Goal: Task Accomplishment & Management: Manage account settings

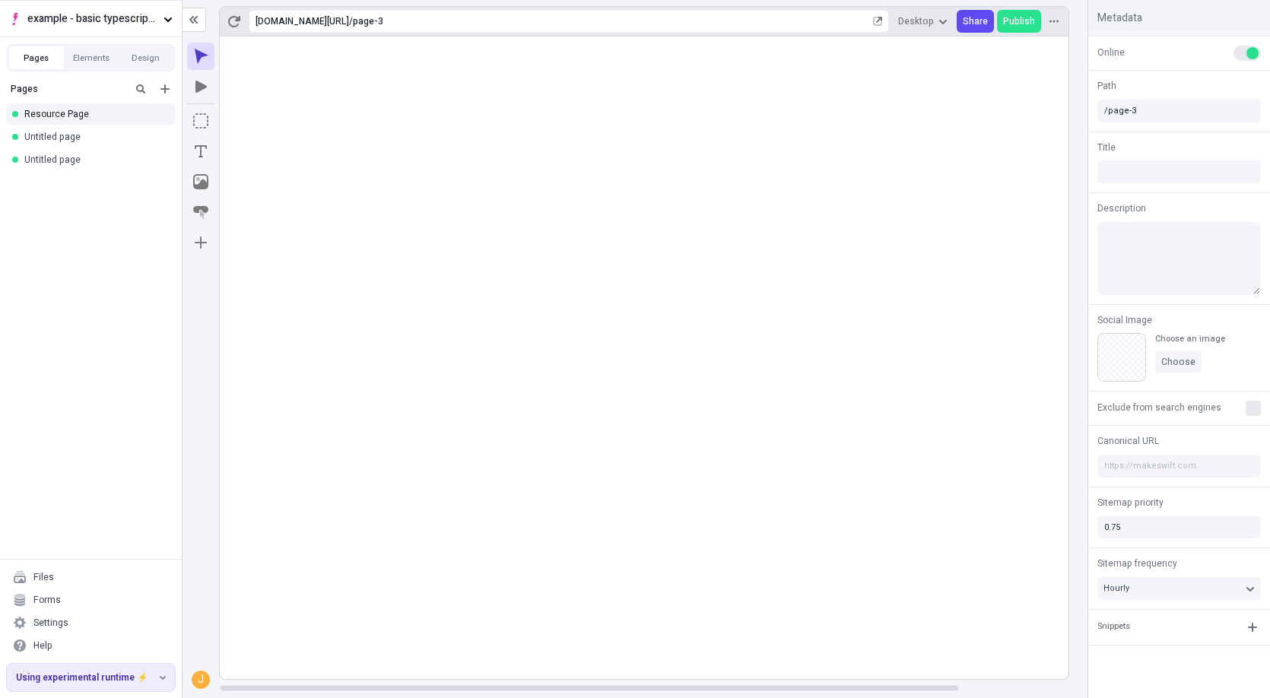
click at [433, 287] on rect at bounding box center [707, 358] width 974 height 643
click at [360, 181] on rect at bounding box center [707, 358] width 974 height 643
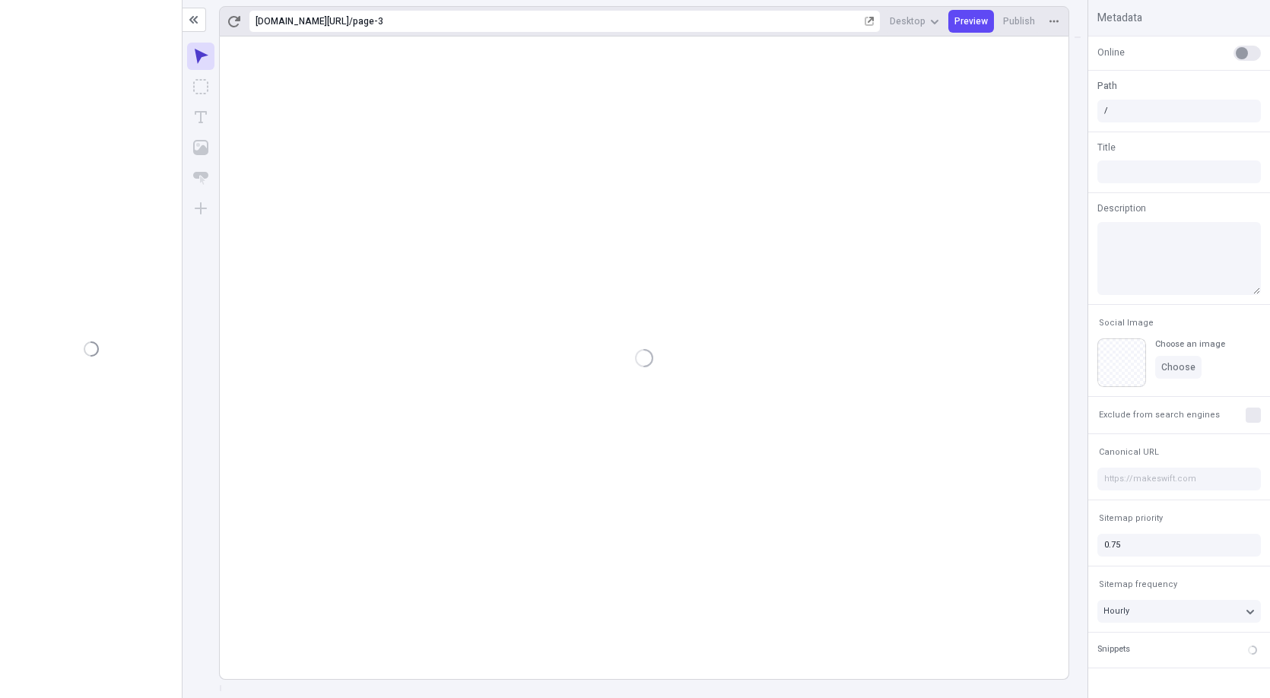
type input "/page-3"
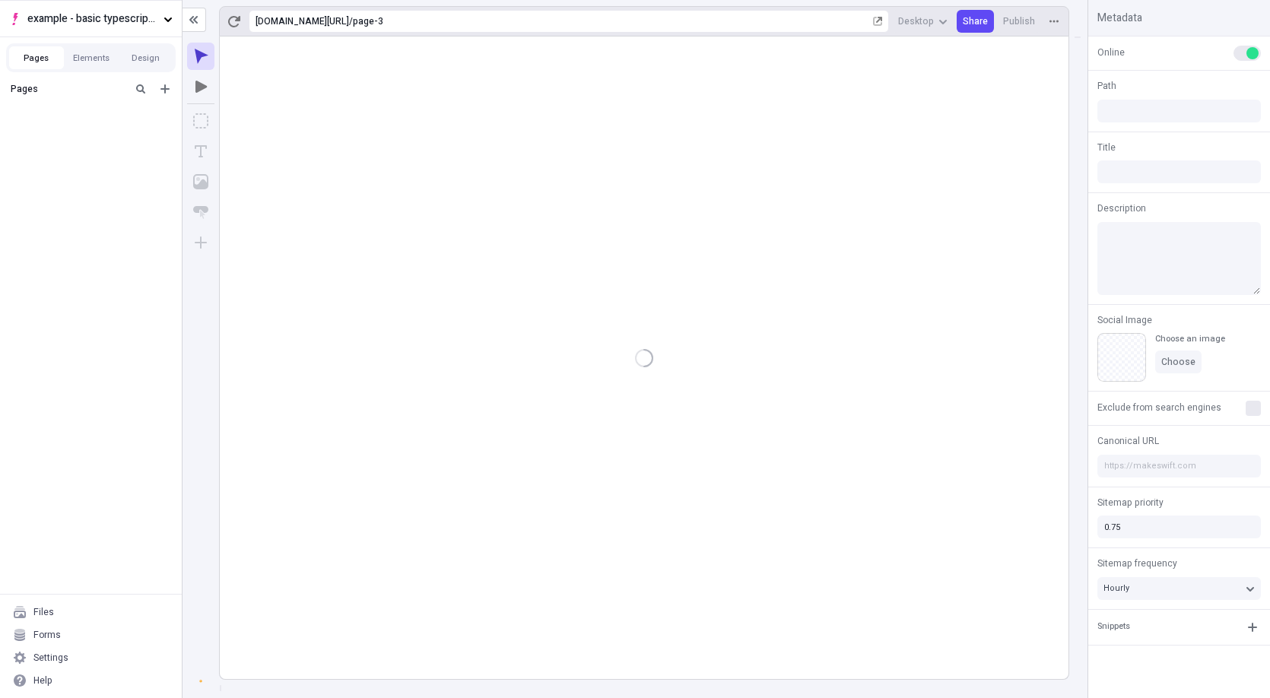
type input "/page-3"
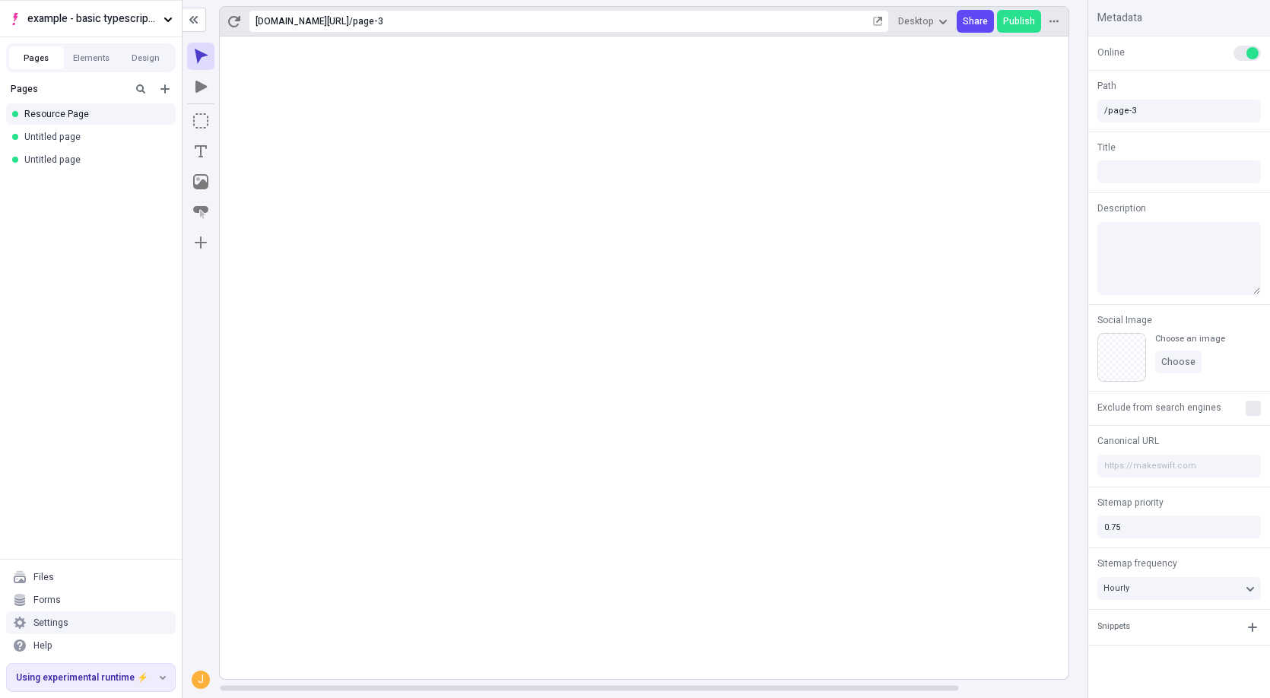
click at [59, 611] on div "Settings" at bounding box center [91, 622] width 170 height 23
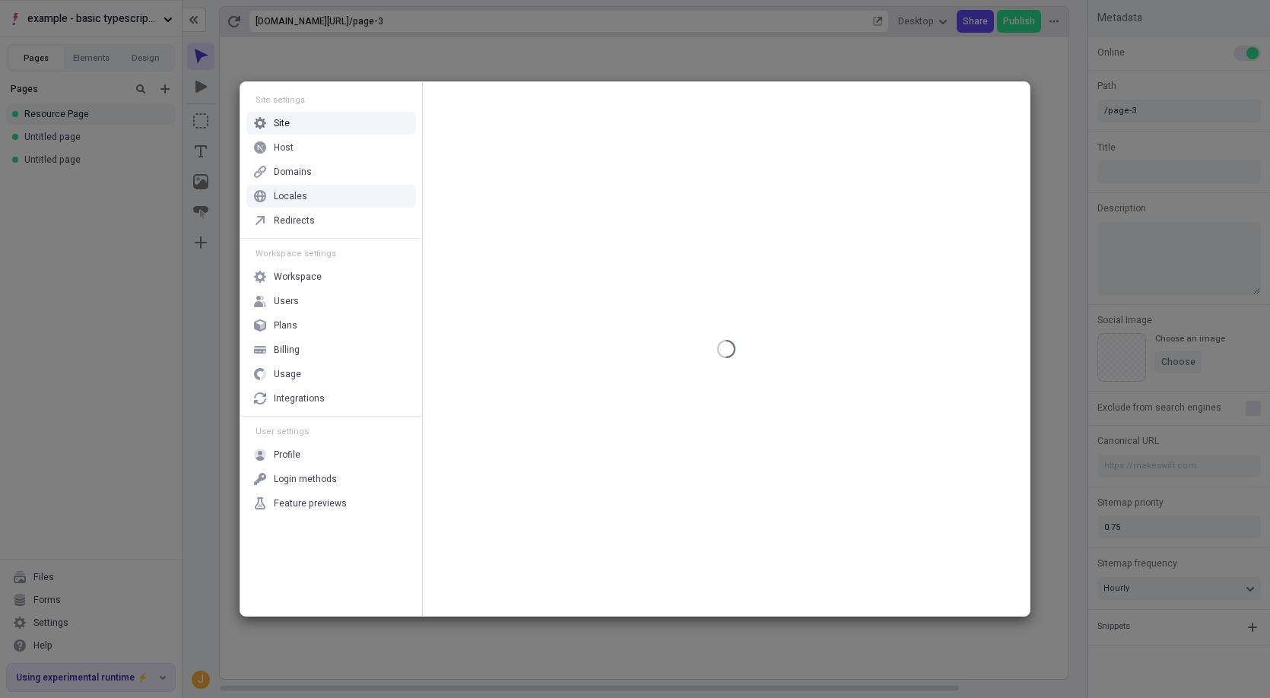
click at [335, 189] on div "Locales" at bounding box center [331, 196] width 170 height 23
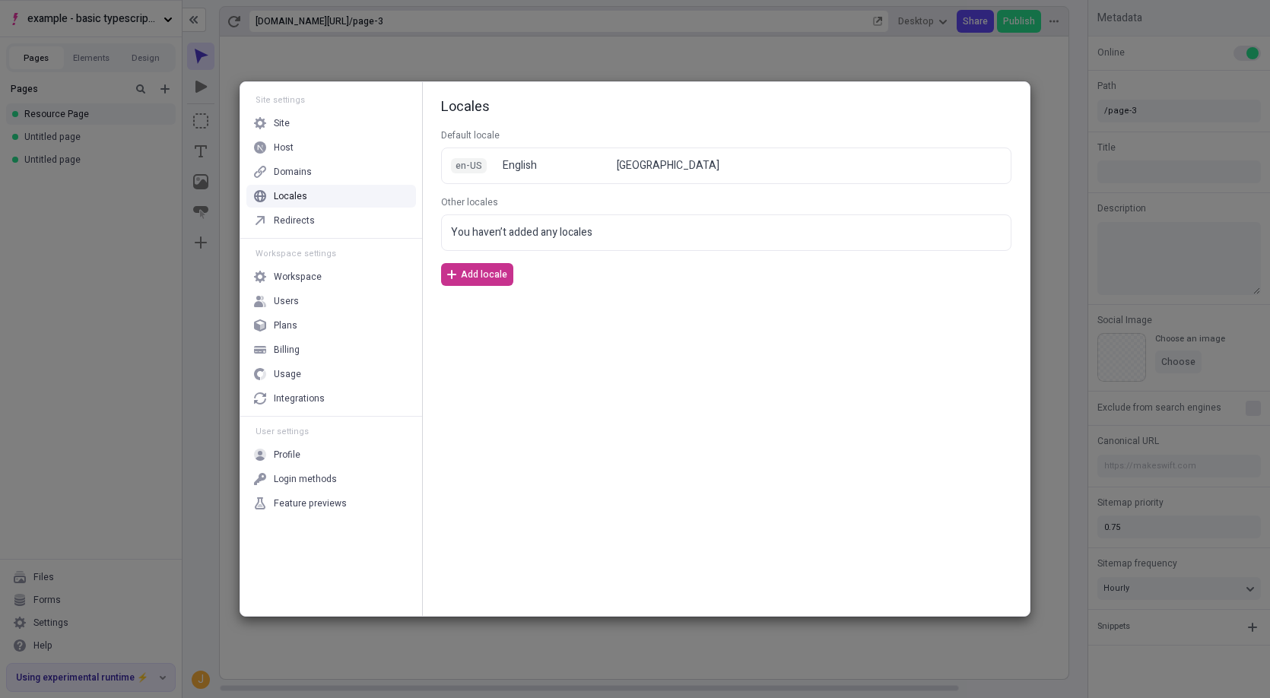
click at [491, 275] on span "Add locale" at bounding box center [484, 274] width 46 height 12
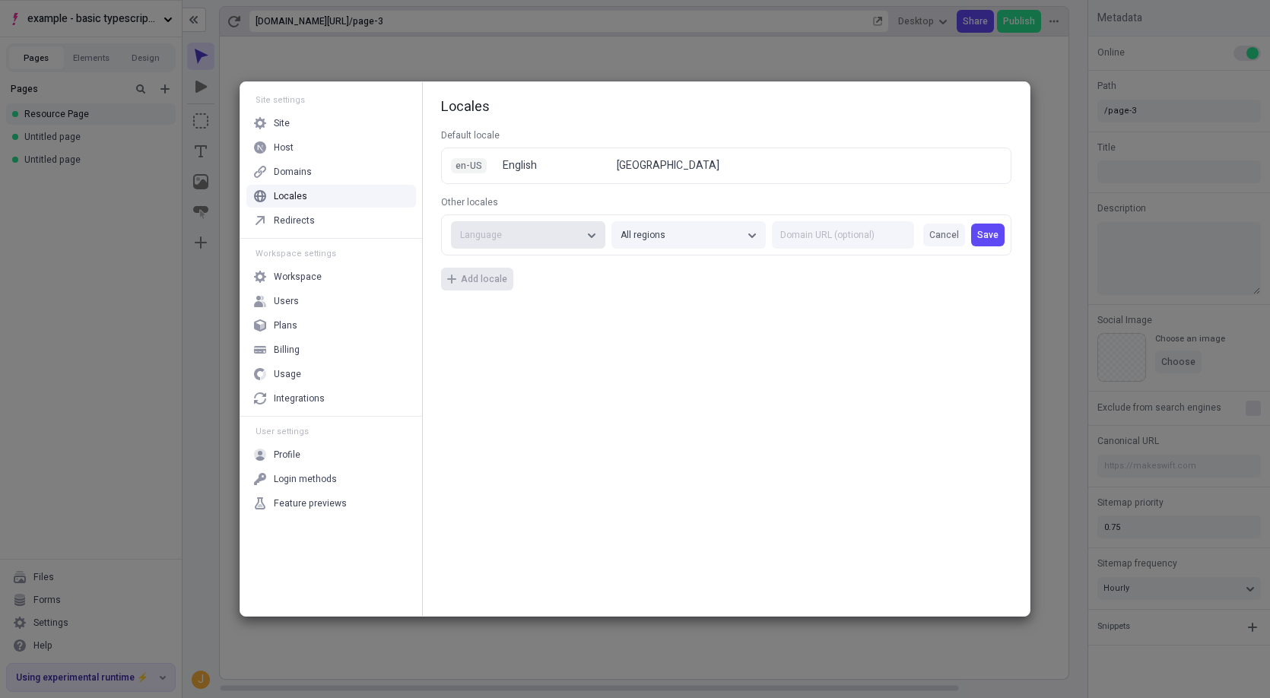
click at [518, 237] on div "Language" at bounding box center [520, 235] width 121 height 12
type input "fre"
click at [537, 285] on div "French (fr)" at bounding box center [529, 295] width 144 height 23
click at [740, 236] on div "All regions" at bounding box center [681, 235] width 121 height 12
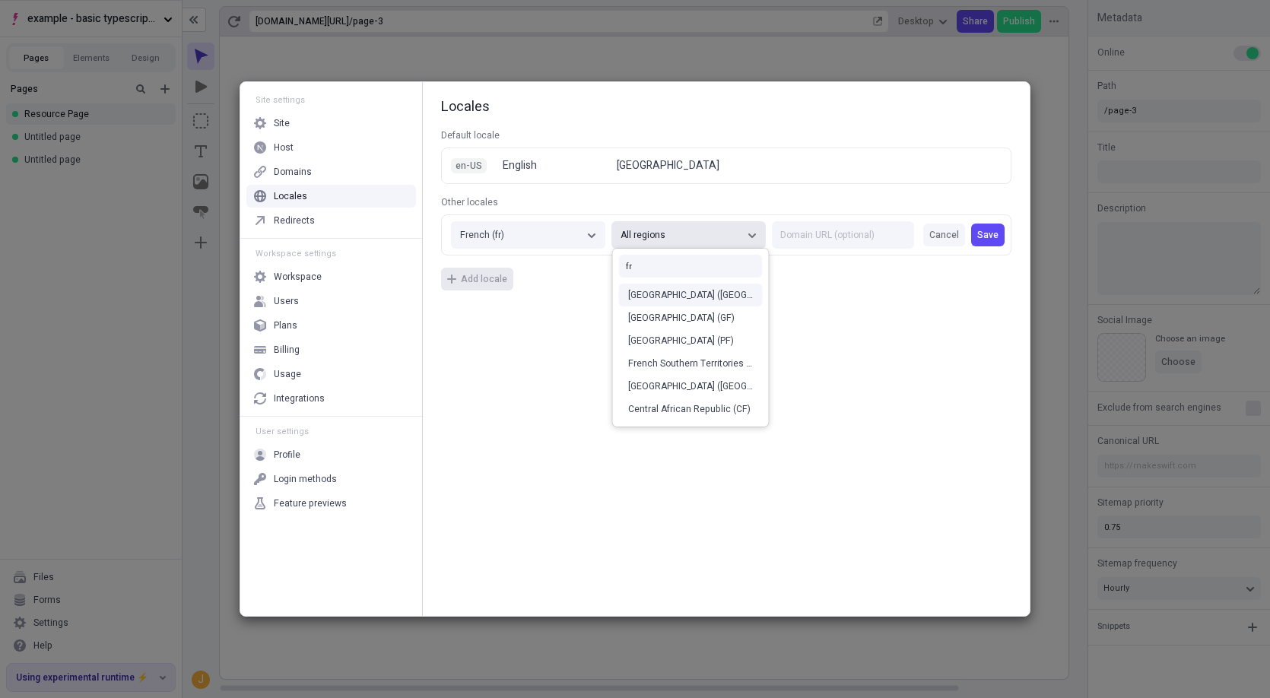
type input "fr"
click at [669, 290] on div "[GEOGRAPHIC_DATA] ([GEOGRAPHIC_DATA])" at bounding box center [690, 295] width 125 height 12
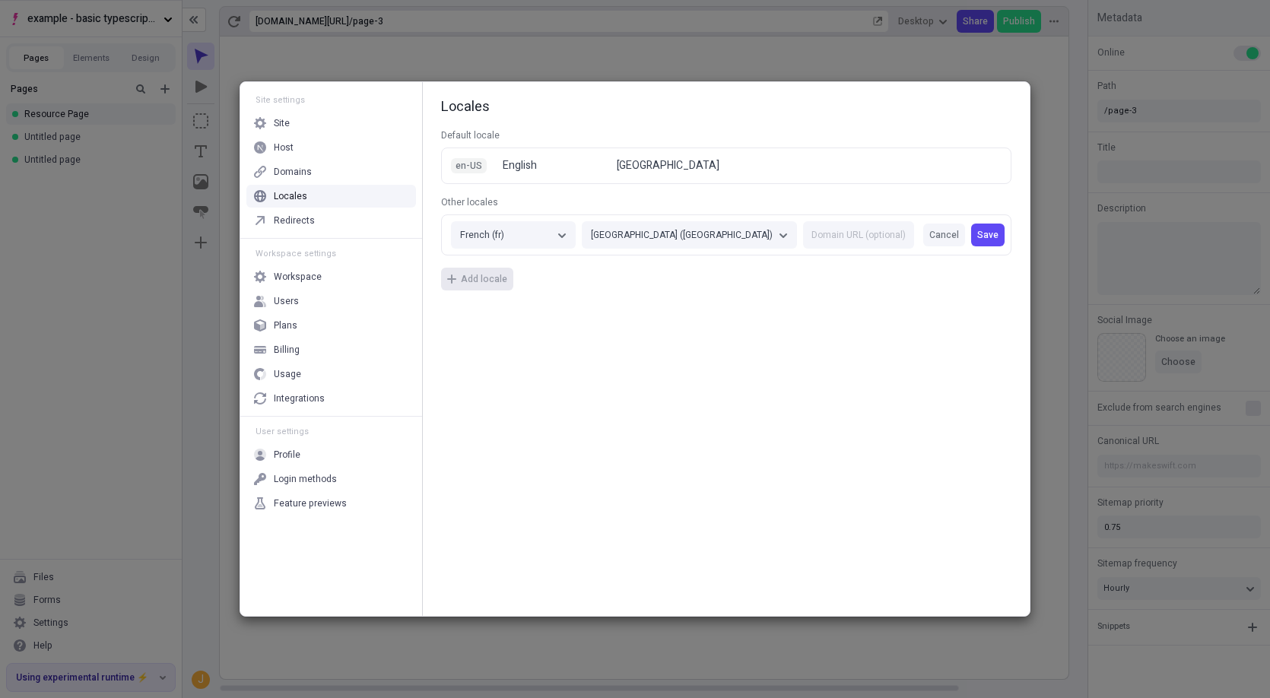
click at [776, 292] on div "Locales Default locale en-US English [GEOGRAPHIC_DATA] Other locales French (fr…" at bounding box center [726, 349] width 607 height 534
click at [984, 241] on span "Save" at bounding box center [987, 235] width 21 height 12
click at [608, 118] on div "Locales Default locale en-US English [GEOGRAPHIC_DATA] Other locales French (fr…" at bounding box center [726, 349] width 607 height 534
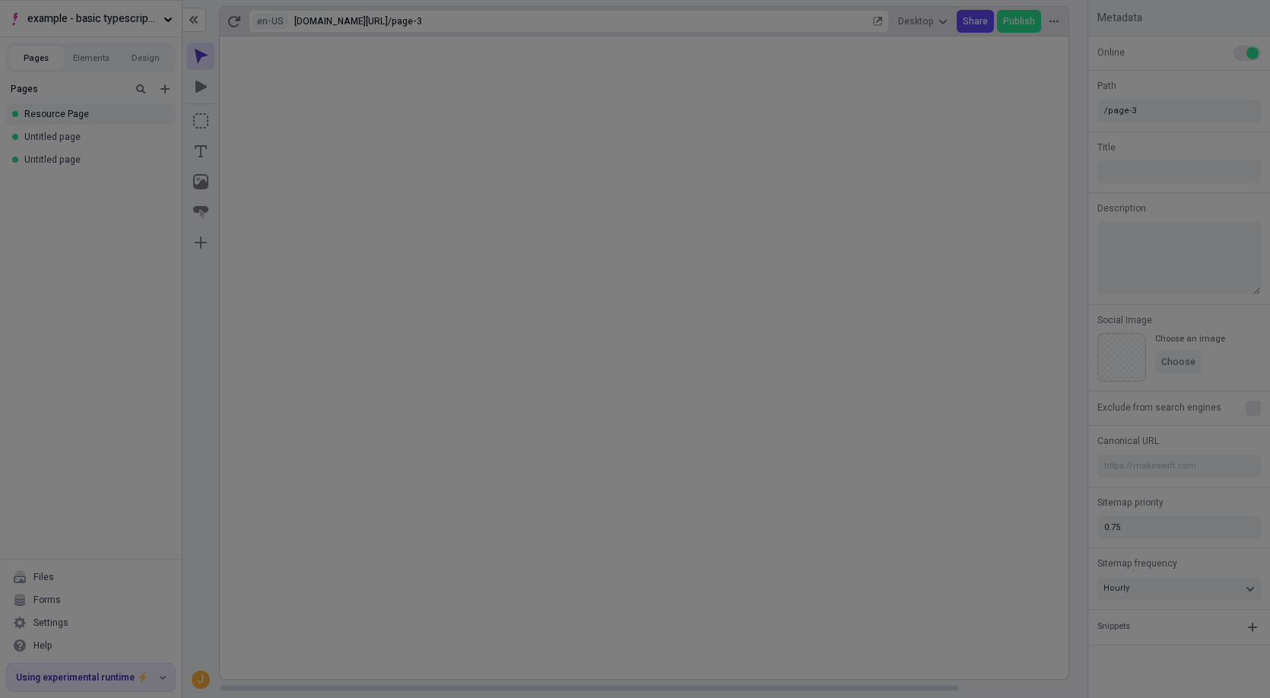
click at [605, 64] on div "Site settings Site Host Domains Locales Redirects Workspace settings Workspace …" at bounding box center [635, 349] width 1270 height 698
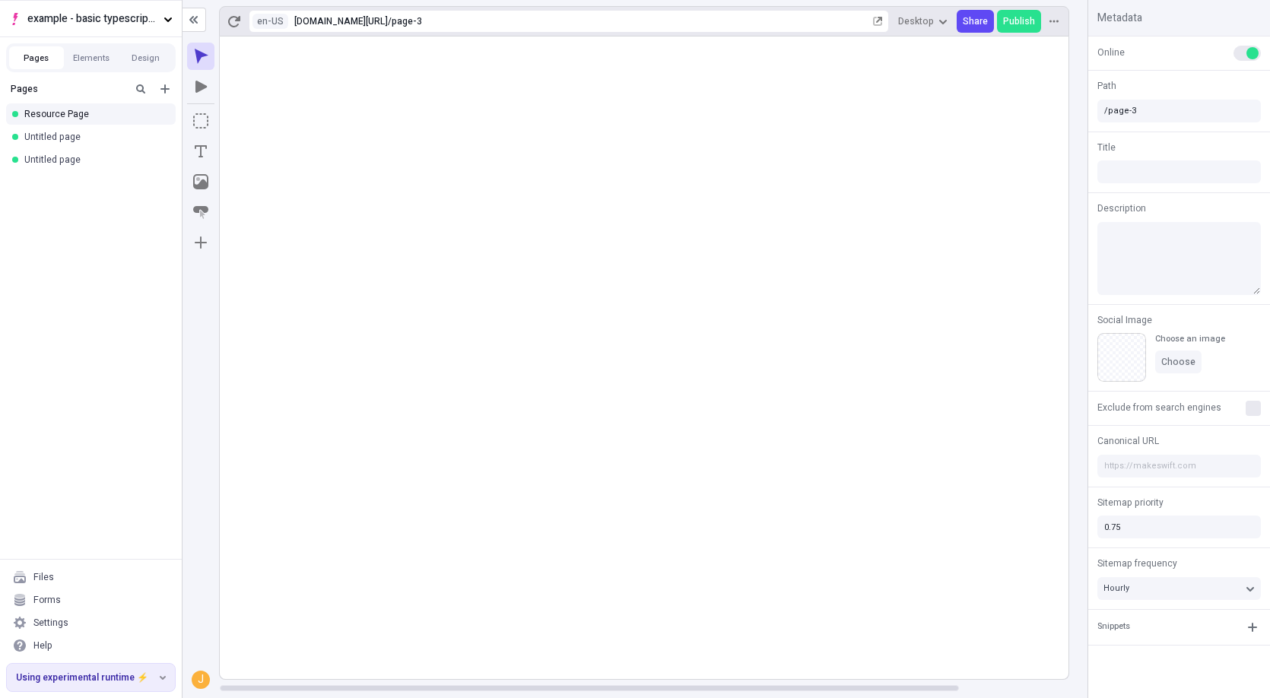
scroll to position [0, 2]
click at [101, 53] on button "Elements" at bounding box center [91, 57] width 55 height 23
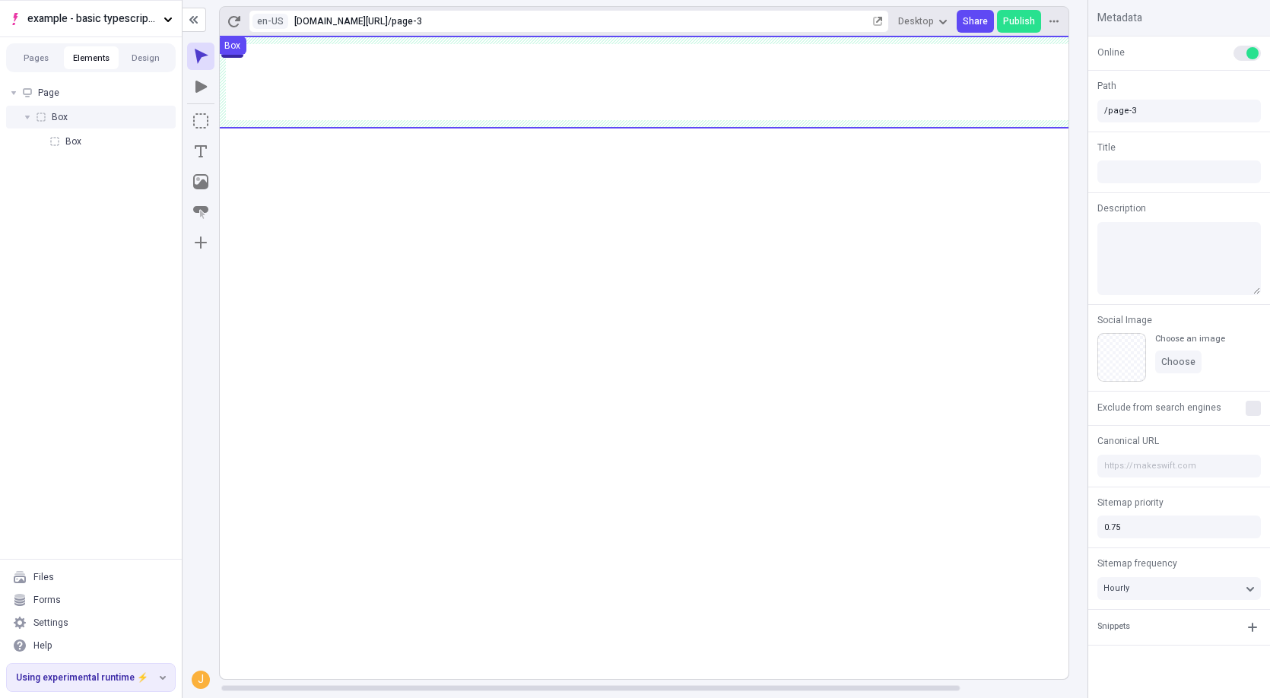
click at [85, 122] on div "Box" at bounding box center [91, 117] width 170 height 23
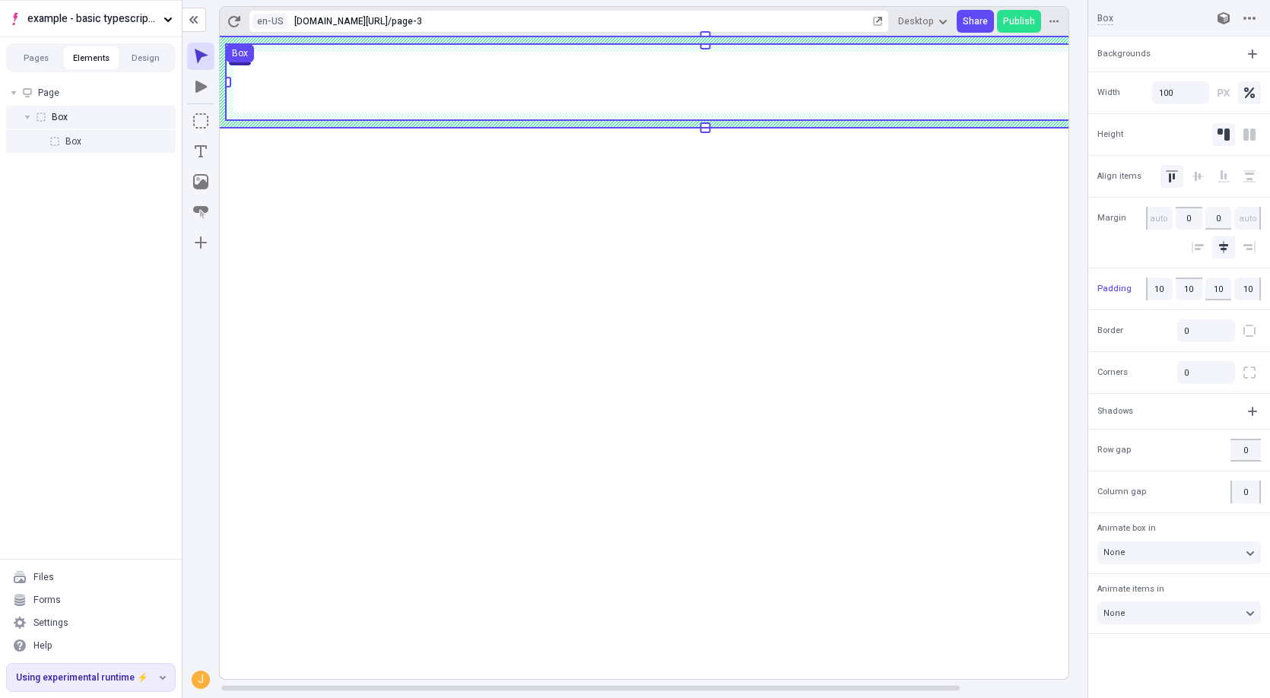
click at [1113, 18] on button "button" at bounding box center [1122, 18] width 18 height 18
click at [1109, 18] on input at bounding box center [1147, 18] width 100 height 14
type input "resource-container"
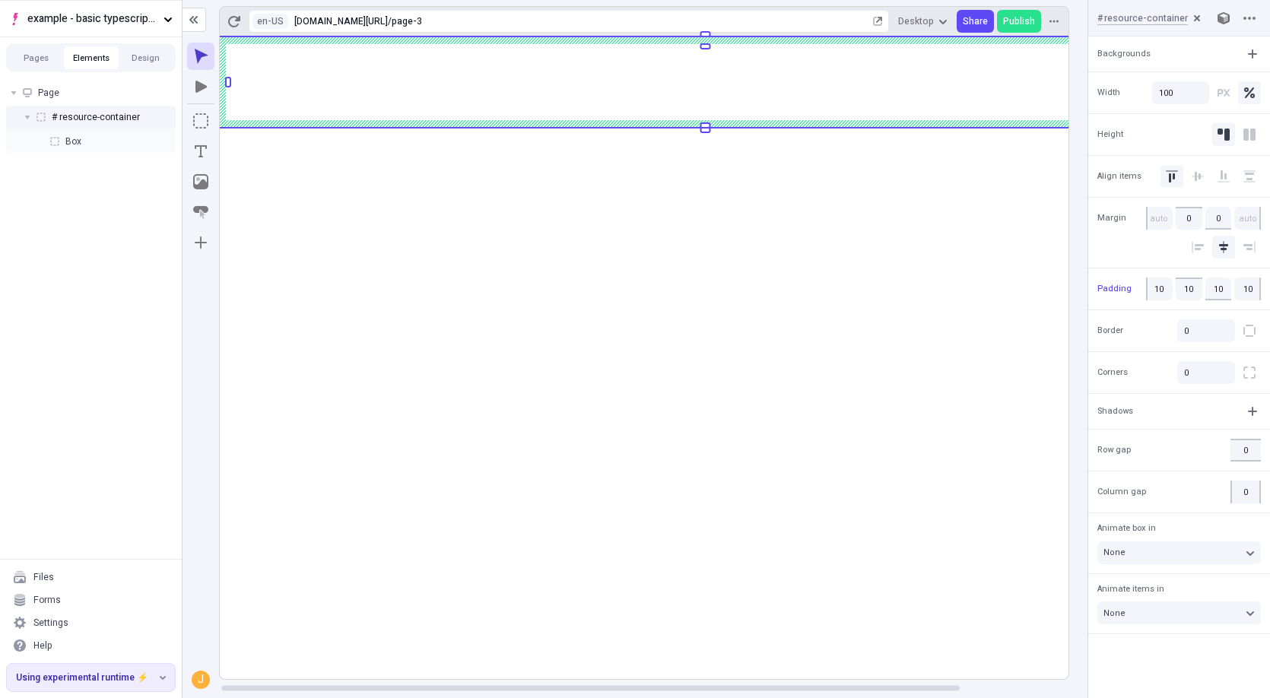
click at [1006, 240] on rect at bounding box center [705, 358] width 974 height 643
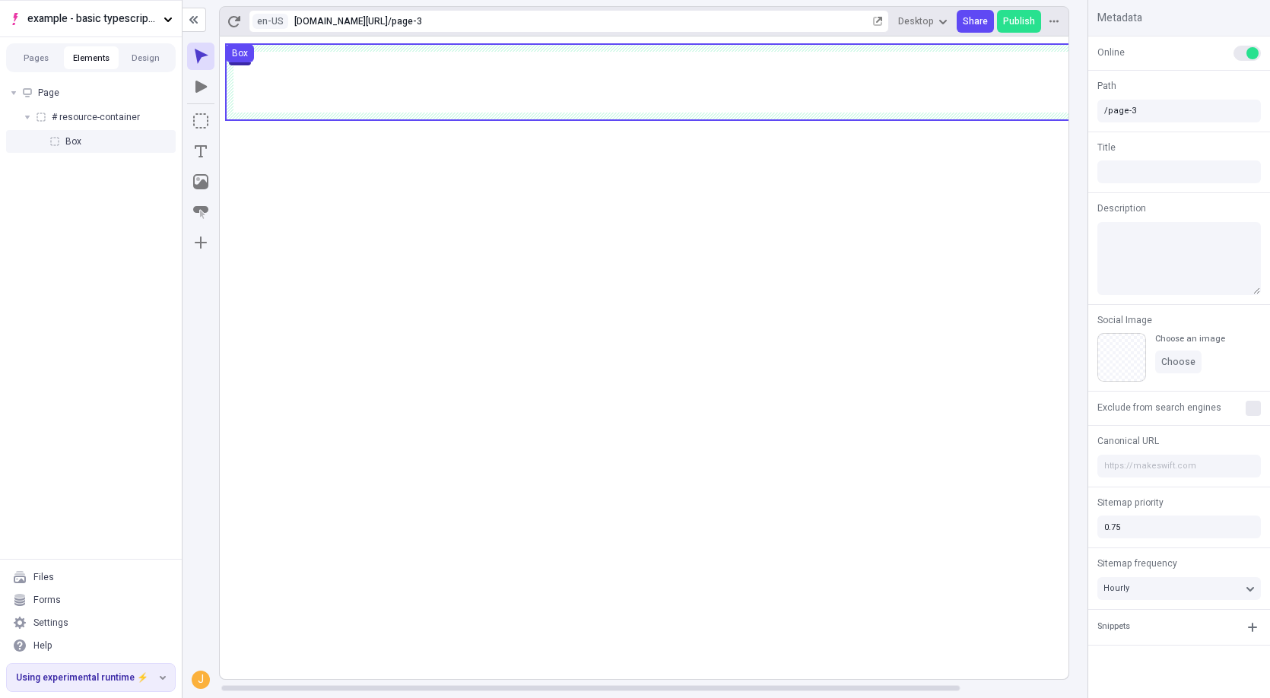
click at [107, 141] on div "Box" at bounding box center [91, 141] width 170 height 23
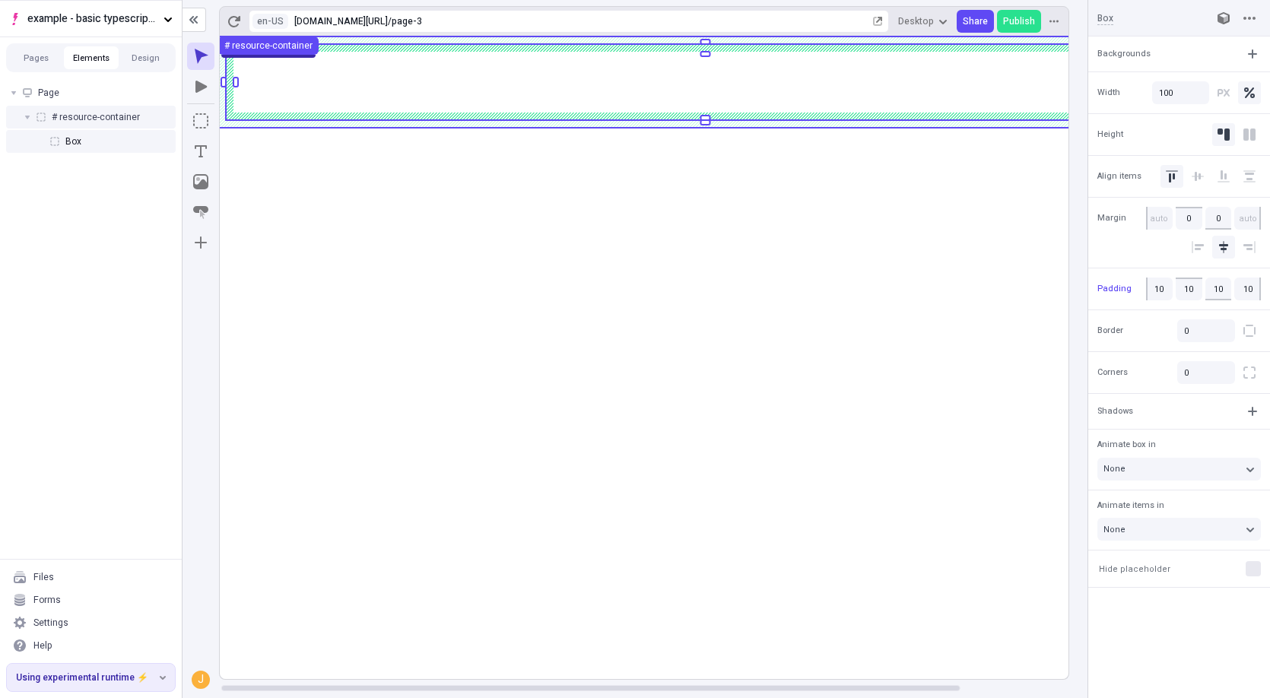
click at [115, 112] on span "# resource-container" at bounding box center [96, 117] width 88 height 12
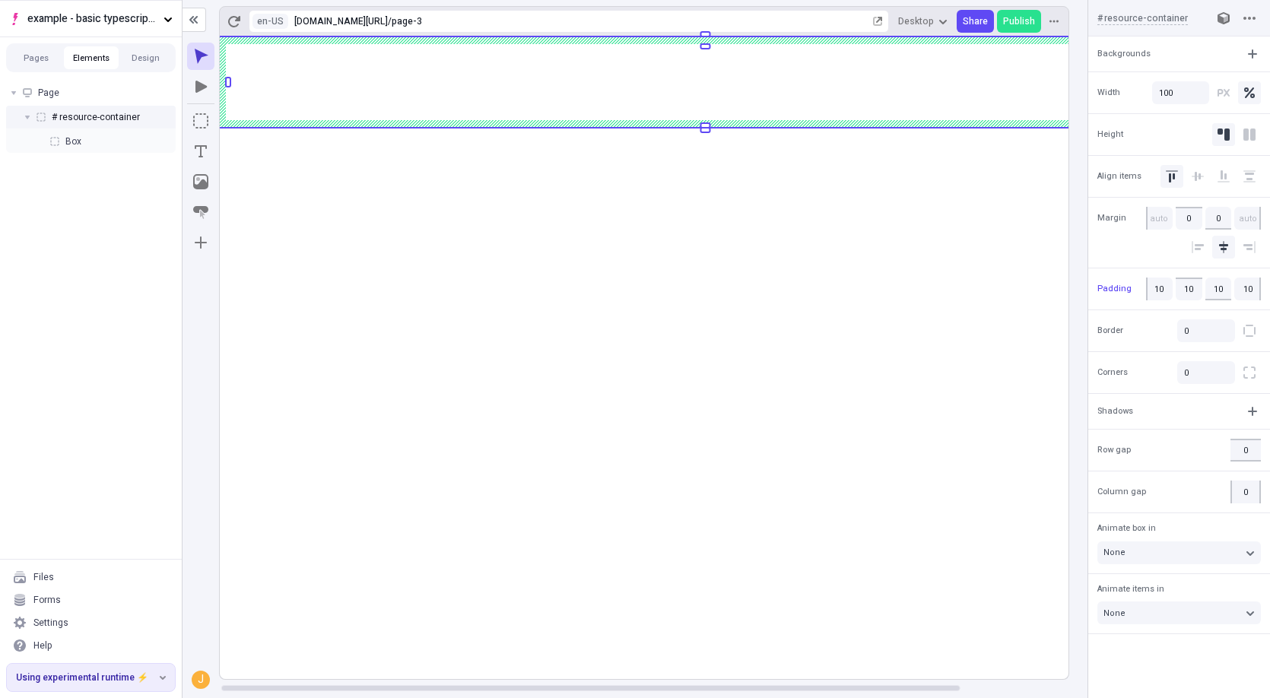
click at [1119, 18] on input "resource-container" at bounding box center [1150, 18] width 93 height 14
click at [1105, 18] on input "resource-container" at bounding box center [1150, 18] width 93 height 14
type input "versioned-resource-container"
click at [878, 202] on rect at bounding box center [705, 358] width 974 height 643
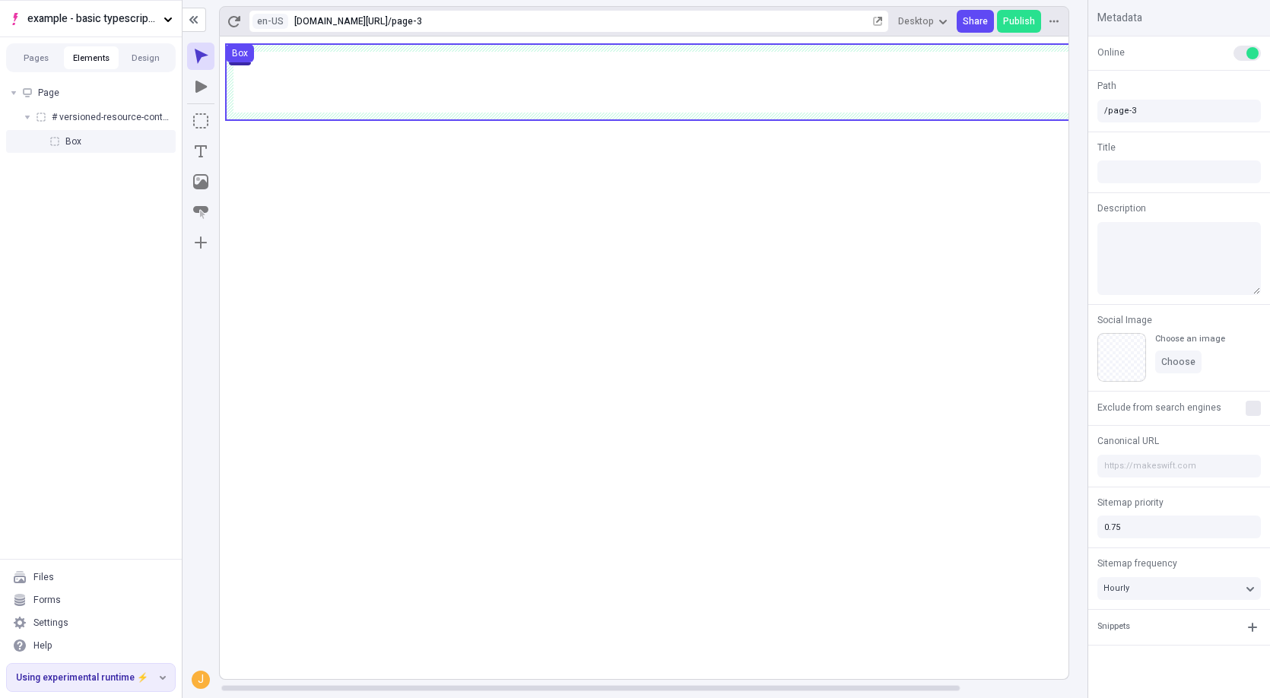
click at [119, 131] on div "Box" at bounding box center [91, 141] width 170 height 23
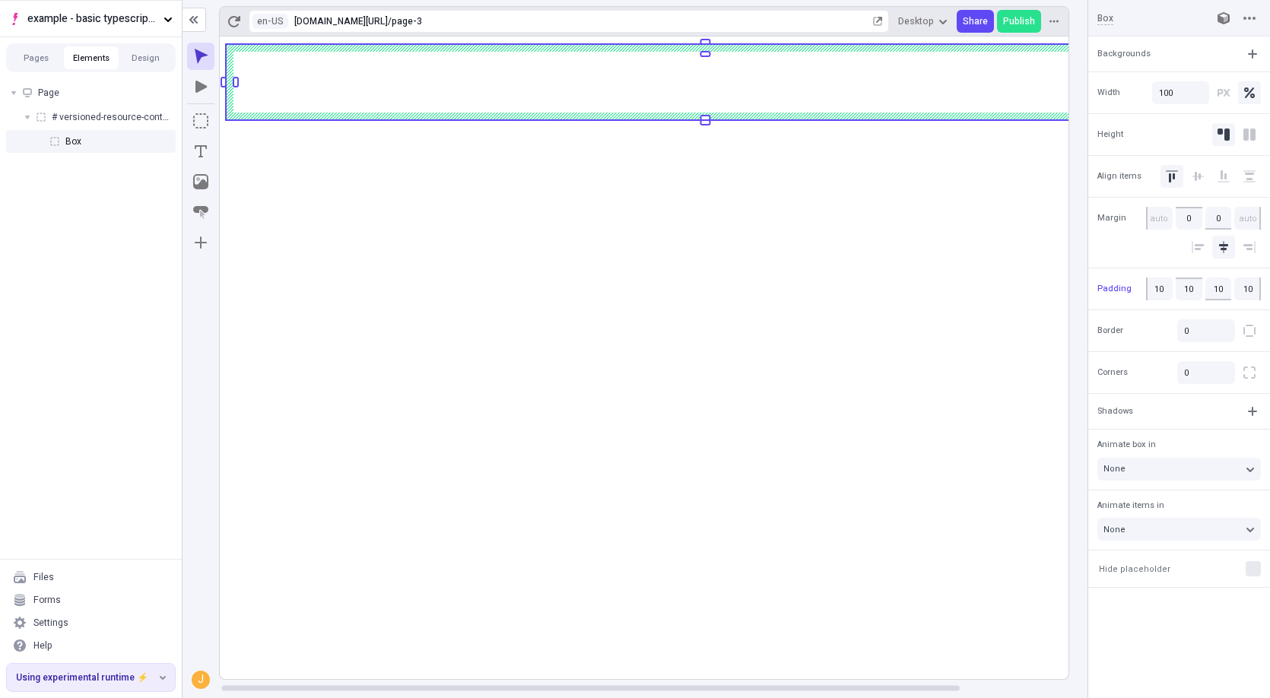
click at [542, 193] on rect at bounding box center [705, 358] width 974 height 643
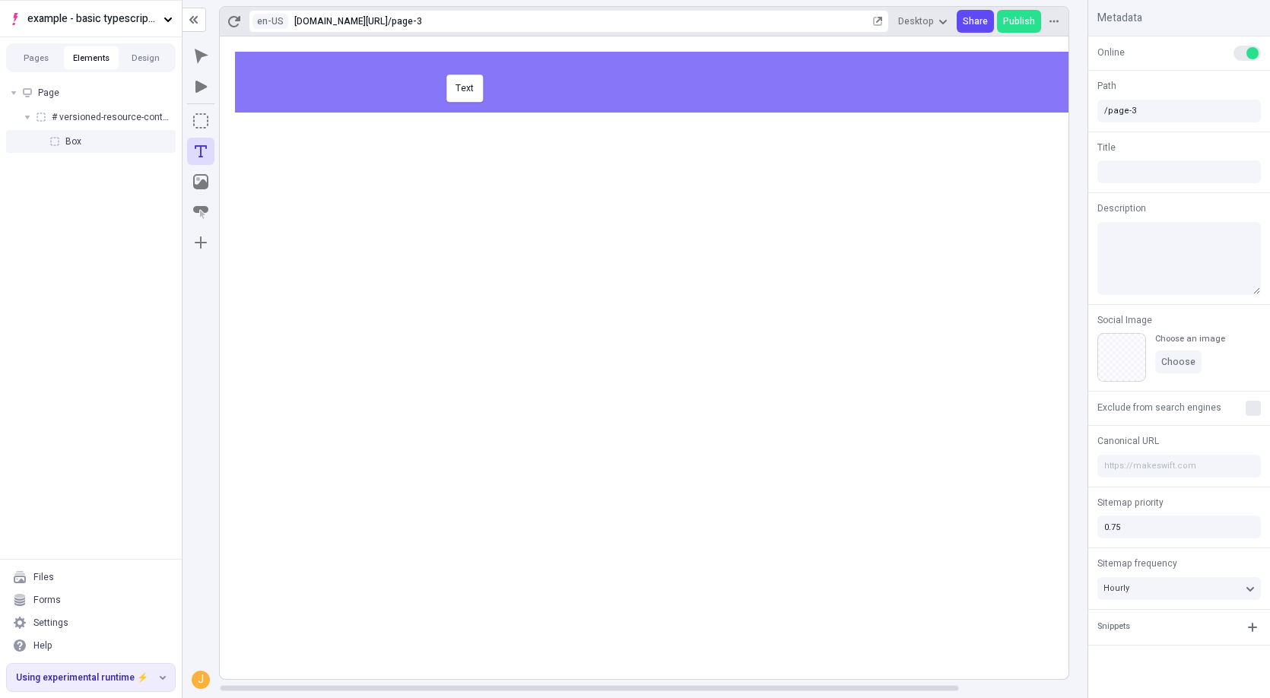
scroll to position [0, 0]
click at [442, 77] on body "example - basic typescript pages Pages Elements Design Page # versioned-resourc…" at bounding box center [635, 349] width 1270 height 698
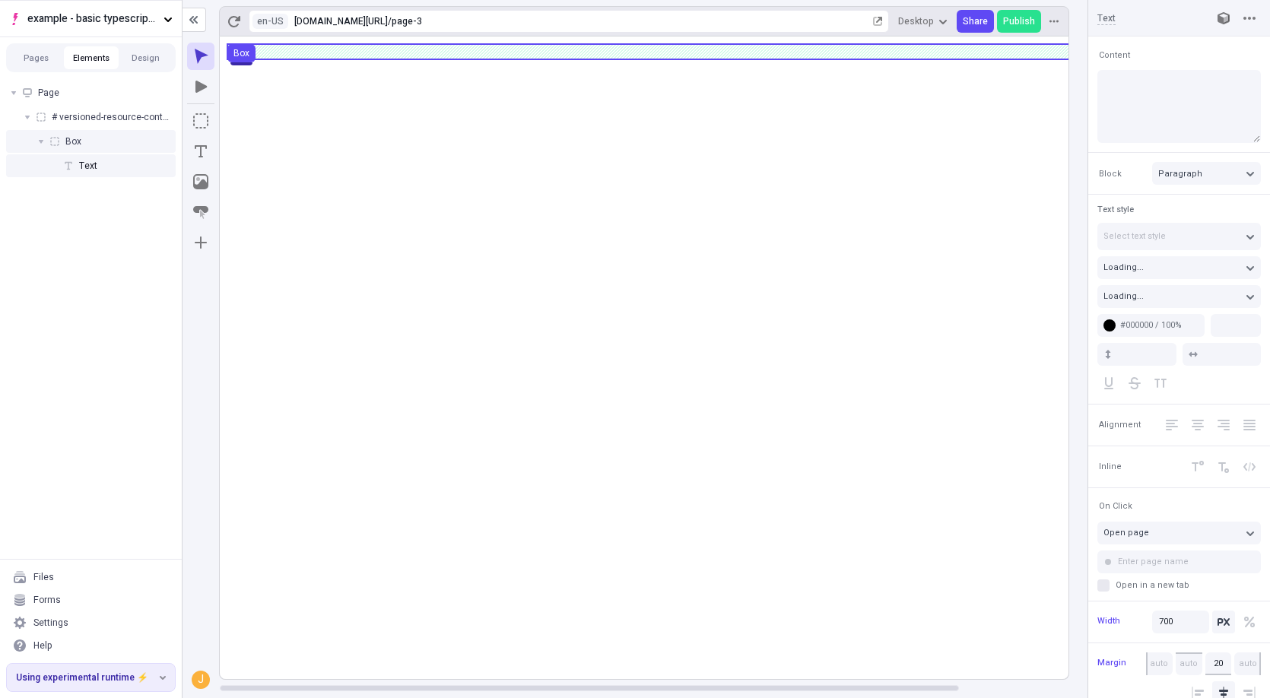
type input "18"
type input "1.5"
type textarea "Interactively dinintermediate disseminate interactive bandwidth, then energisti…"
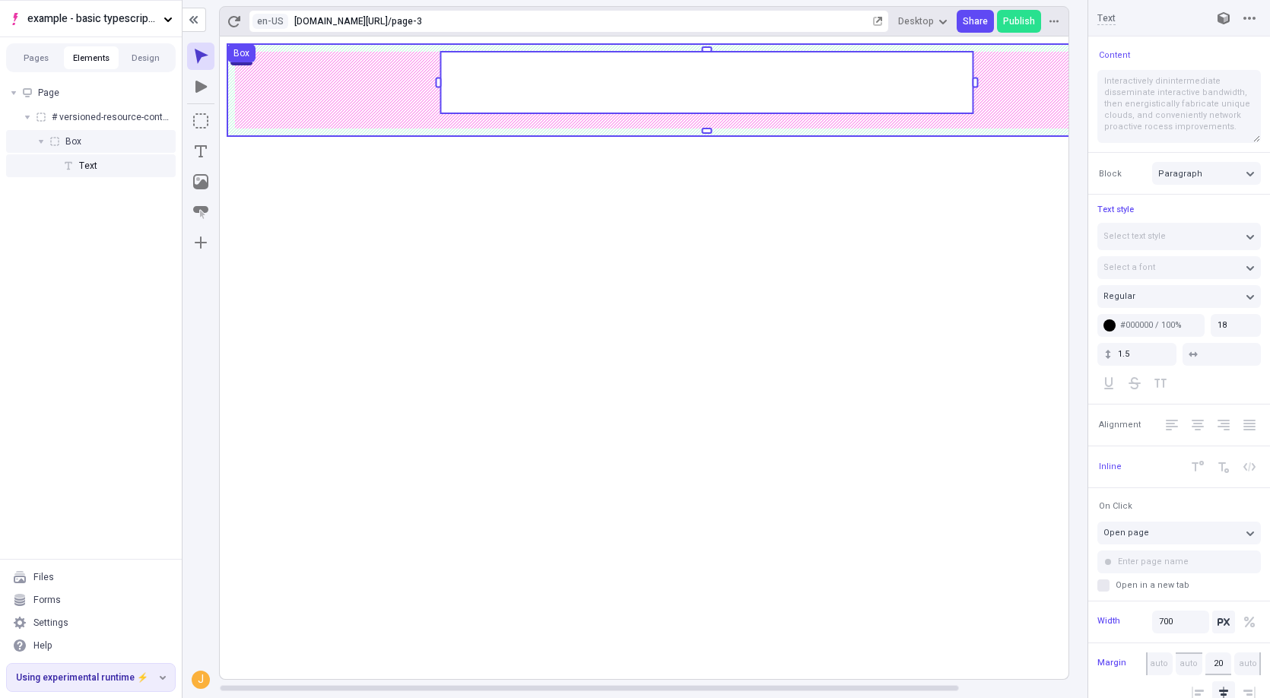
click at [581, 63] on use at bounding box center [706, 90] width 959 height 92
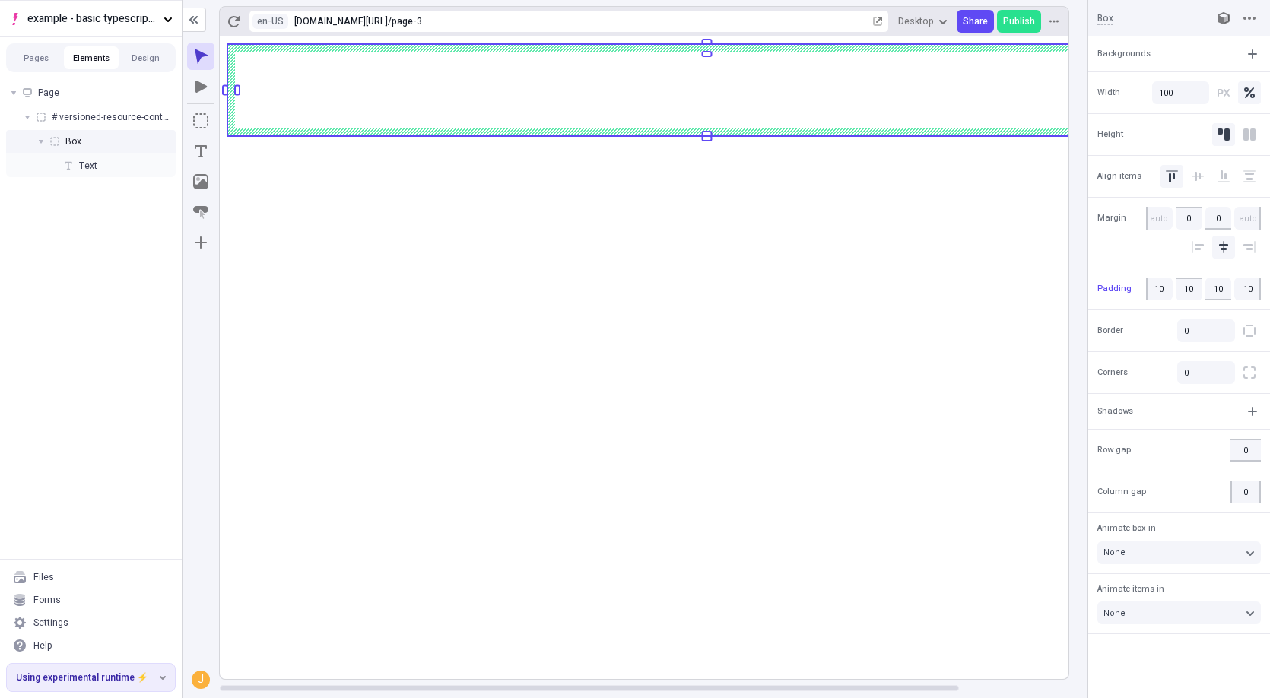
click at [593, 68] on rect at bounding box center [706, 90] width 959 height 92
click at [586, 250] on rect at bounding box center [707, 358] width 974 height 643
click at [484, 450] on rect at bounding box center [707, 358] width 974 height 643
click at [200, 89] on icon "button" at bounding box center [200, 87] width 11 height 12
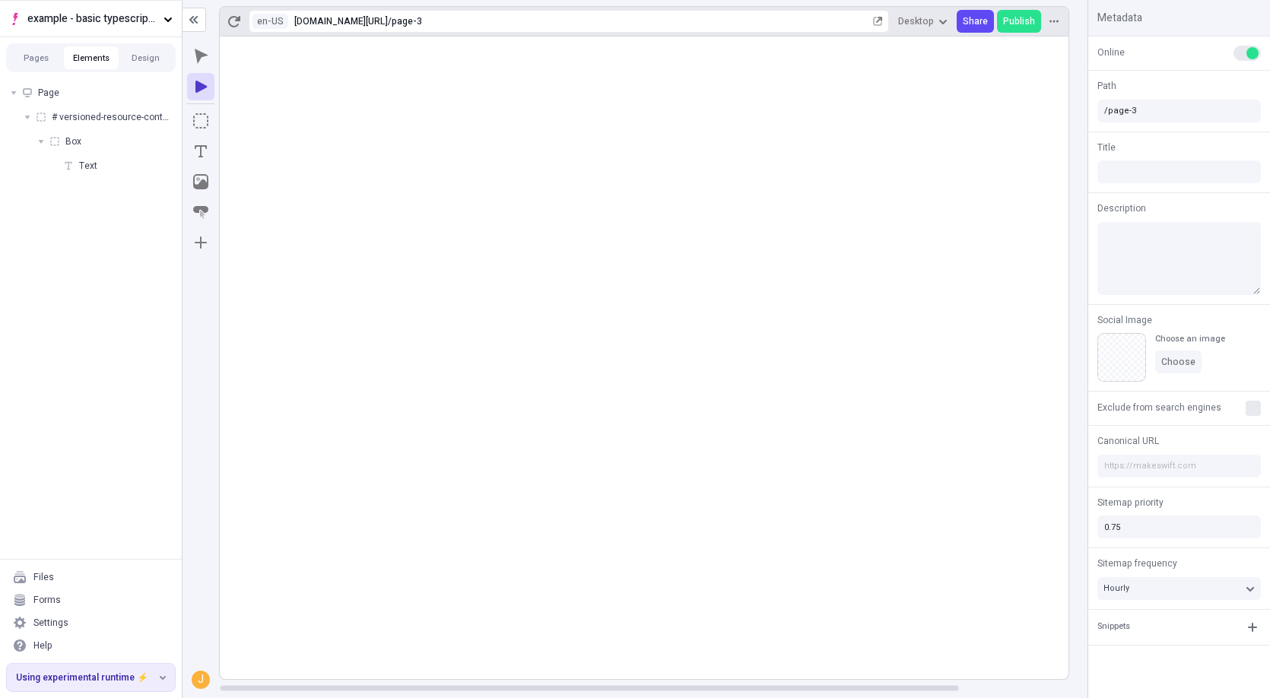
click at [200, 73] on button "button" at bounding box center [200, 86] width 27 height 27
click at [199, 68] on button "button" at bounding box center [200, 56] width 27 height 27
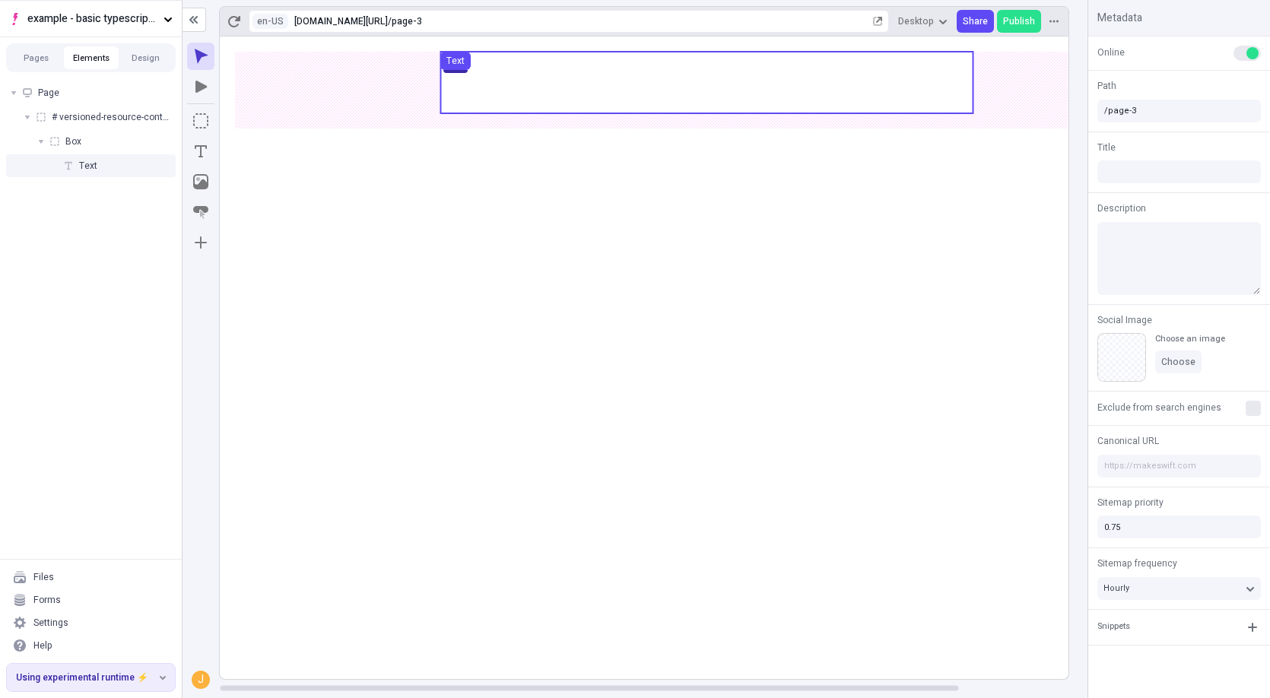
click at [519, 69] on use at bounding box center [706, 83] width 532 height 62
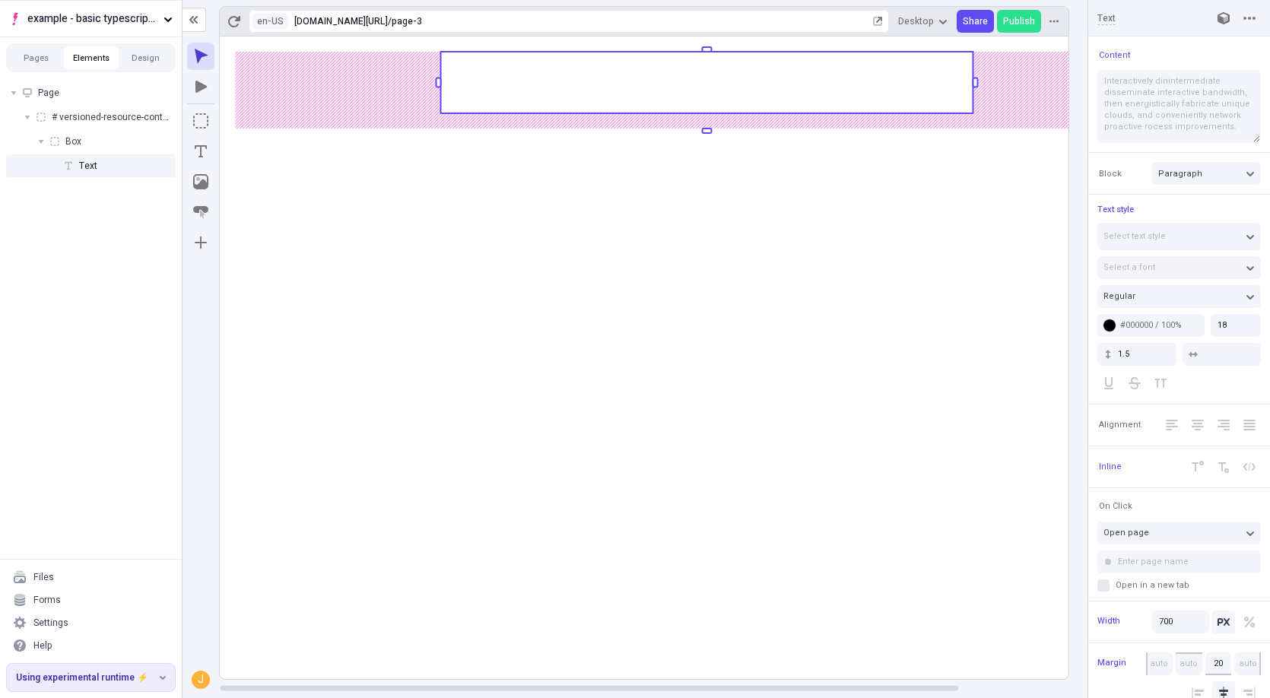
click at [519, 69] on rect at bounding box center [706, 83] width 532 height 62
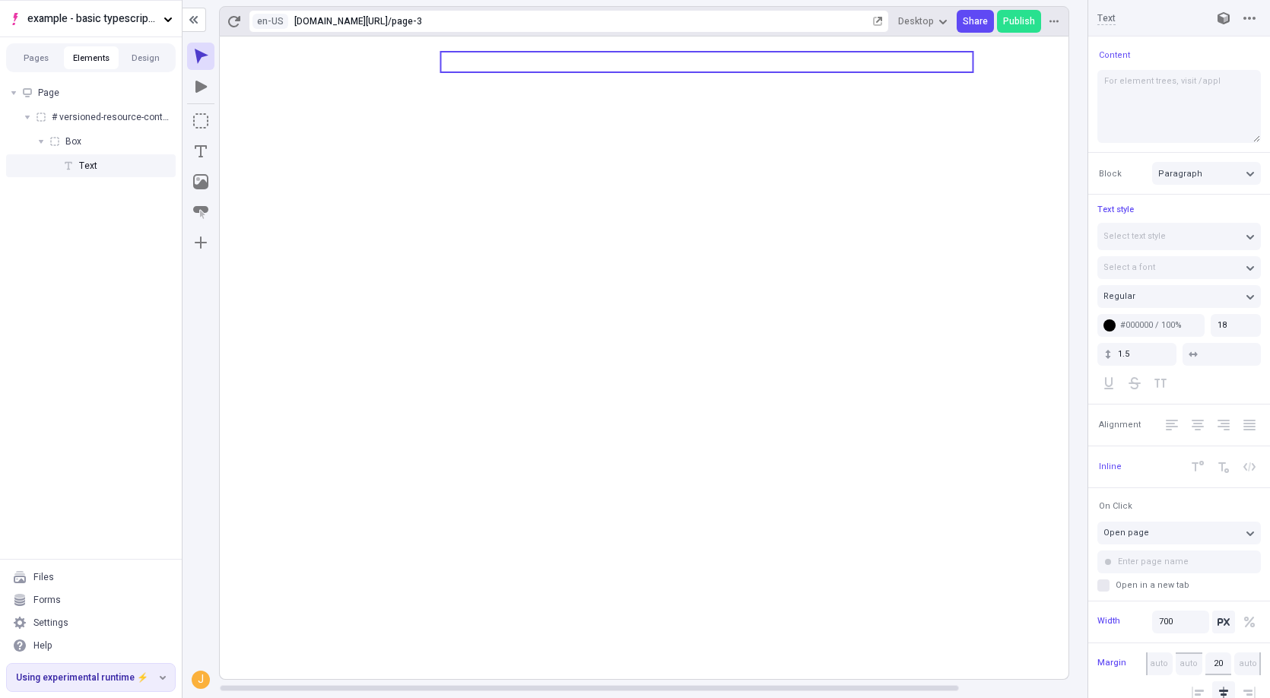
type textarea "For element trees, visit /apple"
click at [595, 121] on icon at bounding box center [707, 358] width 974 height 643
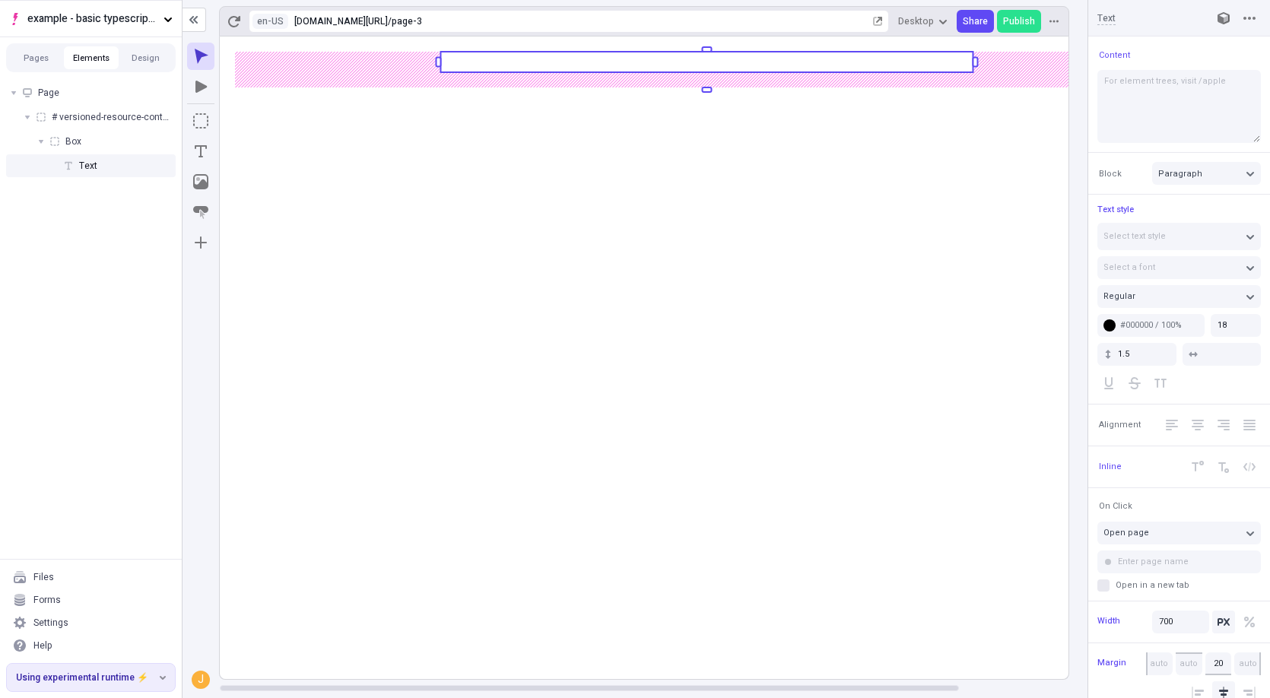
click at [610, 244] on rect at bounding box center [707, 358] width 974 height 643
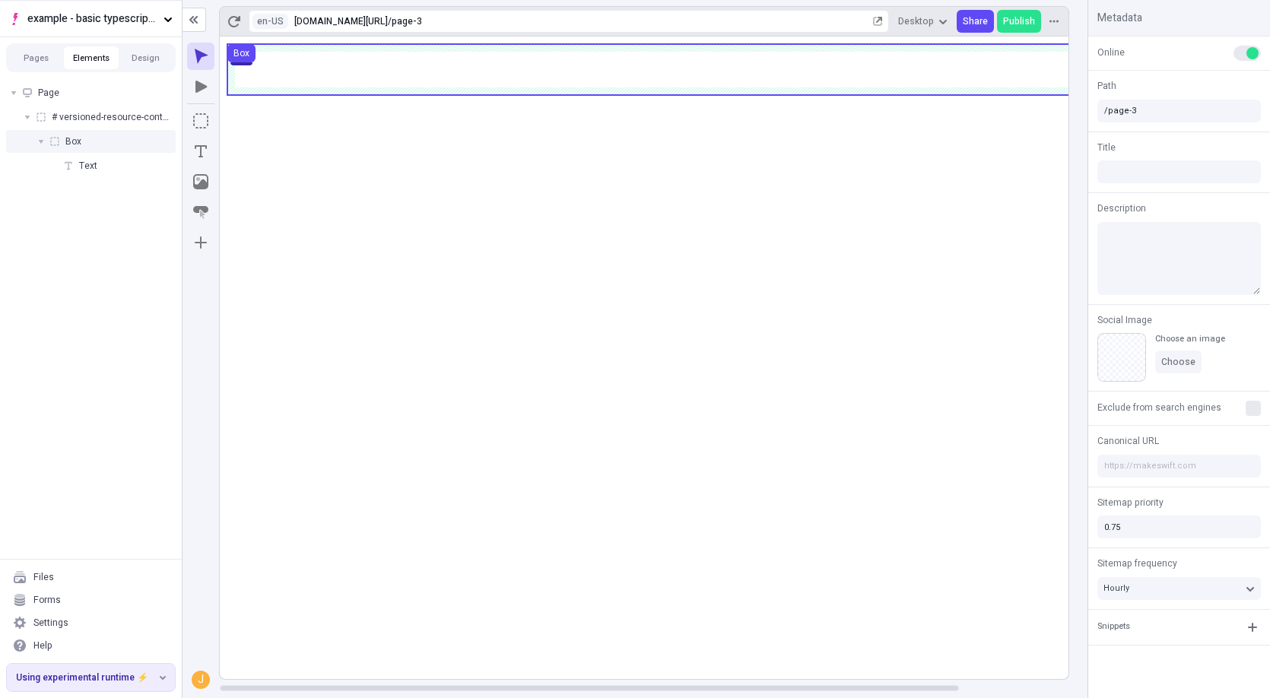
click at [599, 59] on use at bounding box center [706, 69] width 959 height 51
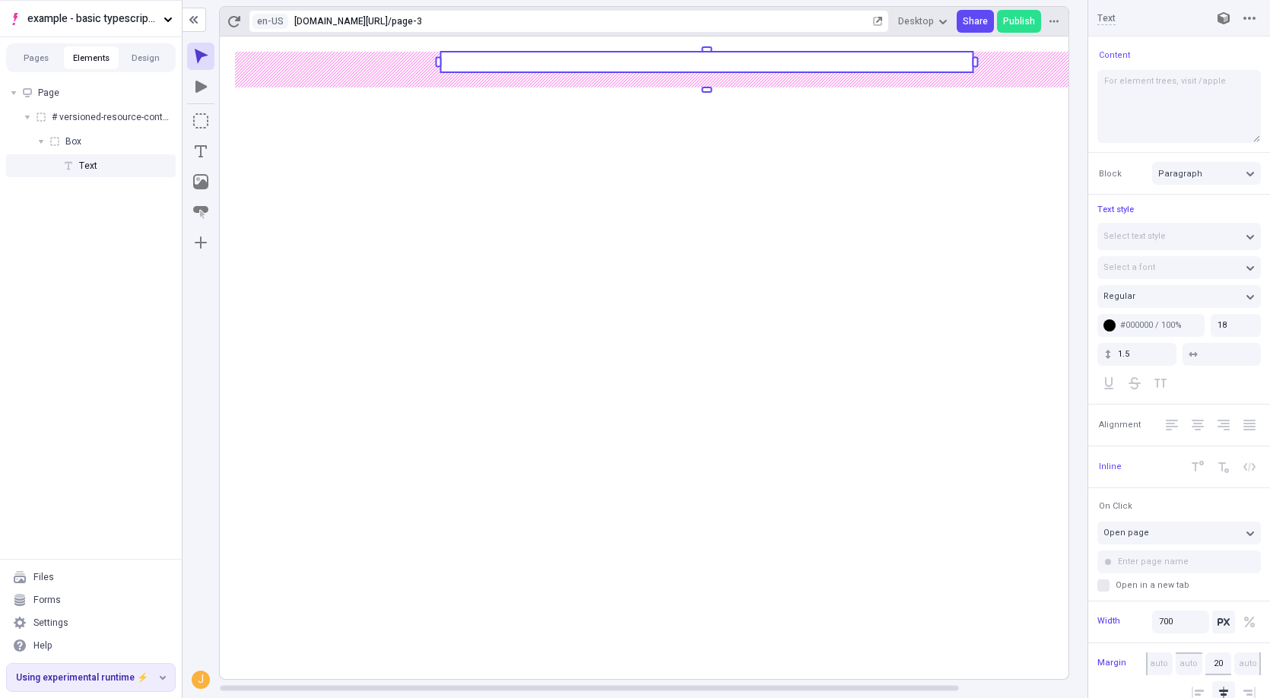
click at [599, 59] on rect at bounding box center [706, 62] width 532 height 21
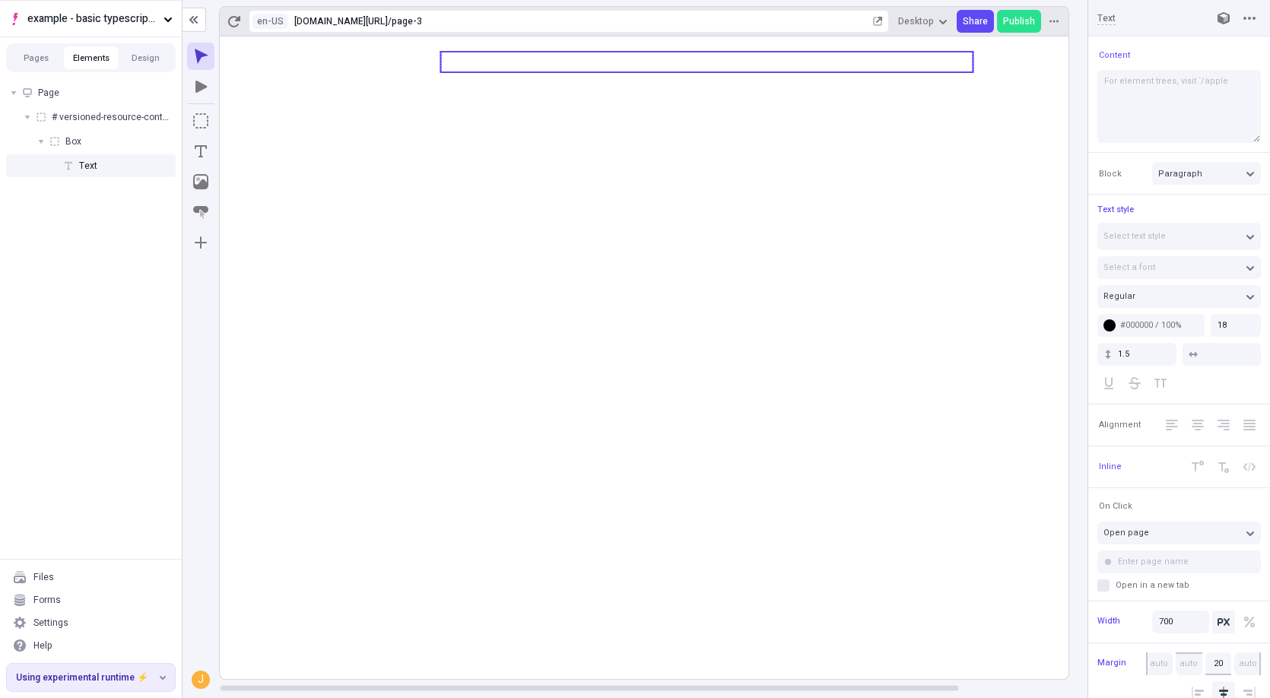
type textarea "For element trees, visit `/apple`"
click at [662, 111] on icon at bounding box center [707, 358] width 974 height 643
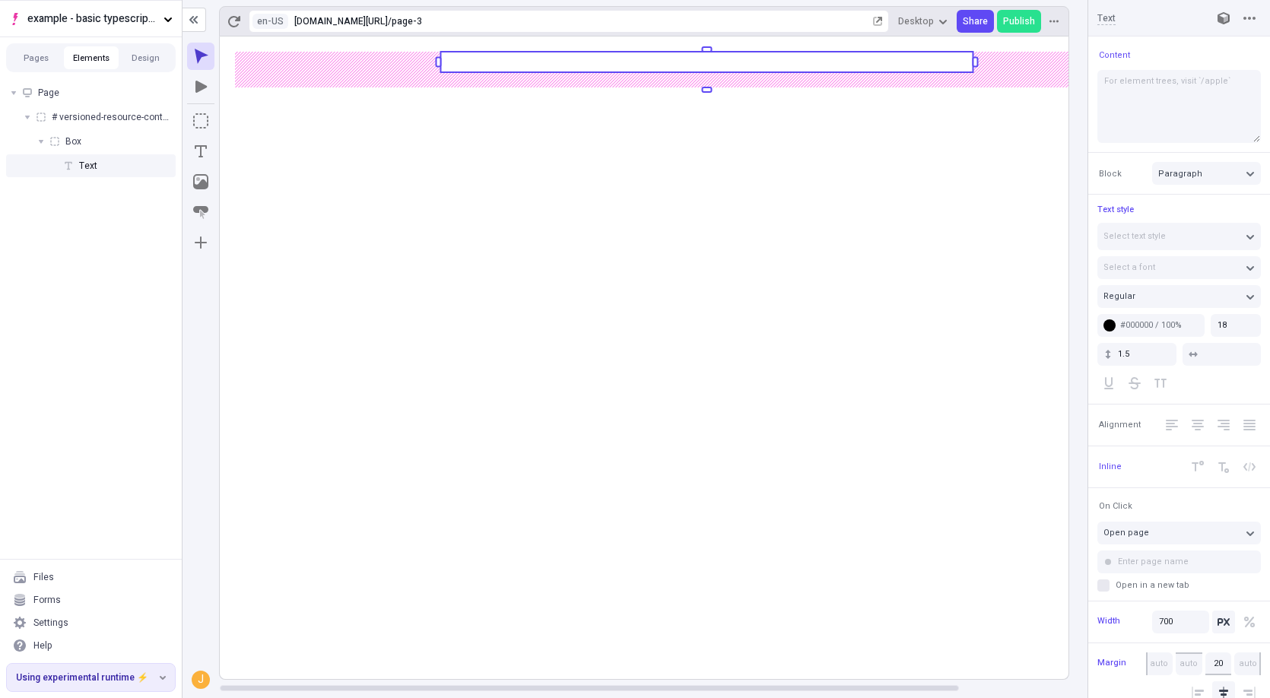
click at [627, 240] on rect at bounding box center [707, 358] width 974 height 643
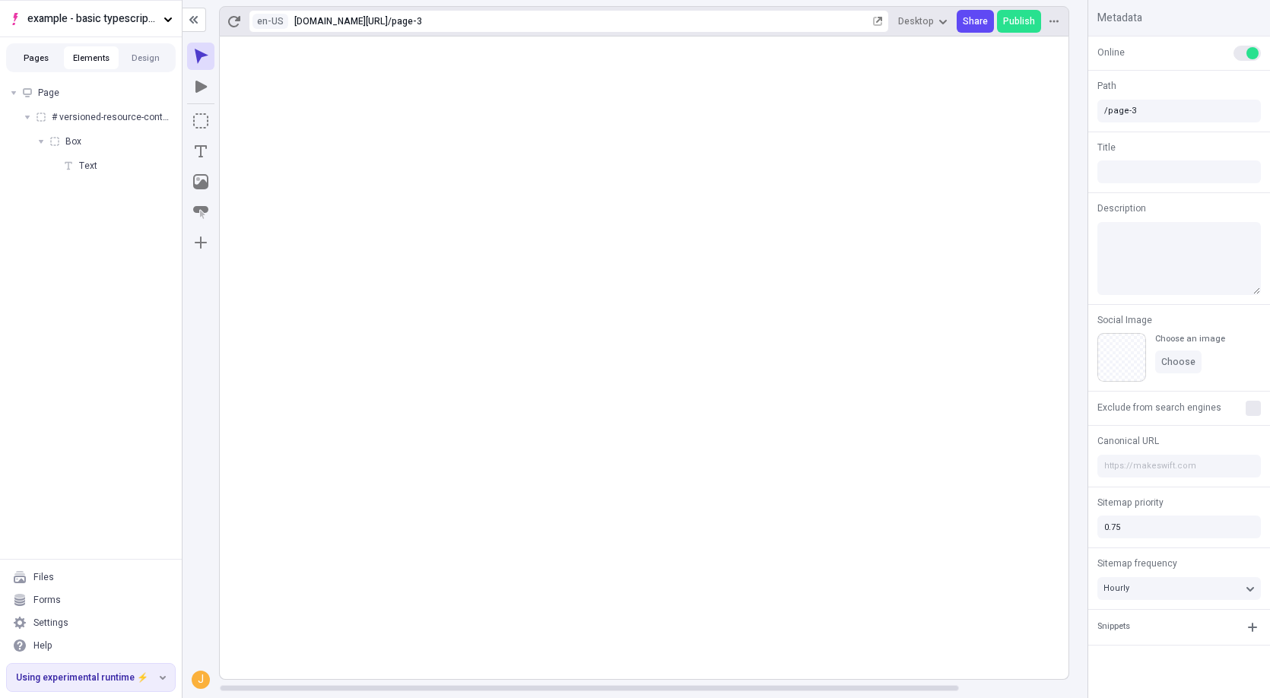
click at [36, 63] on button "Pages" at bounding box center [36, 57] width 55 height 23
click at [81, 63] on button "Elements" at bounding box center [91, 57] width 55 height 23
click at [686, 290] on rect at bounding box center [707, 358] width 974 height 643
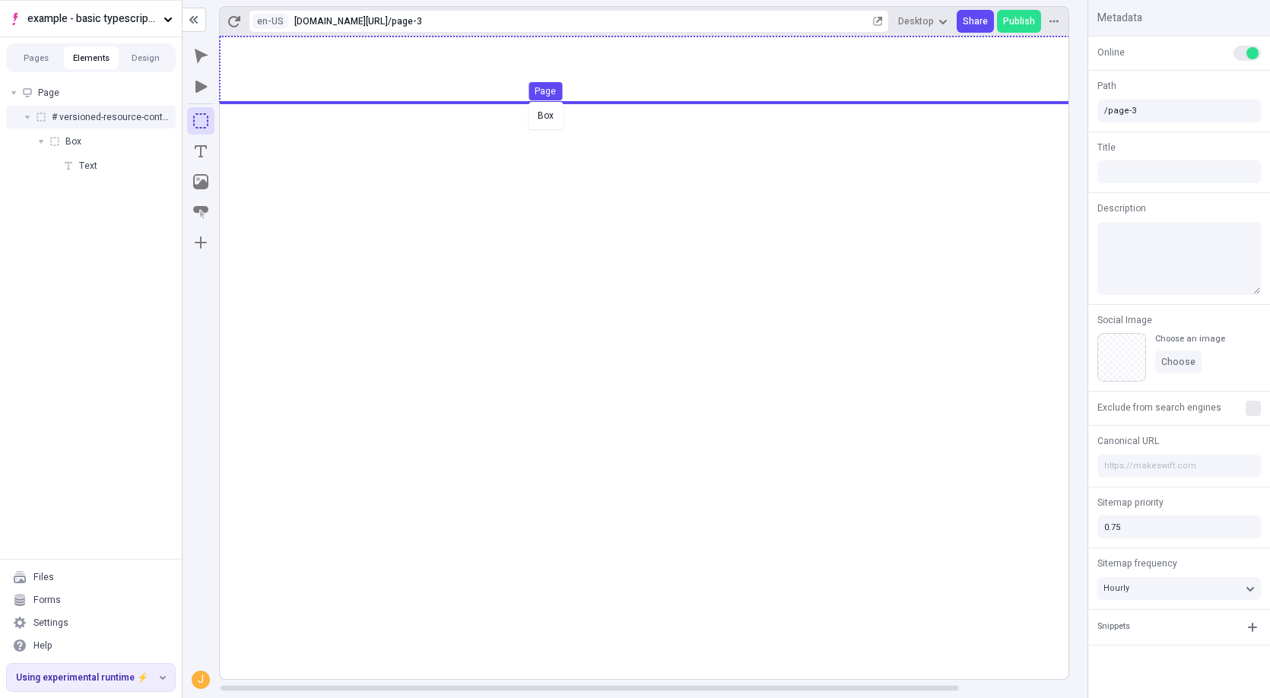
click at [526, 100] on body "example - basic typescript pages Pages Elements Design Page # versioned-resourc…" at bounding box center [635, 349] width 1270 height 698
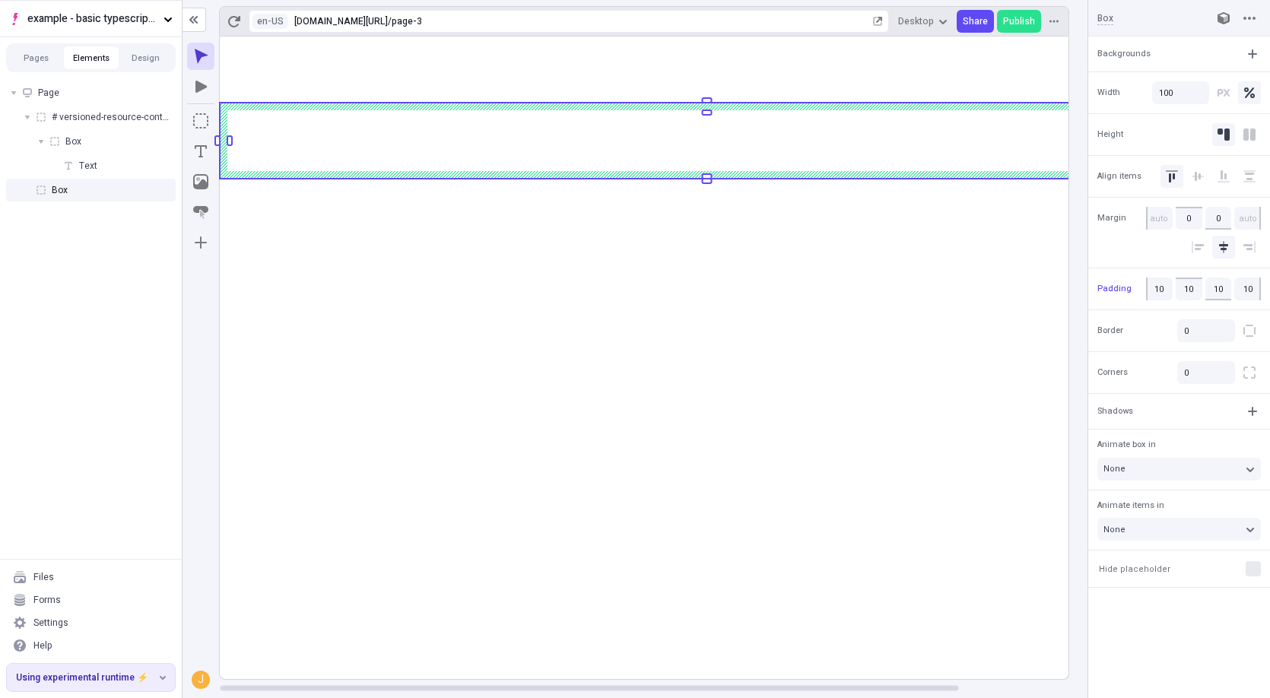
click at [389, 293] on rect at bounding box center [707, 358] width 974 height 643
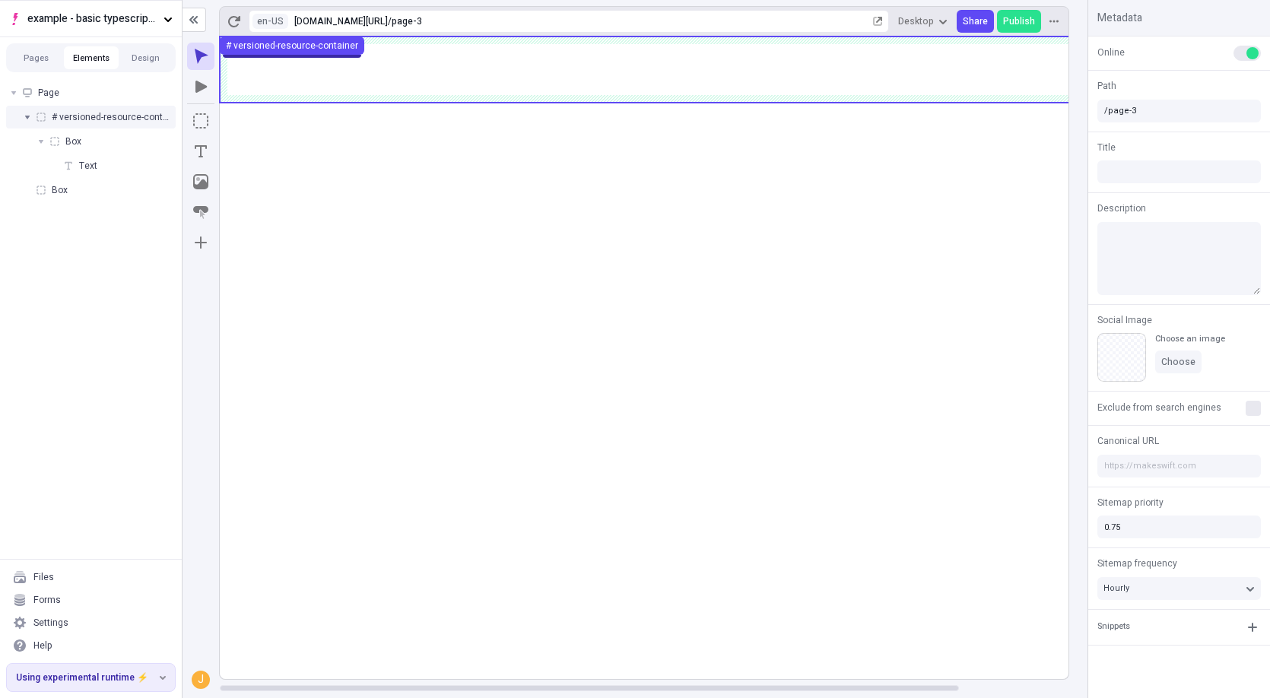
click at [22, 119] on div at bounding box center [27, 116] width 21 height 21
drag, startPoint x: 51, startPoint y: 190, endPoint x: 67, endPoint y: 119, distance: 72.5
click at [67, 119] on ul "# versioned-resource-container Box Text Box" at bounding box center [91, 154] width 170 height 96
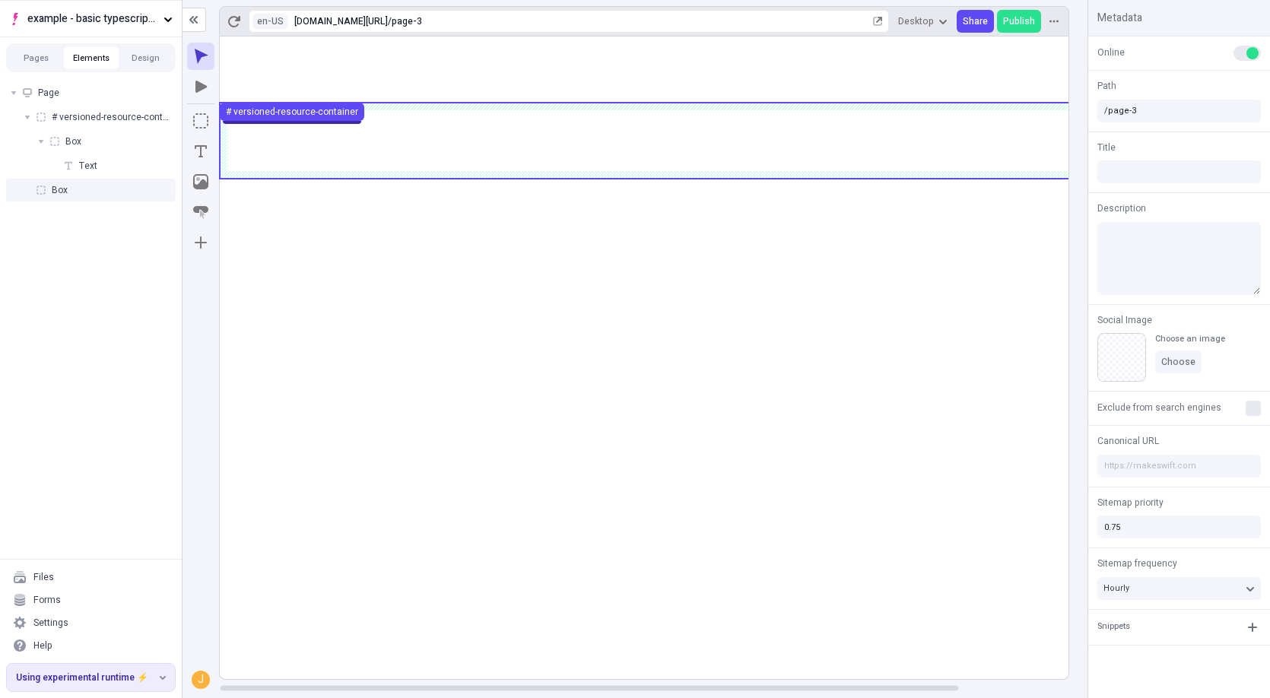
click at [56, 186] on span "Box" at bounding box center [60, 190] width 16 height 12
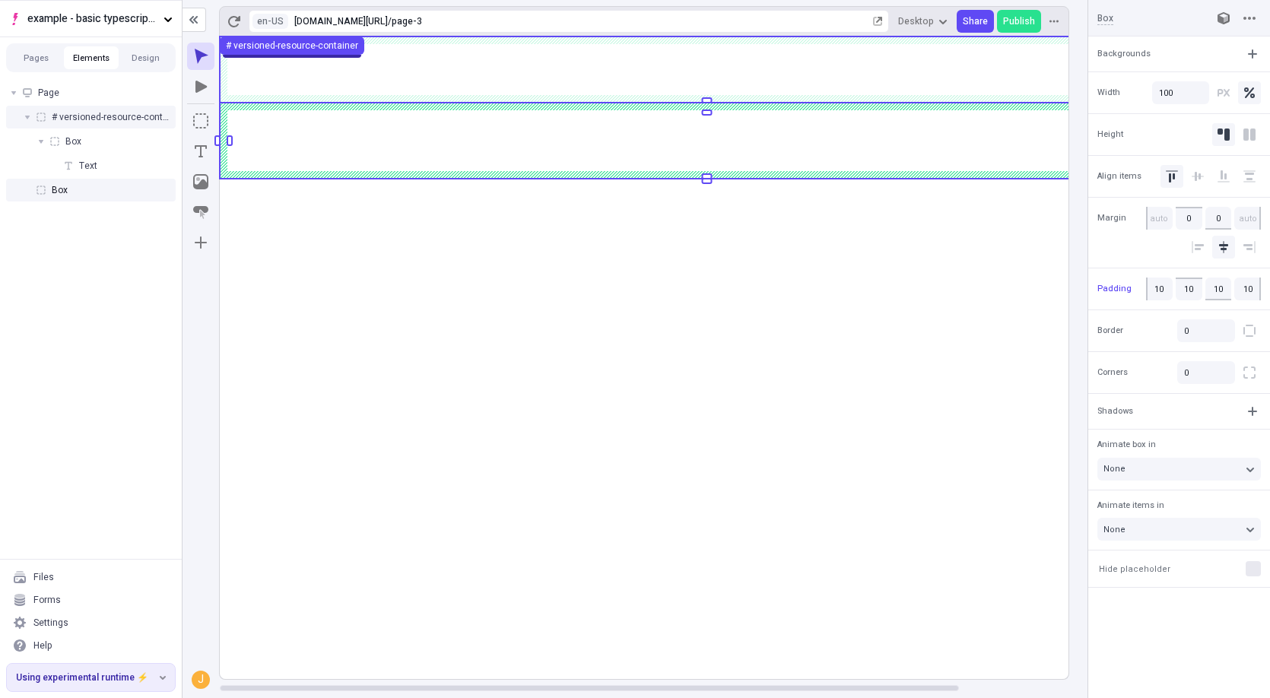
drag, startPoint x: 46, startPoint y: 188, endPoint x: 68, endPoint y: 107, distance: 83.8
click at [68, 107] on ul "# versioned-resource-container Box Text Box" at bounding box center [91, 154] width 170 height 96
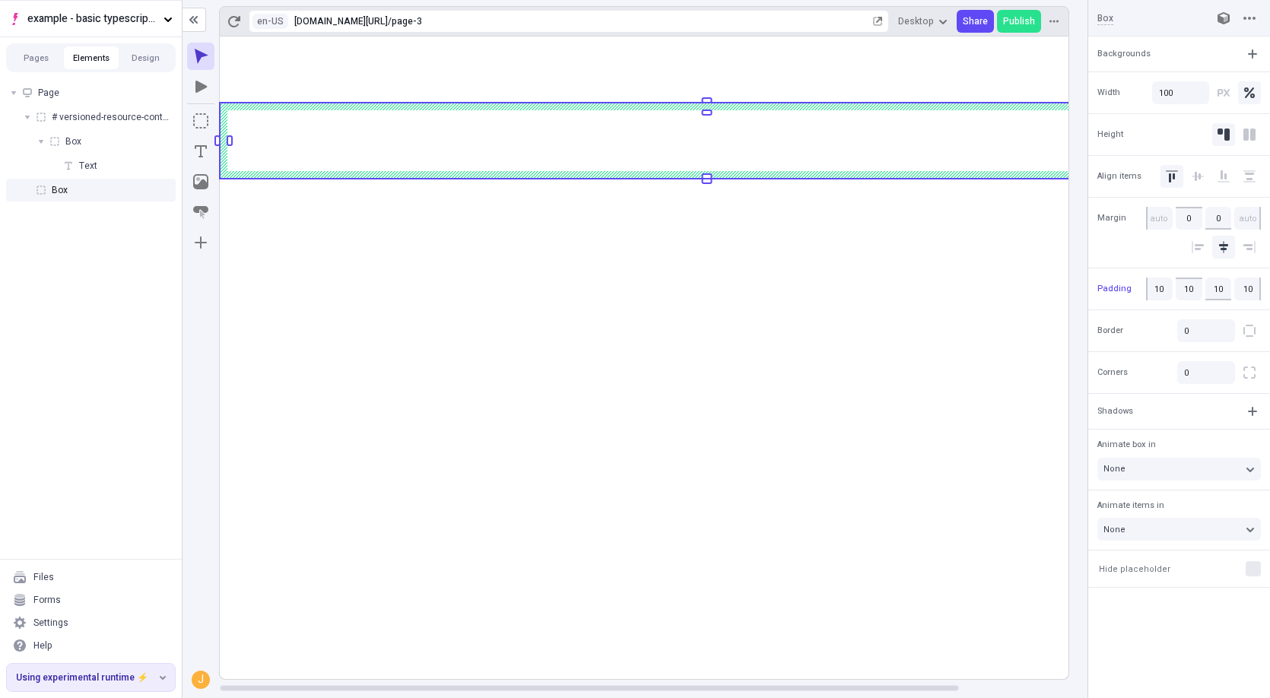
click at [338, 237] on rect at bounding box center [707, 358] width 974 height 643
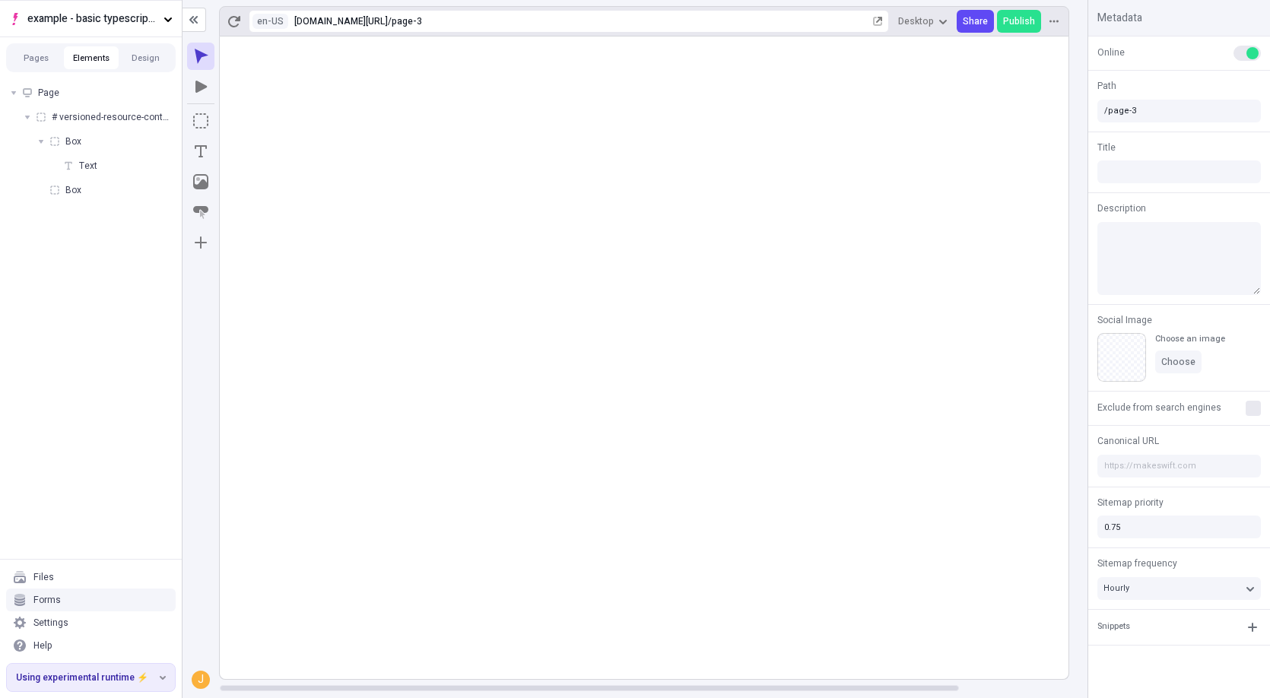
click at [567, 398] on rect at bounding box center [707, 358] width 974 height 643
click at [341, 265] on rect at bounding box center [707, 358] width 974 height 643
click at [44, 53] on button "Pages" at bounding box center [36, 57] width 55 height 23
click at [110, 230] on div "Pages Resource Page Untitled page Untitled page" at bounding box center [91, 317] width 182 height 484
click at [165, 94] on icon "Add new" at bounding box center [165, 89] width 12 height 12
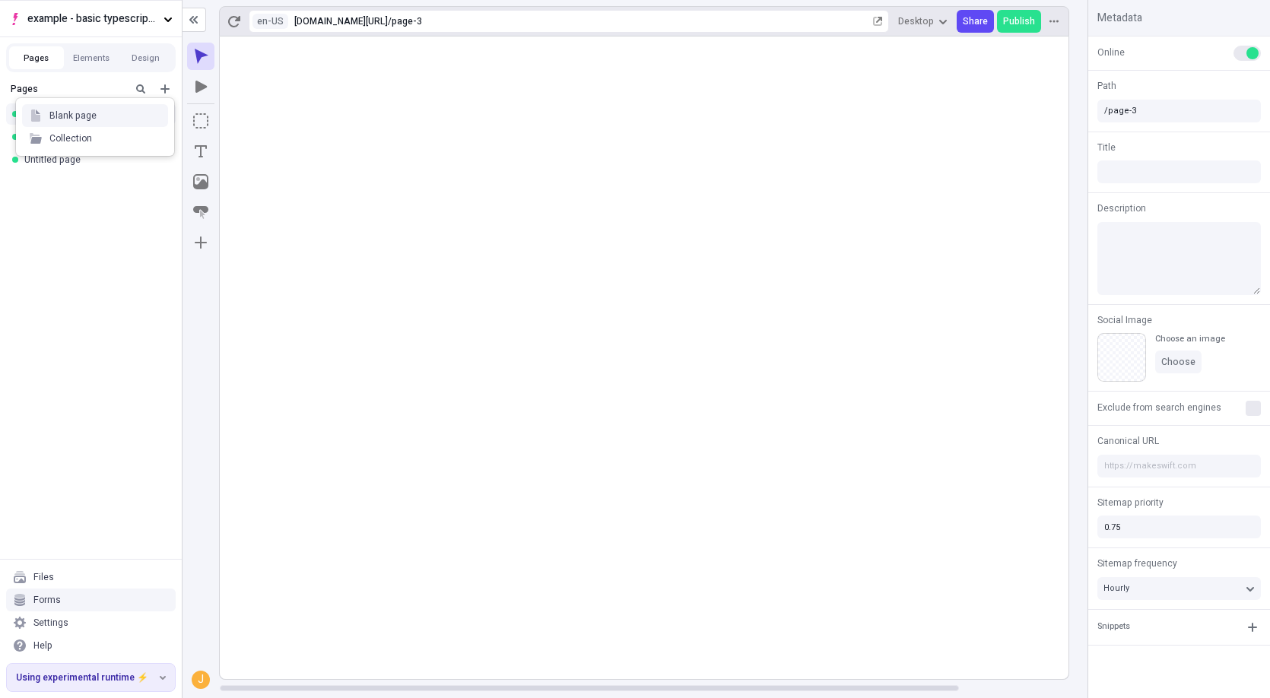
click at [144, 107] on div "Blank page" at bounding box center [95, 115] width 146 height 23
type input "/page-4"
click at [165, 187] on button "button" at bounding box center [161, 182] width 15 height 15
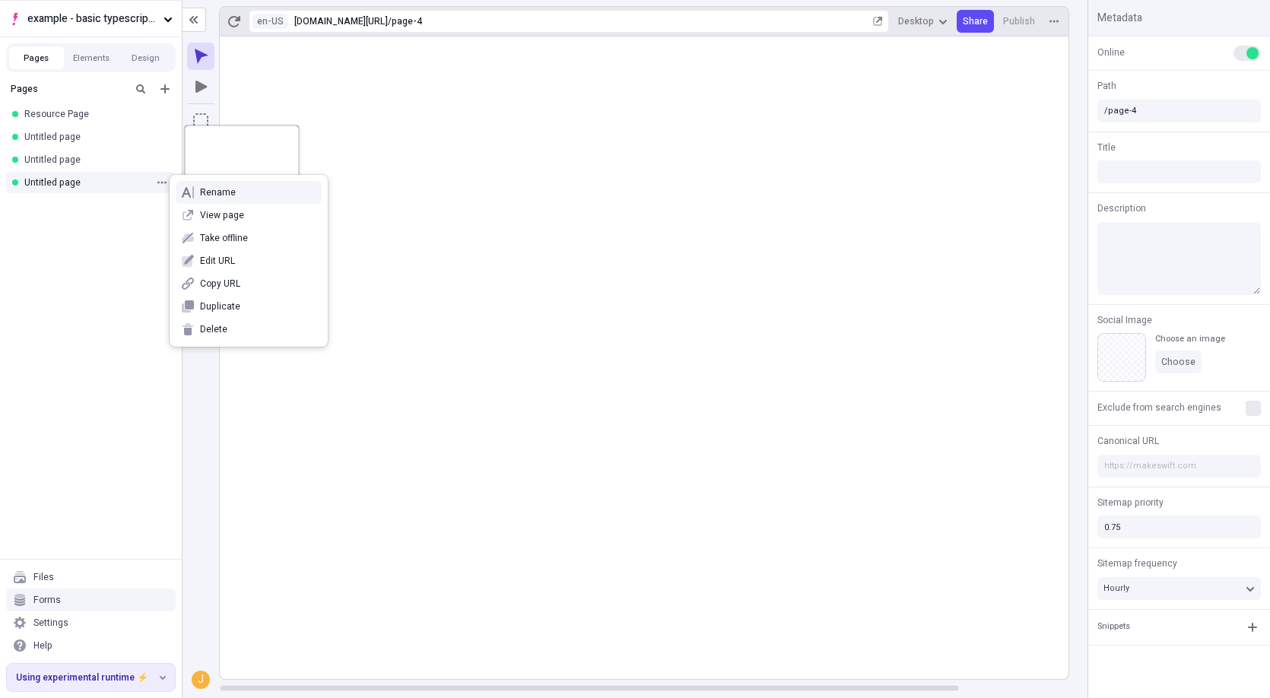
click at [208, 195] on span "Rename" at bounding box center [258, 192] width 116 height 12
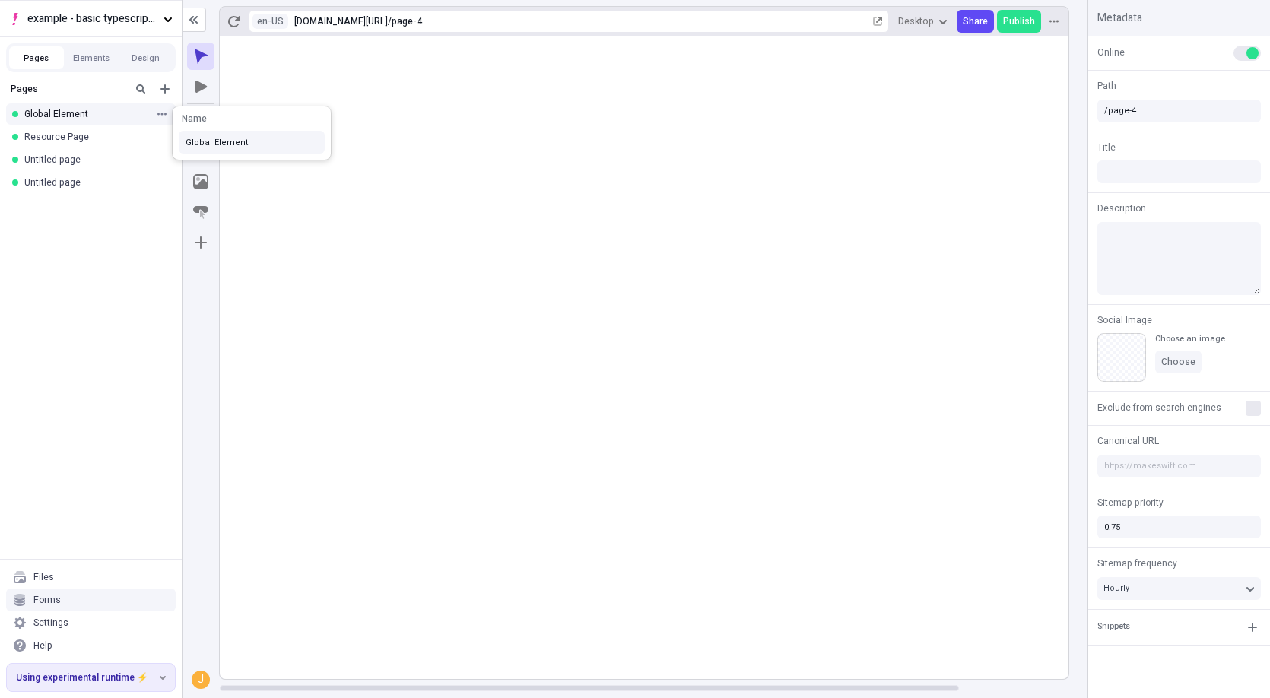
type input "Global Element"
click at [505, 334] on rect at bounding box center [707, 358] width 974 height 643
click at [512, 300] on rect at bounding box center [707, 358] width 974 height 643
click at [457, 108] on body "example - basic typescript pages Pages Elements Design Pages Global Element Res…" at bounding box center [635, 349] width 1270 height 698
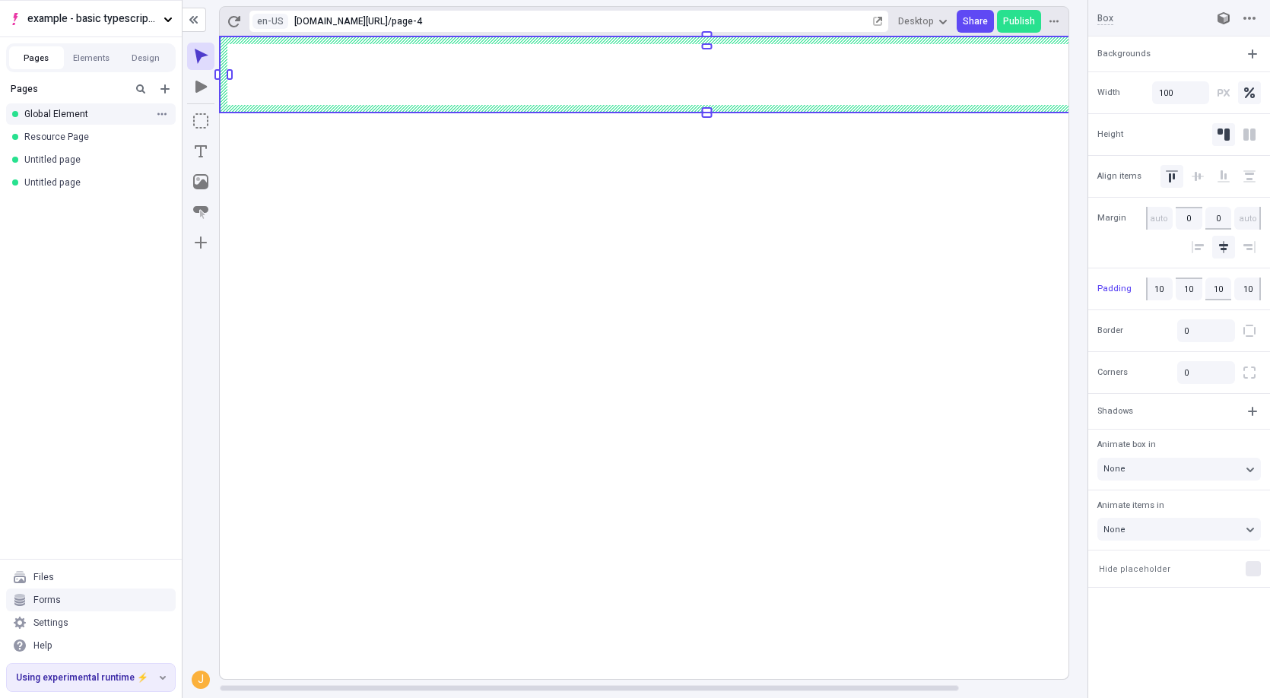
click at [472, 256] on rect at bounding box center [707, 358] width 974 height 643
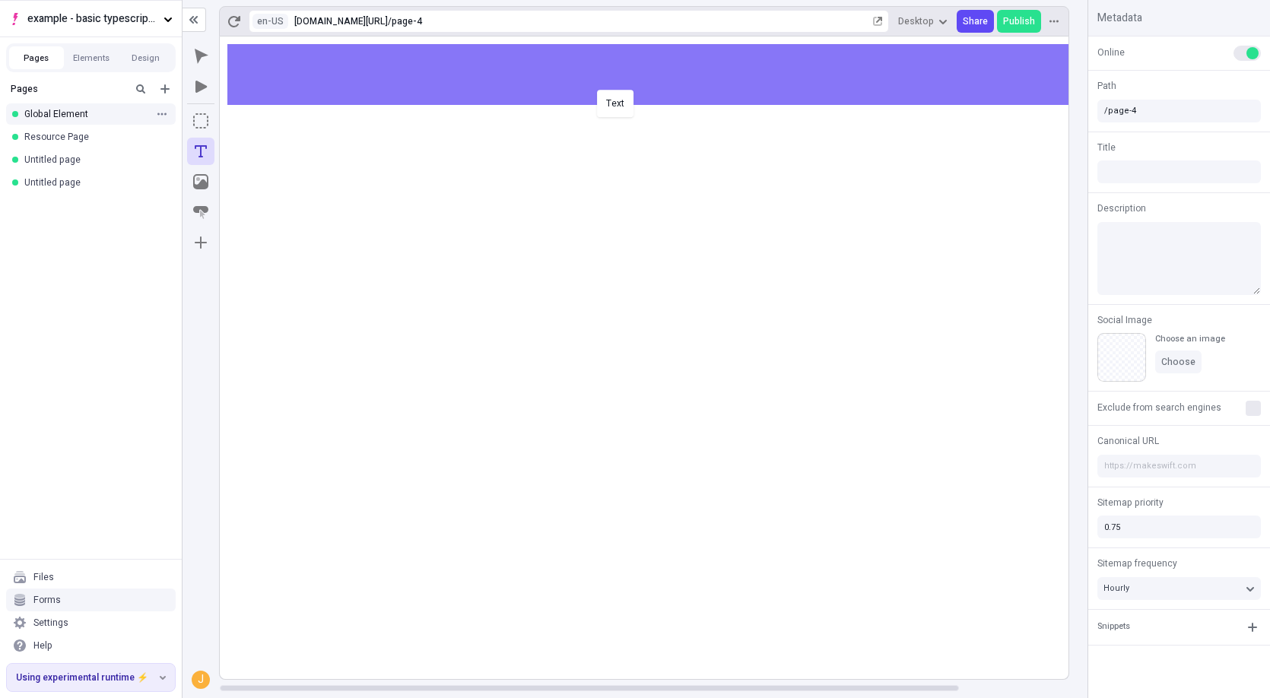
click at [592, 87] on body "example - basic typescript pages Pages Elements Design Pages Global Element Res…" at bounding box center [635, 349] width 1270 height 698
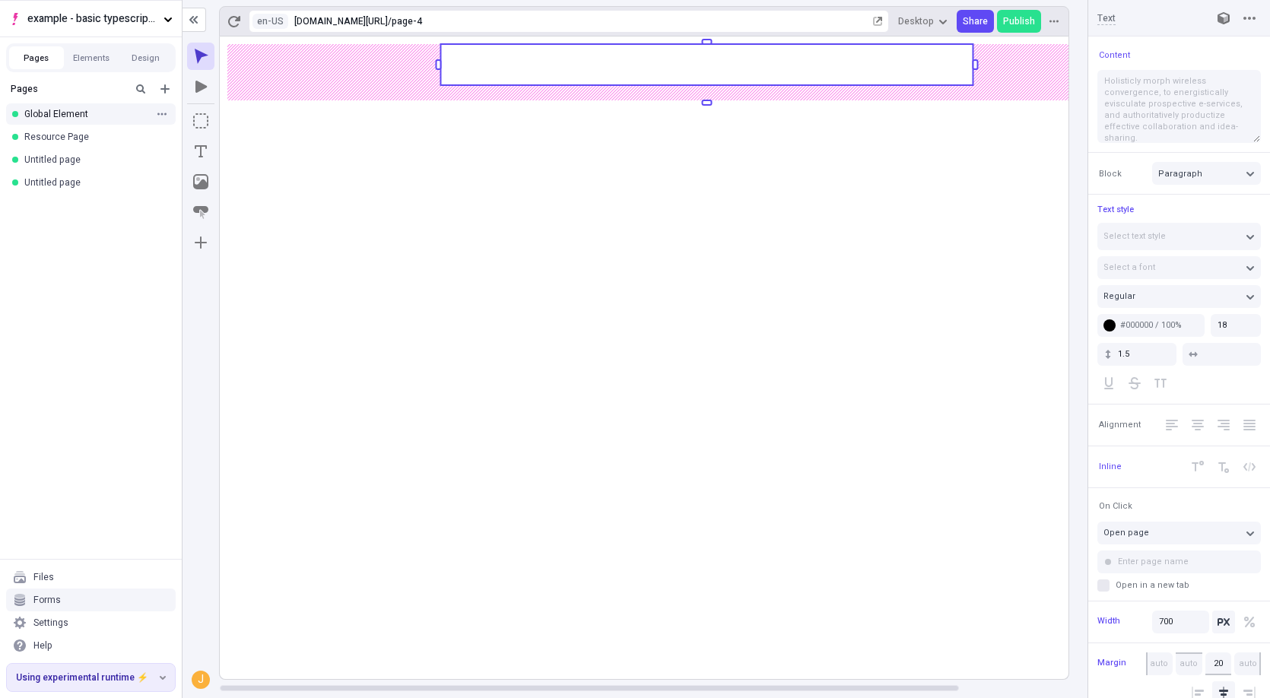
click at [578, 66] on rect at bounding box center [706, 64] width 532 height 41
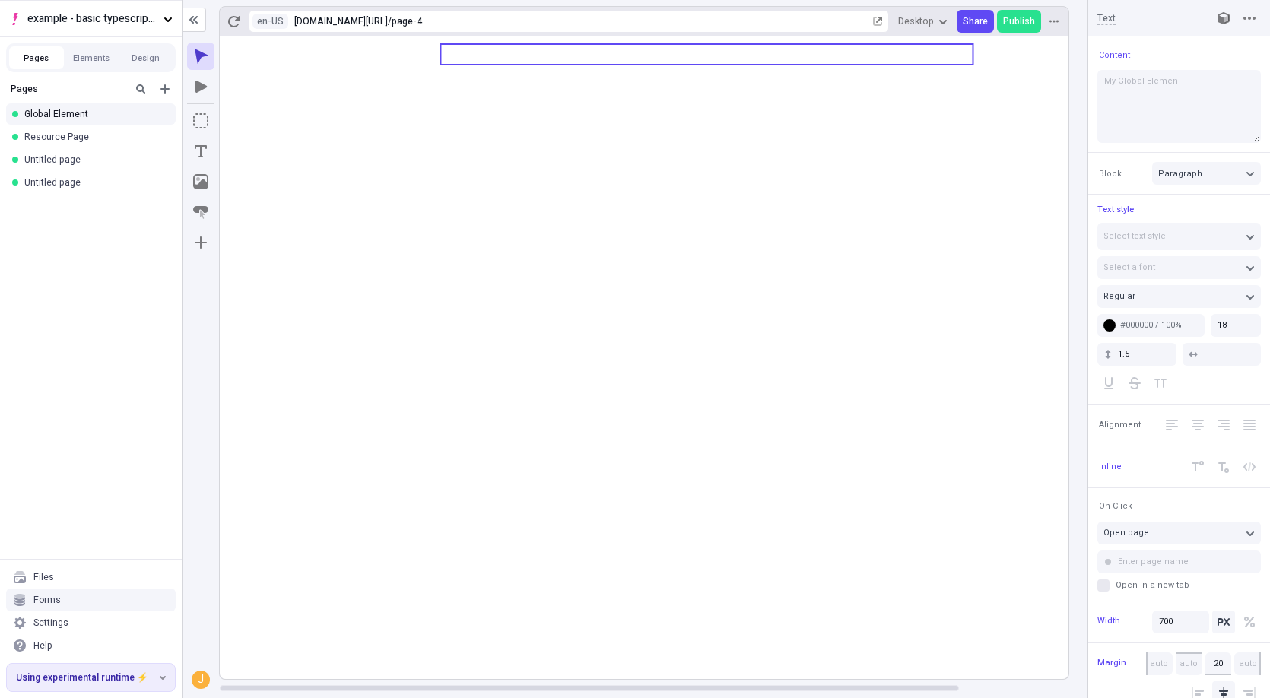
type textarea "My Global Element"
click at [615, 180] on icon at bounding box center [707, 358] width 974 height 643
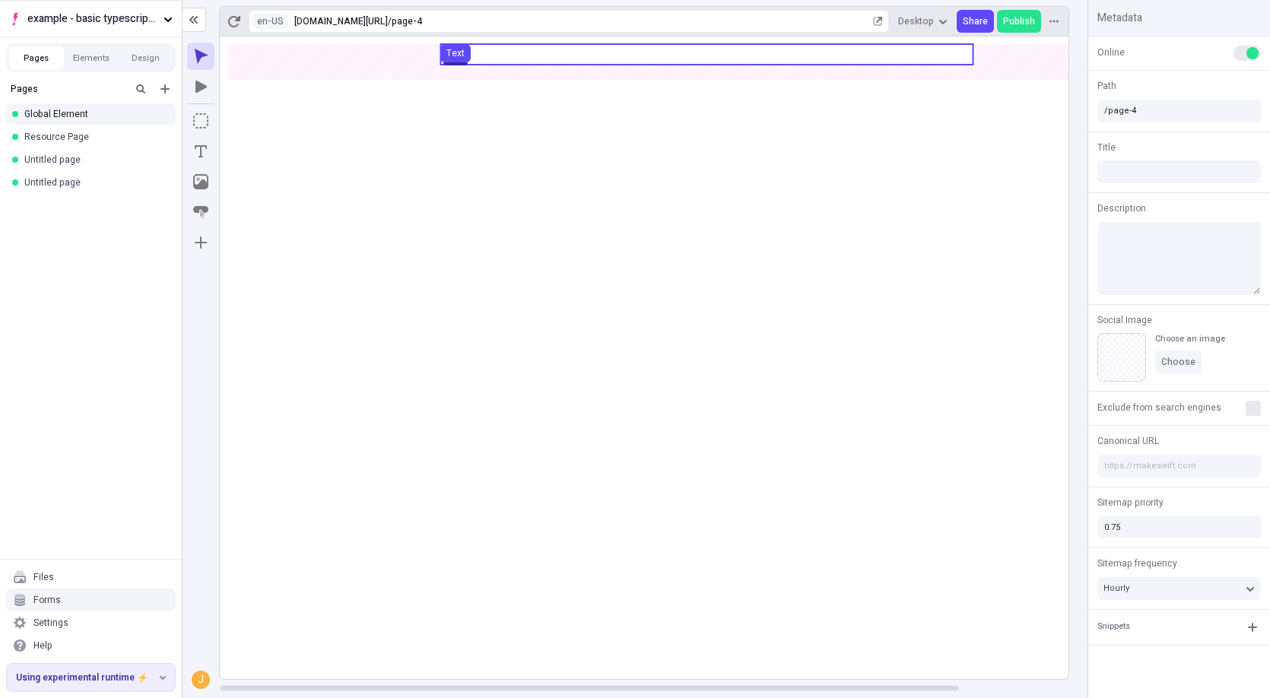
click at [529, 56] on use at bounding box center [706, 54] width 532 height 21
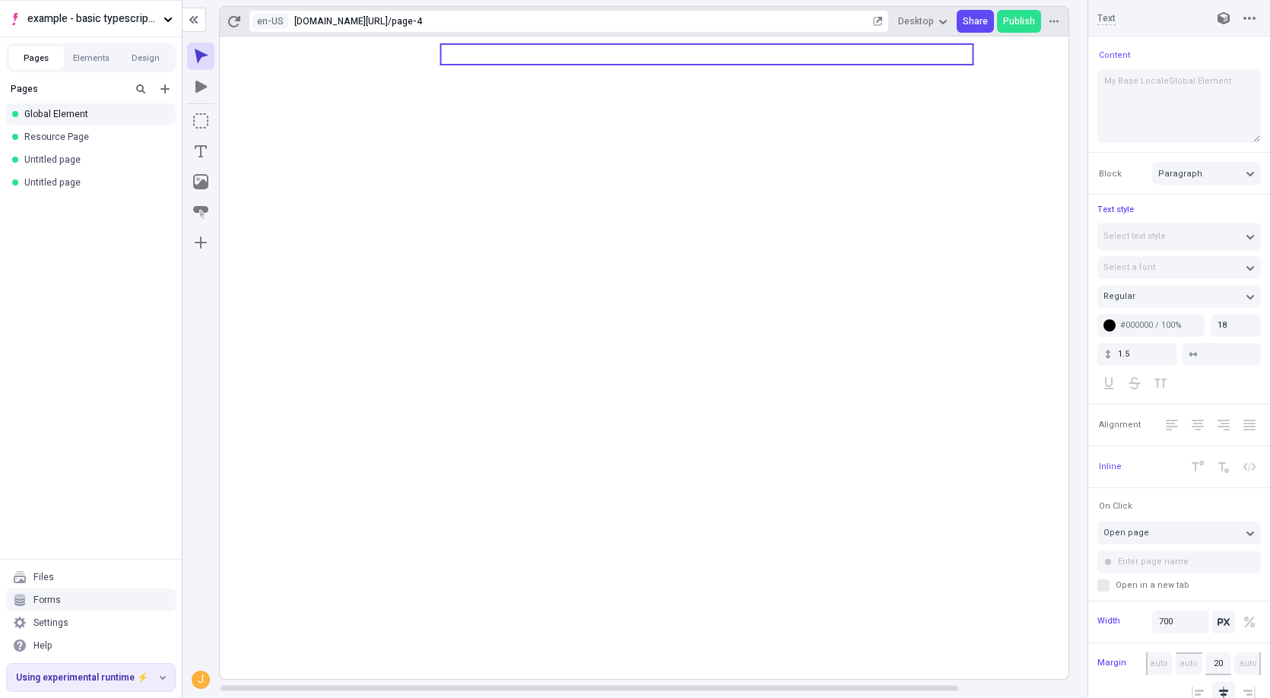
type textarea "My Base Locale Global Element"
click at [599, 150] on icon at bounding box center [707, 358] width 974 height 643
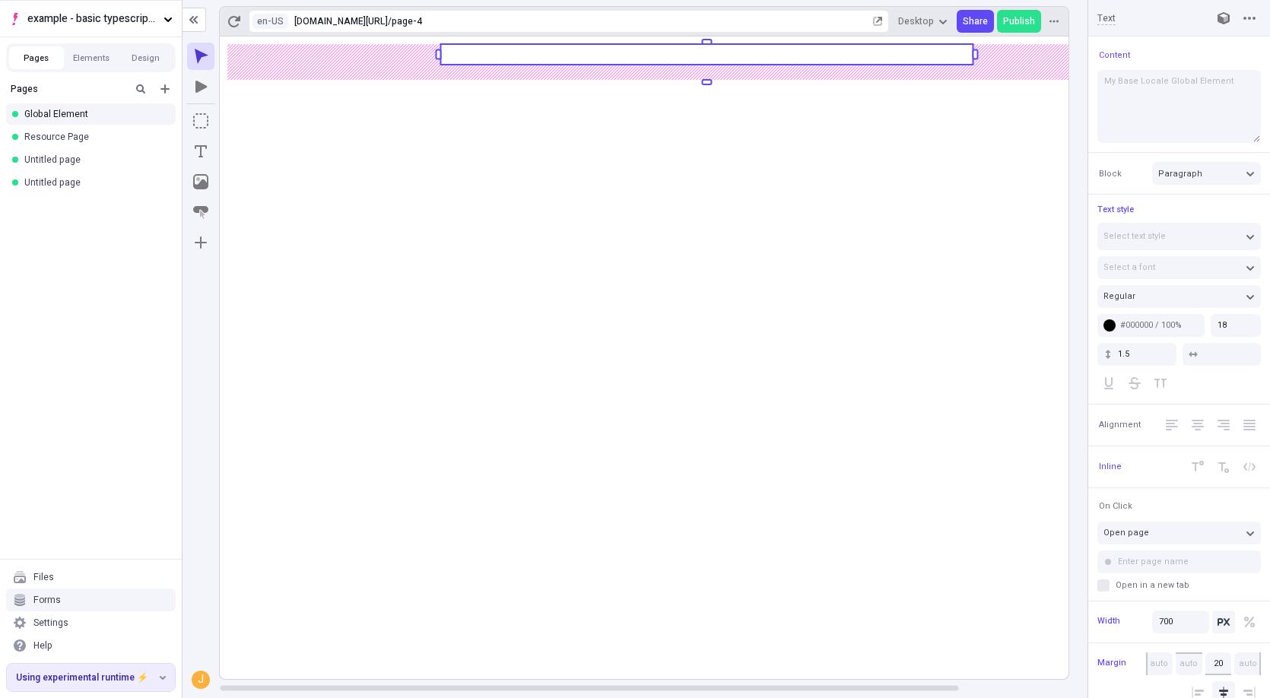
click at [599, 150] on rect at bounding box center [707, 358] width 974 height 643
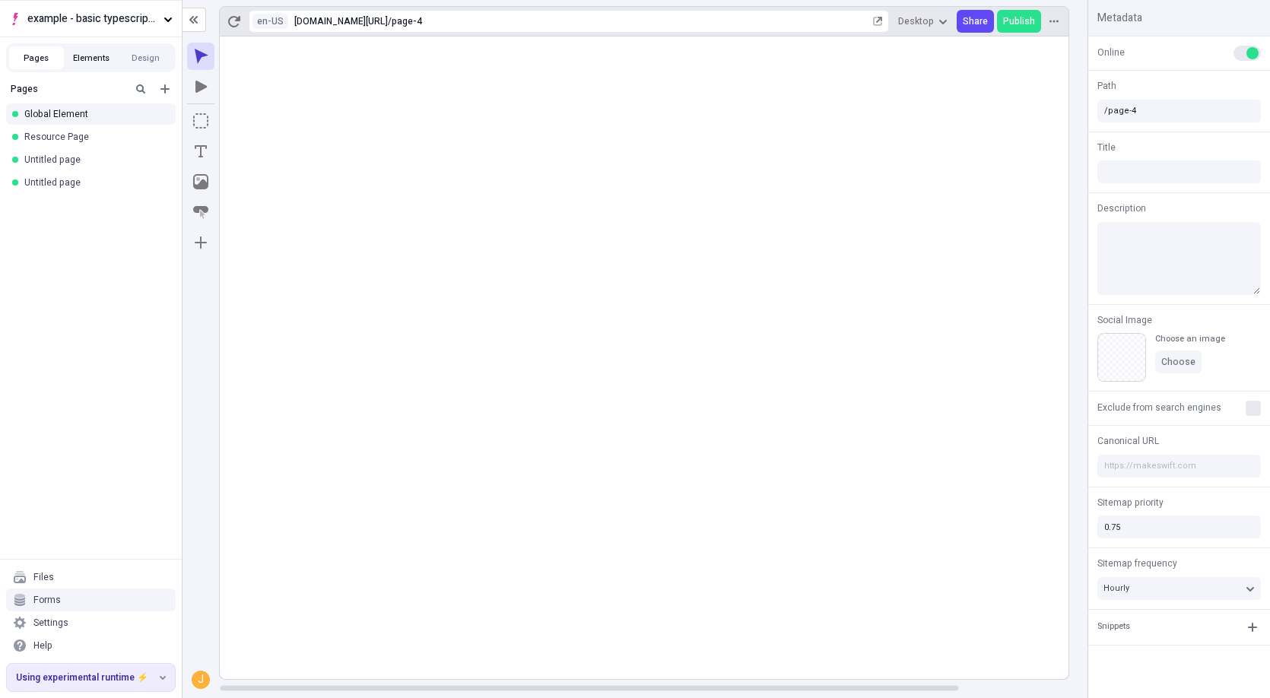
click at [84, 51] on button "Elements" at bounding box center [91, 57] width 55 height 23
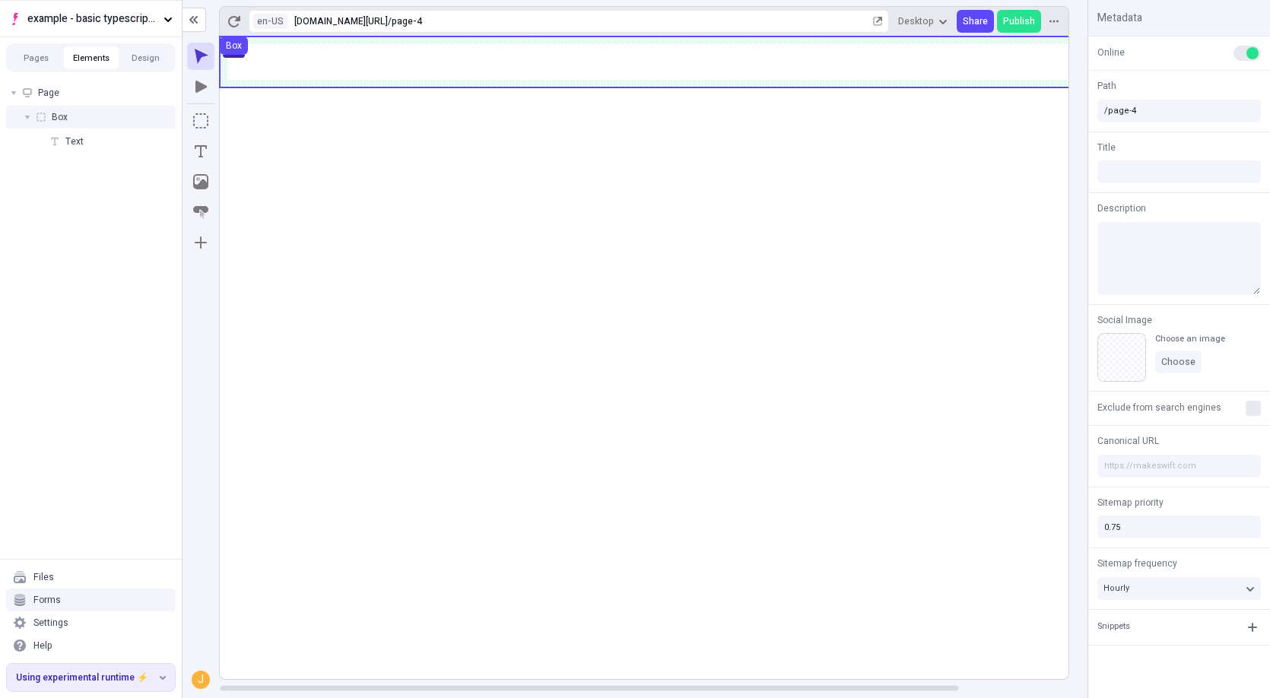
click at [89, 124] on div "Box" at bounding box center [91, 117] width 170 height 23
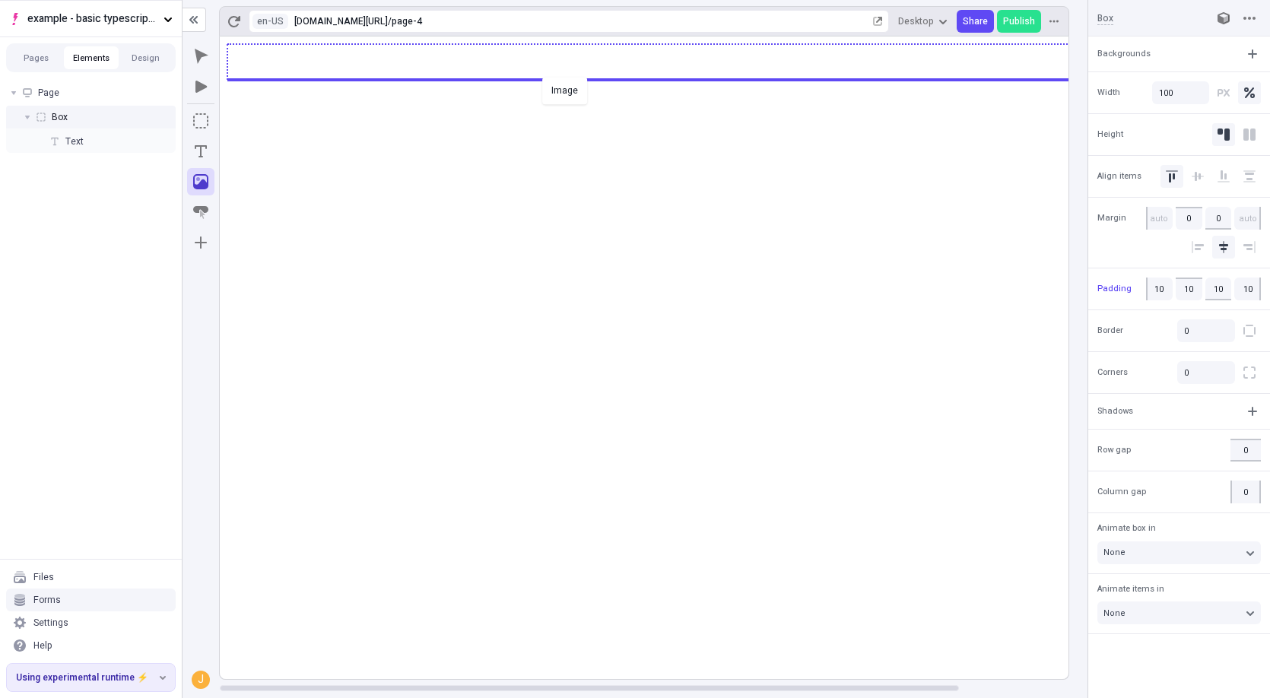
click at [539, 75] on body "example - basic typescript pages Pages Elements Design Page Box Text Files Form…" at bounding box center [635, 349] width 1270 height 698
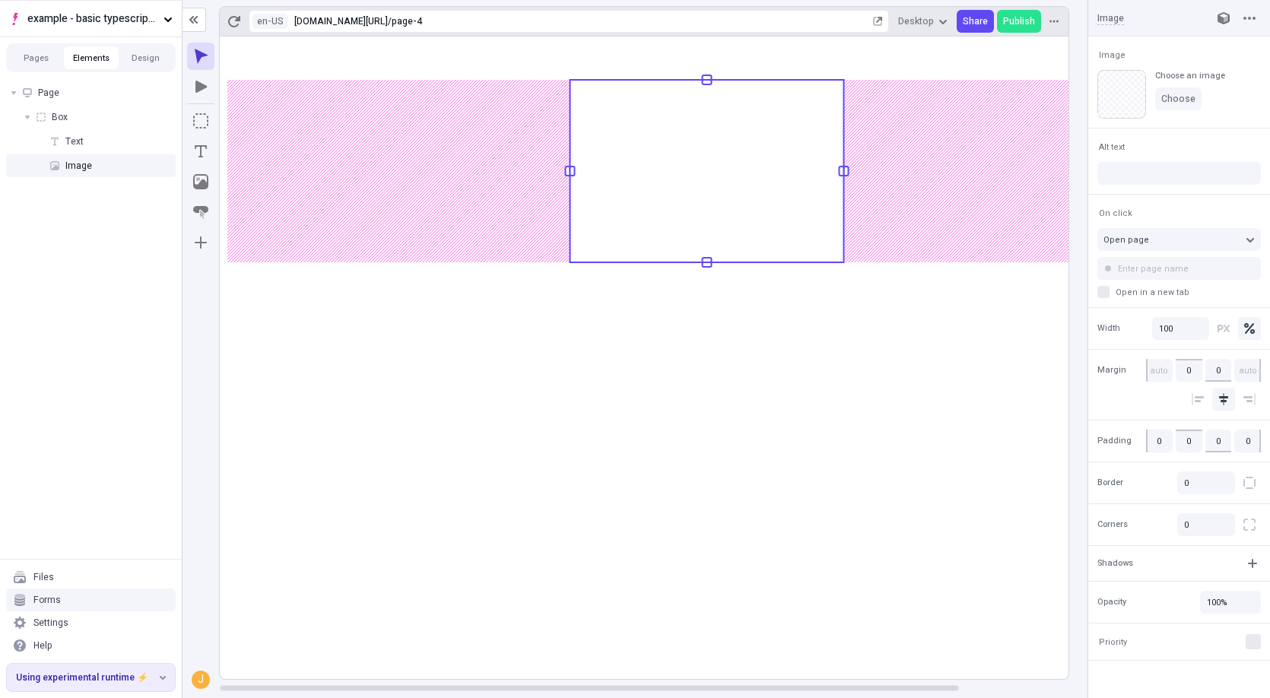
click at [532, 319] on rect at bounding box center [707, 358] width 974 height 643
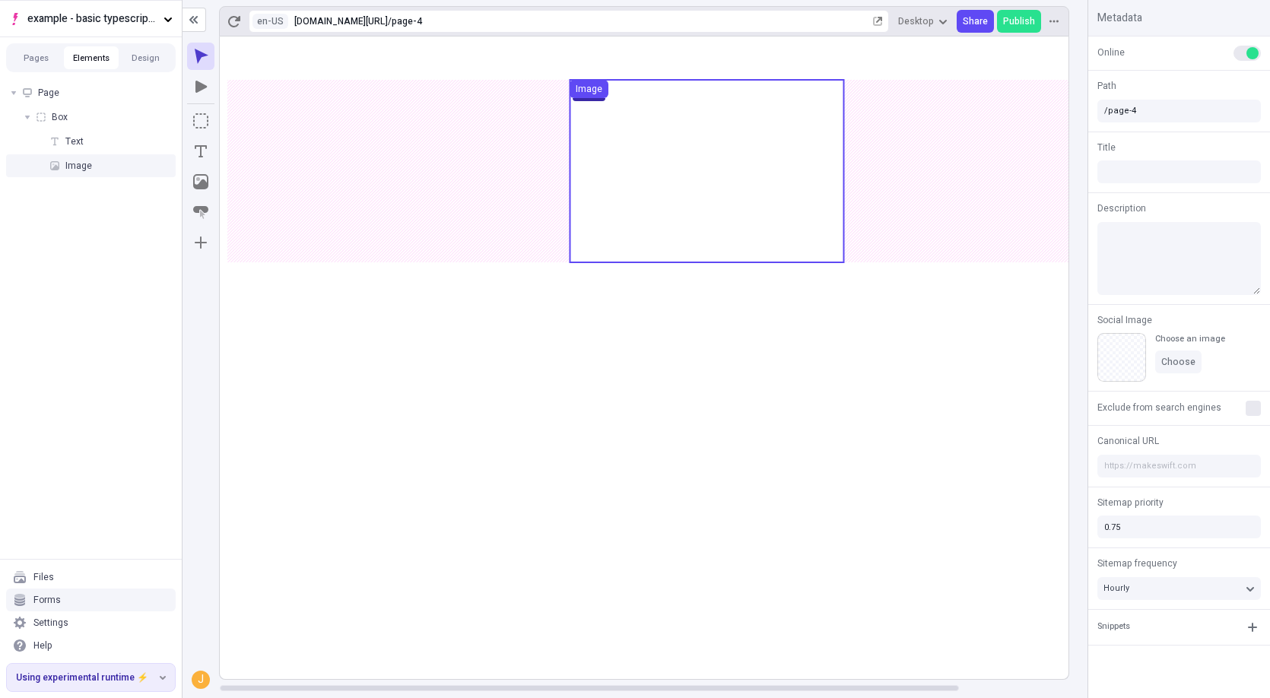
click at [658, 206] on use at bounding box center [707, 171] width 274 height 183
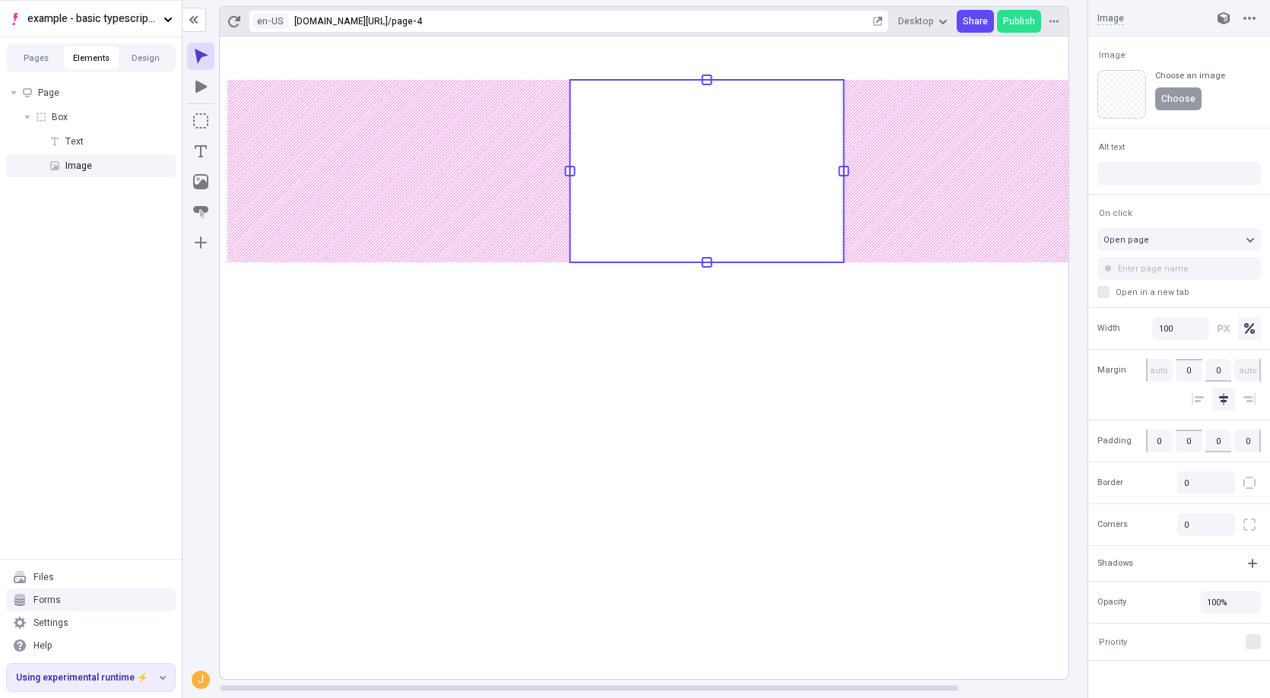
click at [1183, 97] on span "Choose" at bounding box center [1178, 99] width 34 height 12
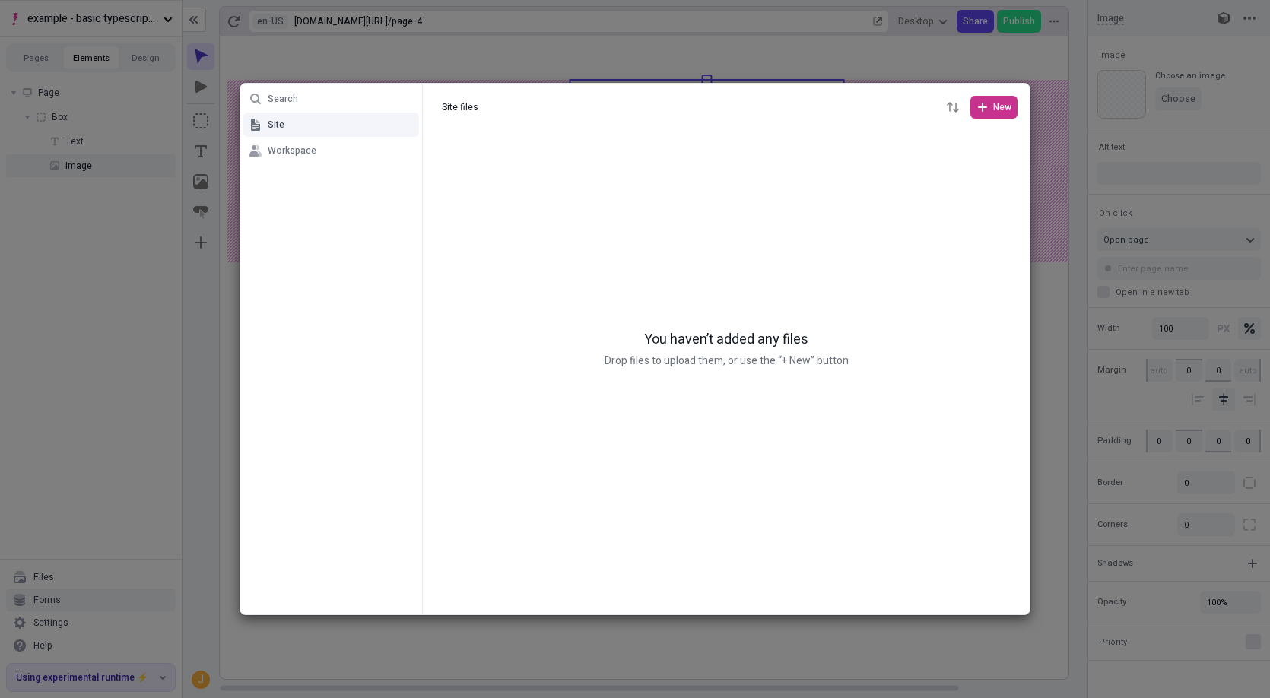
click at [982, 99] on button "New" at bounding box center [993, 107] width 47 height 23
click at [943, 141] on span "Files" at bounding box center [965, 139] width 79 height 12
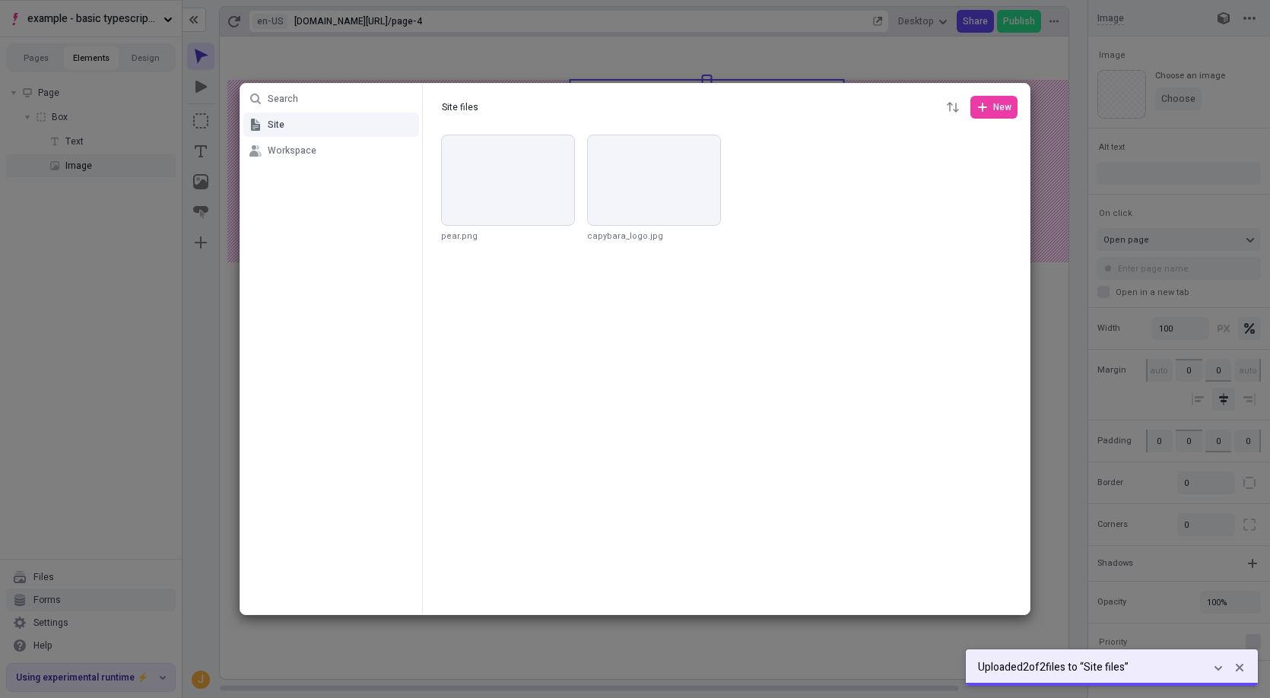
click at [757, 389] on div at bounding box center [726, 373] width 607 height 483
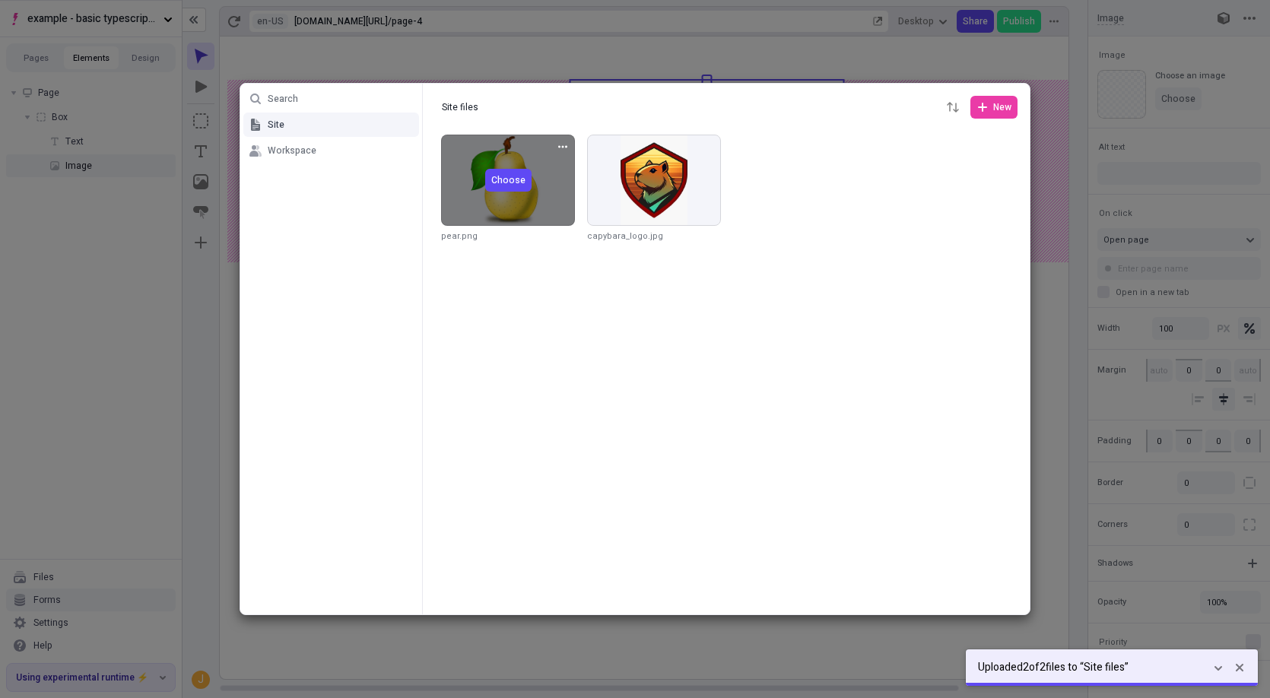
click at [512, 189] on button "Choose" at bounding box center [508, 180] width 46 height 23
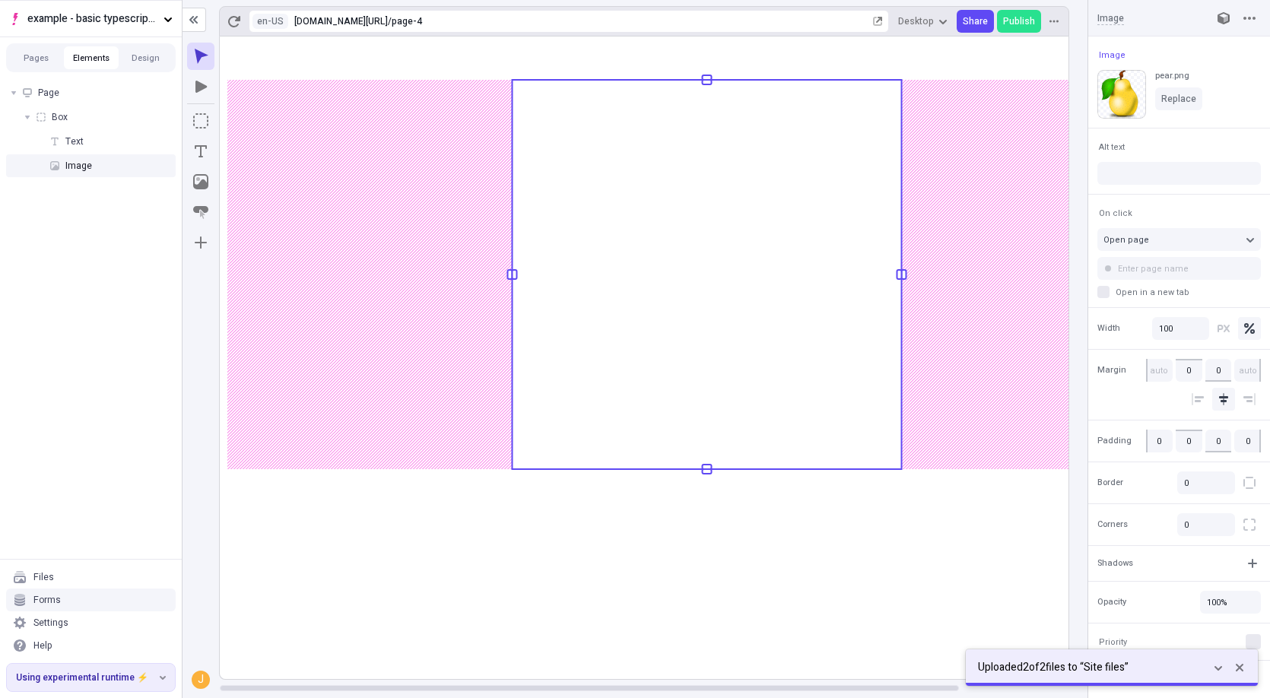
click at [637, 509] on rect at bounding box center [707, 358] width 974 height 643
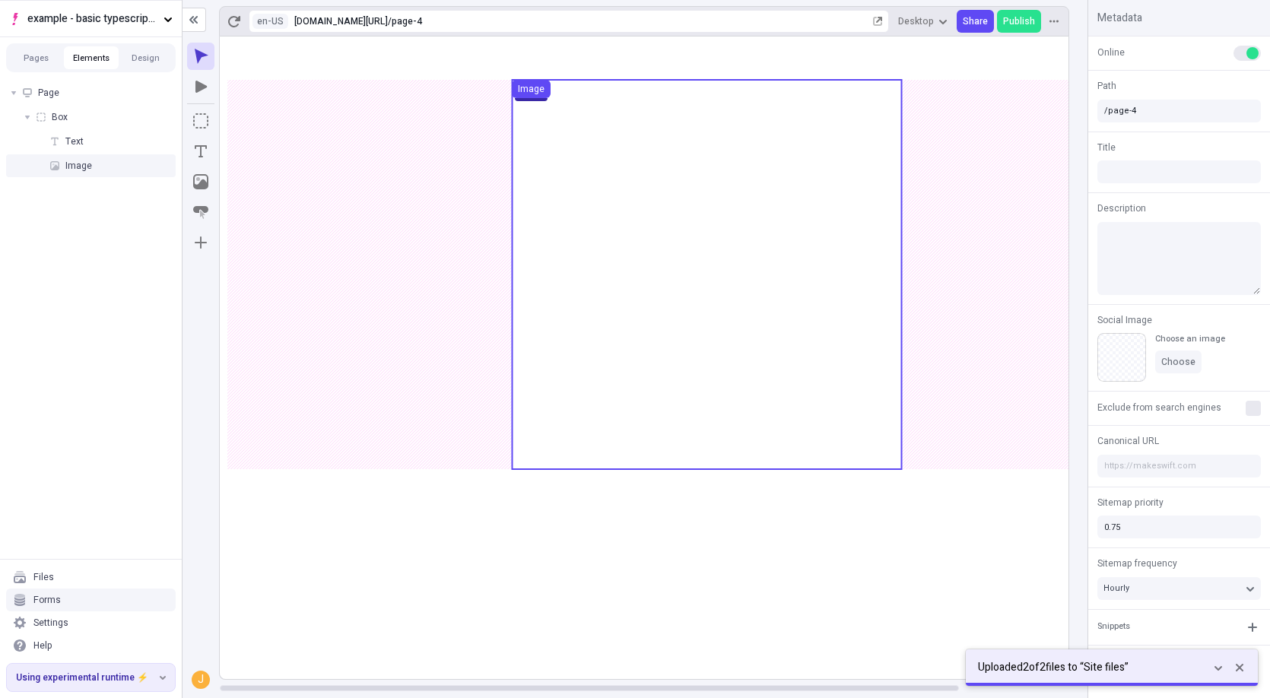
click at [637, 326] on use at bounding box center [706, 274] width 389 height 389
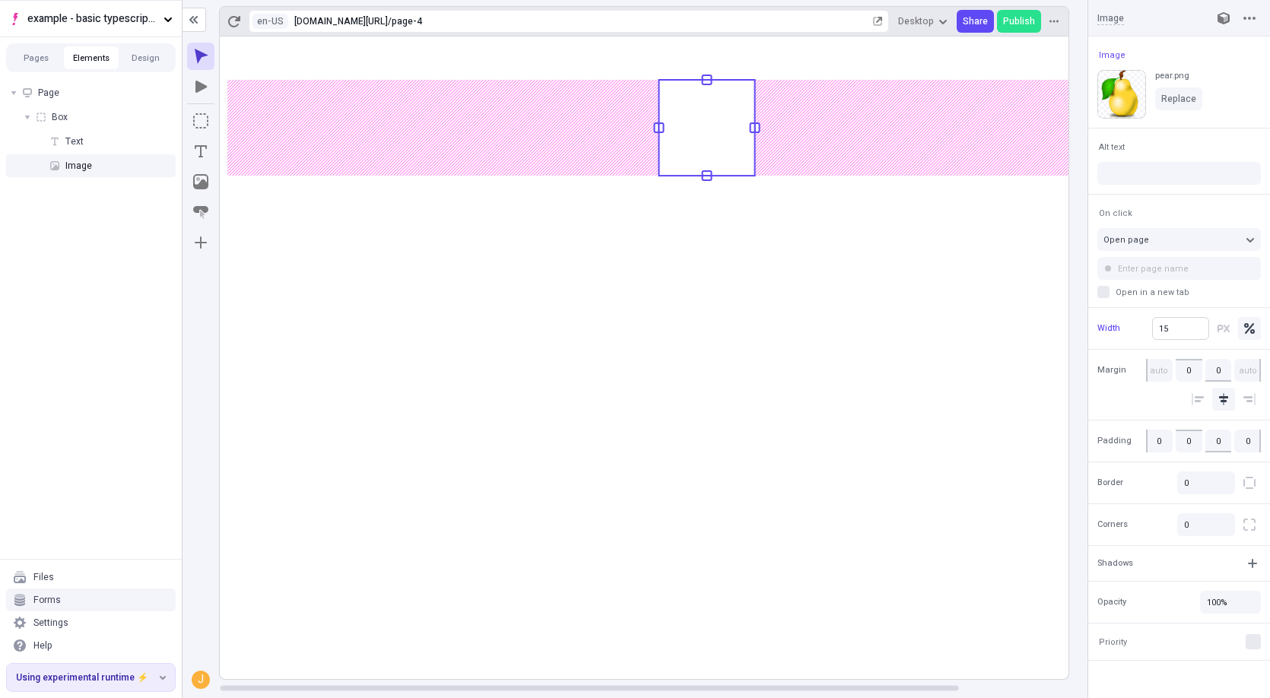
type input "20"
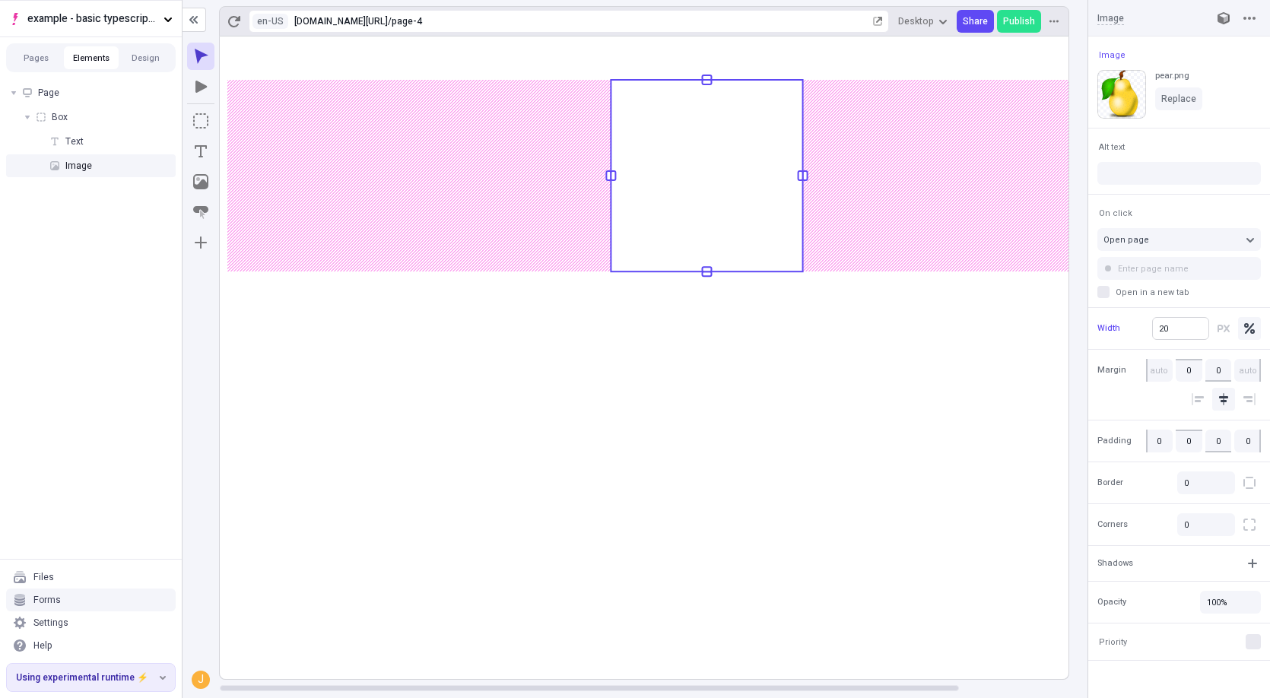
click at [1067, 334] on body "example - basic typescript pages Pages Elements Design Page Box Text Image File…" at bounding box center [635, 349] width 1270 height 698
click at [777, 351] on rect at bounding box center [707, 358] width 974 height 643
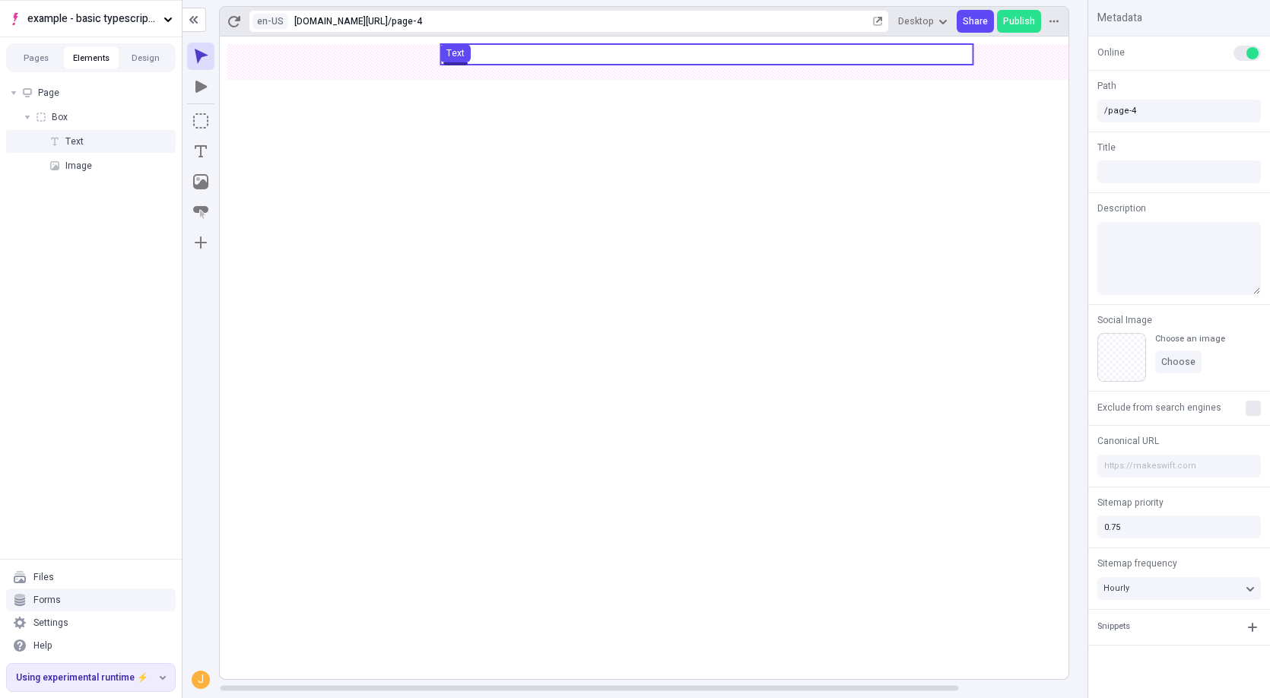
click at [556, 55] on use at bounding box center [706, 54] width 532 height 21
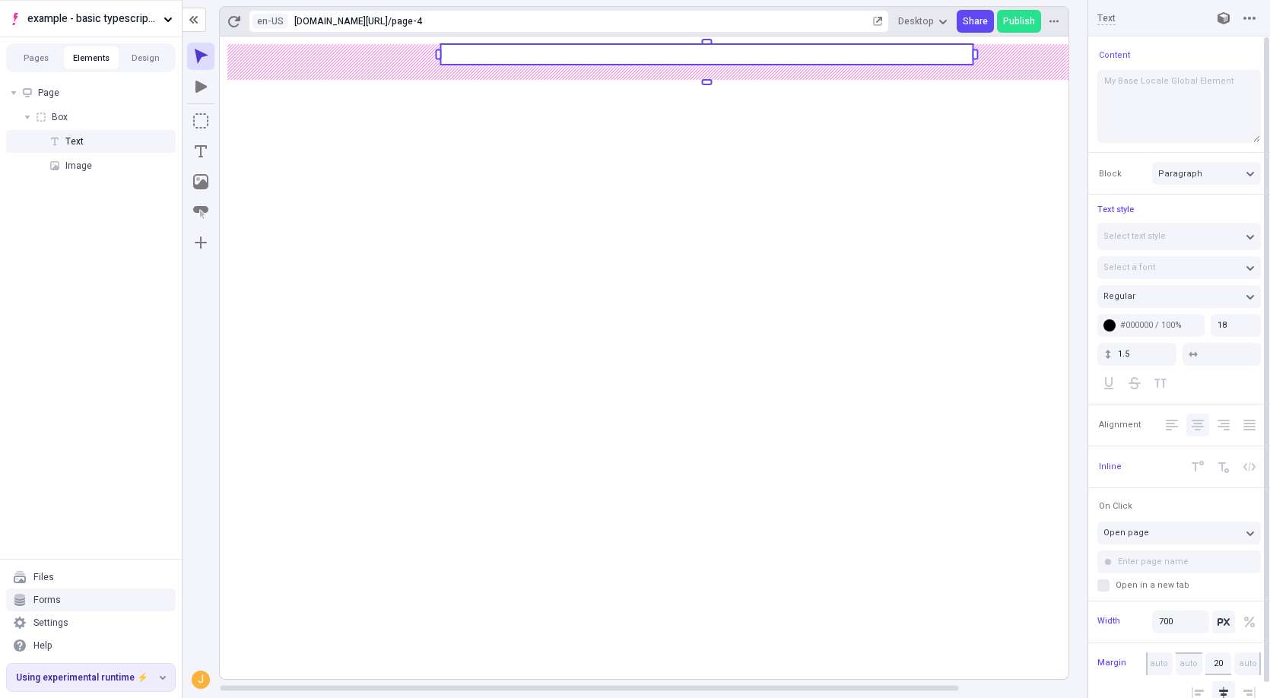
click at [1196, 423] on icon "Center Align" at bounding box center [1198, 425] width 12 height 11
click at [762, 501] on rect at bounding box center [707, 358] width 974 height 643
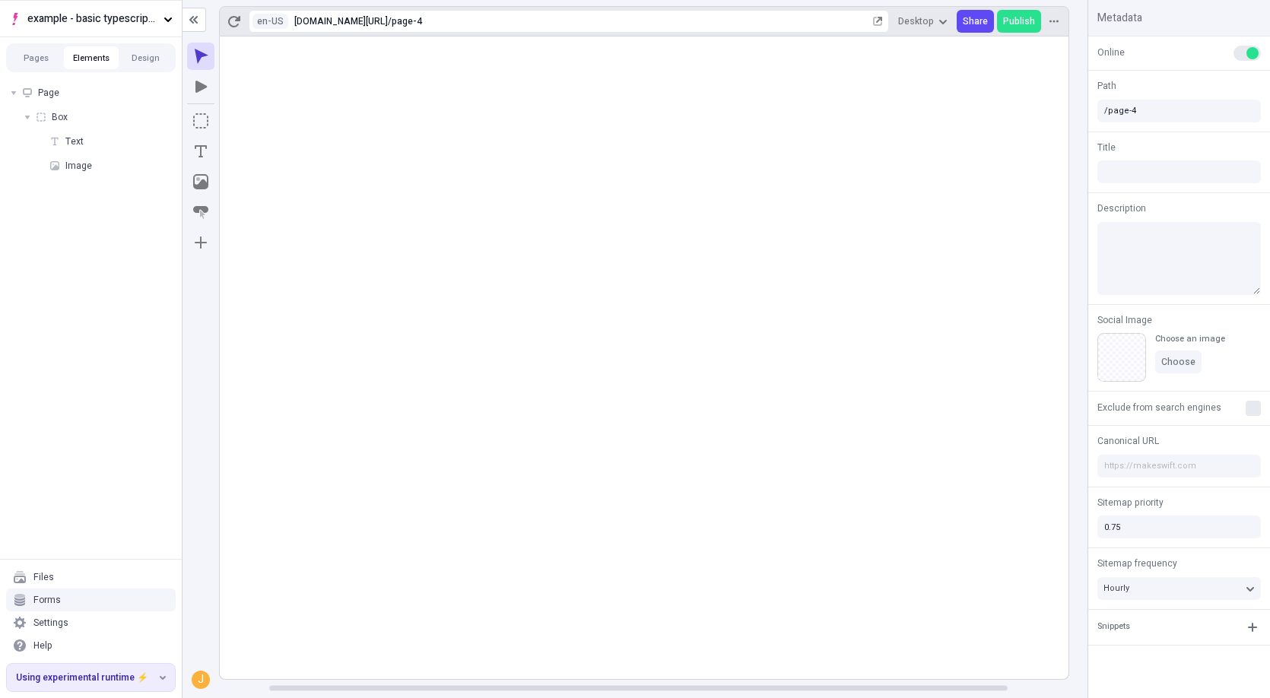
scroll to position [0, 72]
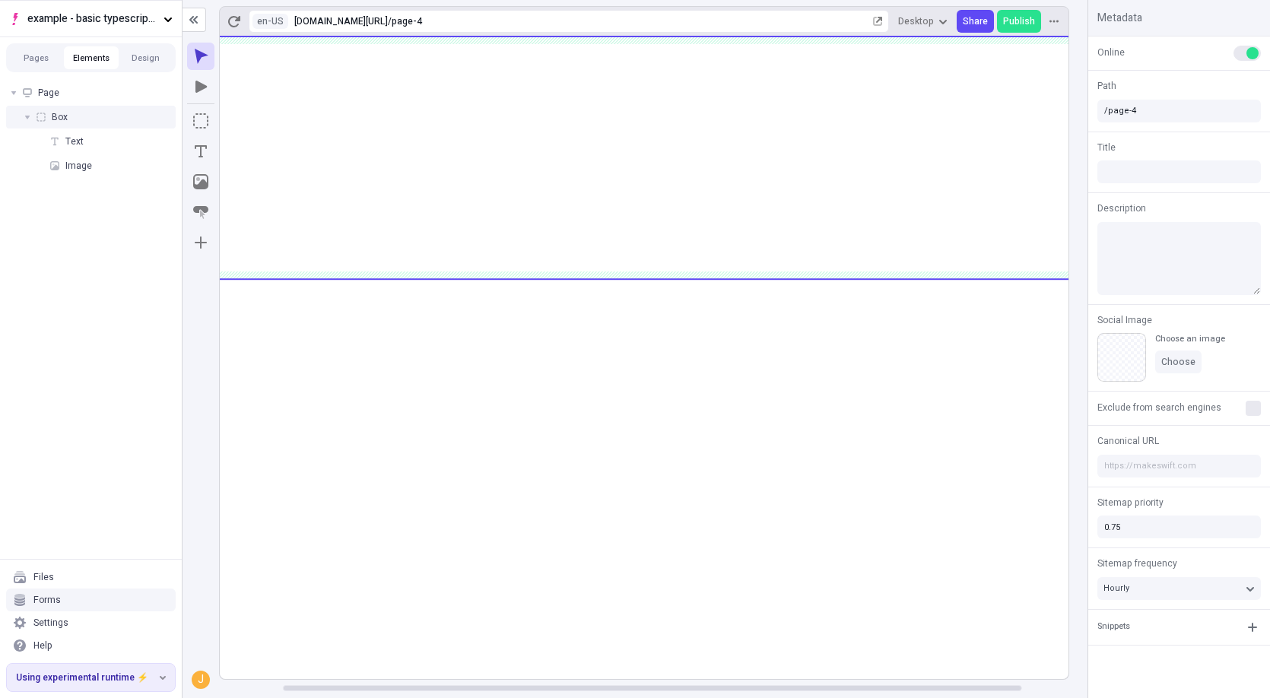
click at [43, 119] on icon at bounding box center [41, 117] width 9 height 9
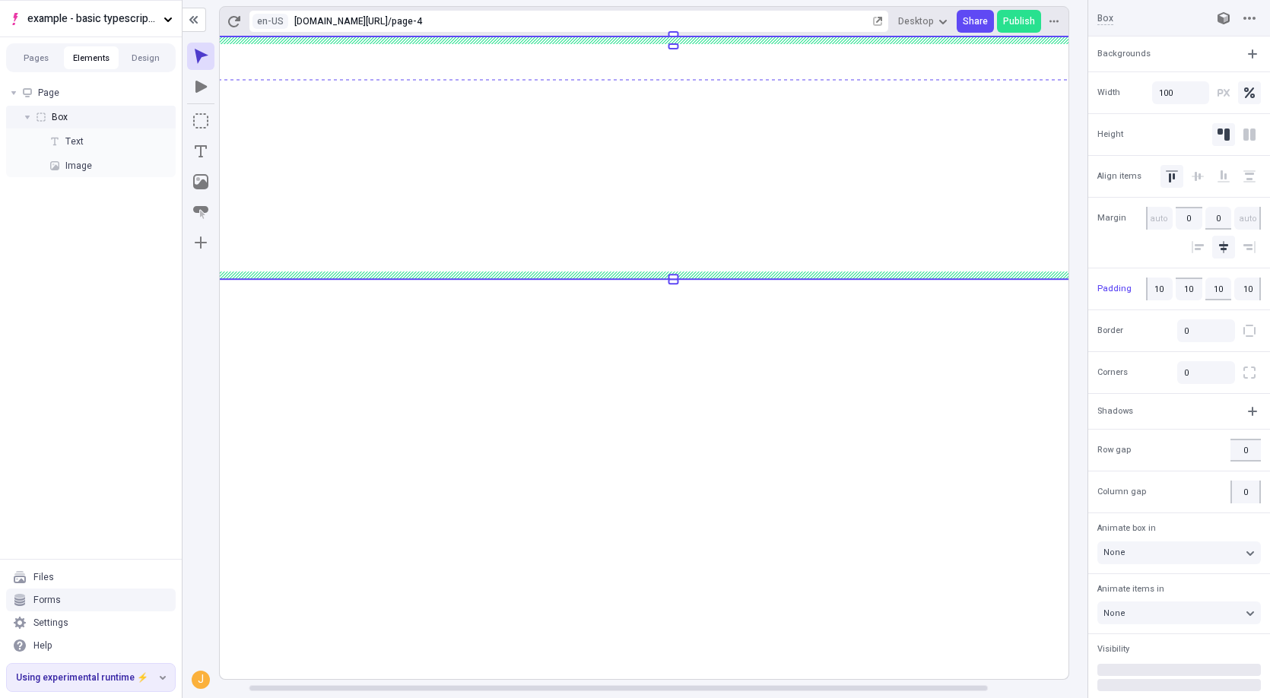
scroll to position [0, 0]
click at [230, 149] on body "example - basic typescript pages Pages Elements Design Page Box Text Image File…" at bounding box center [635, 349] width 1270 height 698
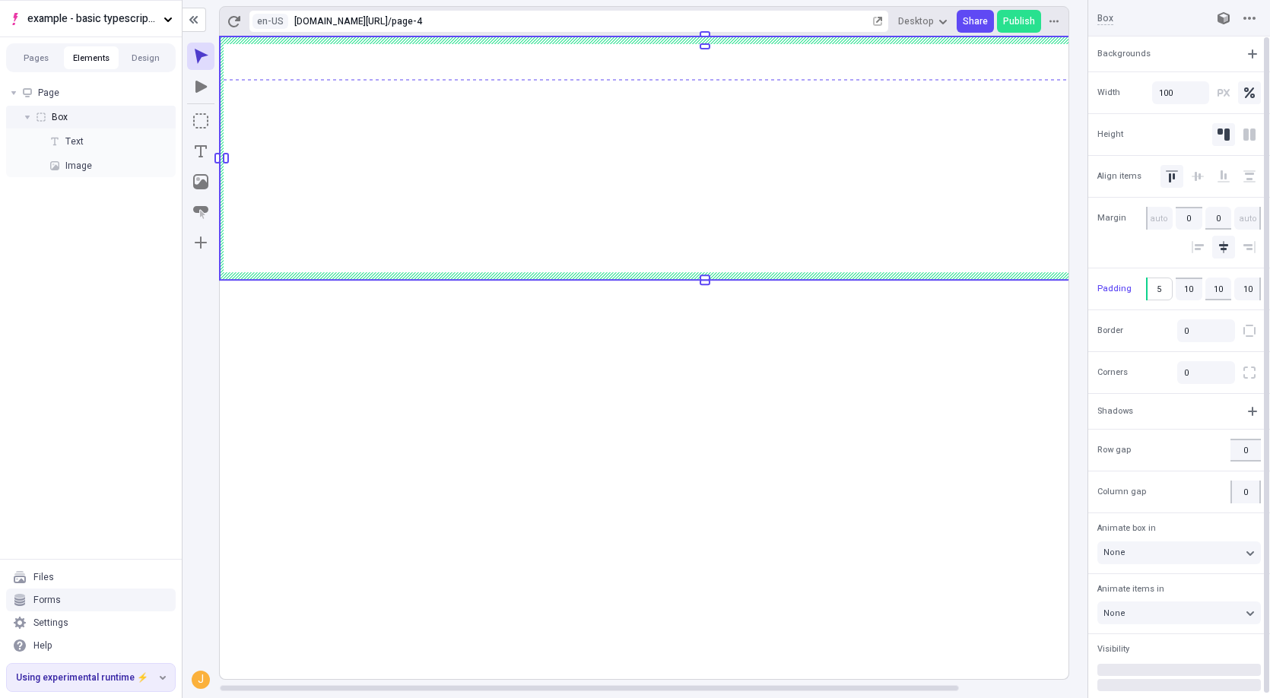
click at [1163, 288] on input "5" at bounding box center [1159, 289] width 27 height 23
type input "10"
click at [862, 381] on rect at bounding box center [707, 358] width 974 height 643
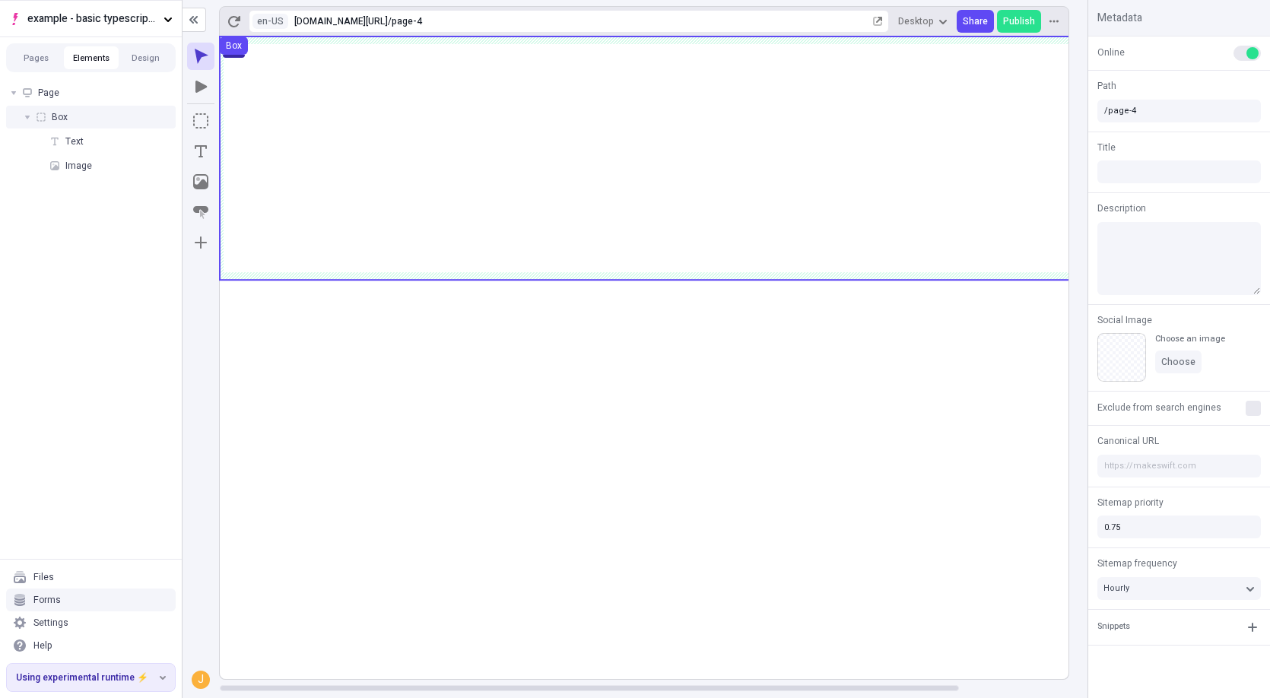
click at [94, 120] on div "Box" at bounding box center [91, 117] width 170 height 23
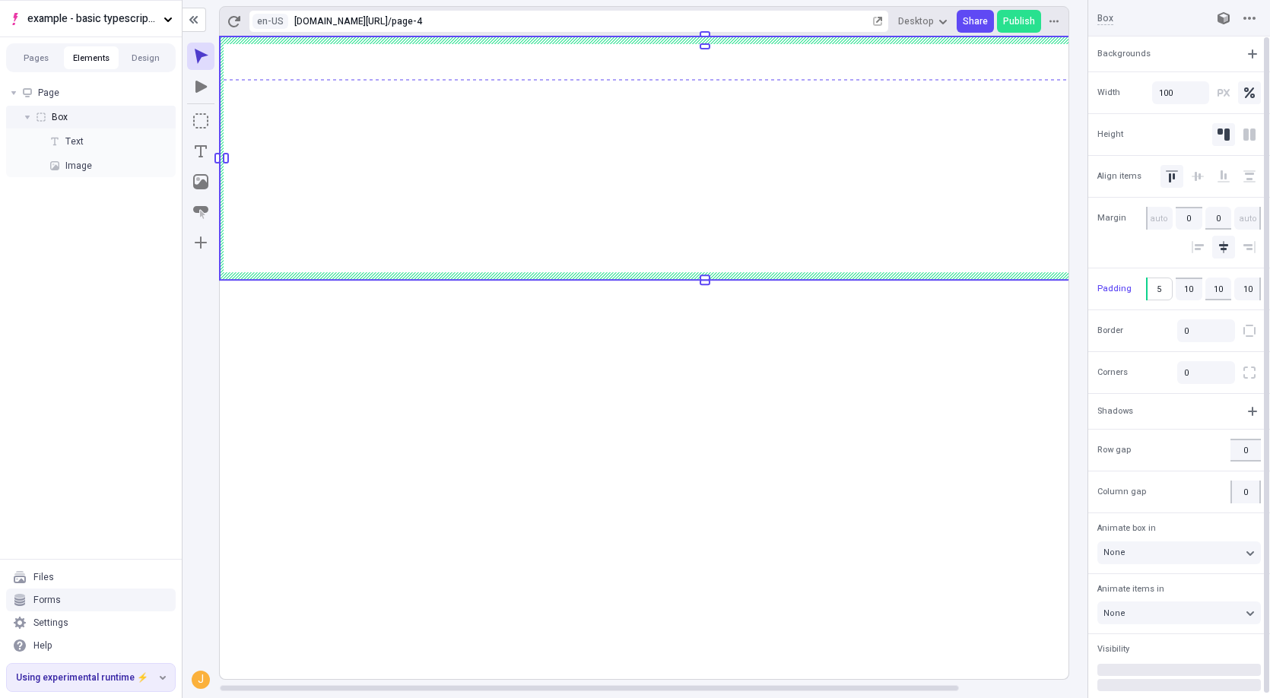
type input "10"
click at [1167, 294] on body "example - basic typescript pages Pages Elements Design Page Box Text Image File…" at bounding box center [635, 349] width 1270 height 698
click at [1012, 365] on rect at bounding box center [707, 358] width 974 height 643
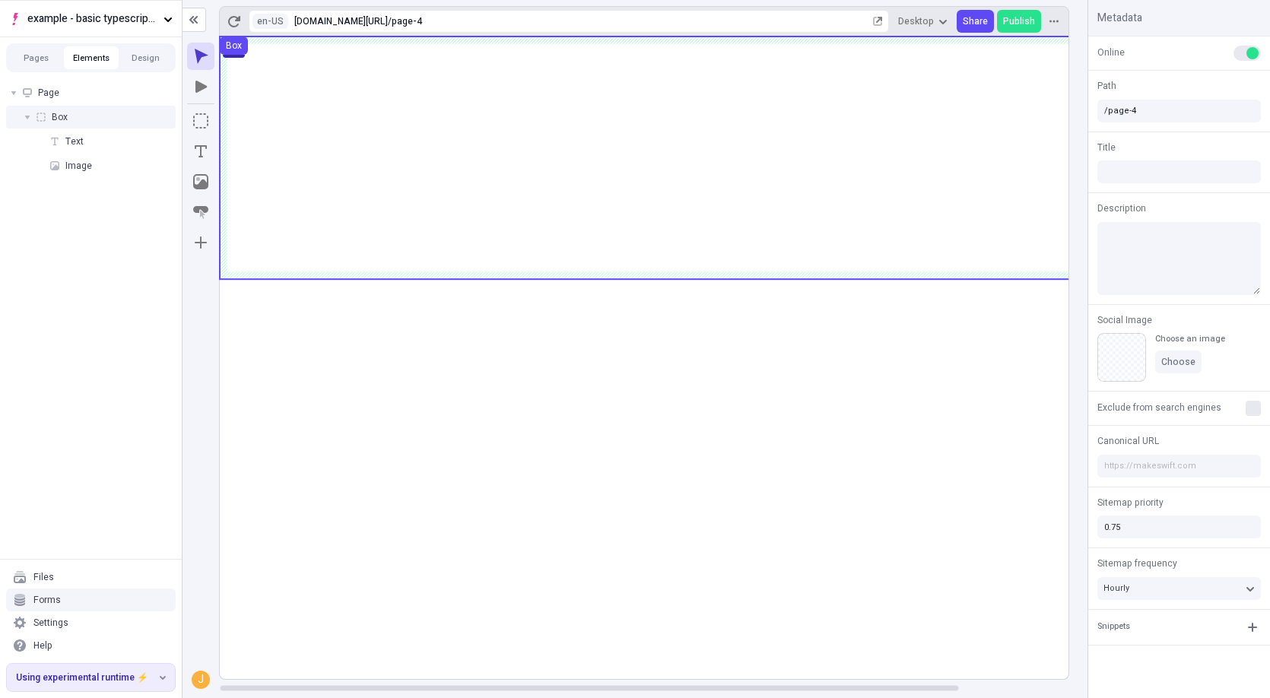
click at [64, 119] on span "Box" at bounding box center [60, 117] width 16 height 12
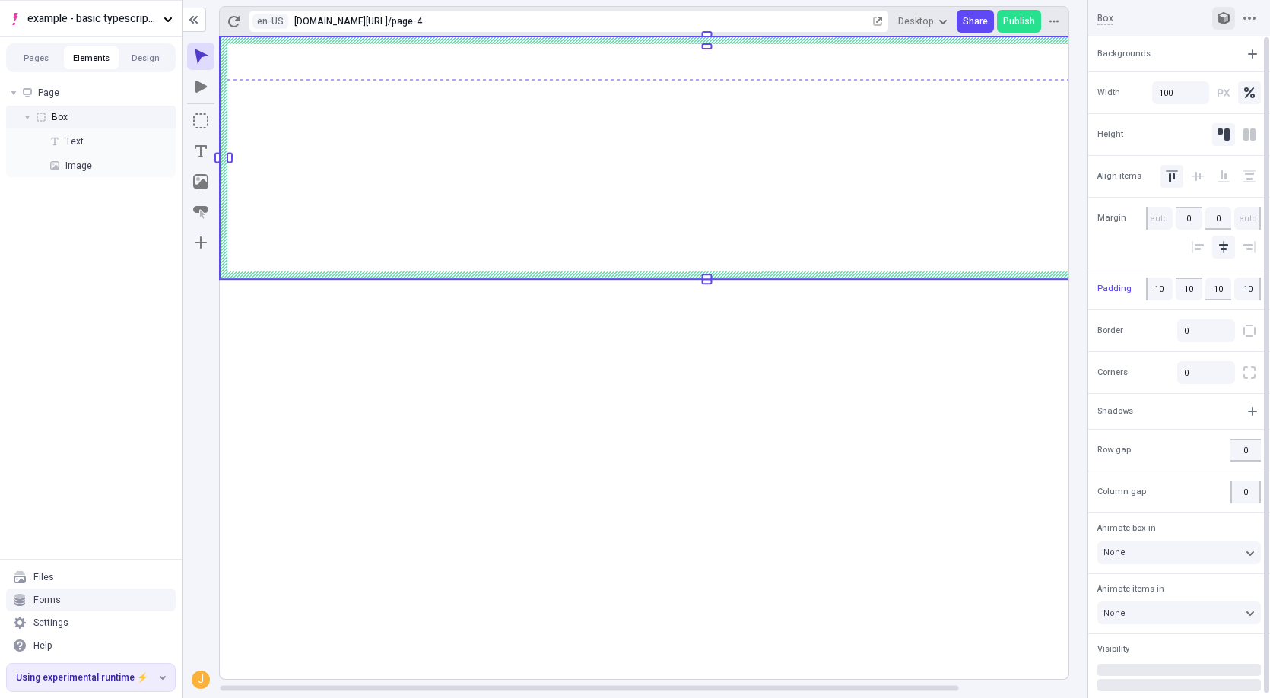
click at [1224, 22] on icon "button" at bounding box center [1224, 18] width 12 height 12
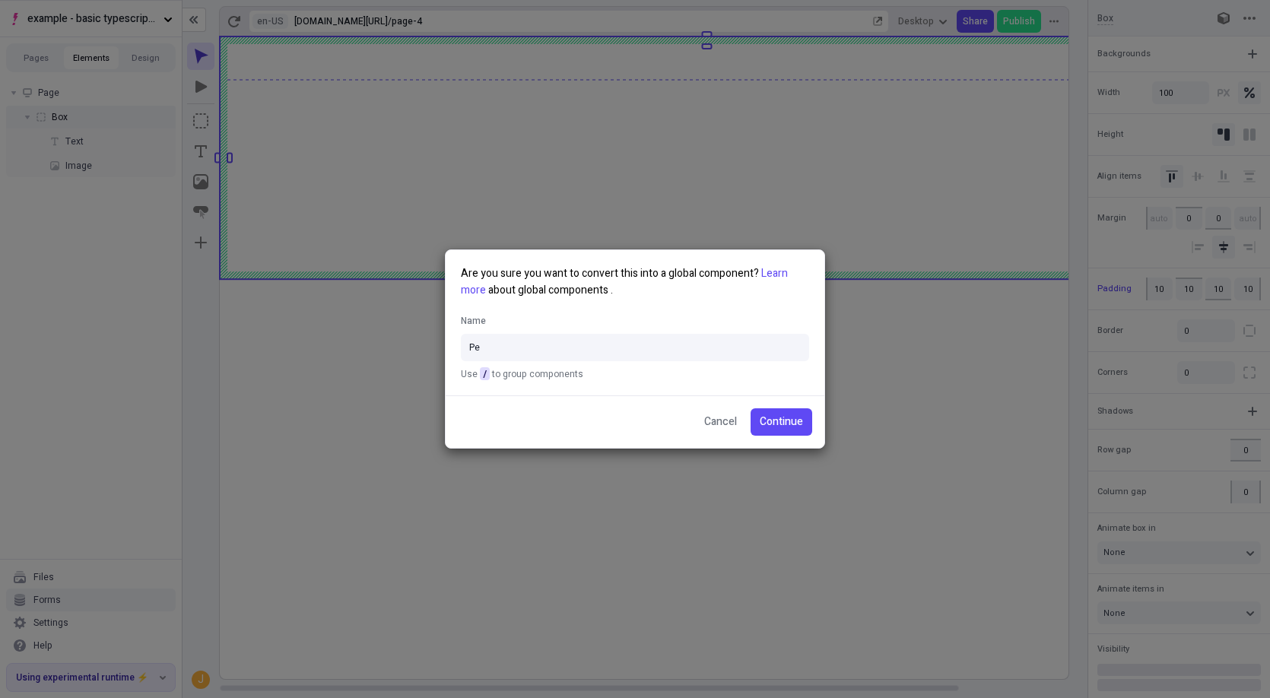
type input "P"
type input "M"
type input "My-Pear"
type input "P"
type input "Pear-Global"
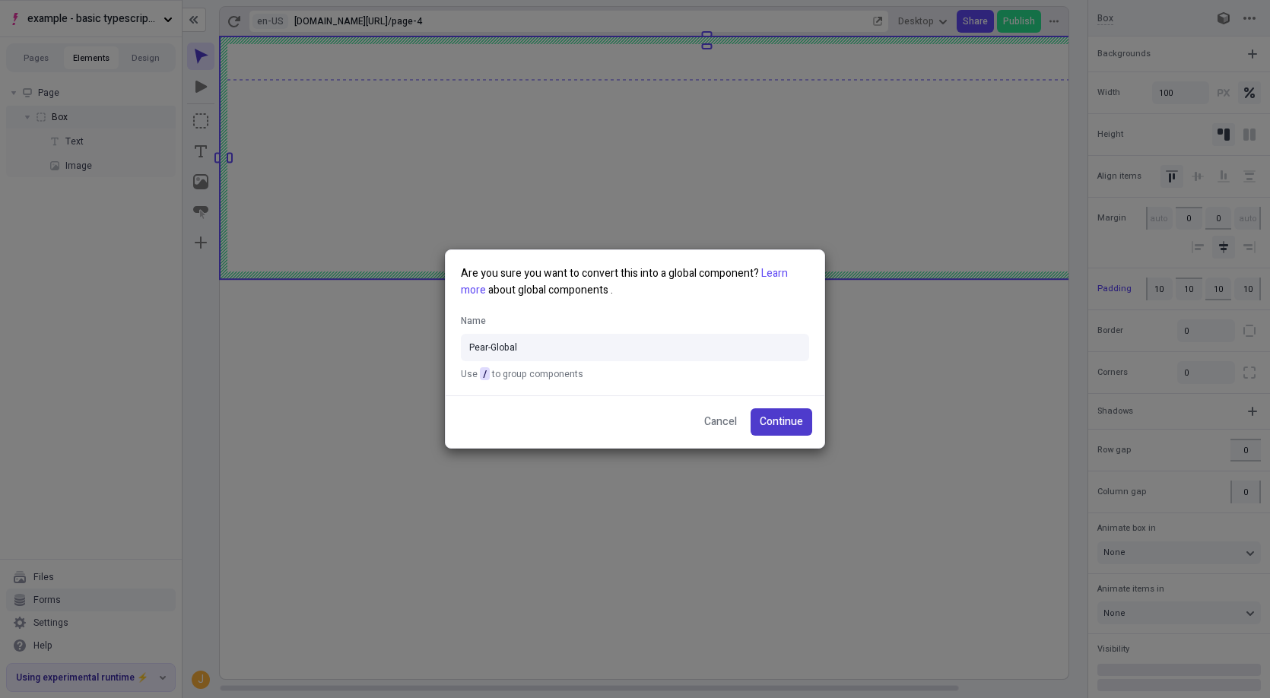
click at [793, 427] on span "Continue" at bounding box center [781, 422] width 43 height 17
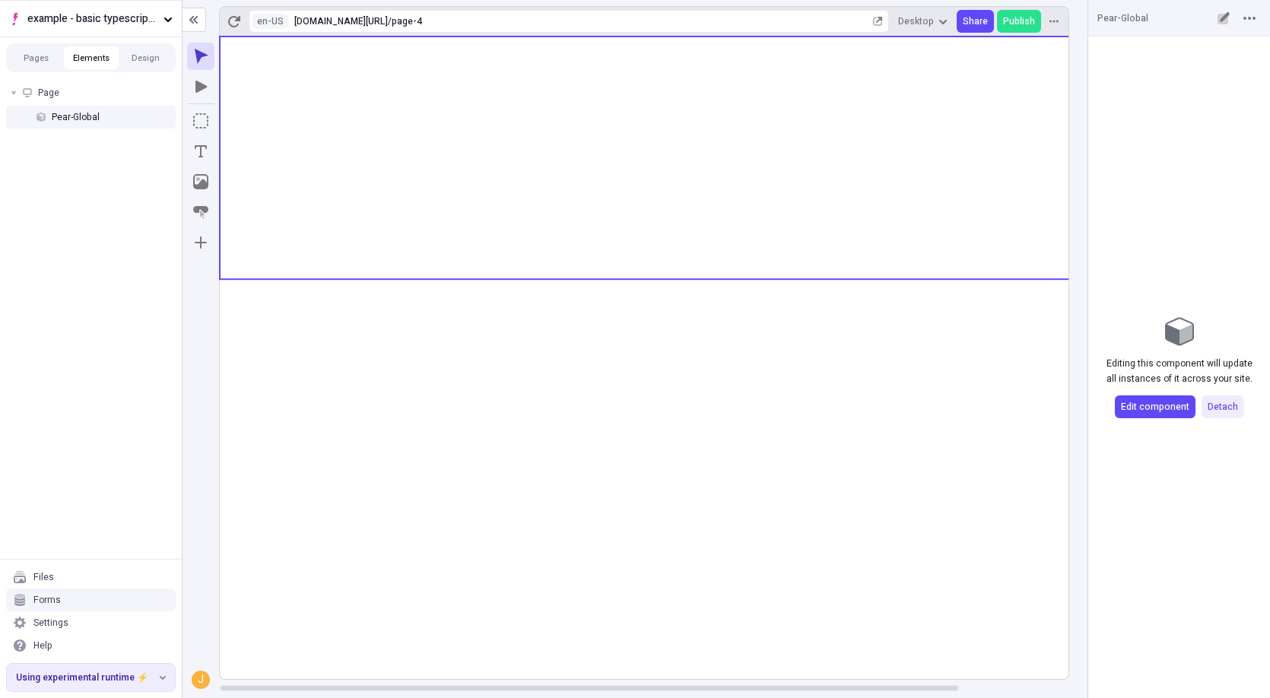
click at [793, 427] on rect at bounding box center [707, 358] width 974 height 643
click at [825, 332] on rect at bounding box center [707, 358] width 974 height 643
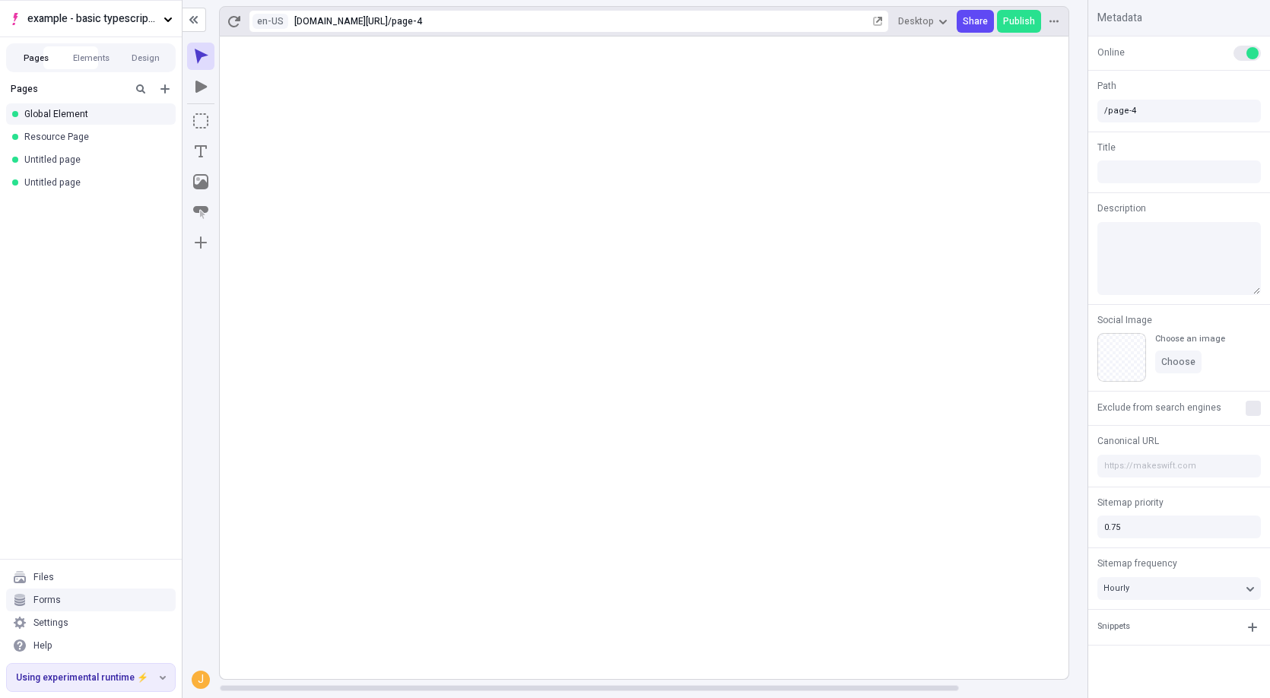
click at [56, 49] on button "Pages" at bounding box center [36, 57] width 55 height 23
click at [63, 129] on div "Resource Page" at bounding box center [91, 136] width 182 height 23
click at [411, 284] on rect at bounding box center [707, 360] width 974 height 646
click at [97, 55] on button "Elements" at bounding box center [91, 57] width 55 height 23
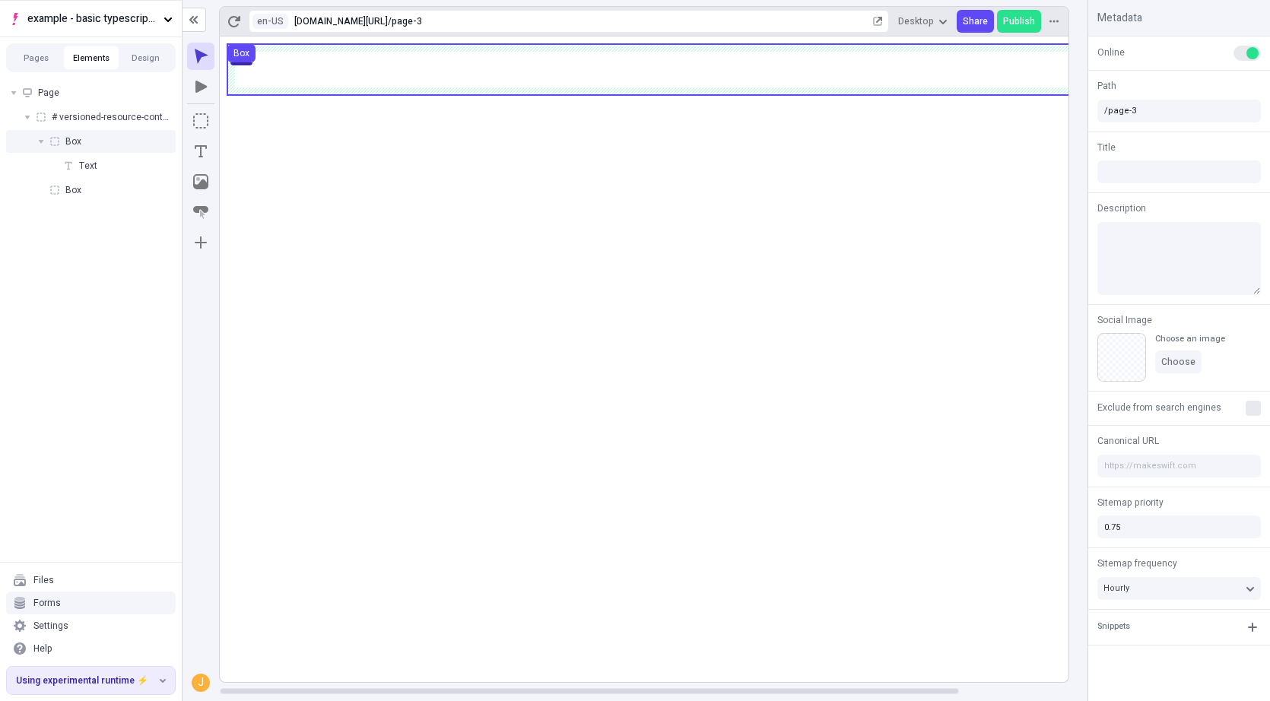
click at [94, 136] on div "Box" at bounding box center [91, 141] width 170 height 23
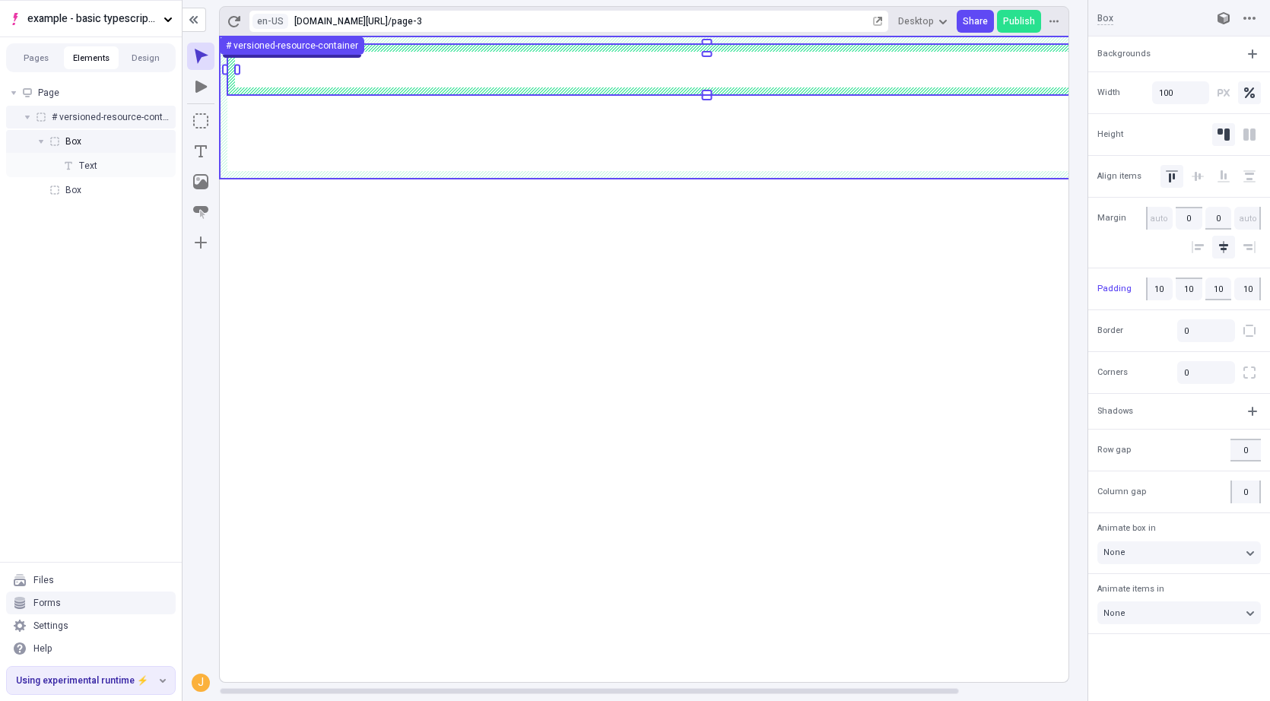
click at [105, 120] on span "# versioned-resource-container" at bounding box center [111, 117] width 118 height 12
type input "versioned-resource-container"
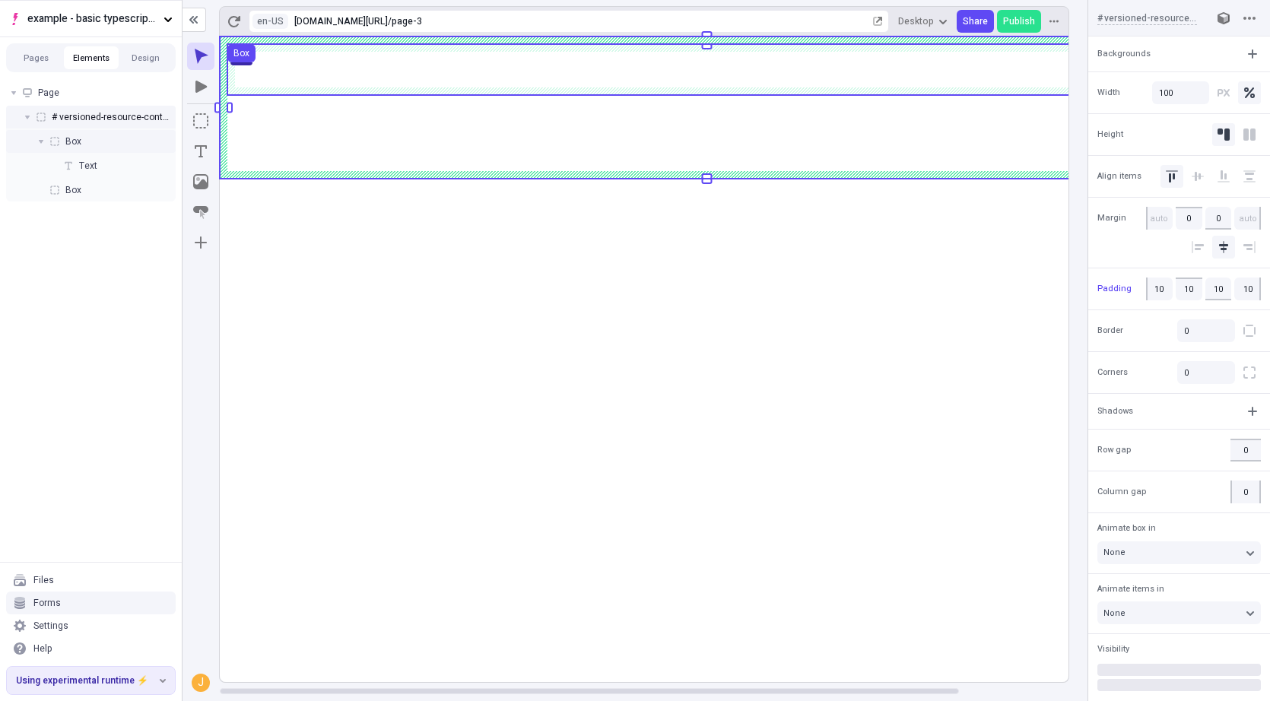
click at [104, 138] on div "Box" at bounding box center [91, 141] width 170 height 23
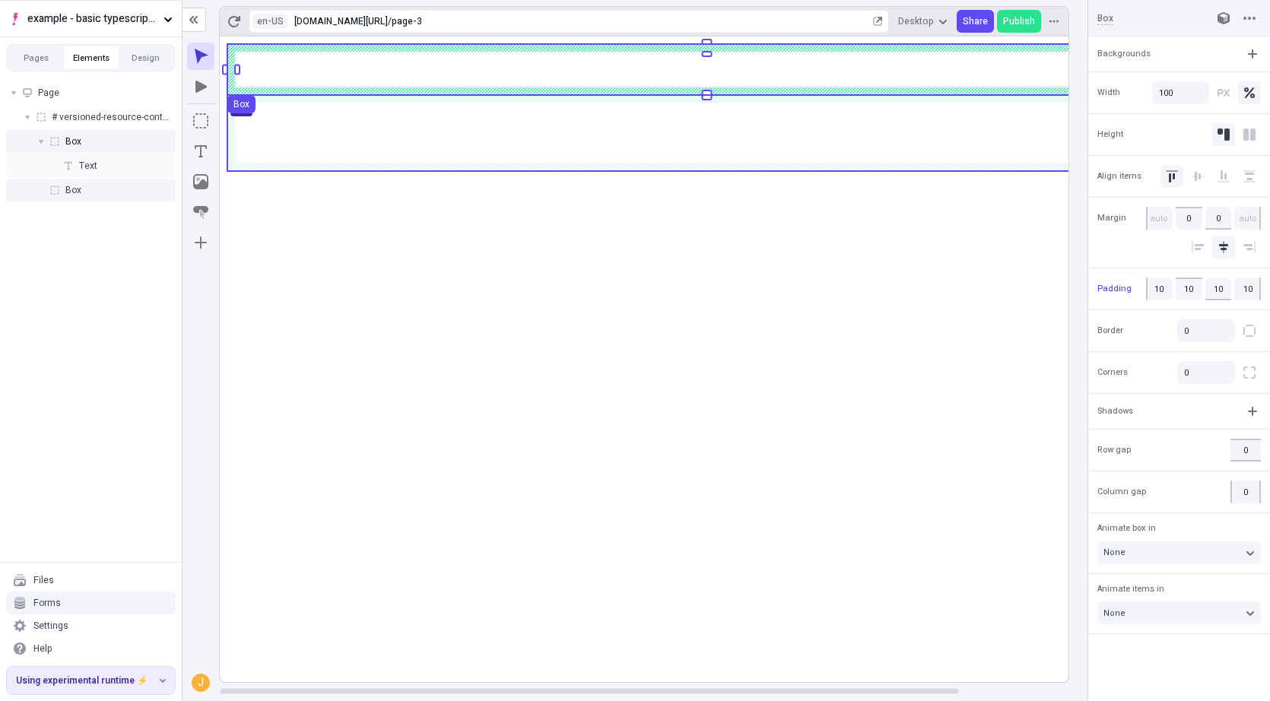
click at [86, 186] on div "Box" at bounding box center [91, 190] width 170 height 23
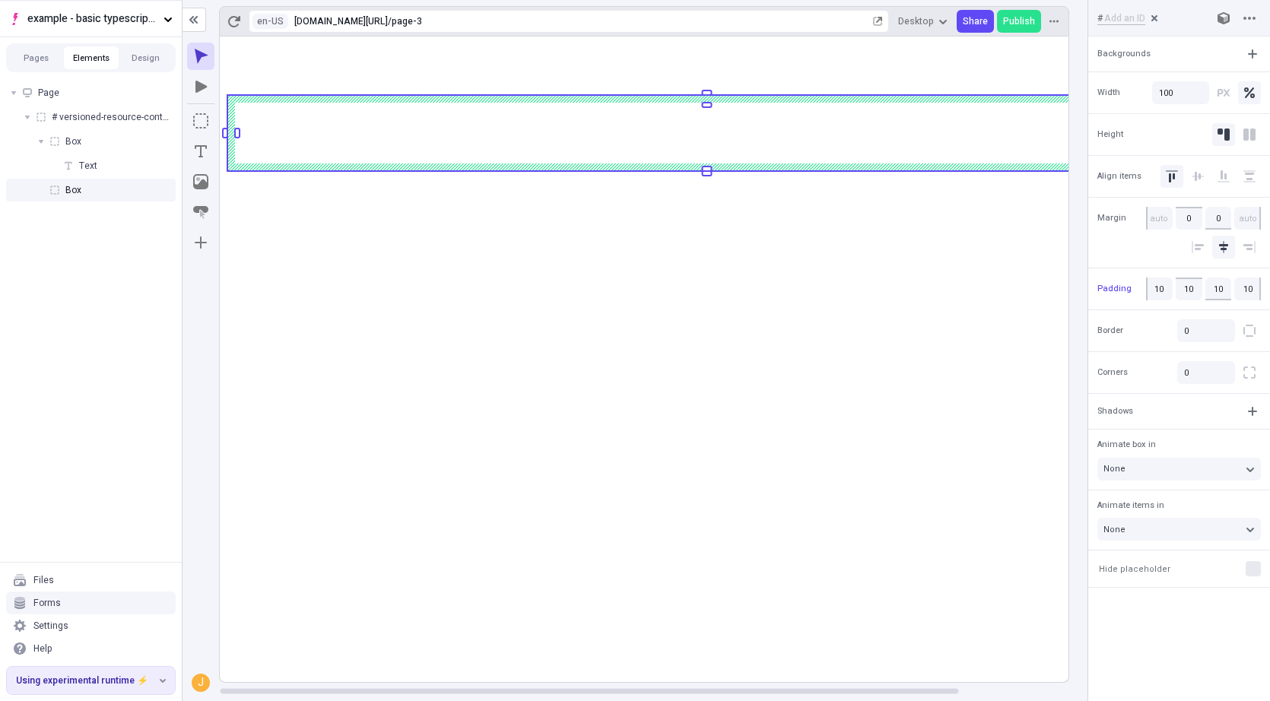
click at [1112, 16] on input at bounding box center [1150, 18] width 93 height 14
type input "global-element-container"
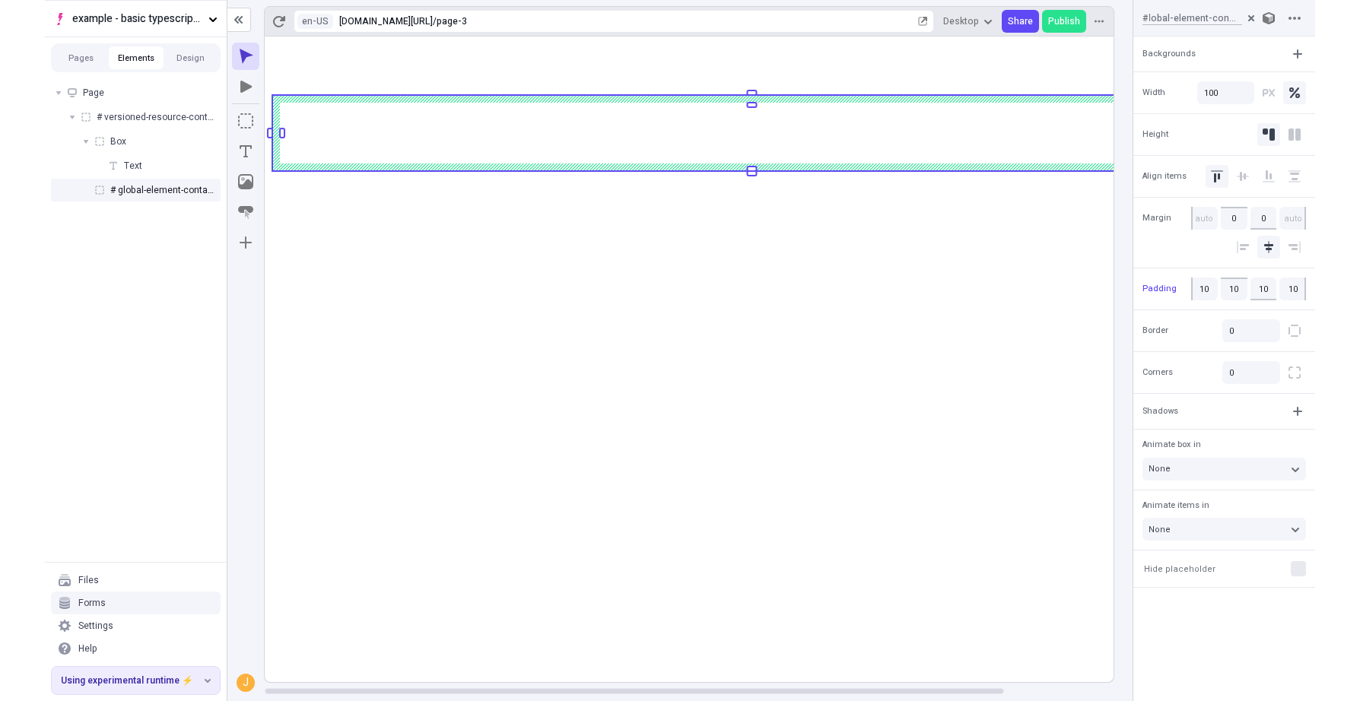
scroll to position [0, 0]
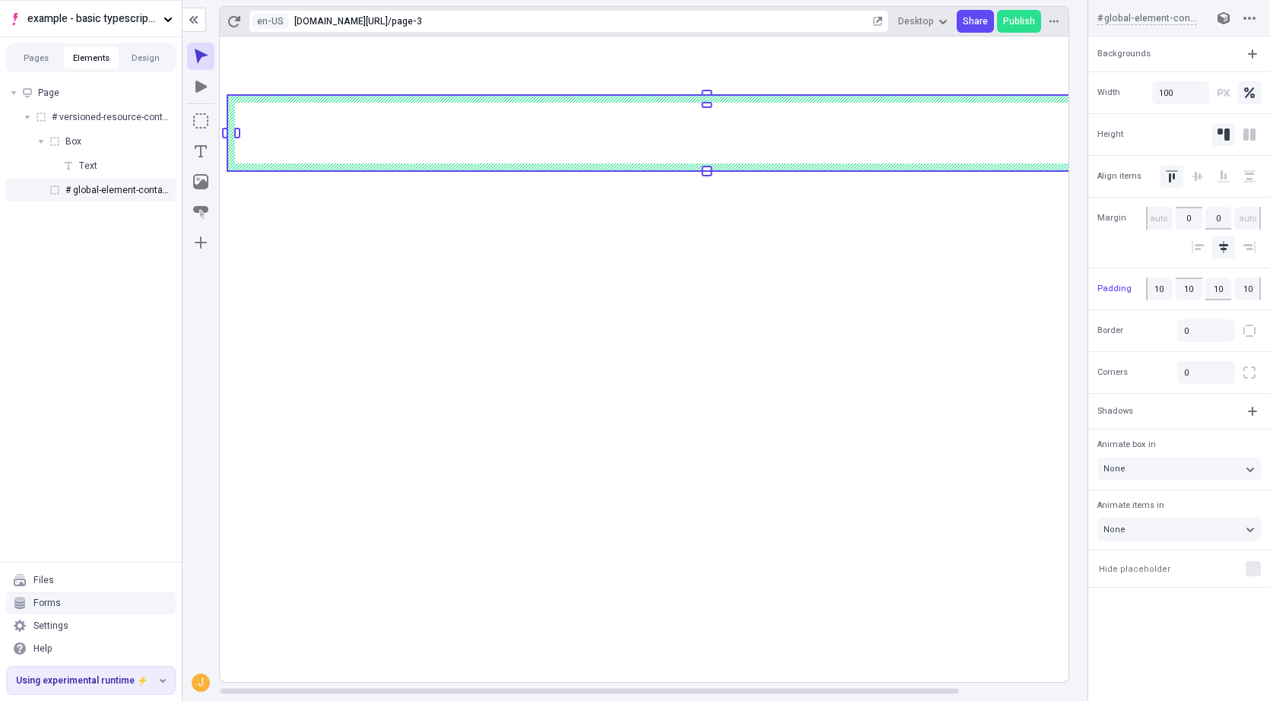
click at [732, 341] on rect at bounding box center [707, 360] width 974 height 646
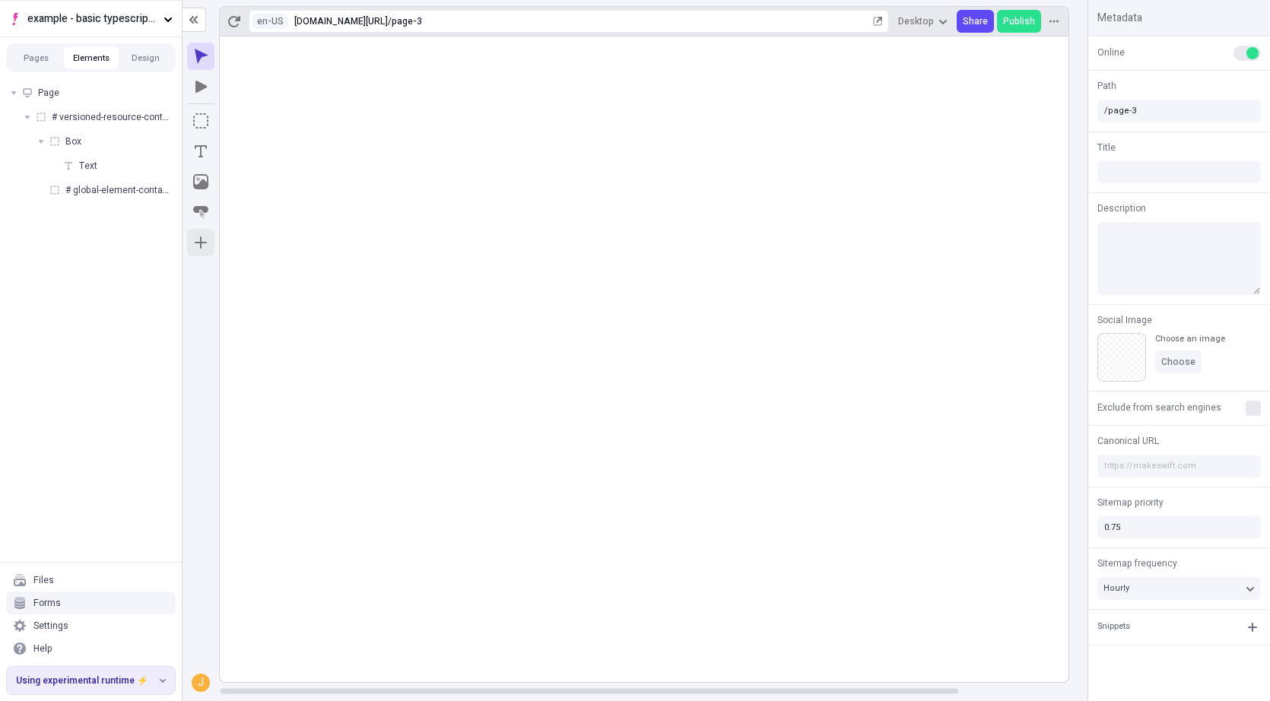
click at [198, 245] on button "button" at bounding box center [200, 242] width 27 height 27
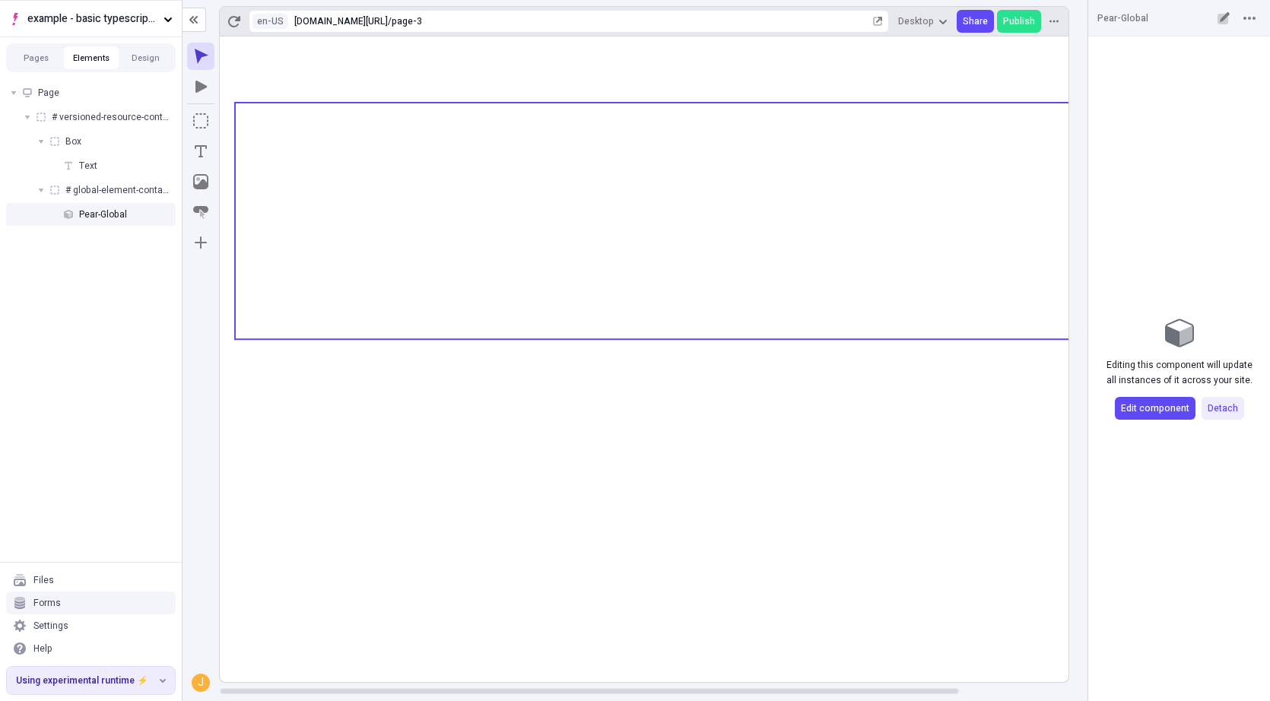
click at [535, 446] on rect at bounding box center [707, 360] width 974 height 646
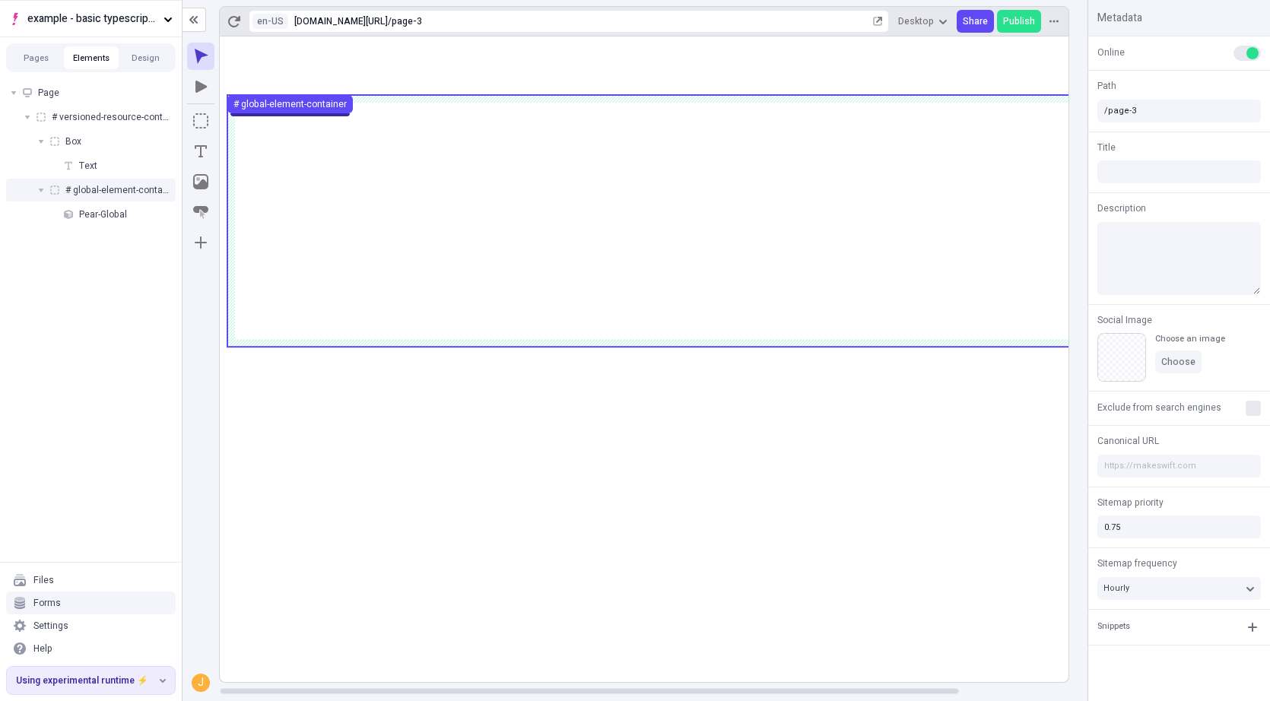
click at [125, 189] on span "# global-element-container" at bounding box center [117, 190] width 104 height 12
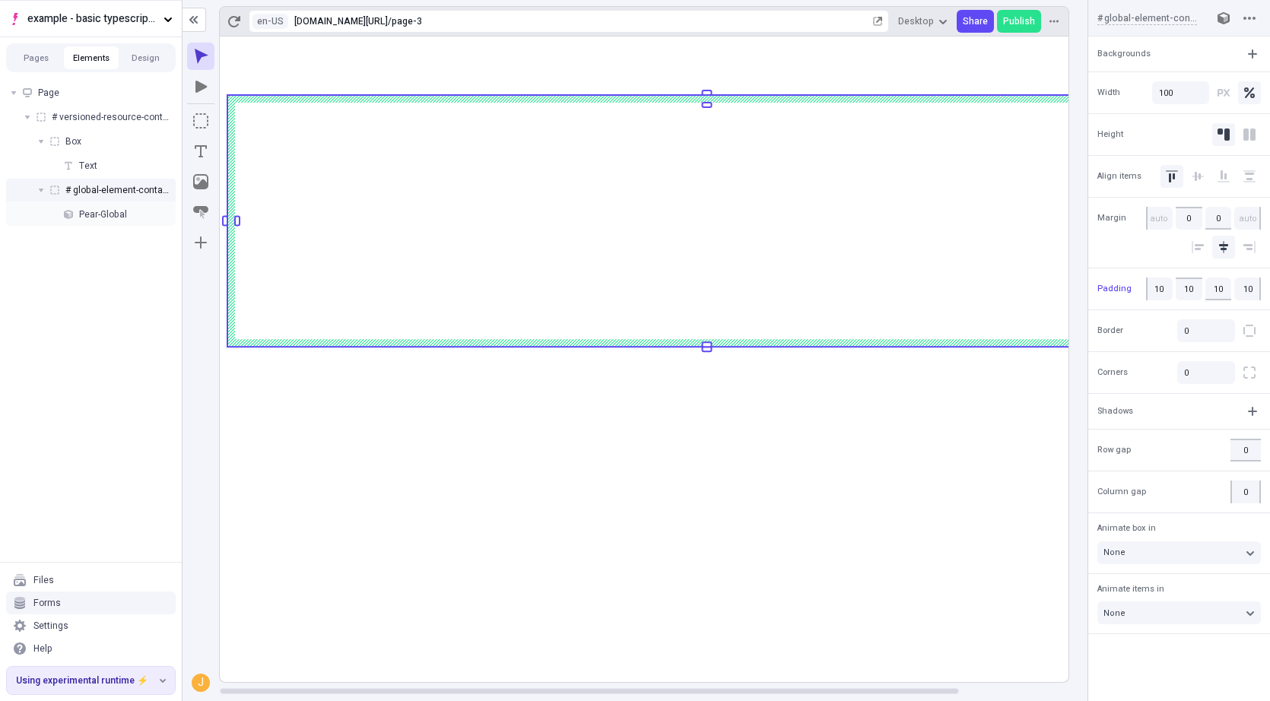
click at [681, 516] on rect at bounding box center [707, 360] width 974 height 646
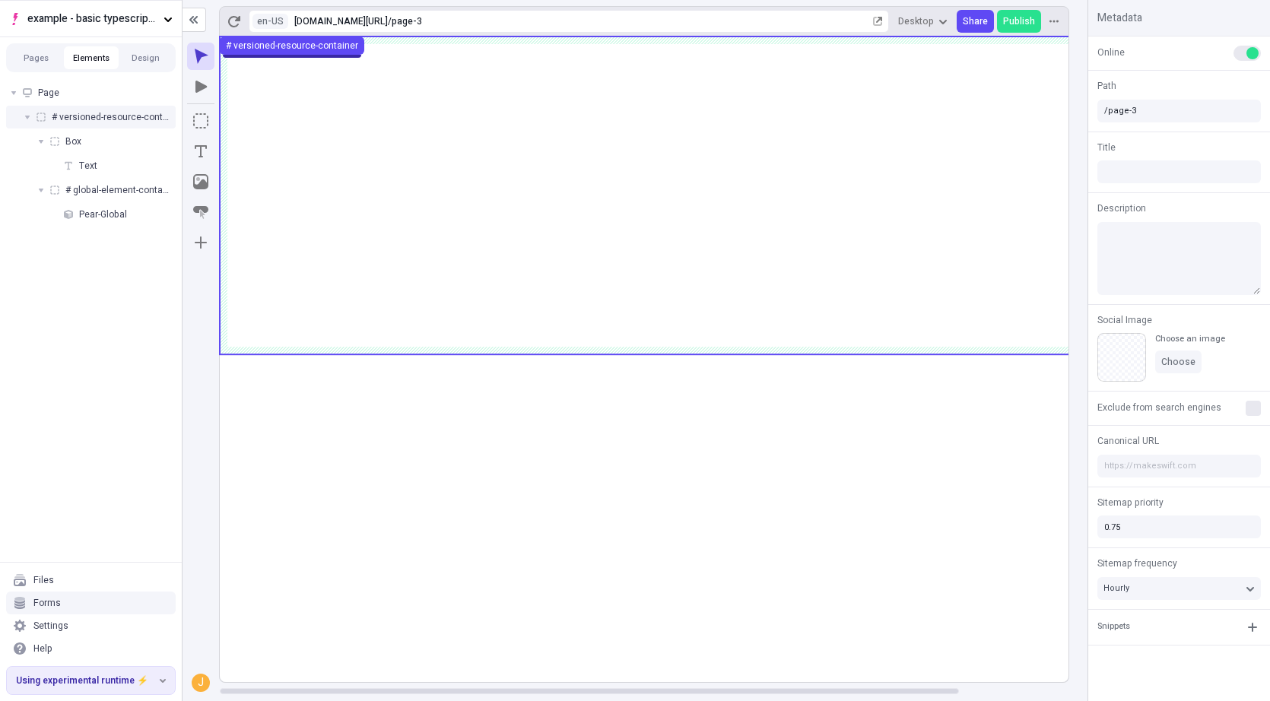
click at [91, 104] on li "Page # versioned-resource-container Box Text # global-element-container Pear-Gl…" at bounding box center [91, 153] width 170 height 144
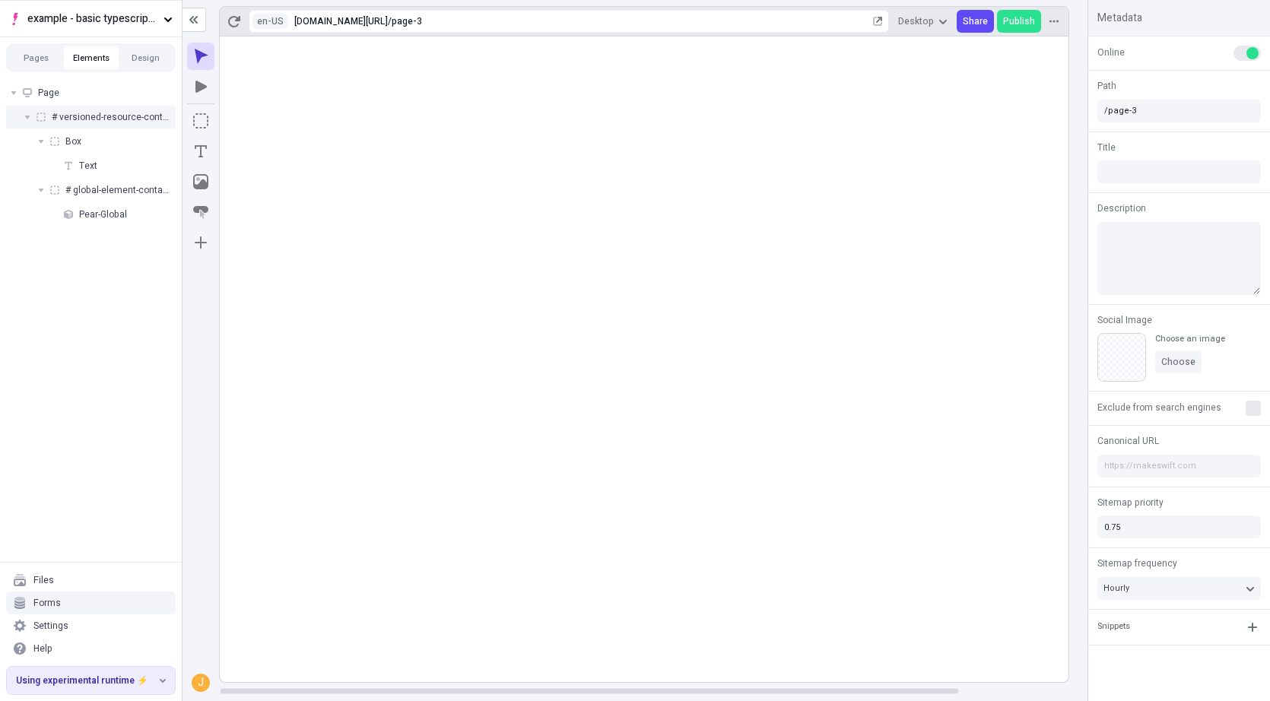
click at [93, 107] on div "# versioned-resource-container" at bounding box center [91, 117] width 170 height 23
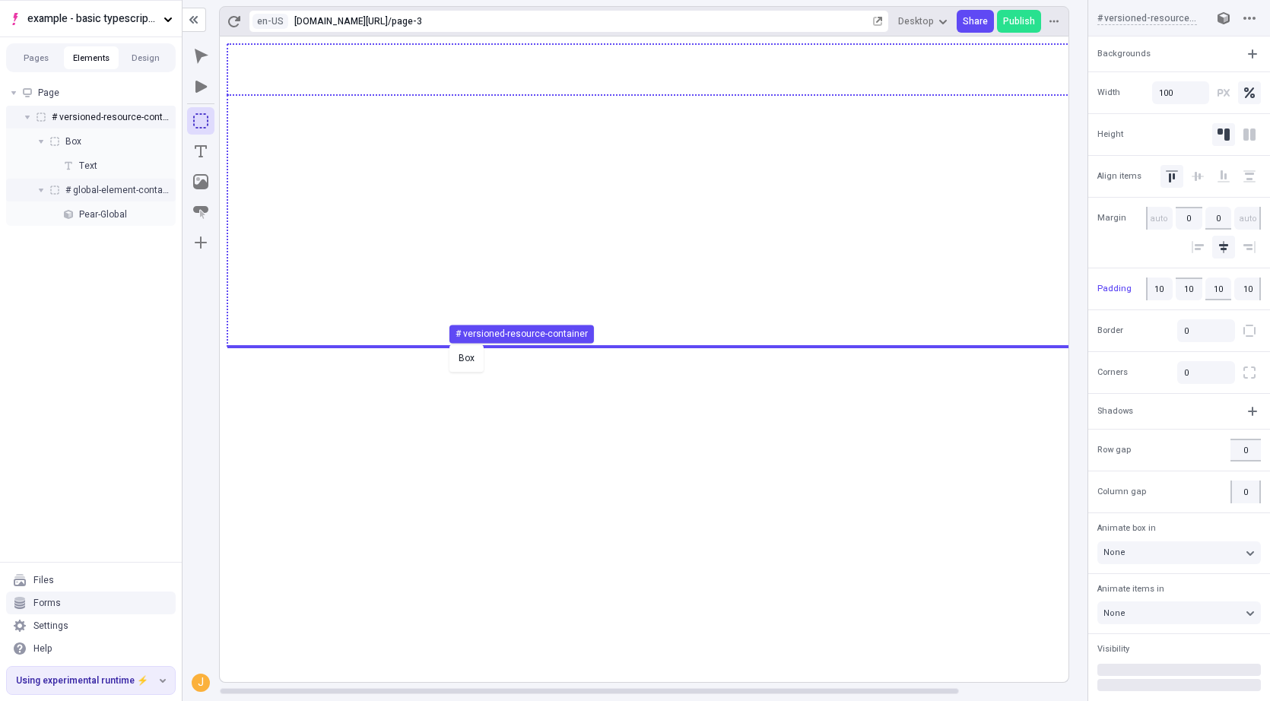
click at [446, 343] on body "example - basic typescript pages Pages Elements Design Page # versioned-resourc…" at bounding box center [635, 350] width 1270 height 701
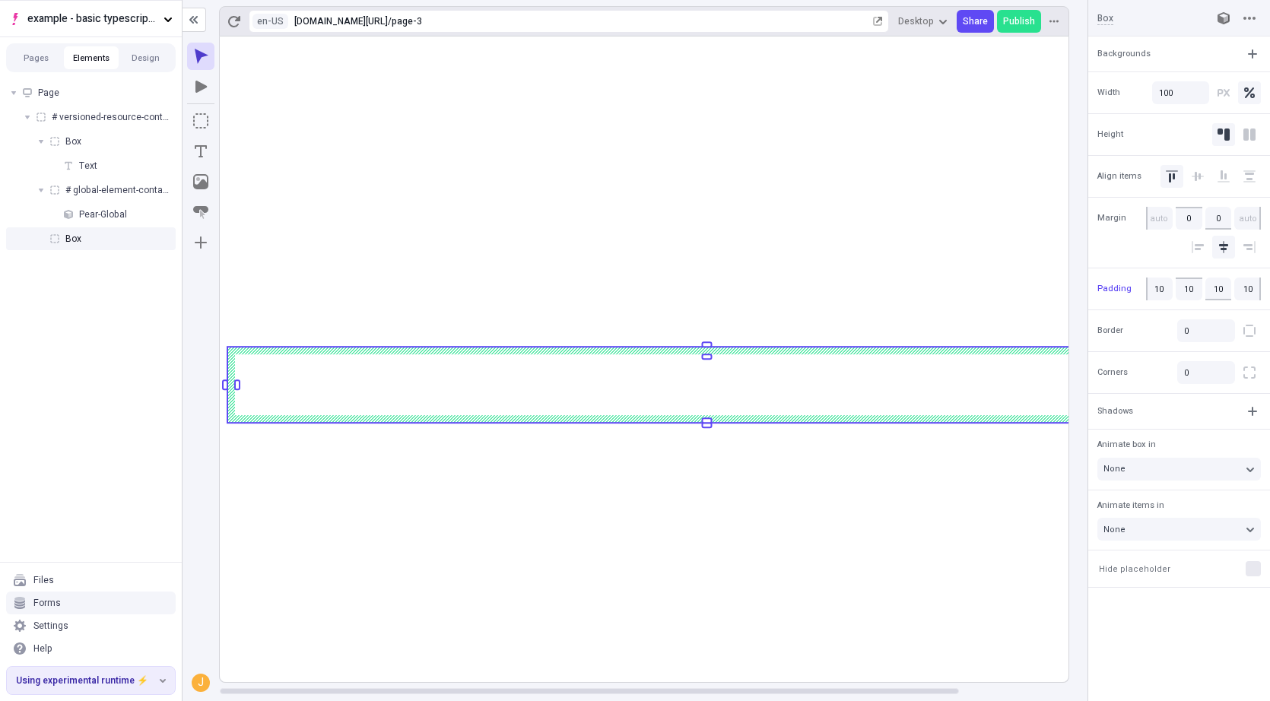
click at [500, 555] on rect at bounding box center [707, 360] width 974 height 646
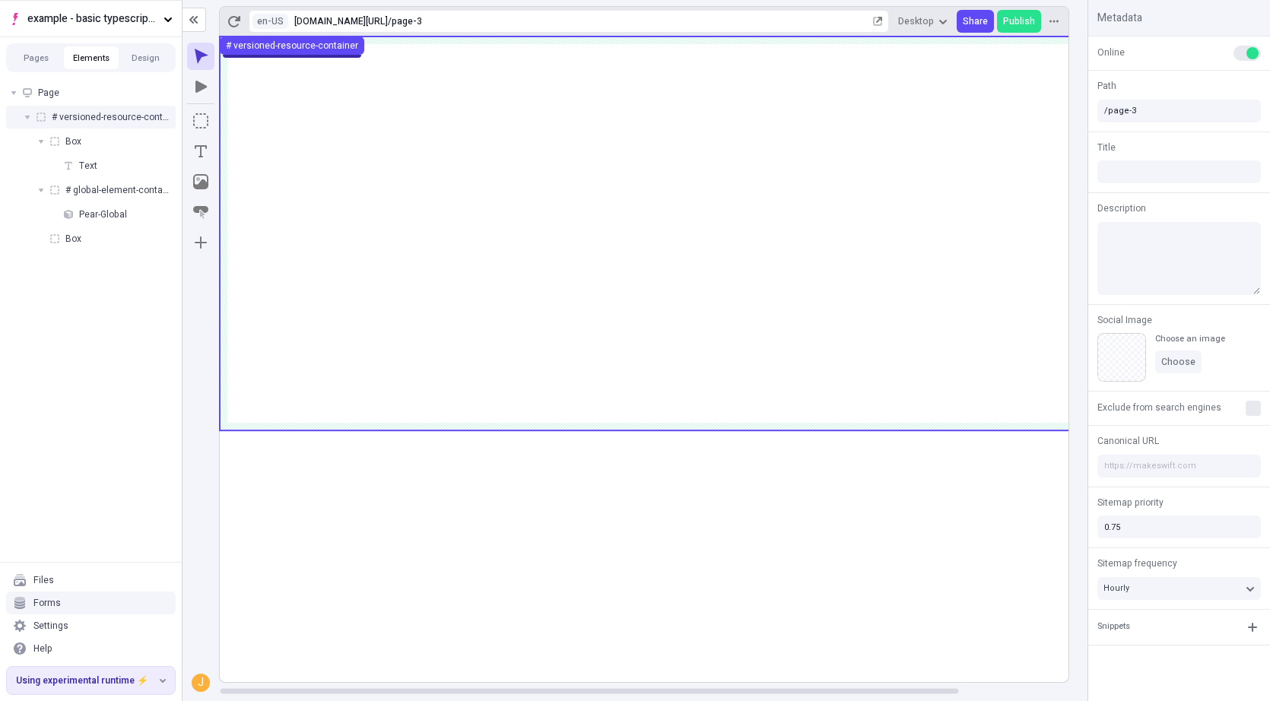
click at [580, 611] on rect at bounding box center [707, 360] width 974 height 646
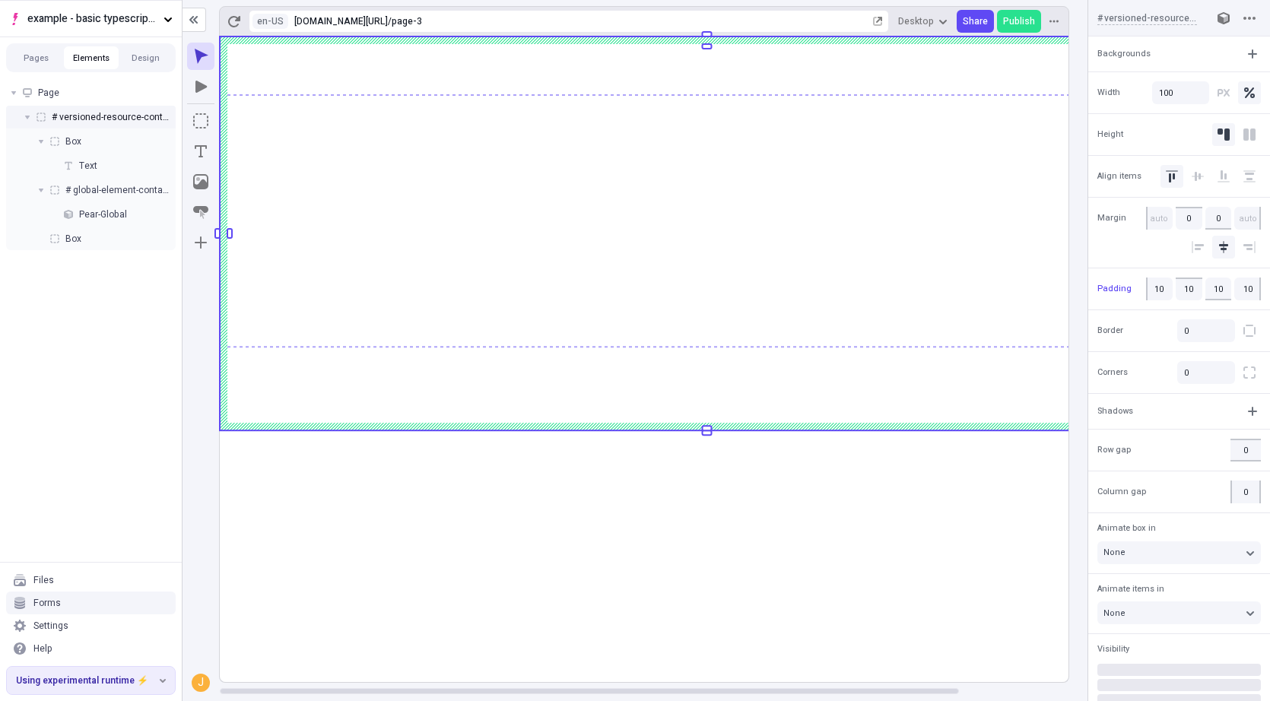
click at [412, 513] on rect at bounding box center [707, 360] width 974 height 646
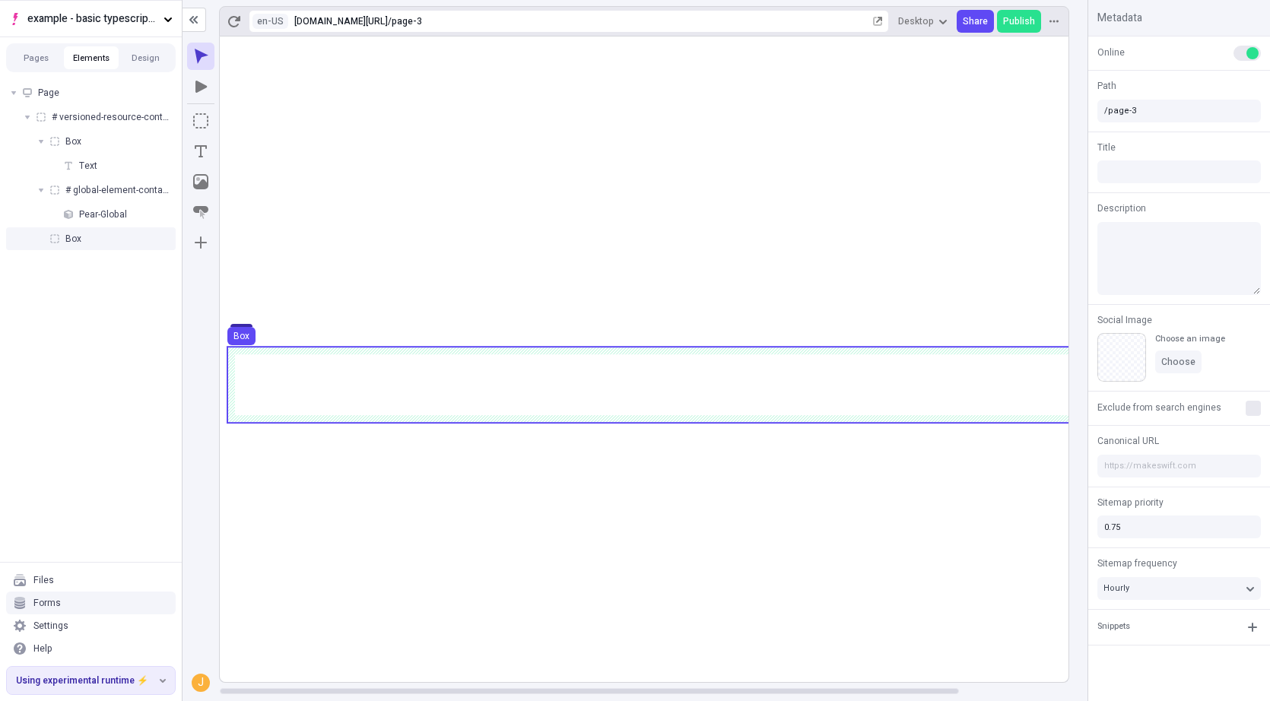
click at [125, 233] on div "Box" at bounding box center [91, 238] width 170 height 23
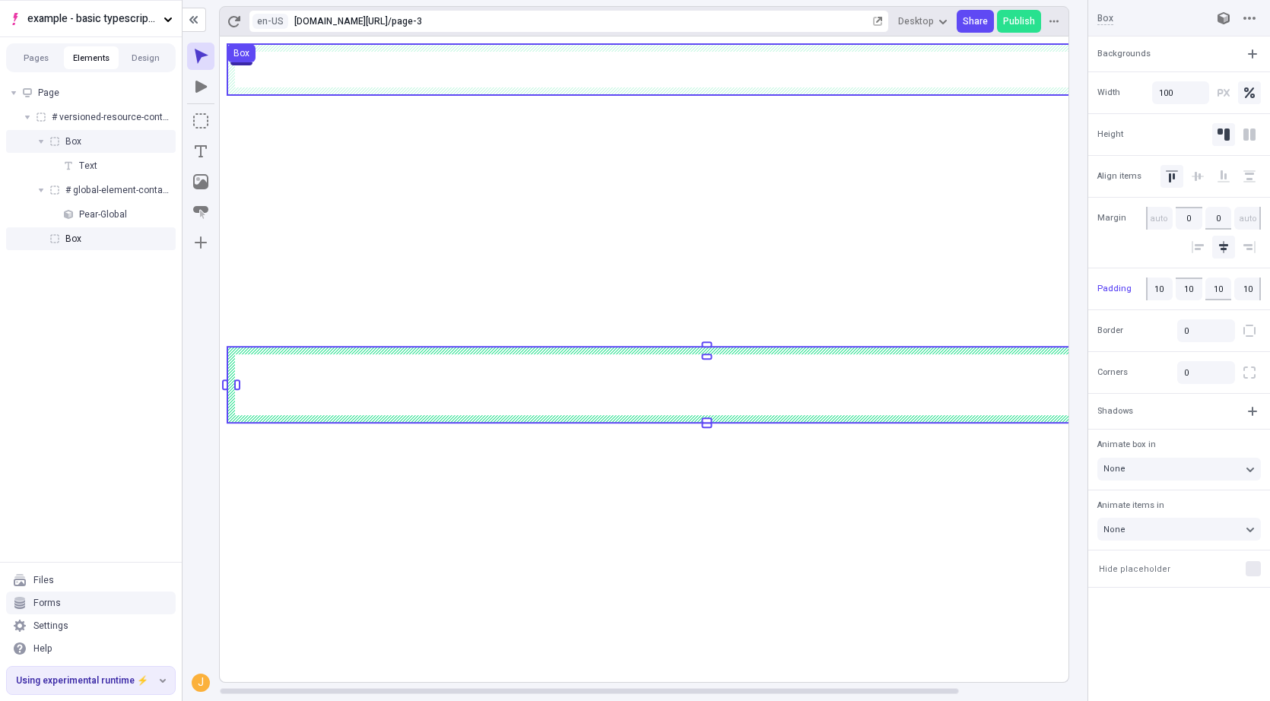
click at [1109, 24] on div "Box" at bounding box center [1150, 18] width 106 height 17
click at [1107, 21] on input at bounding box center [1147, 18] width 100 height 14
type input "Swatc"
type input "swatch-container"
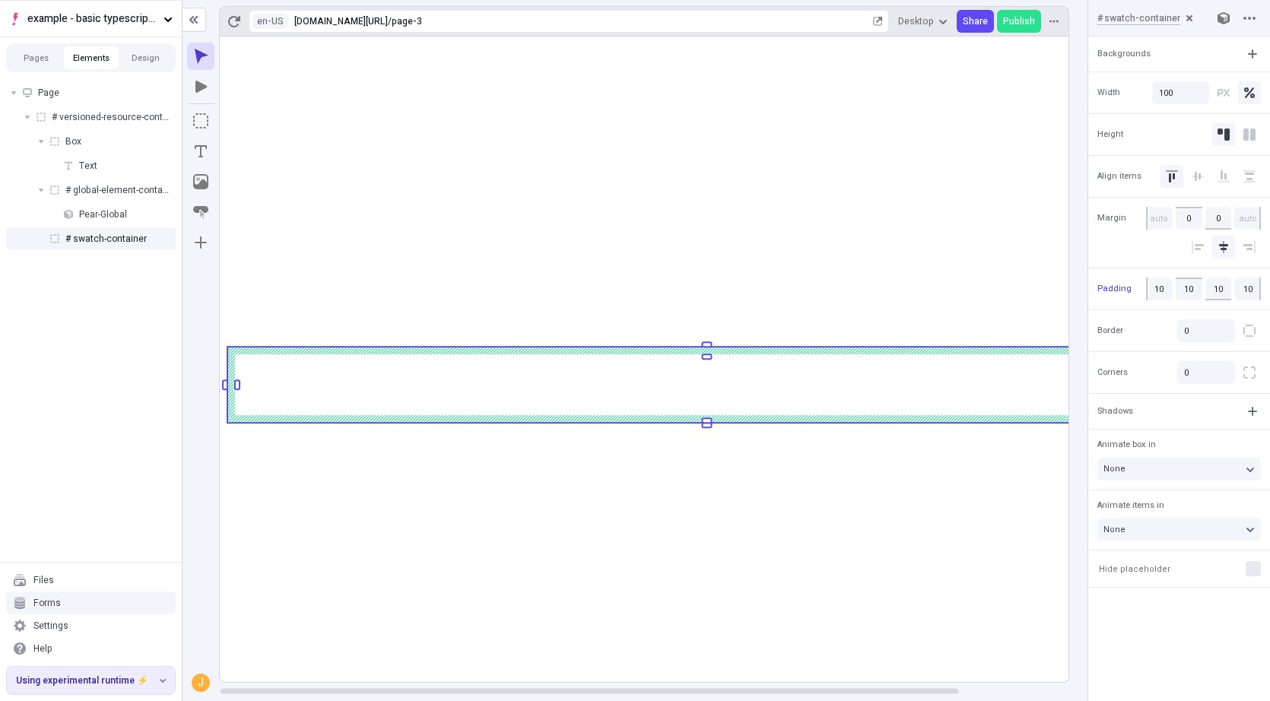
click at [999, 532] on rect at bounding box center [707, 360] width 974 height 646
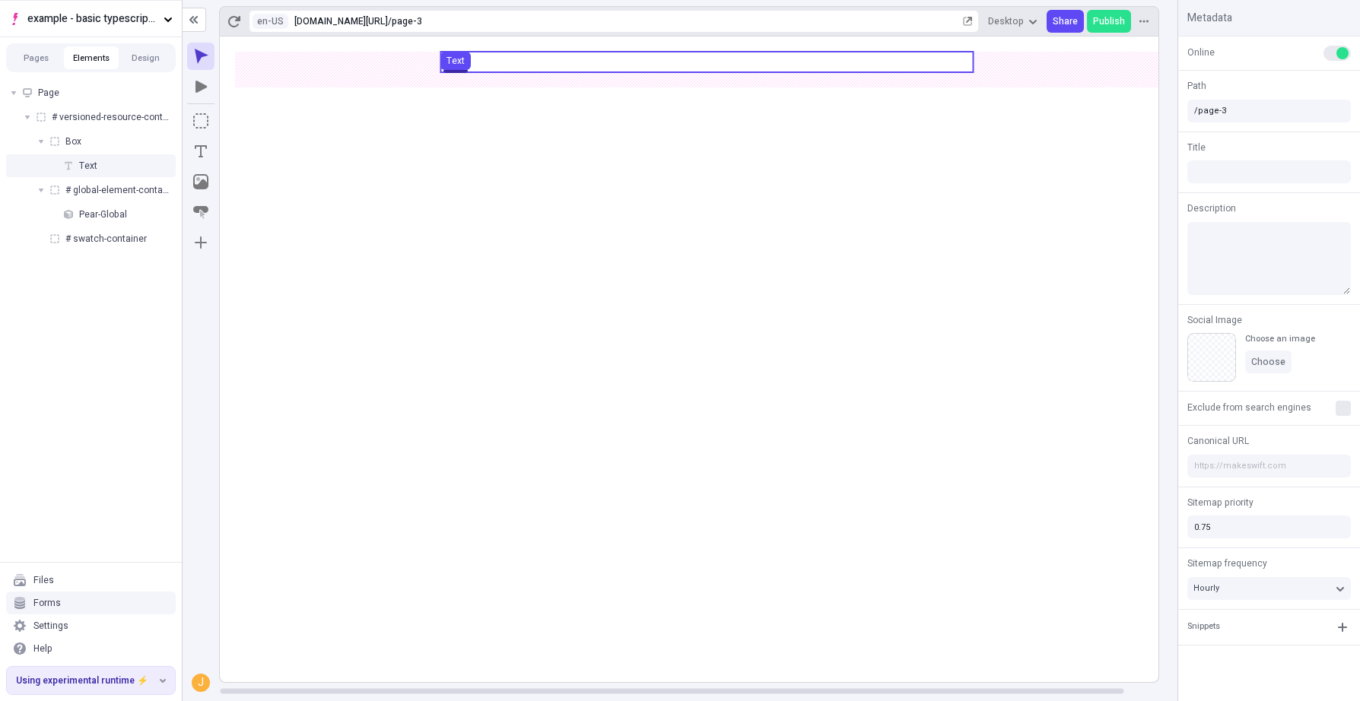
click at [595, 61] on use at bounding box center [706, 62] width 532 height 21
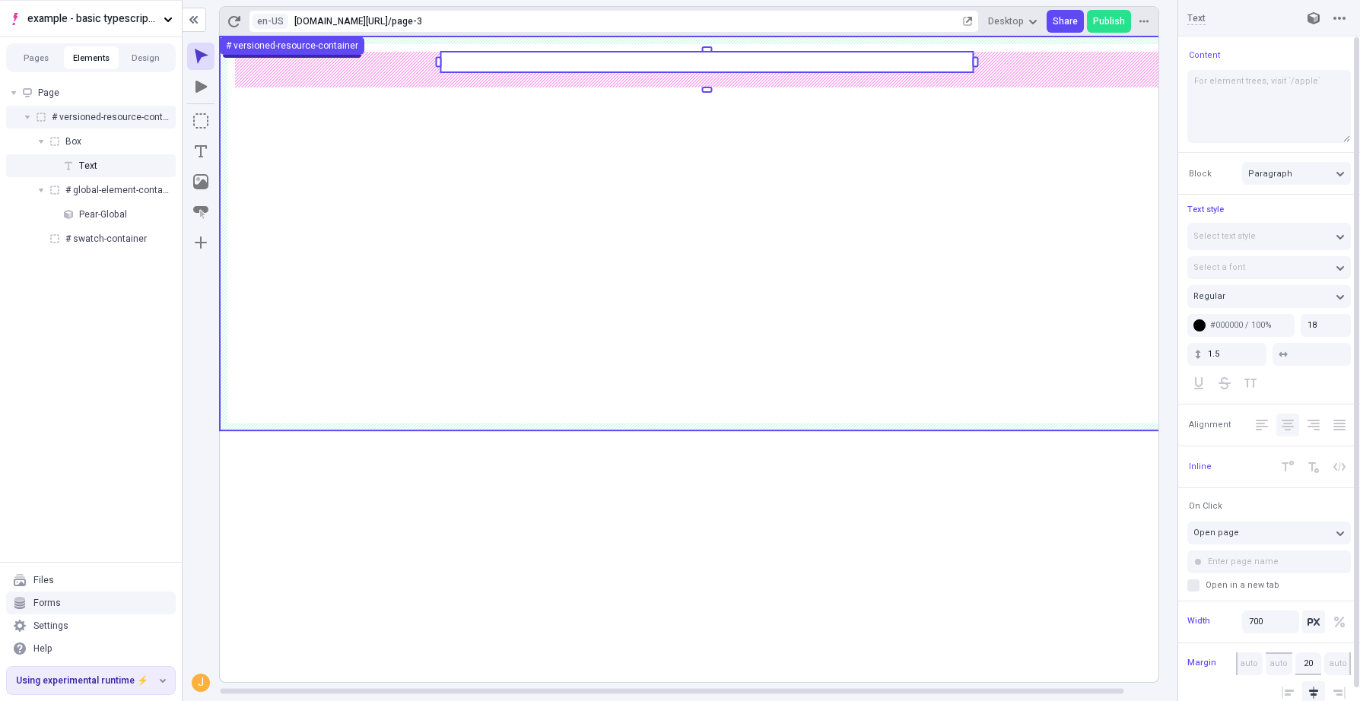
click at [1269, 424] on icon "Center Align" at bounding box center [1287, 425] width 12 height 12
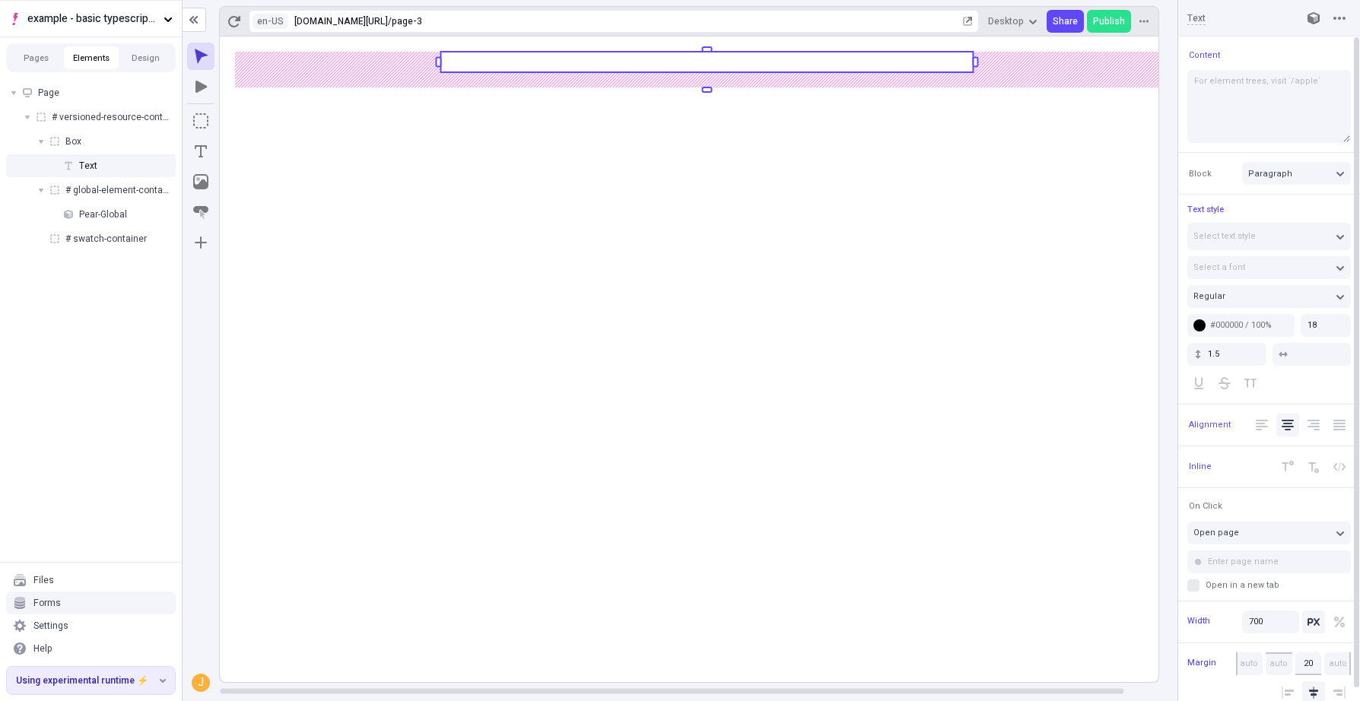
click at [863, 552] on rect at bounding box center [707, 360] width 974 height 646
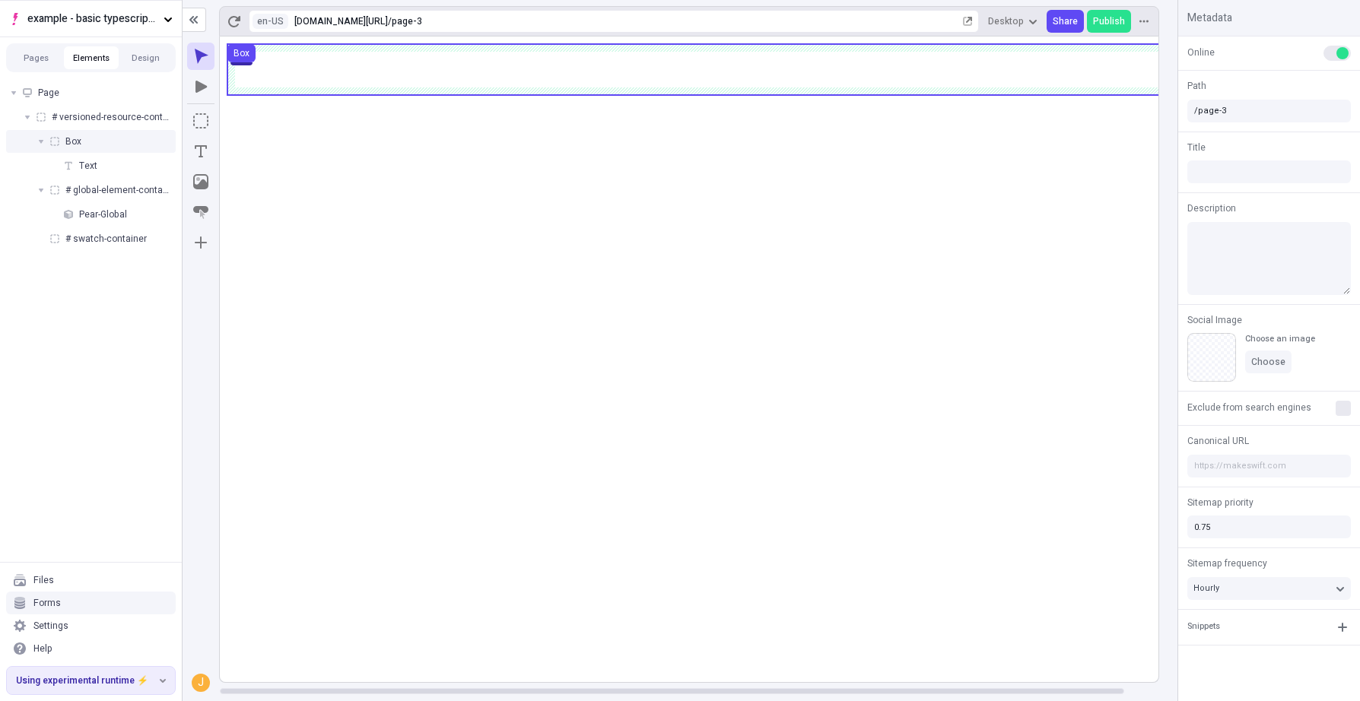
click at [730, 83] on use at bounding box center [706, 69] width 959 height 51
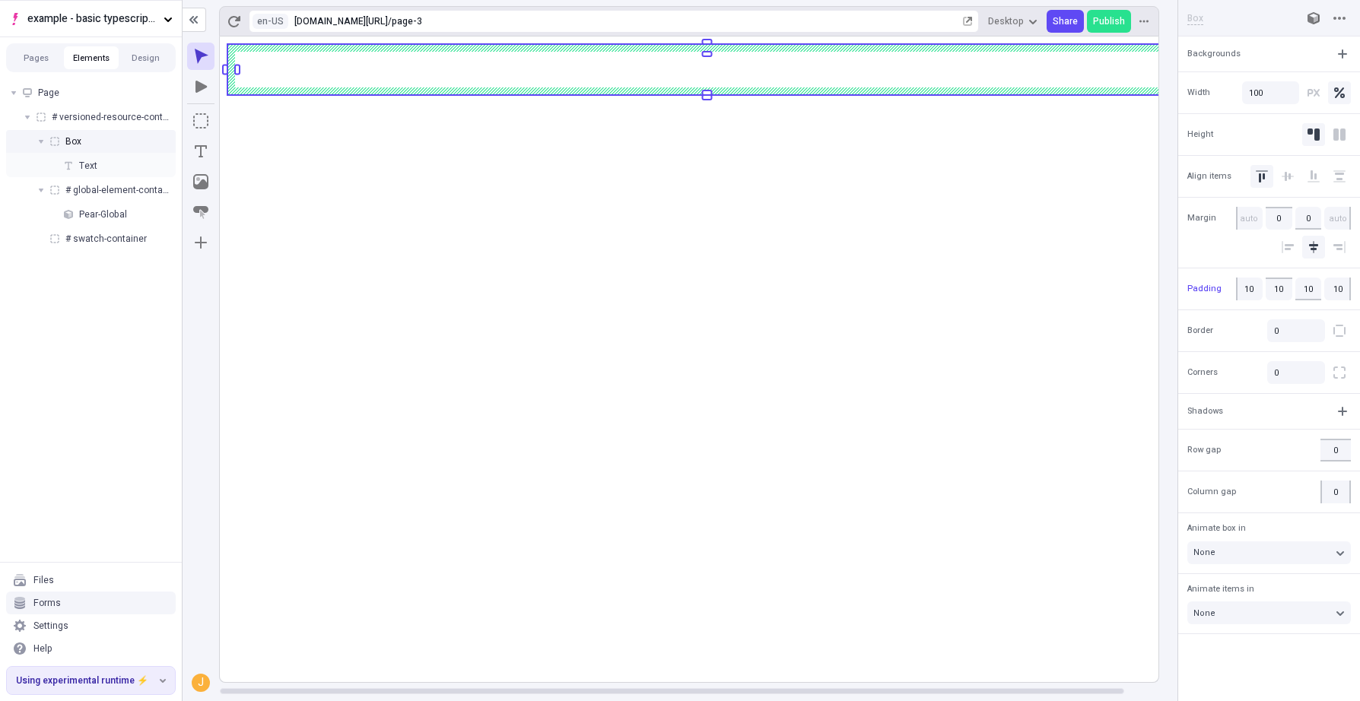
click at [1191, 17] on div "Box" at bounding box center [1237, 18] width 100 height 14
type input "element-tree-container"
click at [951, 544] on rect at bounding box center [707, 360] width 974 height 646
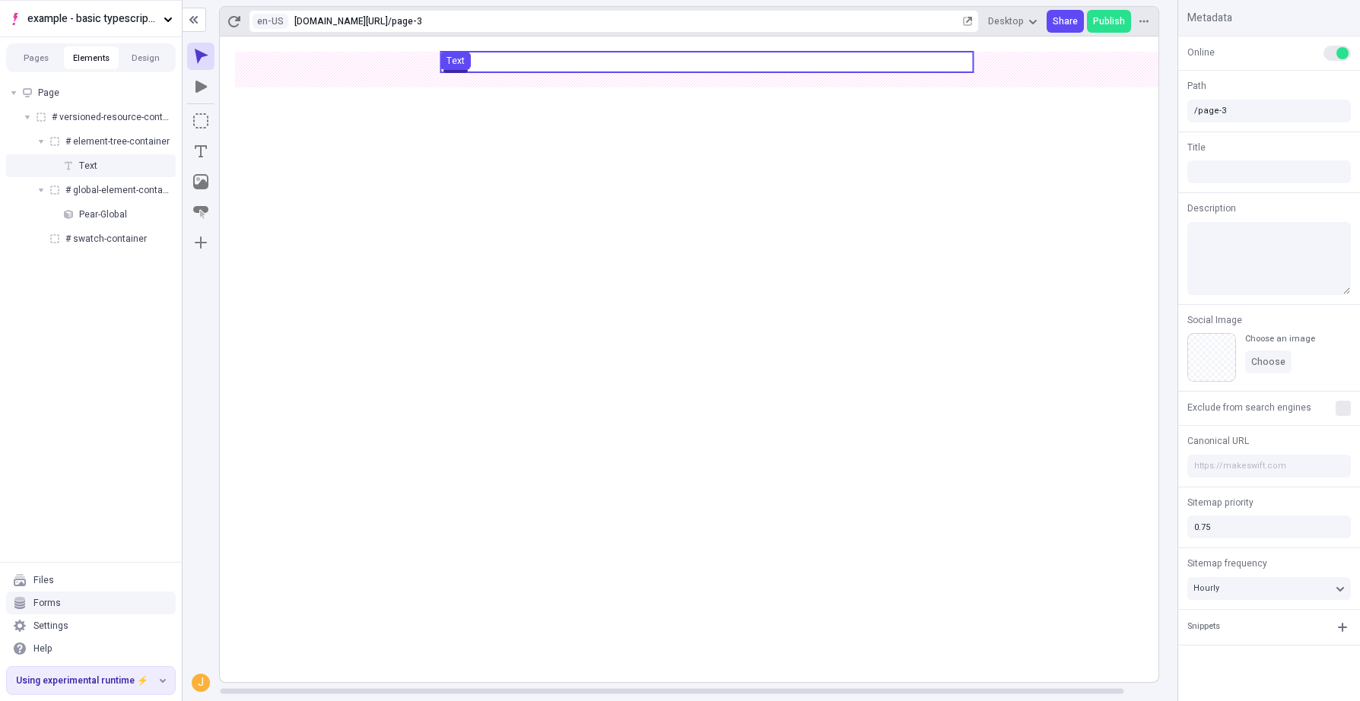
click at [709, 67] on use at bounding box center [706, 62] width 532 height 21
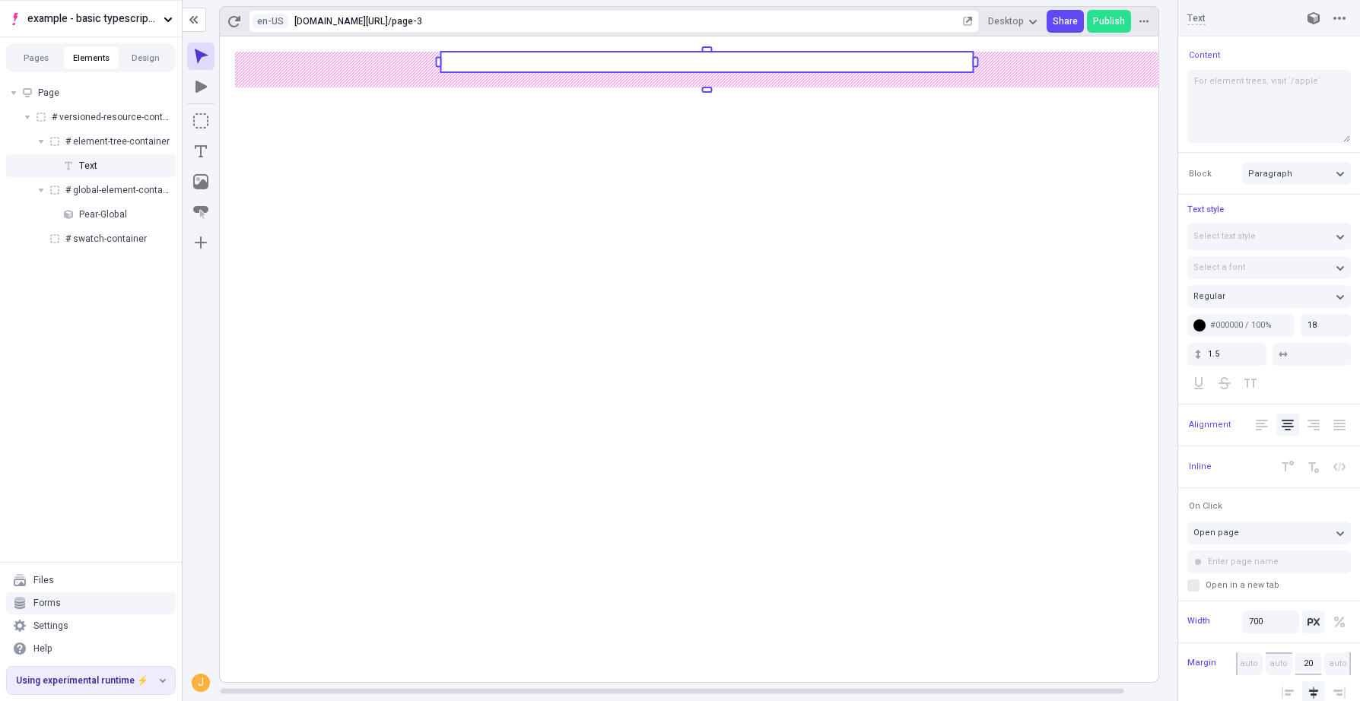
click at [618, 479] on rect at bounding box center [707, 360] width 974 height 646
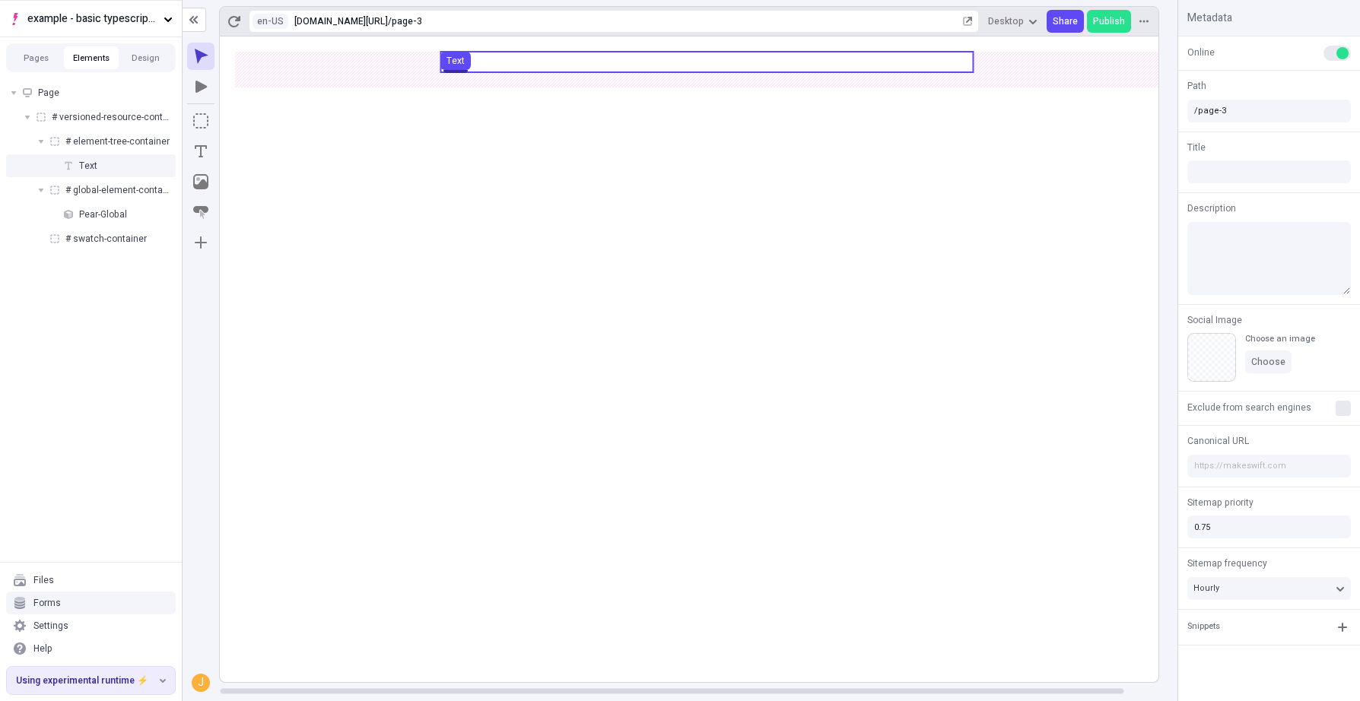
click at [703, 62] on use at bounding box center [706, 62] width 532 height 21
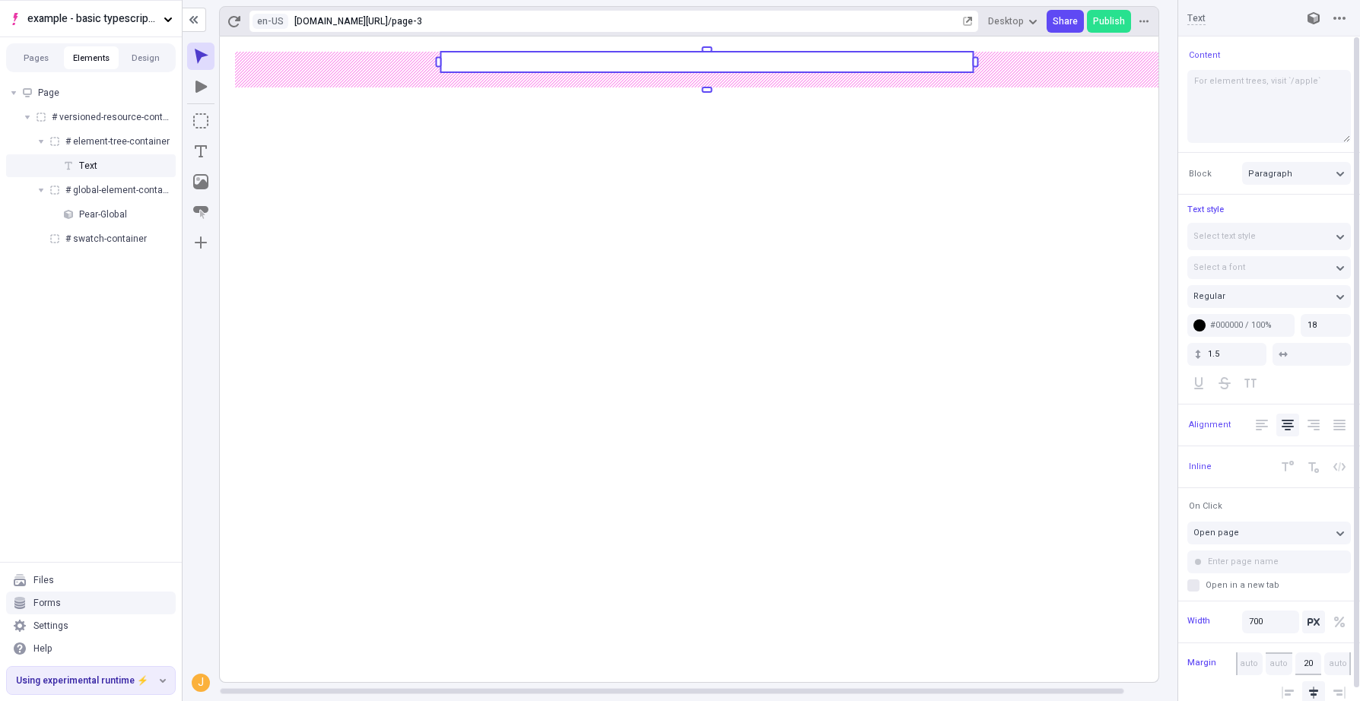
click at [804, 466] on rect at bounding box center [707, 360] width 974 height 646
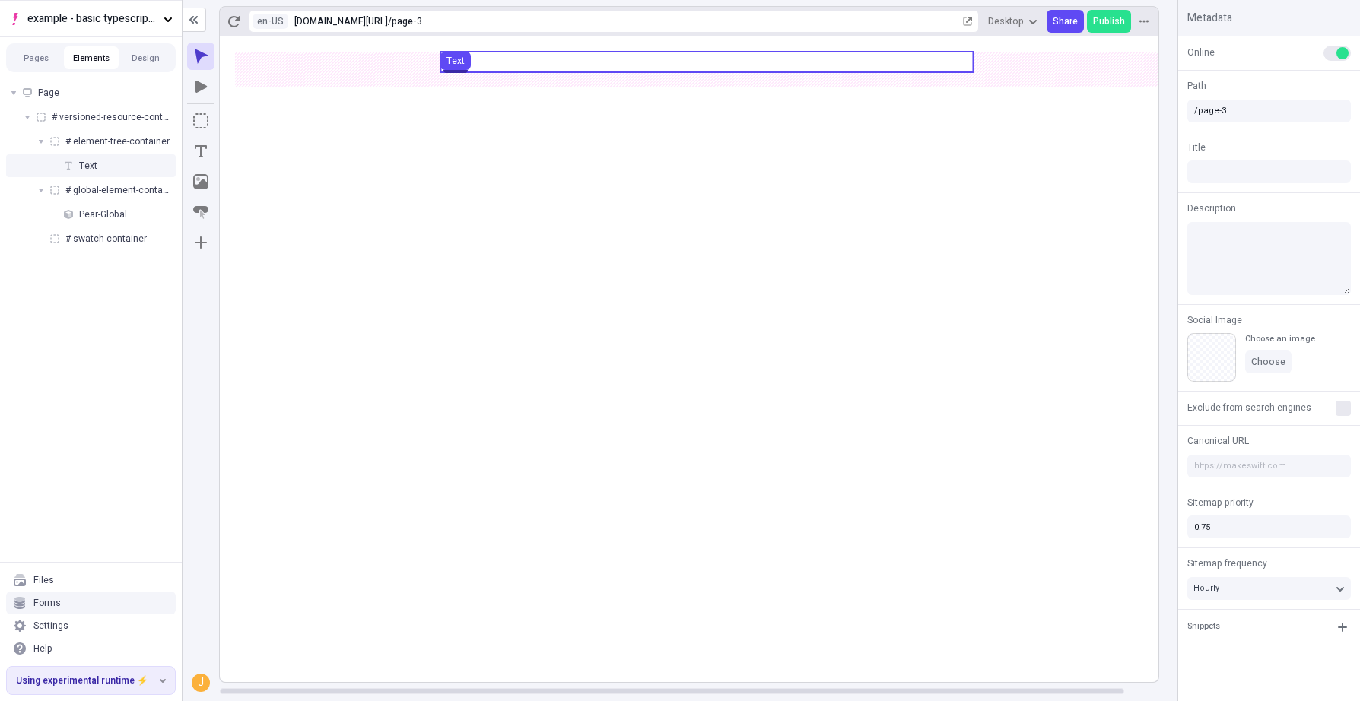
click at [783, 65] on use at bounding box center [706, 62] width 532 height 21
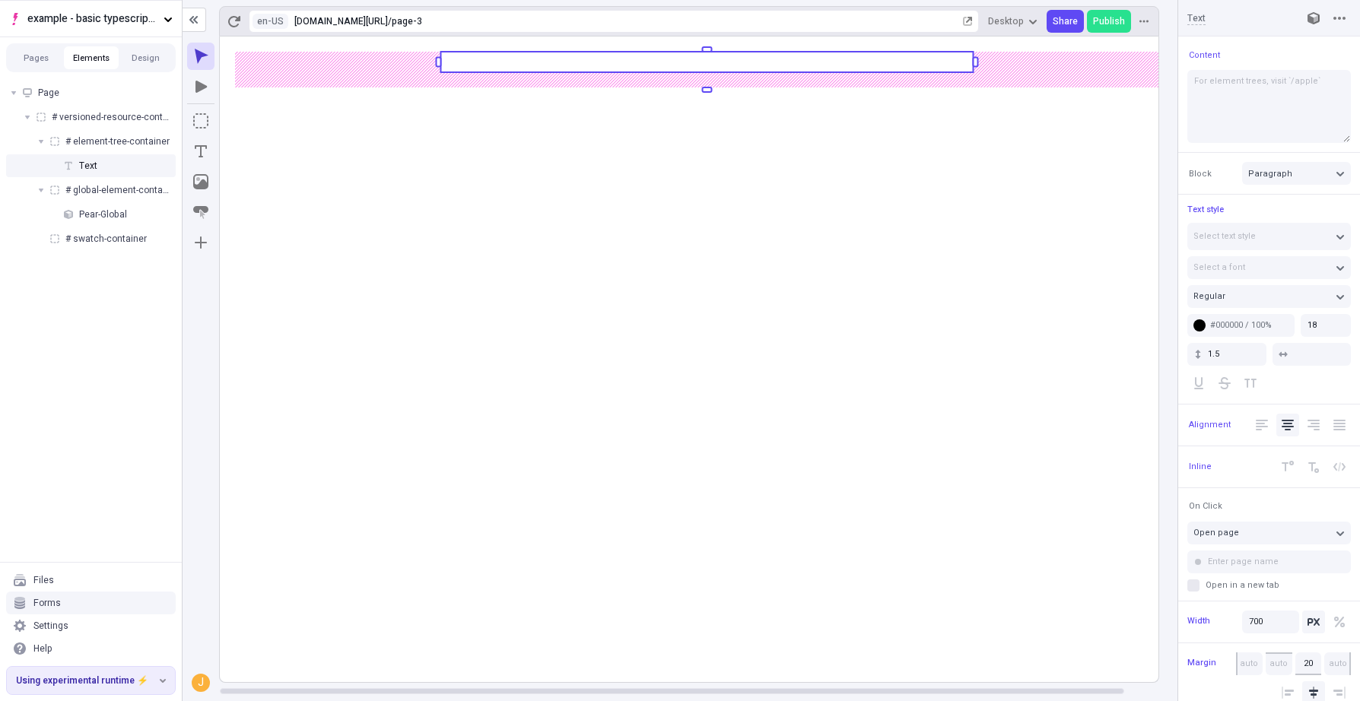
click at [770, 505] on rect at bounding box center [707, 360] width 974 height 646
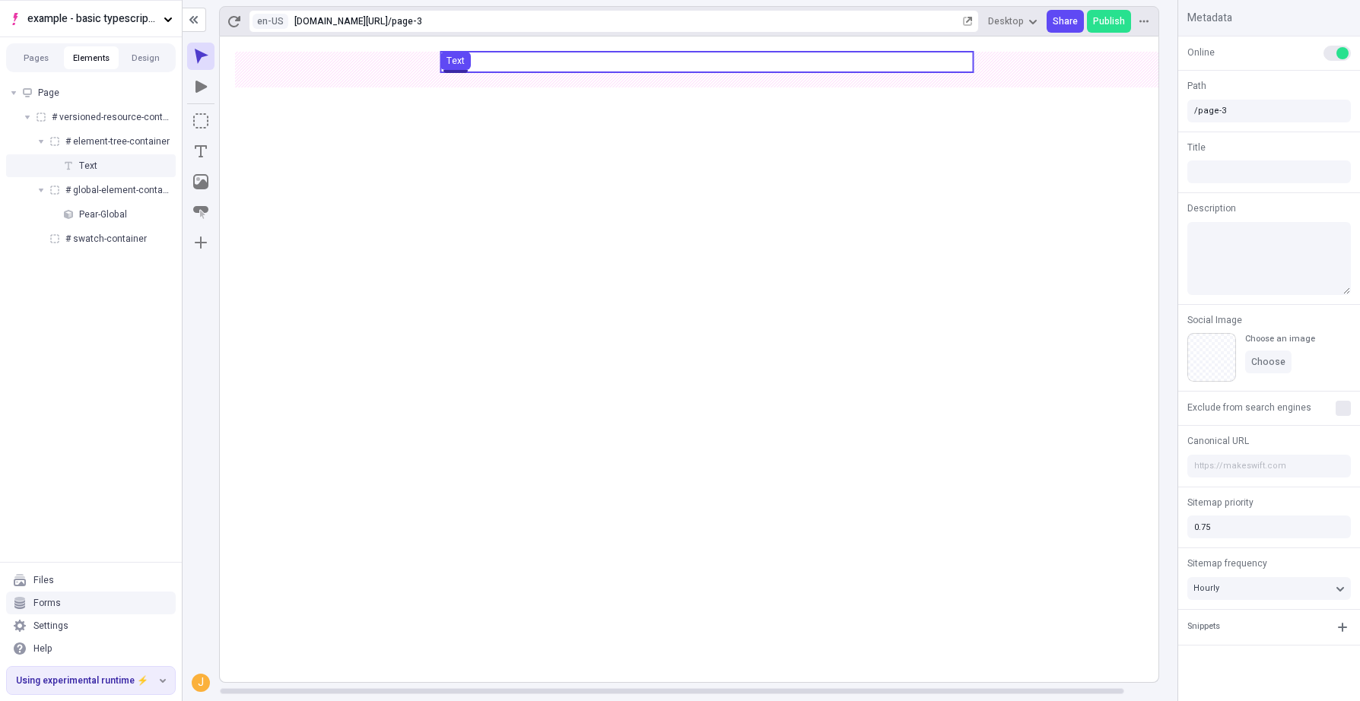
click at [683, 58] on use at bounding box center [706, 62] width 532 height 21
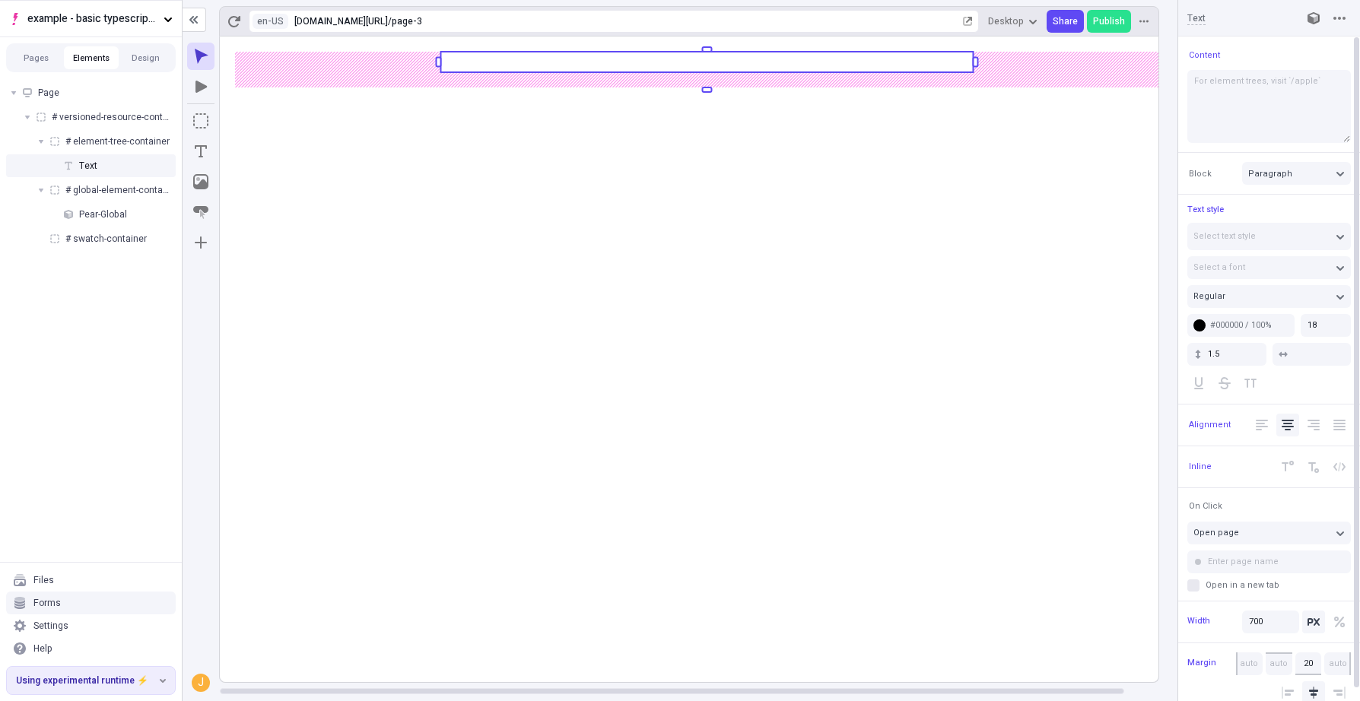
click at [786, 459] on rect at bounding box center [707, 360] width 974 height 646
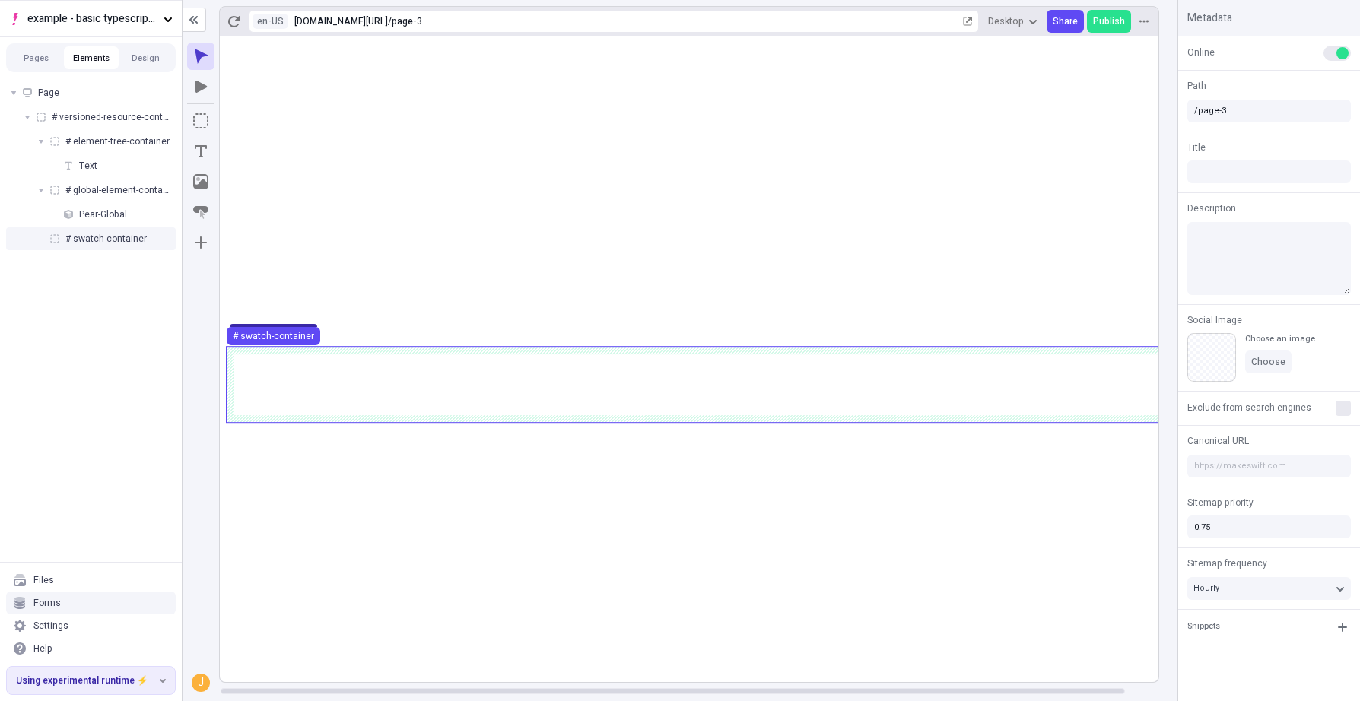
scroll to position [0, 1]
click at [559, 391] on use at bounding box center [706, 385] width 959 height 76
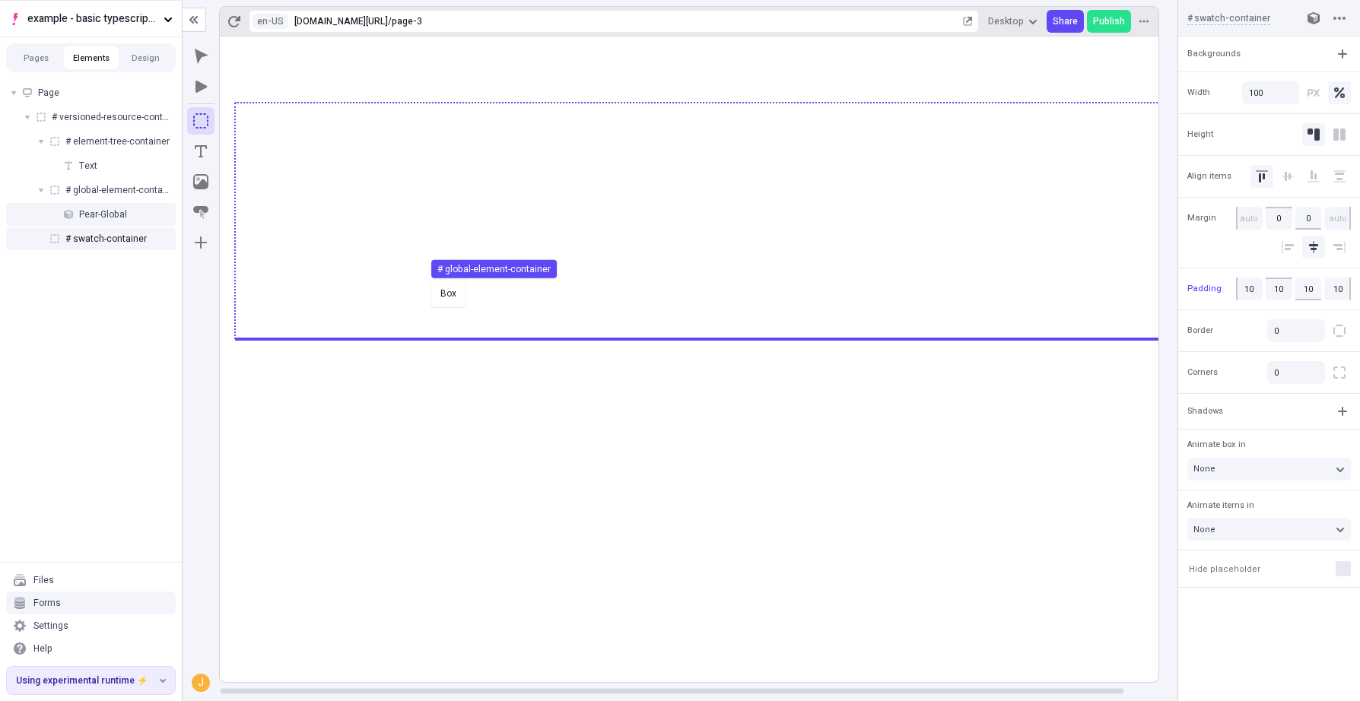
scroll to position [0, 0]
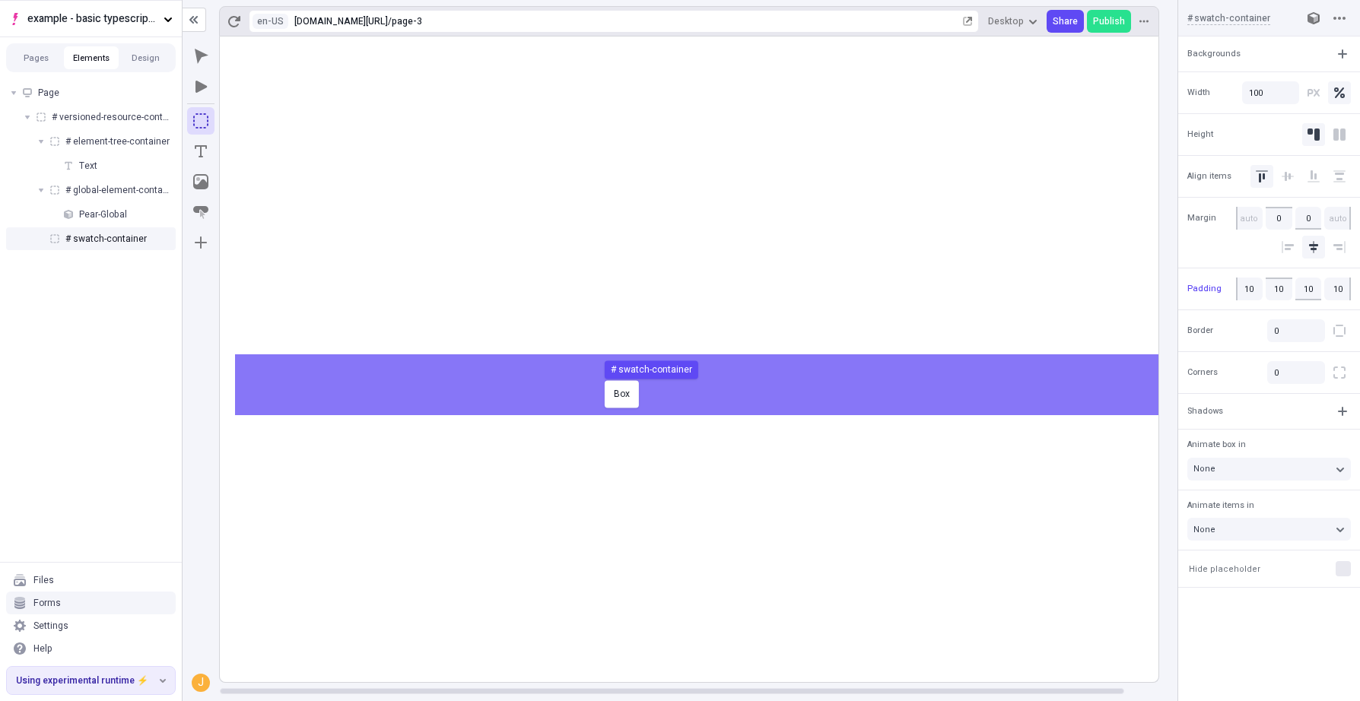
click at [601, 378] on body "example - basic typescript pages Pages Elements Design Page # versioned-resourc…" at bounding box center [680, 350] width 1360 height 701
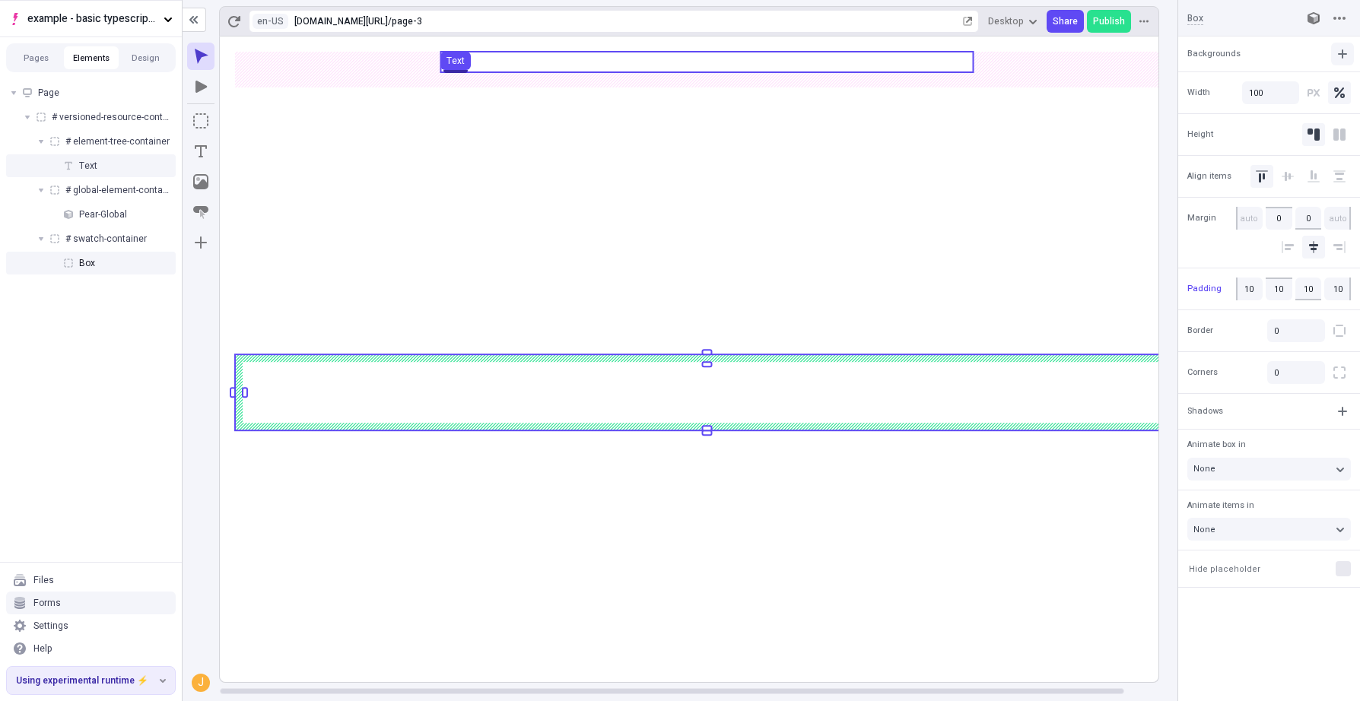
click at [1269, 53] on icon "button" at bounding box center [1342, 54] width 12 height 12
click at [1269, 87] on div "Color" at bounding box center [1308, 86] width 79 height 23
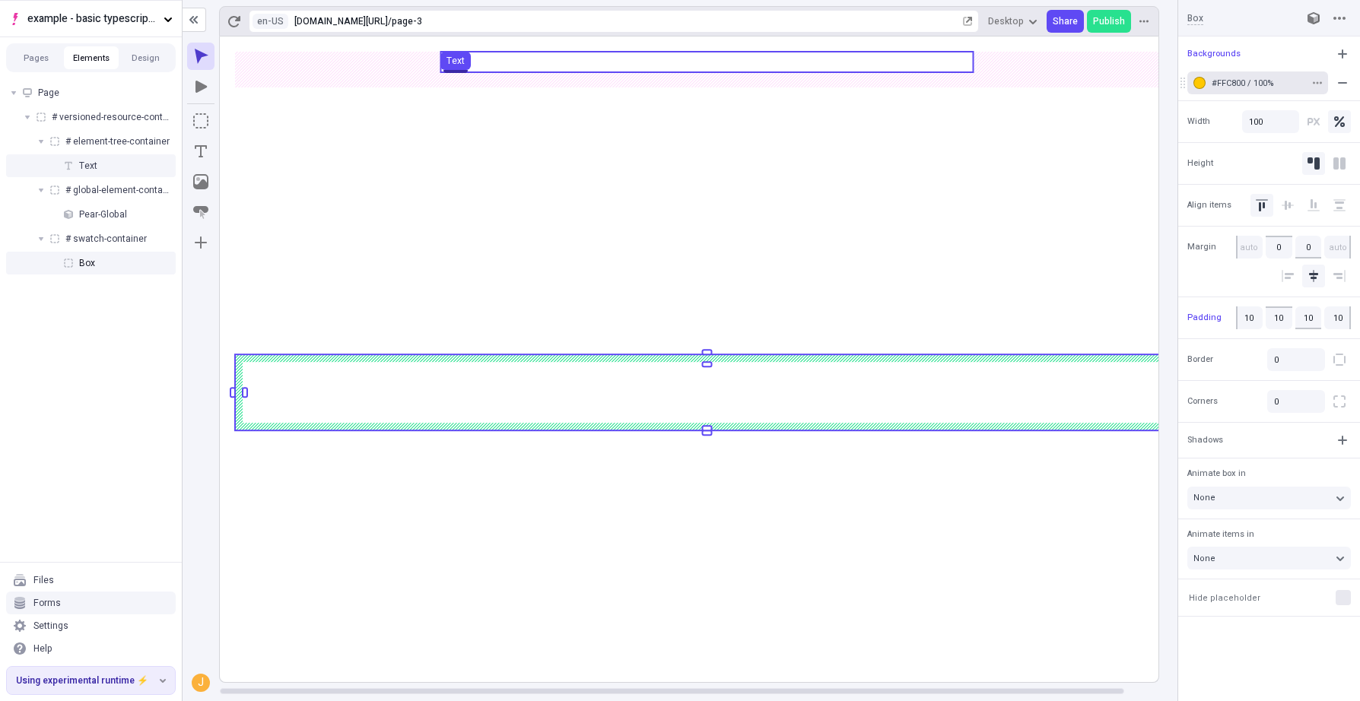
click at [1196, 84] on div "button" at bounding box center [1199, 83] width 12 height 12
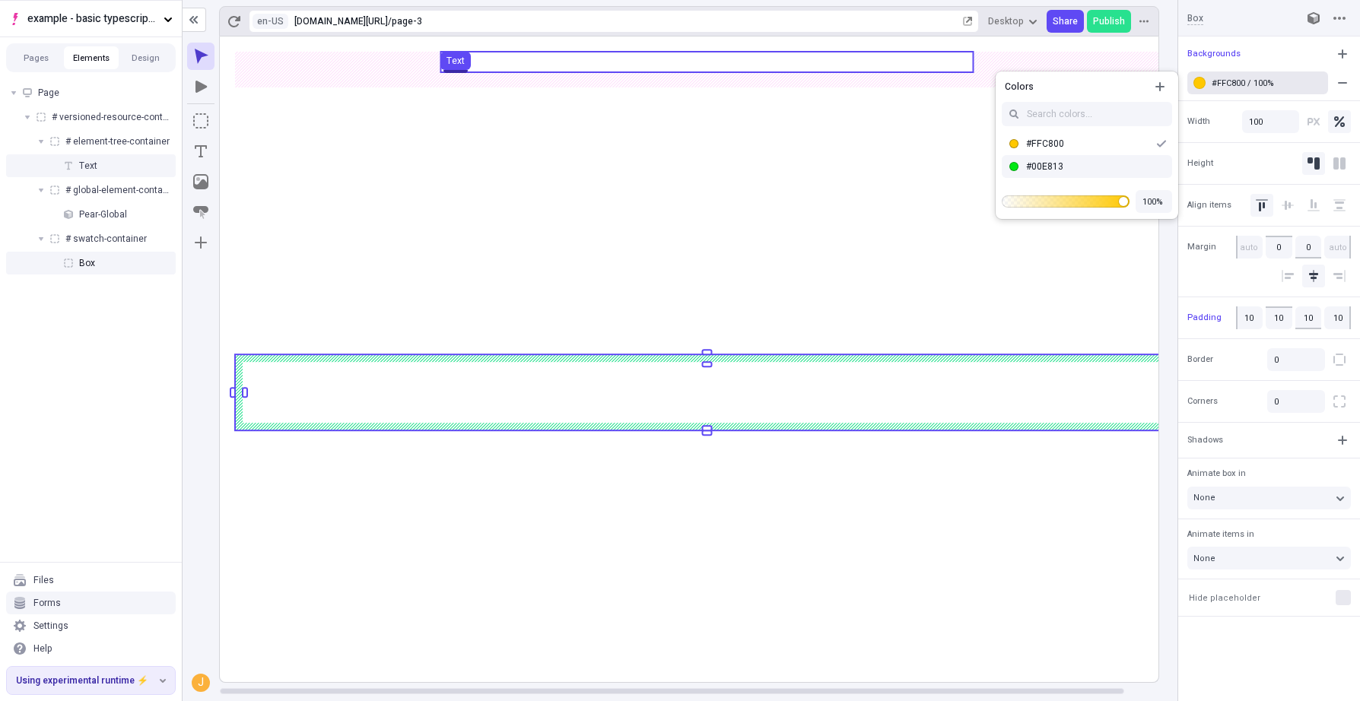
click at [1050, 162] on div "#00E813" at bounding box center [1096, 166] width 140 height 12
click at [1015, 164] on div "Suggestions" at bounding box center [1013, 166] width 9 height 23
click at [1037, 167] on div "#00E813" at bounding box center [1088, 166] width 125 height 12
click at [1240, 78] on div "#00E813 / 100%" at bounding box center [1259, 83] width 95 height 11
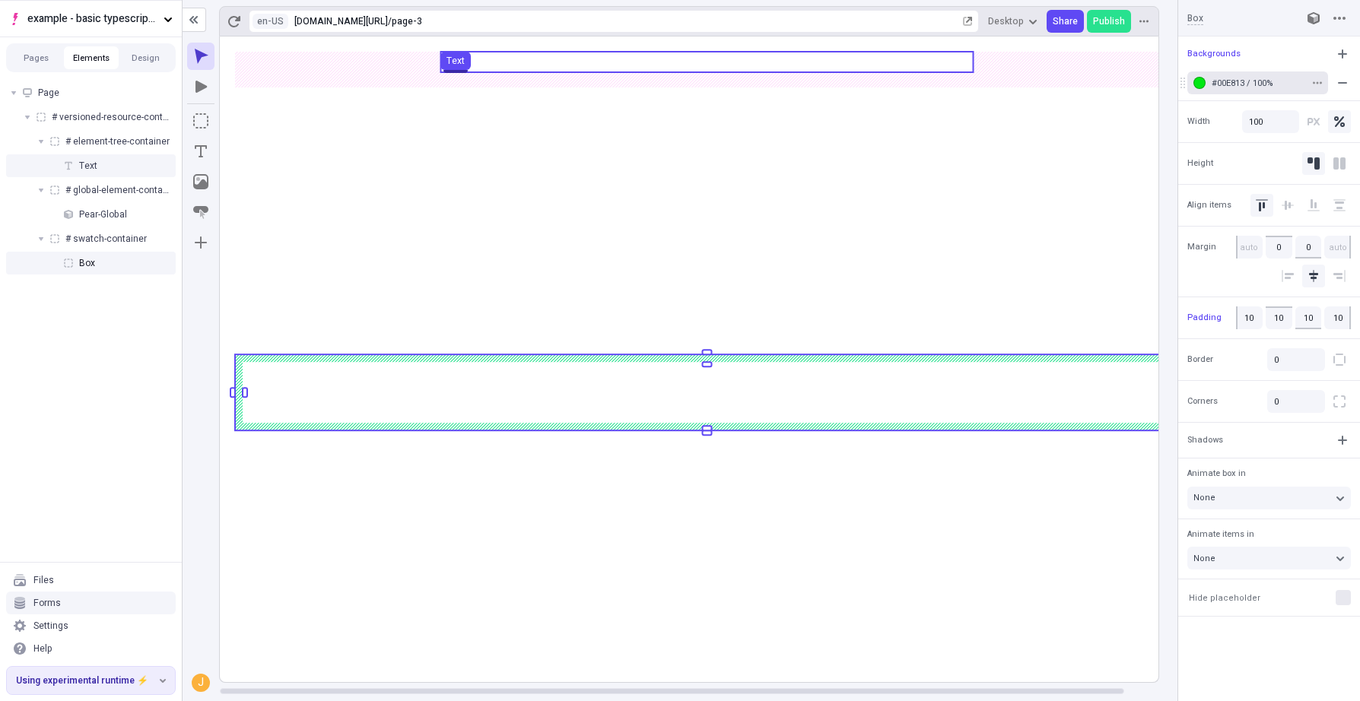
click at [1269, 81] on icon "button" at bounding box center [1317, 82] width 9 height 9
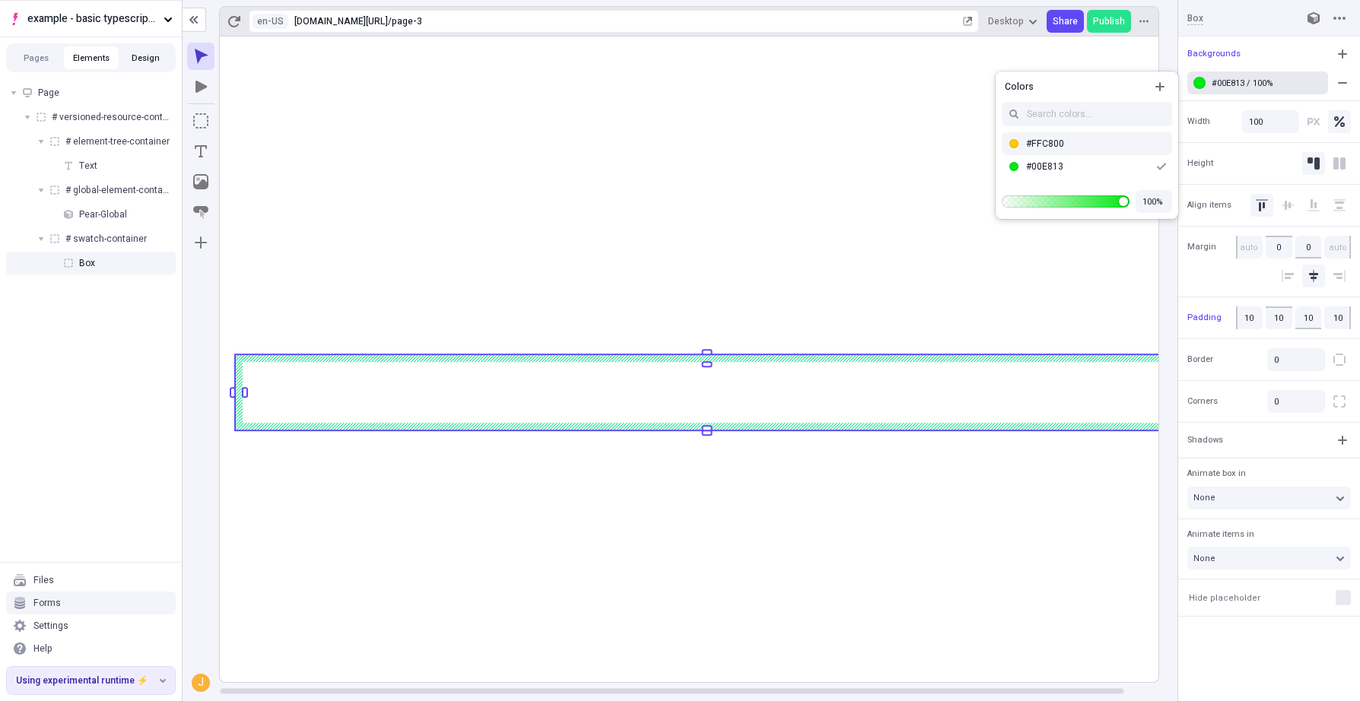
click at [138, 59] on button "Design" at bounding box center [146, 57] width 55 height 23
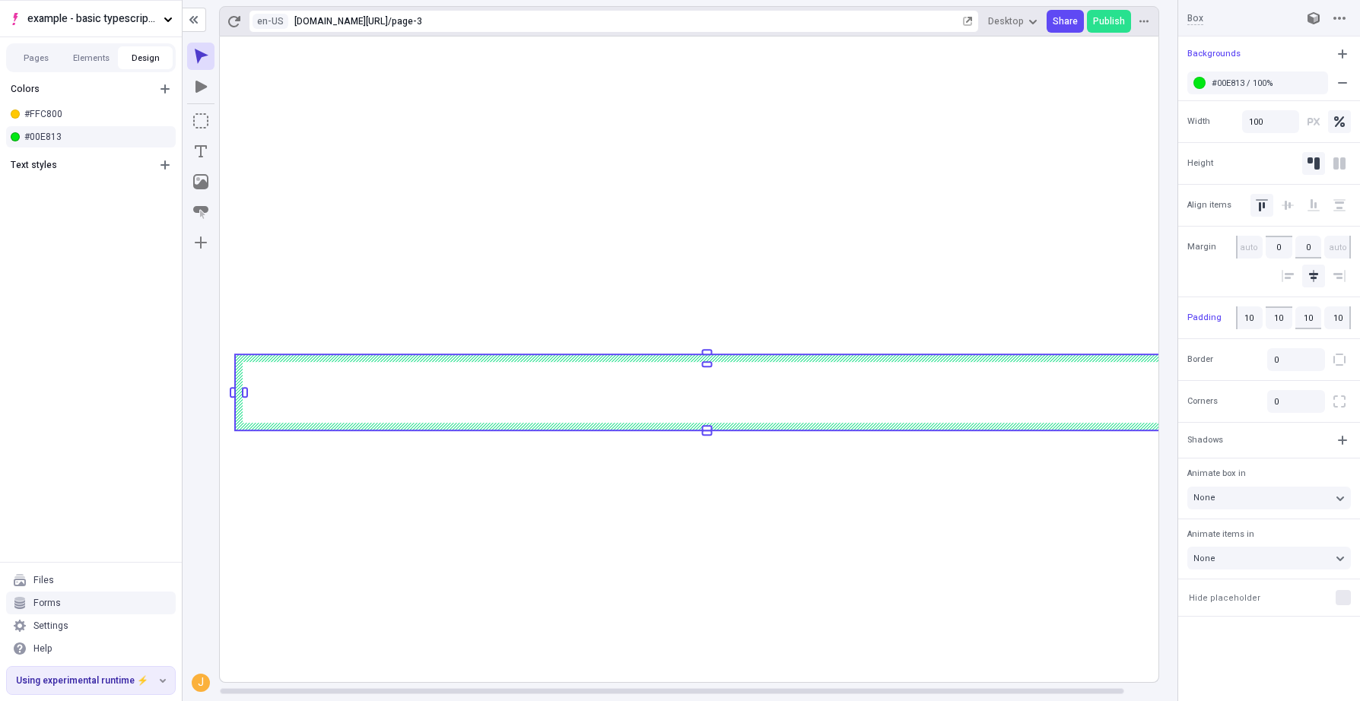
click at [116, 143] on div "#00E813" at bounding box center [91, 136] width 182 height 23
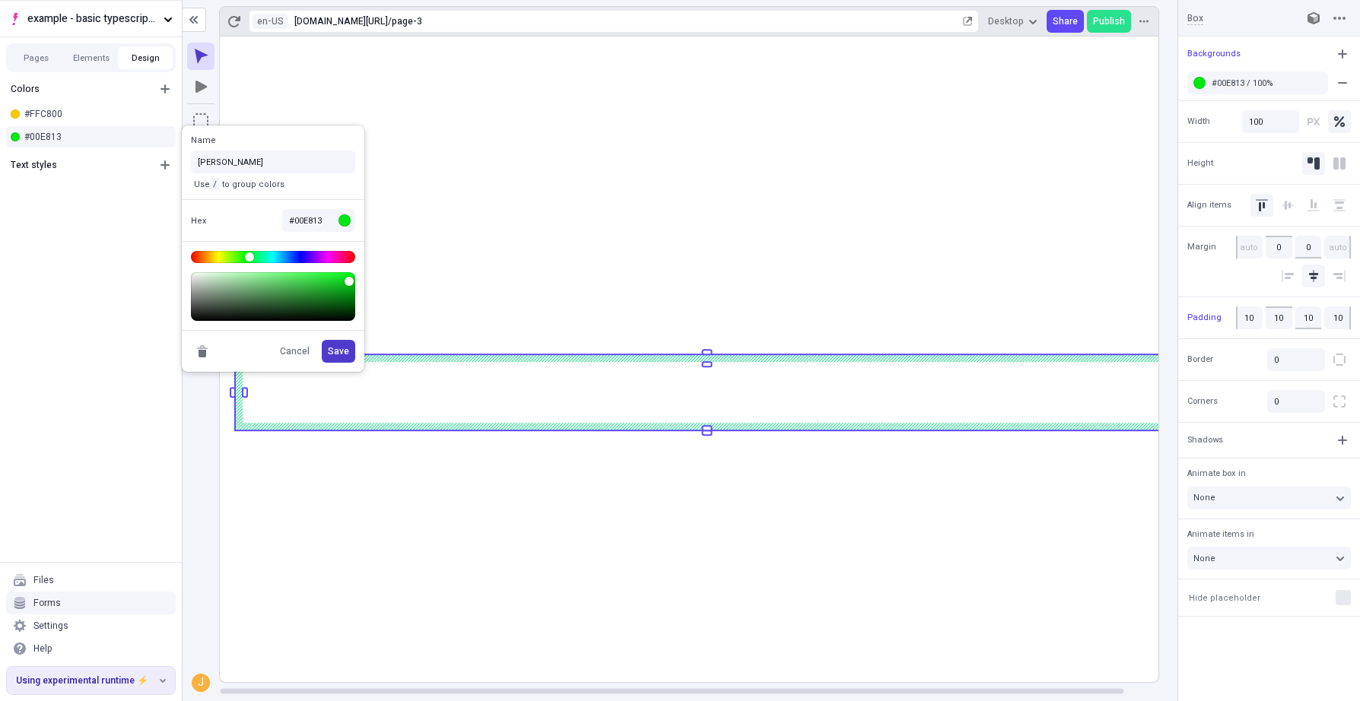
type input "[PERSON_NAME]"
click at [349, 349] on button "Save" at bounding box center [338, 351] width 33 height 23
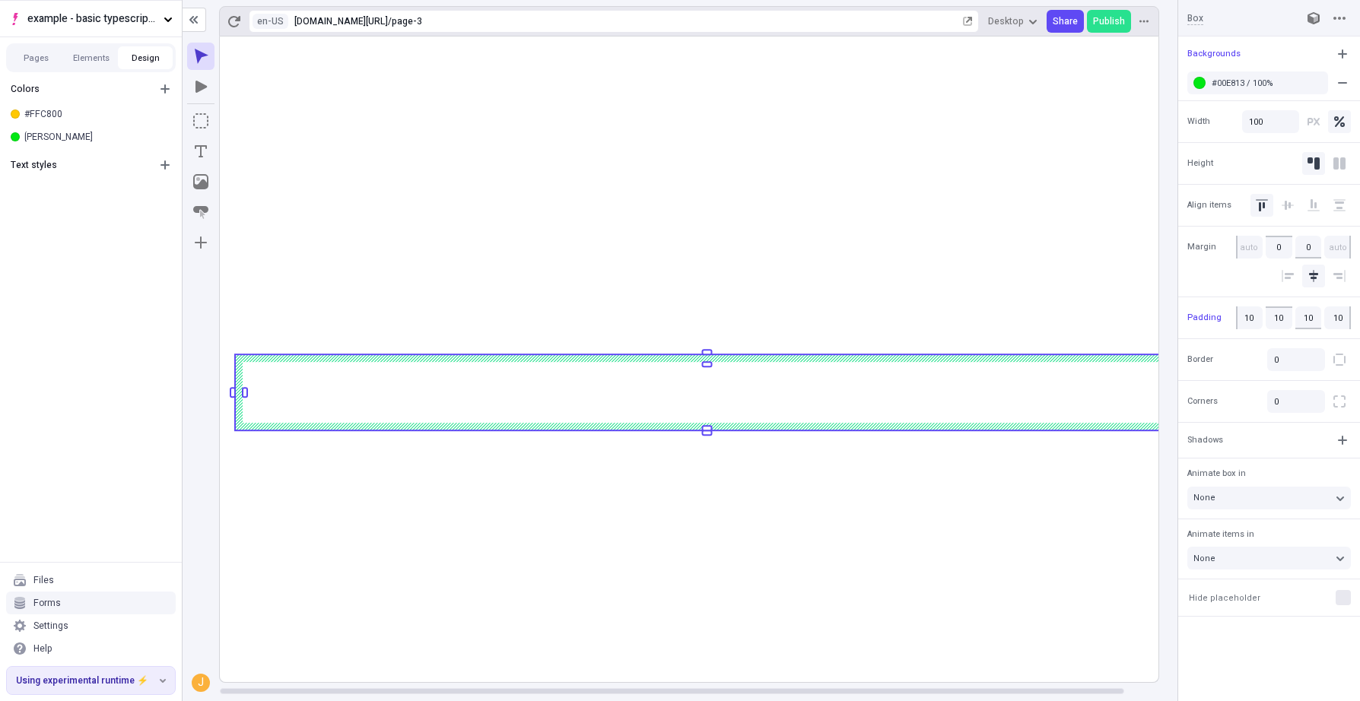
click at [78, 238] on div "Colors #FFC800 [PERSON_NAME] Text styles" at bounding box center [91, 318] width 182 height 487
click at [35, 65] on button "Pages" at bounding box center [36, 57] width 55 height 23
click at [414, 582] on rect at bounding box center [707, 360] width 974 height 646
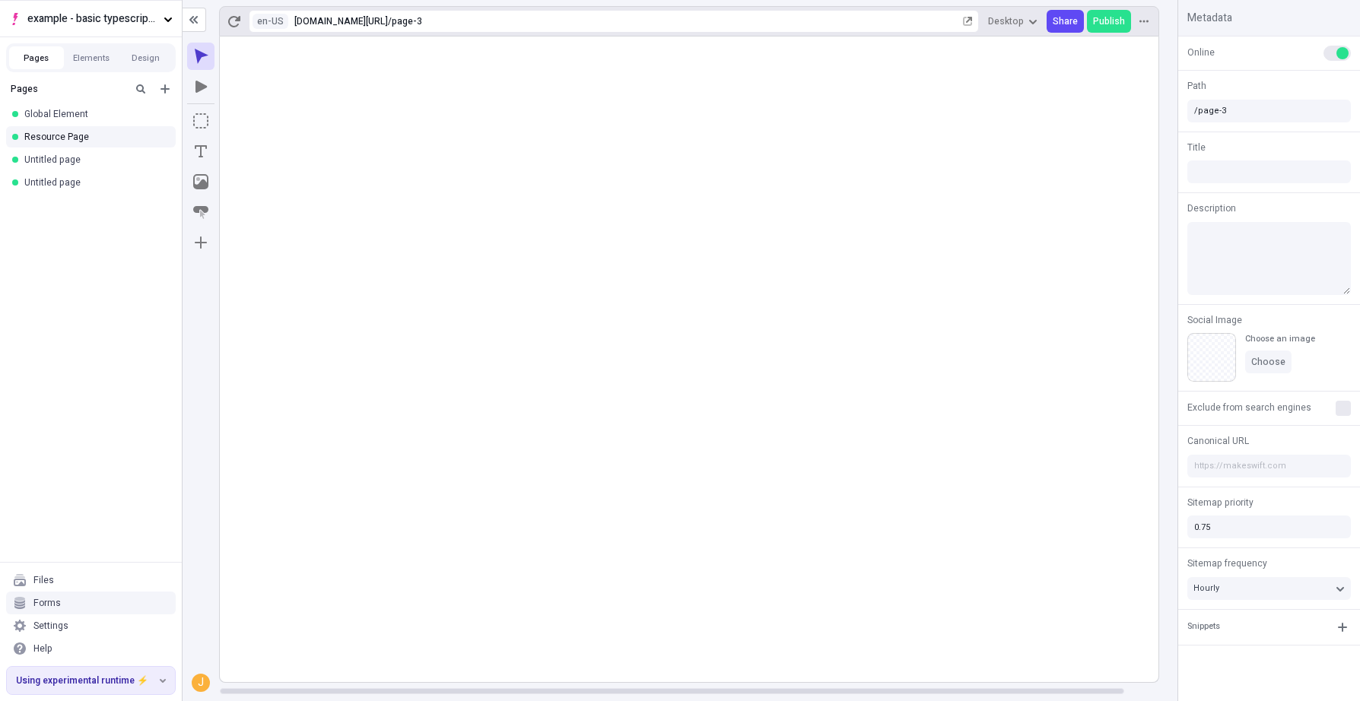
click at [414, 582] on rect at bounding box center [707, 360] width 974 height 646
click at [82, 53] on button "Elements" at bounding box center [91, 57] width 55 height 23
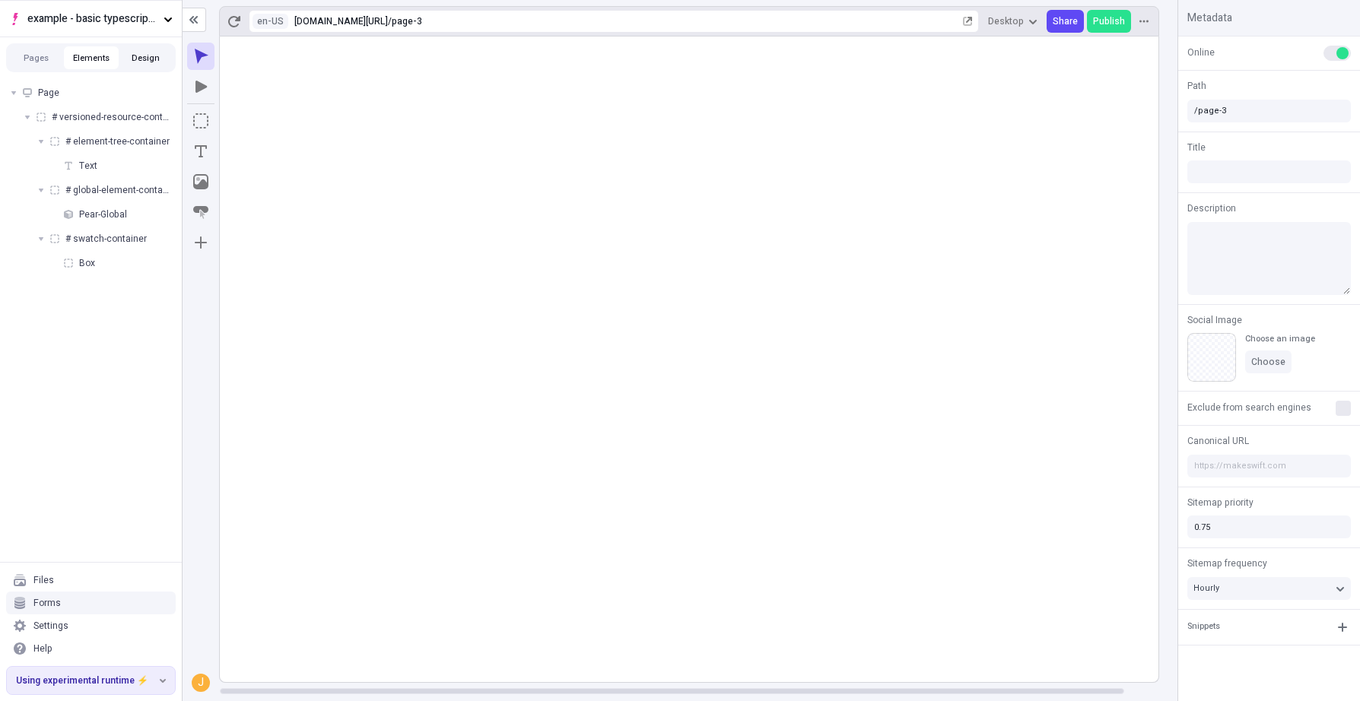
click at [130, 62] on button "Design" at bounding box center [146, 57] width 55 height 23
click at [84, 140] on div "[PERSON_NAME]" at bounding box center [96, 137] width 145 height 12
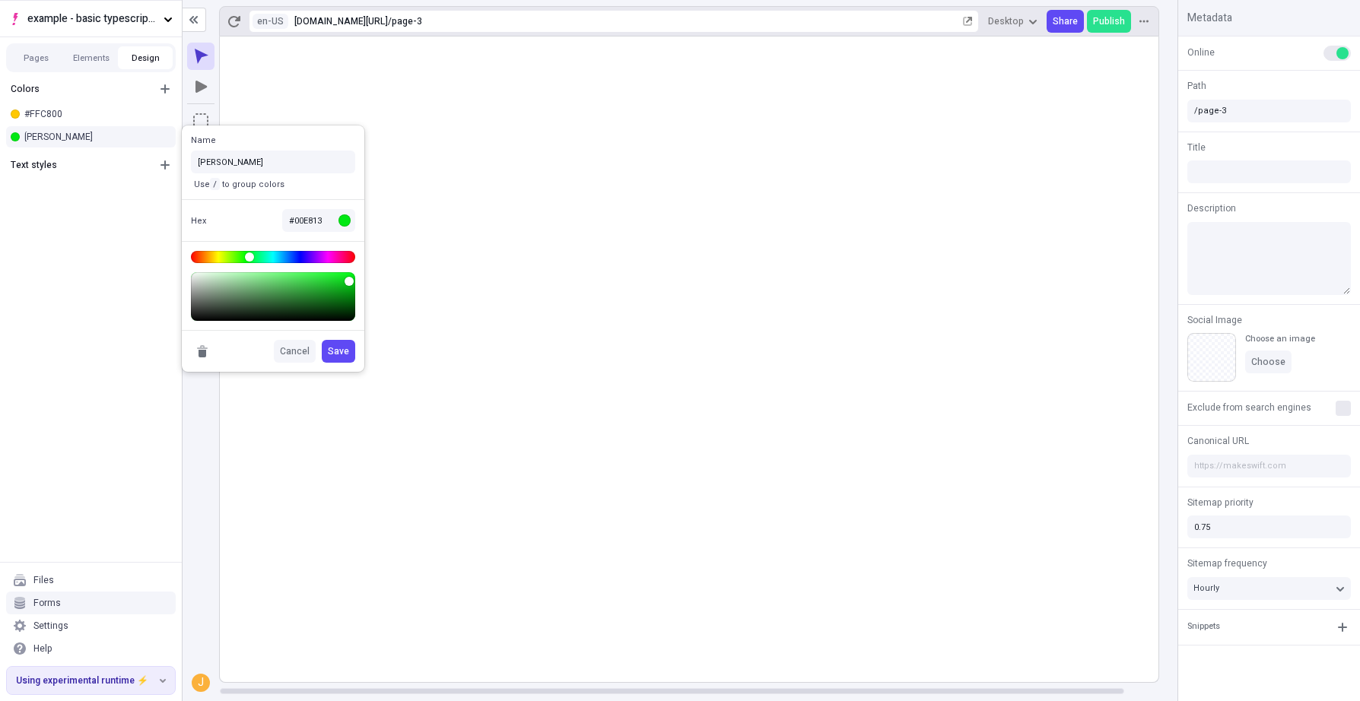
click at [292, 345] on span "Cancel" at bounding box center [295, 351] width 30 height 12
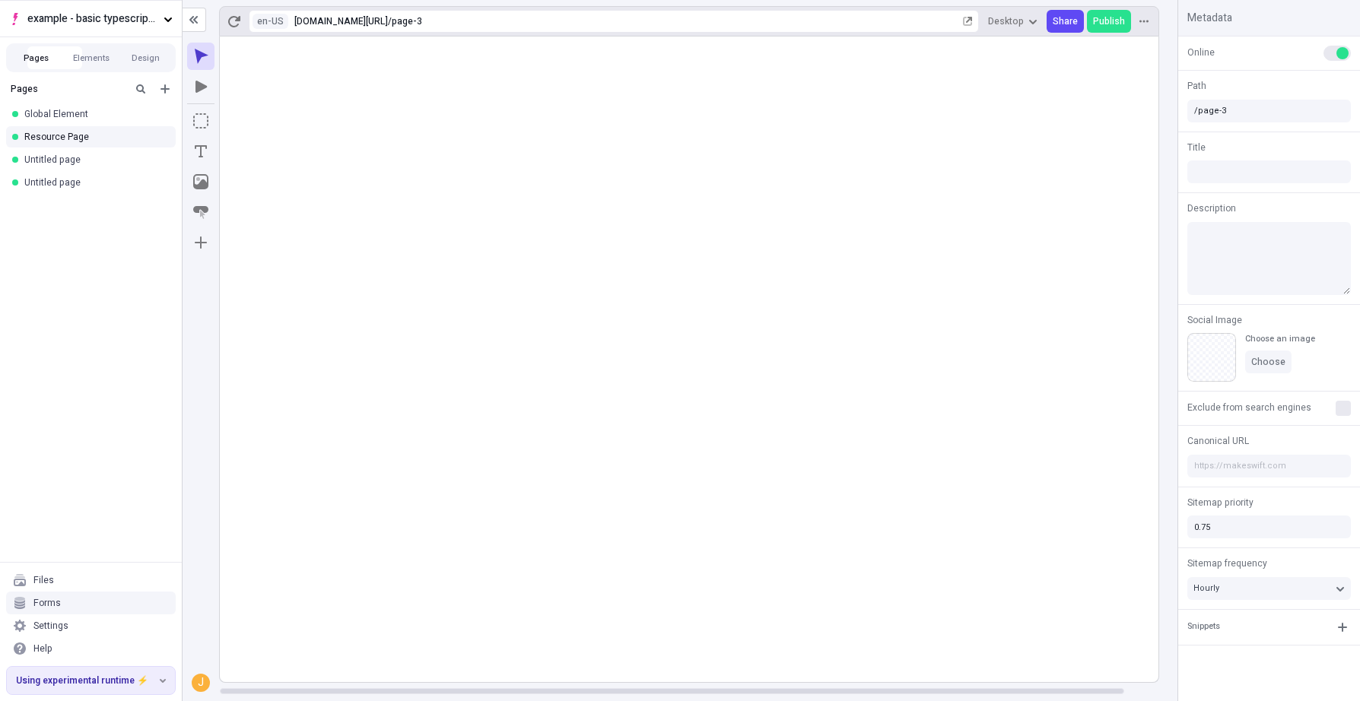
click at [50, 53] on button "Pages" at bounding box center [36, 57] width 55 height 23
click at [576, 516] on rect at bounding box center [707, 360] width 974 height 646
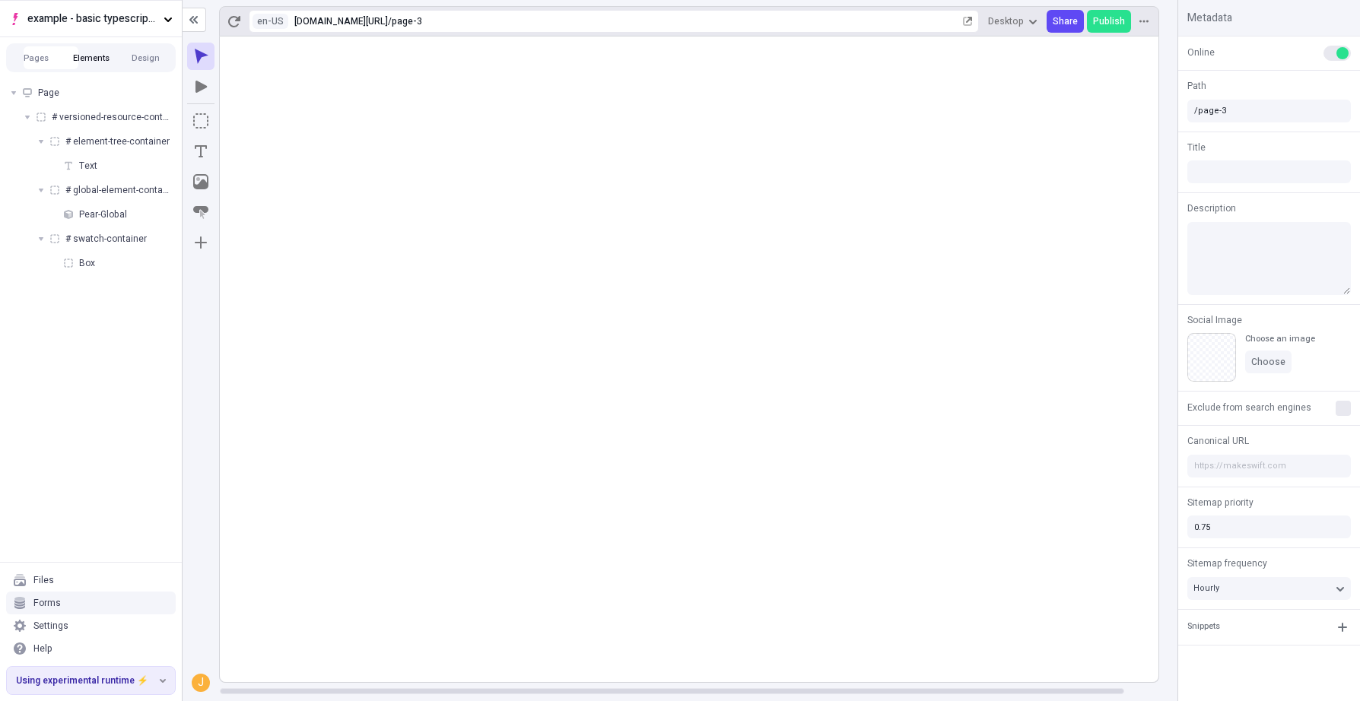
click at [81, 62] on button "Elements" at bounding box center [91, 57] width 55 height 23
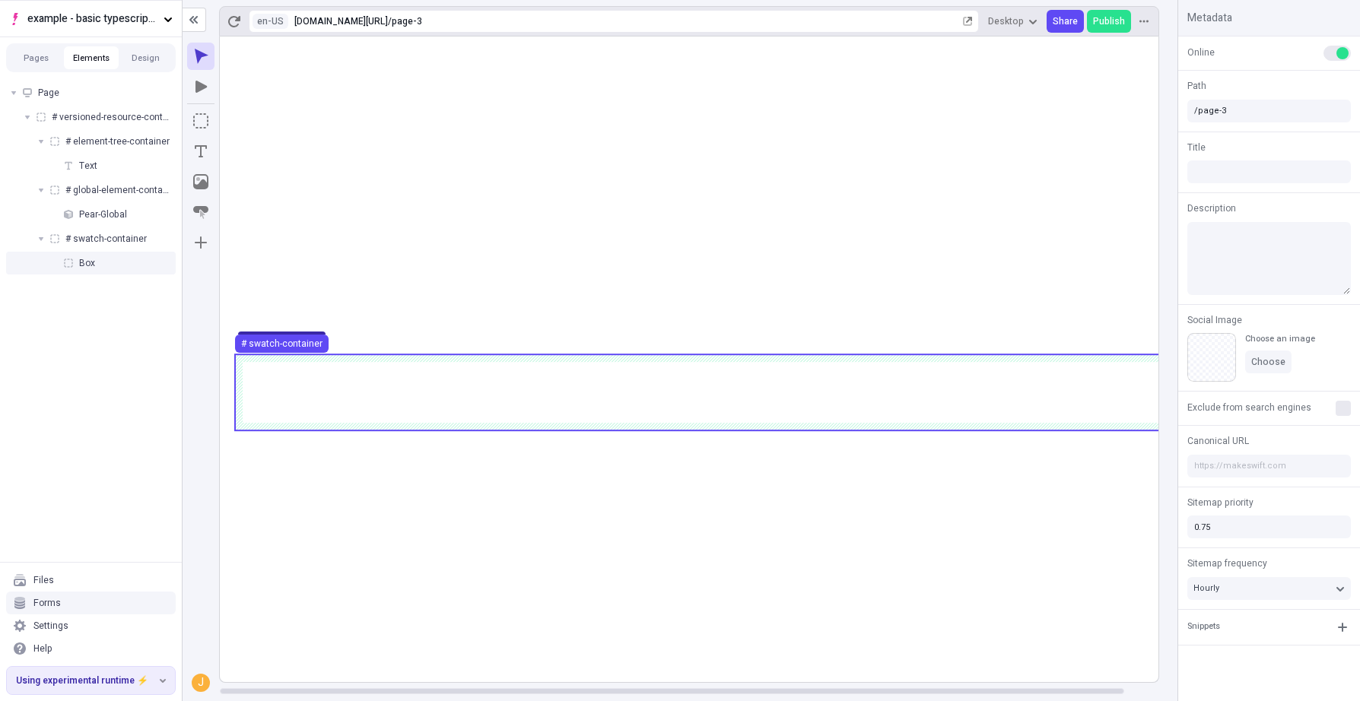
click at [116, 262] on div "Box" at bounding box center [91, 263] width 170 height 23
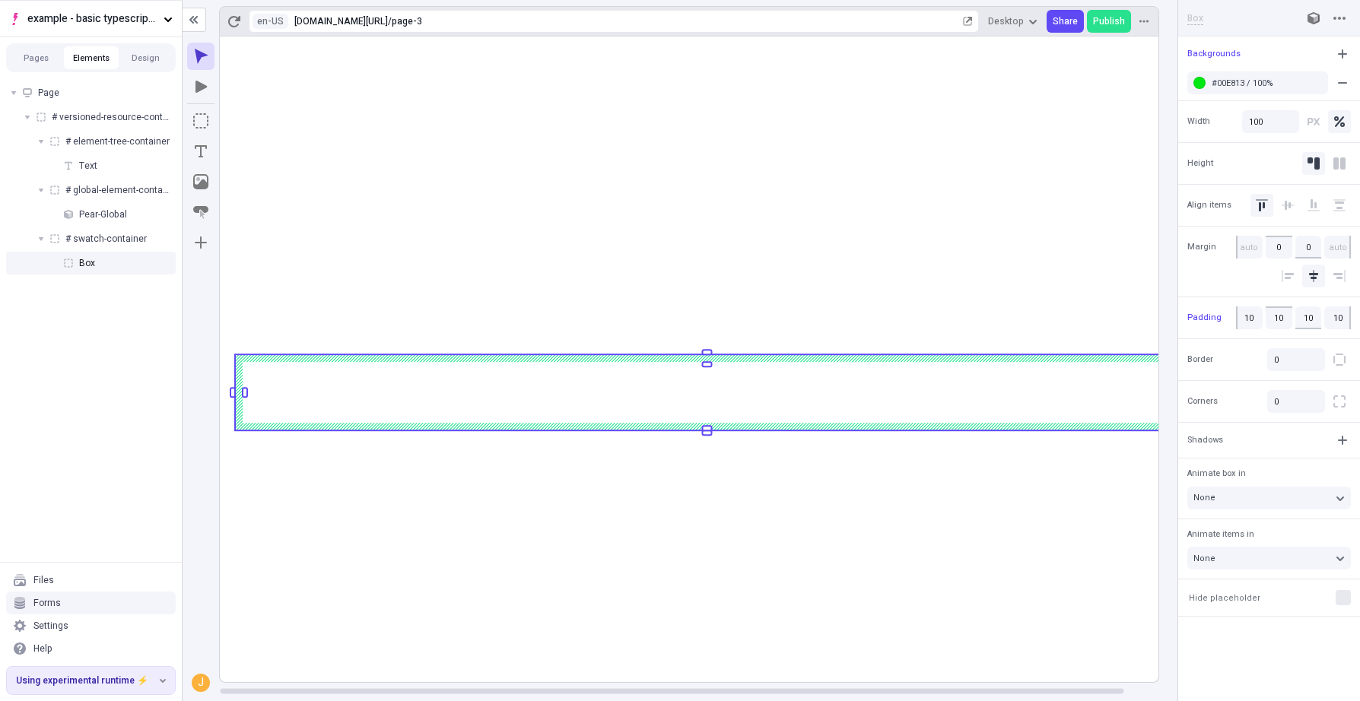
click at [1199, 20] on input at bounding box center [1237, 18] width 100 height 14
type input "b"
type input "box-with-background-swatch"
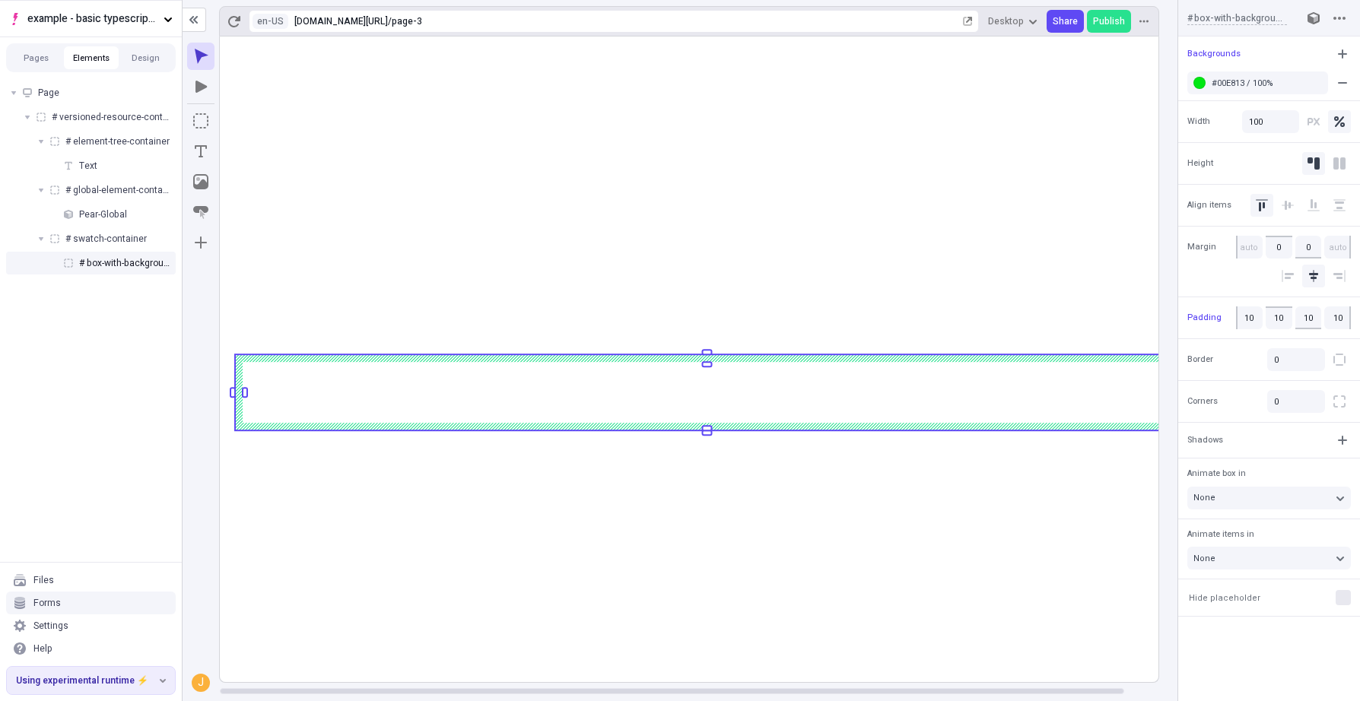
click at [615, 570] on rect at bounding box center [707, 360] width 974 height 646
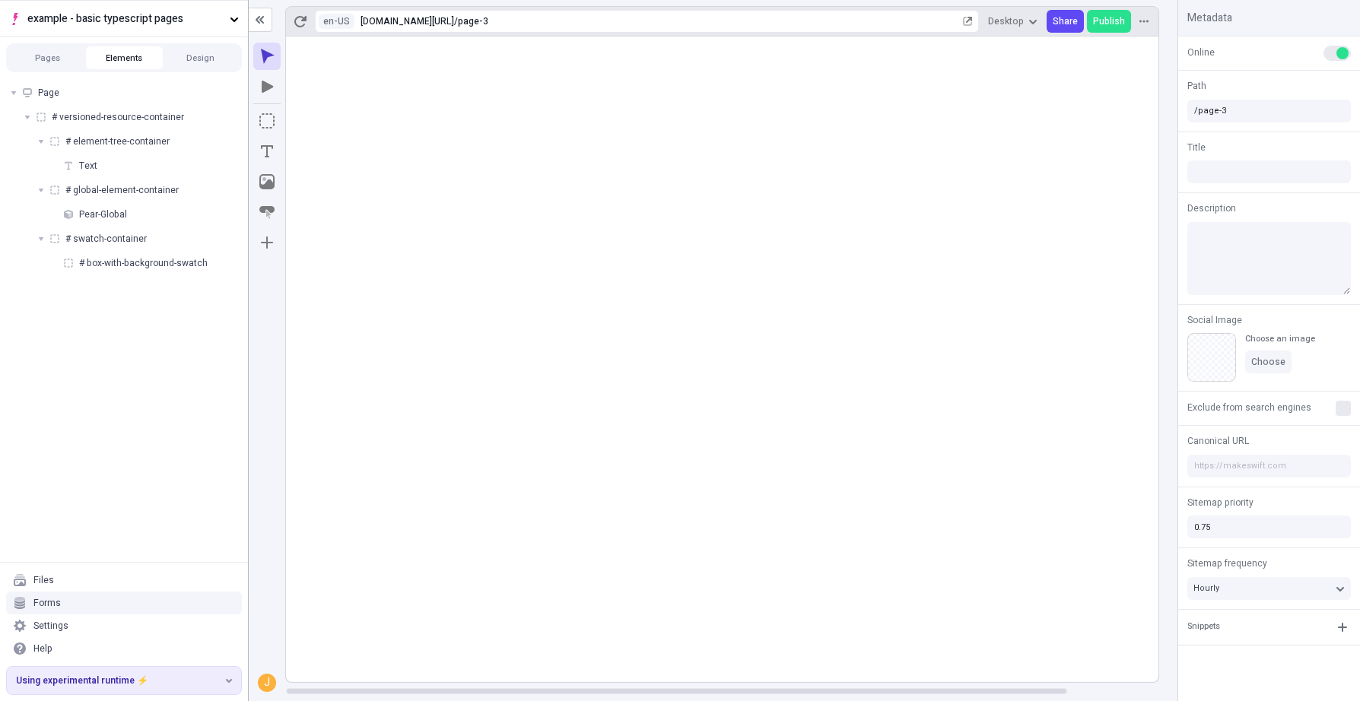
click at [249, 284] on div at bounding box center [247, 351] width 137 height 700
click at [269, 122] on icon "Box" at bounding box center [266, 120] width 15 height 15
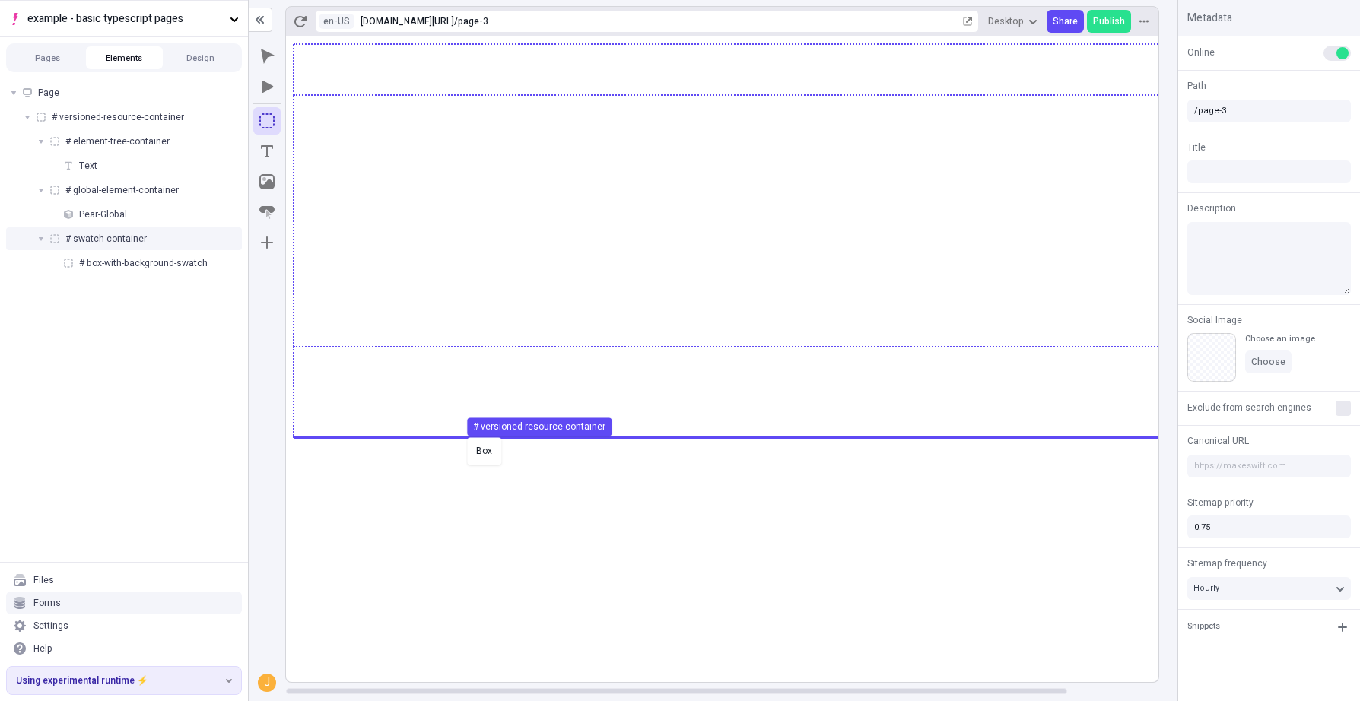
click at [464, 436] on div "Box # versioned-resource-container" at bounding box center [680, 350] width 1360 height 701
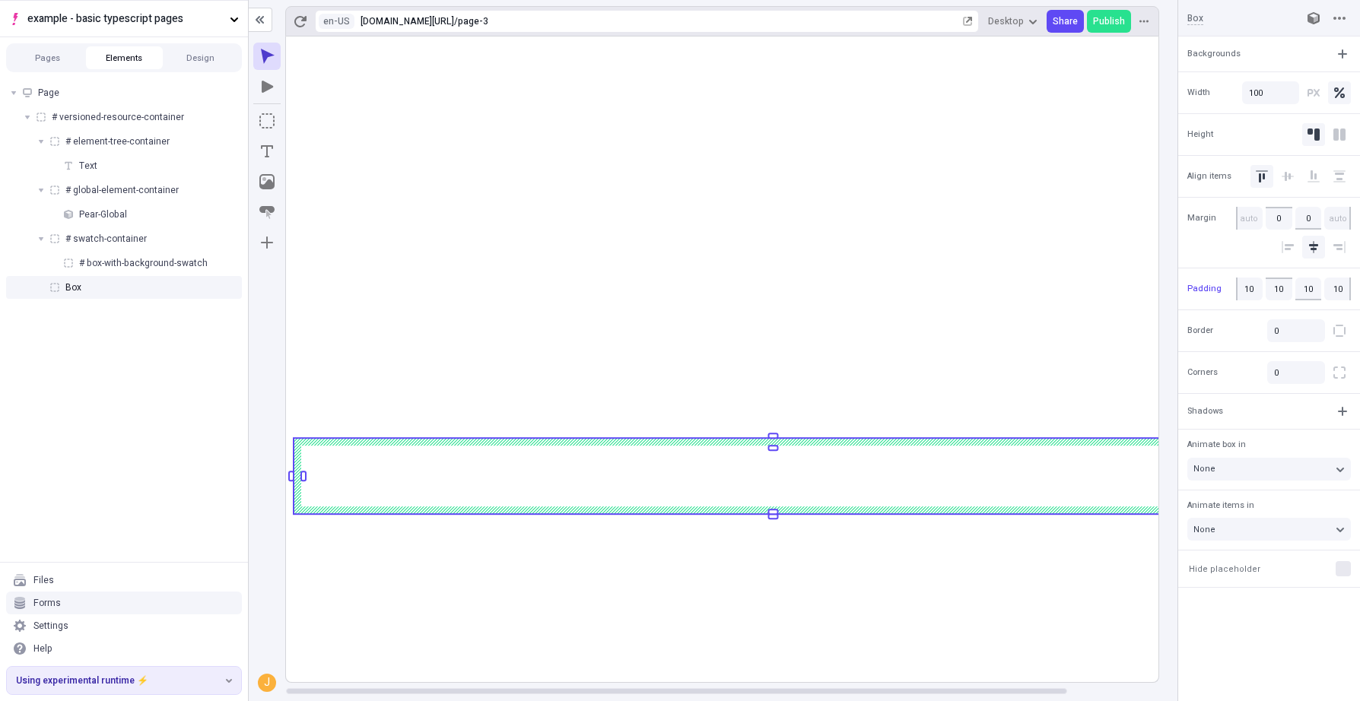
click at [892, 593] on rect at bounding box center [773, 360] width 974 height 646
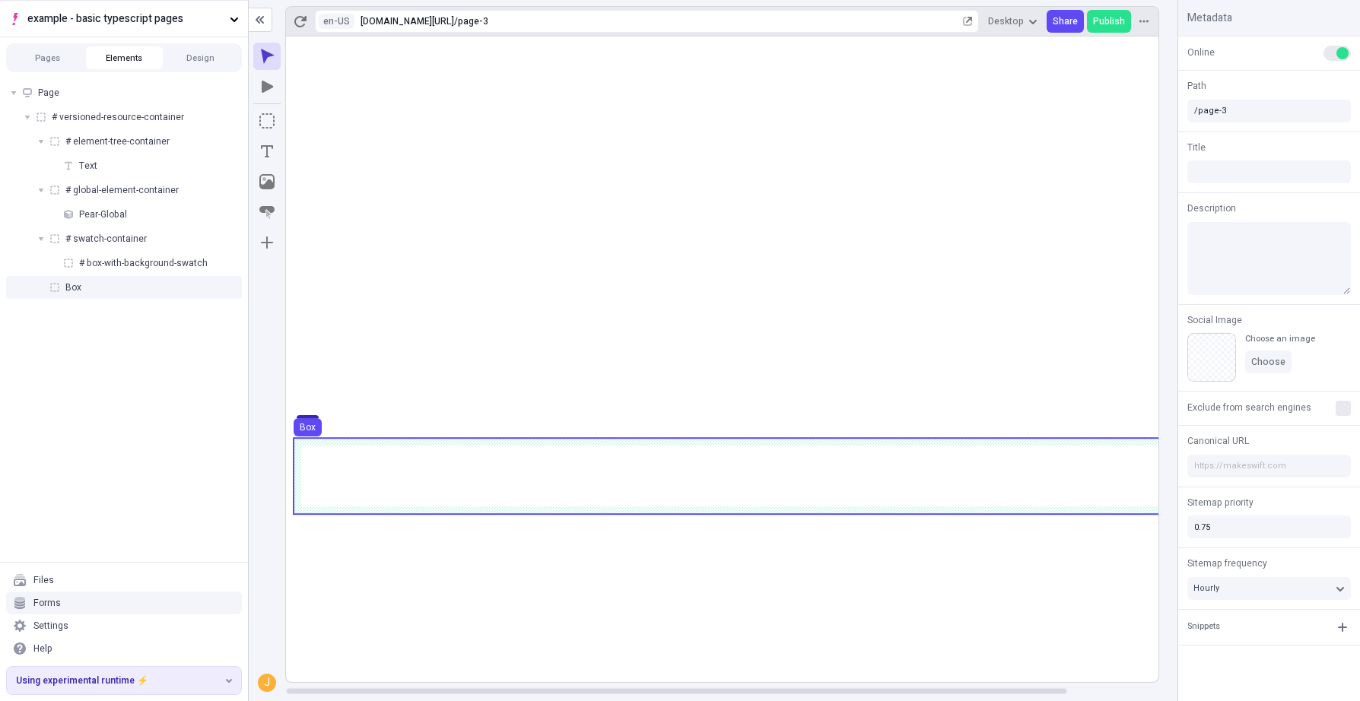
click at [779, 469] on use at bounding box center [773, 476] width 959 height 76
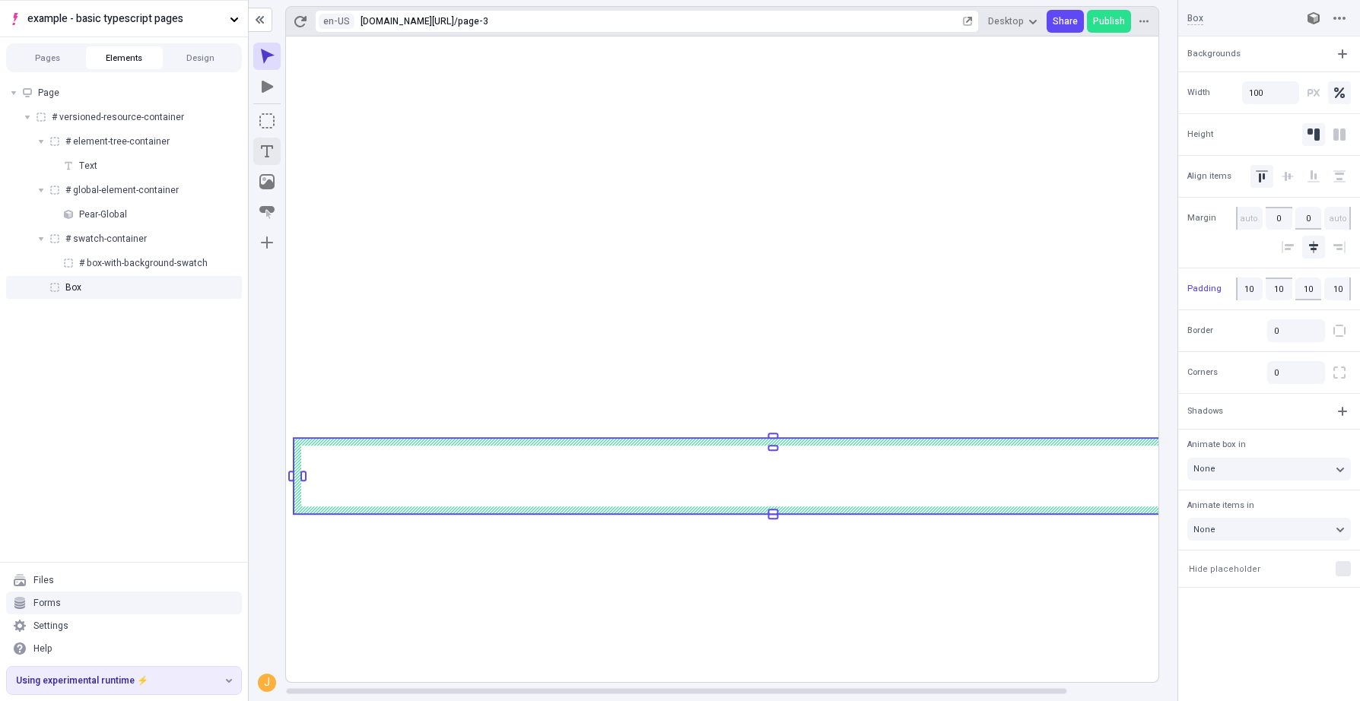
click at [264, 156] on icon "Text" at bounding box center [266, 151] width 15 height 15
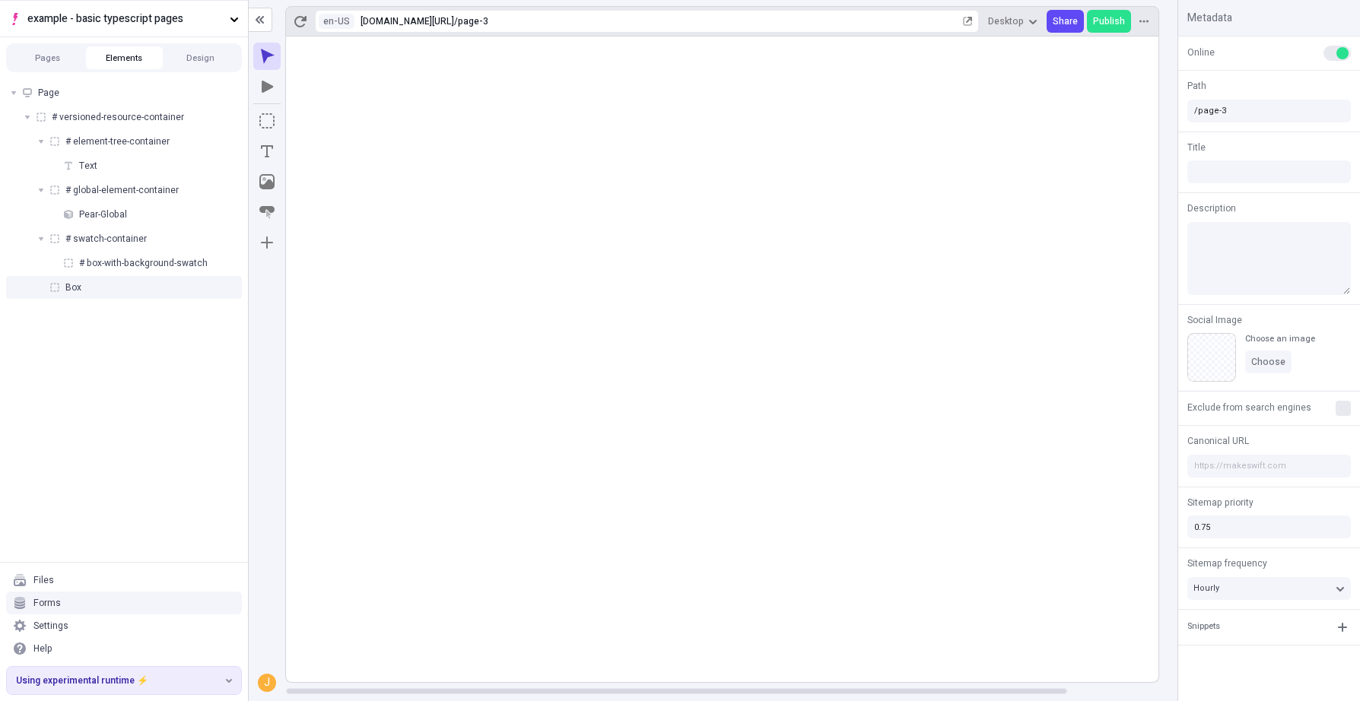
click at [153, 287] on div "Box" at bounding box center [124, 287] width 236 height 23
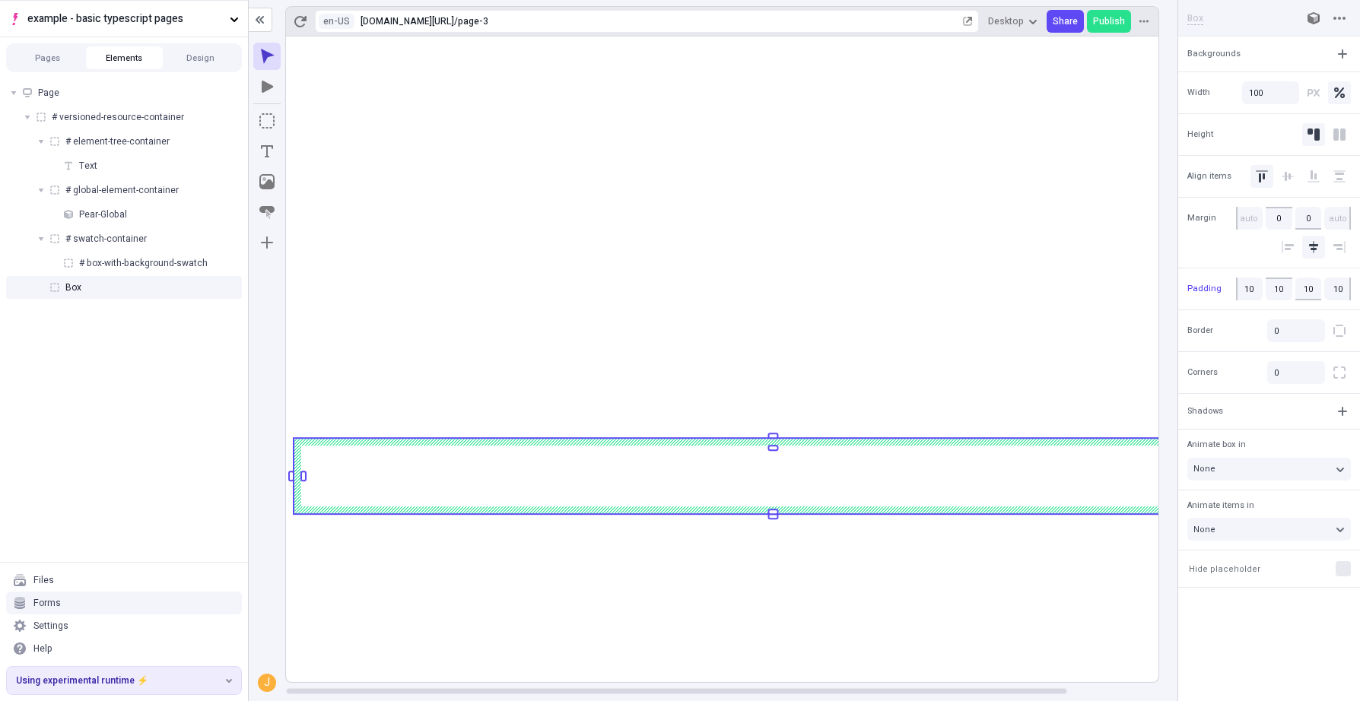
click at [1190, 12] on div "Box" at bounding box center [1237, 18] width 100 height 14
type input "typography-container"
click at [1006, 601] on rect at bounding box center [773, 360] width 974 height 646
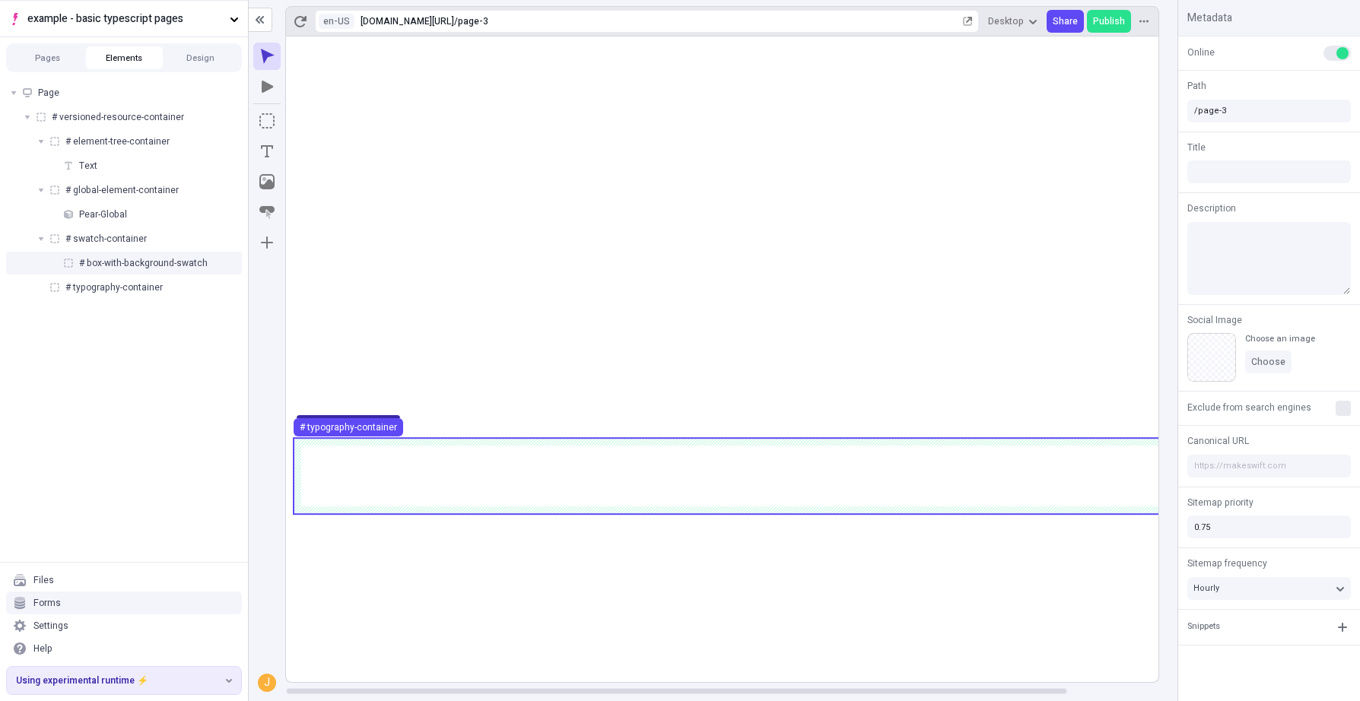
click at [494, 567] on rect at bounding box center [773, 360] width 974 height 646
click at [757, 455] on use at bounding box center [773, 476] width 959 height 76
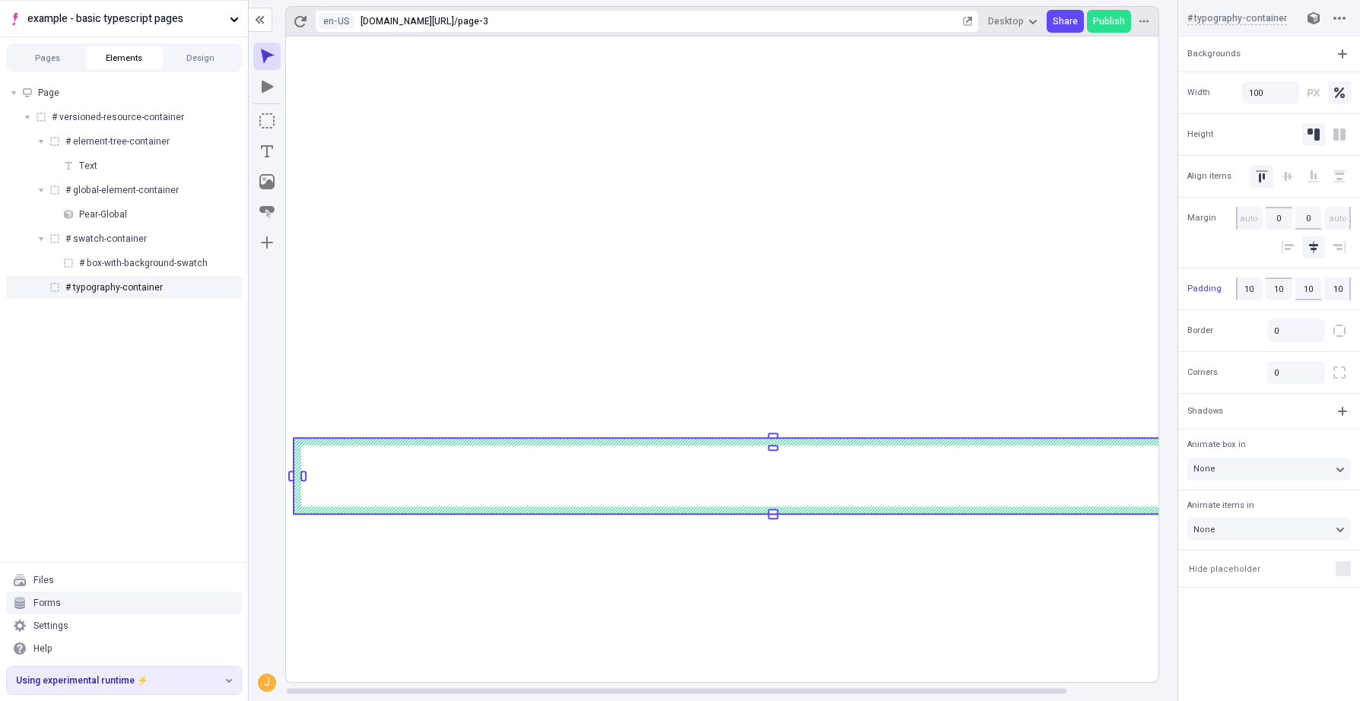
click at [886, 620] on rect at bounding box center [773, 360] width 974 height 646
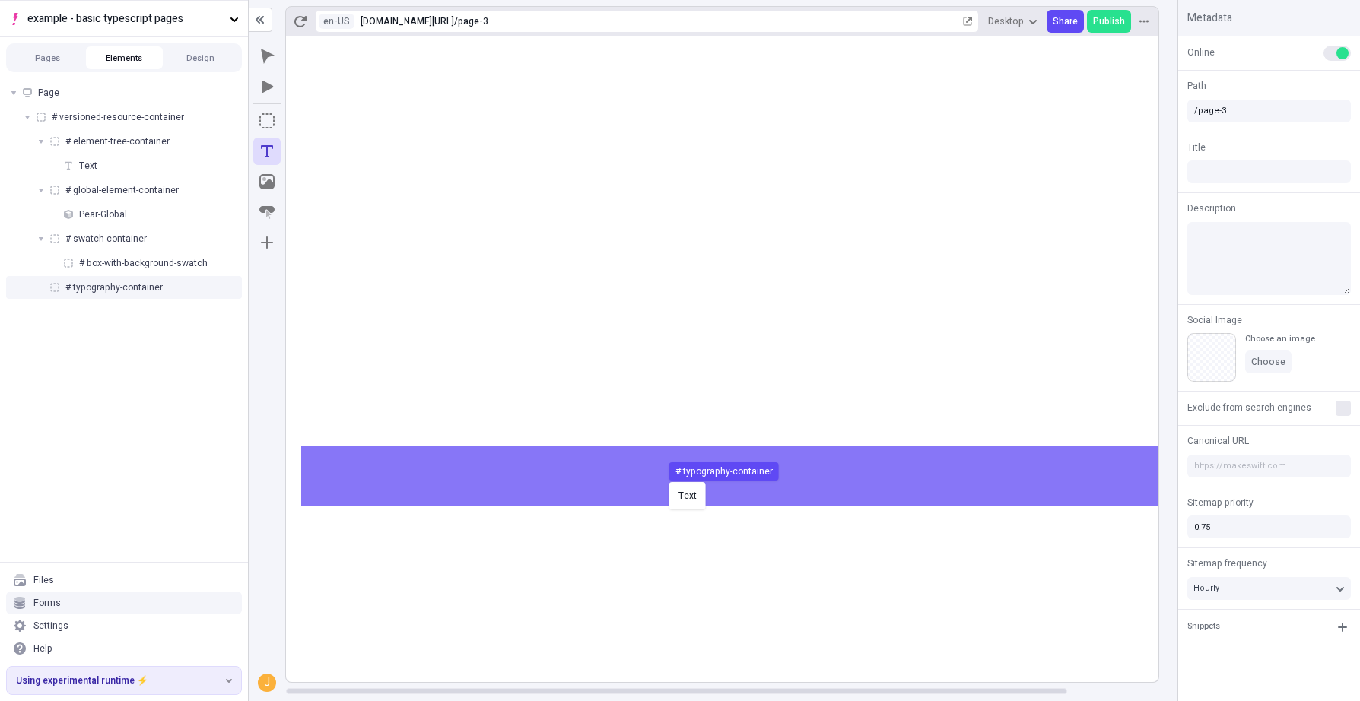
click at [665, 480] on body "example - basic typescript pages Pages Elements Design Page # versioned-resourc…" at bounding box center [680, 350] width 1360 height 701
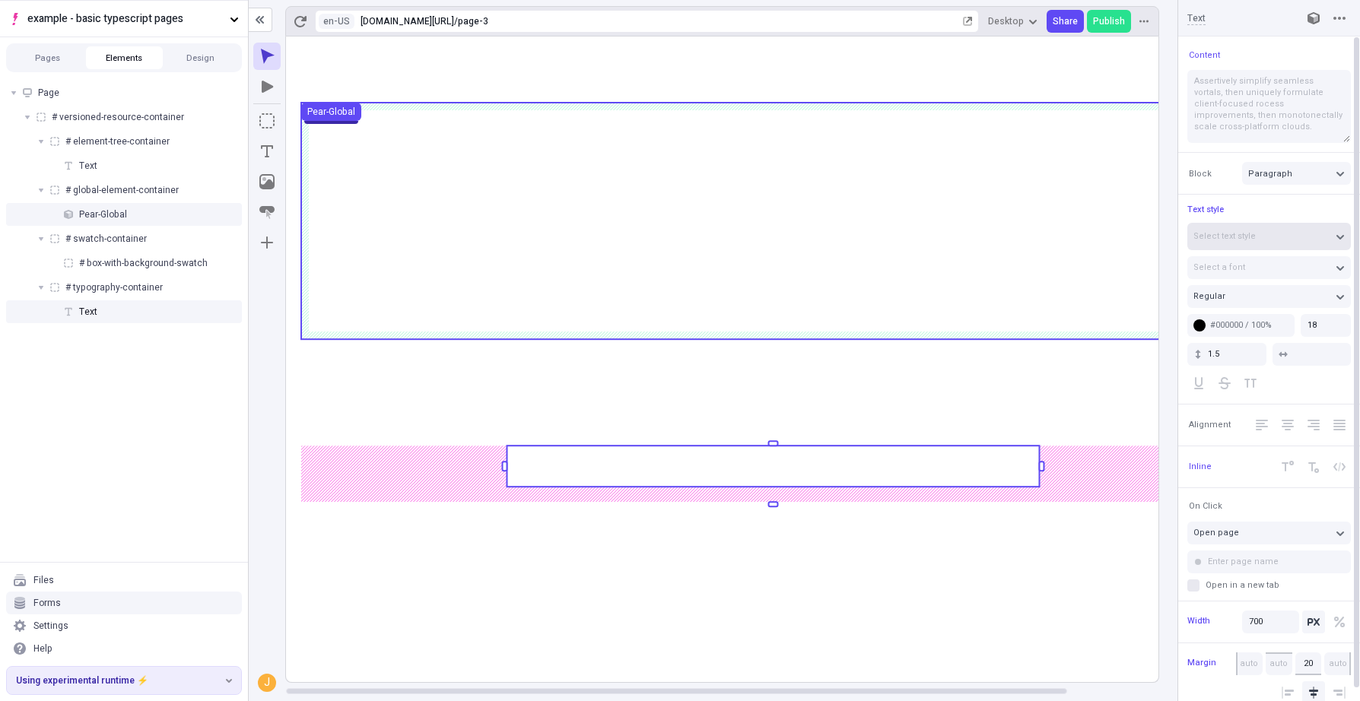
click at [1262, 235] on div "Select text style" at bounding box center [1261, 235] width 136 height 11
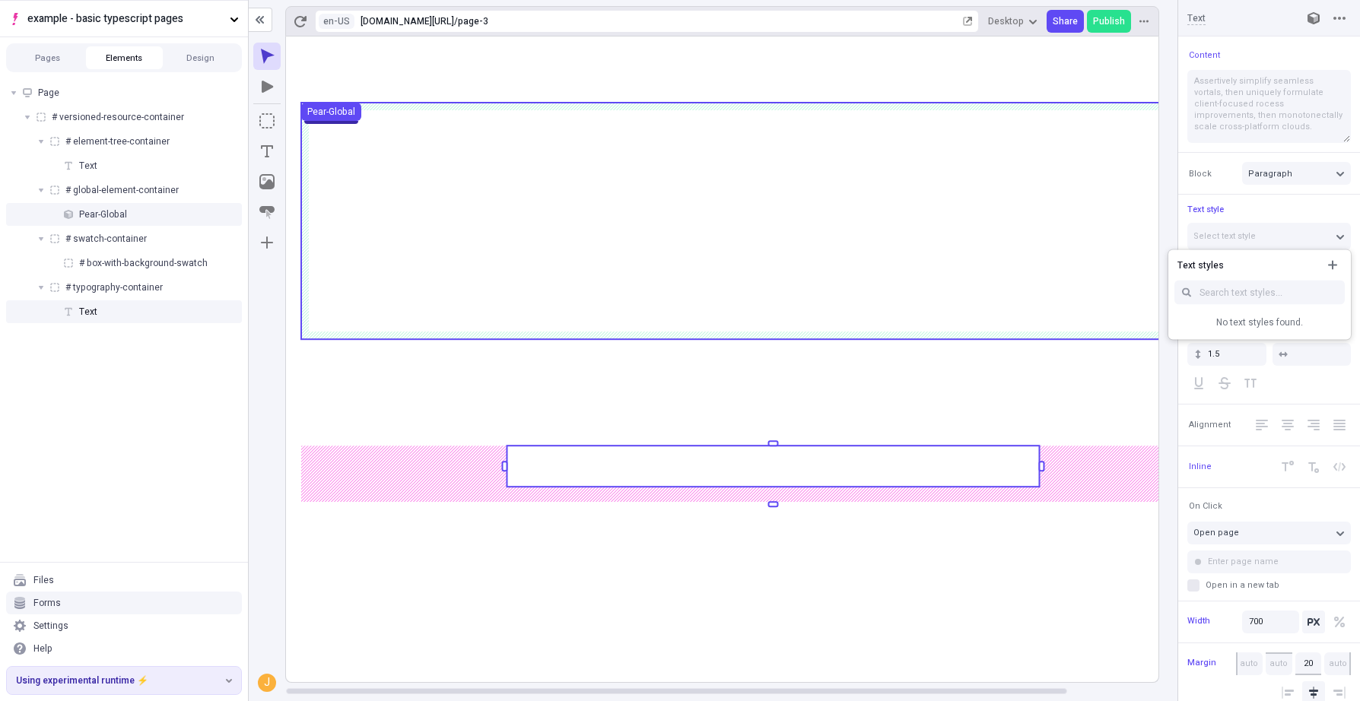
click at [1269, 275] on div "Text styles No text styles found." at bounding box center [1259, 295] width 183 height 90
click at [1269, 267] on icon "button" at bounding box center [1332, 265] width 12 height 12
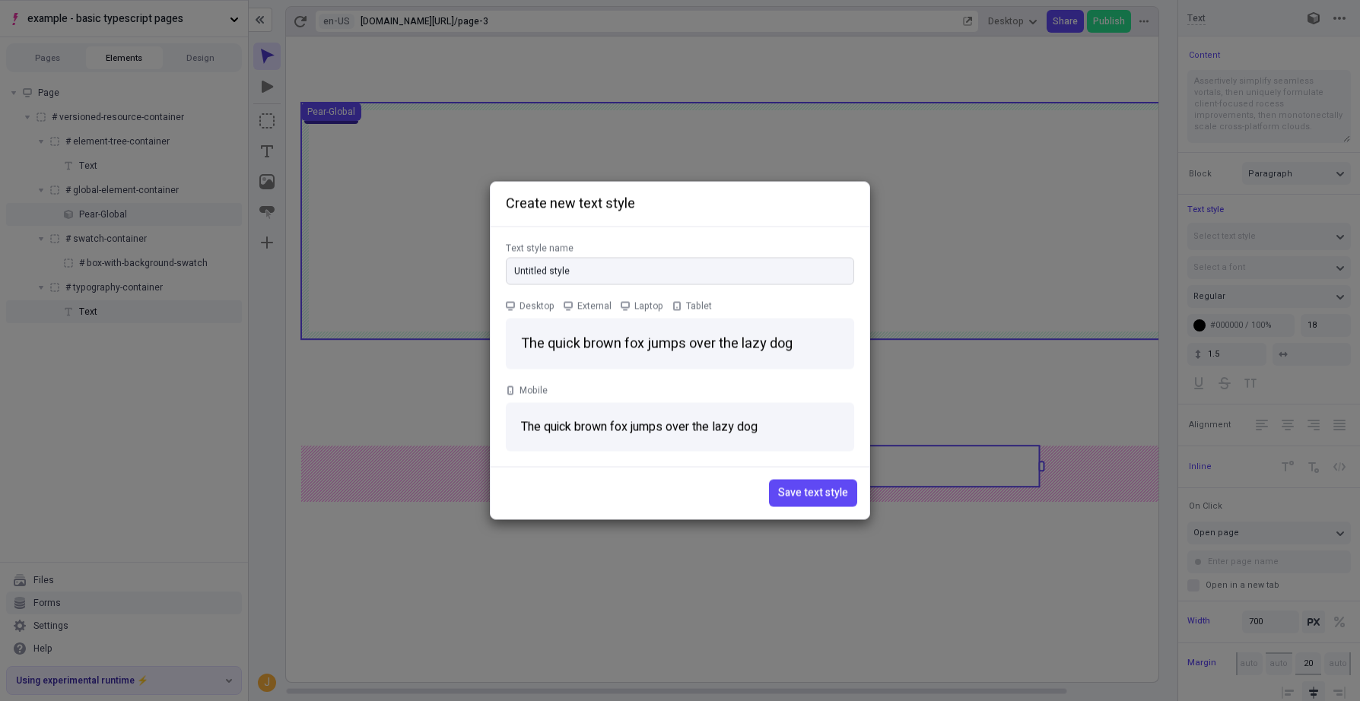
click at [598, 281] on input "Untitled style" at bounding box center [680, 271] width 348 height 27
drag, startPoint x: 597, startPoint y: 278, endPoint x: 435, endPoint y: 275, distance: 162.0
click at [435, 275] on div "Create new text style Text style name Untitled style Desktop External Laptop Ta…" at bounding box center [680, 350] width 1360 height 701
type input "j"
type input "MyTypogr"
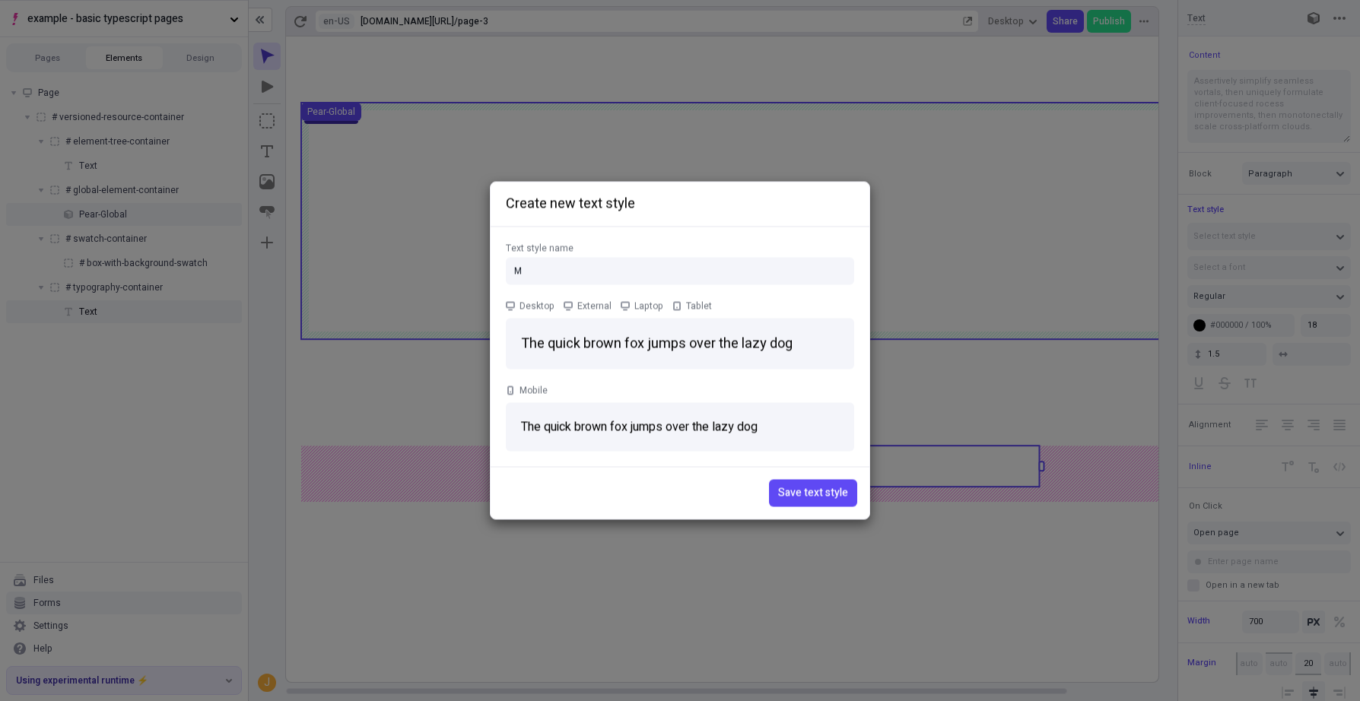
type input "My"
click at [830, 488] on span "Save text style" at bounding box center [813, 493] width 70 height 17
type input "Untitled style"
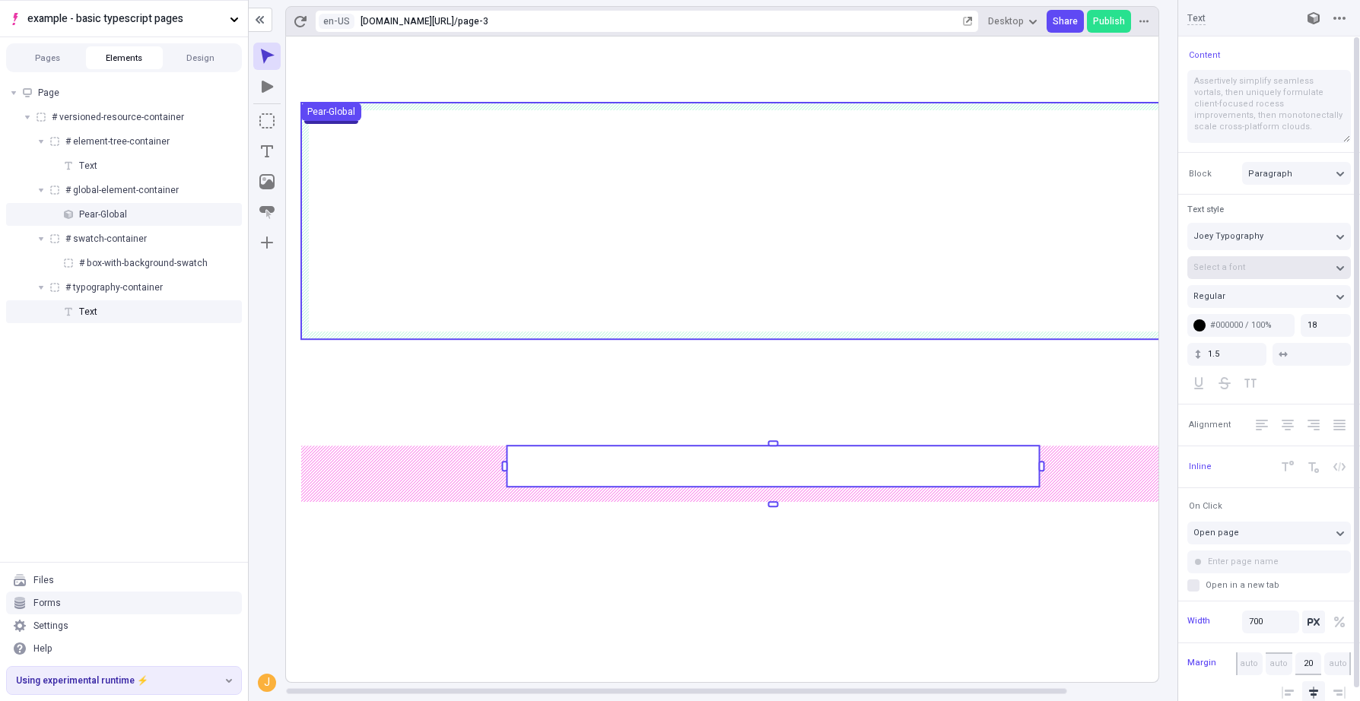
click at [1261, 260] on button "Select a font" at bounding box center [1269, 267] width 164 height 23
click at [1244, 293] on div "Manage site fonts" at bounding box center [1268, 296] width 139 height 11
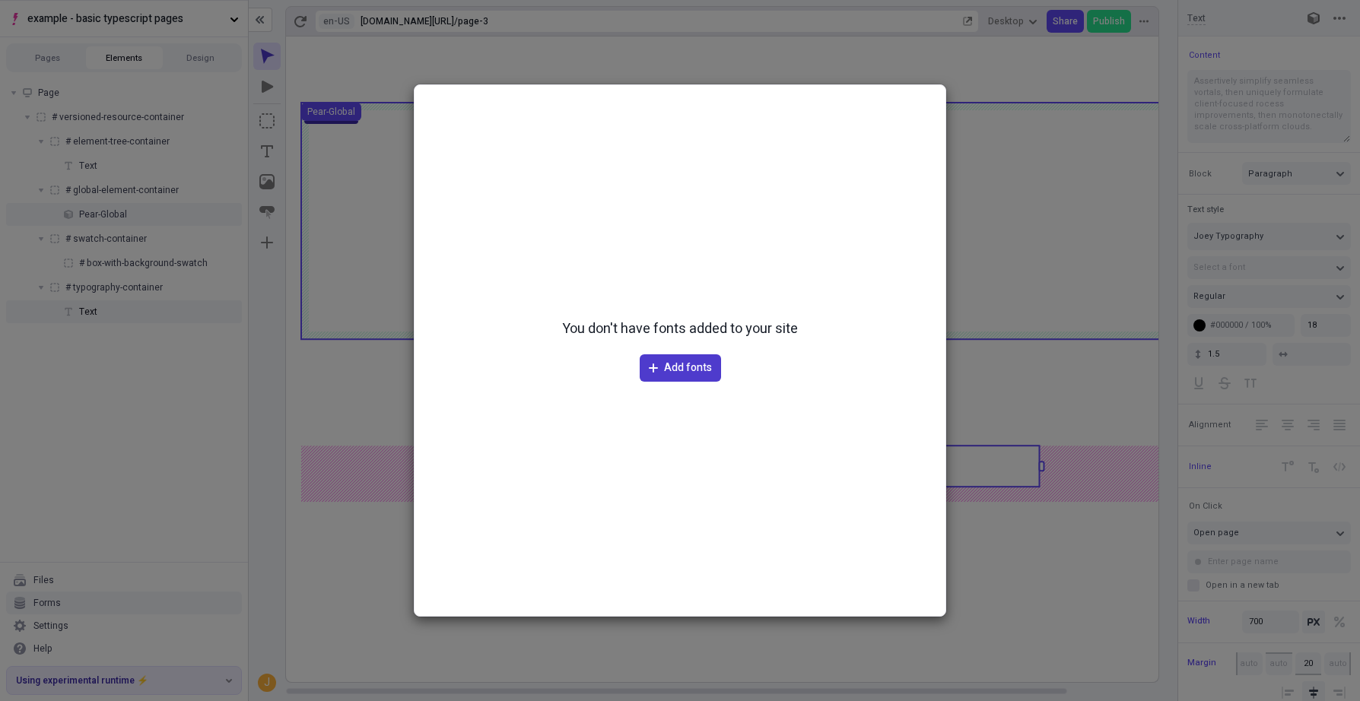
click at [700, 357] on button "Add fonts" at bounding box center [680, 367] width 81 height 27
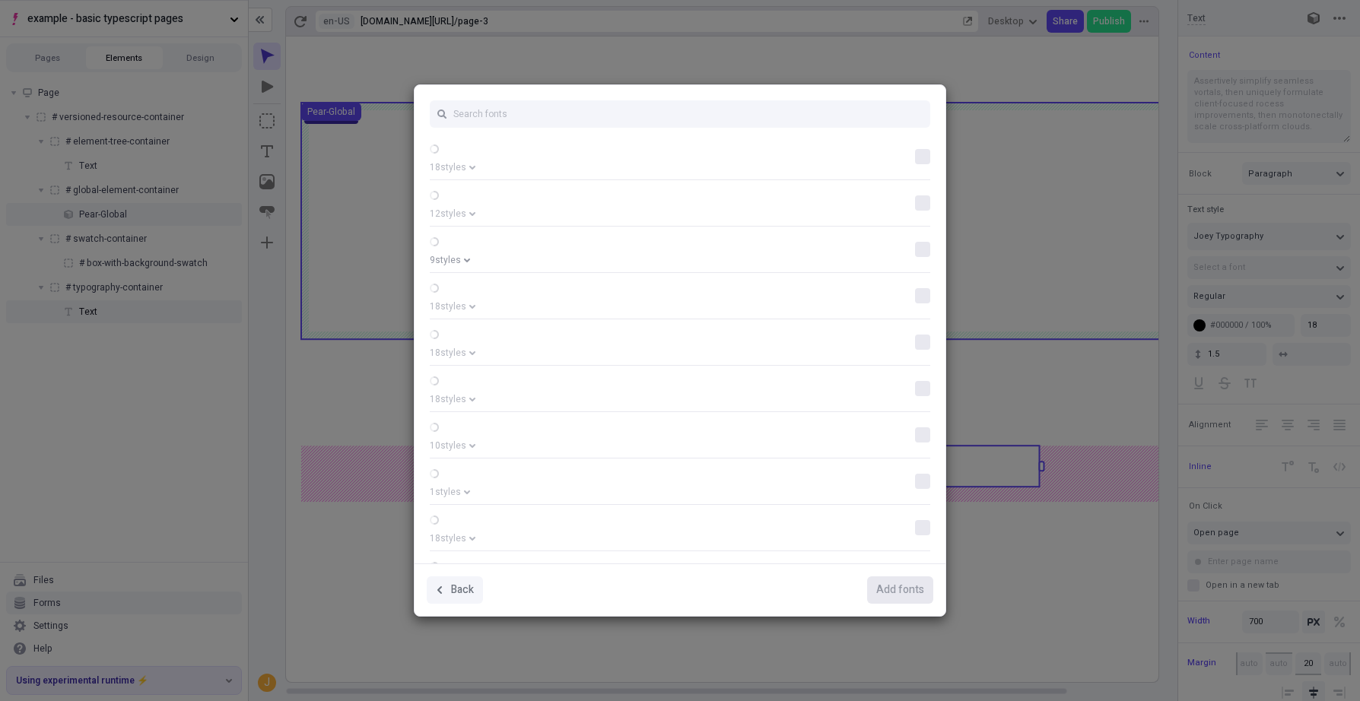
click at [802, 262] on button "9 styles" at bounding box center [672, 260] width 485 height 12
click at [800, 259] on button "9 styles" at bounding box center [672, 260] width 485 height 12
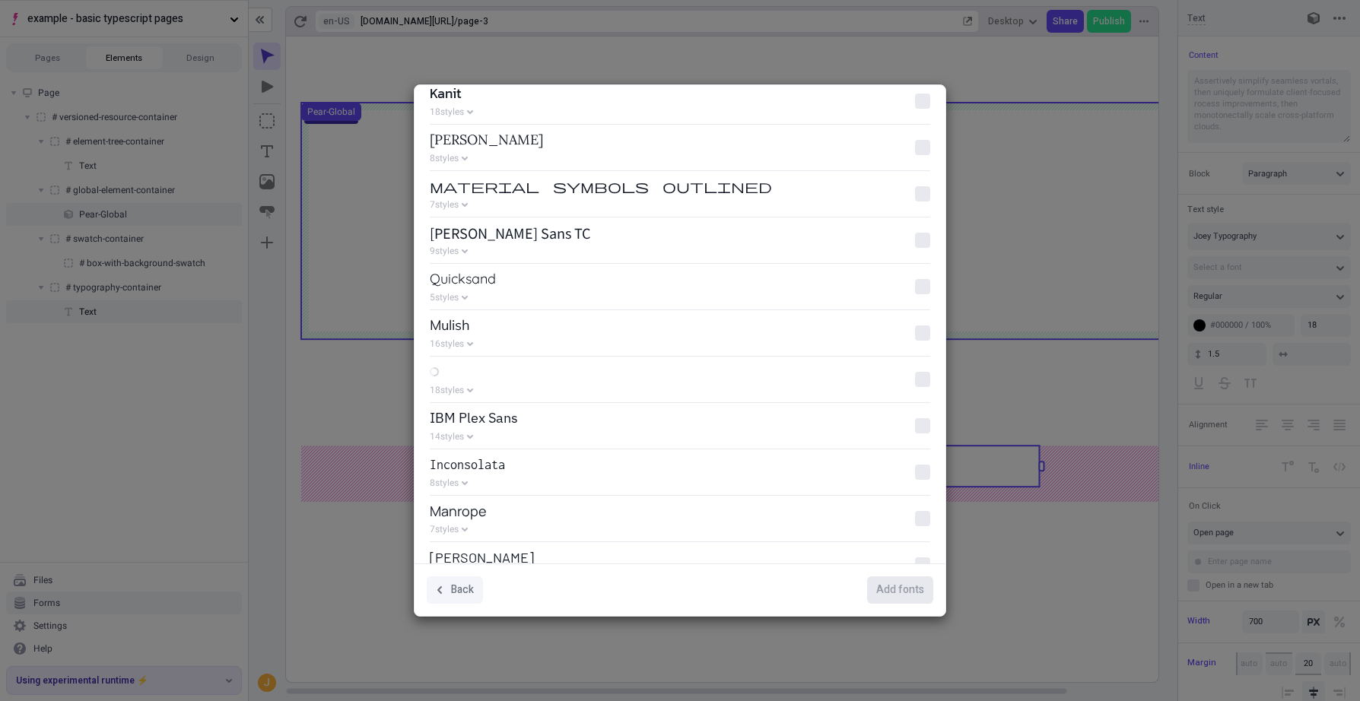
scroll to position [1091, 0]
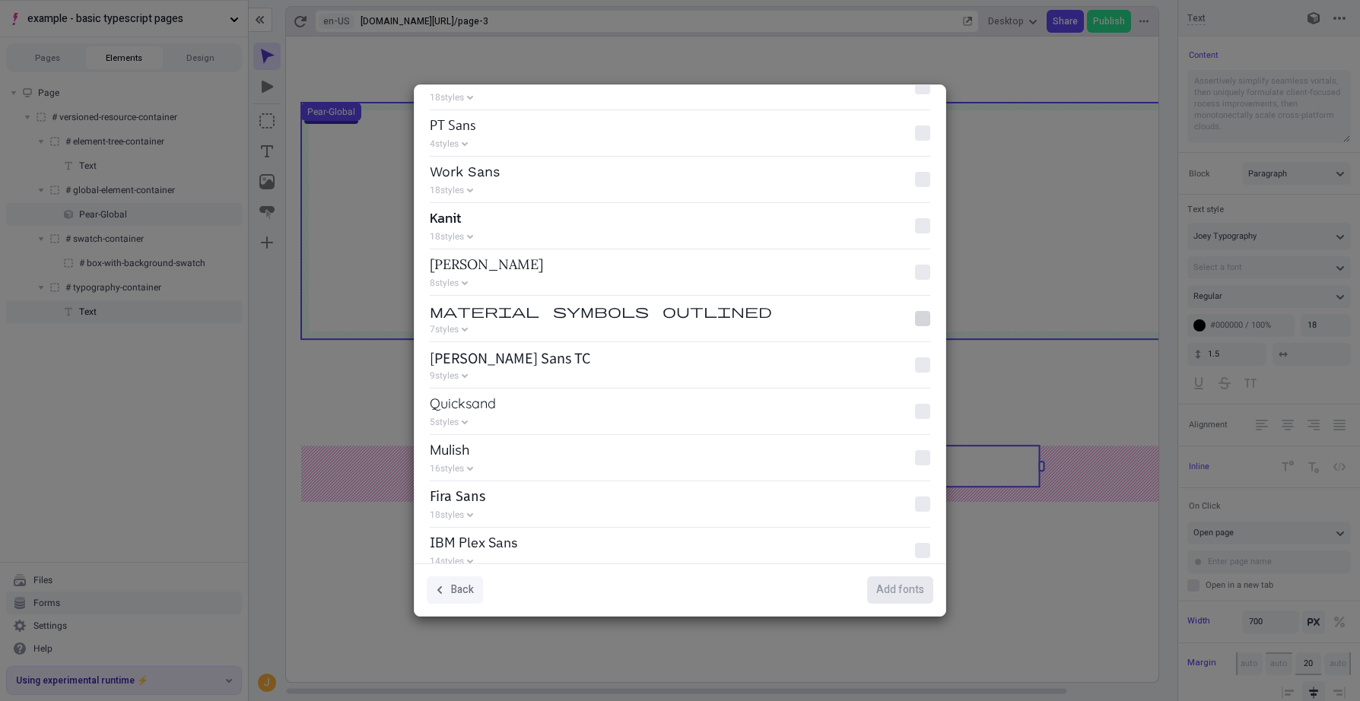
click at [916, 316] on div at bounding box center [922, 318] width 15 height 15
click at [923, 319] on Outlined "checkbox" at bounding box center [923, 319] width 1 height 1
click at [890, 583] on span "Add 1 font" at bounding box center [898, 590] width 51 height 17
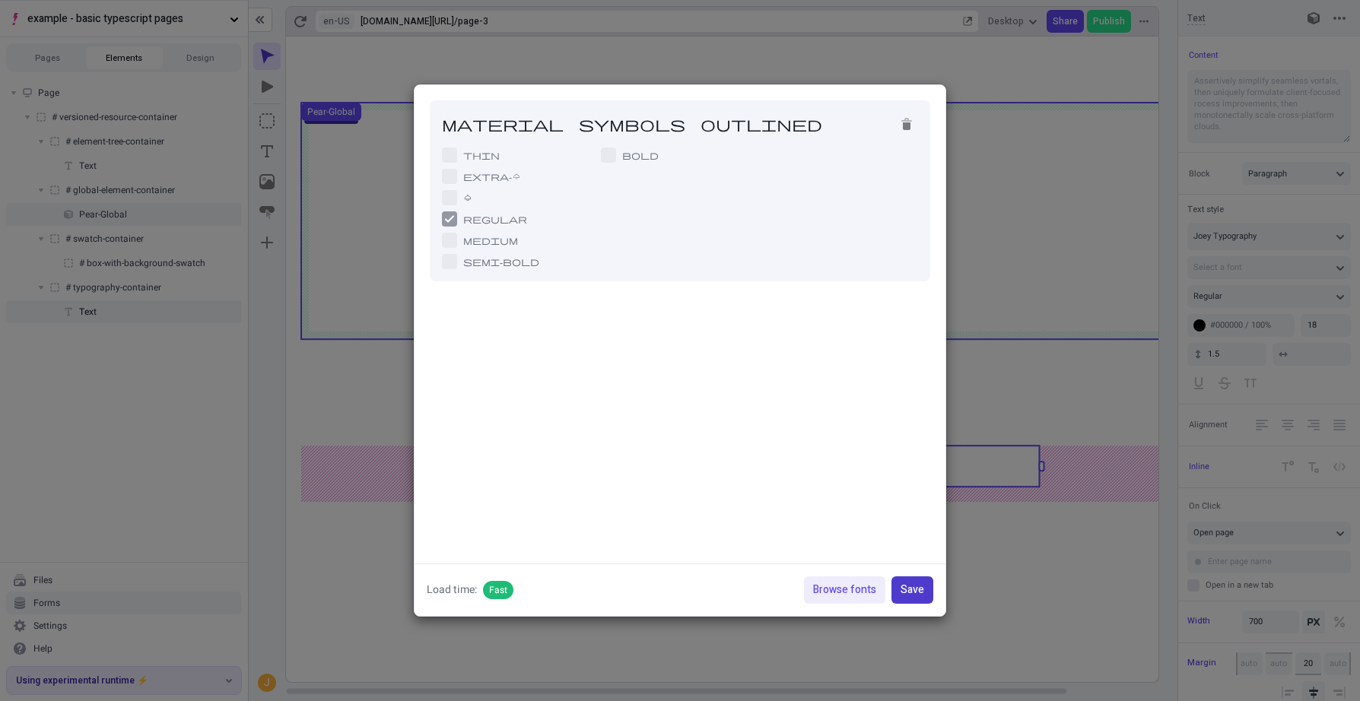
click at [914, 583] on span "Save" at bounding box center [912, 590] width 24 height 17
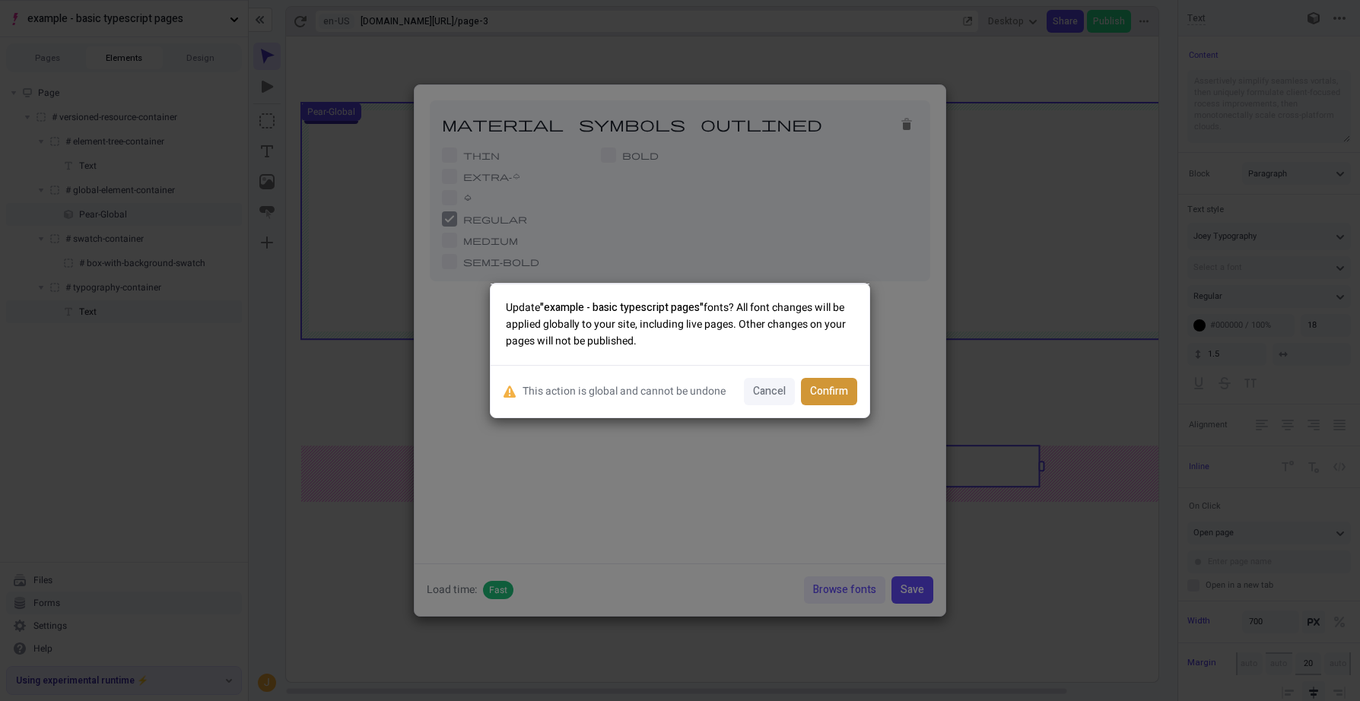
click at [844, 397] on span "Confirm" at bounding box center [829, 391] width 38 height 17
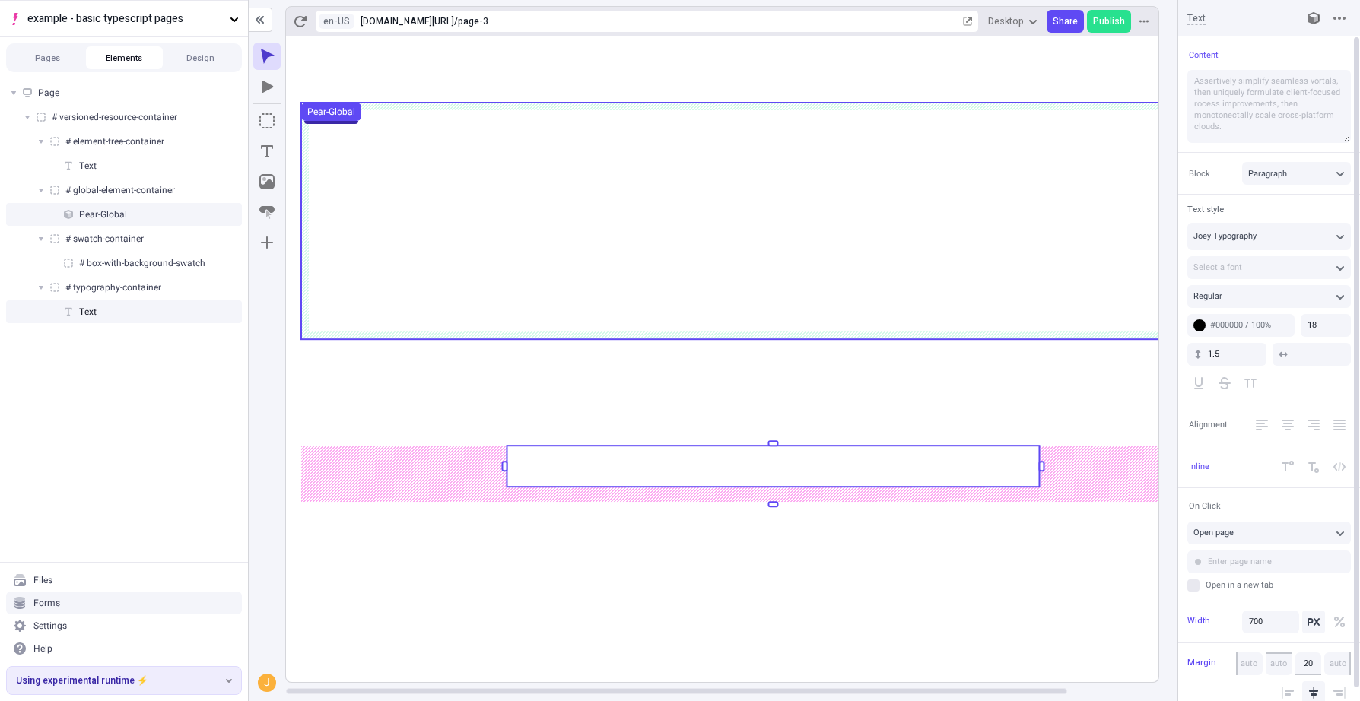
click at [1257, 202] on div "Text style Joey Typography Select a font Regular #000000 / 100% 18 1.5" at bounding box center [1269, 299] width 182 height 210
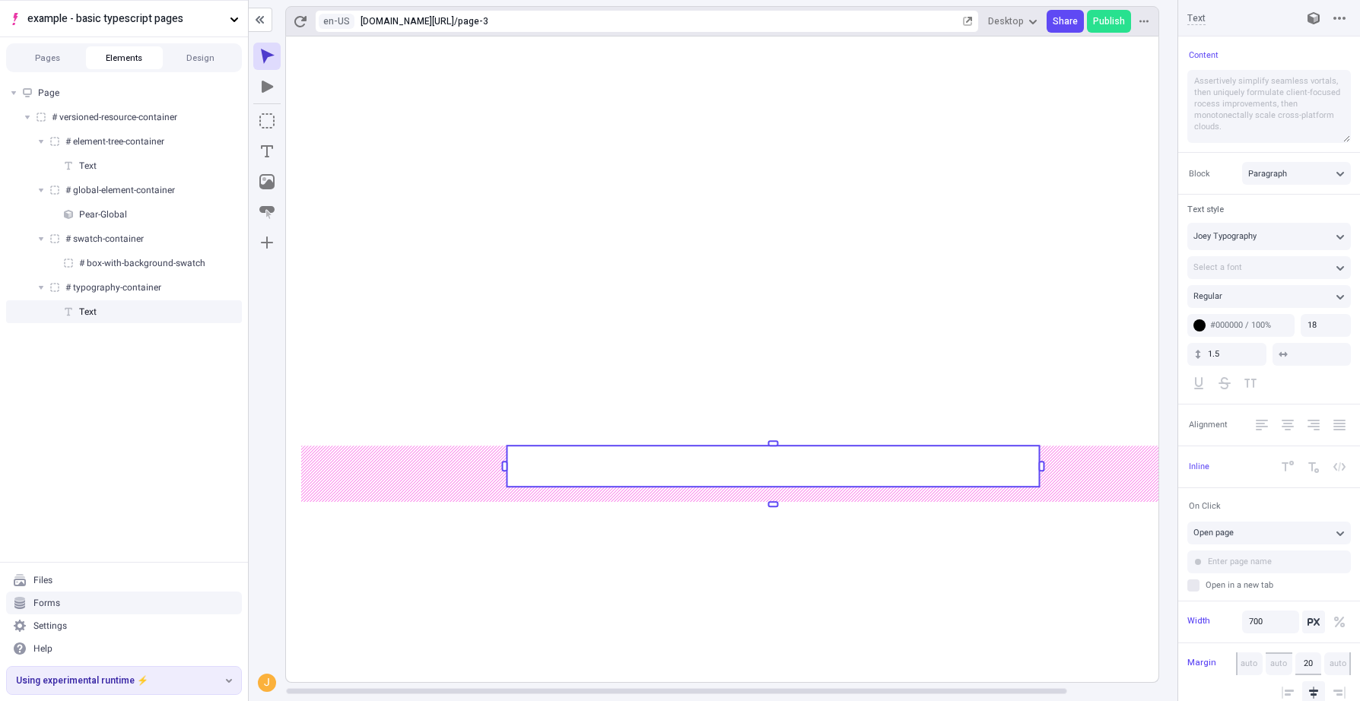
click at [1011, 551] on rect at bounding box center [773, 360] width 974 height 646
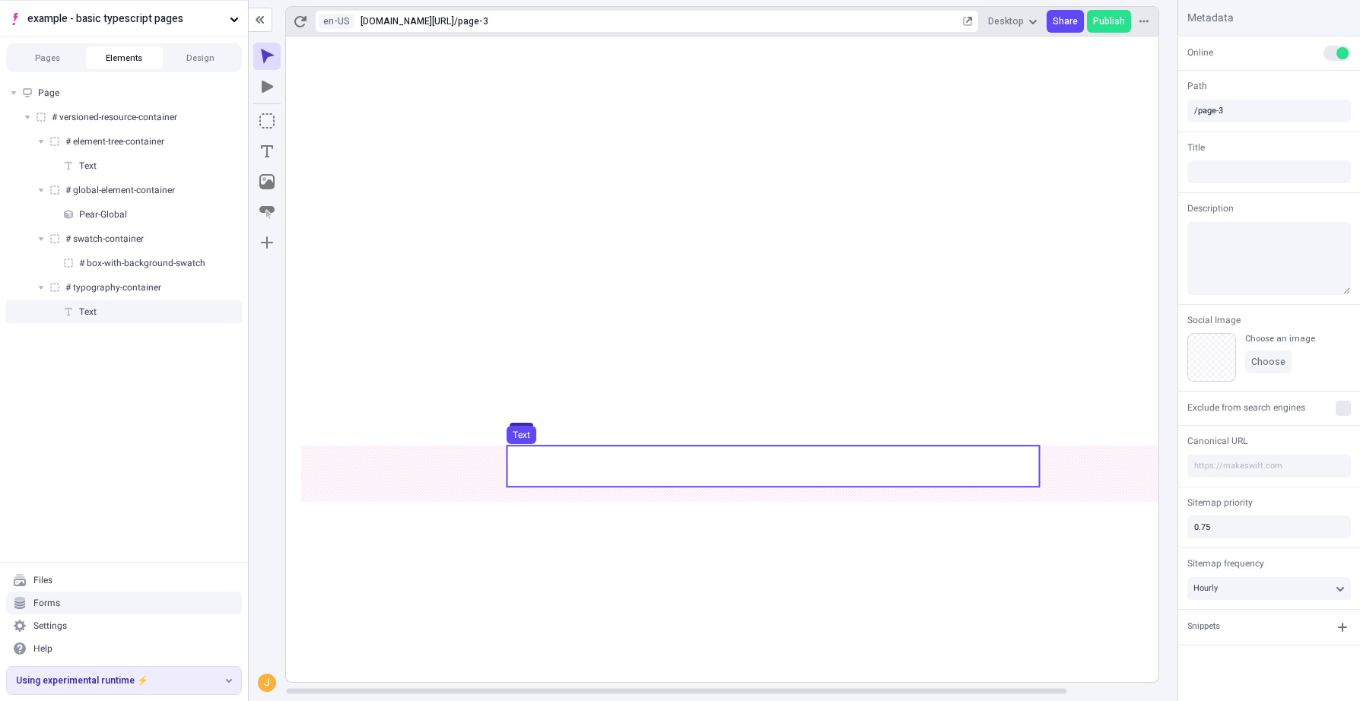
click at [862, 462] on use at bounding box center [773, 466] width 532 height 41
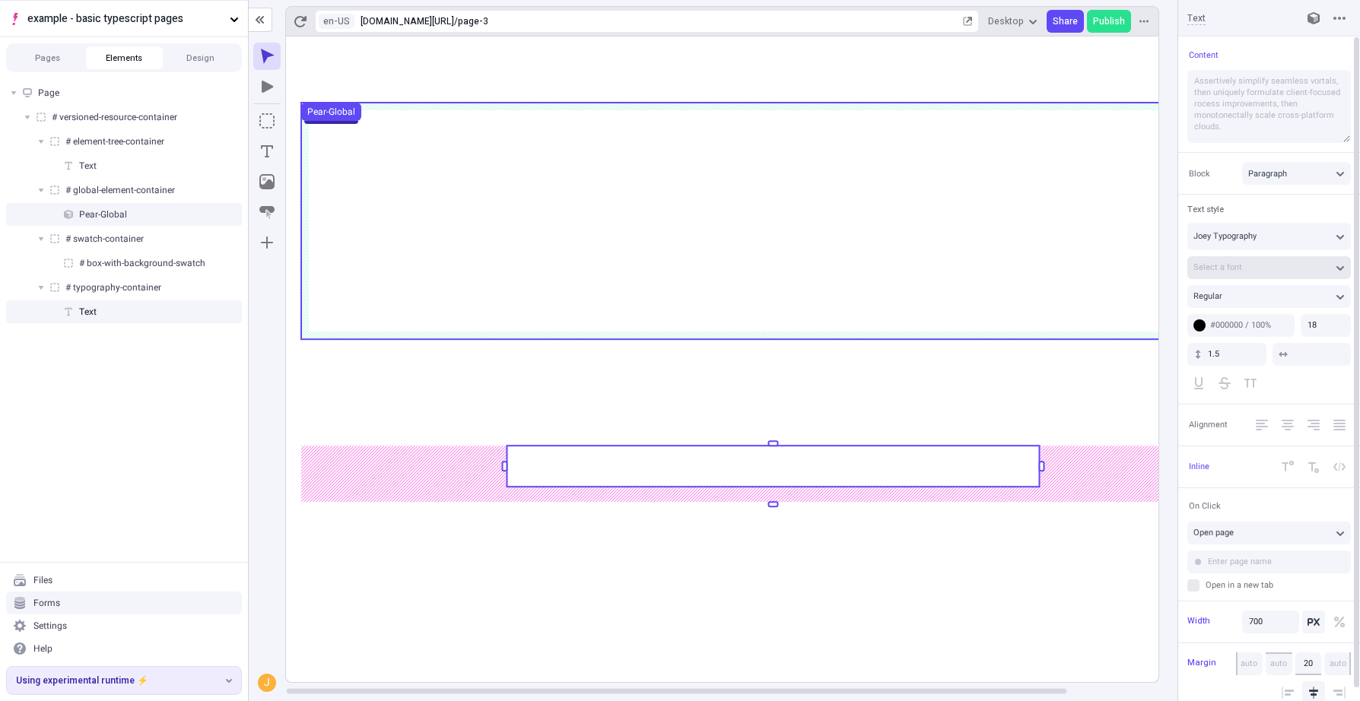
click at [1251, 265] on div "Select a font" at bounding box center [1261, 267] width 136 height 11
click at [1250, 291] on span "Material Symbols Outlined" at bounding box center [1332, 298] width 266 height 15
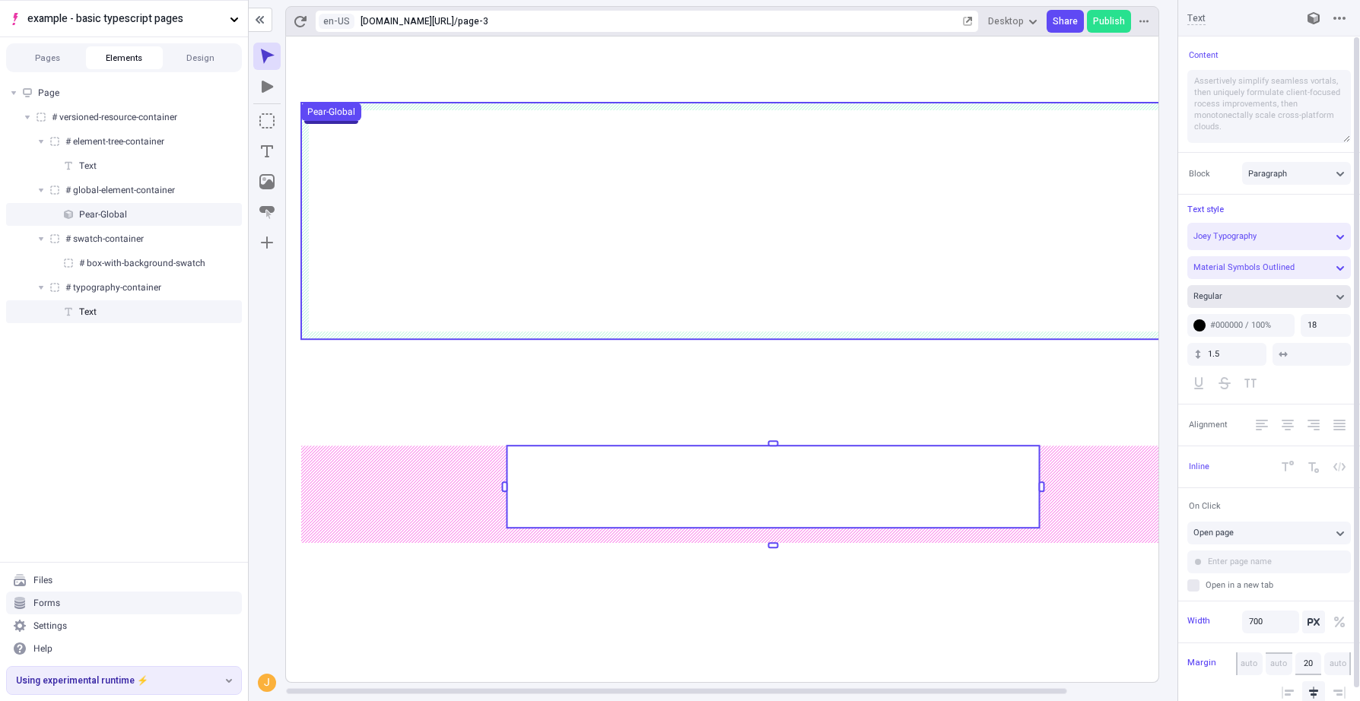
click at [1236, 299] on div "Regular" at bounding box center [1261, 296] width 136 height 11
click at [1245, 194] on div "Text style Joey Typography Material Symbols Outlined Regular #000000 / 100% 18 …" at bounding box center [1269, 299] width 182 height 210
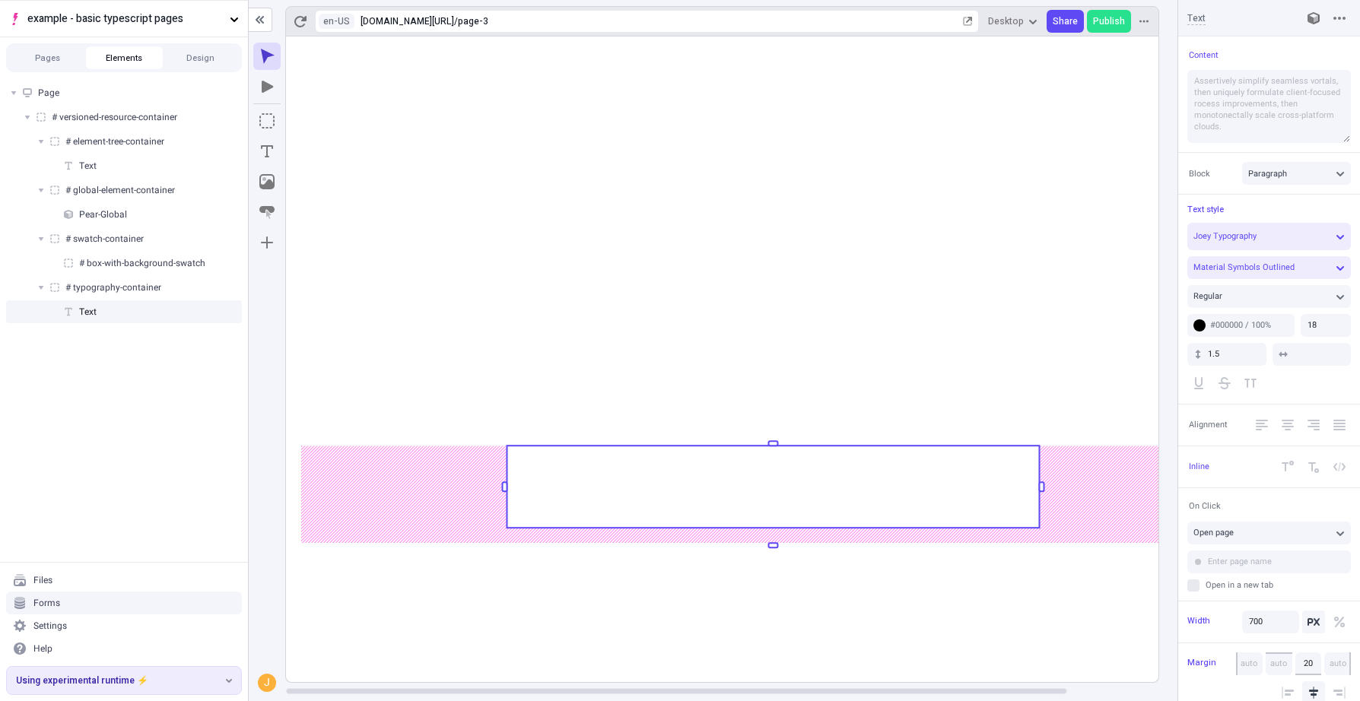
click at [859, 471] on rect at bounding box center [773, 487] width 532 height 82
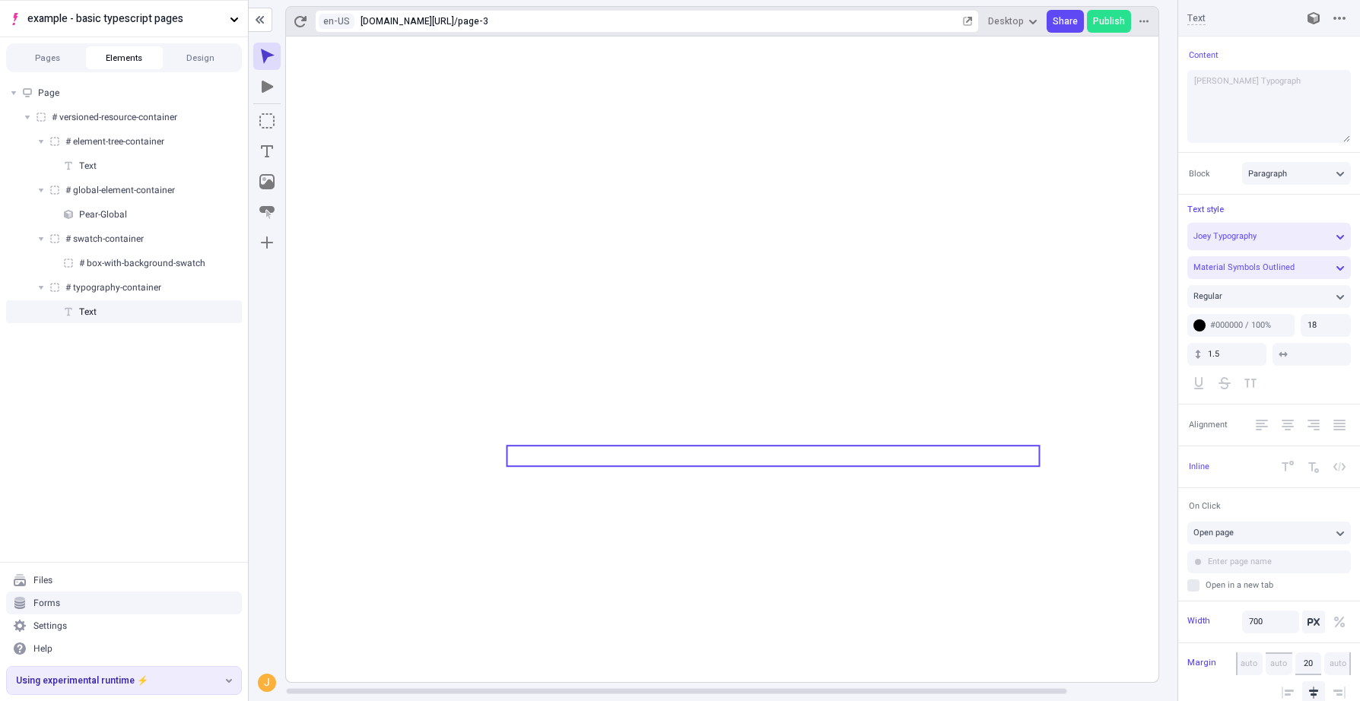
type textarea "Joey Typography"
click at [1269, 426] on button "Center Align" at bounding box center [1287, 425] width 23 height 23
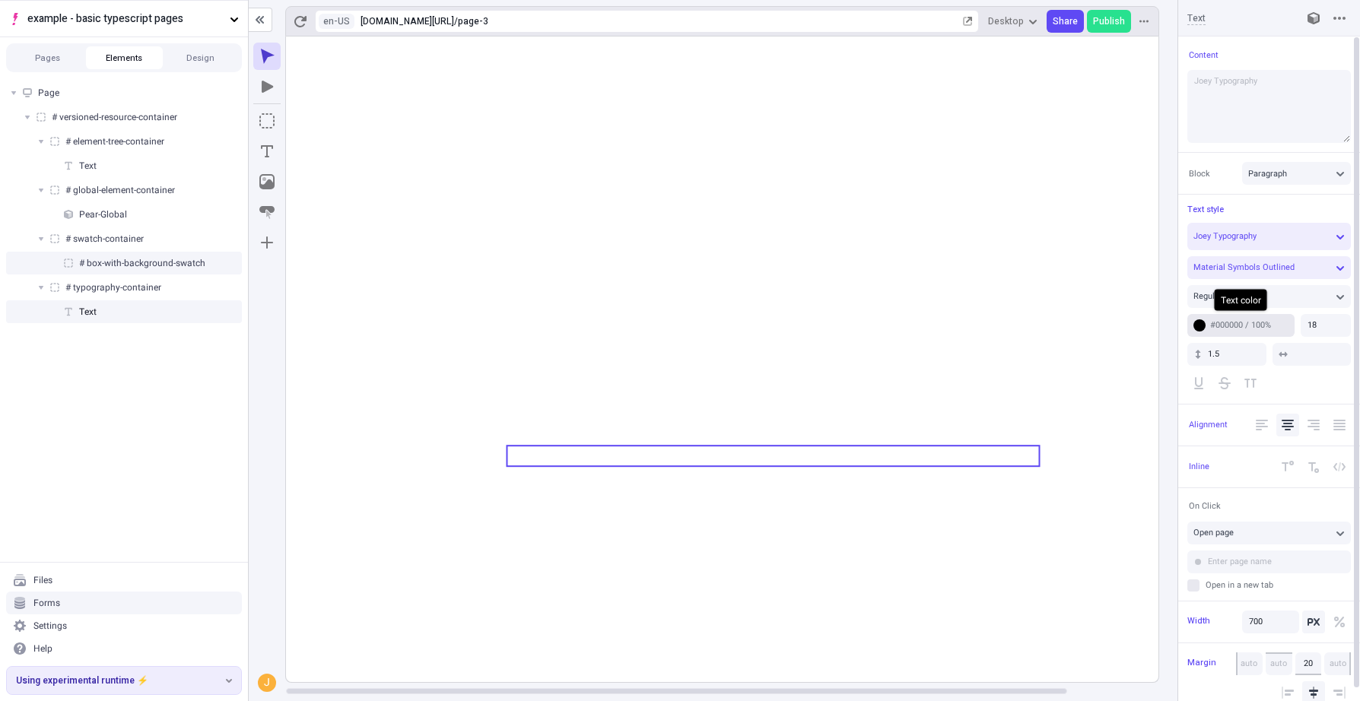
click at [1192, 330] on button "#000000 / 100%" at bounding box center [1240, 325] width 107 height 23
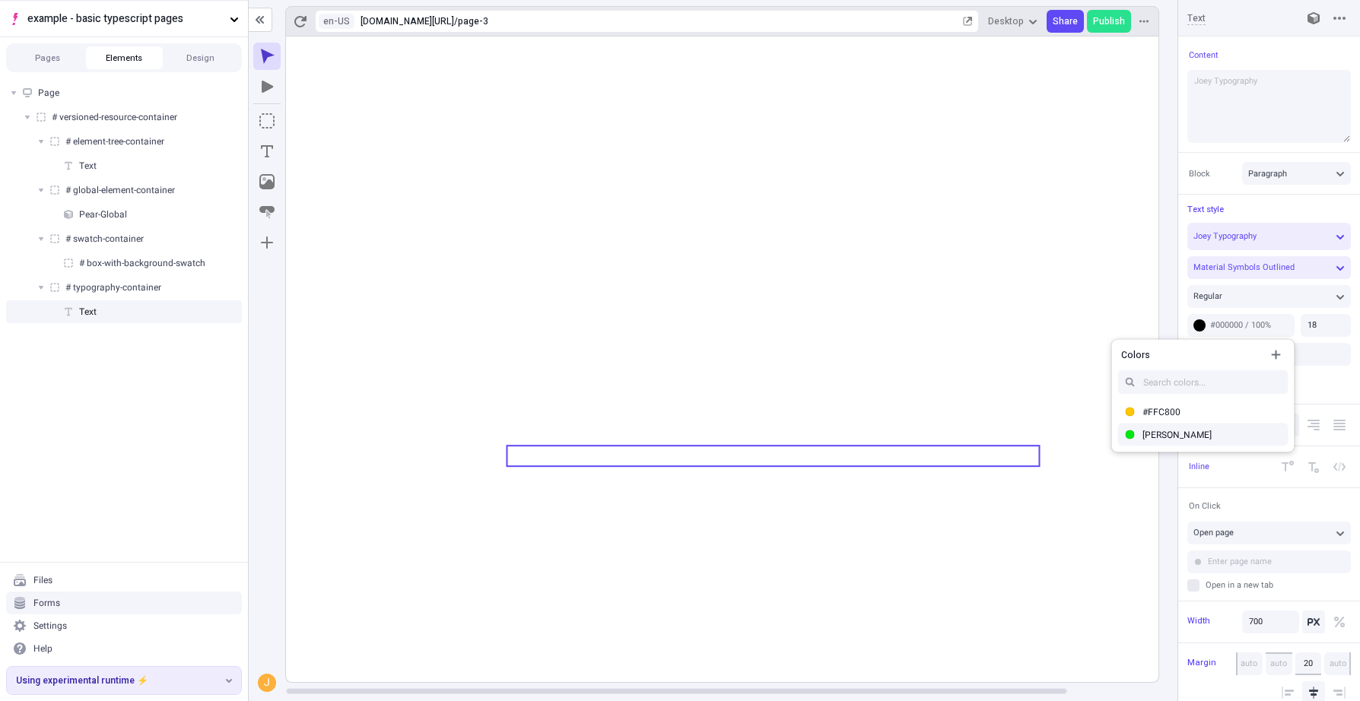
click at [1106, 581] on icon at bounding box center [773, 360] width 974 height 646
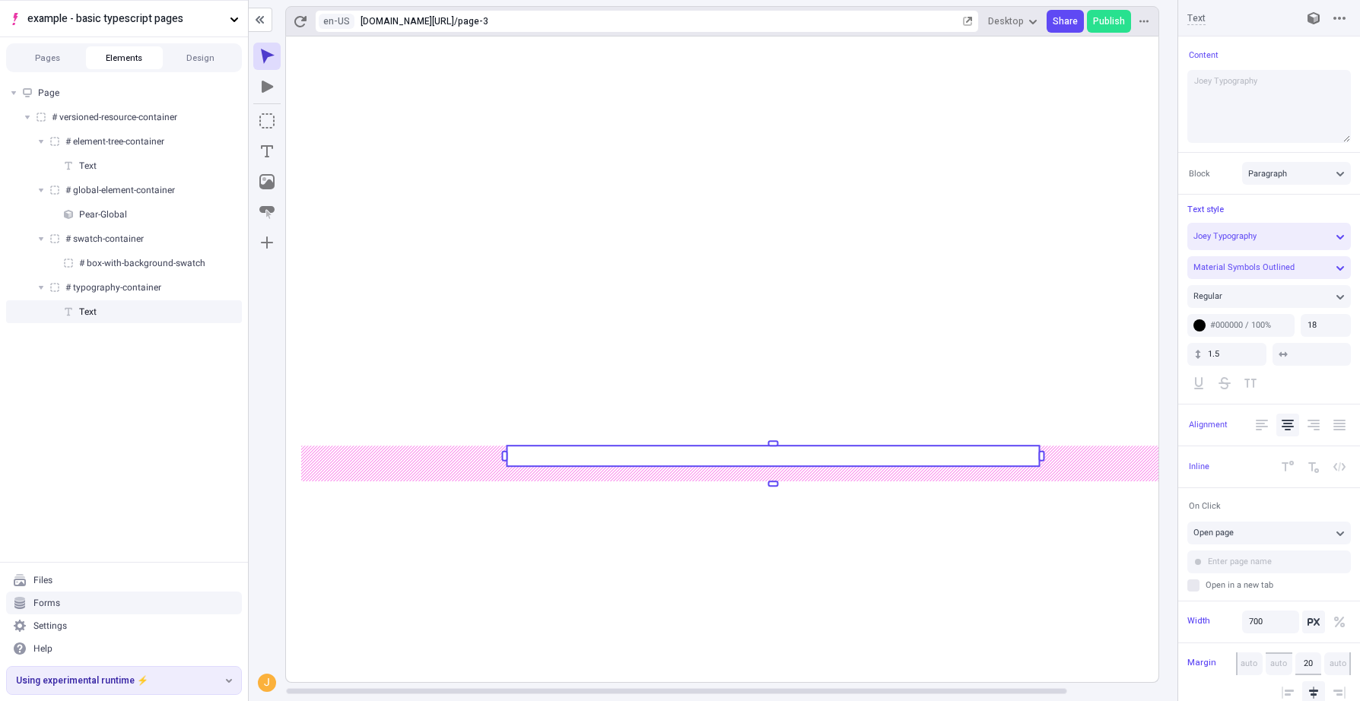
click at [1100, 581] on rect at bounding box center [773, 360] width 974 height 646
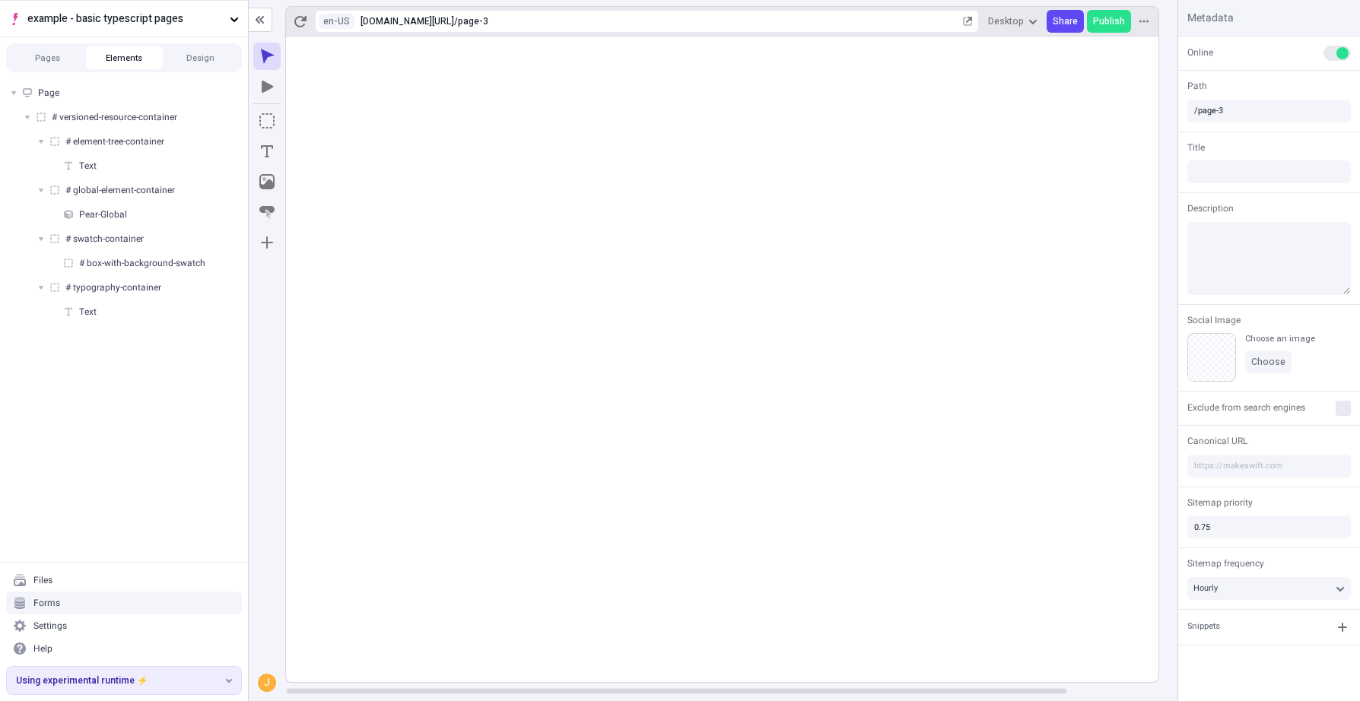
click at [897, 608] on rect at bounding box center [773, 360] width 974 height 646
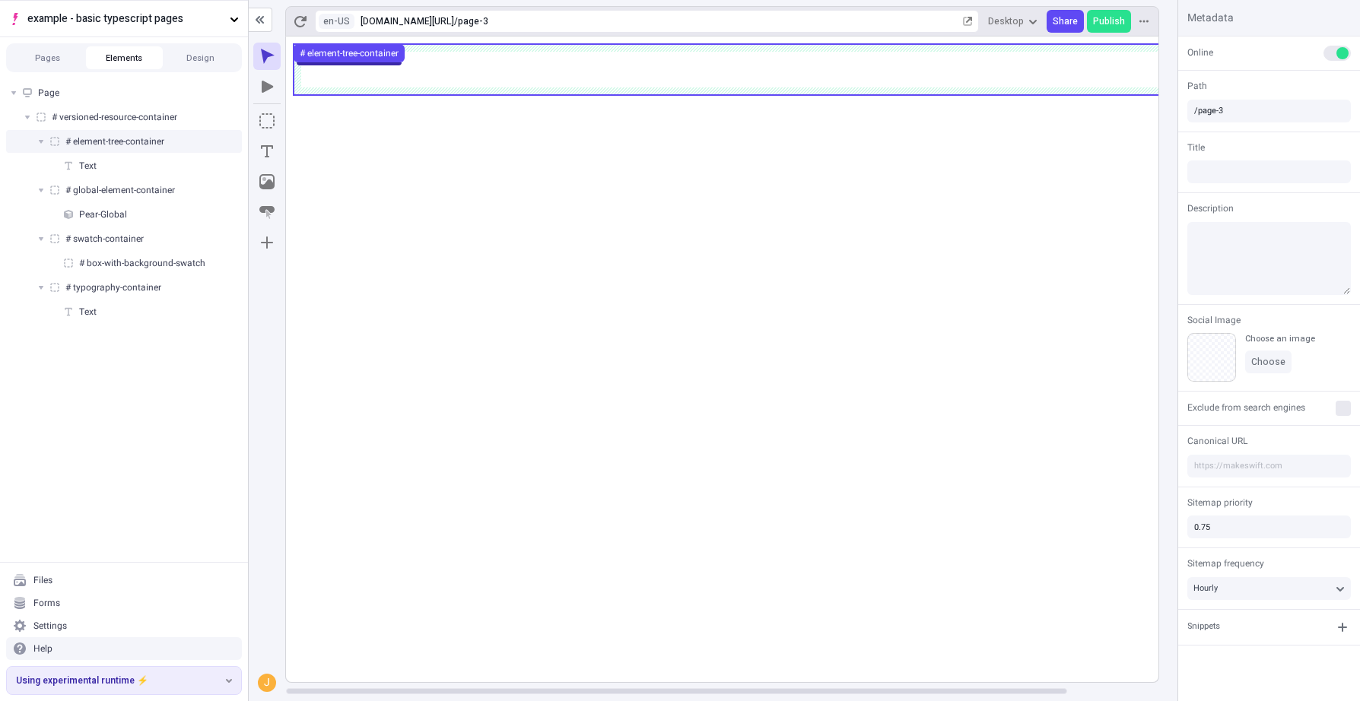
click at [131, 146] on span "# element-tree-container" at bounding box center [114, 141] width 99 height 12
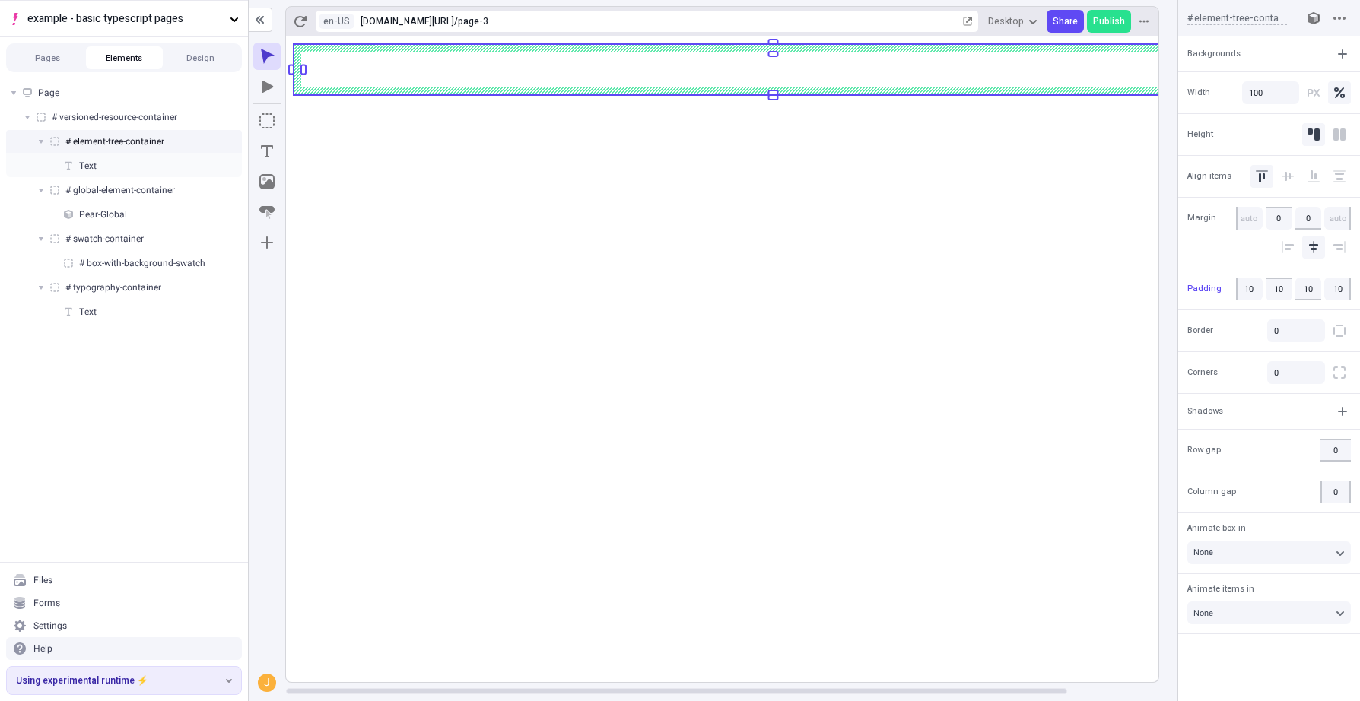
click at [501, 604] on rect at bounding box center [773, 360] width 974 height 646
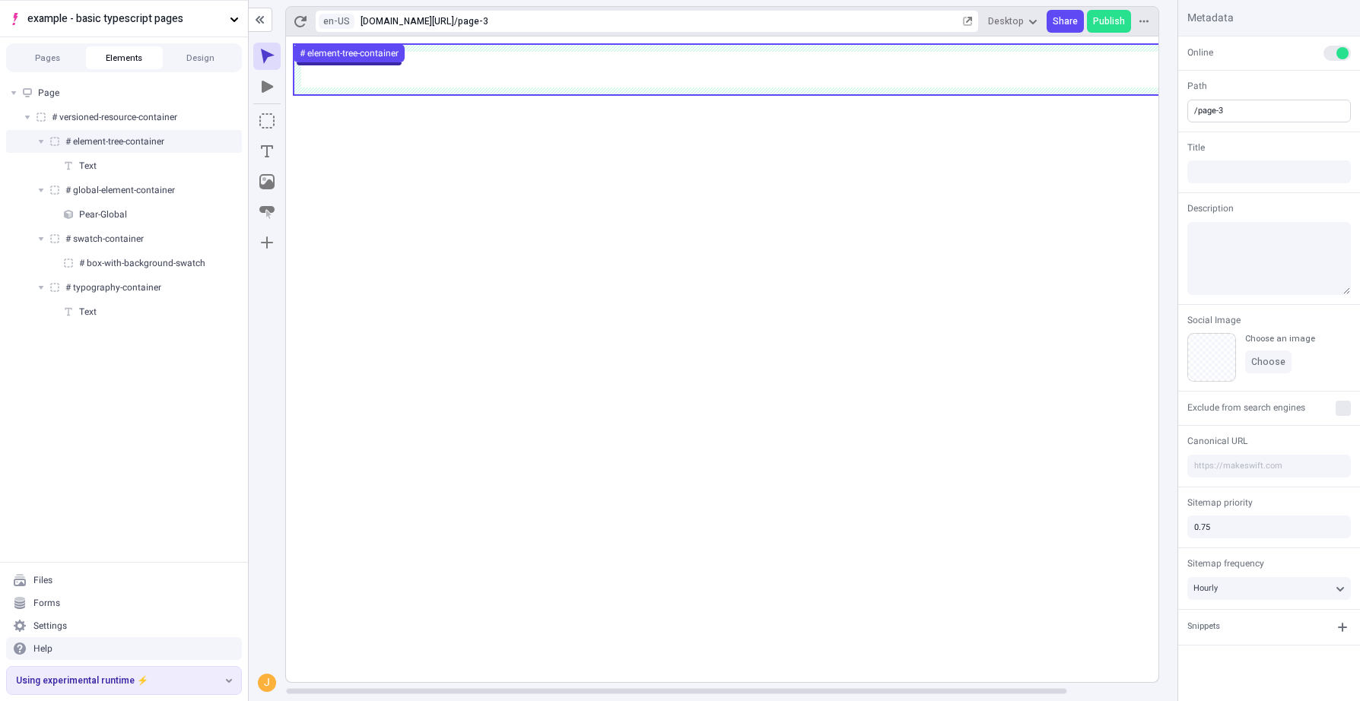
click at [1250, 105] on input "/page-3" at bounding box center [1269, 111] width 164 height 23
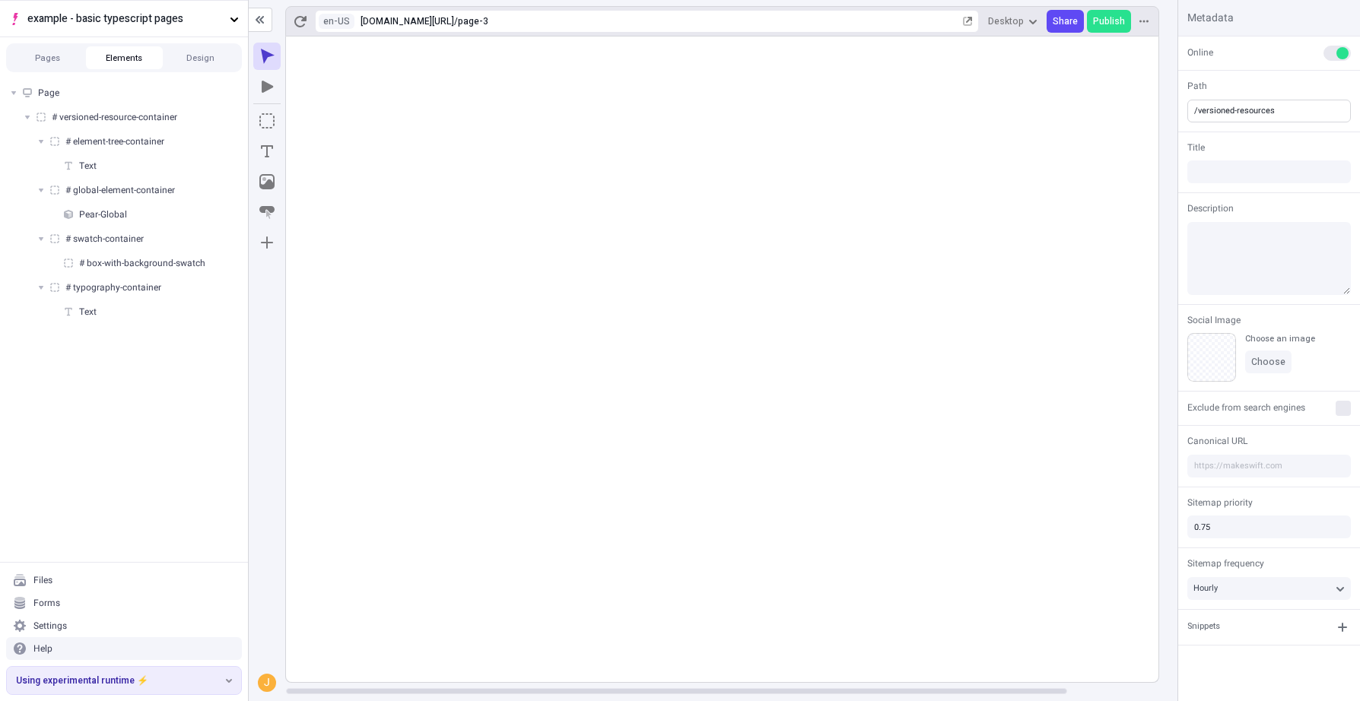
type input "/versioned-resources"
click at [1254, 84] on span "Path" at bounding box center [1269, 87] width 164 height 14
click at [27, 61] on button "Pages" at bounding box center [47, 57] width 77 height 23
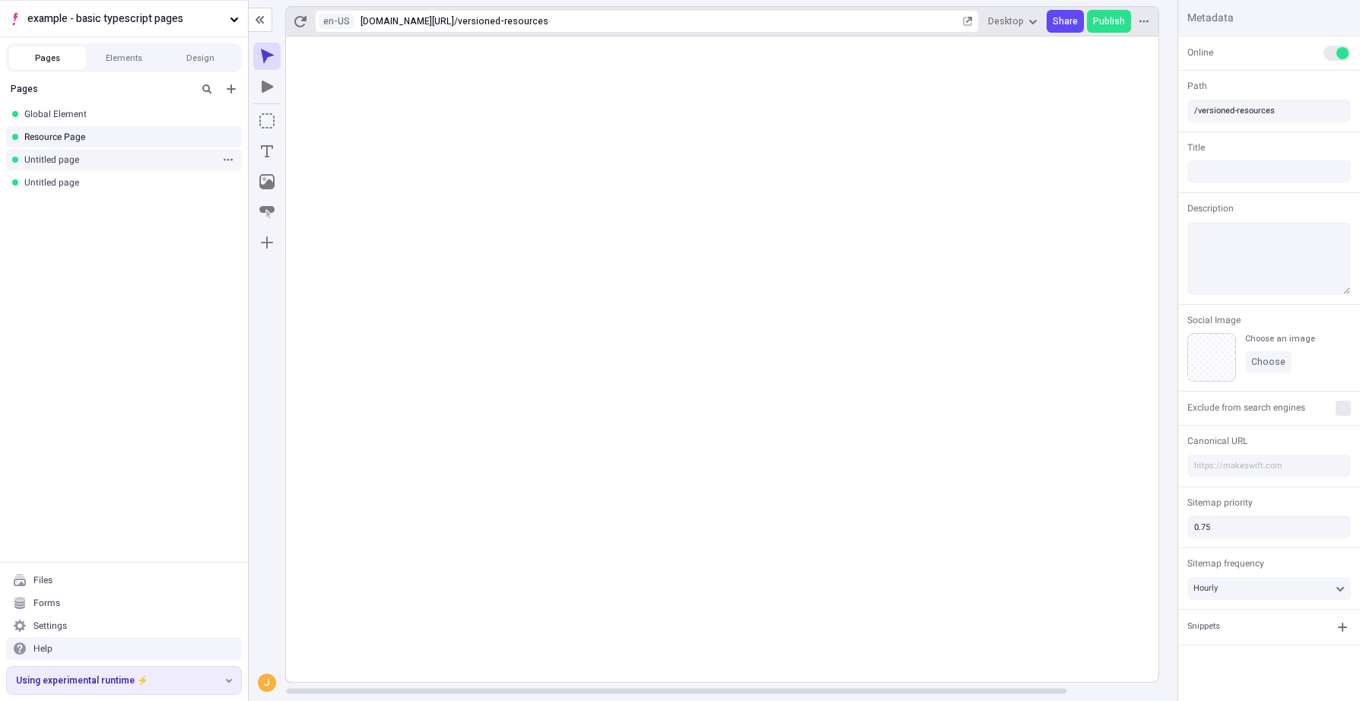
drag, startPoint x: 110, startPoint y: 226, endPoint x: 66, endPoint y: 149, distance: 88.6
click at [110, 226] on div "Pages Global Element Resource Page Untitled page Untitled page" at bounding box center [124, 318] width 248 height 487
click at [576, 665] on rect at bounding box center [773, 360] width 974 height 646
click at [73, 112] on div "Global Element" at bounding box center [119, 114] width 190 height 12
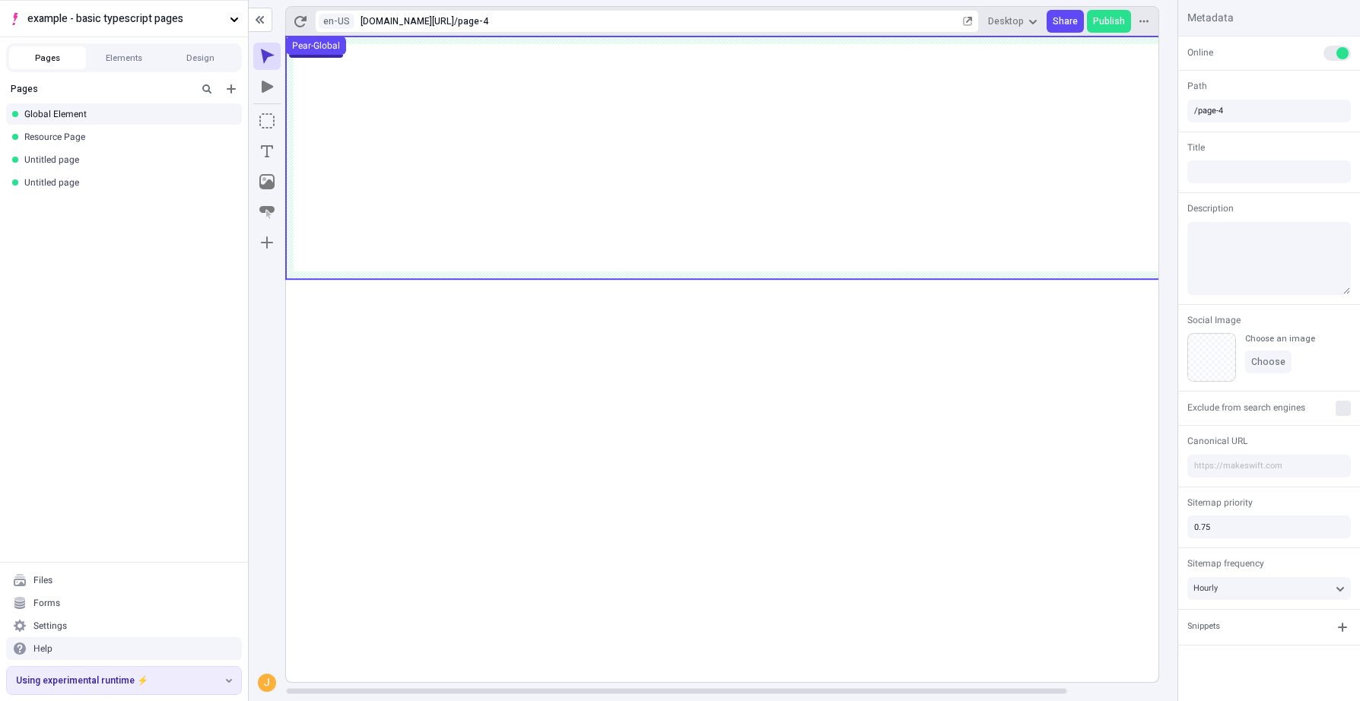
click at [741, 223] on use at bounding box center [773, 158] width 974 height 243
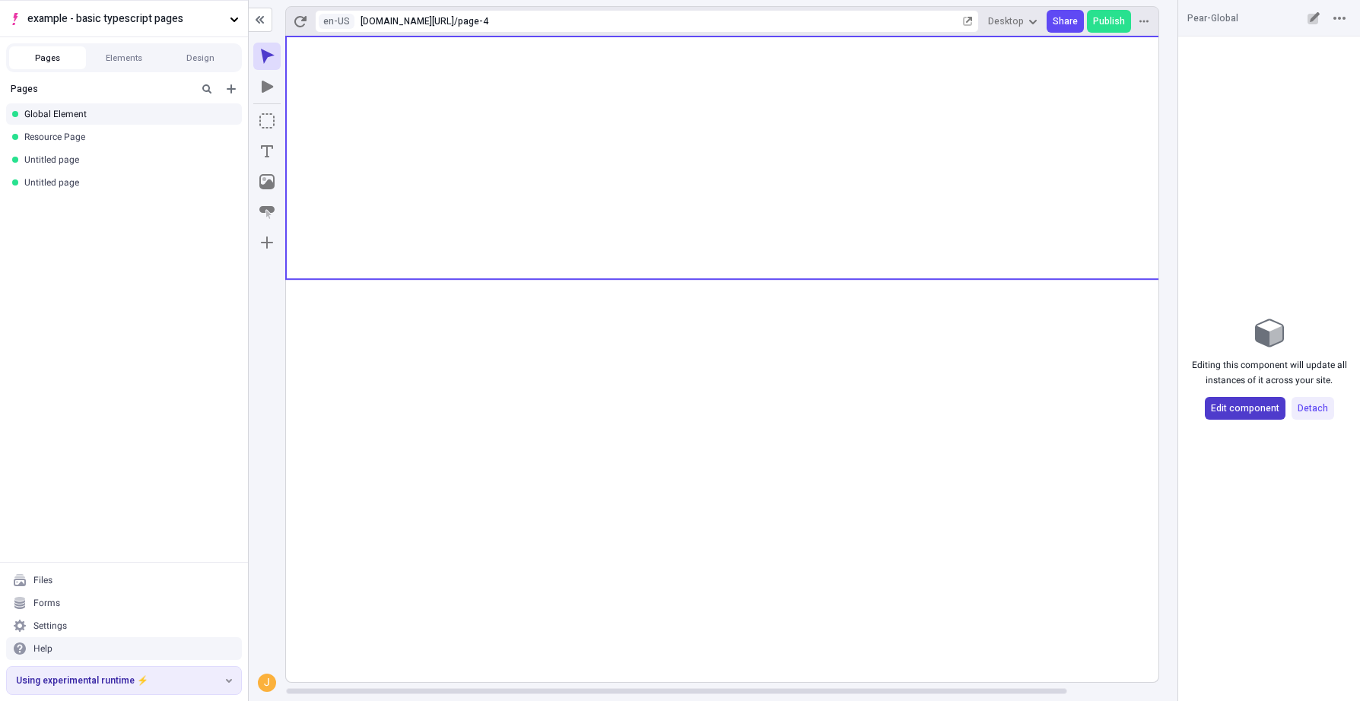
click at [1257, 407] on span "Edit component" at bounding box center [1245, 408] width 68 height 12
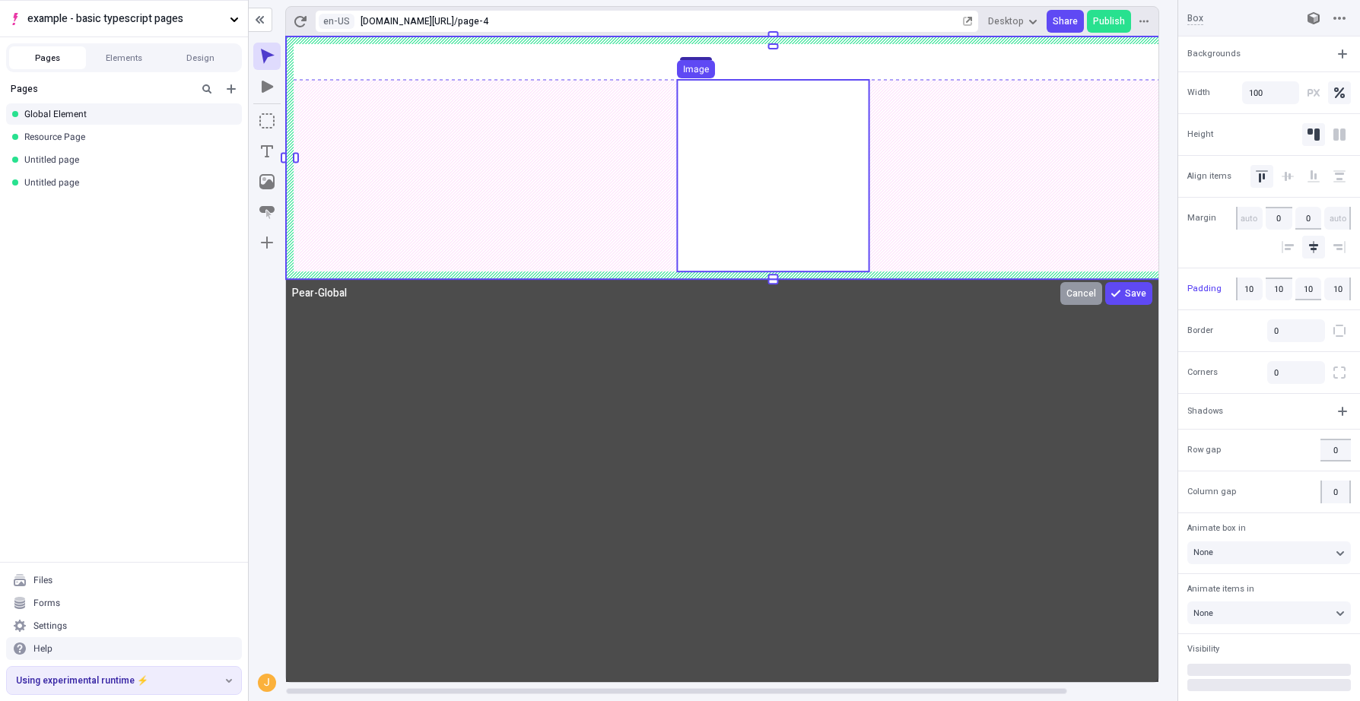
click at [716, 195] on use at bounding box center [773, 176] width 192 height 192
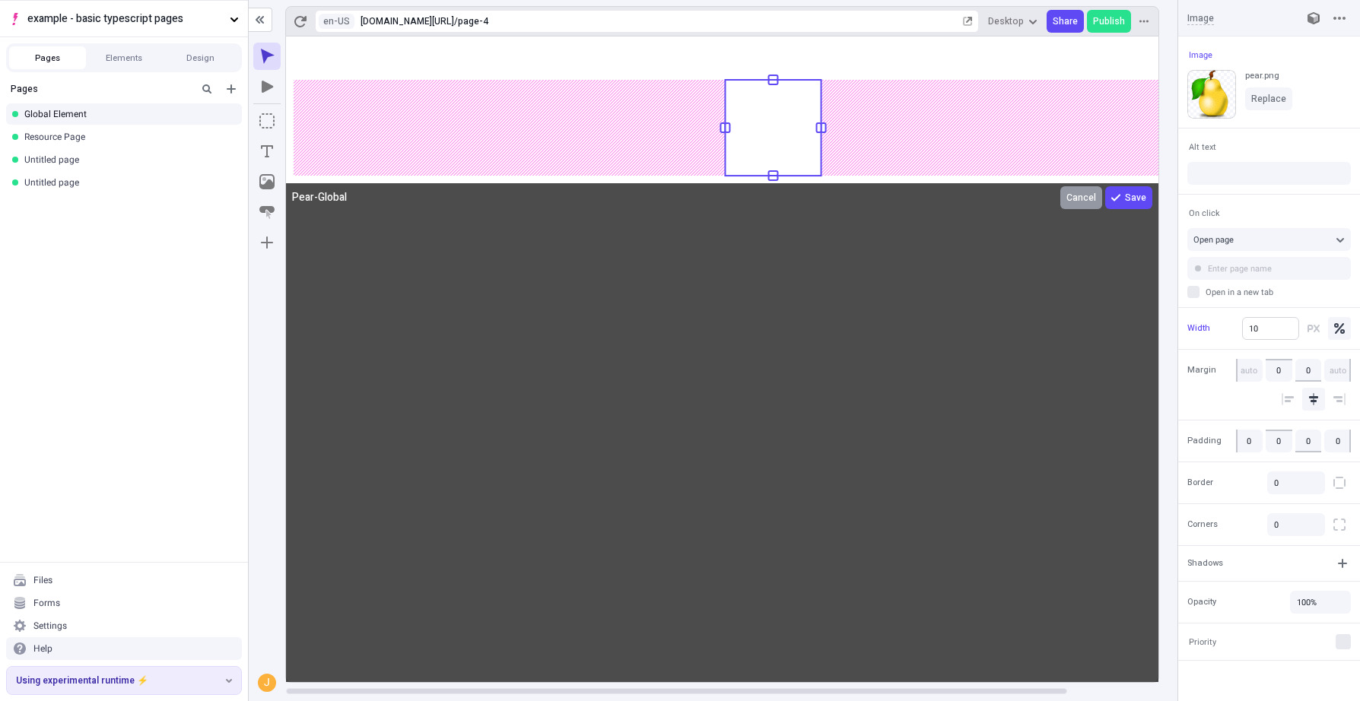
type input "5"
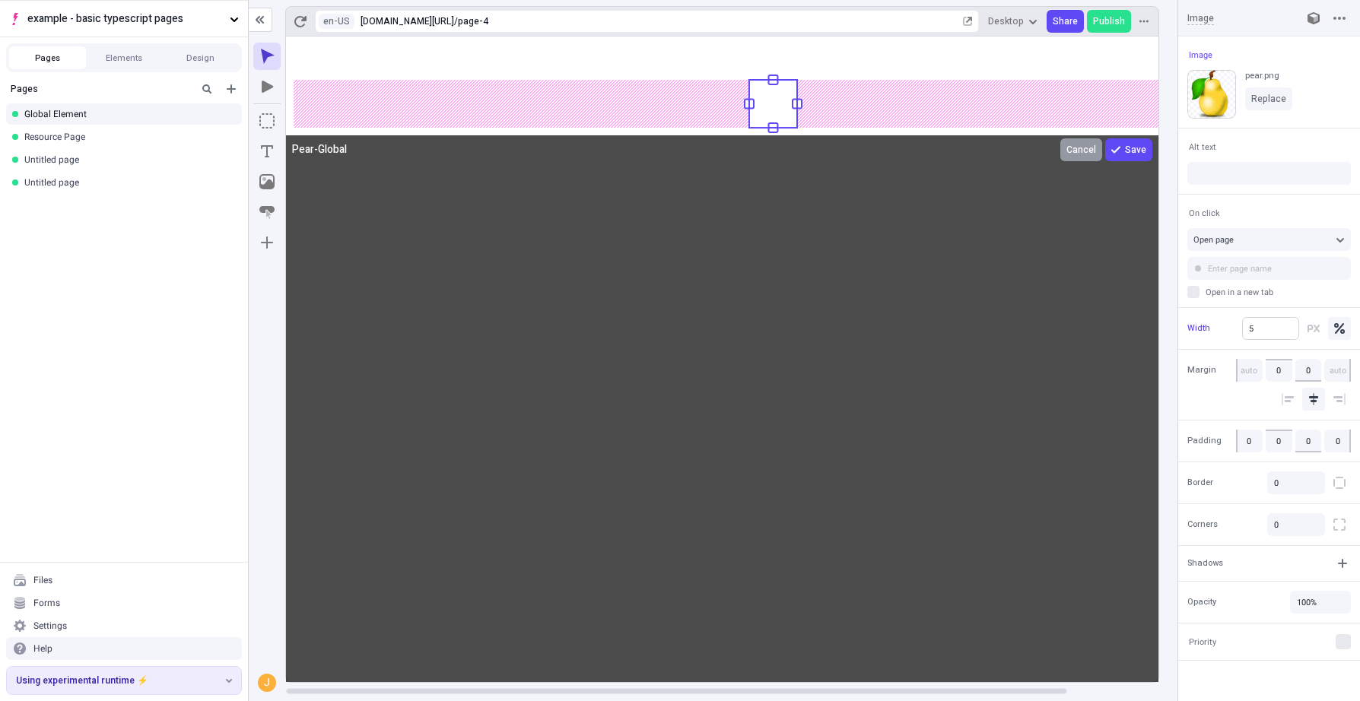
click at [1244, 336] on body "example - basic typescript pages Pages Elements Design Pages Global Element Res…" at bounding box center [680, 350] width 1360 height 701
click at [856, 382] on icon at bounding box center [773, 360] width 974 height 646
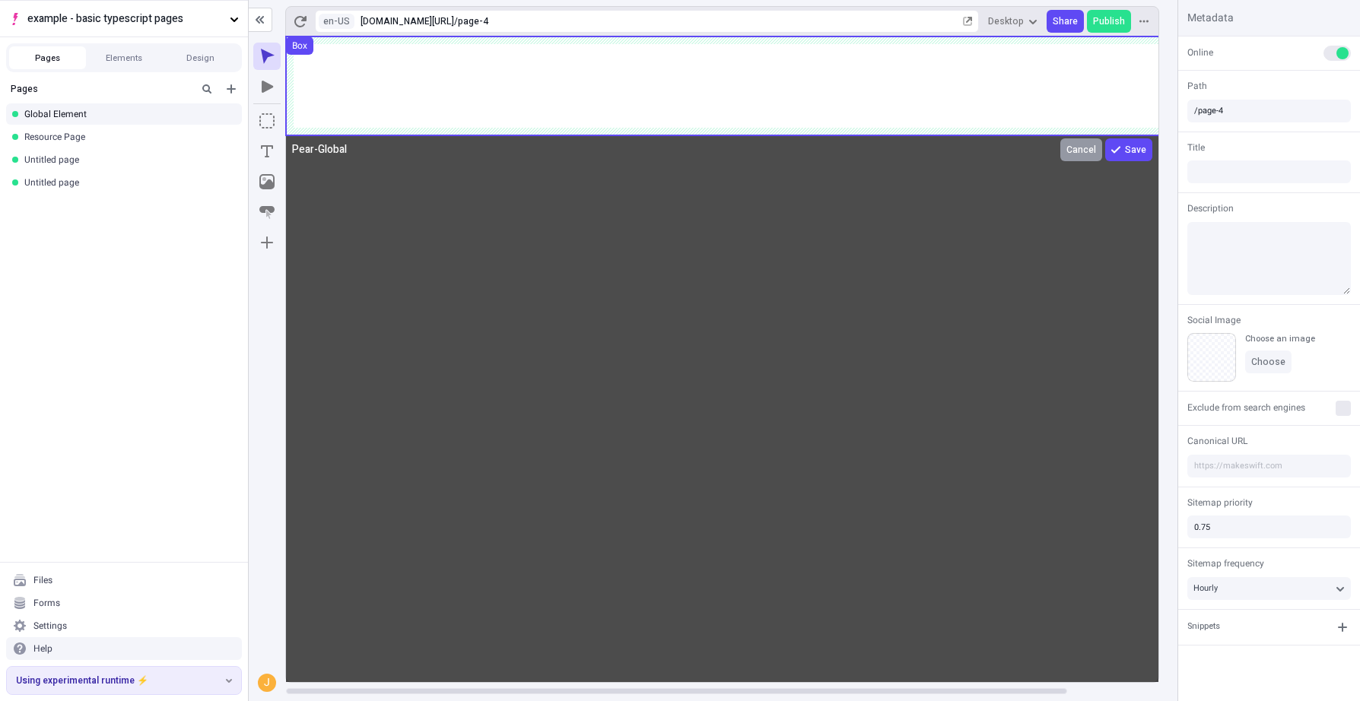
click at [467, 74] on use at bounding box center [773, 86] width 974 height 99
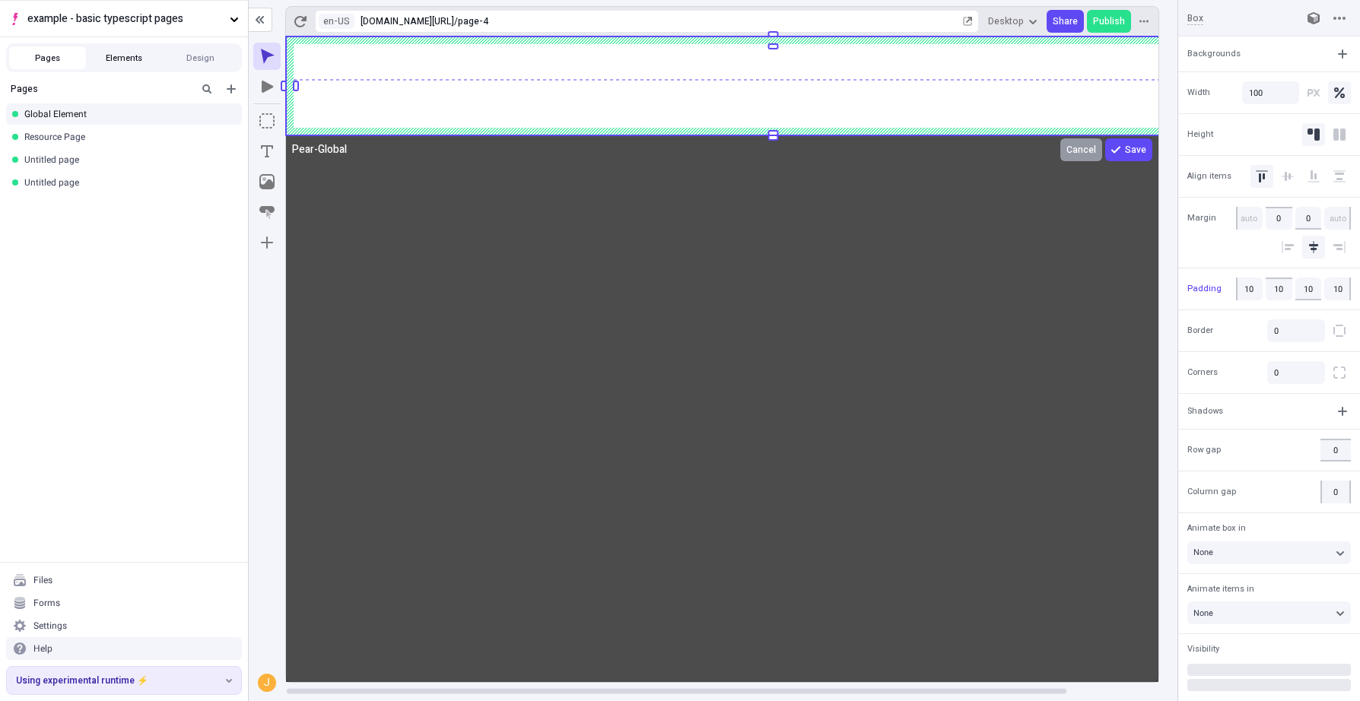
click at [125, 50] on button "Elements" at bounding box center [124, 57] width 77 height 23
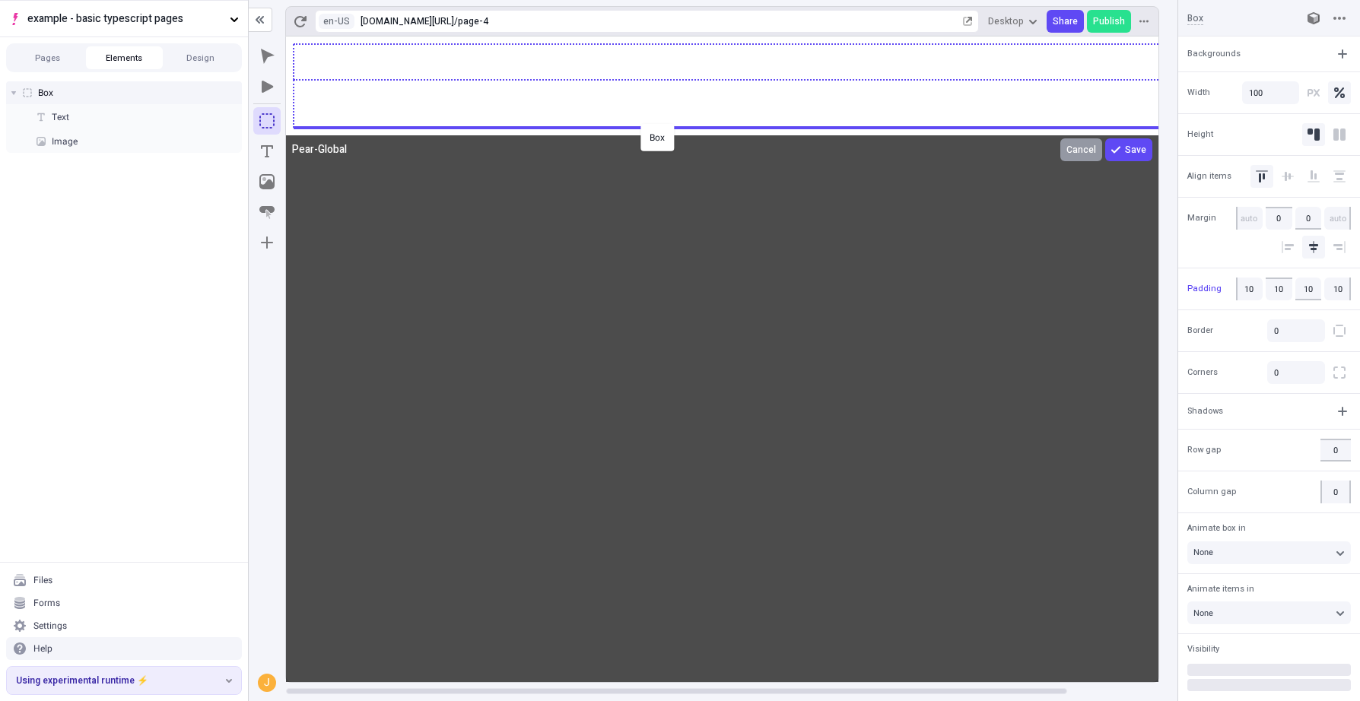
click at [637, 122] on body "example - basic typescript pages Pages Elements Design Box Text Image Files For…" at bounding box center [680, 350] width 1360 height 701
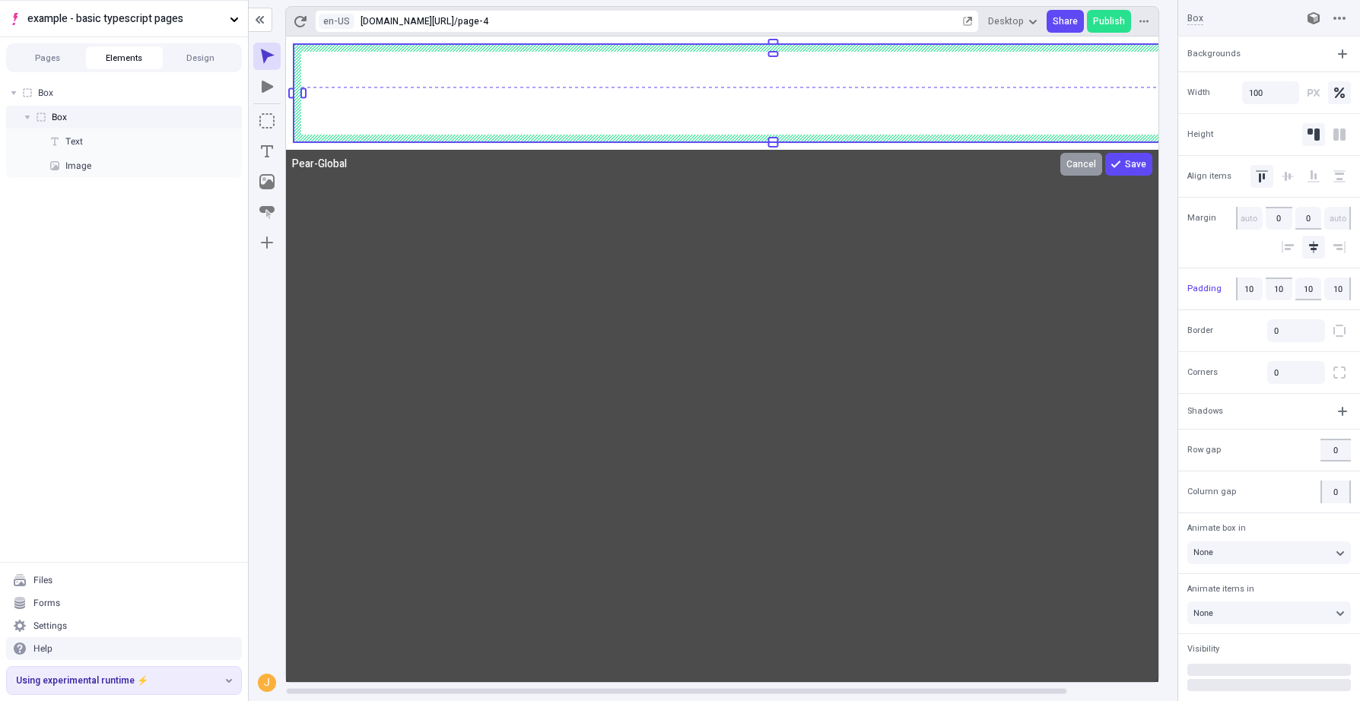
click at [82, 123] on div "Box" at bounding box center [124, 117] width 236 height 23
click at [1269, 57] on button "button" at bounding box center [1342, 54] width 23 height 23
click at [1269, 83] on div "Color" at bounding box center [1307, 86] width 22 height 12
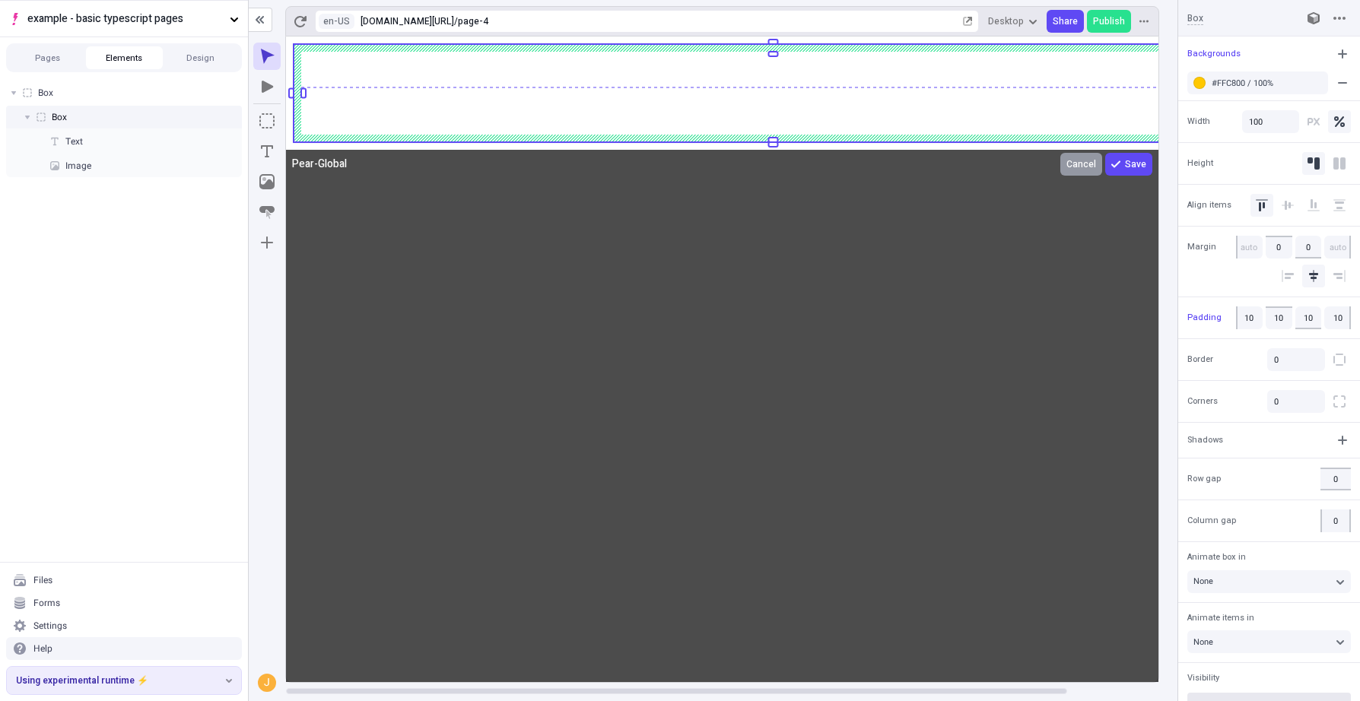
click at [864, 263] on icon at bounding box center [773, 360] width 974 height 646
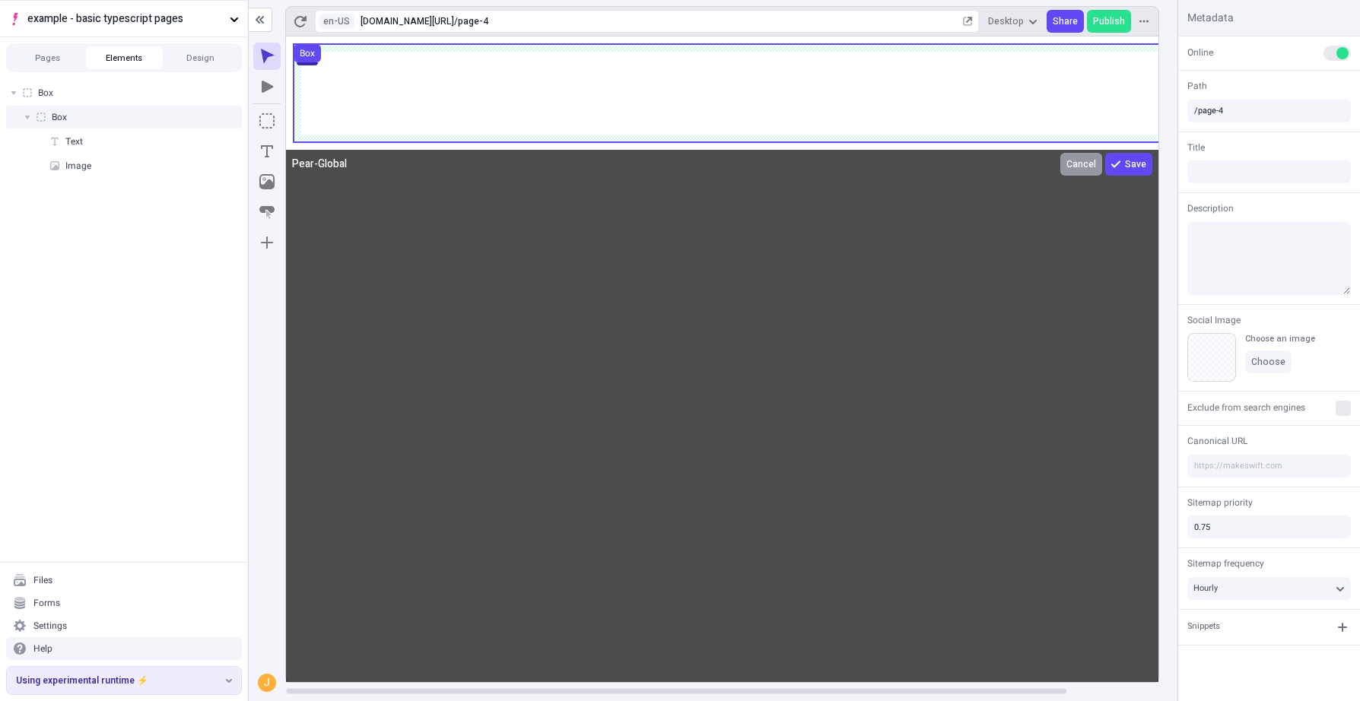
click at [143, 113] on div "Box" at bounding box center [124, 117] width 236 height 23
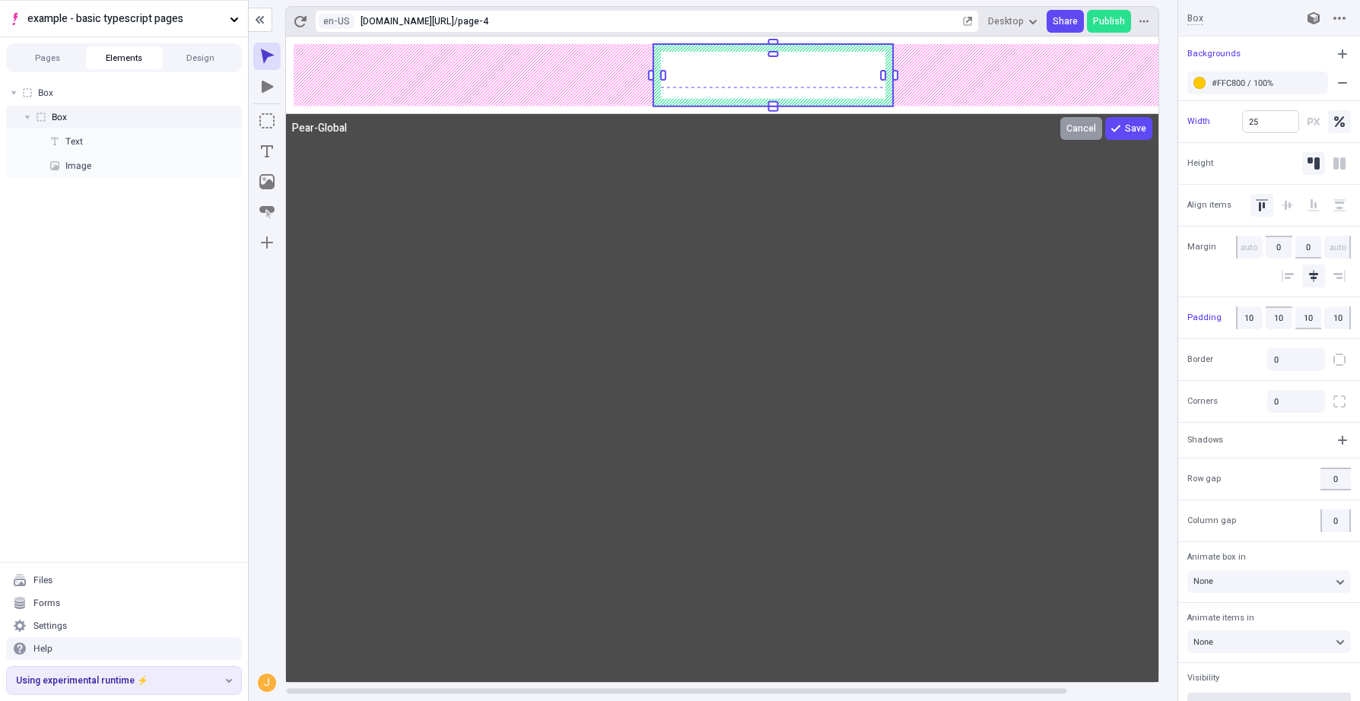
click at [1166, 130] on body "example - basic typescript pages Pages Elements Design Box Box Text Image Files…" at bounding box center [680, 350] width 1360 height 701
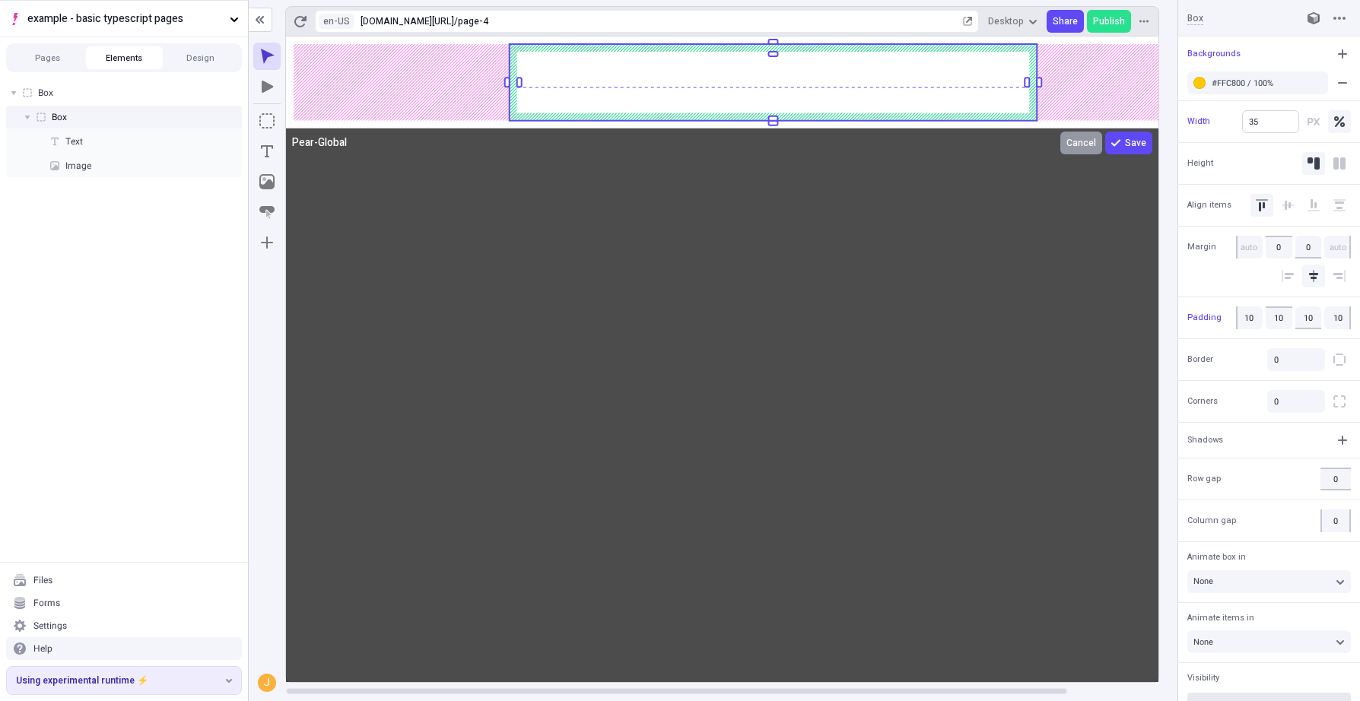
type input "30"
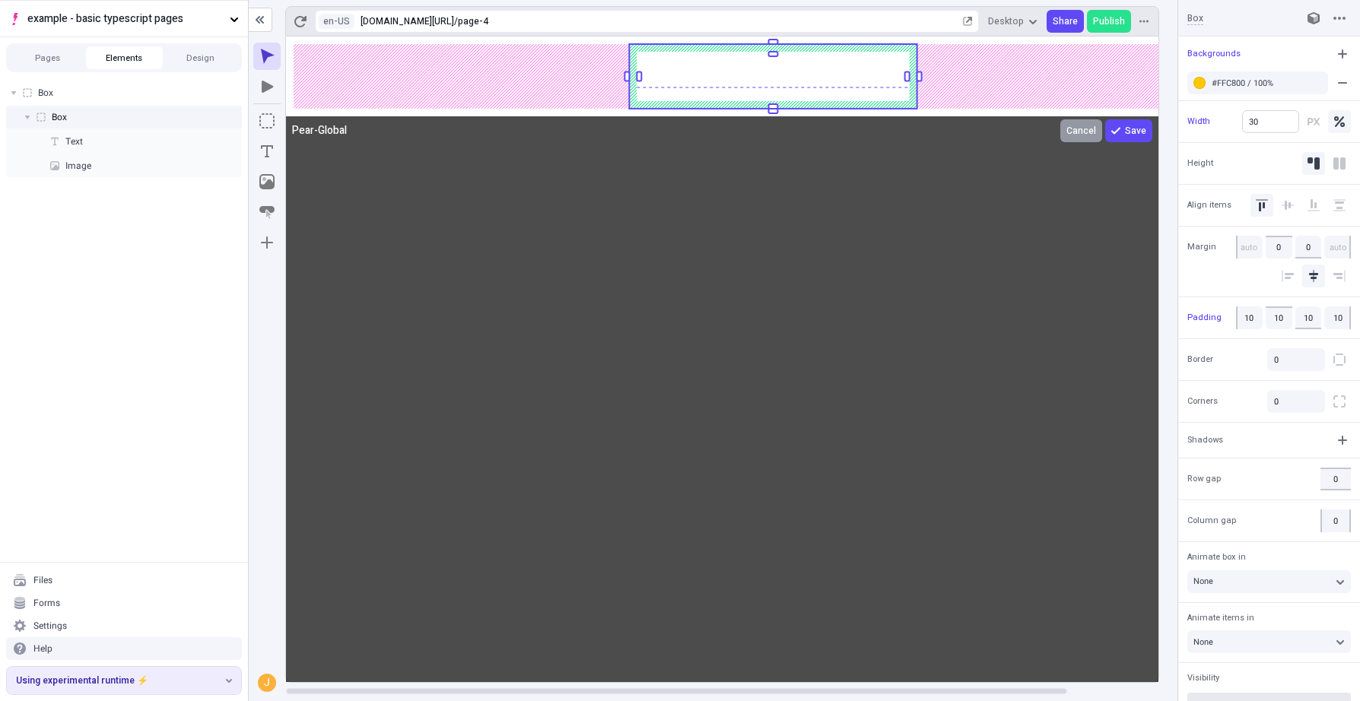
click at [1269, 125] on body "example - basic typescript pages Pages Elements Design Box Box Text Image Files…" at bounding box center [680, 350] width 1360 height 701
drag, startPoint x: 104, startPoint y: 156, endPoint x: 113, endPoint y: 157, distance: 8.5
click at [104, 157] on div "Image" at bounding box center [124, 165] width 236 height 23
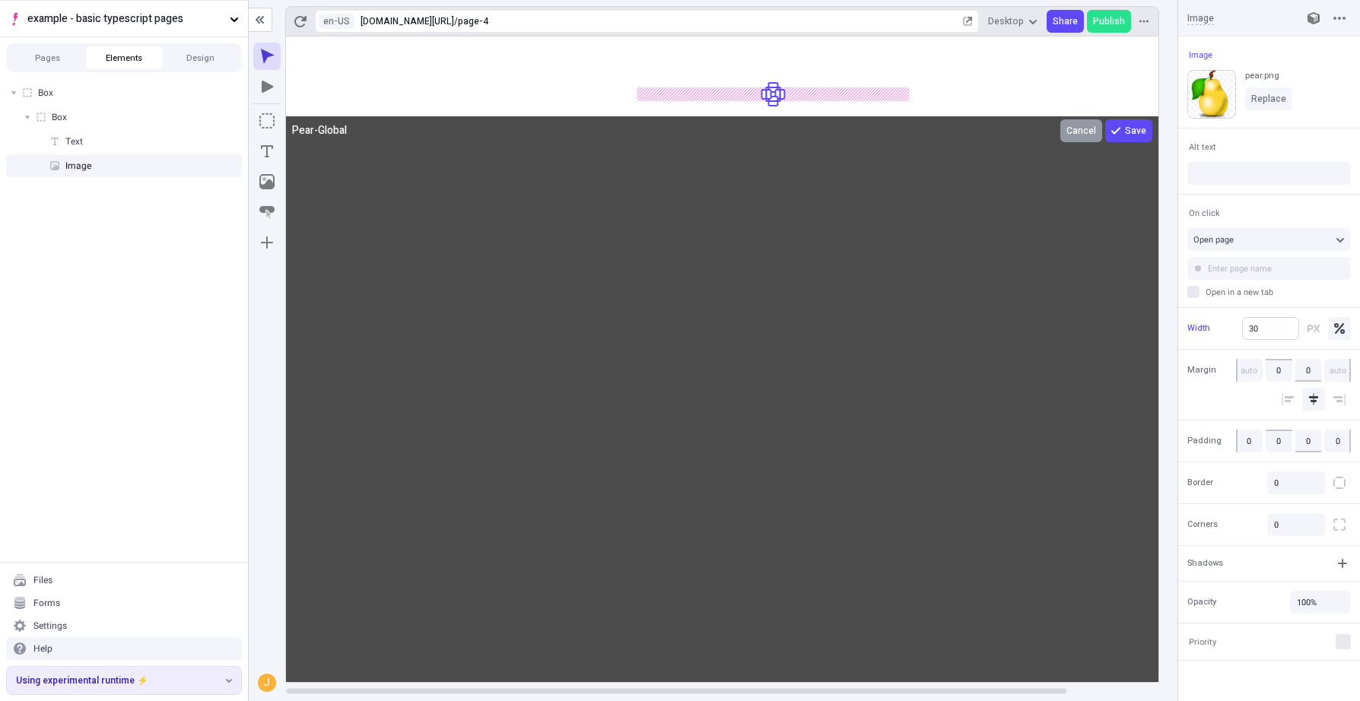
type input "35"
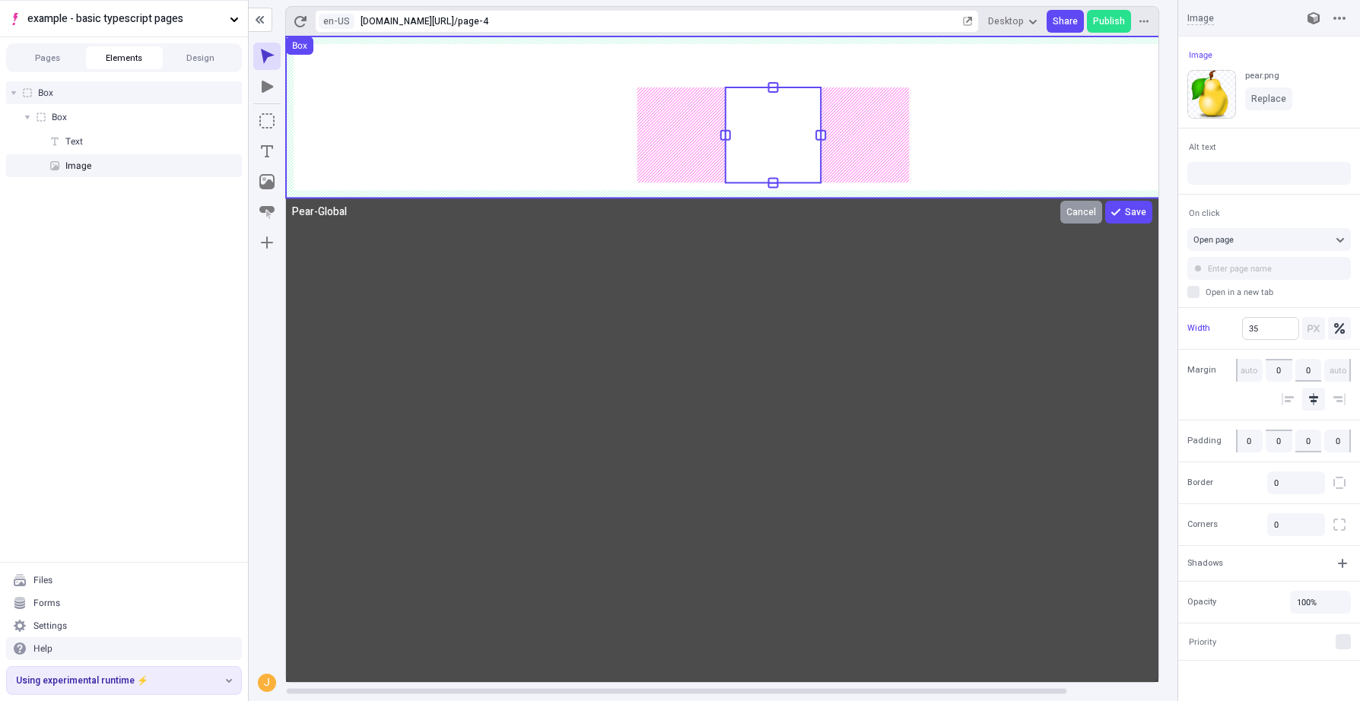
click at [1269, 326] on body "example - basic typescript pages Pages Elements Design Box Box Text Image Files…" at bounding box center [680, 350] width 1360 height 701
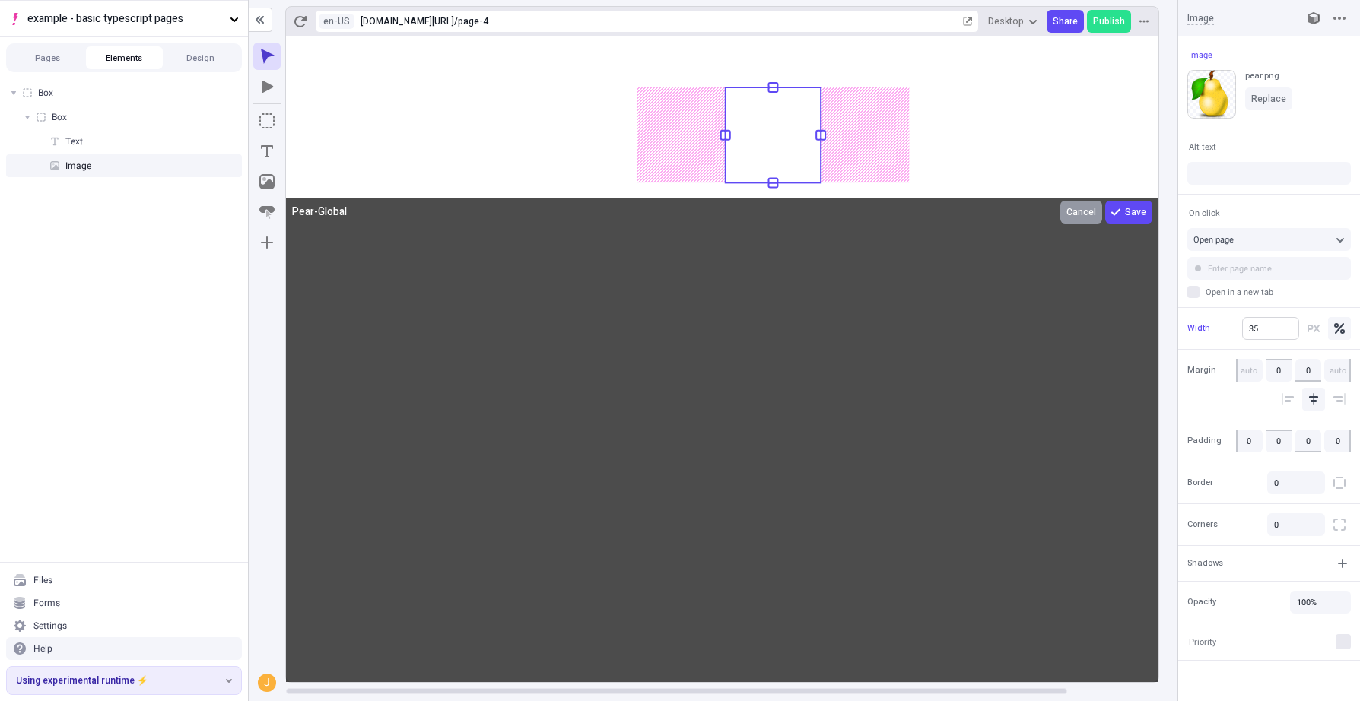
click at [1141, 208] on span "Save" at bounding box center [1135, 212] width 21 height 12
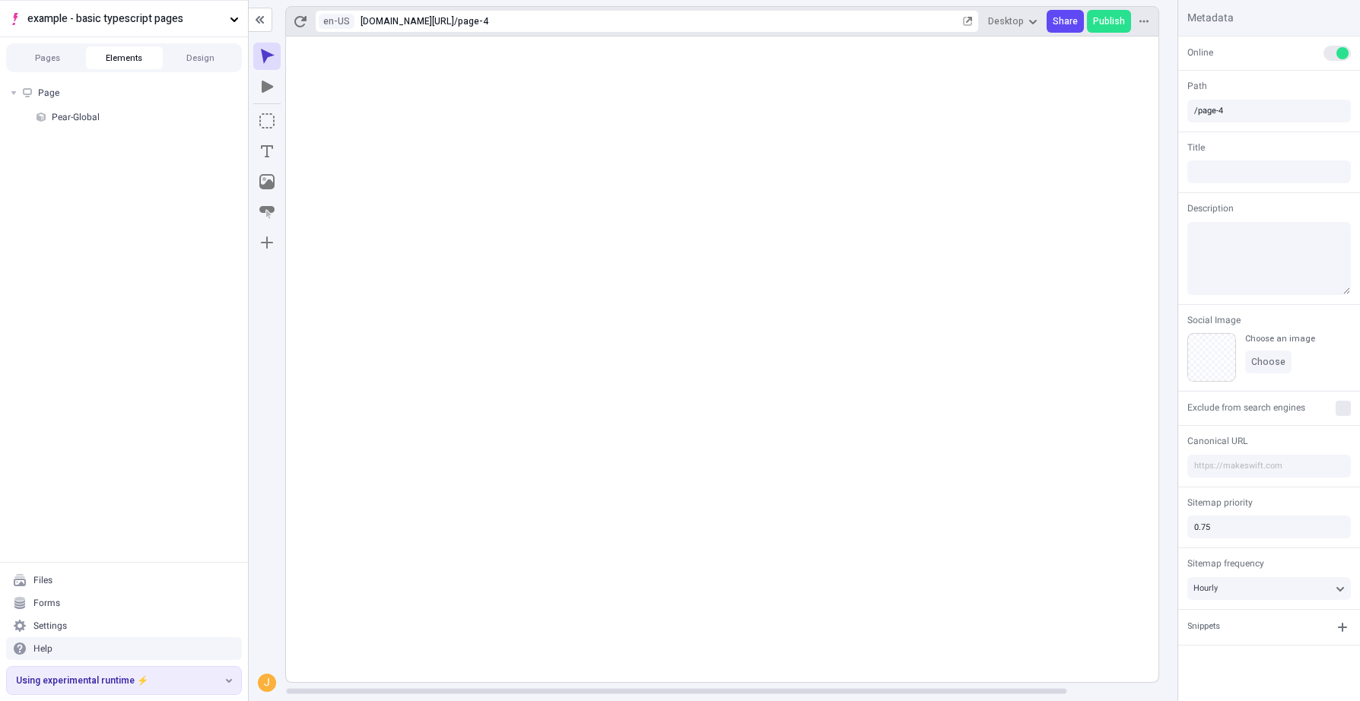
click at [958, 277] on rect at bounding box center [773, 360] width 974 height 646
click at [862, 261] on rect at bounding box center [773, 360] width 974 height 646
click at [65, 56] on button "Pages" at bounding box center [47, 57] width 77 height 23
click at [87, 135] on div "Resource Page" at bounding box center [119, 137] width 190 height 12
click at [826, 475] on rect at bounding box center [773, 360] width 974 height 646
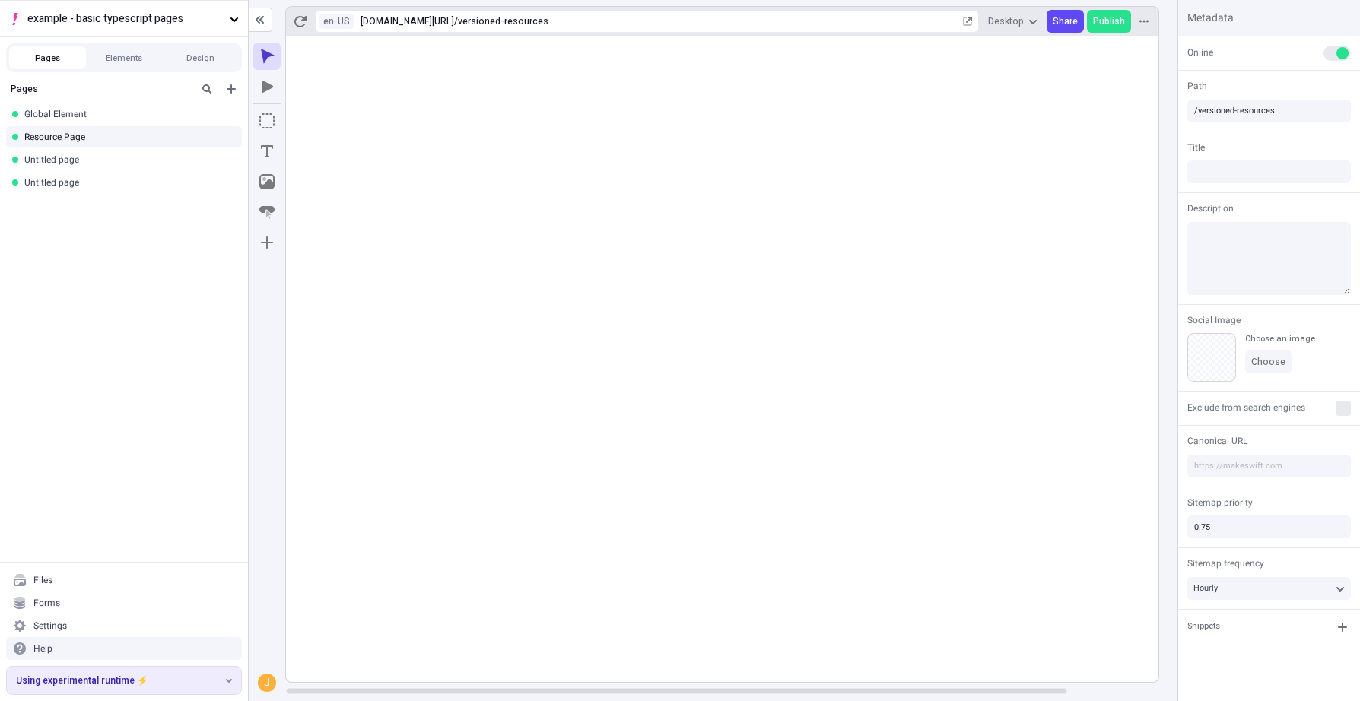
click at [726, 503] on rect at bounding box center [773, 360] width 974 height 646
click at [802, 532] on rect at bounding box center [773, 360] width 974 height 646
click at [862, 572] on rect at bounding box center [773, 360] width 974 height 646
click at [1116, 21] on span "Publish" at bounding box center [1109, 21] width 32 height 12
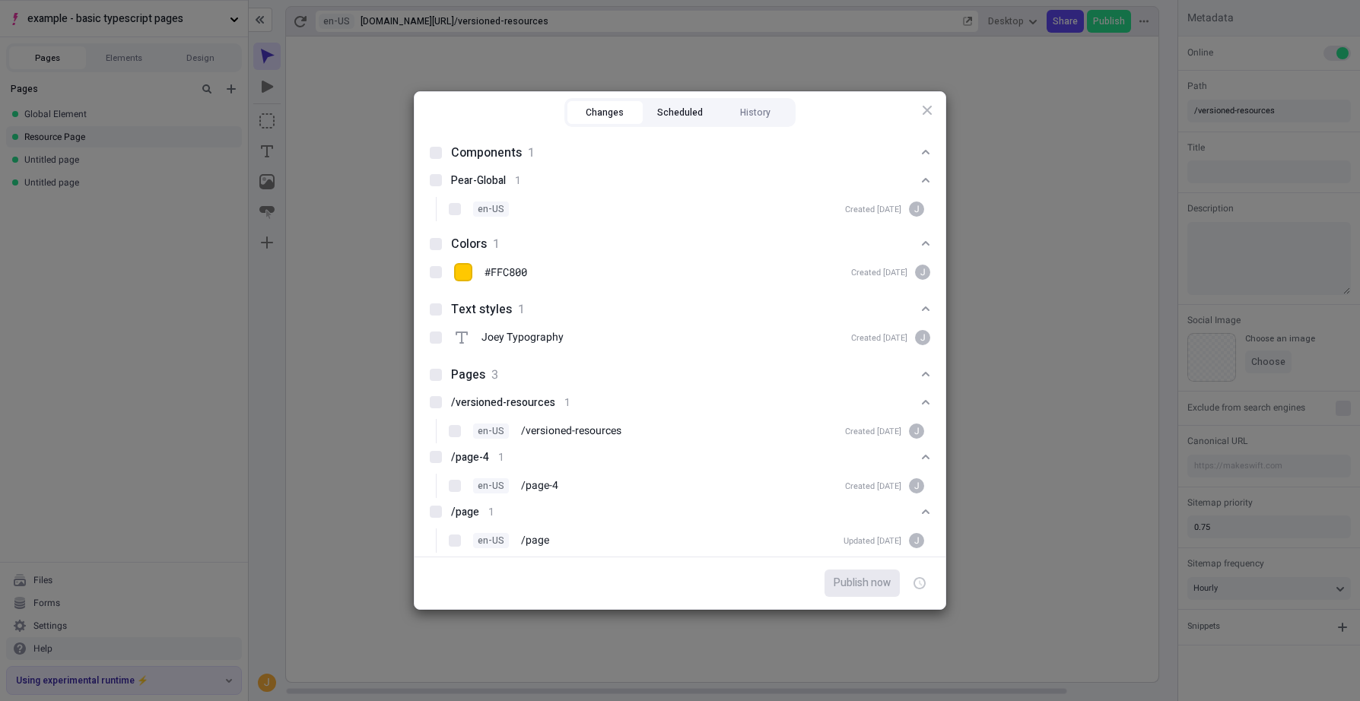
click at [680, 110] on button "Scheduled" at bounding box center [680, 112] width 75 height 23
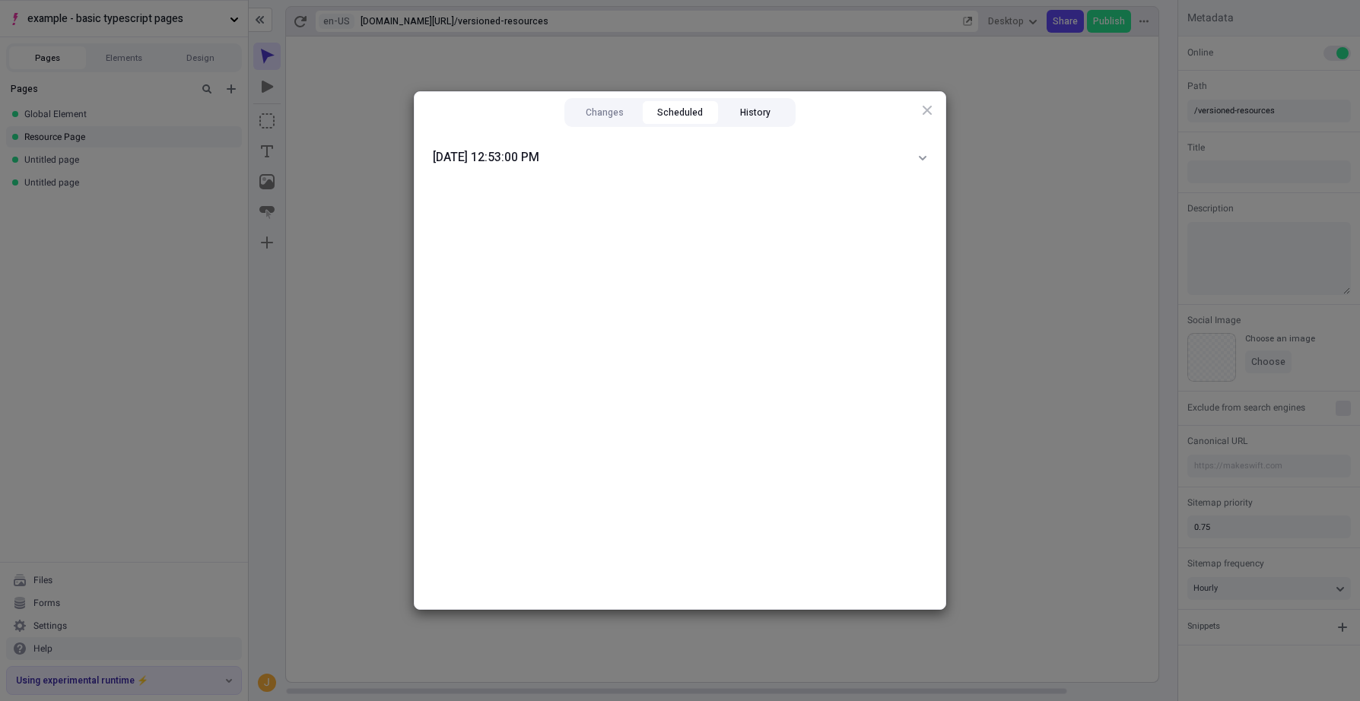
click at [761, 118] on button "History" at bounding box center [754, 112] width 75 height 23
click at [656, 116] on button "Scheduled" at bounding box center [680, 112] width 75 height 23
click at [578, 112] on button "Changes" at bounding box center [604, 112] width 75 height 23
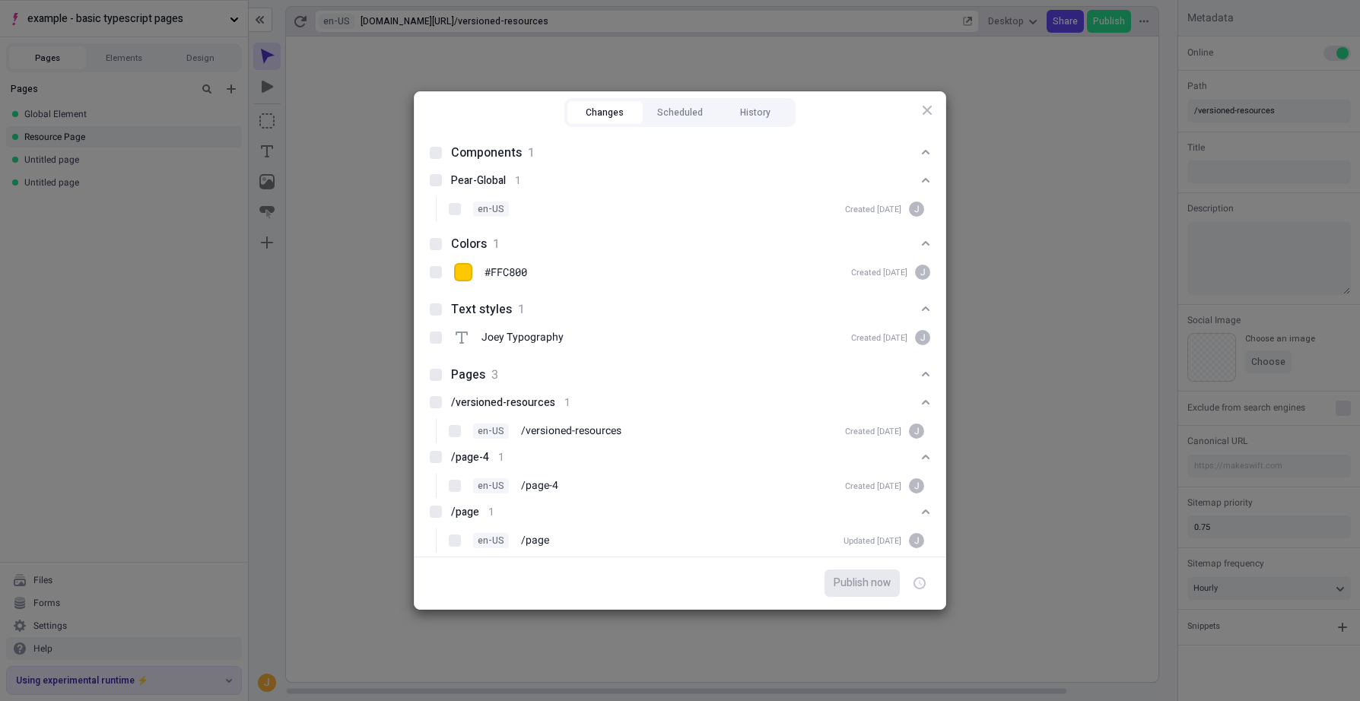
click at [317, 101] on div "Changes Scheduled History Components 1 Pear-Global 1 en-US Created [DATE] J Col…" at bounding box center [680, 350] width 1360 height 701
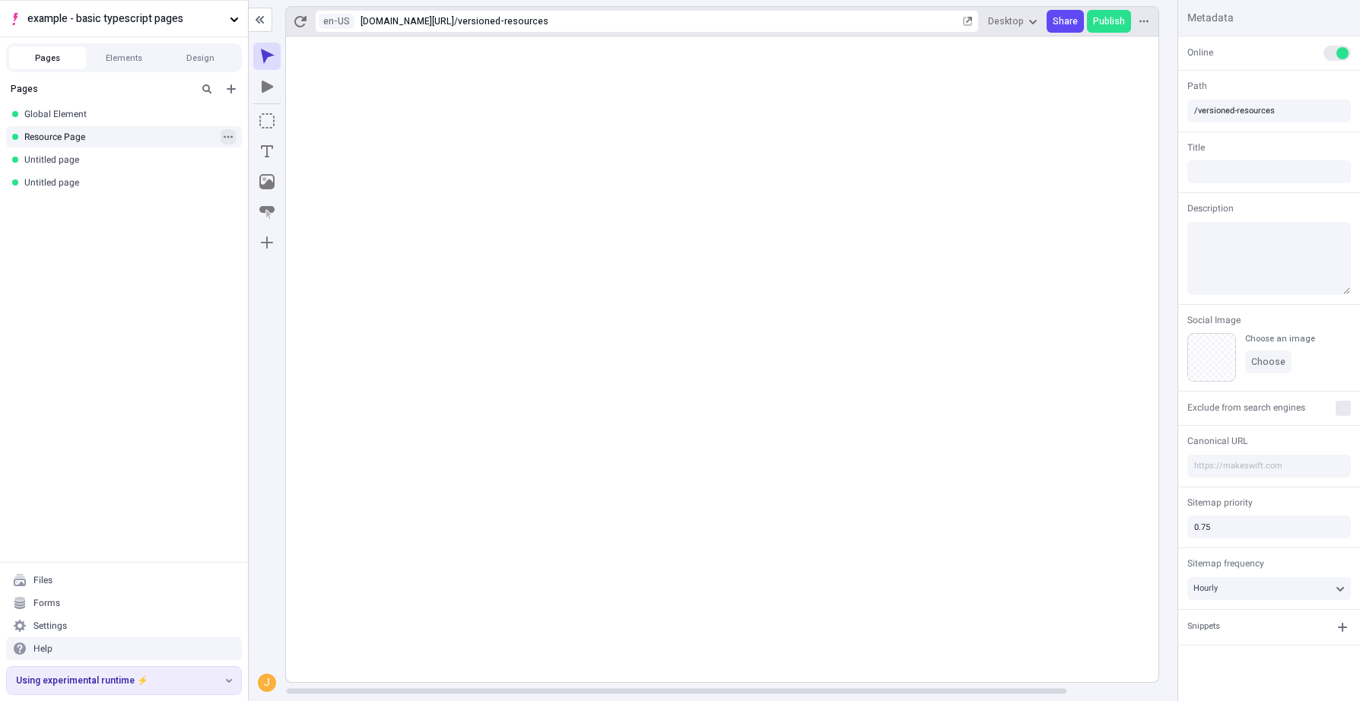
click at [225, 135] on icon "button" at bounding box center [228, 136] width 9 height 9
click at [259, 143] on rect at bounding box center [260, 147] width 2 height 12
click at [255, 166] on input "Resource Page" at bounding box center [318, 165] width 146 height 23
click at [253, 167] on input "Resource Page" at bounding box center [318, 165] width 146 height 23
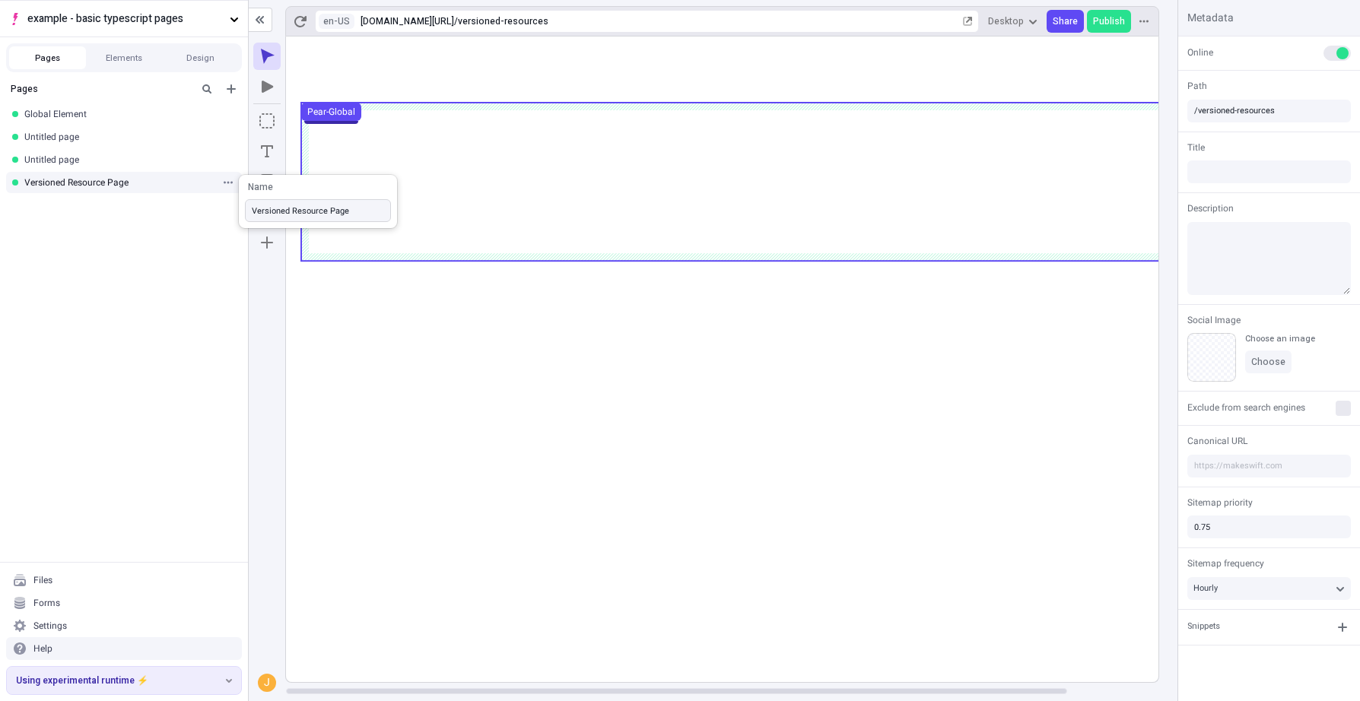
click at [324, 212] on input "Versioned Resource Page" at bounding box center [318, 210] width 146 height 23
type input "Versioned Resources Page"
click at [465, 196] on use at bounding box center [773, 182] width 944 height 158
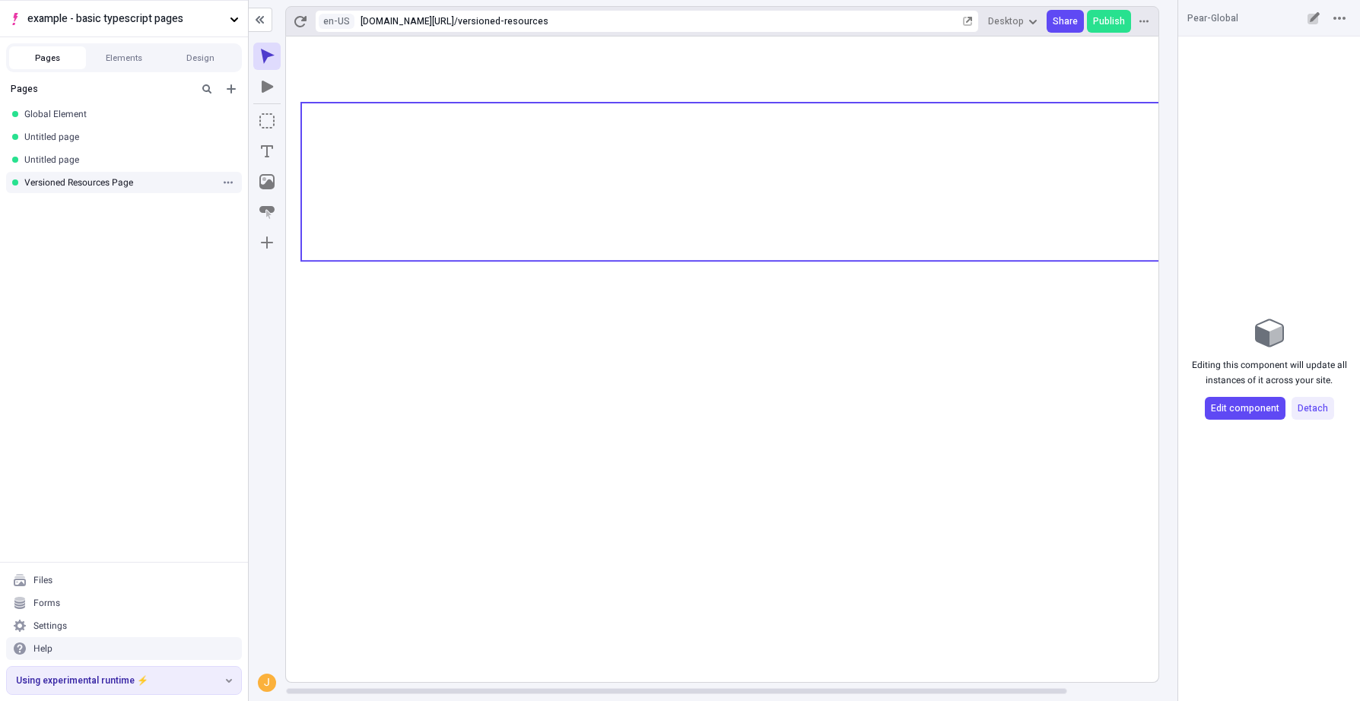
click at [423, 520] on rect at bounding box center [773, 360] width 974 height 646
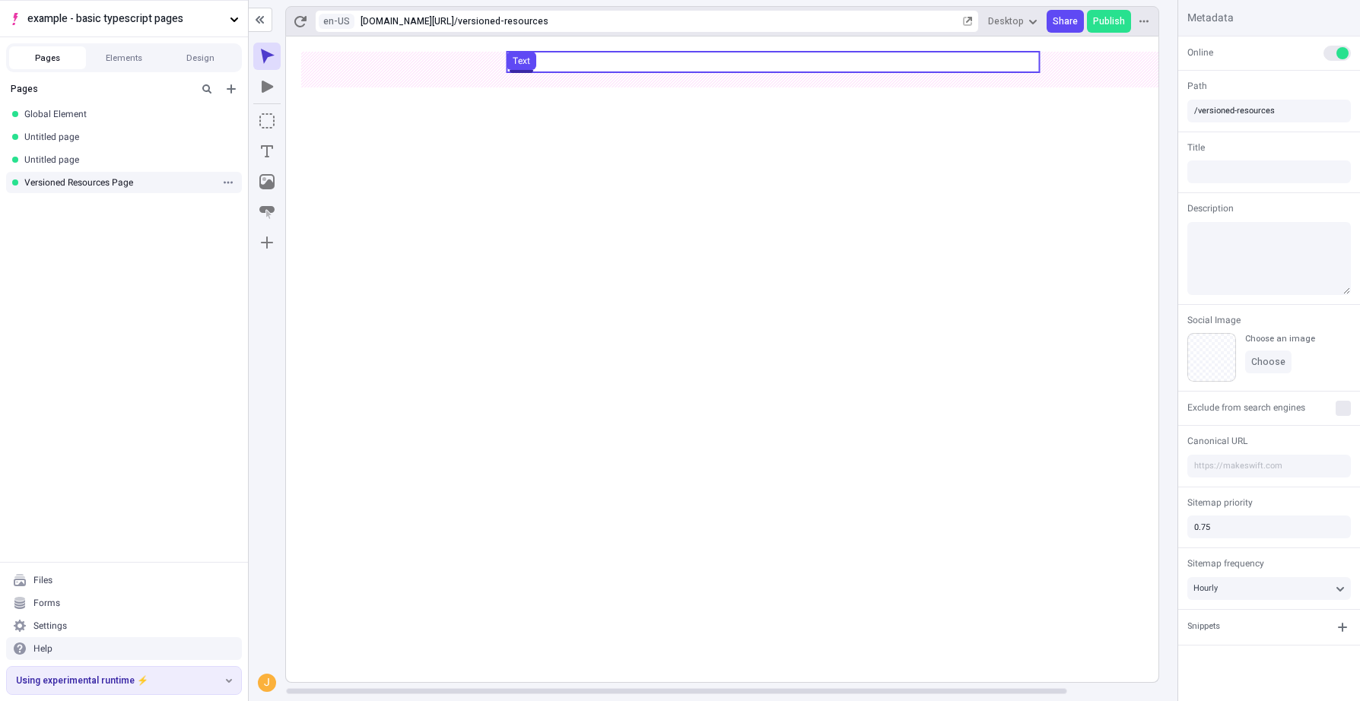
click at [675, 65] on use at bounding box center [773, 62] width 532 height 21
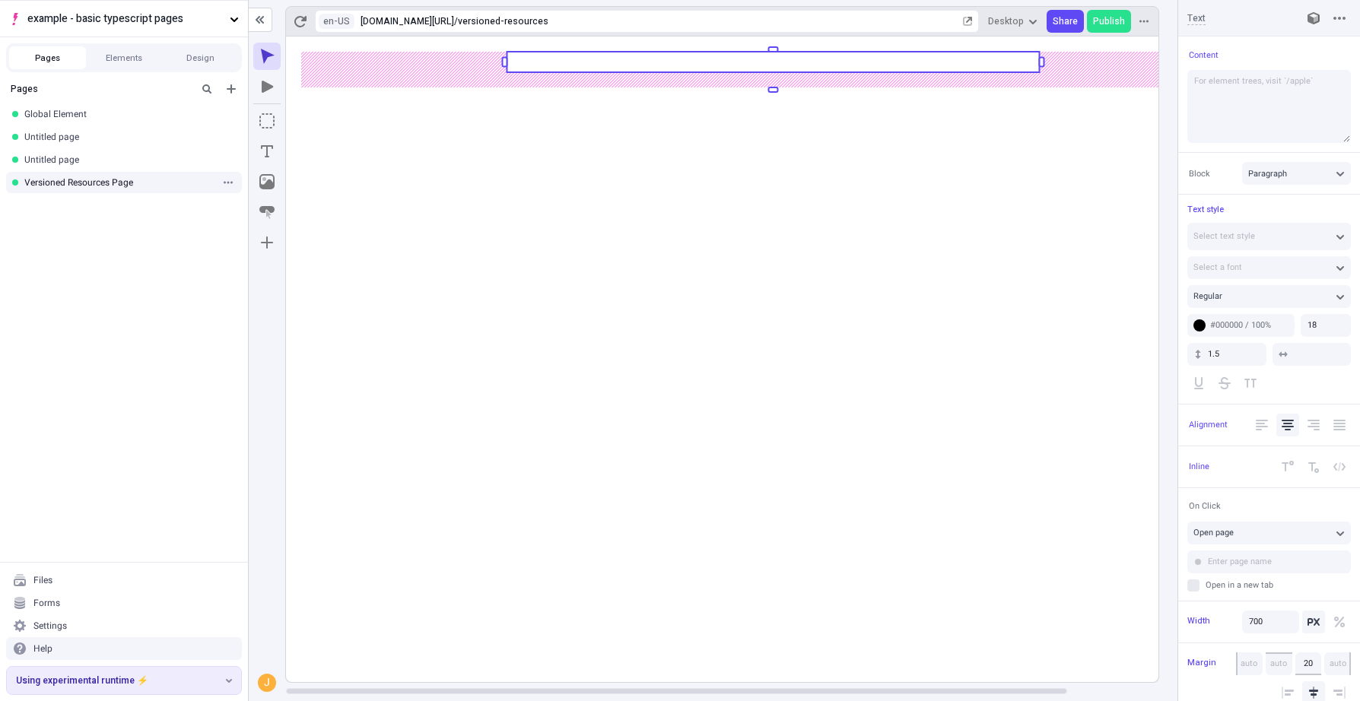
click at [681, 65] on rect at bounding box center [773, 62] width 532 height 21
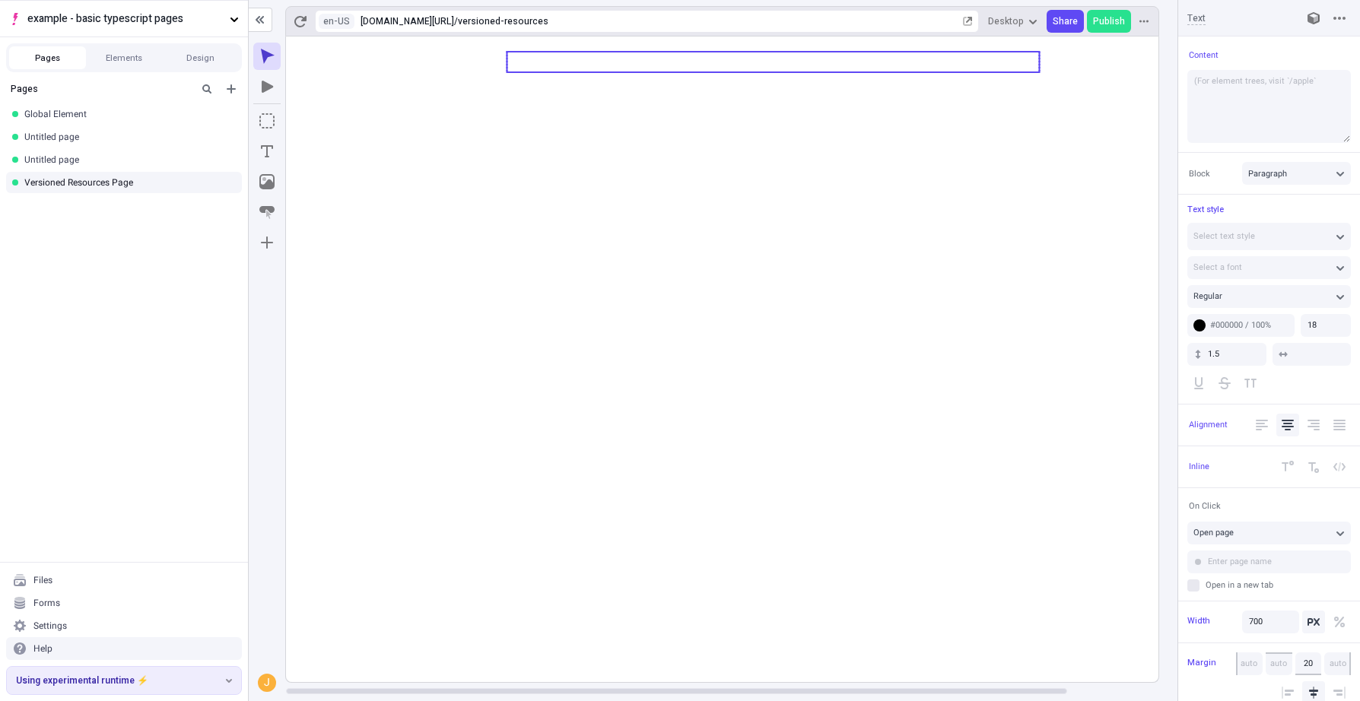
type textarea "(For element trees, visit `/apple`)"
click at [982, 493] on icon at bounding box center [773, 360] width 974 height 646
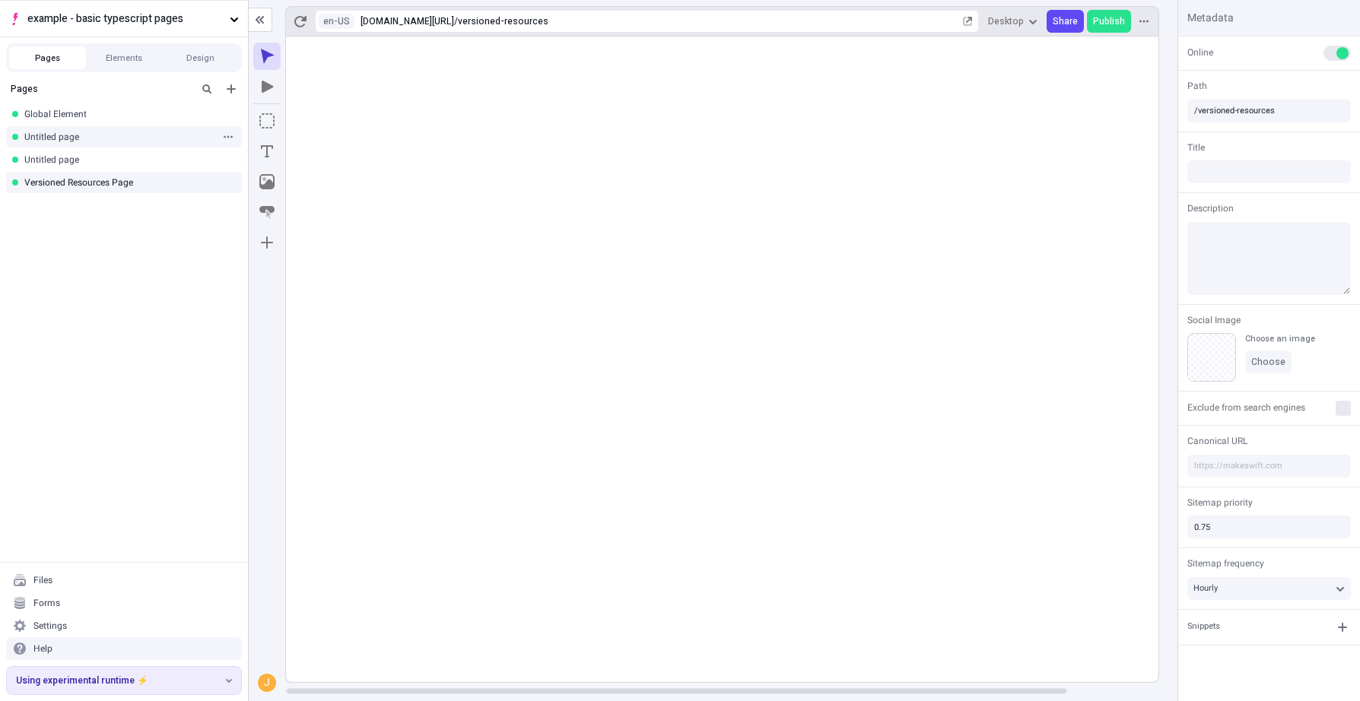
click at [111, 128] on div "Untitled page" at bounding box center [124, 136] width 248 height 23
type input "/page-2"
click at [158, 167] on div "Untitled page" at bounding box center [124, 159] width 248 height 23
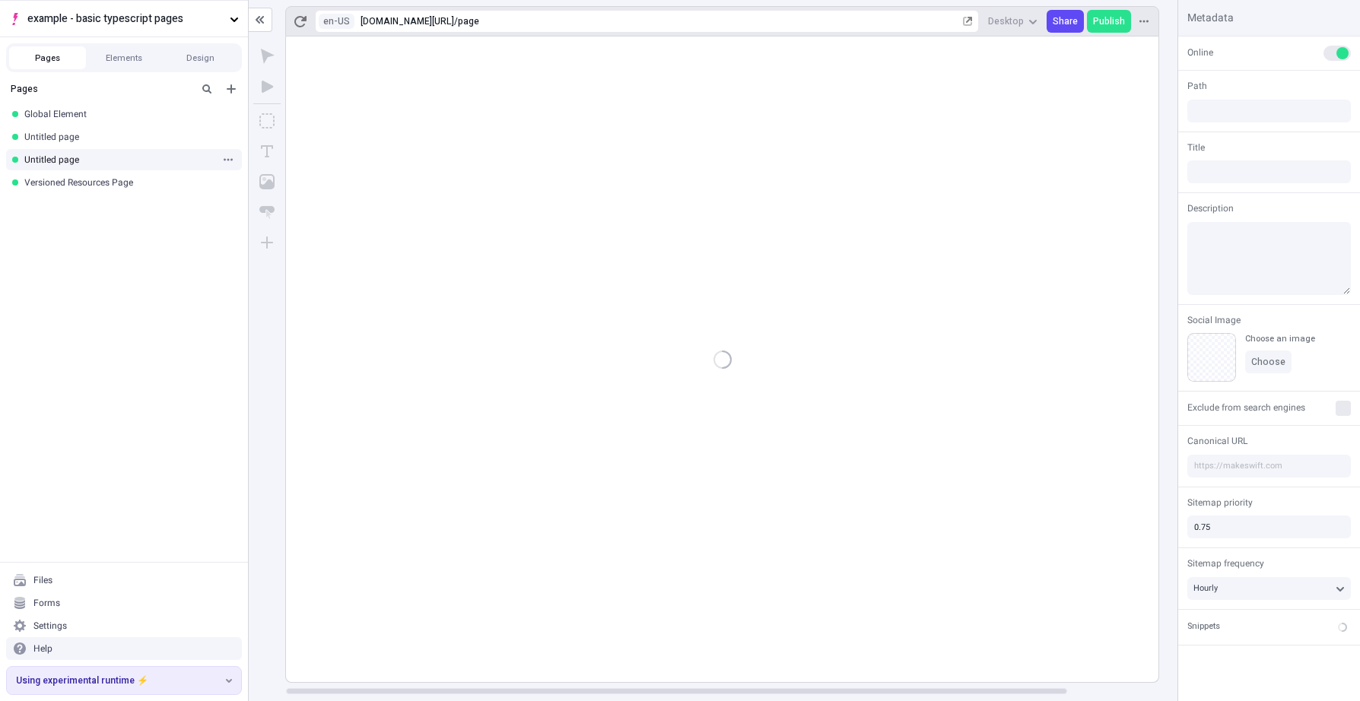
type input "/page"
click at [225, 135] on icon "button" at bounding box center [228, 136] width 9 height 9
click at [265, 144] on div "Rename" at bounding box center [315, 146] width 158 height 23
click at [250, 161] on input "Scheduled Publish Only" at bounding box center [318, 165] width 146 height 23
click at [346, 165] on input "Scheduled Publish Only" at bounding box center [318, 165] width 146 height 23
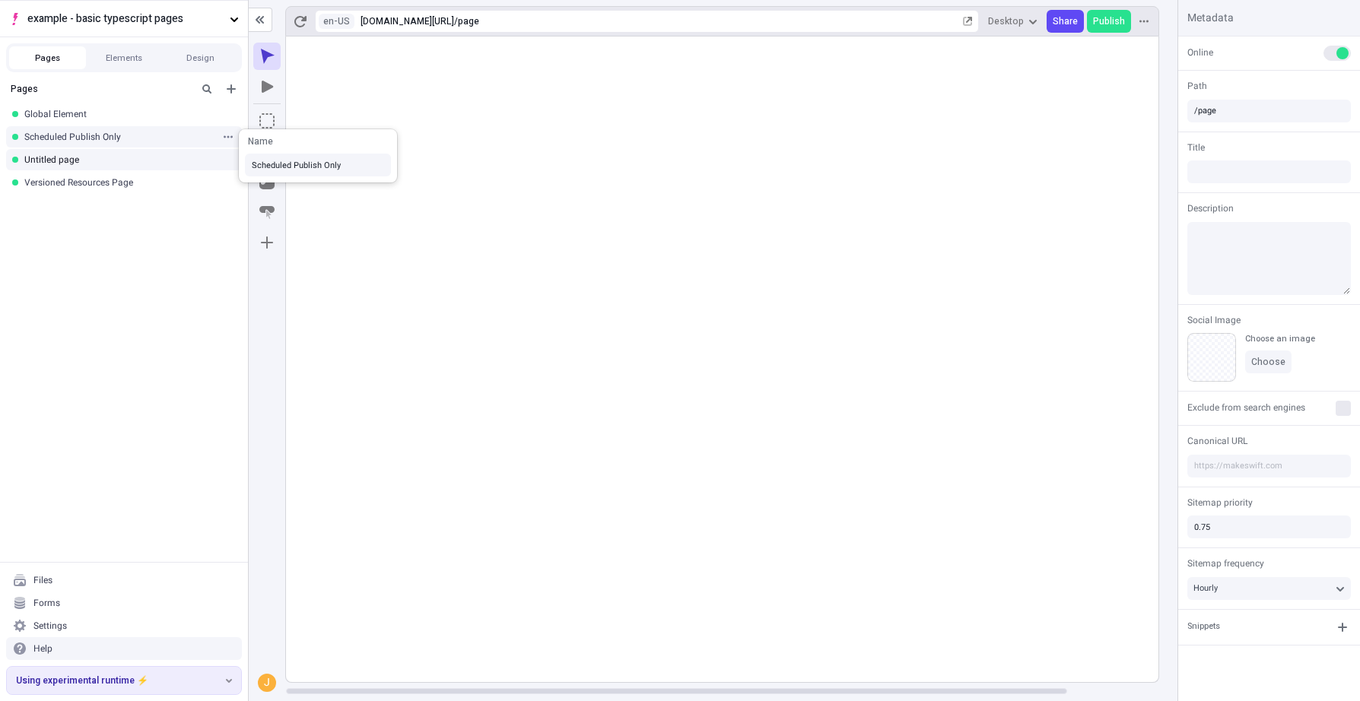
type input "Scheduled Publish Only"
click at [386, 252] on rect at bounding box center [773, 360] width 974 height 646
click at [75, 167] on div "Untitled page" at bounding box center [124, 159] width 248 height 23
click at [69, 142] on div "Scheduled Publish Only" at bounding box center [119, 137] width 190 height 12
click at [73, 157] on div "Untitled page" at bounding box center [119, 160] width 190 height 12
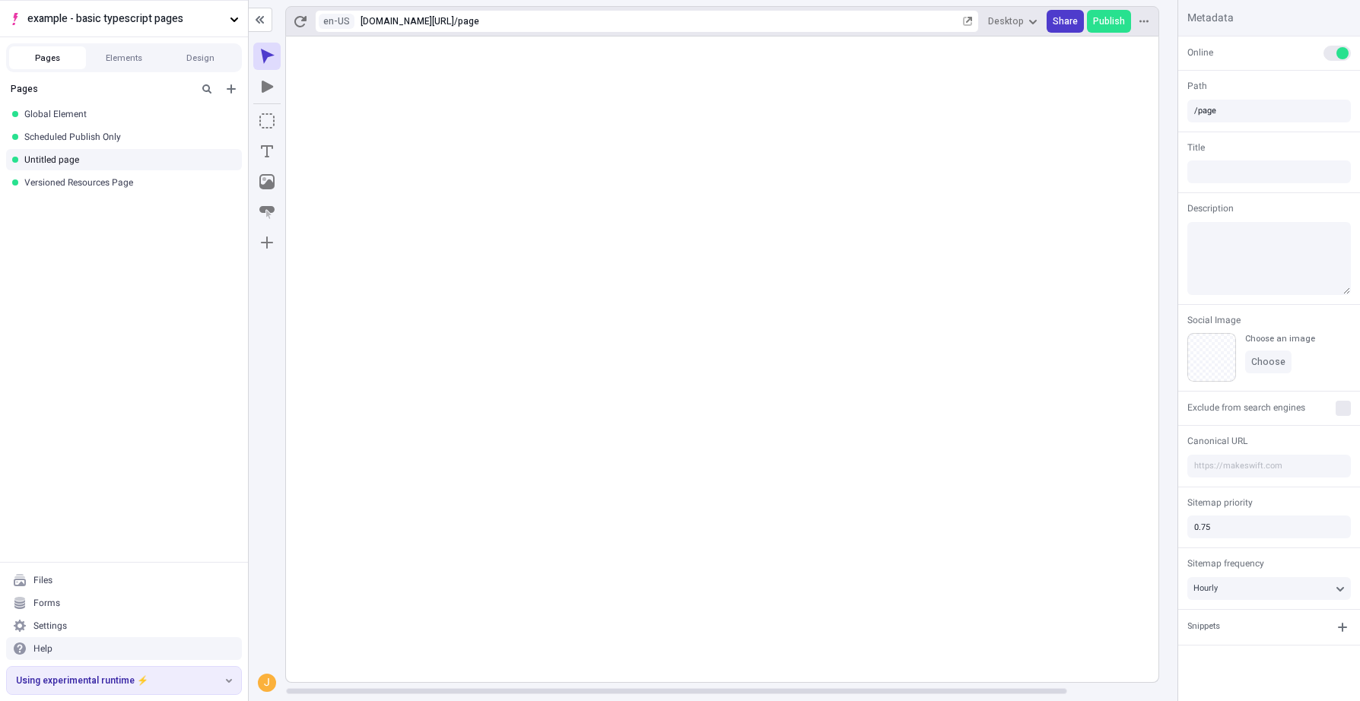
click at [1066, 24] on span "Share" at bounding box center [1065, 21] width 25 height 12
click at [1098, 21] on span "Publish" at bounding box center [1109, 21] width 32 height 12
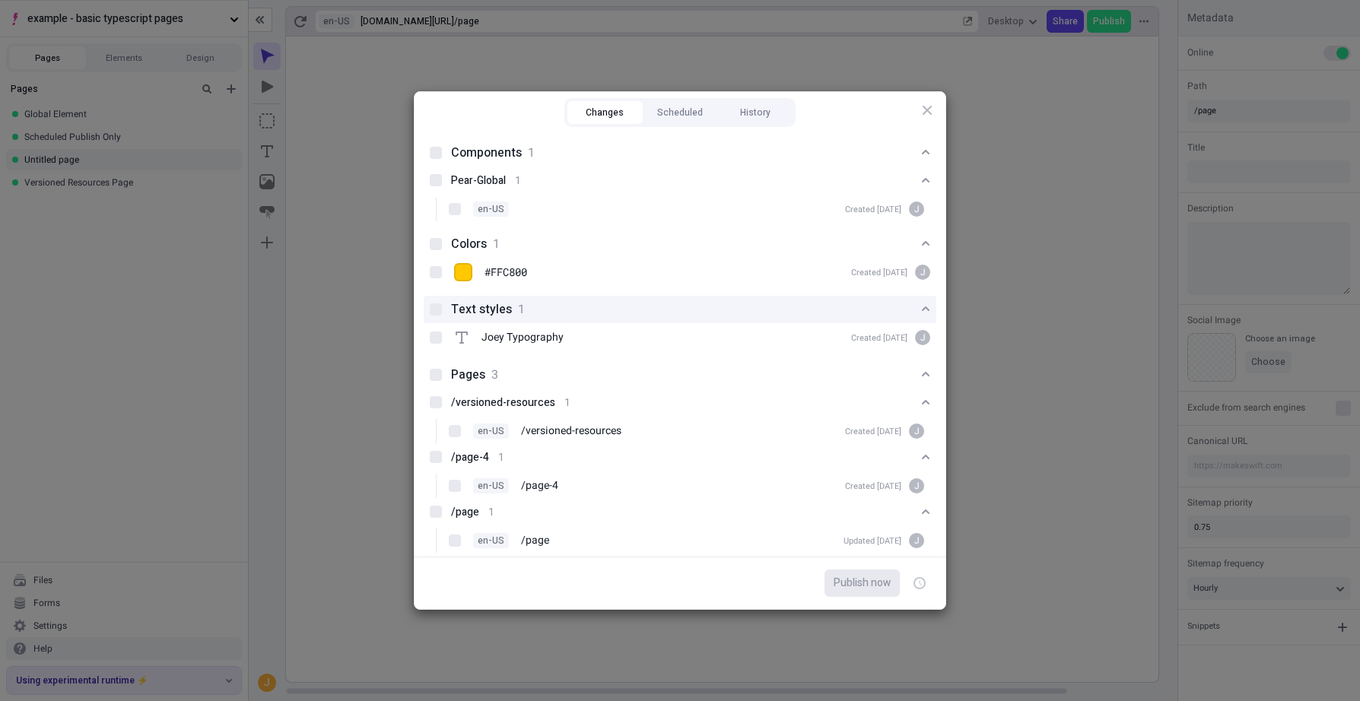
scroll to position [14, 0]
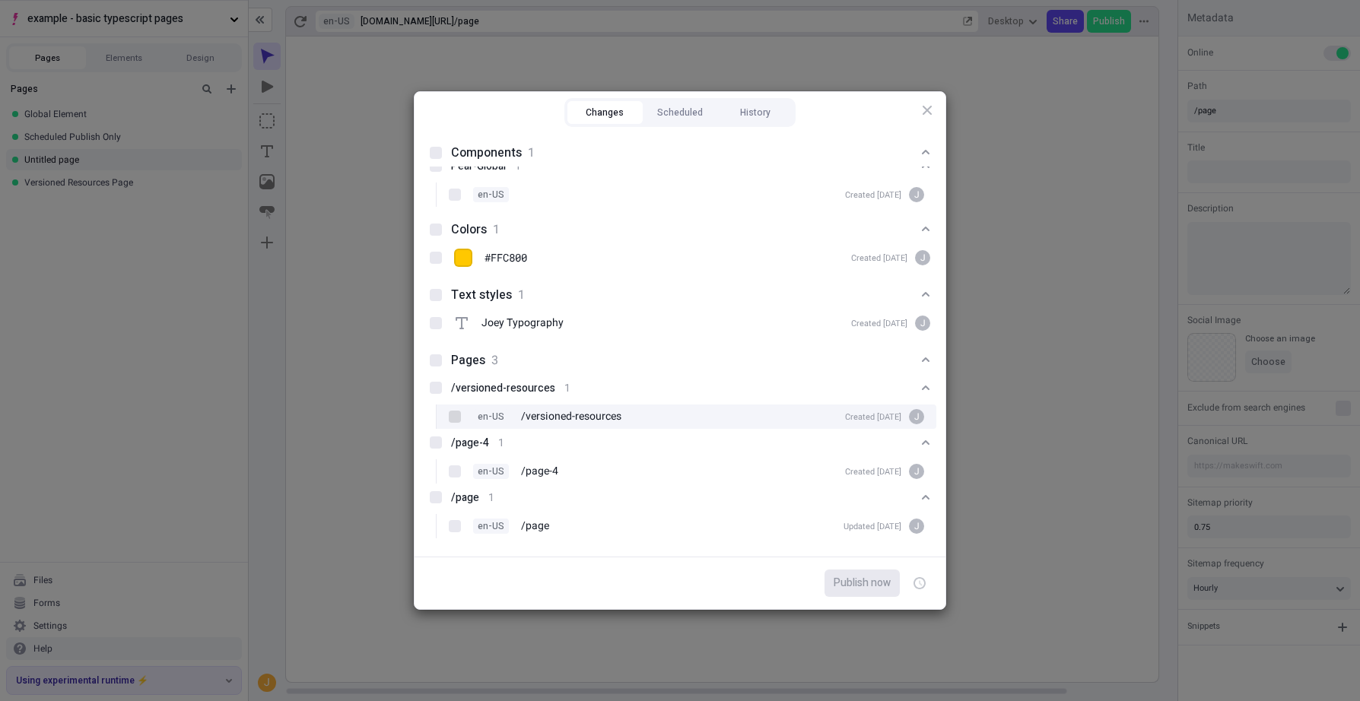
click at [455, 414] on div at bounding box center [455, 417] width 12 height 12
checkbox input "true"
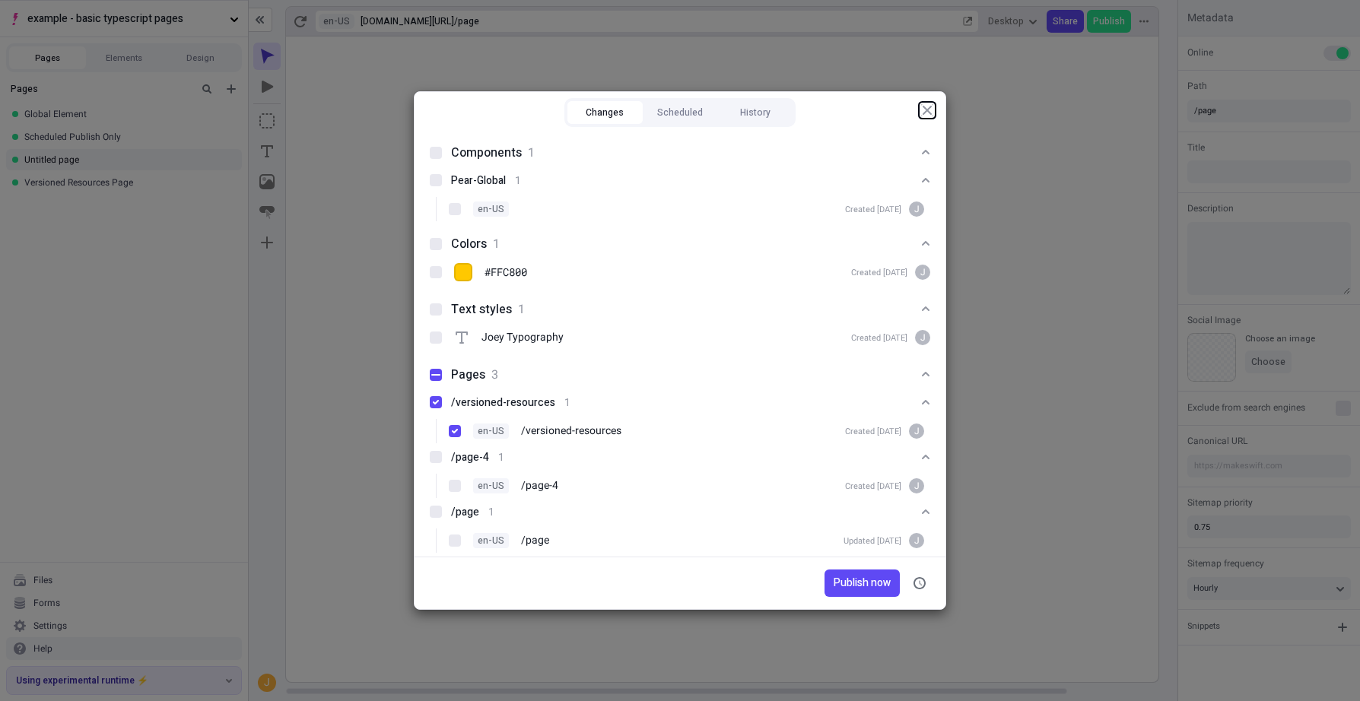
click at [930, 106] on icon "button" at bounding box center [927, 110] width 9 height 9
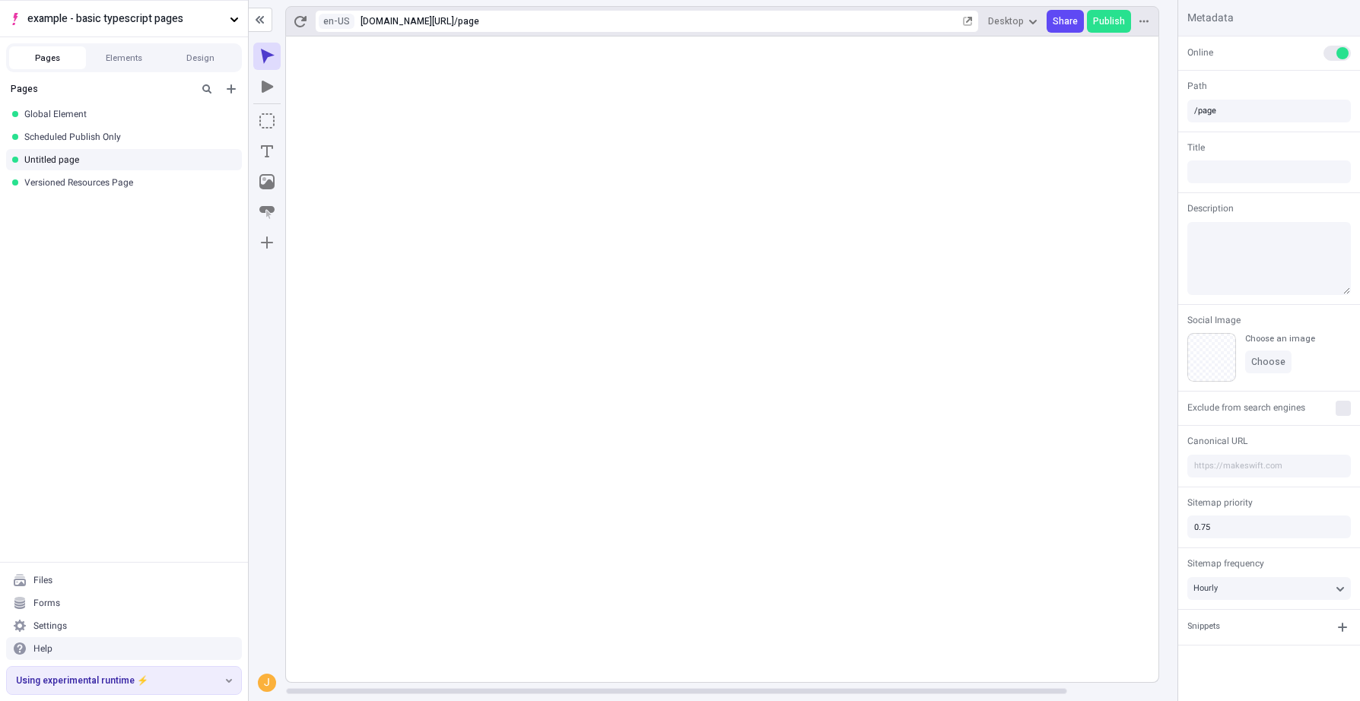
click at [621, 205] on rect at bounding box center [773, 360] width 974 height 646
click at [87, 191] on div "Versioned Resources Page" at bounding box center [124, 182] width 248 height 23
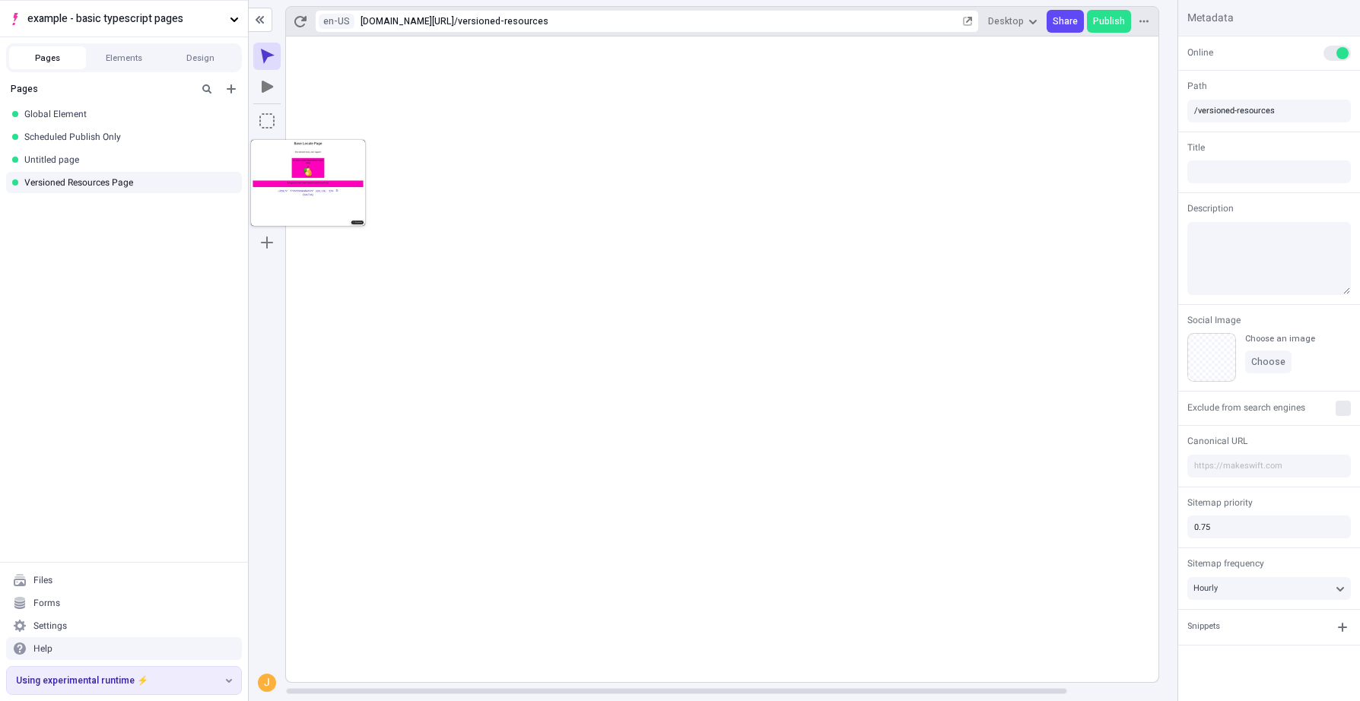
click at [730, 549] on rect at bounding box center [773, 360] width 974 height 646
click at [1062, 19] on span "Share" at bounding box center [1065, 21] width 25 height 12
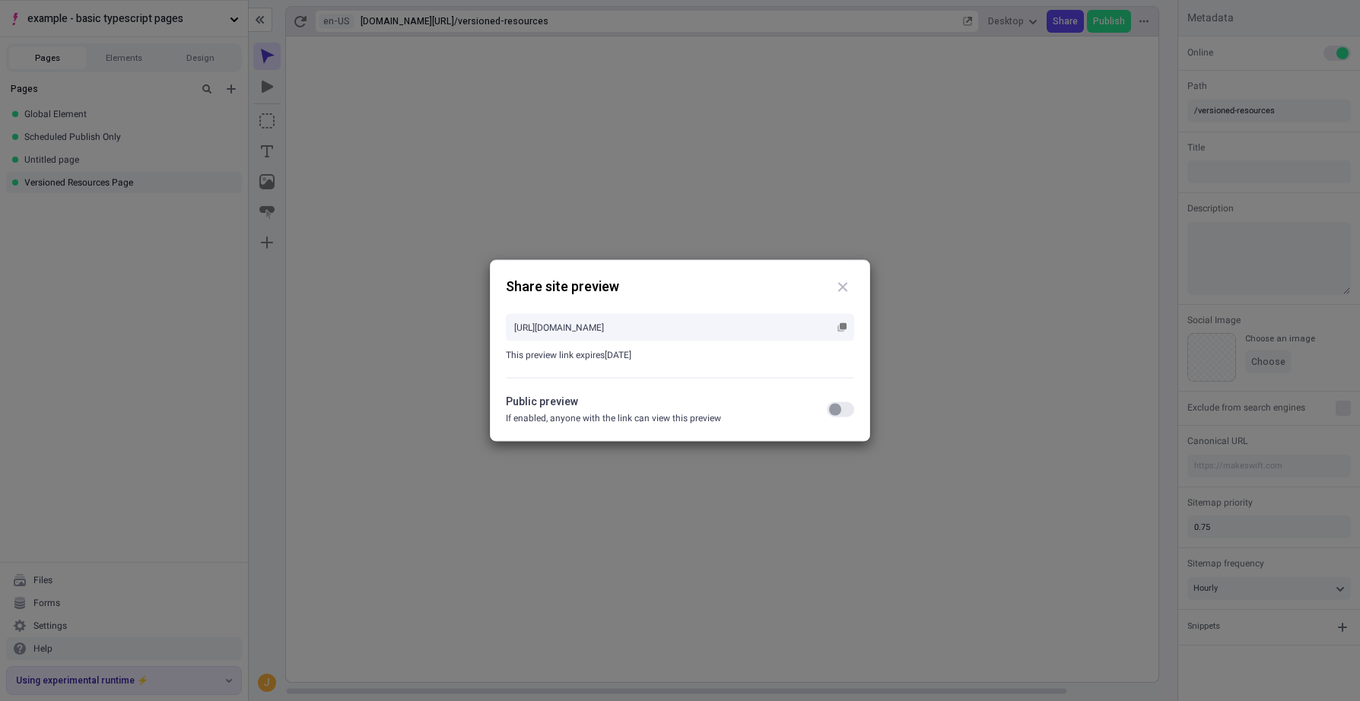
drag, startPoint x: 862, startPoint y: 421, endPoint x: 850, endPoint y: 415, distance: 12.9
click at [855, 418] on div "Share site preview [URL][DOMAIN_NAME] This preview link expires [DATE] Public p…" at bounding box center [680, 351] width 380 height 182
click at [849, 414] on button "button" at bounding box center [840, 409] width 27 height 15
click at [846, 327] on rect "button" at bounding box center [843, 326] width 7 height 7
click at [474, 505] on div "Share site preview [URL][DOMAIN_NAME] This preview link expires [DATE] Public p…" at bounding box center [680, 350] width 1360 height 701
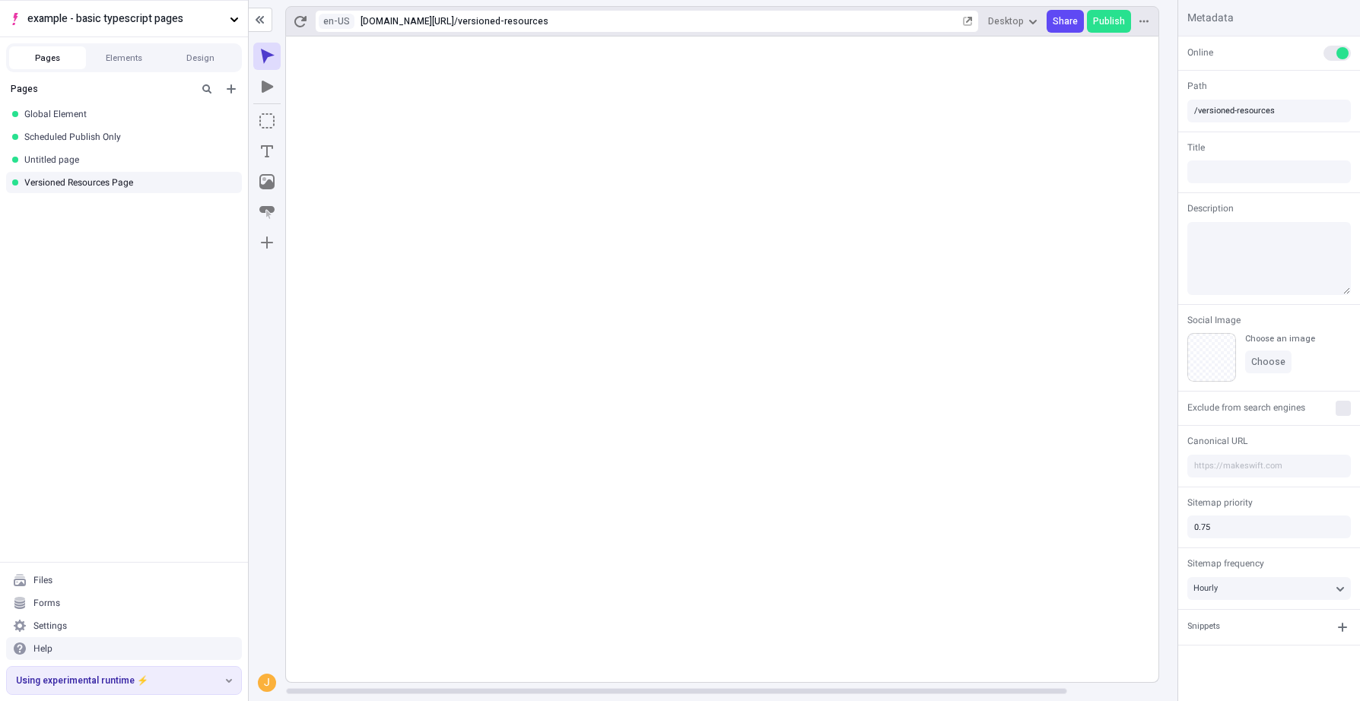
click at [158, 268] on div "Pages Global Element Scheduled Publish Only Untitled page Versioned Resources P…" at bounding box center [124, 318] width 248 height 487
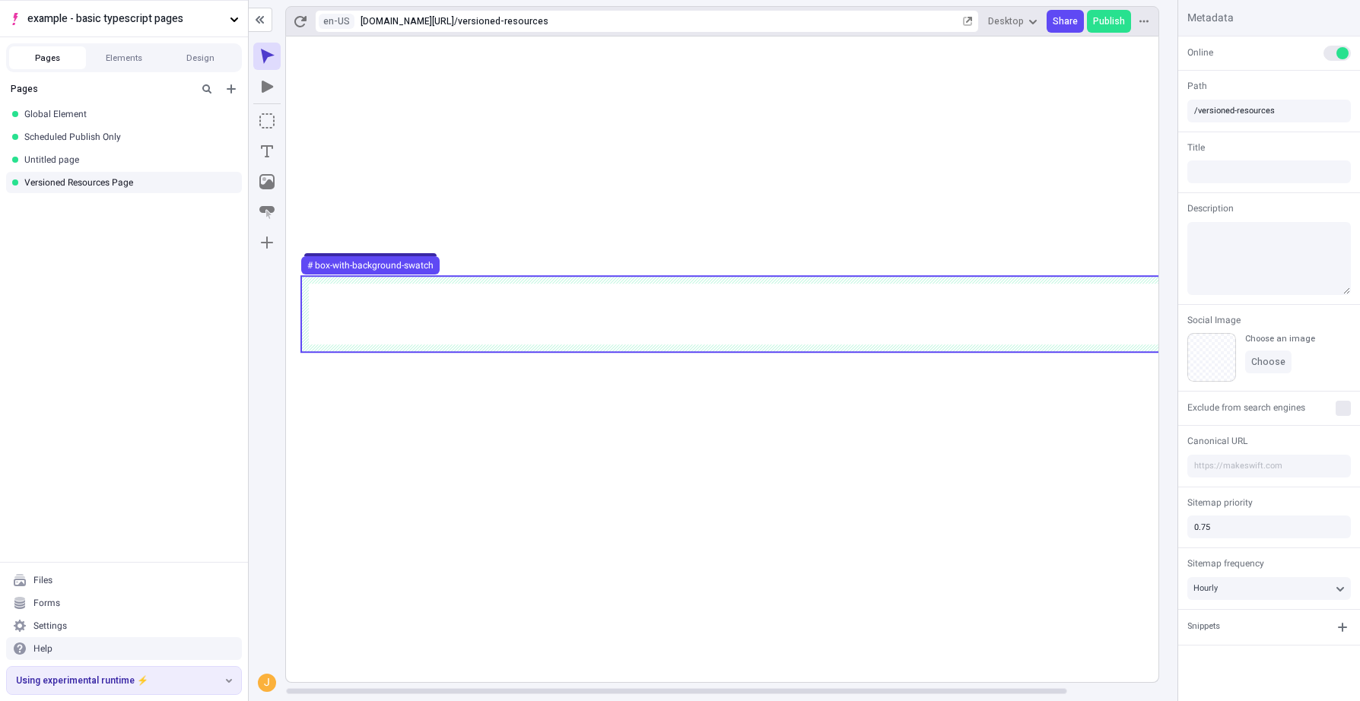
click at [425, 326] on use at bounding box center [773, 314] width 944 height 76
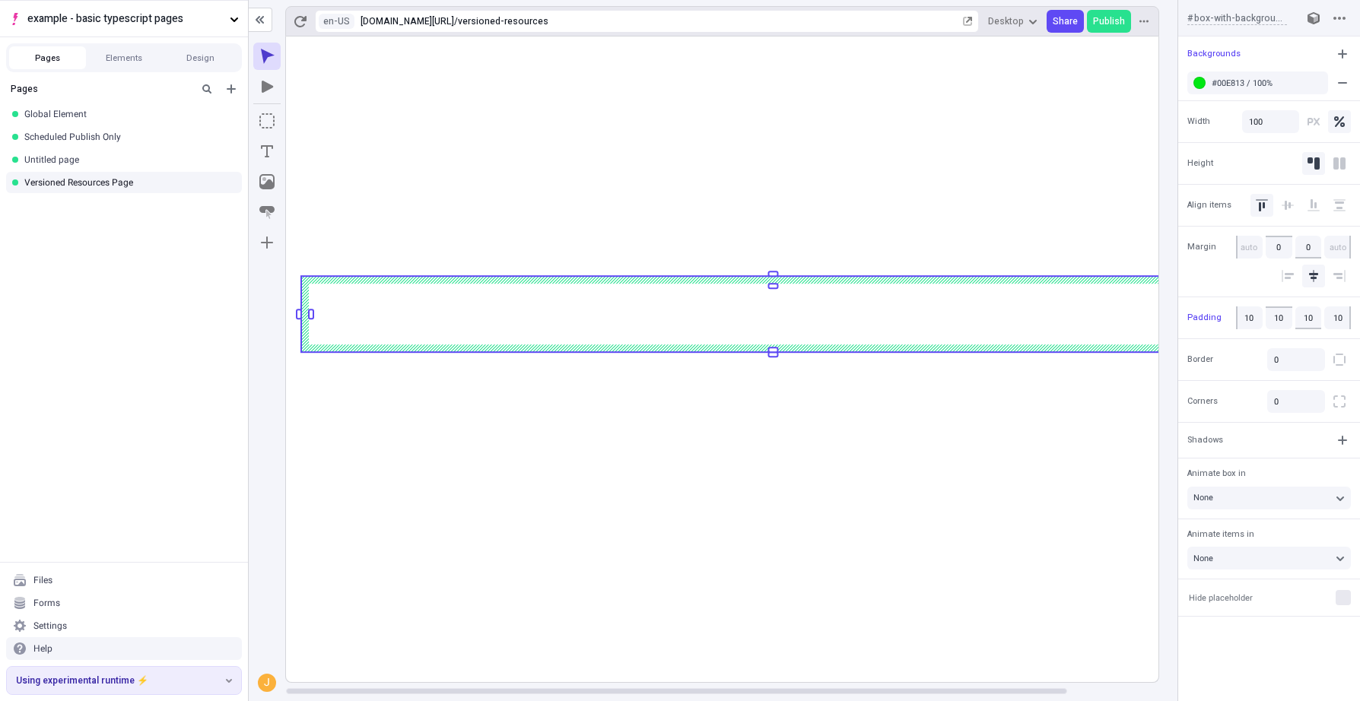
click at [439, 535] on rect at bounding box center [773, 360] width 974 height 646
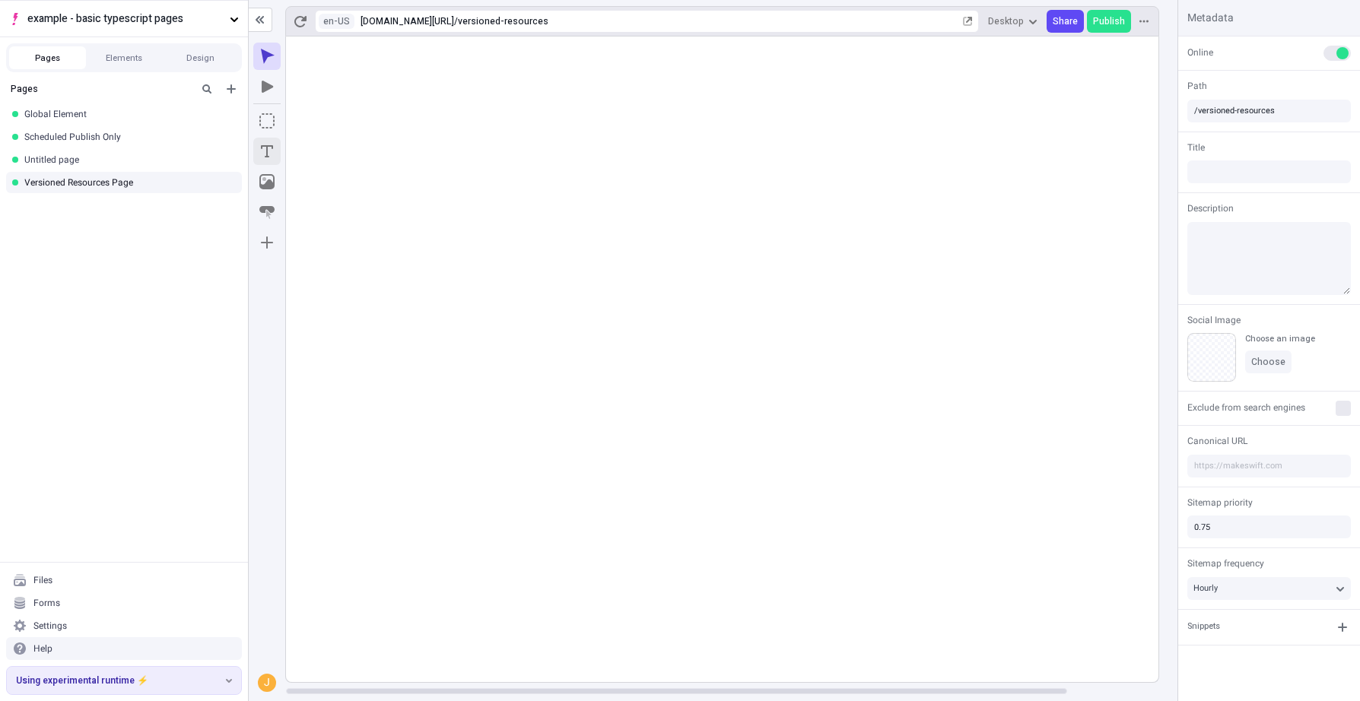
click at [263, 152] on icon "Text" at bounding box center [266, 151] width 15 height 15
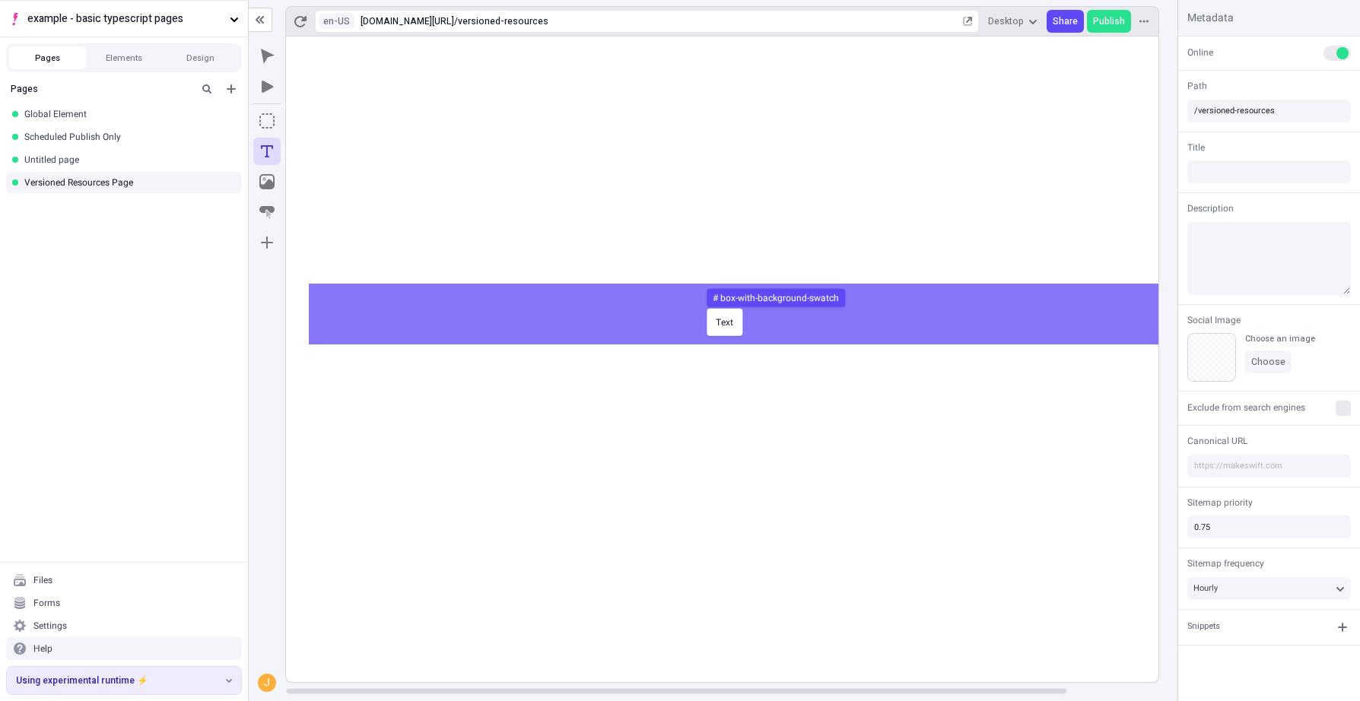
click at [703, 305] on div "Text # box-with-background-swatch" at bounding box center [680, 350] width 1360 height 701
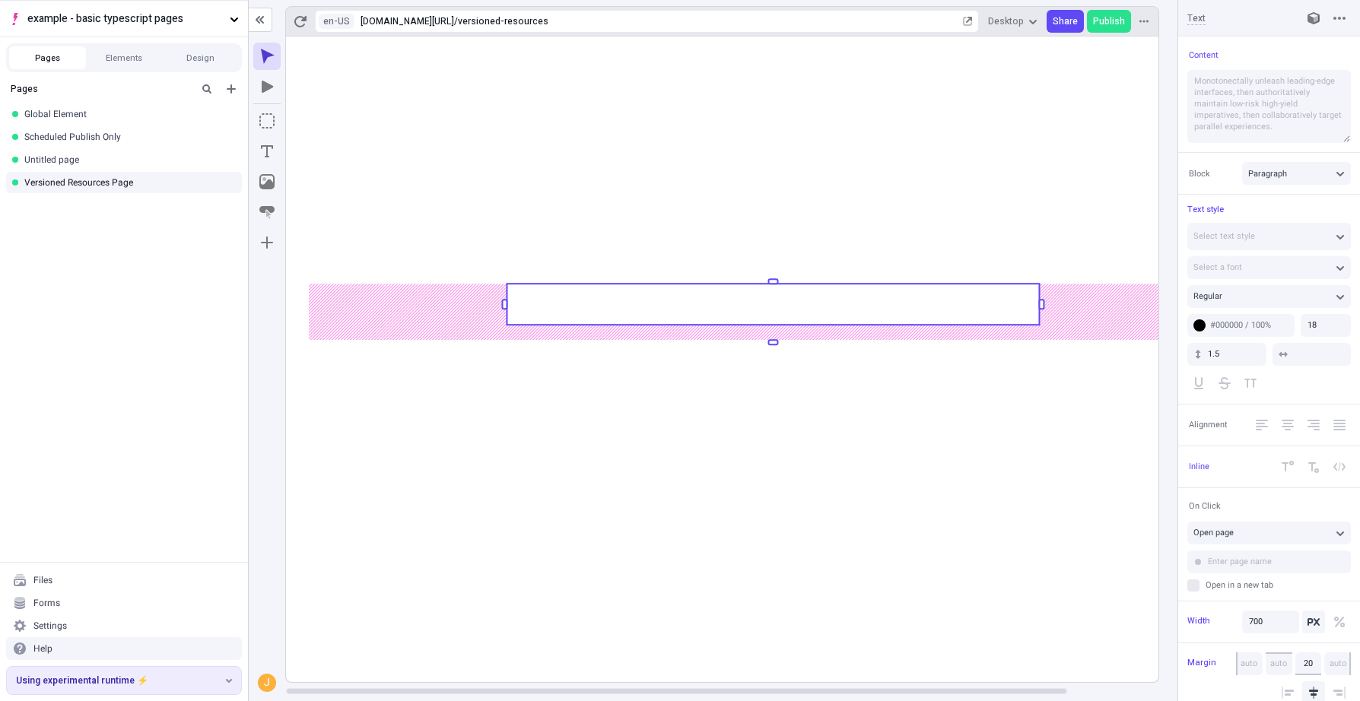
click at [744, 304] on rect at bounding box center [773, 304] width 532 height 41
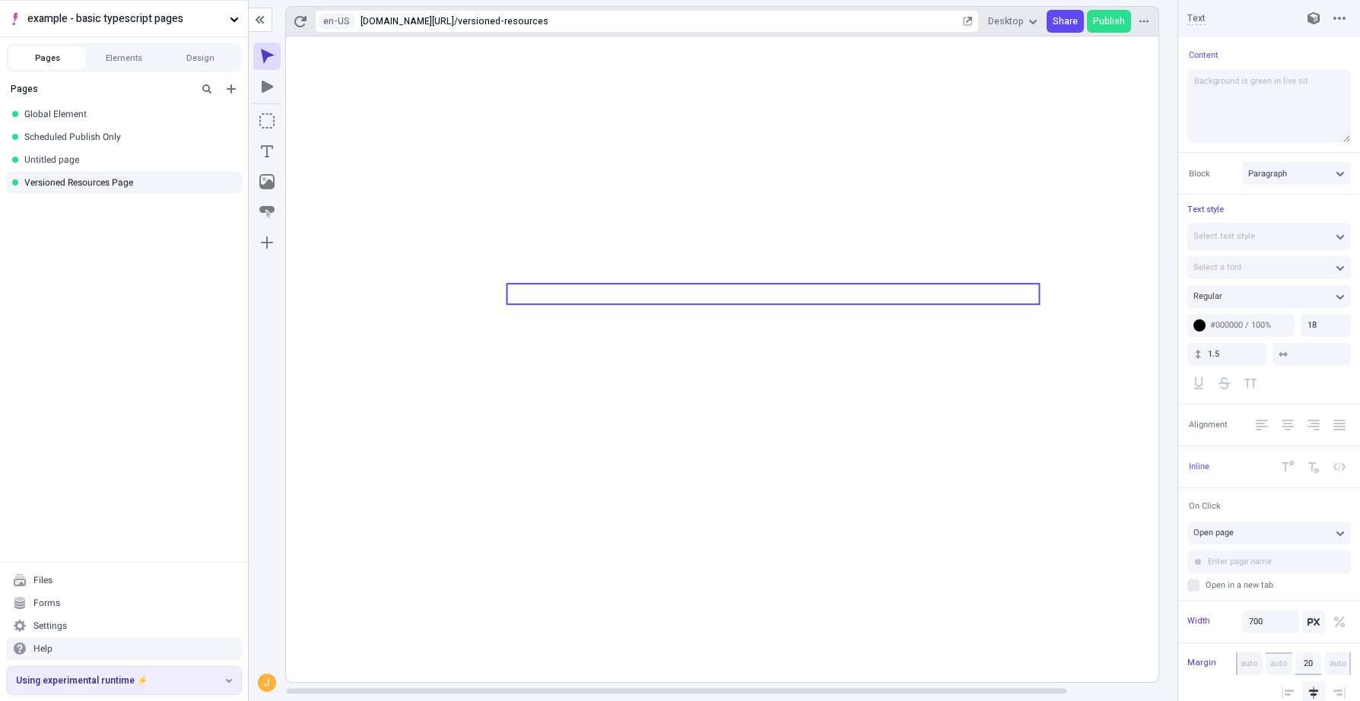
type textarea "Background is green in live site"
click at [757, 471] on icon at bounding box center [773, 360] width 974 height 646
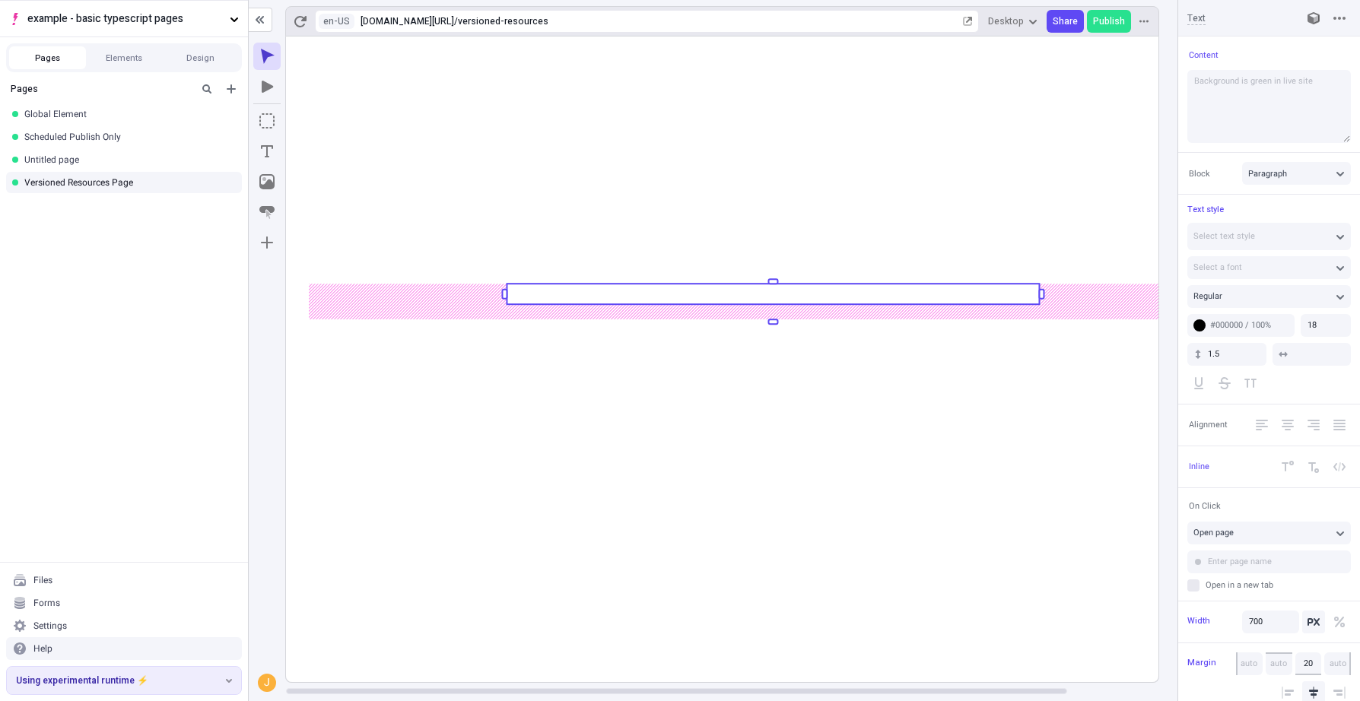
click at [757, 471] on rect at bounding box center [773, 360] width 974 height 646
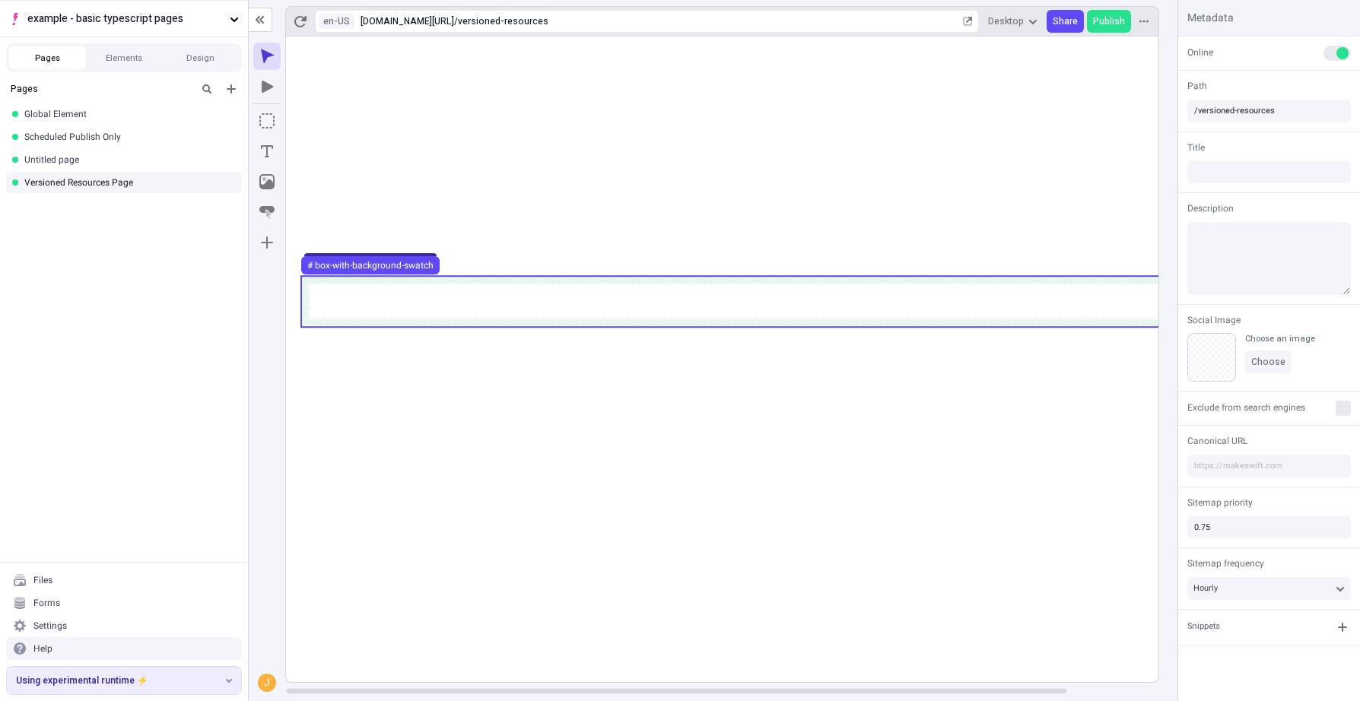
click at [670, 297] on use at bounding box center [773, 301] width 944 height 51
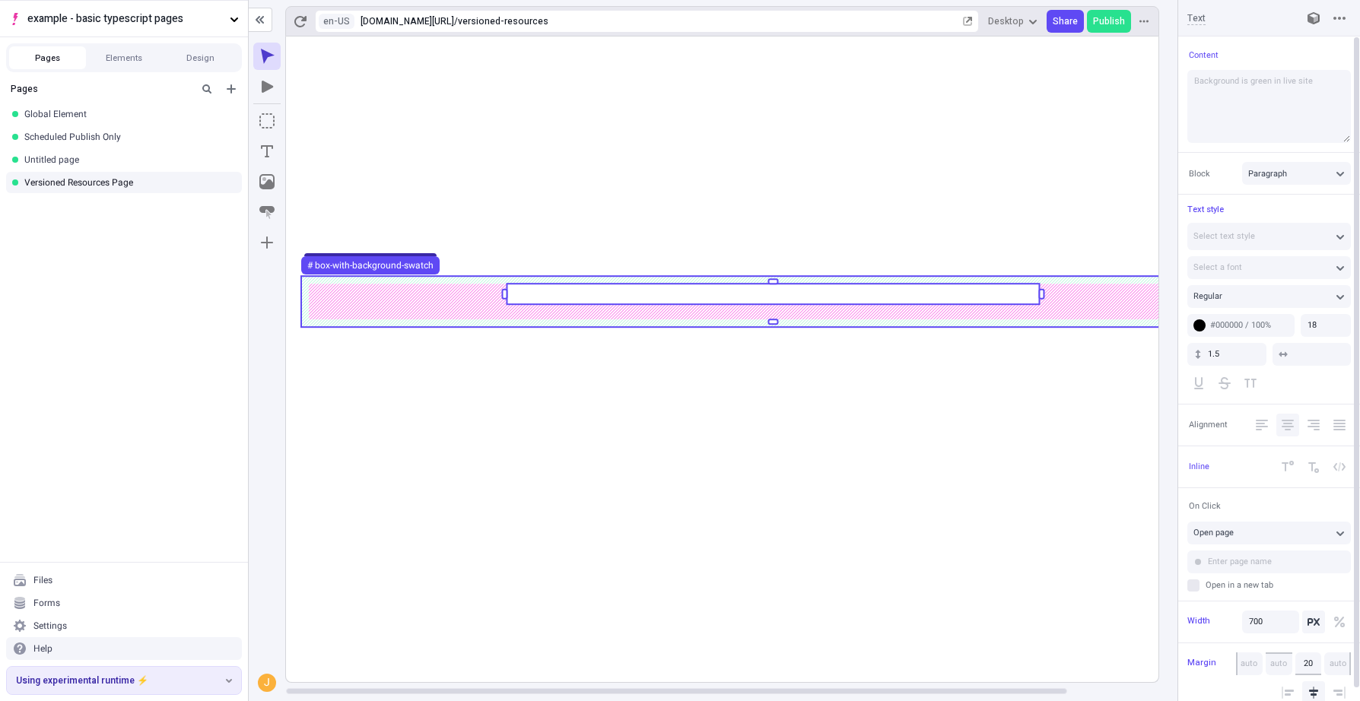
click at [1269, 425] on icon "Center Align" at bounding box center [1287, 425] width 12 height 11
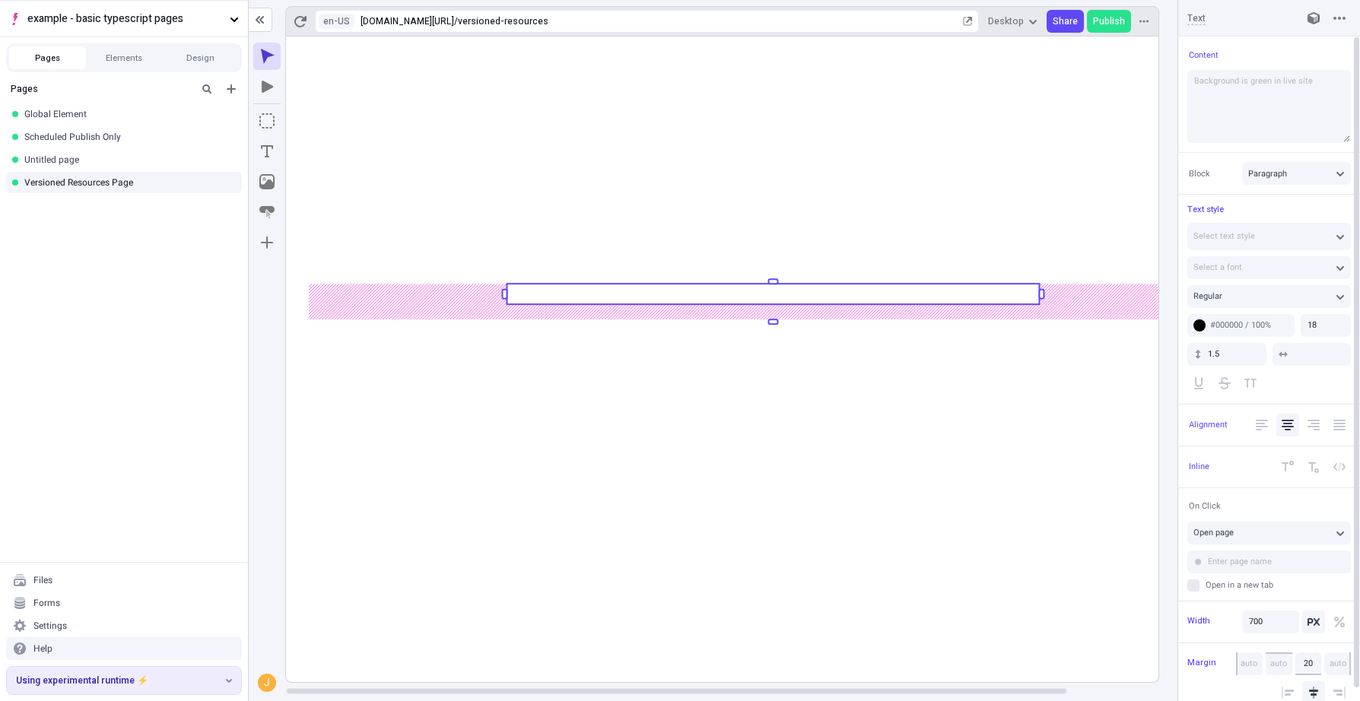
click at [957, 468] on rect at bounding box center [773, 360] width 974 height 646
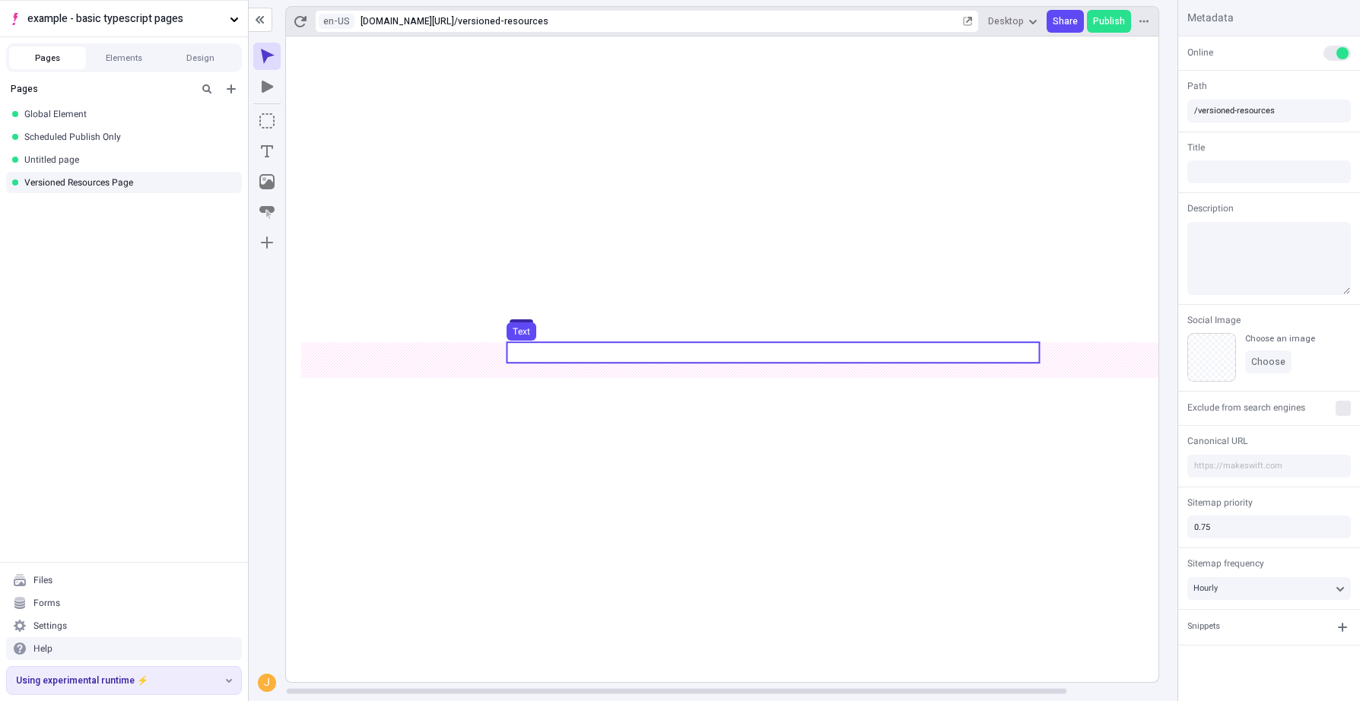
click at [818, 354] on use at bounding box center [773, 352] width 532 height 21
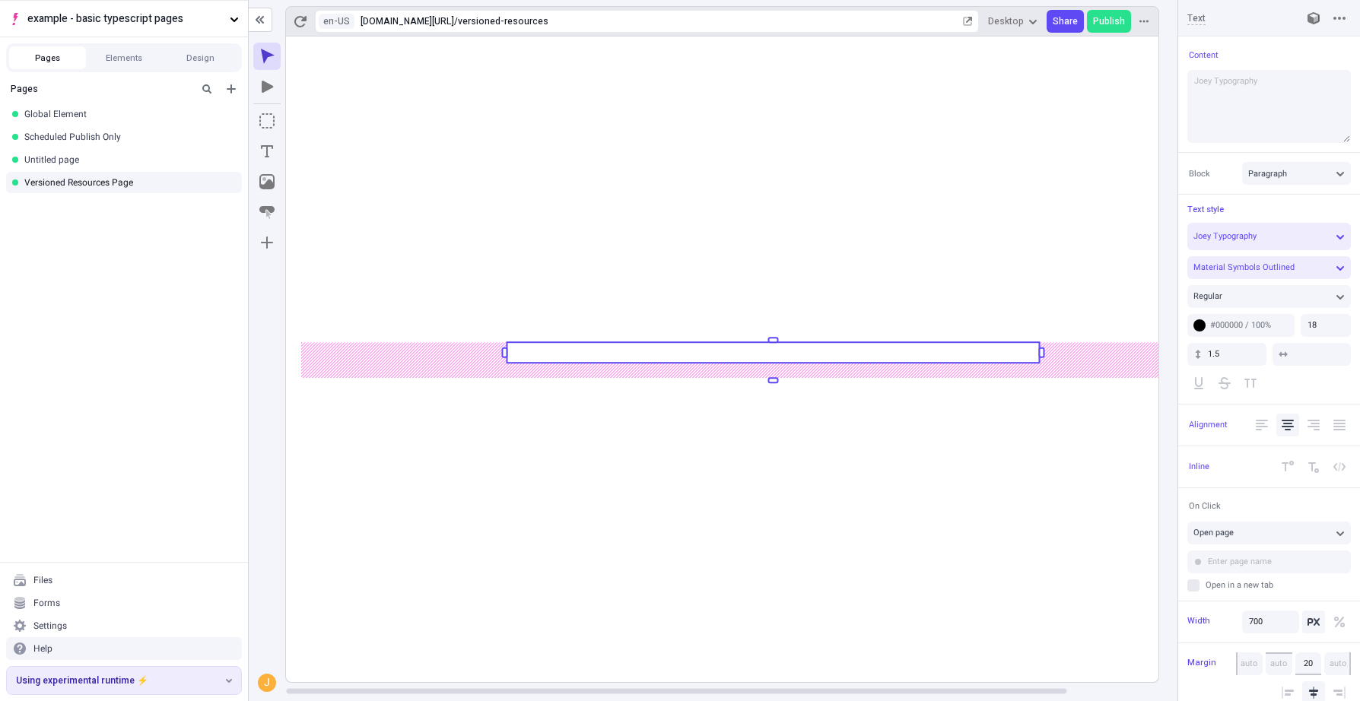
click at [818, 354] on rect at bounding box center [773, 352] width 532 height 21
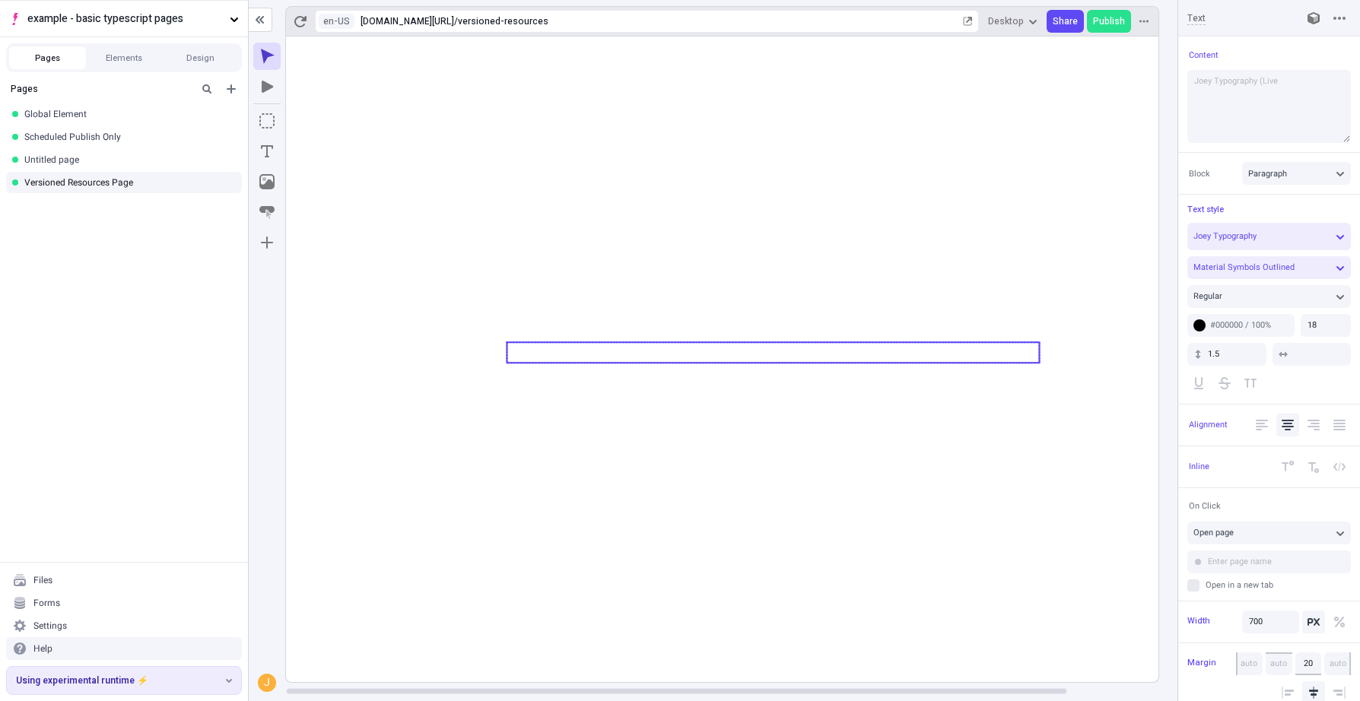
type textarea "Joey Typography (Live)"
click at [848, 282] on icon at bounding box center [773, 360] width 974 height 646
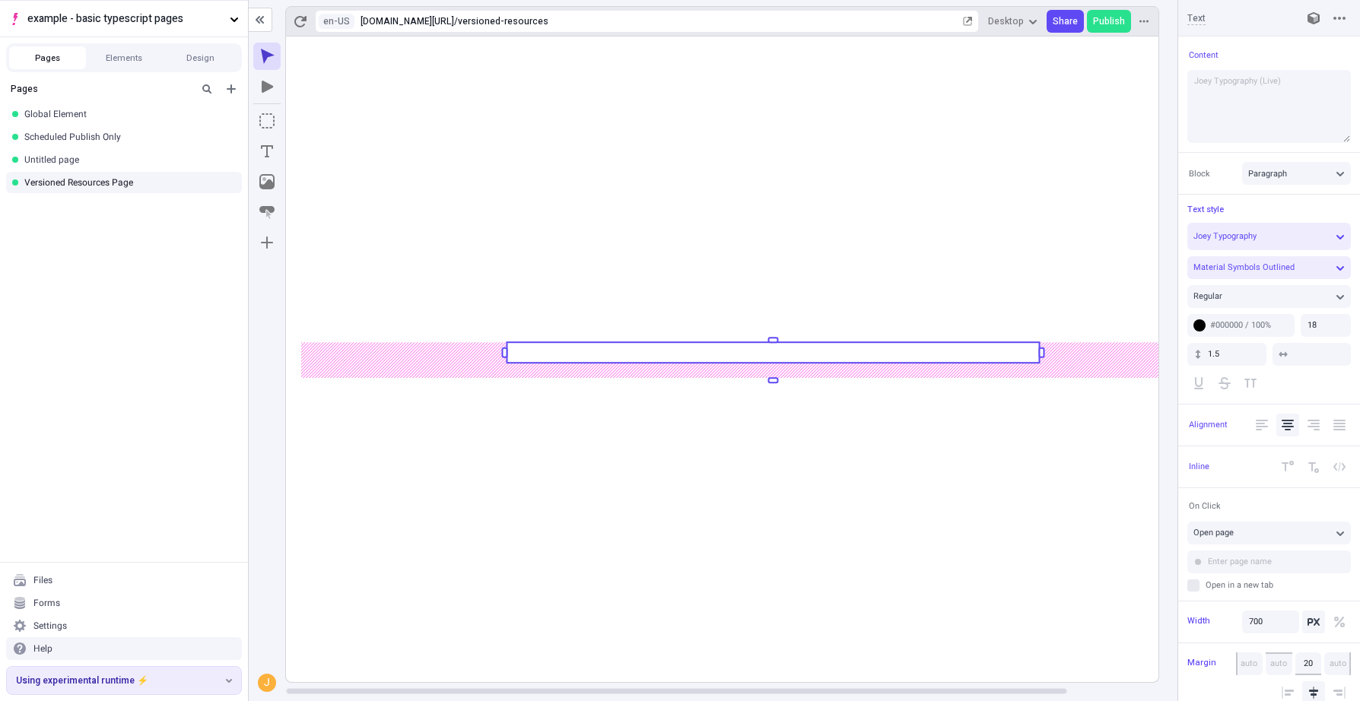
click at [869, 351] on rect at bounding box center [773, 352] width 532 height 21
click at [891, 440] on rect at bounding box center [773, 360] width 974 height 646
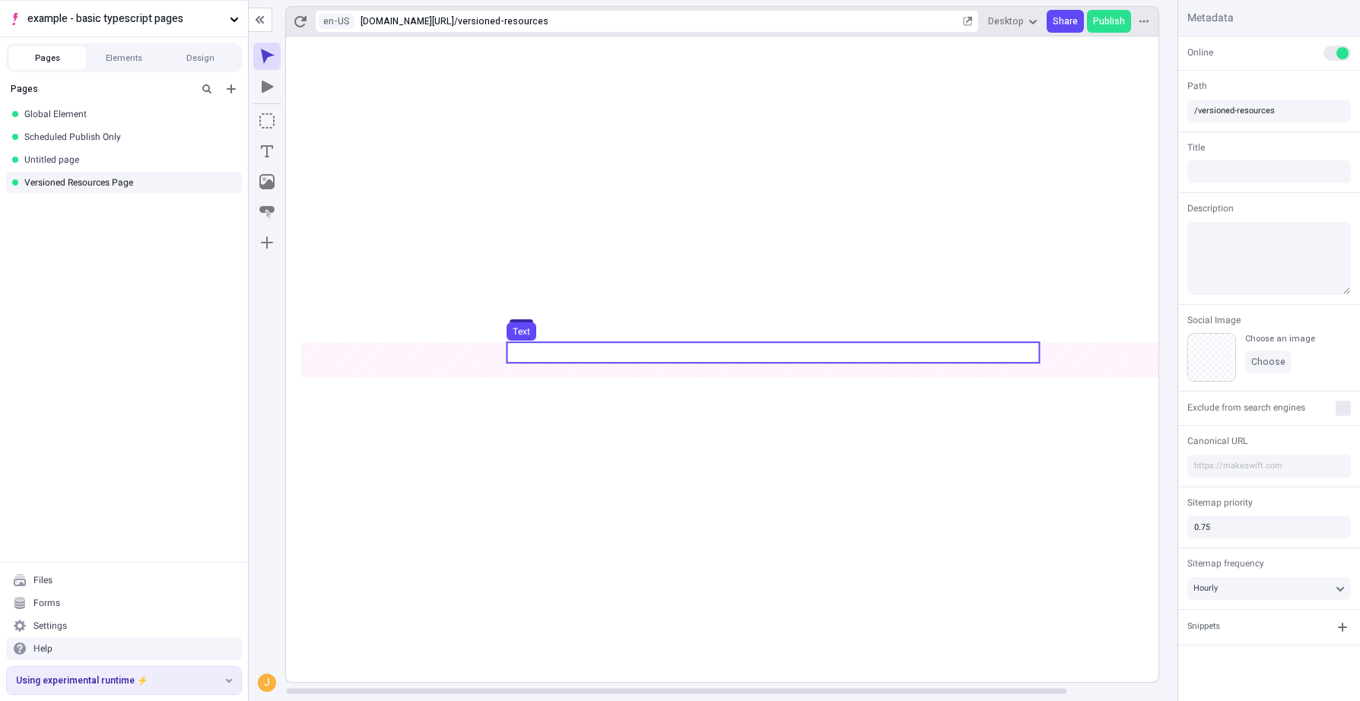
click at [890, 358] on use at bounding box center [773, 352] width 532 height 21
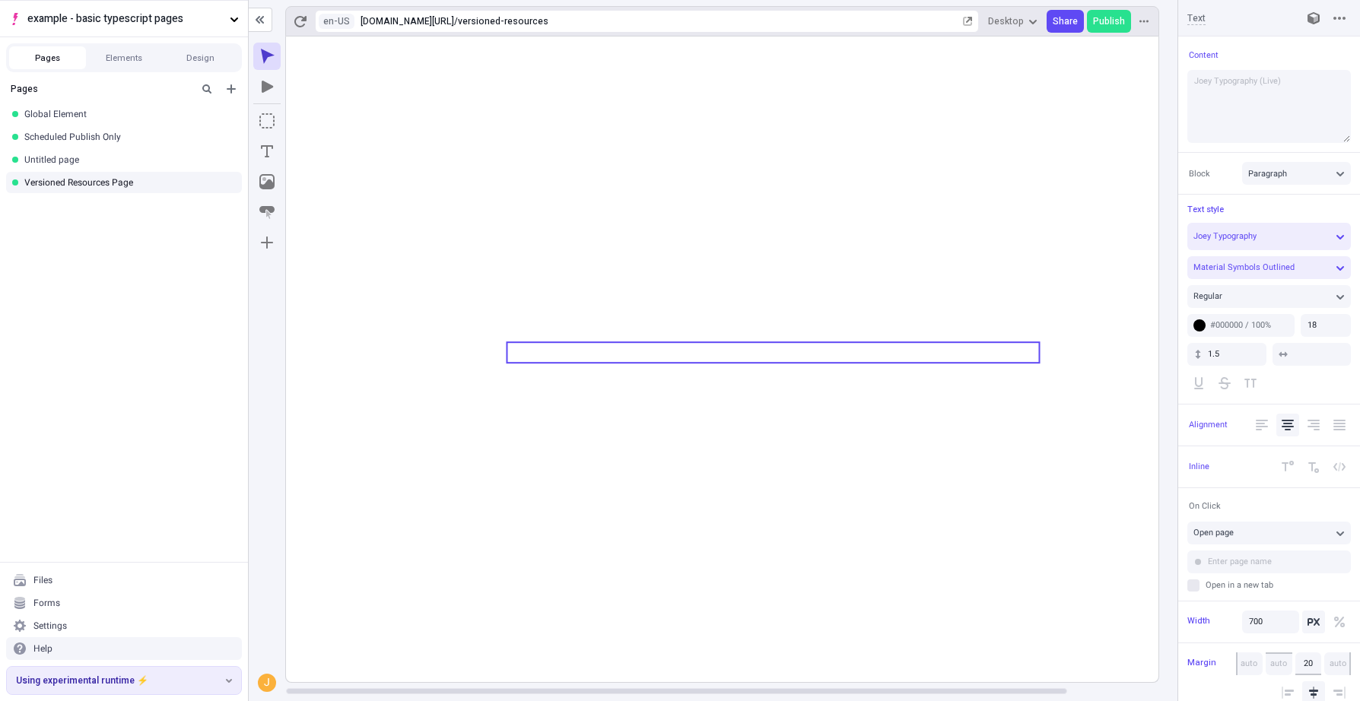
click at [910, 427] on icon at bounding box center [773, 360] width 974 height 646
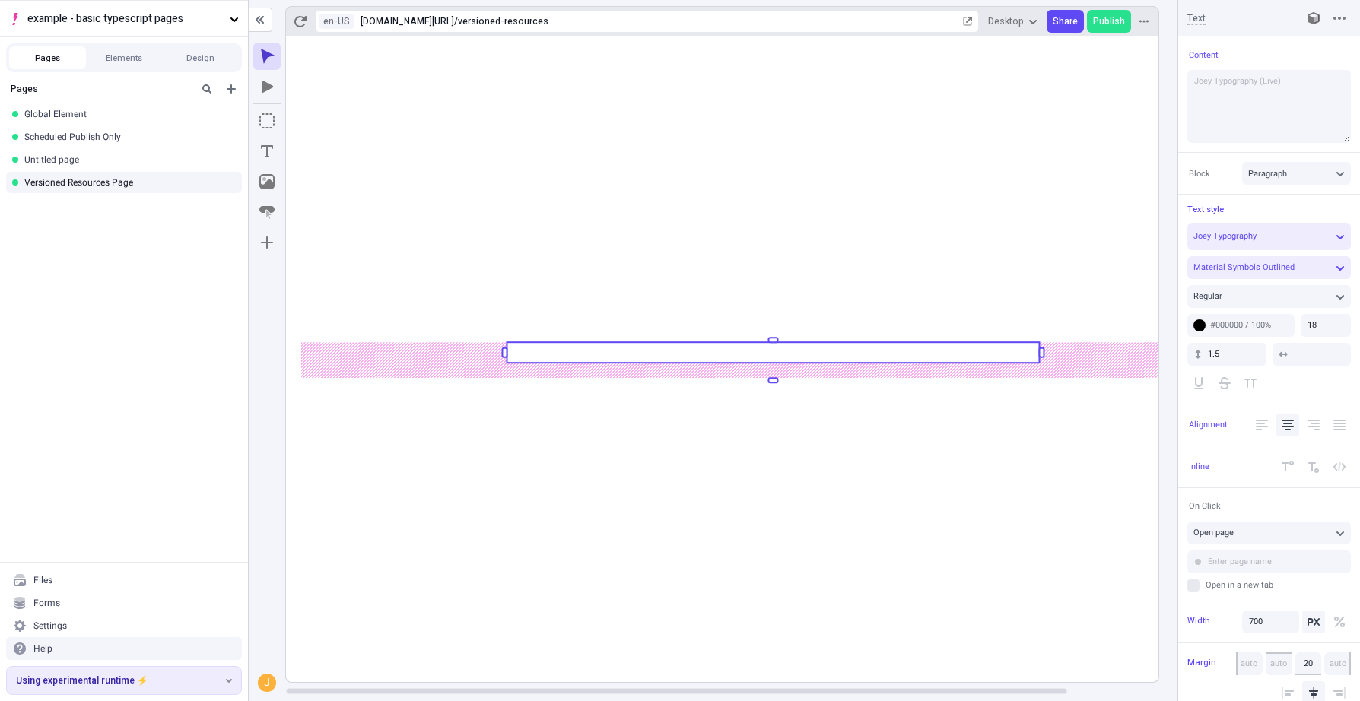
click at [866, 357] on rect at bounding box center [773, 352] width 532 height 21
click at [867, 411] on rect at bounding box center [773, 360] width 974 height 646
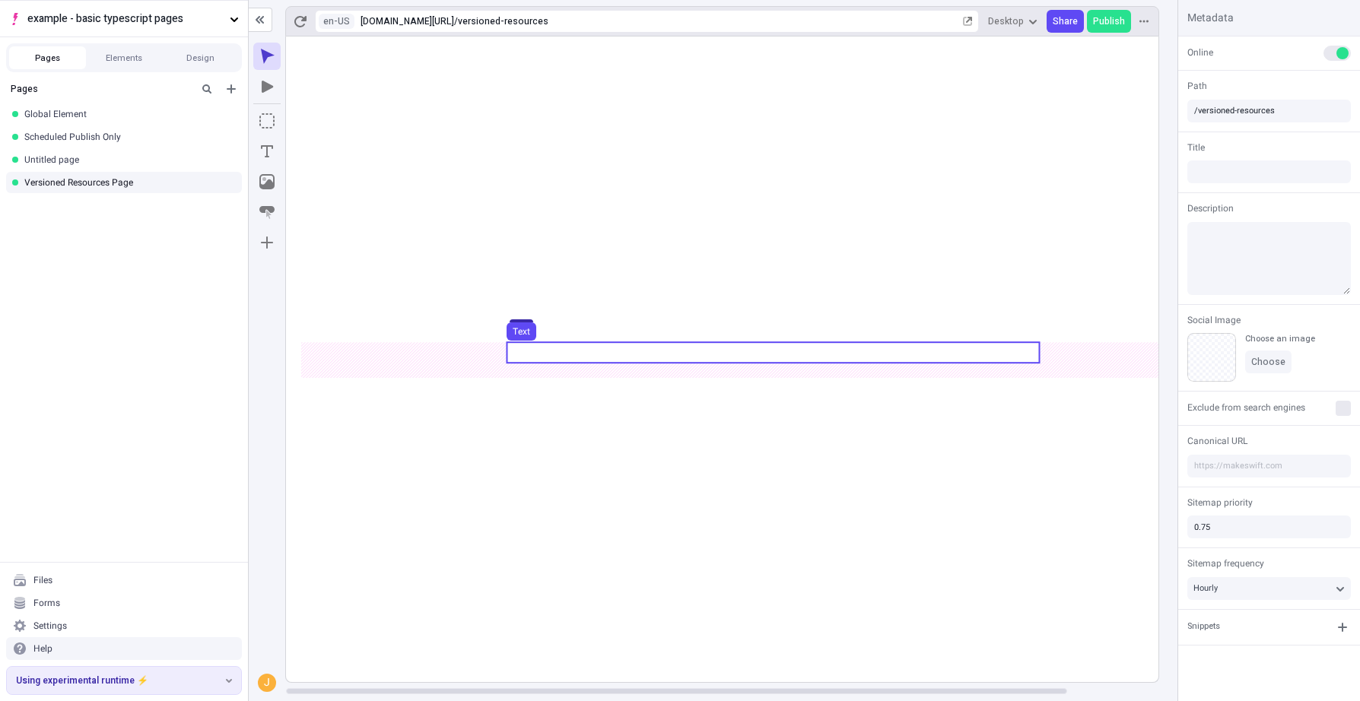
click at [792, 355] on use at bounding box center [773, 352] width 532 height 21
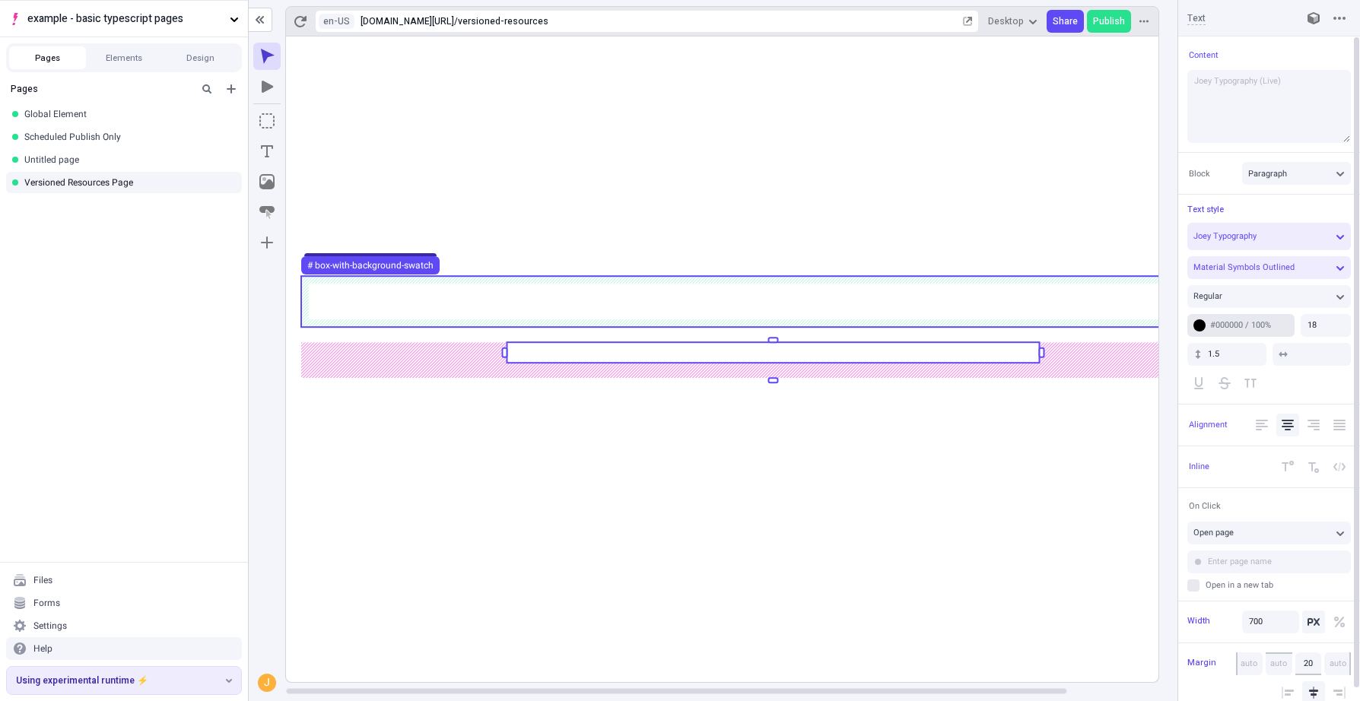
click at [1198, 322] on button "#000000 / 100%" at bounding box center [1240, 325] width 107 height 23
click at [1130, 430] on div "Suggestions" at bounding box center [1130, 435] width 9 height 23
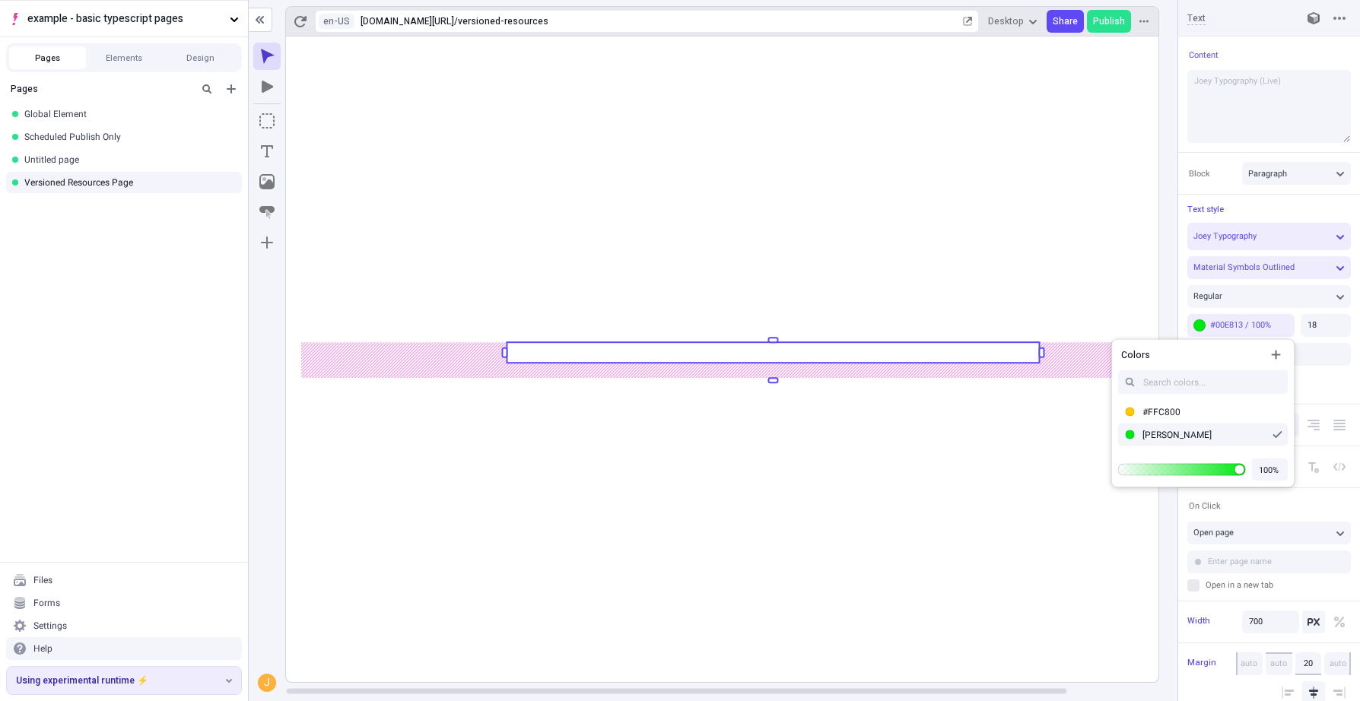
click at [947, 405] on rect at bounding box center [773, 360] width 974 height 646
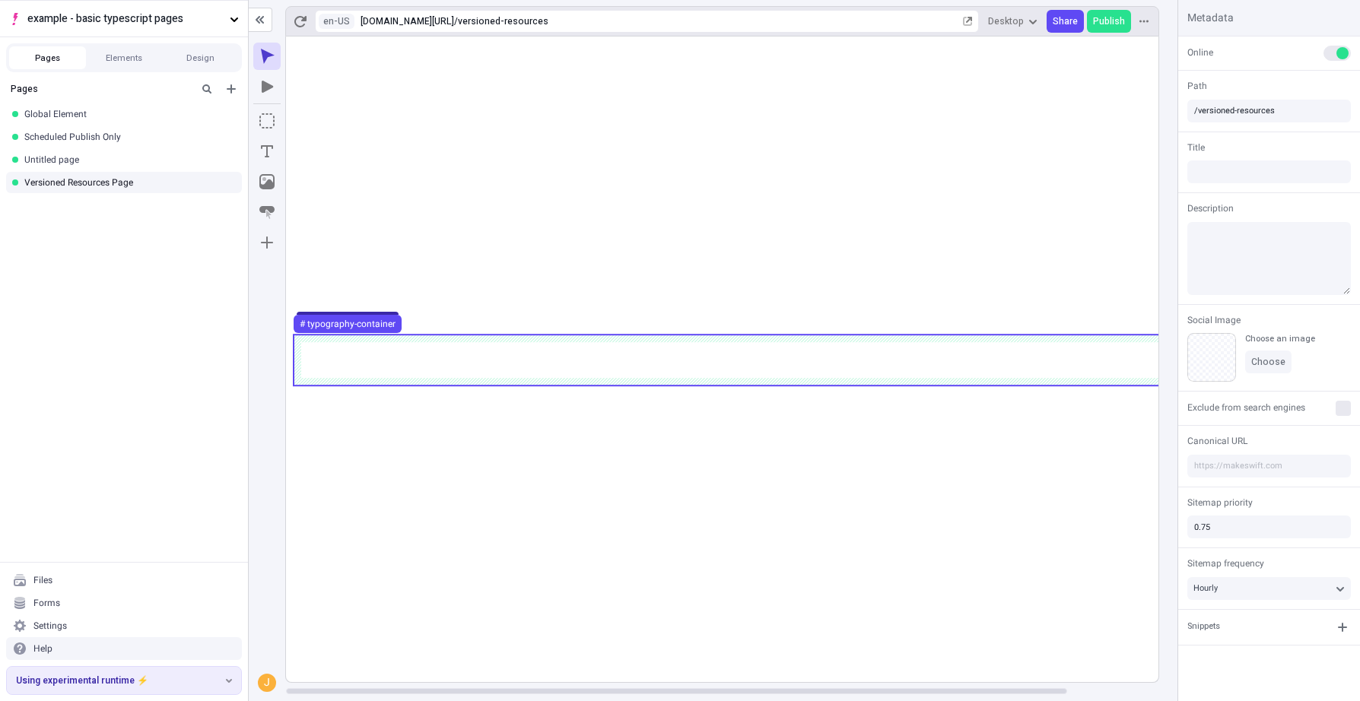
click at [897, 360] on use at bounding box center [773, 360] width 959 height 51
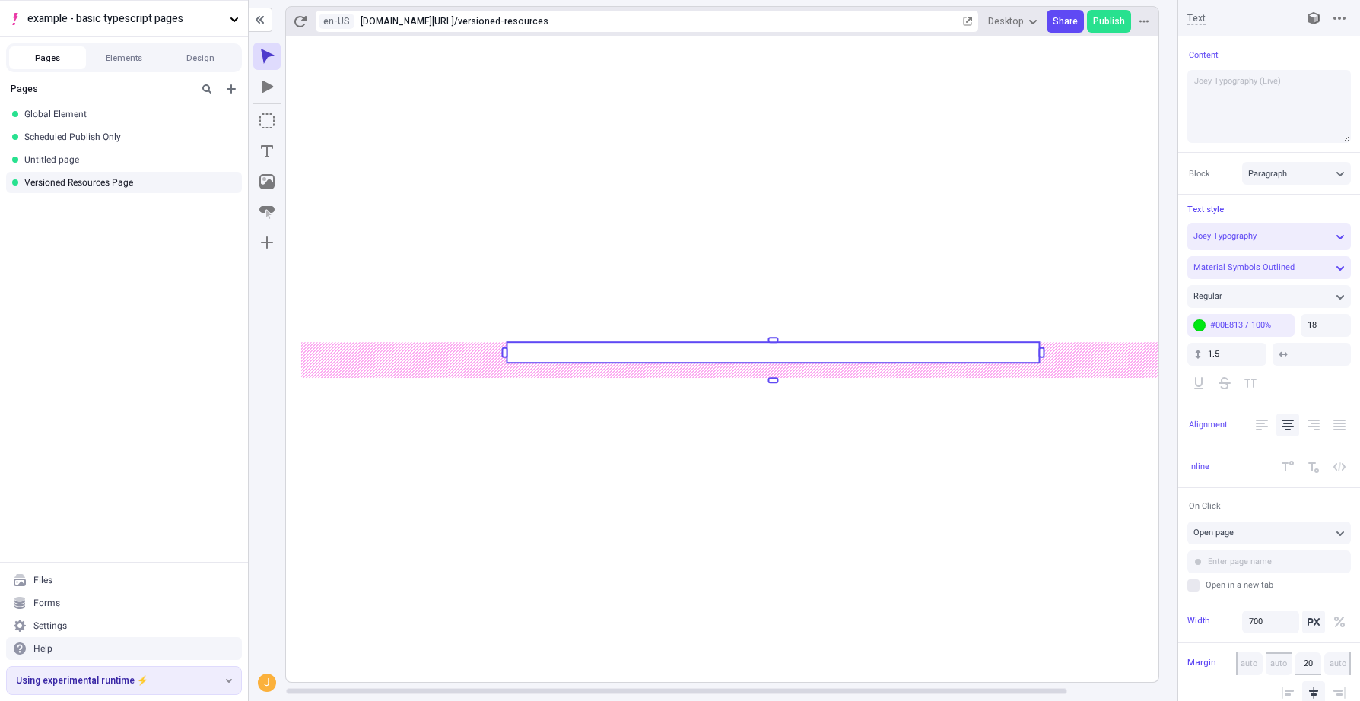
click at [897, 360] on rect at bounding box center [773, 352] width 532 height 21
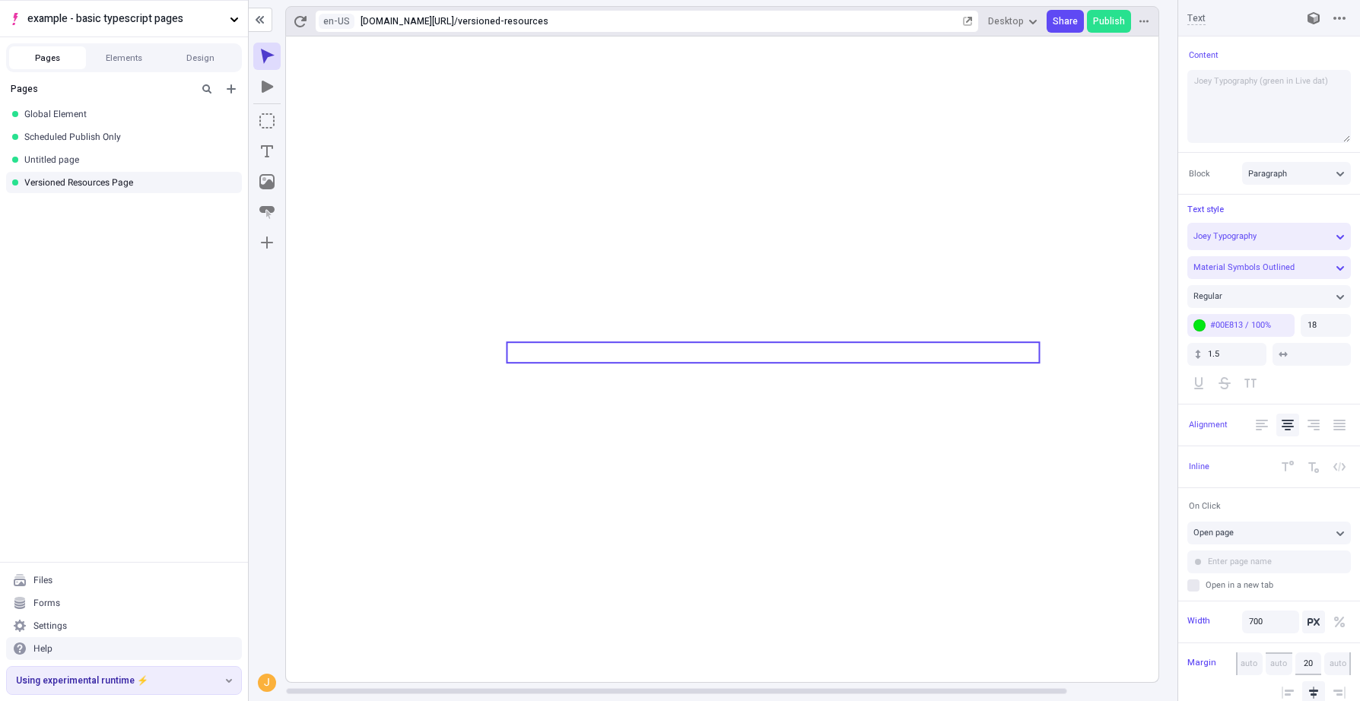
type textarea "Joey Typography (green in Live data)"
click at [961, 416] on icon at bounding box center [773, 360] width 974 height 646
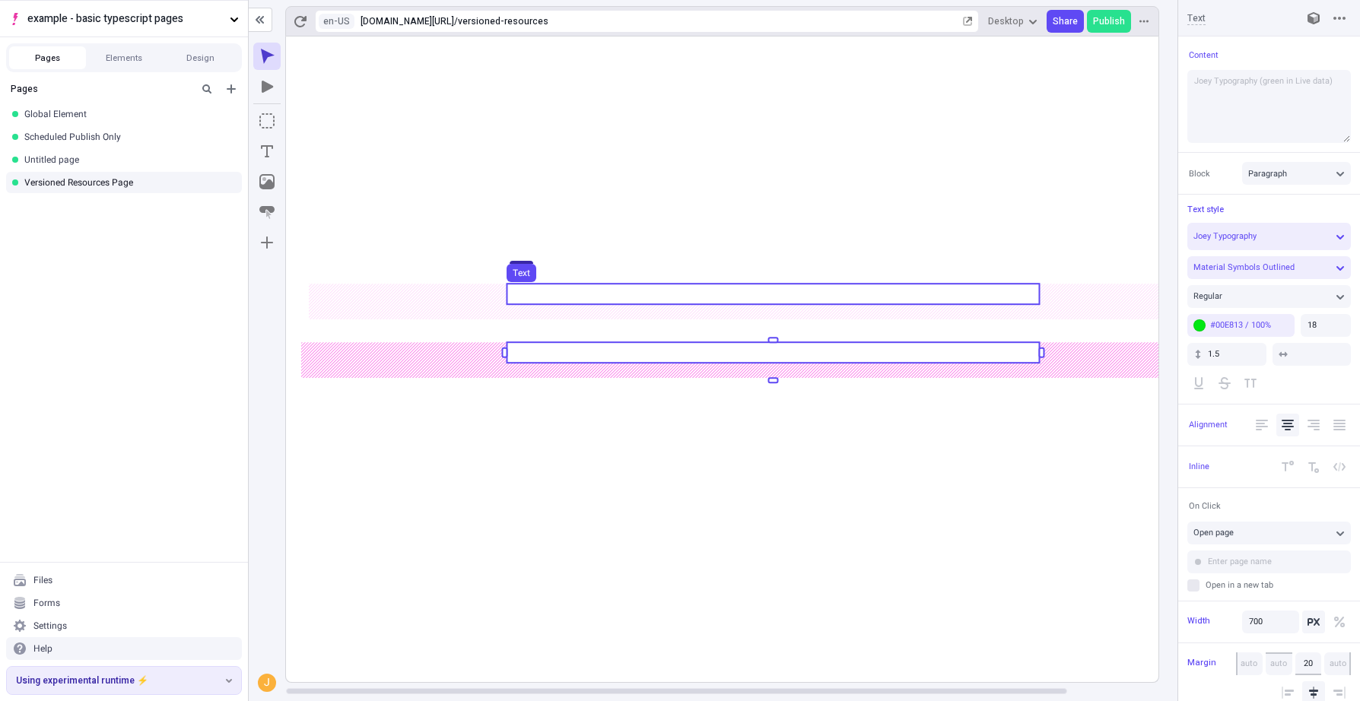
click at [850, 299] on use at bounding box center [773, 294] width 532 height 21
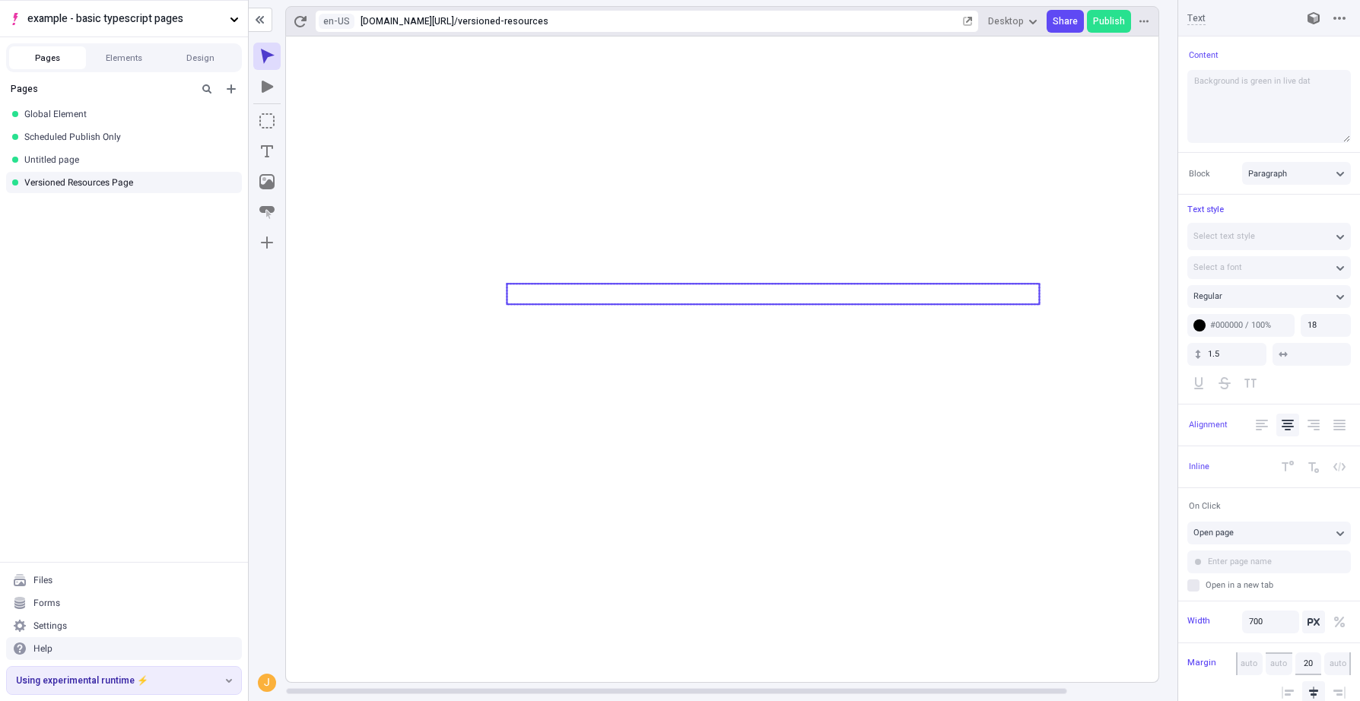
type textarea "Background is green in live data"
click at [889, 492] on icon at bounding box center [773, 360] width 974 height 646
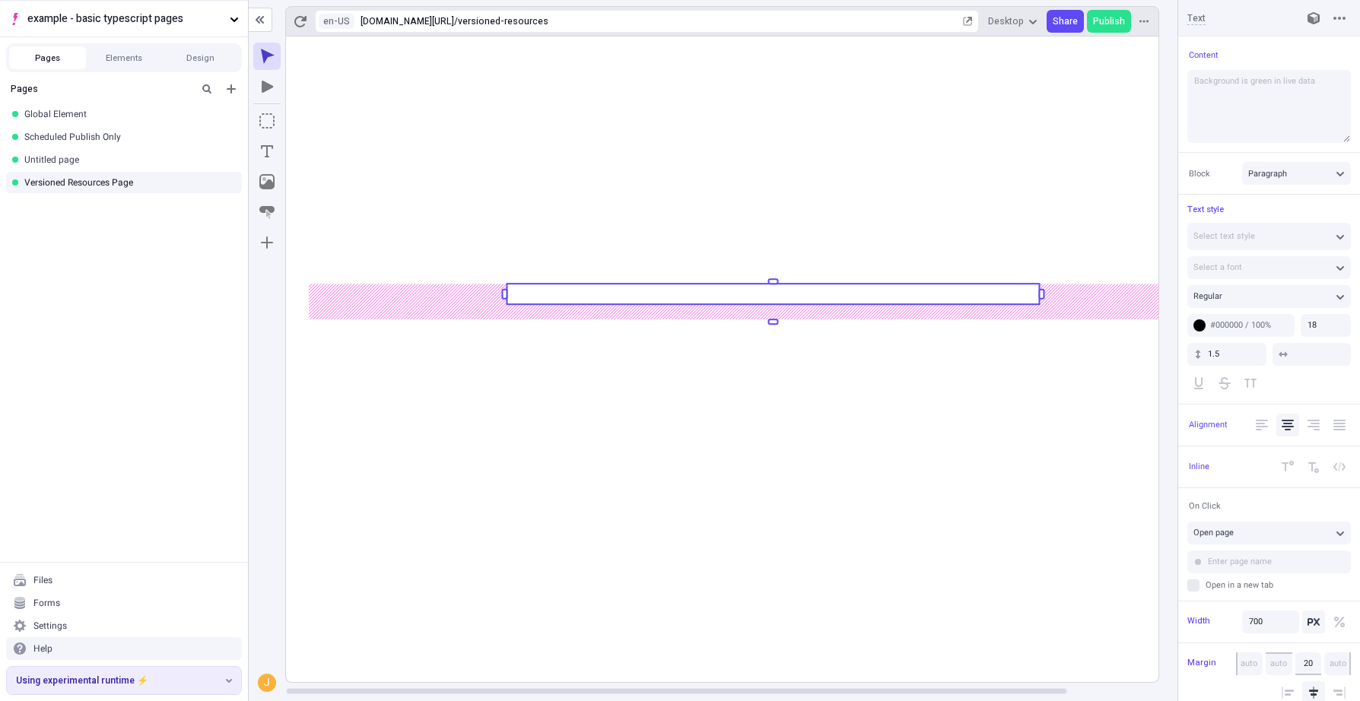
click at [889, 492] on rect at bounding box center [773, 360] width 974 height 646
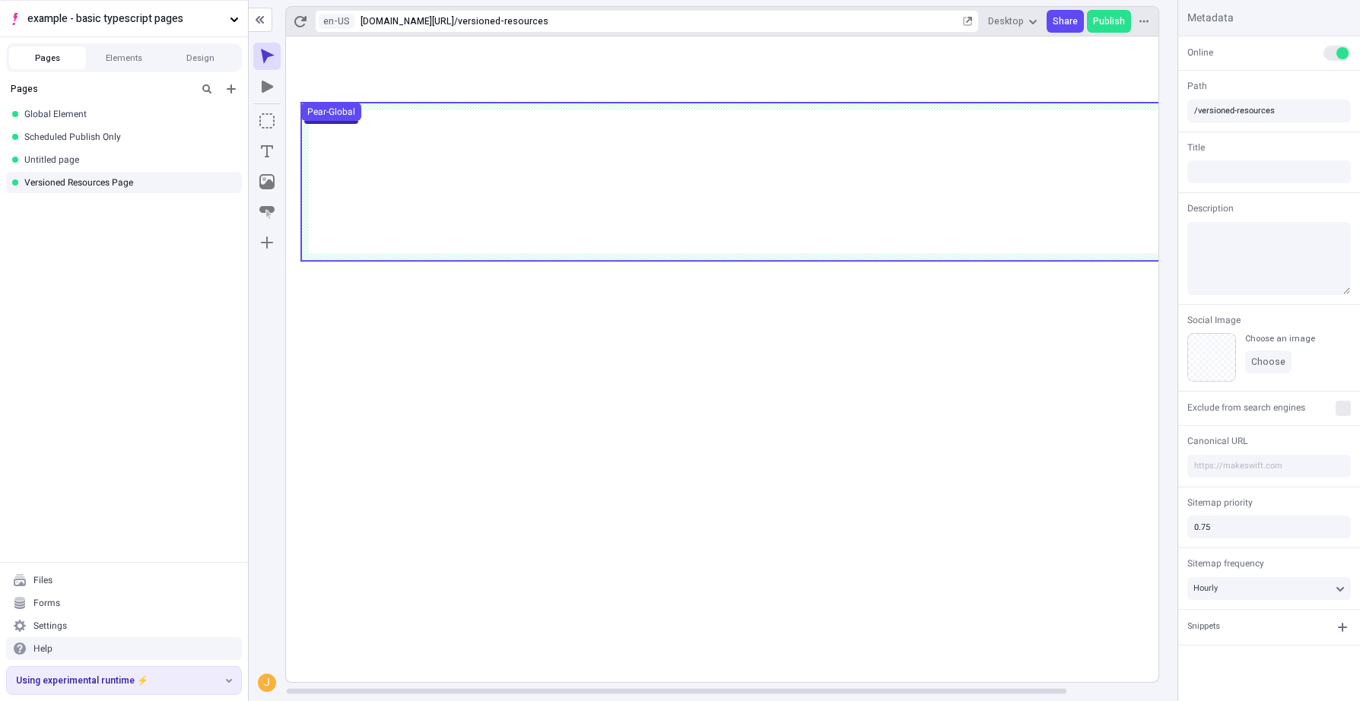
click at [830, 175] on use at bounding box center [773, 182] width 944 height 158
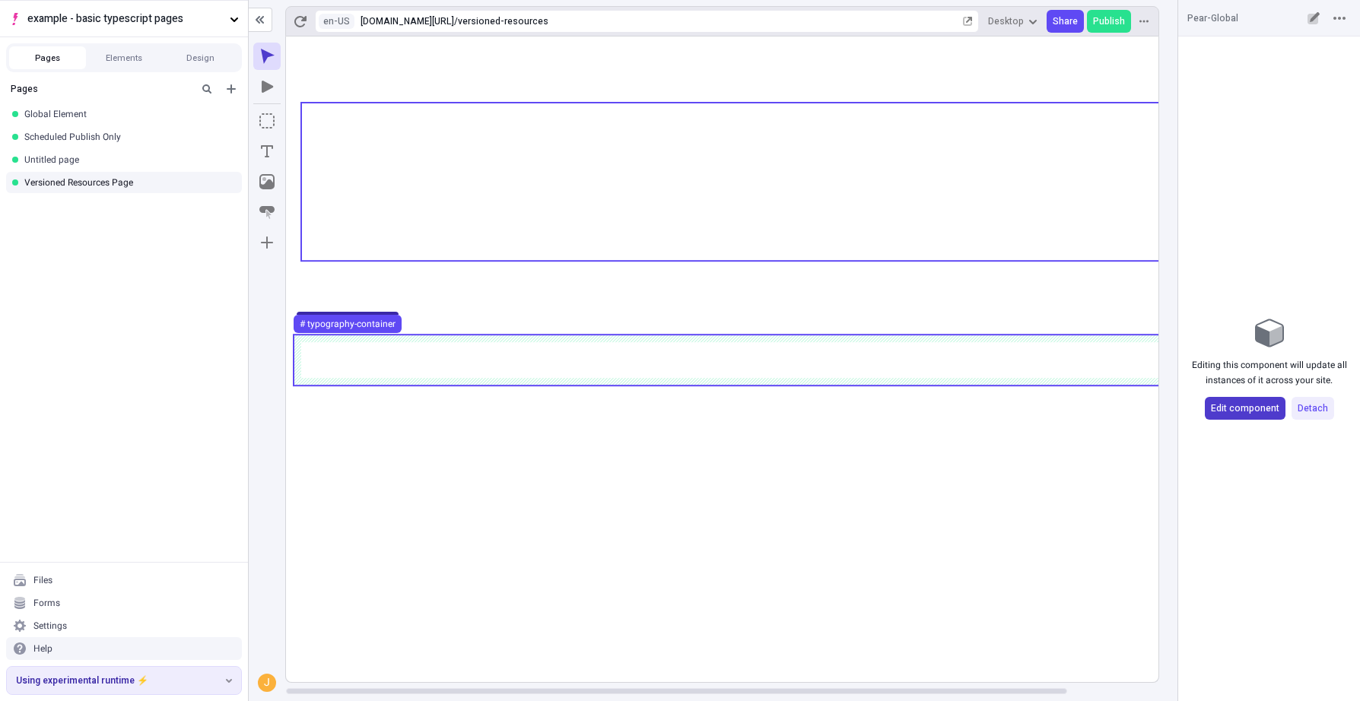
click at [1268, 411] on span "Edit component" at bounding box center [1245, 408] width 68 height 12
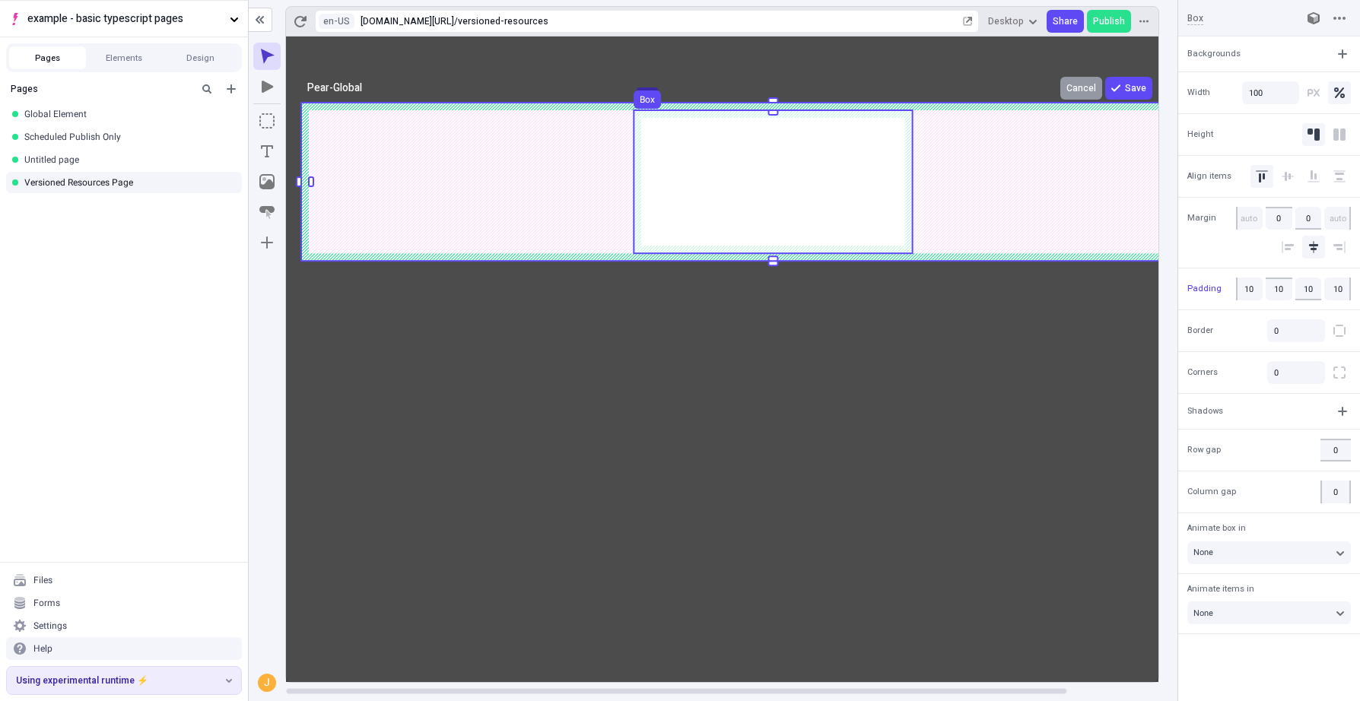
click at [891, 211] on use at bounding box center [773, 181] width 278 height 143
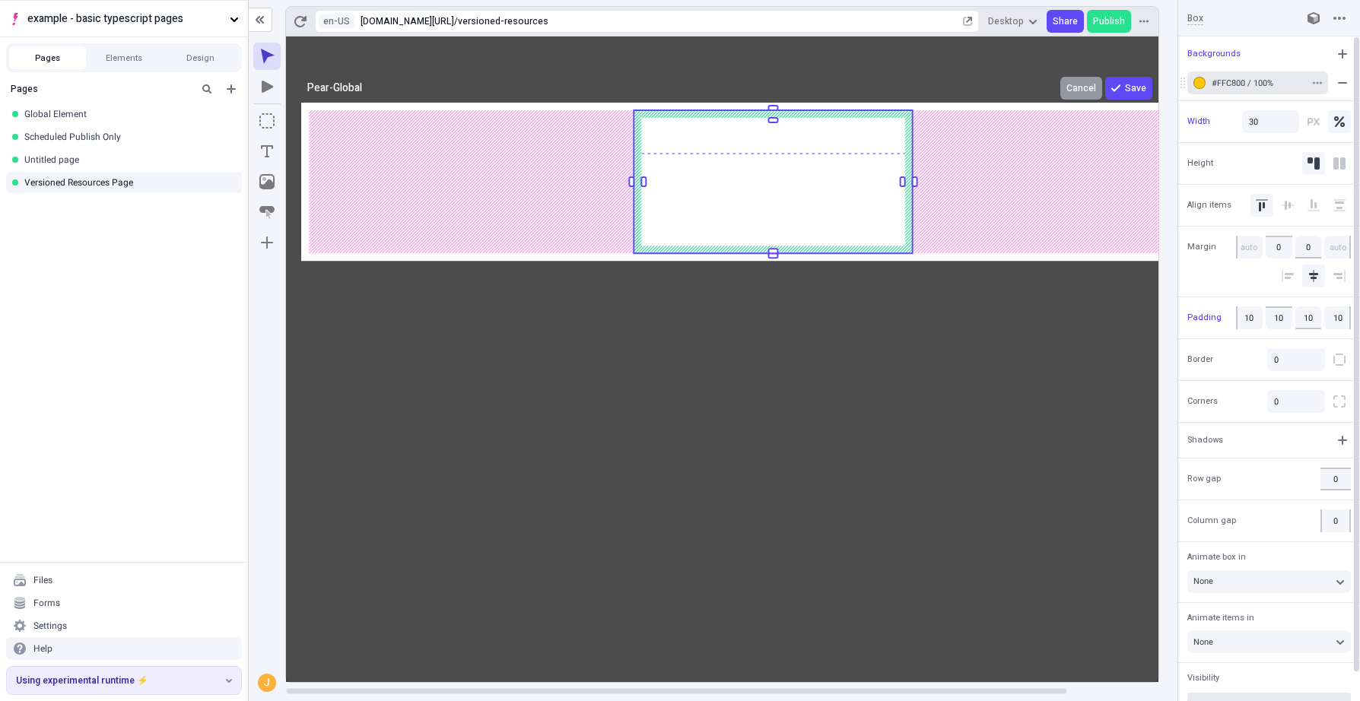
click at [1193, 71] on button "#FFC800 / 100%" at bounding box center [1257, 82] width 141 height 23
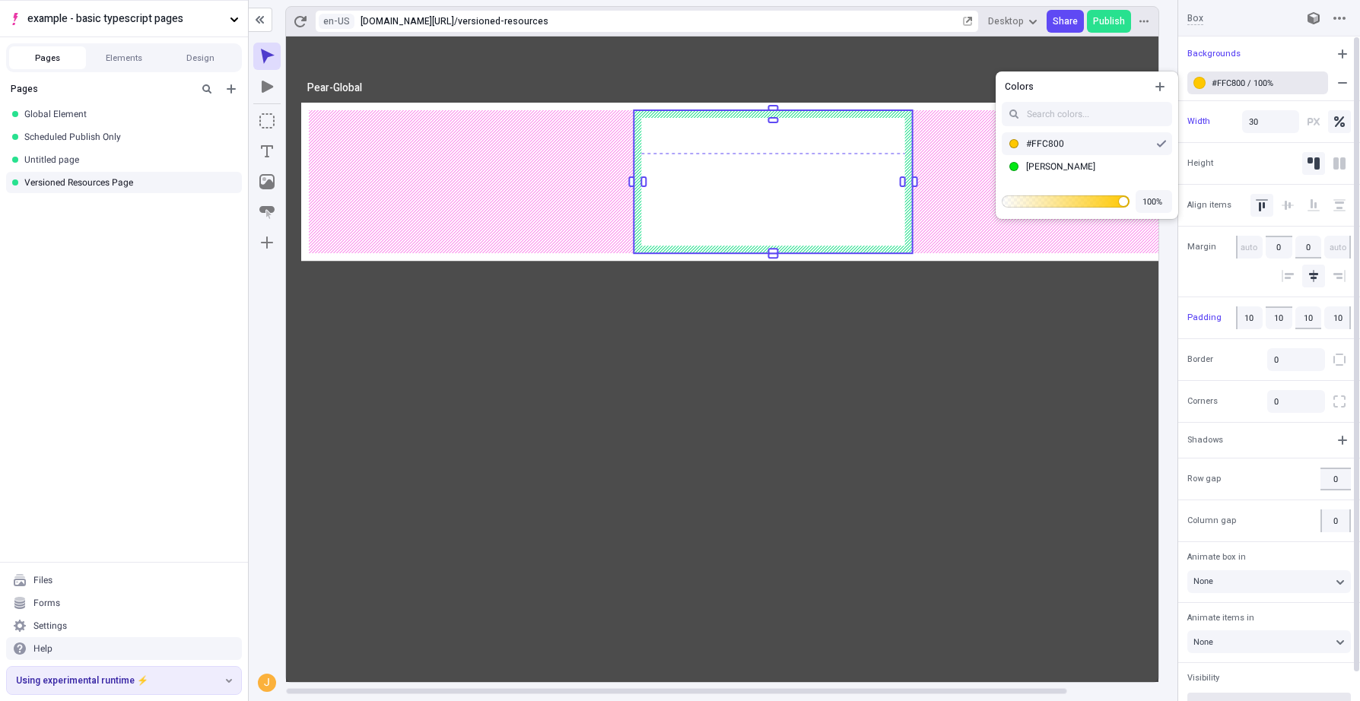
click at [1048, 155] on div "[PERSON_NAME]" at bounding box center [1087, 166] width 183 height 23
click at [981, 501] on icon at bounding box center [773, 360] width 974 height 646
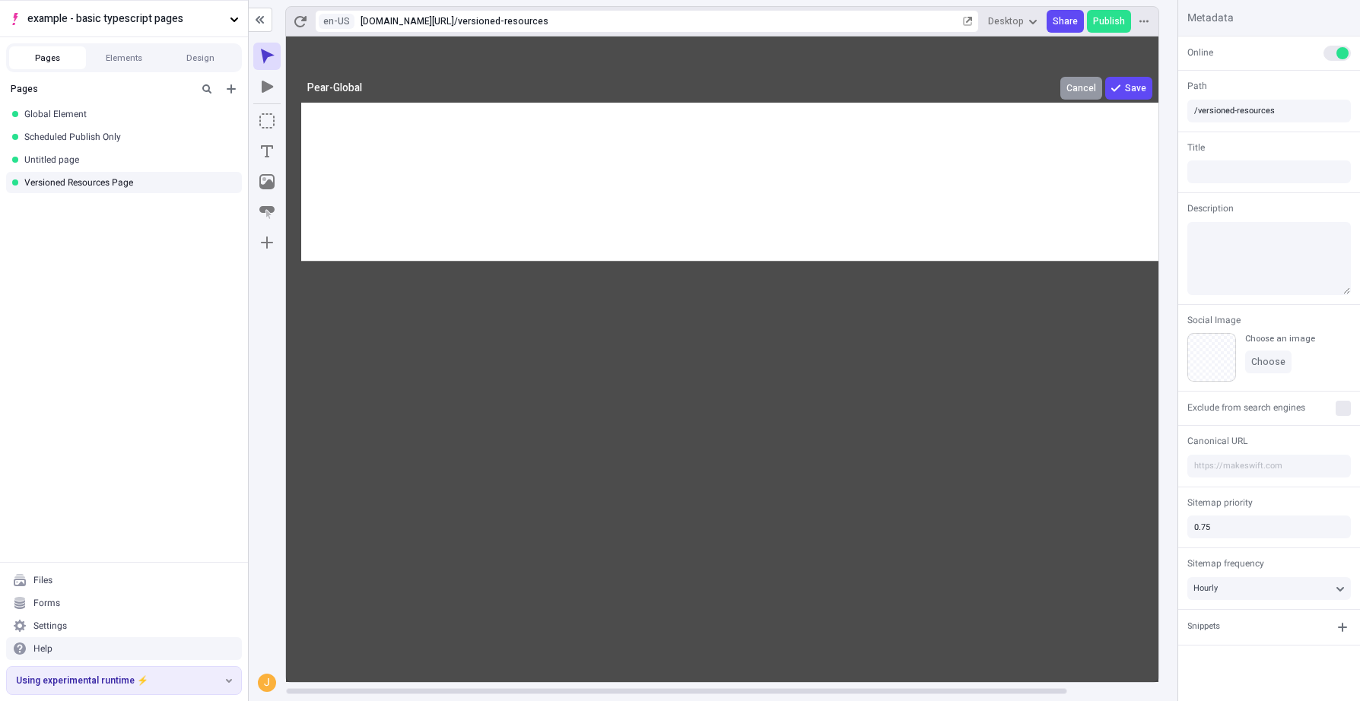
click at [951, 496] on icon at bounding box center [773, 360] width 974 height 646
click at [1129, 80] on button "Save" at bounding box center [1128, 88] width 47 height 23
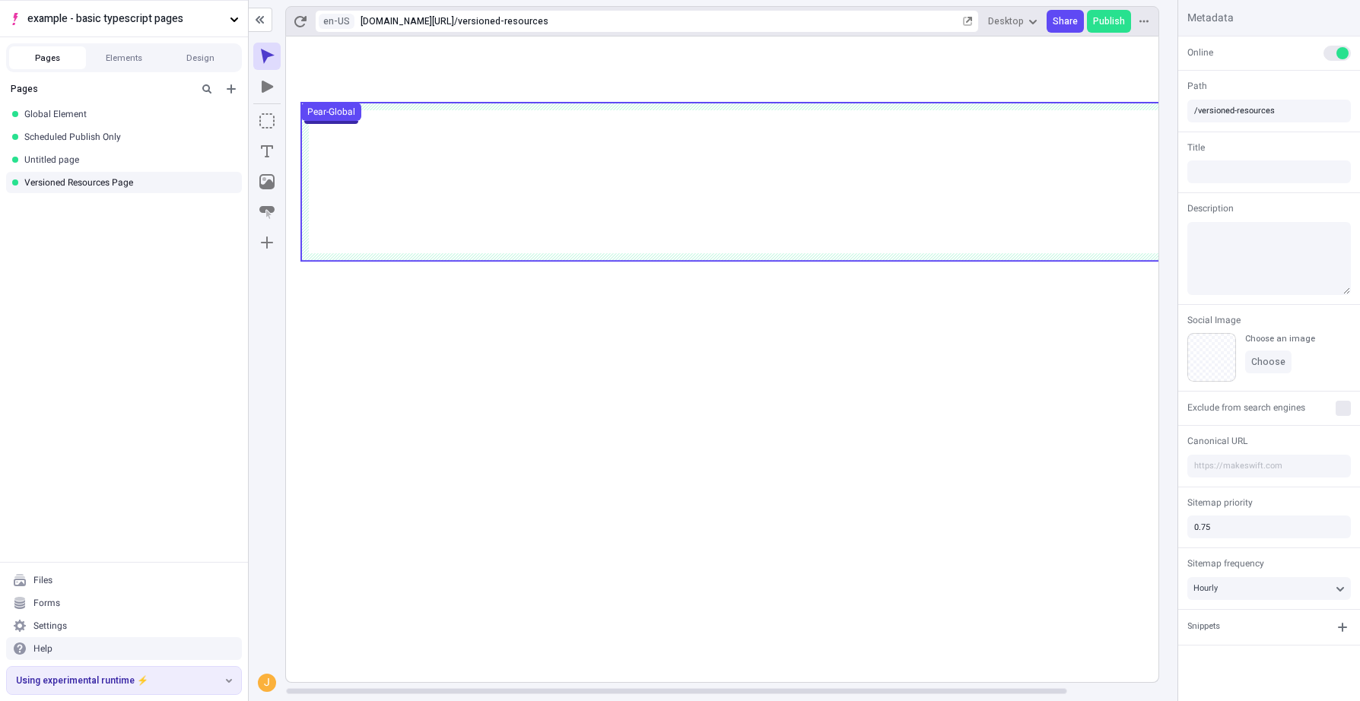
click at [830, 140] on use at bounding box center [773, 182] width 944 height 158
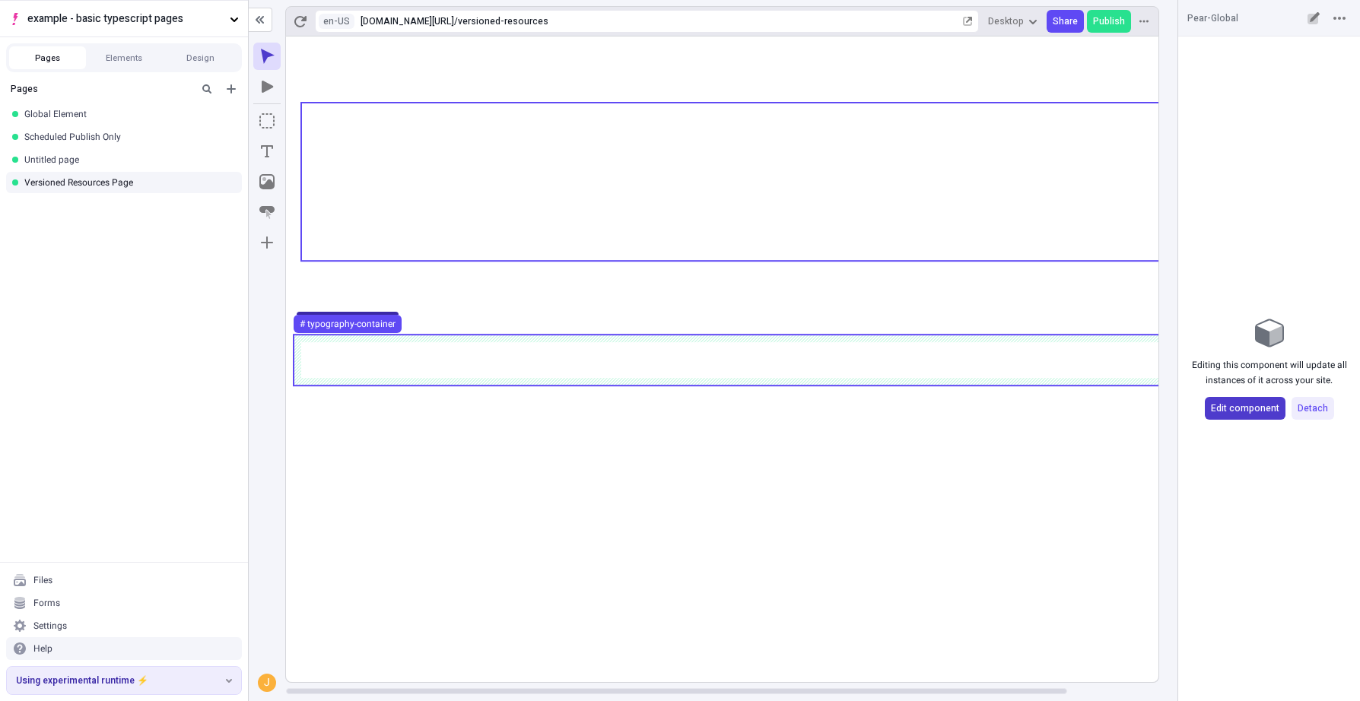
click at [1224, 399] on button "Edit component" at bounding box center [1245, 408] width 81 height 23
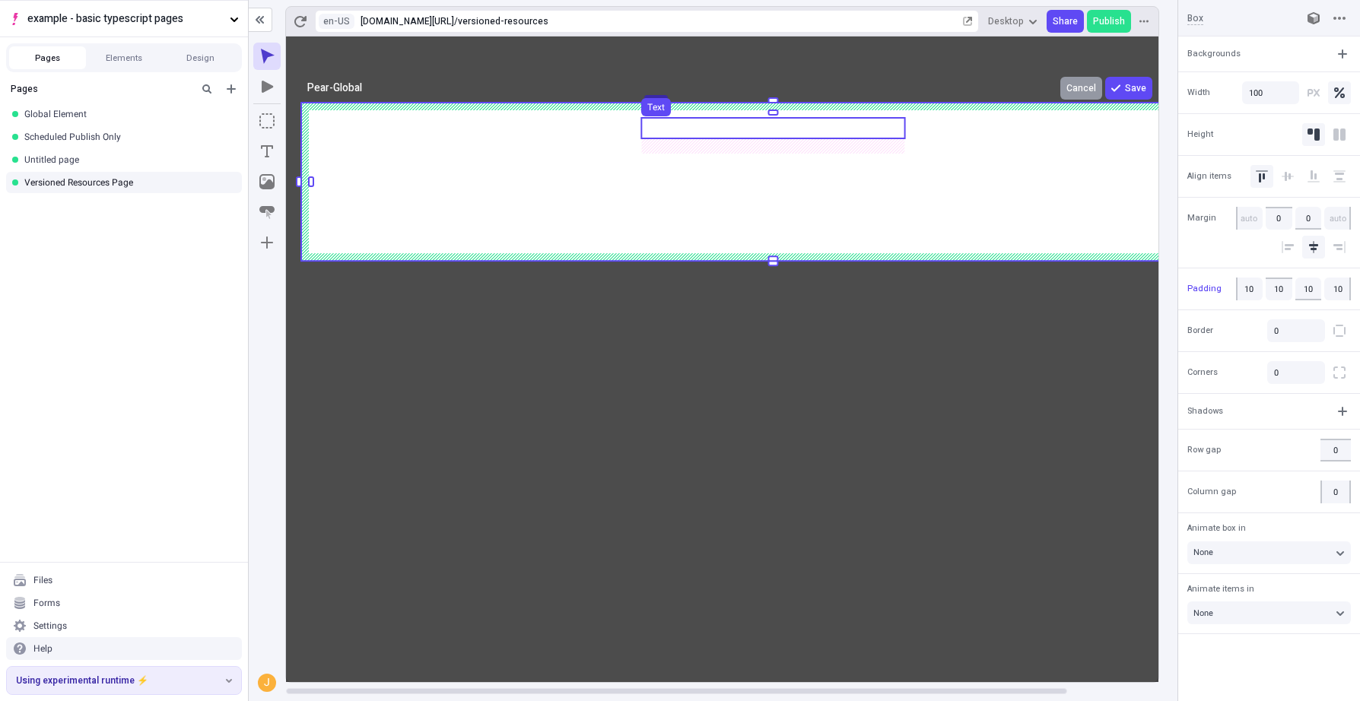
click at [818, 130] on use at bounding box center [772, 128] width 263 height 21
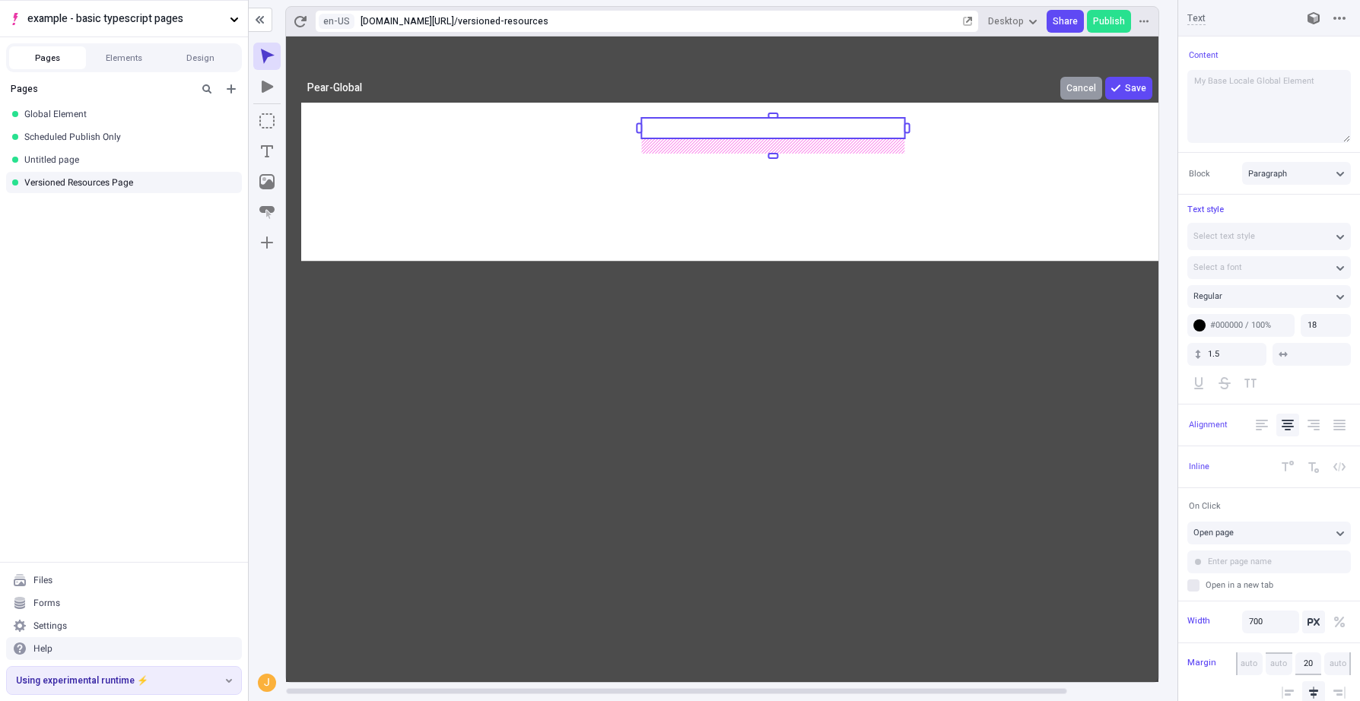
click at [853, 130] on rect at bounding box center [772, 128] width 263 height 21
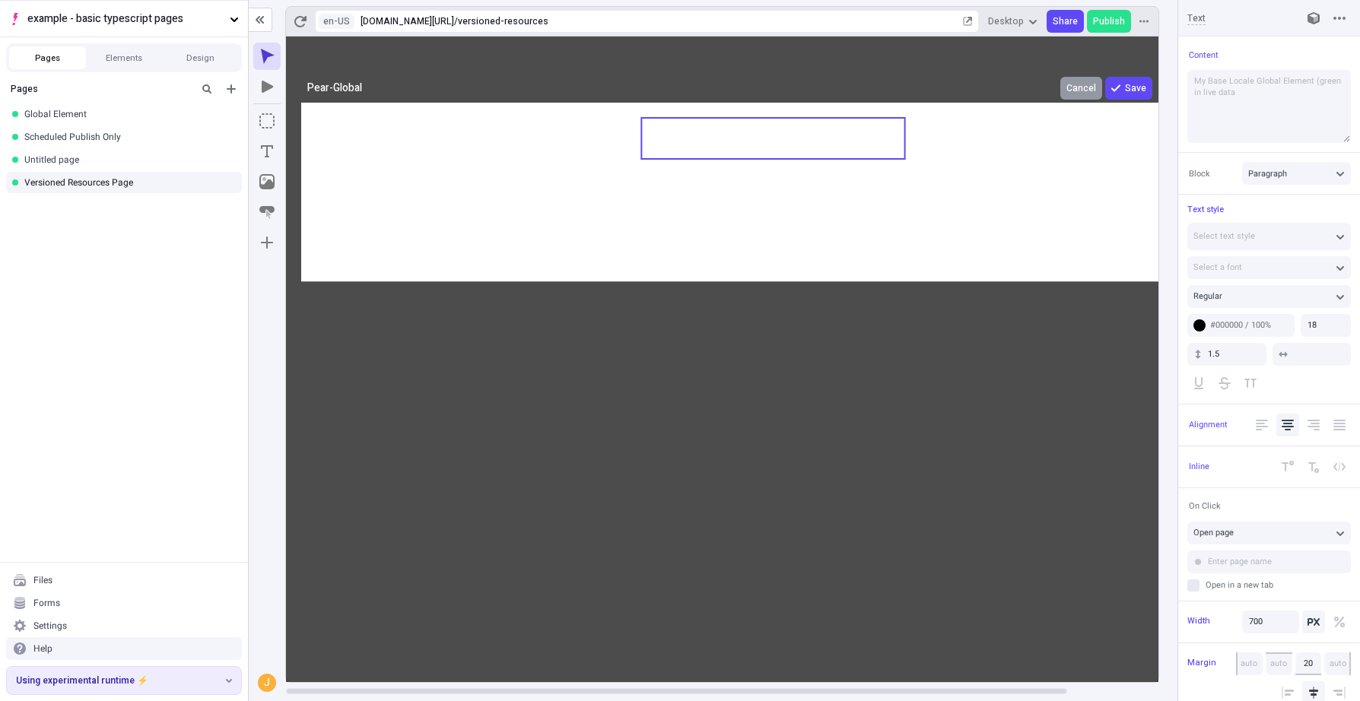
type textarea "My Base Locale Global Element (green in live data)"
click at [1142, 86] on icon at bounding box center [773, 360] width 974 height 646
click at [1142, 86] on span "Save" at bounding box center [1135, 88] width 21 height 12
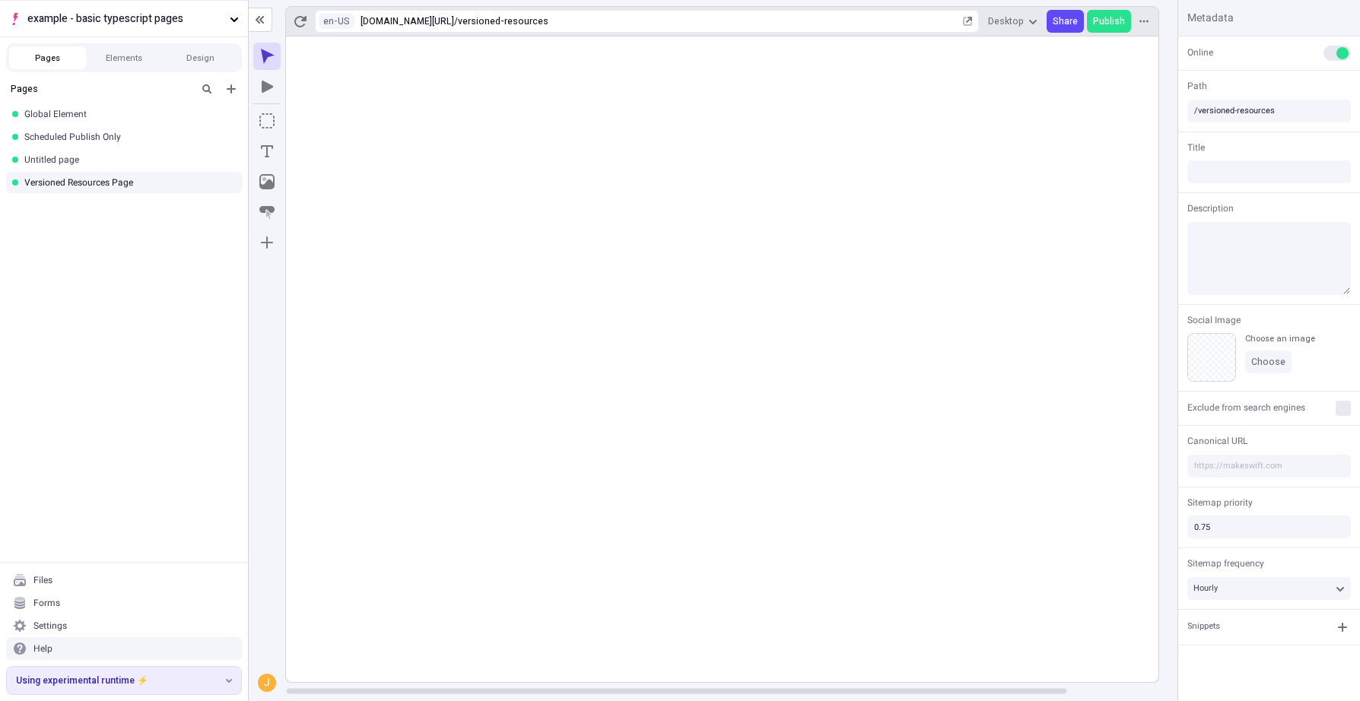
click at [844, 472] on rect at bounding box center [773, 360] width 974 height 646
click at [905, 608] on rect at bounding box center [773, 360] width 974 height 646
click at [344, 23] on html "example - basic typescript pages Pages Elements Design Pages Global Element Sch…" at bounding box center [680, 350] width 1360 height 701
click at [367, 71] on div "fr-FR French ([GEOGRAPHIC_DATA])" at bounding box center [419, 82] width 189 height 23
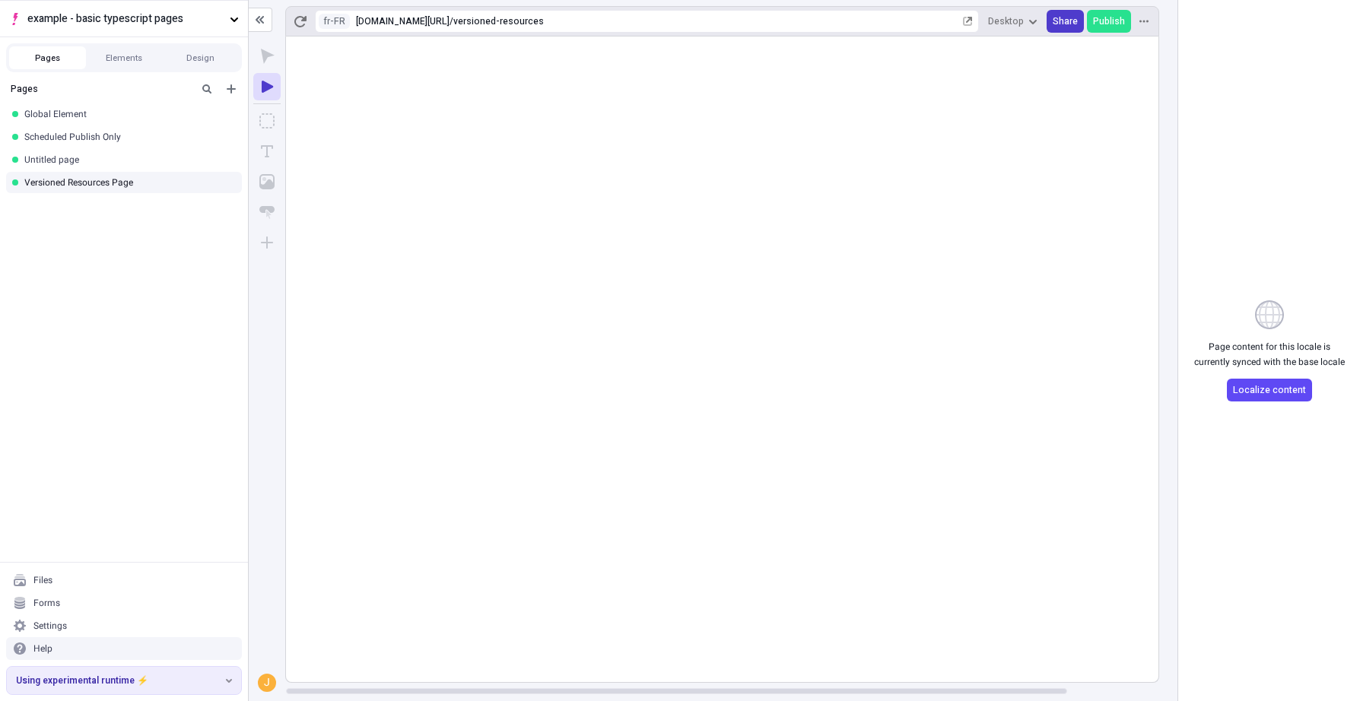
click at [1055, 19] on span "Share" at bounding box center [1065, 21] width 25 height 12
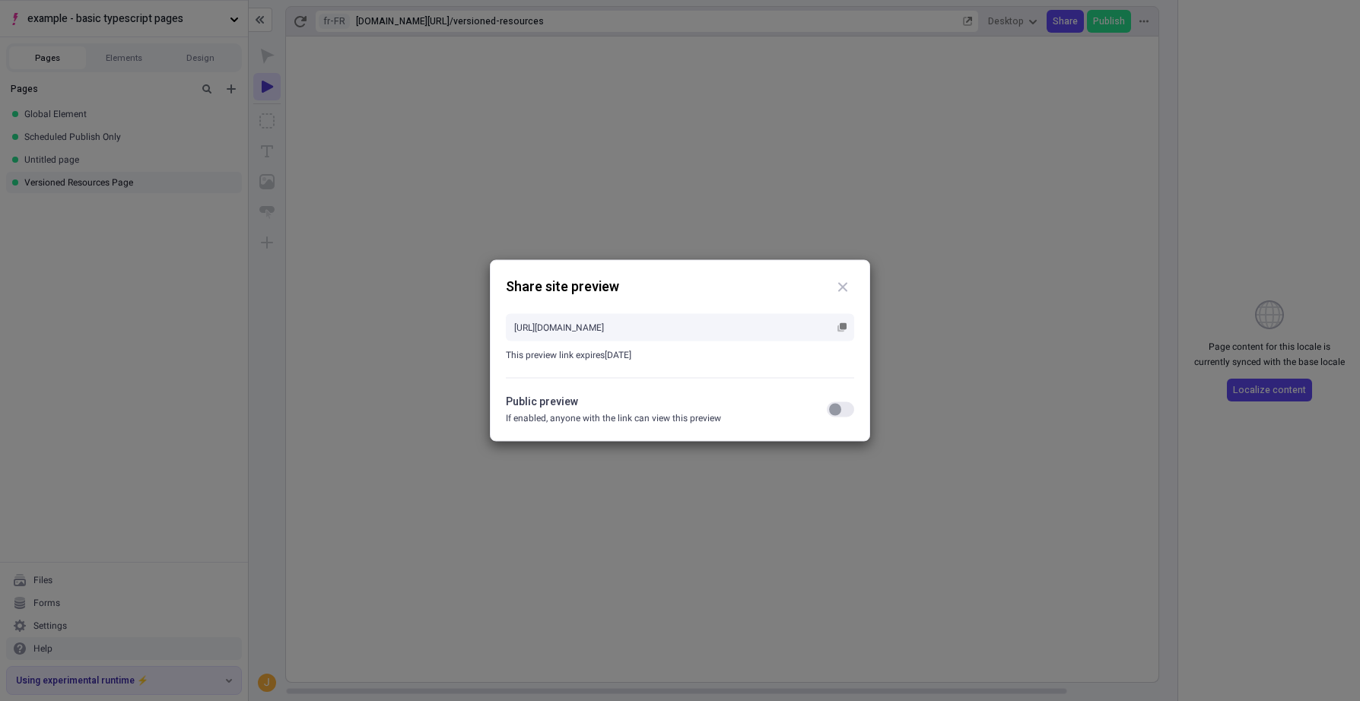
click at [834, 418] on div "Public preview If enabled, anyone with the link can view this preview" at bounding box center [680, 410] width 348 height 32
click at [840, 408] on div "button" at bounding box center [835, 410] width 12 height 12
click at [845, 325] on rect "button" at bounding box center [843, 326] width 7 height 7
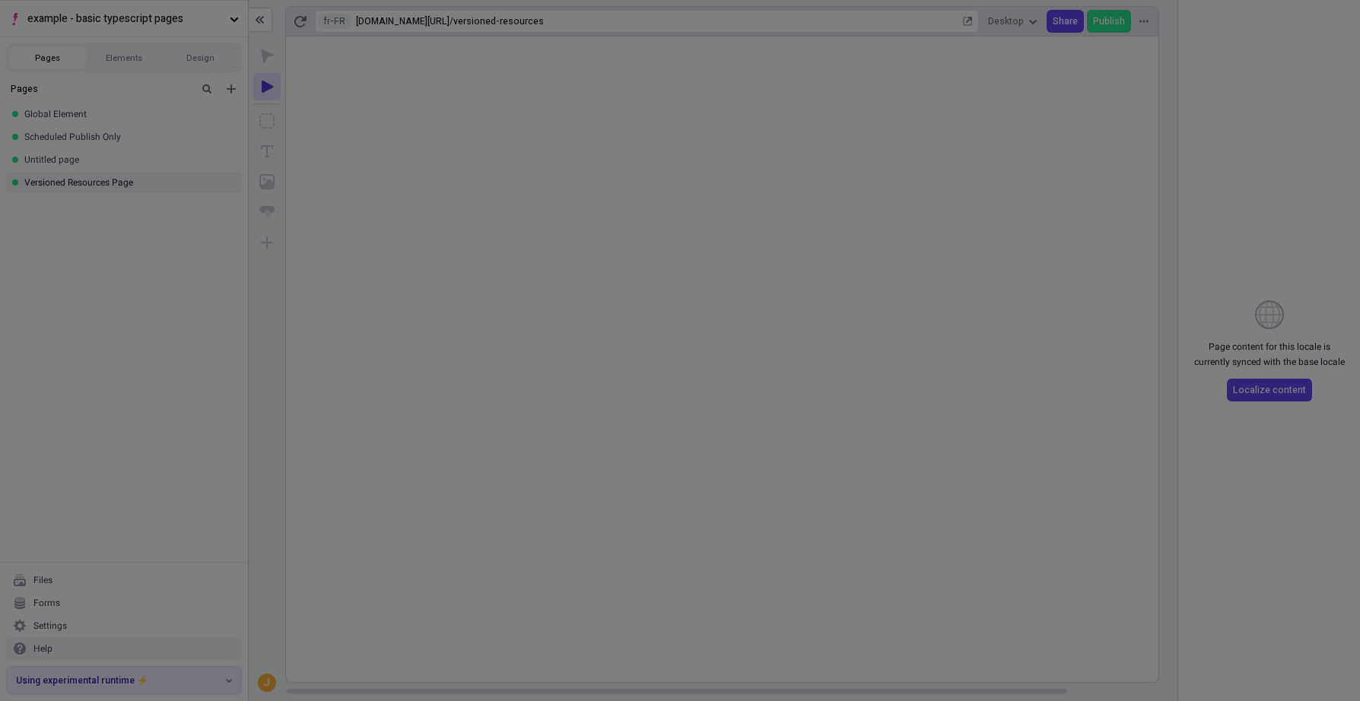
click at [1136, 239] on div "Share site preview [URL][DOMAIN_NAME] This preview link expires [DATE] Public p…" at bounding box center [680, 350] width 1360 height 701
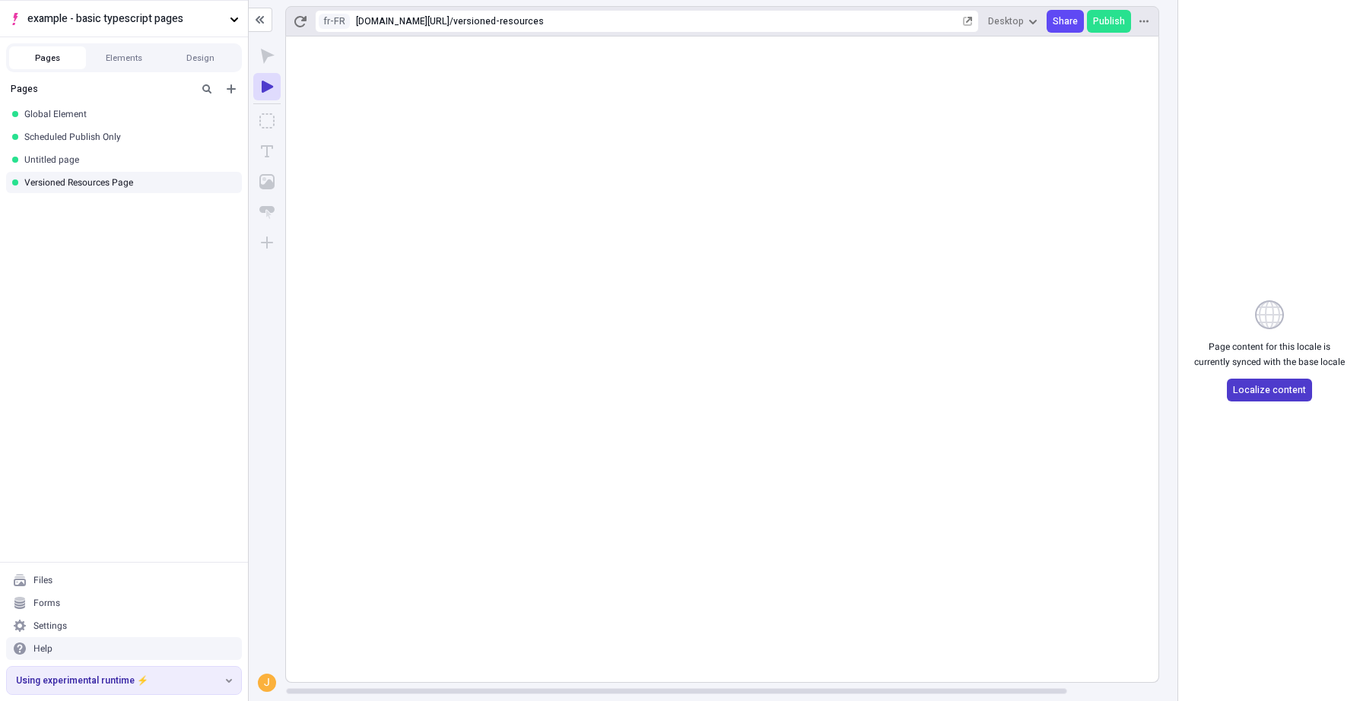
click at [1266, 380] on button "Localize content" at bounding box center [1269, 390] width 85 height 23
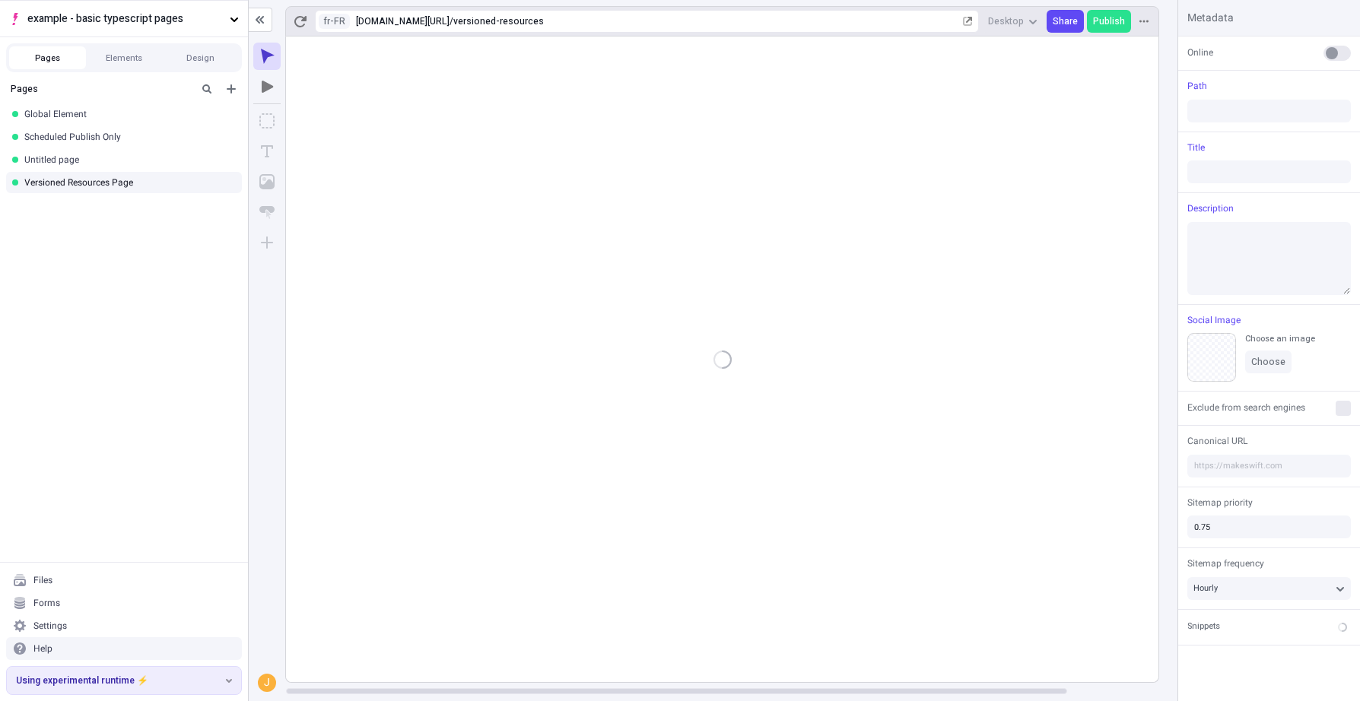
type input "/versioned-resources"
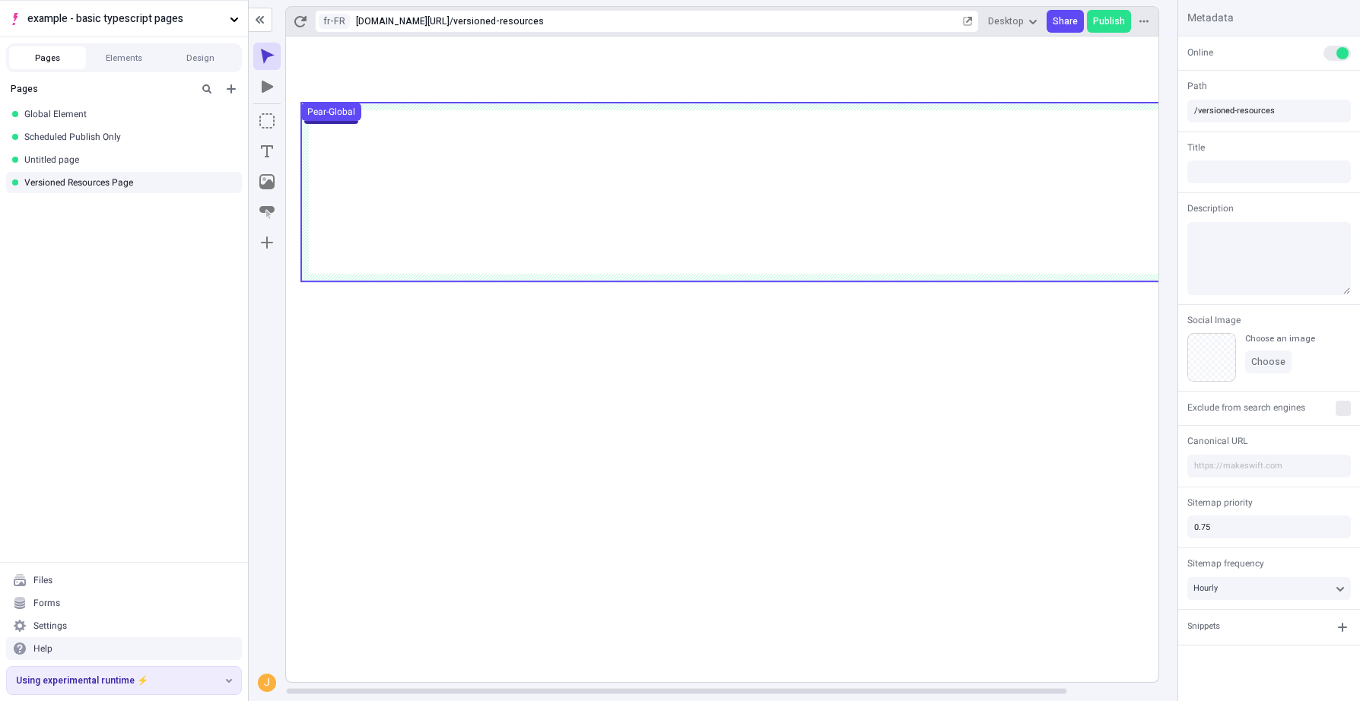
scroll to position [0, 1]
click at [742, 145] on use at bounding box center [772, 192] width 944 height 179
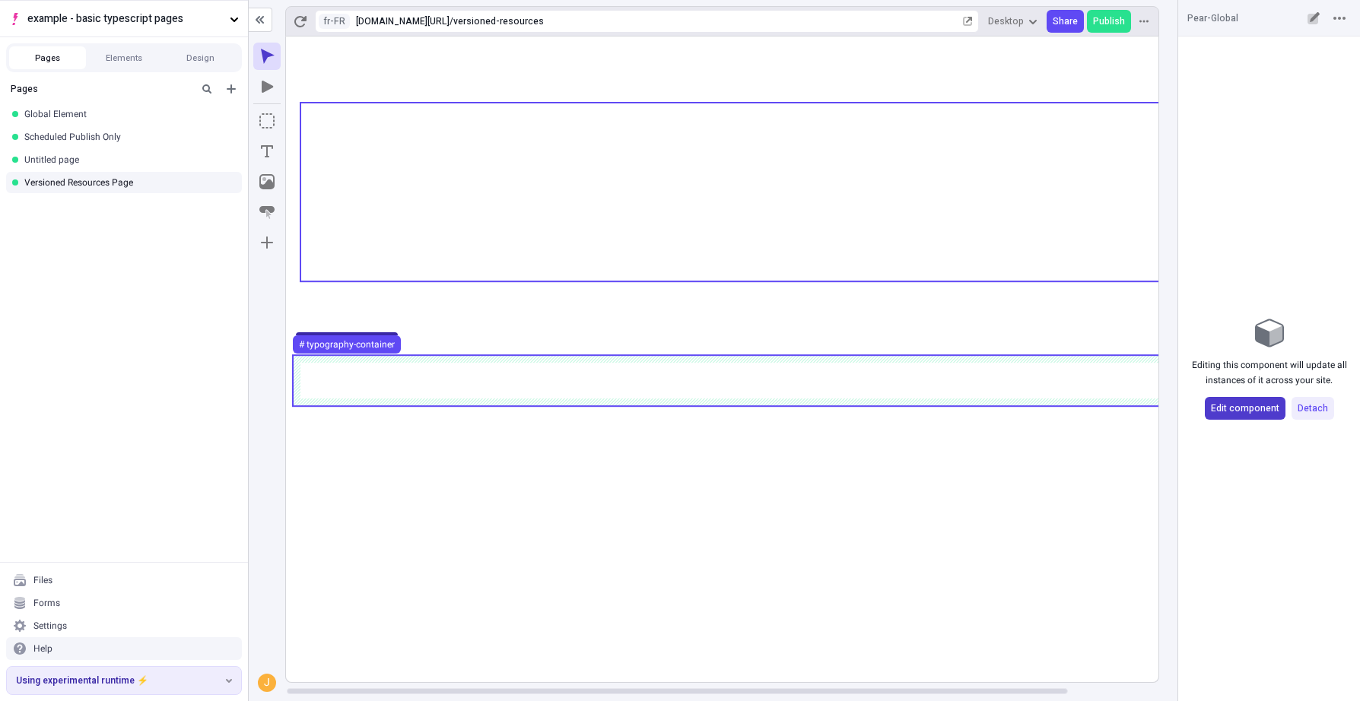
click at [1252, 408] on span "Edit component" at bounding box center [1245, 408] width 68 height 12
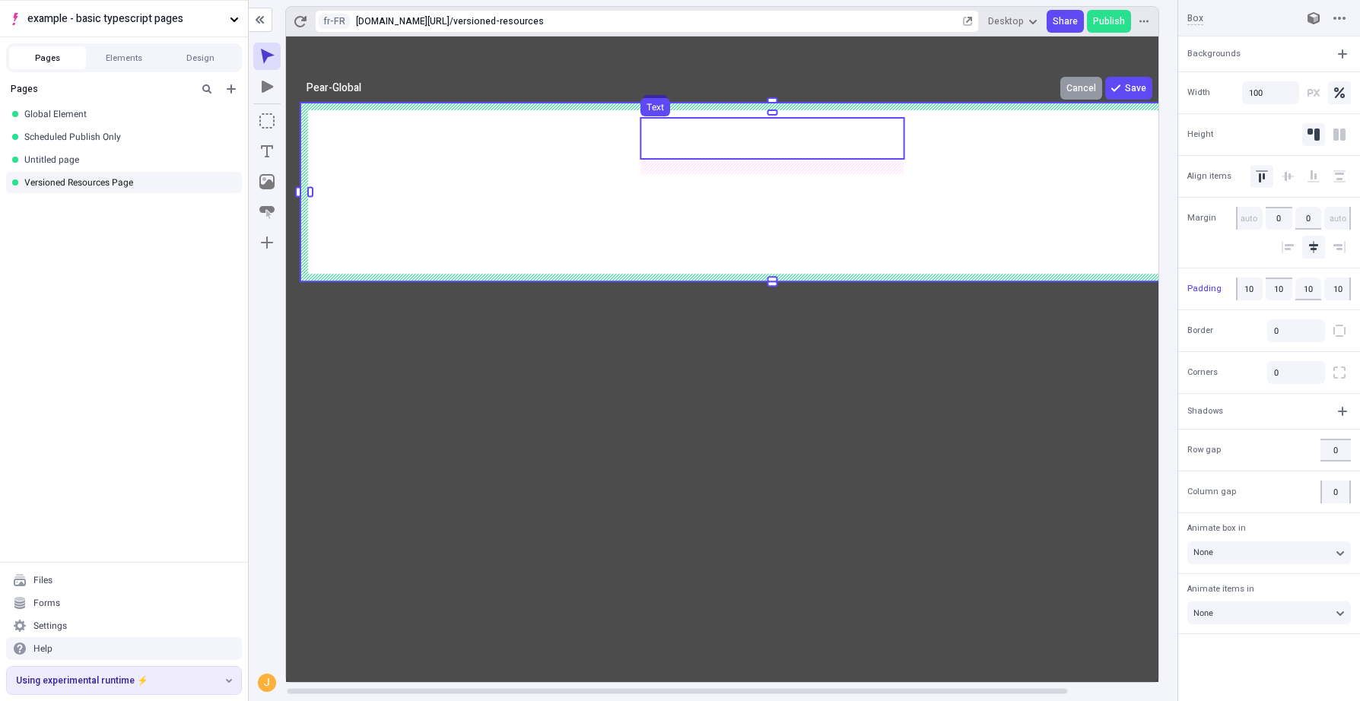
click at [653, 129] on use at bounding box center [771, 138] width 263 height 41
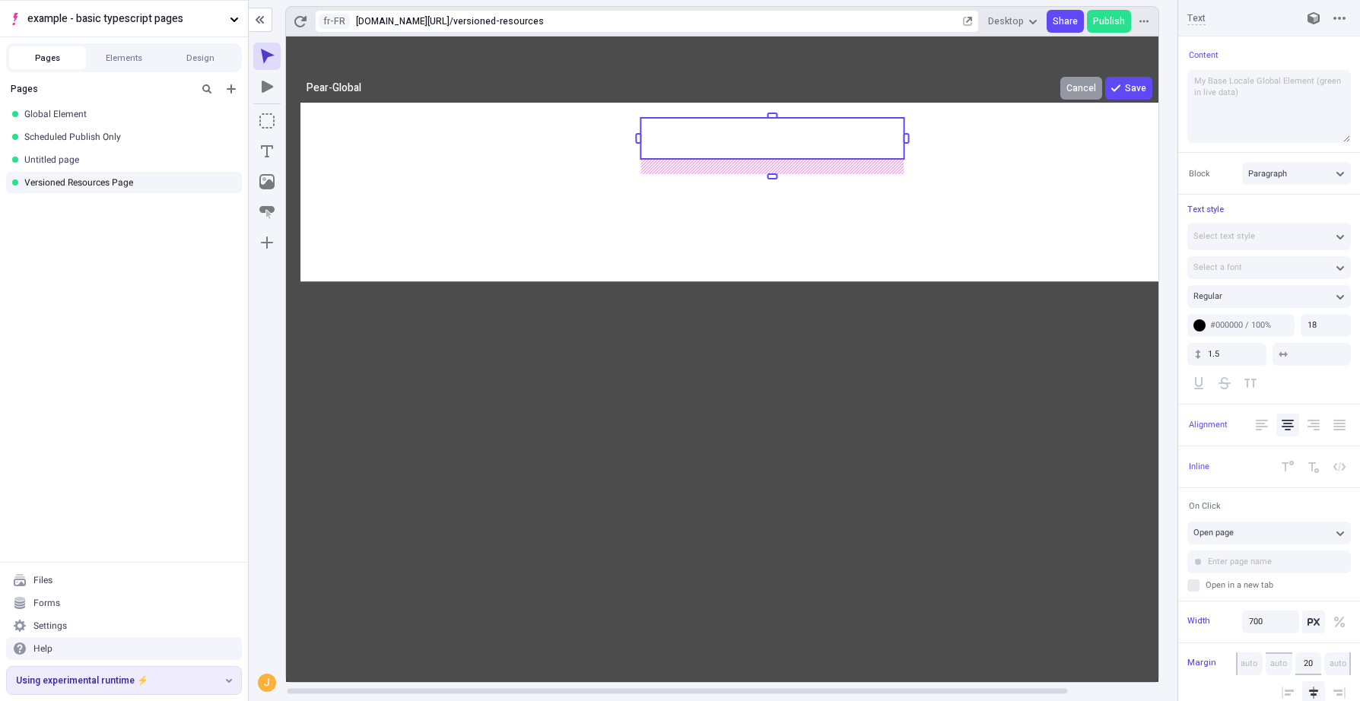
click at [653, 129] on rect at bounding box center [771, 138] width 263 height 41
type textarea "My fr-FR Global Element (green in live data)"
click at [1137, 95] on icon at bounding box center [772, 360] width 974 height 646
click at [1135, 91] on span "Save" at bounding box center [1135, 88] width 21 height 12
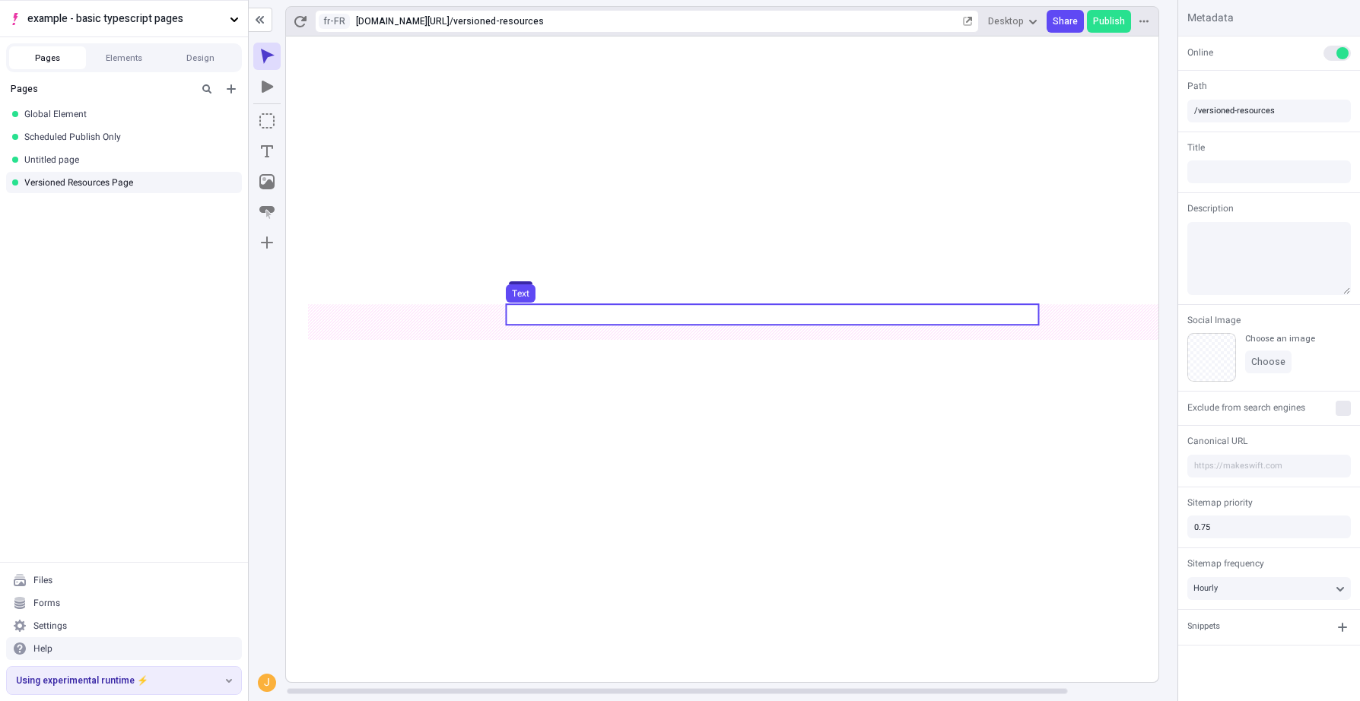
click at [772, 316] on use at bounding box center [772, 314] width 532 height 21
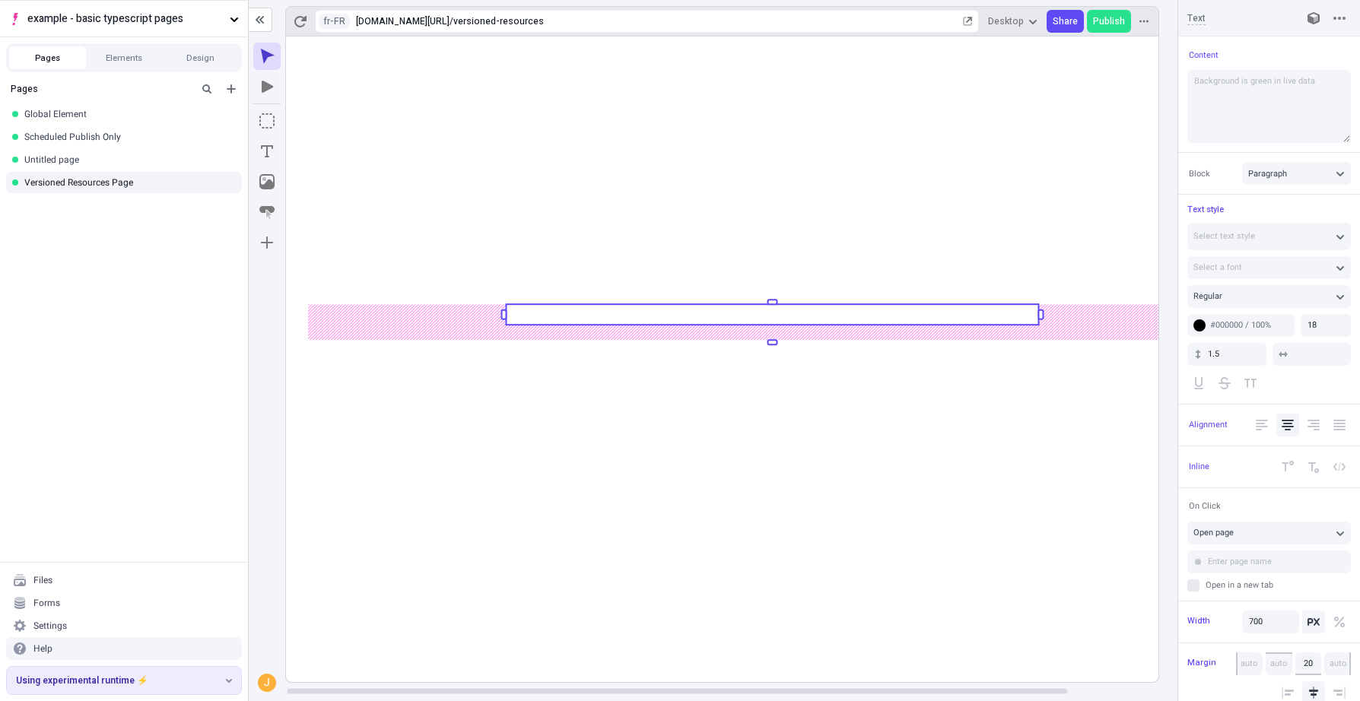
click at [678, 315] on rect at bounding box center [772, 314] width 532 height 21
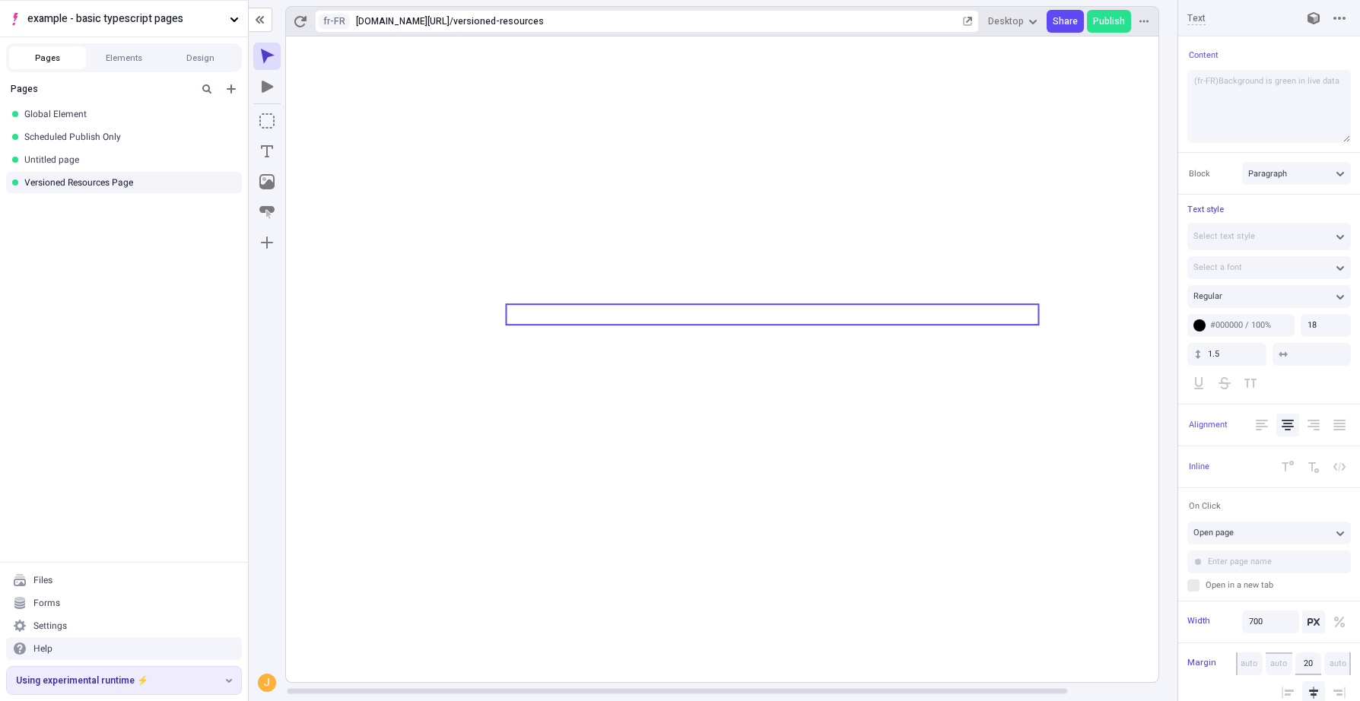
type textarea "(fr-FR) Background is green in live data"
click at [787, 514] on icon at bounding box center [772, 360] width 974 height 646
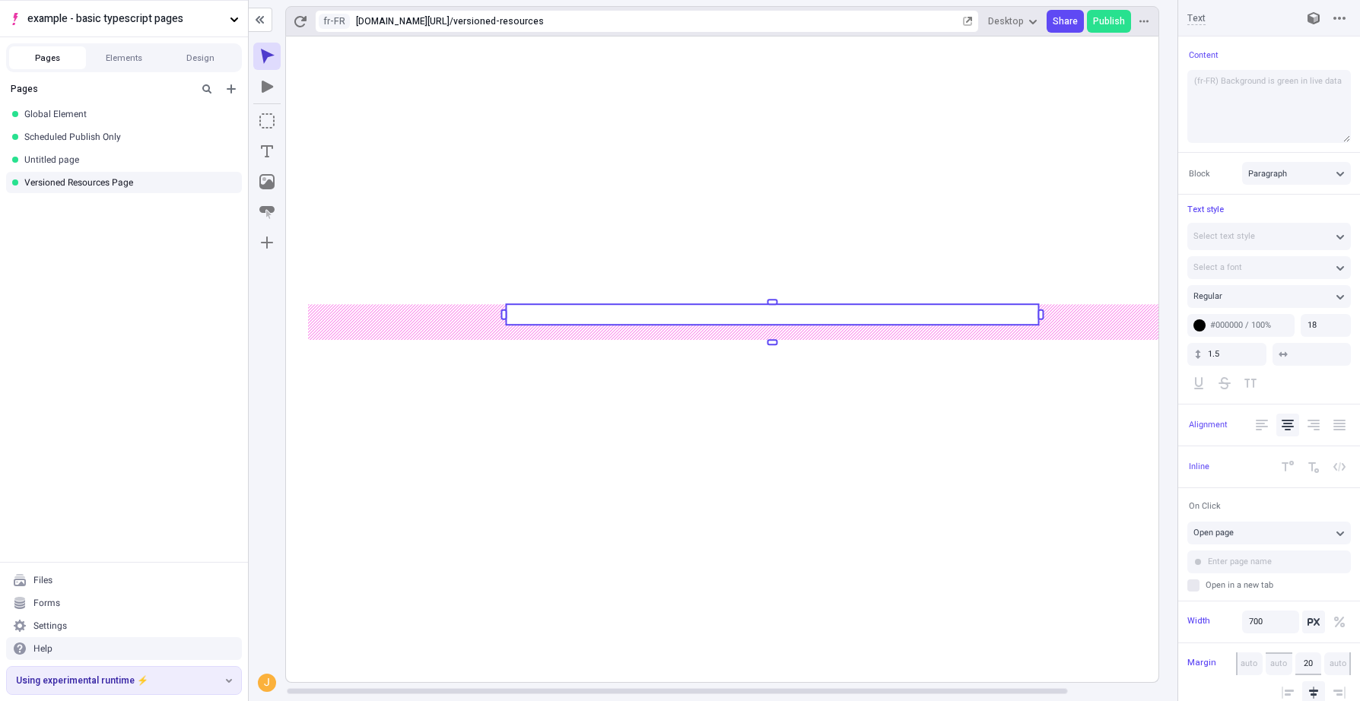
click at [787, 514] on rect at bounding box center [772, 360] width 974 height 646
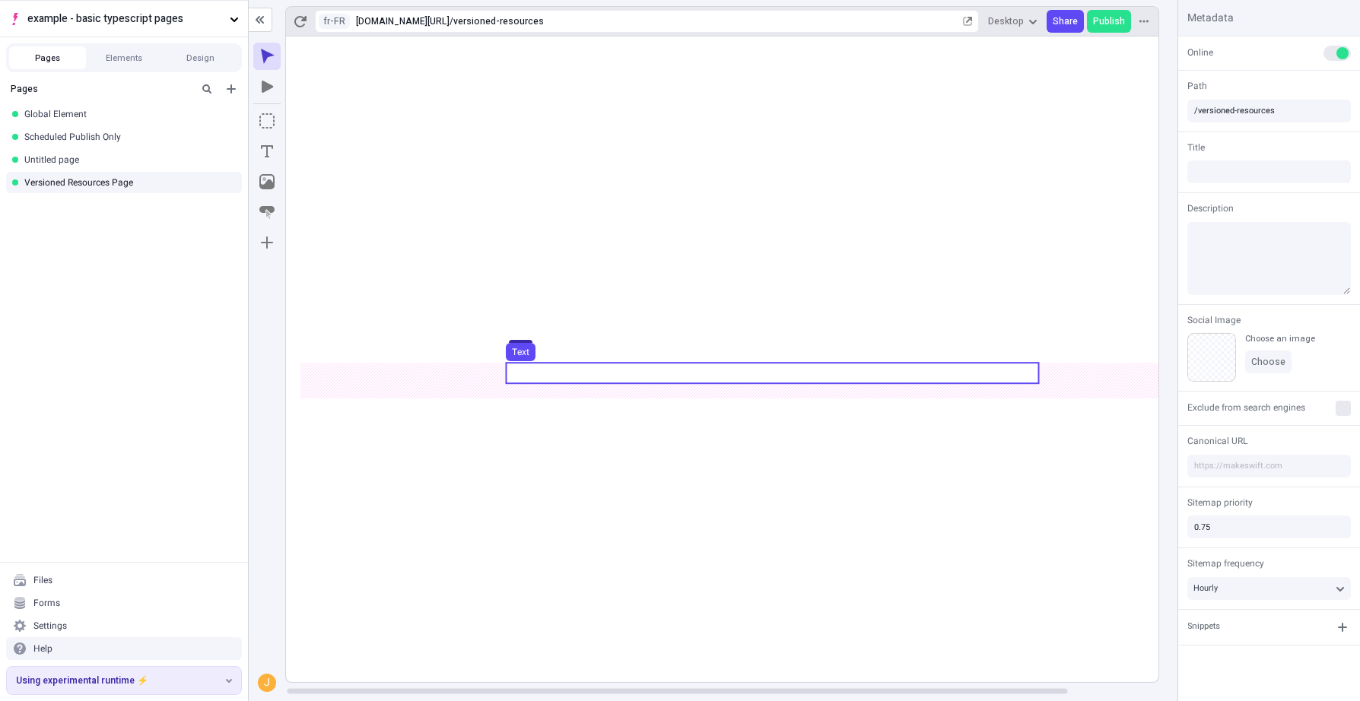
click at [704, 381] on use at bounding box center [772, 373] width 532 height 21
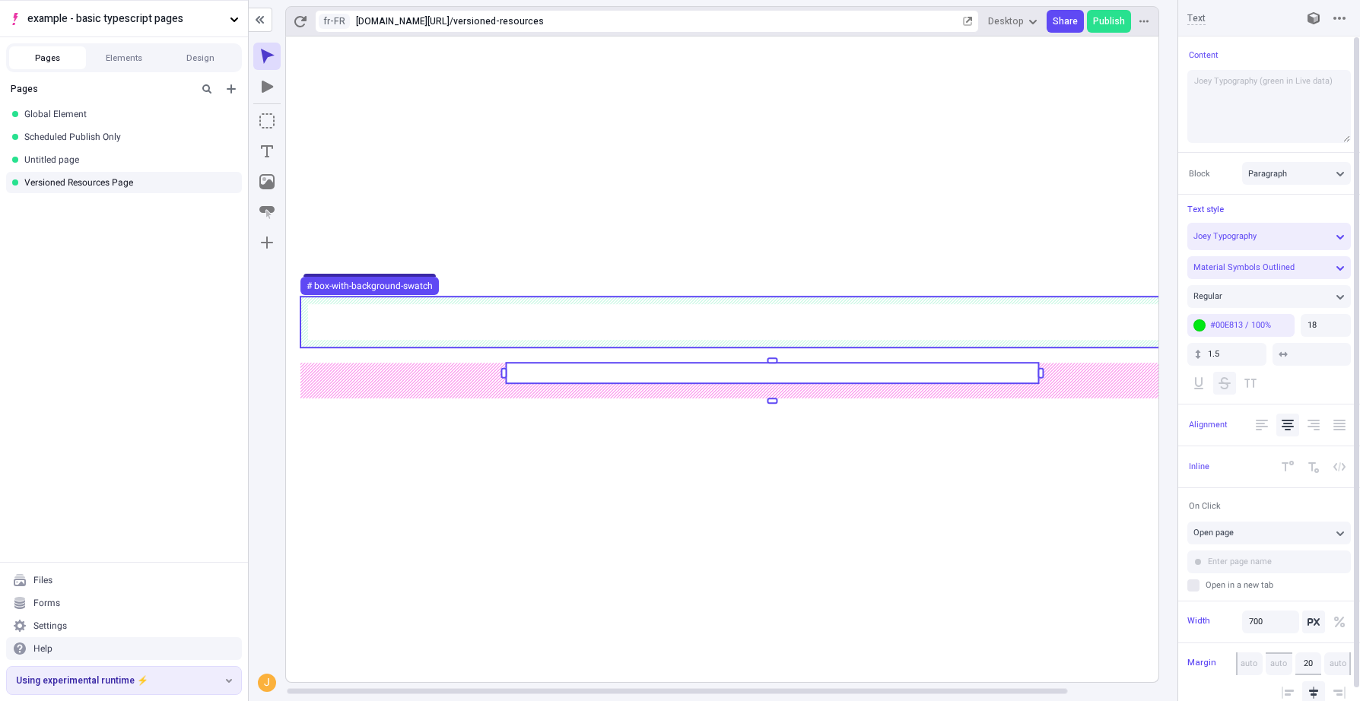
scroll to position [12, 0]
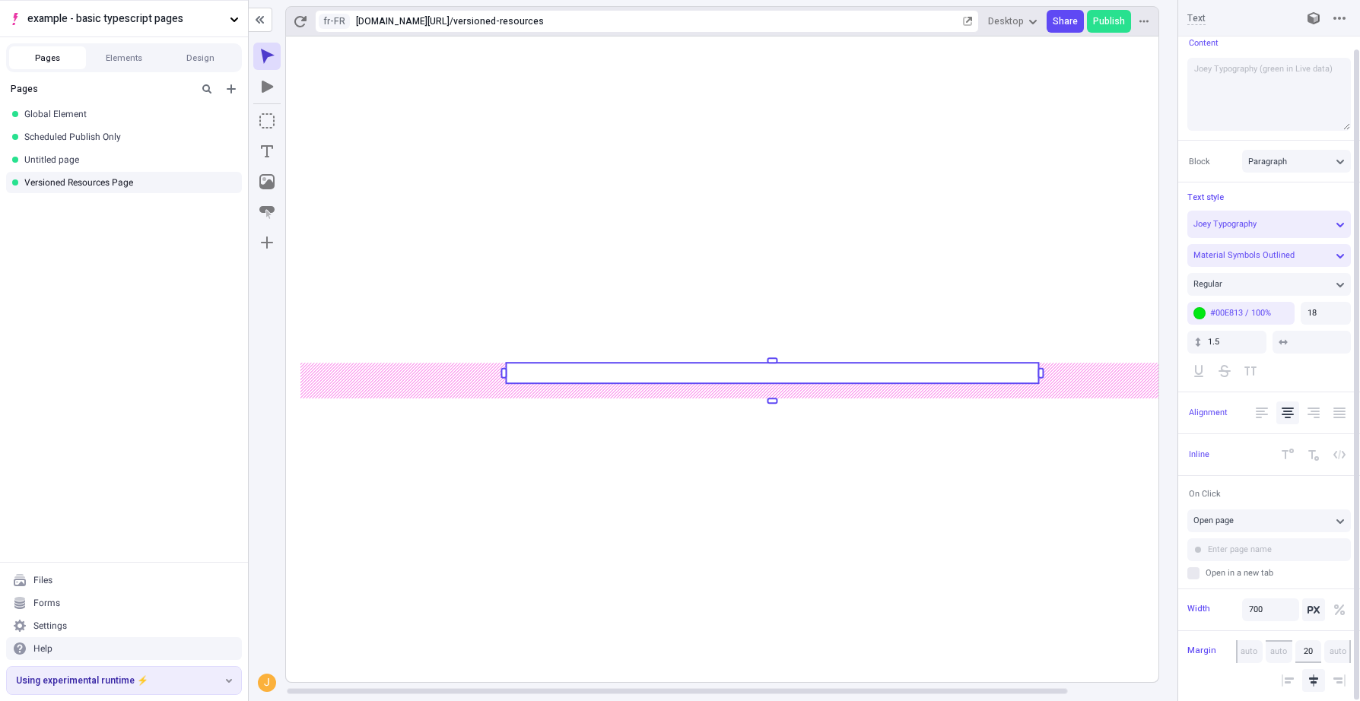
click at [573, 365] on rect at bounding box center [772, 373] width 532 height 21
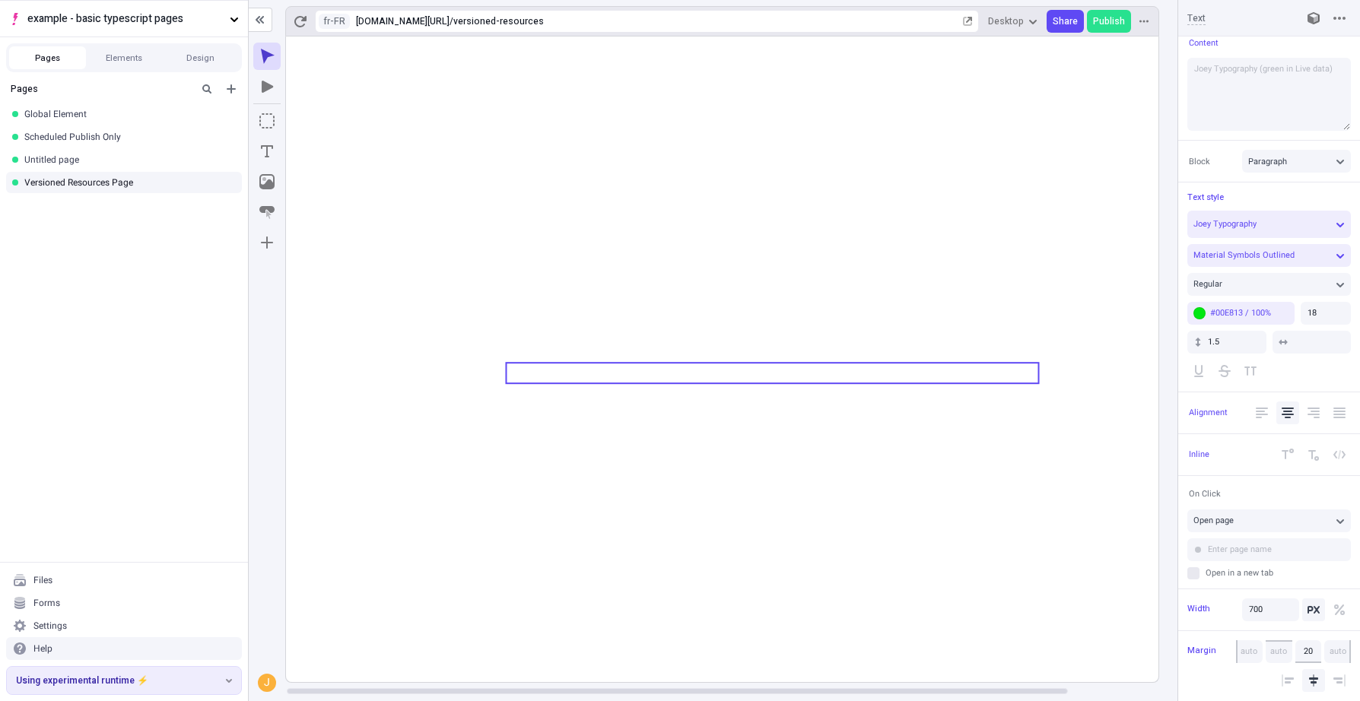
click at [707, 436] on icon at bounding box center [772, 360] width 974 height 646
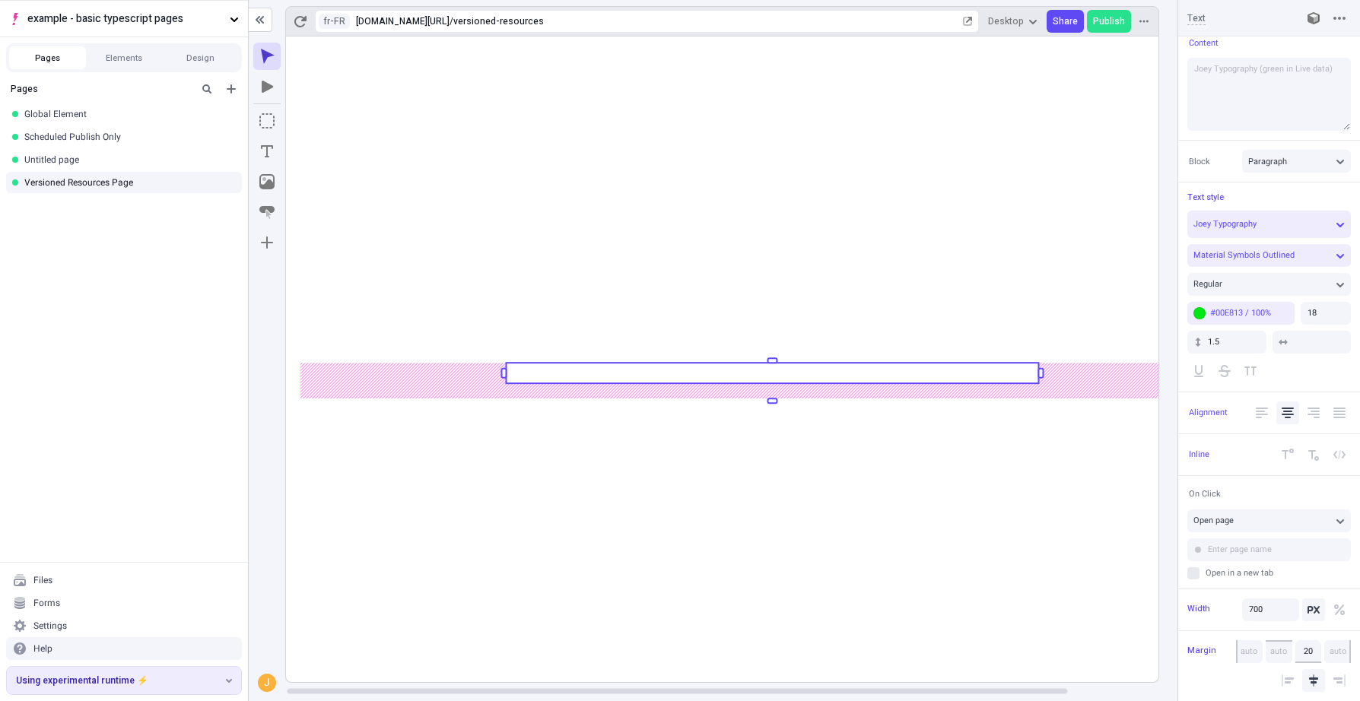
click at [794, 507] on rect at bounding box center [772, 360] width 974 height 646
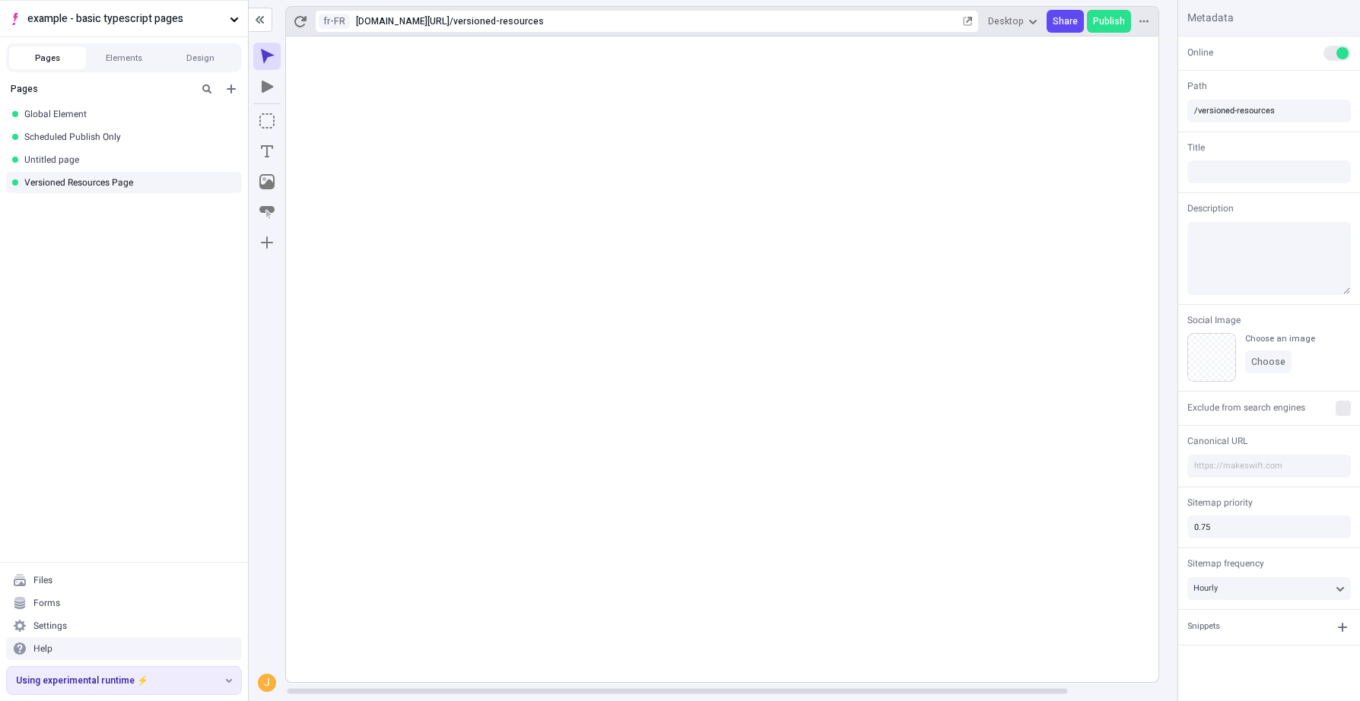
scroll to position [0, 0]
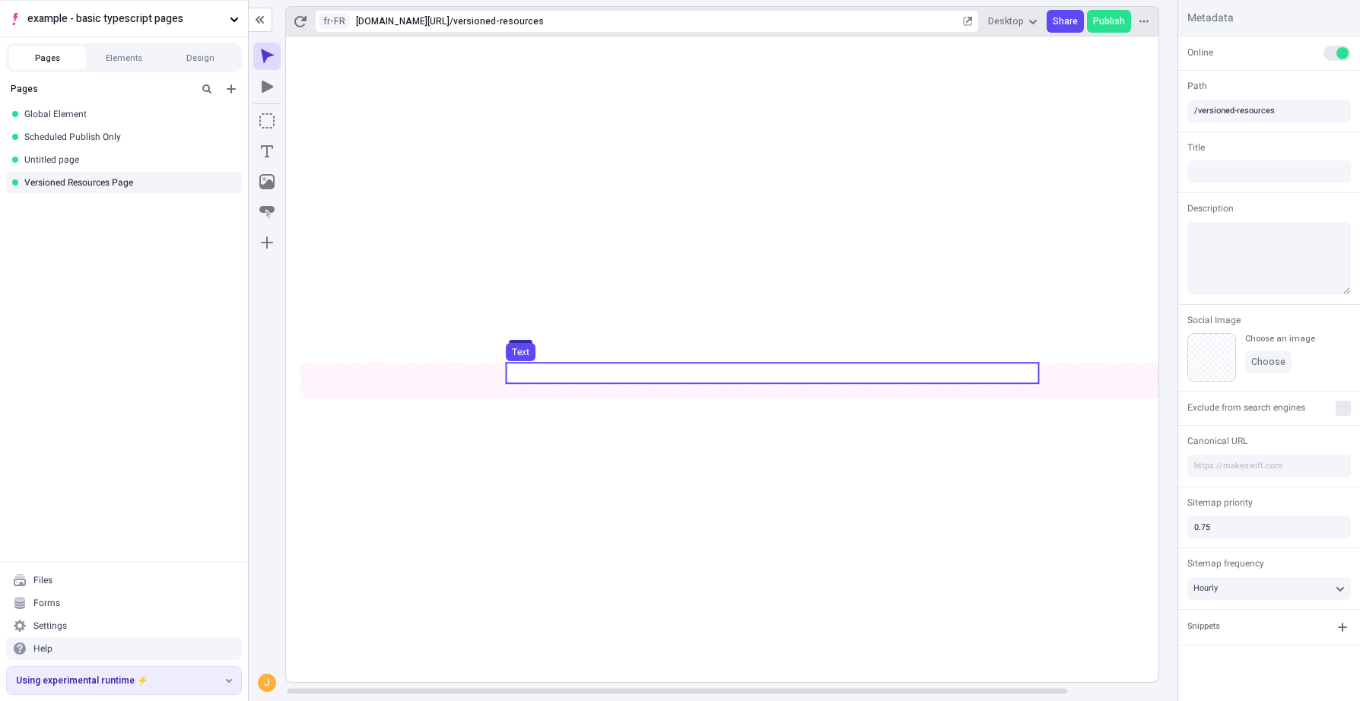
click at [771, 367] on use at bounding box center [772, 373] width 532 height 21
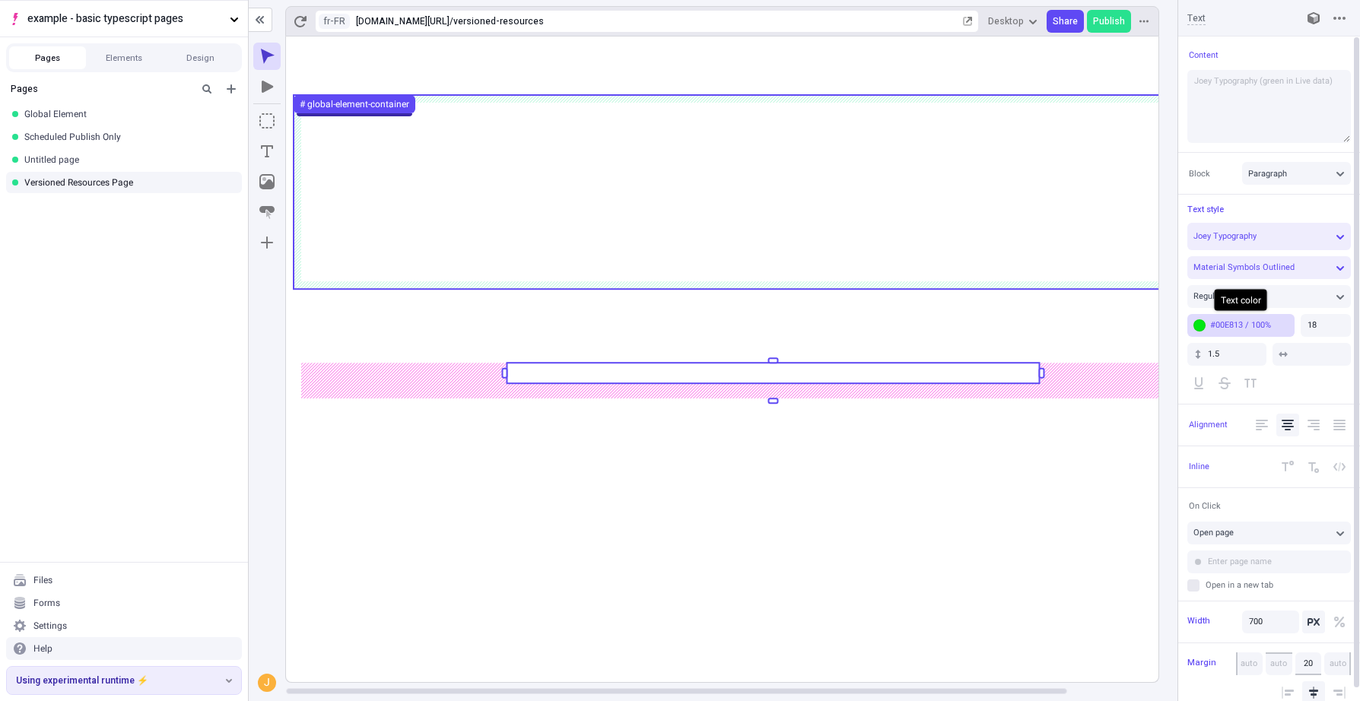
click at [1265, 327] on div "#00E813 / 100%" at bounding box center [1249, 324] width 78 height 11
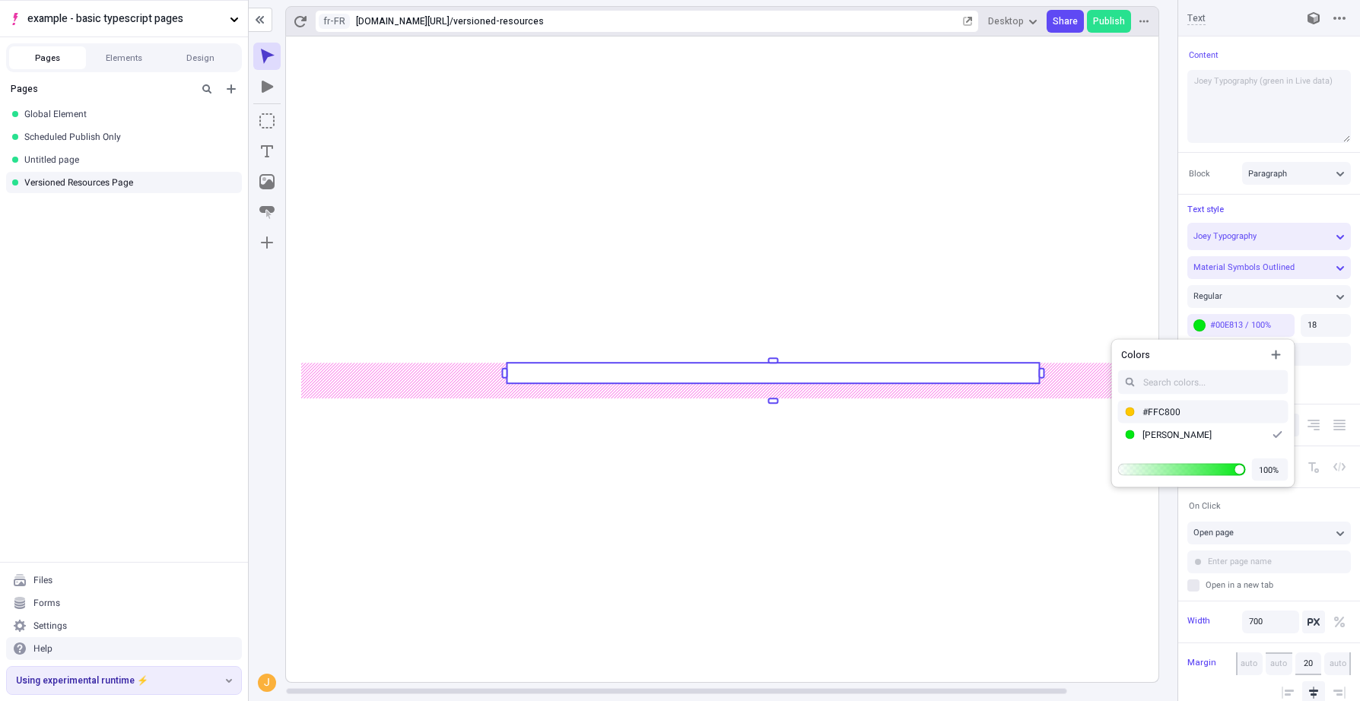
click at [770, 455] on rect at bounding box center [773, 360] width 974 height 646
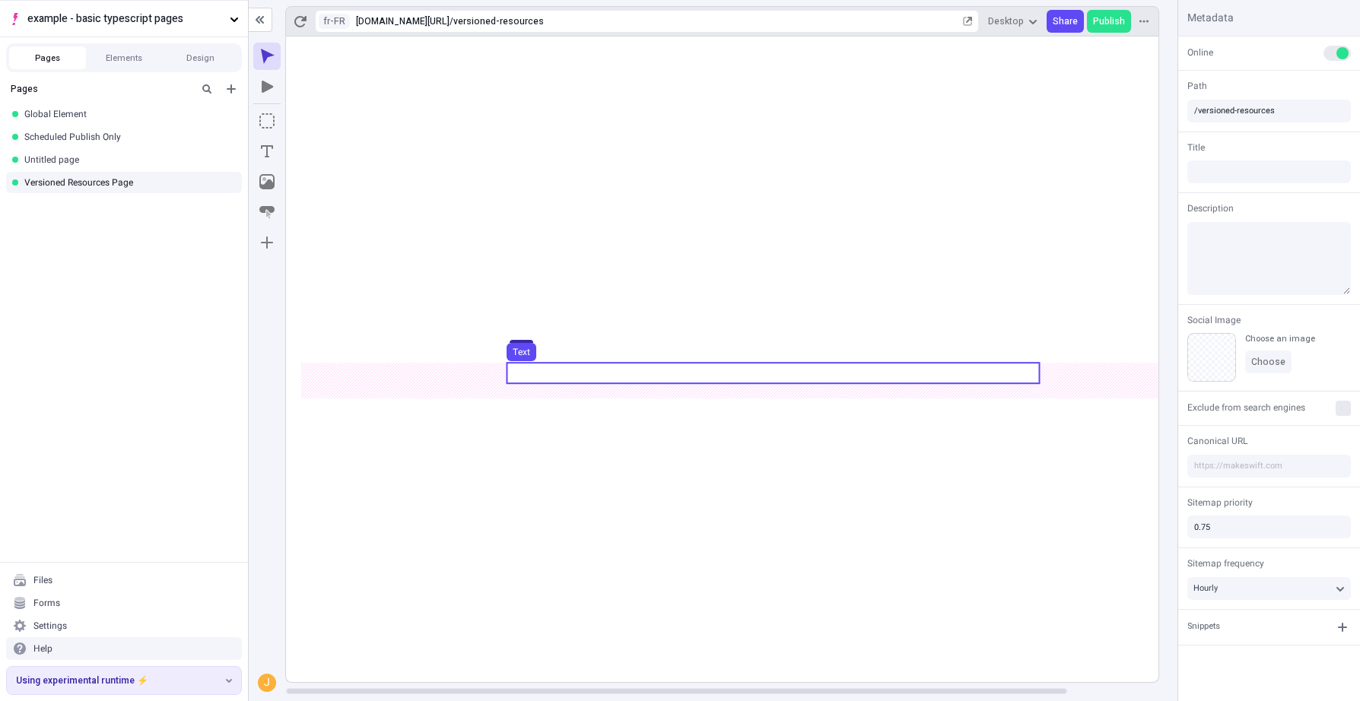
click at [843, 364] on rect at bounding box center [773, 373] width 532 height 21
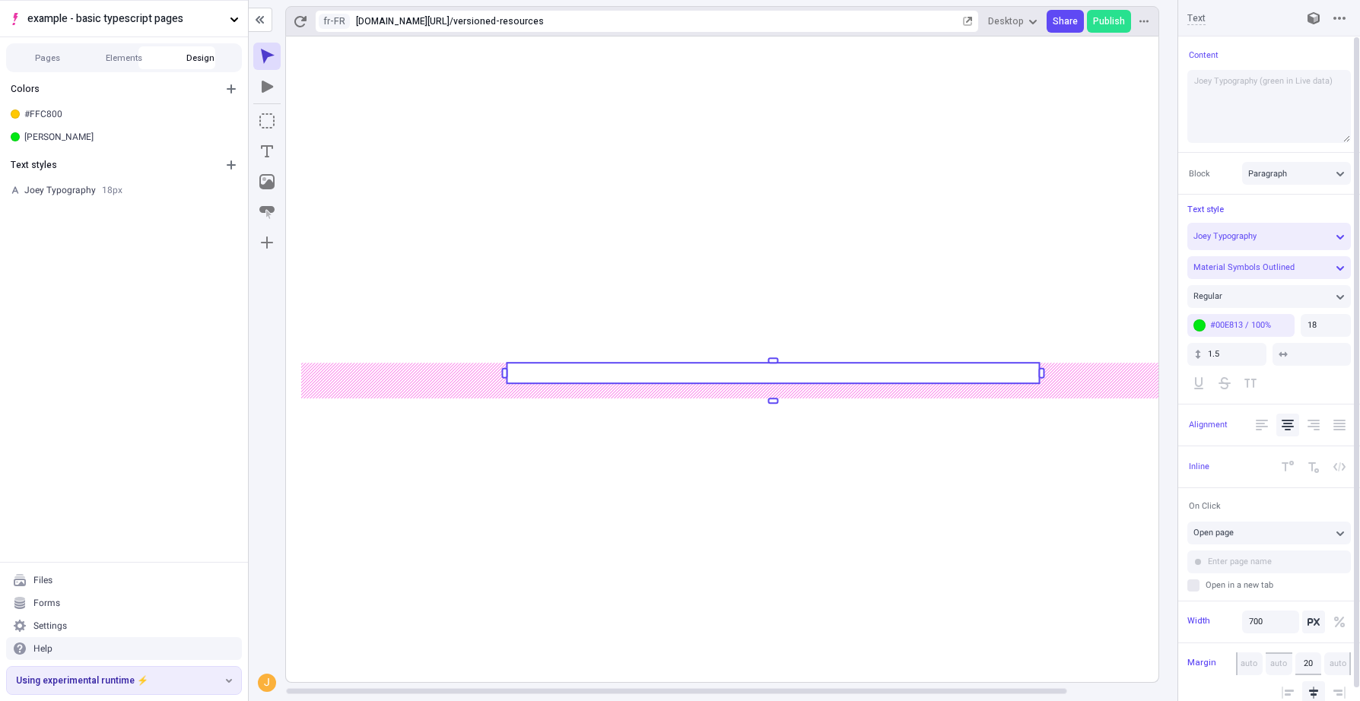
click at [205, 57] on button "Design" at bounding box center [200, 57] width 77 height 23
click at [227, 85] on icon "button" at bounding box center [231, 89] width 12 height 12
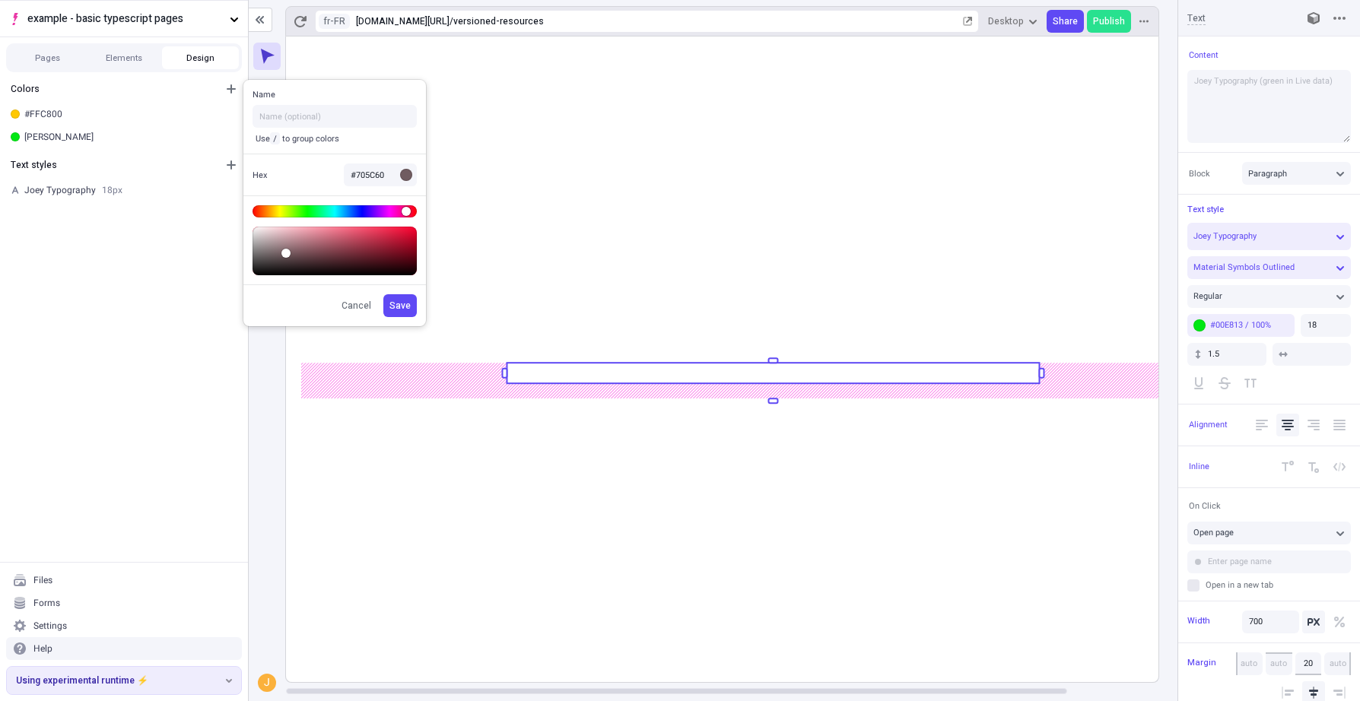
type input "#5C5C70"
click at [360, 210] on body "example - basic typescript pages Pages Elements Design Colors #FFC800 [PERSON_N…" at bounding box center [680, 350] width 1360 height 701
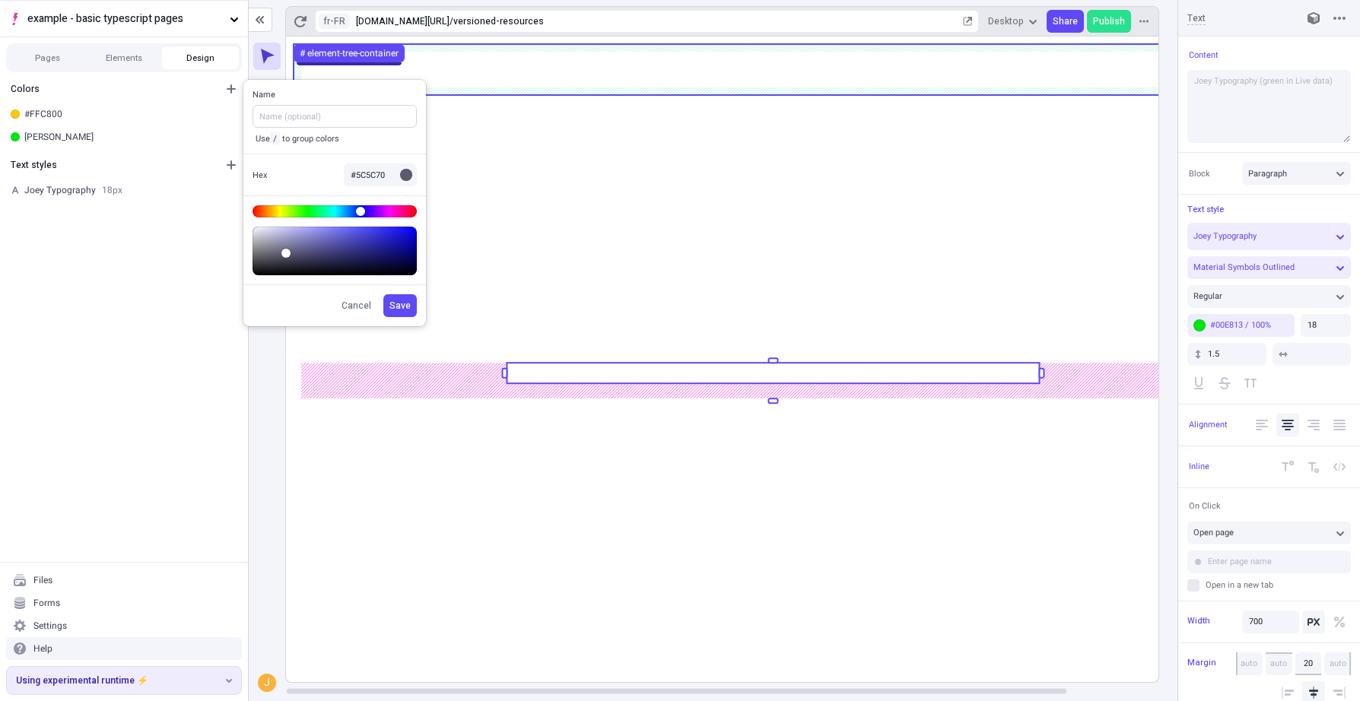
click at [306, 109] on input "text" at bounding box center [334, 116] width 164 height 23
type input "Big Blue"
click at [423, 265] on div at bounding box center [334, 239] width 183 height 89
type input "#0400FF"
click at [470, 185] on body "example - basic typescript pages Pages Elements Design Colors #FFC800 [PERSON_N…" at bounding box center [680, 350] width 1360 height 701
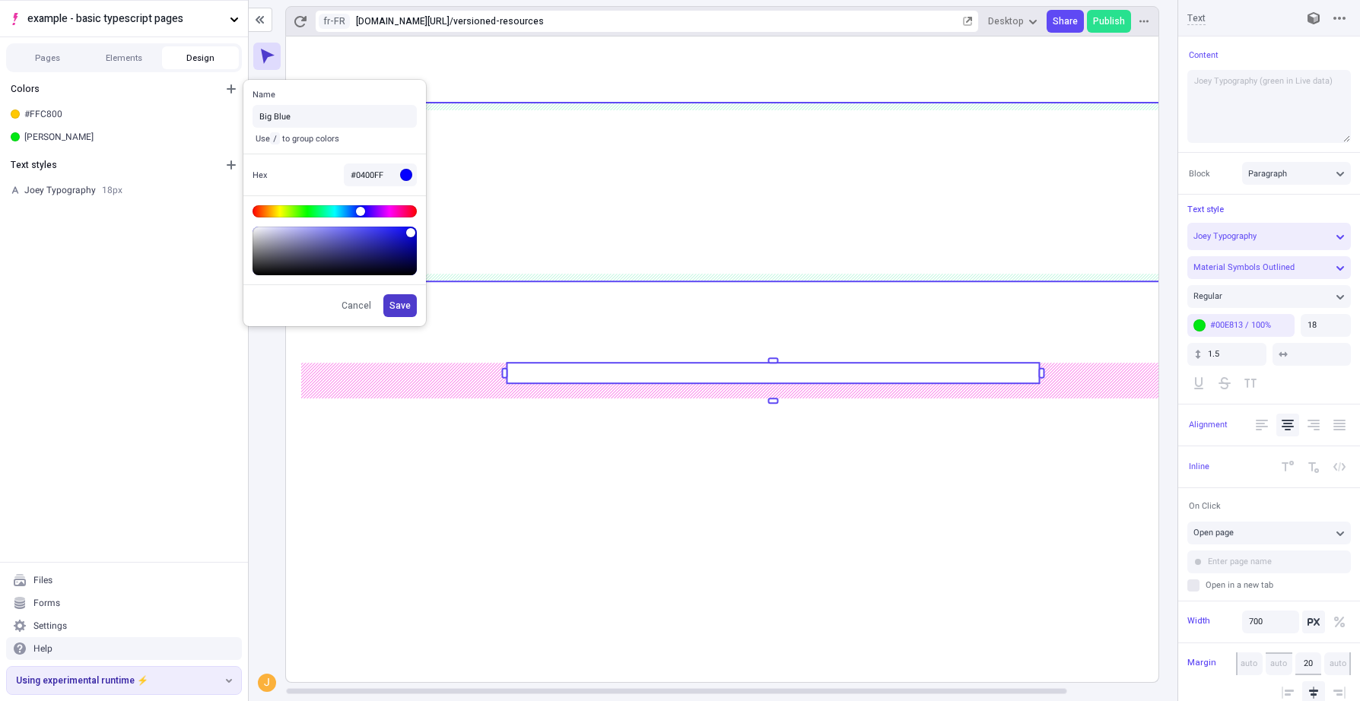
click at [403, 301] on span "Save" at bounding box center [399, 306] width 21 height 12
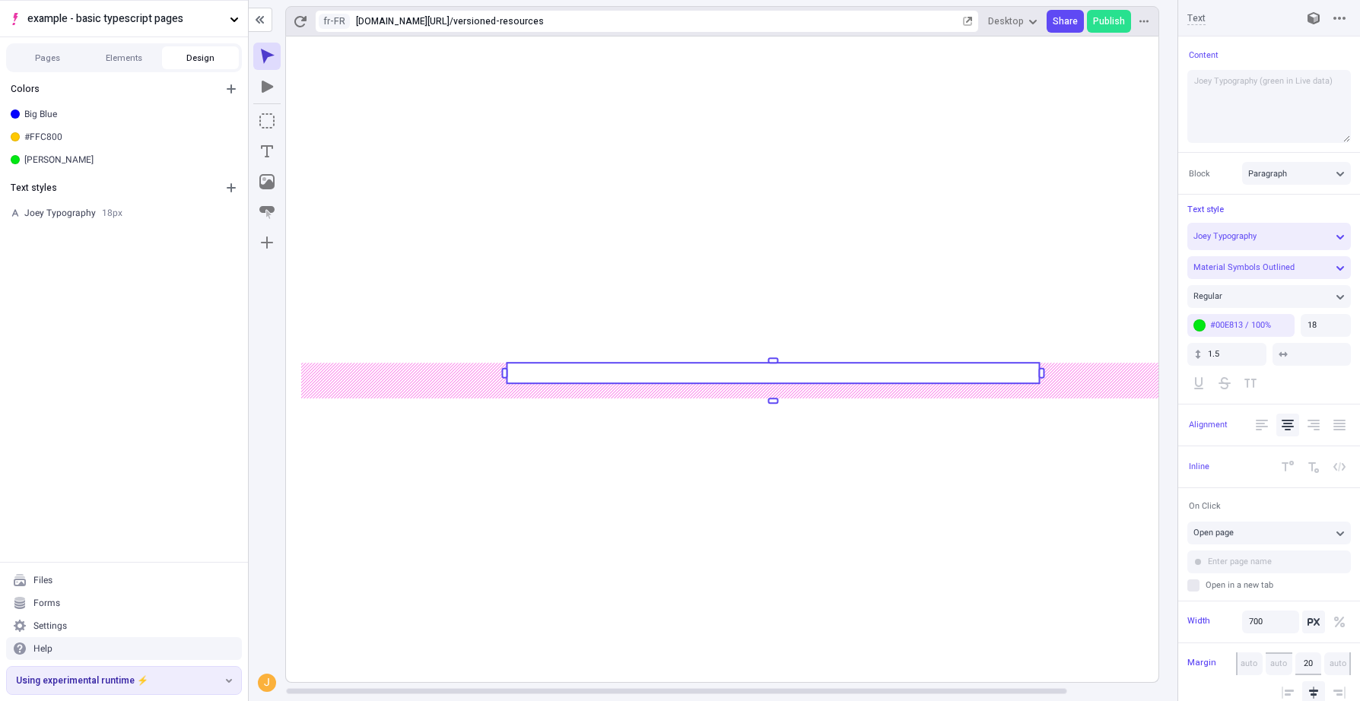
click at [802, 379] on rect at bounding box center [773, 373] width 532 height 21
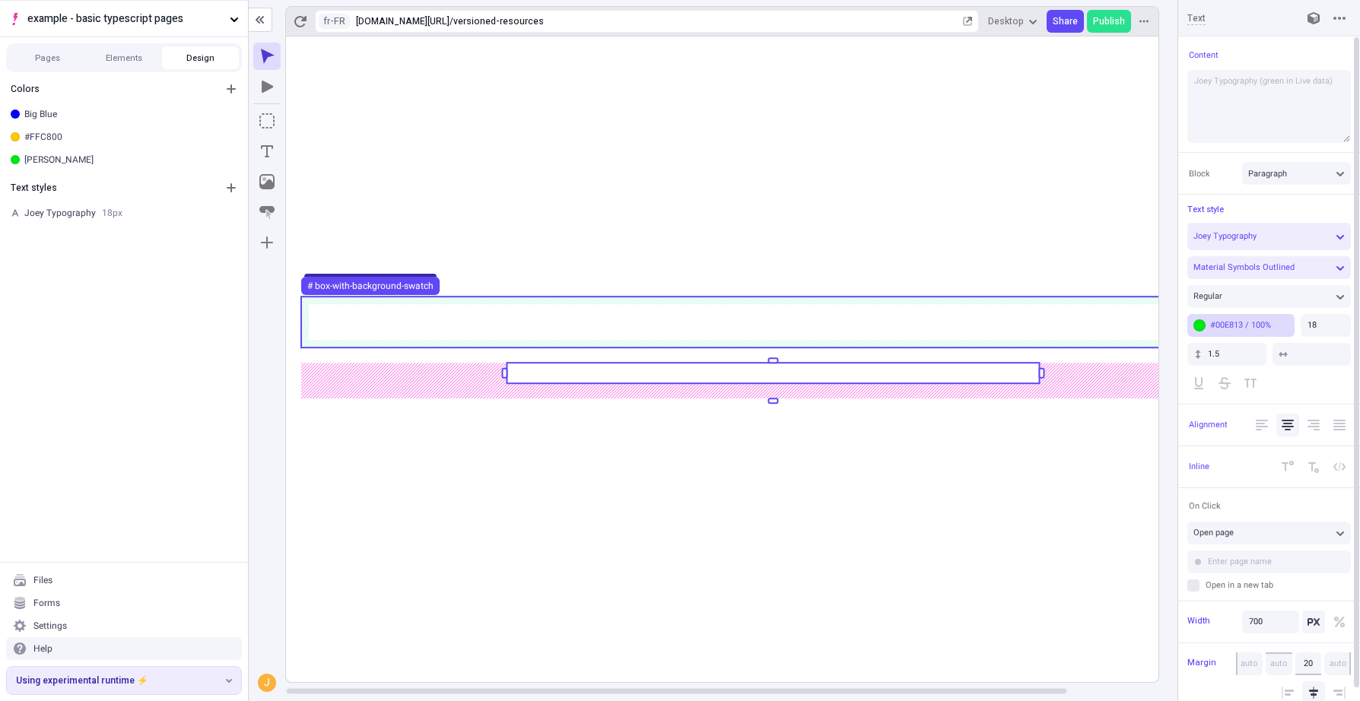
click at [1224, 325] on div "#00E813 / 100%" at bounding box center [1249, 324] width 78 height 11
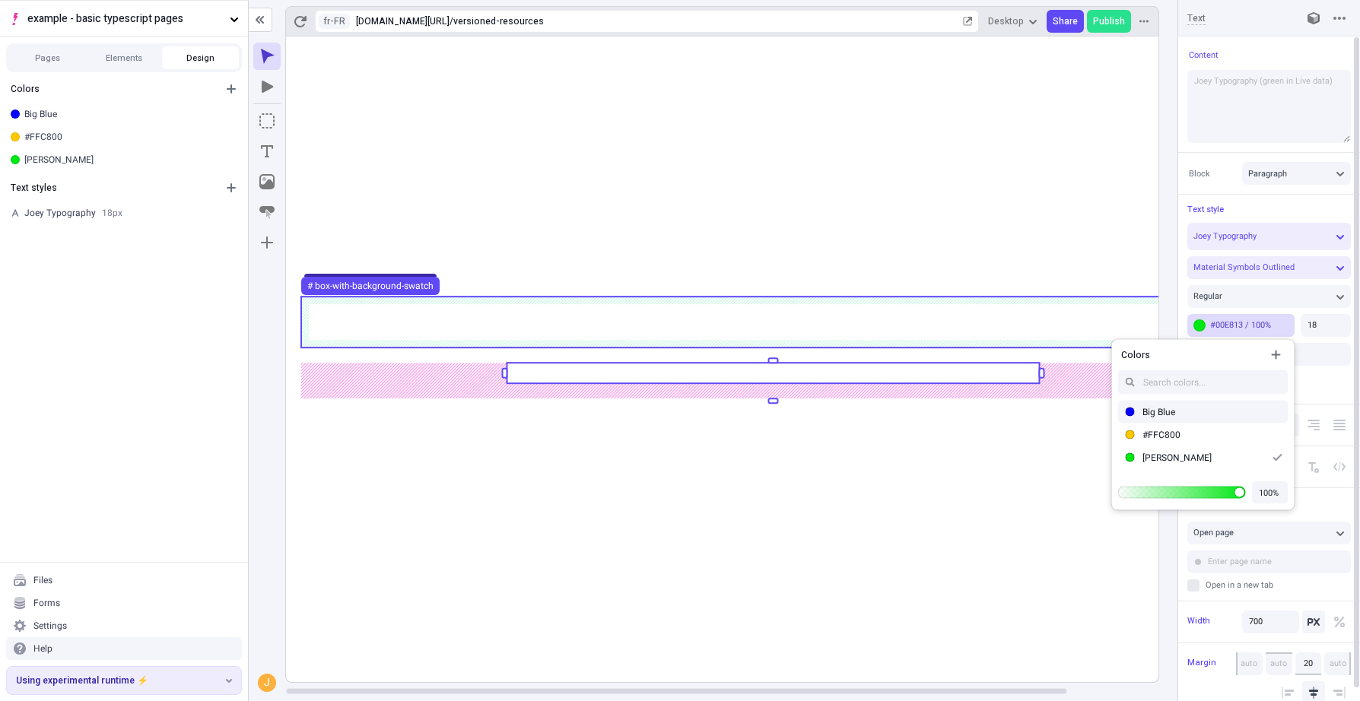
click at [1151, 408] on div "Big Blue" at bounding box center [1212, 412] width 140 height 12
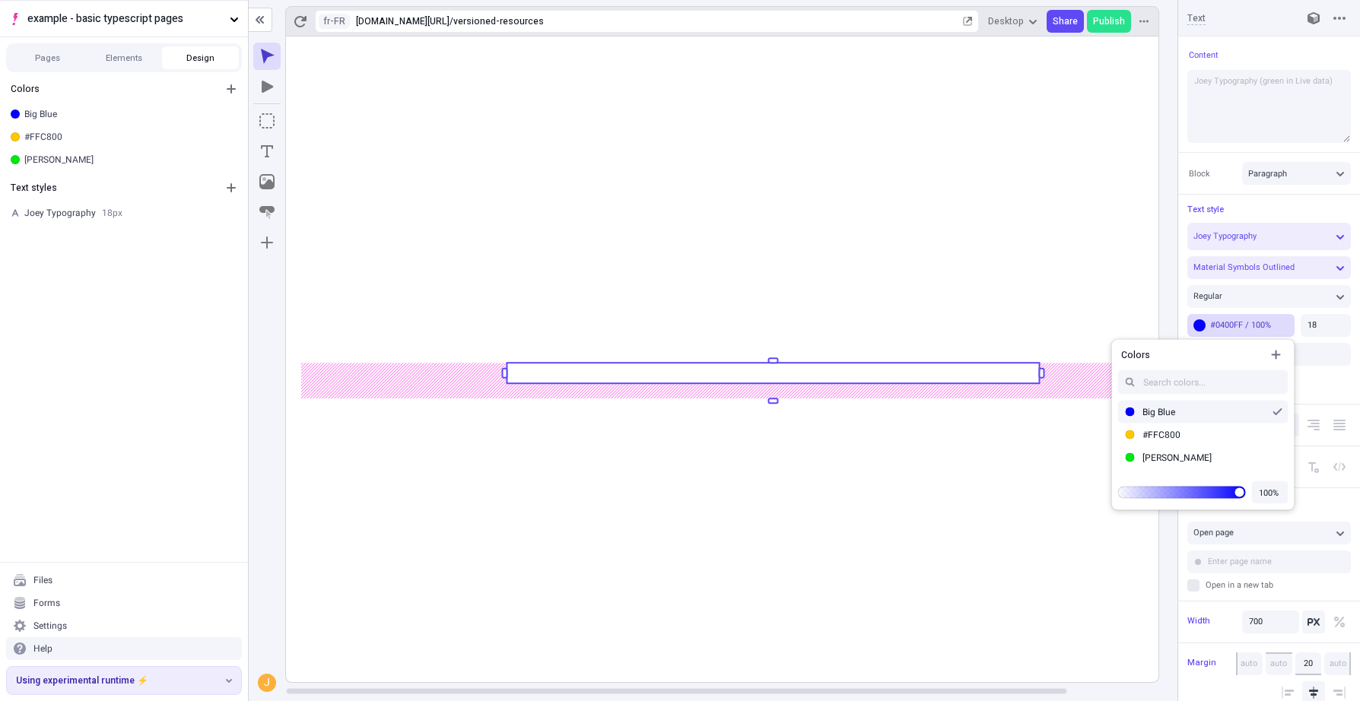
click at [1020, 376] on rect at bounding box center [773, 373] width 532 height 21
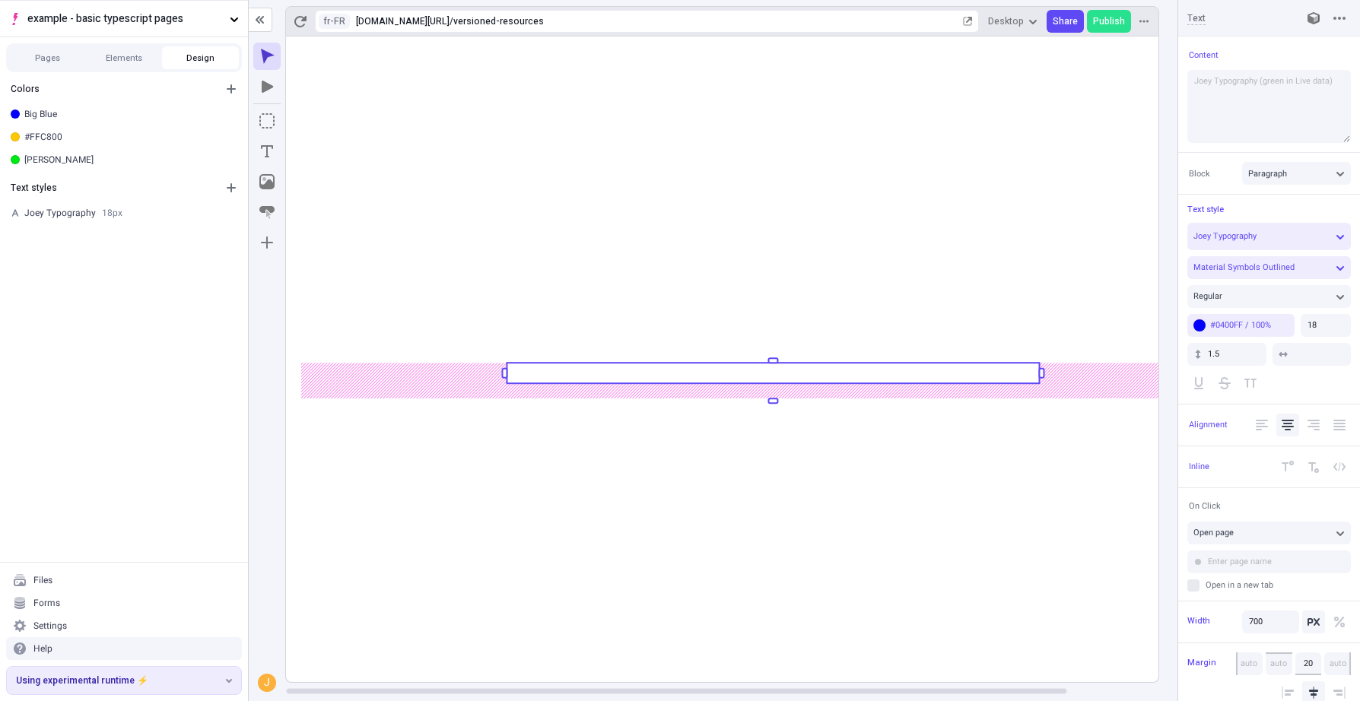
click at [1005, 376] on rect at bounding box center [773, 373] width 532 height 21
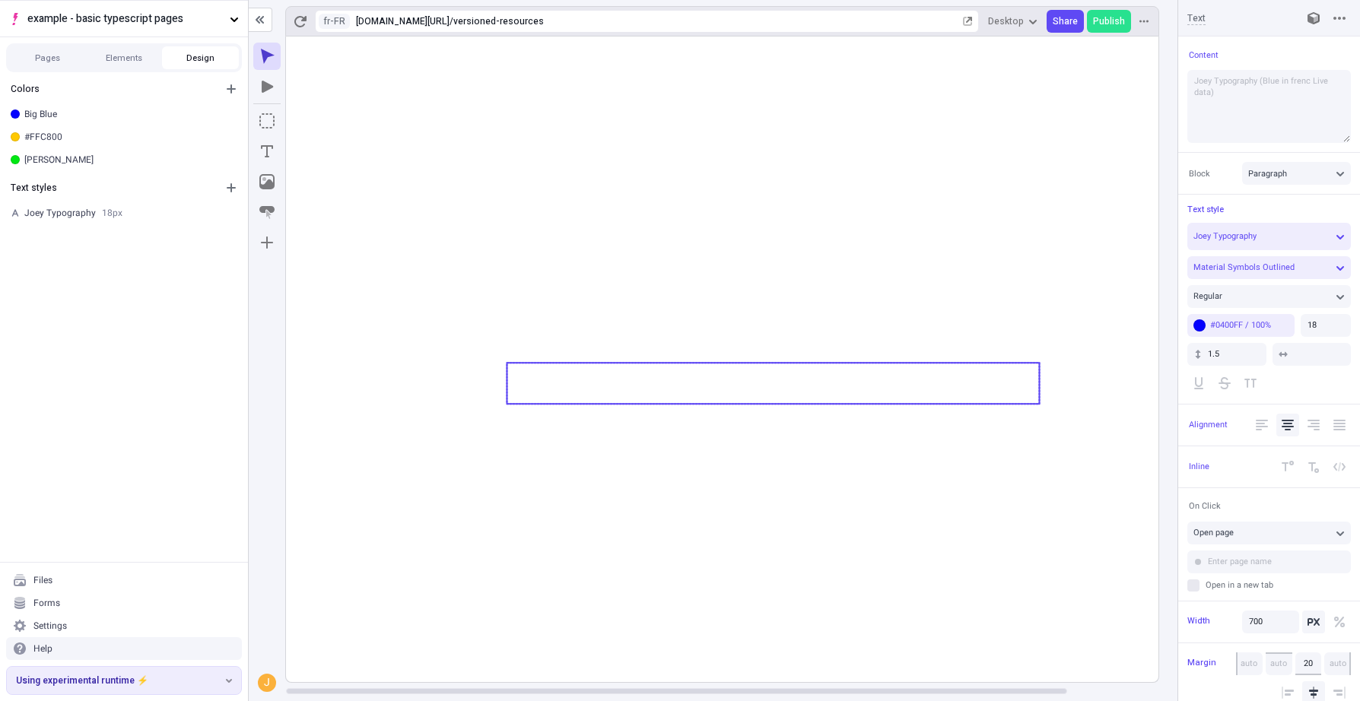
type textarea "Joey Typography (Blue in french Live data)"
click at [851, 486] on icon at bounding box center [773, 360] width 974 height 646
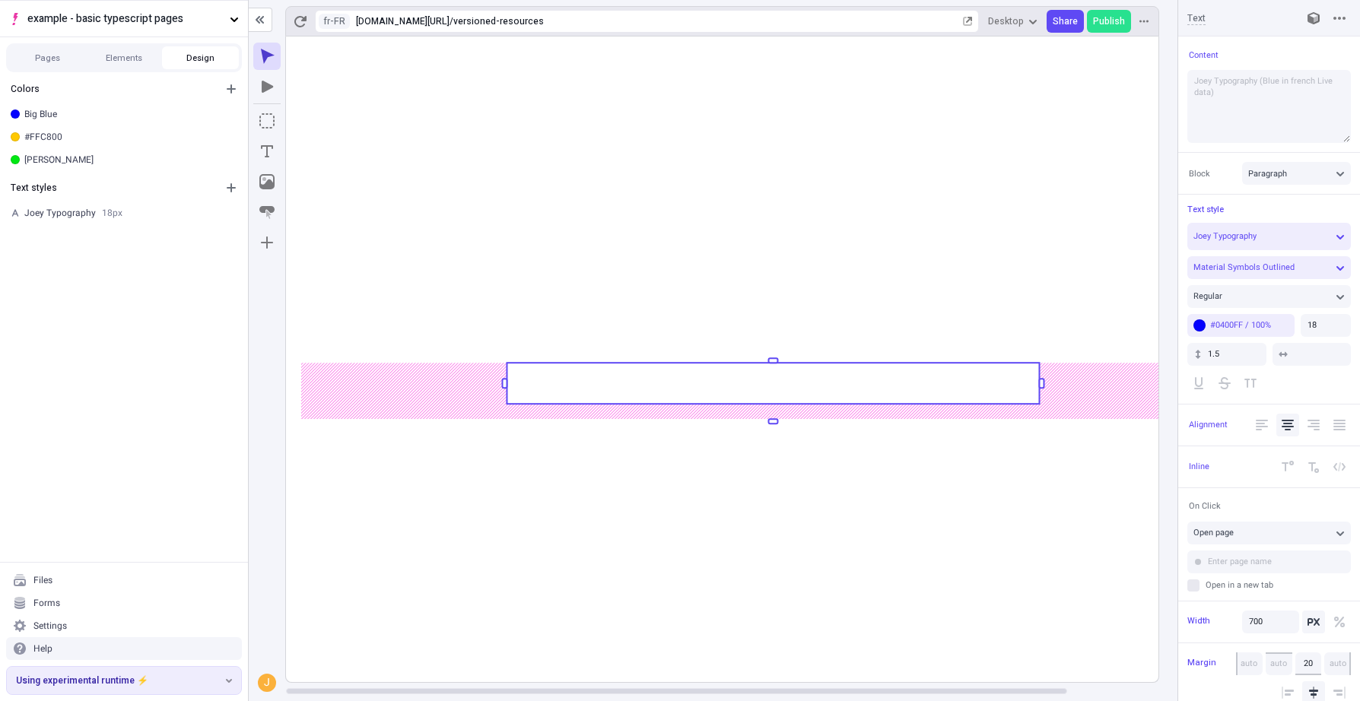
click at [851, 486] on rect at bounding box center [773, 360] width 974 height 646
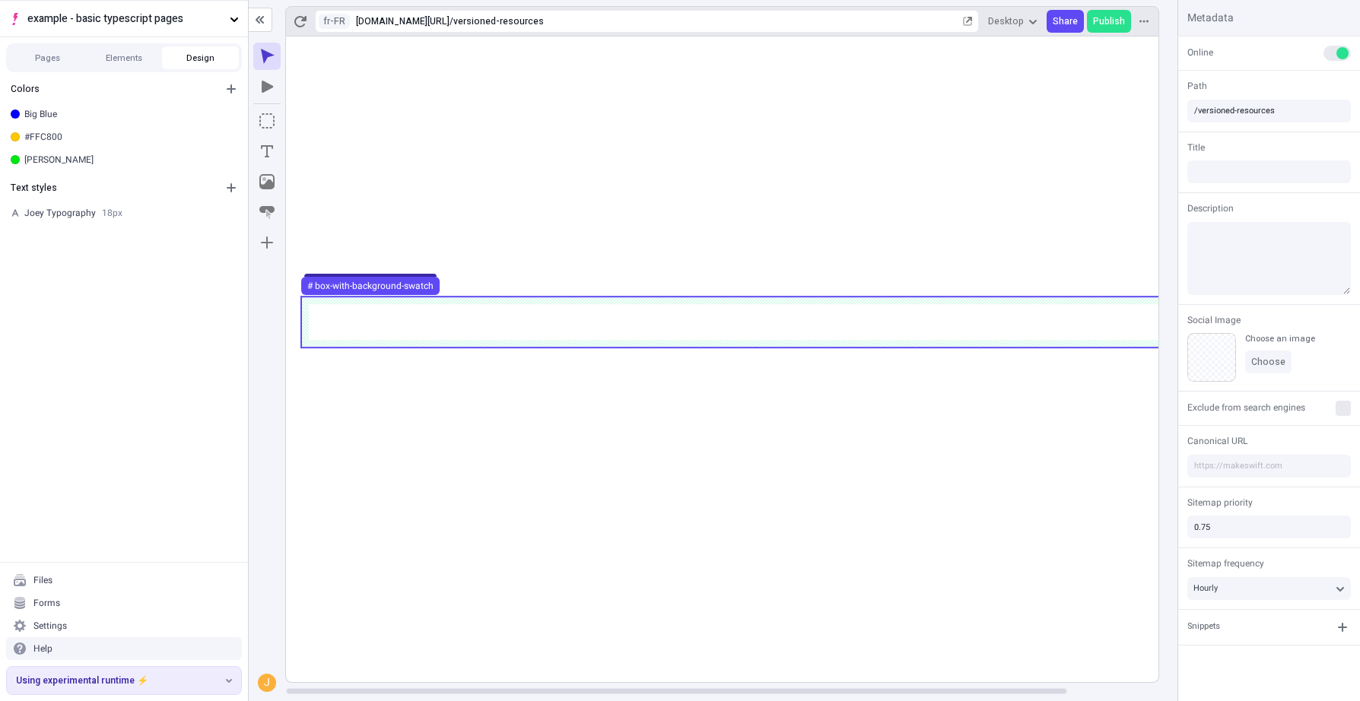
click at [704, 335] on use at bounding box center [773, 322] width 944 height 51
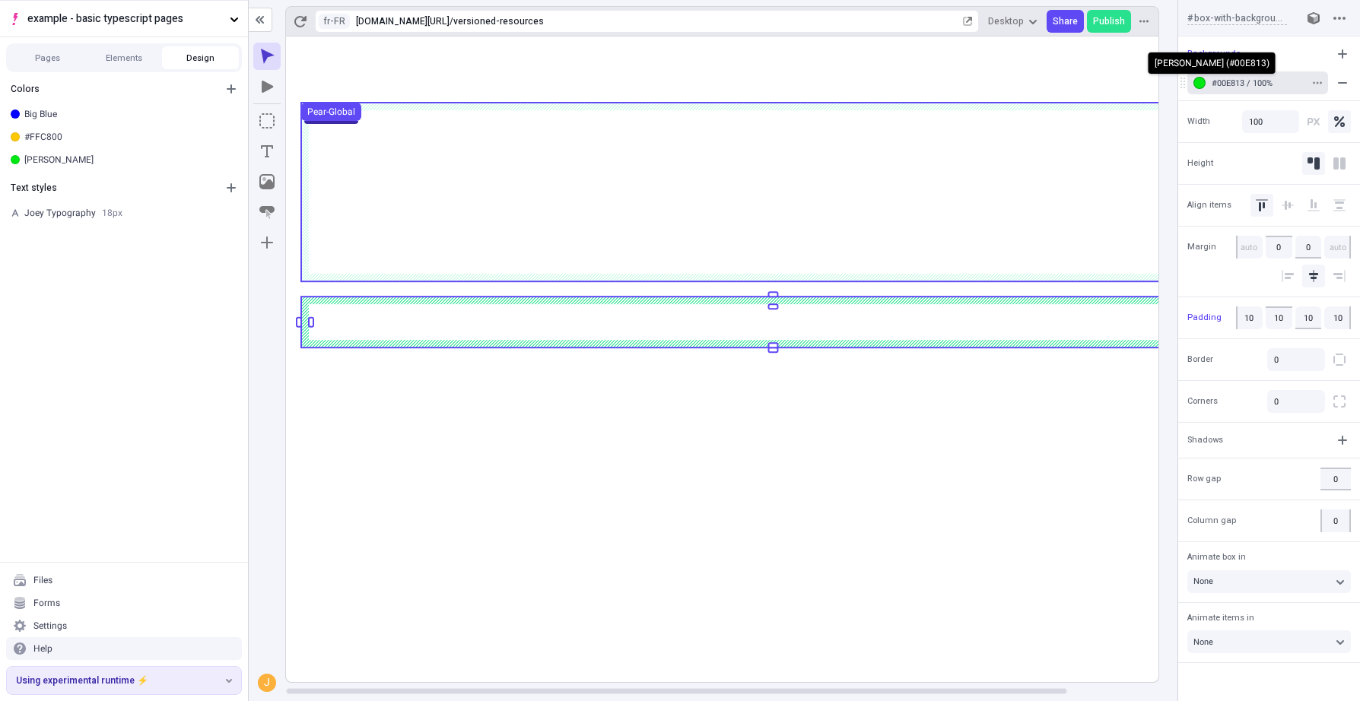
click at [1199, 81] on div "button" at bounding box center [1199, 83] width 12 height 12
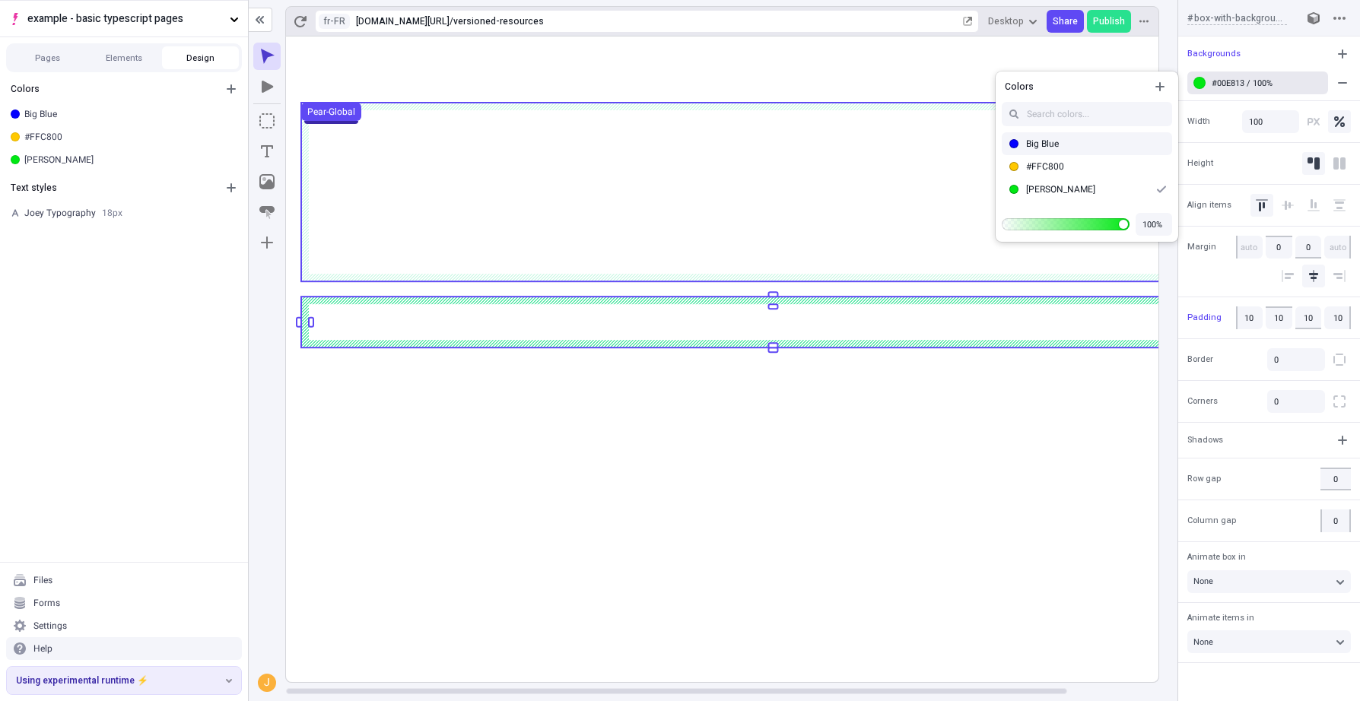
click at [1091, 146] on div "Big Blue" at bounding box center [1096, 144] width 140 height 12
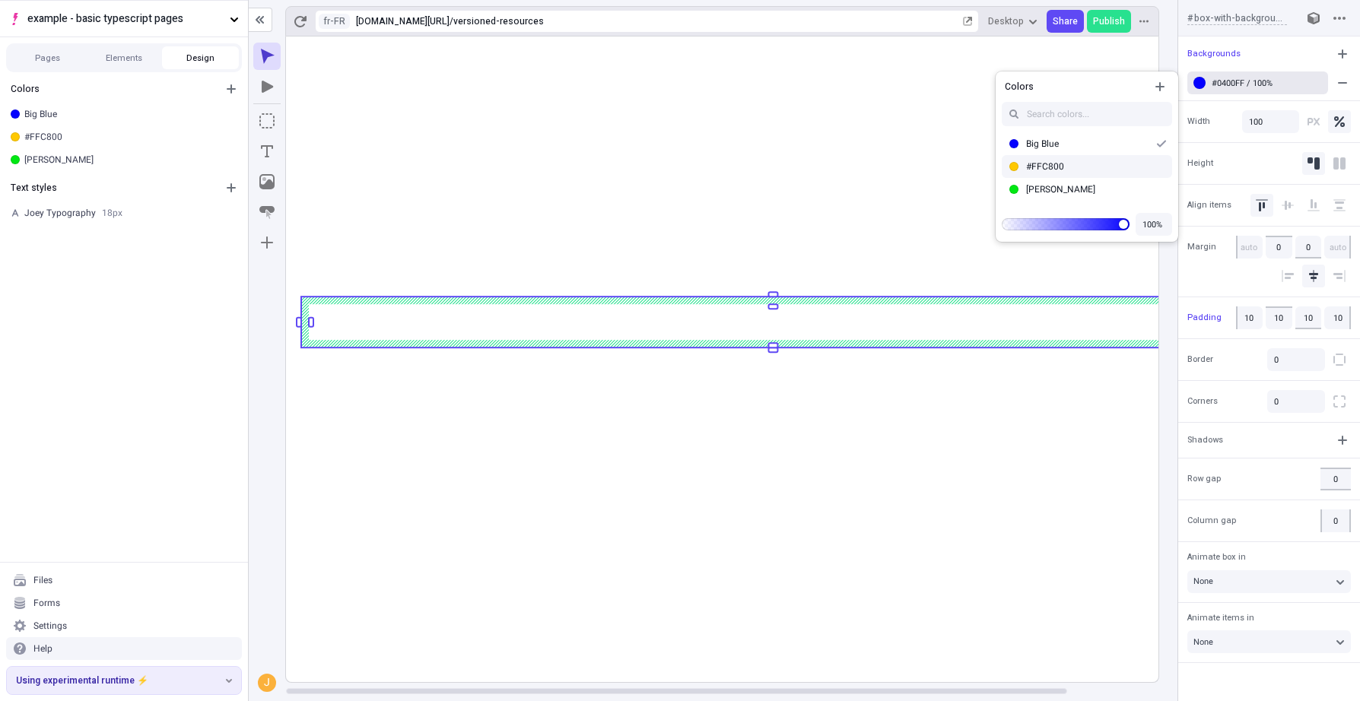
click at [995, 441] on rect at bounding box center [773, 360] width 974 height 646
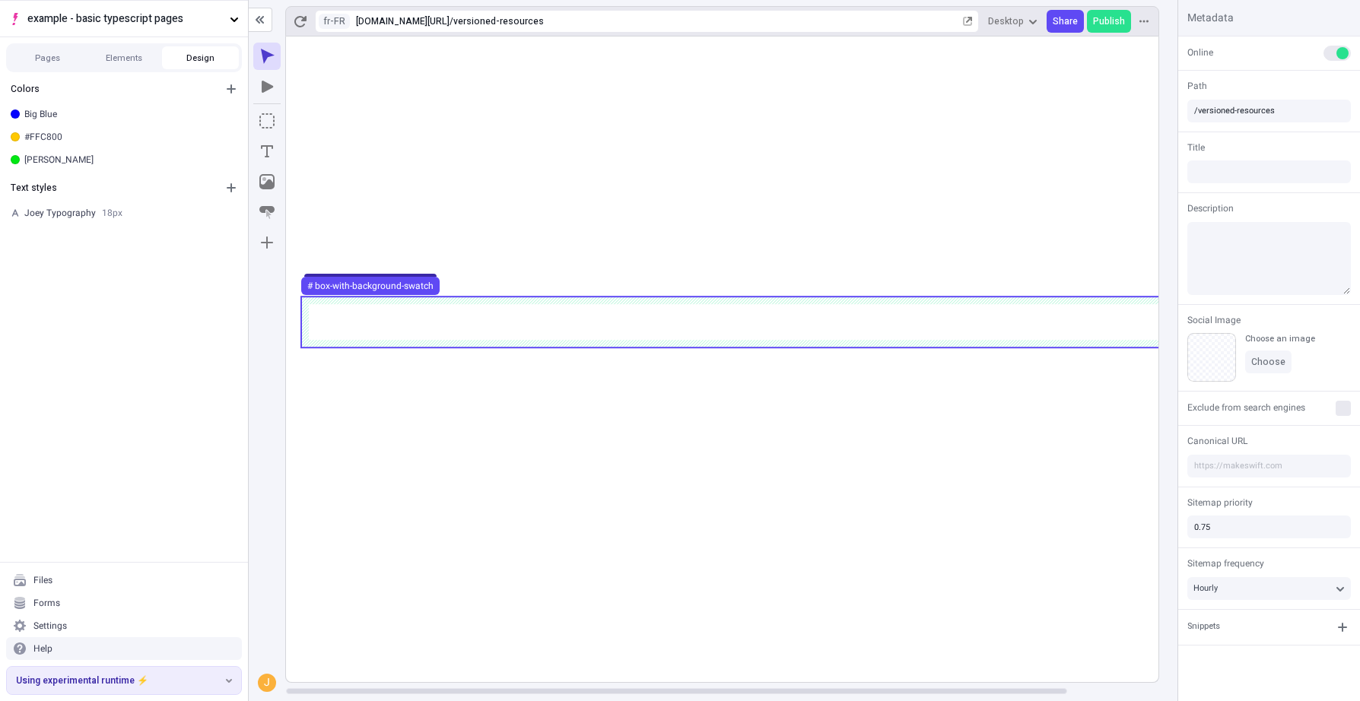
click at [322, 316] on use at bounding box center [773, 322] width 944 height 51
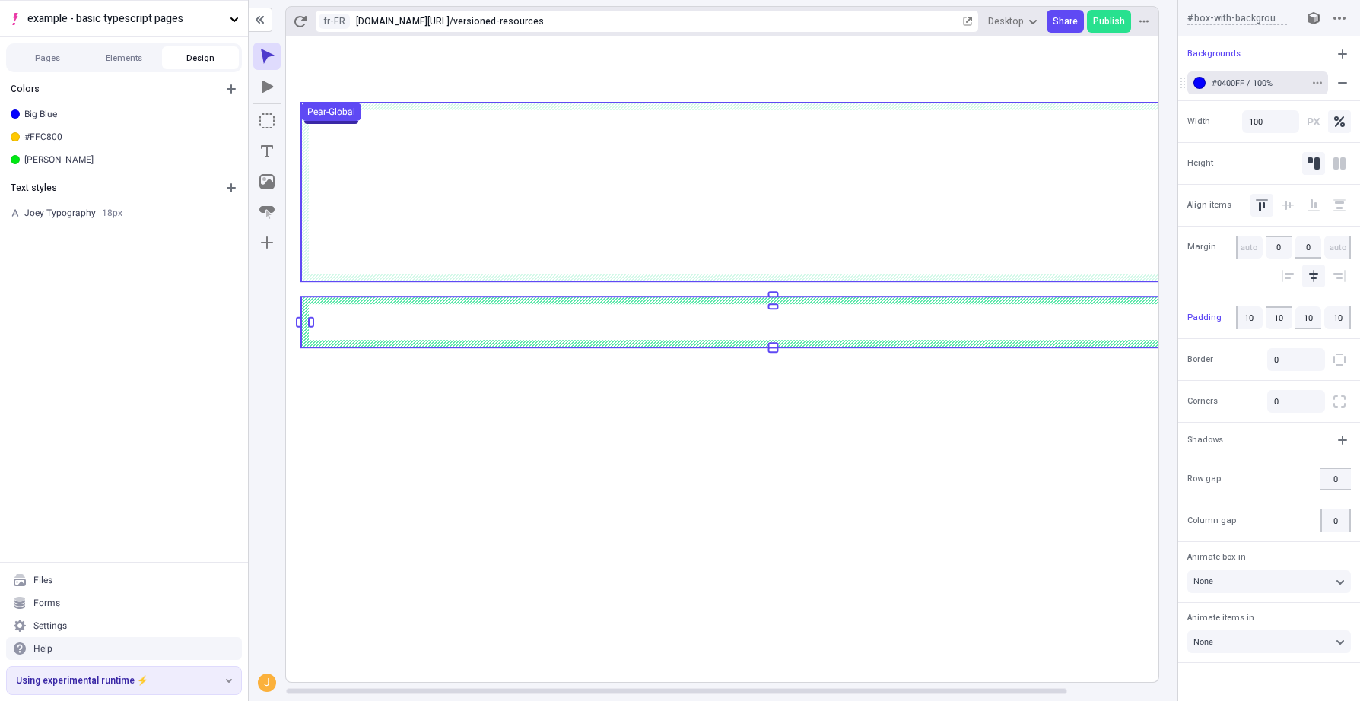
click at [1208, 84] on button "#0400FF / 100%" at bounding box center [1257, 82] width 141 height 23
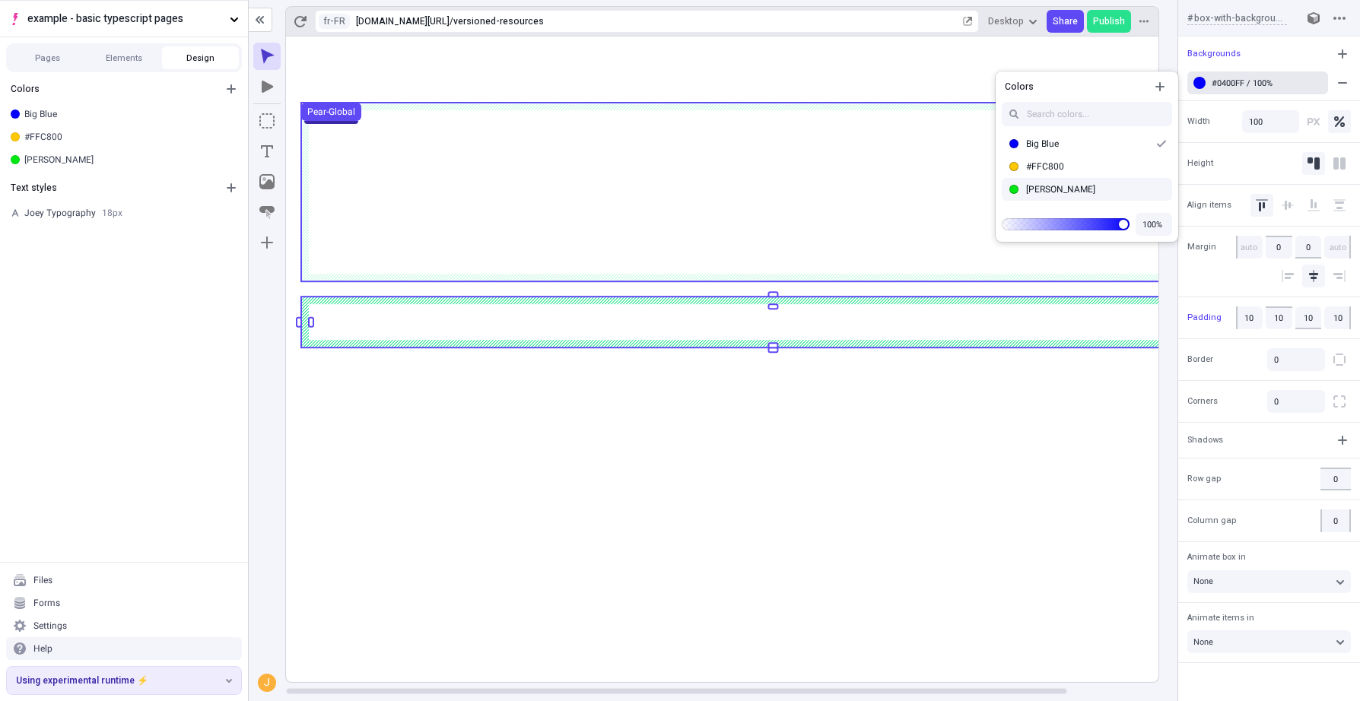
click at [1067, 183] on div "[PERSON_NAME]" at bounding box center [1087, 189] width 183 height 23
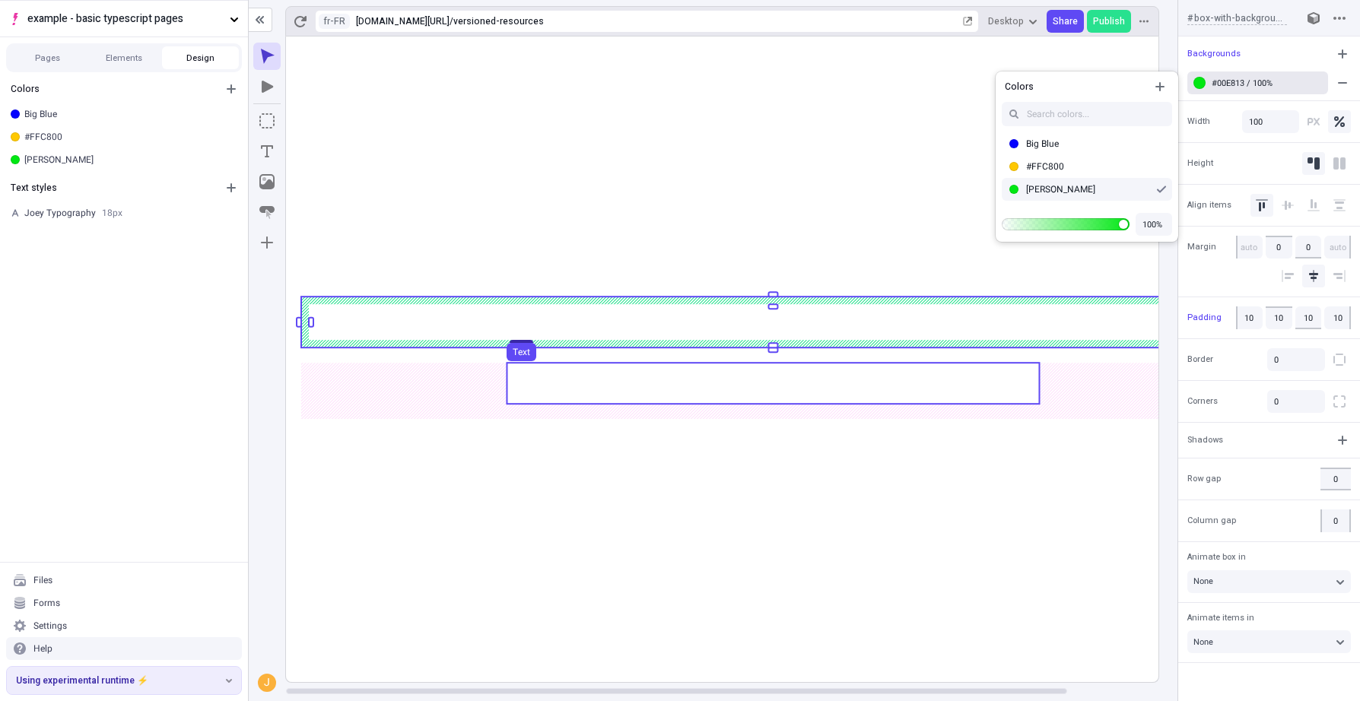
click at [1009, 372] on use at bounding box center [773, 383] width 532 height 41
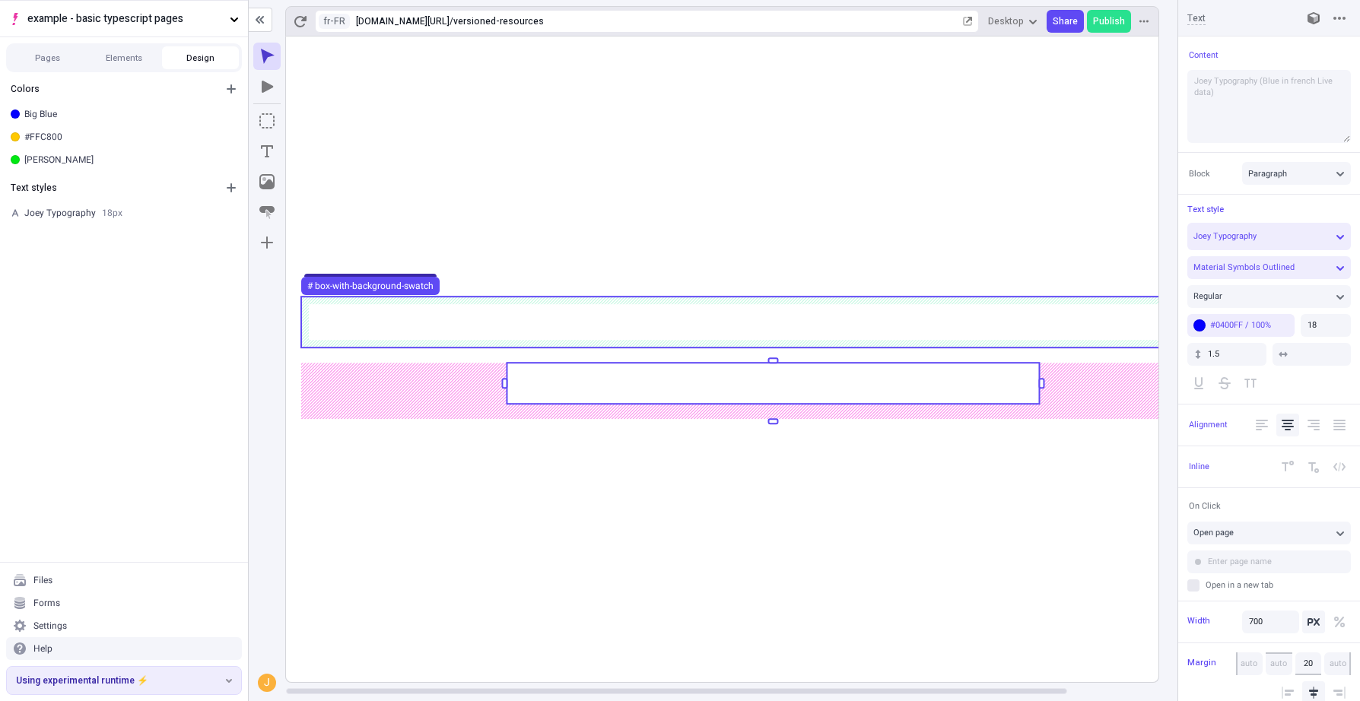
click at [893, 329] on use at bounding box center [773, 322] width 944 height 51
type input "box-with-background-swatch"
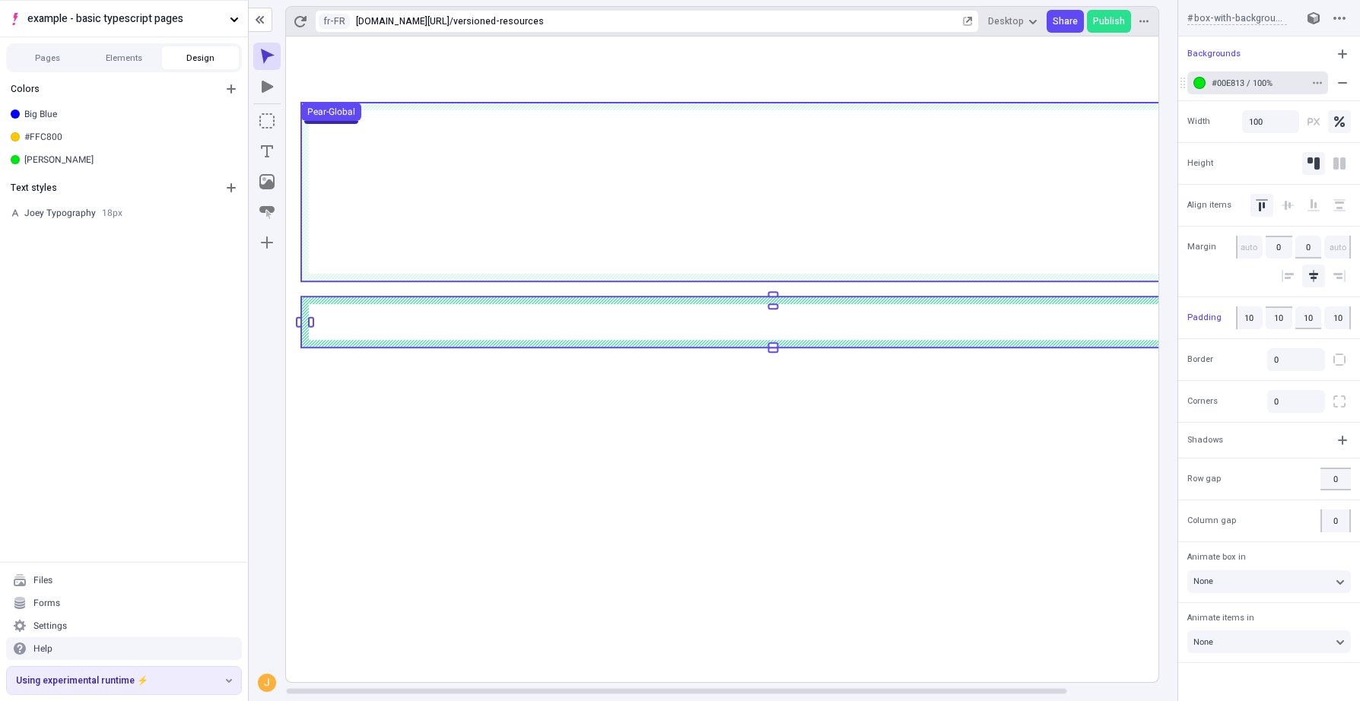
click at [1202, 83] on div "button" at bounding box center [1199, 83] width 12 height 12
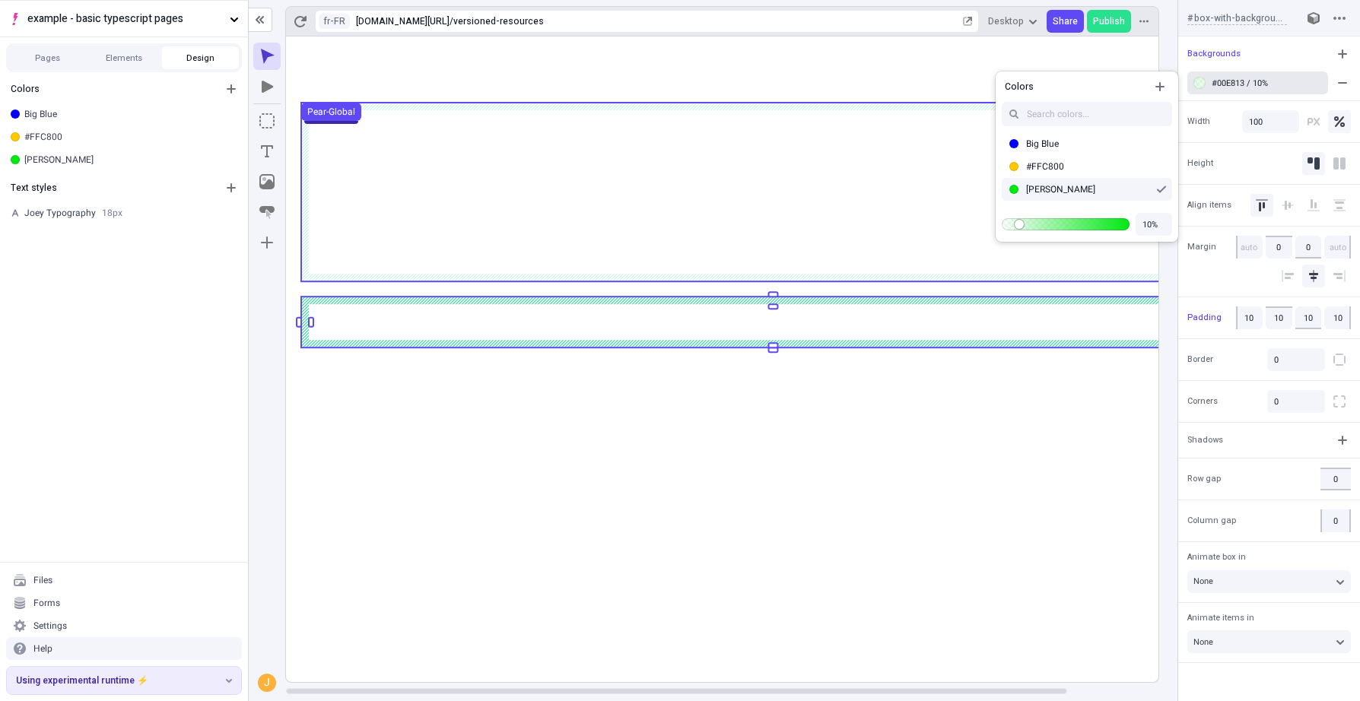
click at [1018, 227] on body "example - basic typescript pages Pages Elements Design Colors Big Blue #FFC800 …" at bounding box center [680, 350] width 1360 height 701
type input "100%"
click at [1229, 226] on body "example - basic typescript pages Pages Elements Design Colors Big Blue #FFC800 …" at bounding box center [680, 350] width 1360 height 701
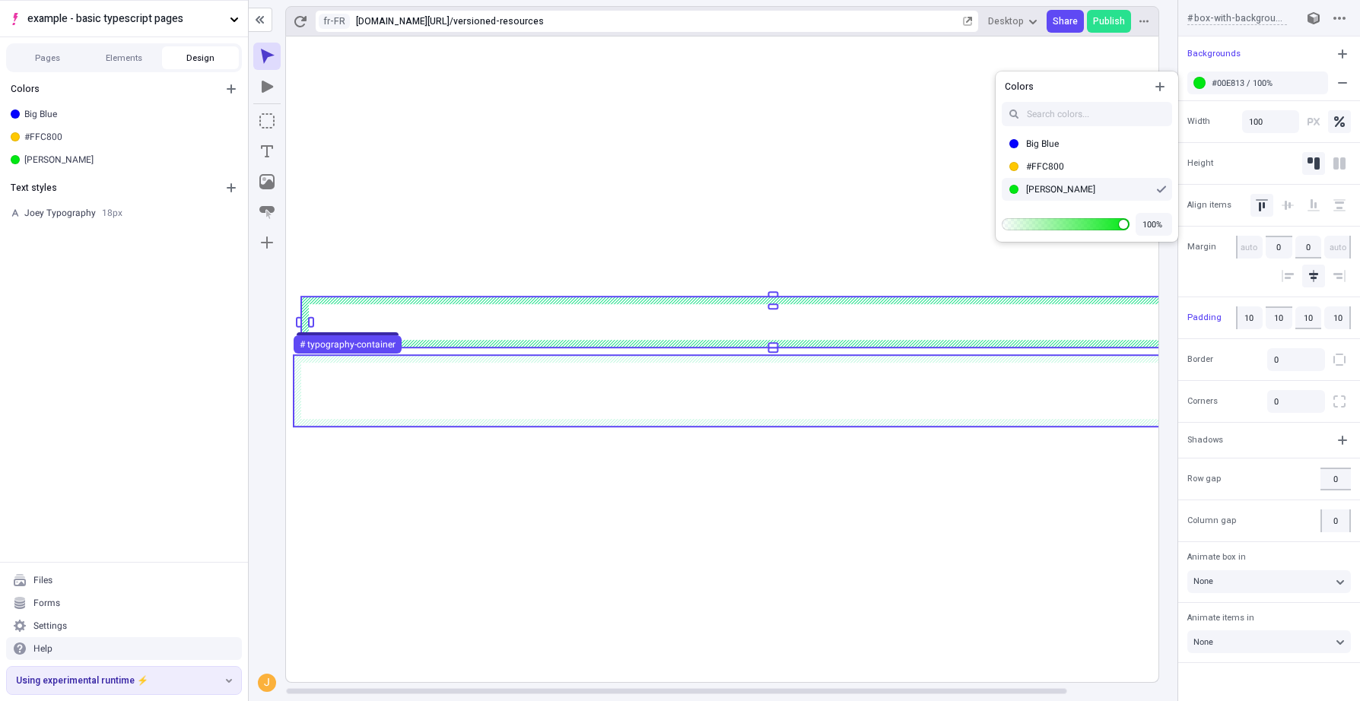
click at [1044, 421] on use at bounding box center [773, 390] width 959 height 71
type input "typography-container"
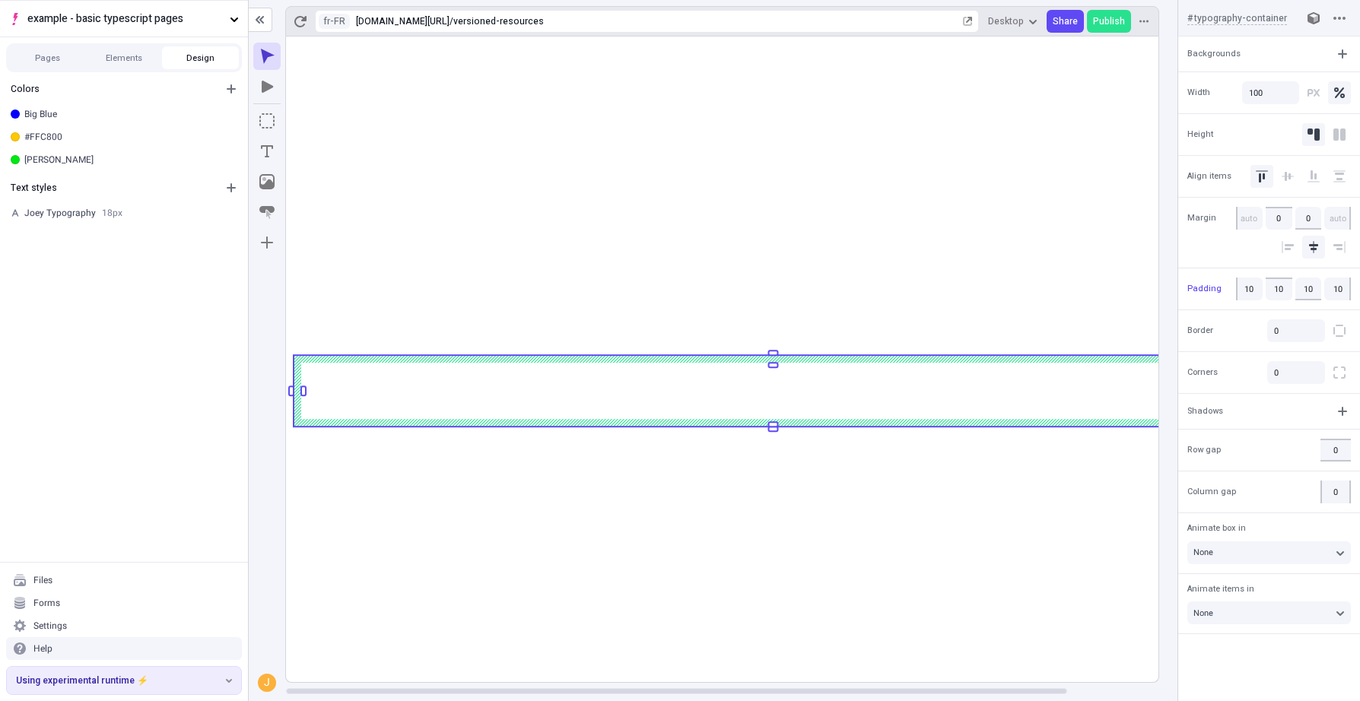
click at [1087, 459] on rect at bounding box center [773, 360] width 974 height 646
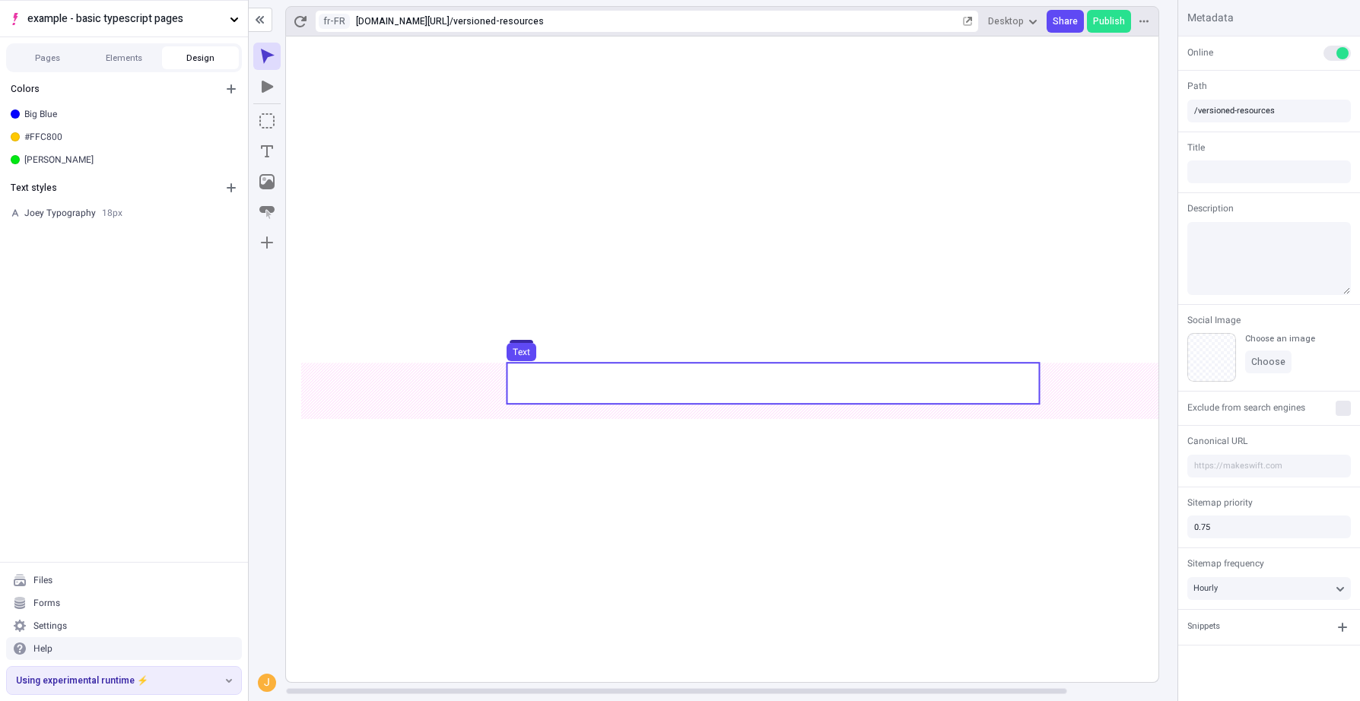
click at [707, 381] on use at bounding box center [773, 383] width 532 height 41
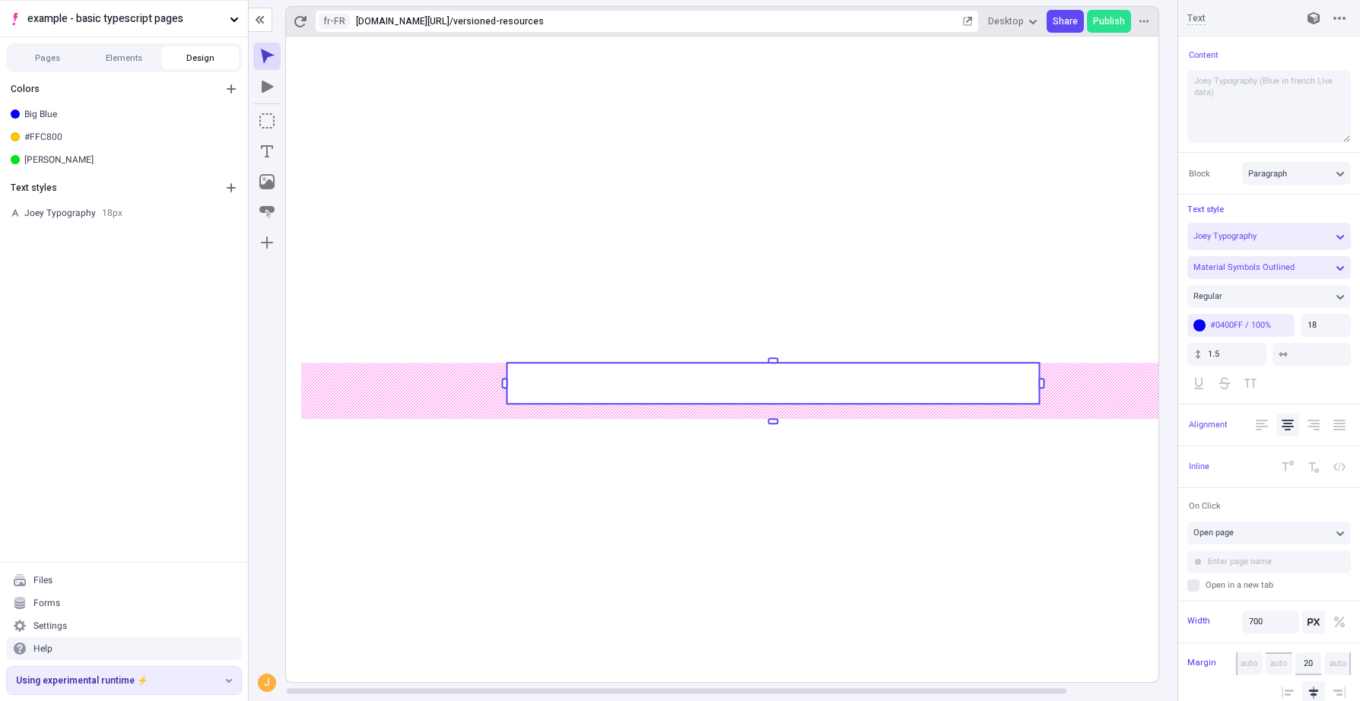
click at [827, 574] on rect at bounding box center [773, 360] width 974 height 646
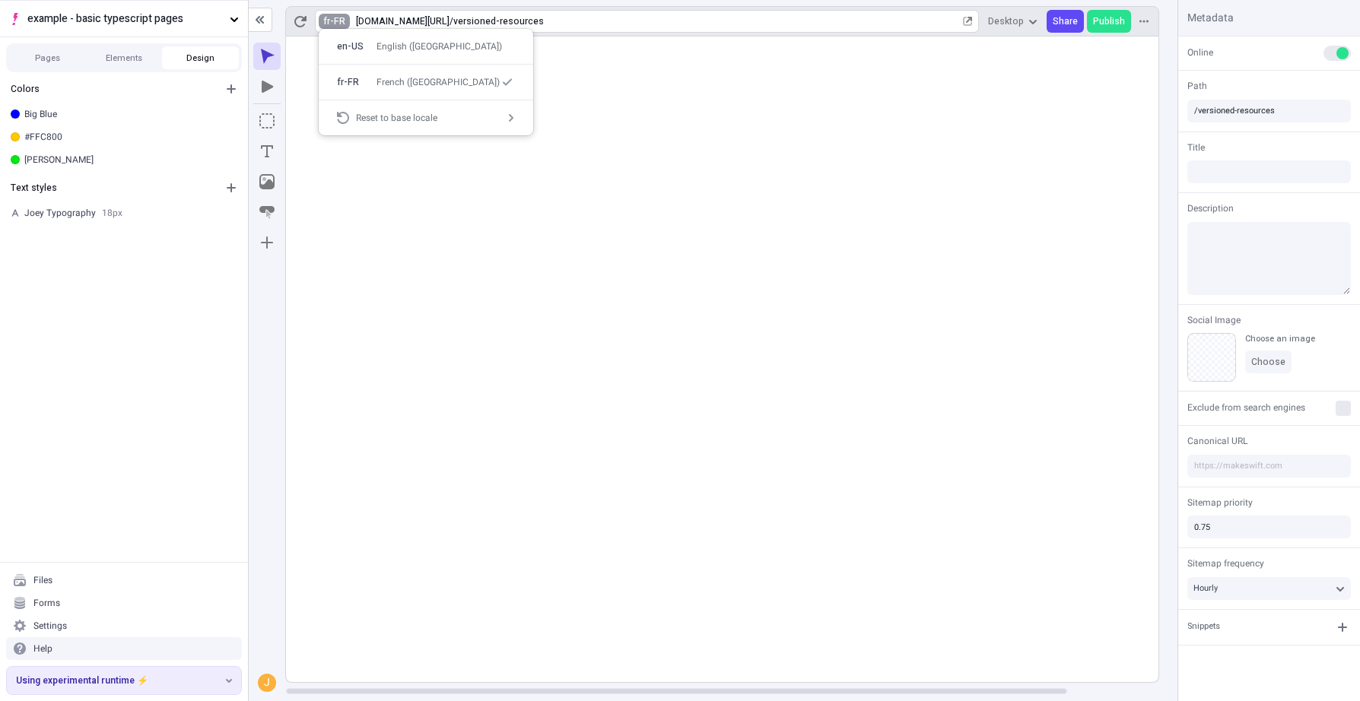
click at [327, 21] on html "example - basic typescript pages Pages Elements Design Colors Big Blue #FFC800 …" at bounding box center [680, 350] width 1360 height 701
click at [515, 122] on div "Versioned Resources Page" at bounding box center [570, 124] width 116 height 12
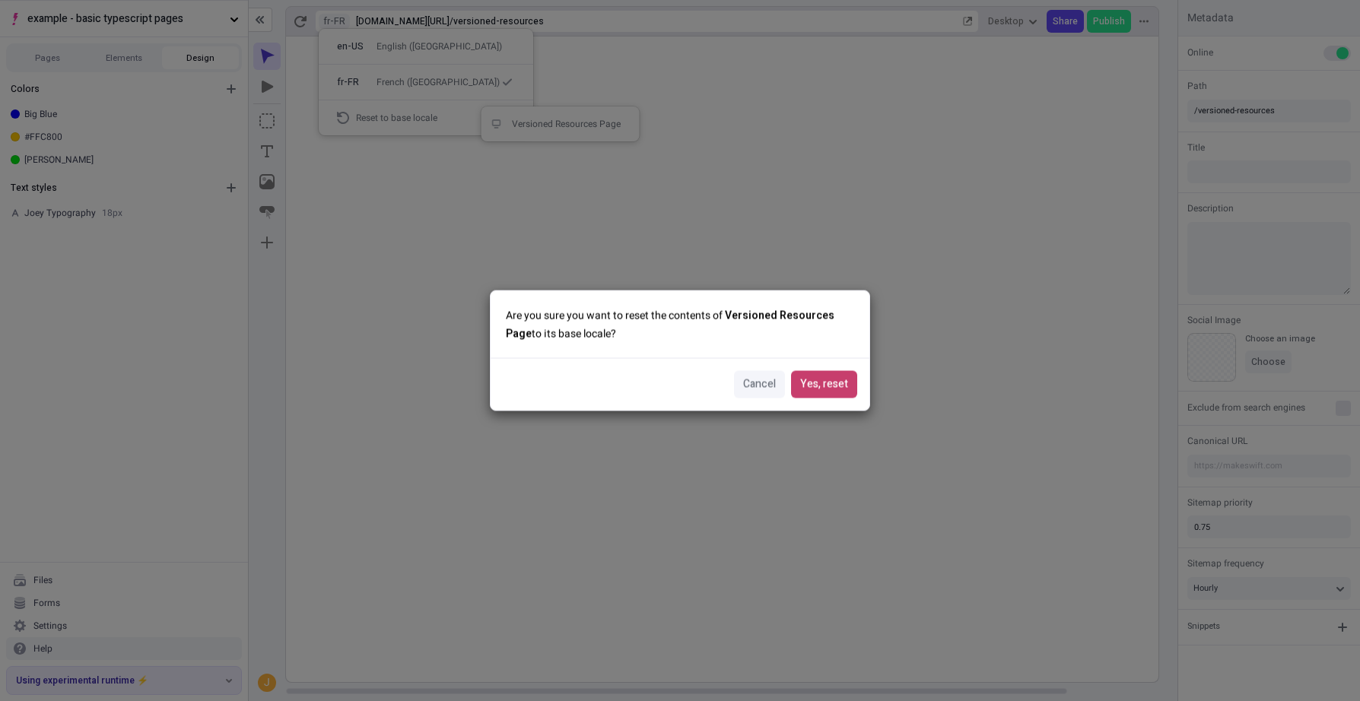
click at [834, 383] on span "Yes, reset" at bounding box center [824, 384] width 48 height 17
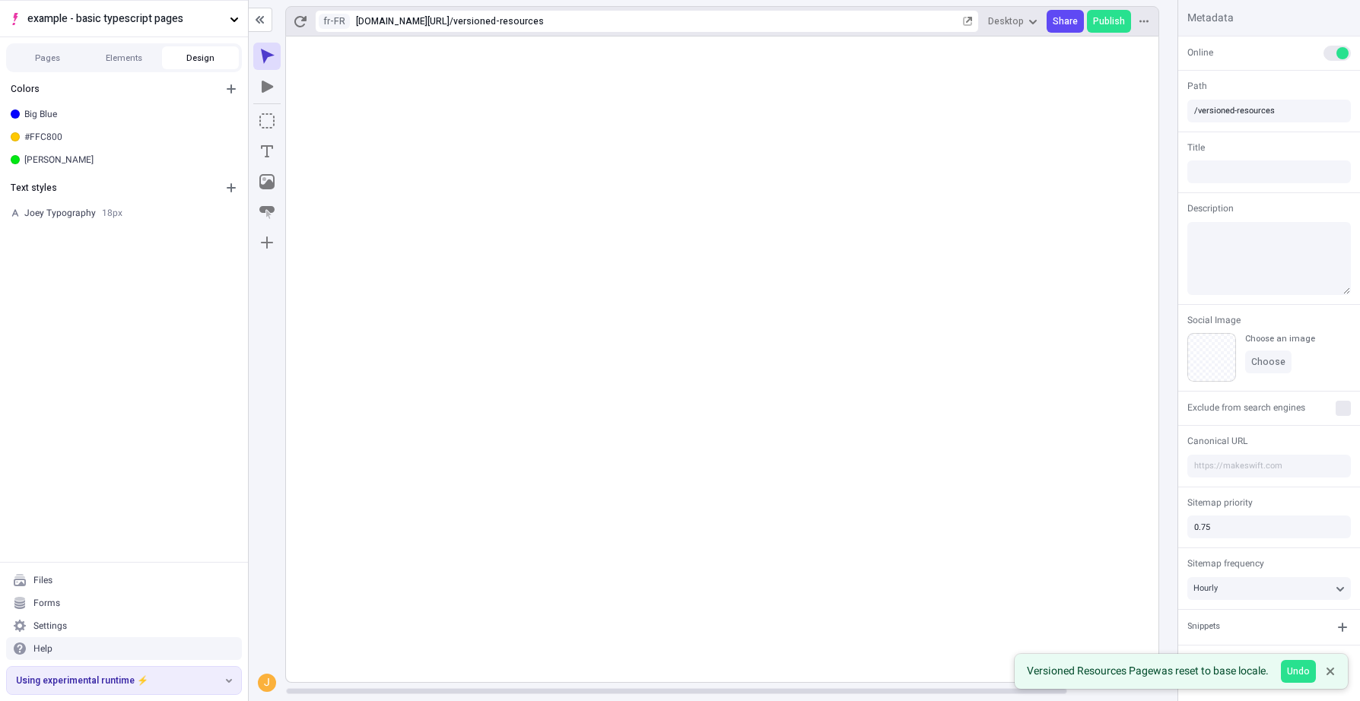
click at [803, 527] on rect at bounding box center [773, 360] width 974 height 646
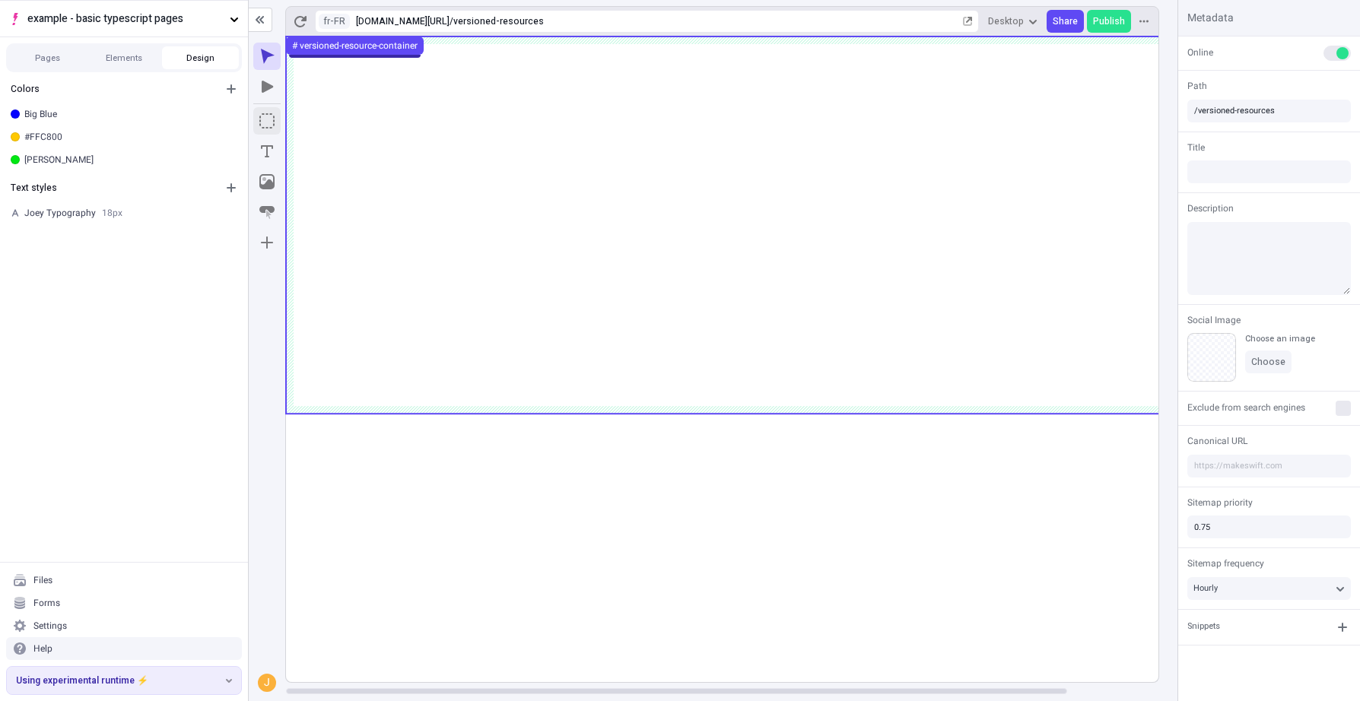
click at [796, 37] on body "example - basic typescript pages Pages Elements Design Colors Big Blue #FFC800 …" at bounding box center [680, 350] width 1360 height 701
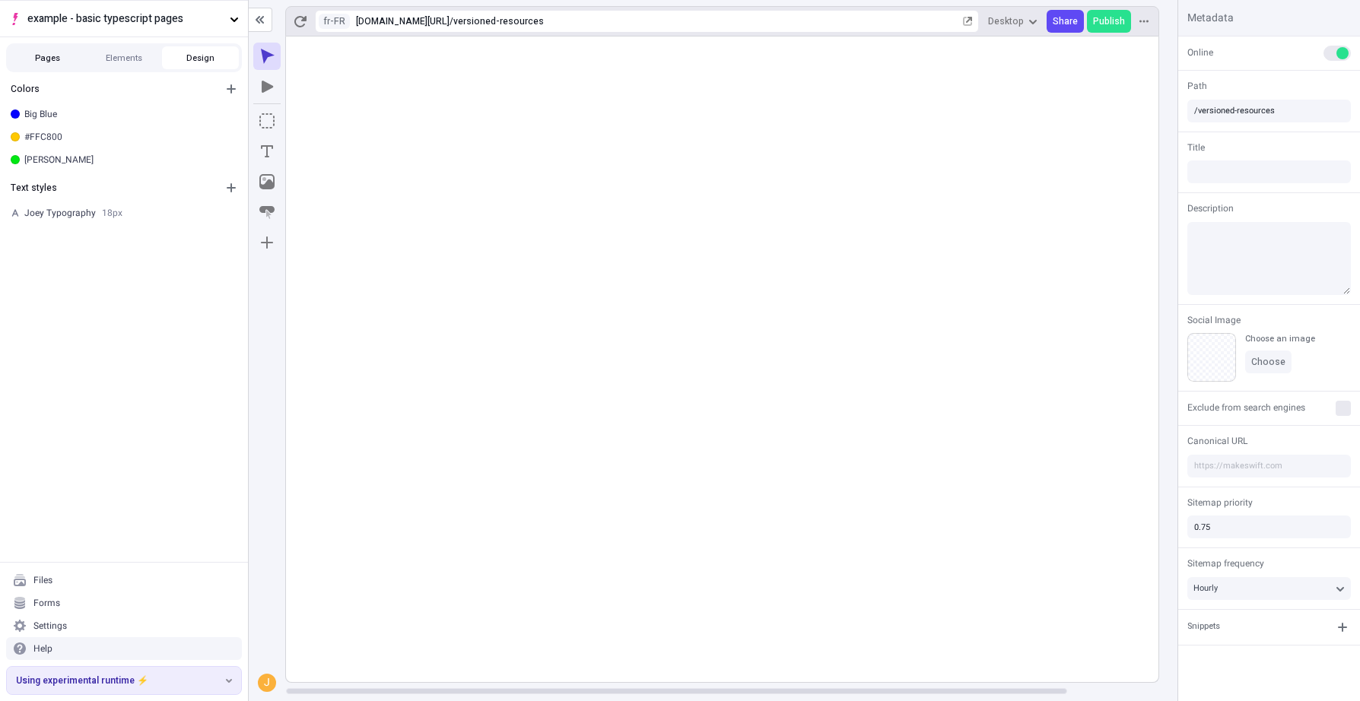
click at [45, 59] on button "Pages" at bounding box center [47, 57] width 77 height 23
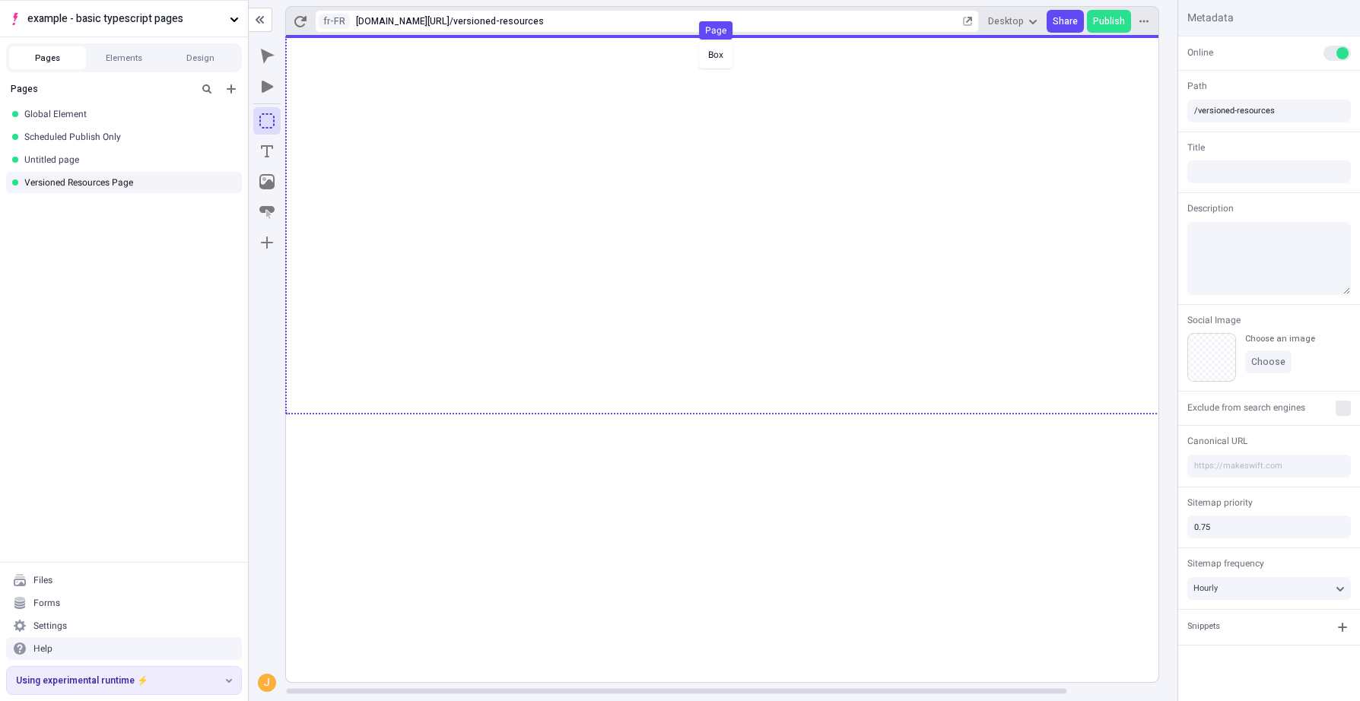
click at [695, 40] on body "example - basic typescript pages Pages Elements Design Pages Global Element Sch…" at bounding box center [680, 350] width 1360 height 701
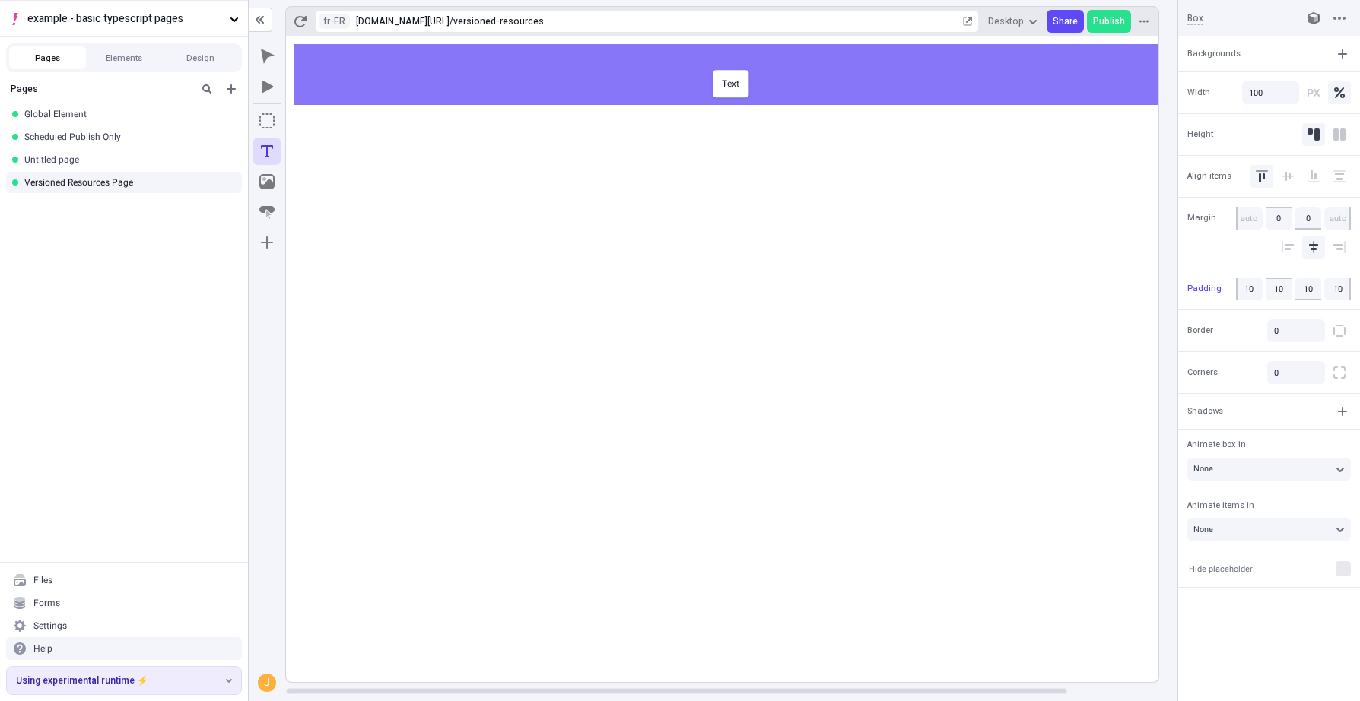
click at [710, 68] on body "example - basic typescript pages Pages Elements Design Pages Global Element Sch…" at bounding box center [680, 350] width 1360 height 701
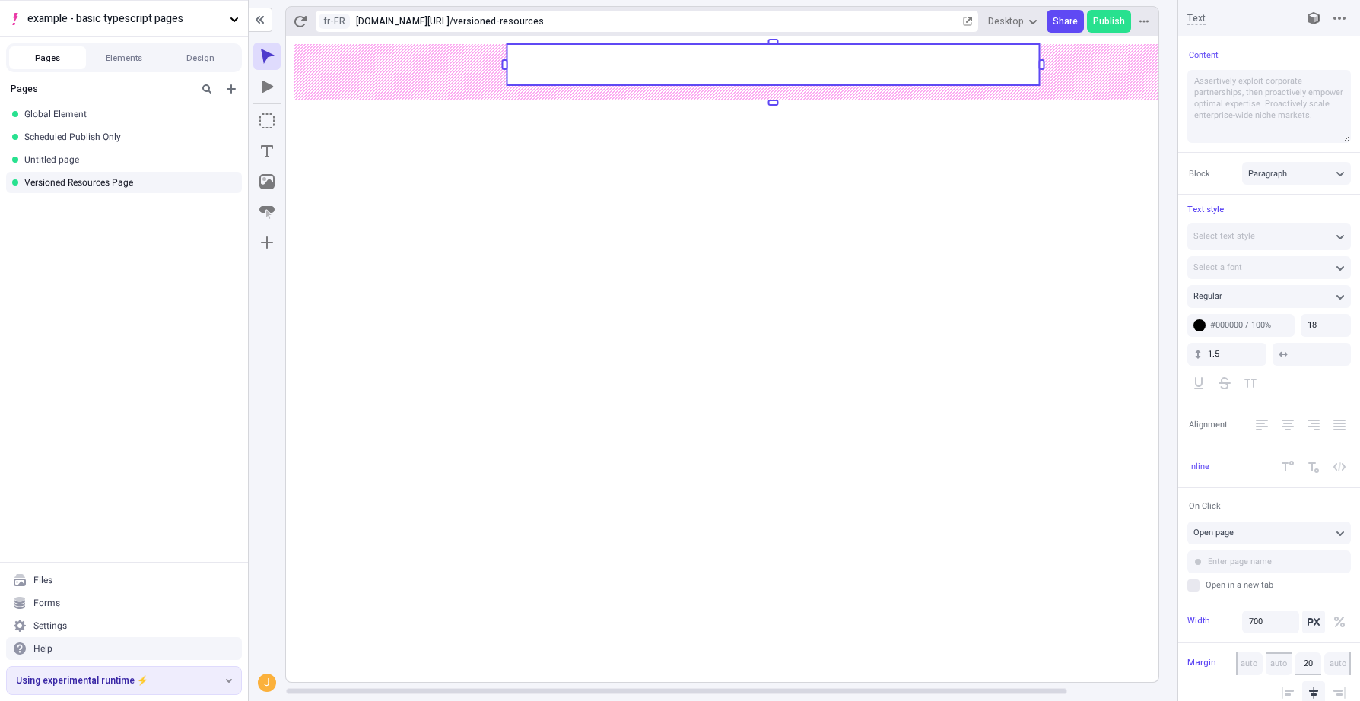
click at [716, 68] on rect at bounding box center [773, 64] width 532 height 41
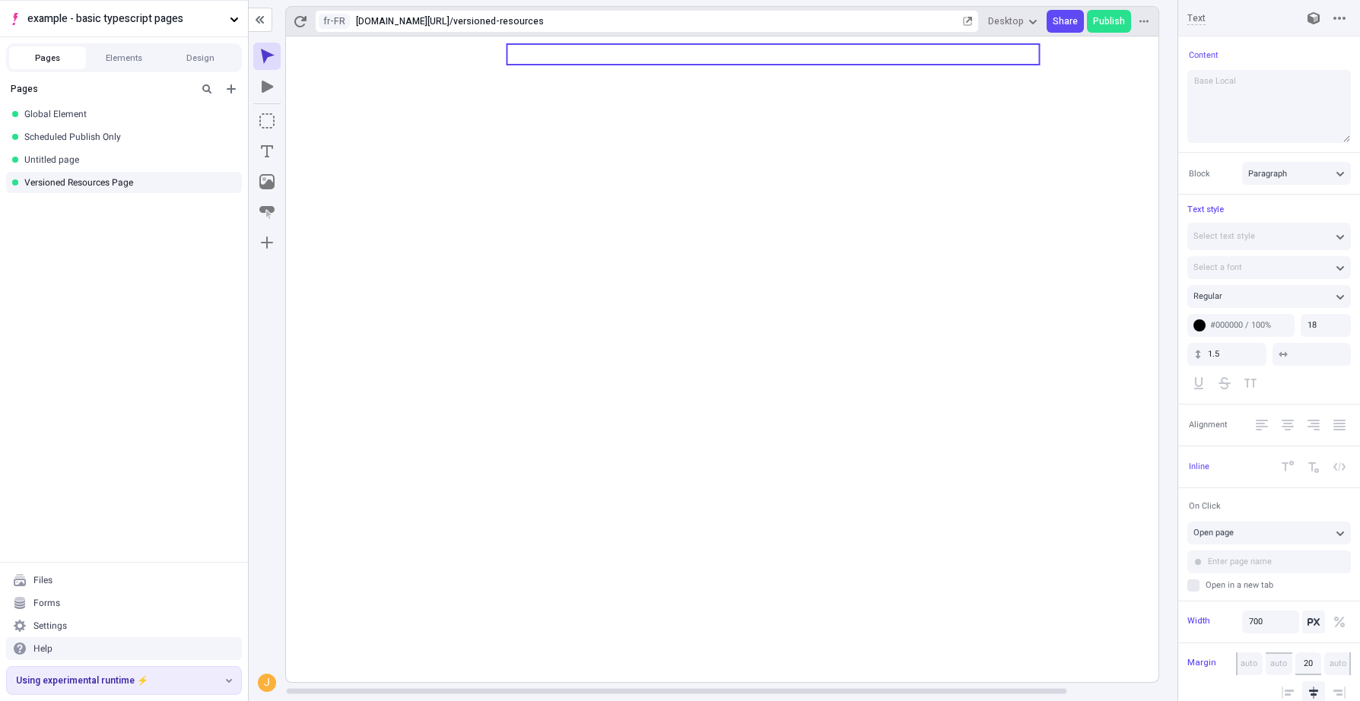
type textarea "Base Locale"
click at [1269, 433] on button "Center Align" at bounding box center [1287, 425] width 23 height 23
click at [1269, 331] on html "example - basic typescript pages Pages Elements Design Pages Global Element Sch…" at bounding box center [680, 350] width 1360 height 701
click at [1246, 342] on body "example - basic typescript pages Pages Elements Design Pages Global Element Sch…" at bounding box center [680, 350] width 1360 height 701
click at [1269, 314] on input "18" at bounding box center [1325, 325] width 50 height 23
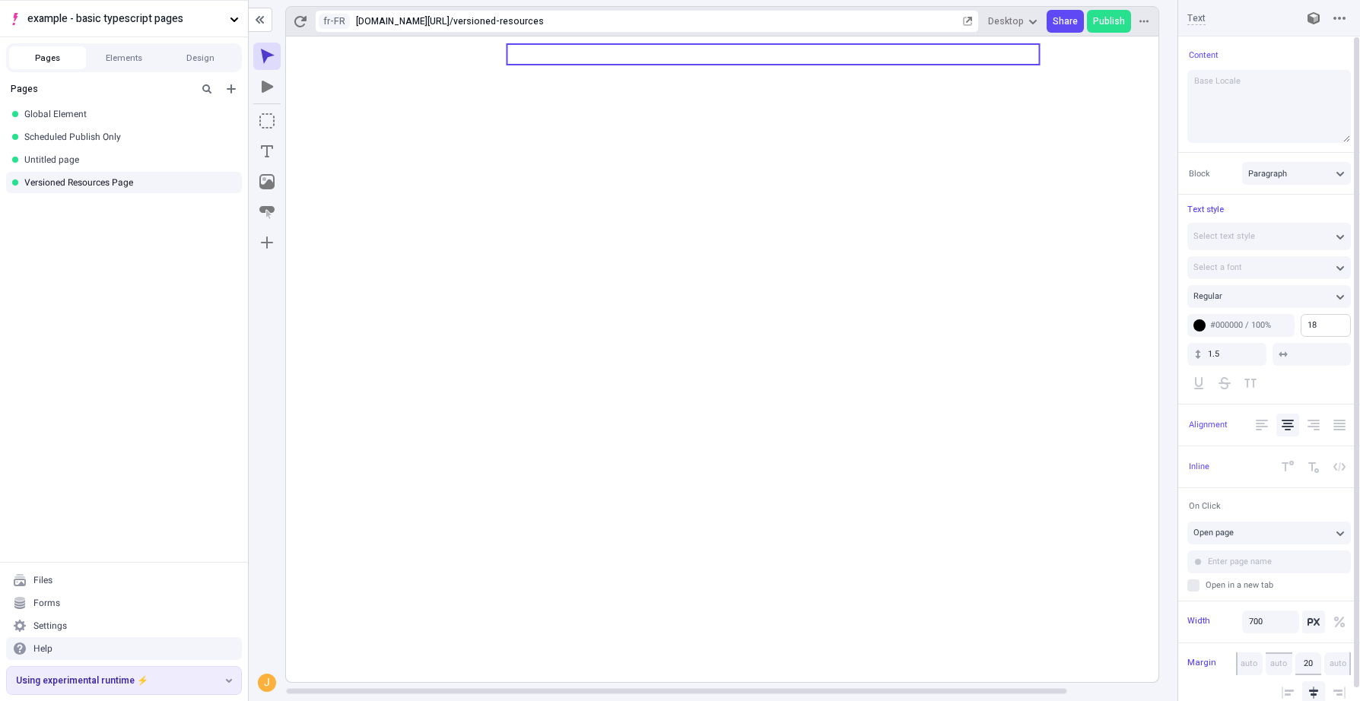
click at [1177, 342] on body "example - basic typescript pages Pages Elements Design Pages Global Element Sch…" at bounding box center [680, 350] width 1360 height 701
click at [268, 83] on icon "button" at bounding box center [266, 86] width 15 height 15
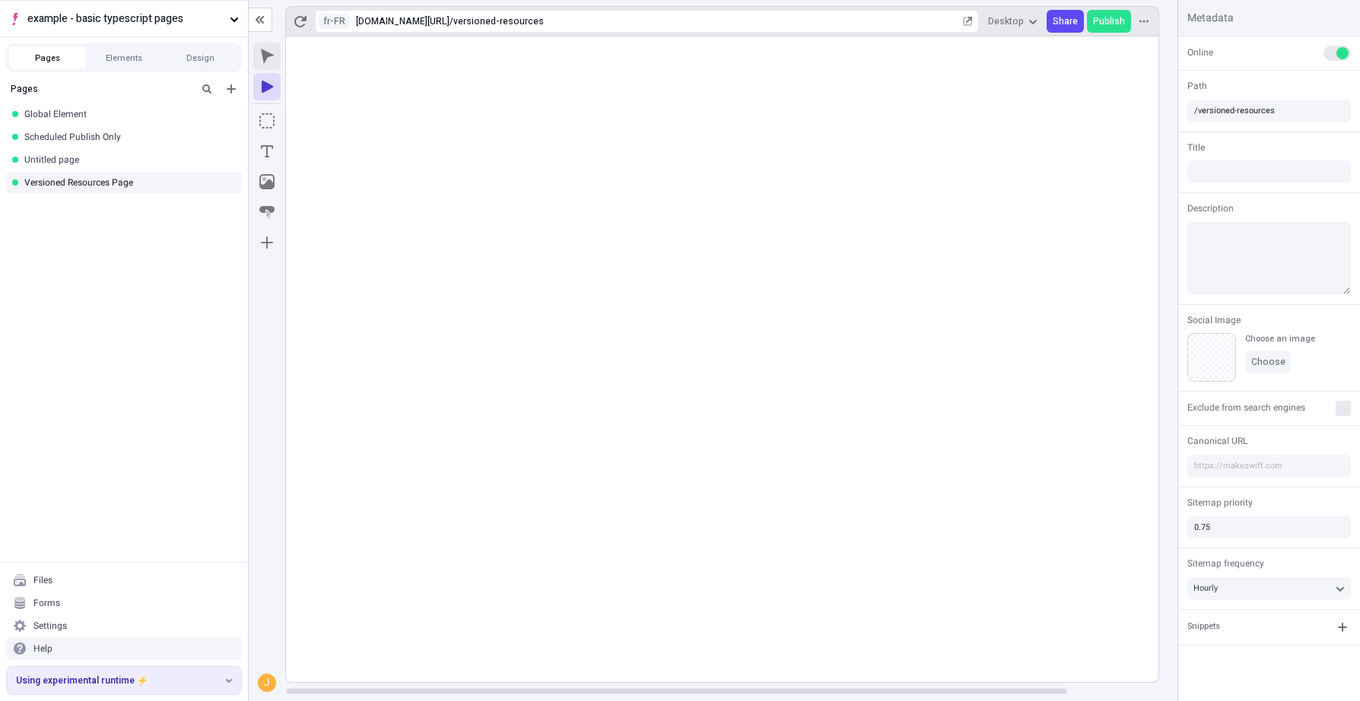
click at [268, 59] on icon "button" at bounding box center [266, 56] width 15 height 15
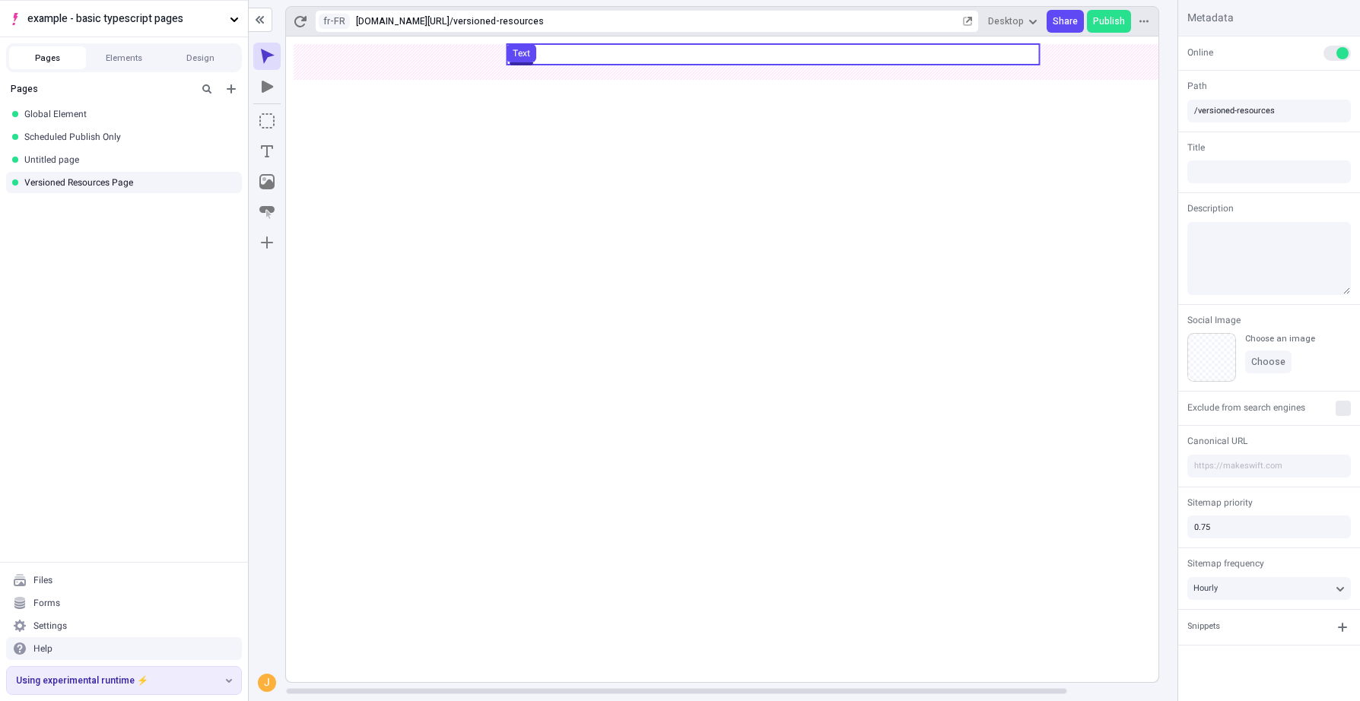
click at [780, 51] on use at bounding box center [773, 54] width 532 height 21
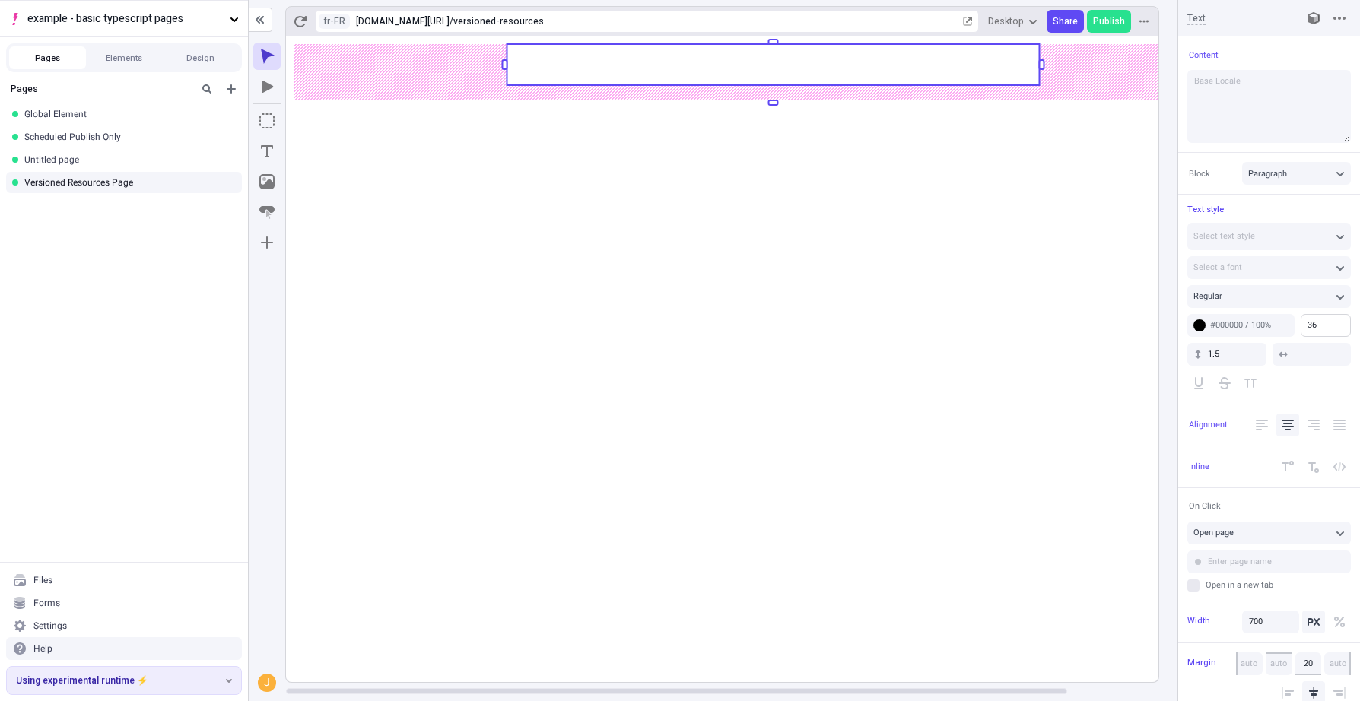
type input "35"
click at [1269, 328] on html "example - basic typescript pages Pages Elements Design Pages Global Element Sch…" at bounding box center [680, 350] width 1360 height 701
click at [986, 505] on rect at bounding box center [773, 360] width 974 height 646
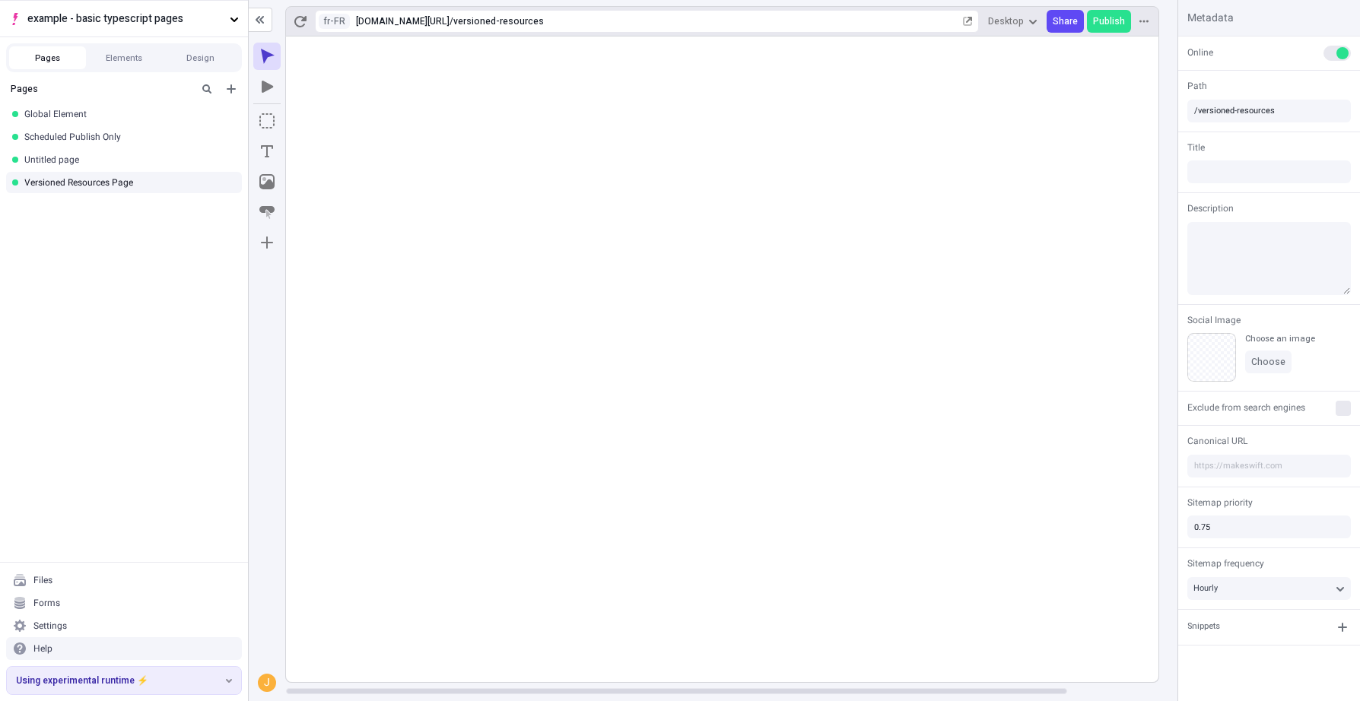
click at [973, 575] on rect at bounding box center [773, 360] width 974 height 646
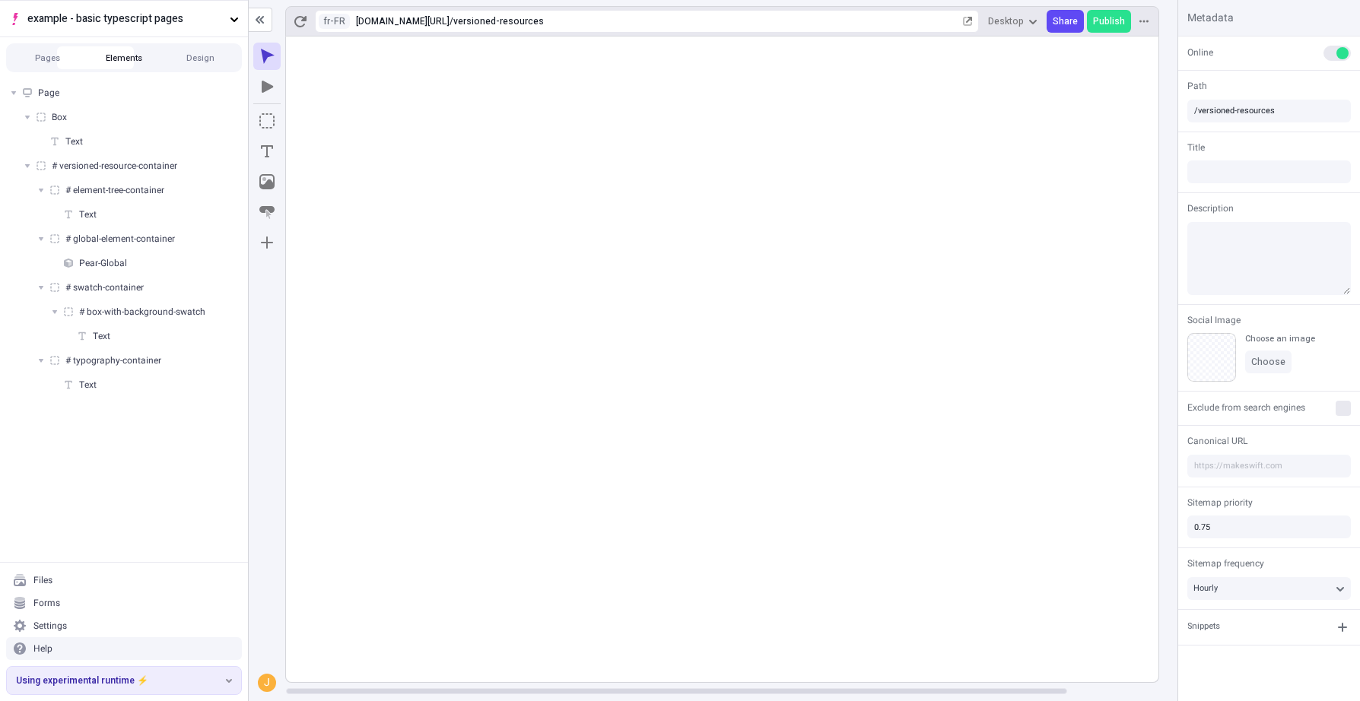
click at [97, 49] on button "Elements" at bounding box center [124, 57] width 77 height 23
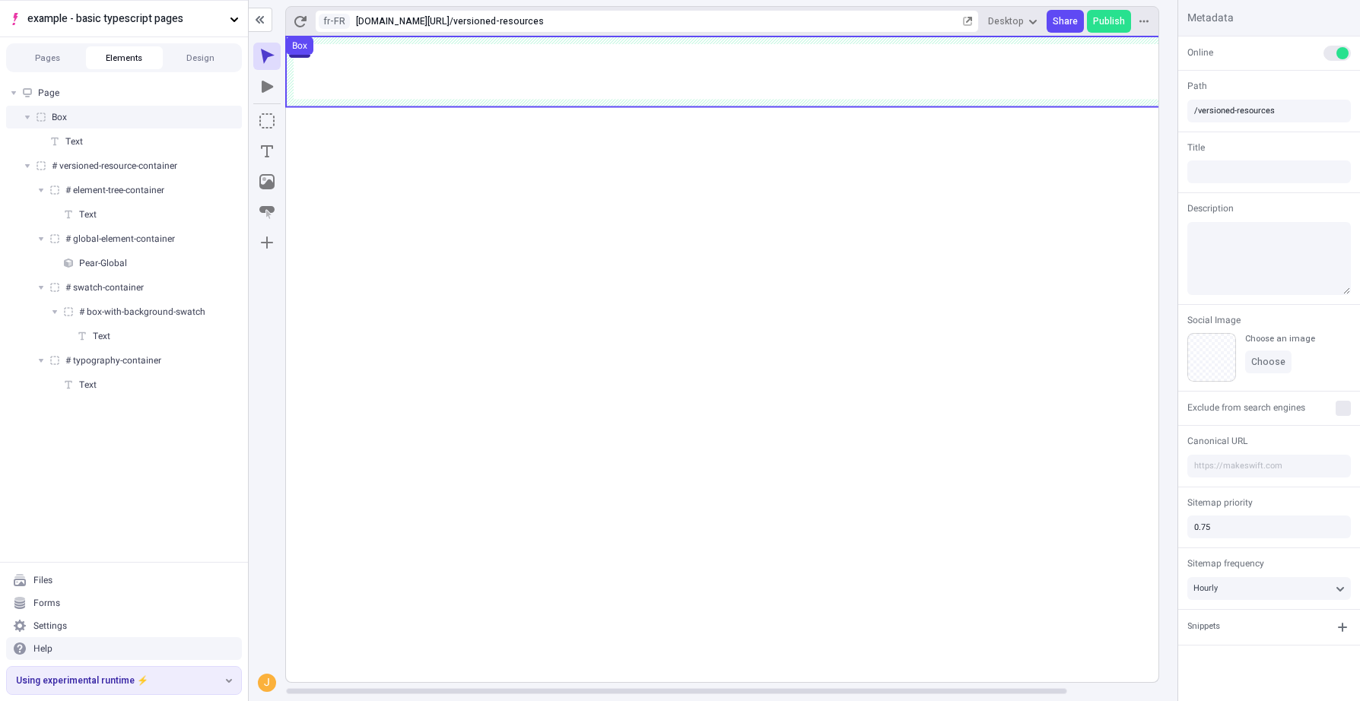
click at [71, 118] on div "Box" at bounding box center [124, 117] width 236 height 23
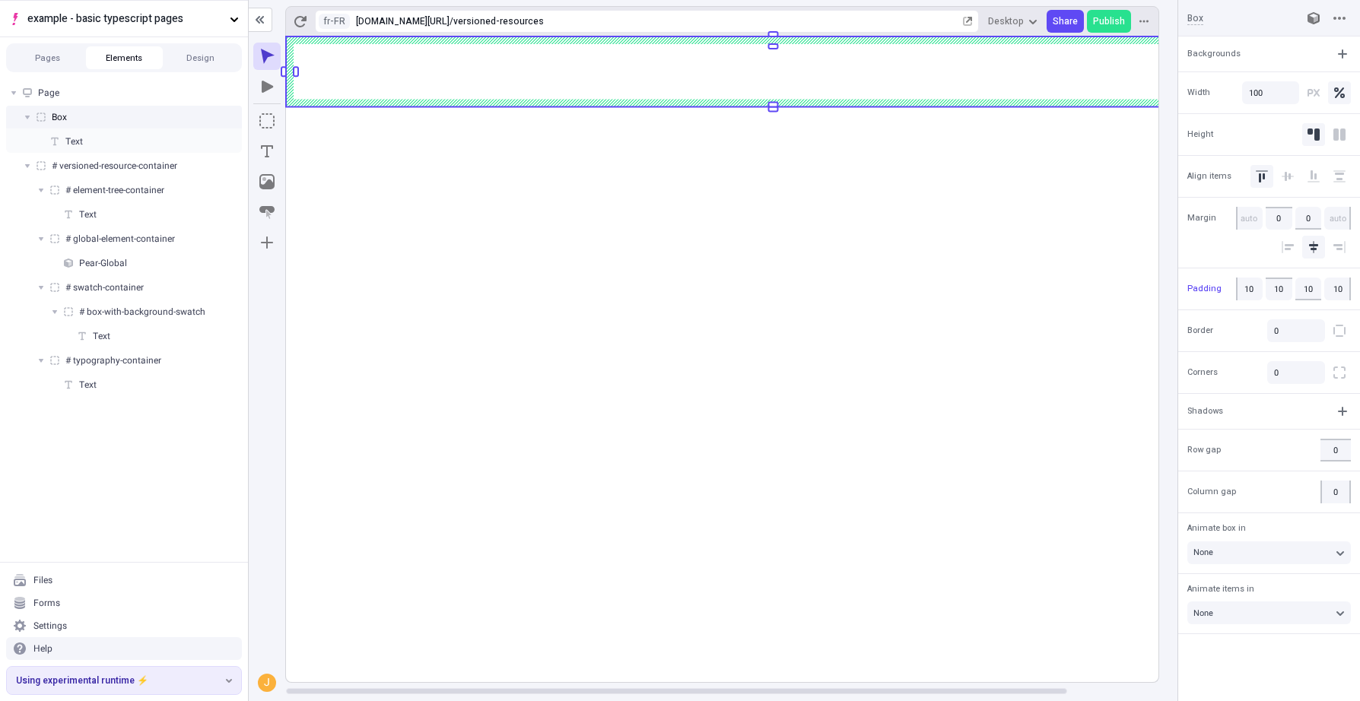
click at [1205, 20] on button "button" at bounding box center [1212, 18] width 18 height 18
click at [1195, 20] on input at bounding box center [1237, 18] width 100 height 14
type input "locale-container"
click at [819, 595] on rect at bounding box center [773, 360] width 974 height 646
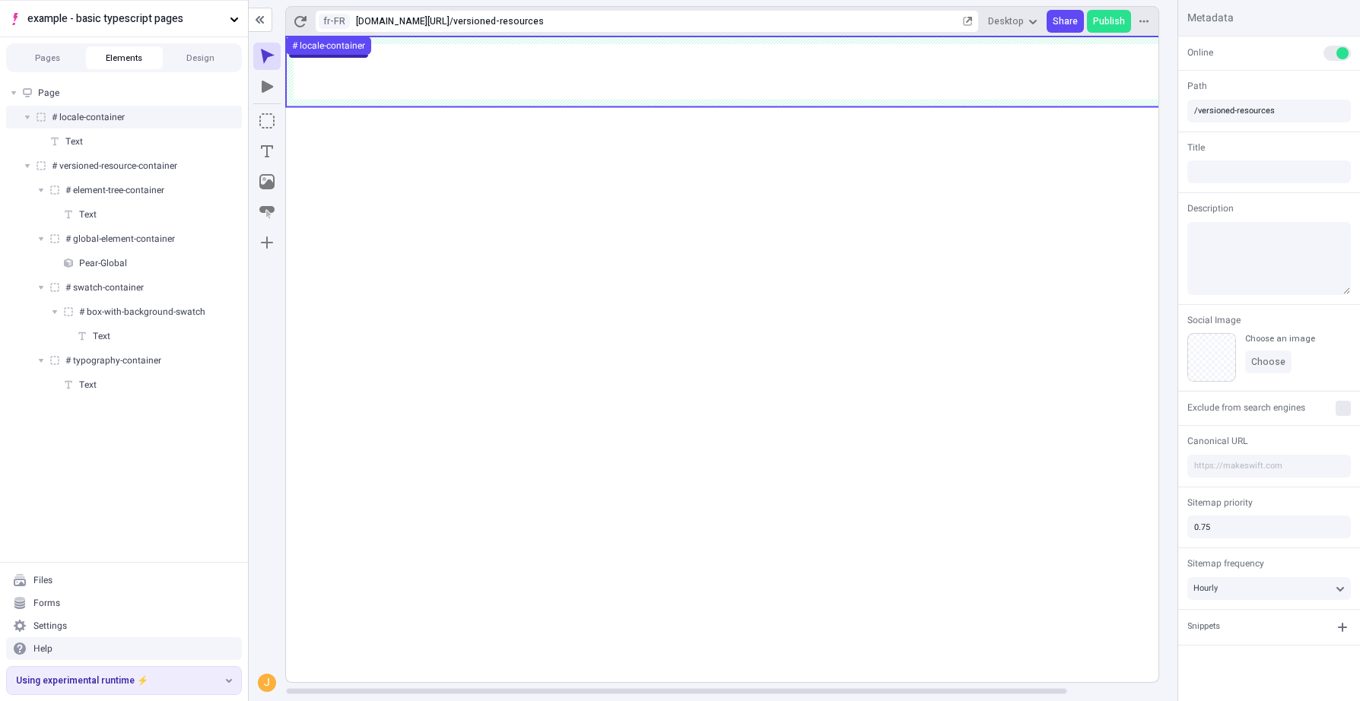
click at [112, 113] on span "# locale-container" at bounding box center [88, 117] width 73 height 12
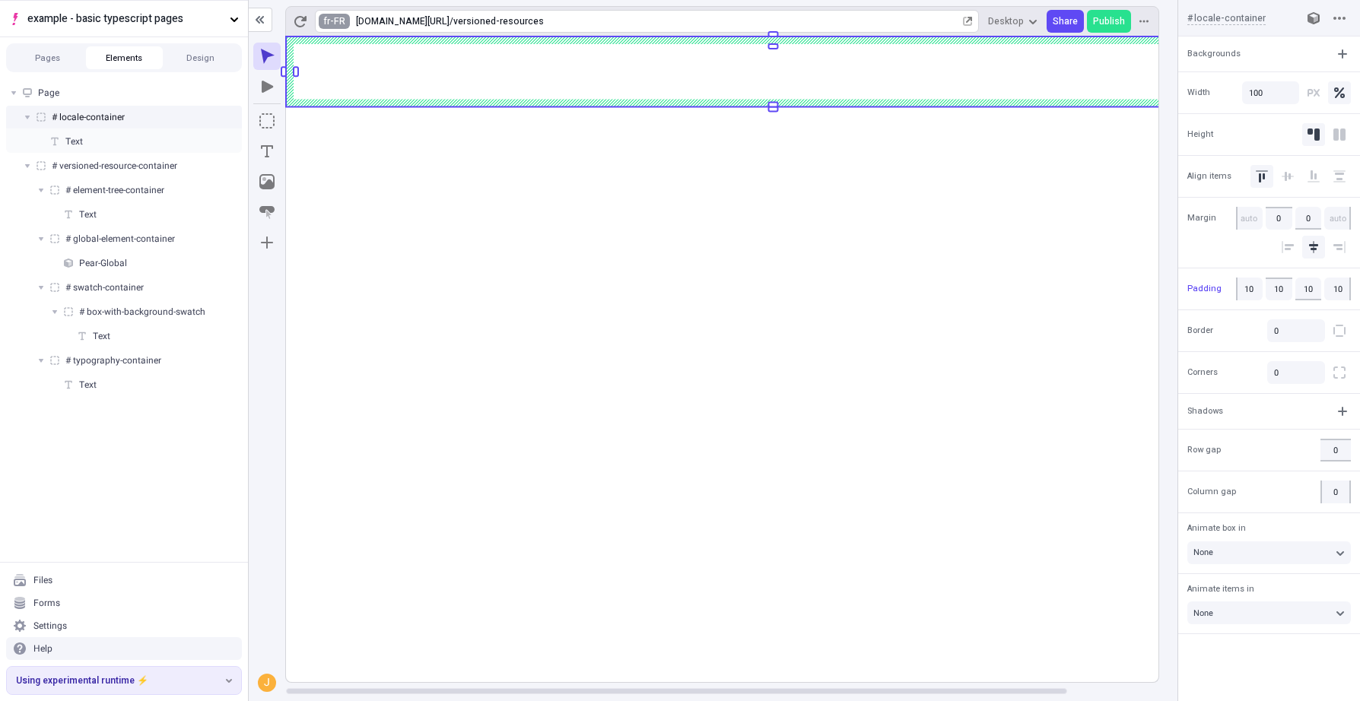
click at [332, 15] on html "example - basic typescript pages Pages Elements Design Page # locale-container …" at bounding box center [680, 350] width 1360 height 701
click at [365, 48] on div "en-US" at bounding box center [352, 46] width 30 height 12
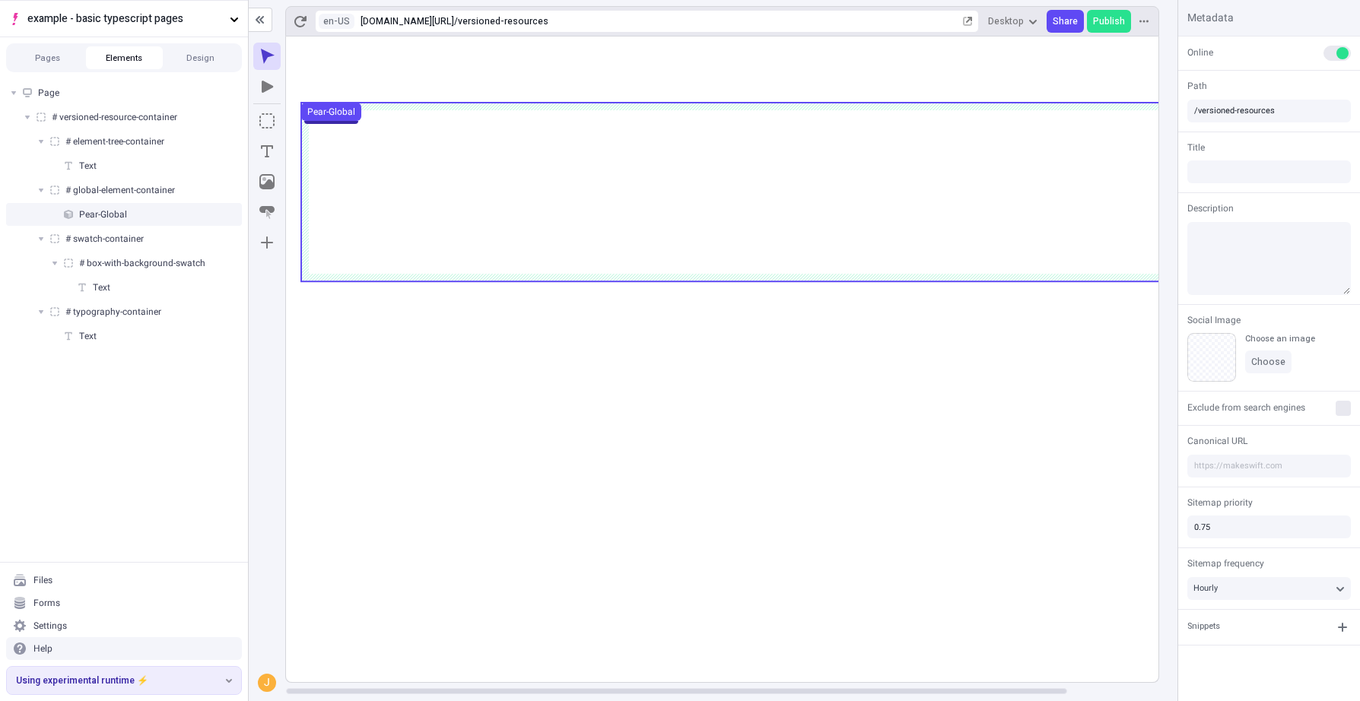
scroll to position [0, 1]
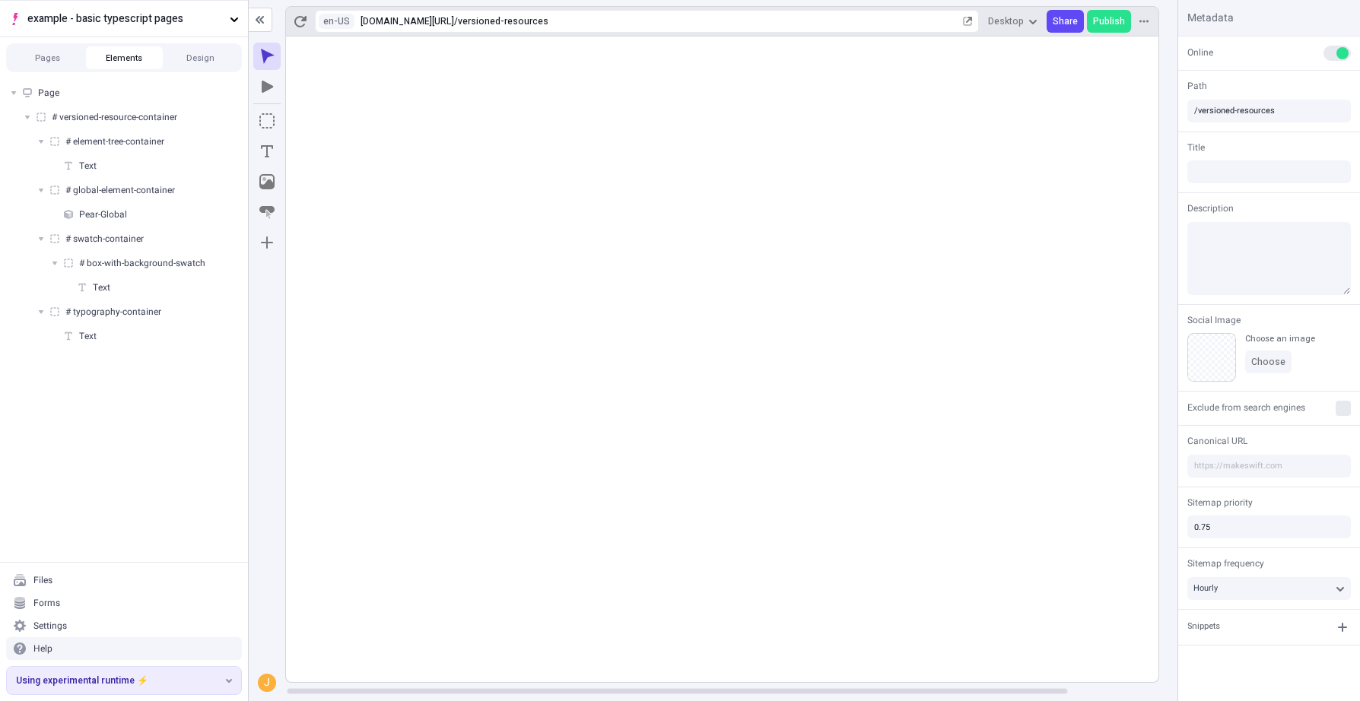
click at [386, 532] on rect at bounding box center [772, 360] width 974 height 646
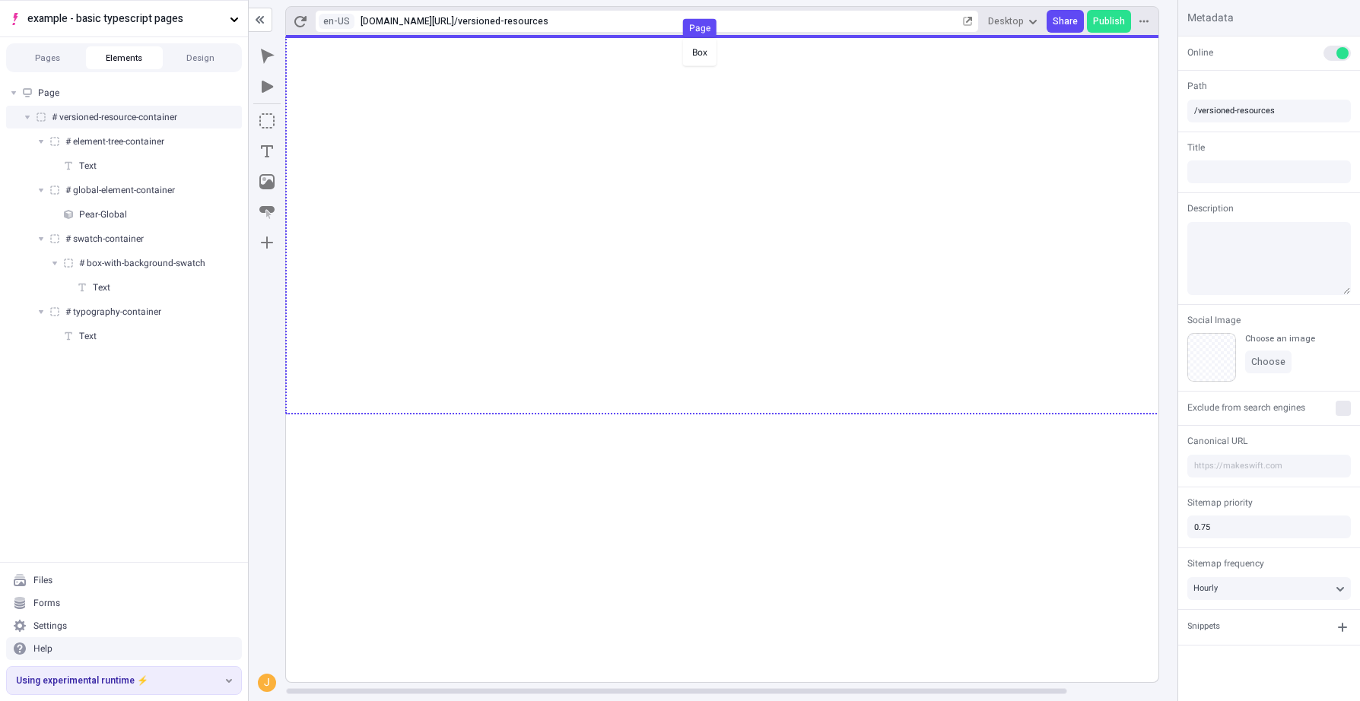
click at [679, 37] on div "Box Page" at bounding box center [680, 350] width 1360 height 701
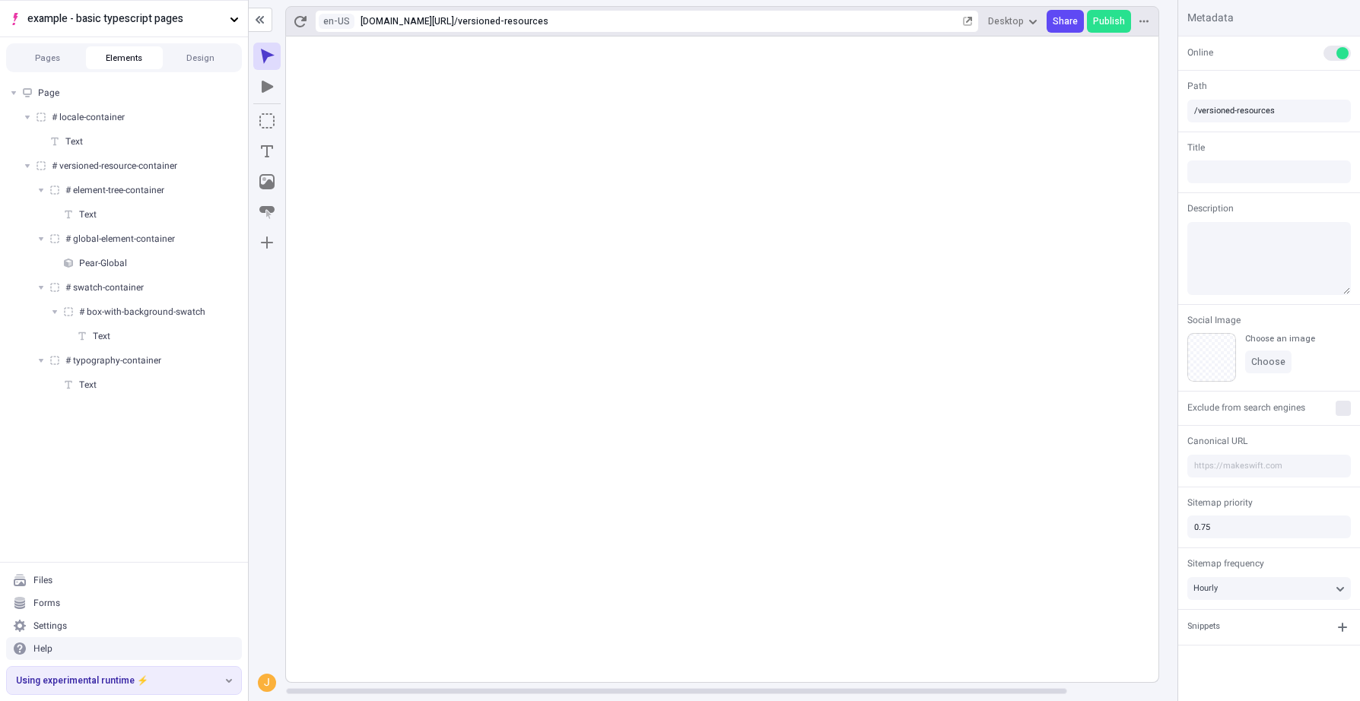
click at [489, 585] on rect at bounding box center [773, 360] width 974 height 646
click at [332, 18] on html "example - basic typescript pages Pages Elements Design Page # locale-container …" at bounding box center [680, 350] width 1360 height 701
click at [381, 81] on div "French ([GEOGRAPHIC_DATA])" at bounding box center [437, 82] width 123 height 12
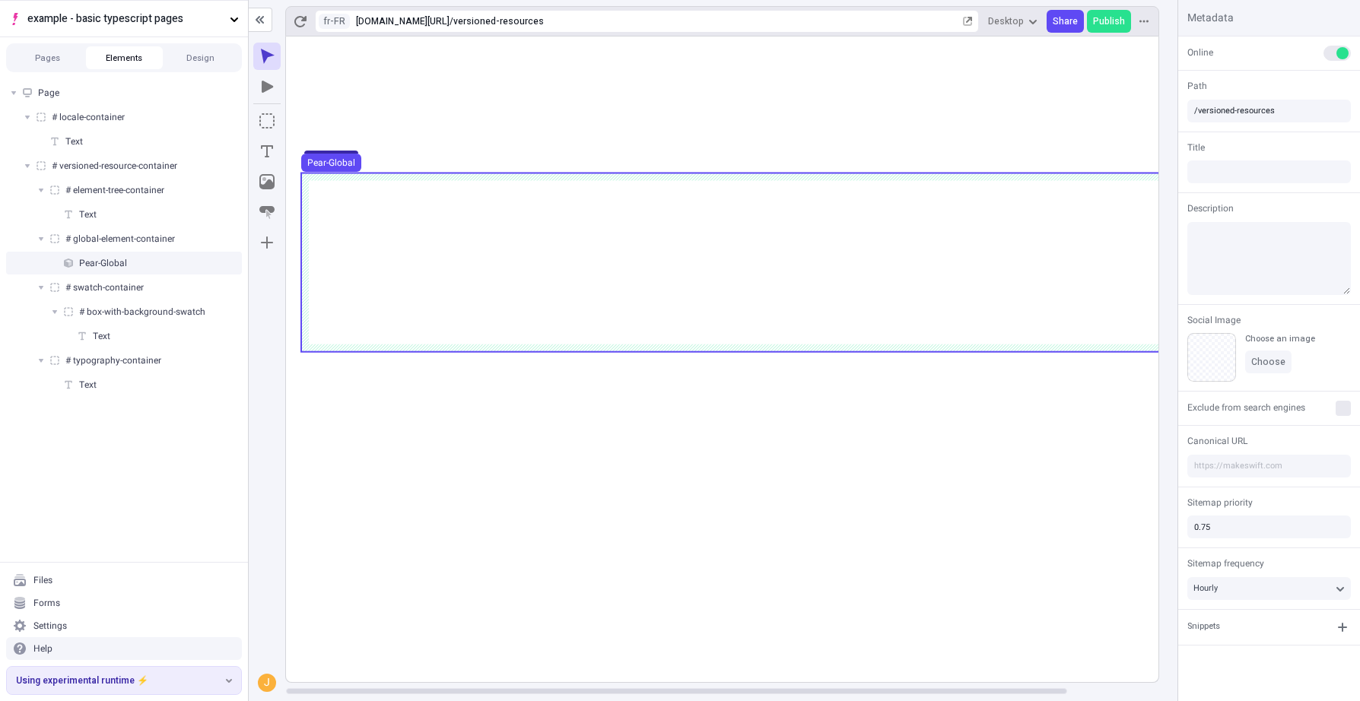
click at [735, 297] on use at bounding box center [773, 262] width 944 height 179
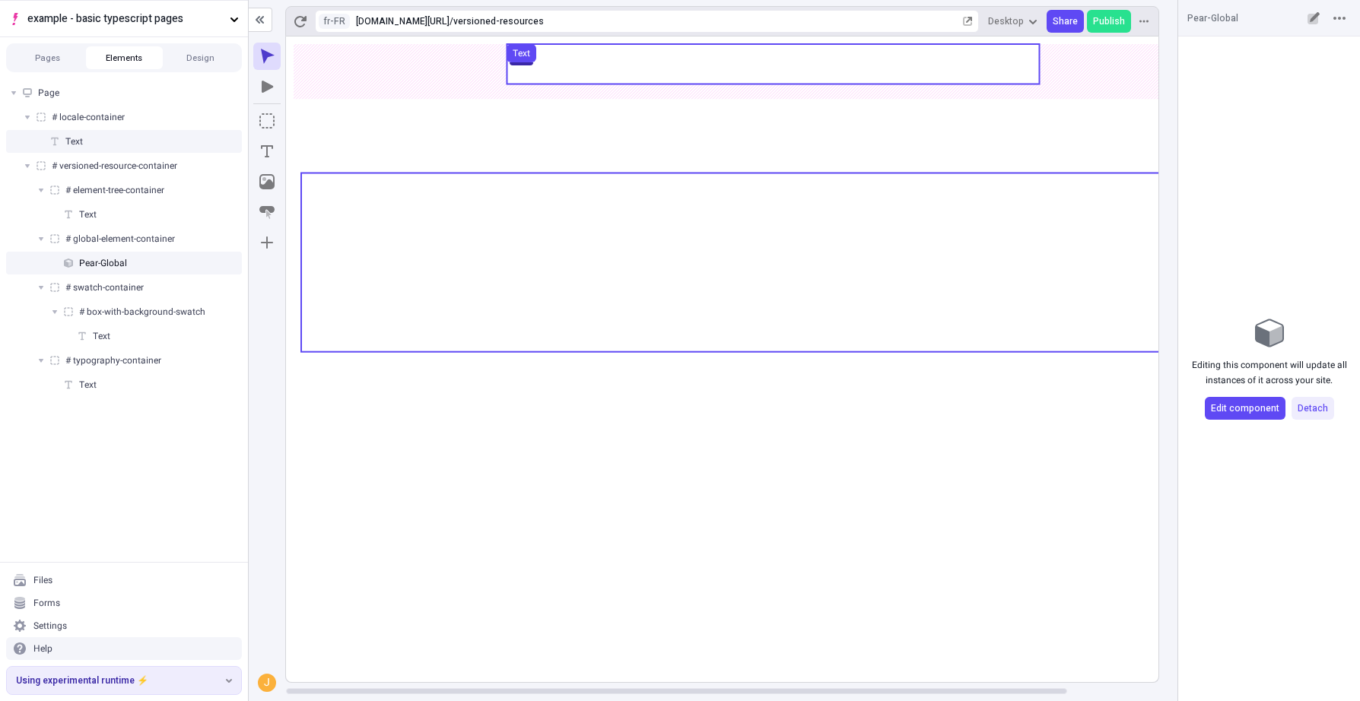
click at [745, 68] on use at bounding box center [773, 64] width 532 height 40
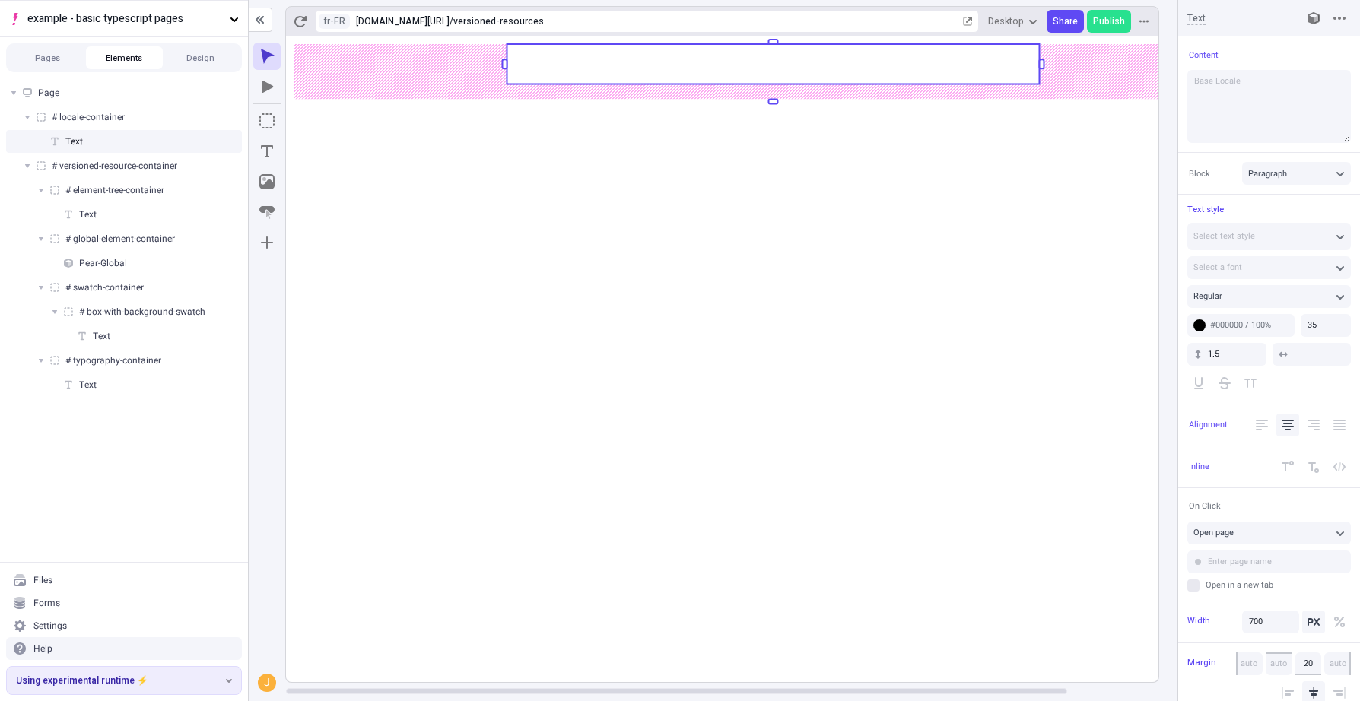
click at [745, 68] on rect at bounding box center [773, 64] width 532 height 40
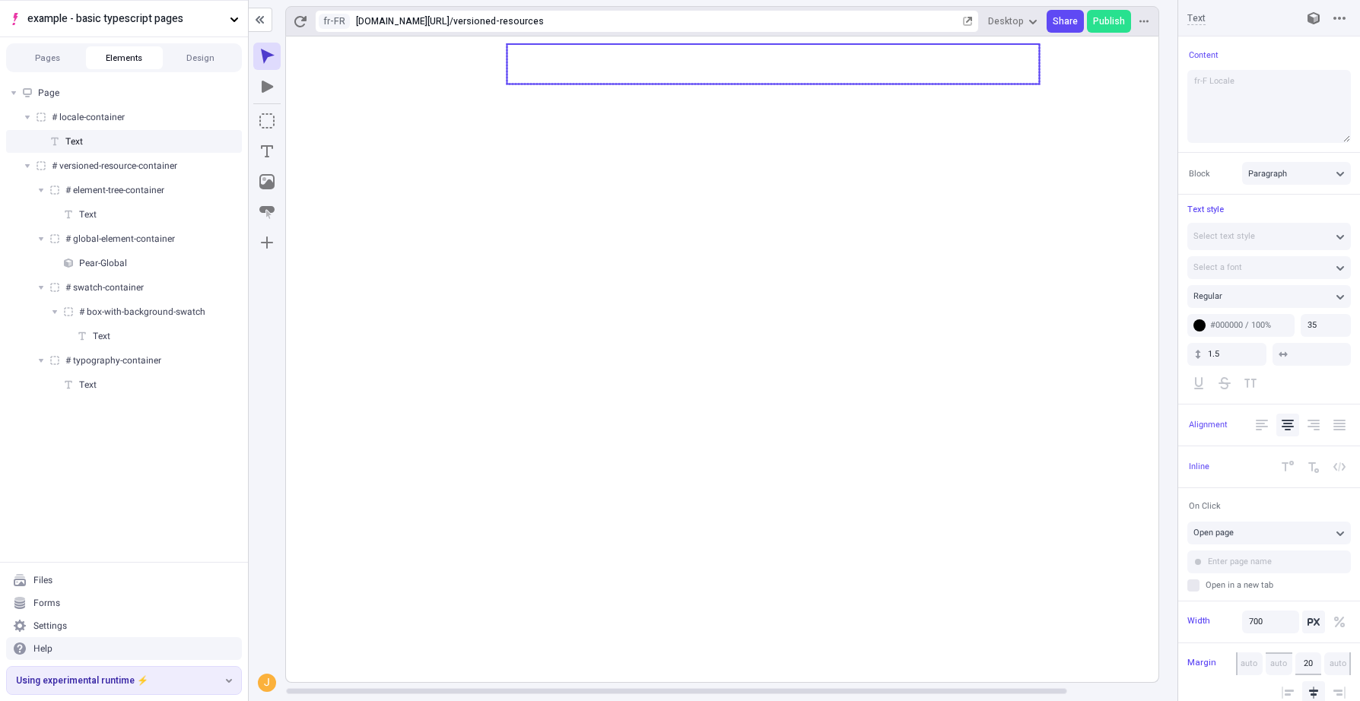
type textarea "fr-FR Locale"
click at [941, 286] on icon at bounding box center [773, 360] width 974 height 646
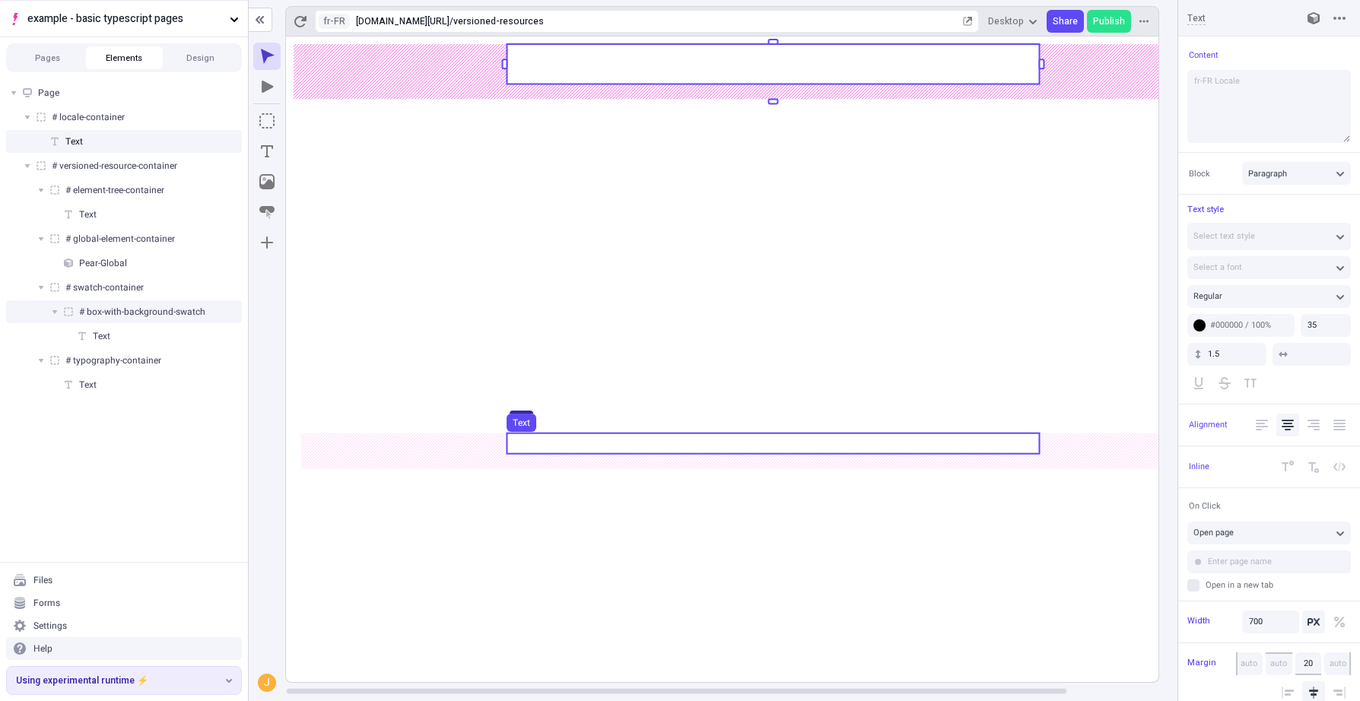
click at [889, 537] on rect at bounding box center [773, 360] width 974 height 646
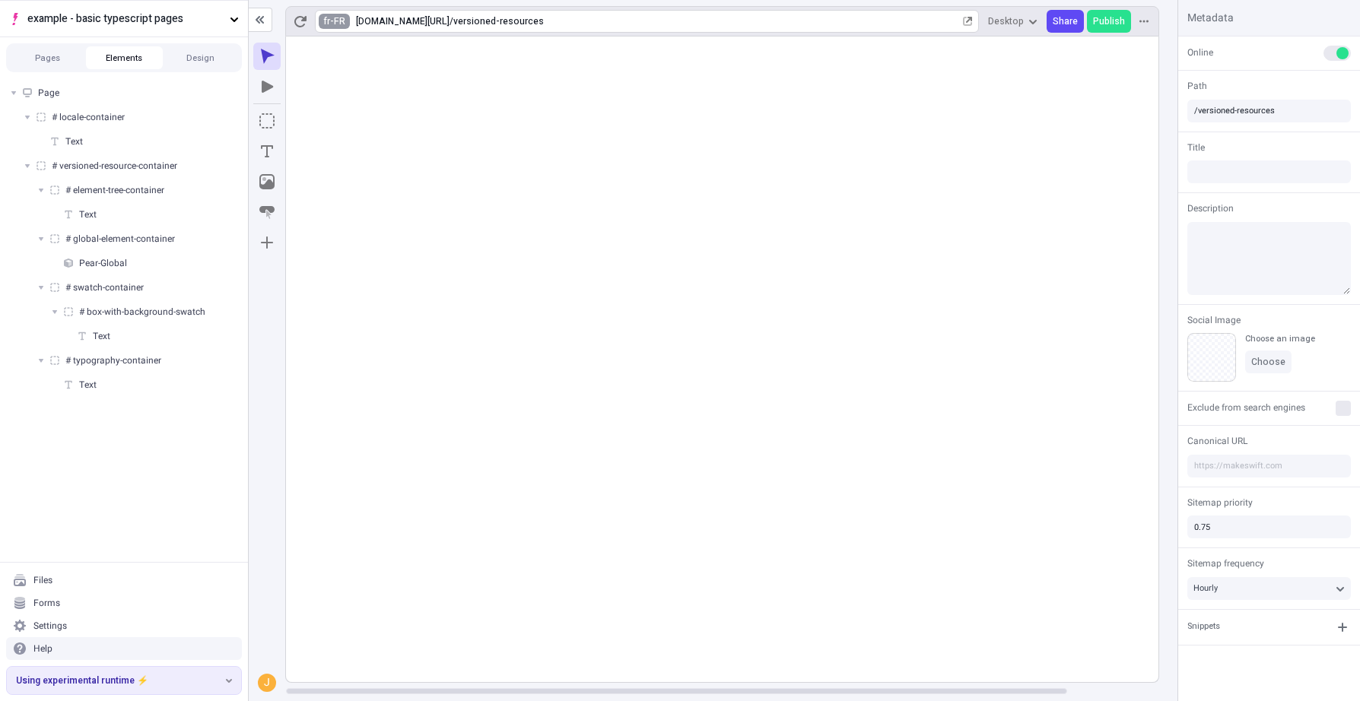
click at [342, 26] on html "example - basic typescript pages Pages Elements Design Page # locale-container …" at bounding box center [680, 350] width 1360 height 701
click at [362, 71] on div "fr-FR French ([GEOGRAPHIC_DATA])" at bounding box center [426, 82] width 202 height 23
click at [338, 22] on html "example - basic typescript pages Pages Elements Design Page # locale-container …" at bounding box center [680, 350] width 1360 height 701
click at [362, 54] on div "en-US English ([GEOGRAPHIC_DATA])" at bounding box center [426, 46] width 202 height 23
click at [337, 24] on html "example - basic typescript pages Pages Elements Design Page # locale-container …" at bounding box center [680, 350] width 1360 height 701
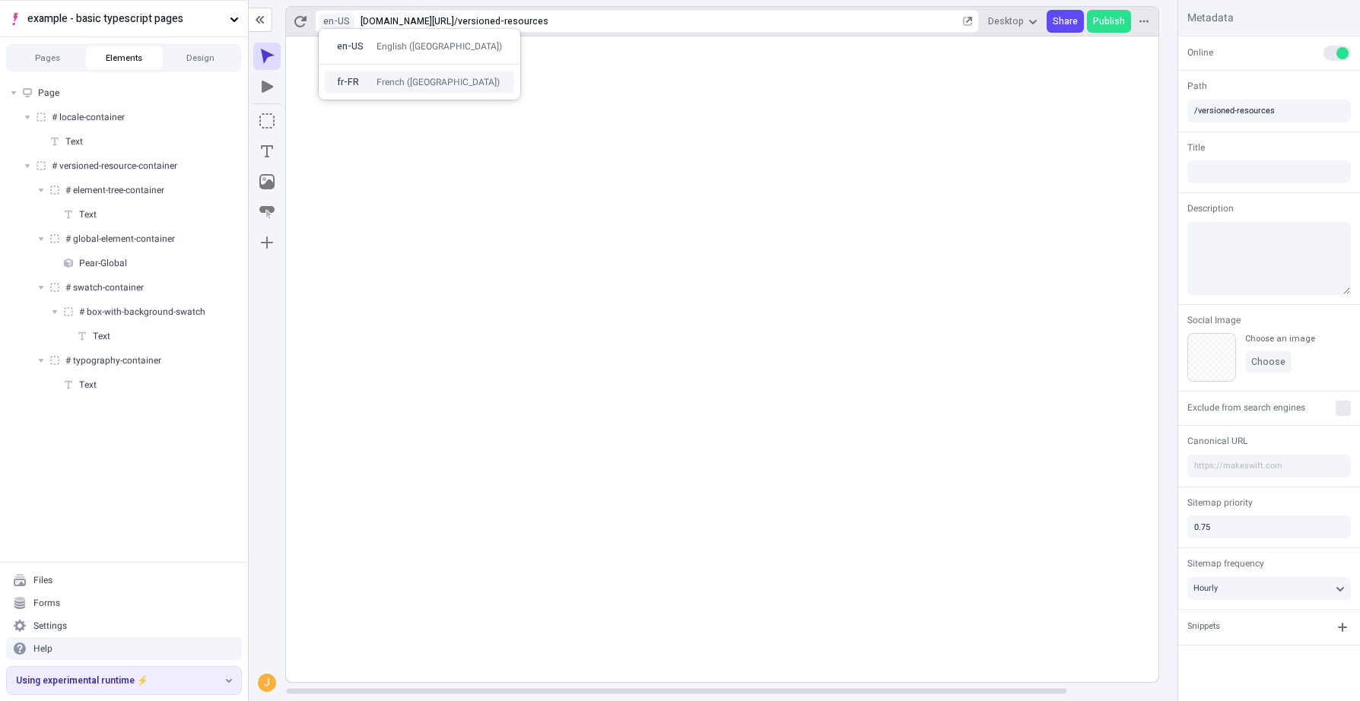
click at [363, 80] on div "fr-FR" at bounding box center [352, 82] width 30 height 12
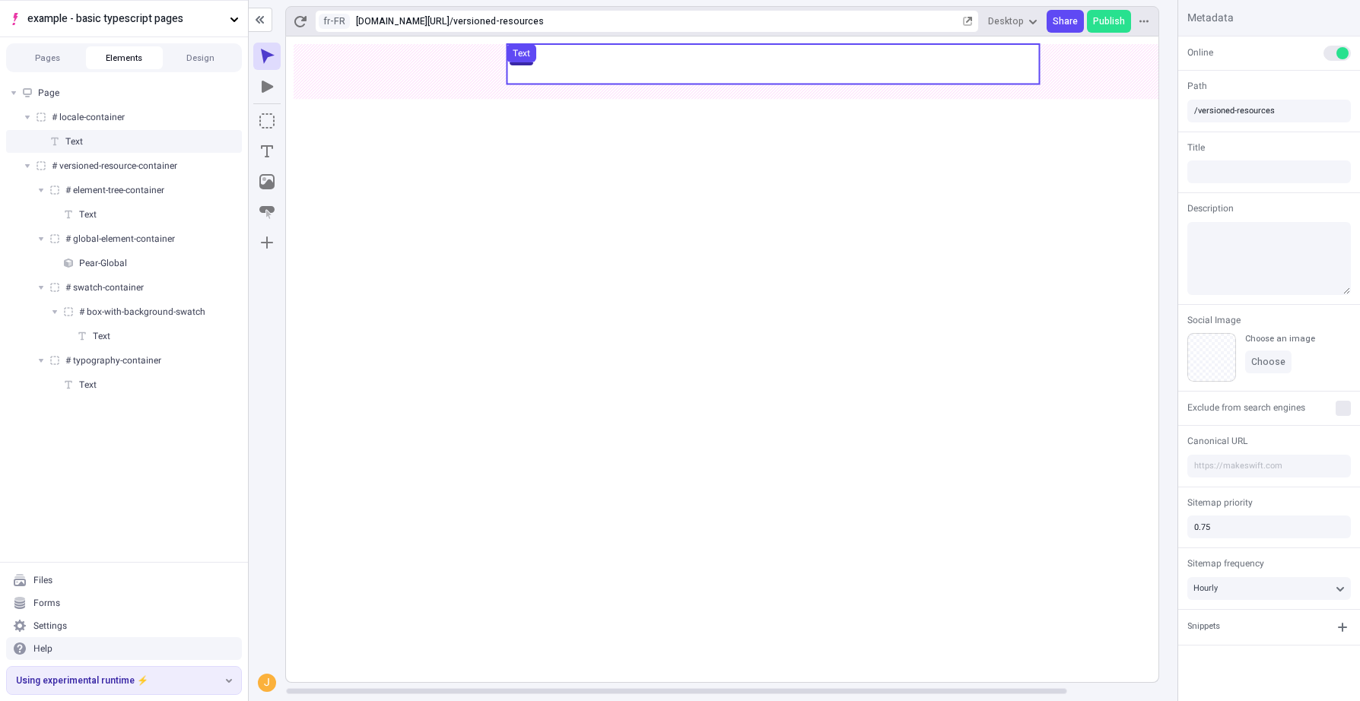
click at [824, 68] on use at bounding box center [773, 64] width 532 height 40
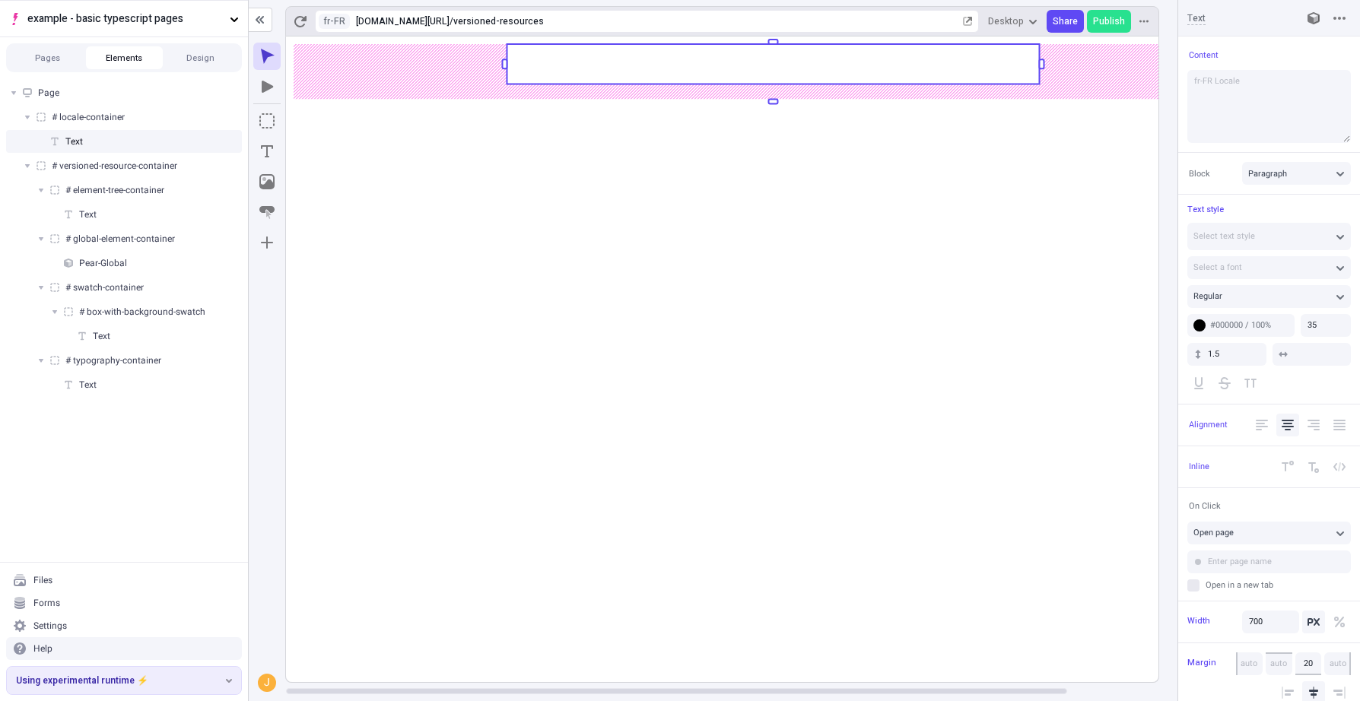
click at [824, 68] on rect at bounding box center [773, 64] width 532 height 40
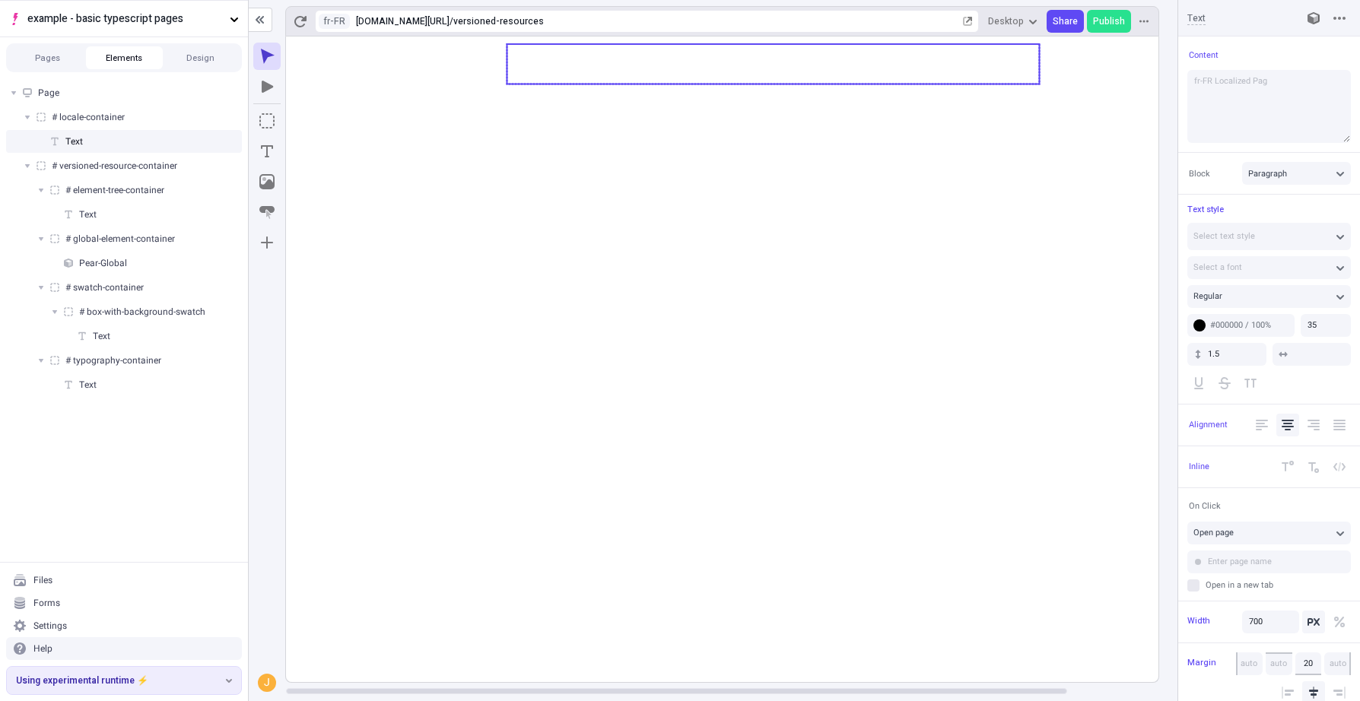
type textarea "fr-FR Localized Page"
click at [878, 529] on icon at bounding box center [773, 360] width 974 height 646
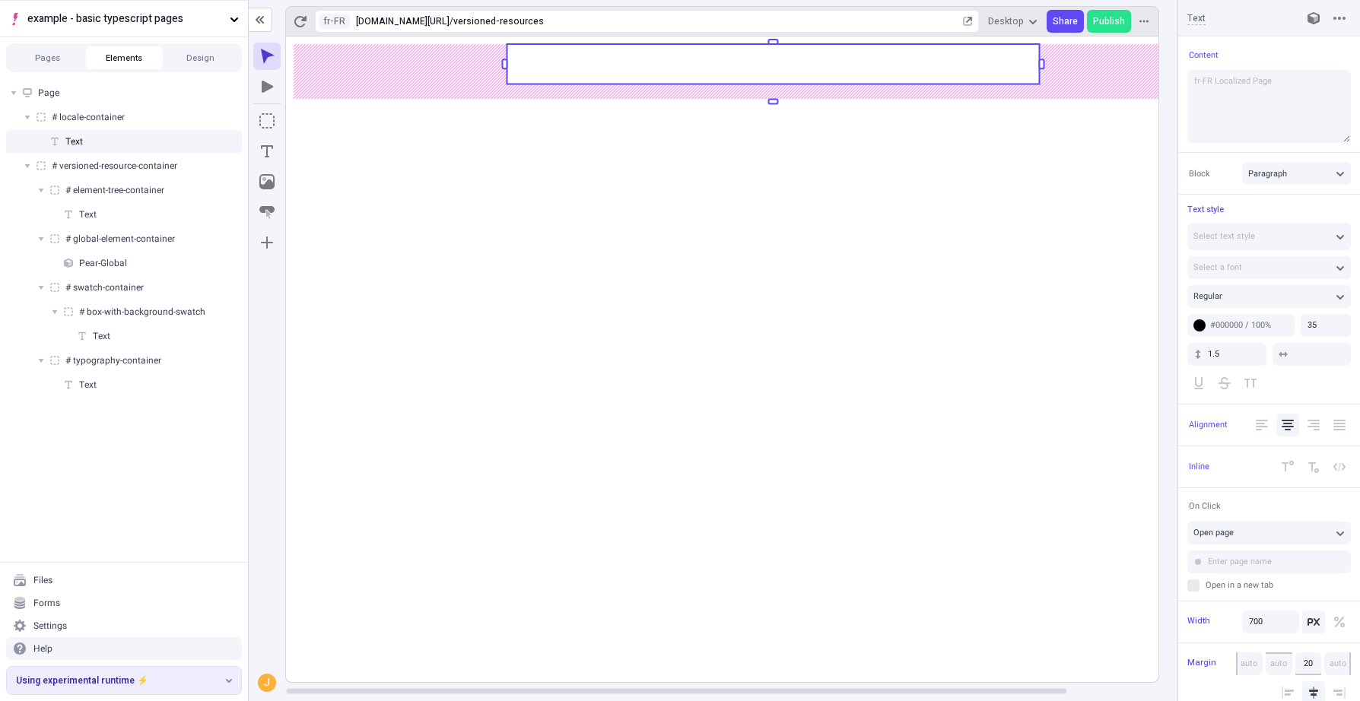
click at [878, 529] on rect at bounding box center [773, 360] width 974 height 646
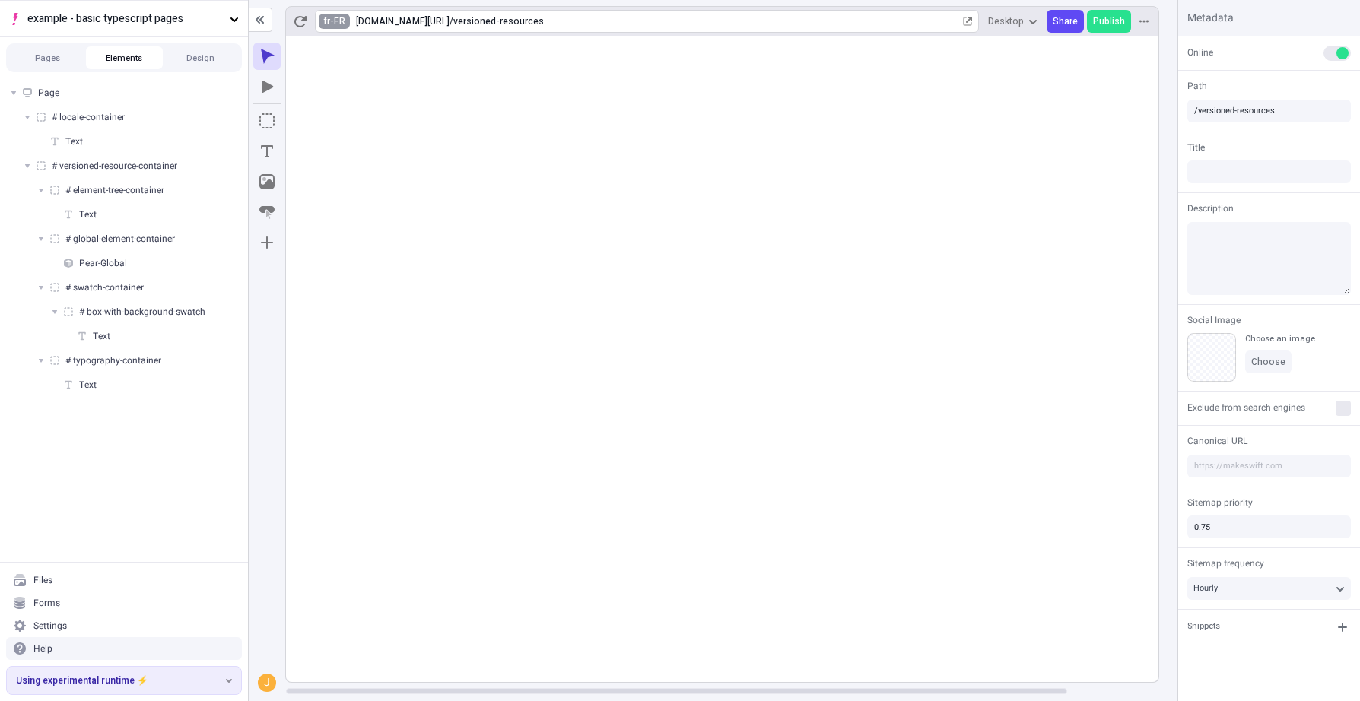
click at [344, 22] on html "example - basic typescript pages Pages Elements Design Page # locale-container …" at bounding box center [680, 350] width 1360 height 701
click at [363, 44] on div "en-US" at bounding box center [352, 46] width 30 height 12
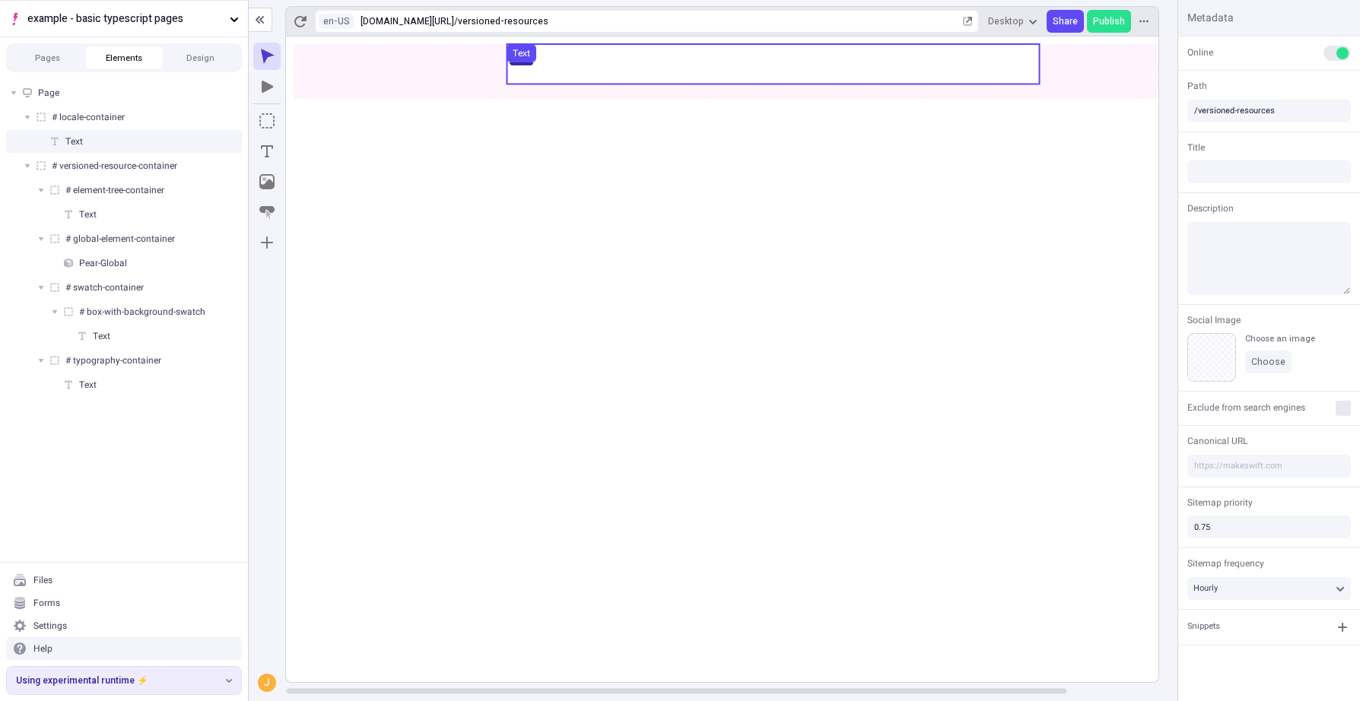
click at [778, 71] on use at bounding box center [773, 64] width 532 height 40
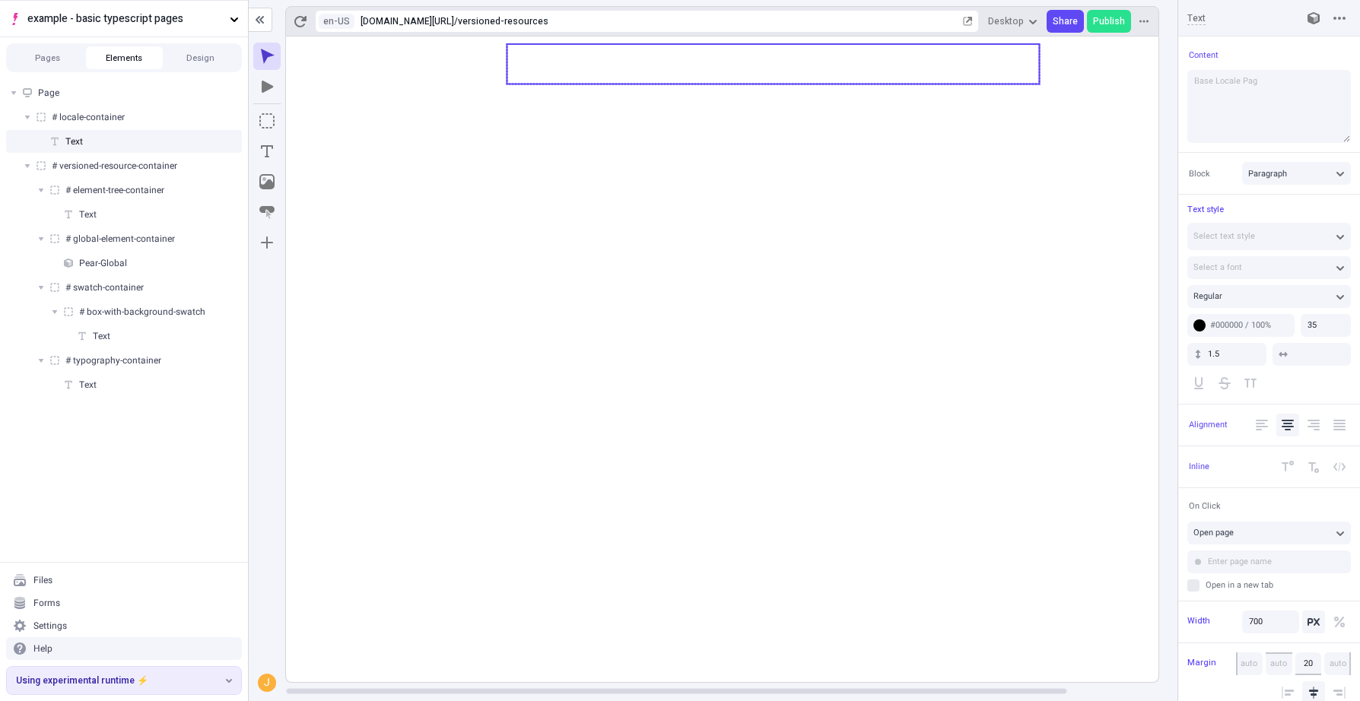
type textarea "Base Locale Page"
click at [913, 564] on icon at bounding box center [773, 360] width 974 height 646
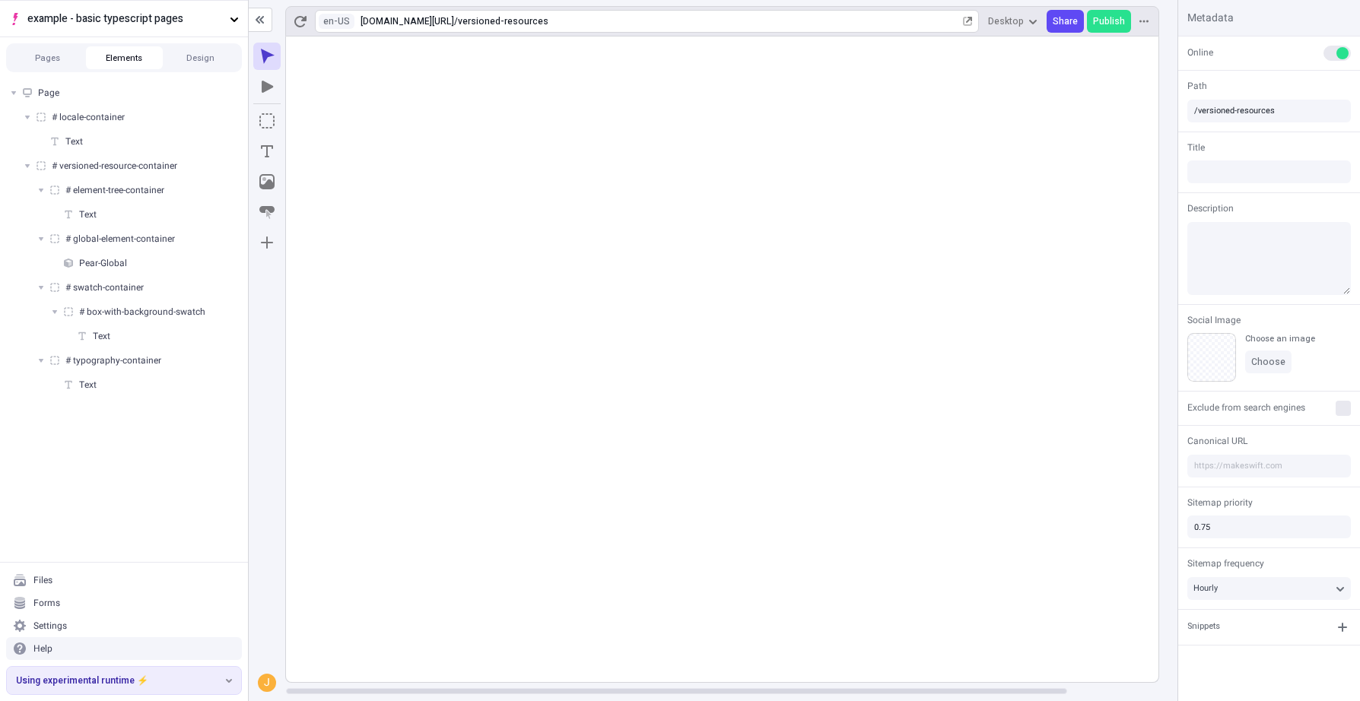
click at [333, 30] on div "en-US [URL][DOMAIN_NAME] / versioned-resources" at bounding box center [647, 21] width 664 height 23
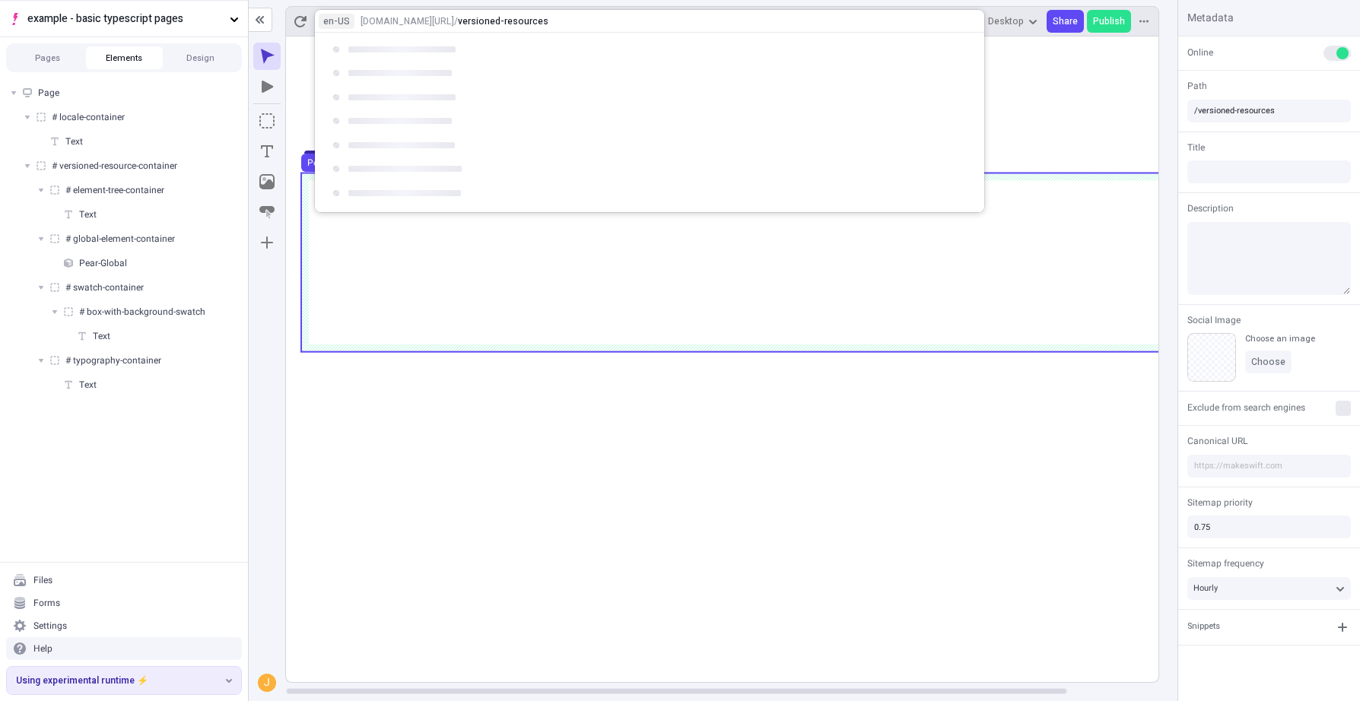
click at [379, 280] on use at bounding box center [773, 262] width 944 height 179
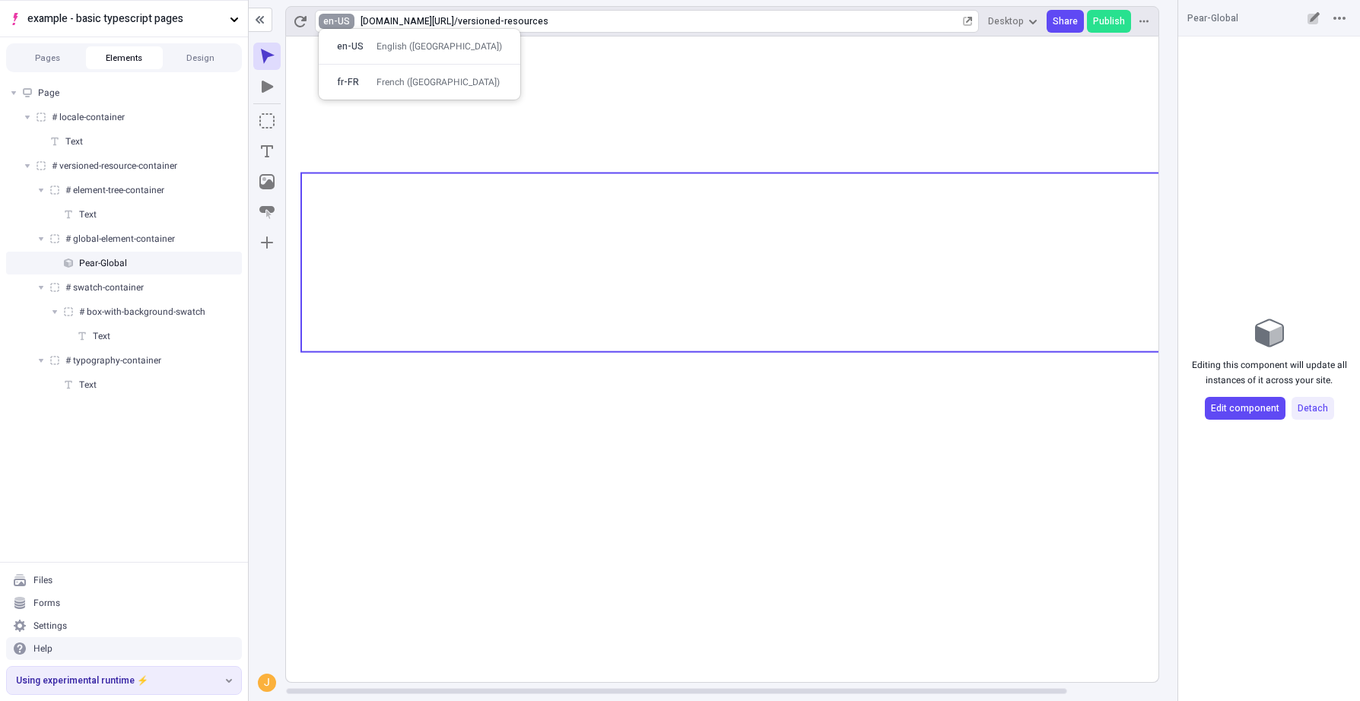
click at [341, 21] on html "example - basic typescript pages Pages Elements Design Page # locale-container …" at bounding box center [680, 350] width 1360 height 701
click at [912, 634] on rect at bounding box center [773, 360] width 974 height 646
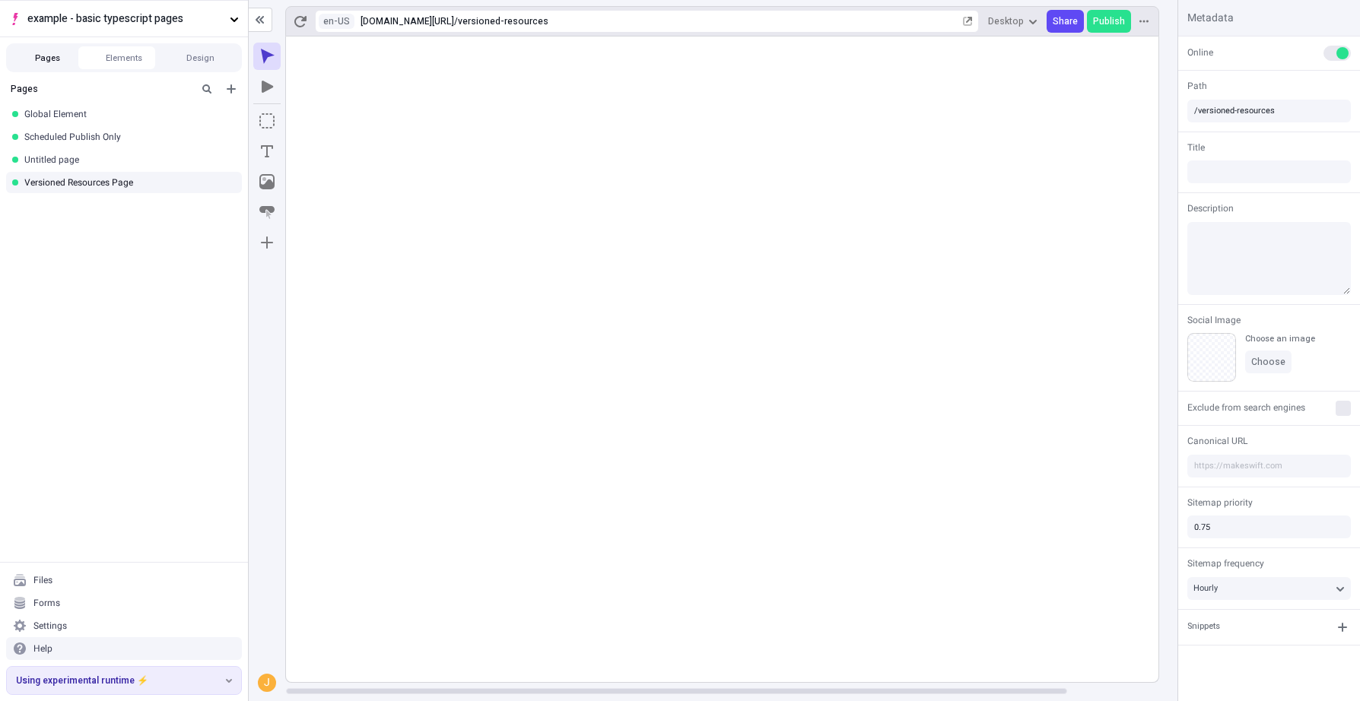
click at [75, 55] on button "Pages" at bounding box center [47, 57] width 77 height 23
click at [702, 551] on rect at bounding box center [773, 360] width 974 height 646
click at [647, 553] on rect at bounding box center [773, 360] width 974 height 646
click at [326, 23] on html "example - basic typescript pages Pages Elements Design Pages Global Element Sch…" at bounding box center [680, 350] width 1360 height 701
click at [379, 81] on div "French ([GEOGRAPHIC_DATA])" at bounding box center [437, 82] width 123 height 12
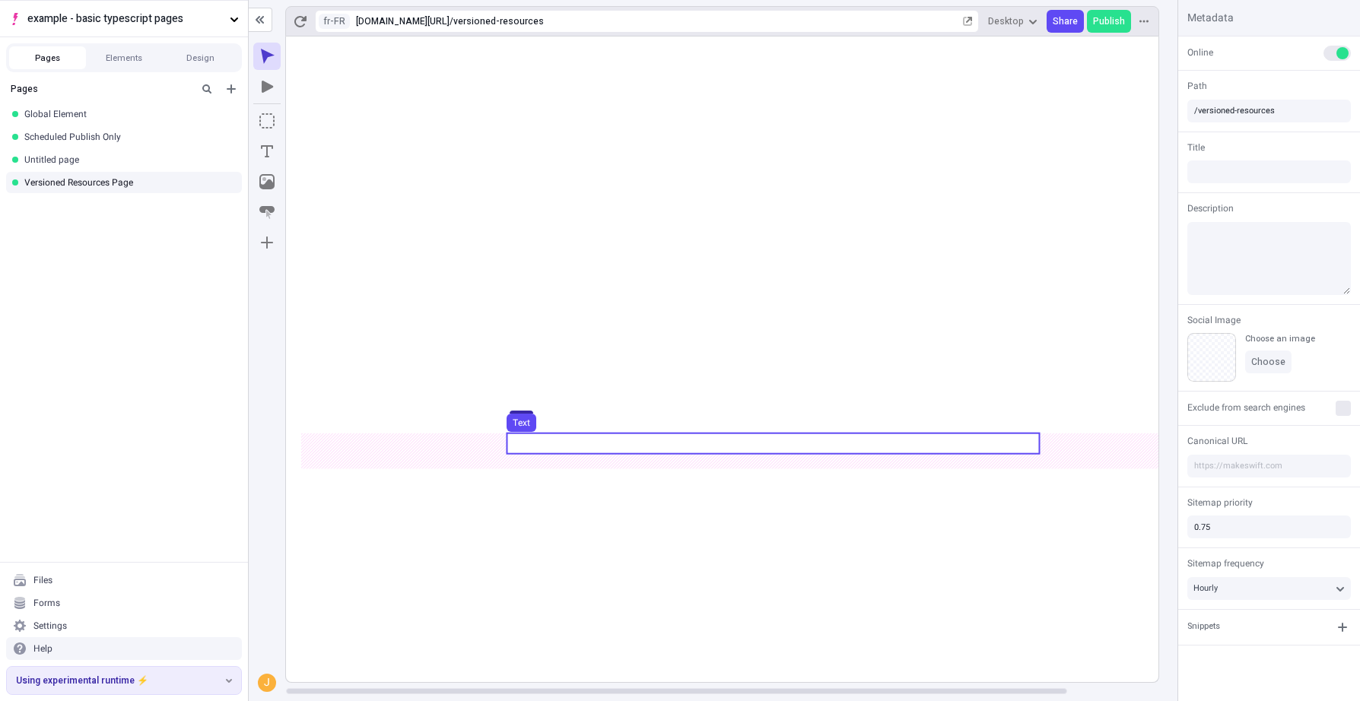
click at [696, 439] on use at bounding box center [773, 443] width 532 height 21
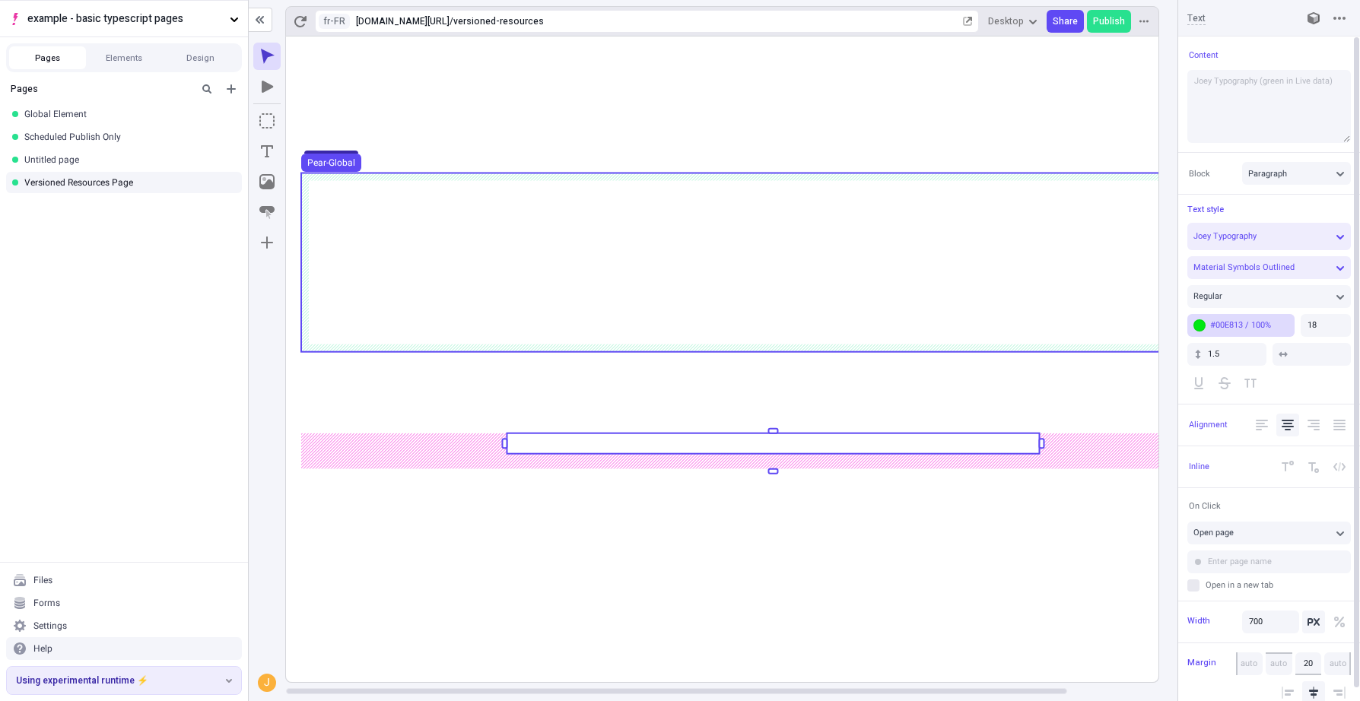
click at [1257, 322] on div "#00E813 / 100%" at bounding box center [1249, 324] width 78 height 11
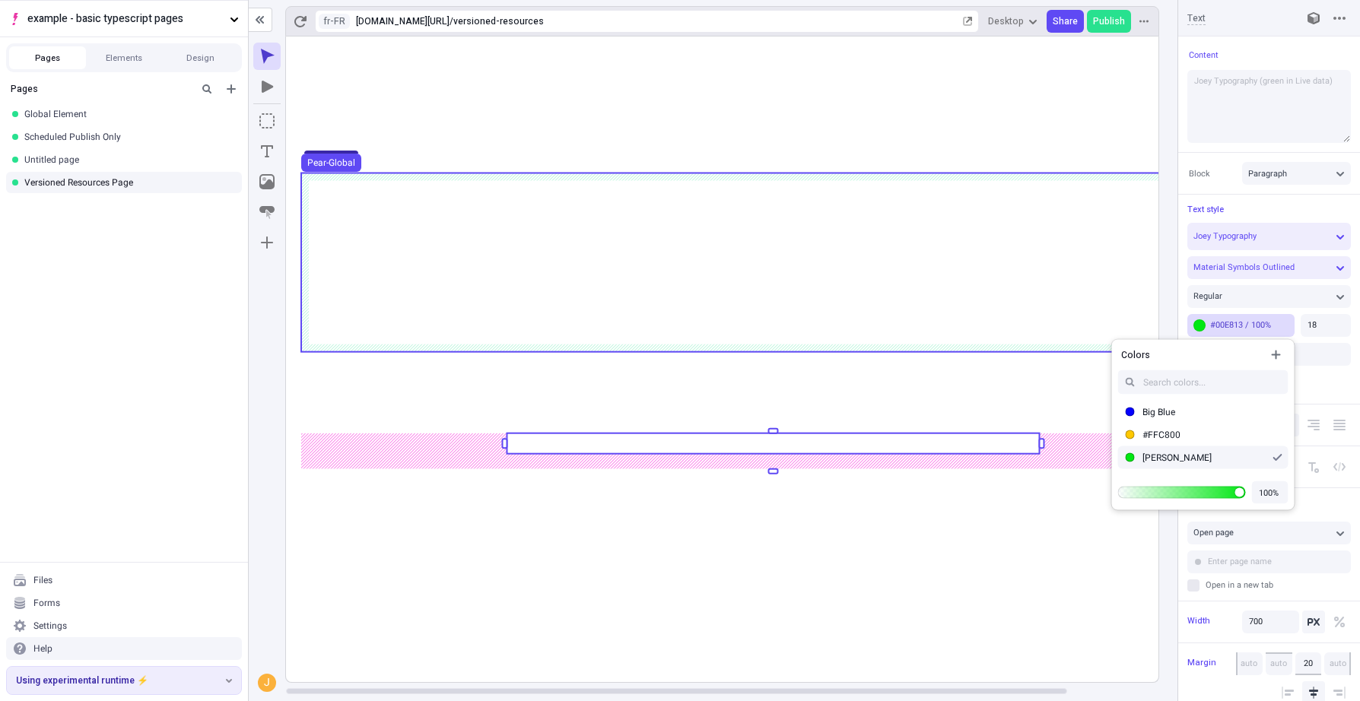
click at [1186, 453] on div "[PERSON_NAME]" at bounding box center [1204, 458] width 125 height 12
click at [1189, 457] on div "[PERSON_NAME]" at bounding box center [1204, 458] width 125 height 12
click at [1208, 408] on div "Big Blue" at bounding box center [1212, 412] width 140 height 12
click at [1189, 457] on div "[PERSON_NAME]" at bounding box center [1212, 458] width 140 height 12
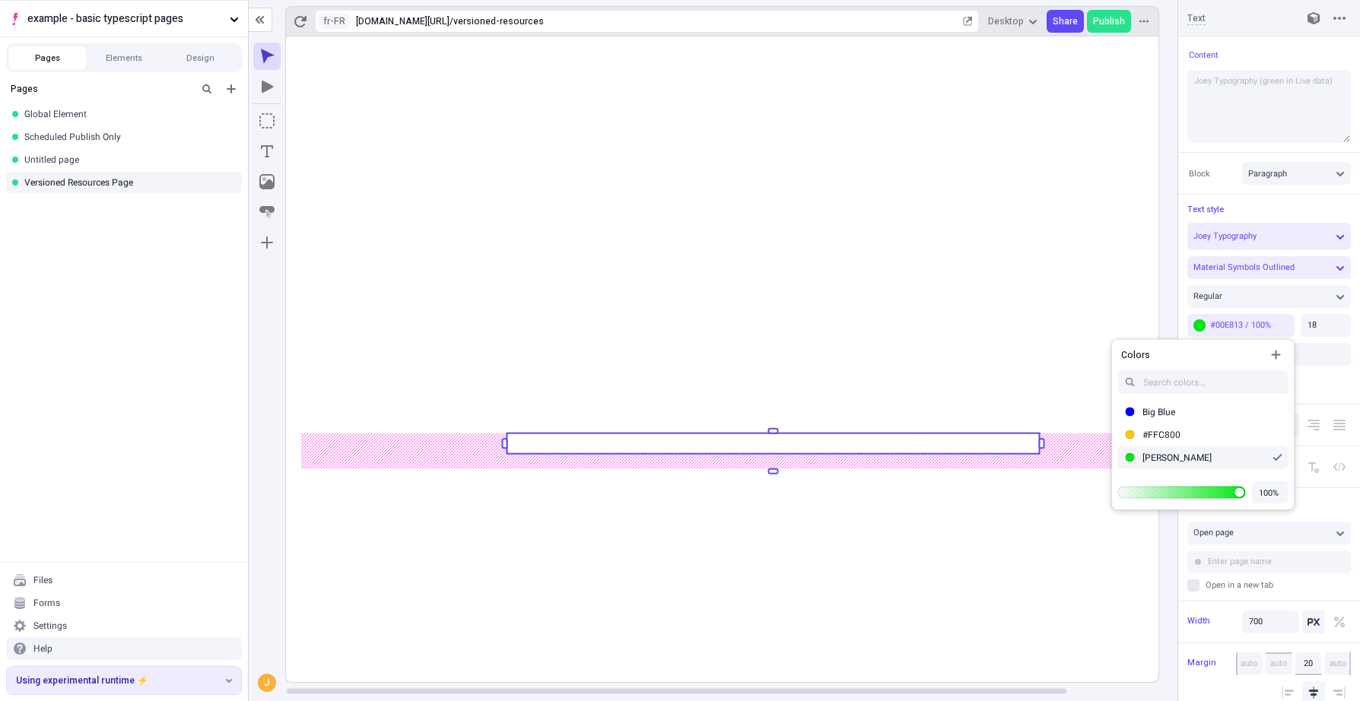
click at [1009, 532] on rect at bounding box center [773, 360] width 974 height 646
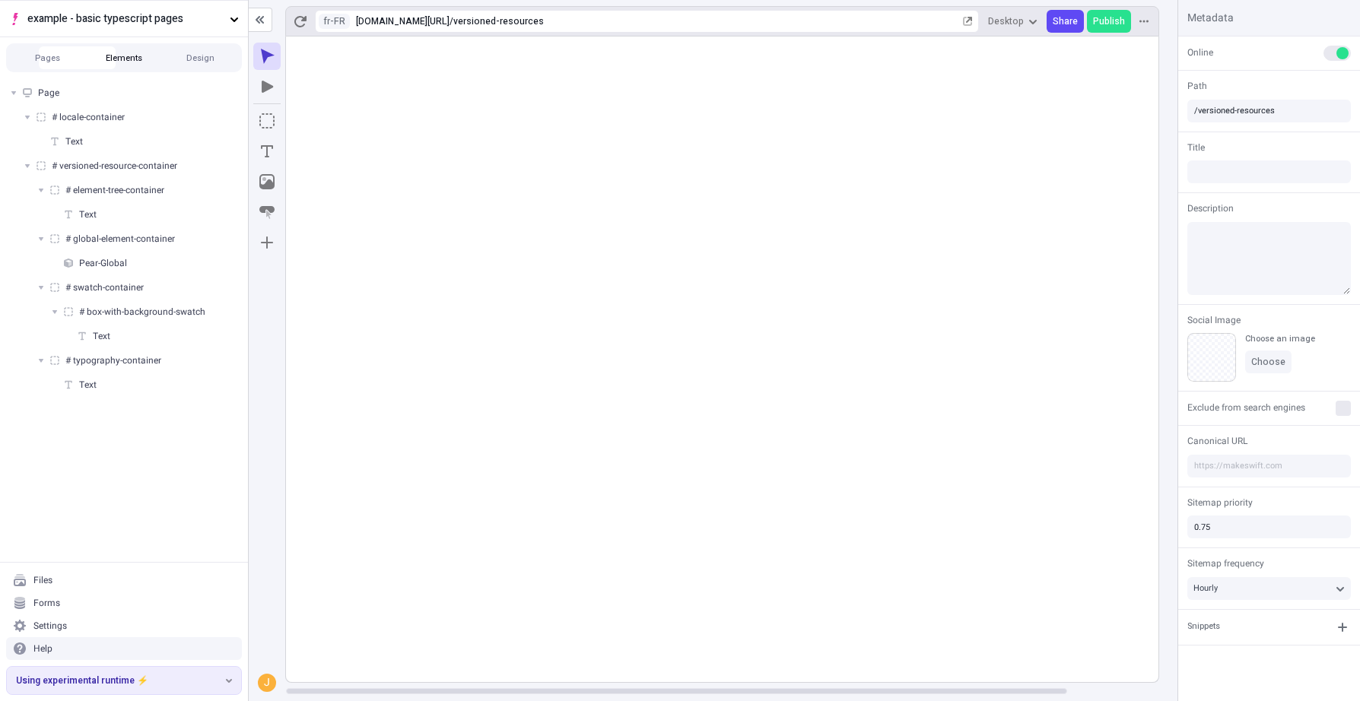
click at [123, 56] on button "Elements" at bounding box center [124, 57] width 77 height 23
click at [187, 58] on button "Design" at bounding box center [200, 57] width 77 height 23
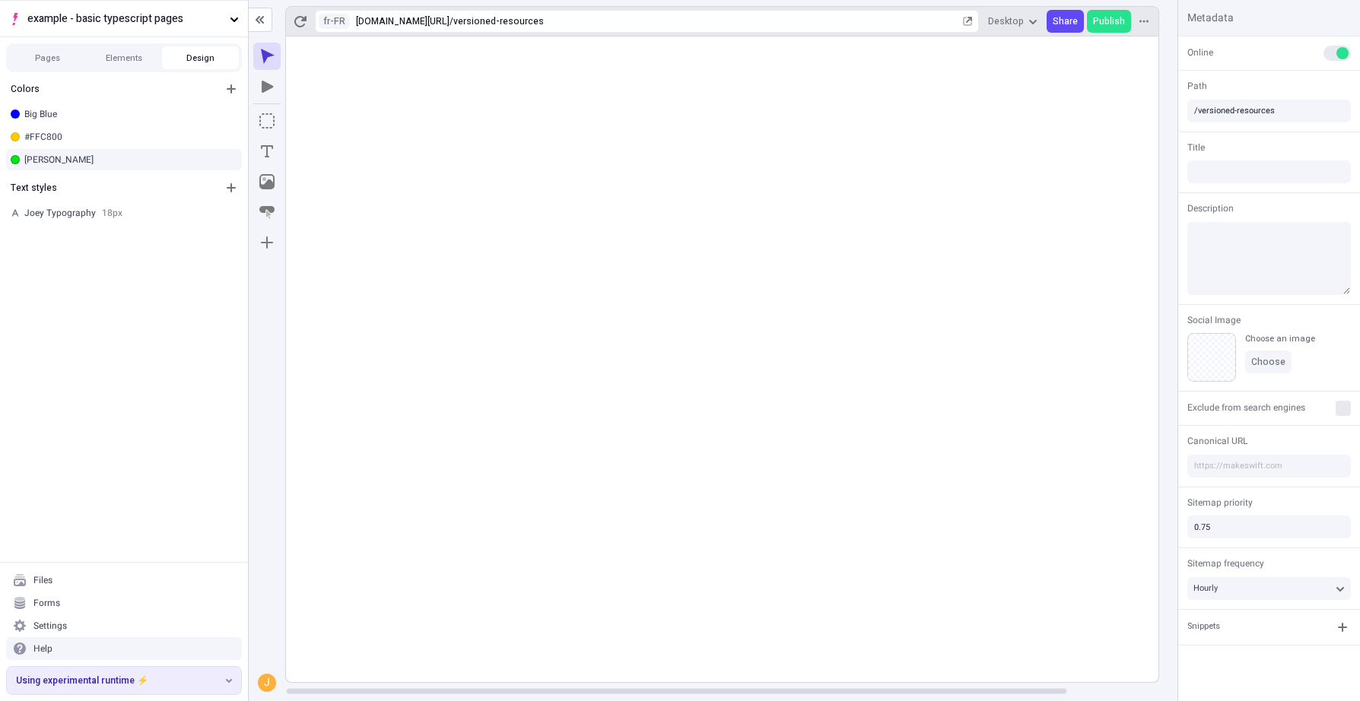
click at [94, 164] on div "[PERSON_NAME]" at bounding box center [129, 160] width 211 height 12
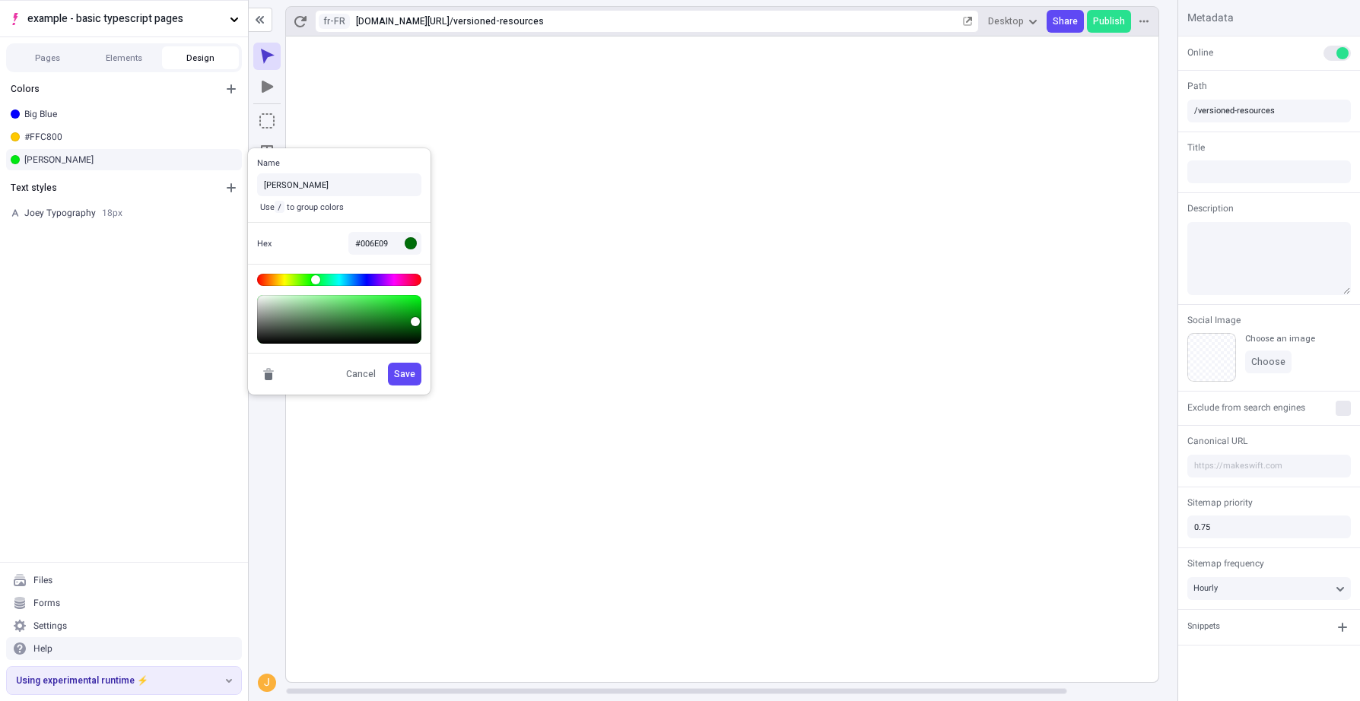
type input "#007009"
click at [439, 321] on body "example - basic typescript pages Pages Elements Design Colors Big Blue #FFC800 …" at bounding box center [680, 350] width 1360 height 701
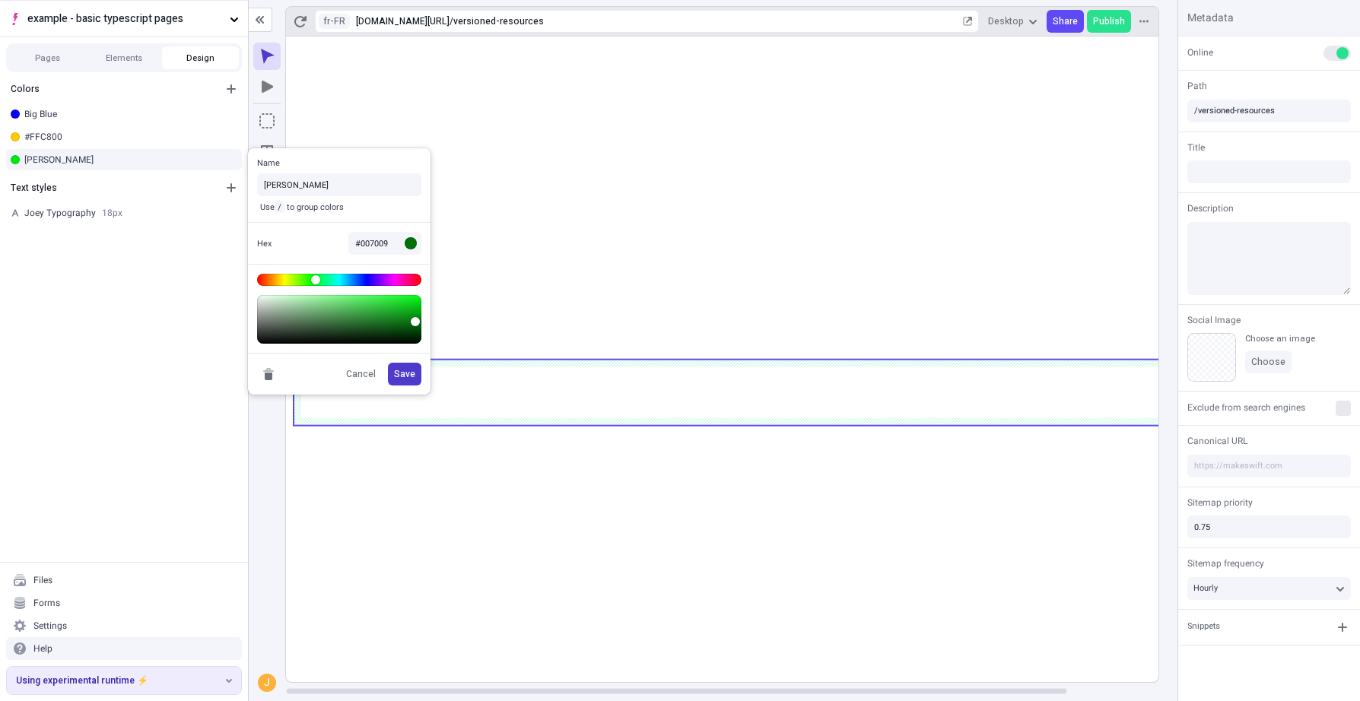
click at [401, 372] on span "Save" at bounding box center [404, 374] width 21 height 12
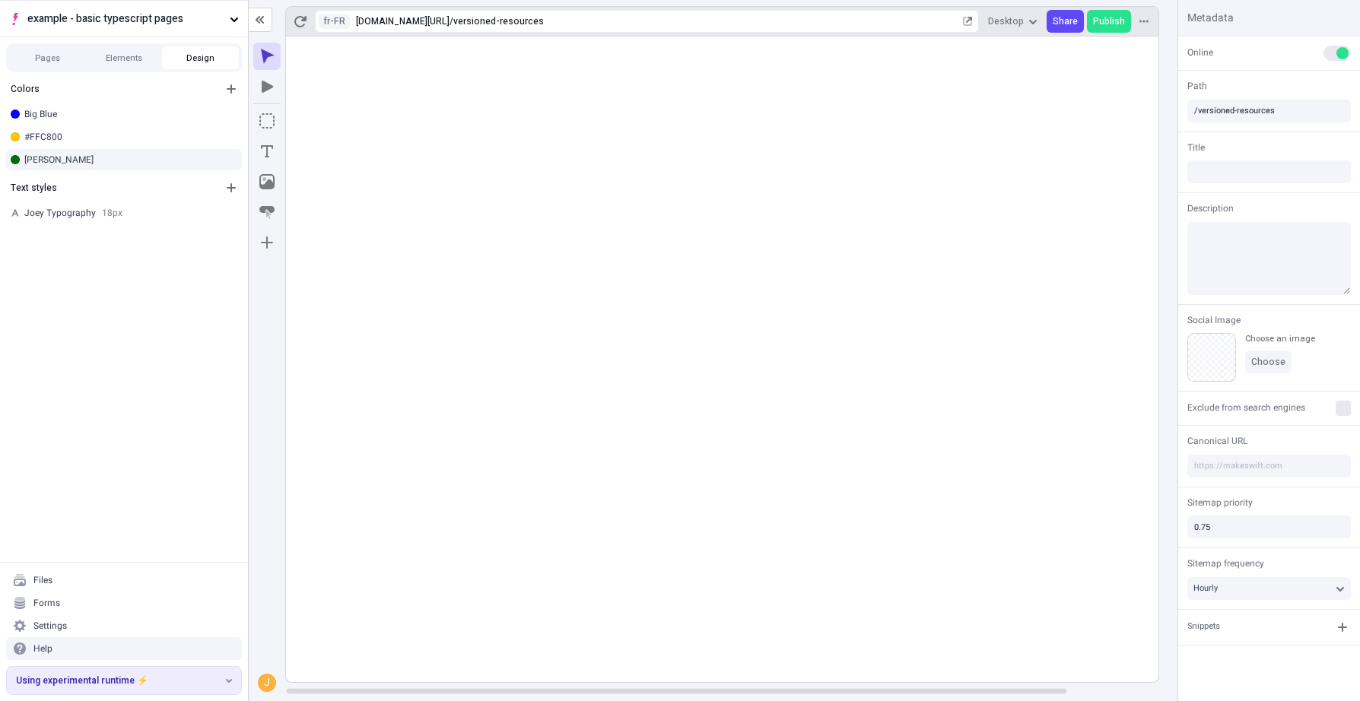
click at [116, 151] on div "[PERSON_NAME]" at bounding box center [124, 159] width 248 height 23
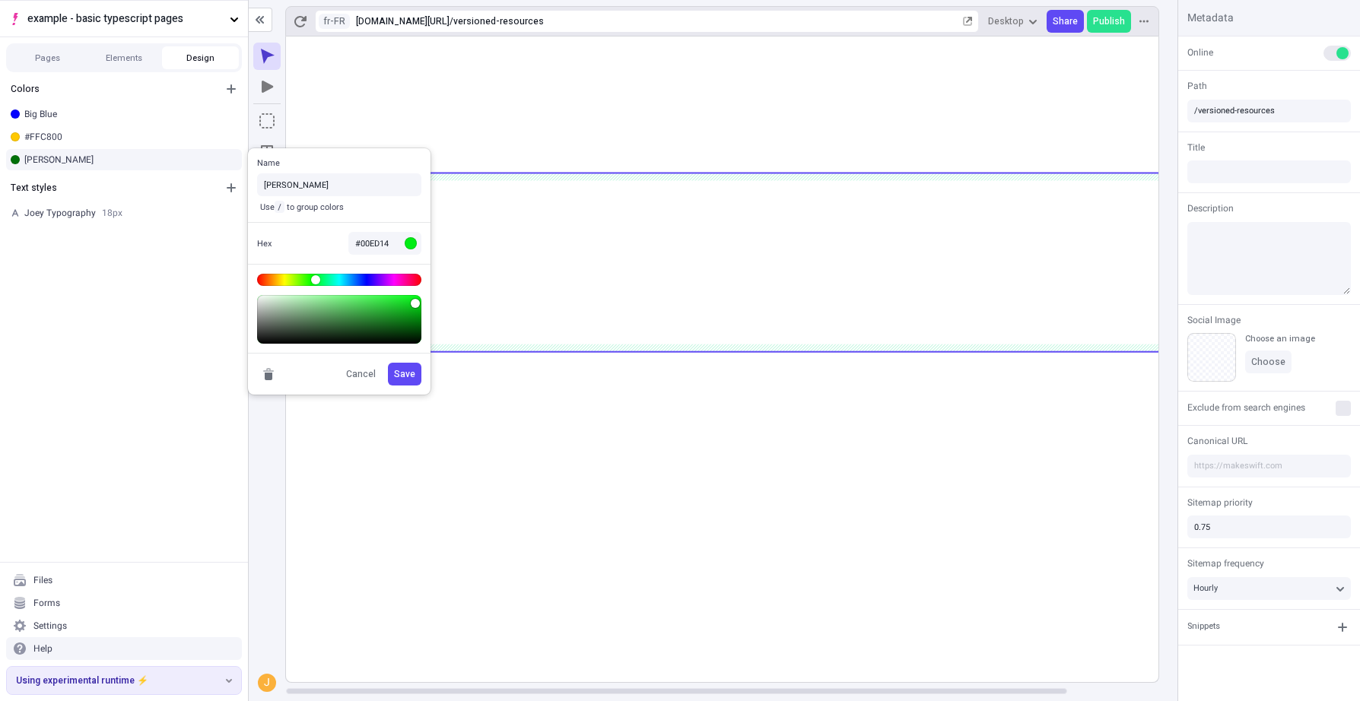
type input "#00EB14"
click at [435, 303] on body "example - basic typescript pages Pages Elements Design Colors Big Blue #FFC800 …" at bounding box center [680, 350] width 1360 height 701
click at [412, 373] on span "Save" at bounding box center [404, 374] width 21 height 12
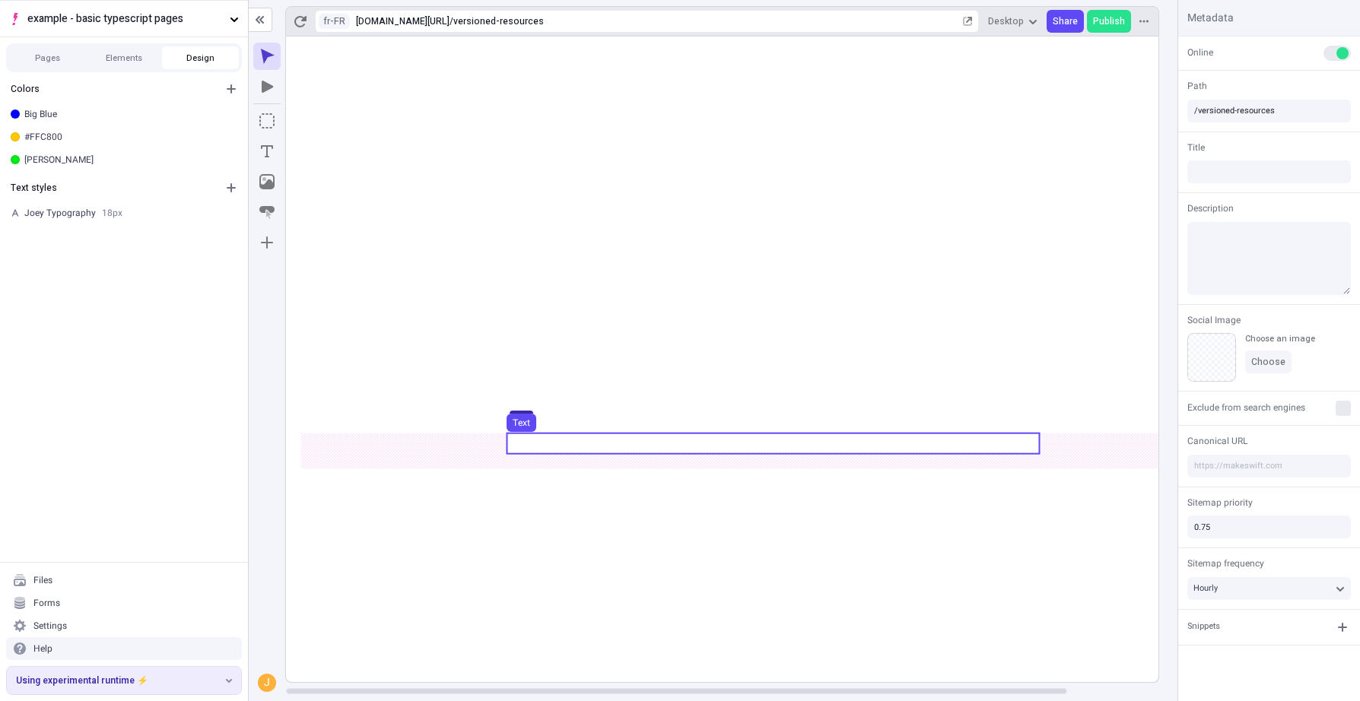
click at [635, 452] on use at bounding box center [773, 443] width 532 height 21
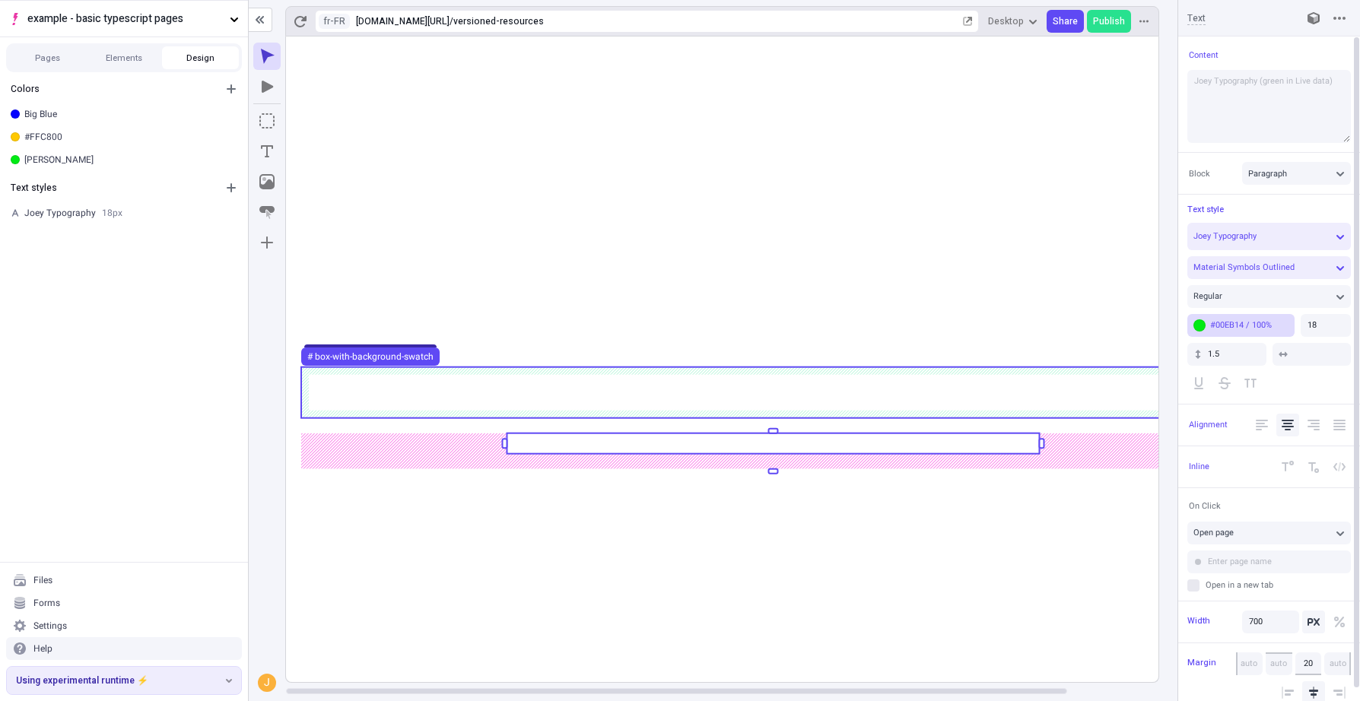
click at [1269, 331] on button "#00EB14 / 100%" at bounding box center [1240, 325] width 107 height 23
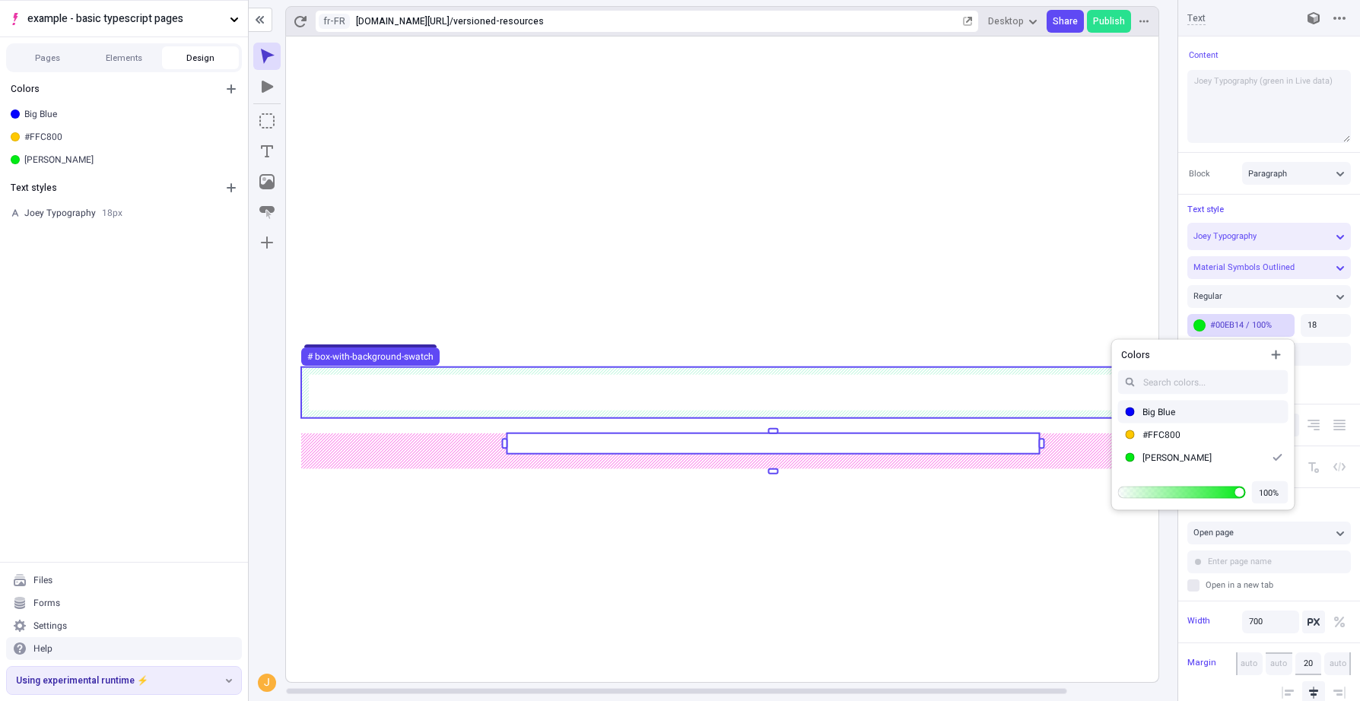
click at [1168, 413] on div "Big Blue" at bounding box center [1212, 412] width 140 height 12
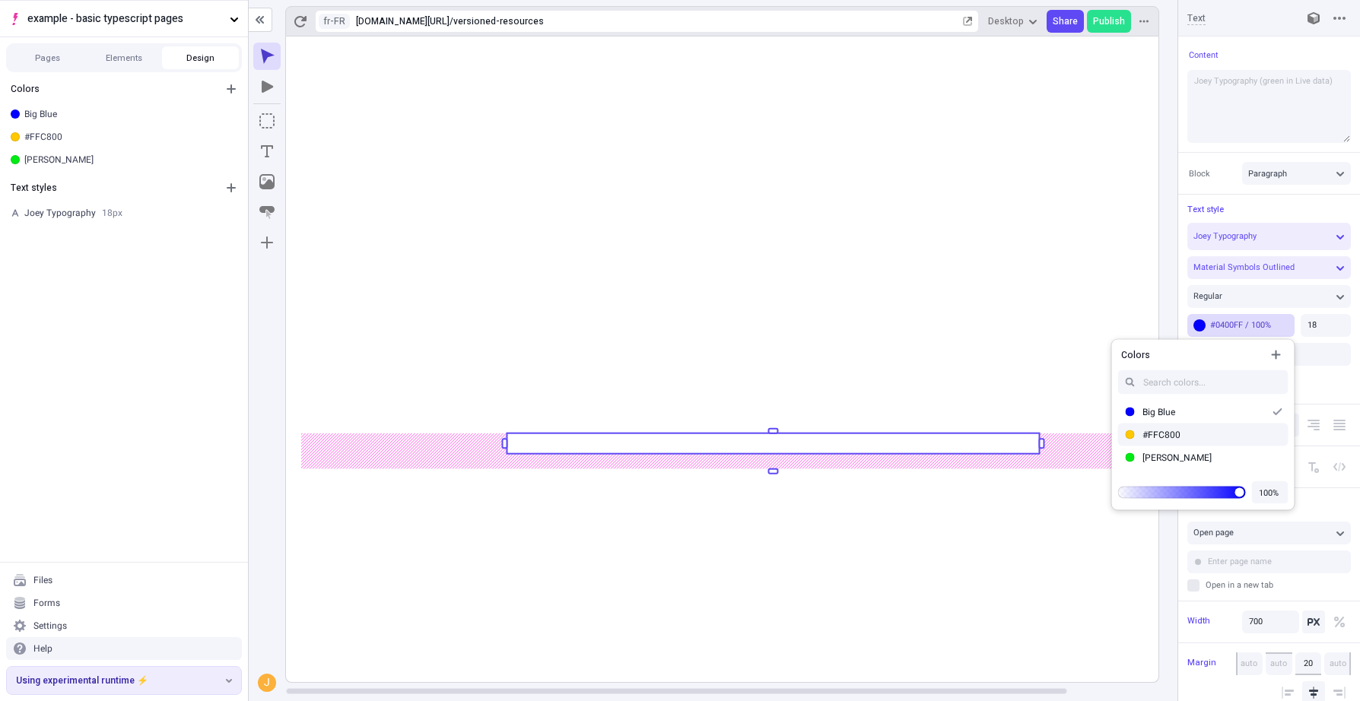
click at [1005, 502] on rect at bounding box center [773, 360] width 974 height 646
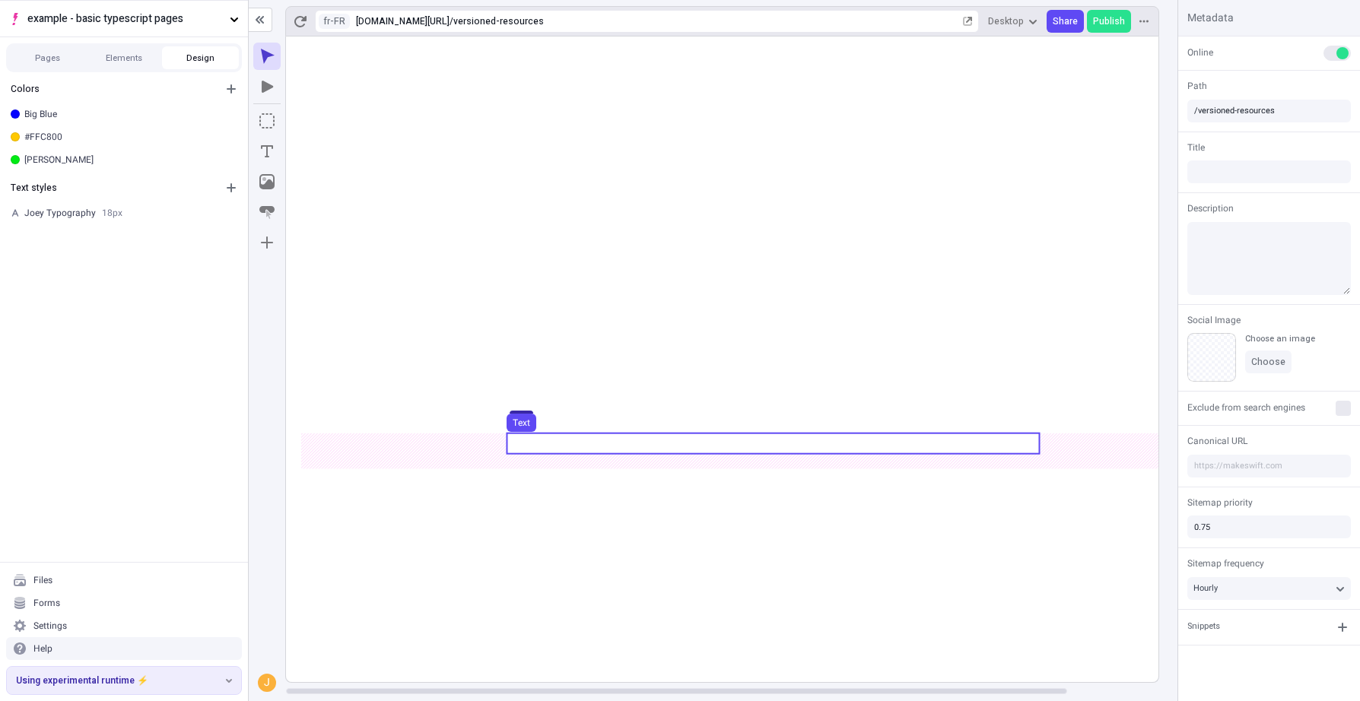
click at [955, 446] on use at bounding box center [773, 443] width 532 height 21
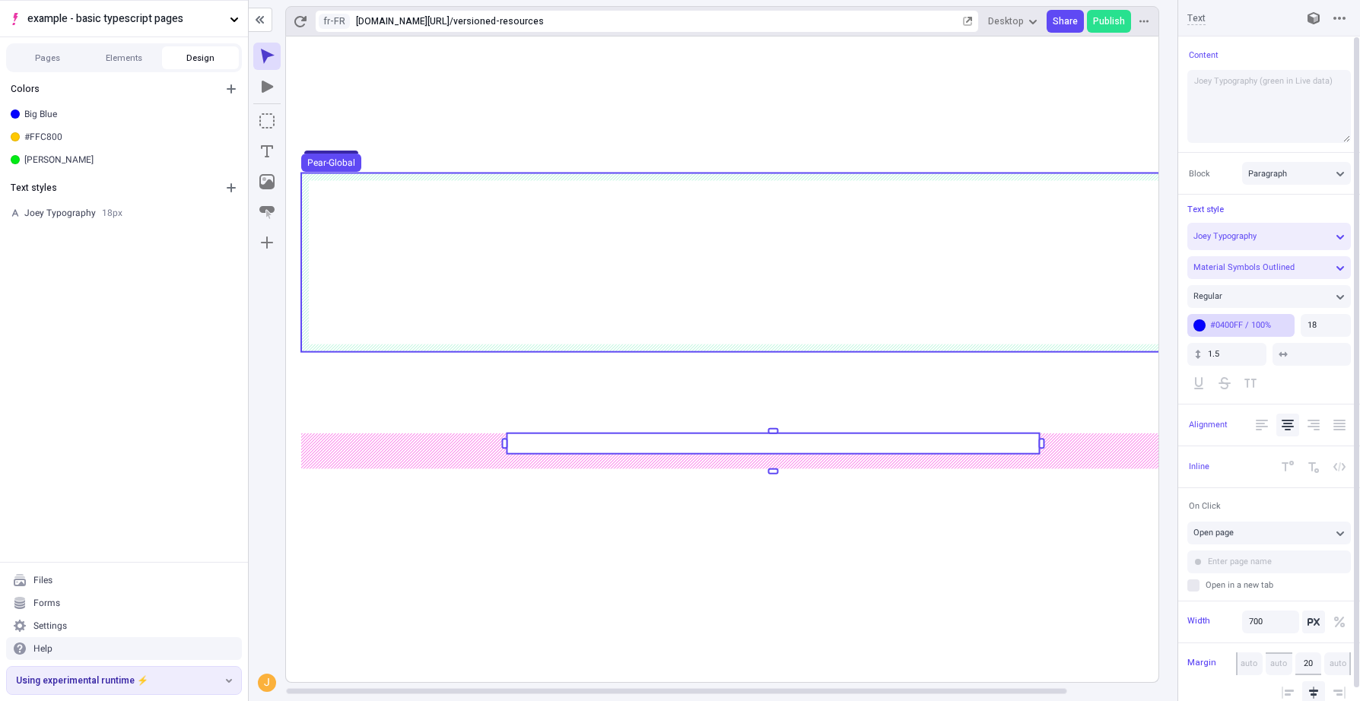
click at [1258, 322] on div "#0400FF / 100%" at bounding box center [1249, 324] width 78 height 11
click at [1201, 454] on div "[PERSON_NAME]" at bounding box center [1212, 458] width 140 height 12
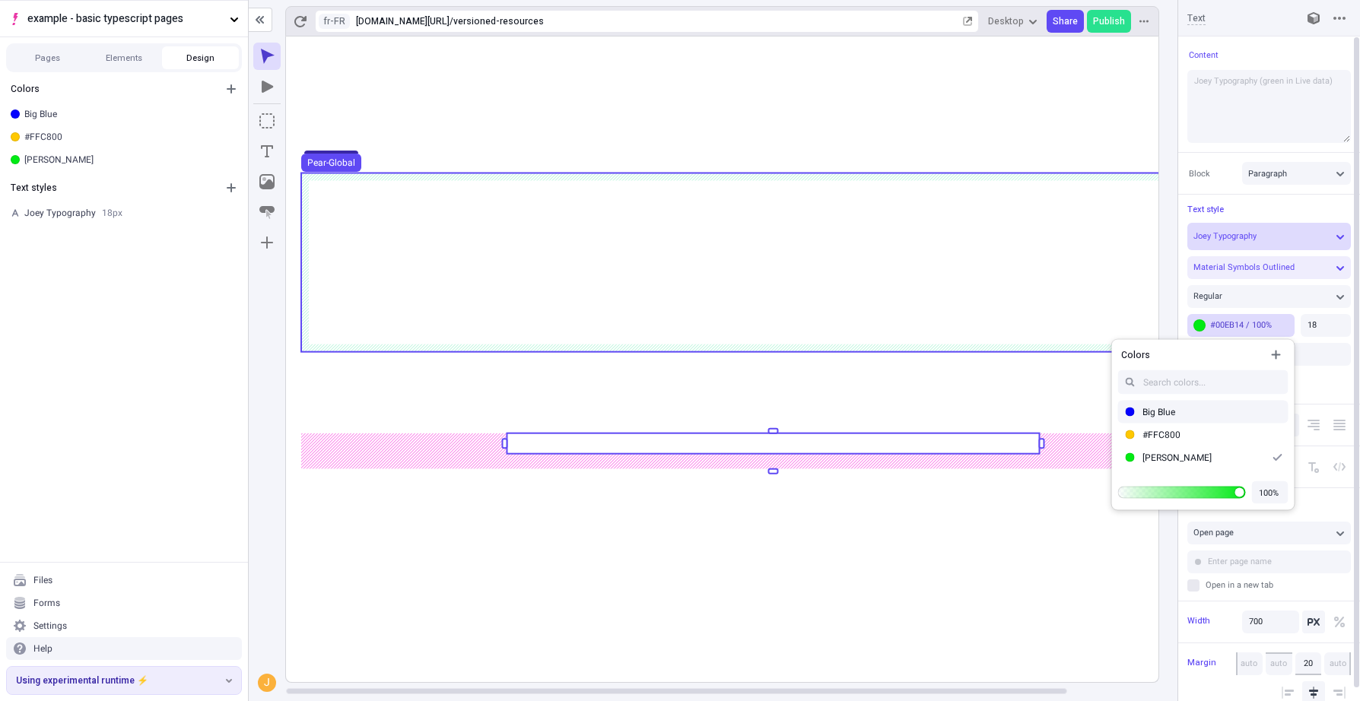
click at [1269, 233] on div "Joey Typography" at bounding box center [1261, 235] width 136 height 11
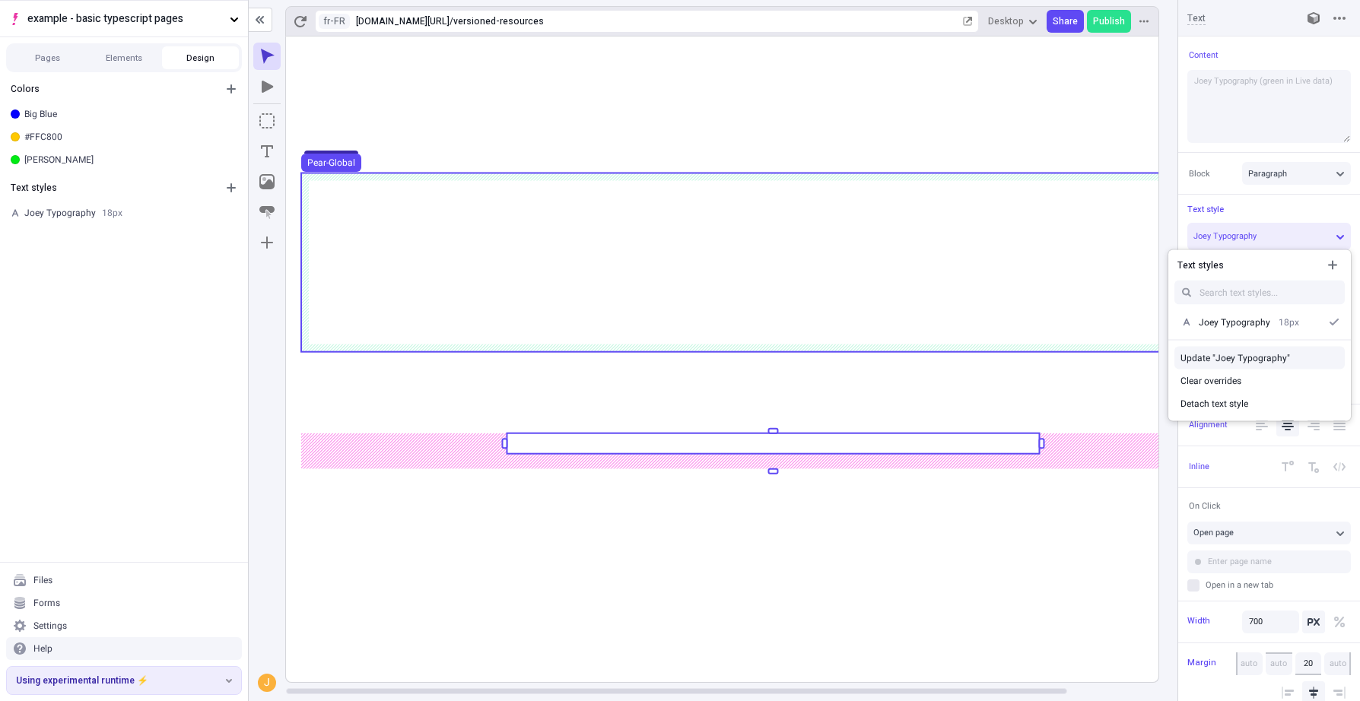
click at [1269, 347] on div "Update "Joey Typography"" at bounding box center [1259, 358] width 183 height 23
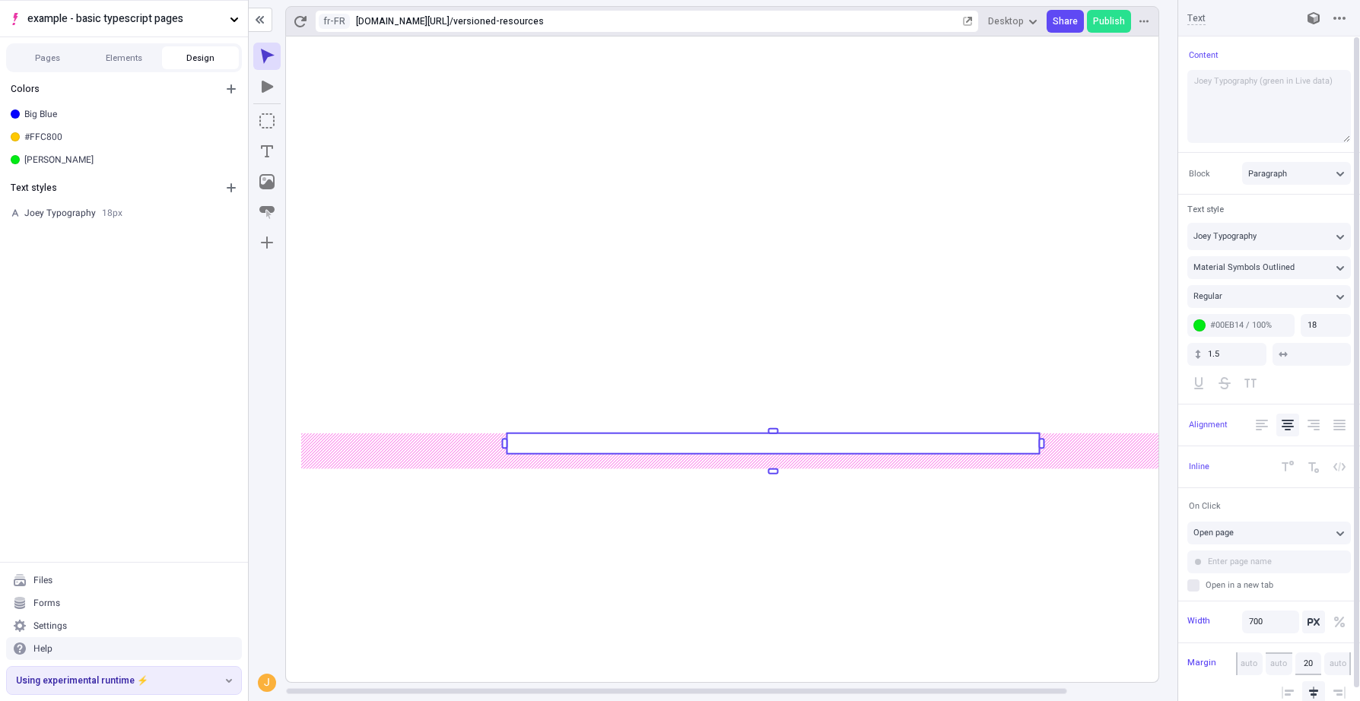
click at [907, 547] on rect at bounding box center [773, 360] width 974 height 646
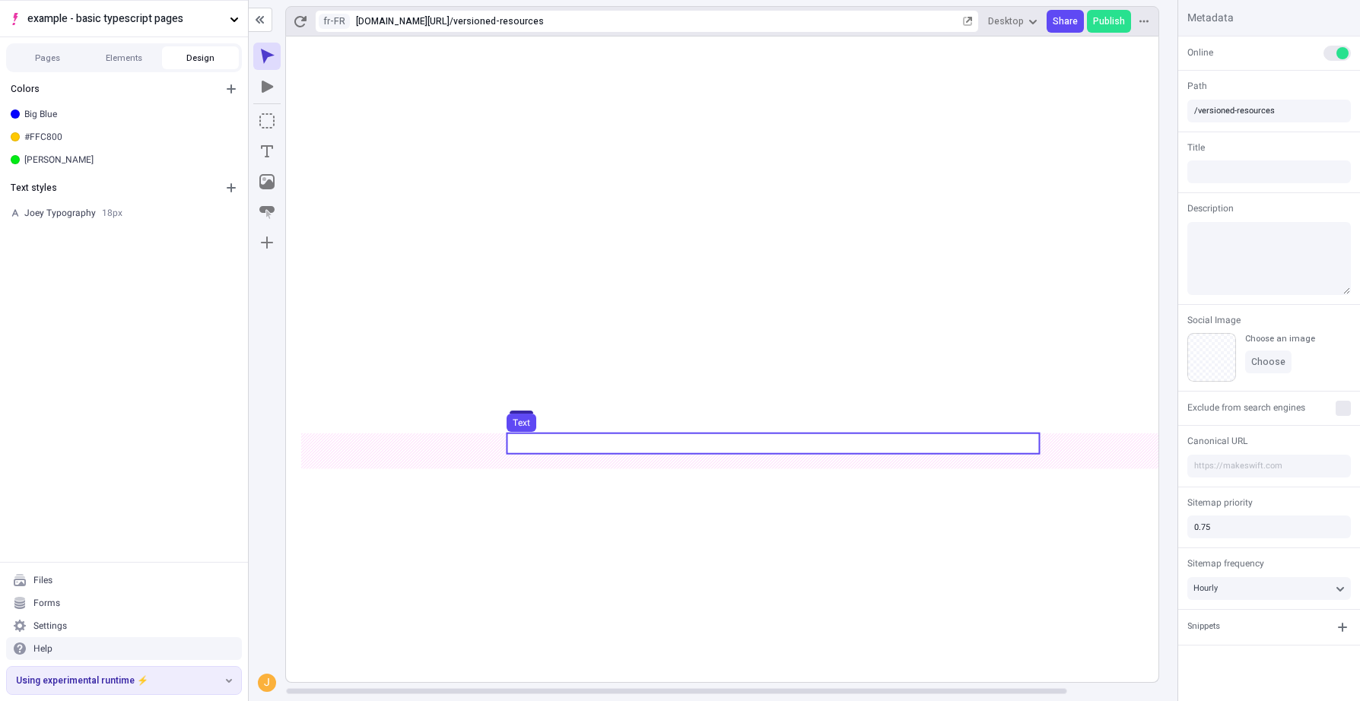
click at [875, 443] on use at bounding box center [773, 443] width 532 height 21
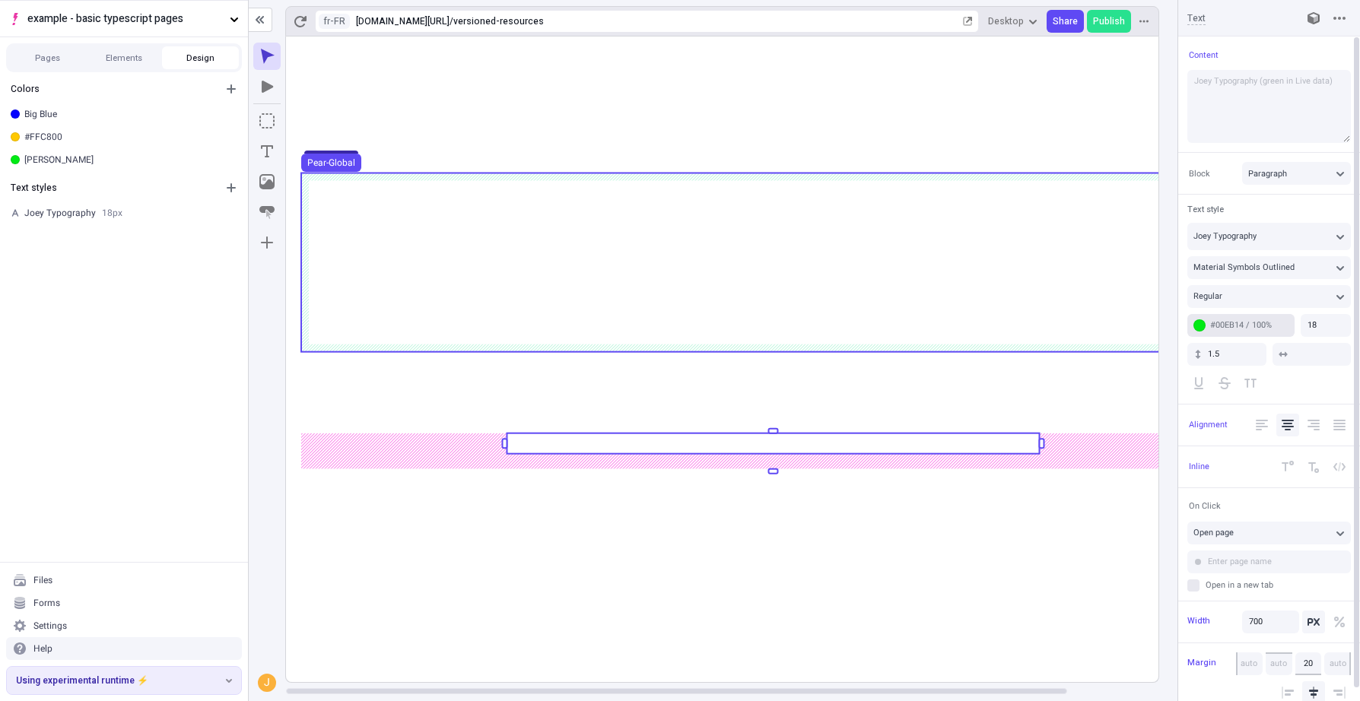
click at [1269, 317] on button "#00EB14 / 100%" at bounding box center [1240, 325] width 107 height 23
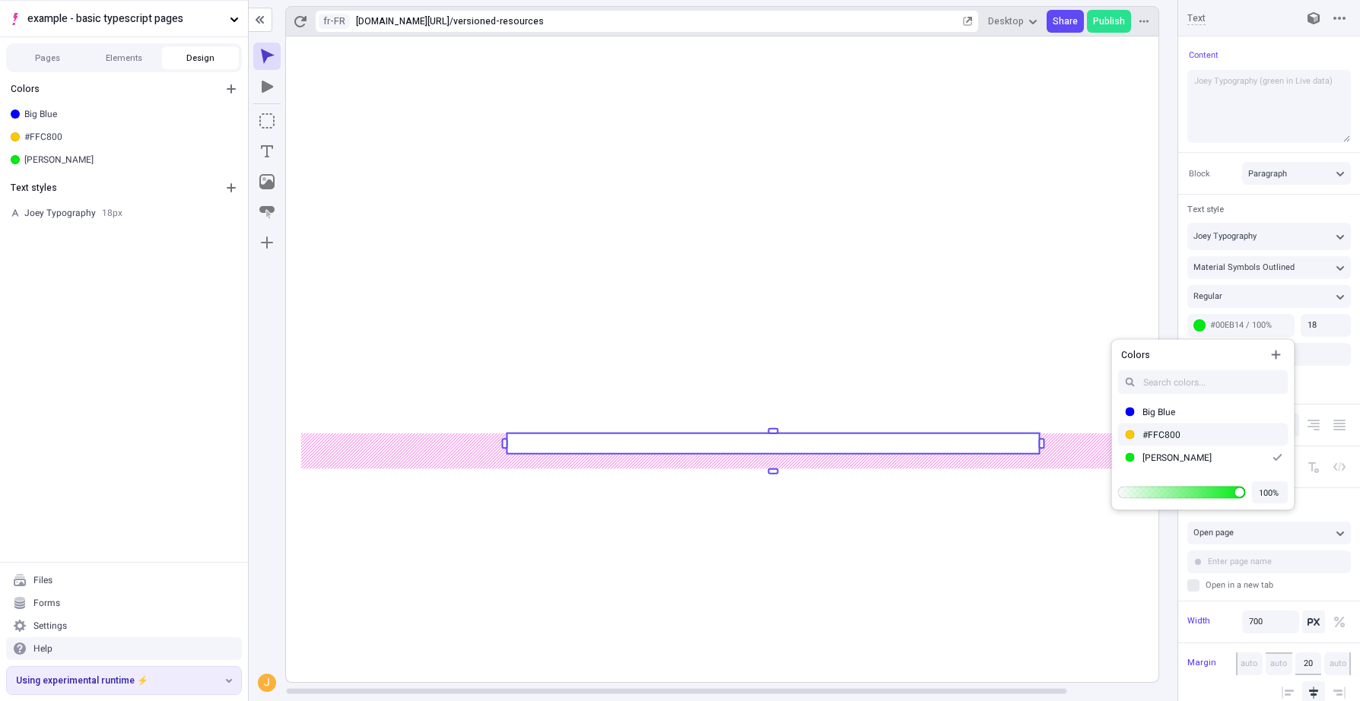
click at [1005, 570] on rect at bounding box center [773, 360] width 974 height 646
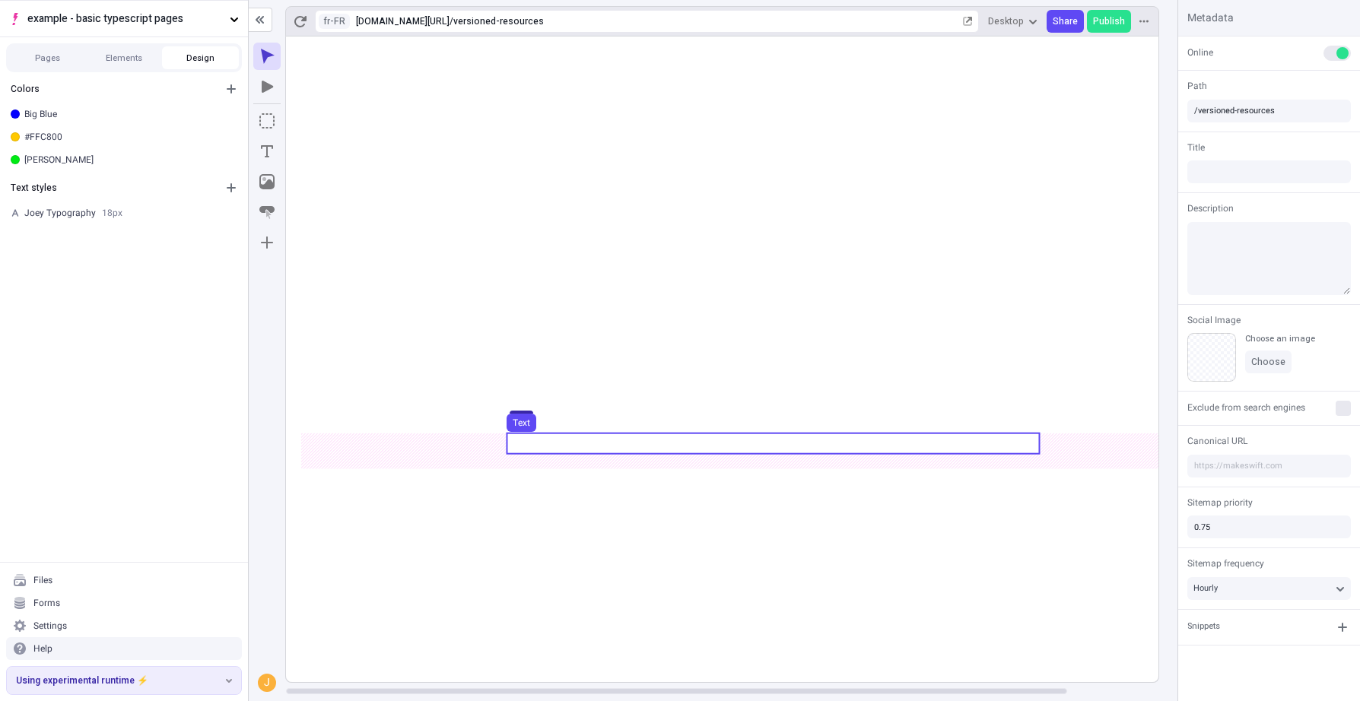
click at [936, 440] on use at bounding box center [773, 443] width 532 height 21
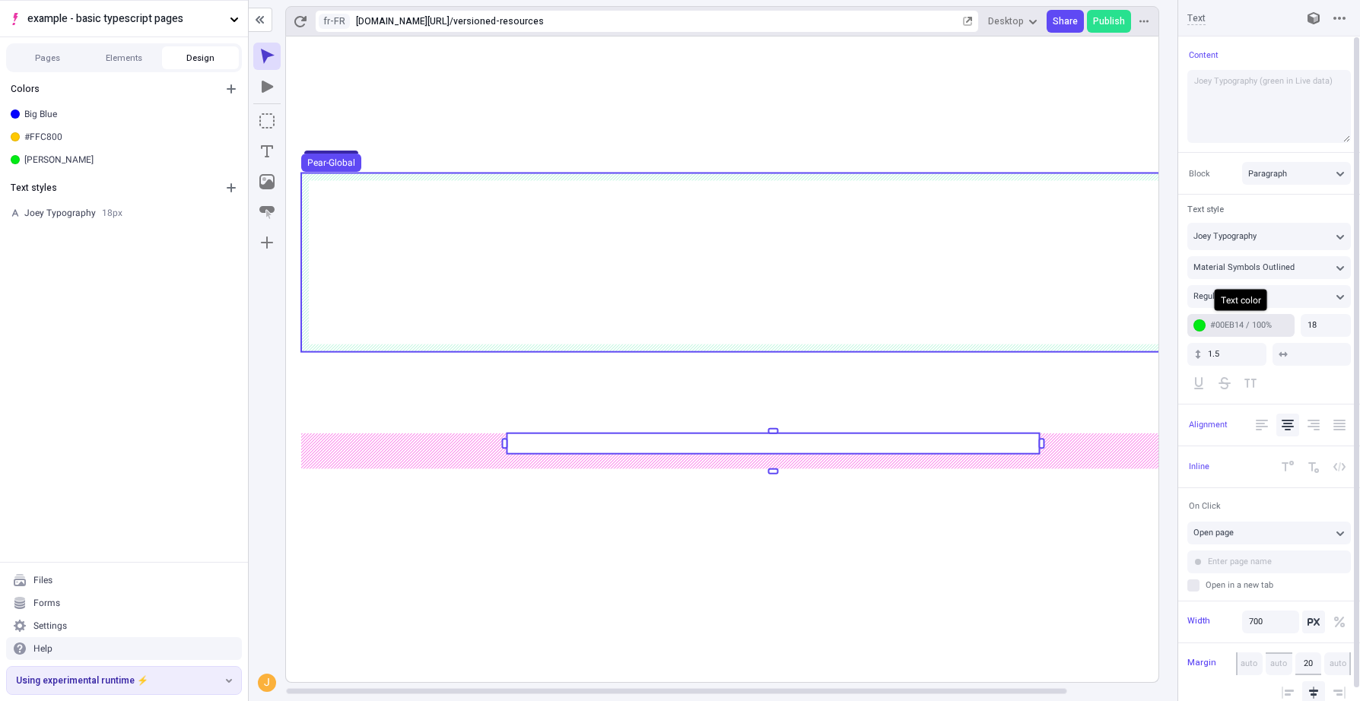
click at [1269, 327] on div "#00EB14 / 100%" at bounding box center [1249, 324] width 78 height 11
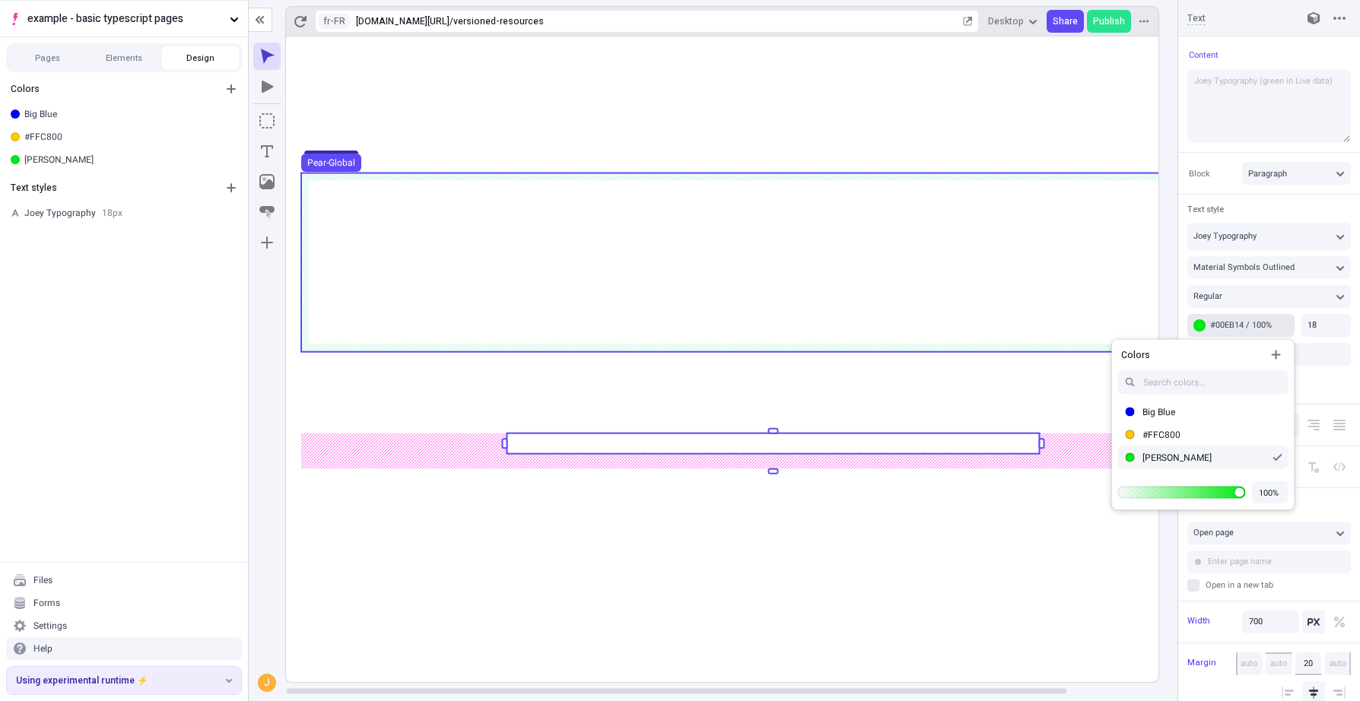
click at [1192, 452] on div "[PERSON_NAME]" at bounding box center [1204, 458] width 125 height 12
click at [1187, 459] on div "[PERSON_NAME]" at bounding box center [1204, 458] width 125 height 12
click at [1170, 427] on div "#FFC800" at bounding box center [1203, 435] width 183 height 23
click at [1184, 459] on div "[PERSON_NAME]" at bounding box center [1212, 458] width 140 height 12
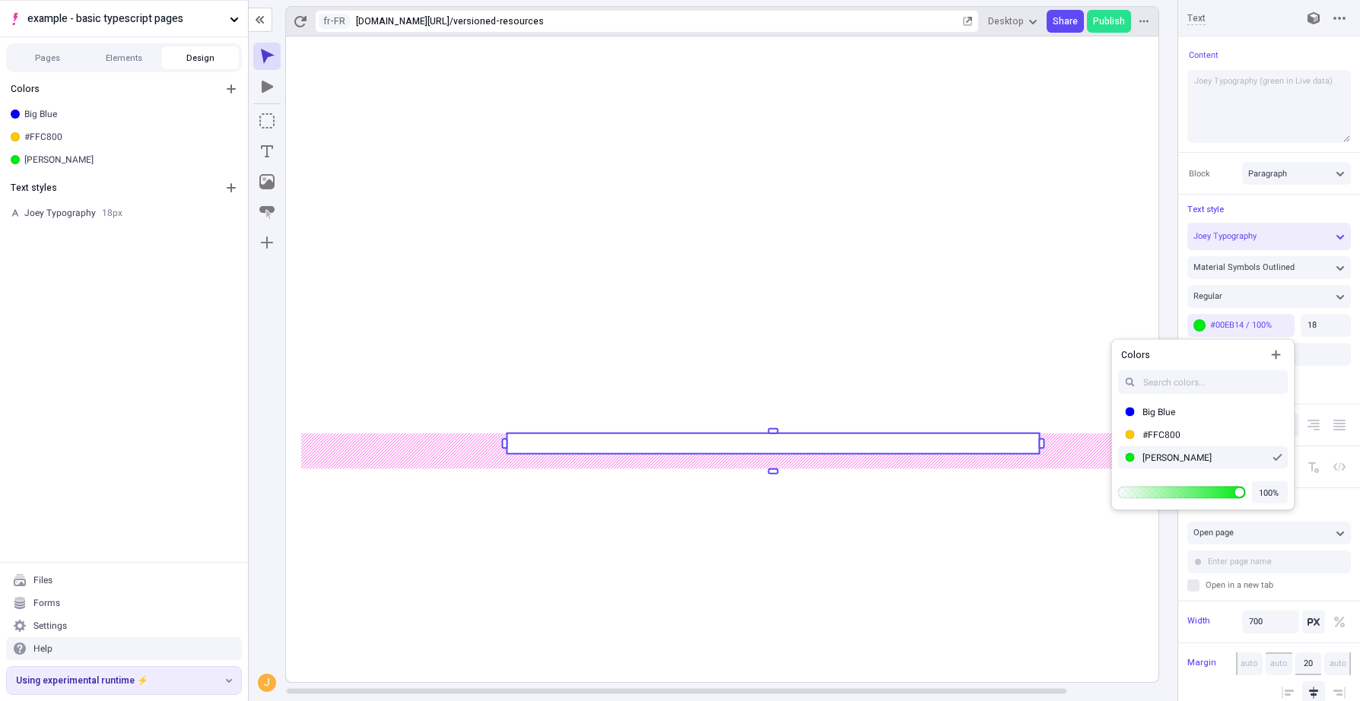
click at [916, 545] on rect at bounding box center [773, 360] width 974 height 646
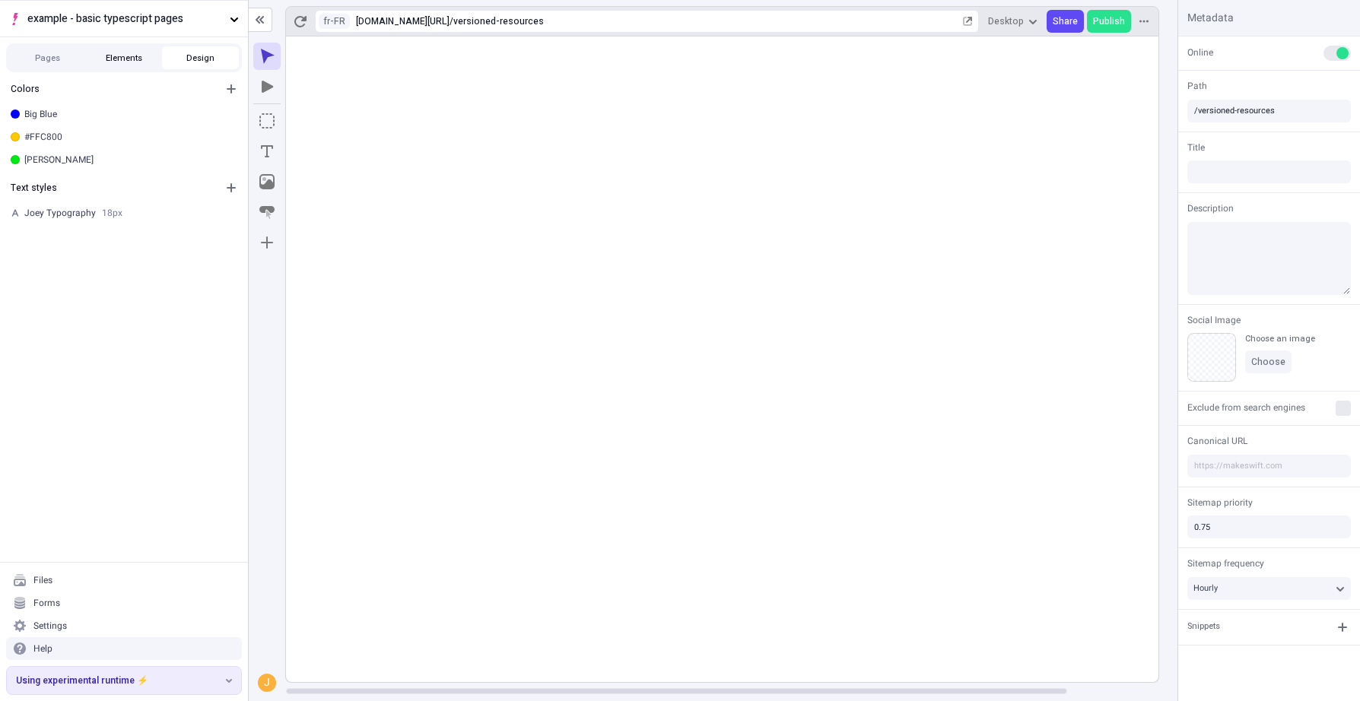
click at [114, 61] on button "Elements" at bounding box center [124, 57] width 77 height 23
click at [193, 63] on button "Design" at bounding box center [200, 57] width 77 height 23
click at [77, 157] on div "[PERSON_NAME]" at bounding box center [129, 160] width 211 height 12
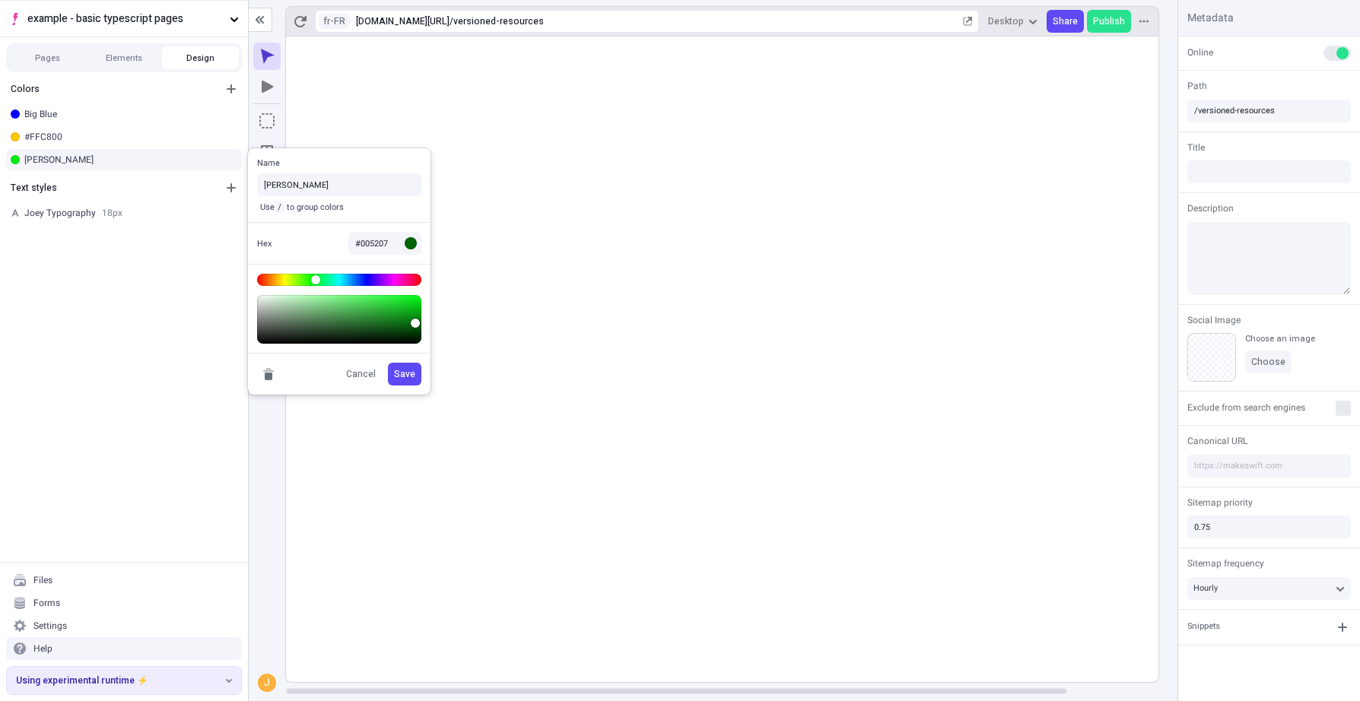
type input "#005407"
click at [426, 325] on body "example - basic typescript pages Pages Elements Design Colors Big Blue #FFC800 …" at bounding box center [680, 350] width 1360 height 701
click at [411, 373] on span "Save" at bounding box center [404, 374] width 21 height 12
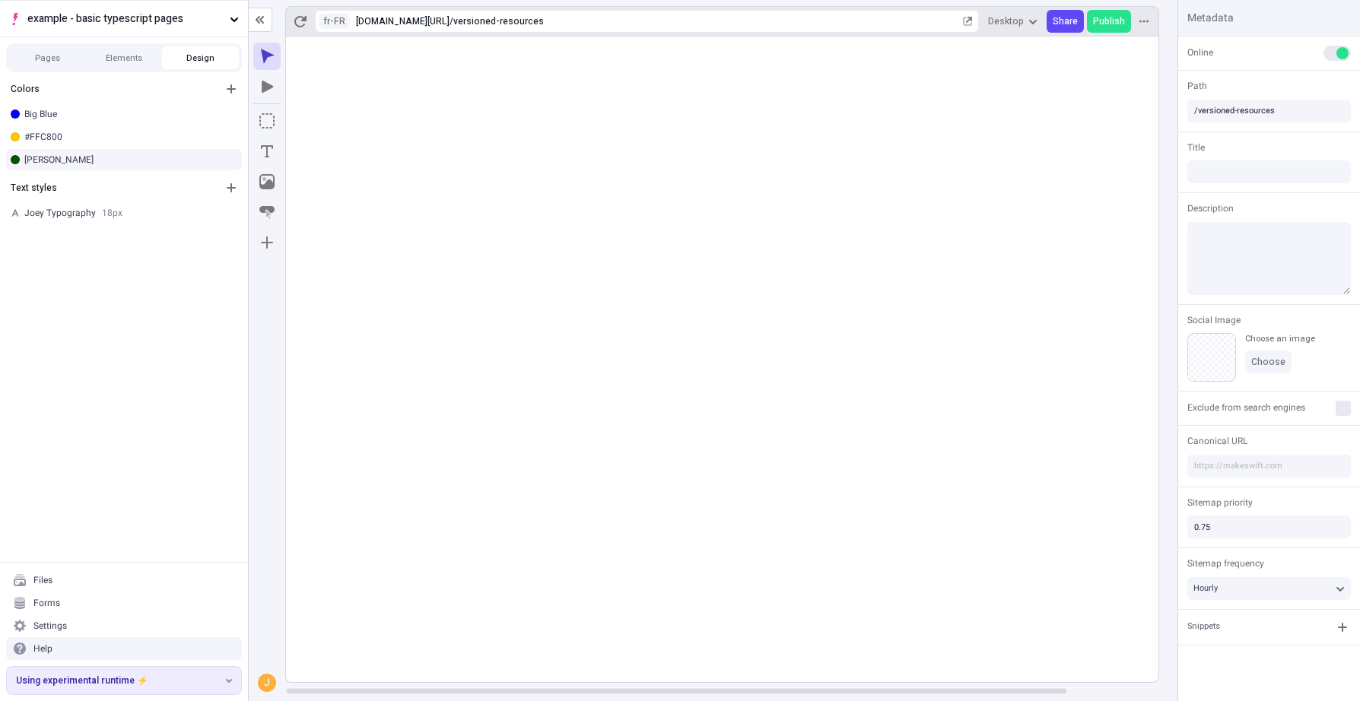
click at [79, 158] on div "[PERSON_NAME]" at bounding box center [129, 160] width 211 height 12
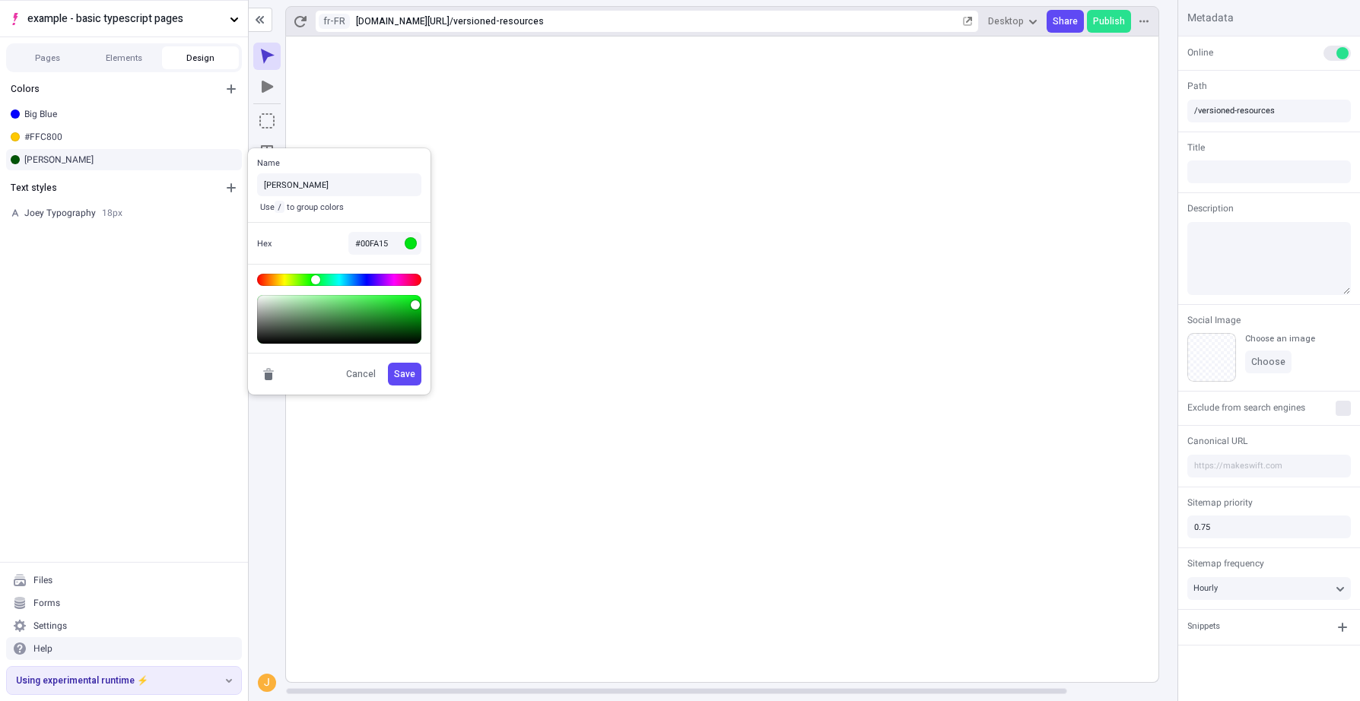
type input "#00FF15"
click at [436, 293] on body "example - basic typescript pages Pages Elements Design Colors Big Blue #FFC800 …" at bounding box center [680, 350] width 1360 height 701
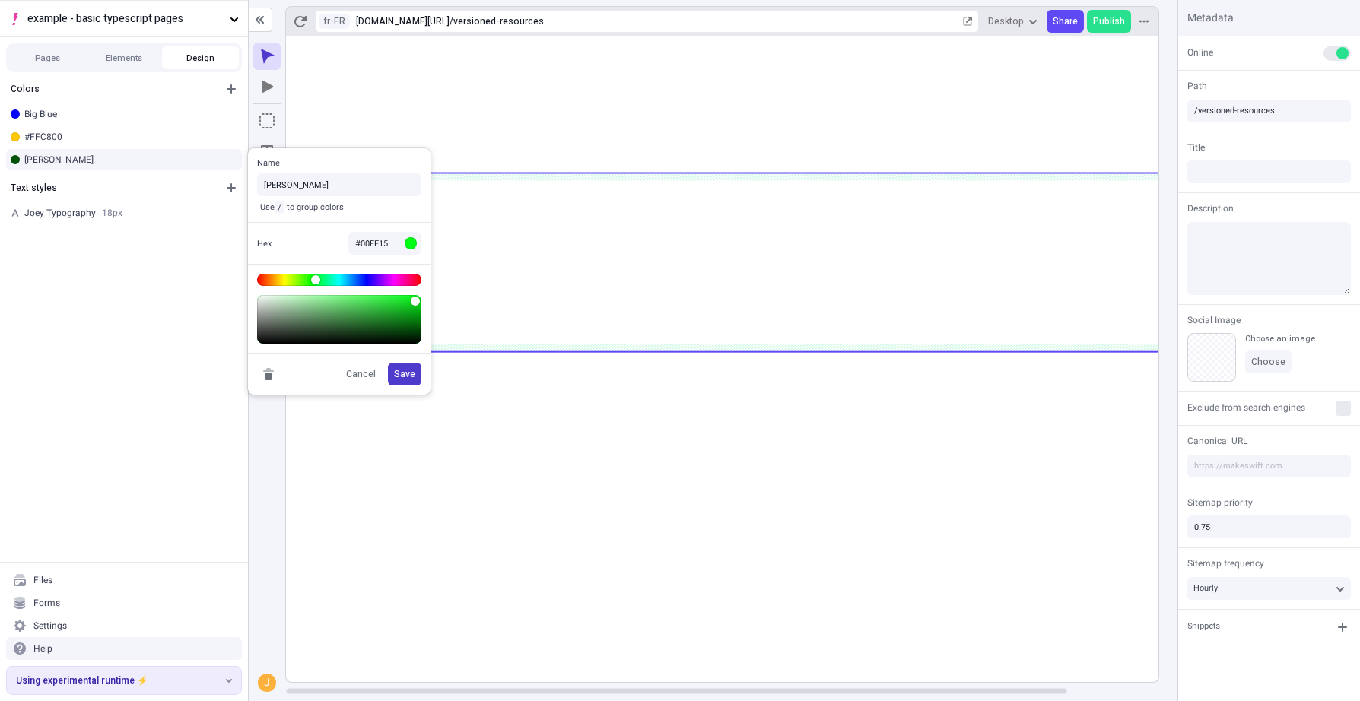
click at [415, 369] on button "Save" at bounding box center [404, 374] width 33 height 23
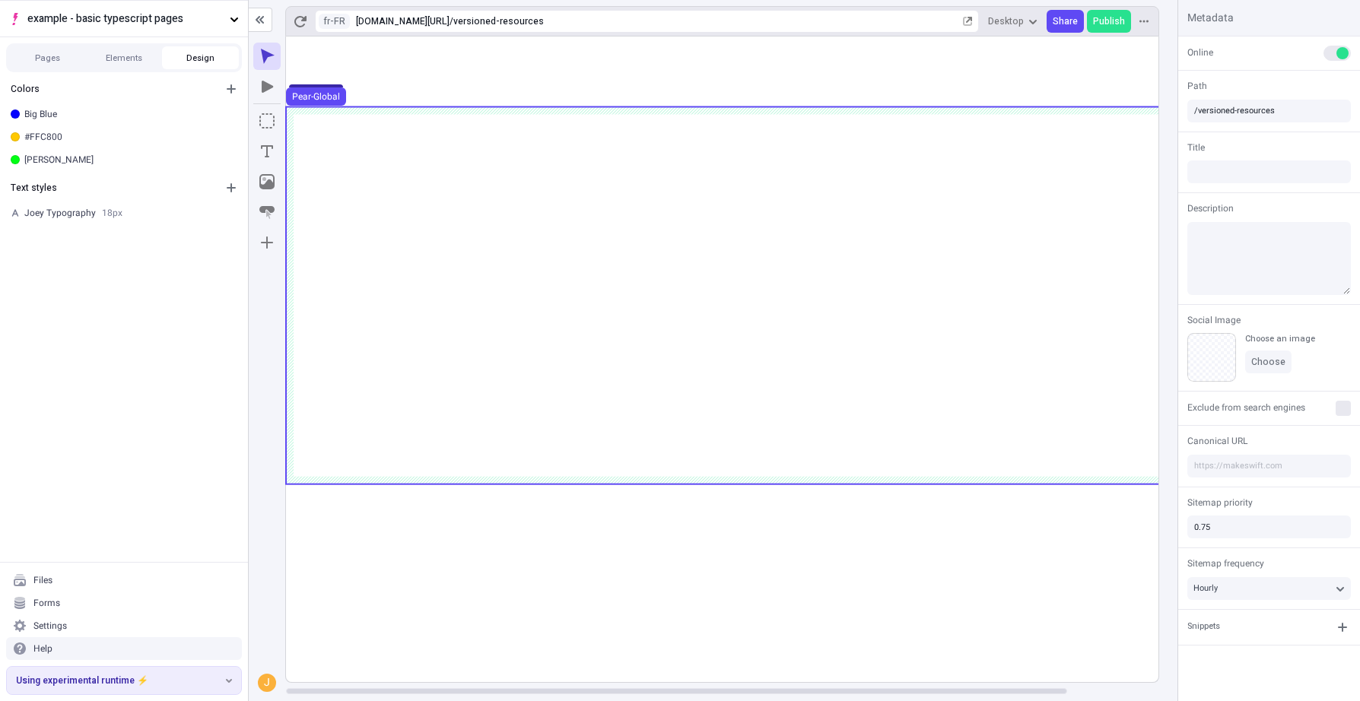
click at [580, 576] on rect at bounding box center [773, 360] width 974 height 646
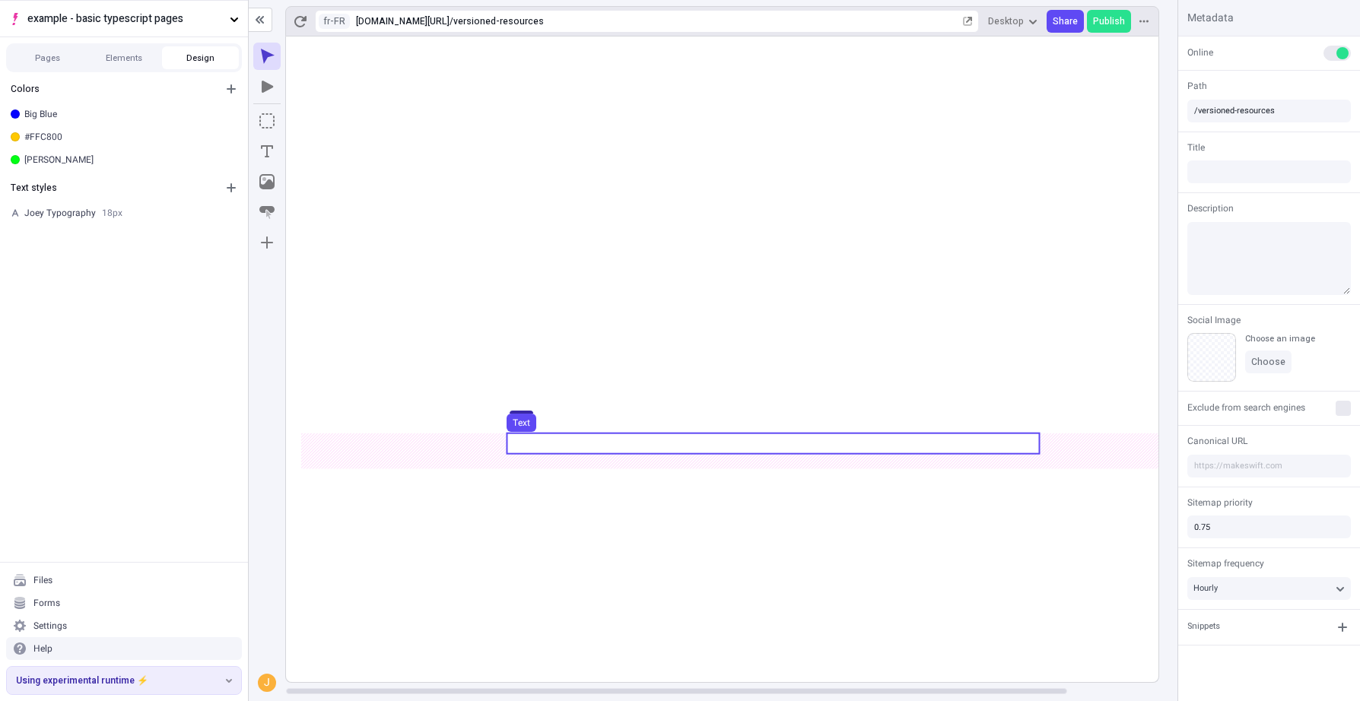
click at [820, 450] on use at bounding box center [773, 443] width 532 height 21
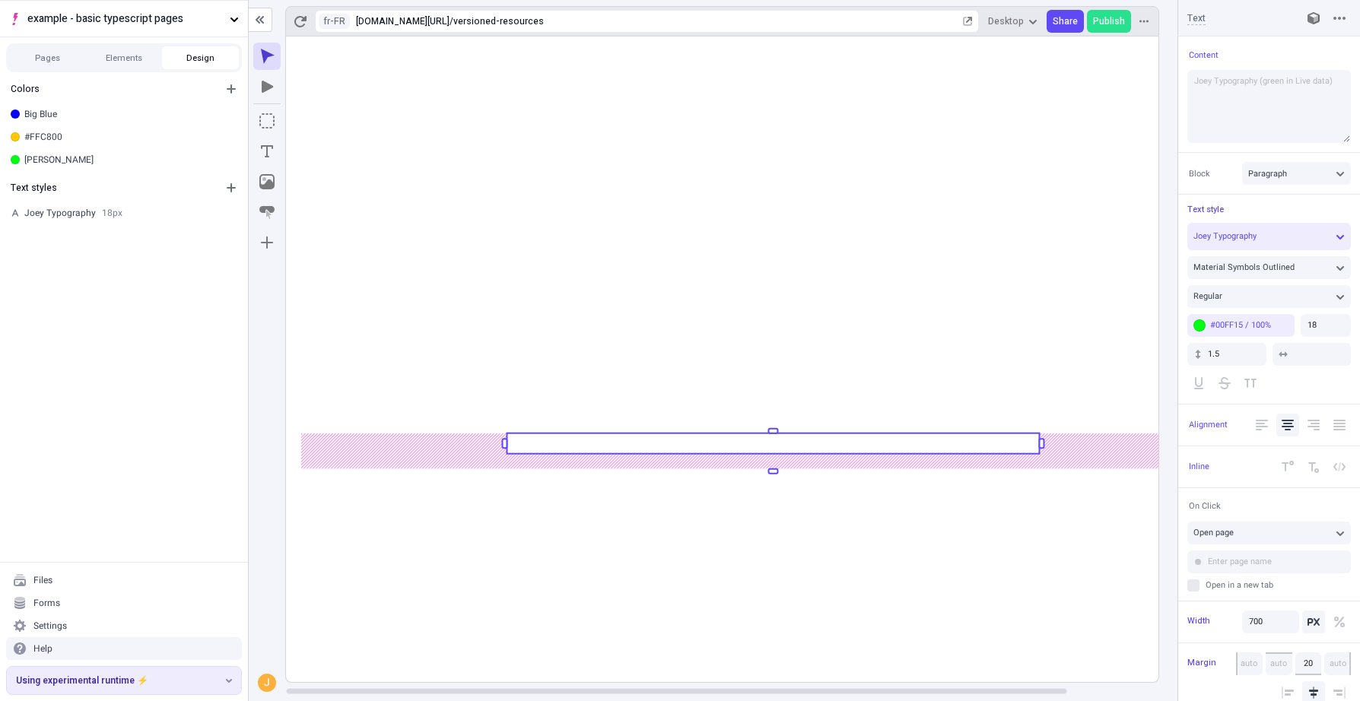
click at [926, 576] on rect at bounding box center [773, 360] width 974 height 646
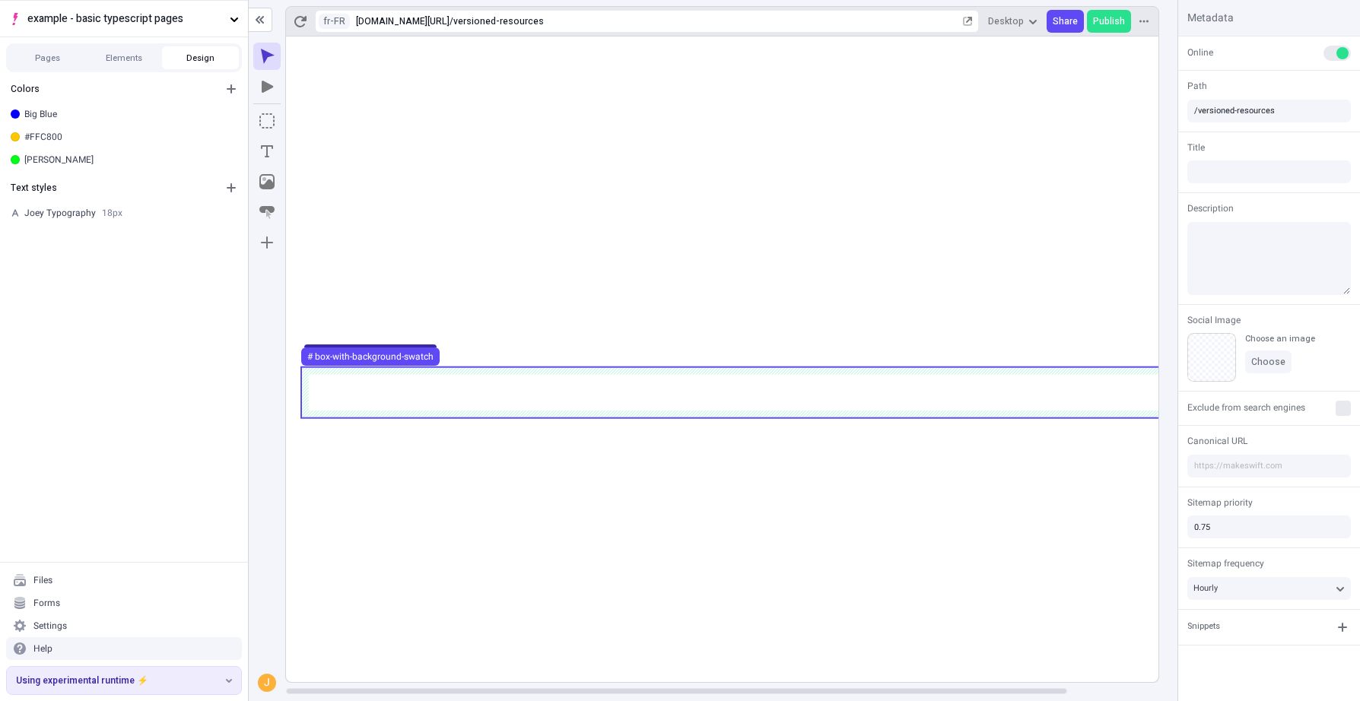
click at [992, 407] on use at bounding box center [773, 392] width 944 height 51
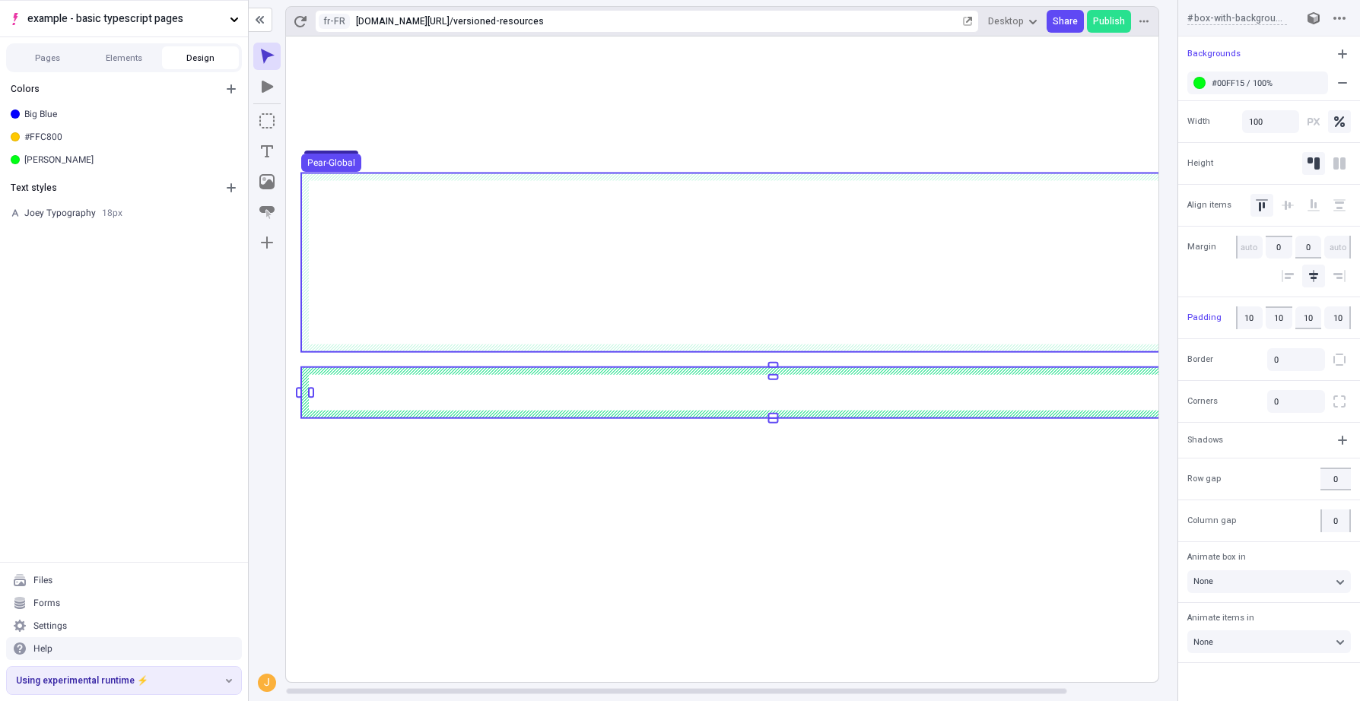
click at [824, 290] on use at bounding box center [773, 262] width 944 height 179
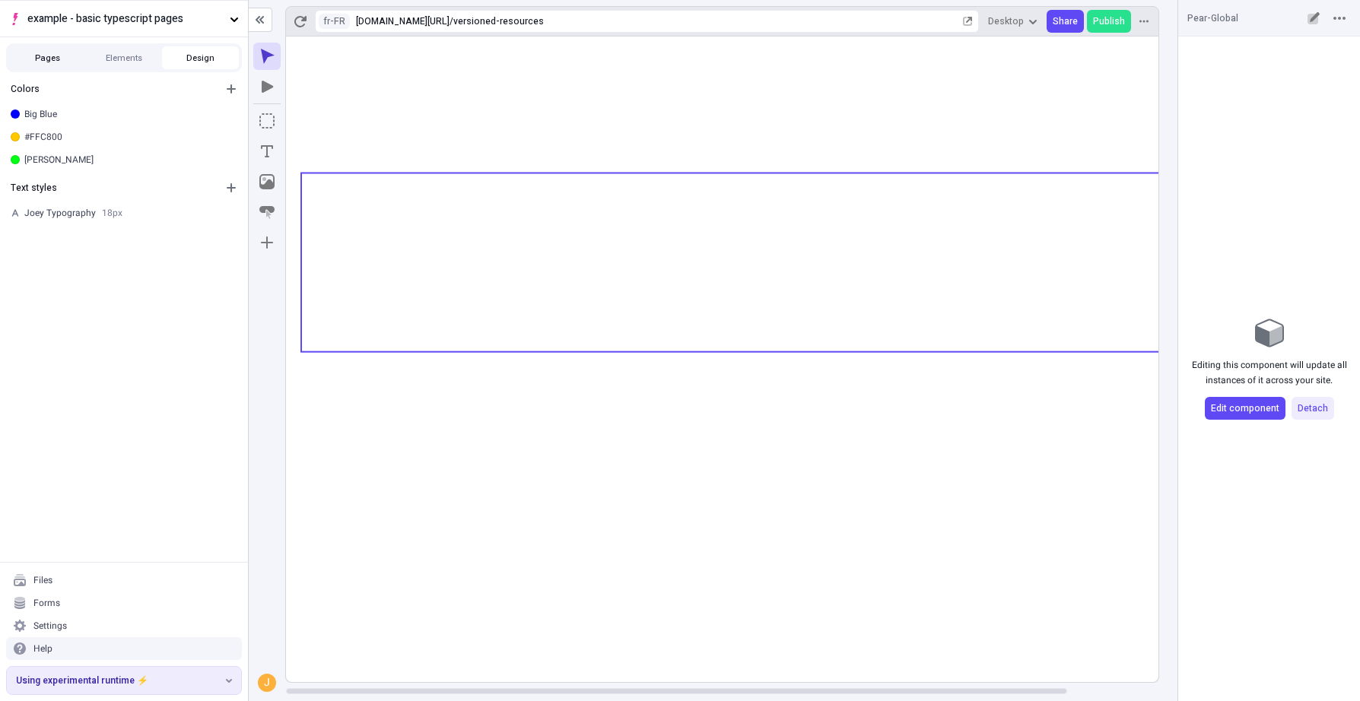
click at [65, 60] on button "Pages" at bounding box center [47, 57] width 77 height 23
click at [104, 119] on div "Global Element" at bounding box center [119, 114] width 190 height 12
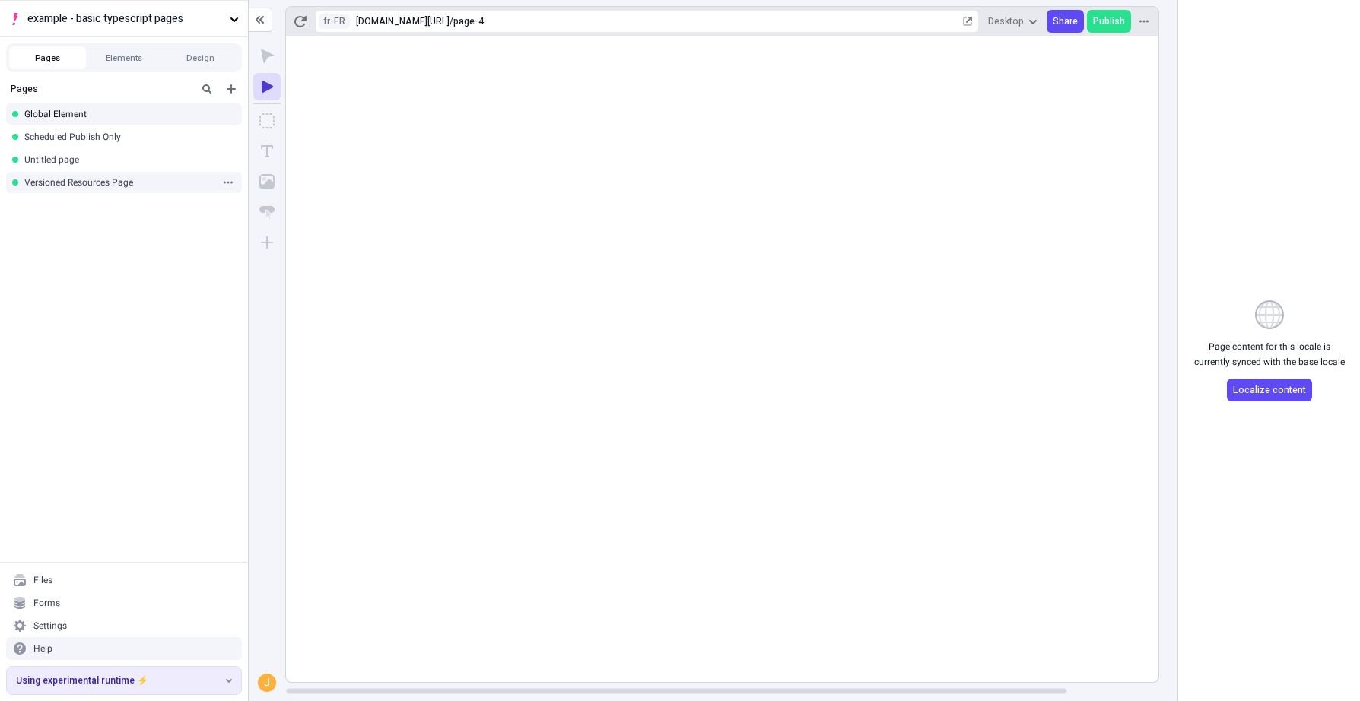
click at [88, 179] on div "Versioned Resources Page" at bounding box center [119, 182] width 190 height 12
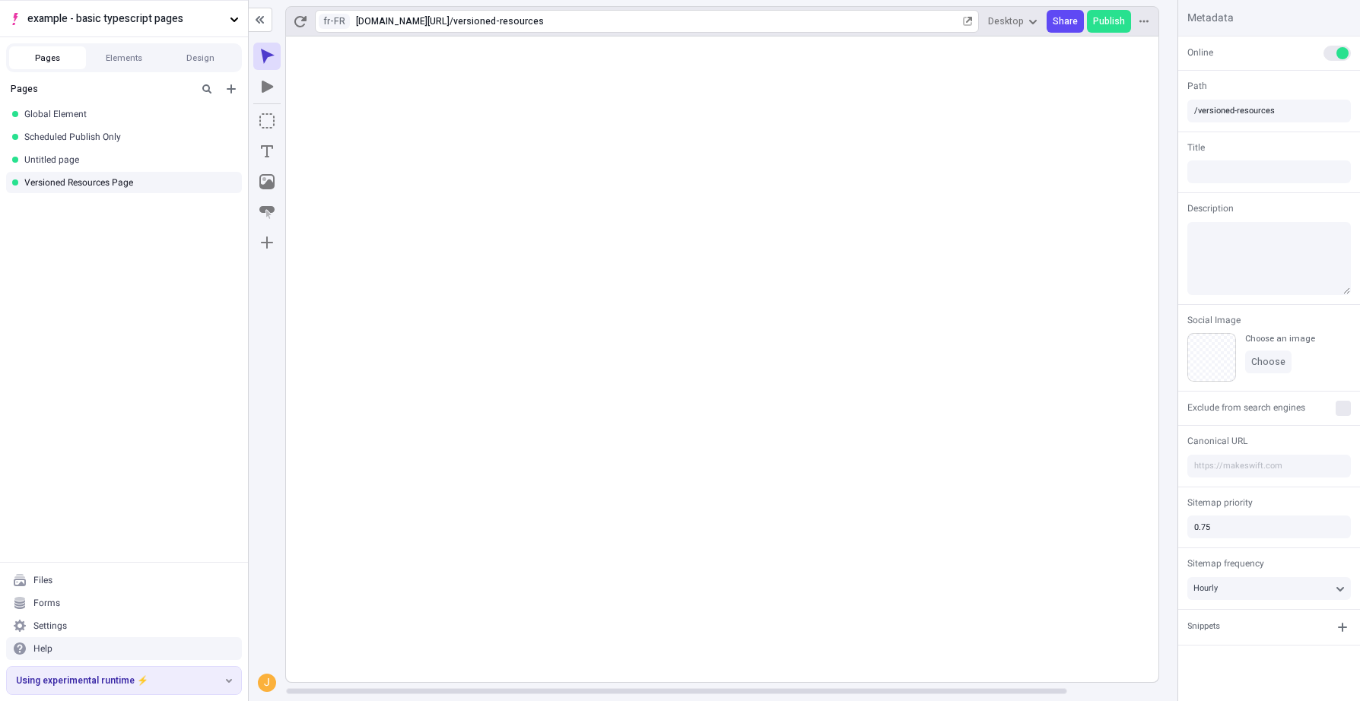
click at [335, 29] on div "fr-FR [URL][DOMAIN_NAME] / versioned-resources" at bounding box center [647, 21] width 664 height 23
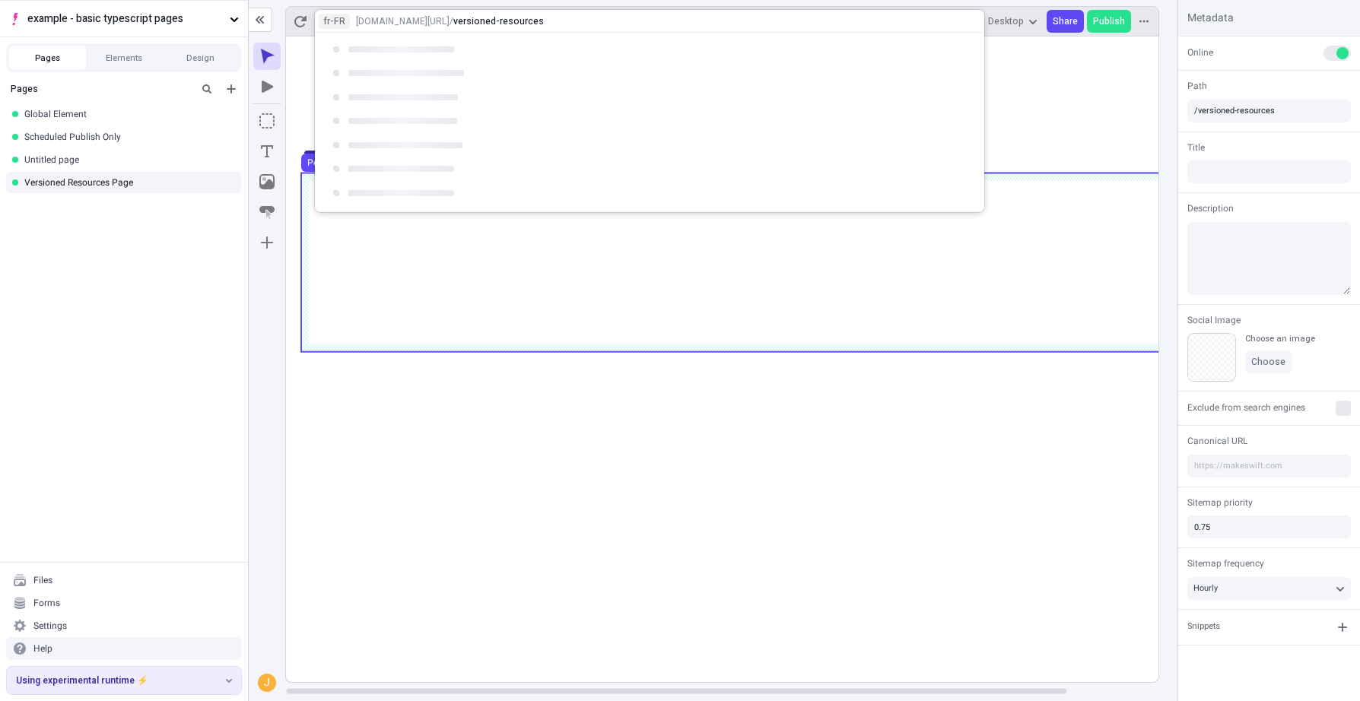
click at [333, 283] on use at bounding box center [773, 262] width 944 height 179
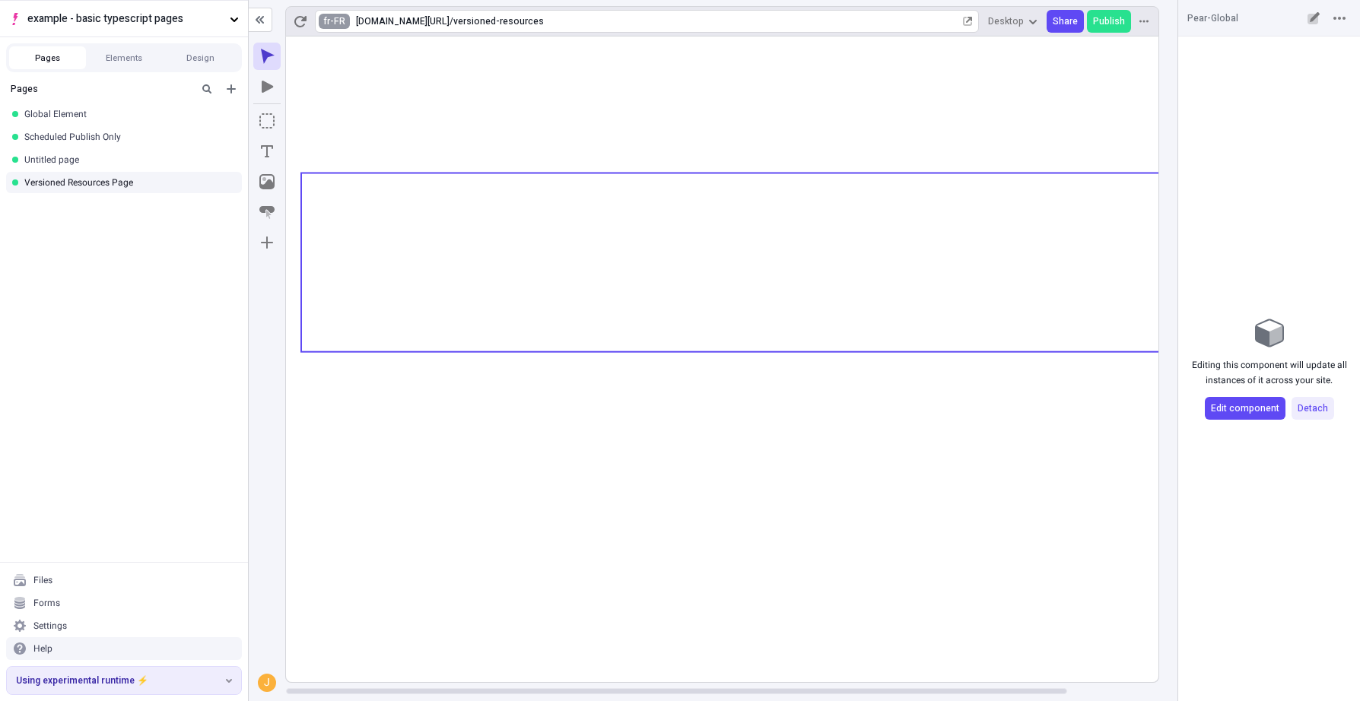
click at [338, 22] on html "example - basic typescript pages Pages Elements Design Pages Global Element Sch…" at bounding box center [680, 350] width 1360 height 701
click at [354, 45] on div "en-US" at bounding box center [352, 46] width 30 height 12
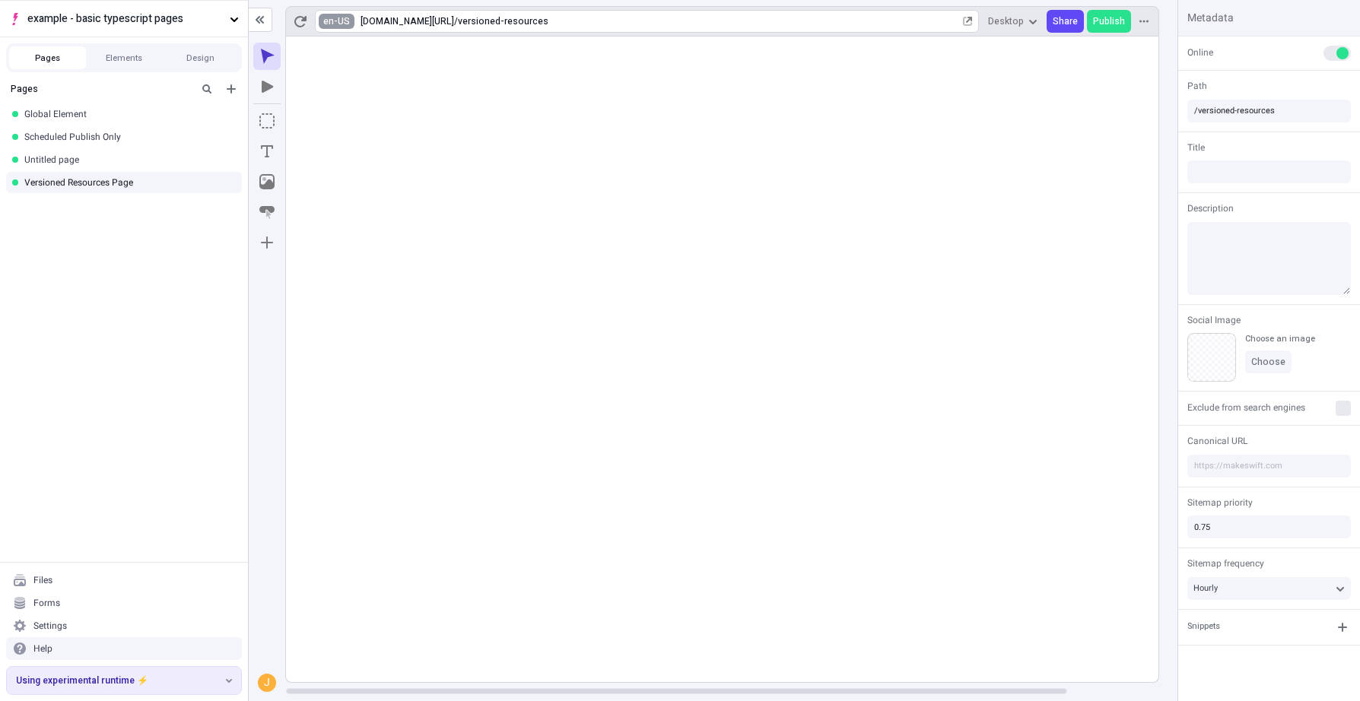
click at [337, 21] on html "example - basic typescript pages Pages Elements Design Pages Global Element Sch…" at bounding box center [680, 350] width 1360 height 701
click at [361, 75] on div "fr-FR French ([GEOGRAPHIC_DATA])" at bounding box center [419, 82] width 189 height 23
click at [345, 20] on html "example - basic typescript pages Pages Elements Design Pages Global Element Sch…" at bounding box center [680, 350] width 1360 height 701
click at [365, 53] on div "en-US English ([GEOGRAPHIC_DATA])" at bounding box center [426, 46] width 202 height 23
click at [691, 537] on rect at bounding box center [773, 360] width 974 height 646
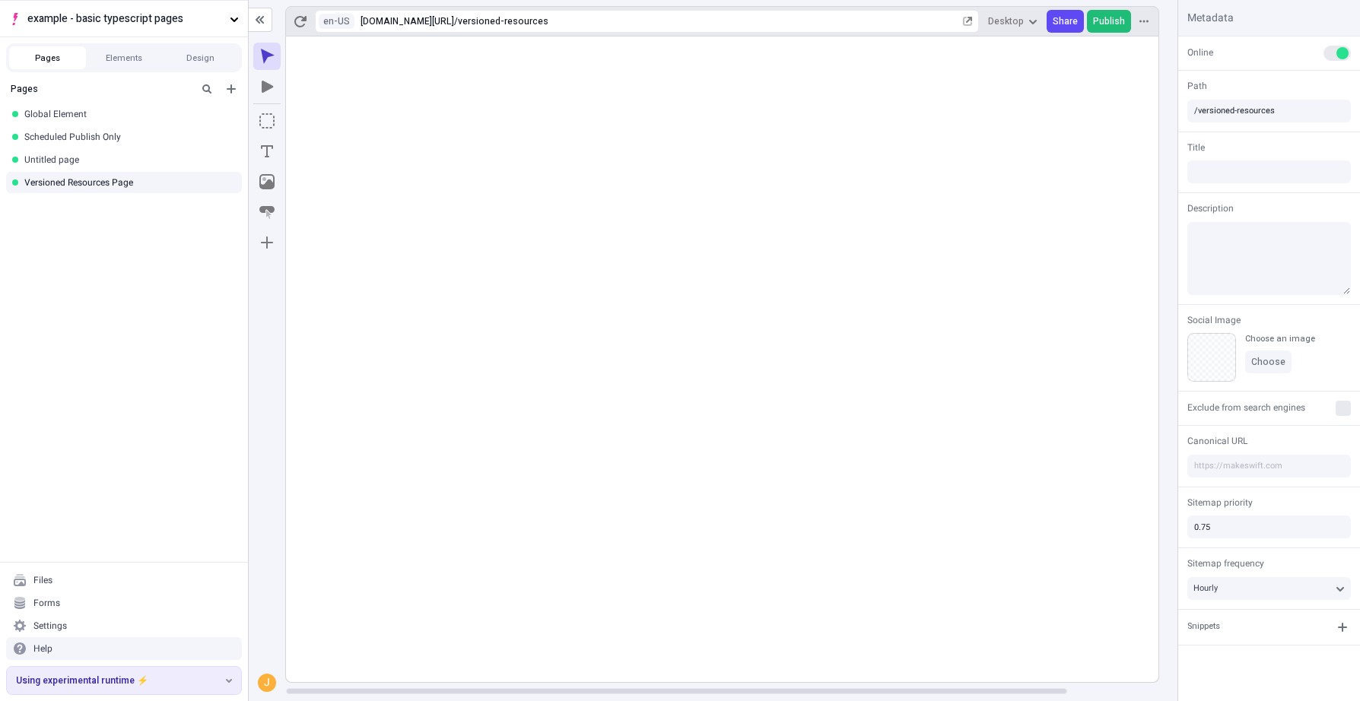
click at [1097, 25] on span "Publish" at bounding box center [1109, 21] width 32 height 12
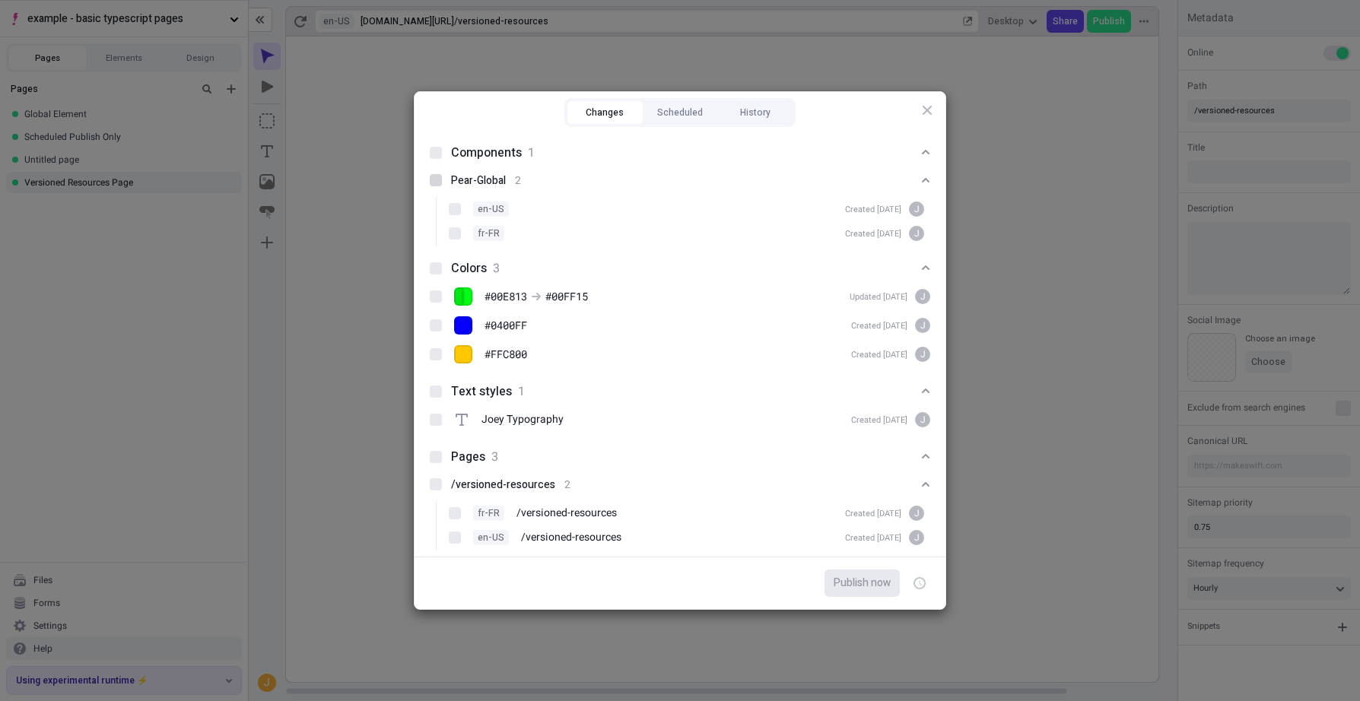
click at [430, 182] on div at bounding box center [436, 180] width 12 height 12
checkbox input "true"
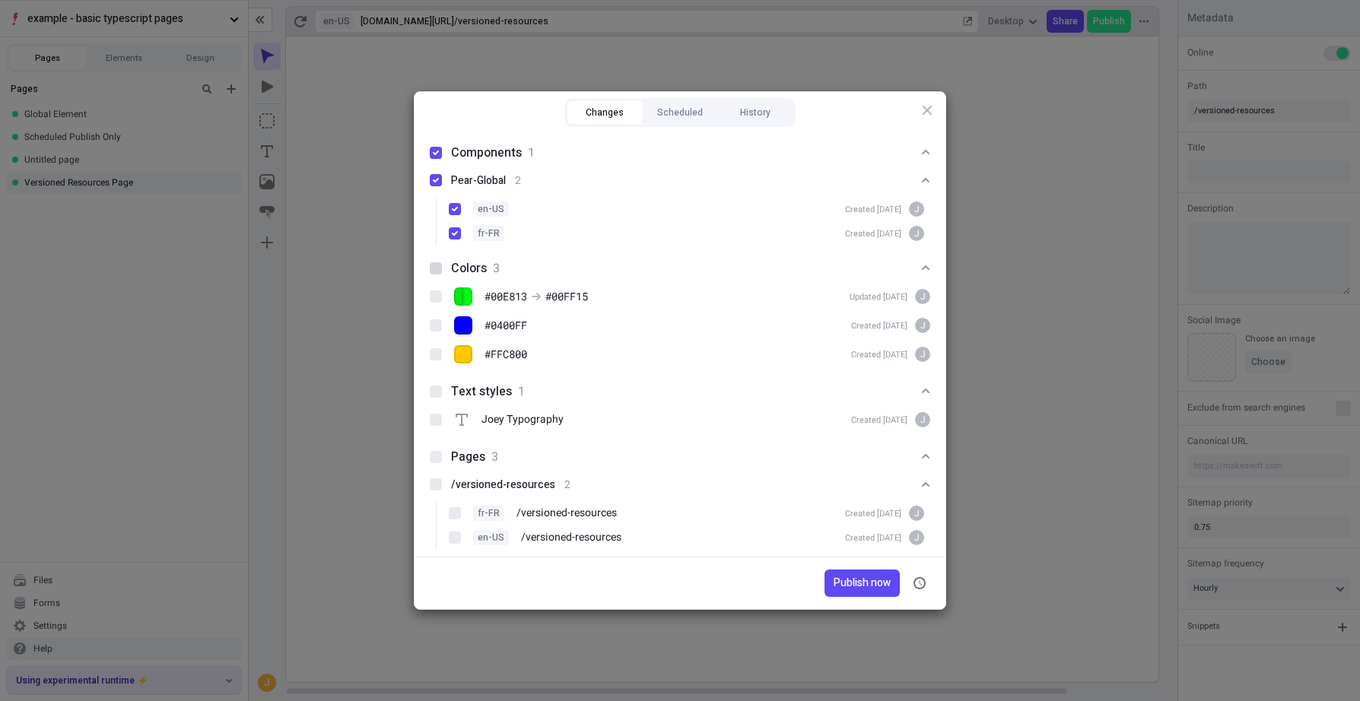
click at [432, 264] on div at bounding box center [436, 268] width 12 height 12
checkbox input "true"
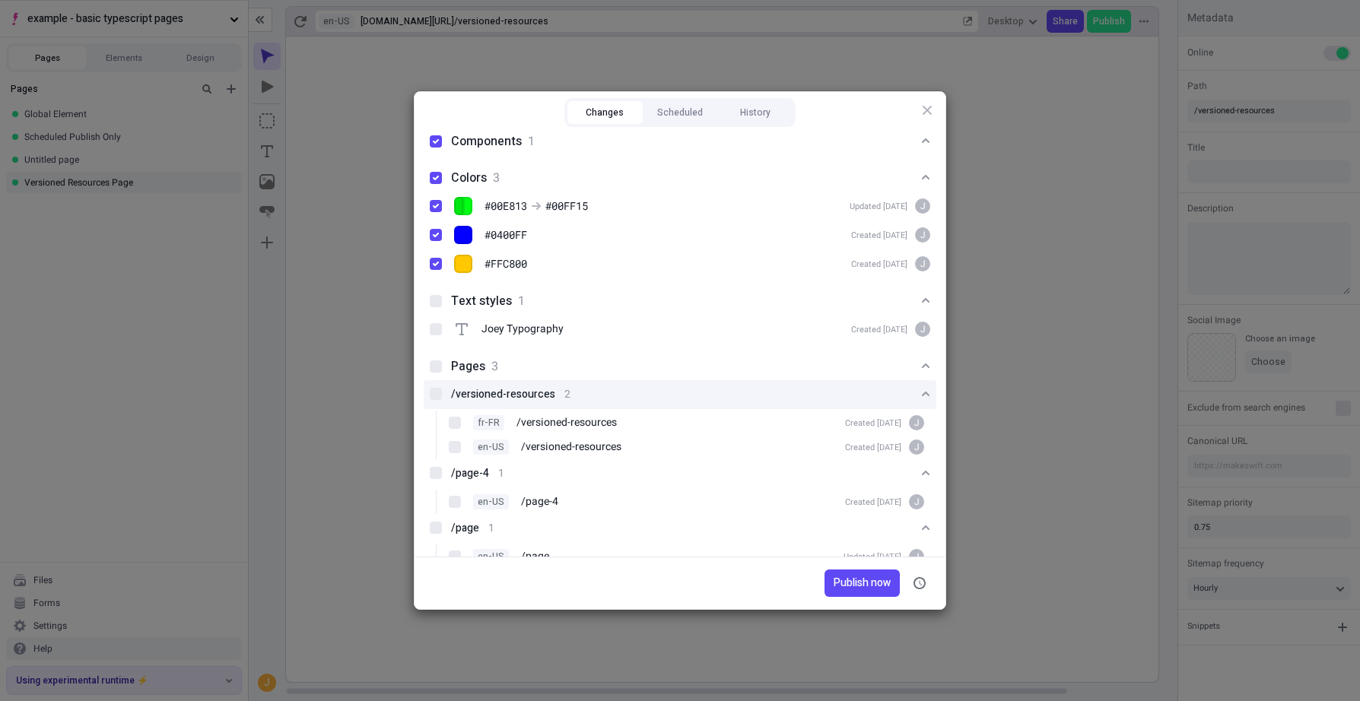
scroll to position [121, 0]
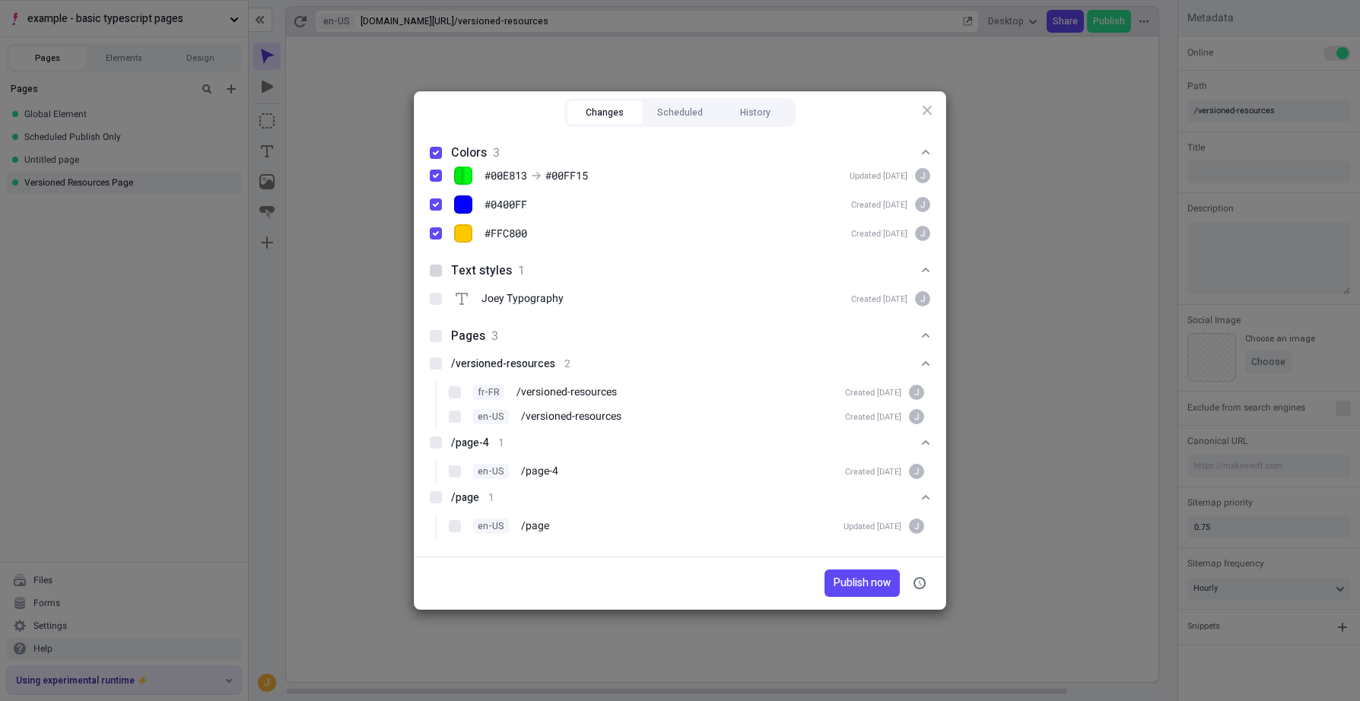
click at [436, 271] on div at bounding box center [436, 271] width 12 height 12
checkbox input "true"
click at [437, 360] on div at bounding box center [436, 363] width 12 height 12
checkbox input "true"
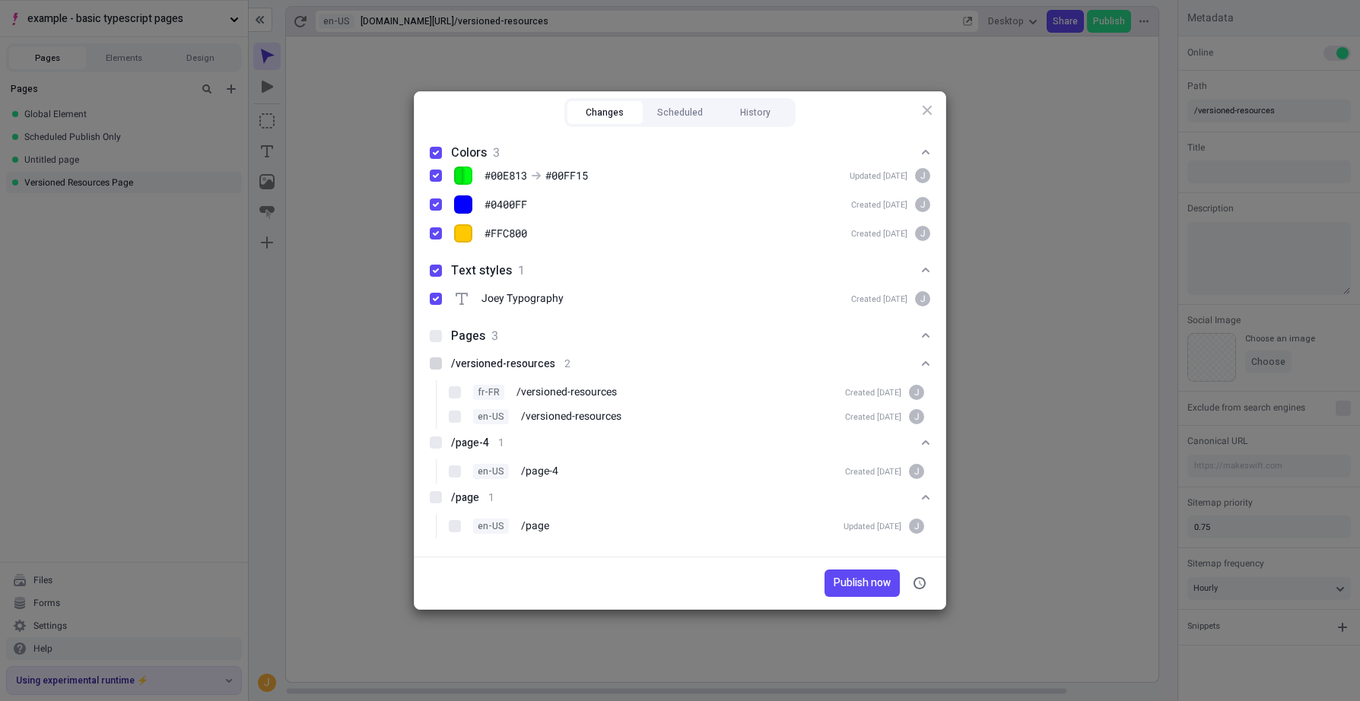
checkbox input "true"
click at [927, 110] on icon "button" at bounding box center [927, 110] width 9 height 9
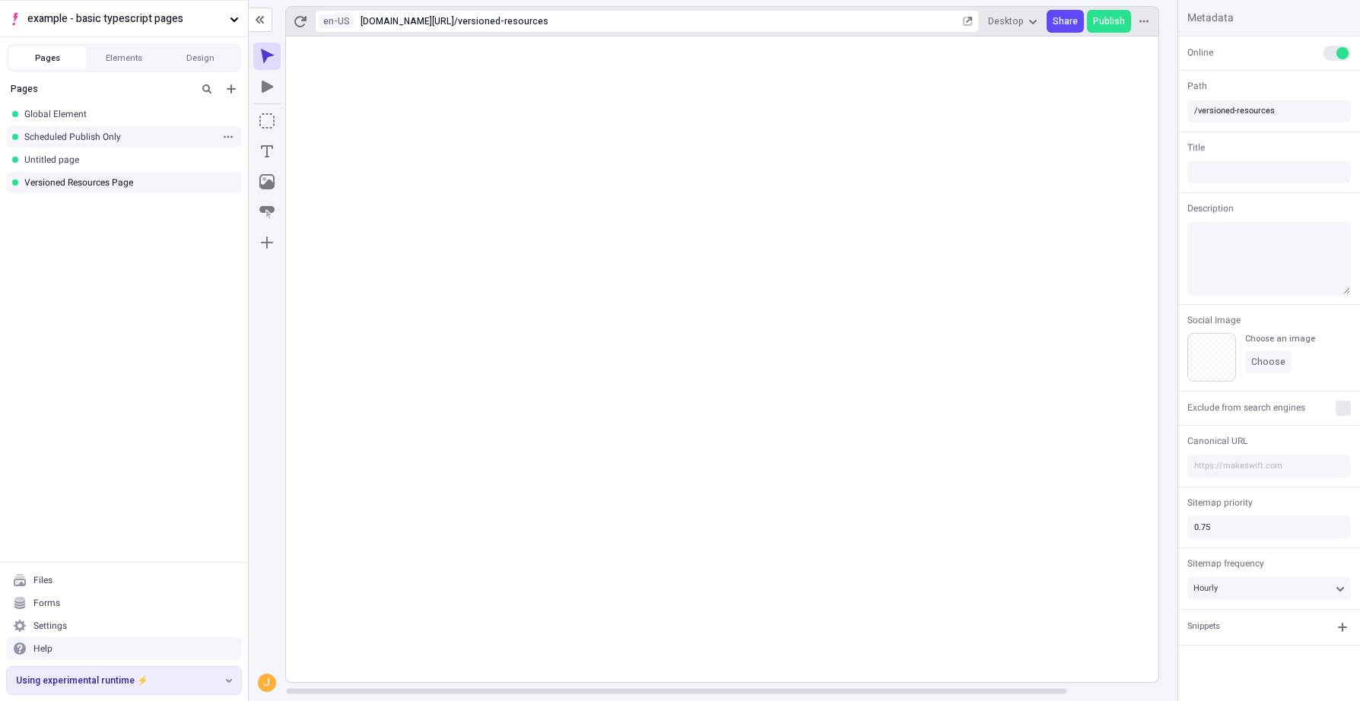
click at [102, 135] on div "Scheduled Publish Only" at bounding box center [119, 137] width 190 height 12
click at [144, 164] on div "Untitled page" at bounding box center [119, 160] width 190 height 12
click at [1109, 21] on span "Publish" at bounding box center [1109, 21] width 32 height 12
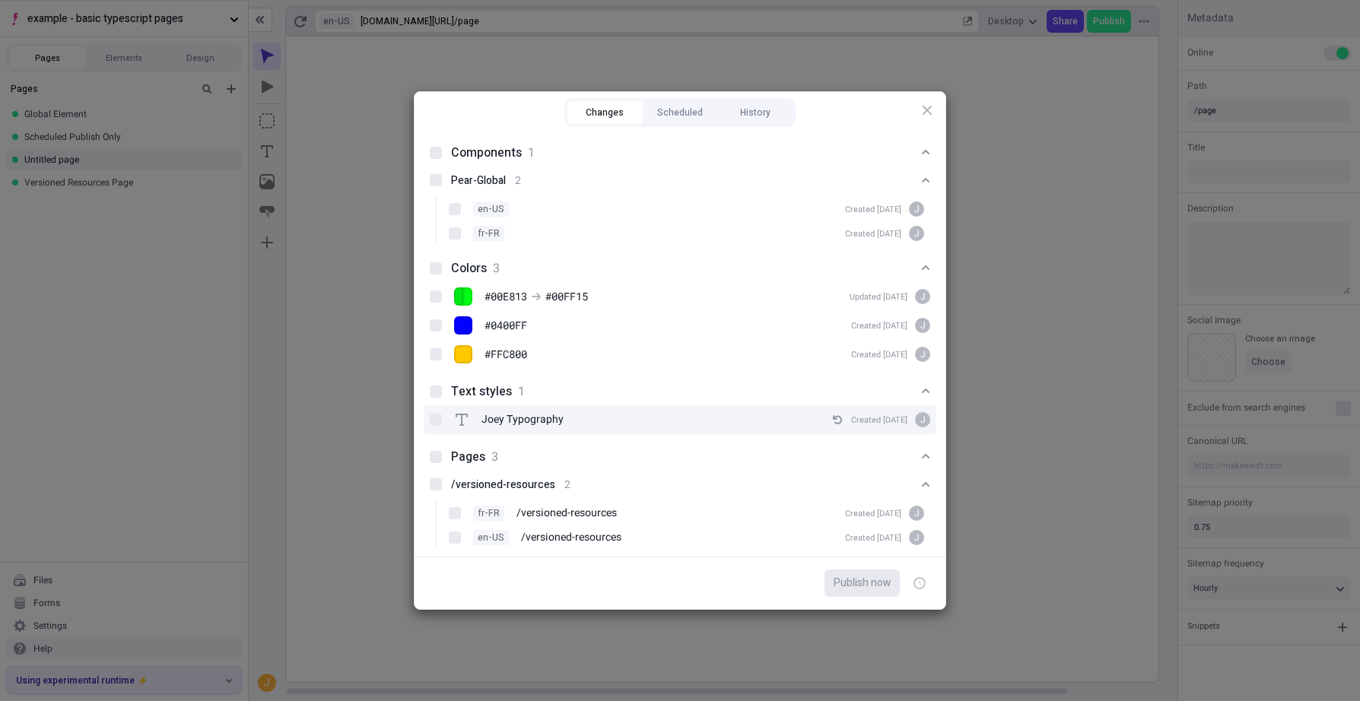
scroll to position [121, 0]
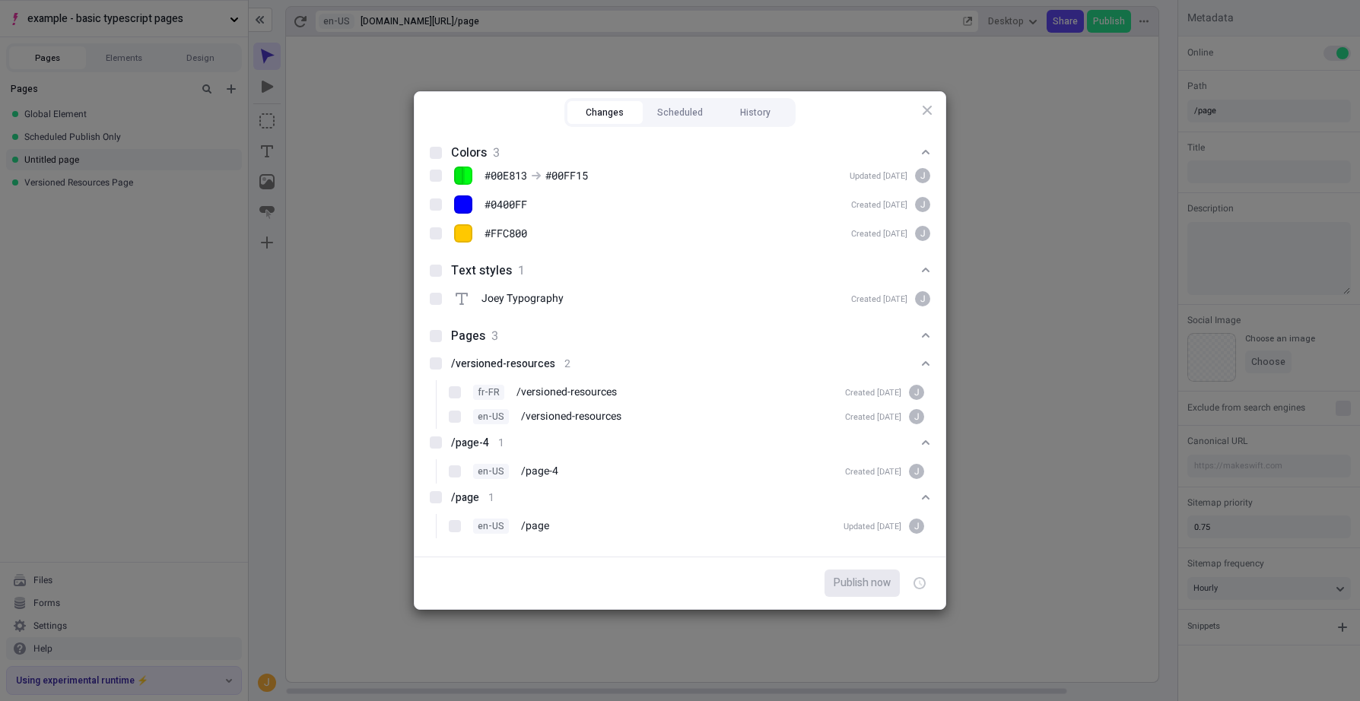
click at [189, 329] on div "Changes Scheduled History Components 1 Pear-Global 2 en-US Created [DATE] J fr-…" at bounding box center [680, 350] width 1360 height 701
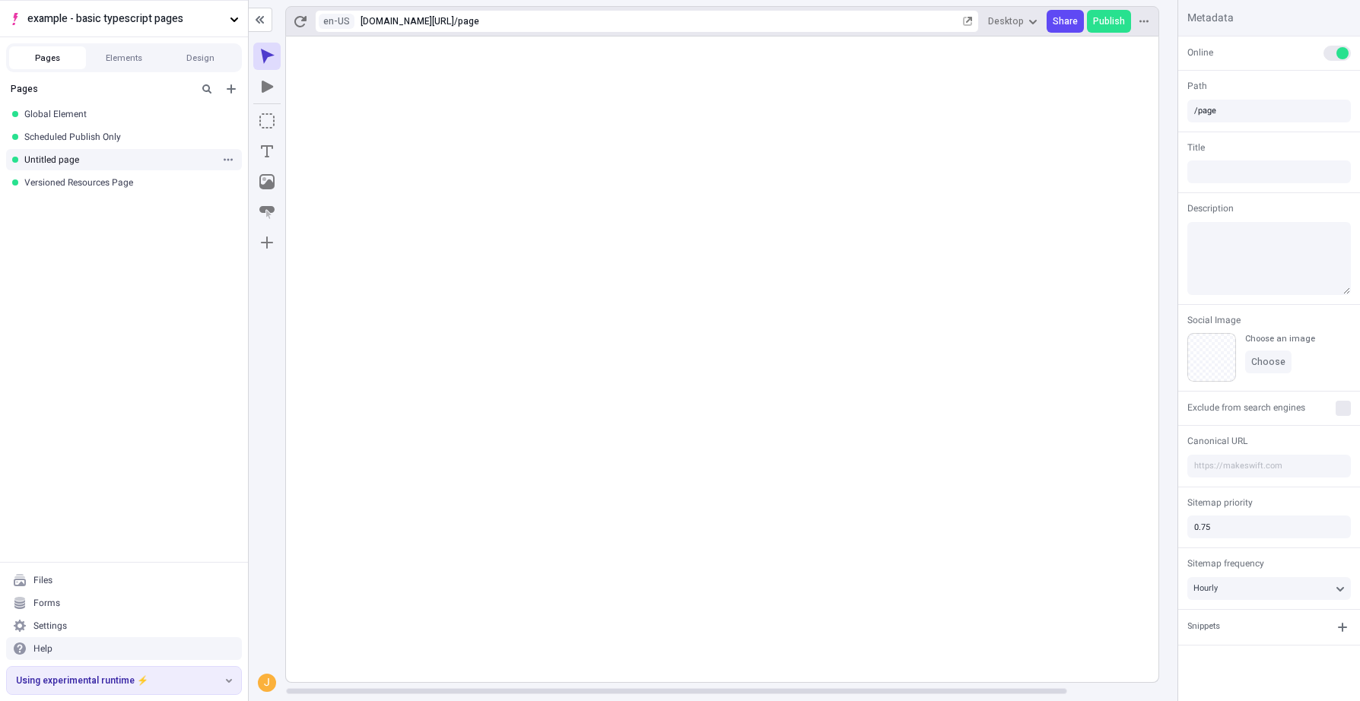
click at [144, 168] on div "Untitled page" at bounding box center [124, 159] width 248 height 23
click at [135, 183] on div "Versioned Resources Page" at bounding box center [119, 182] width 190 height 12
click at [124, 118] on div "Global Element" at bounding box center [119, 114] width 190 height 12
click at [1225, 111] on input "/page-4" at bounding box center [1269, 111] width 164 height 23
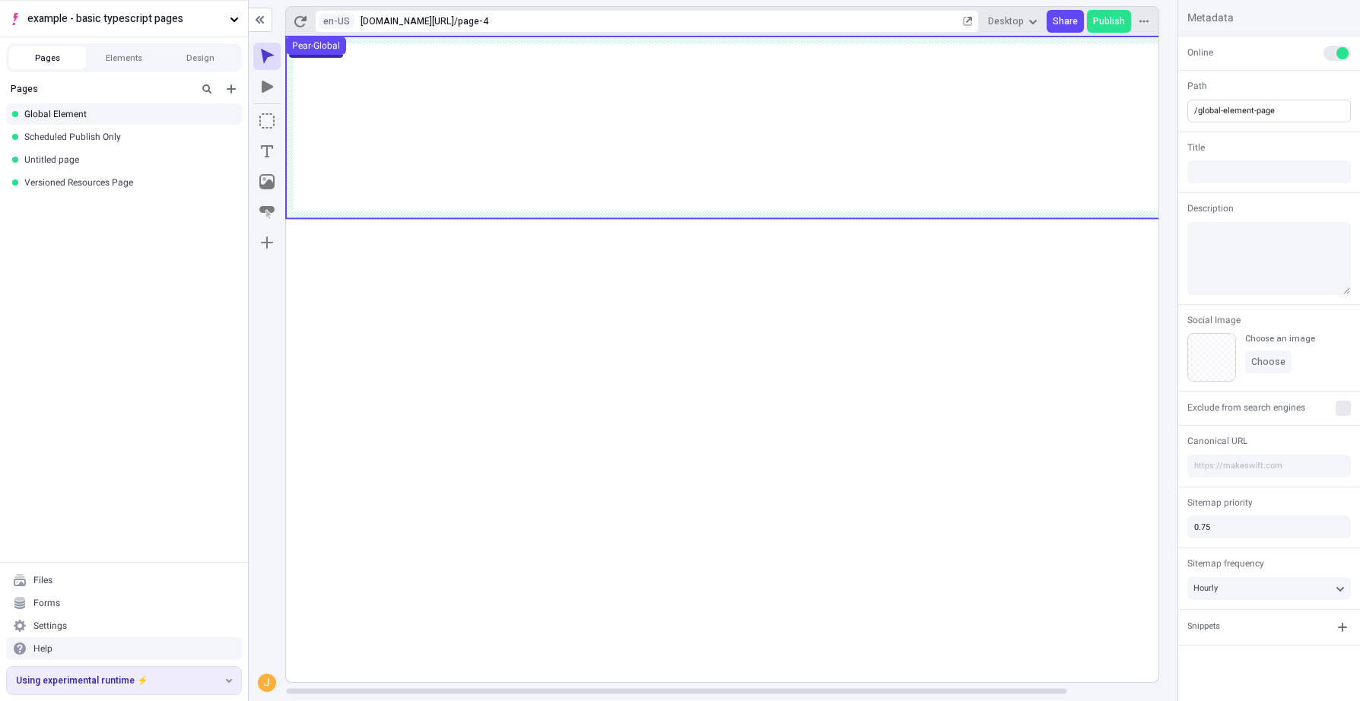
type input "/global-element-page"
click at [1269, 142] on div "Title" at bounding box center [1269, 148] width 164 height 14
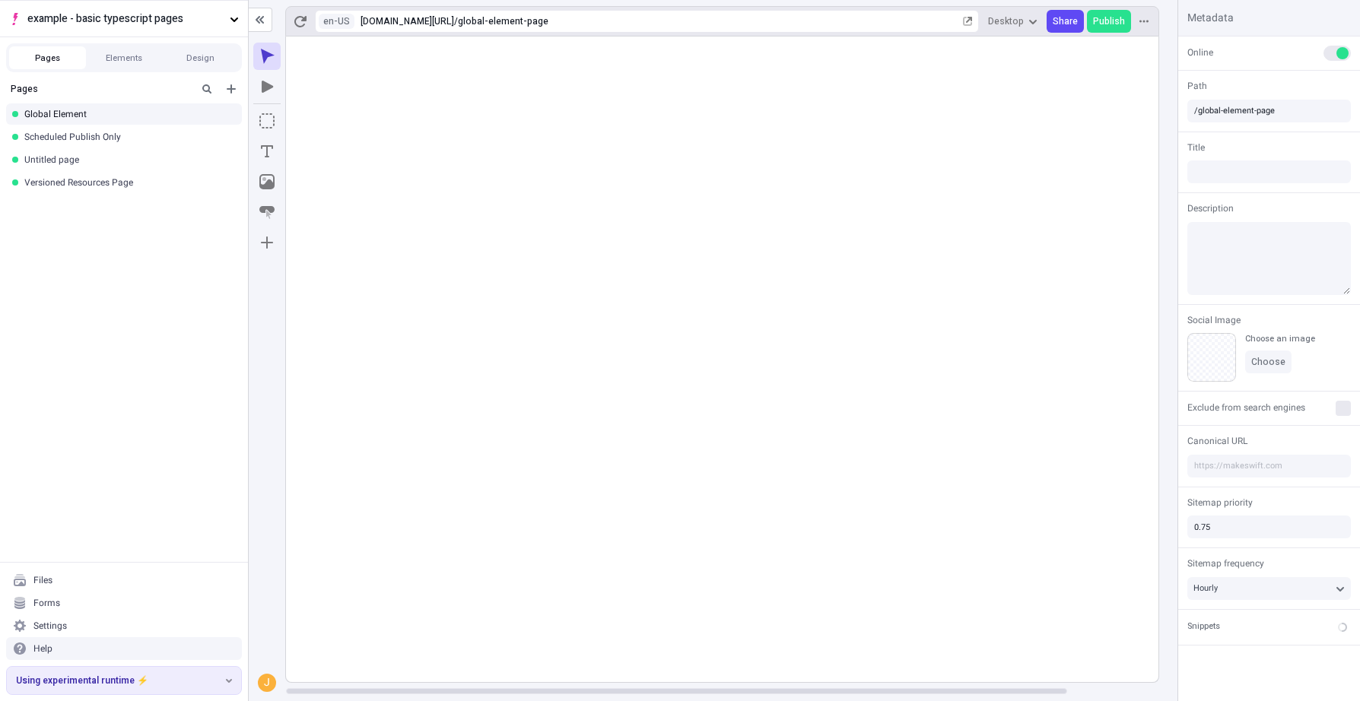
click at [977, 293] on rect at bounding box center [773, 360] width 974 height 646
click at [340, 24] on html "example - basic typescript pages Pages Elements Design Pages Global Element Sch…" at bounding box center [680, 350] width 1360 height 701
click at [365, 75] on div "fr-FR French ([GEOGRAPHIC_DATA])" at bounding box center [419, 82] width 189 height 23
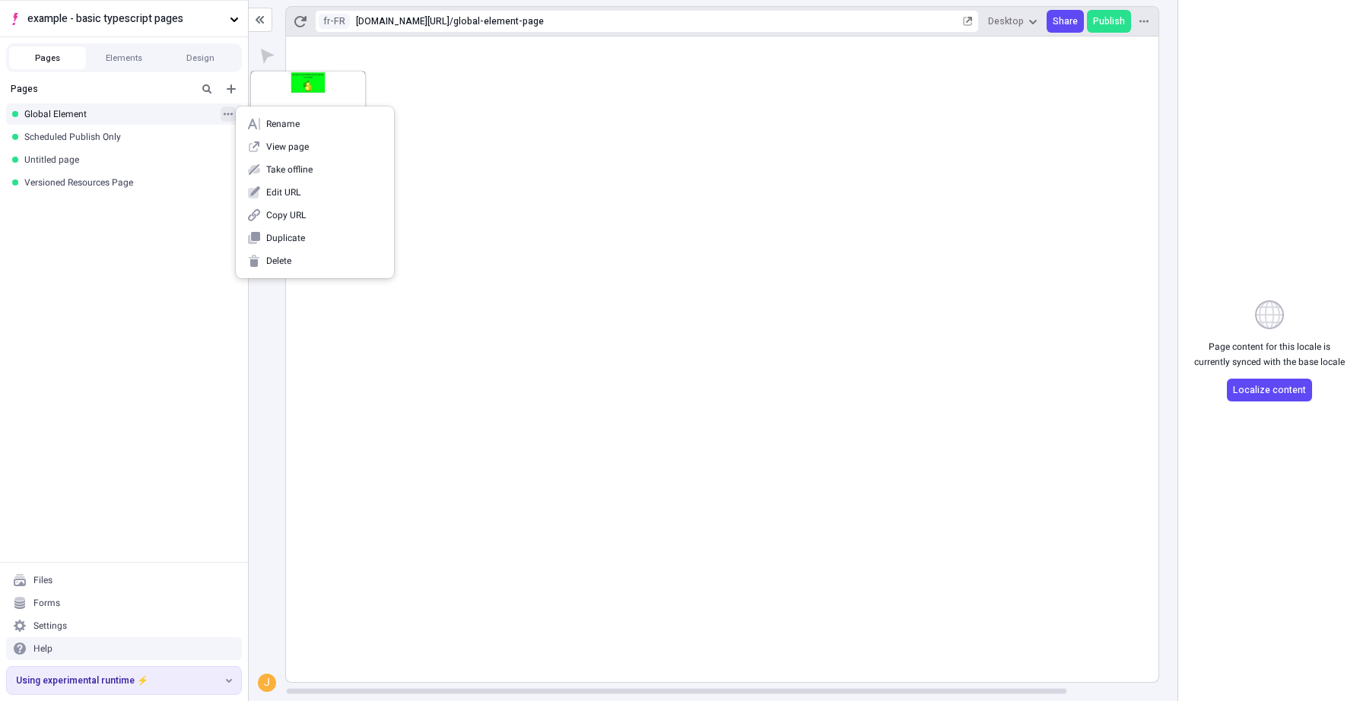
click at [230, 111] on icon "button" at bounding box center [228, 114] width 9 height 9
click at [296, 259] on span "Delete" at bounding box center [324, 261] width 116 height 12
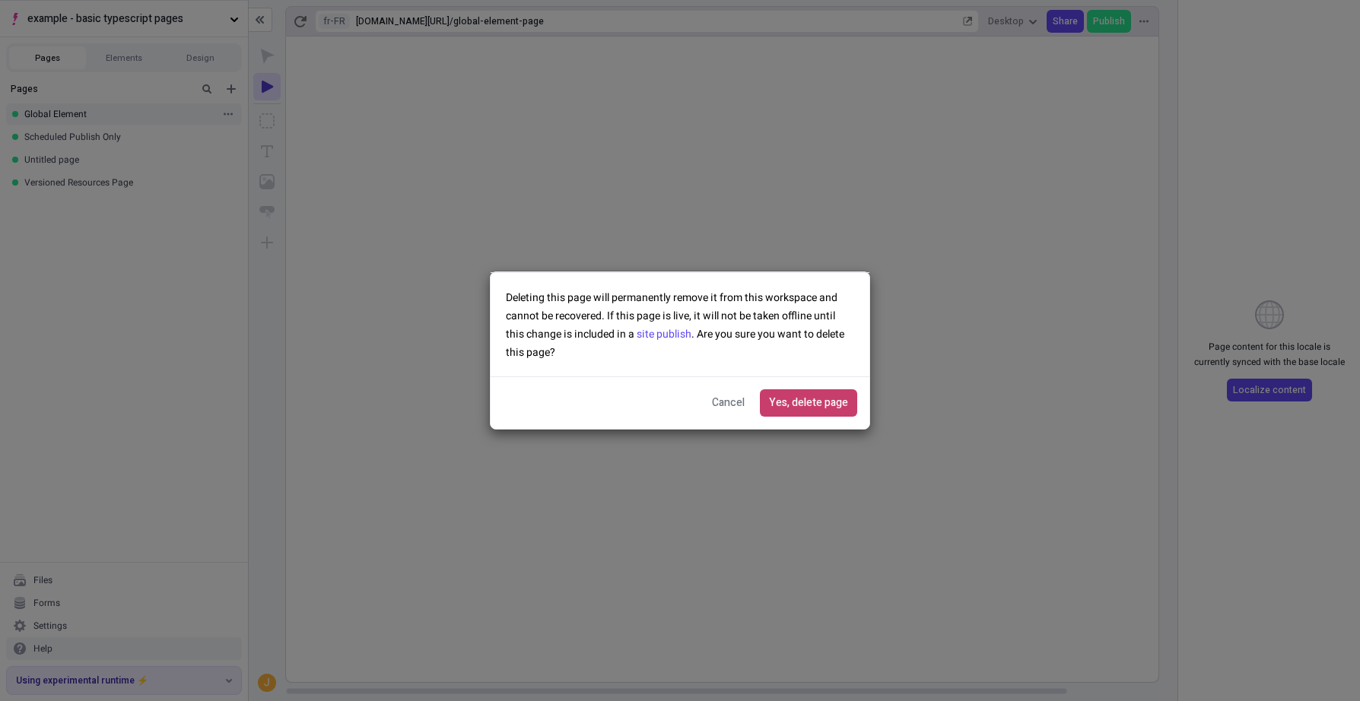
click at [810, 392] on button "Yes, delete page" at bounding box center [808, 402] width 97 height 27
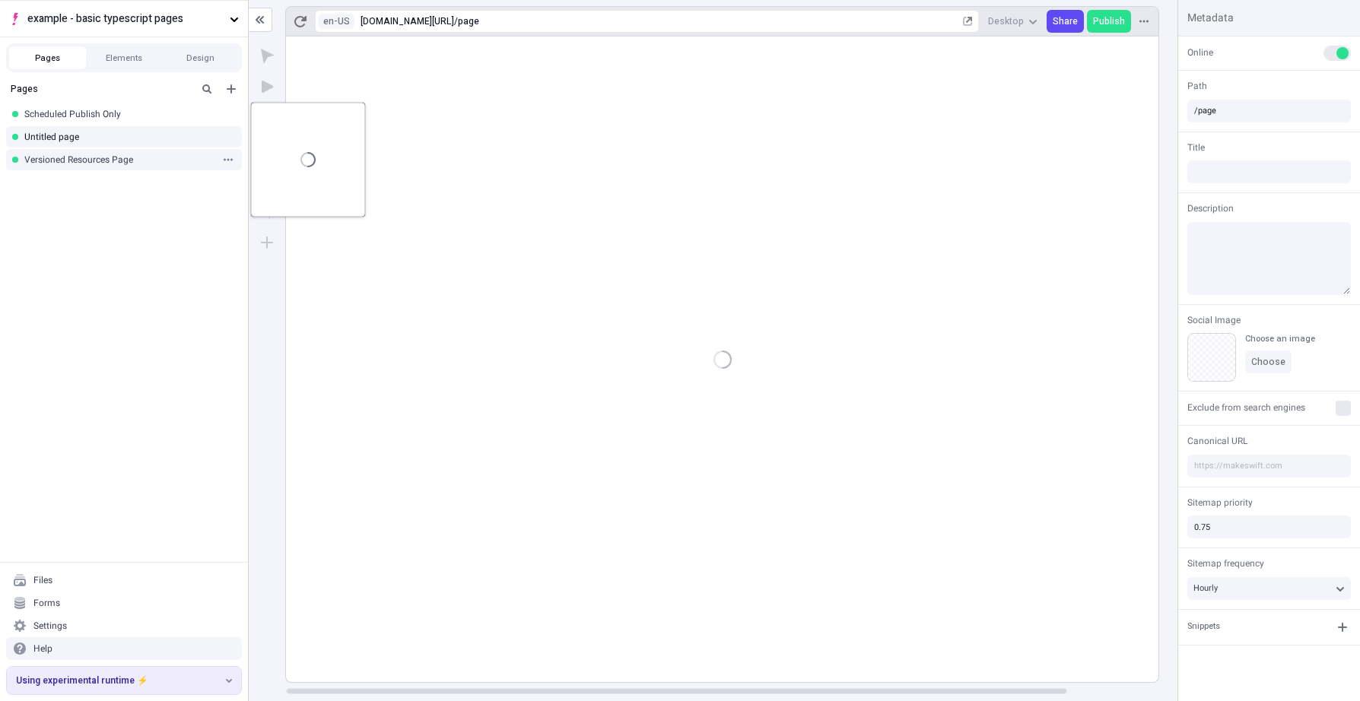
click at [151, 158] on div "Versioned Resources Page" at bounding box center [119, 160] width 190 height 12
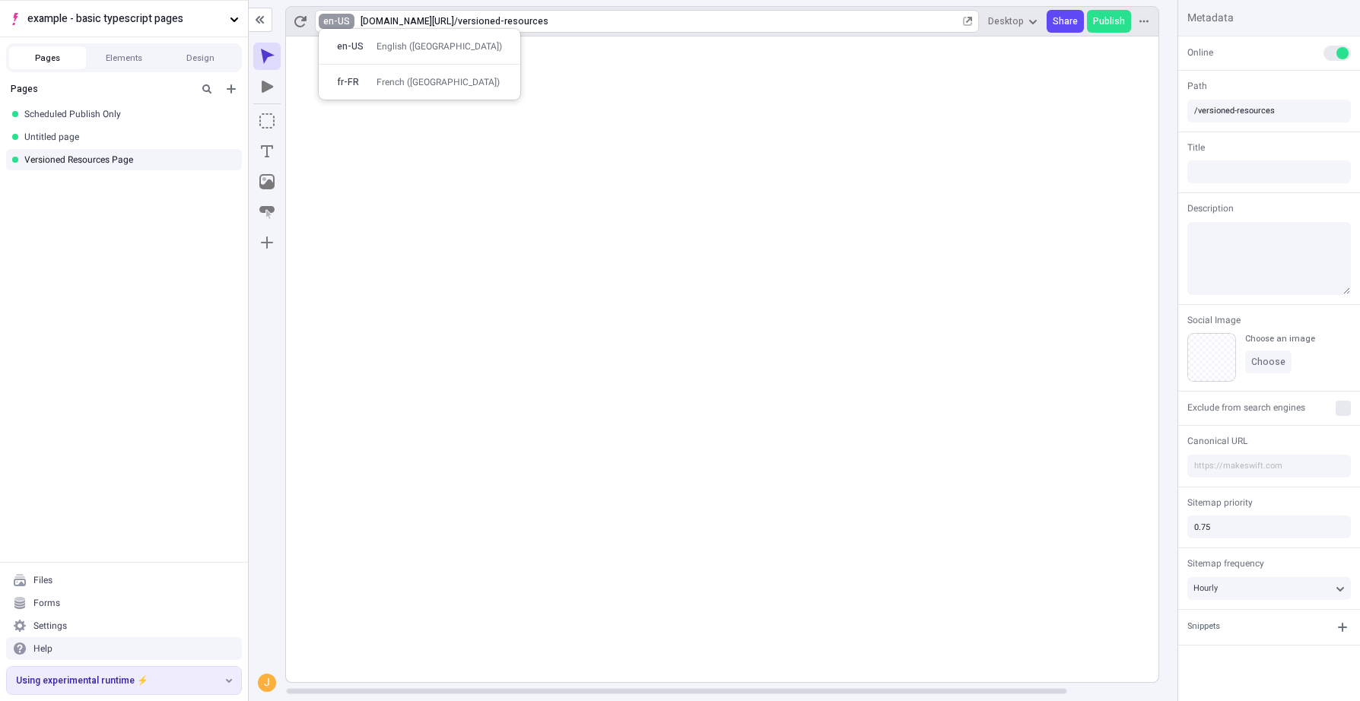
click at [324, 20] on html "example - basic typescript pages Pages Elements Design Pages Scheduled Publish …" at bounding box center [680, 350] width 1360 height 701
click at [353, 65] on div "en-US English ([GEOGRAPHIC_DATA]) fr-FR French ([GEOGRAPHIC_DATA])" at bounding box center [419, 64] width 189 height 59
click at [367, 89] on div "fr-FR French ([GEOGRAPHIC_DATA])" at bounding box center [419, 82] width 189 height 23
click at [609, 592] on rect at bounding box center [773, 360] width 974 height 646
click at [330, 21] on html "example - basic typescript pages Pages Elements Design Pages Scheduled Publish …" at bounding box center [680, 350] width 1360 height 701
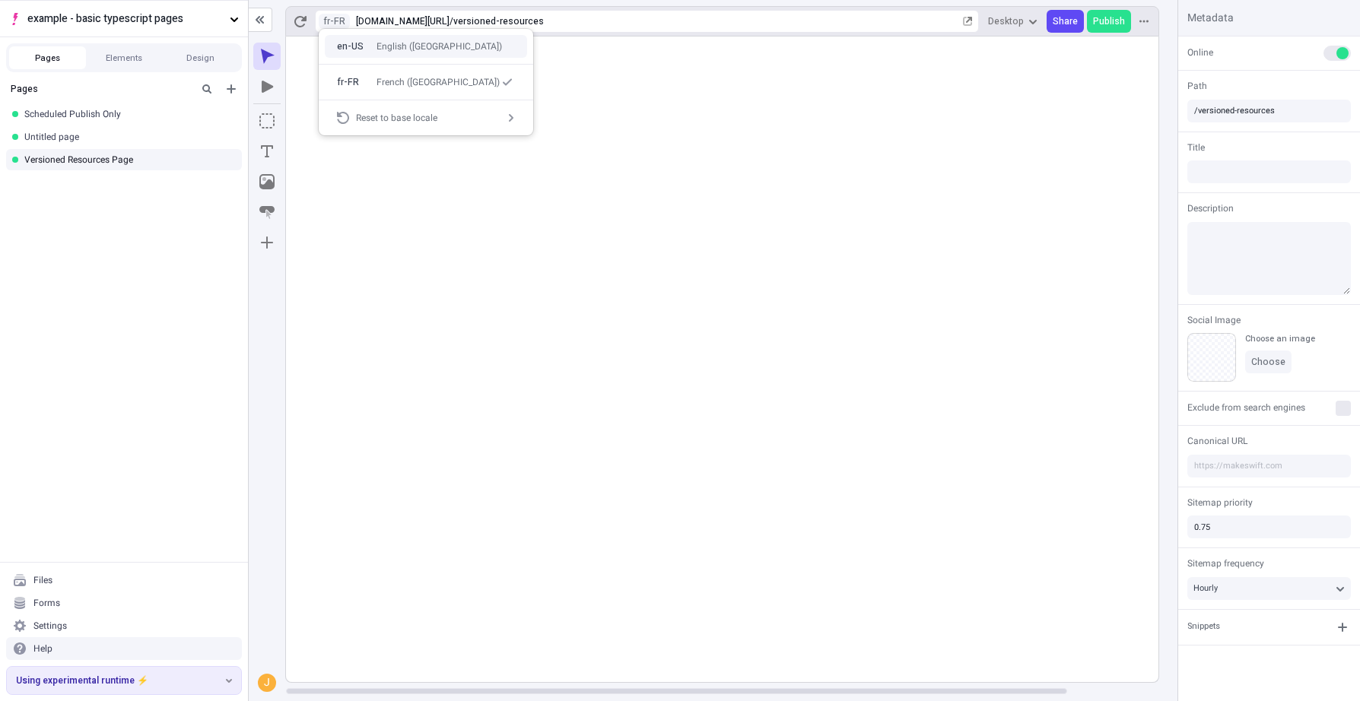
click at [352, 40] on div "en-US" at bounding box center [352, 46] width 30 height 12
click at [665, 23] on div "versioned-resources" at bounding box center [709, 21] width 502 height 12
type input "apple"
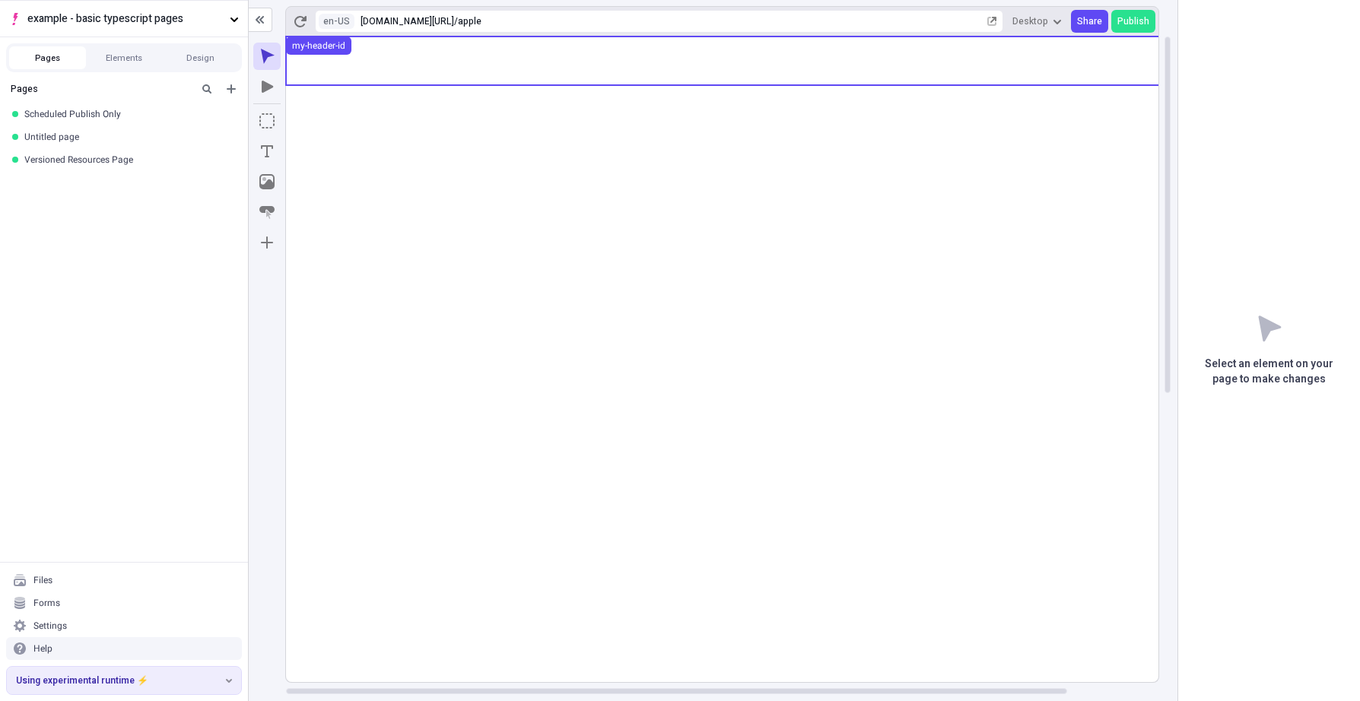
click at [519, 65] on use at bounding box center [773, 61] width 974 height 49
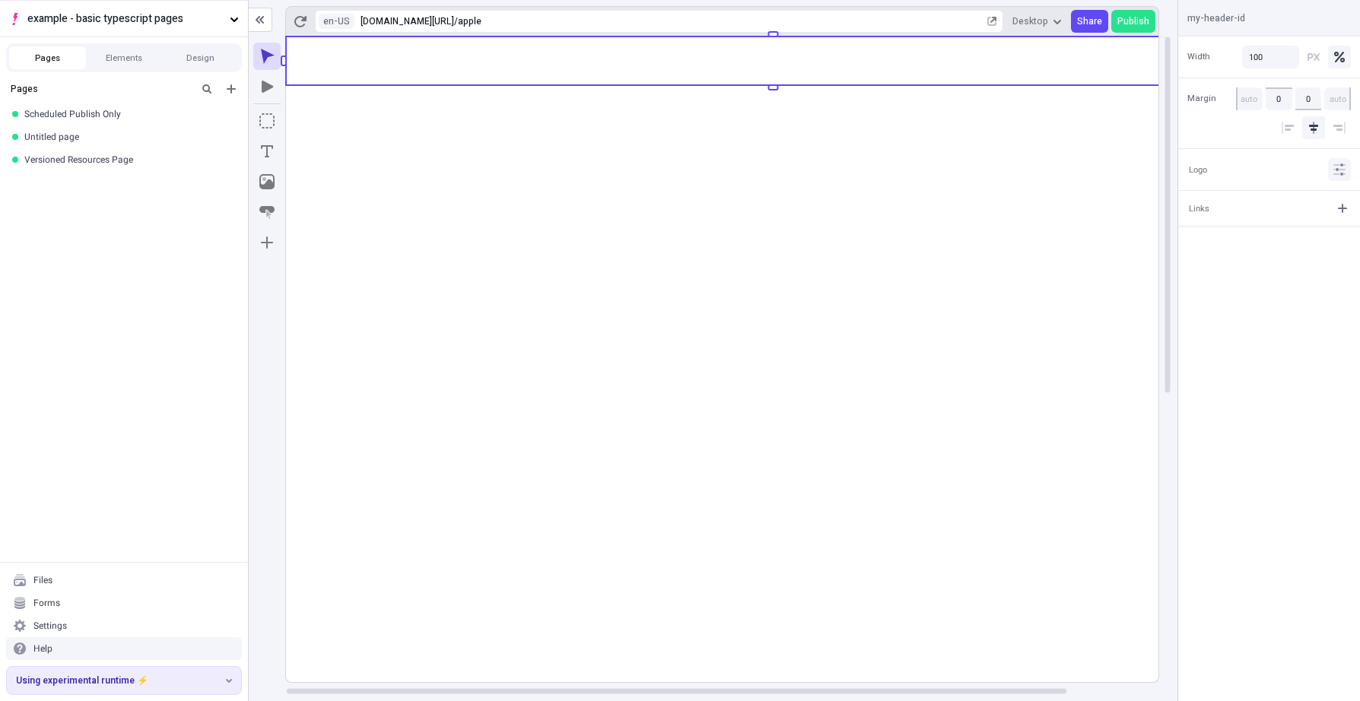
click at [1269, 170] on icon "button" at bounding box center [1339, 170] width 8 height 12
click at [1099, 207] on span "Choose" at bounding box center [1086, 211] width 34 height 12
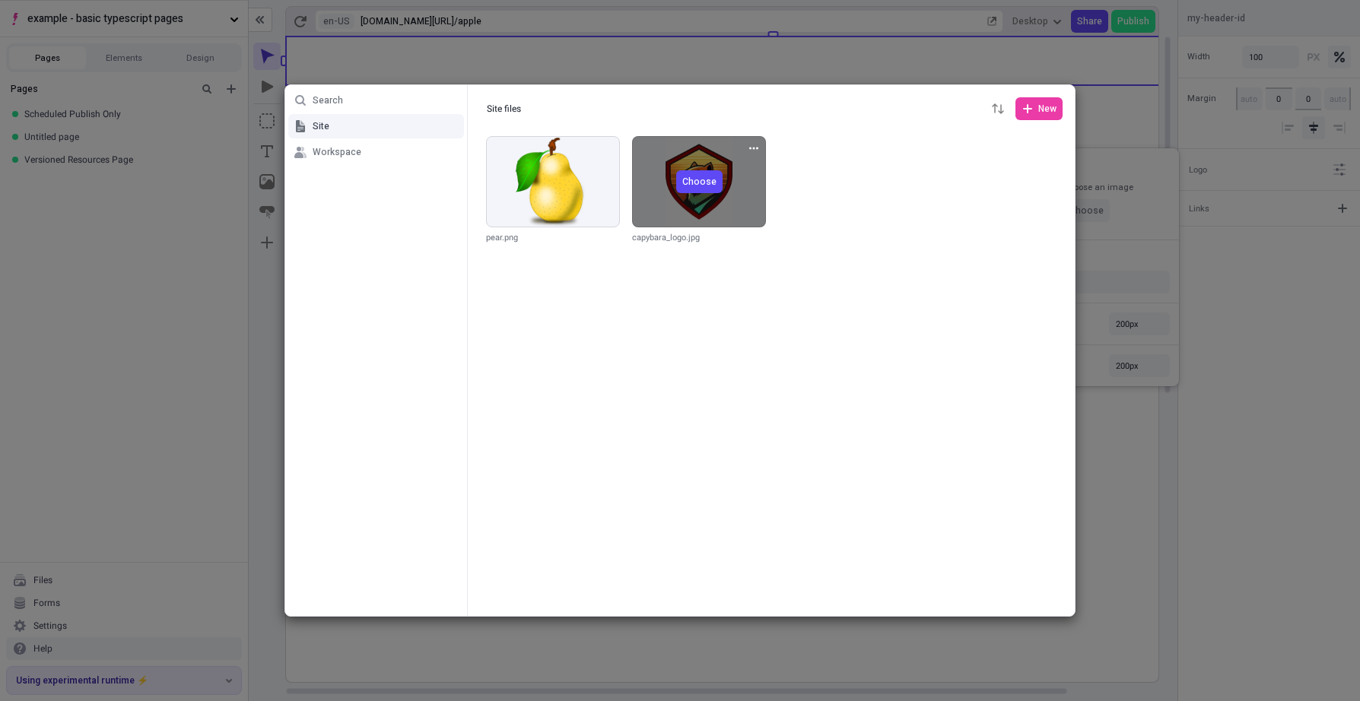
click at [700, 183] on span "Choose" at bounding box center [699, 182] width 34 height 12
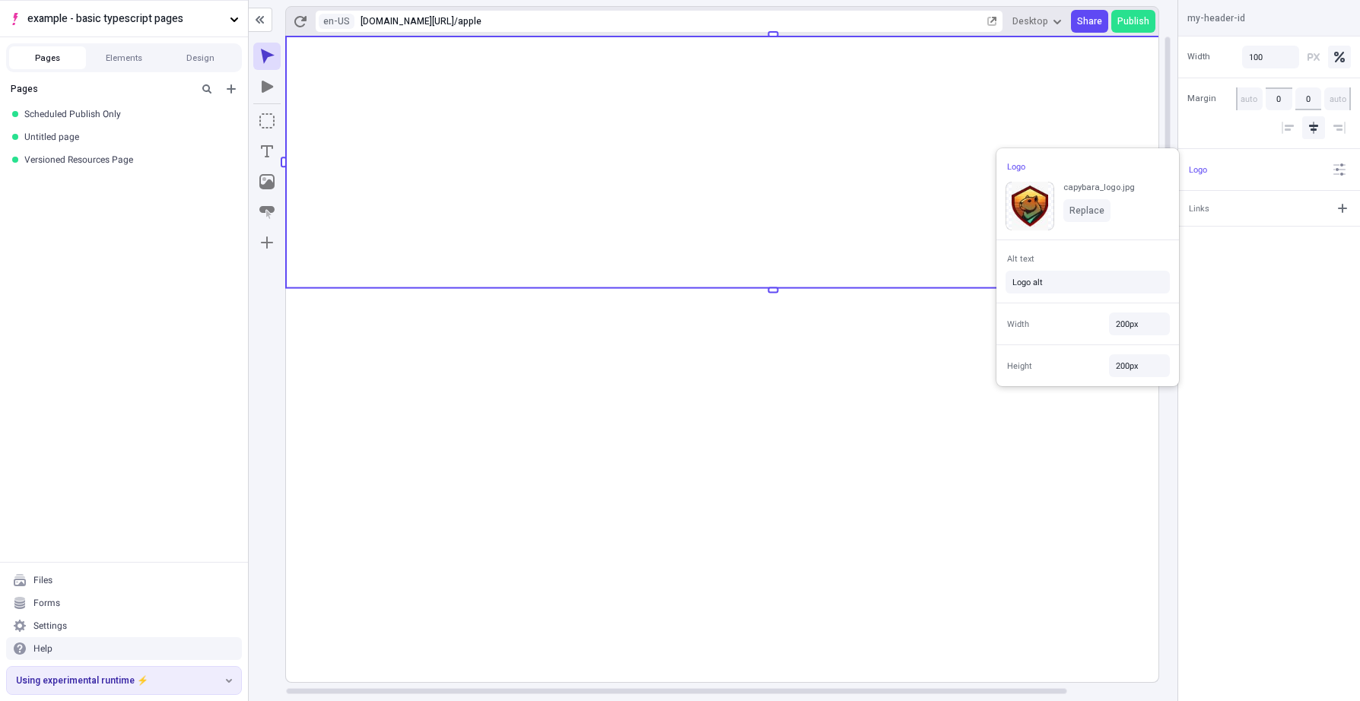
click at [1269, 285] on div "Width 100 Margin 0 0 Logo Links" at bounding box center [1269, 369] width 182 height 665
click at [1269, 206] on icon "button" at bounding box center [1342, 208] width 12 height 12
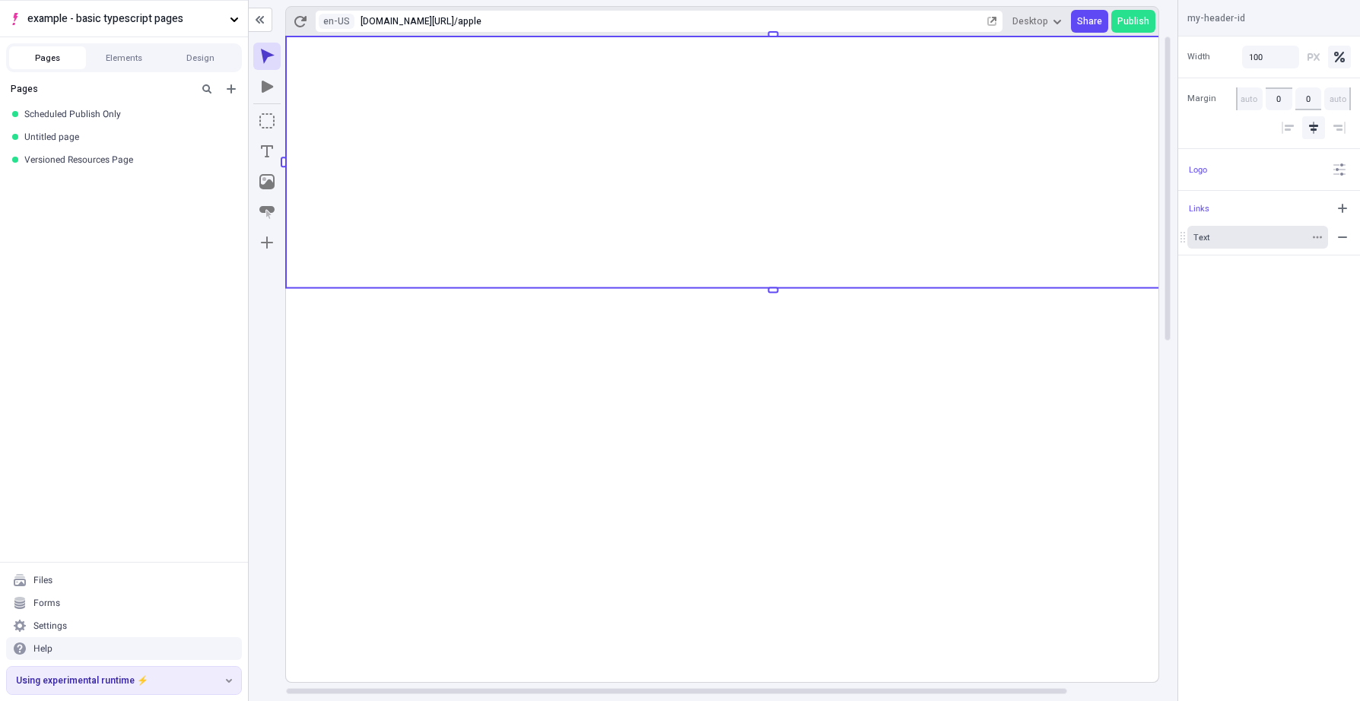
click at [1227, 236] on div "Text" at bounding box center [1249, 237] width 113 height 11
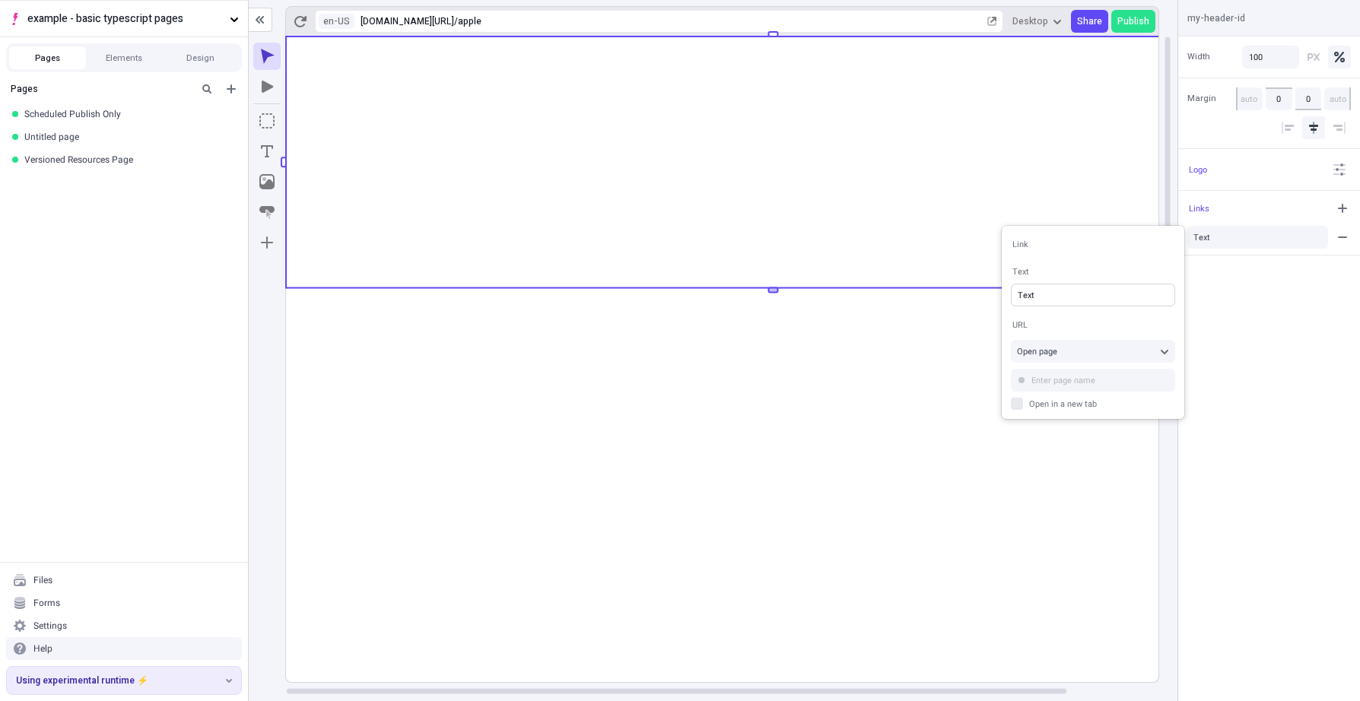
drag, startPoint x: 1079, startPoint y: 296, endPoint x: 985, endPoint y: 291, distance: 94.5
click at [985, 291] on body "example - basic typescript pages Pages Elements Design Pages Scheduled Publish …" at bounding box center [680, 350] width 1360 height 701
type input "base locale link"
click at [1223, 361] on div "Width 100 Margin 0 0 Logo Links base locale link" at bounding box center [1269, 369] width 182 height 665
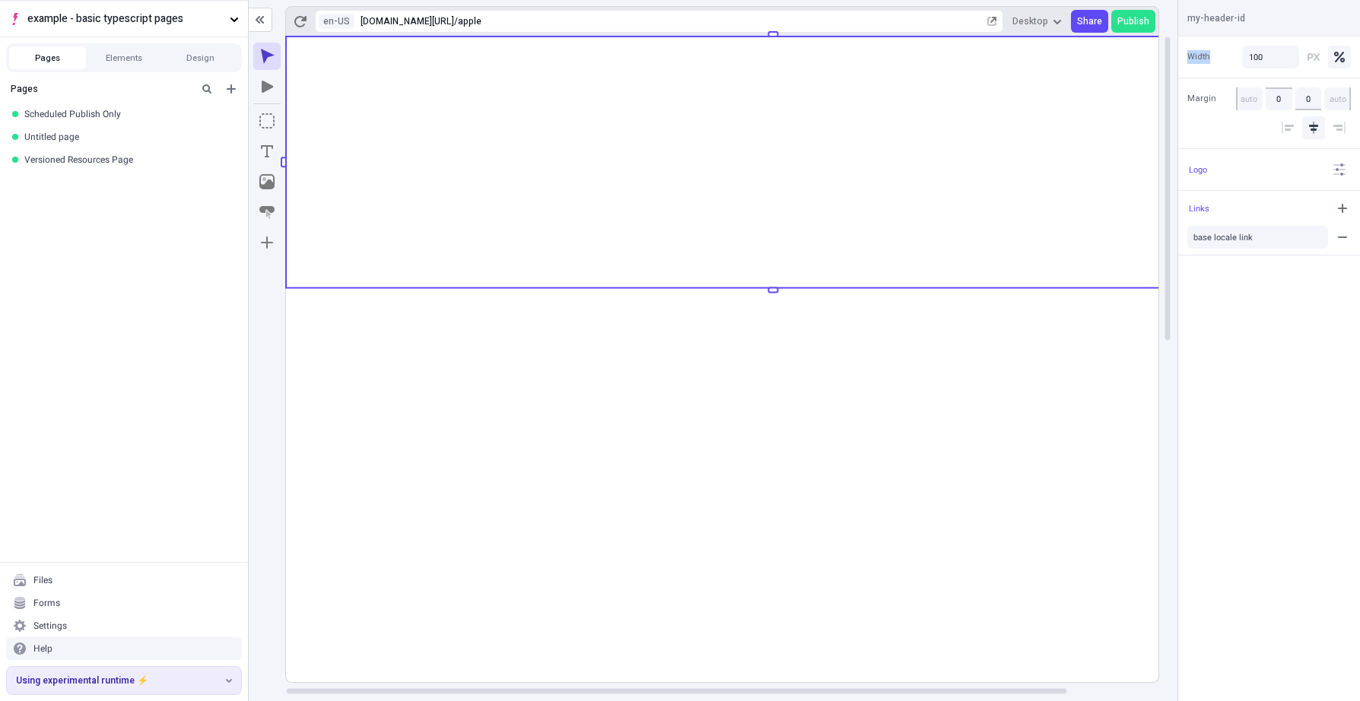
click at [1024, 410] on label "Open in a new tab" at bounding box center [1093, 407] width 164 height 12
click at [1018, 408] on input "Open in a new tab" at bounding box center [1017, 407] width 1 height 1
checkbox input "false"
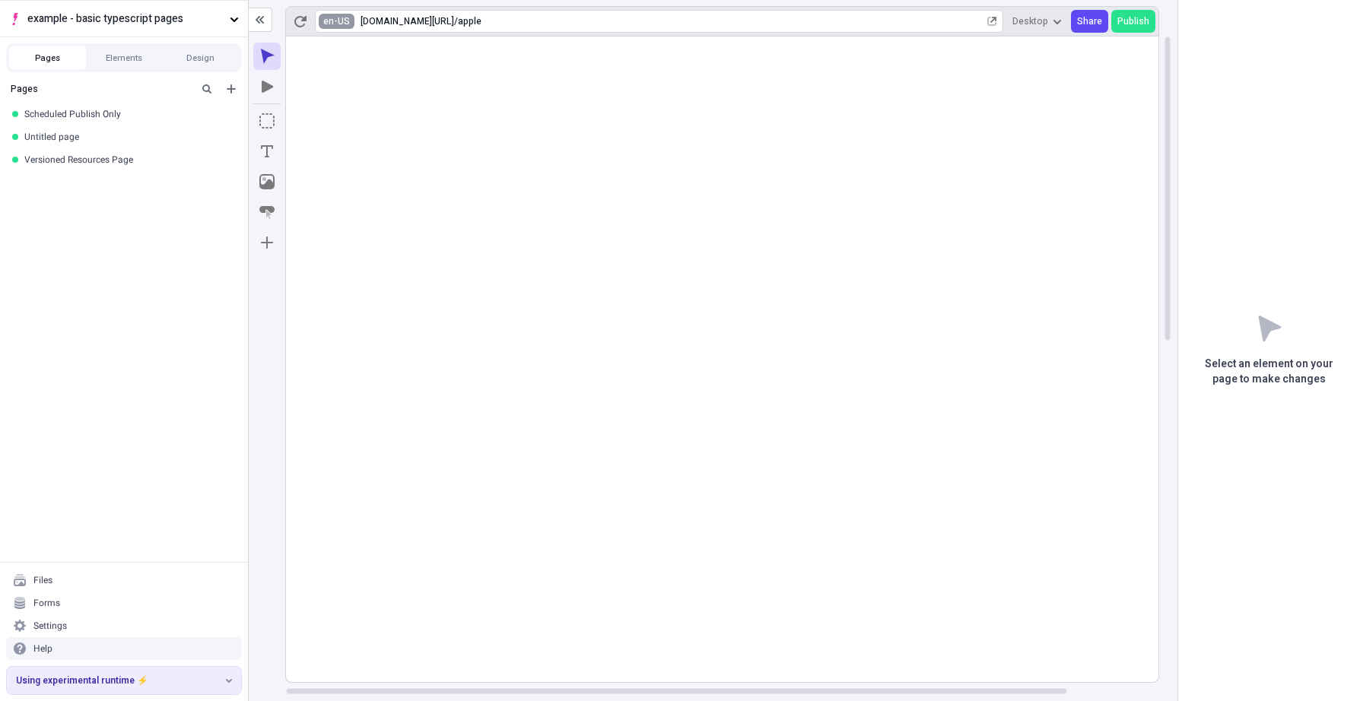
click at [331, 21] on html "example - basic typescript pages Pages Elements Design Pages Scheduled Publish …" at bounding box center [680, 350] width 1360 height 701
click at [357, 77] on div "fr-FR" at bounding box center [352, 82] width 30 height 12
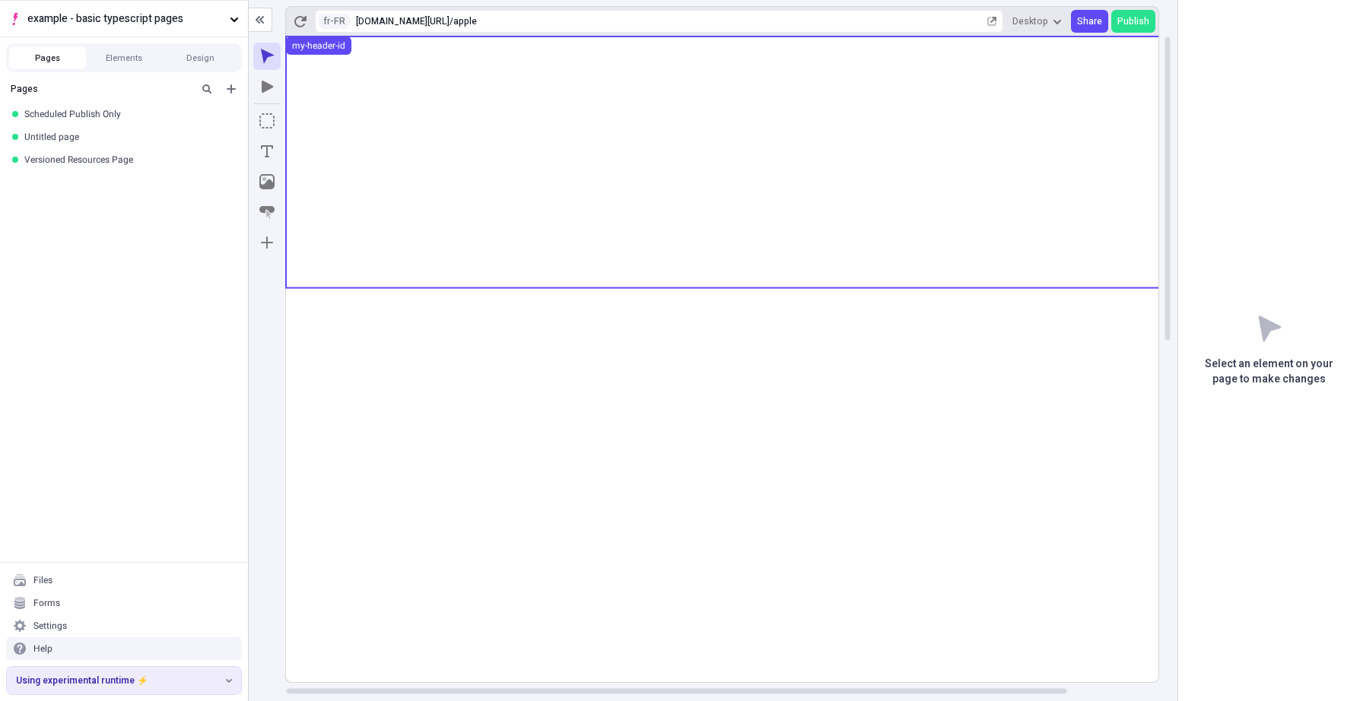
click at [732, 119] on use at bounding box center [773, 163] width 974 height 252
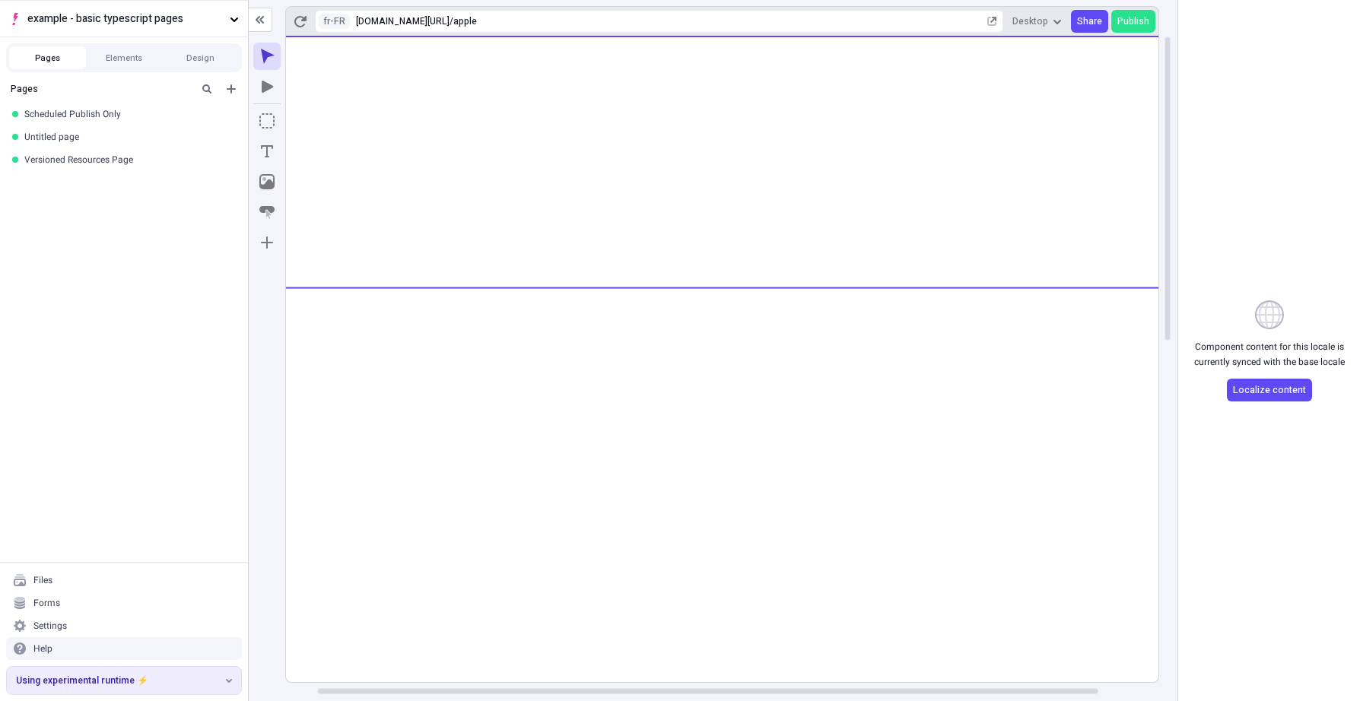
scroll to position [0, 102]
click at [1251, 386] on span "Localize content" at bounding box center [1269, 390] width 73 height 12
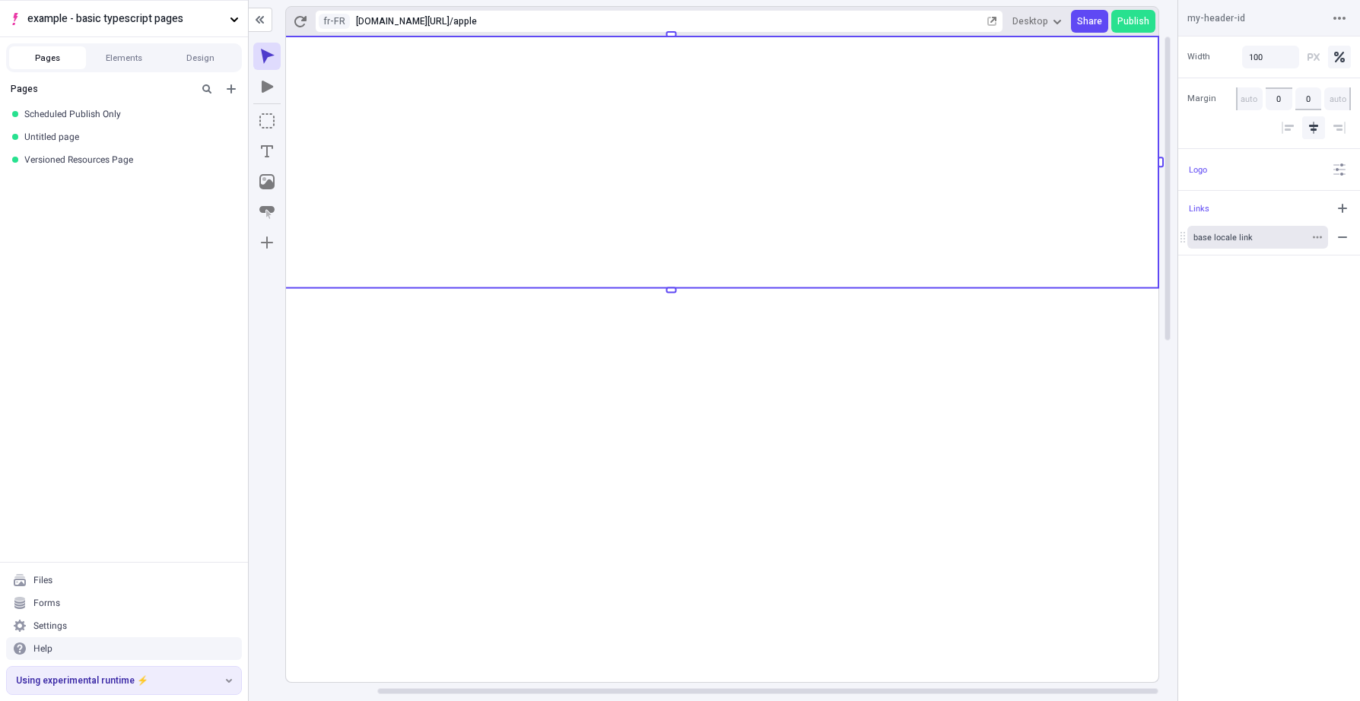
click at [1256, 242] on div "base locale link" at bounding box center [1249, 237] width 113 height 11
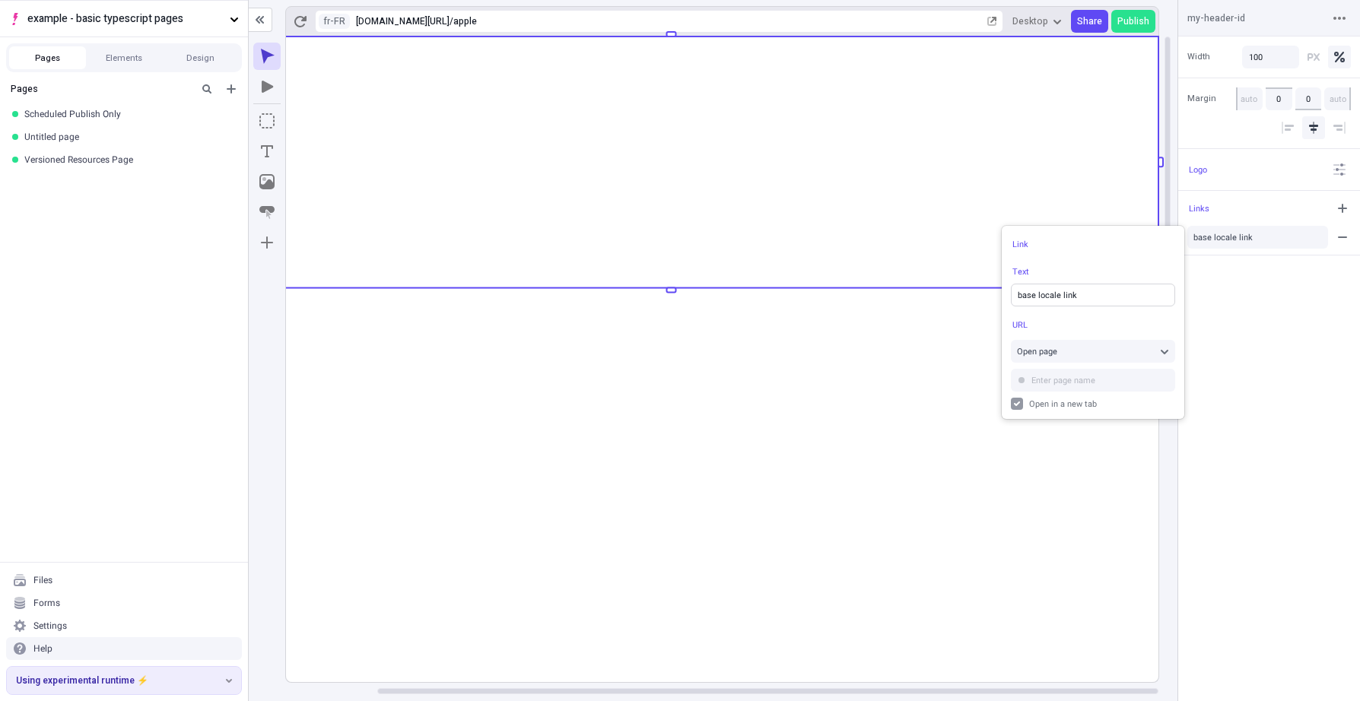
drag, startPoint x: 1097, startPoint y: 304, endPoint x: 932, endPoint y: 297, distance: 165.2
click at [932, 297] on body "example - basic typescript pages Pages Elements Design Pages Scheduled Publish …" at bounding box center [680, 350] width 1360 height 701
type input "fr-FR link"
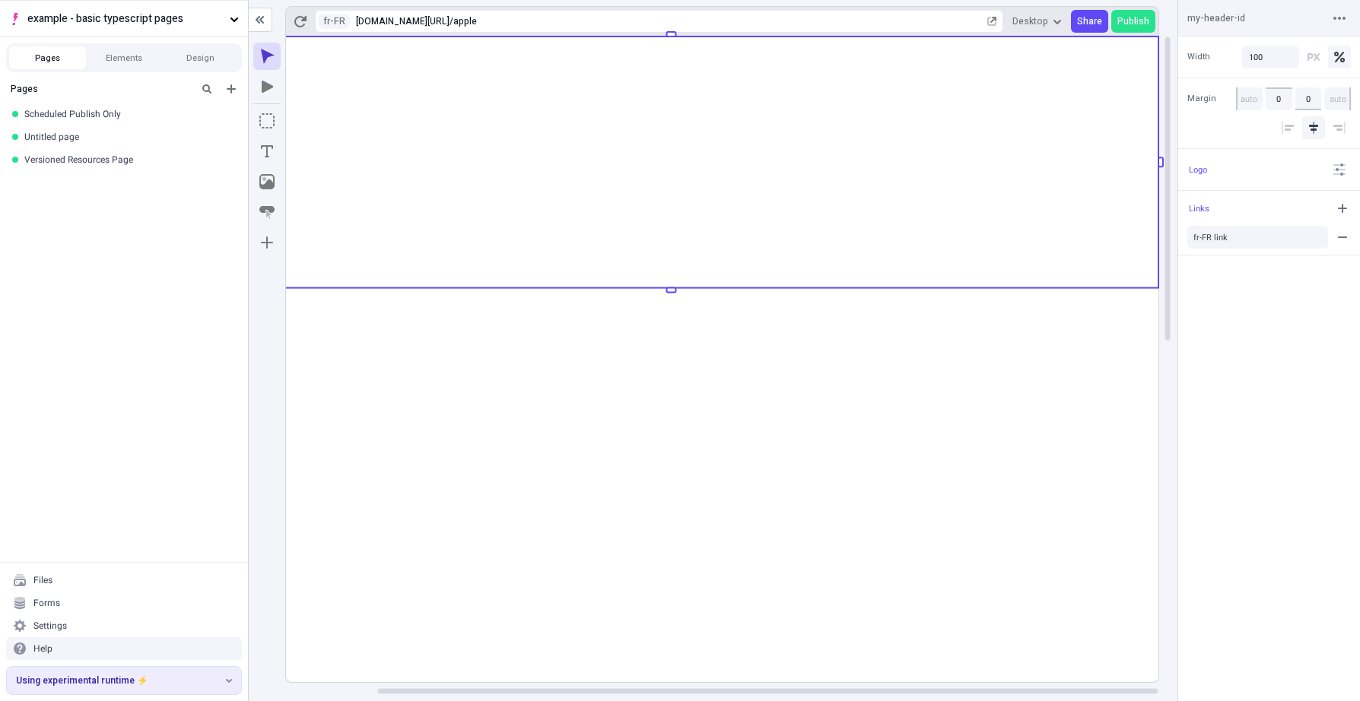
click at [1269, 404] on div "Width 100 Margin 0 0 Logo Links fr-FR link" at bounding box center [1269, 369] width 182 height 665
click at [1269, 383] on div "Width 100 Margin 0 0 Logo Links fr-FR link" at bounding box center [1269, 369] width 182 height 665
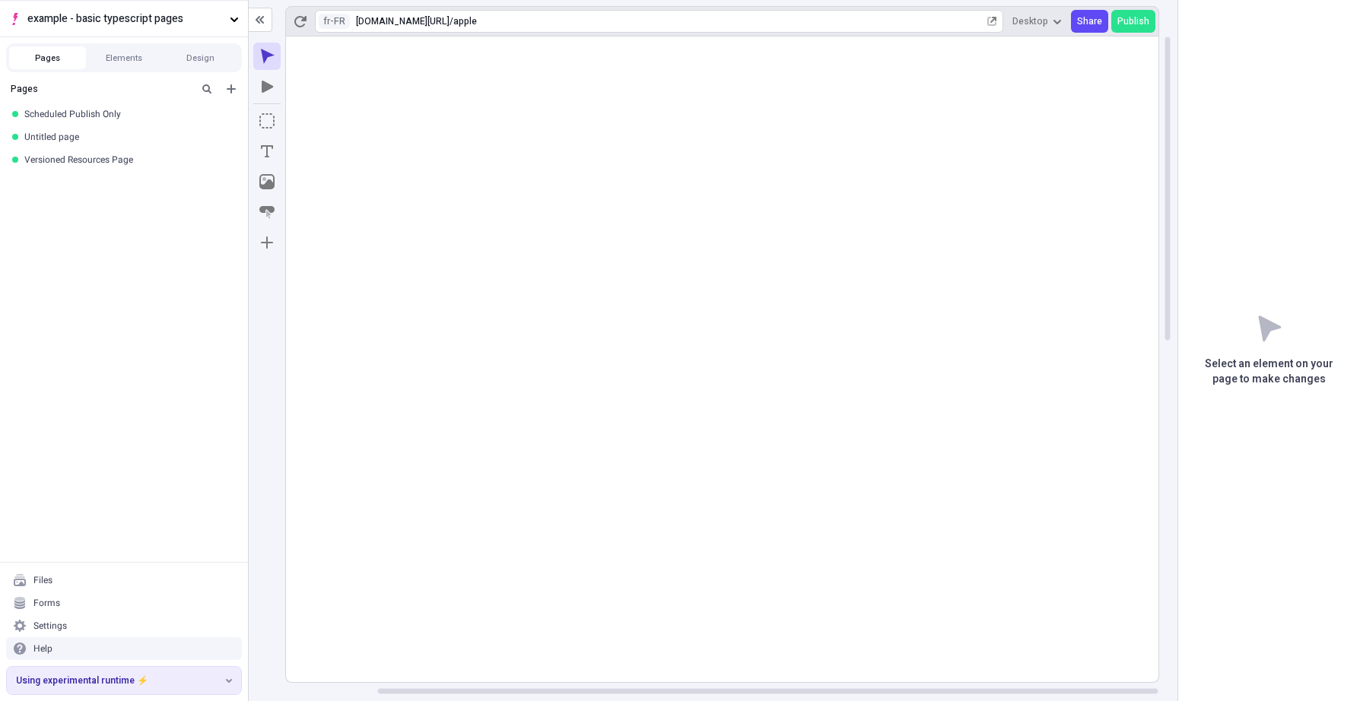
click at [348, 24] on div "fr-FR [URL][DOMAIN_NAME] / apple" at bounding box center [659, 21] width 688 height 23
click at [332, 17] on html "example - basic typescript pages Pages Elements Design Pages Scheduled Publish …" at bounding box center [680, 350] width 1360 height 701
click at [354, 44] on div "en-US" at bounding box center [352, 46] width 30 height 12
click at [78, 133] on div "Untitled page" at bounding box center [119, 137] width 190 height 12
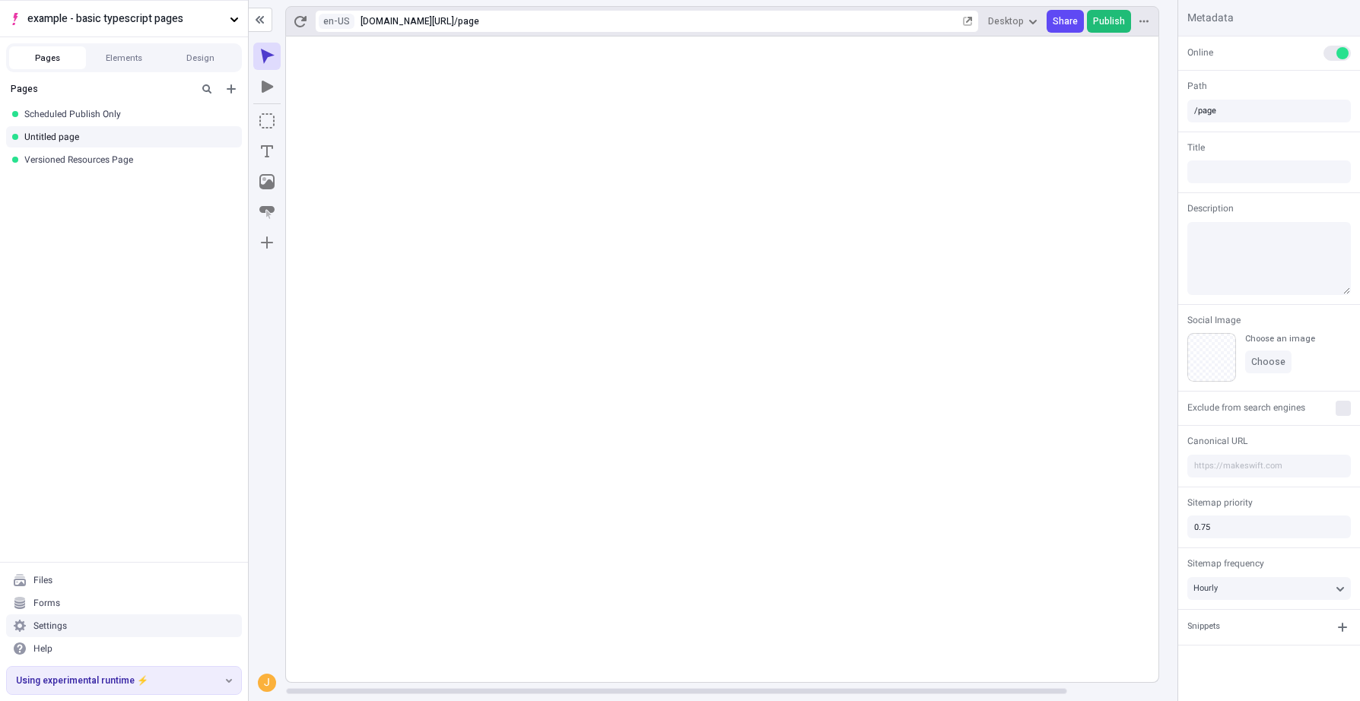
click at [1114, 26] on span "Publish" at bounding box center [1109, 21] width 32 height 12
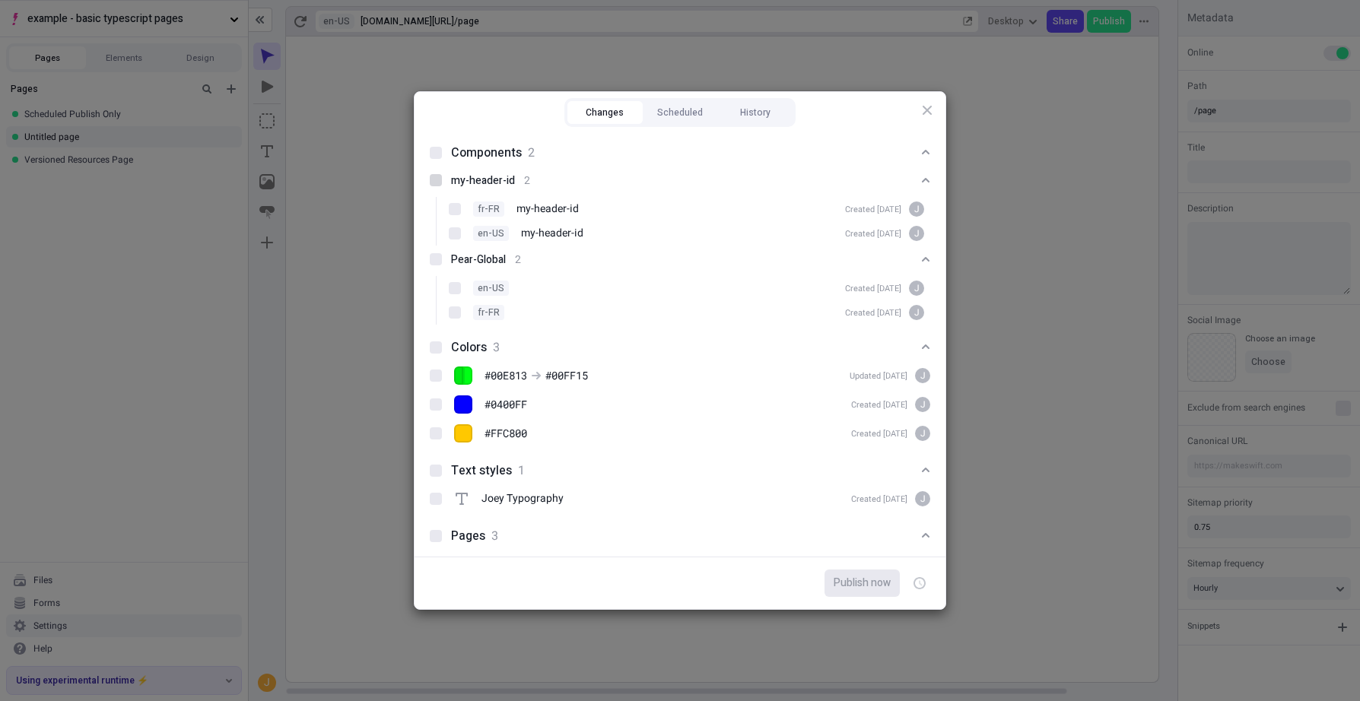
drag, startPoint x: 442, startPoint y: 183, endPoint x: 432, endPoint y: 179, distance: 10.6
click at [431, 179] on div at bounding box center [436, 180] width 12 height 12
checkbox input "true"
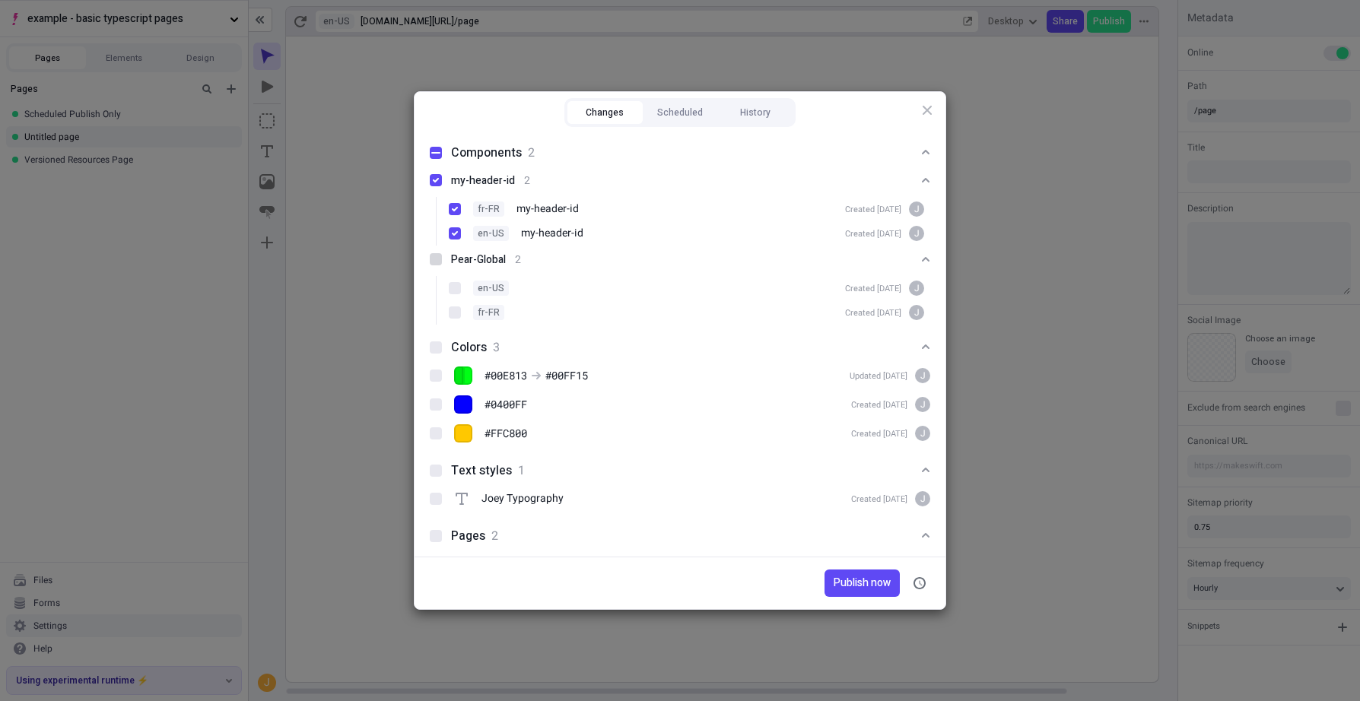
click at [435, 258] on div at bounding box center [436, 259] width 12 height 12
checkbox input "true"
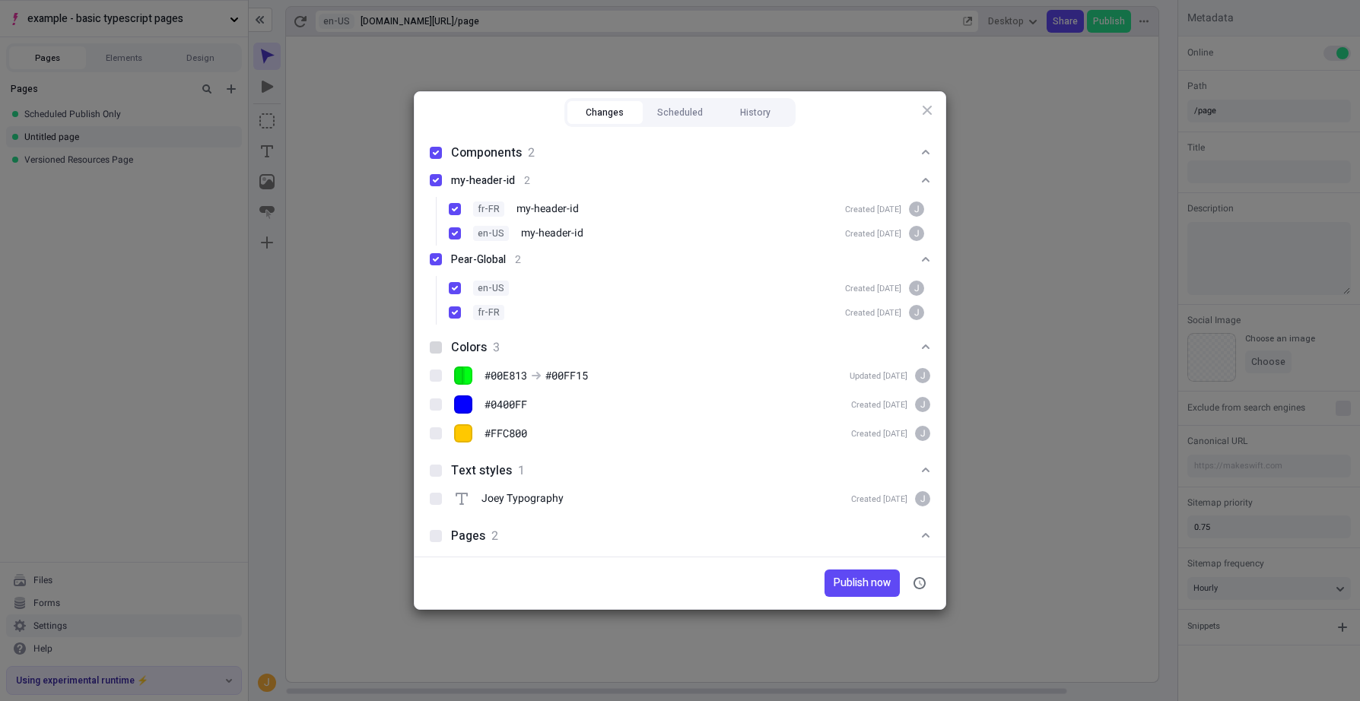
click at [438, 349] on div at bounding box center [436, 347] width 12 height 12
checkbox input "true"
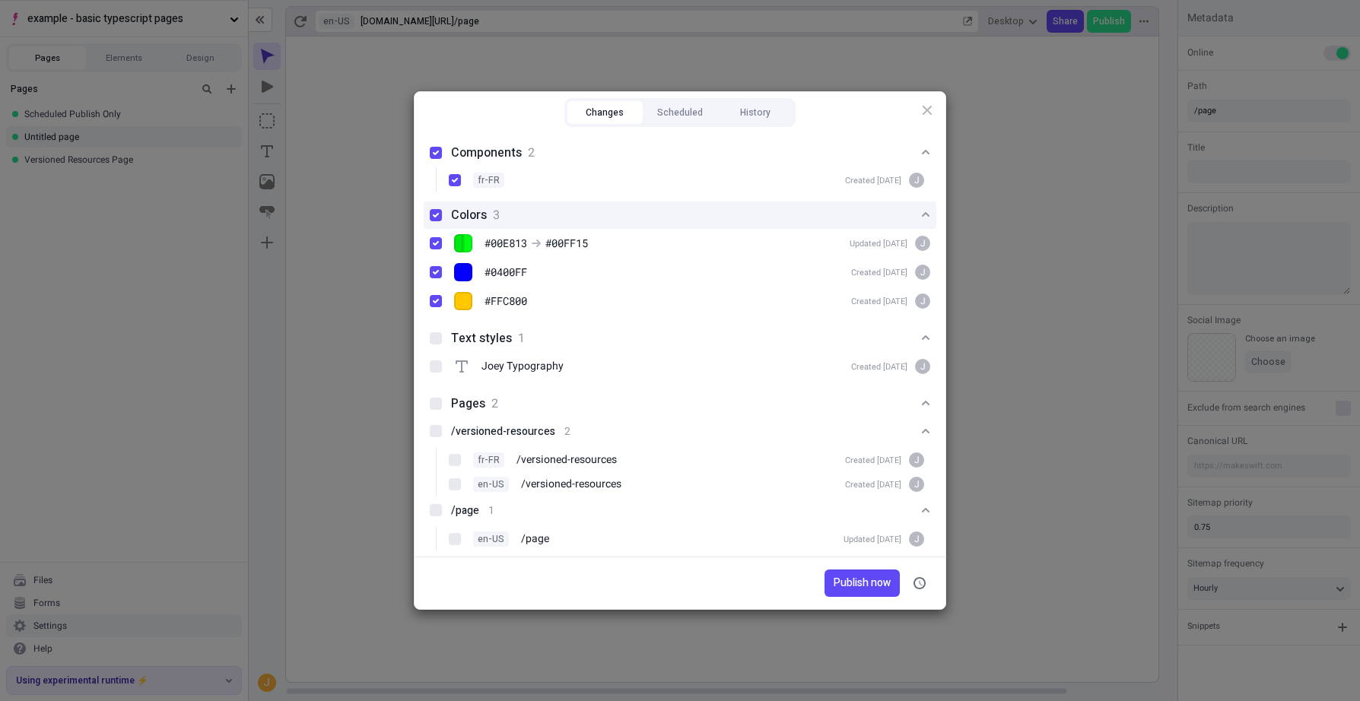
scroll to position [134, 0]
click at [438, 338] on div at bounding box center [436, 337] width 12 height 12
checkbox input "true"
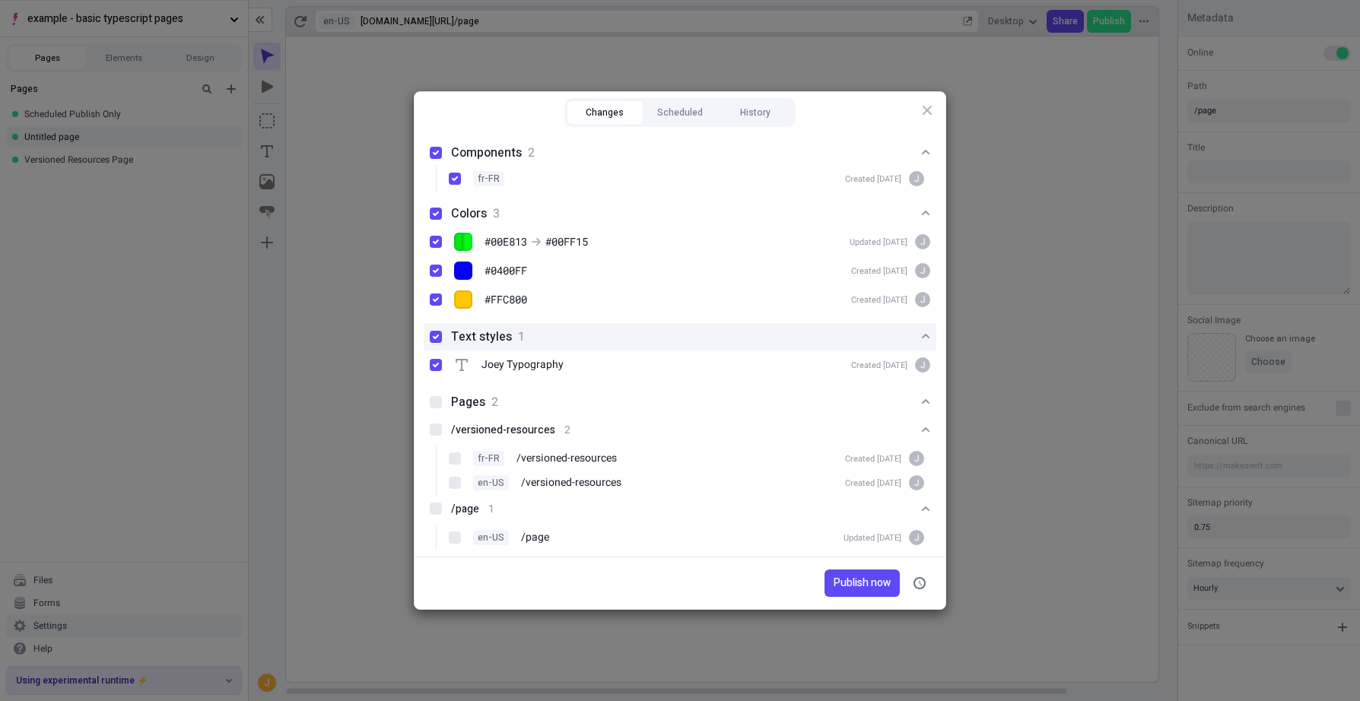
scroll to position [145, 0]
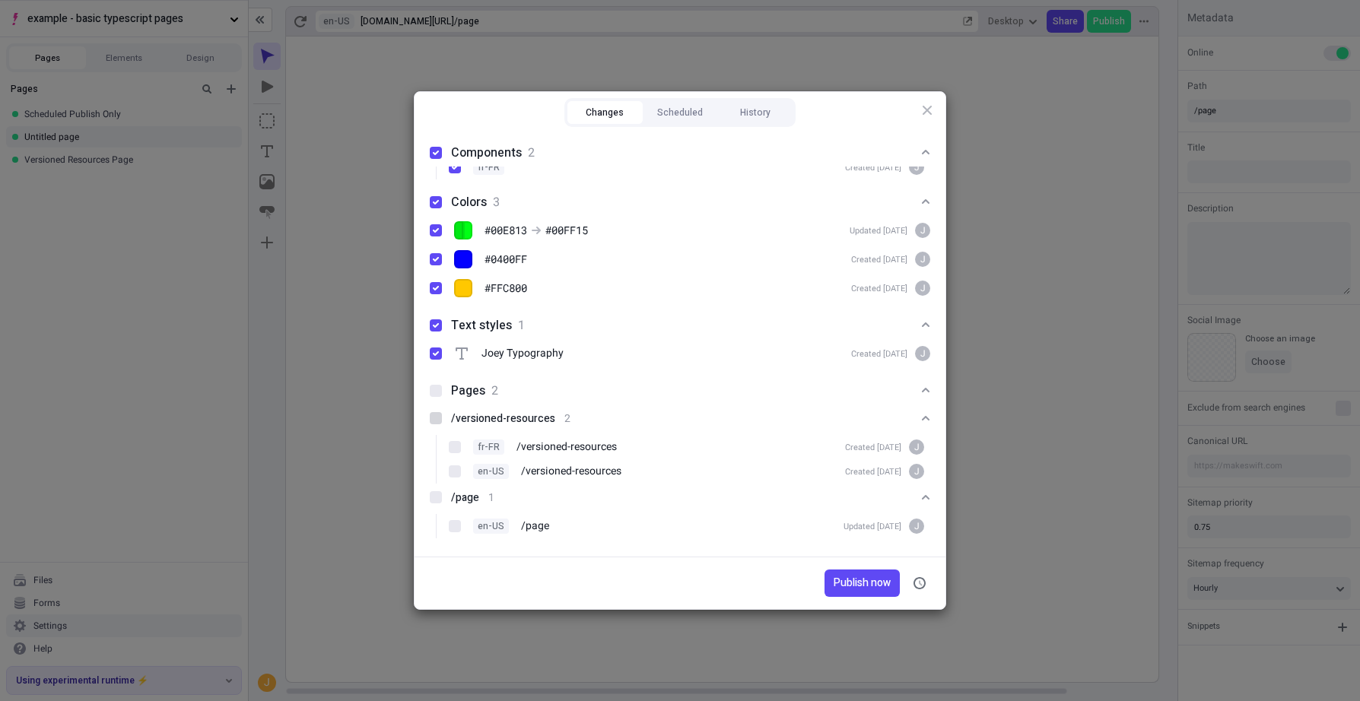
click at [437, 419] on div at bounding box center [436, 418] width 12 height 12
checkbox input "true"
click at [857, 579] on span "Publish now" at bounding box center [862, 583] width 57 height 17
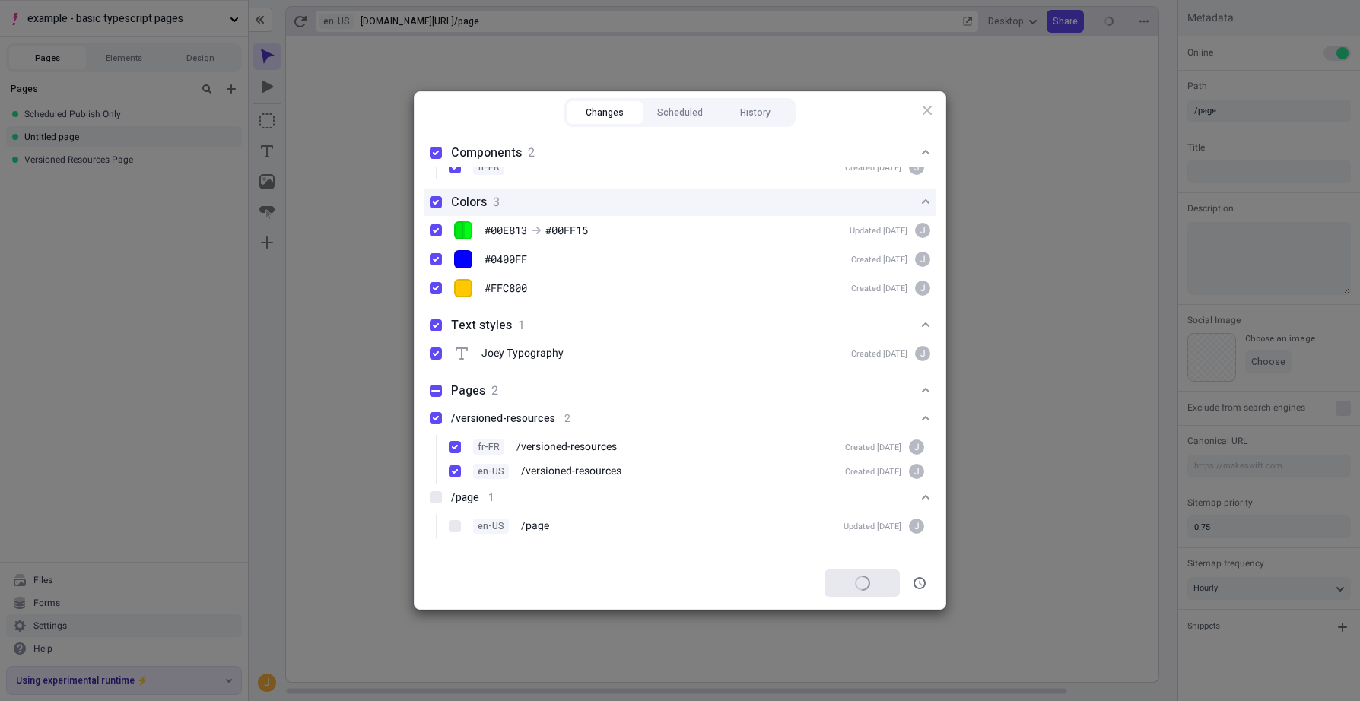
scroll to position [0, 0]
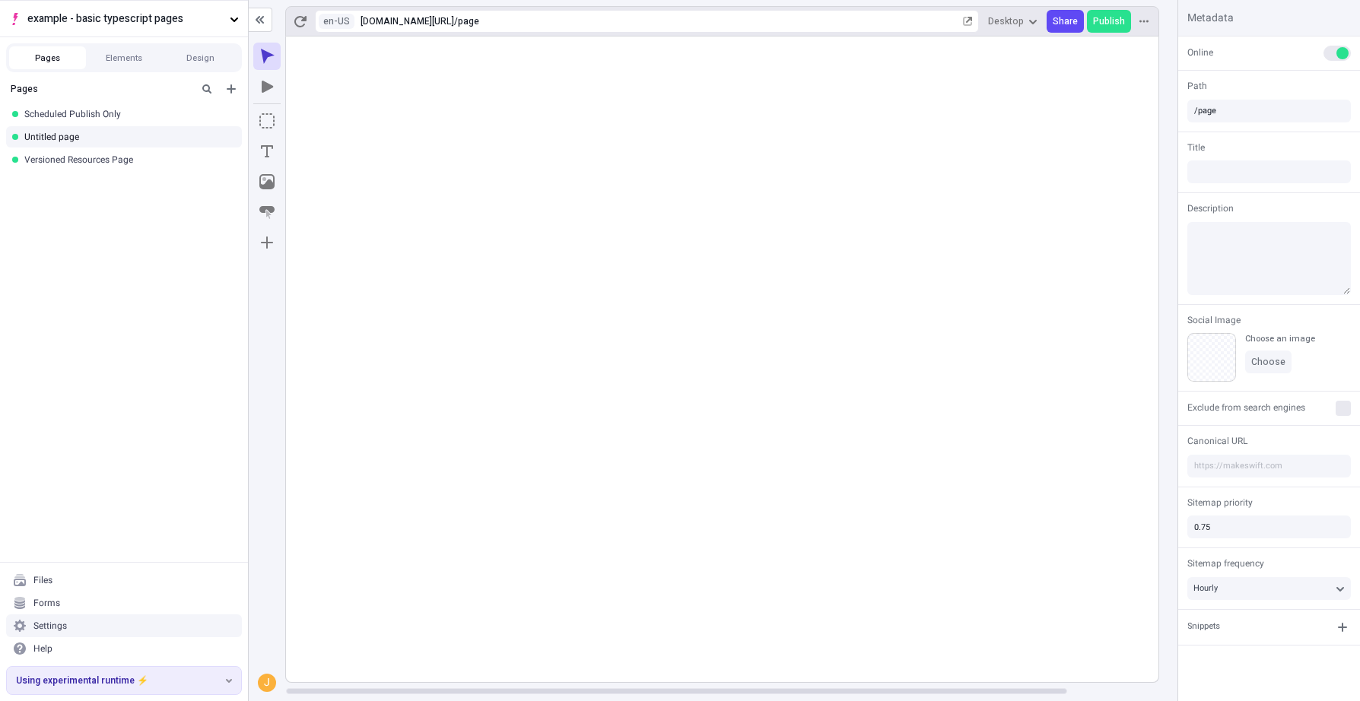
click at [691, 193] on rect at bounding box center [773, 360] width 974 height 646
click at [700, 186] on rect at bounding box center [773, 360] width 974 height 646
click at [130, 160] on div "Versioned Resources Page" at bounding box center [119, 160] width 190 height 12
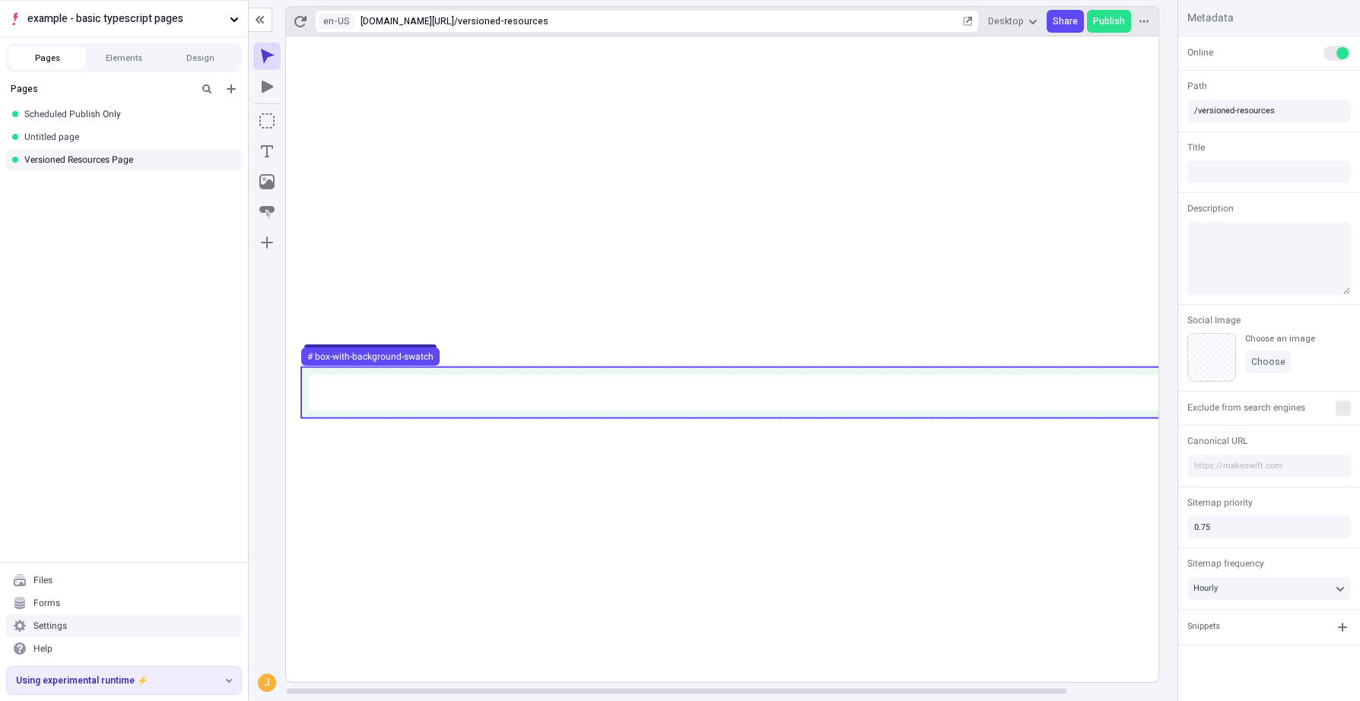
click at [811, 400] on use at bounding box center [773, 392] width 944 height 51
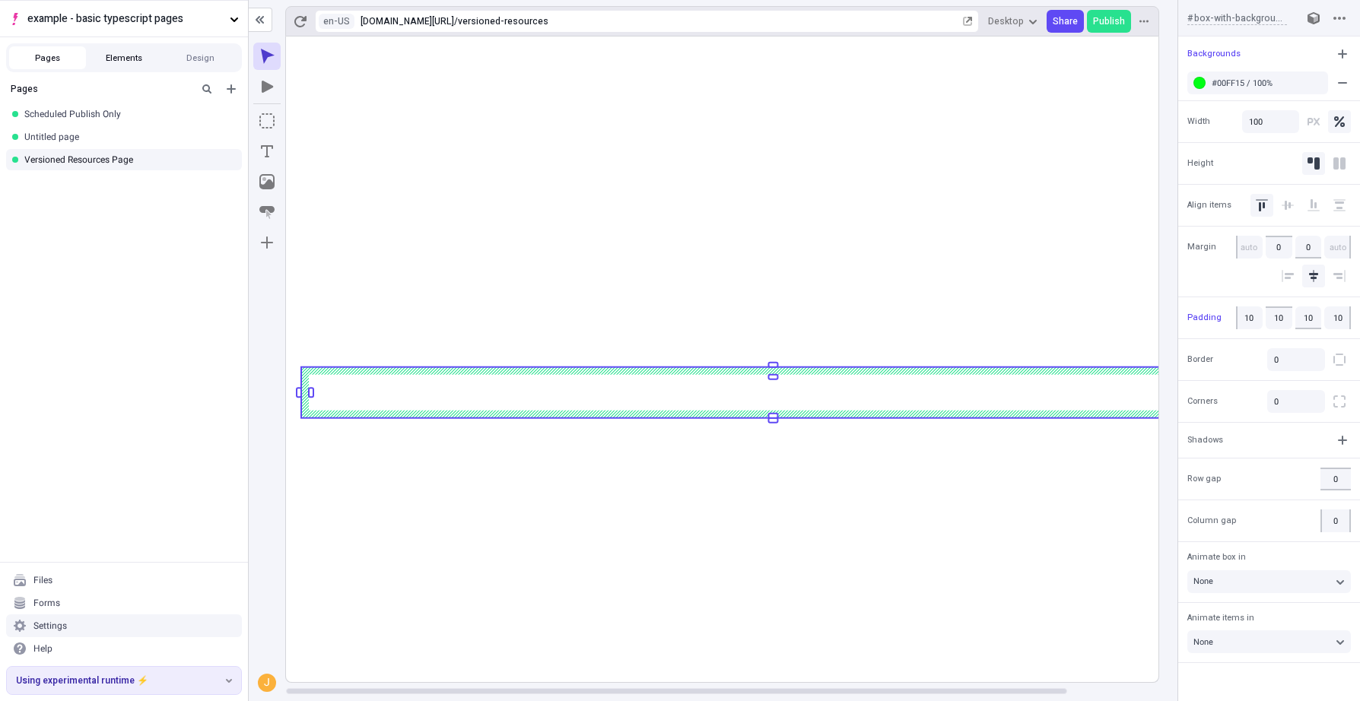
click at [121, 59] on button "Elements" at bounding box center [124, 57] width 77 height 23
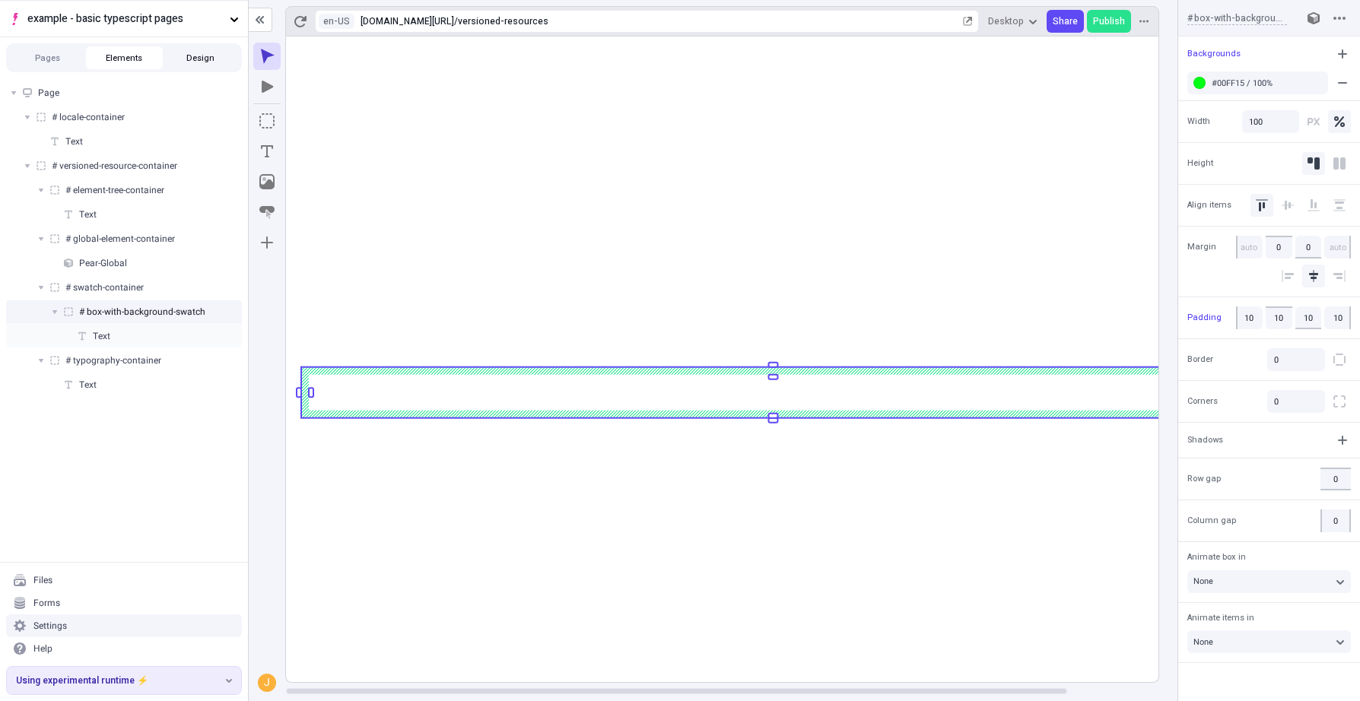
click at [192, 62] on button "Design" at bounding box center [200, 57] width 77 height 23
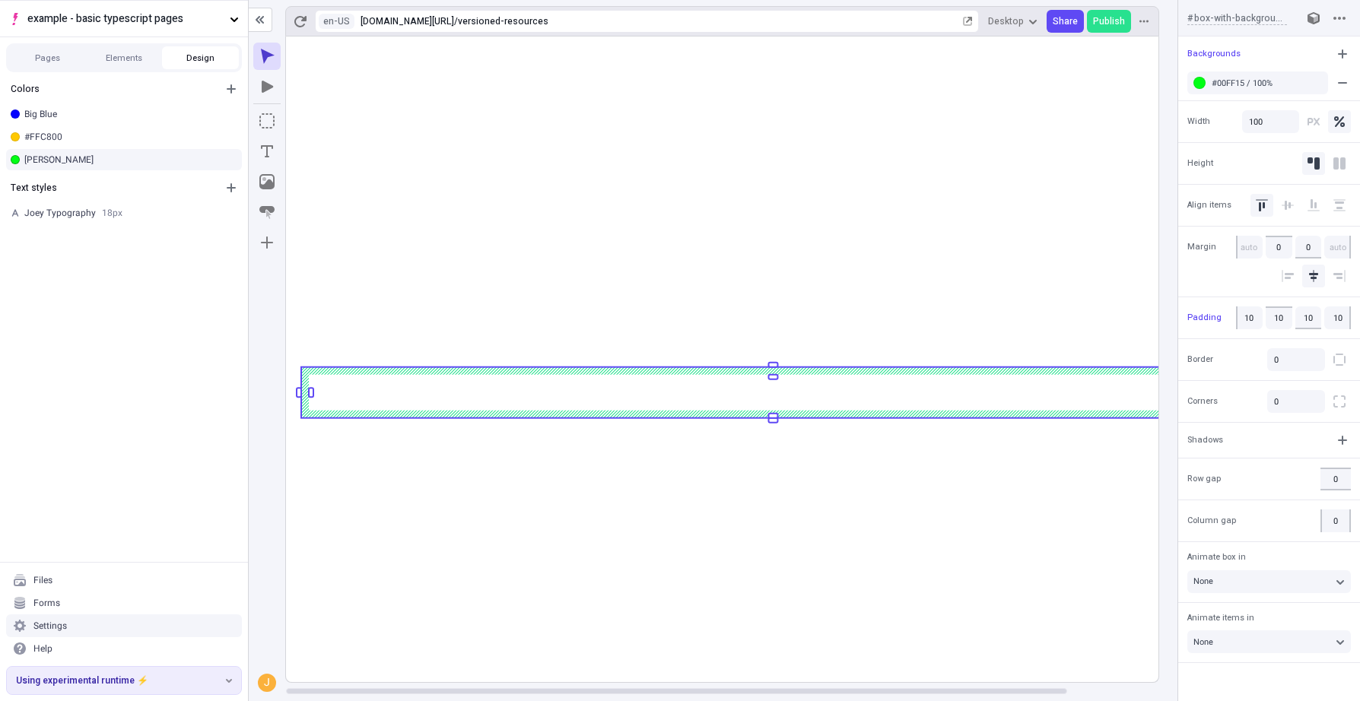
click at [75, 152] on div "[PERSON_NAME]" at bounding box center [124, 159] width 248 height 23
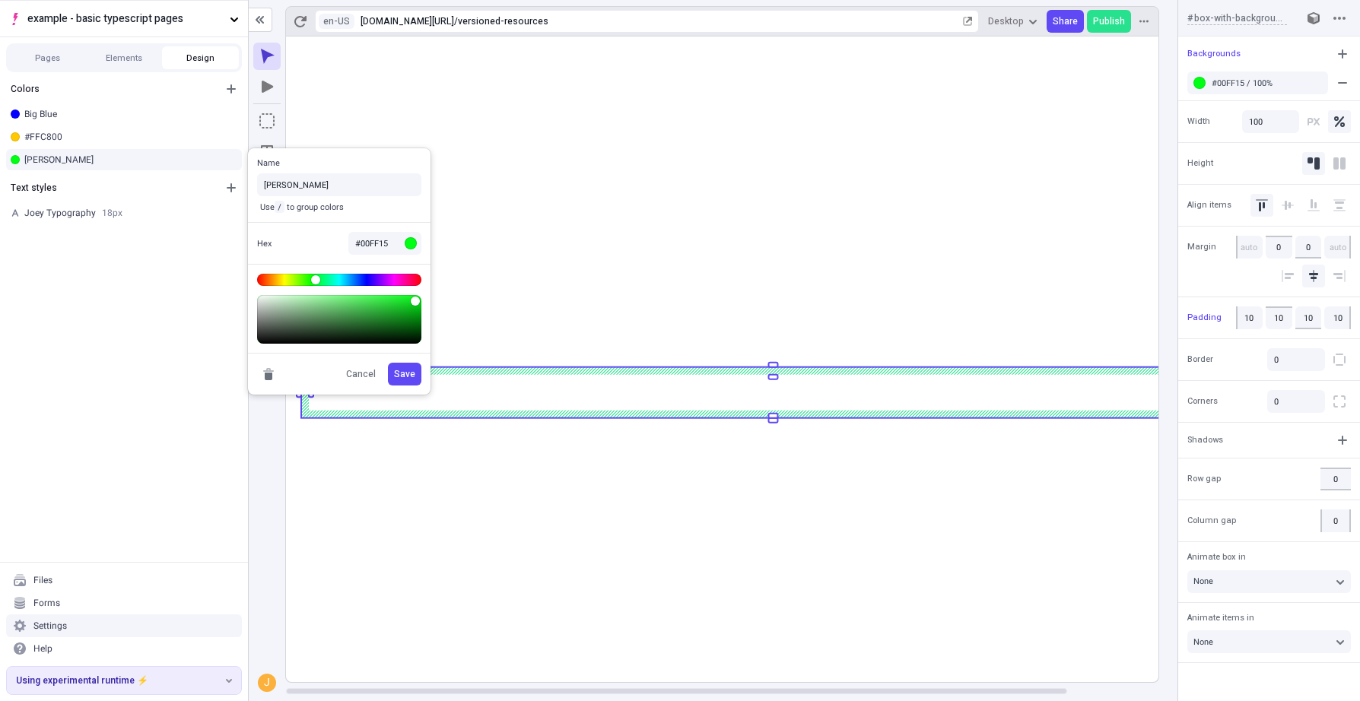
click at [443, 278] on body "example - basic typescript pages Pages Elements Design Colors Big Blue #FFC800 …" at bounding box center [680, 350] width 1360 height 701
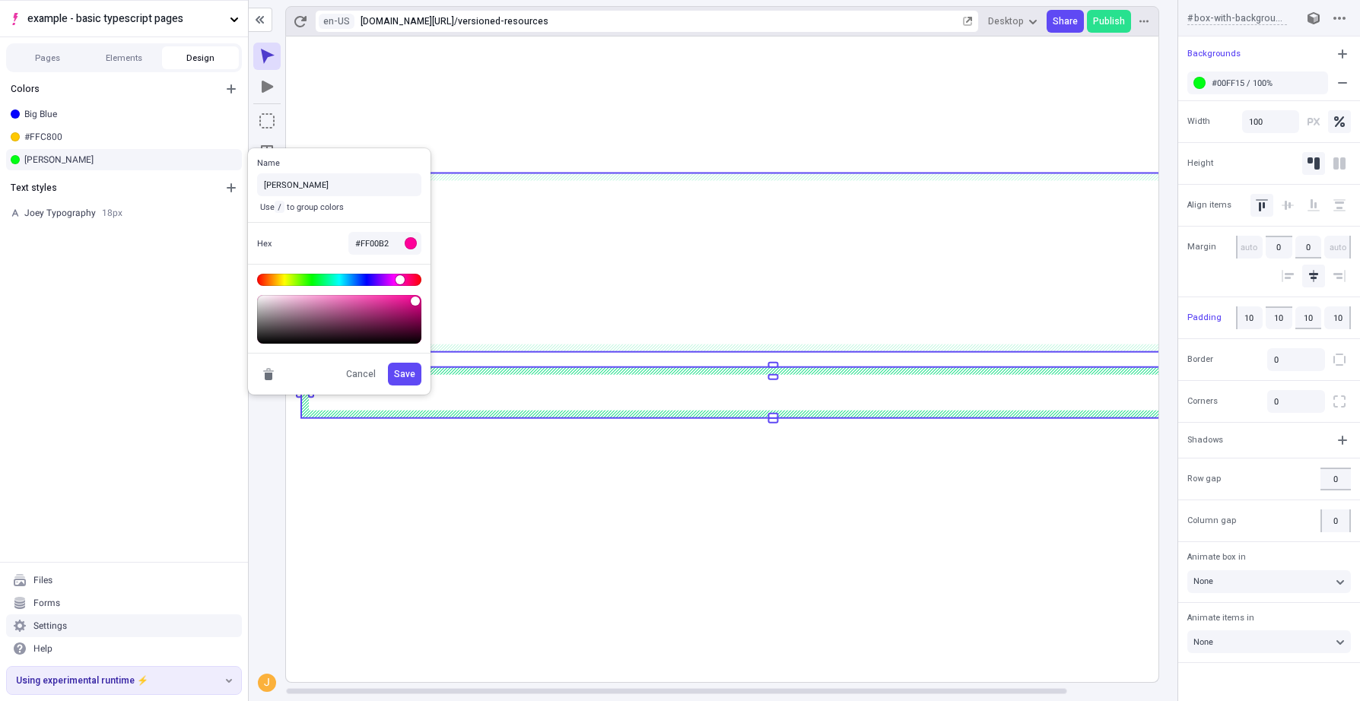
type input "#FF00BB"
click at [396, 279] on body "example - basic typescript pages Pages Elements Design Colors Big Blue #FFC800 …" at bounding box center [680, 350] width 1360 height 701
click at [409, 371] on span "Save" at bounding box center [404, 374] width 21 height 12
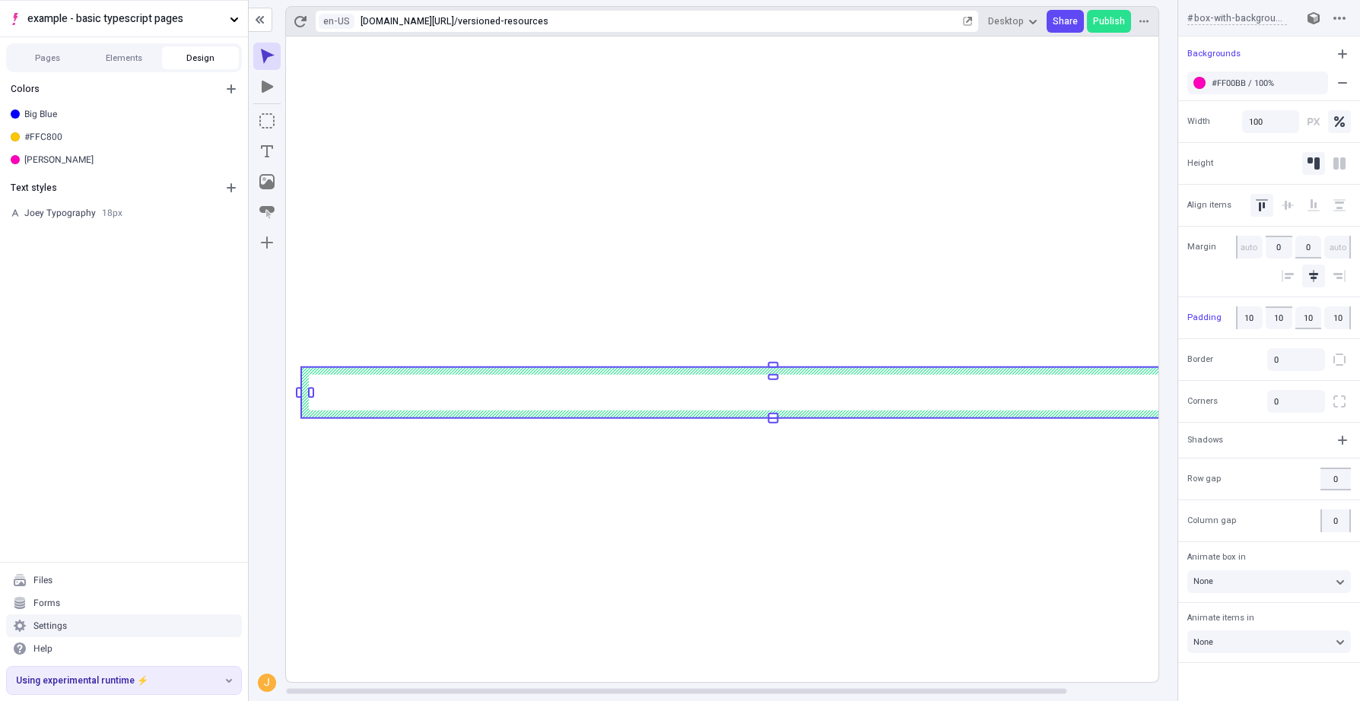
click at [681, 589] on rect at bounding box center [773, 360] width 974 height 646
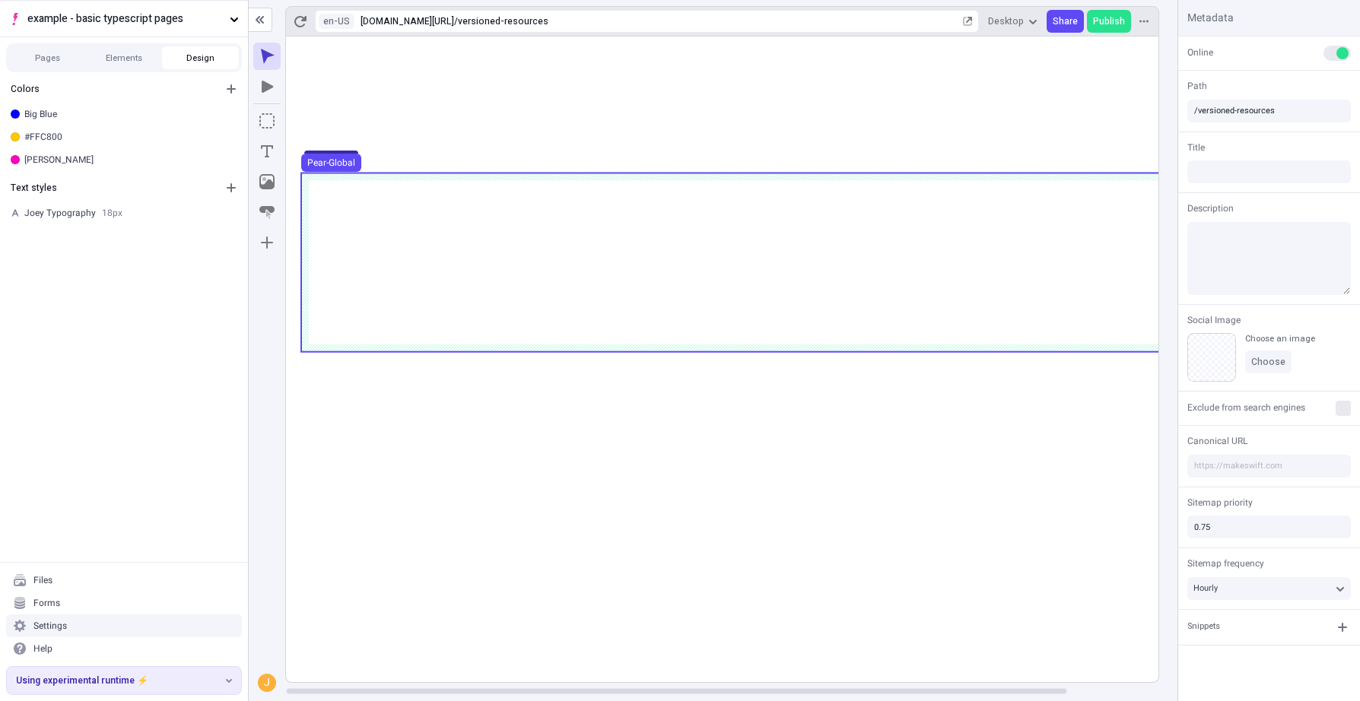
click at [780, 216] on use at bounding box center [773, 262] width 944 height 179
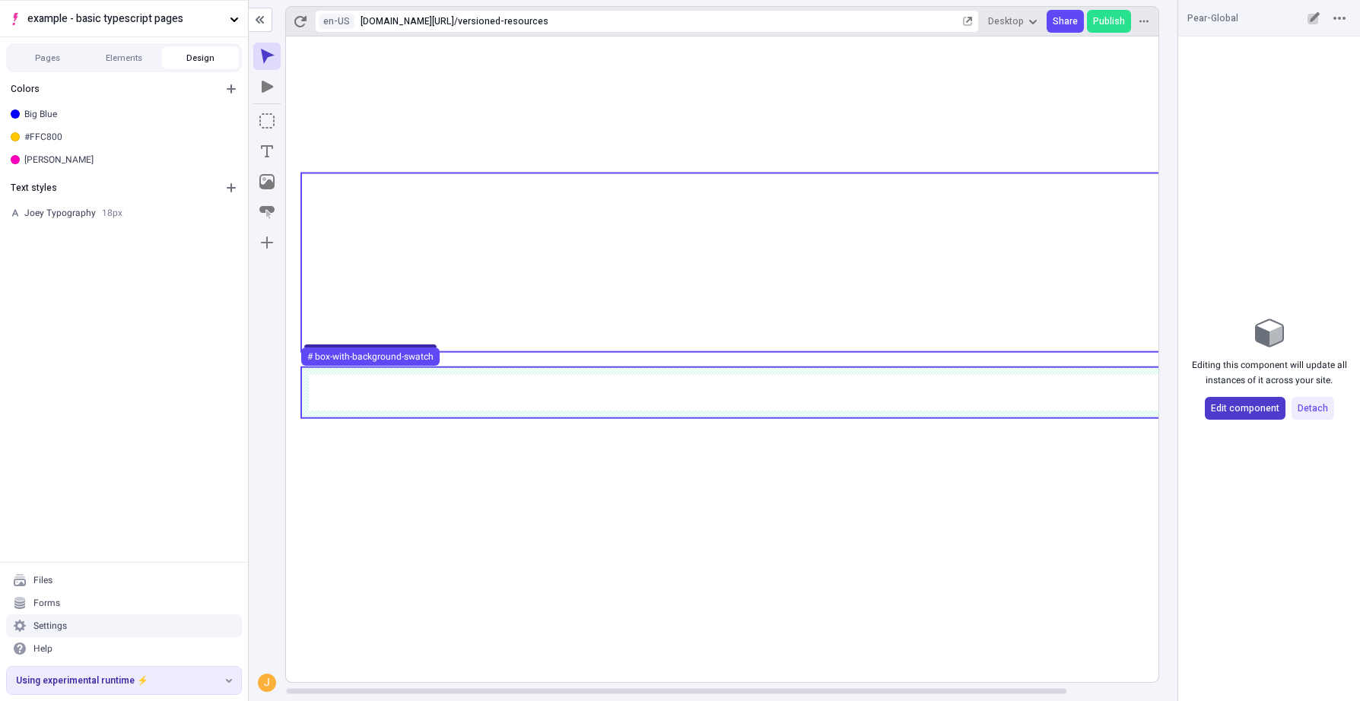
click at [1258, 415] on button "Edit component" at bounding box center [1245, 408] width 81 height 23
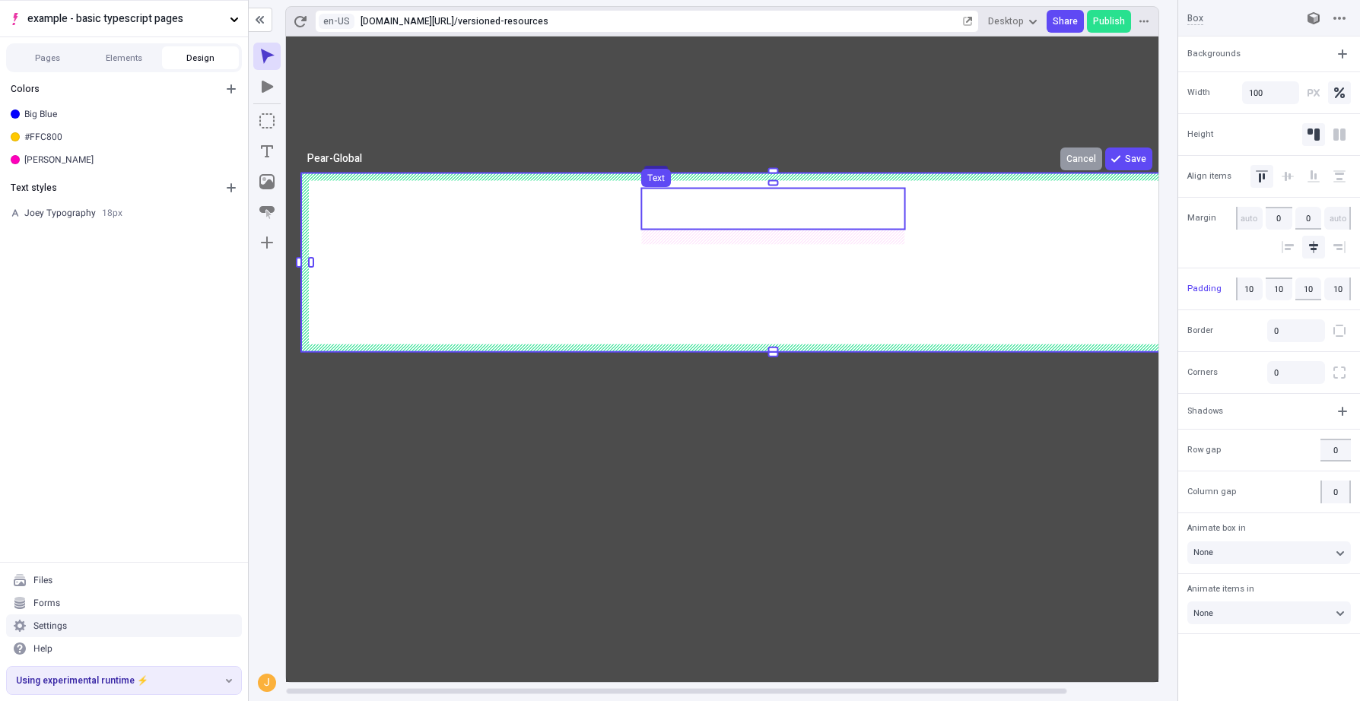
click at [772, 213] on use at bounding box center [772, 209] width 263 height 41
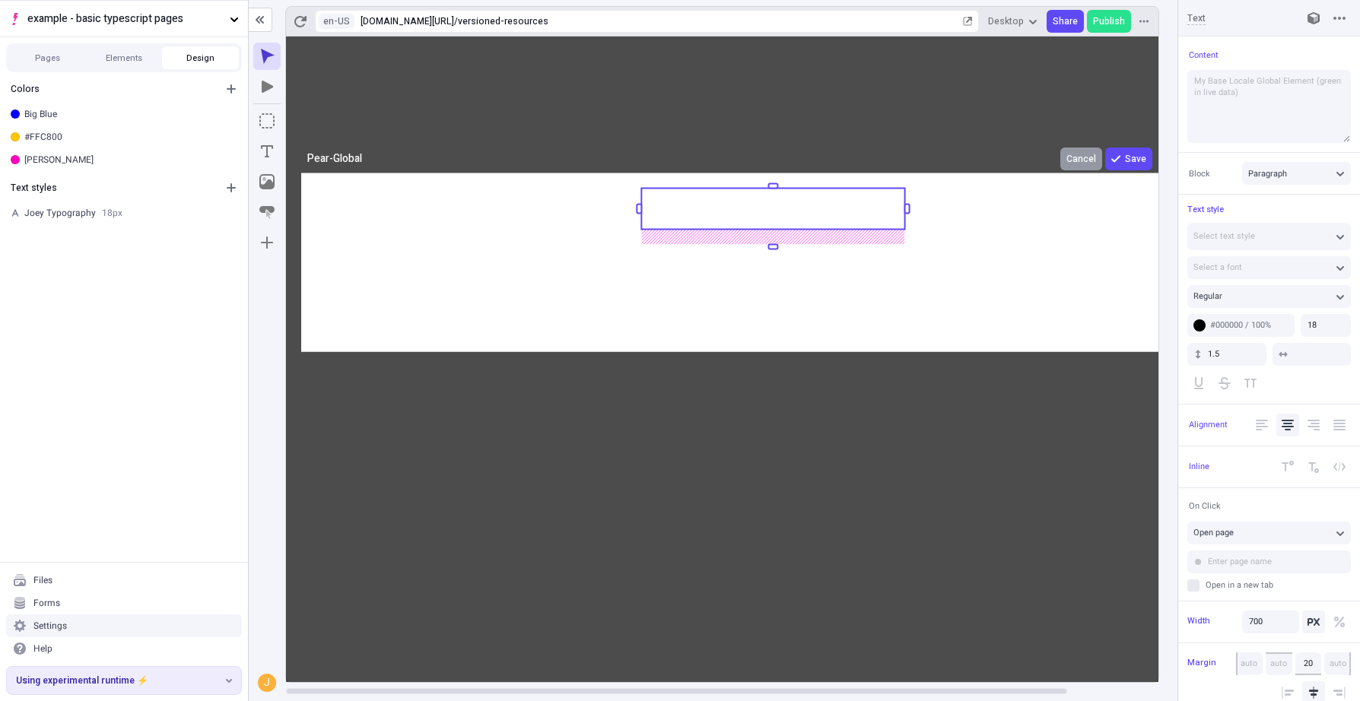
click at [772, 213] on rect at bounding box center [772, 209] width 263 height 41
type textarea "My Base Locale Global Element (draft data)"
click at [1134, 159] on icon at bounding box center [773, 360] width 974 height 646
click at [1134, 159] on span "Save" at bounding box center [1135, 159] width 21 height 12
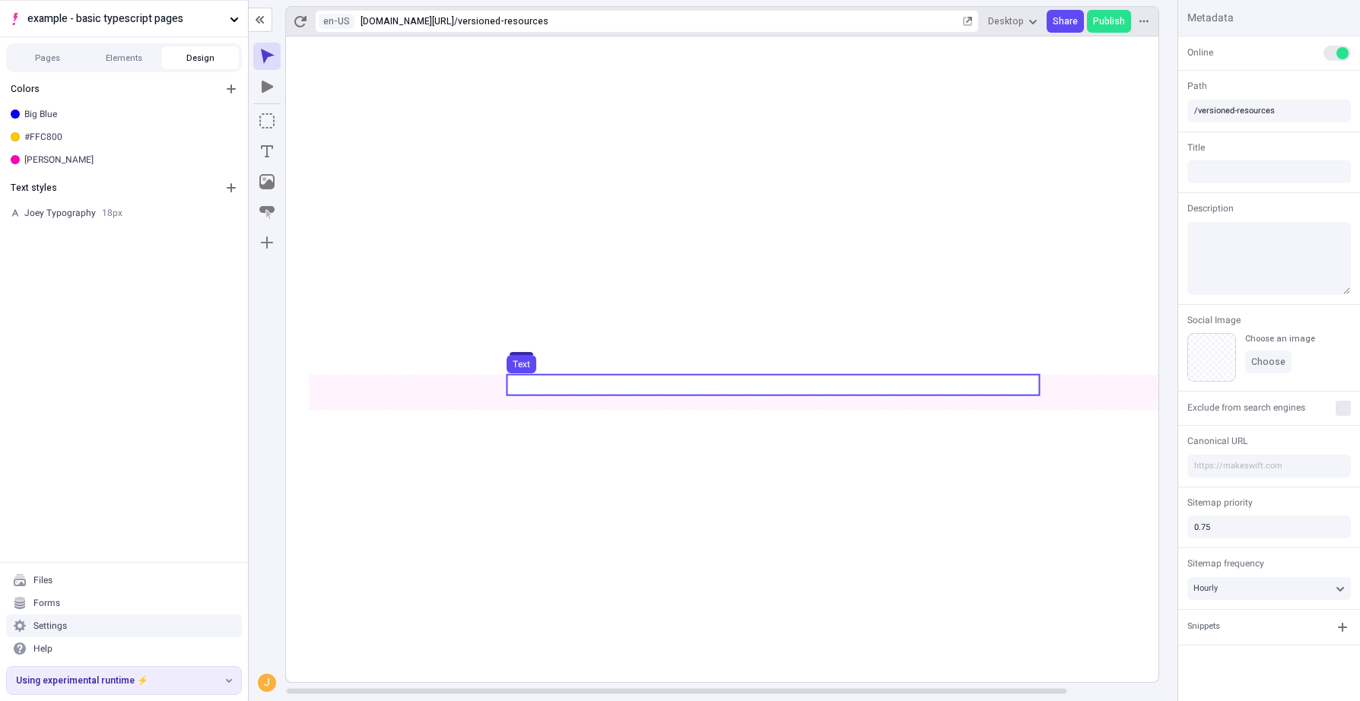
click at [838, 381] on use at bounding box center [773, 385] width 532 height 21
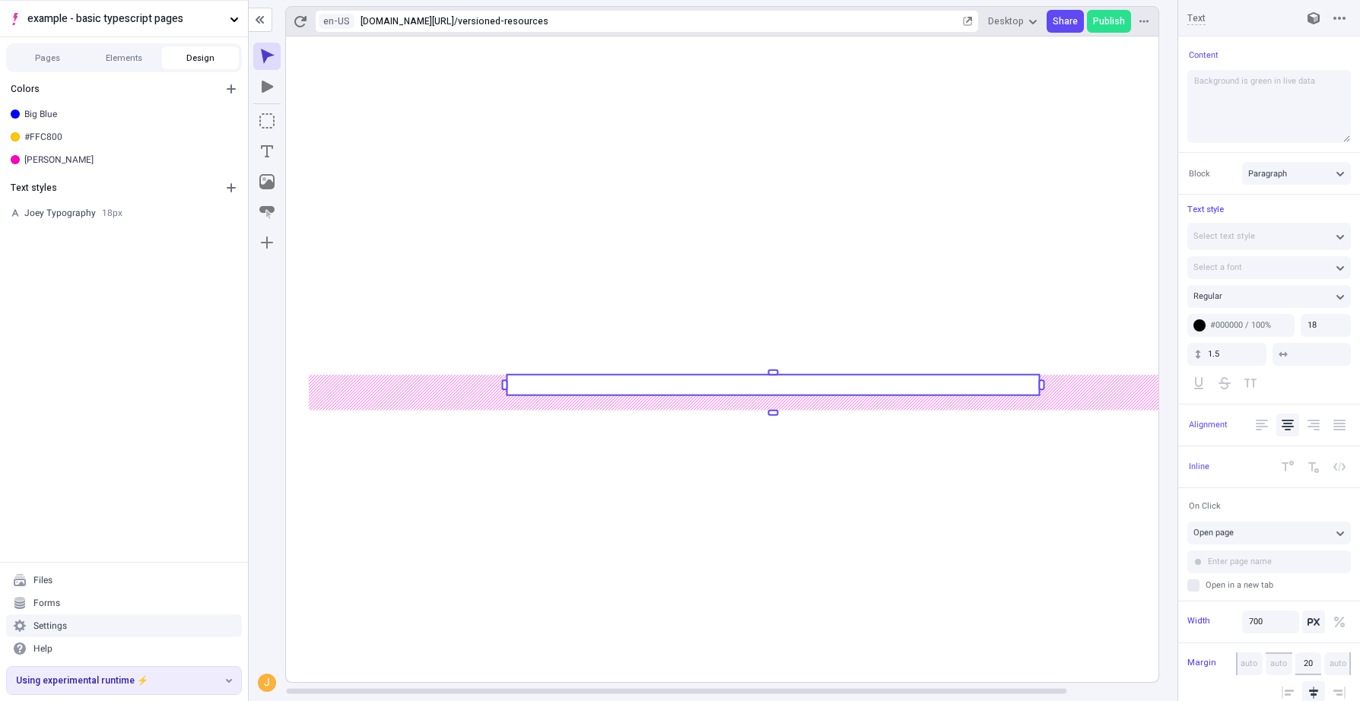
click at [838, 381] on rect at bounding box center [773, 385] width 532 height 21
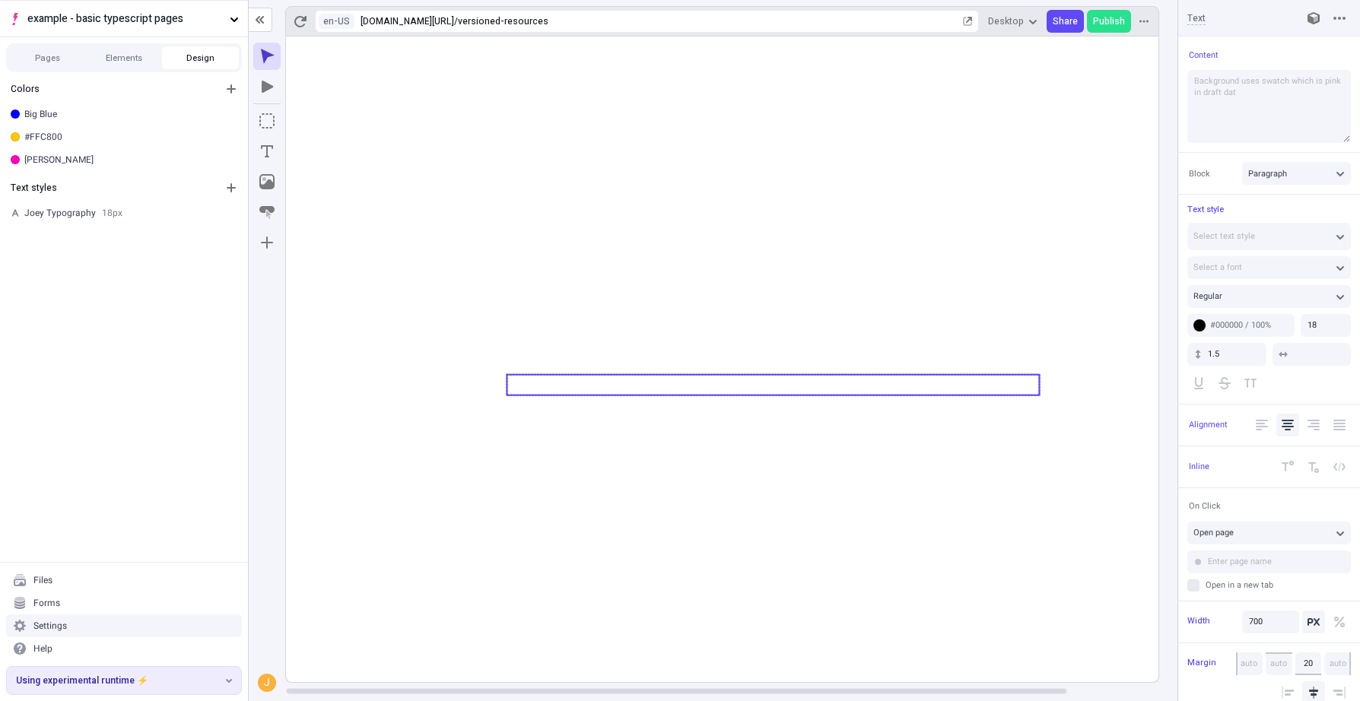
type textarea "Background uses swatch which is pink in draft data"
click at [824, 548] on icon at bounding box center [773, 360] width 974 height 646
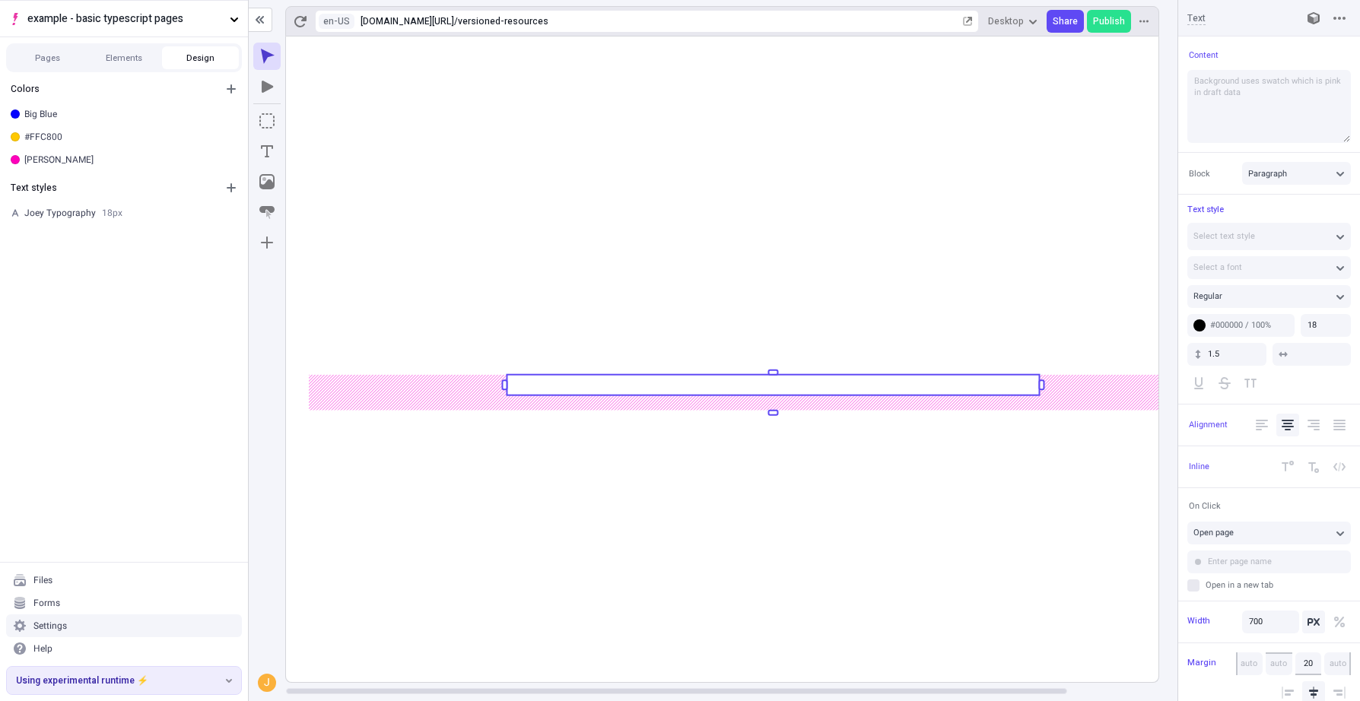
click at [824, 548] on rect at bounding box center [773, 360] width 974 height 646
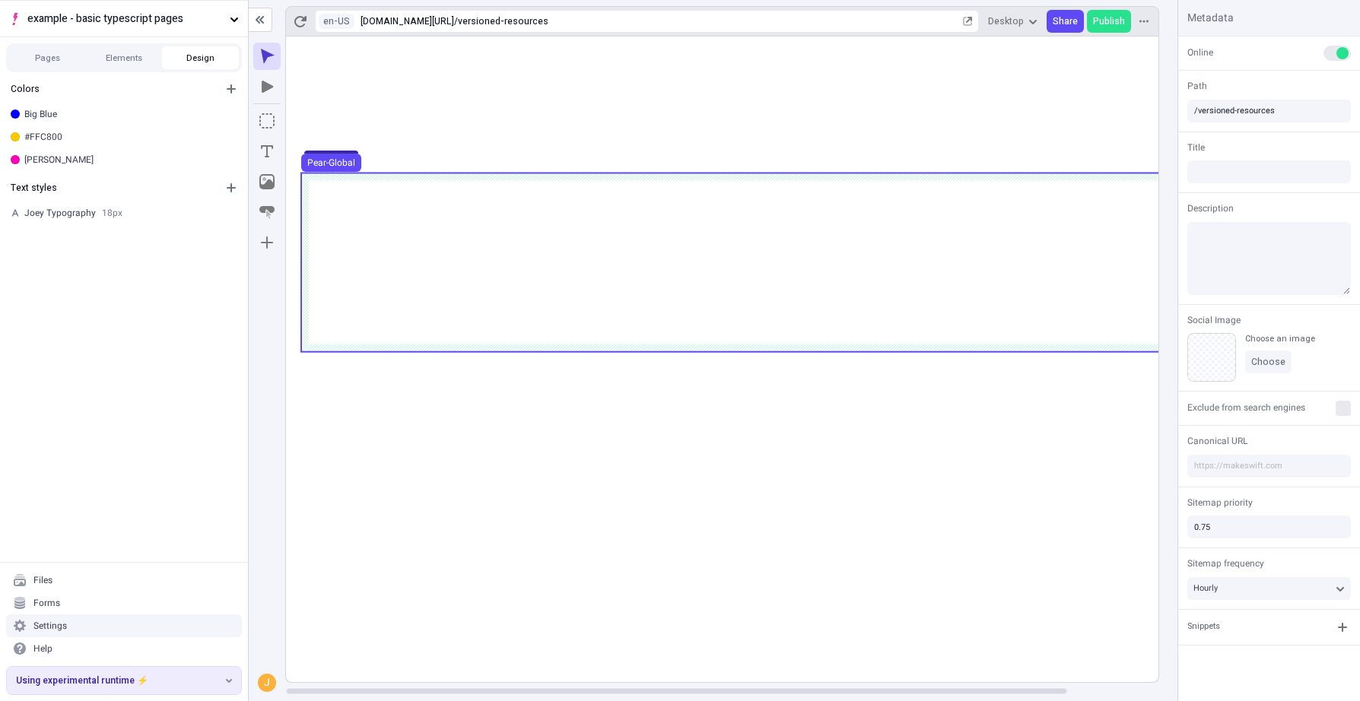
click at [815, 220] on use at bounding box center [773, 262] width 944 height 179
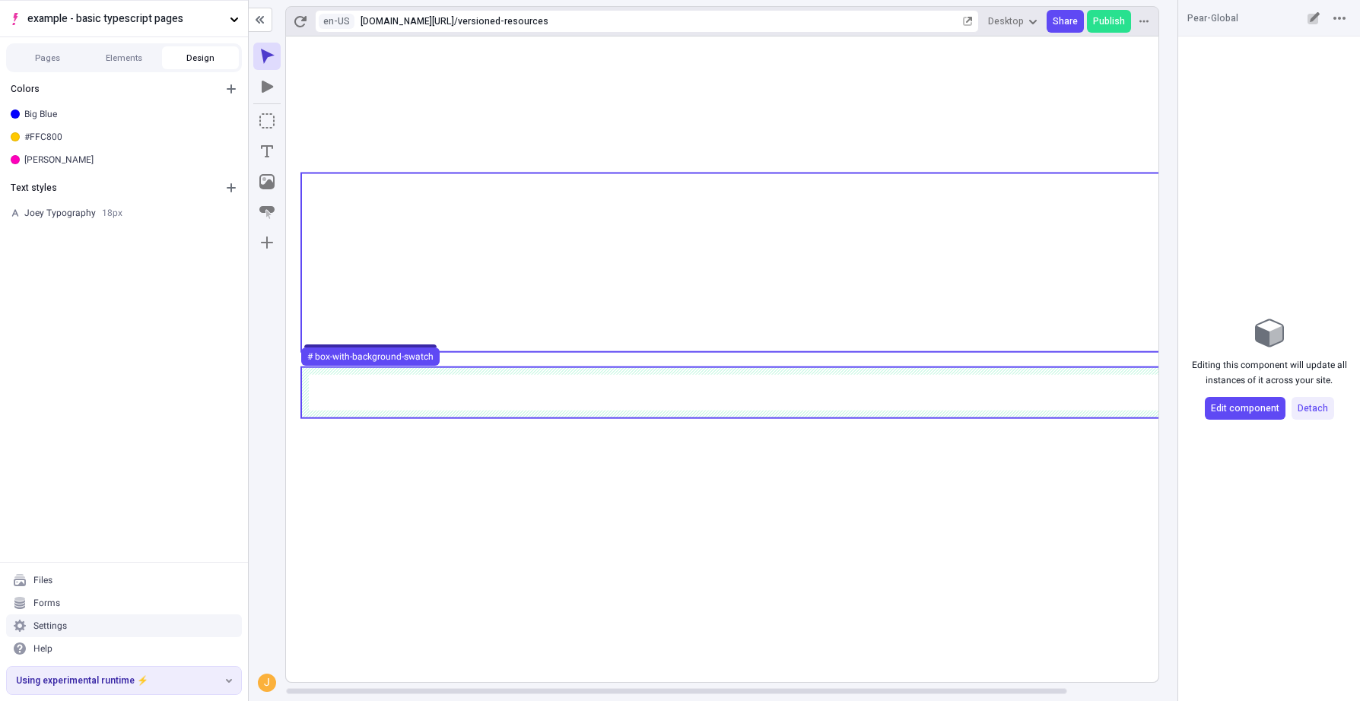
click at [932, 542] on rect at bounding box center [773, 360] width 974 height 646
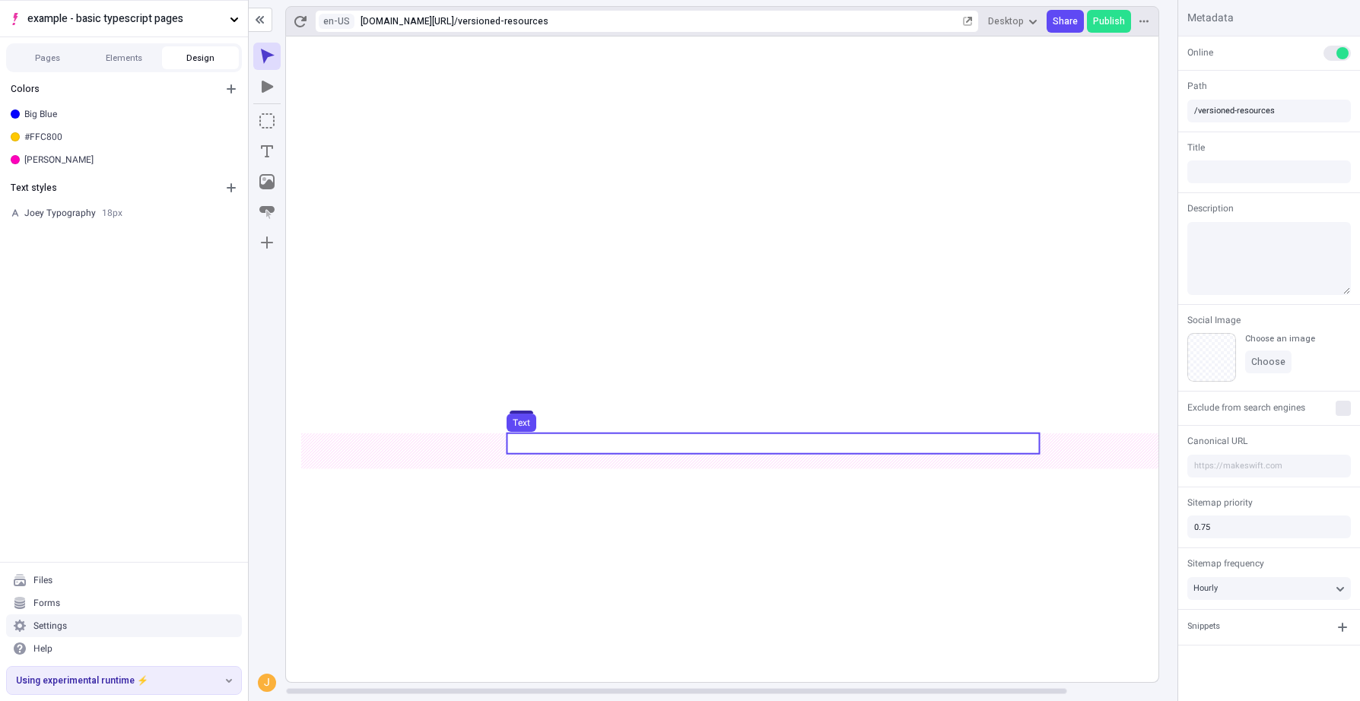
click at [865, 437] on use at bounding box center [773, 443] width 532 height 21
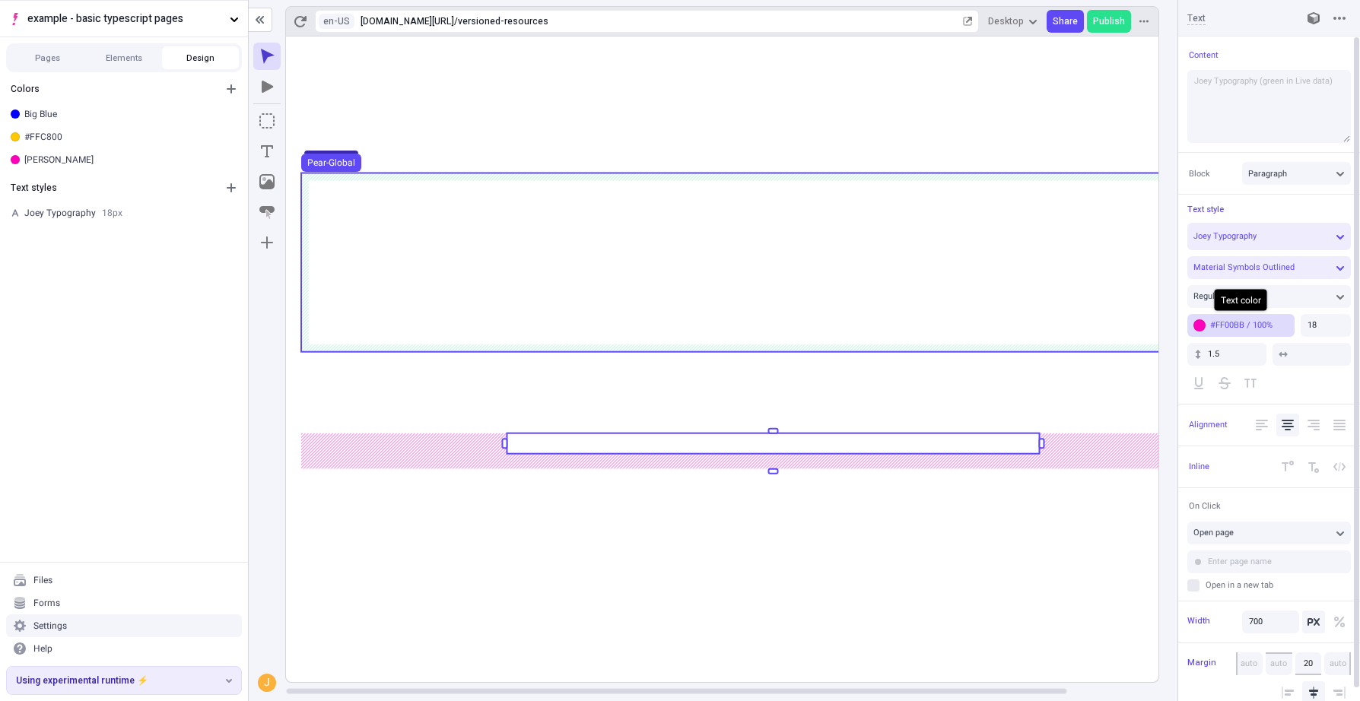
click at [1266, 329] on div "#FF00BB / 100%" at bounding box center [1249, 324] width 78 height 11
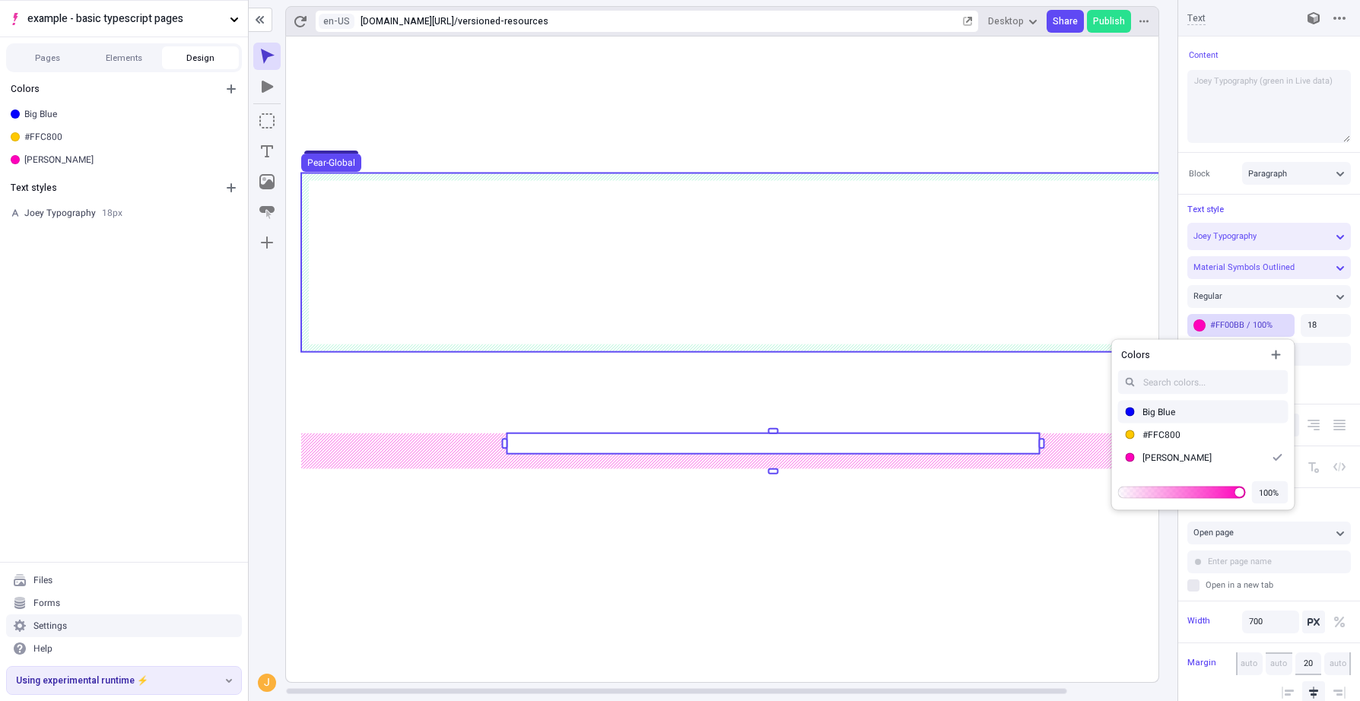
click at [1169, 411] on div "Big Blue" at bounding box center [1212, 412] width 140 height 12
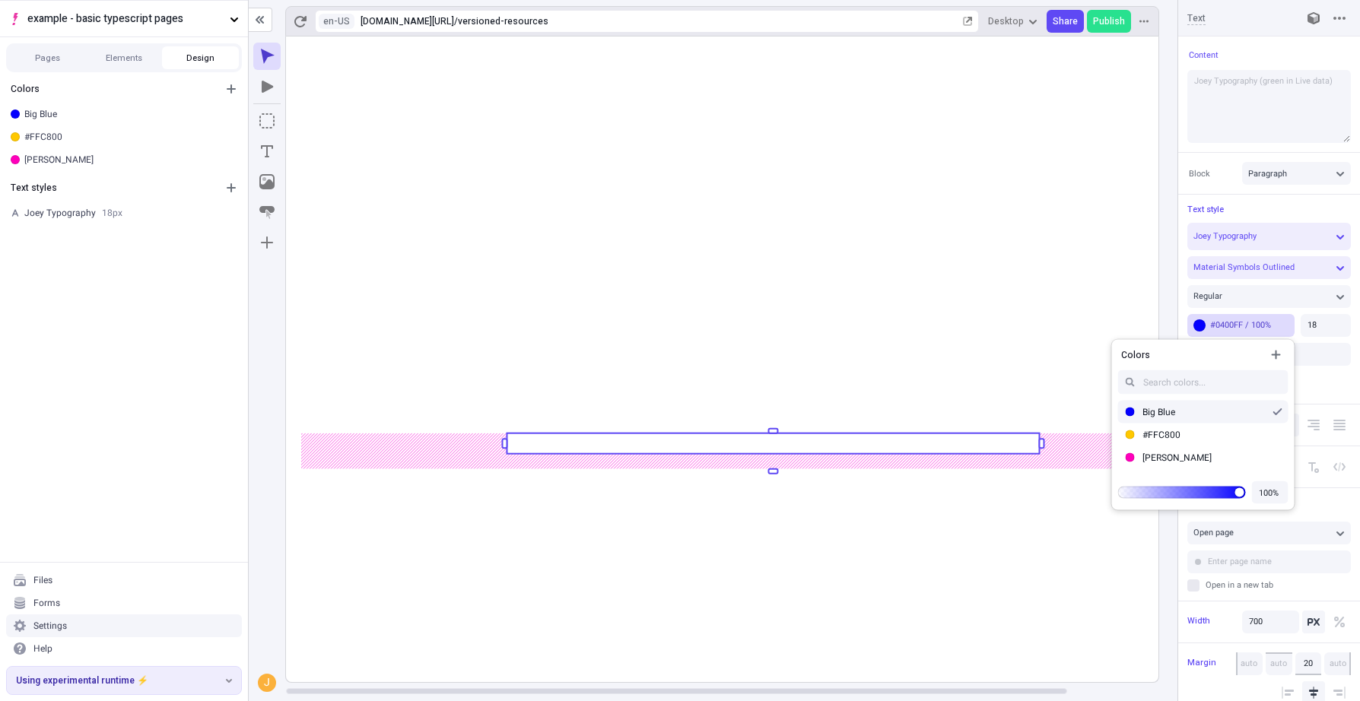
click at [830, 446] on rect at bounding box center [773, 443] width 532 height 21
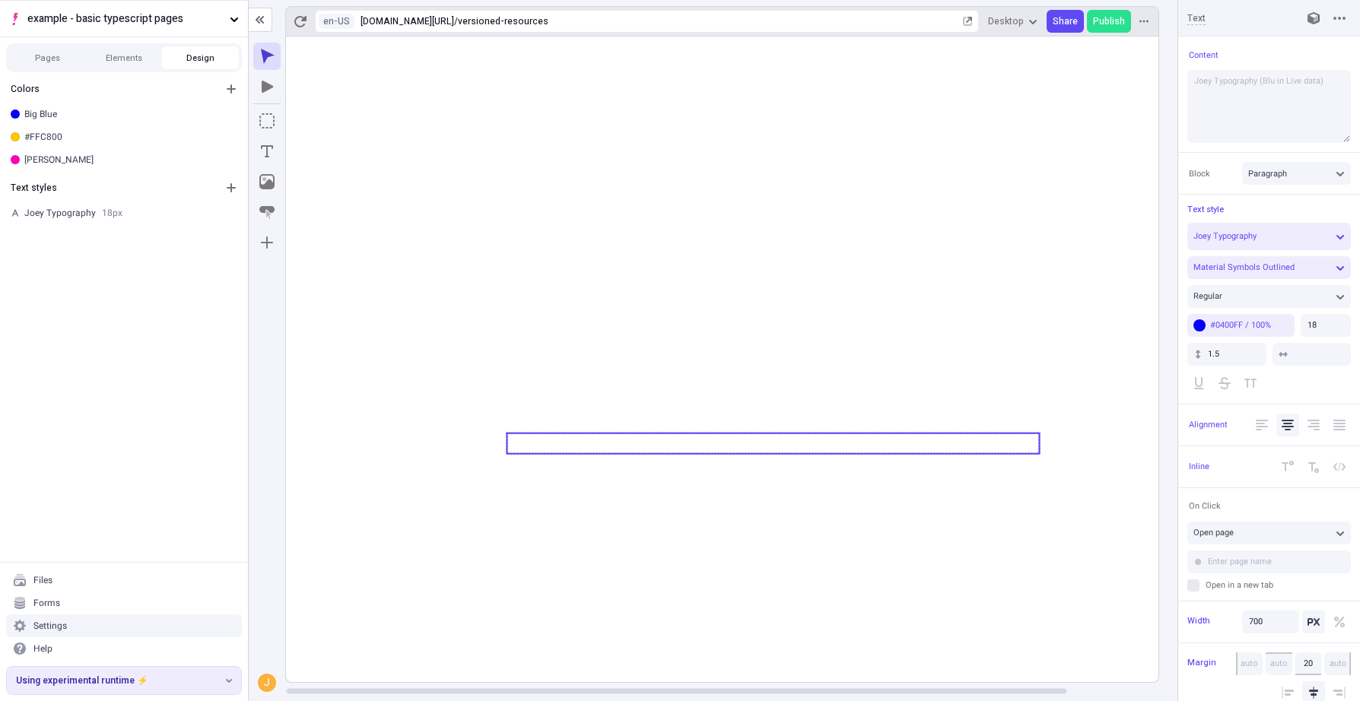
type textarea "Joey Typography (Blue in Live data)"
click at [1269, 329] on html "example - basic typescript pages Pages Elements Design Colors Big Blue #FFC800 …" at bounding box center [680, 350] width 1360 height 701
click at [1262, 326] on body "example - basic typescript pages Pages Elements Design Colors Big Blue #FFC800 …" at bounding box center [680, 350] width 1360 height 701
click at [986, 513] on icon at bounding box center [773, 360] width 974 height 646
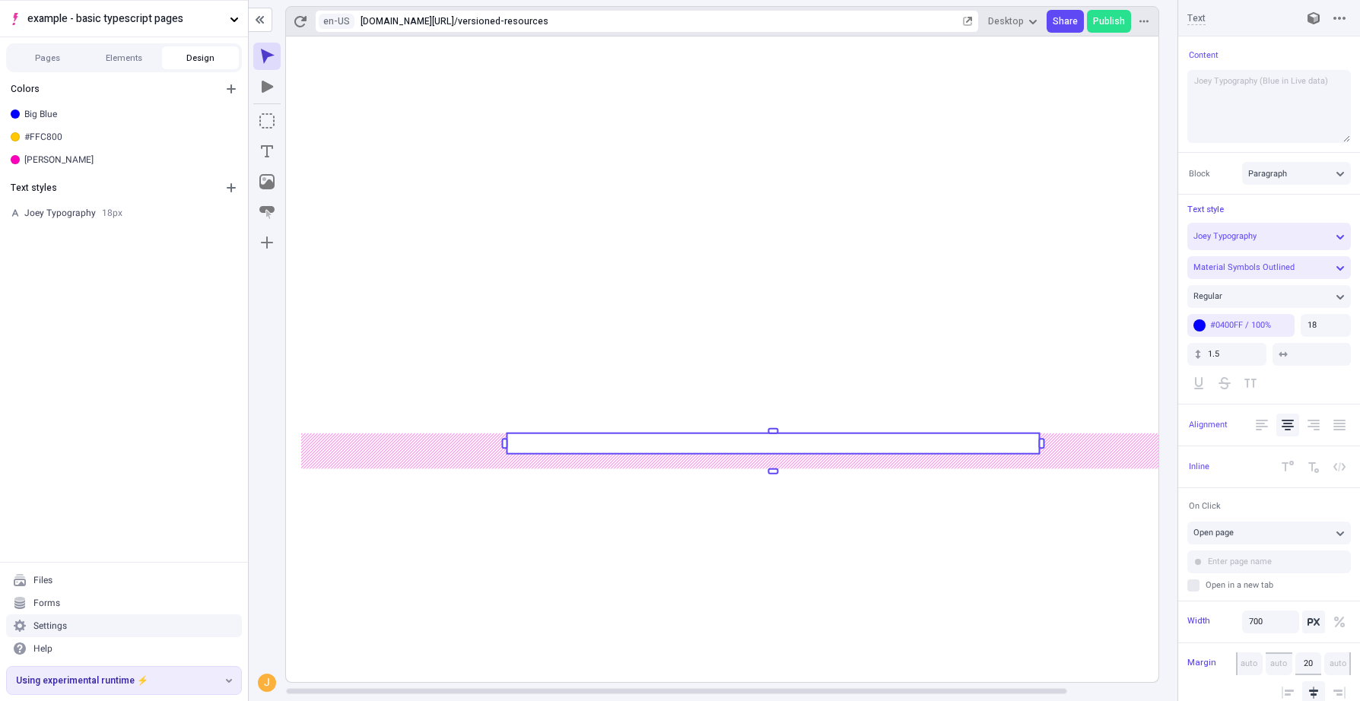
click at [945, 460] on rect at bounding box center [773, 360] width 974 height 646
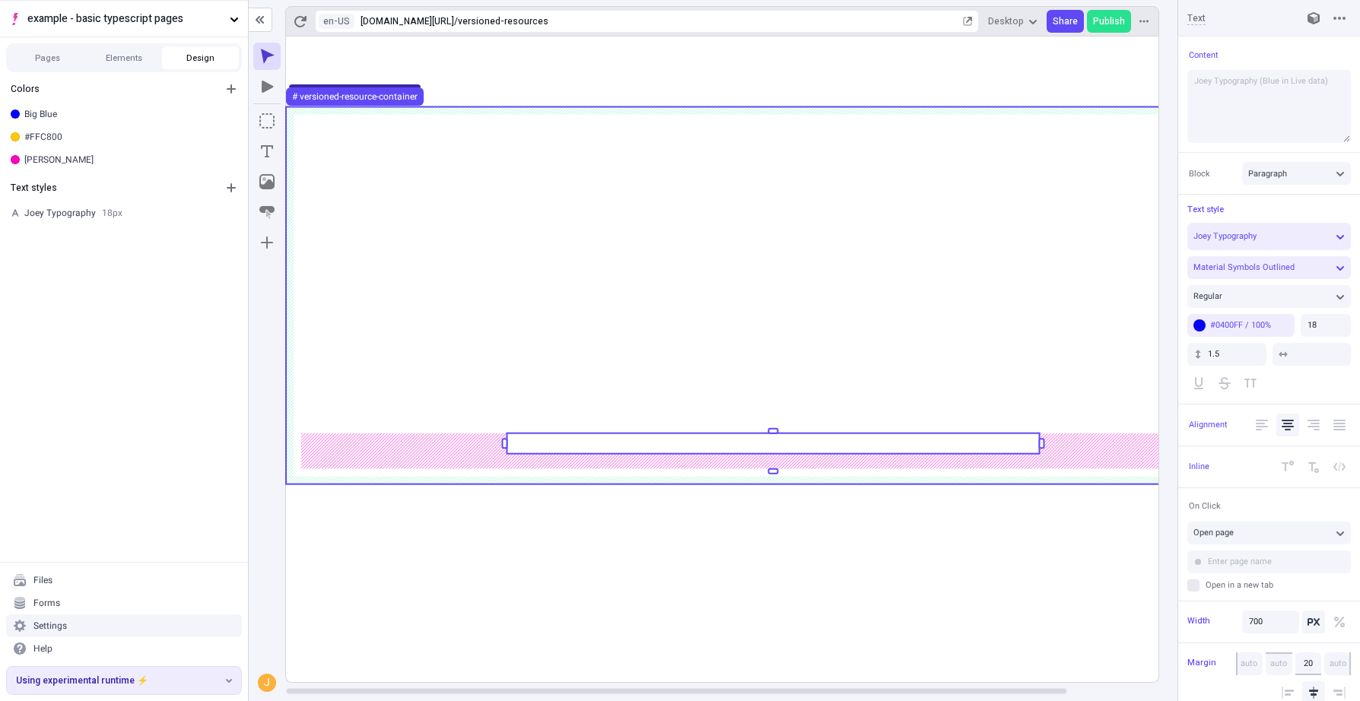
click at [945, 545] on rect at bounding box center [773, 360] width 974 height 646
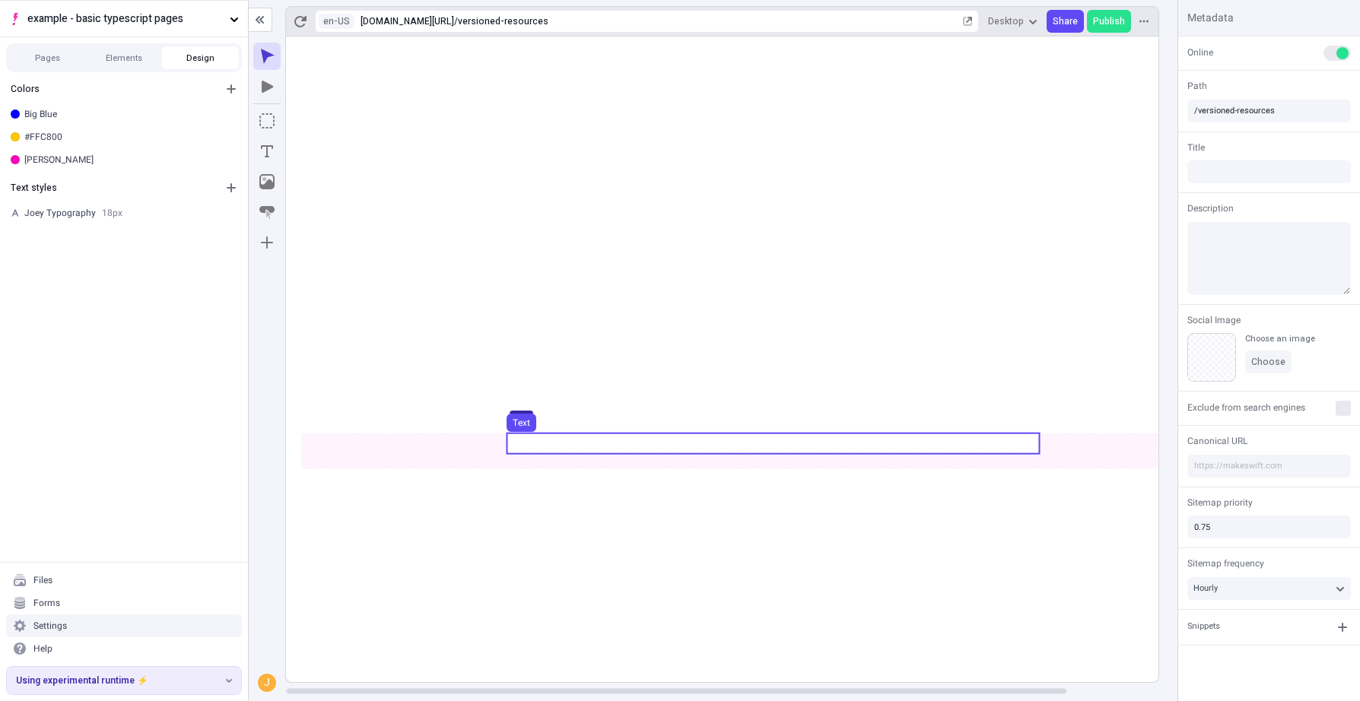
click at [913, 441] on use at bounding box center [773, 443] width 532 height 21
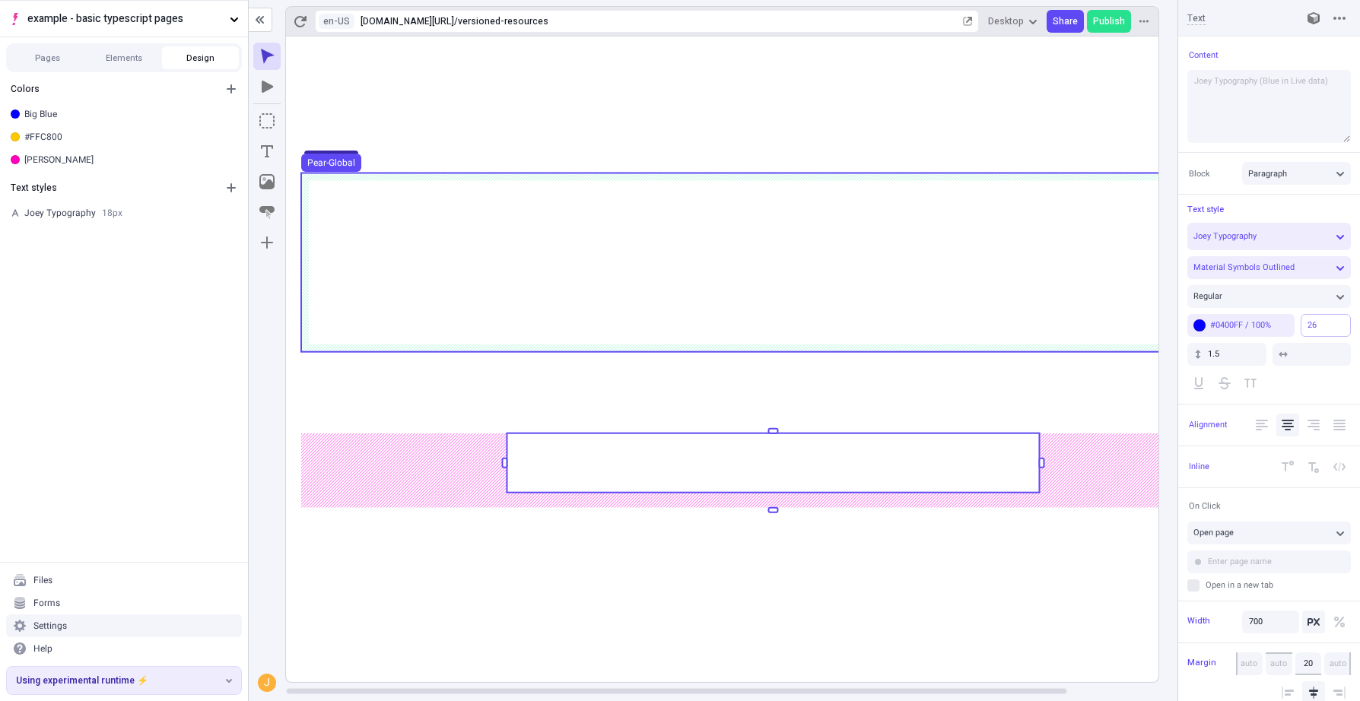
type input "25"
click at [1269, 332] on html "example - basic typescript pages Pages Elements Design Colors Big Blue #FFC800 …" at bounding box center [680, 350] width 1360 height 701
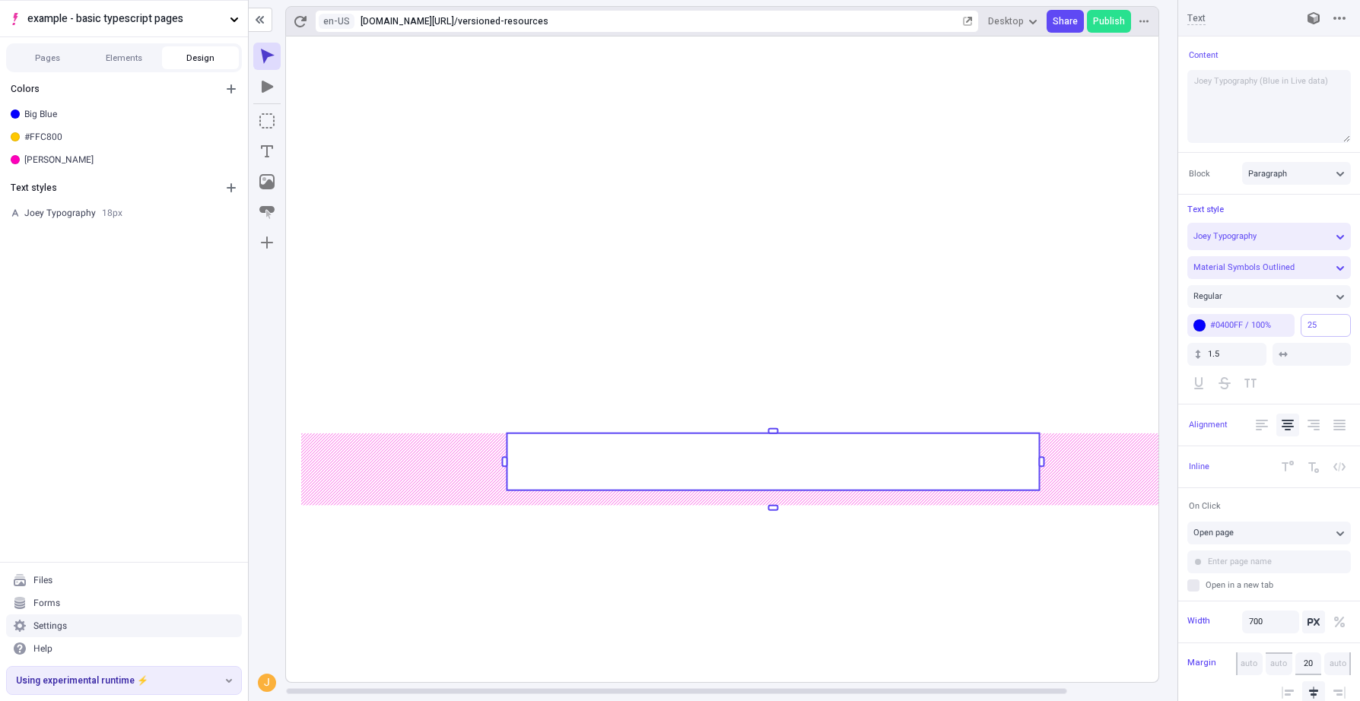
click at [905, 476] on rect at bounding box center [773, 461] width 532 height 57
click at [933, 452] on rect at bounding box center [773, 461] width 532 height 57
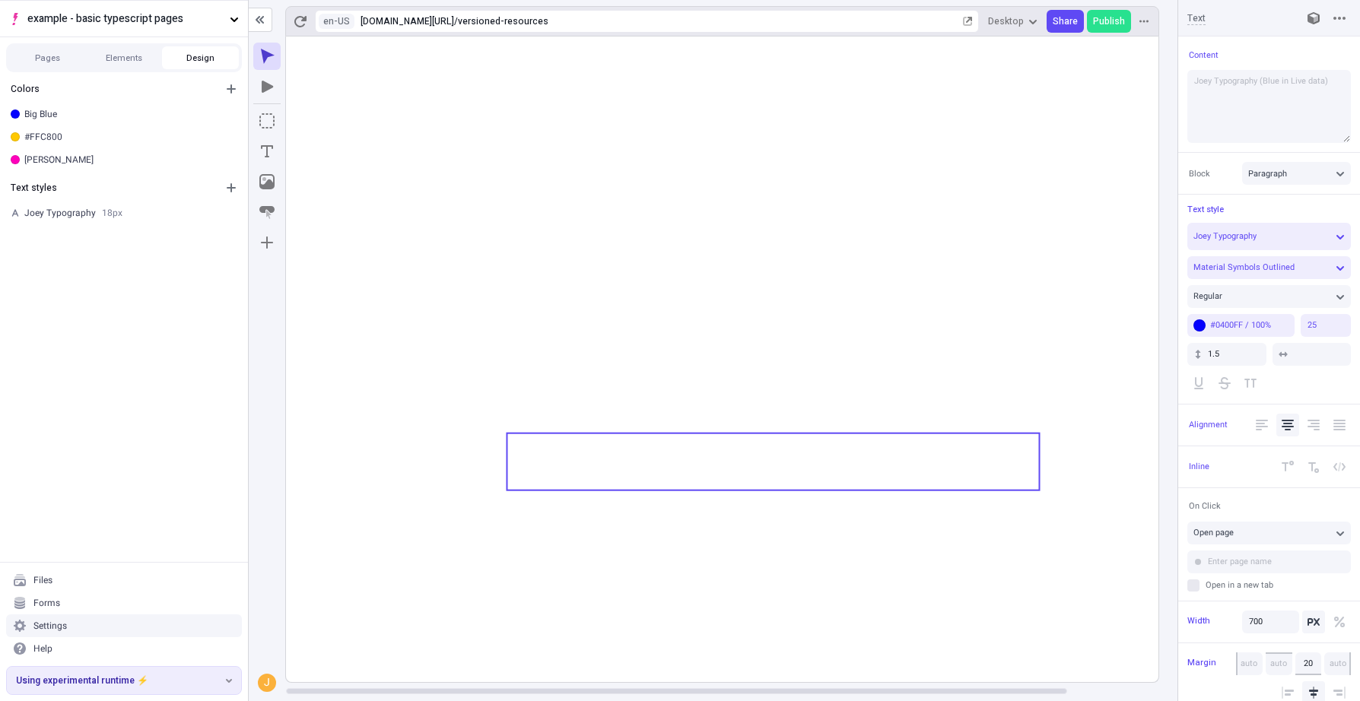
click at [919, 569] on icon at bounding box center [773, 360] width 974 height 646
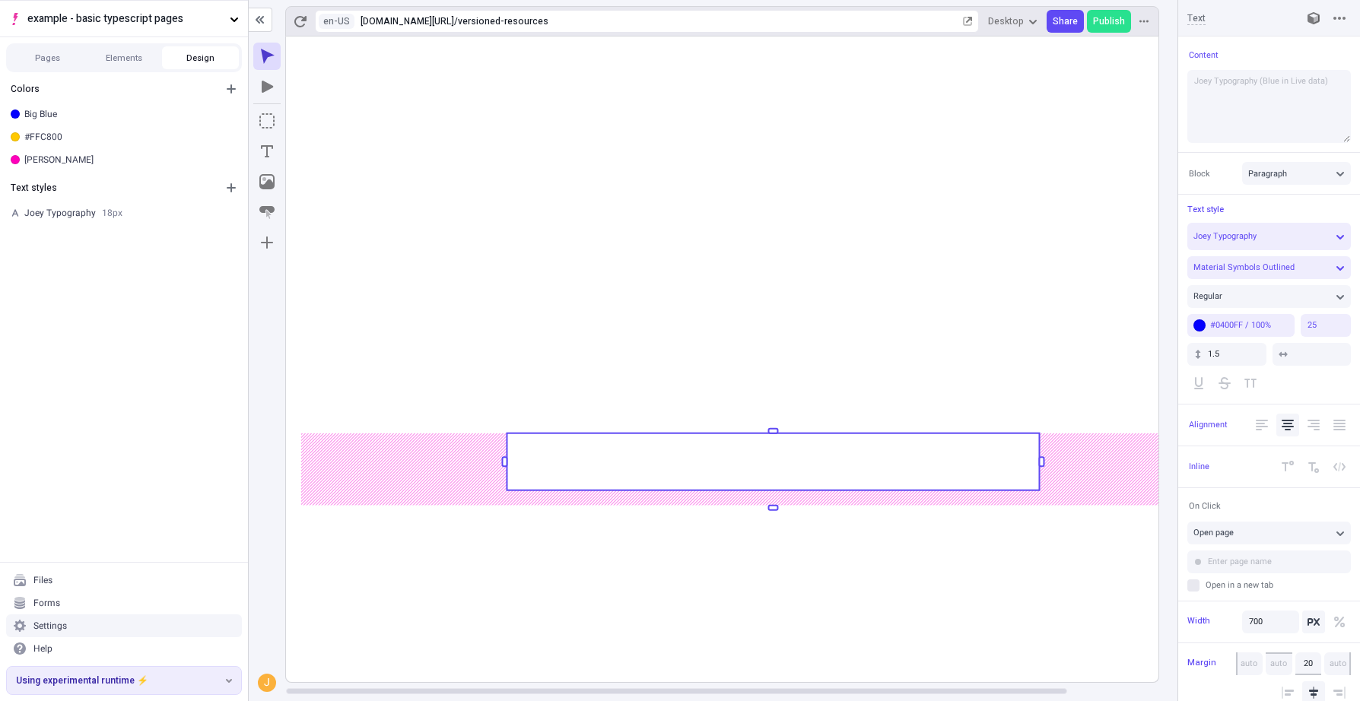
click at [919, 580] on rect at bounding box center [773, 360] width 974 height 646
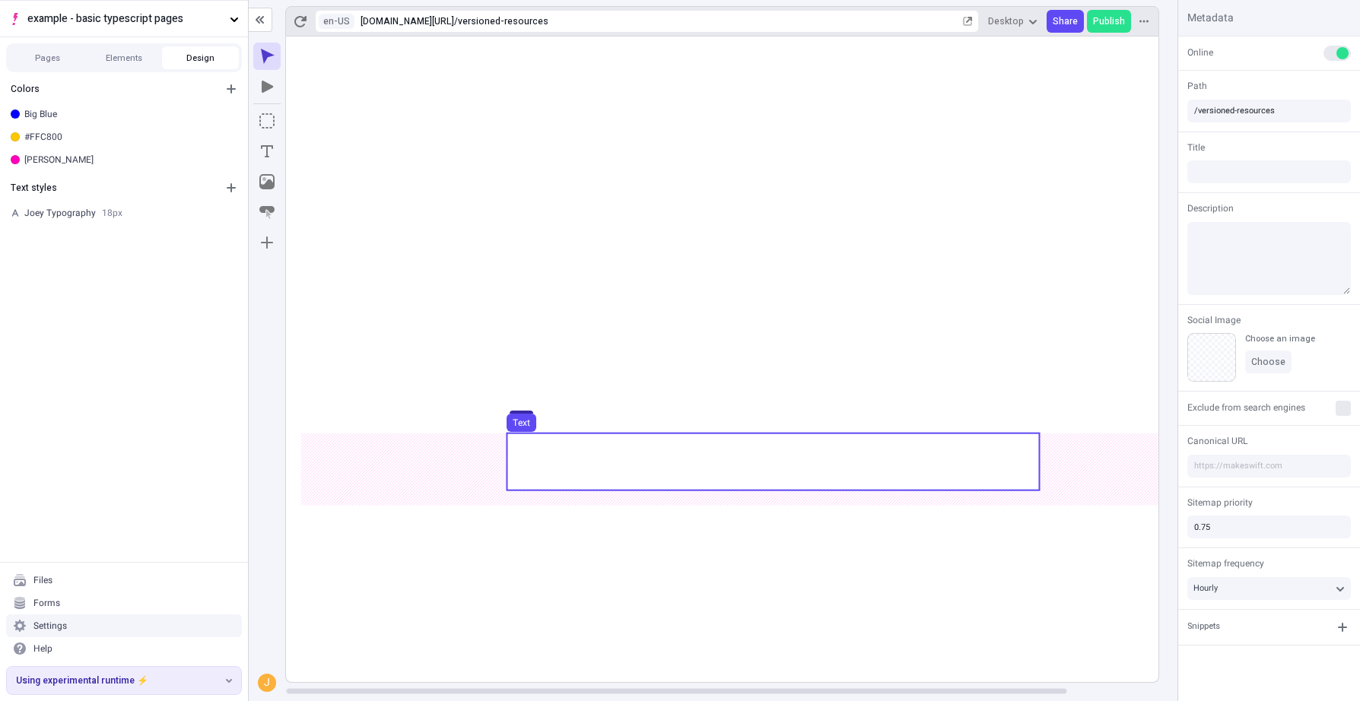
click at [848, 481] on use at bounding box center [773, 461] width 532 height 57
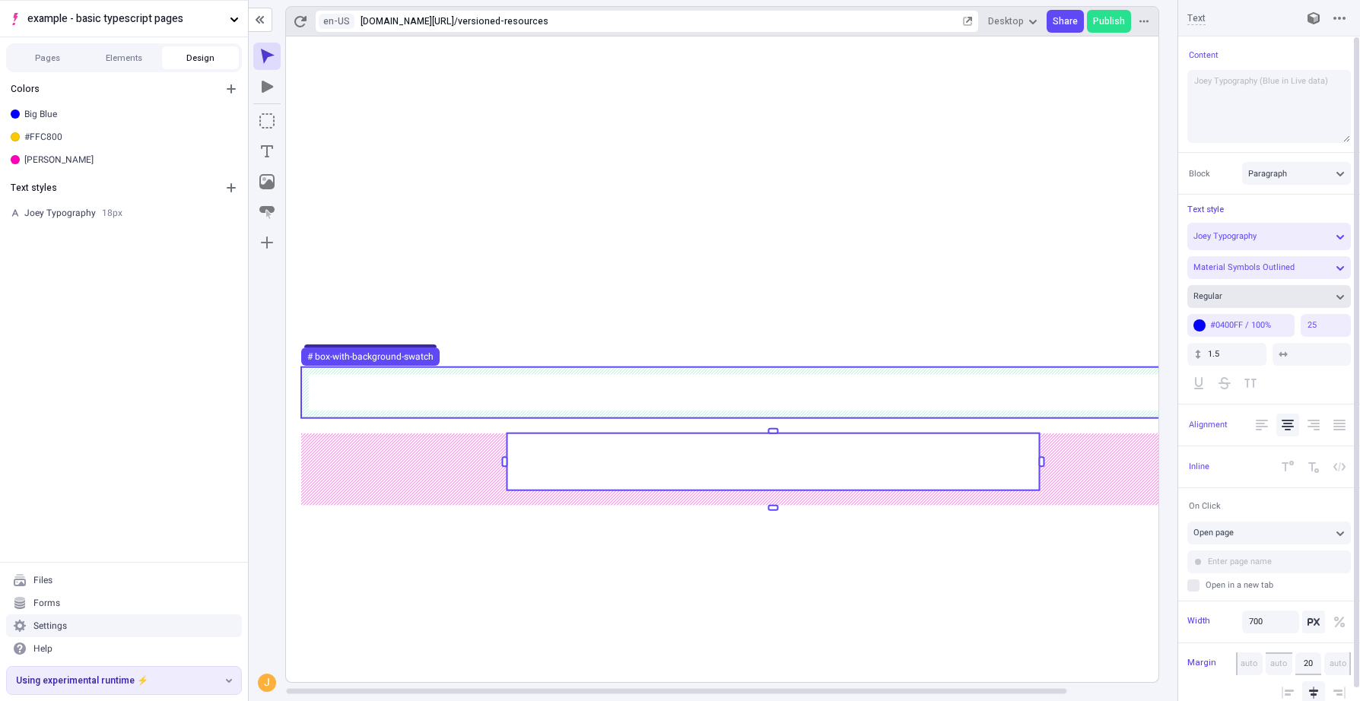
click at [1269, 297] on div "Regular" at bounding box center [1261, 296] width 136 height 11
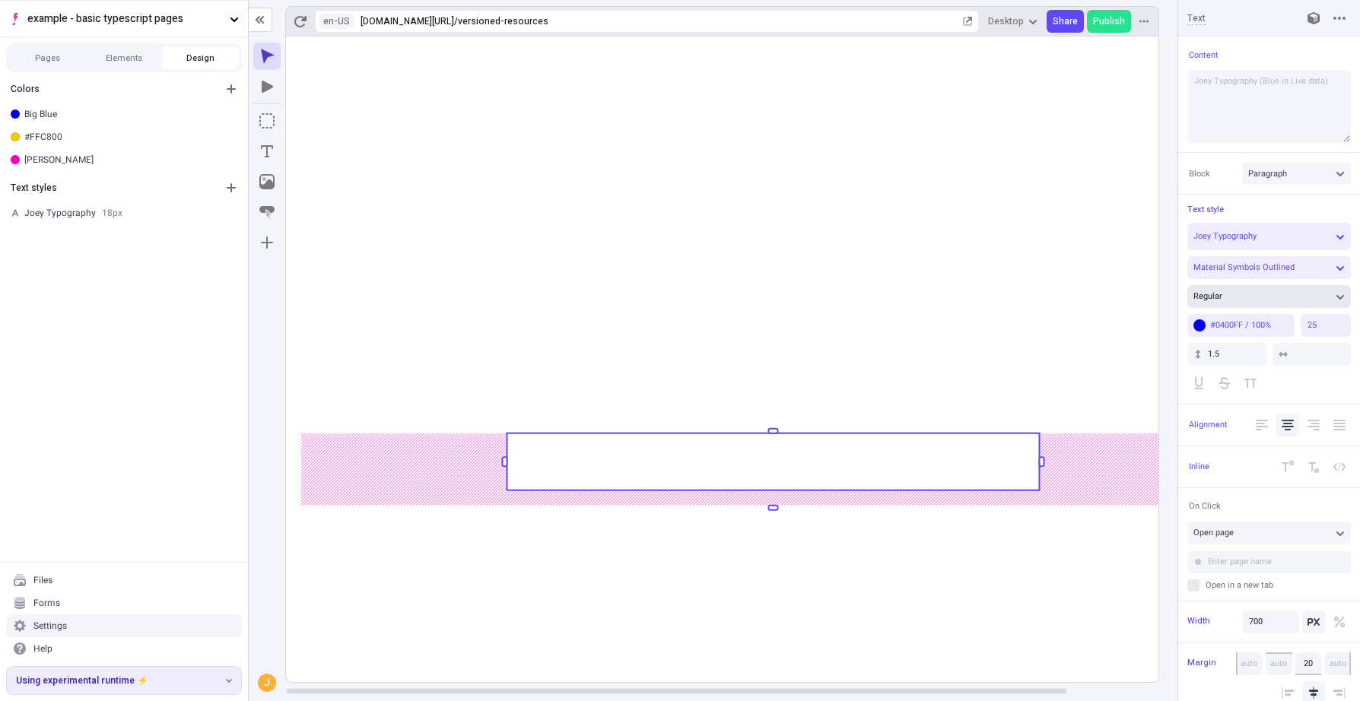
click at [1022, 585] on rect at bounding box center [773, 360] width 974 height 646
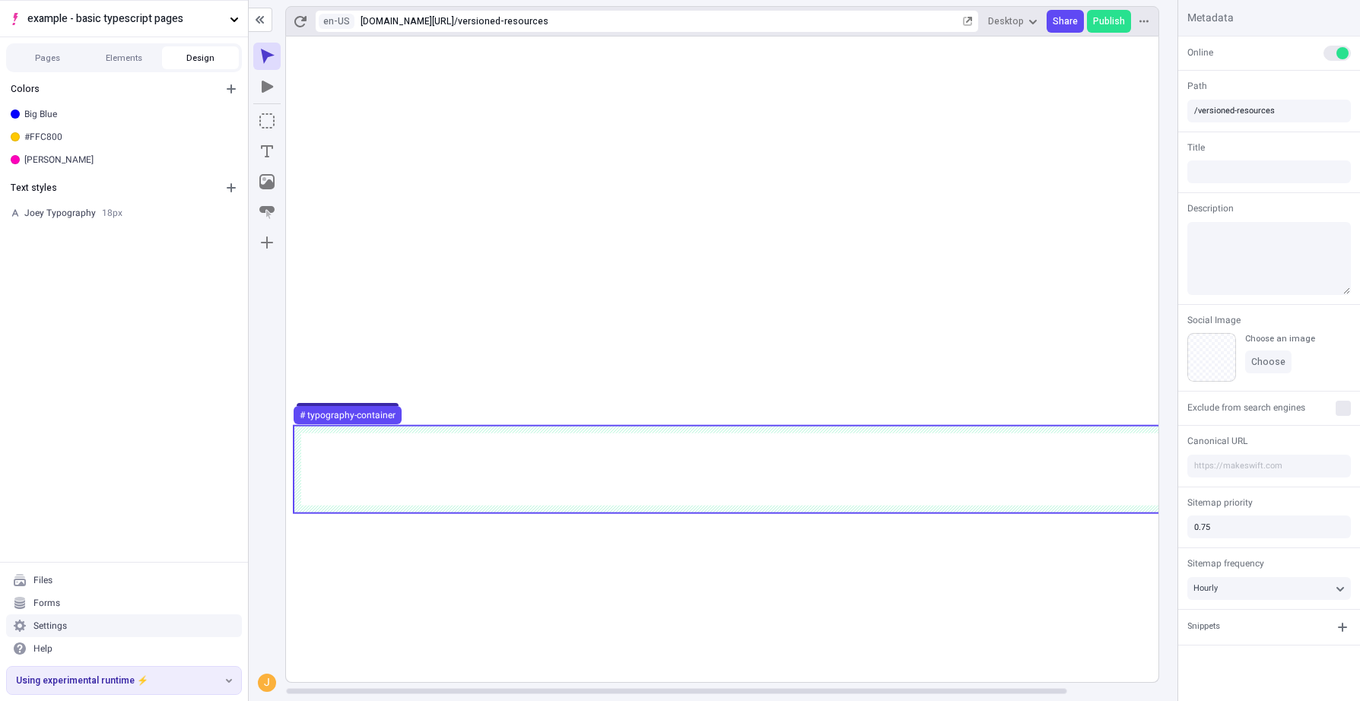
click at [872, 476] on use at bounding box center [773, 469] width 959 height 87
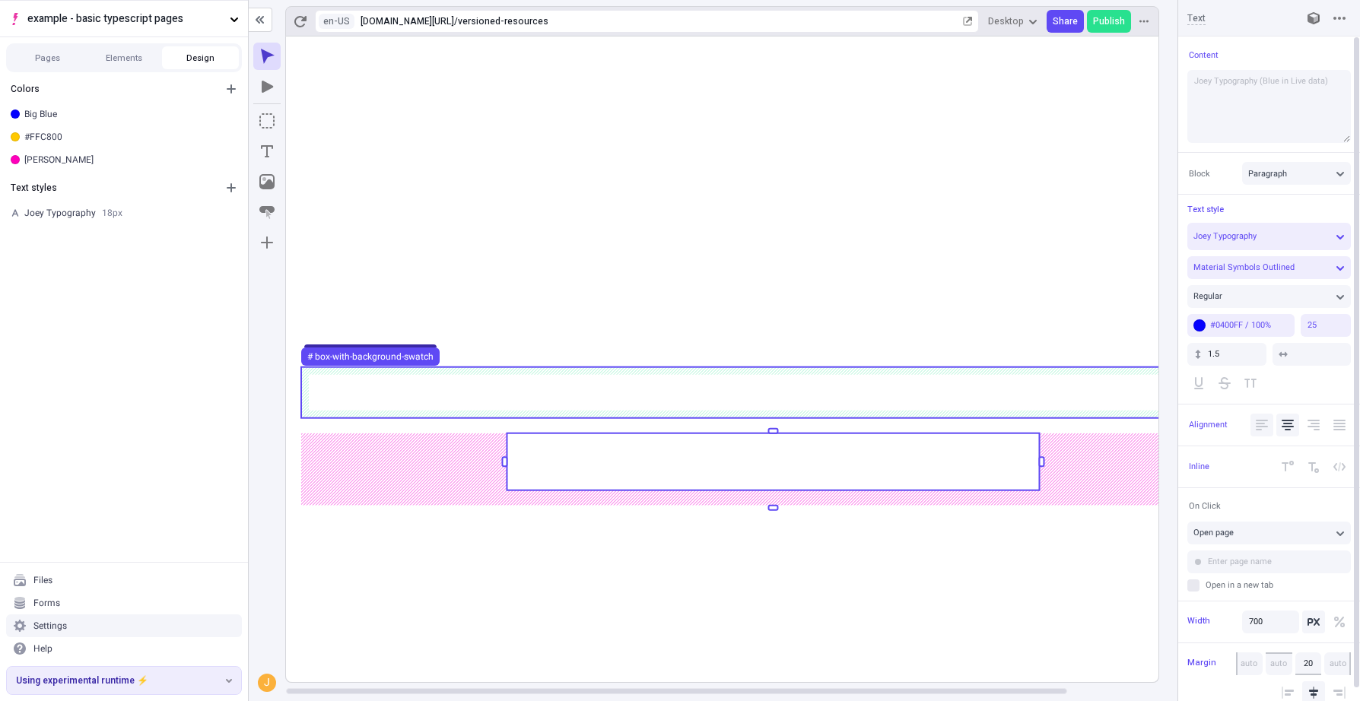
click at [1262, 429] on icon "Left Align" at bounding box center [1262, 425] width 12 height 12
click at [1269, 422] on icon "Center Align" at bounding box center [1287, 425] width 12 height 11
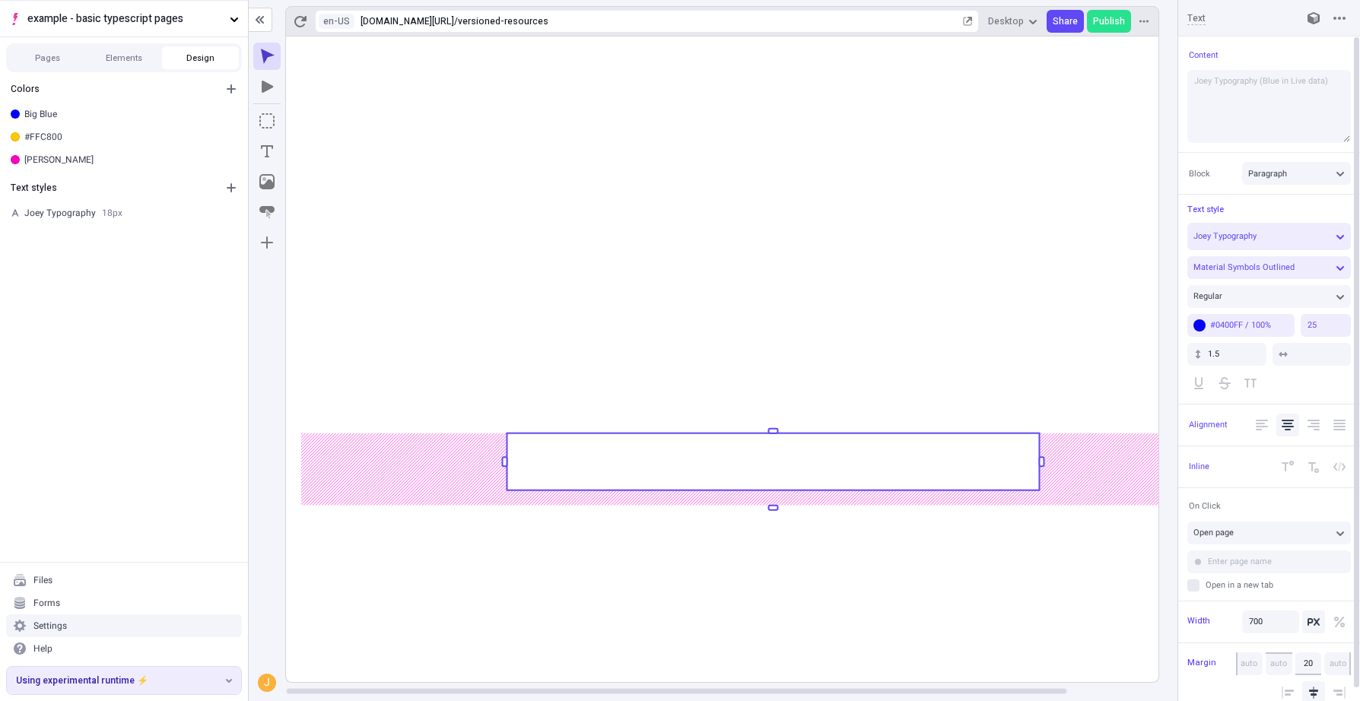
click at [1016, 610] on rect at bounding box center [773, 360] width 974 height 646
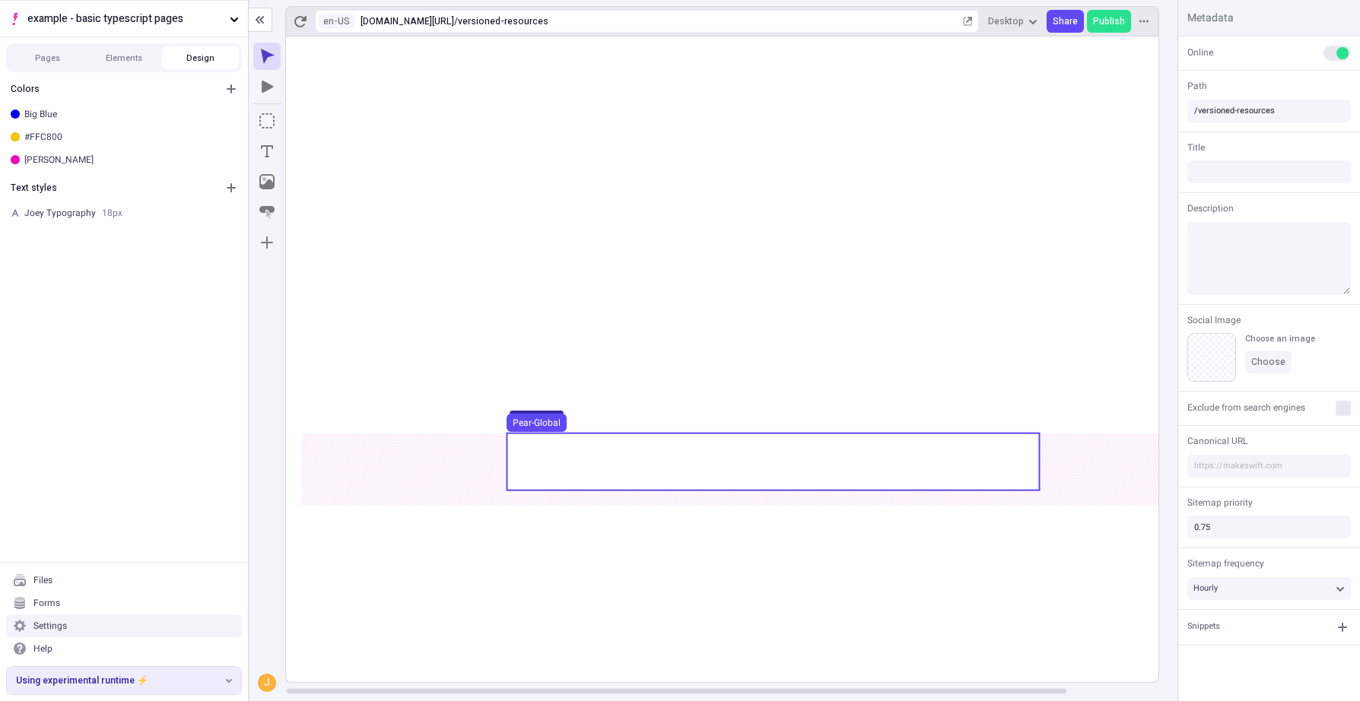
click at [770, 472] on use at bounding box center [773, 461] width 532 height 57
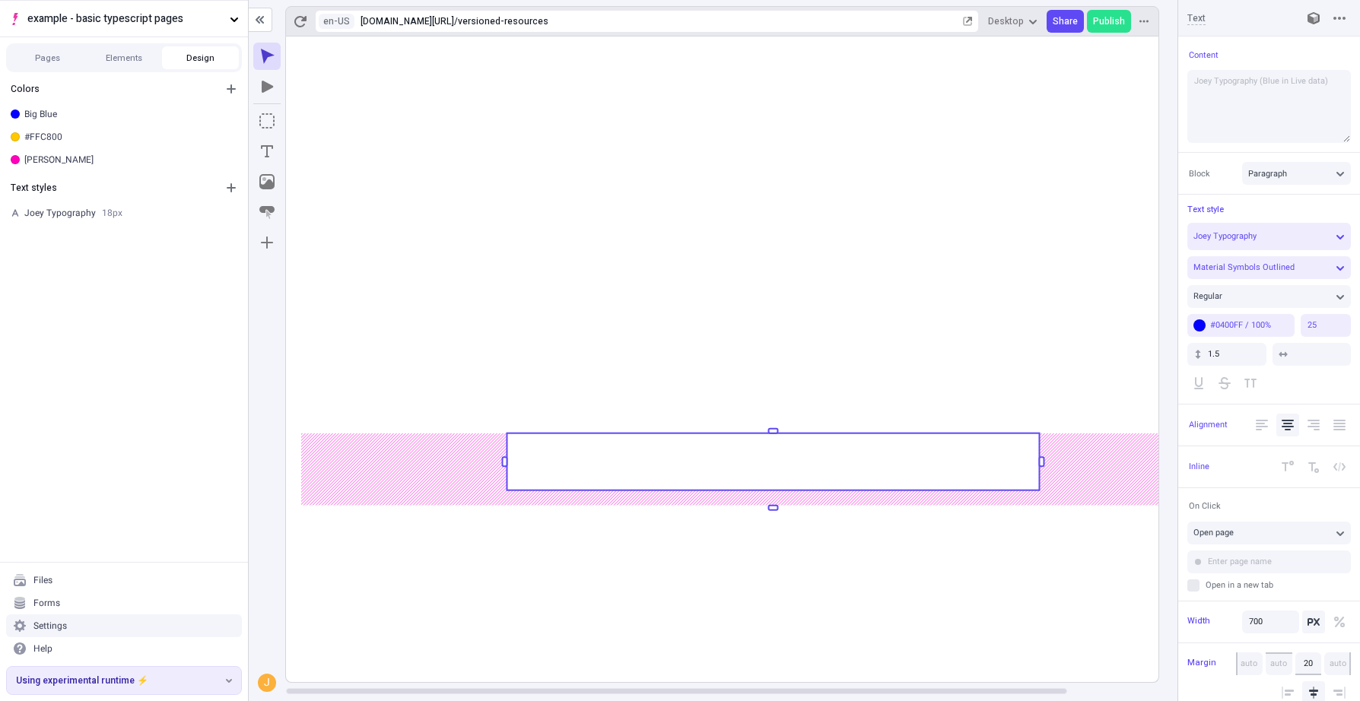
click at [770, 471] on rect at bounding box center [773, 461] width 532 height 57
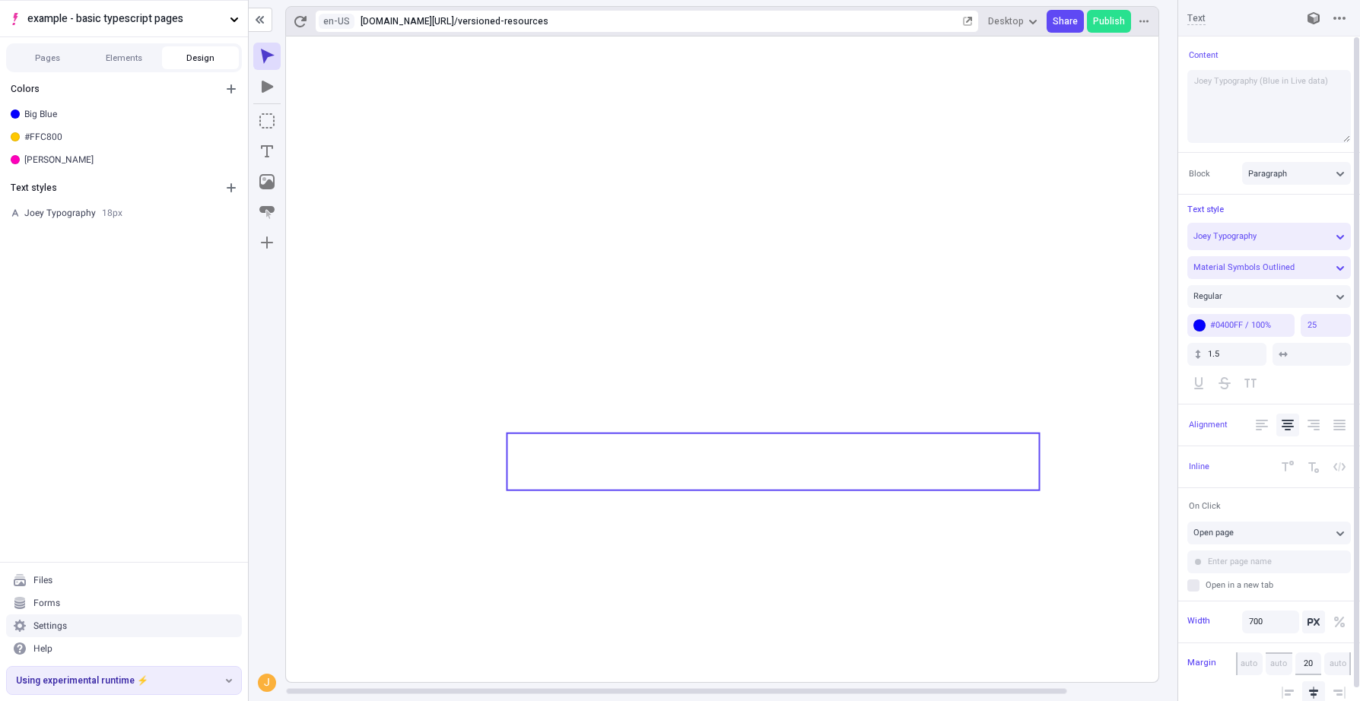
click at [746, 491] on icon at bounding box center [773, 360] width 974 height 646
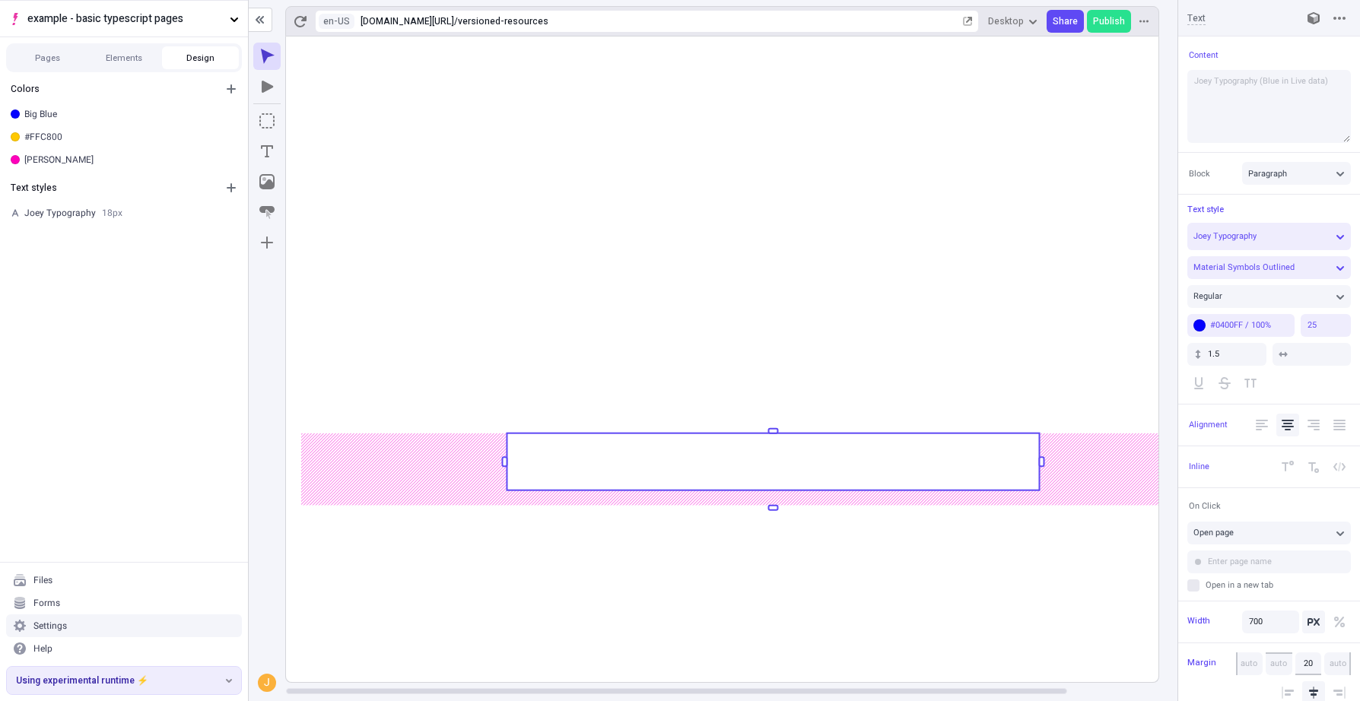
click at [760, 472] on rect at bounding box center [773, 461] width 532 height 57
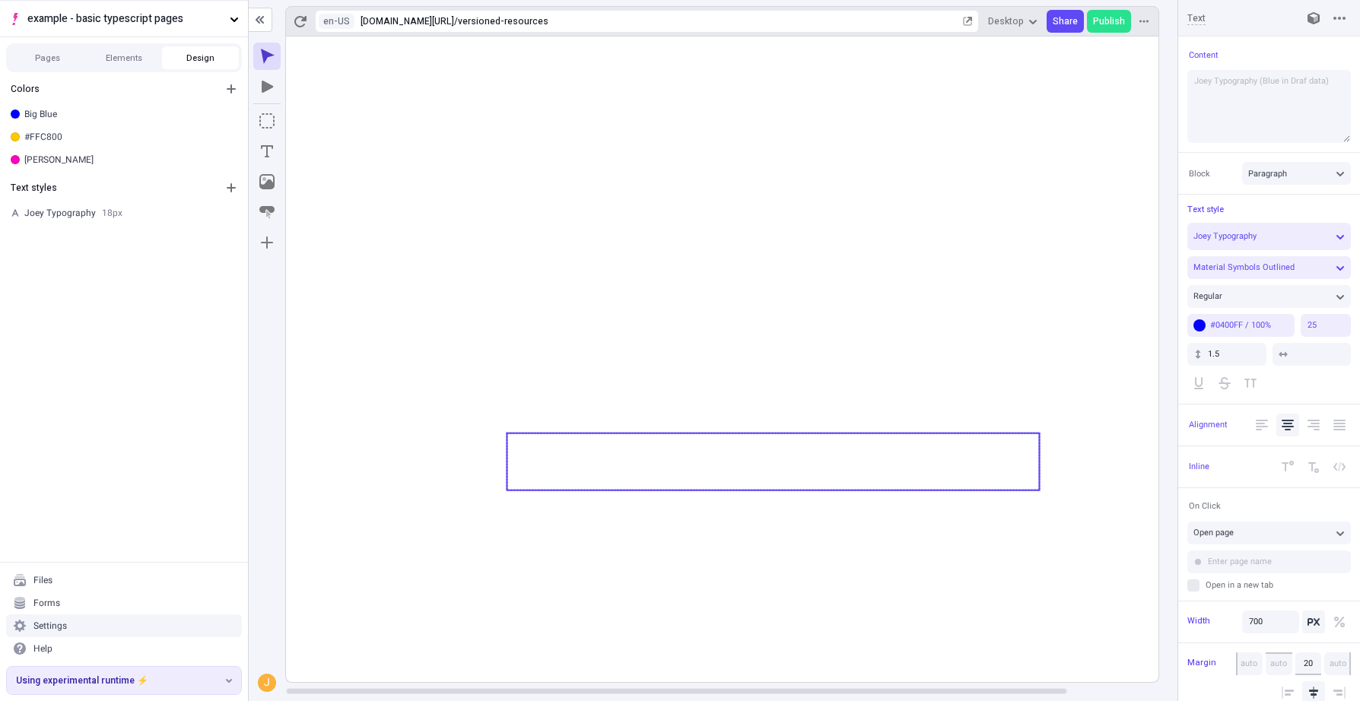
type textarea "Joey Typography (Blue in Draft data)"
click at [740, 574] on icon at bounding box center [773, 360] width 974 height 646
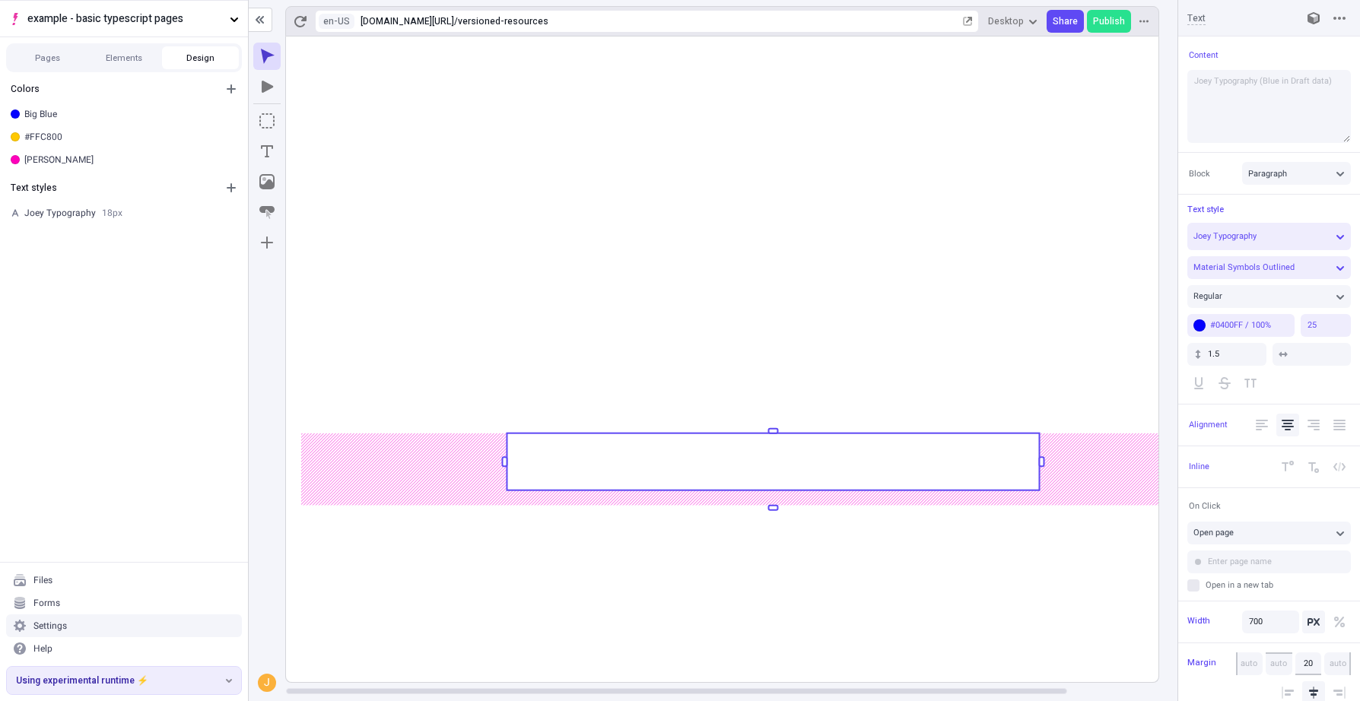
click at [740, 574] on rect at bounding box center [773, 360] width 974 height 646
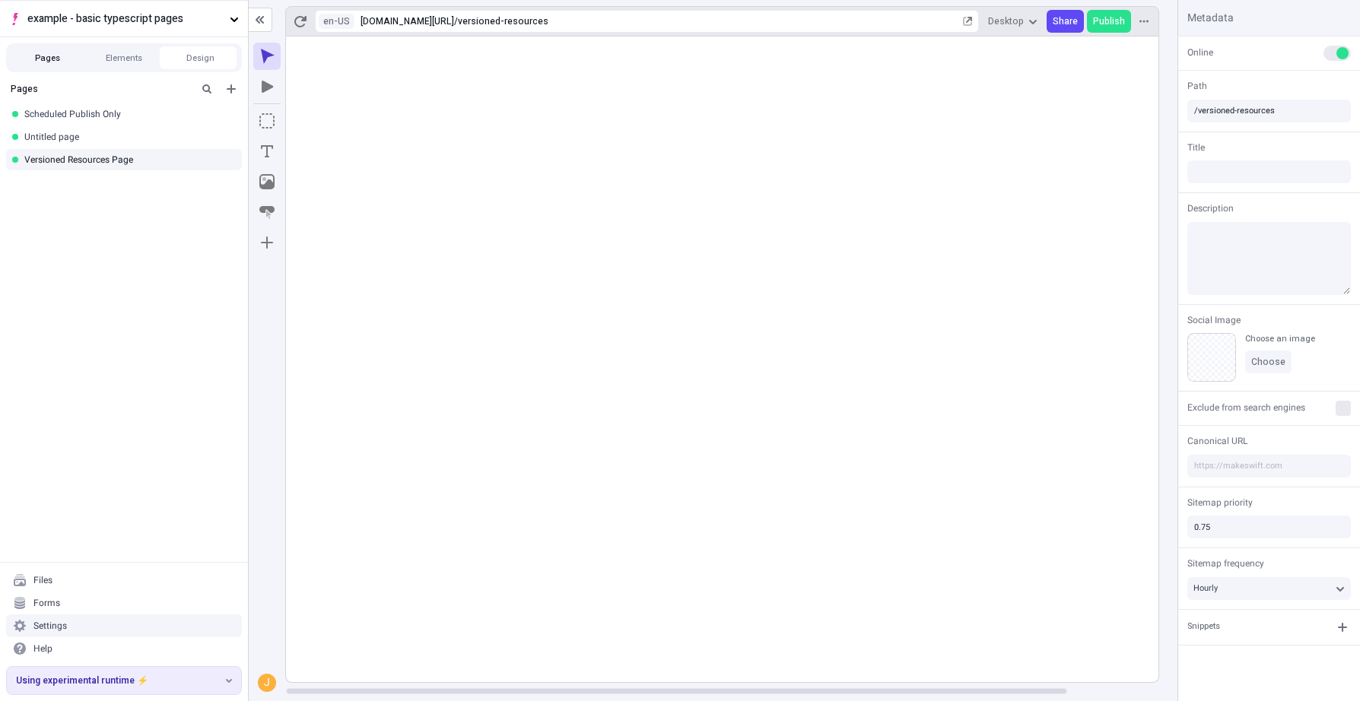
click at [59, 53] on button "Pages" at bounding box center [47, 57] width 77 height 23
click at [69, 143] on div "Untitled page" at bounding box center [124, 136] width 248 height 23
click at [71, 170] on div "Versioned Resources Page" at bounding box center [124, 159] width 248 height 23
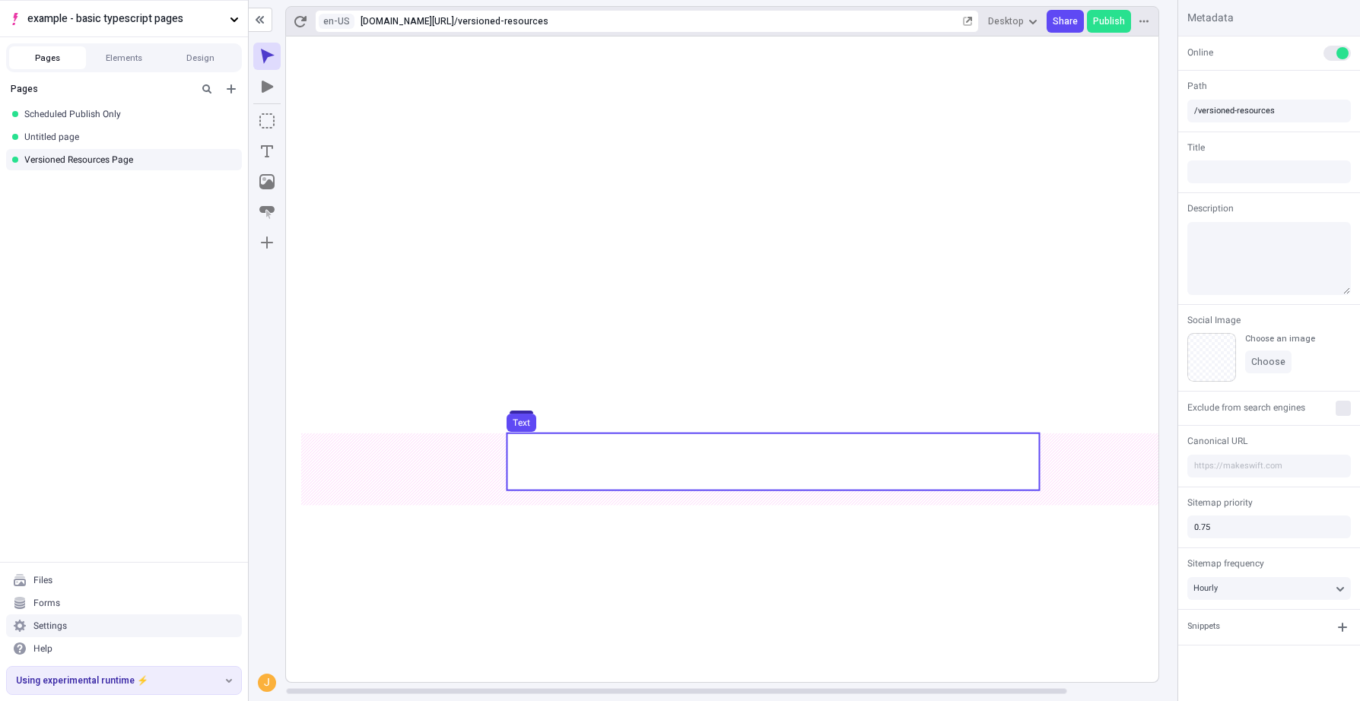
click at [891, 468] on use at bounding box center [773, 461] width 532 height 57
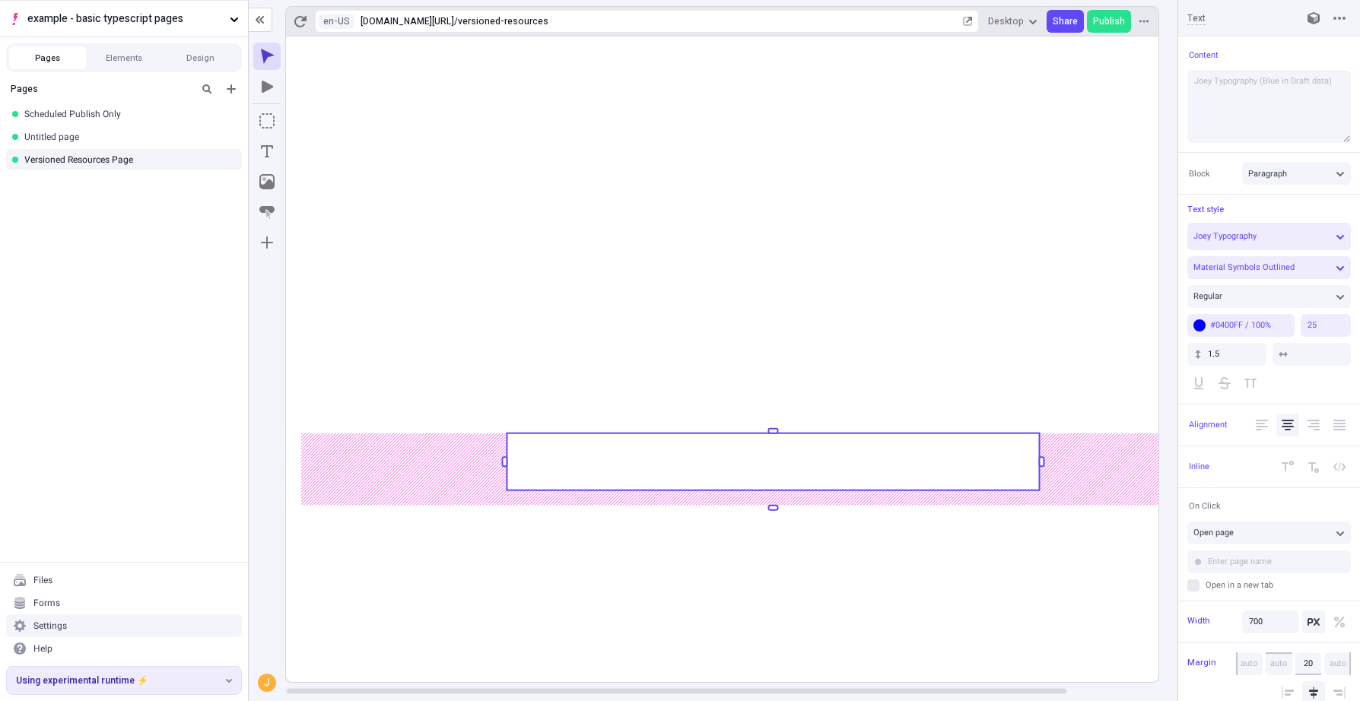
click at [982, 444] on rect at bounding box center [773, 461] width 532 height 57
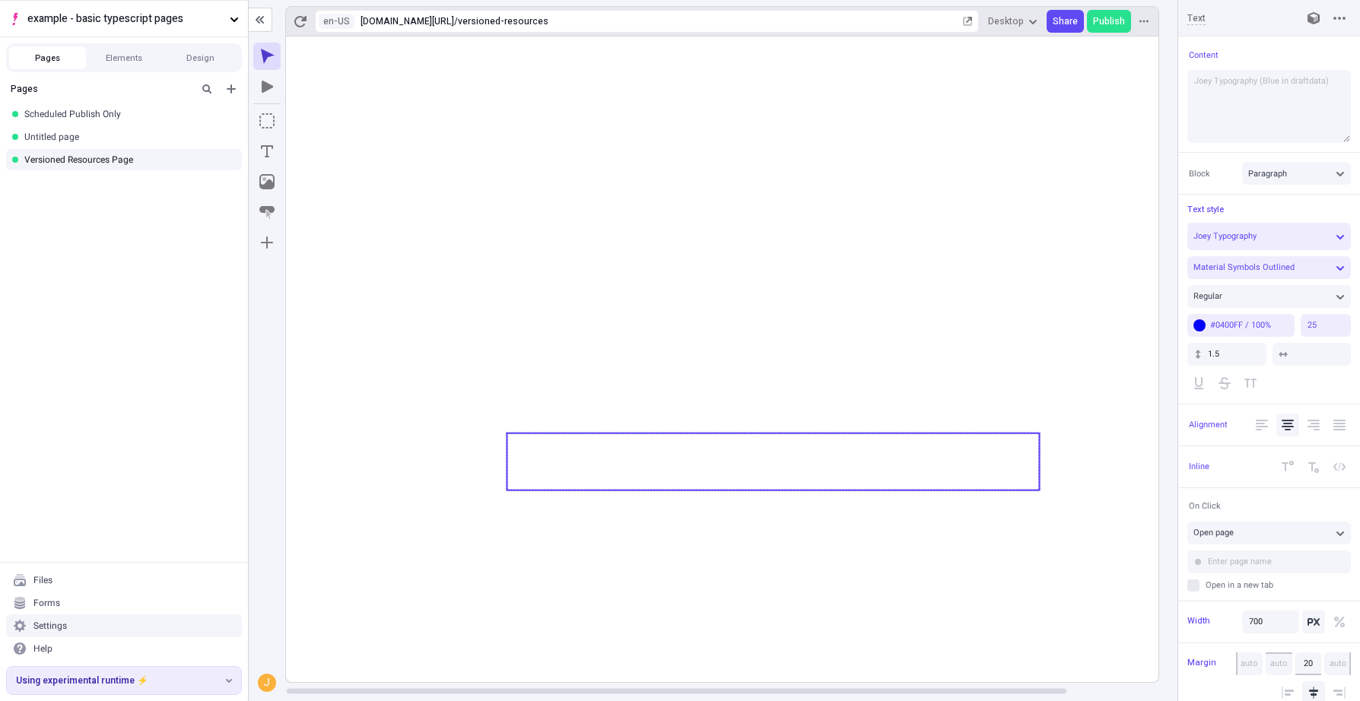
type textarea "Joey Typography (Blue in draft data)"
click at [1008, 513] on icon at bounding box center [773, 360] width 974 height 646
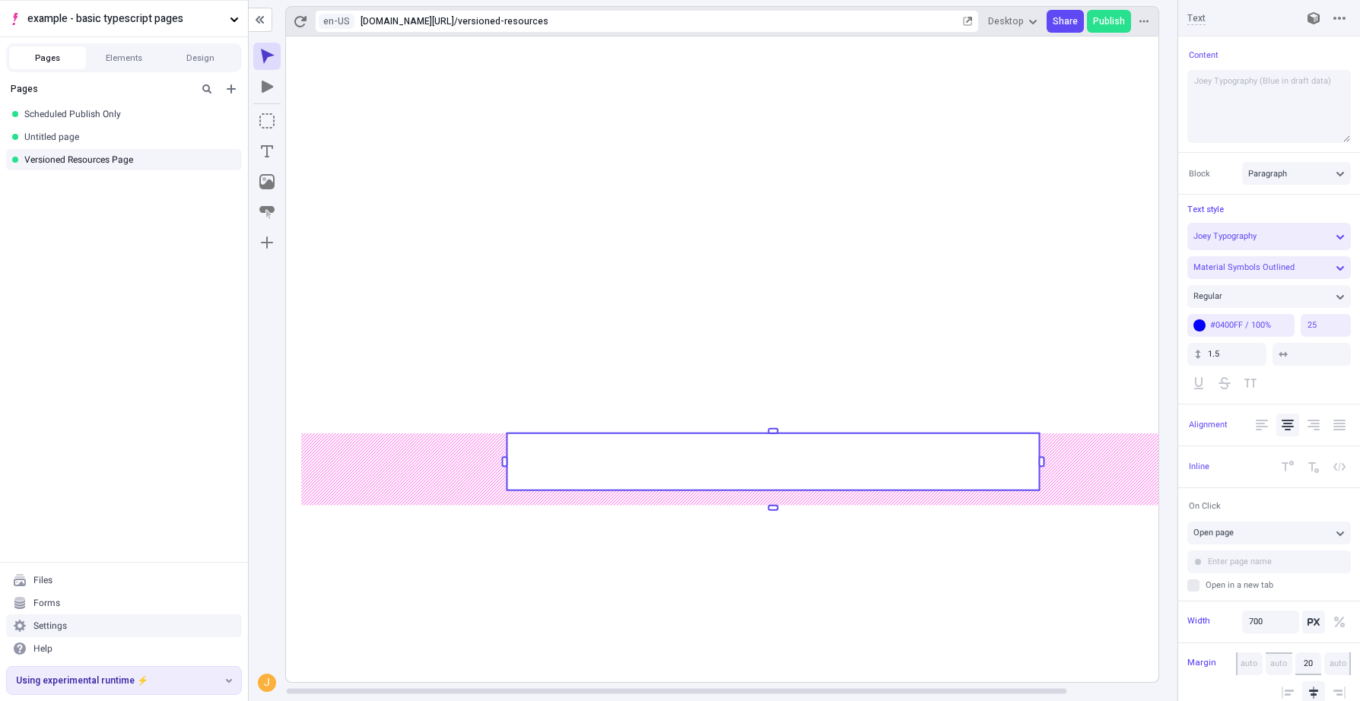
click at [1003, 567] on rect at bounding box center [773, 360] width 974 height 646
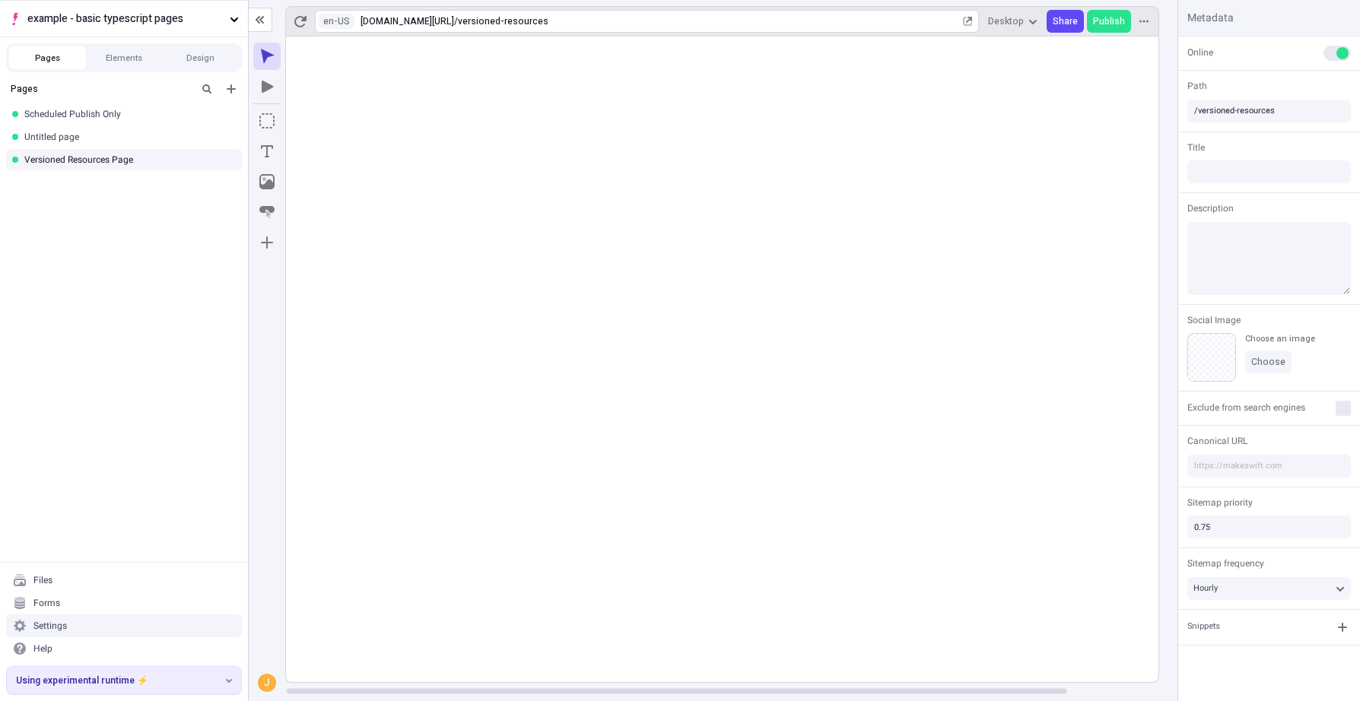
click at [653, 28] on div "en-US [URL][DOMAIN_NAME] / versioned-resources" at bounding box center [647, 21] width 664 height 23
type input "j"
type input "apple"
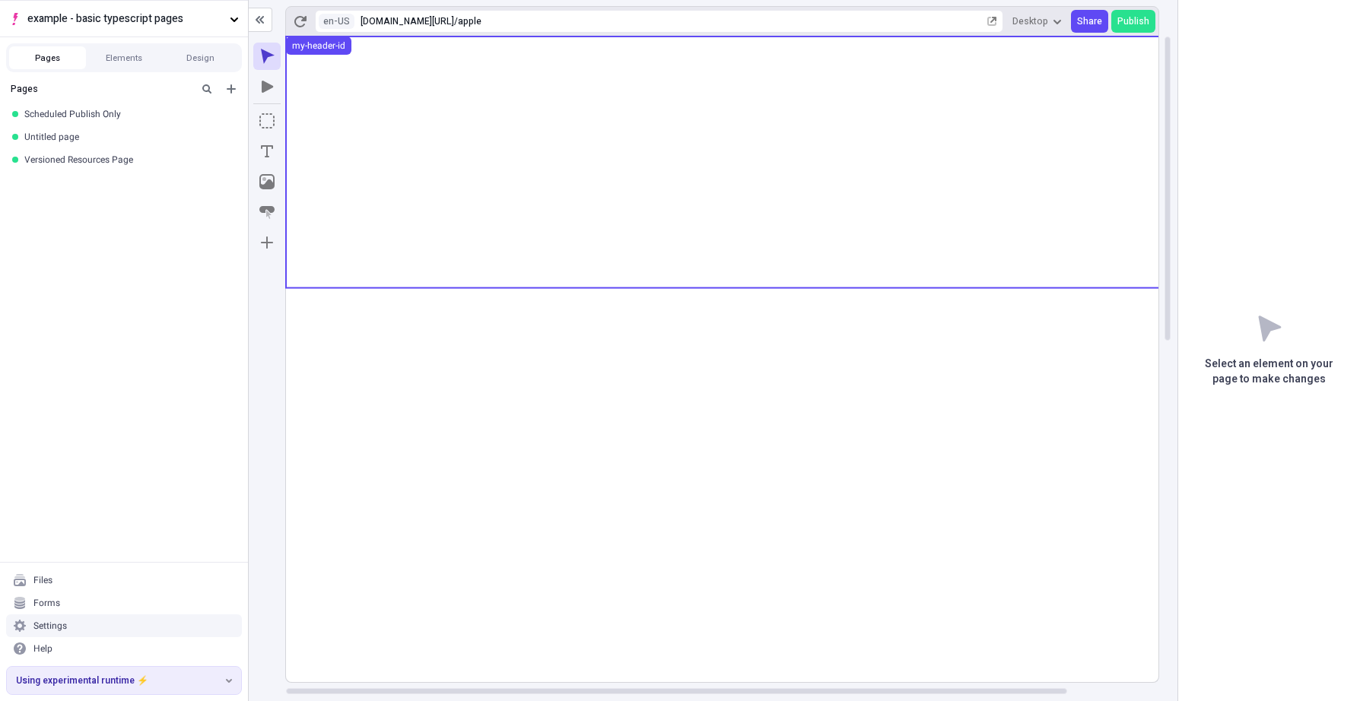
click at [483, 156] on use at bounding box center [773, 163] width 974 height 252
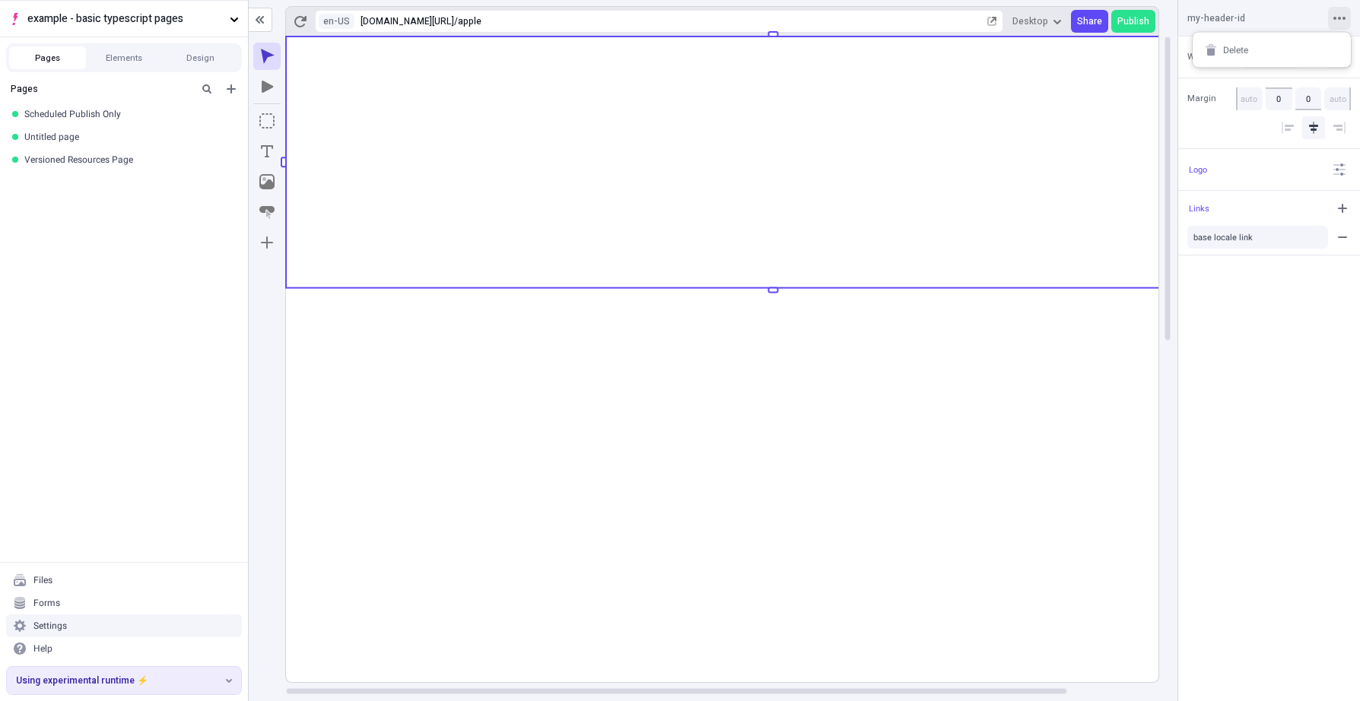
click at [1269, 19] on button "button" at bounding box center [1339, 18] width 23 height 23
click at [1269, 13] on icon "button" at bounding box center [1339, 18] width 12 height 12
click at [1269, 170] on icon "button" at bounding box center [1339, 170] width 8 height 12
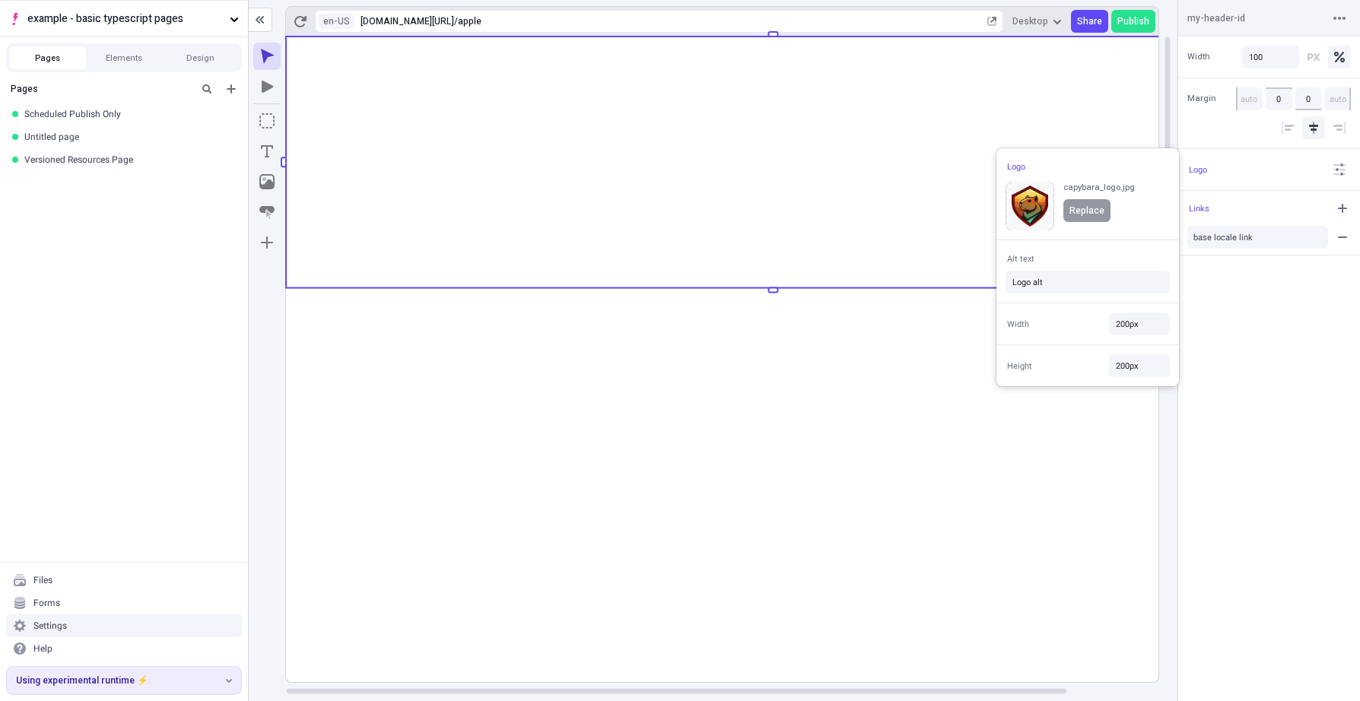
click at [1100, 209] on span "Replace" at bounding box center [1086, 211] width 35 height 12
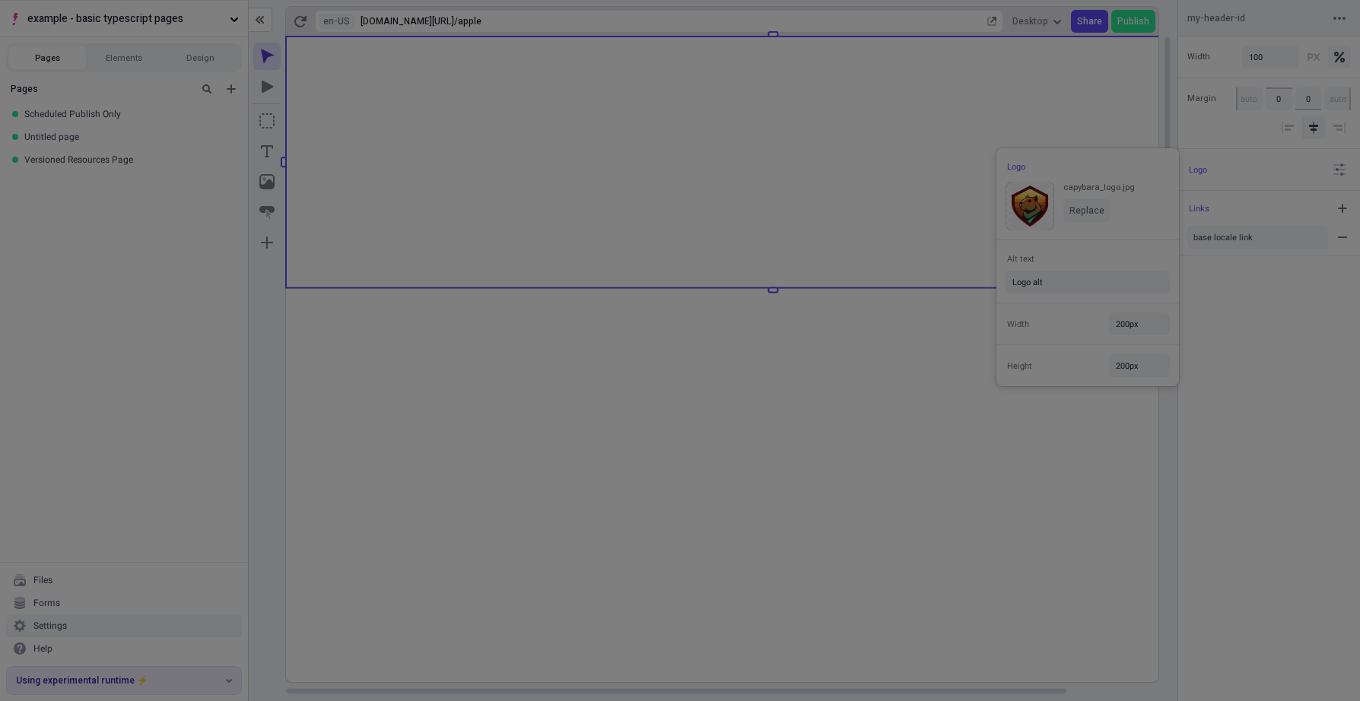
click at [1269, 356] on div "Search Site Workspace Site files Site files New Choose pear.png Choose capybara…" at bounding box center [680, 350] width 1360 height 701
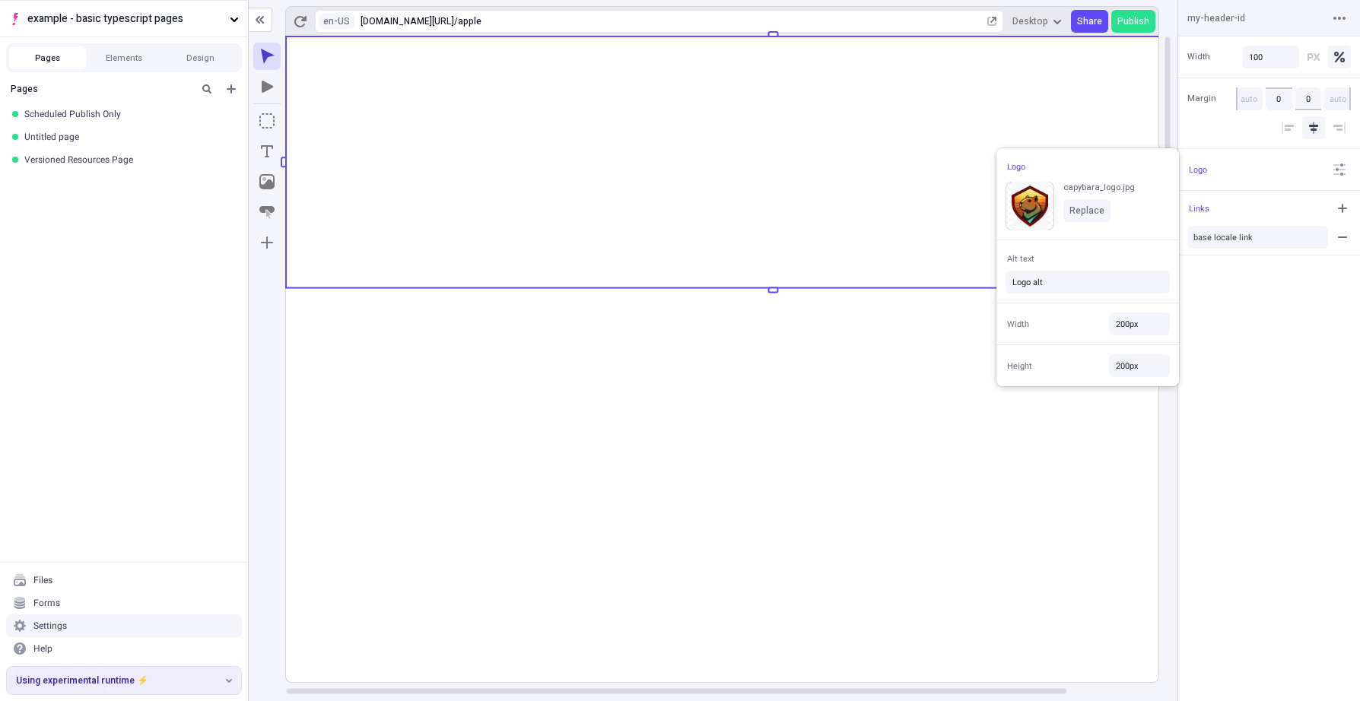
click at [1269, 350] on div "Width 100 Margin 0 0 Logo Links base locale link" at bounding box center [1269, 369] width 182 height 665
click at [1269, 202] on icon "button" at bounding box center [1342, 208] width 12 height 12
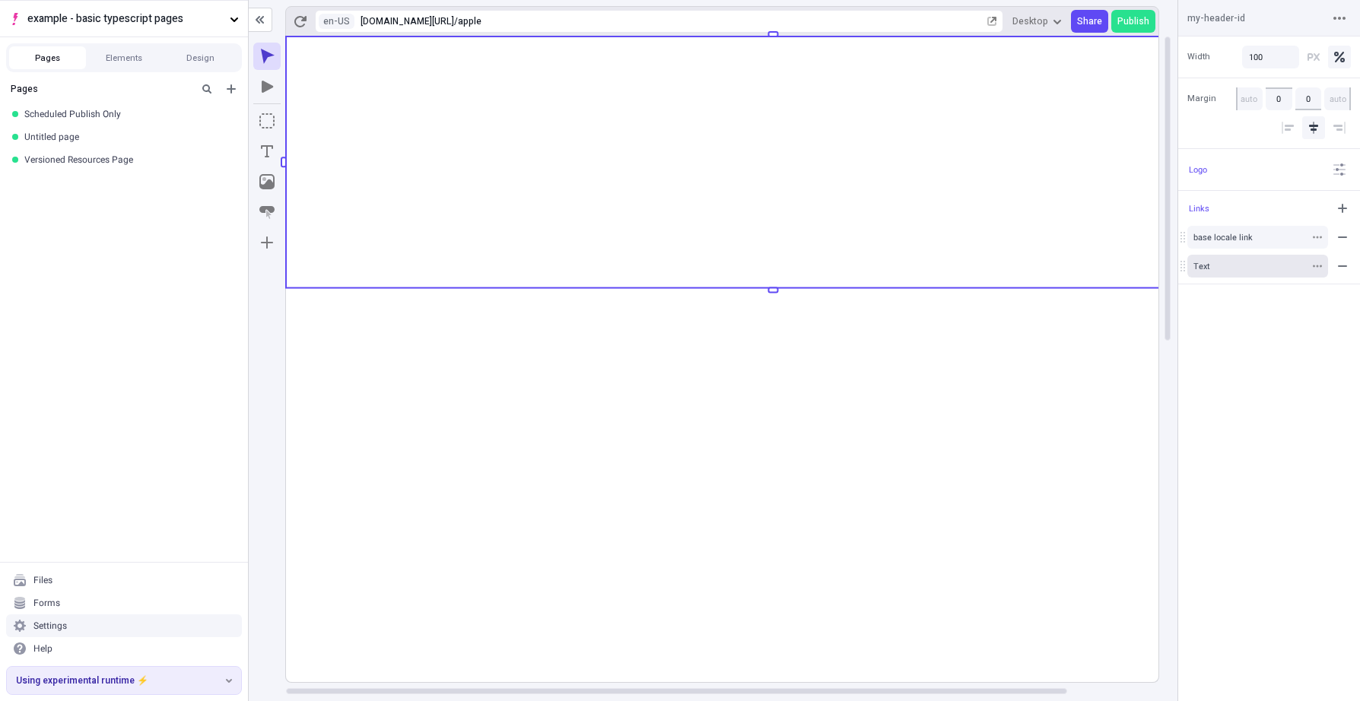
click at [1246, 275] on button "Text" at bounding box center [1257, 266] width 141 height 23
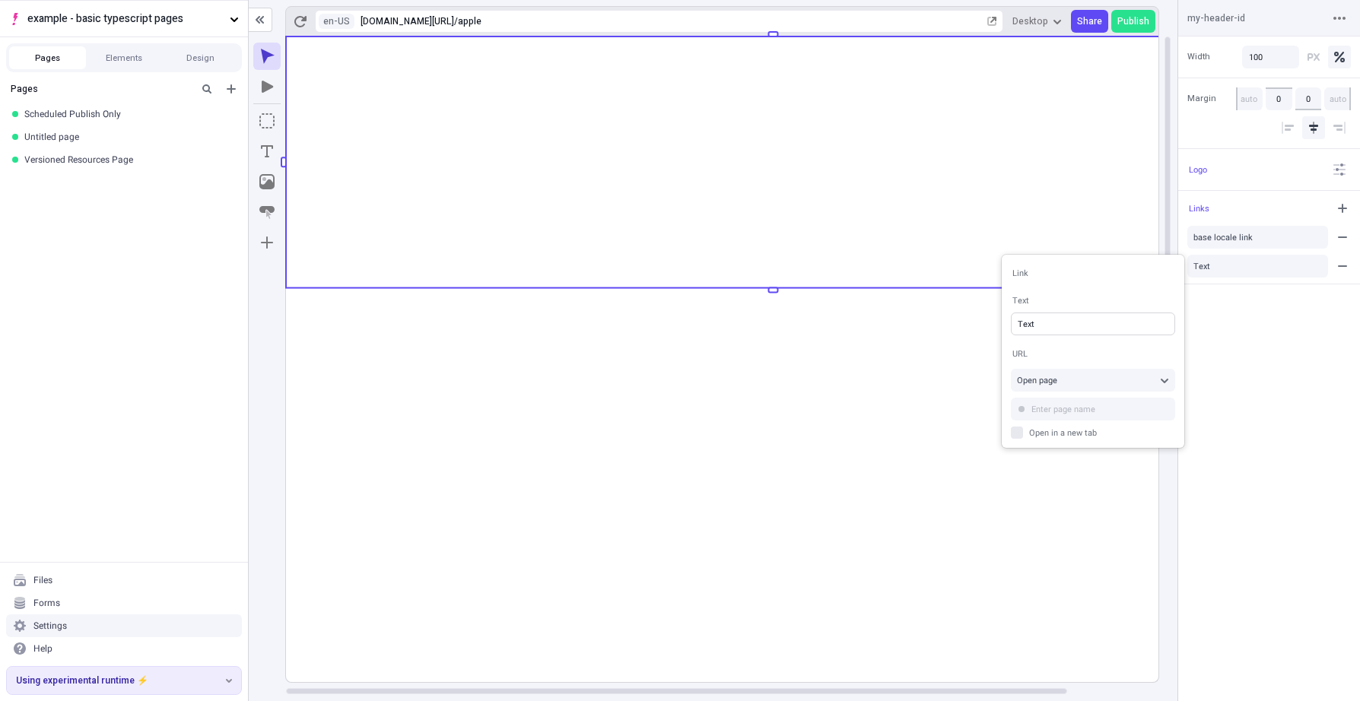
drag, startPoint x: 1076, startPoint y: 316, endPoint x: 1013, endPoint y: 327, distance: 64.0
click at [1005, 324] on div "Link Text Text URL Open page Open in a new tab" at bounding box center [1093, 351] width 183 height 193
click at [1119, 321] on input "Text" at bounding box center [1093, 324] width 164 height 23
type input "l"
type input "(draft only link)"
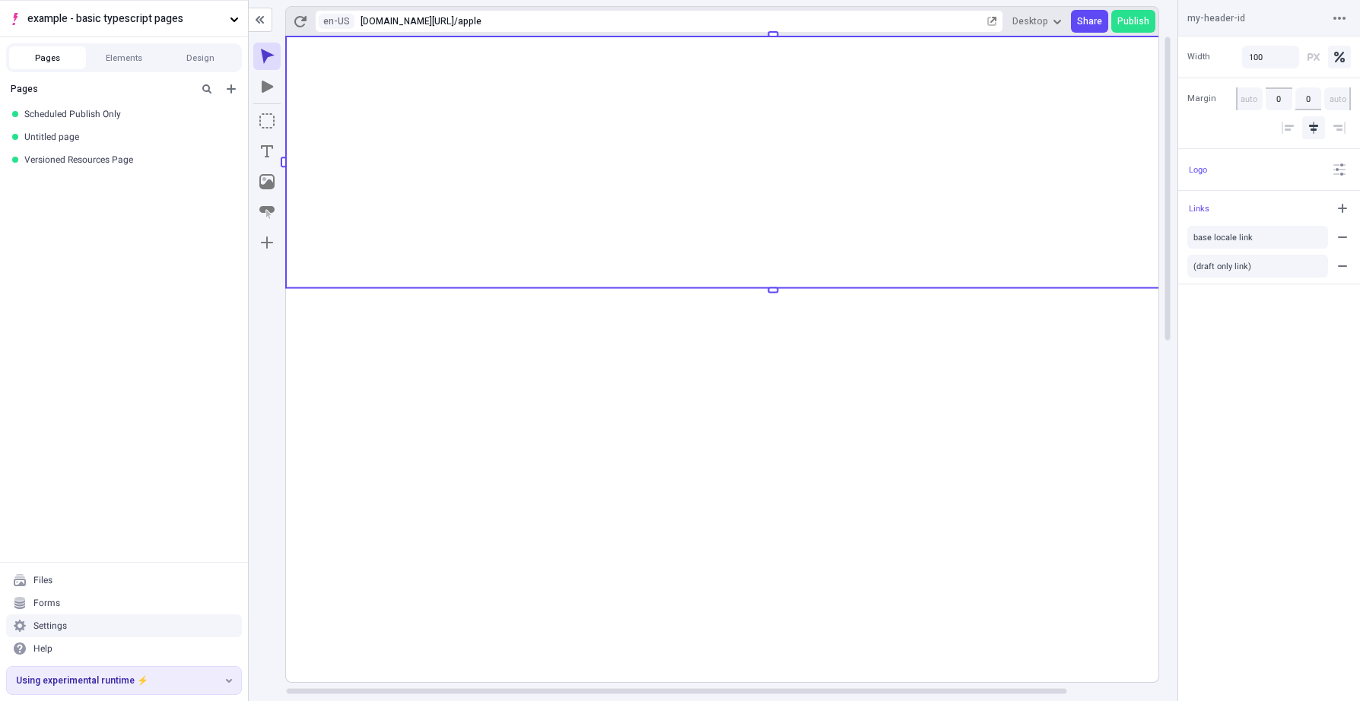
click at [1269, 400] on div "Width 100 Margin 0 0 Logo Links base locale link (draft only link)" at bounding box center [1269, 369] width 182 height 665
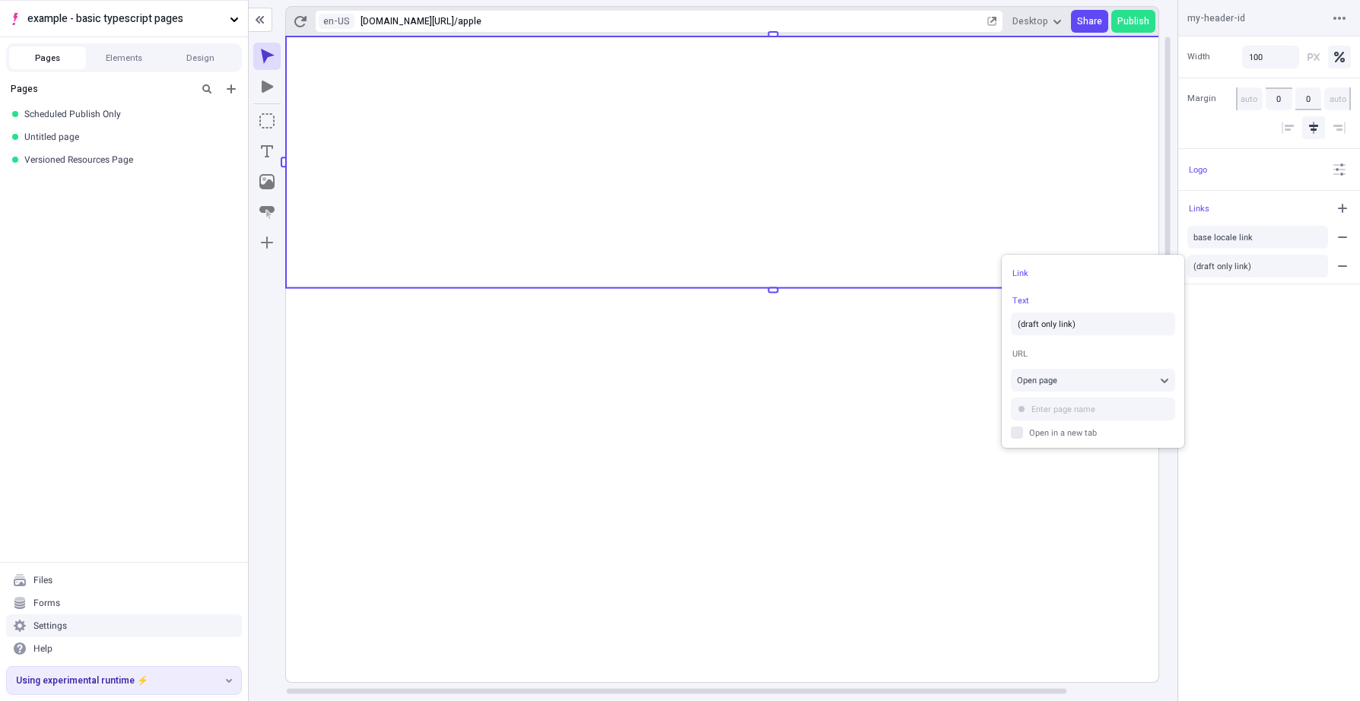
click at [1269, 400] on div "Width 100 Margin 0 0 Logo Links base locale link (draft only link)" at bounding box center [1269, 369] width 182 height 665
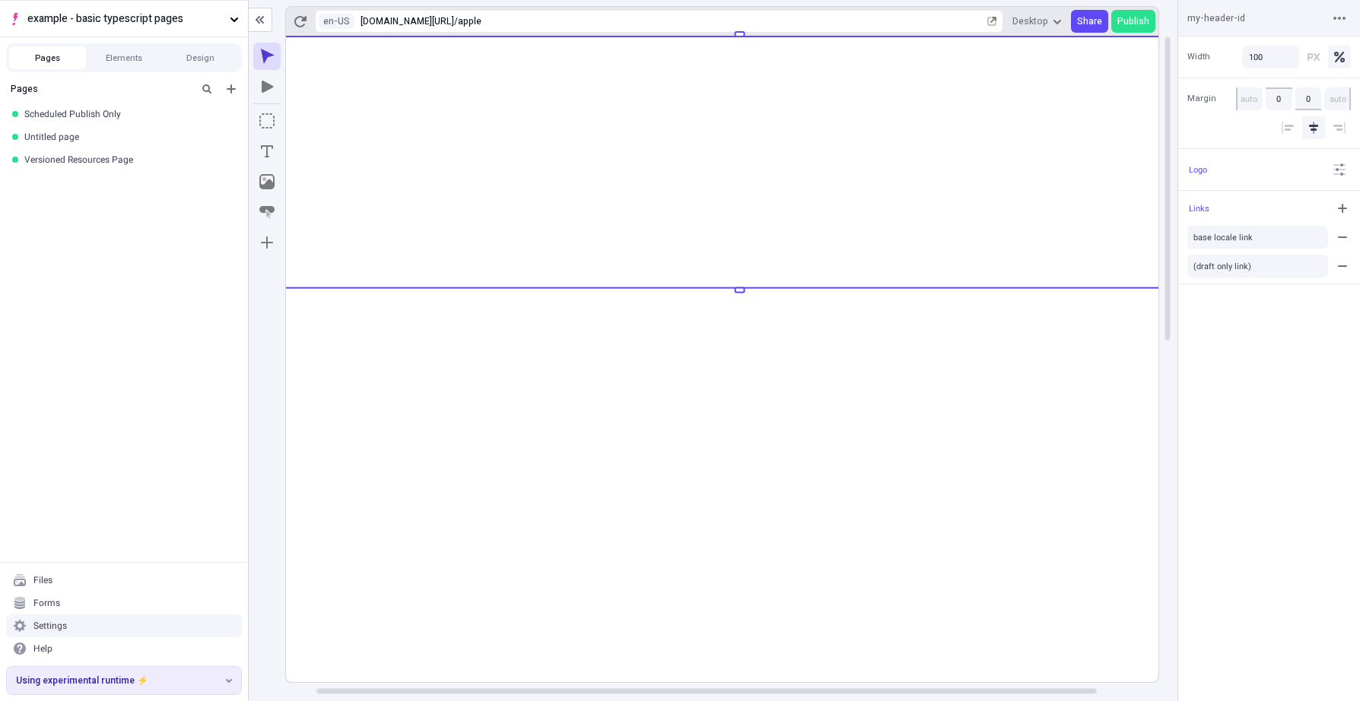
scroll to position [0, 102]
click at [1025, 401] on input "text" at bounding box center [1093, 412] width 164 height 23
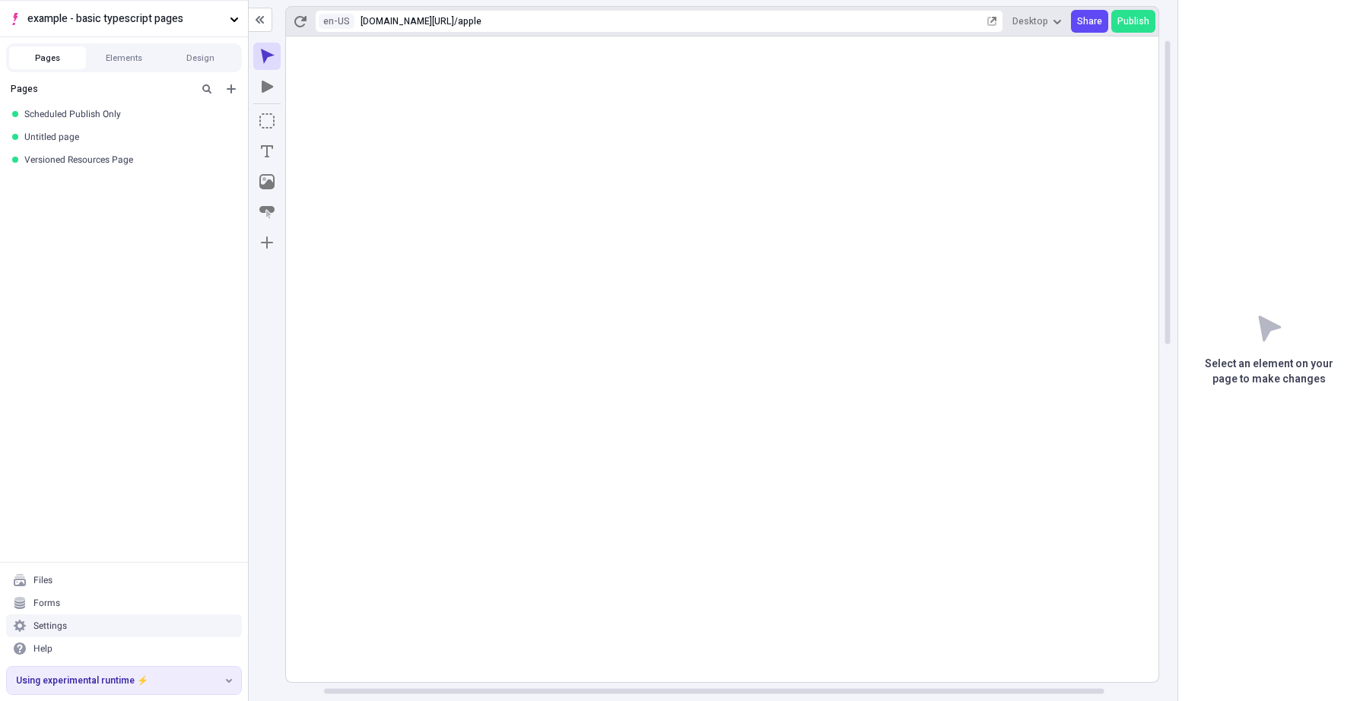
scroll to position [0, 0]
click at [335, 24] on html "example - basic typescript pages Pages Elements Design Pages Scheduled Publish …" at bounding box center [680, 350] width 1360 height 701
click at [361, 65] on div "en-US English ([GEOGRAPHIC_DATA]) fr-FR French ([GEOGRAPHIC_DATA])" at bounding box center [419, 64] width 189 height 59
click at [366, 75] on div "fr-FR French ([GEOGRAPHIC_DATA])" at bounding box center [419, 82] width 189 height 23
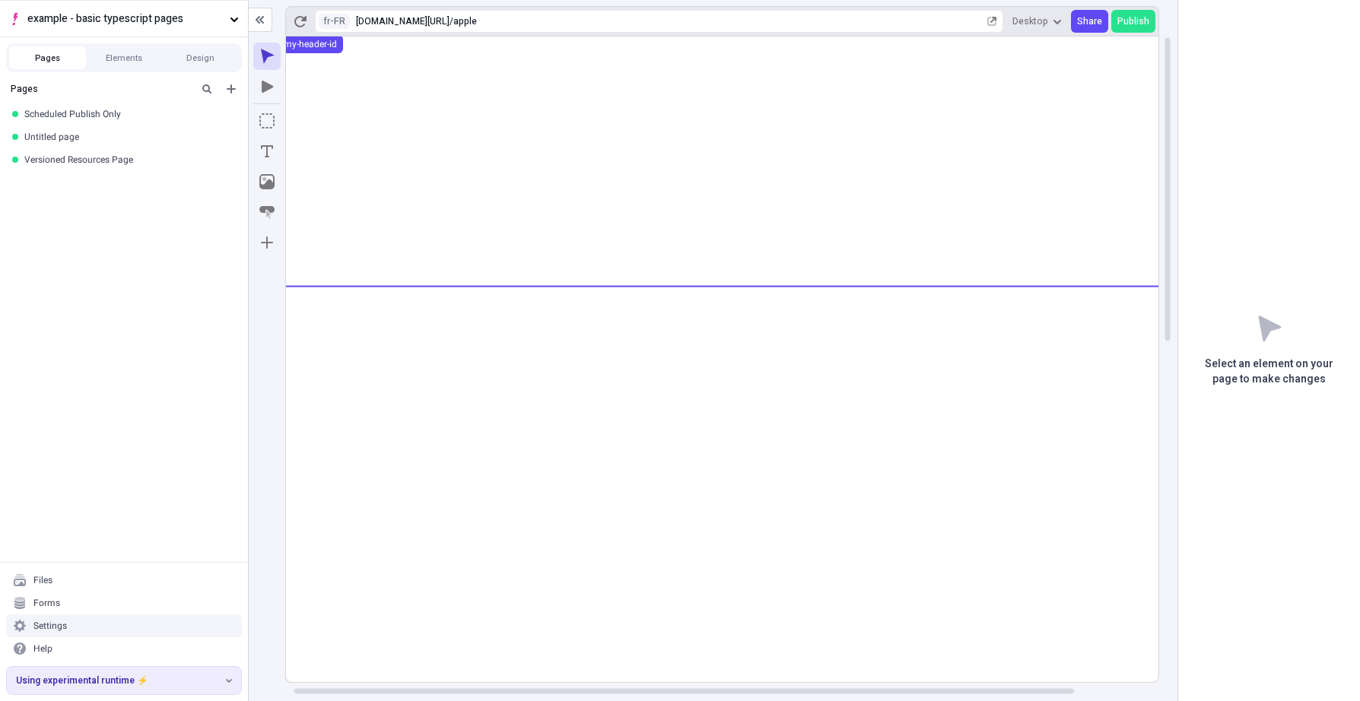
scroll to position [0, 102]
click at [1051, 170] on use at bounding box center [671, 162] width 974 height 252
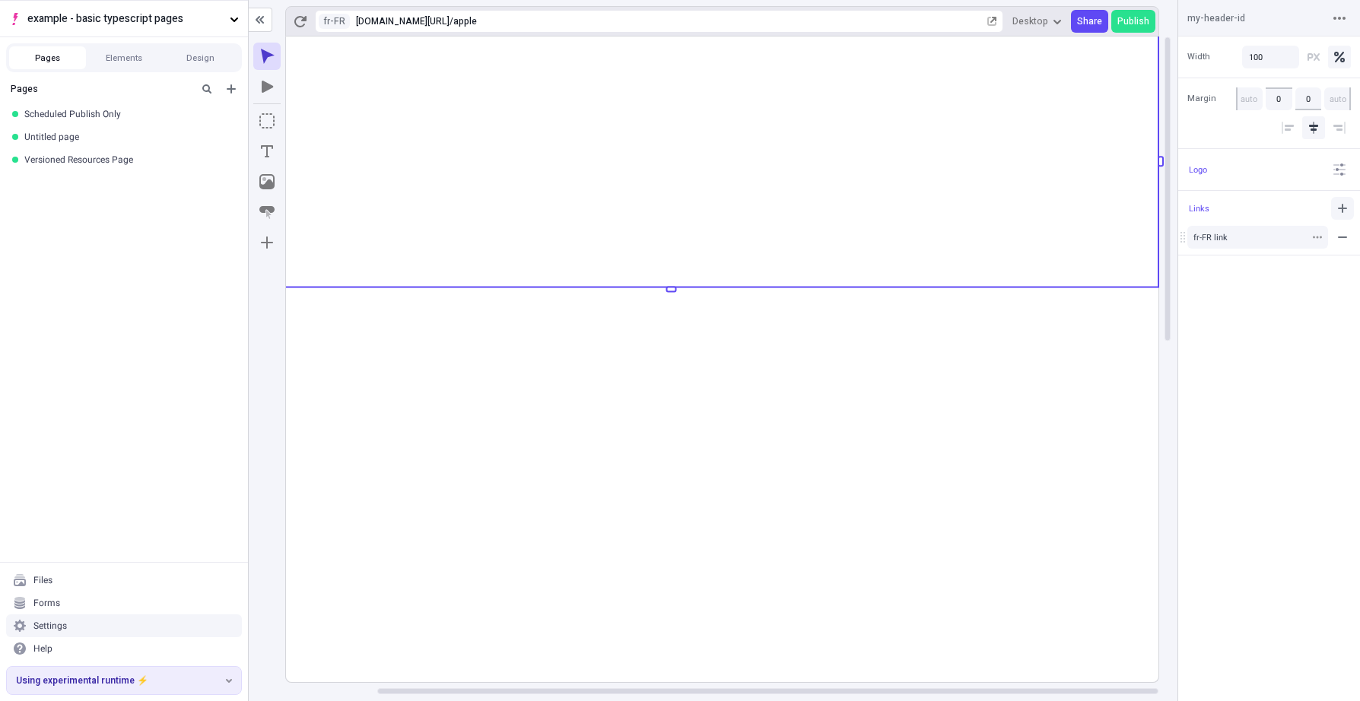
click at [1269, 207] on icon "button" at bounding box center [1342, 208] width 12 height 12
click at [1234, 267] on div "Text" at bounding box center [1249, 266] width 113 height 11
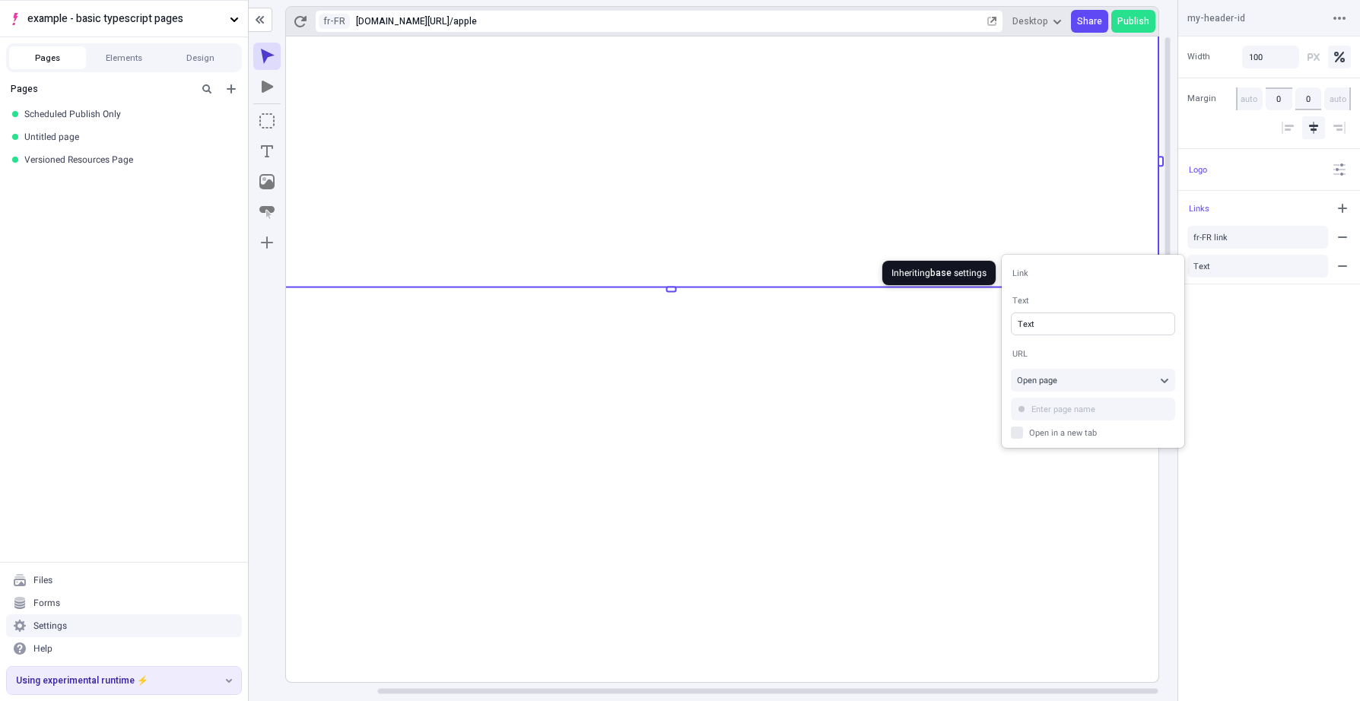
click at [1081, 322] on input "Text" at bounding box center [1093, 324] width 164 height 23
type input "(draft only link)"
click at [1237, 388] on div "Width 100 Margin 0 0 Logo Links fr-FR link (draft only link)" at bounding box center [1269, 369] width 182 height 665
click at [1236, 387] on div "Width 100 Margin 0 0 Logo Links fr-FR link (draft only link)" at bounding box center [1269, 369] width 182 height 665
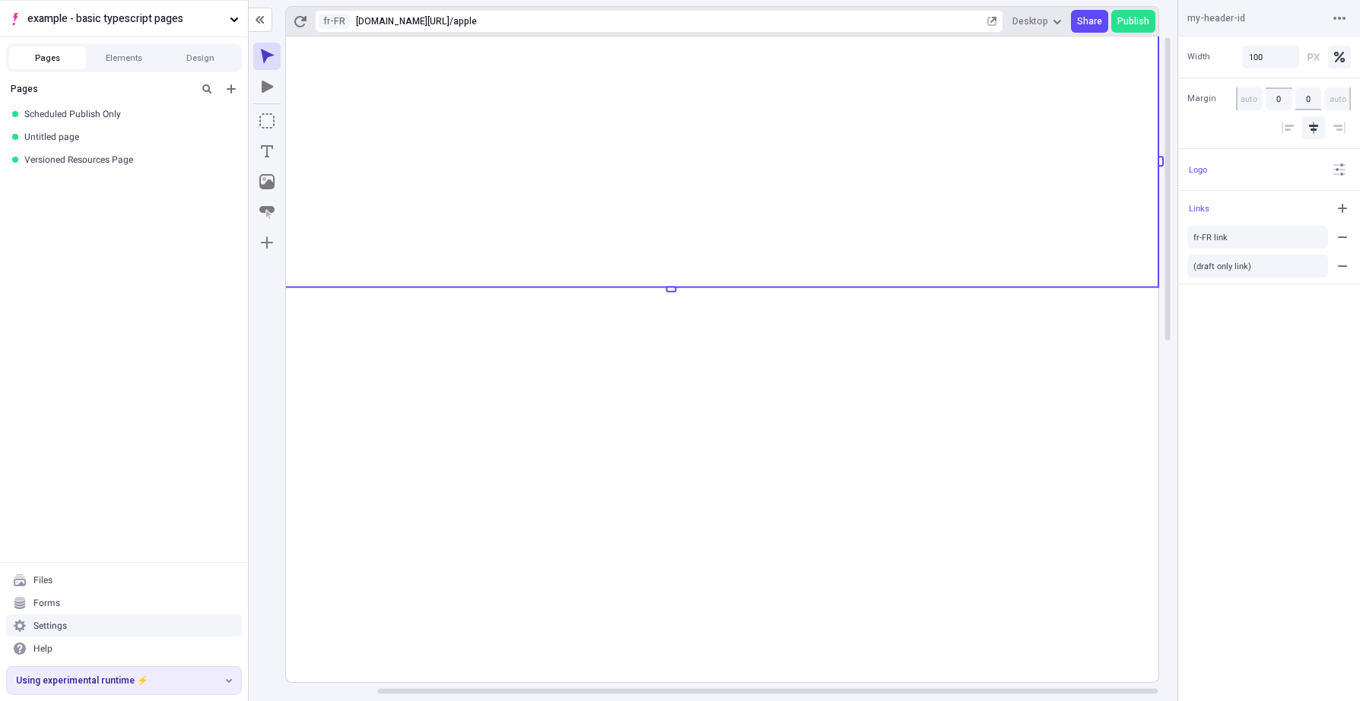
click at [1269, 383] on div "Width 100 Margin 0 0 Logo Links fr-FR link (draft only link)" at bounding box center [1269, 369] width 182 height 665
click at [1024, 399] on div "URL Open page Open in a new tab" at bounding box center [1093, 395] width 164 height 94
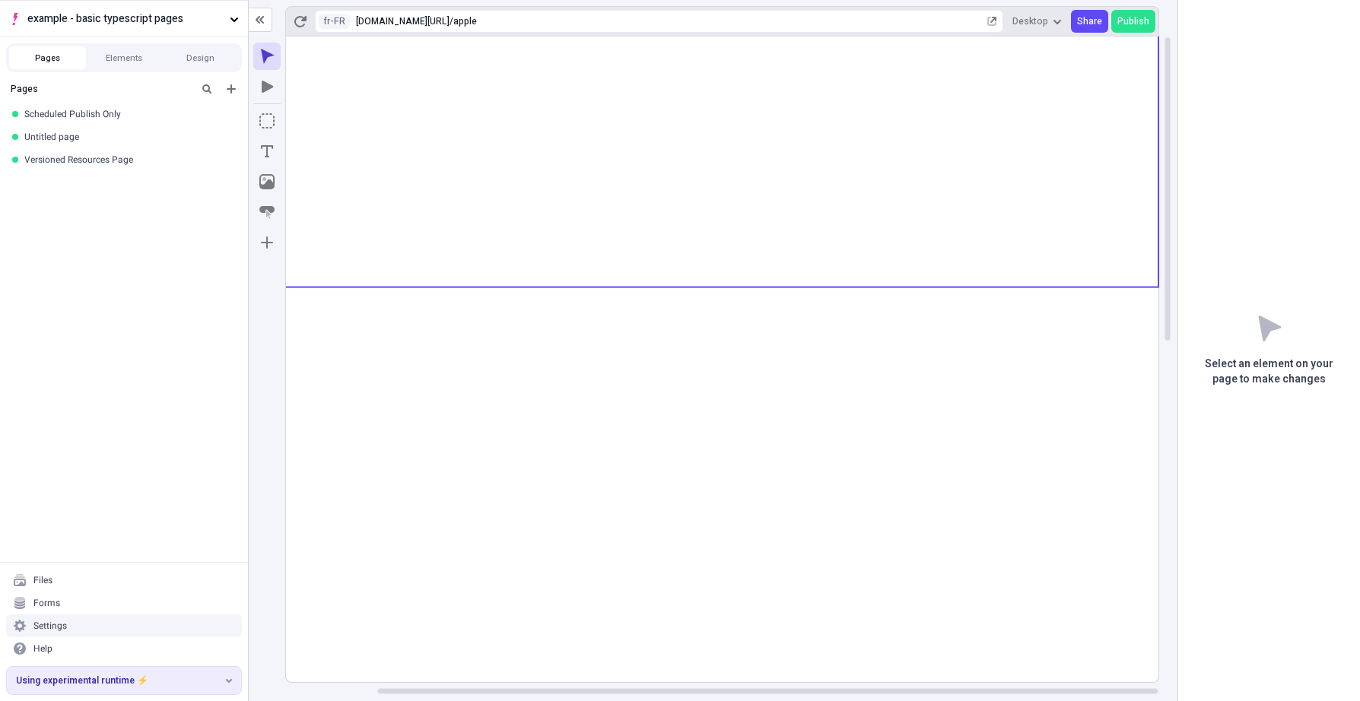
scroll to position [0, 0]
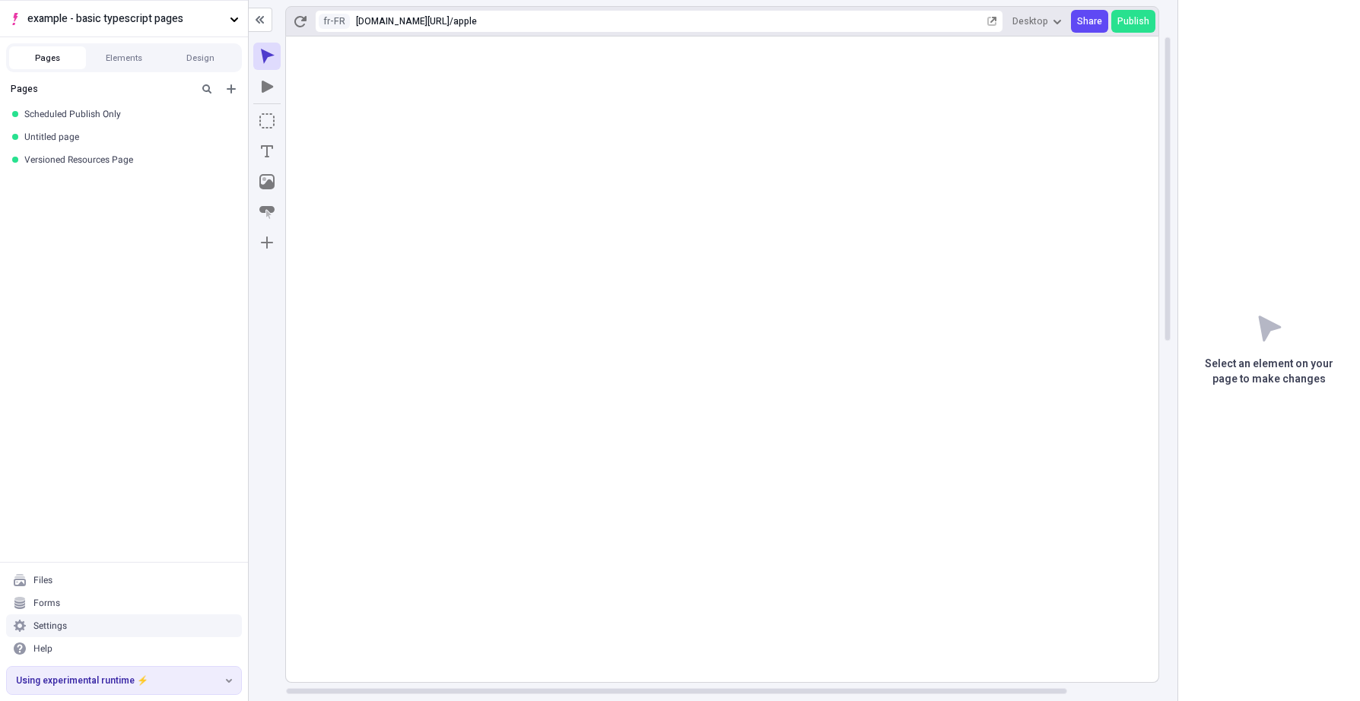
click at [111, 114] on div "Scheduled Publish Only" at bounding box center [119, 114] width 190 height 12
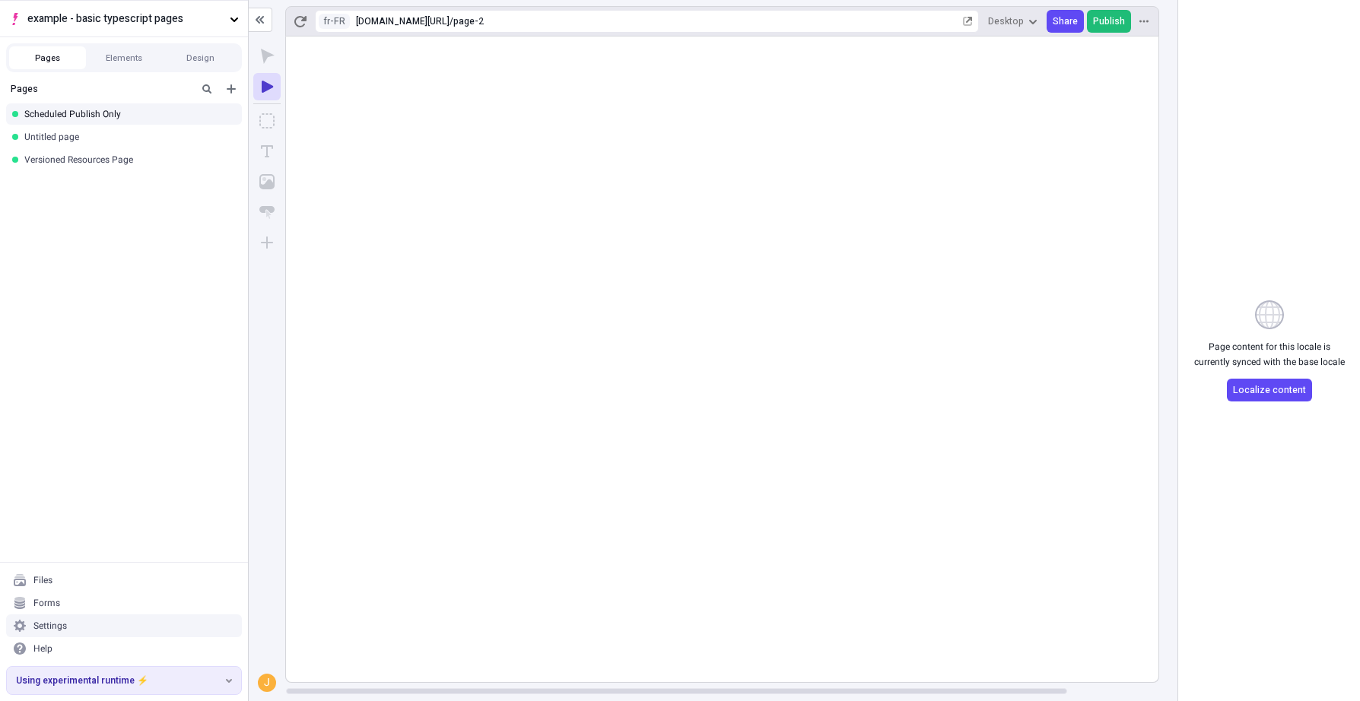
click at [1107, 18] on span "Publish" at bounding box center [1109, 21] width 32 height 12
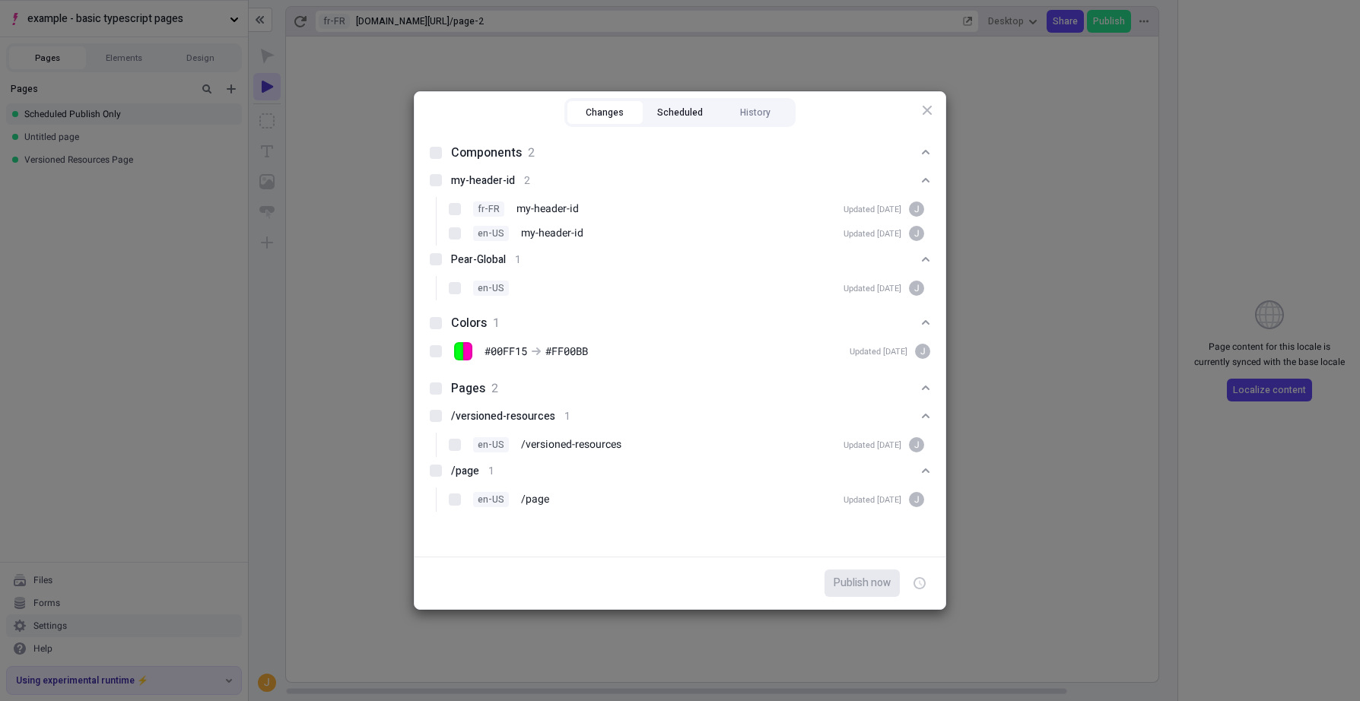
click at [678, 113] on button "Scheduled" at bounding box center [680, 112] width 75 height 23
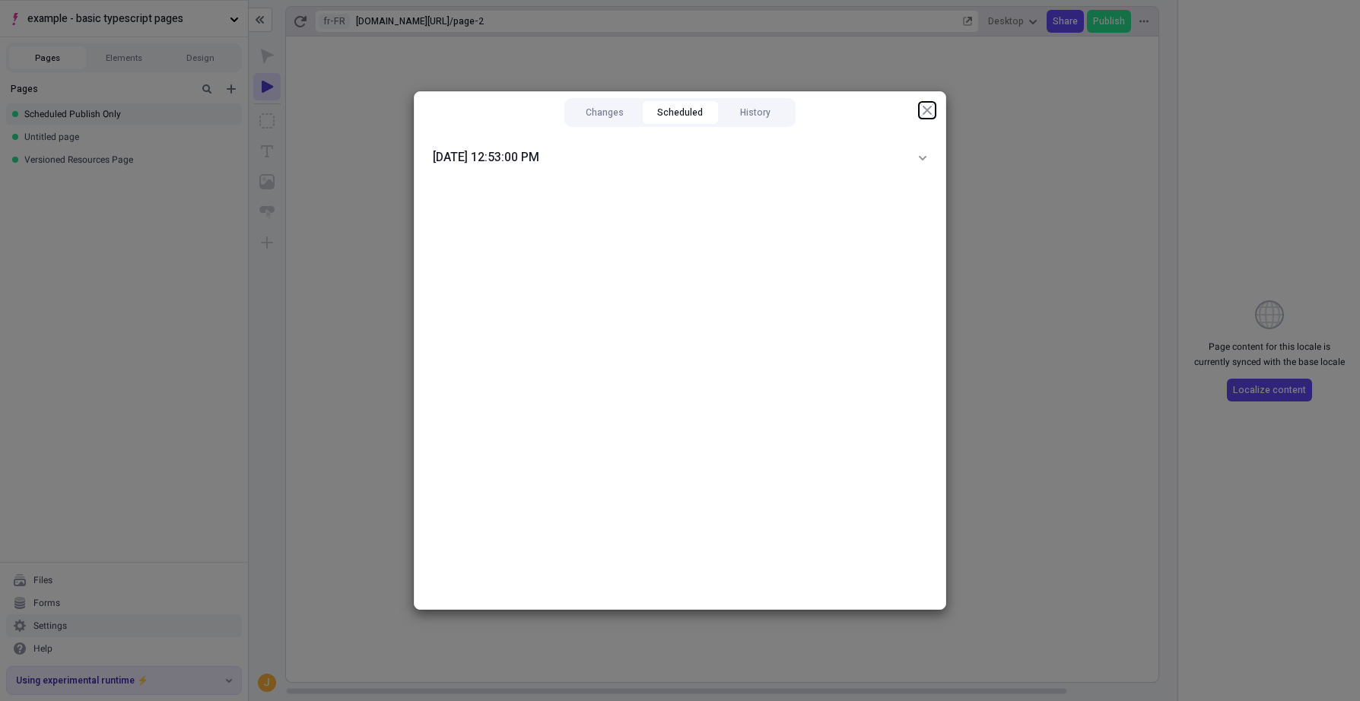
click at [926, 111] on icon "button" at bounding box center [927, 110] width 9 height 9
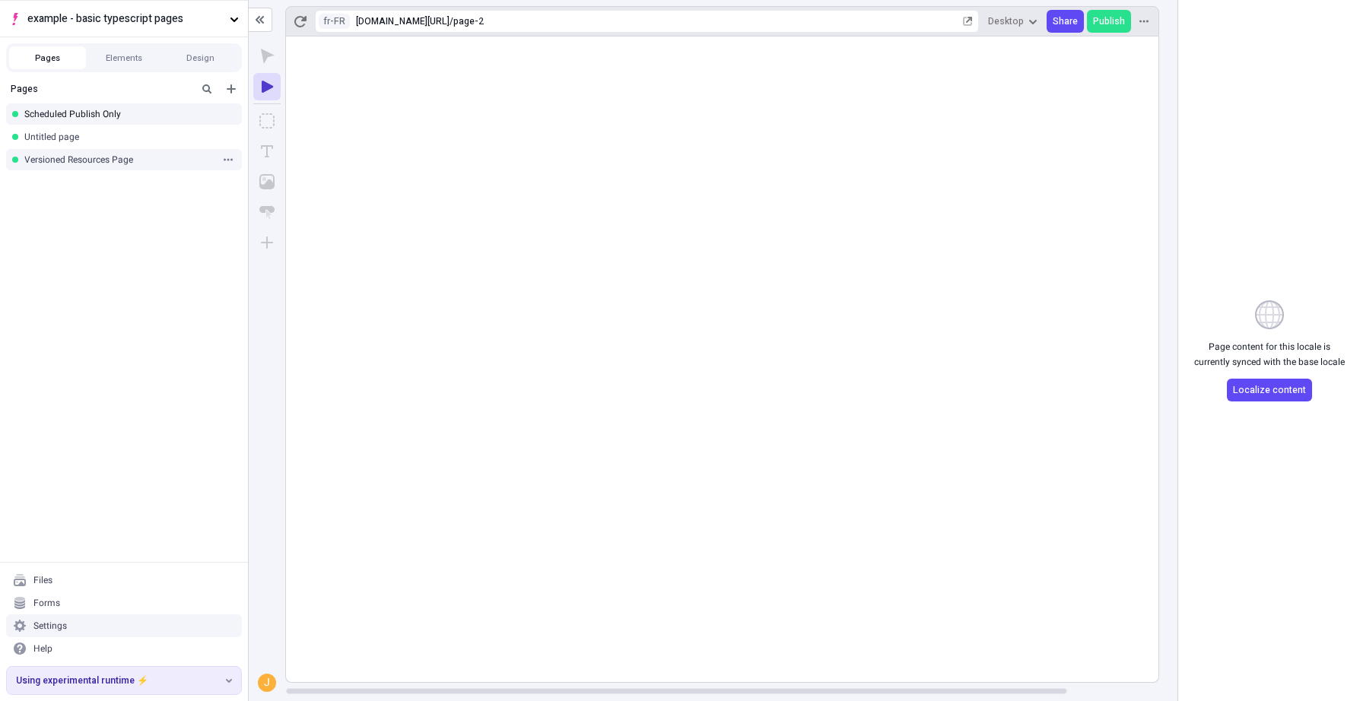
click at [111, 160] on div "Versioned Resources Page" at bounding box center [119, 160] width 190 height 12
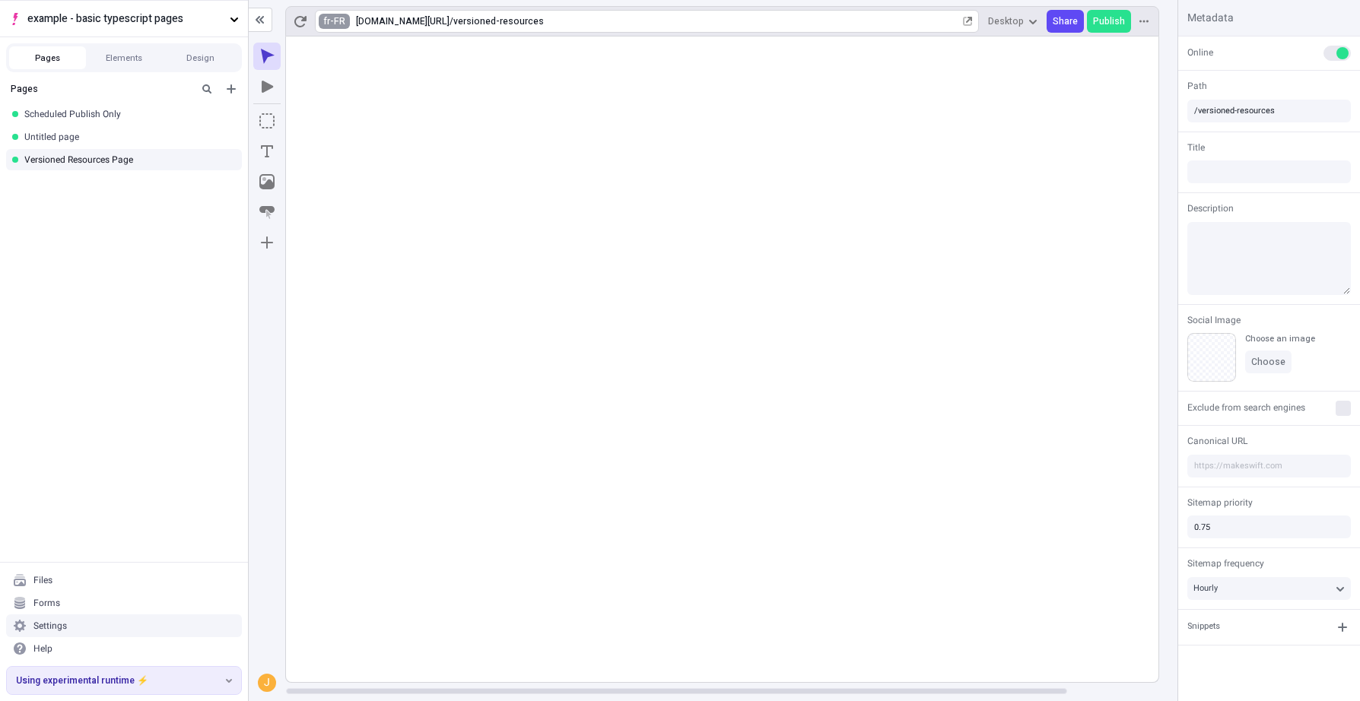
click at [338, 17] on html "example - basic typescript pages Pages Elements Design Pages Scheduled Publish …" at bounding box center [680, 350] width 1360 height 701
click at [352, 42] on div "en-US" at bounding box center [352, 46] width 30 height 12
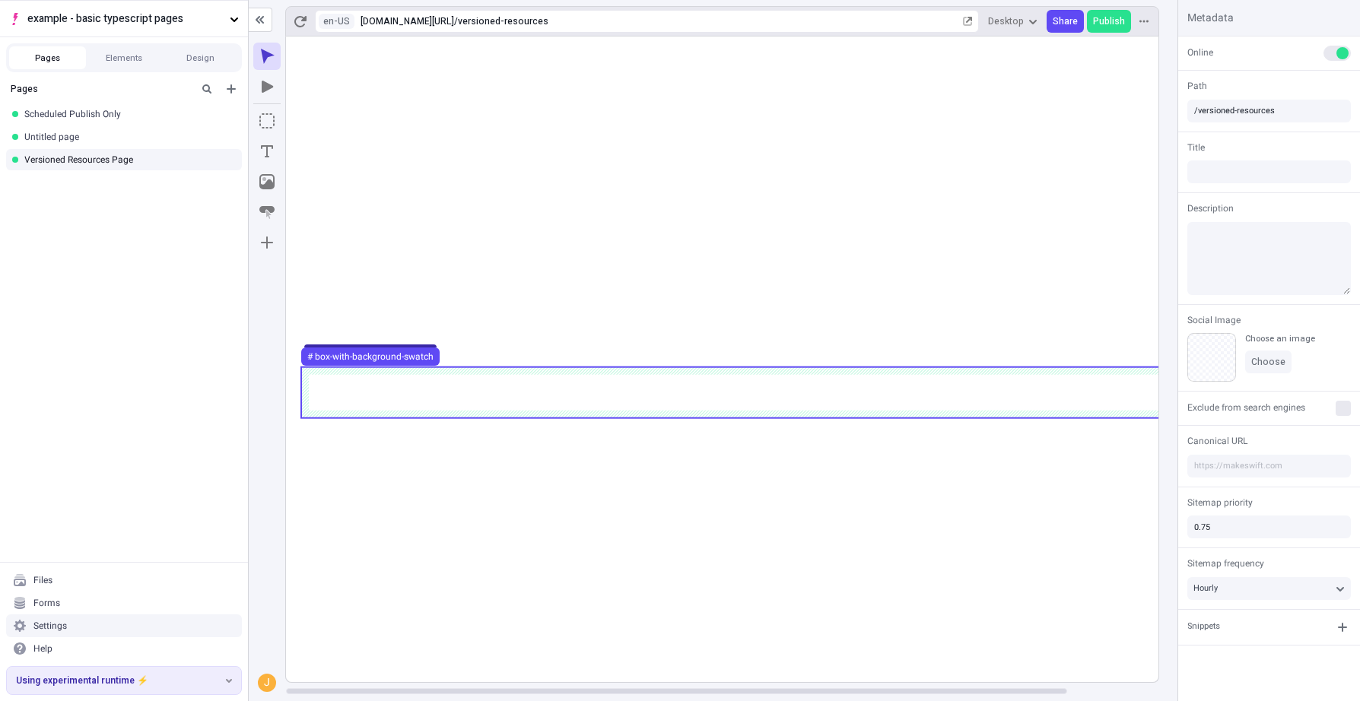
click at [637, 397] on use at bounding box center [773, 392] width 944 height 51
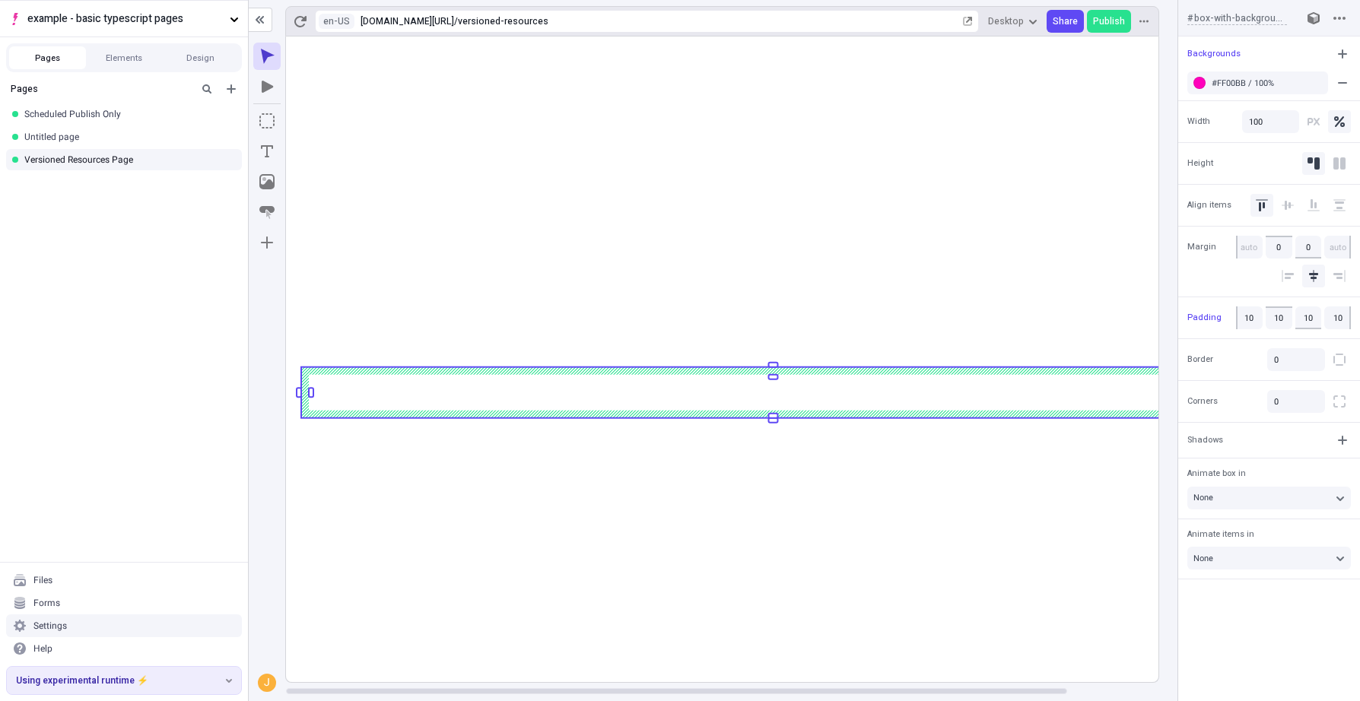
click at [637, 397] on rect at bounding box center [773, 392] width 944 height 51
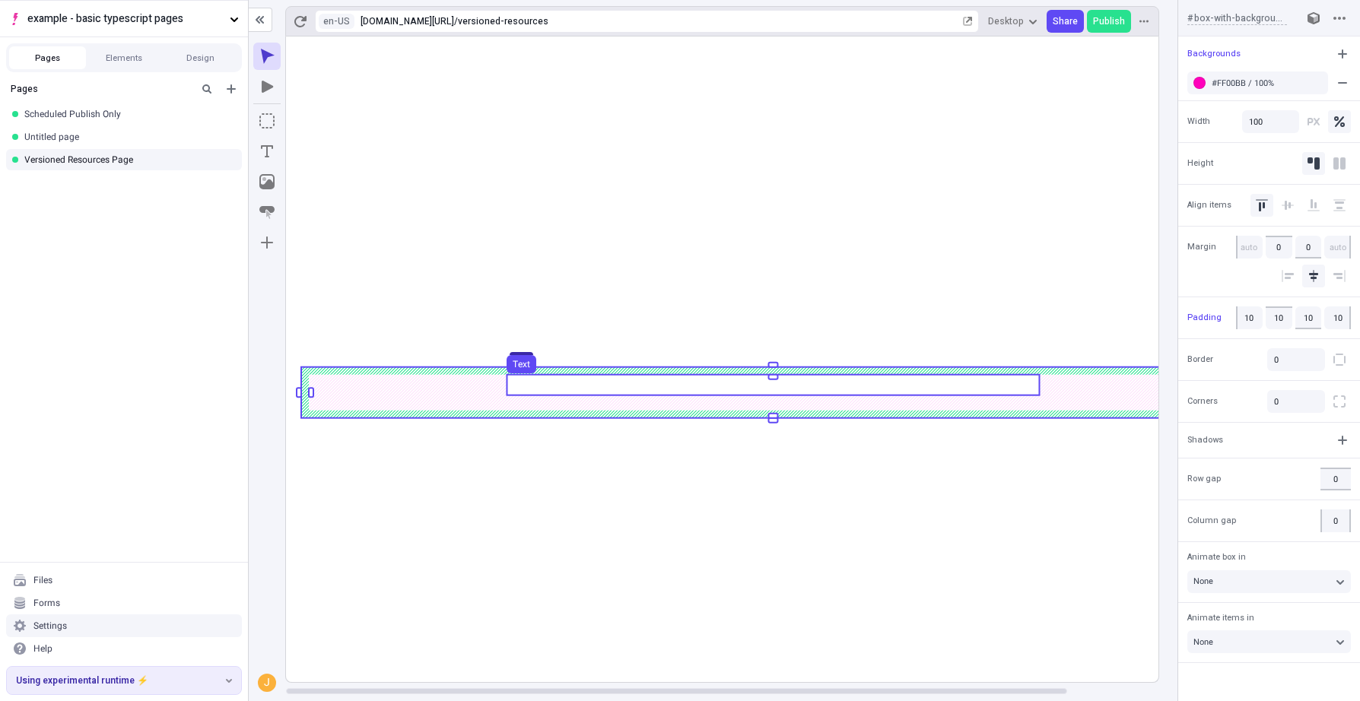
click at [649, 382] on use at bounding box center [773, 385] width 532 height 21
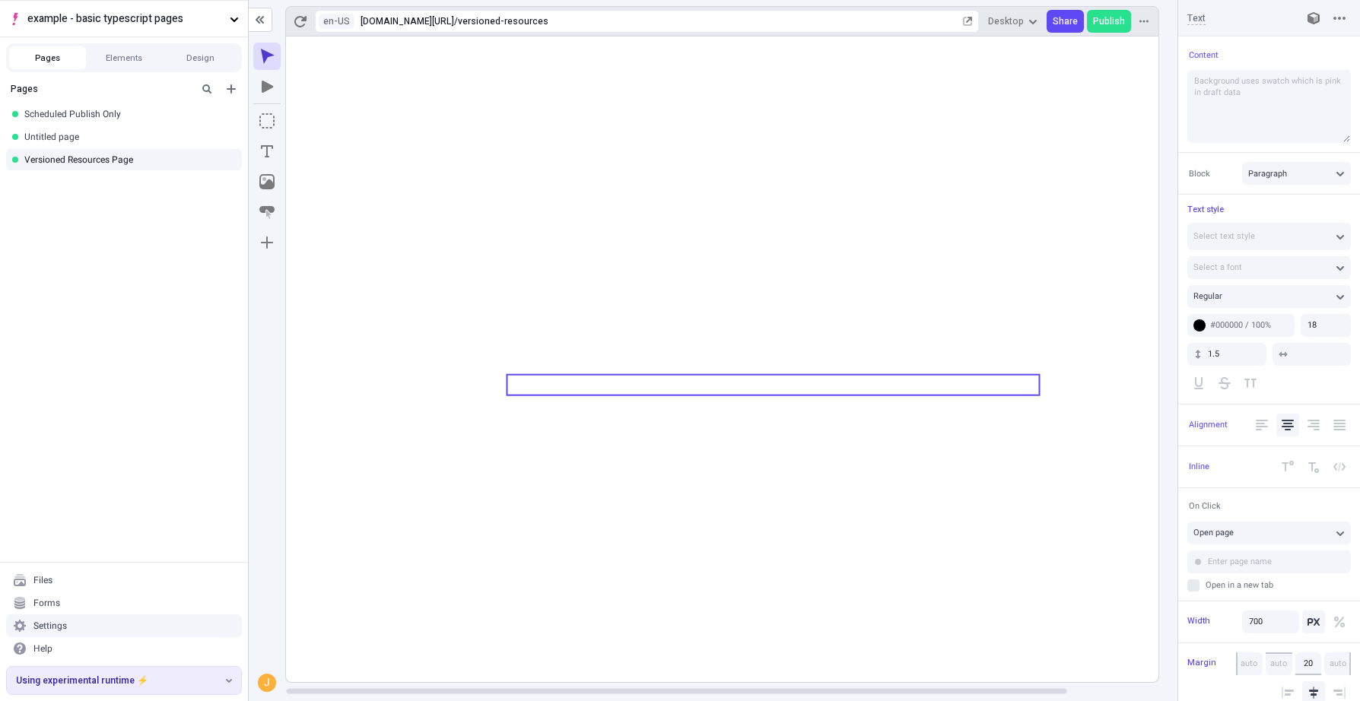
click at [611, 548] on icon at bounding box center [773, 360] width 974 height 646
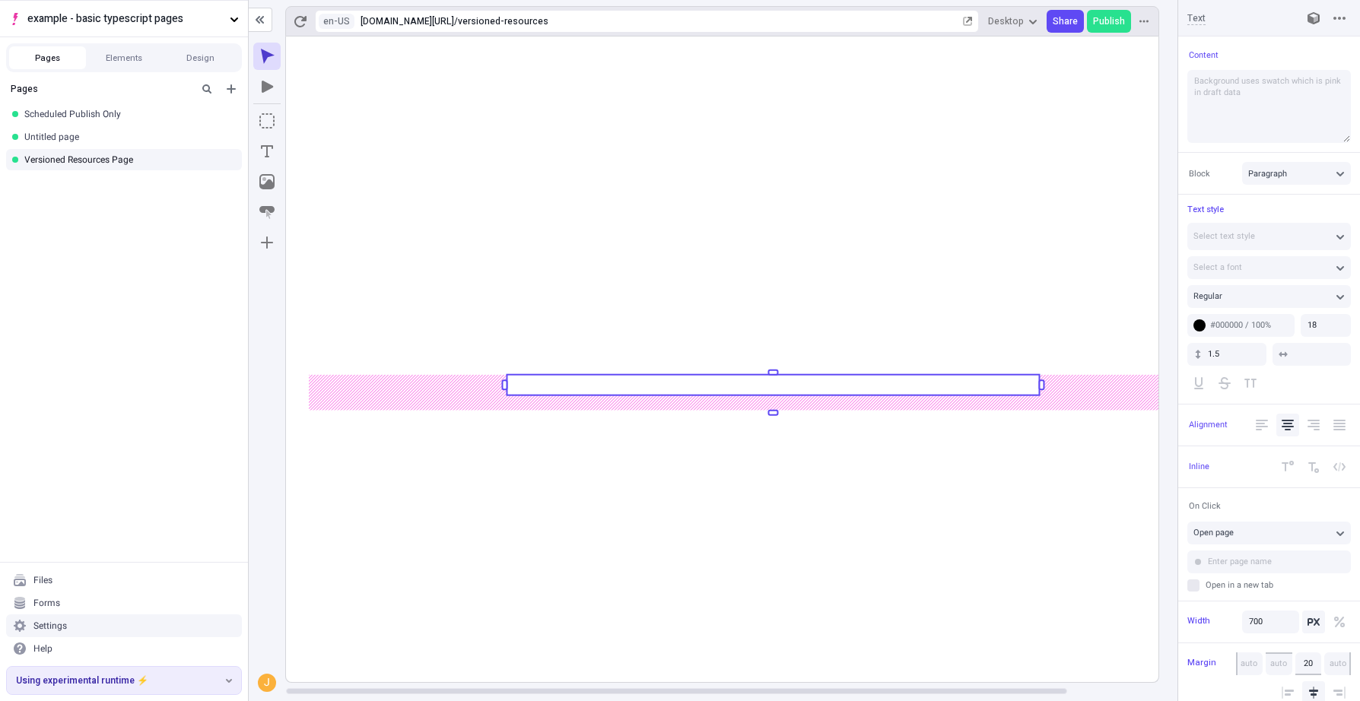
click at [595, 575] on rect at bounding box center [773, 360] width 974 height 646
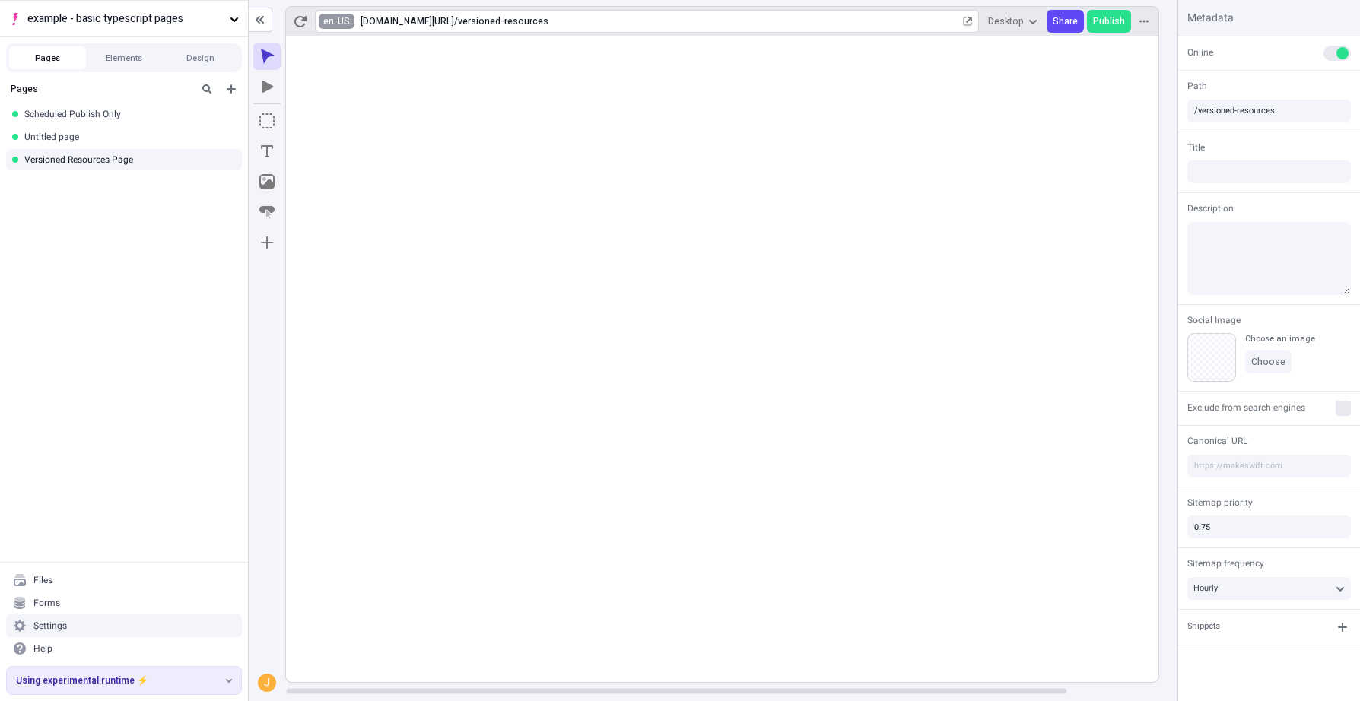
click at [334, 22] on html "example - basic typescript pages Pages Elements Design Pages Scheduled Publish …" at bounding box center [680, 350] width 1360 height 701
click at [354, 80] on div "fr-FR" at bounding box center [352, 82] width 30 height 12
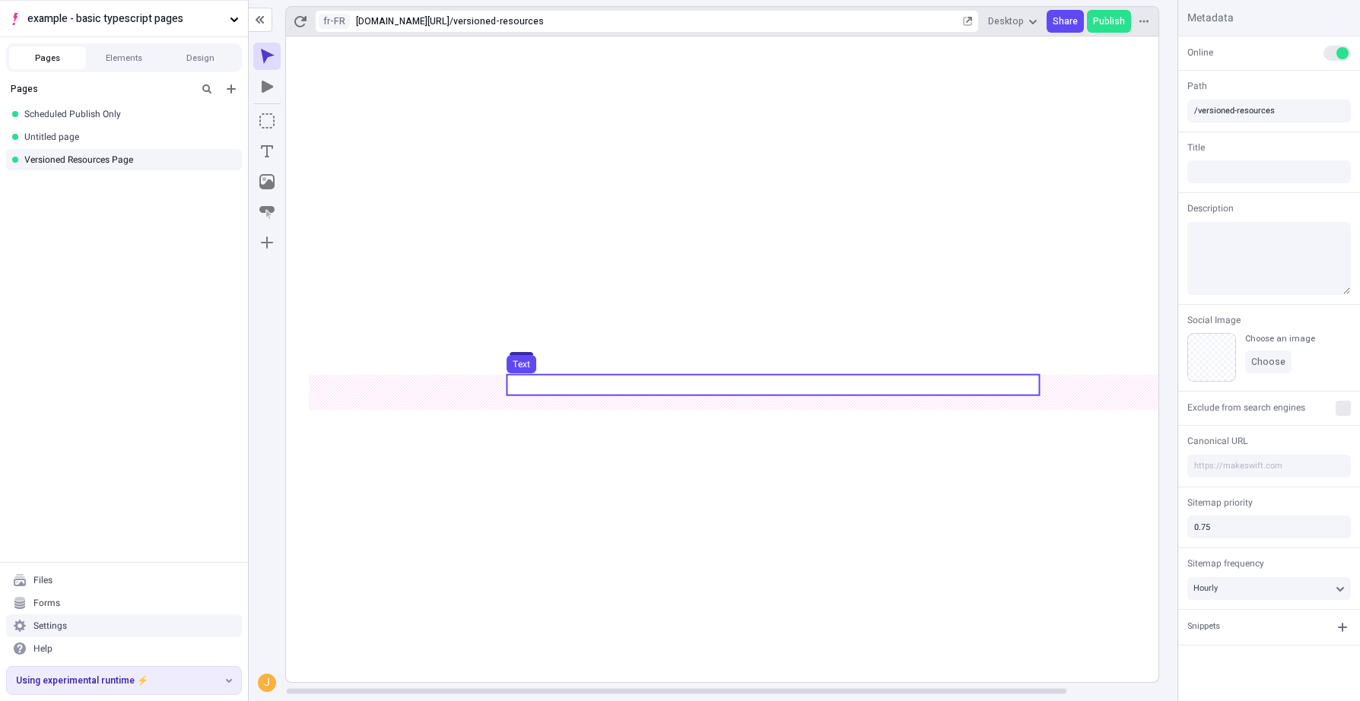
click at [764, 387] on use at bounding box center [773, 385] width 532 height 21
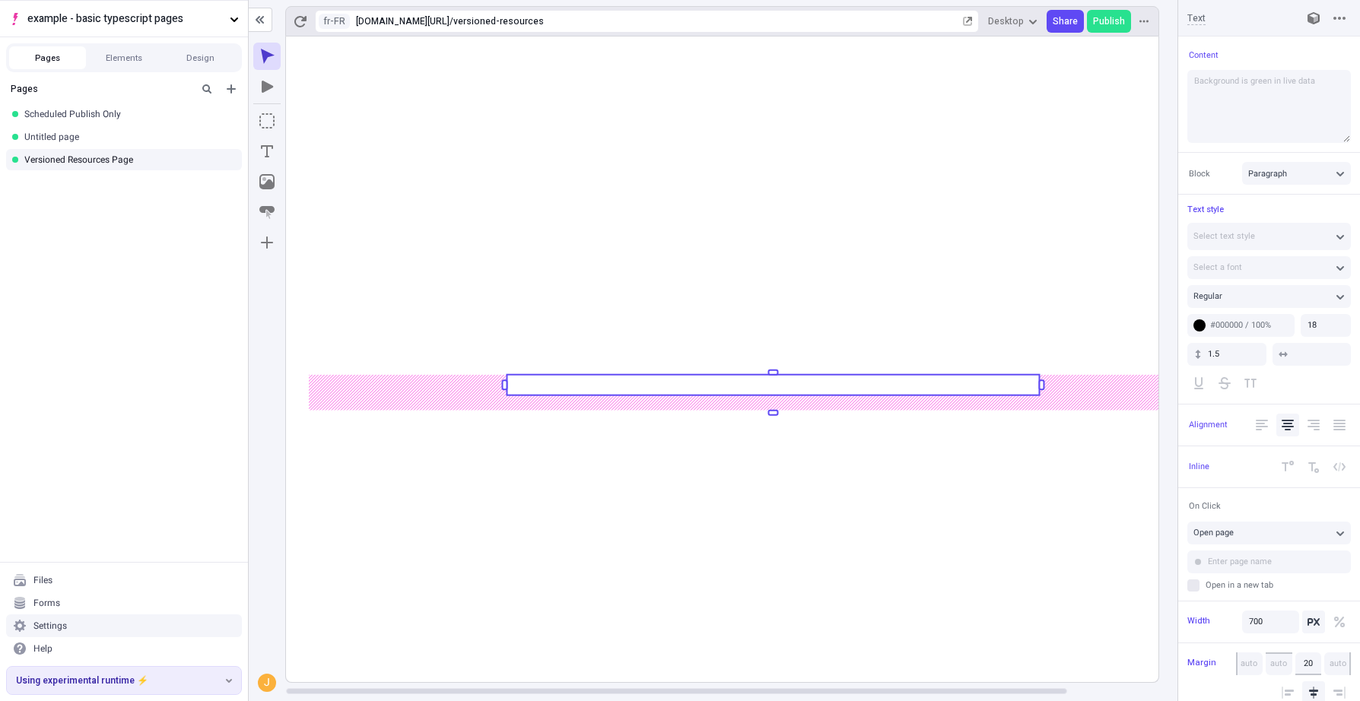
click at [764, 387] on rect at bounding box center [773, 385] width 532 height 21
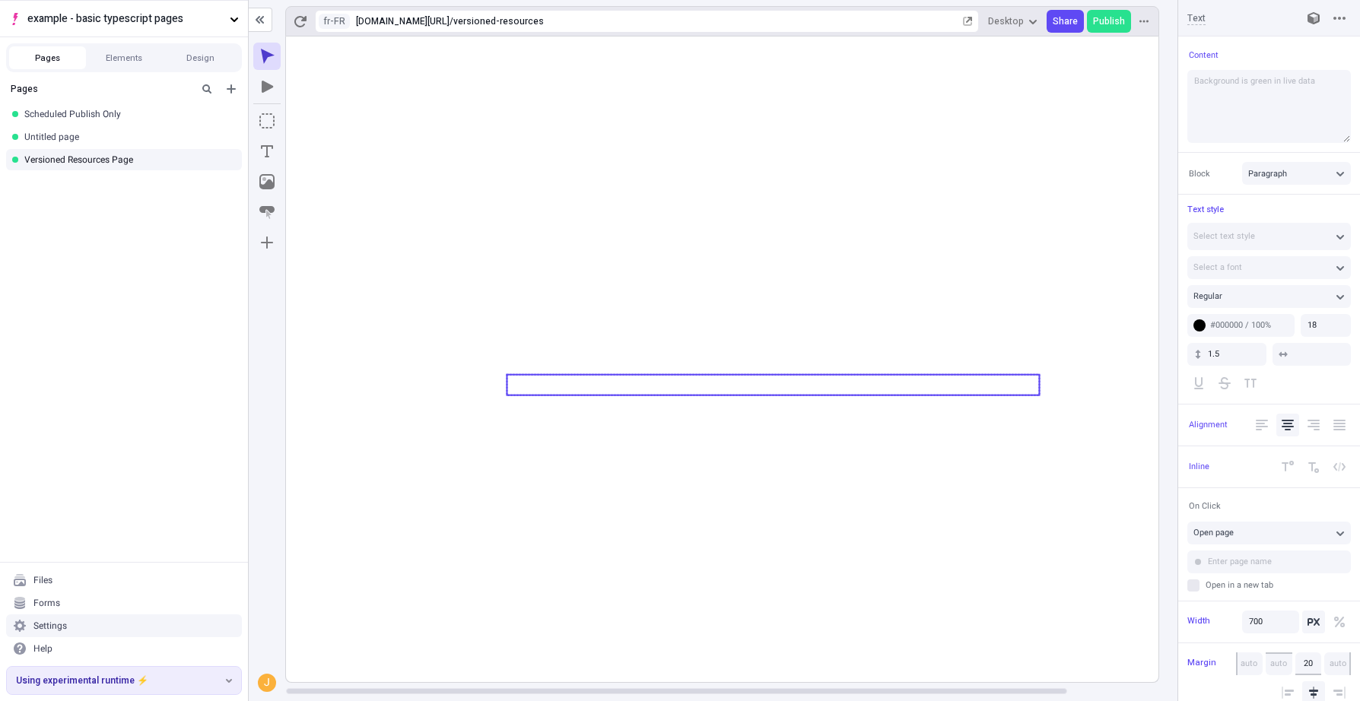
type textarea "Background uses swatch which is pink in draft data"
click at [705, 531] on icon at bounding box center [773, 360] width 974 height 646
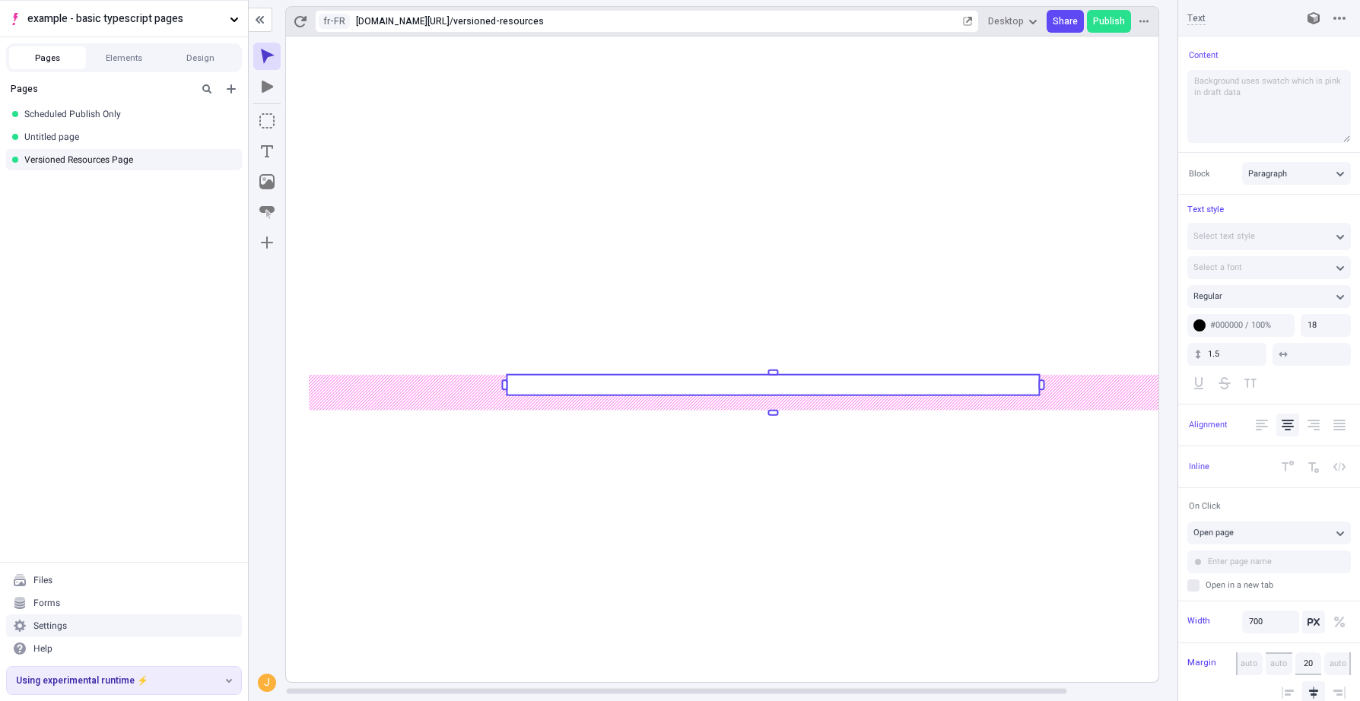
click at [705, 531] on rect at bounding box center [773, 360] width 974 height 646
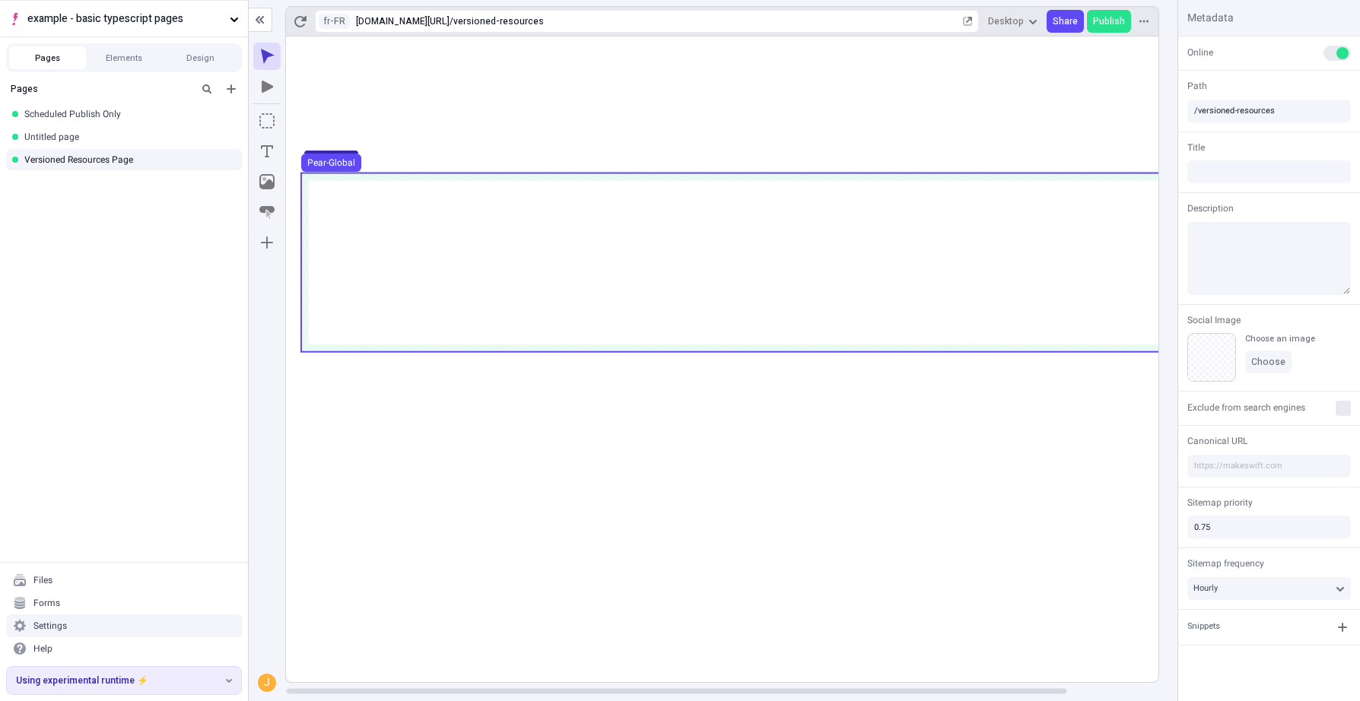
click at [813, 204] on use at bounding box center [773, 262] width 944 height 179
click at [813, 204] on rect at bounding box center [773, 360] width 974 height 646
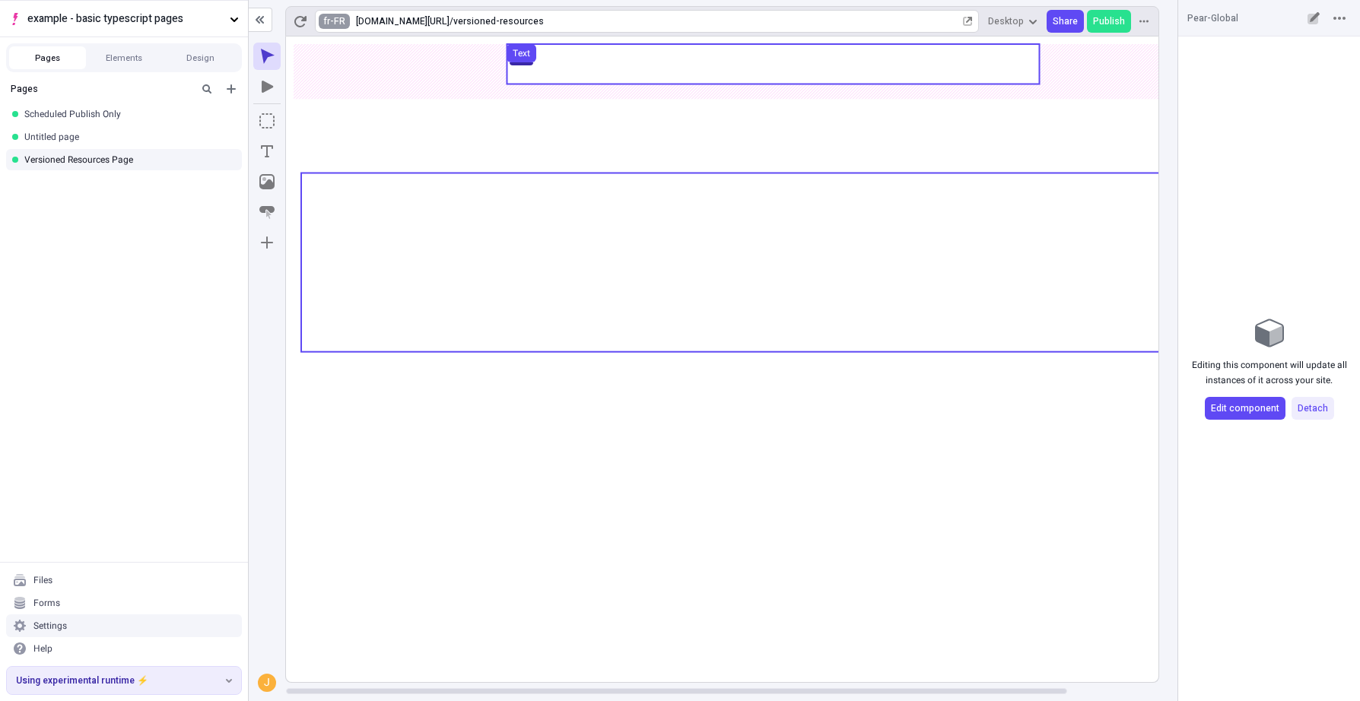
click at [329, 26] on html "example - basic typescript pages Pages Elements Design Pages Scheduled Publish …" at bounding box center [680, 350] width 1360 height 701
click at [341, 49] on div "en-US" at bounding box center [352, 46] width 30 height 12
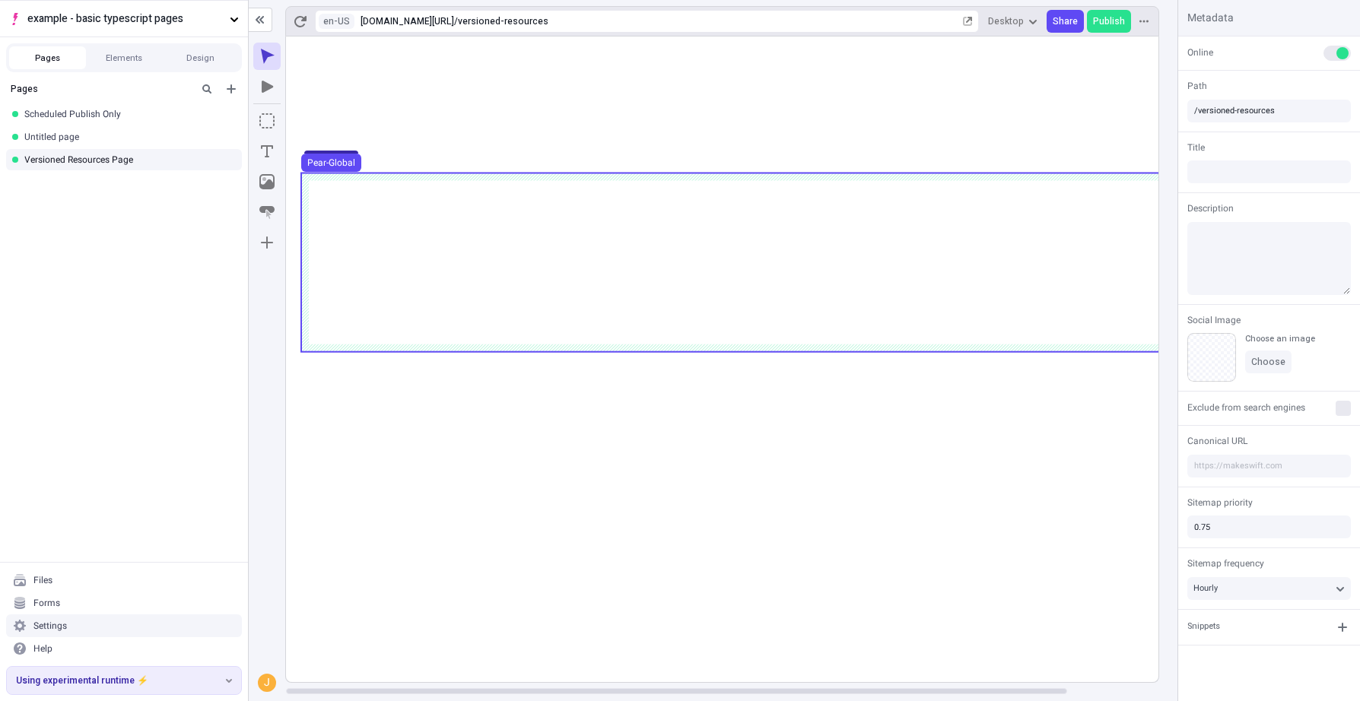
click at [801, 198] on use at bounding box center [773, 262] width 944 height 179
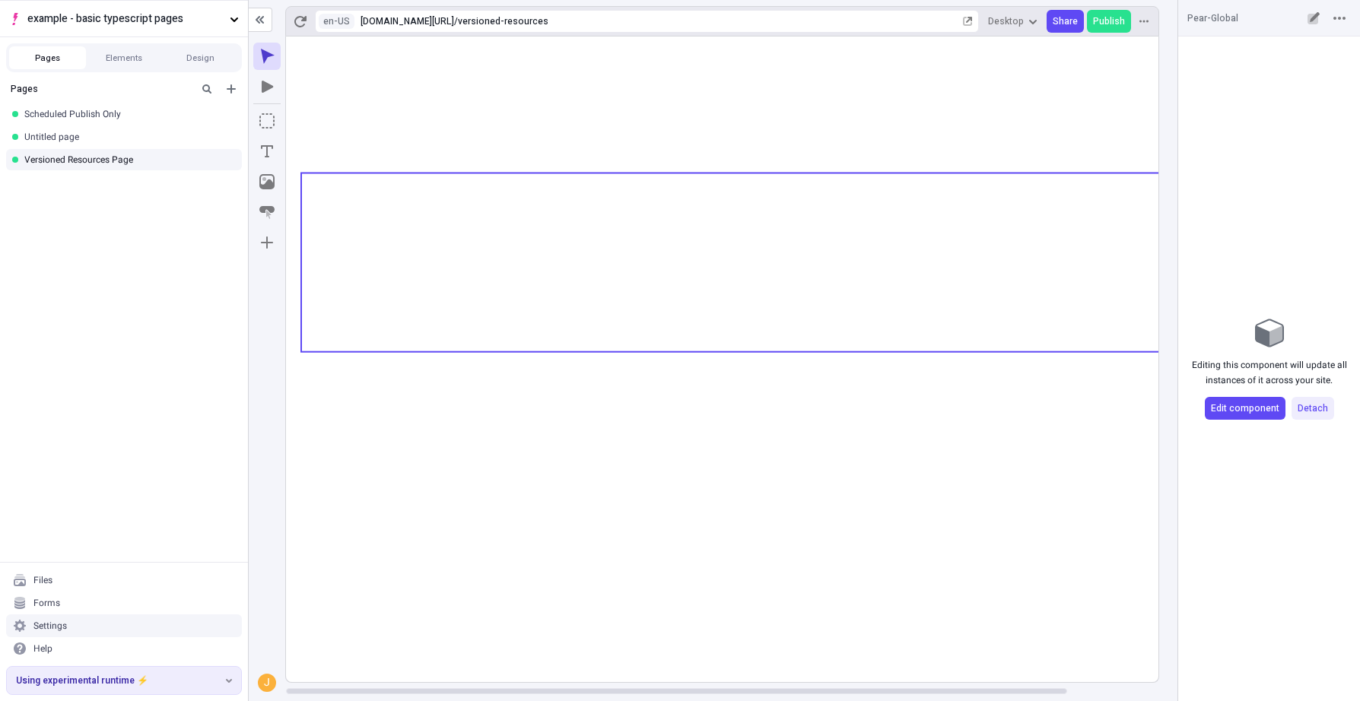
click at [584, 601] on rect at bounding box center [773, 360] width 974 height 646
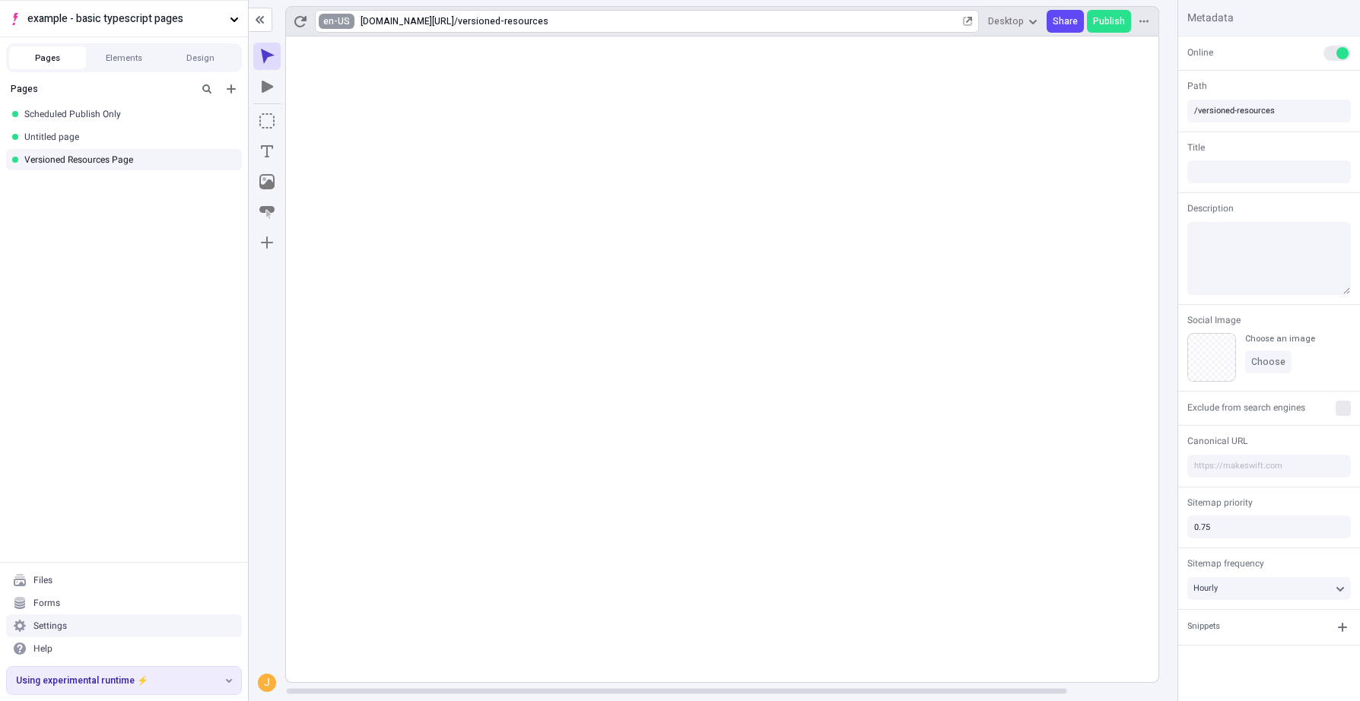
click at [325, 23] on html "example - basic typescript pages Pages Elements Design Pages Scheduled Publish …" at bounding box center [680, 350] width 1360 height 701
click at [363, 81] on div "fr-FR" at bounding box center [352, 82] width 30 height 12
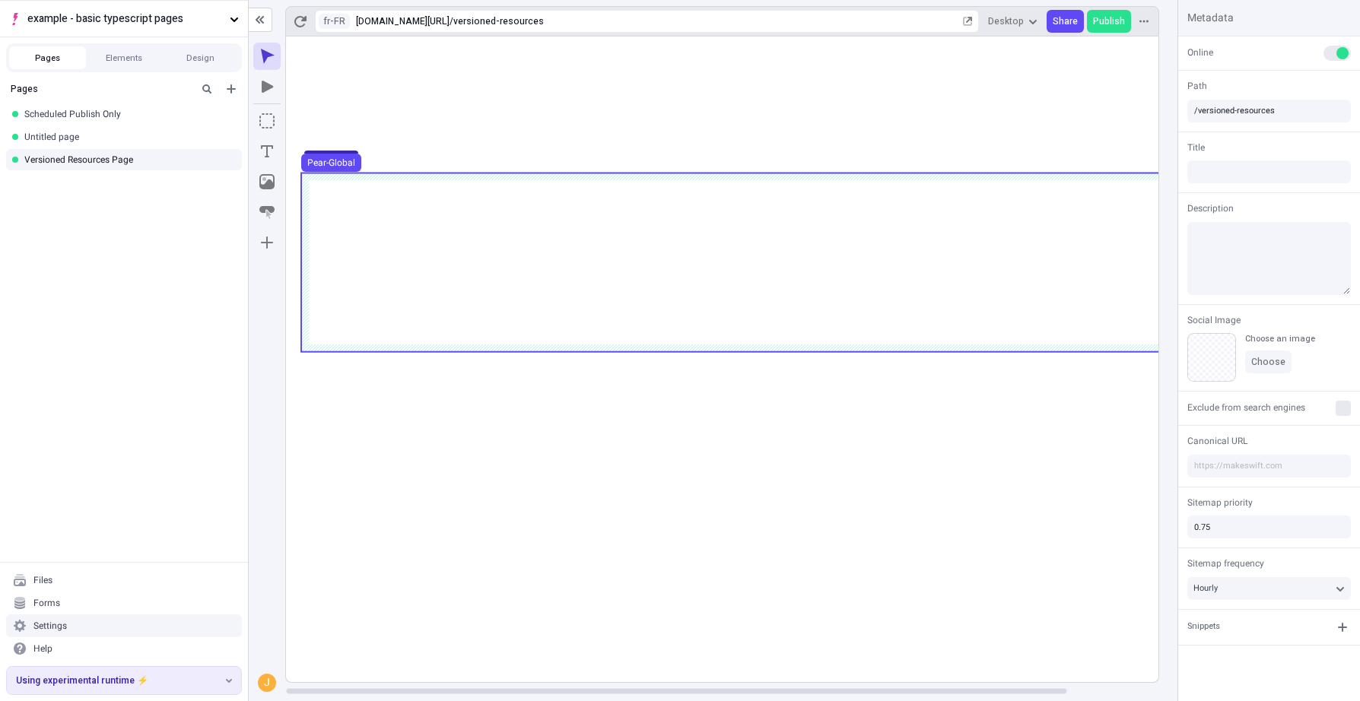
click at [782, 205] on use at bounding box center [773, 262] width 944 height 179
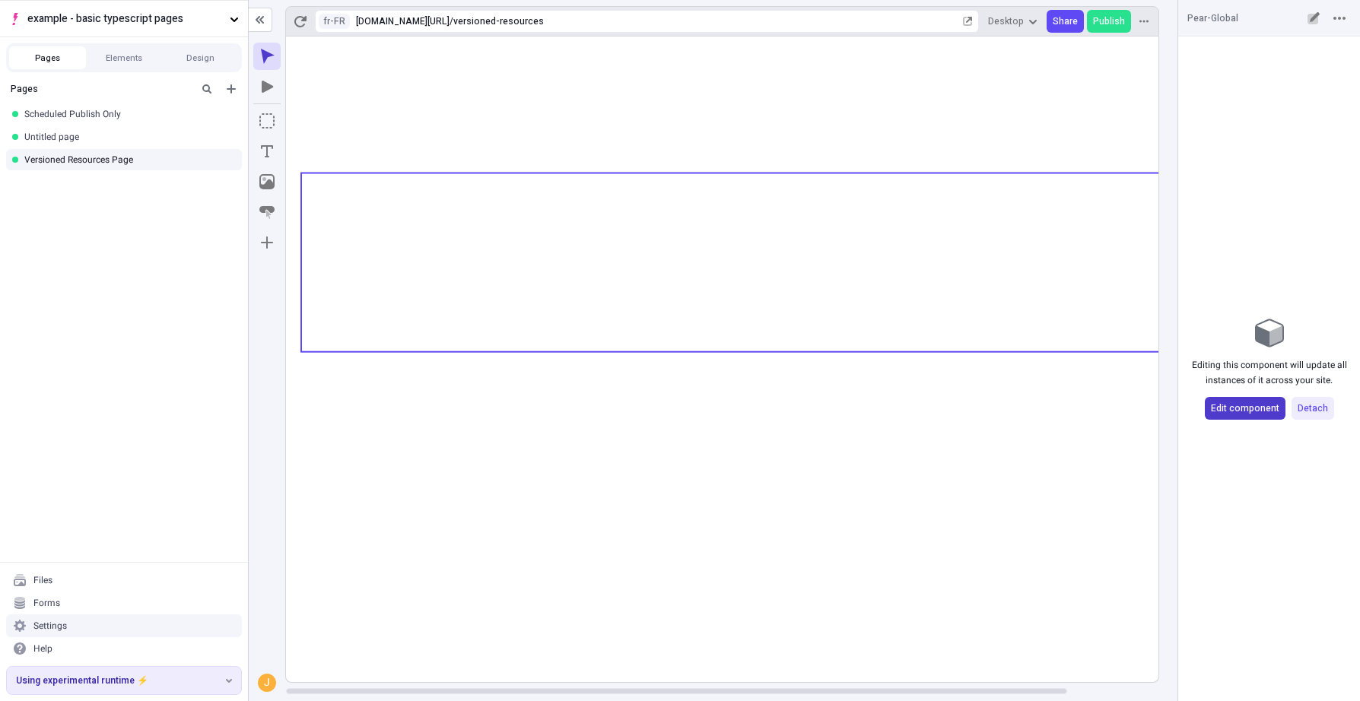
click at [1240, 417] on button "Edit component" at bounding box center [1245, 408] width 81 height 23
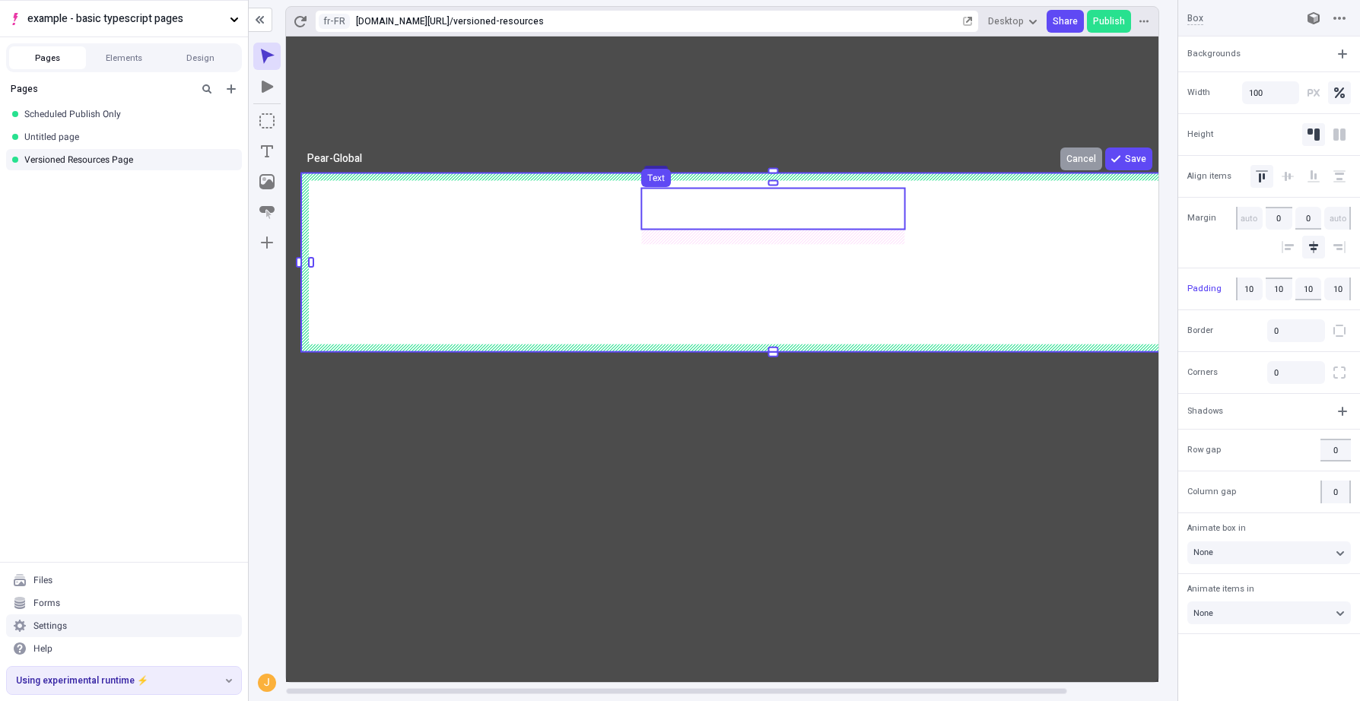
click at [815, 199] on use at bounding box center [772, 209] width 263 height 41
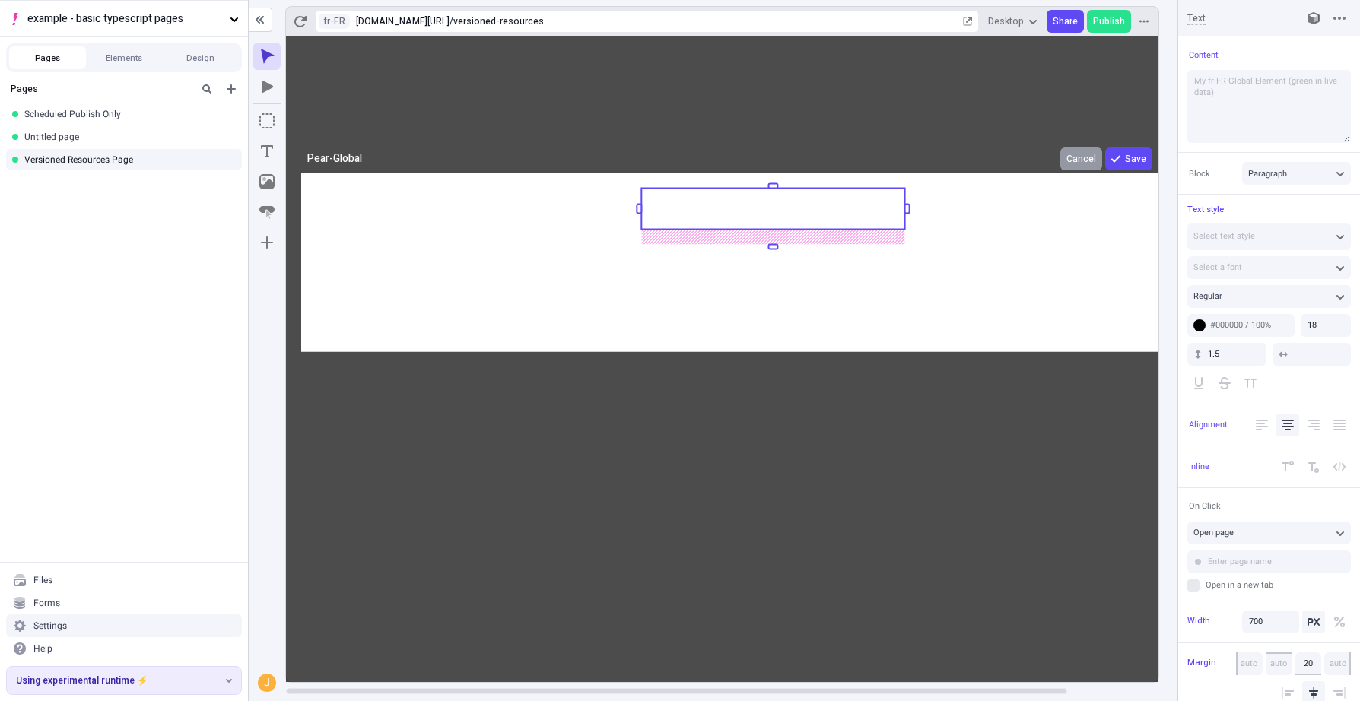
click at [815, 199] on rect at bounding box center [772, 209] width 263 height 41
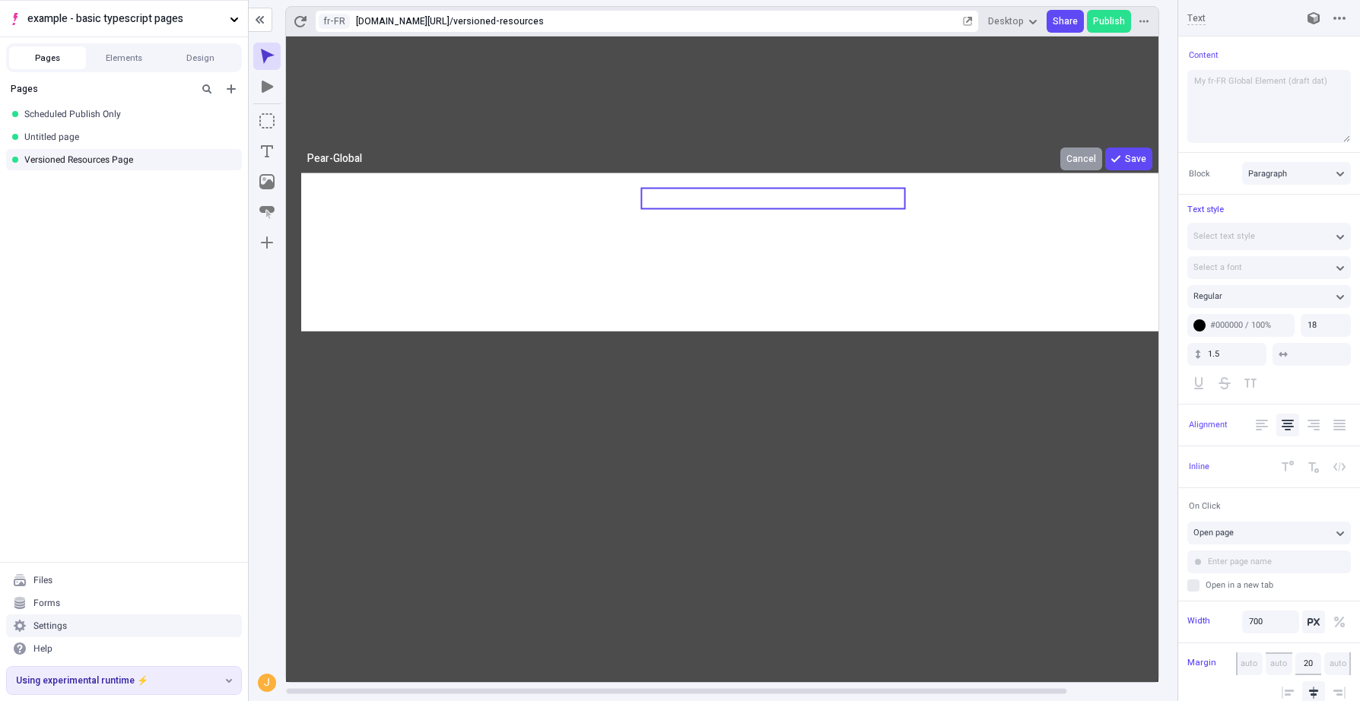
type textarea "My fr-FR Global Element (draft data)"
click at [1137, 164] on icon at bounding box center [773, 360] width 974 height 646
click at [1137, 164] on span "Save" at bounding box center [1135, 159] width 21 height 12
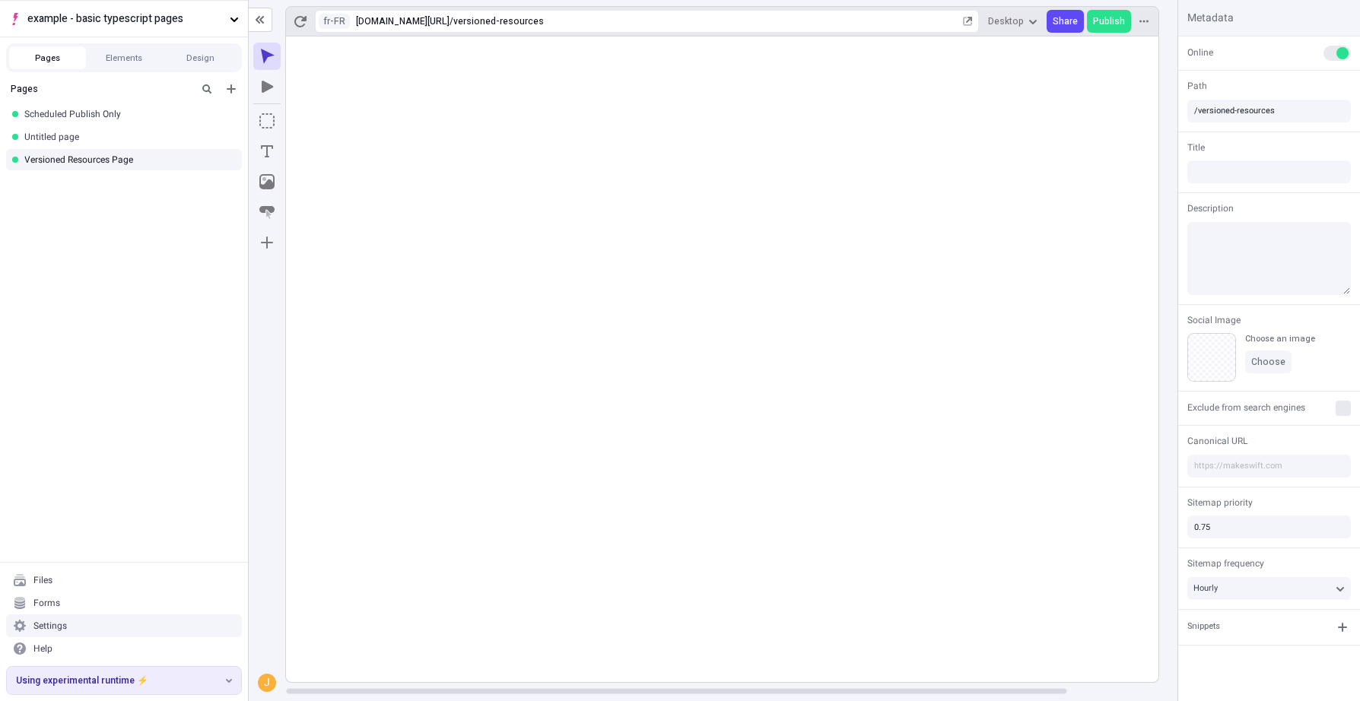
click at [845, 612] on rect at bounding box center [773, 360] width 974 height 646
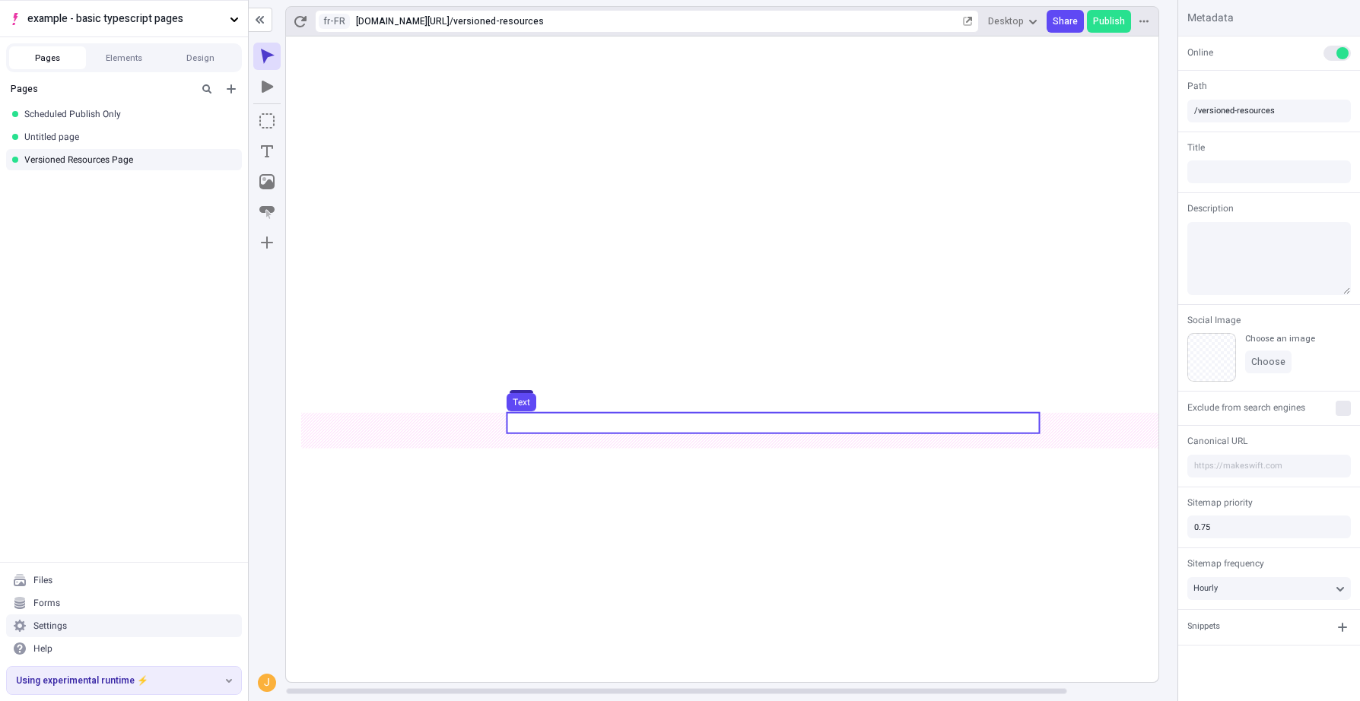
click at [813, 430] on use at bounding box center [773, 423] width 532 height 21
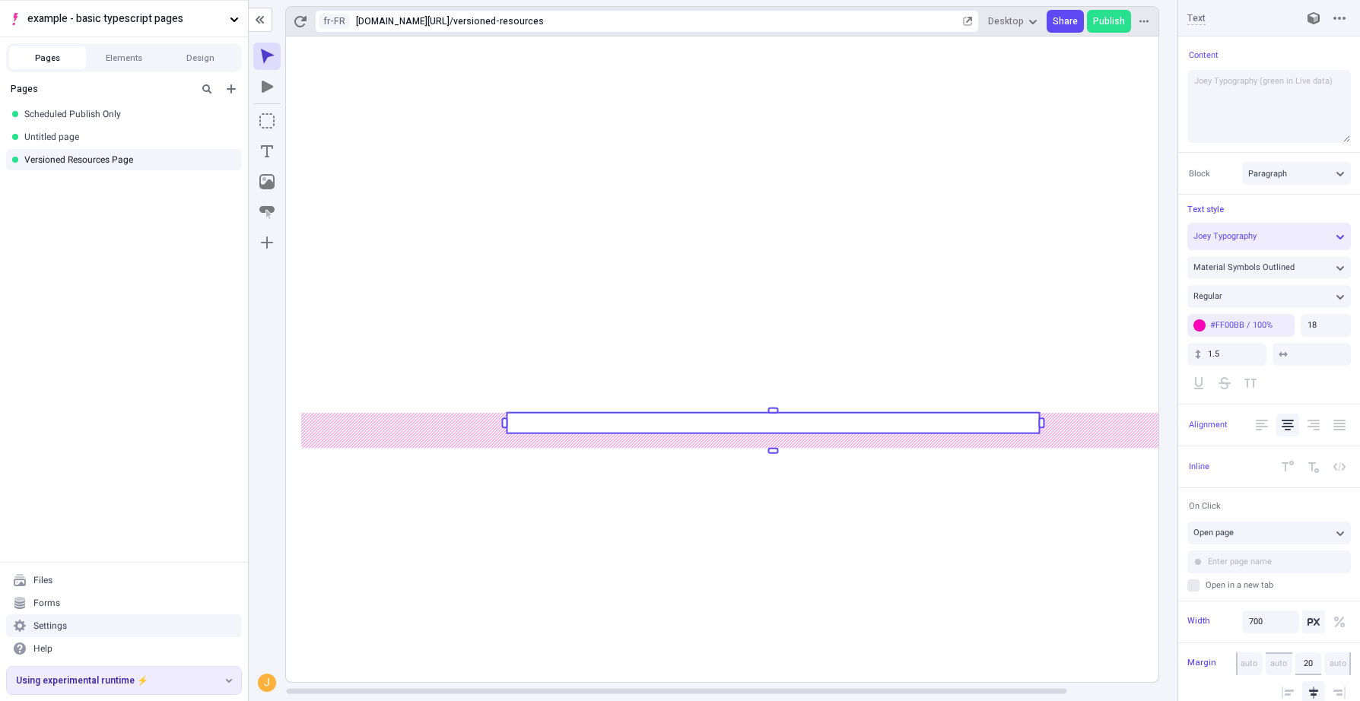
click at [767, 574] on rect at bounding box center [773, 360] width 974 height 646
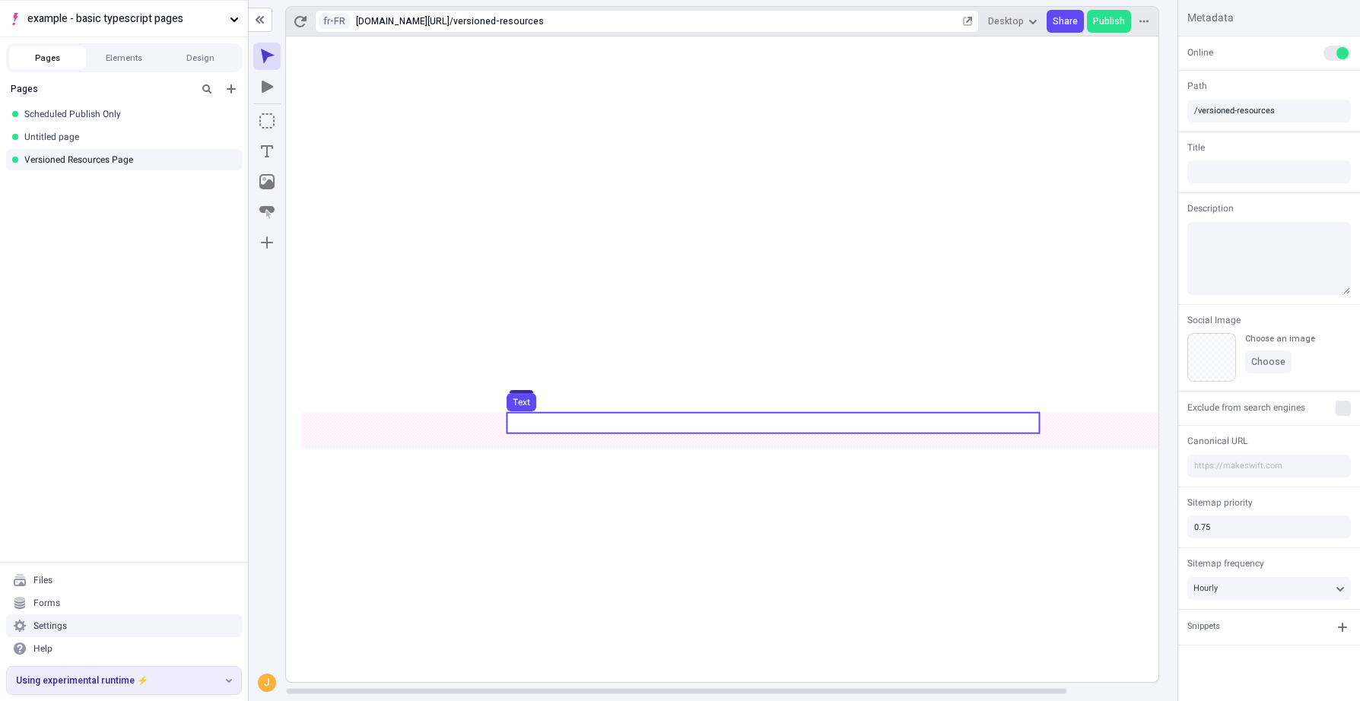
click at [583, 417] on use at bounding box center [773, 423] width 532 height 21
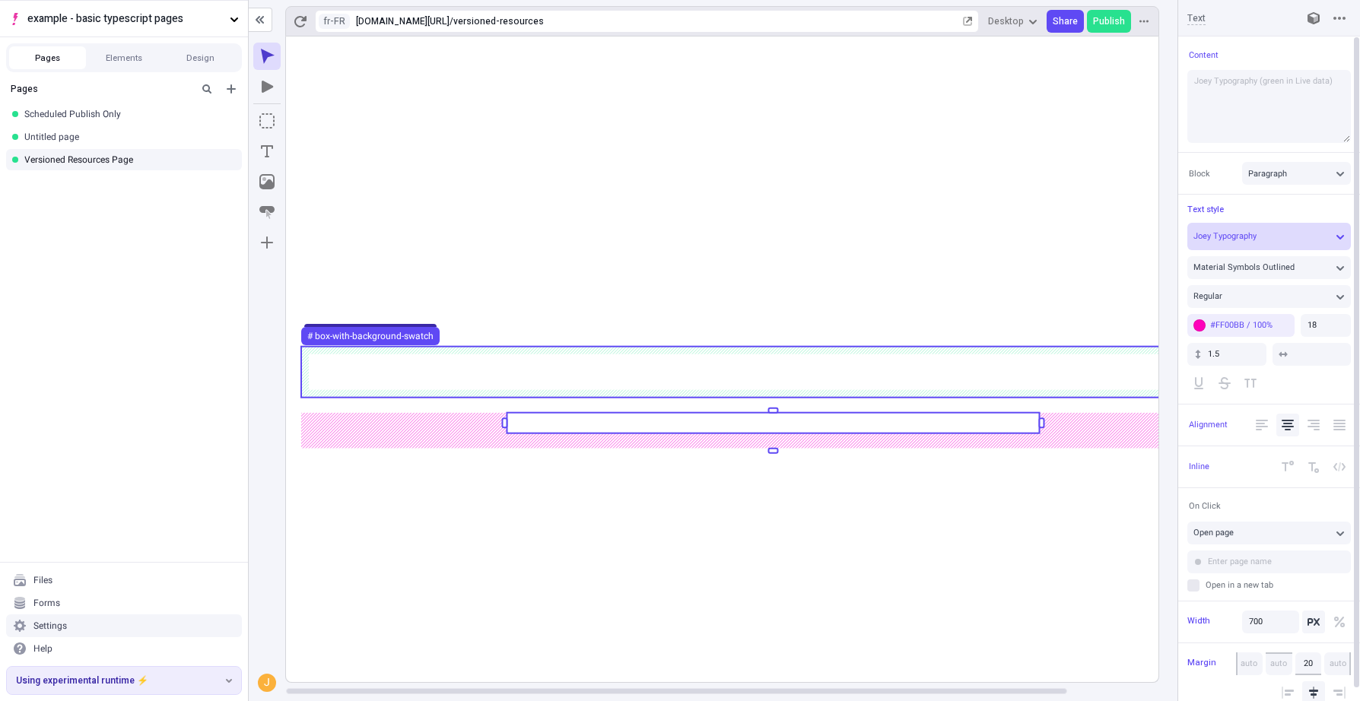
click at [1269, 227] on button "Joey Typography" at bounding box center [1269, 236] width 164 height 27
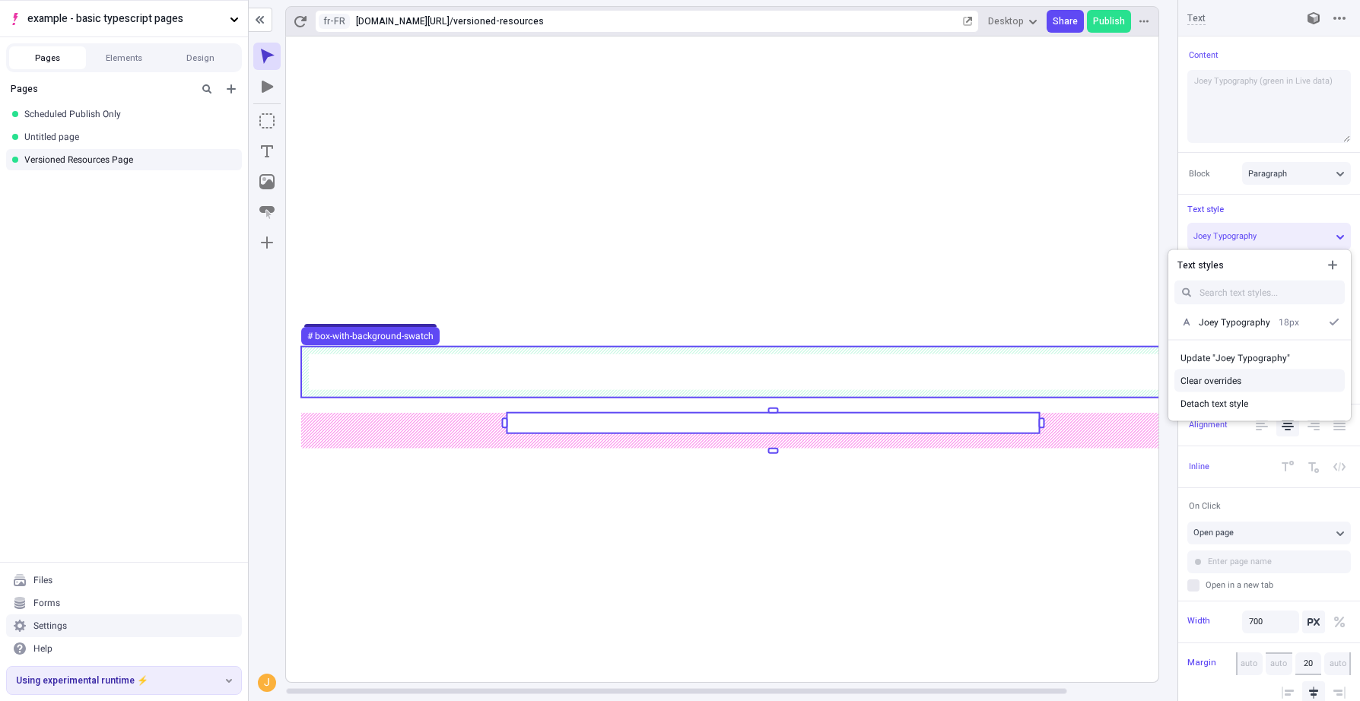
click at [1229, 381] on div "Clear overrides" at bounding box center [1259, 381] width 158 height 12
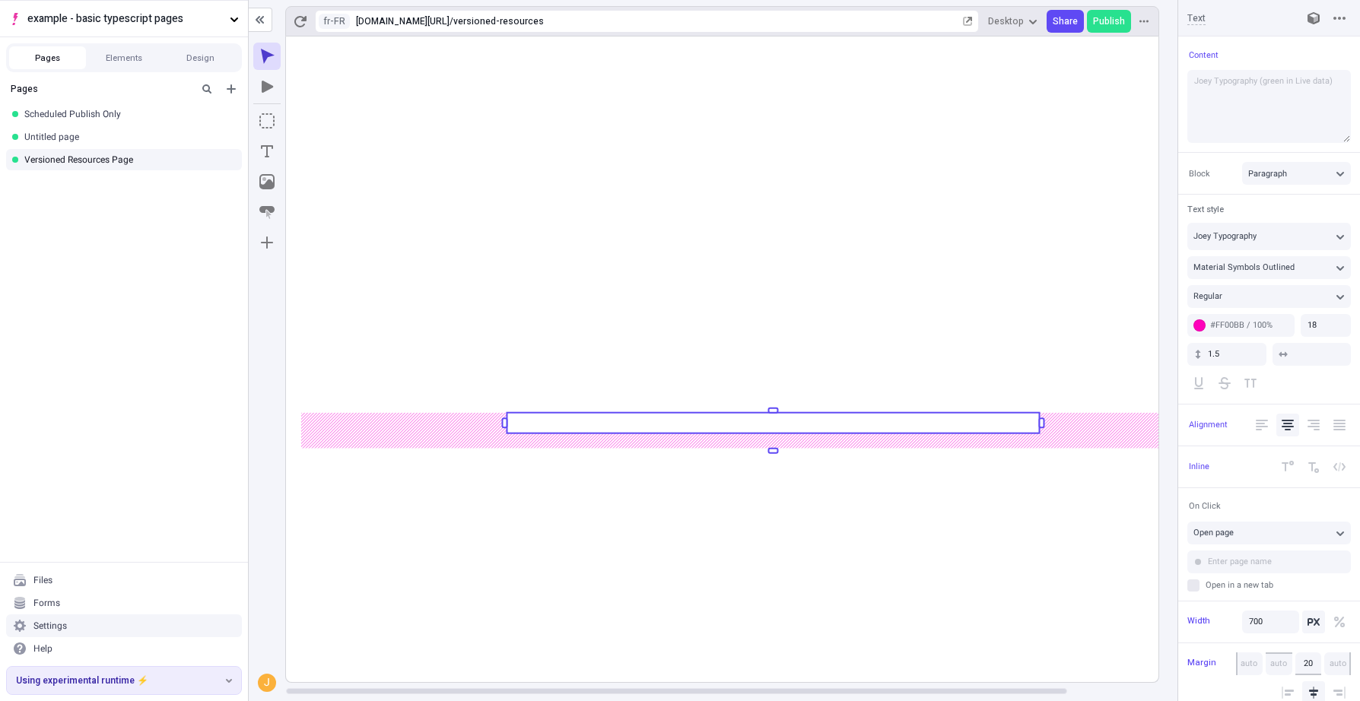
click at [1042, 558] on rect at bounding box center [773, 360] width 974 height 646
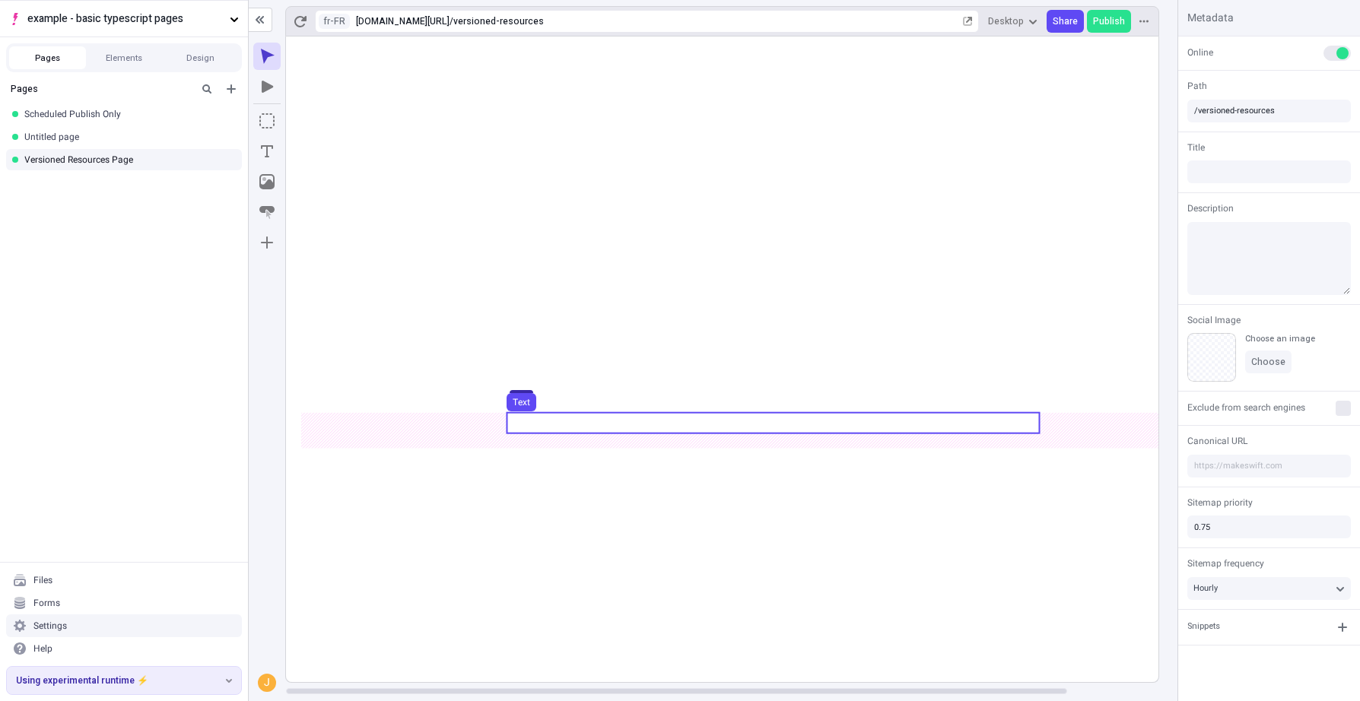
click at [981, 420] on use at bounding box center [773, 423] width 532 height 21
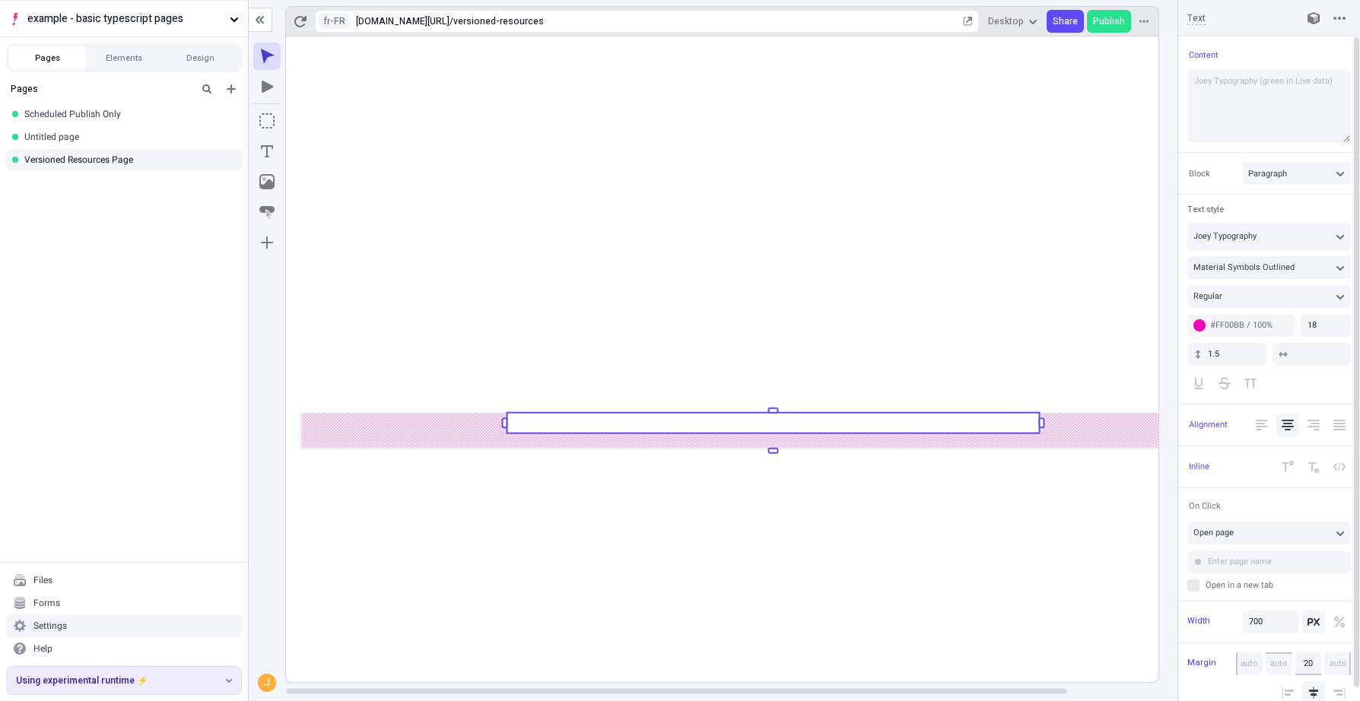
click at [754, 555] on rect at bounding box center [773, 360] width 974 height 646
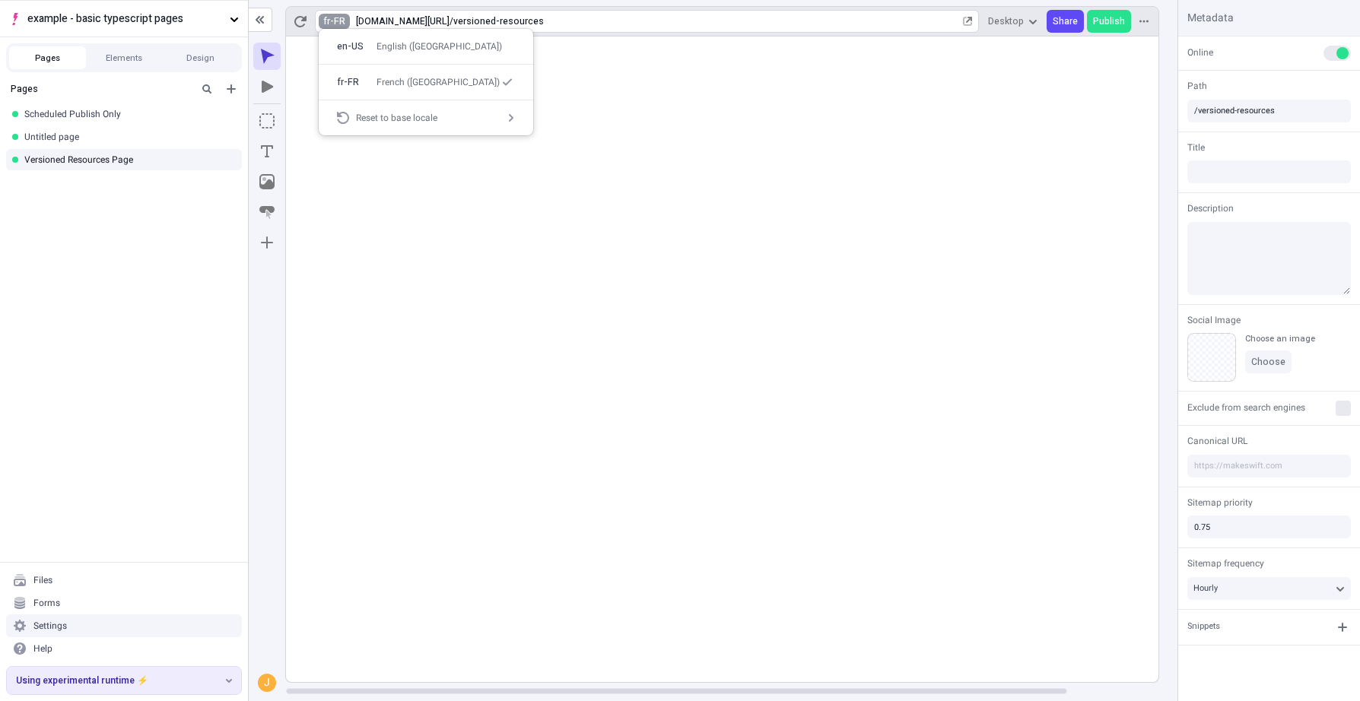
click at [341, 24] on html "example - basic typescript pages Pages Elements Design Pages Scheduled Publish …" at bounding box center [680, 350] width 1360 height 701
click at [359, 43] on div "en-US" at bounding box center [352, 46] width 30 height 12
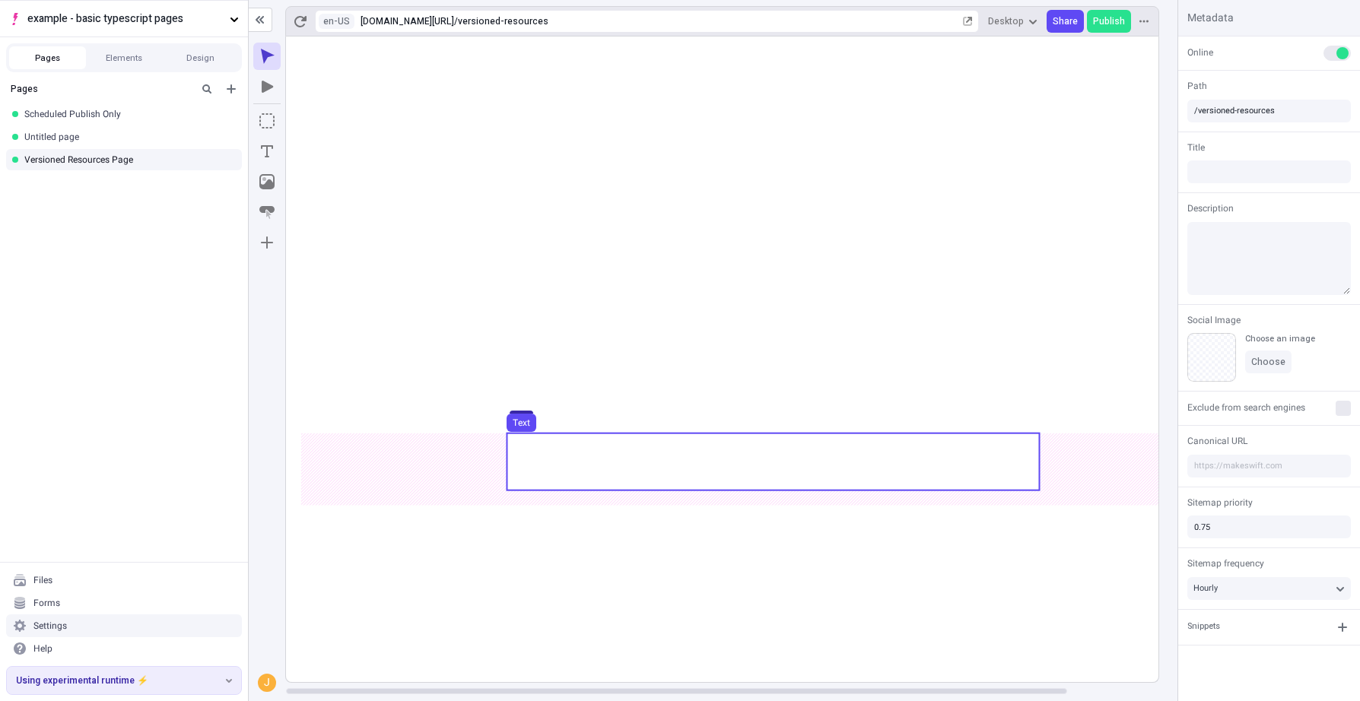
click at [721, 456] on use at bounding box center [773, 461] width 532 height 57
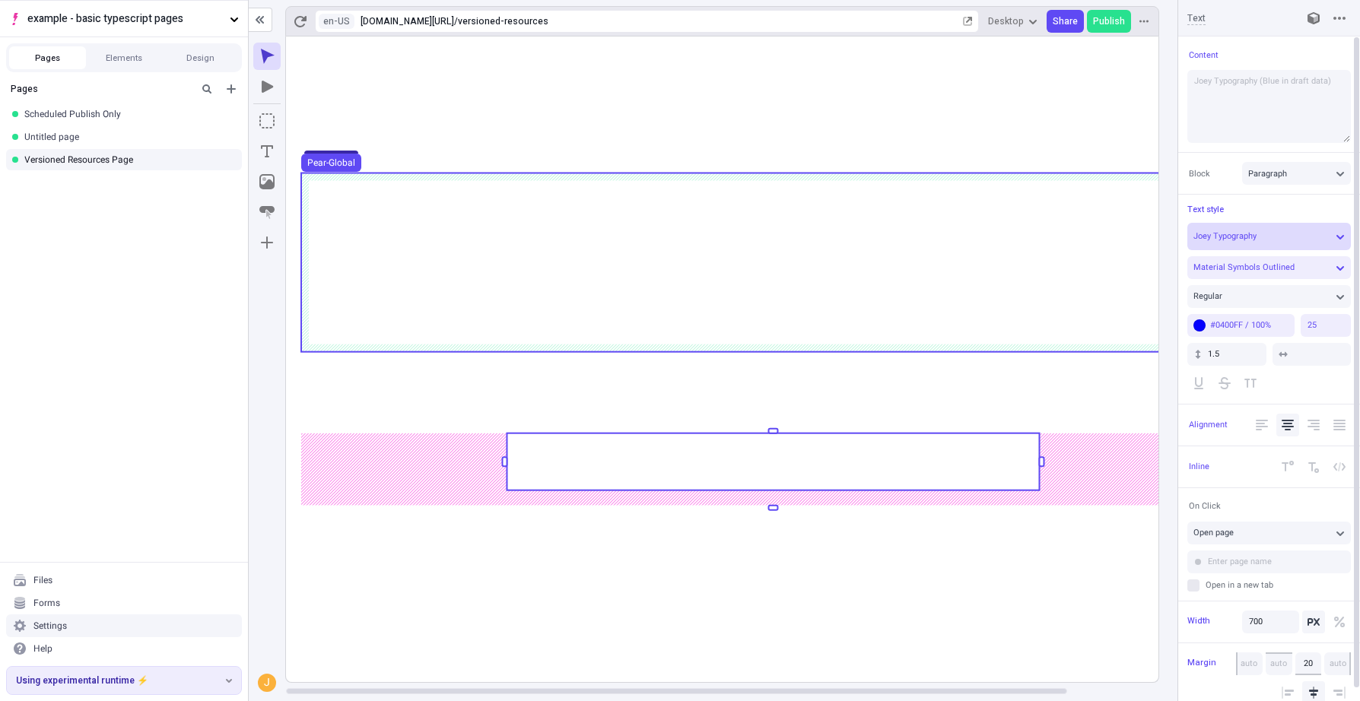
click at [1269, 238] on div "Joey Typography" at bounding box center [1261, 235] width 136 height 11
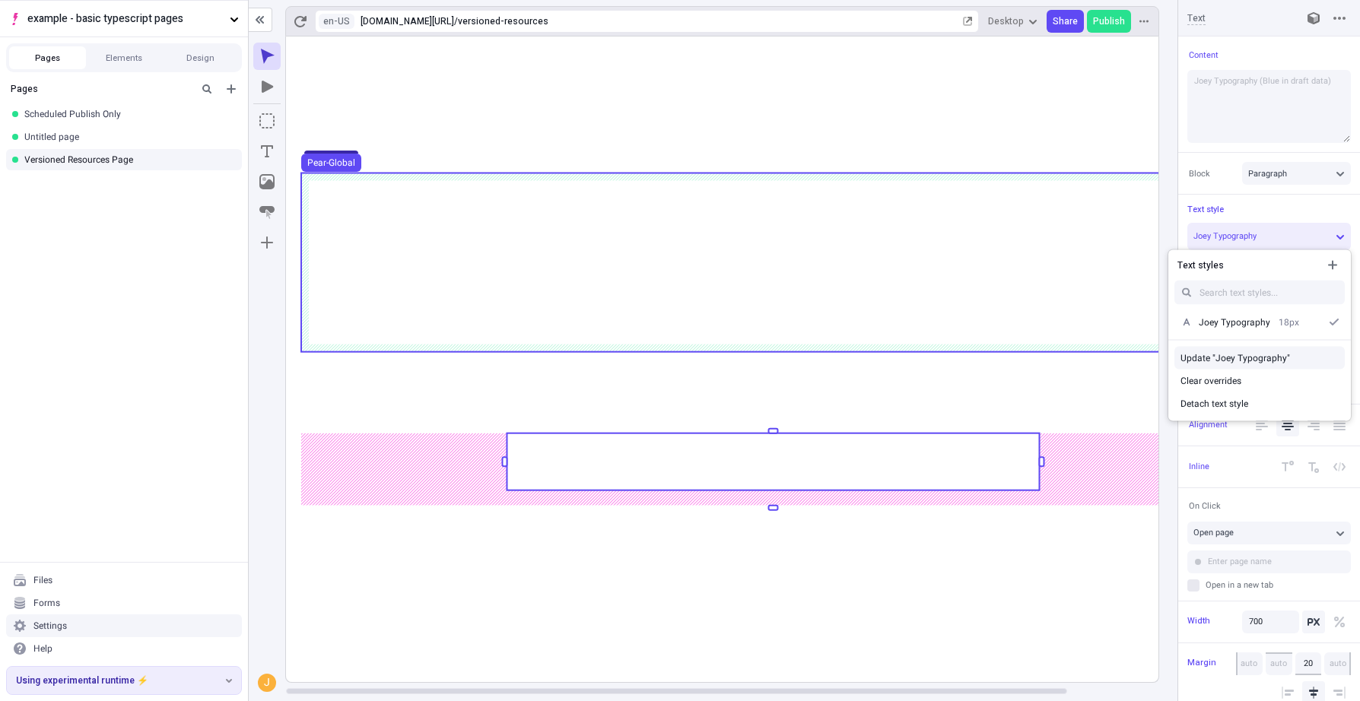
click at [1248, 354] on div "Update "Joey Typography"" at bounding box center [1259, 358] width 158 height 12
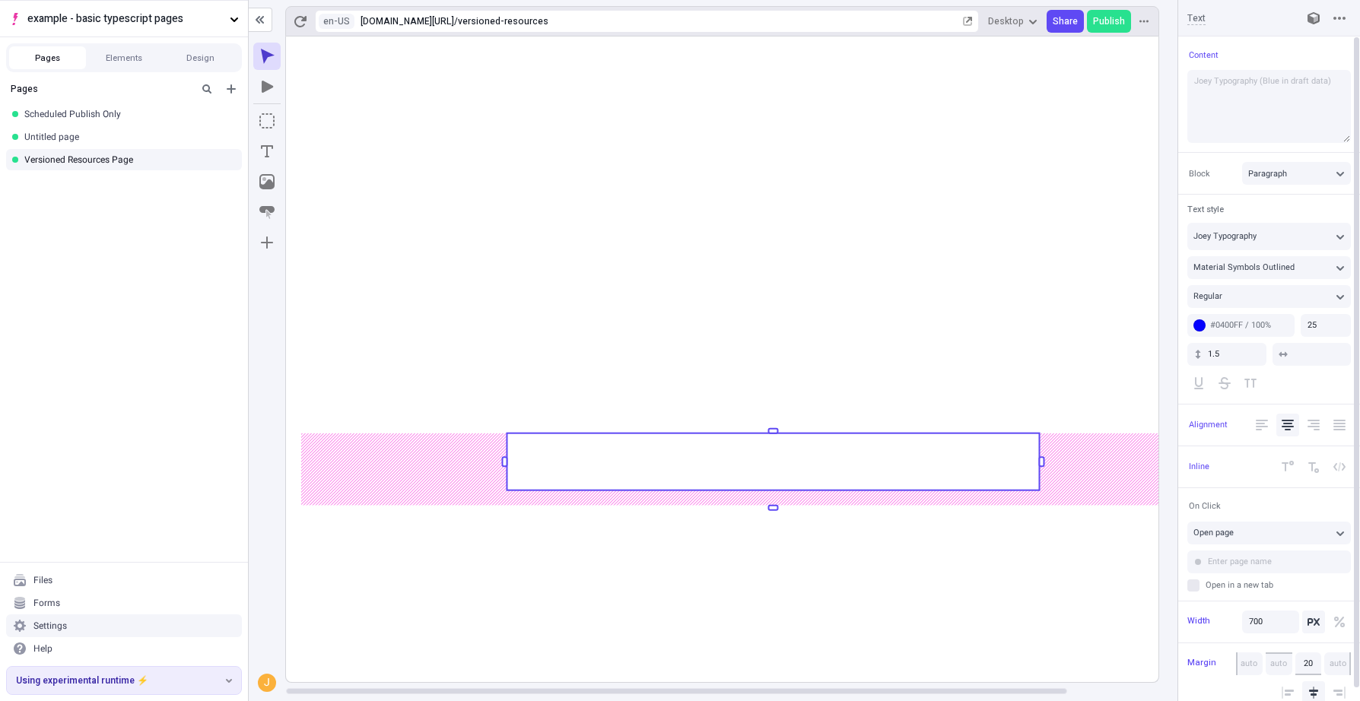
click at [1070, 536] on rect at bounding box center [773, 360] width 974 height 646
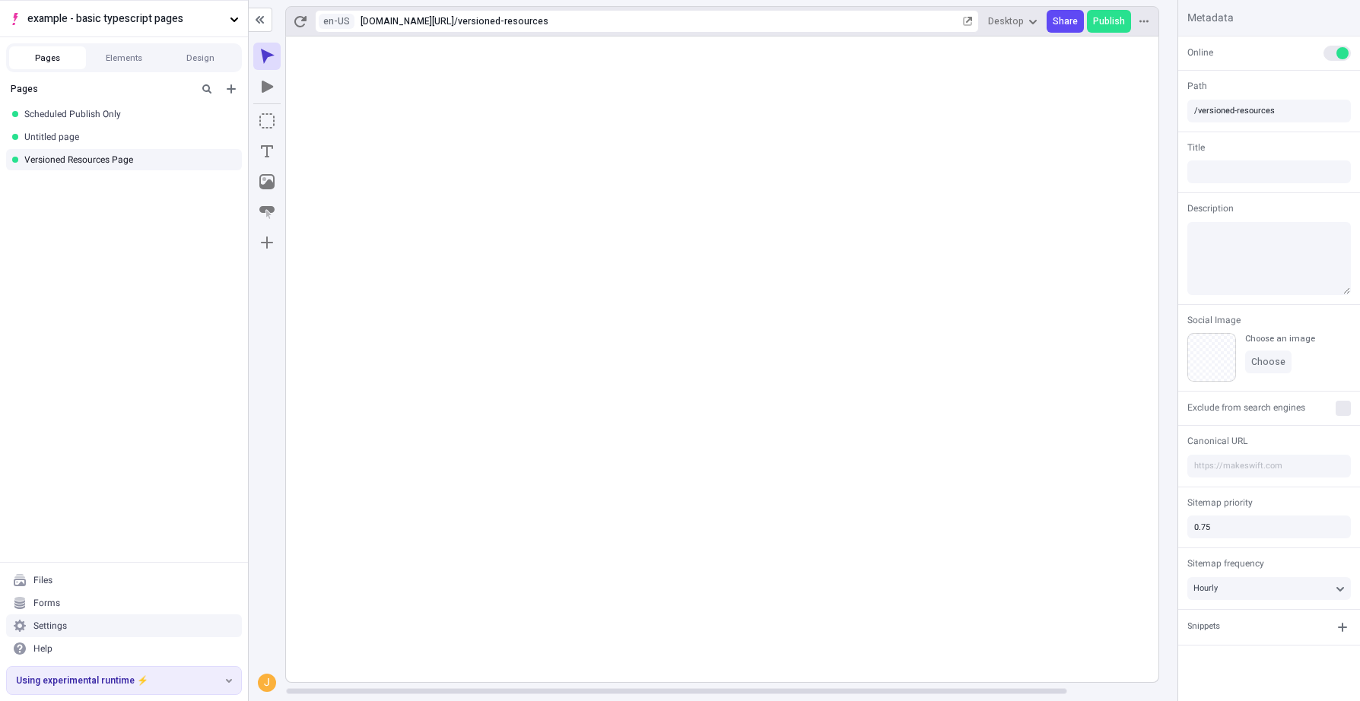
scroll to position [0, 5]
click at [342, 24] on html "example - basic typescript pages Pages Elements Design Pages Scheduled Publish …" at bounding box center [680, 350] width 1360 height 701
click at [370, 88] on div "fr-FR French ([GEOGRAPHIC_DATA])" at bounding box center [419, 82] width 189 height 23
click at [405, 525] on rect at bounding box center [773, 360] width 974 height 646
click at [588, 572] on rect at bounding box center [773, 360] width 974 height 646
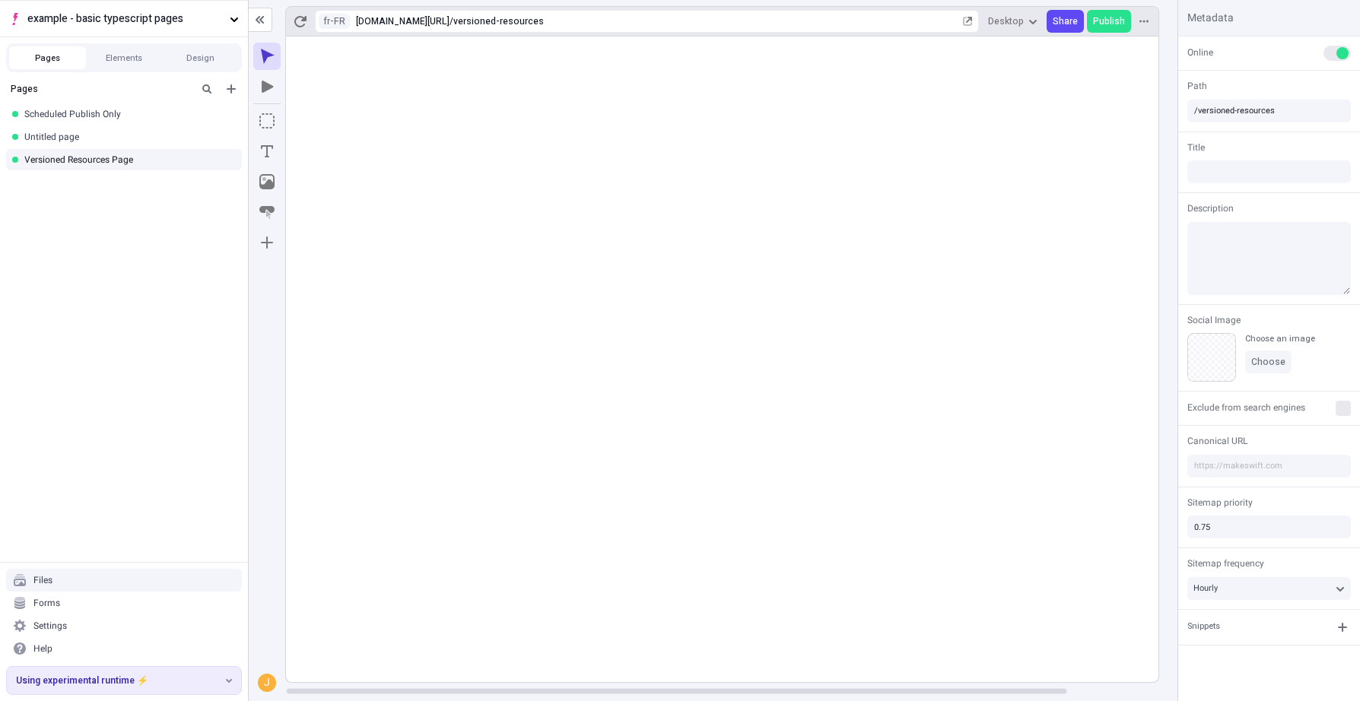
click at [526, 612] on rect at bounding box center [773, 360] width 974 height 646
click at [225, 17] on button "example - basic typescript pages" at bounding box center [124, 18] width 248 height 37
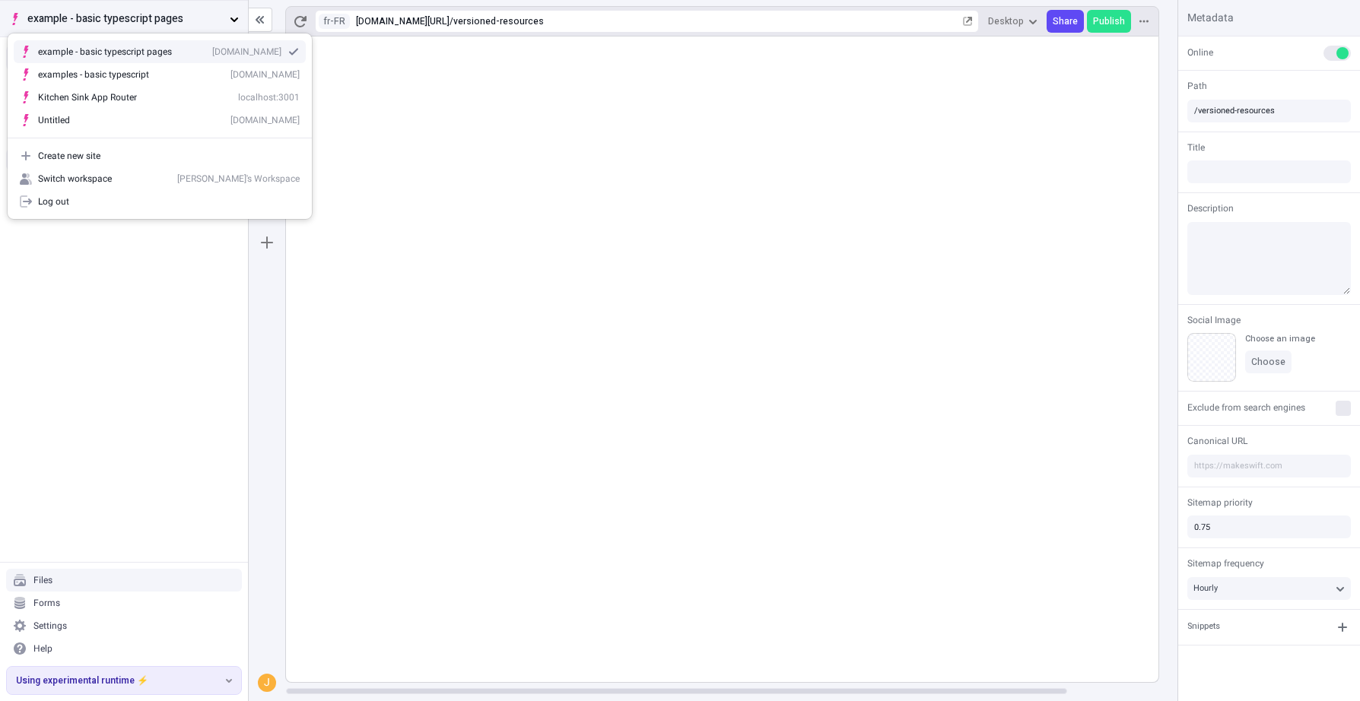
click at [235, 14] on icon "button" at bounding box center [234, 18] width 9 height 9
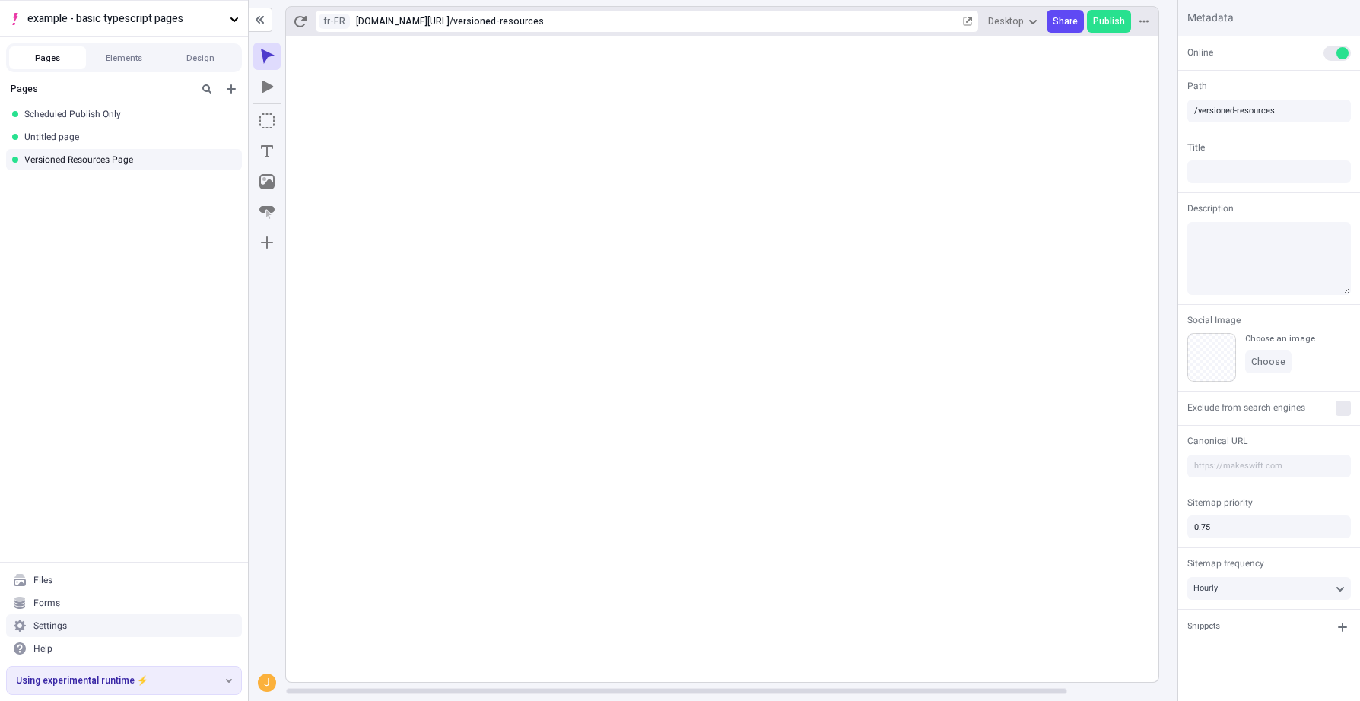
click at [83, 622] on div "Settings" at bounding box center [124, 626] width 236 height 23
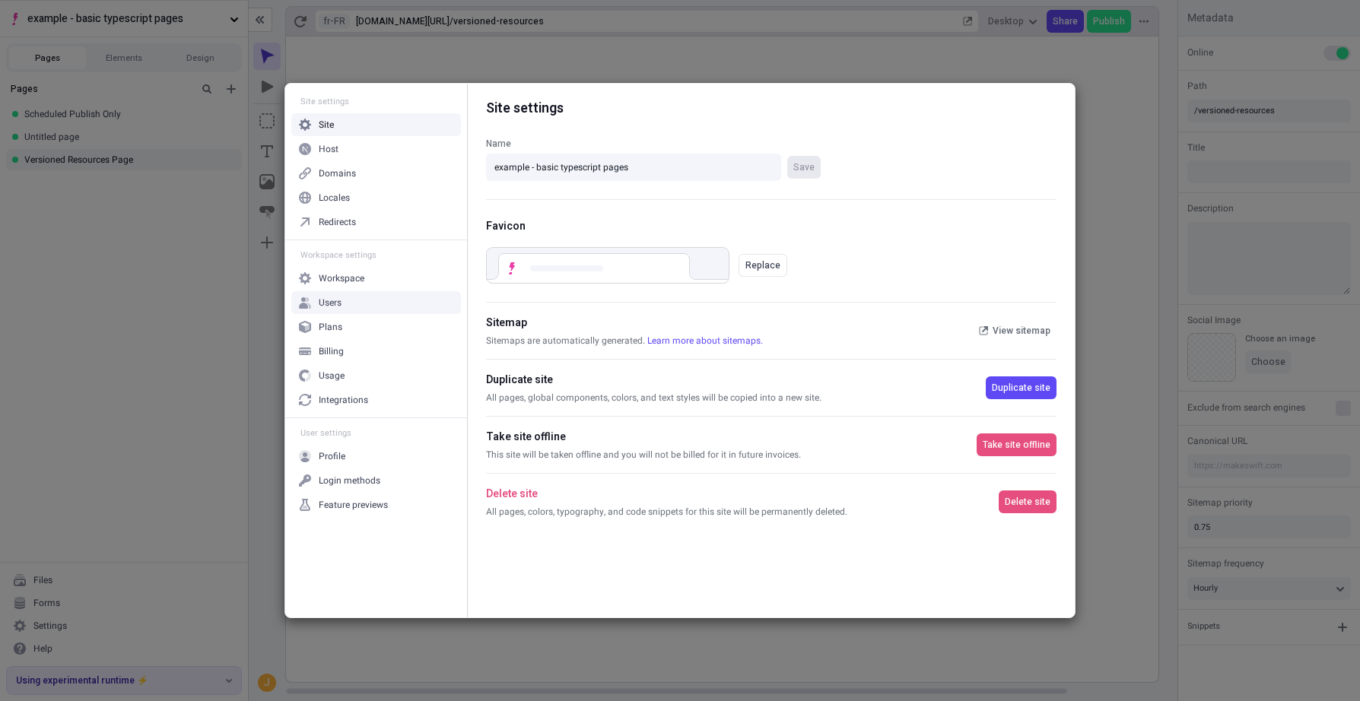
click at [376, 293] on div "Users" at bounding box center [376, 302] width 170 height 23
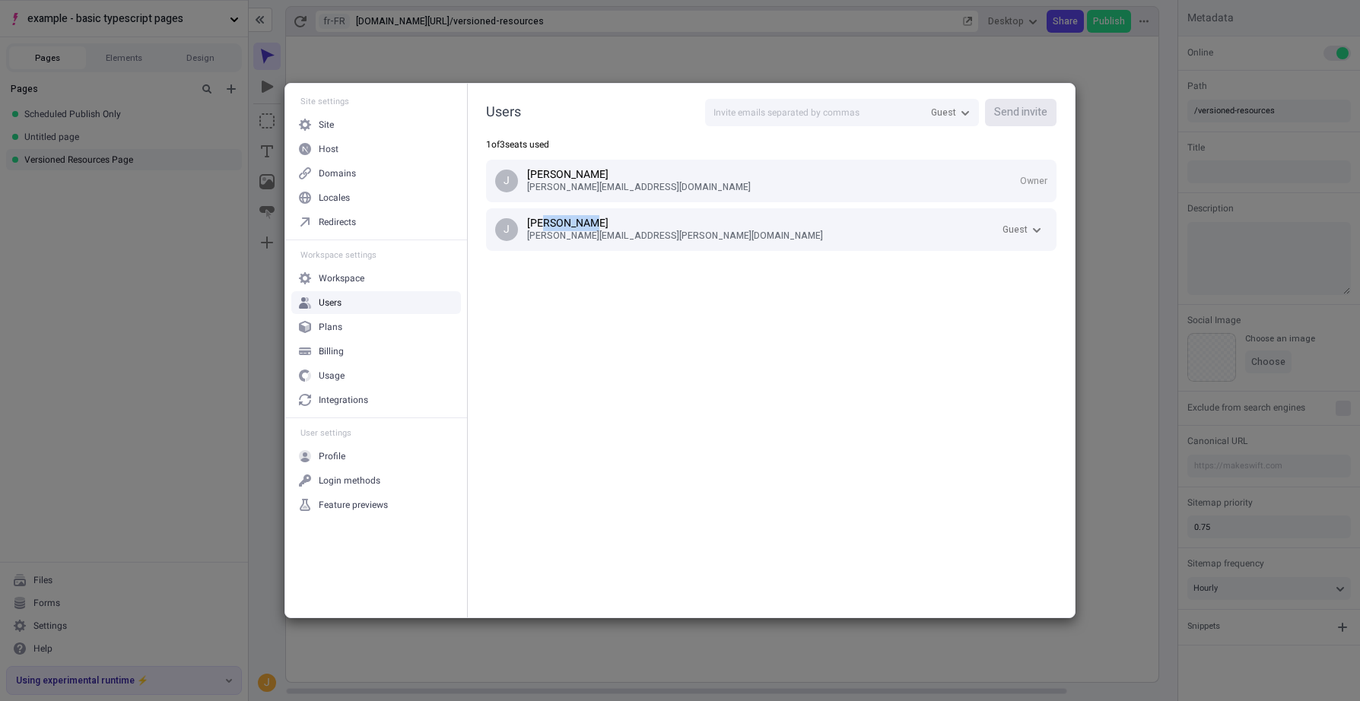
drag, startPoint x: 545, startPoint y: 221, endPoint x: 587, endPoint y: 222, distance: 42.6
click at [587, 222] on p "[PERSON_NAME]" at bounding box center [761, 224] width 469 height 12
click at [588, 222] on p "[PERSON_NAME]" at bounding box center [761, 224] width 469 height 12
drag, startPoint x: 581, startPoint y: 225, endPoint x: 526, endPoint y: 226, distance: 54.8
click at [527, 226] on p "[PERSON_NAME]" at bounding box center [761, 224] width 469 height 12
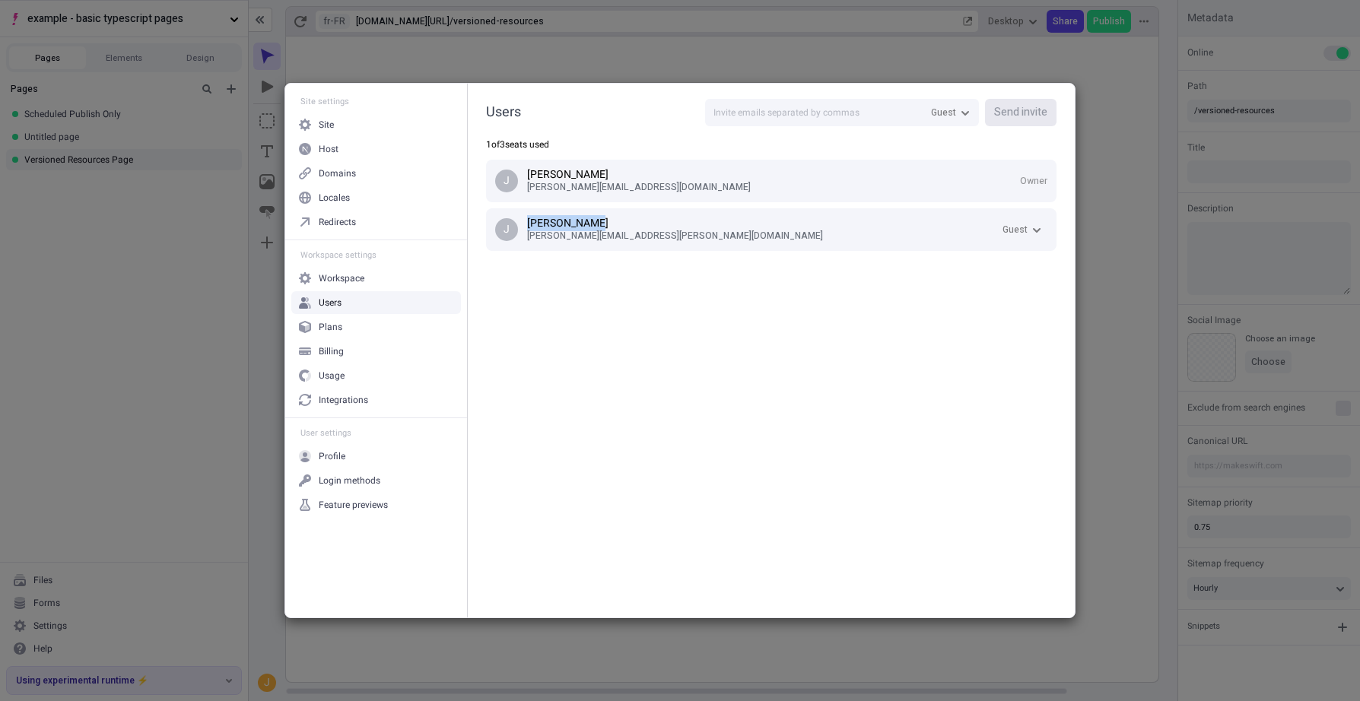
click at [527, 226] on p "[PERSON_NAME]" at bounding box center [761, 224] width 469 height 12
drag, startPoint x: 611, startPoint y: 229, endPoint x: 664, endPoint y: 234, distance: 52.7
click at [664, 234] on div "[PERSON_NAME] [PERSON_NAME][EMAIL_ADDRESS][PERSON_NAME][DOMAIN_NAME]" at bounding box center [757, 230] width 478 height 24
click at [664, 234] on p "[PERSON_NAME][EMAIL_ADDRESS][PERSON_NAME][DOMAIN_NAME]" at bounding box center [761, 236] width 469 height 12
click at [348, 277] on div "Workspace" at bounding box center [342, 278] width 46 height 12
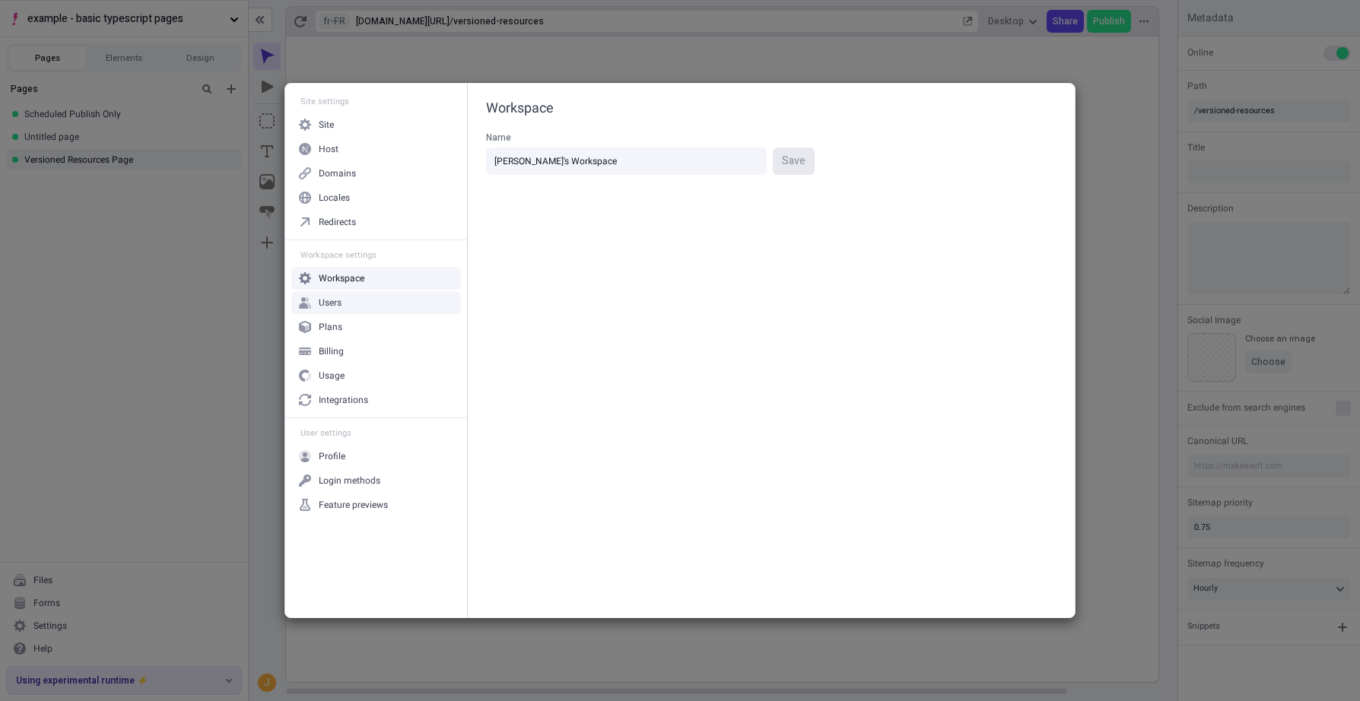
click at [358, 297] on div "Users" at bounding box center [376, 302] width 170 height 23
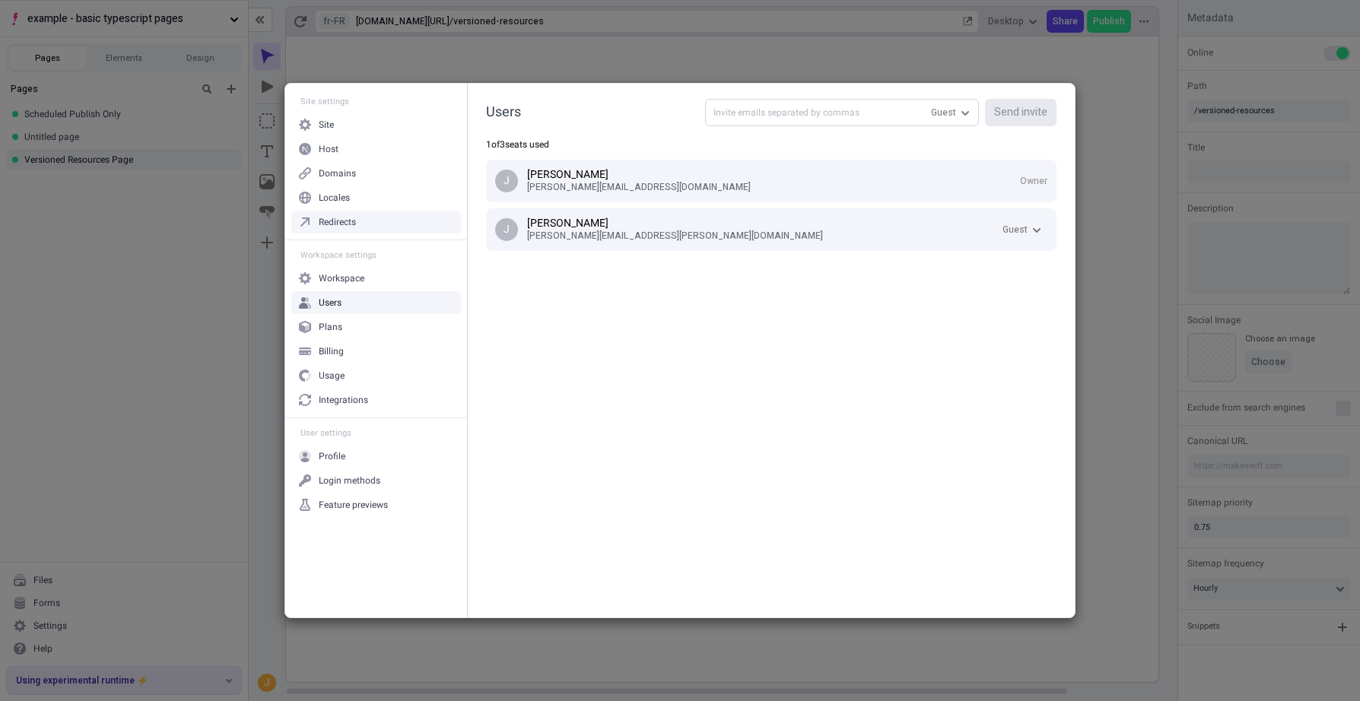
click at [792, 110] on input "text" at bounding box center [842, 112] width 274 height 27
click at [1117, 115] on div "Site settings Site Host Domains Locales Redirects Workspace settings Workspace …" at bounding box center [680, 350] width 1360 height 701
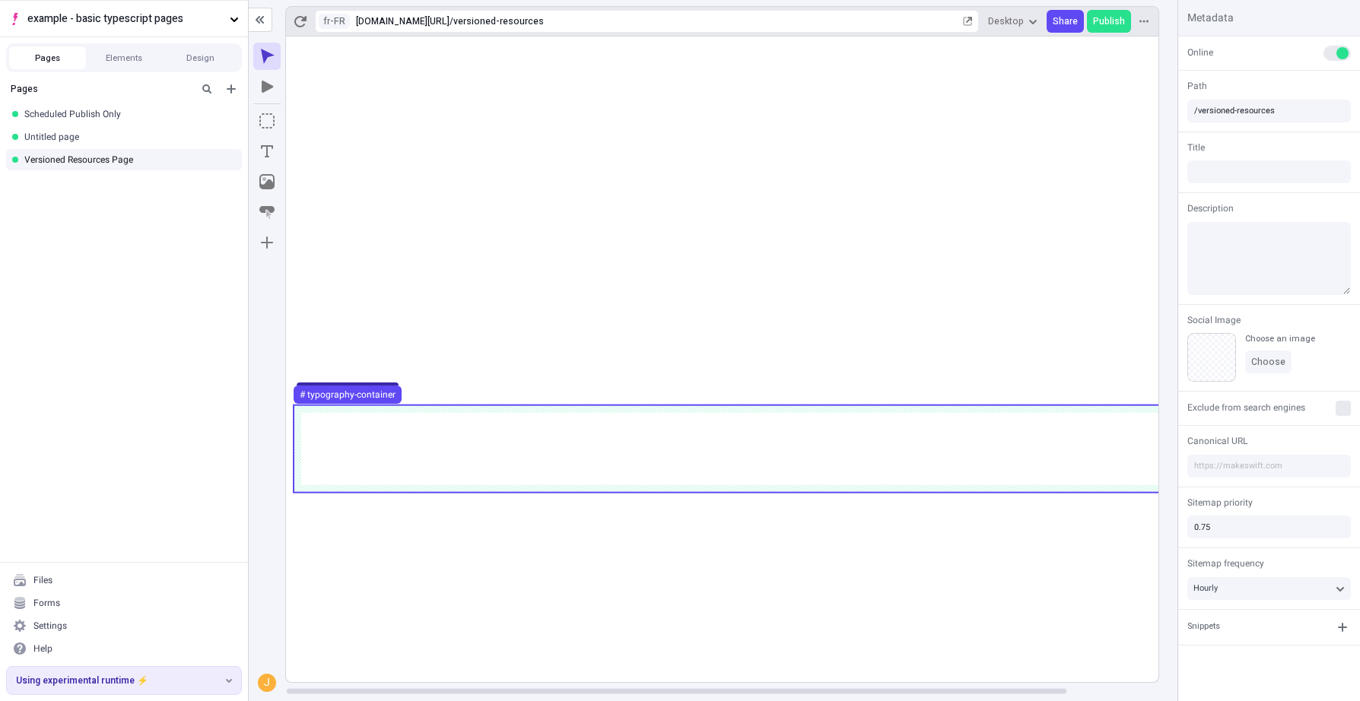
click at [111, 437] on div "Pages Scheduled Publish Only Untitled page Versioned Resources Page" at bounding box center [124, 318] width 248 height 487
click at [149, 55] on button "Elements" at bounding box center [124, 57] width 77 height 23
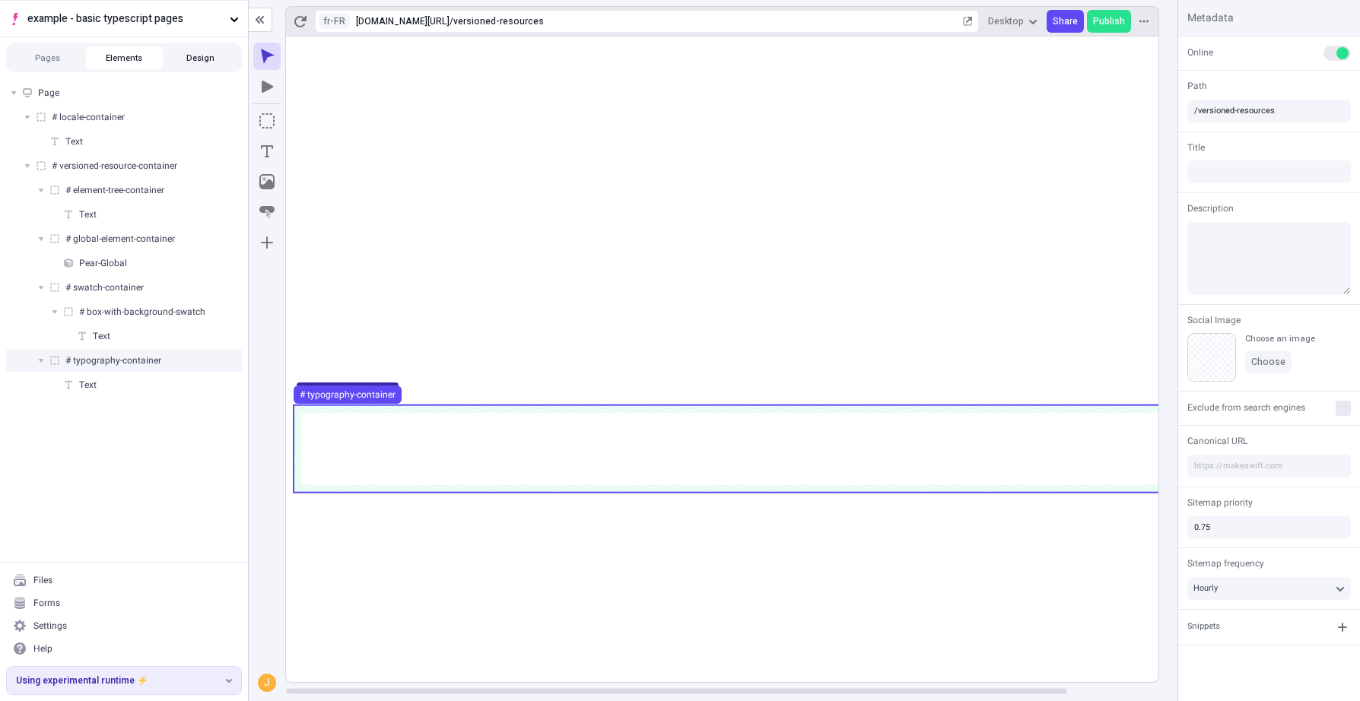
click at [225, 52] on button "Design" at bounding box center [200, 57] width 77 height 23
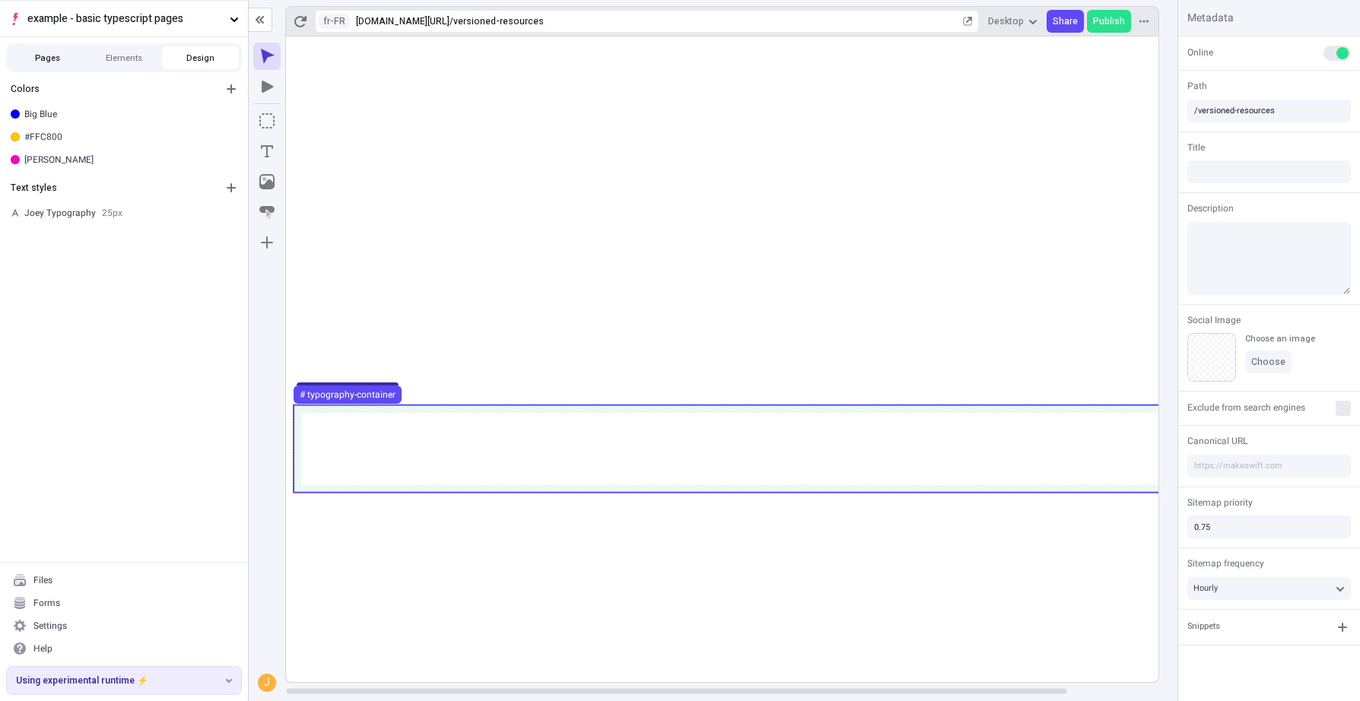
click at [50, 56] on button "Pages" at bounding box center [47, 57] width 77 height 23
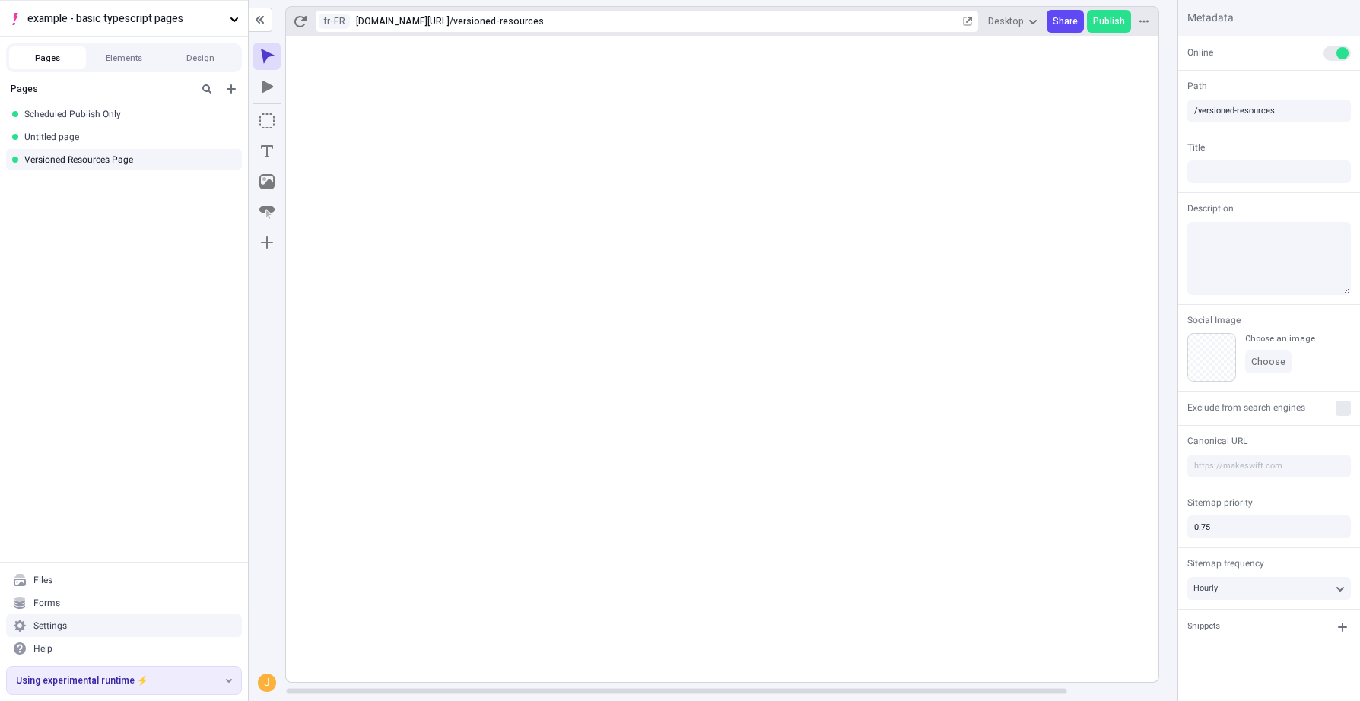
click at [52, 627] on div "Settings" at bounding box center [49, 626] width 33 height 12
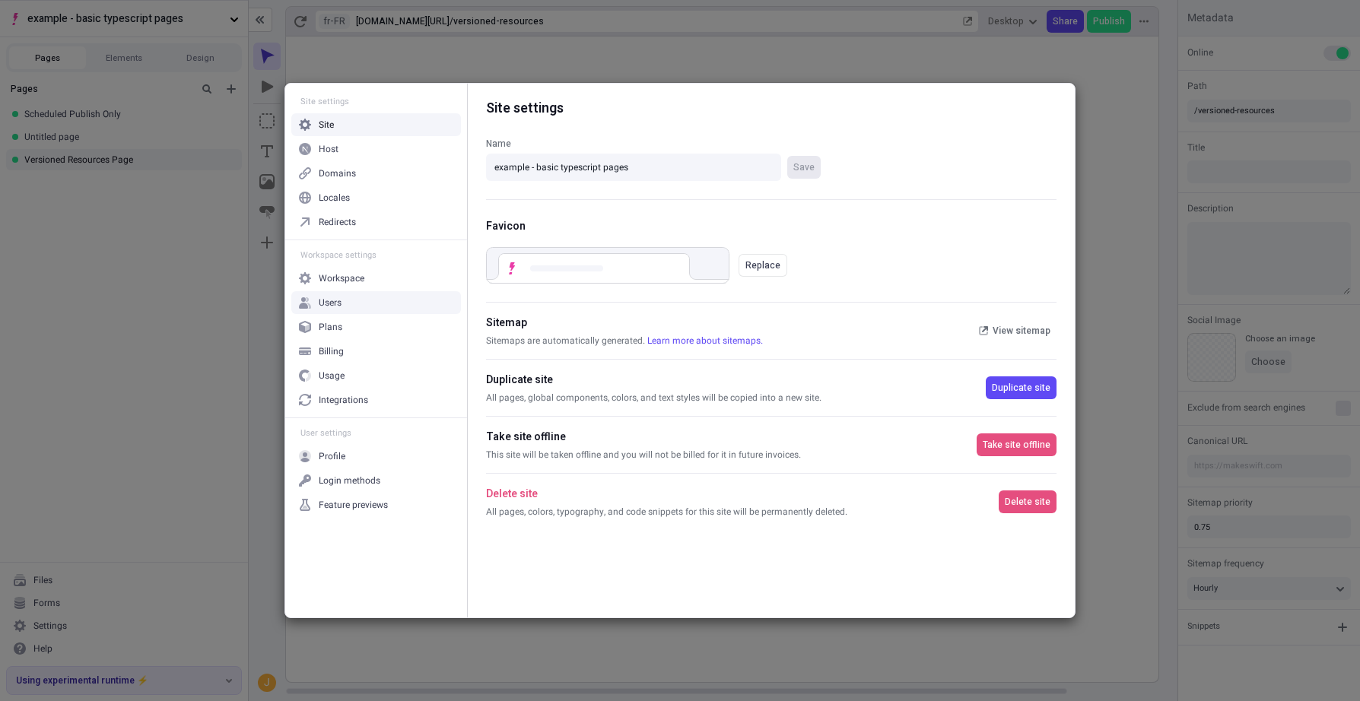
click at [372, 306] on div "Users" at bounding box center [376, 302] width 170 height 23
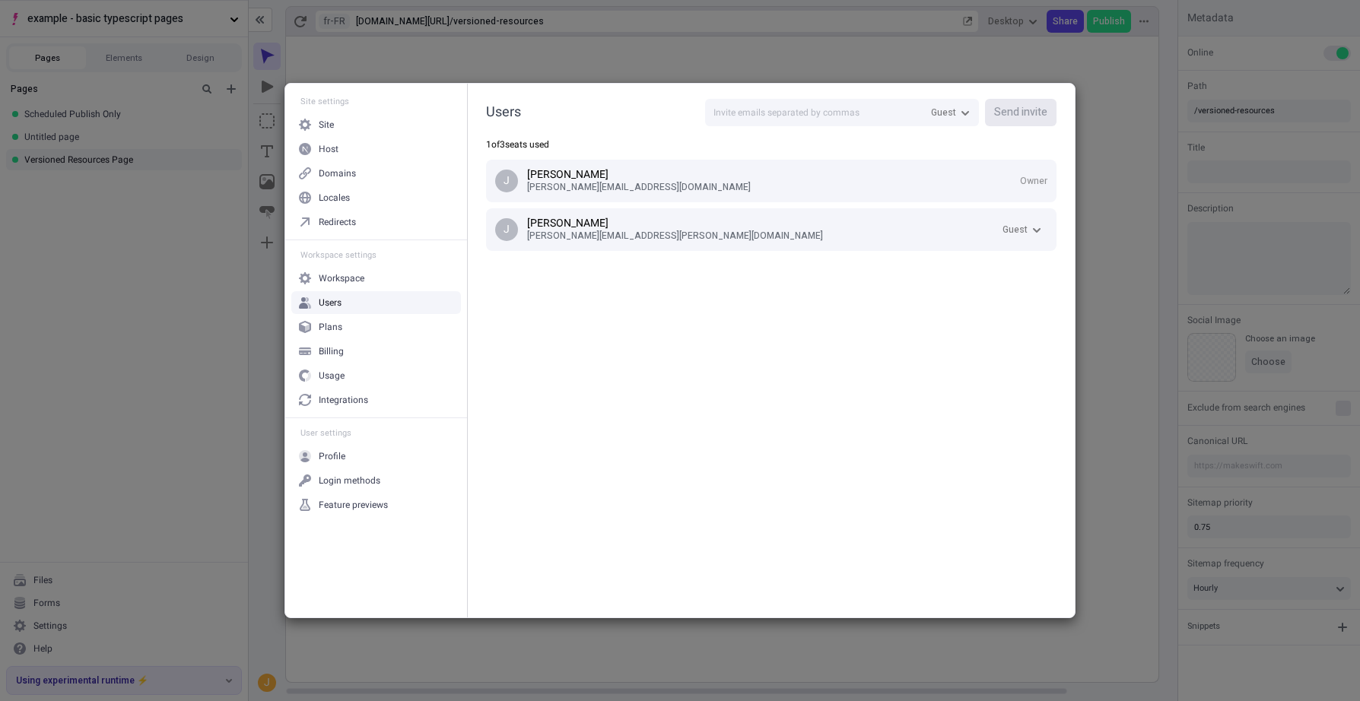
click at [786, 98] on div "Users Guest Send invite 1 of 3 seats used [PERSON_NAME] [PERSON_NAME][EMAIL_ADD…" at bounding box center [771, 178] width 607 height 189
click at [786, 110] on input "text" at bounding box center [842, 112] width 274 height 27
type input "fikrik"
type input "[PERSON_NAME]"
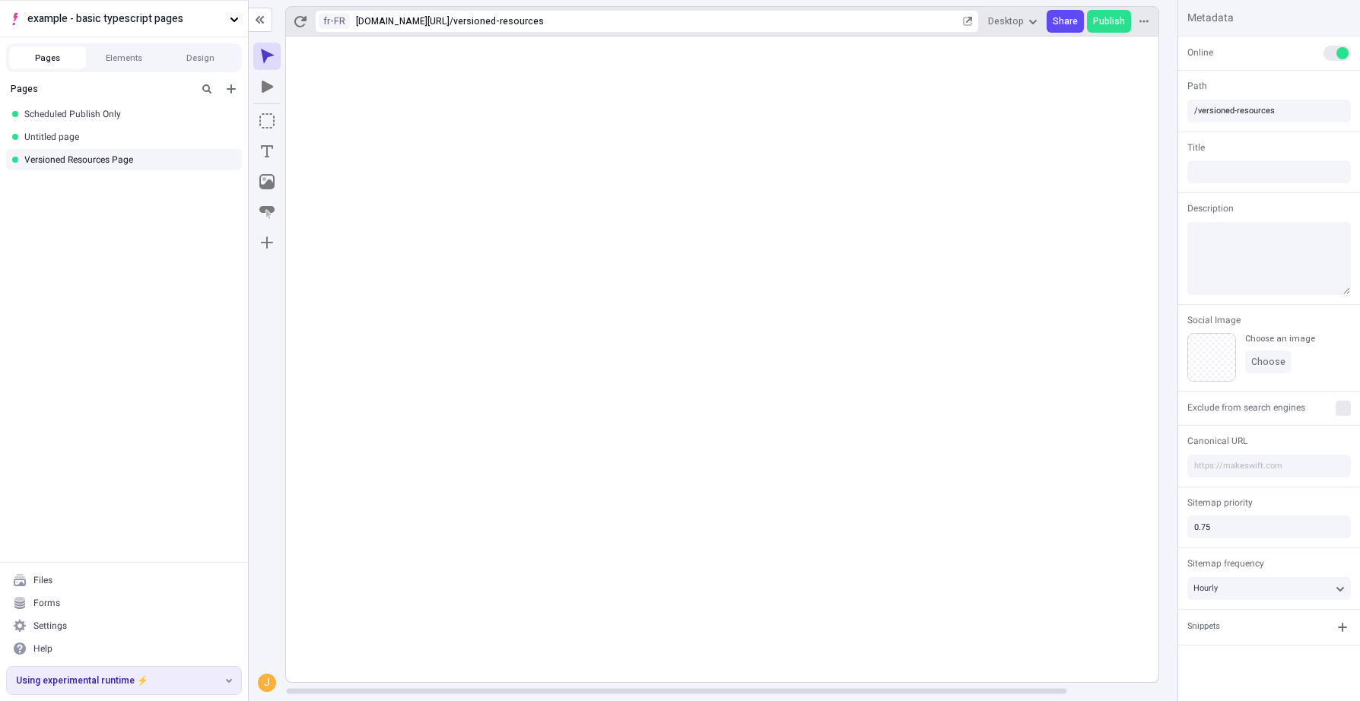
click at [735, 547] on rect at bounding box center [773, 360] width 974 height 646
click at [141, 304] on div "Pages Scheduled Publish Only Untitled page Versioned Resources Page" at bounding box center [124, 318] width 248 height 487
click at [110, 139] on div "Untitled page" at bounding box center [119, 137] width 190 height 12
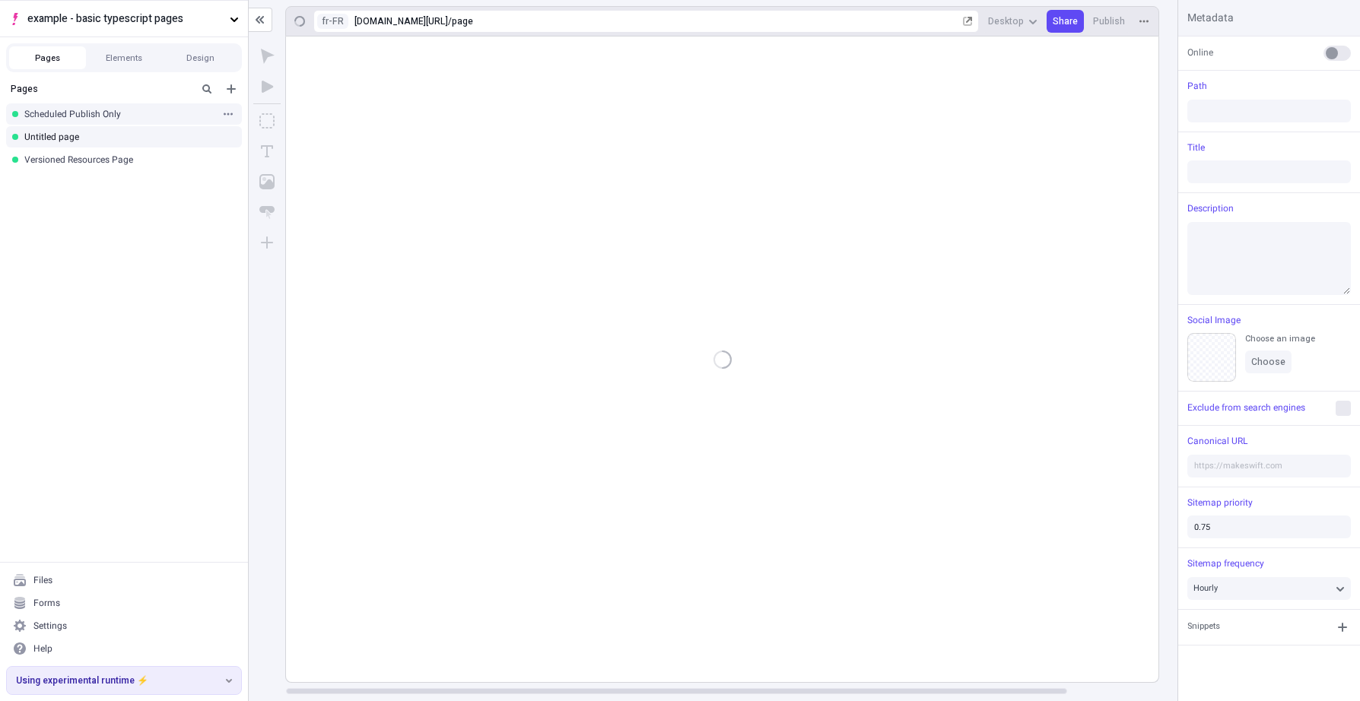
click at [120, 114] on div "Scheduled Publish Only" at bounding box center [119, 114] width 190 height 12
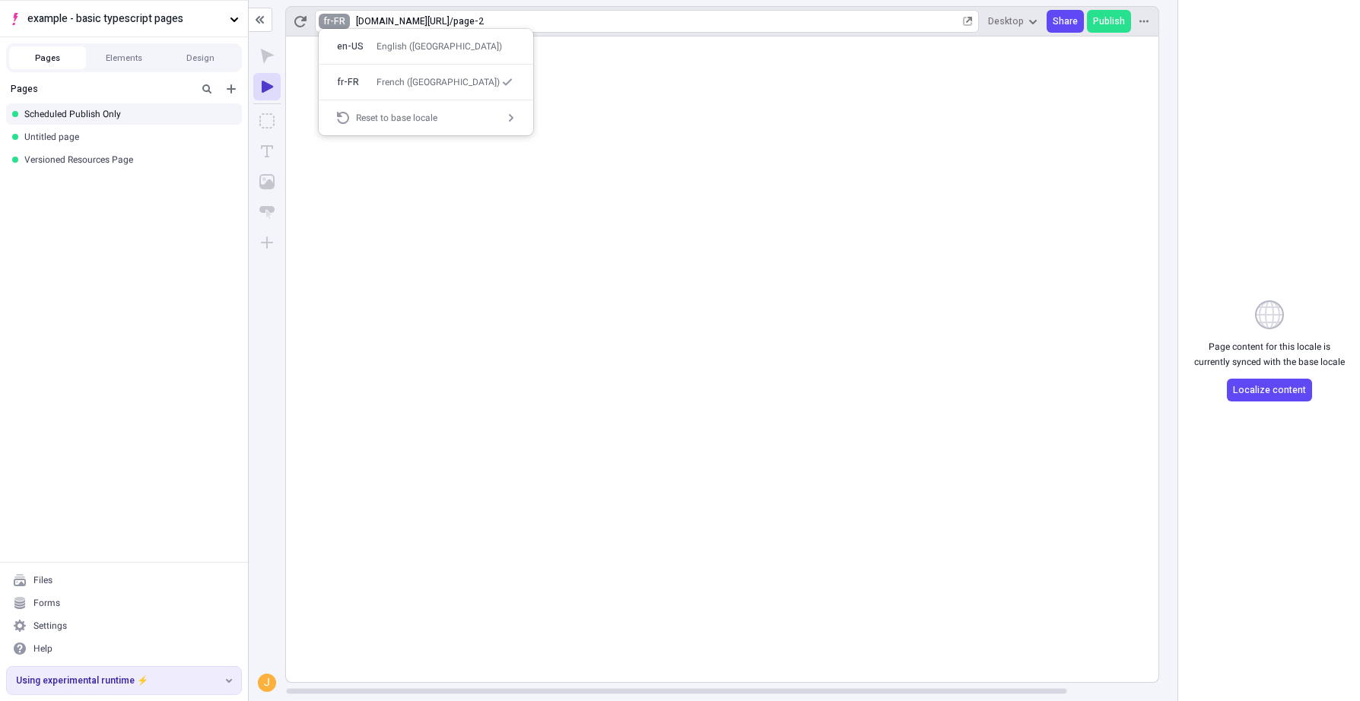
click at [339, 17] on html "example - basic typescript pages Pages Elements Design Pages Scheduled Publish …" at bounding box center [680, 350] width 1360 height 701
click at [351, 46] on div "en-US" at bounding box center [352, 46] width 30 height 12
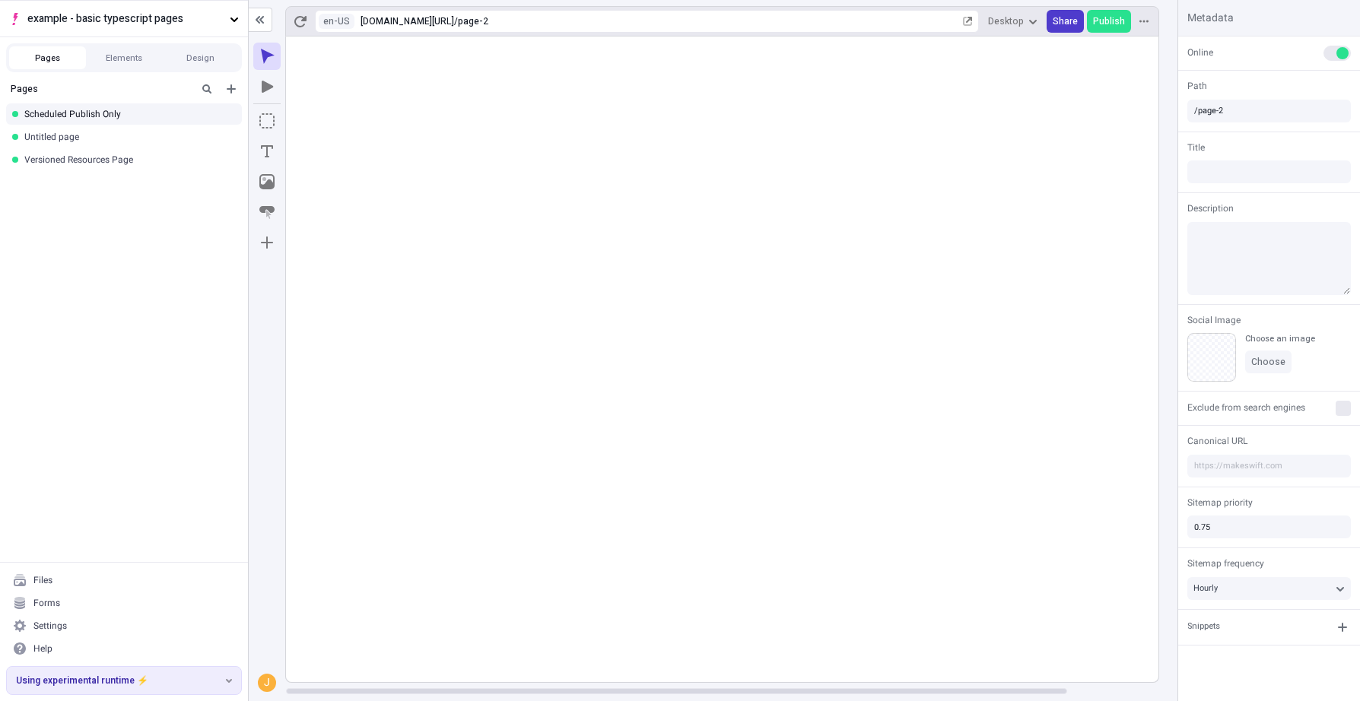
click at [1056, 24] on span "Share" at bounding box center [1065, 21] width 25 height 12
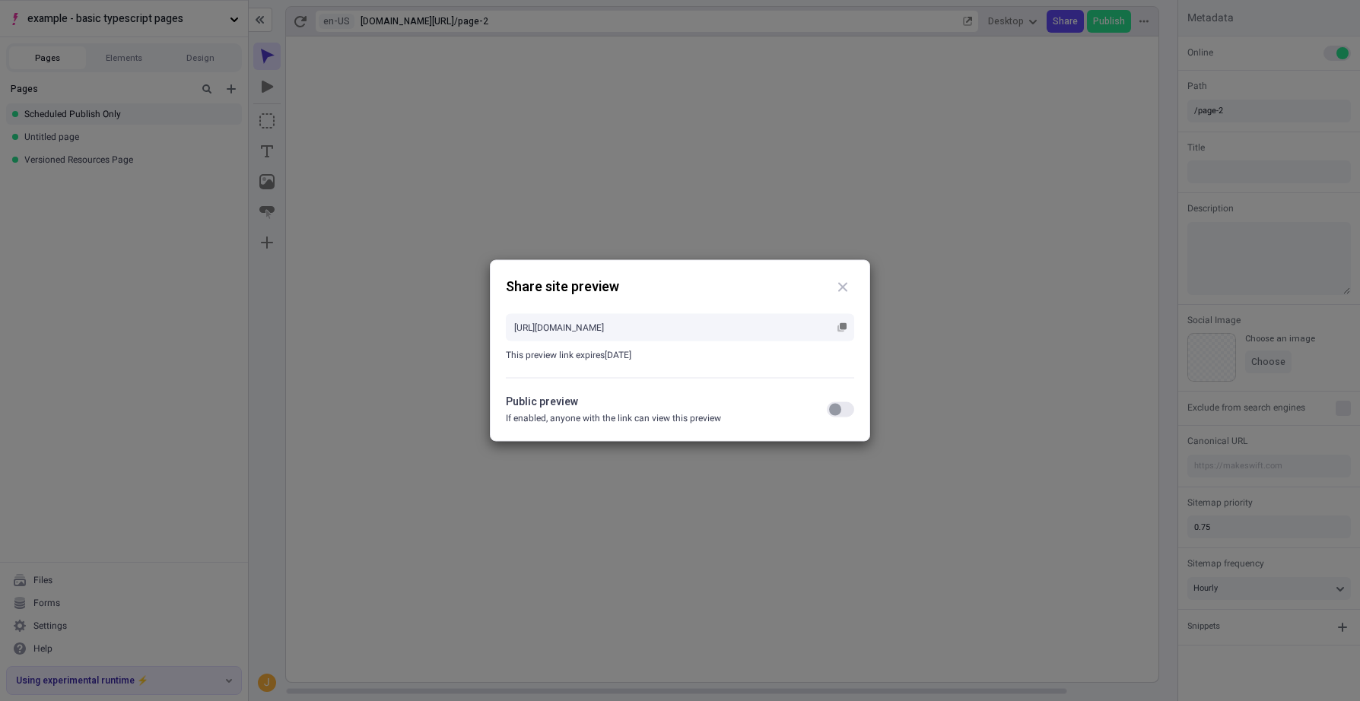
click at [845, 416] on button "button" at bounding box center [840, 409] width 27 height 15
click at [836, 329] on button "button" at bounding box center [842, 328] width 18 height 18
click at [891, 89] on div "Share site preview [URL][DOMAIN_NAME] This preview link expires [DATE] Public p…" at bounding box center [680, 350] width 1360 height 701
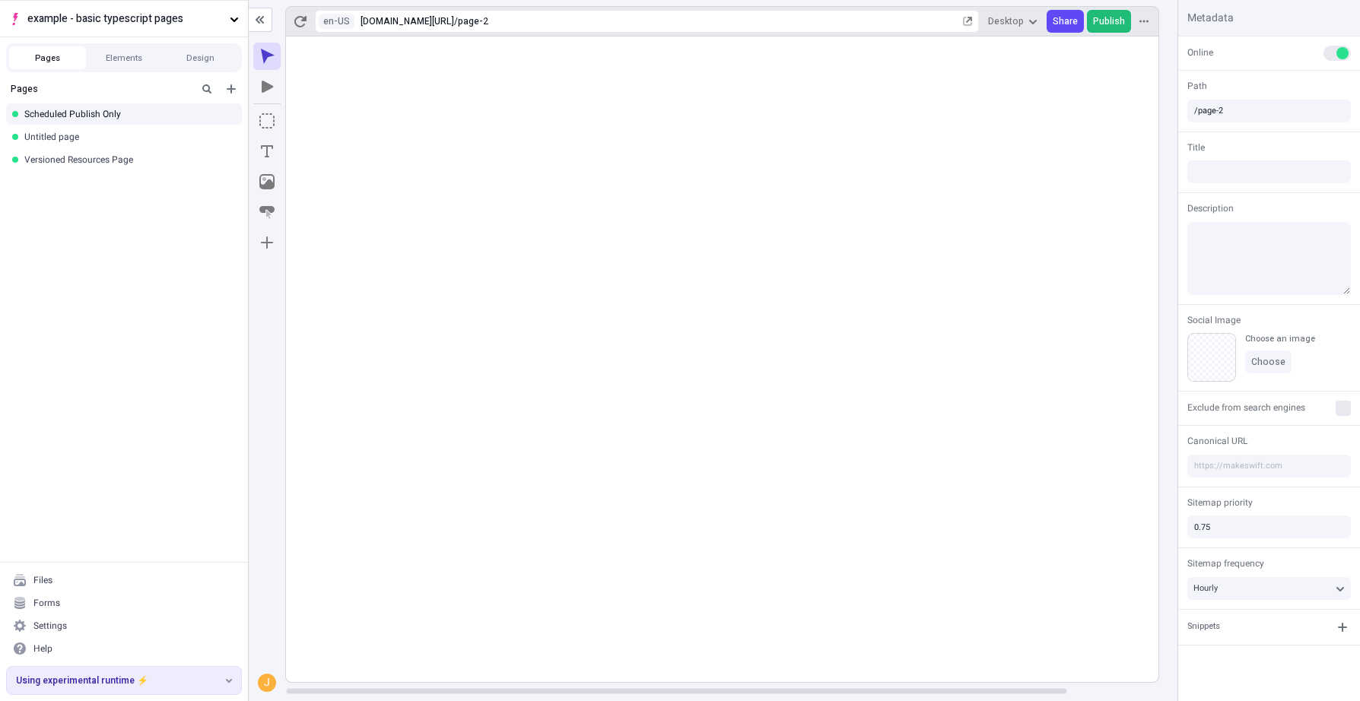
click at [1098, 24] on span "Publish" at bounding box center [1109, 21] width 32 height 12
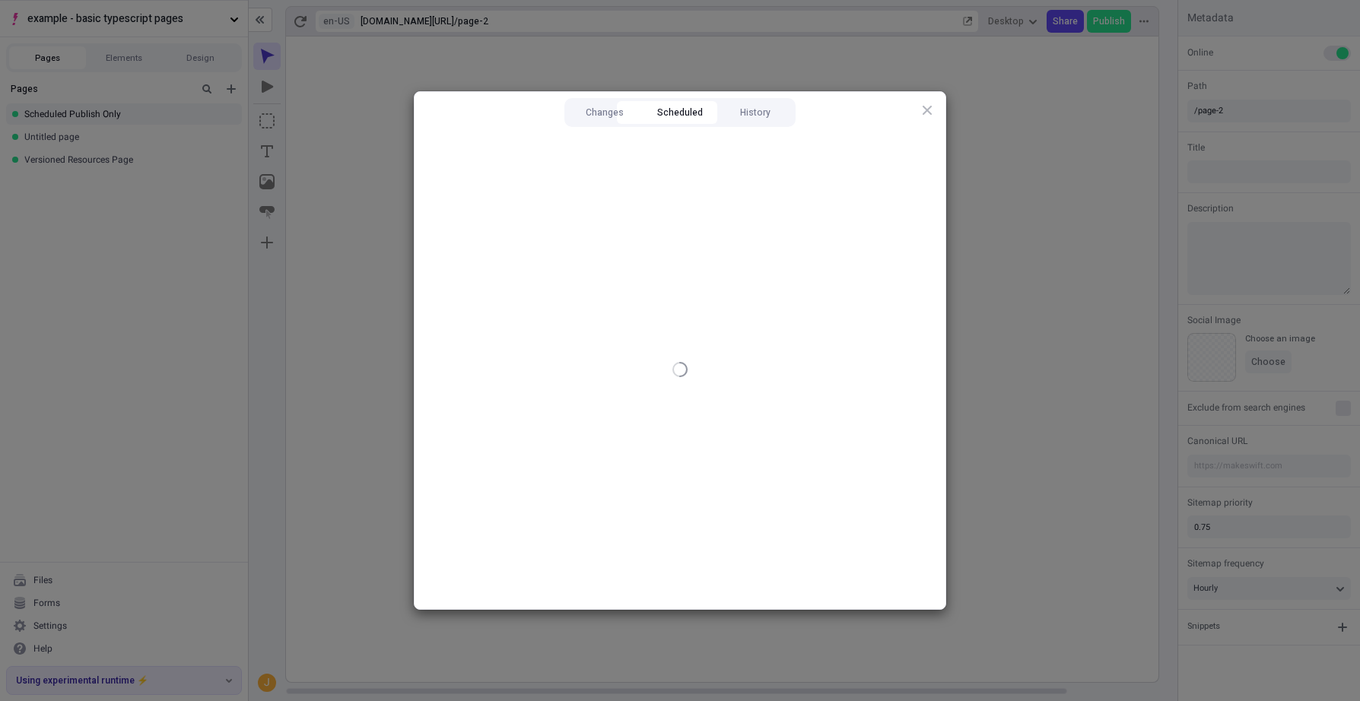
click at [674, 106] on button "Scheduled" at bounding box center [680, 112] width 75 height 23
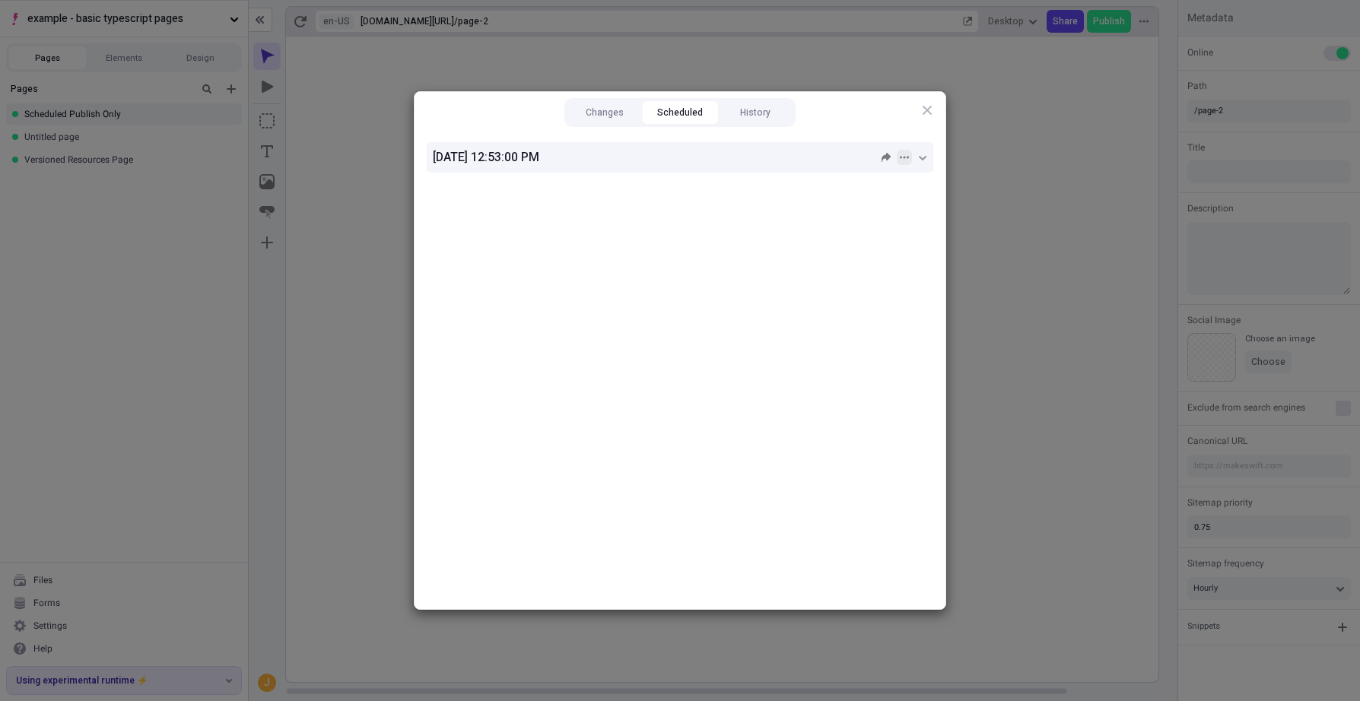
click at [903, 153] on icon "button" at bounding box center [904, 157] width 9 height 9
click at [877, 157] on div "[DATE] 12:53:00 PM" at bounding box center [656, 157] width 446 height 18
click at [883, 157] on icon "button" at bounding box center [885, 157] width 9 height 9
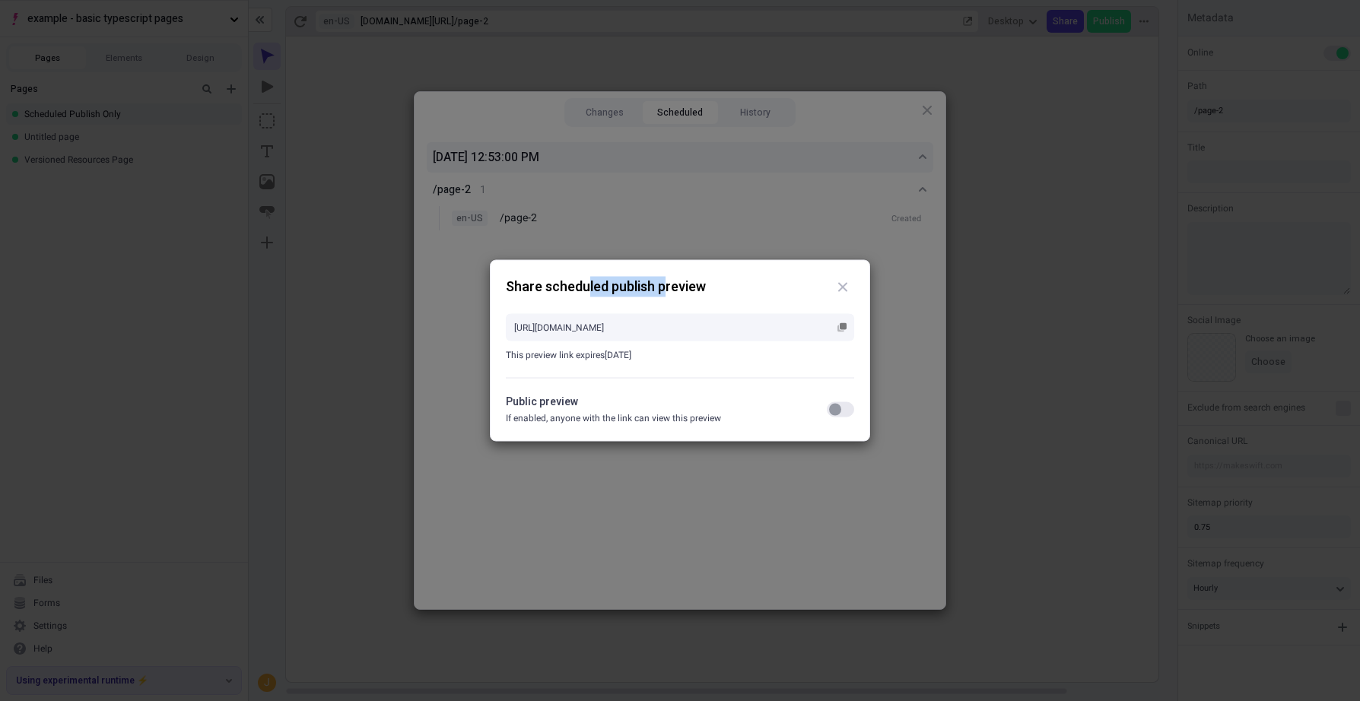
drag, startPoint x: 588, startPoint y: 297, endPoint x: 740, endPoint y: 297, distance: 152.1
click at [740, 297] on div "Share scheduled publish preview" at bounding box center [680, 287] width 348 height 23
drag, startPoint x: 634, startPoint y: 267, endPoint x: 726, endPoint y: 378, distance: 143.7
click at [726, 378] on div "Share scheduled publish preview [URL][DOMAIN_NAME] This preview link expires [D…" at bounding box center [680, 351] width 380 height 182
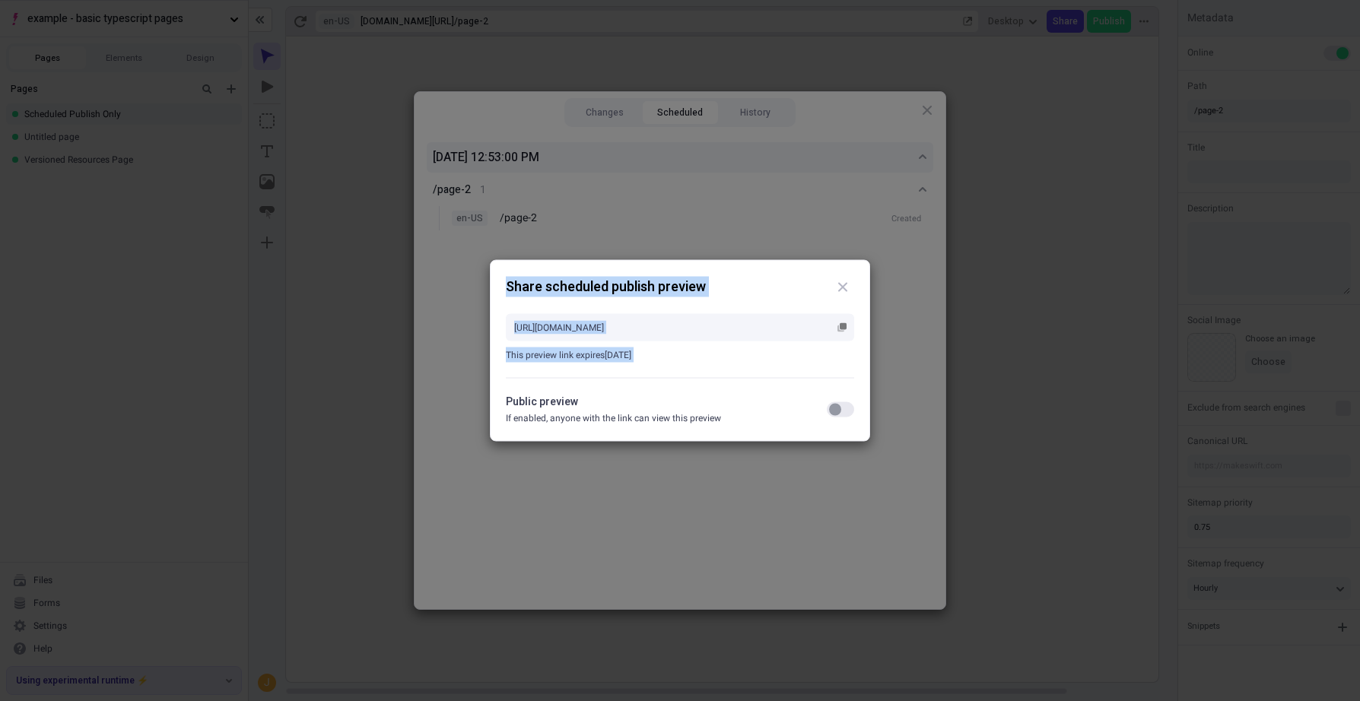
click at [726, 378] on div "Share scheduled publish preview [URL][DOMAIN_NAME] This preview link expires [D…" at bounding box center [680, 351] width 380 height 182
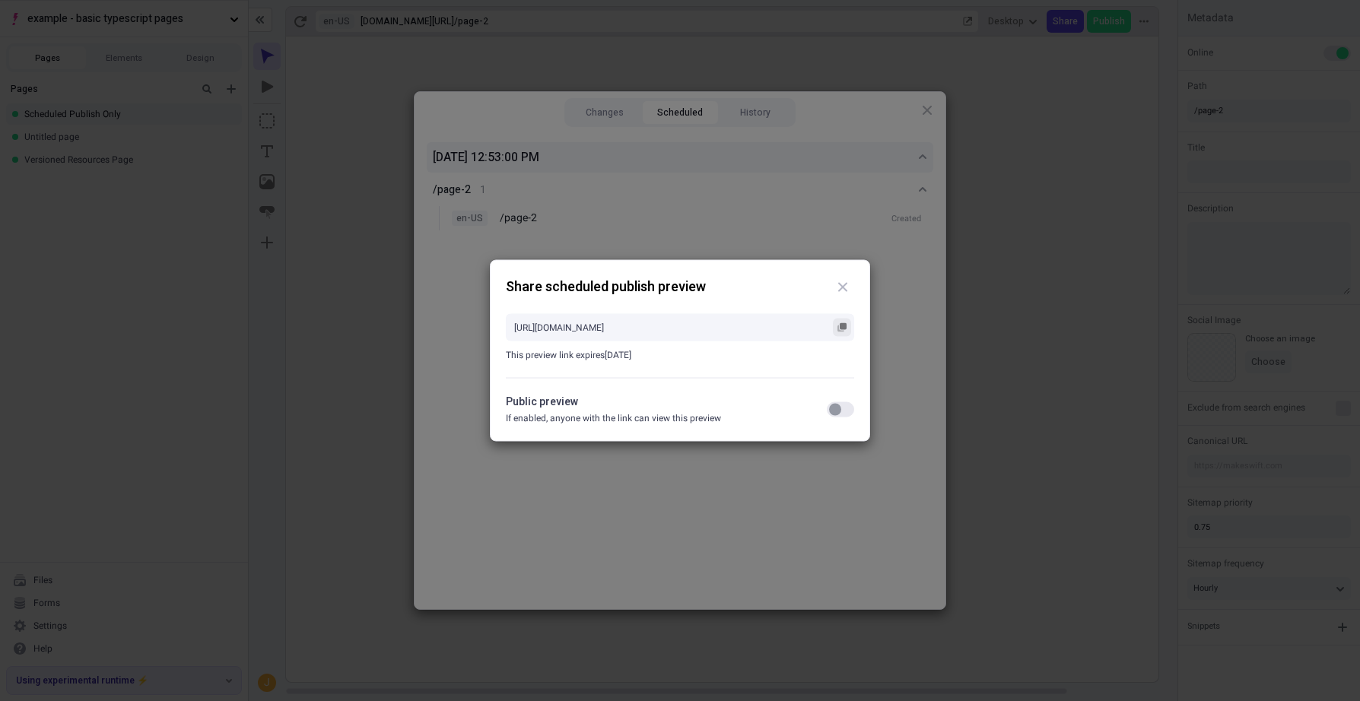
click at [847, 326] on button "button" at bounding box center [842, 328] width 18 height 18
click at [837, 368] on div "[URL][DOMAIN_NAME] Copied This preview link expires [DATE]" at bounding box center [680, 338] width 348 height 79
click at [837, 406] on div "button" at bounding box center [835, 410] width 12 height 12
click at [843, 342] on div "[URL][DOMAIN_NAME] This preview link expires [DATE]" at bounding box center [680, 338] width 348 height 79
click at [843, 315] on input "[URL][DOMAIN_NAME]" at bounding box center [680, 327] width 348 height 27
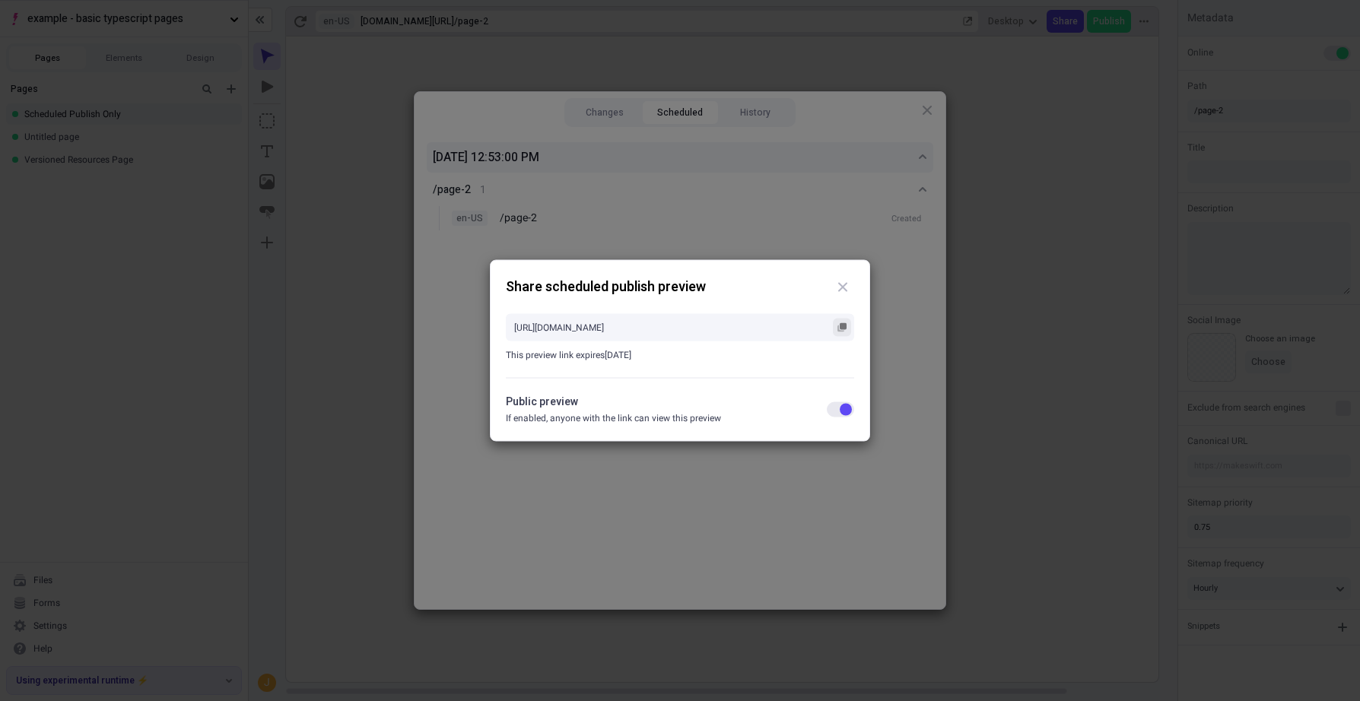
click at [843, 321] on button "button" at bounding box center [842, 328] width 18 height 18
click at [1068, 303] on div "Share scheduled publish preview [URL][DOMAIN_NAME] This preview link expires [D…" at bounding box center [680, 350] width 1360 height 701
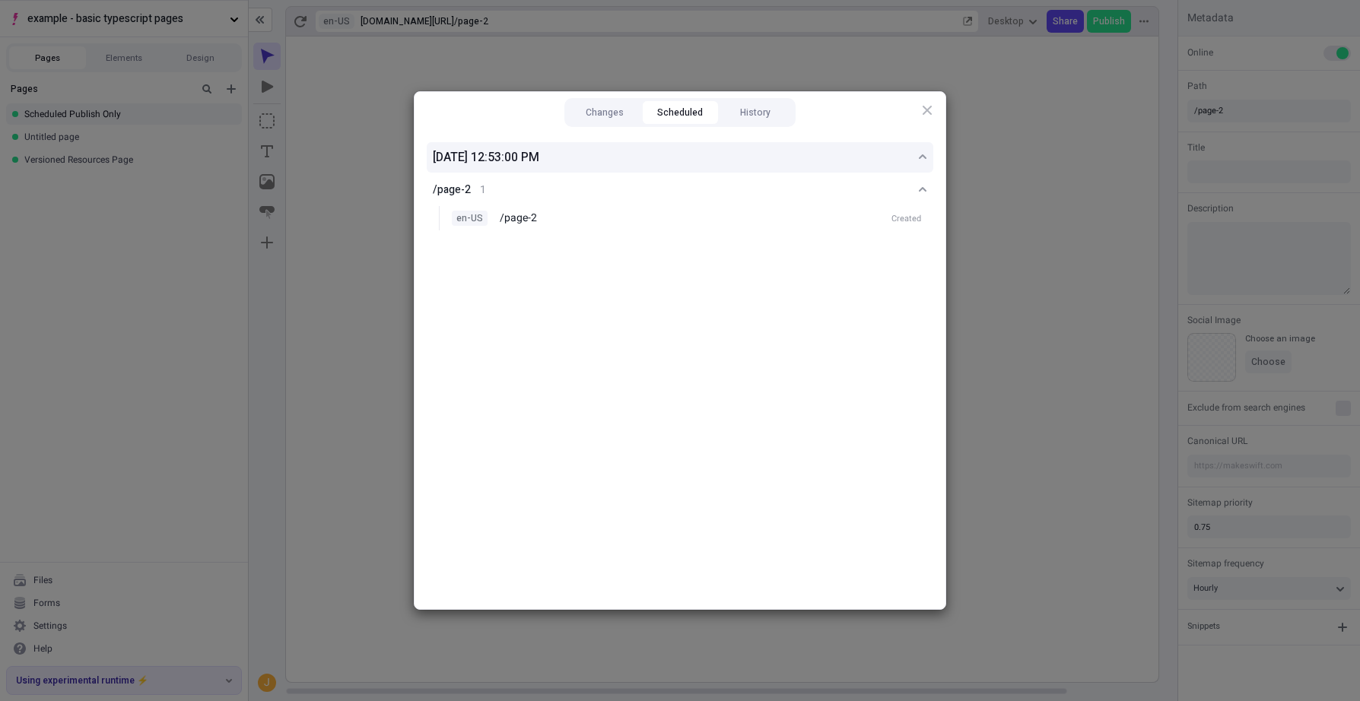
click at [1068, 303] on div "Changes Scheduled History [DATE] 12:53:00 PM /page-2 1 en-US /page-2 Created Cl…" at bounding box center [680, 350] width 1360 height 701
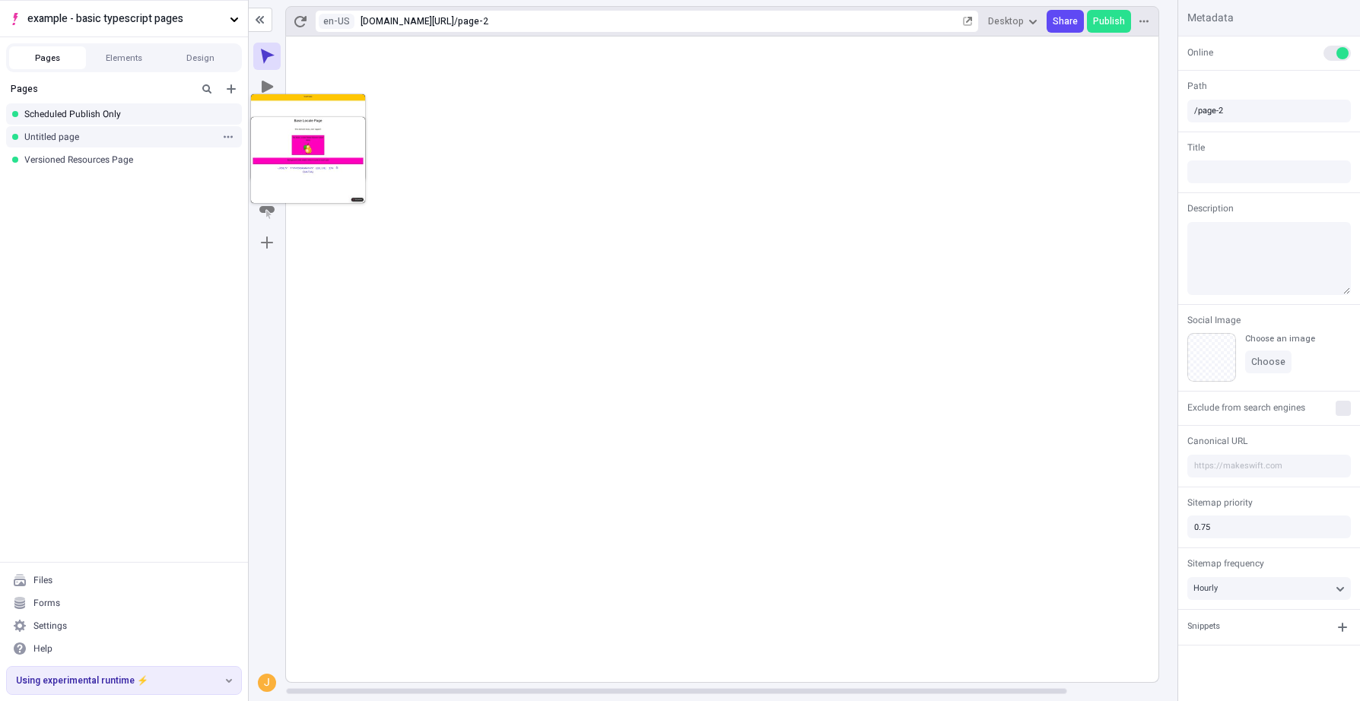
click at [120, 142] on div "Untitled page" at bounding box center [119, 137] width 190 height 12
click at [863, 188] on rect at bounding box center [773, 360] width 974 height 646
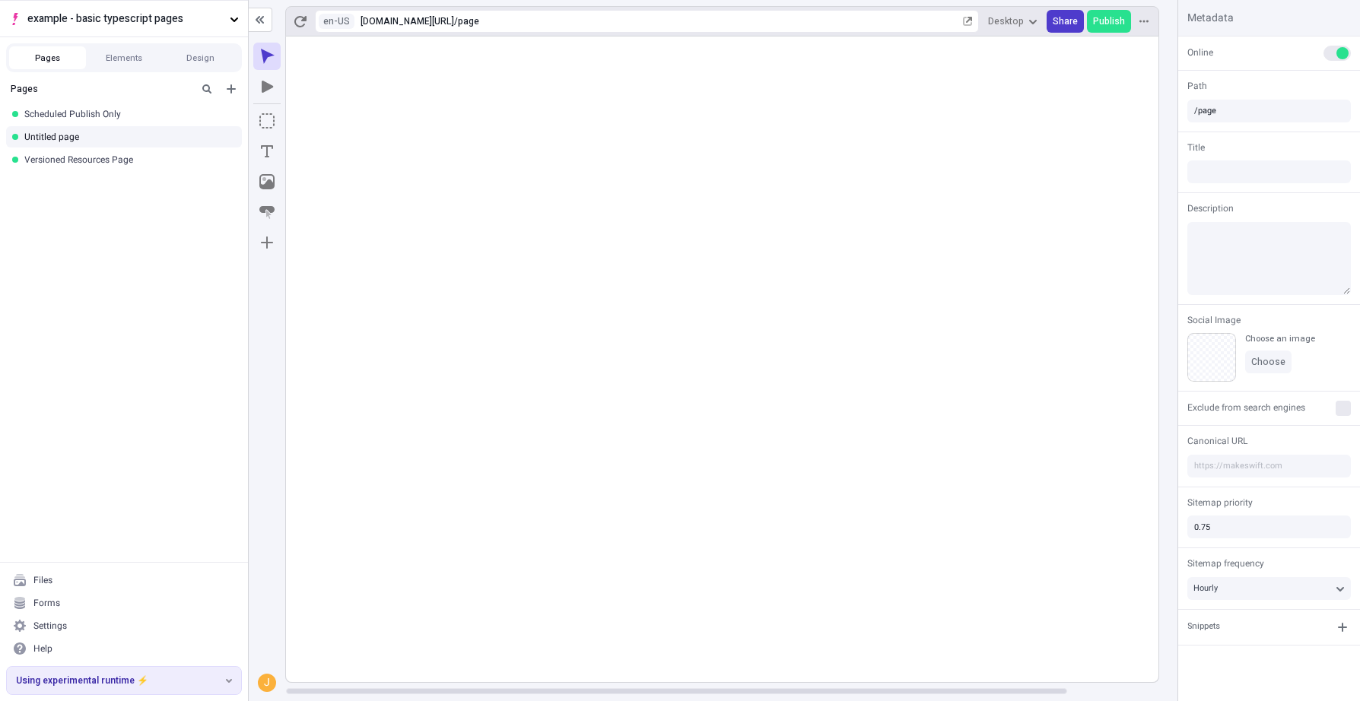
click at [1078, 16] on span "Share" at bounding box center [1065, 21] width 25 height 12
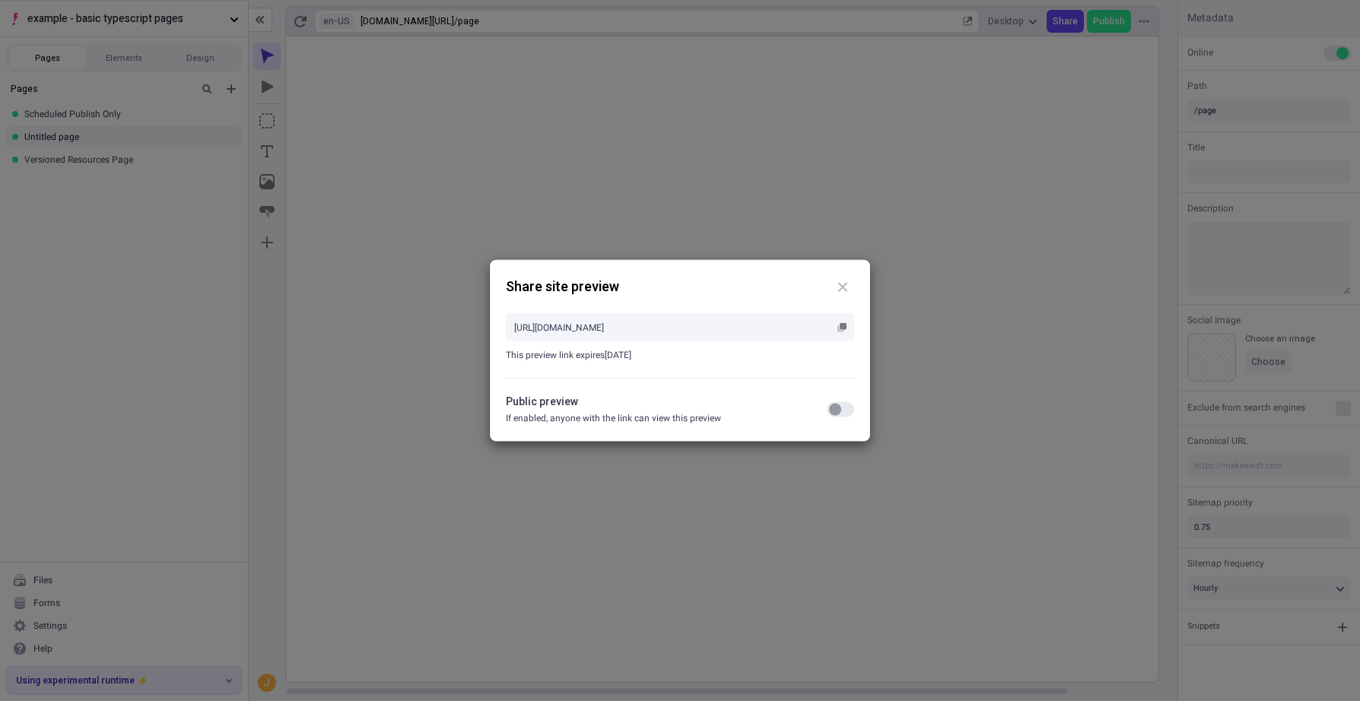
drag, startPoint x: 859, startPoint y: 406, endPoint x: 837, endPoint y: 409, distance: 21.5
click at [859, 405] on div "Share site preview [URL][DOMAIN_NAME] This preview link expires [DATE] Public p…" at bounding box center [680, 351] width 380 height 182
click at [838, 409] on div "button" at bounding box center [835, 410] width 12 height 12
click at [846, 331] on icon "button" at bounding box center [841, 327] width 9 height 9
click at [840, 323] on rect "button" at bounding box center [843, 326] width 7 height 7
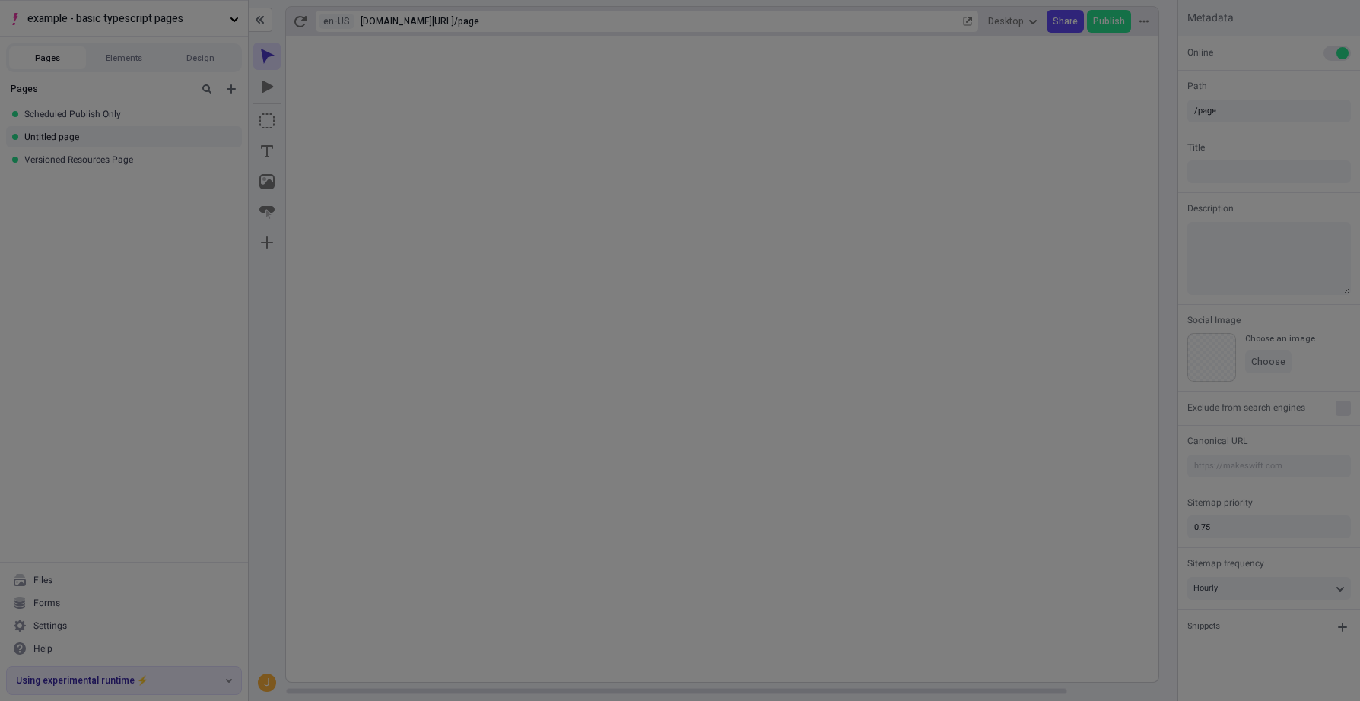
click at [843, 142] on div "Share site preview [URL][DOMAIN_NAME] This preview link expires [DATE] Public p…" at bounding box center [680, 350] width 1360 height 701
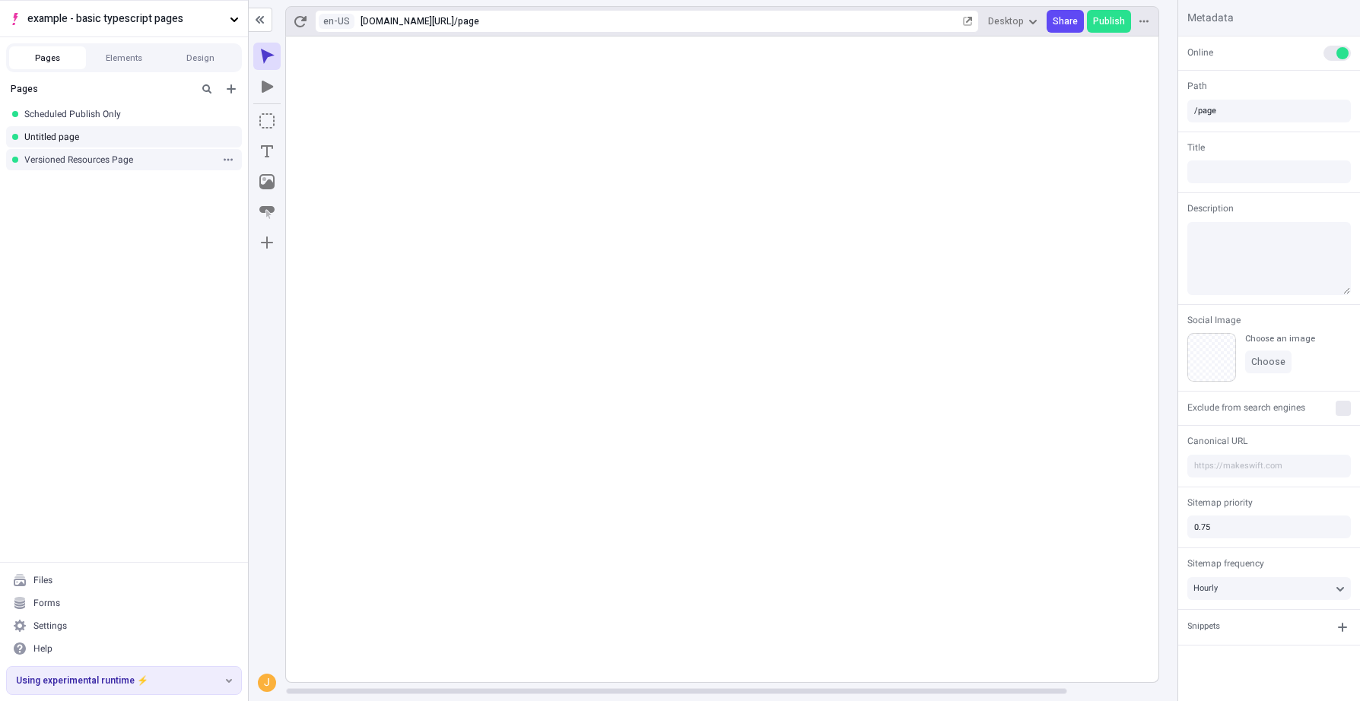
click at [115, 157] on div "Versioned Resources Page" at bounding box center [119, 160] width 190 height 12
click at [408, 630] on rect at bounding box center [773, 360] width 974 height 646
click at [1061, 18] on span "Share" at bounding box center [1065, 21] width 25 height 12
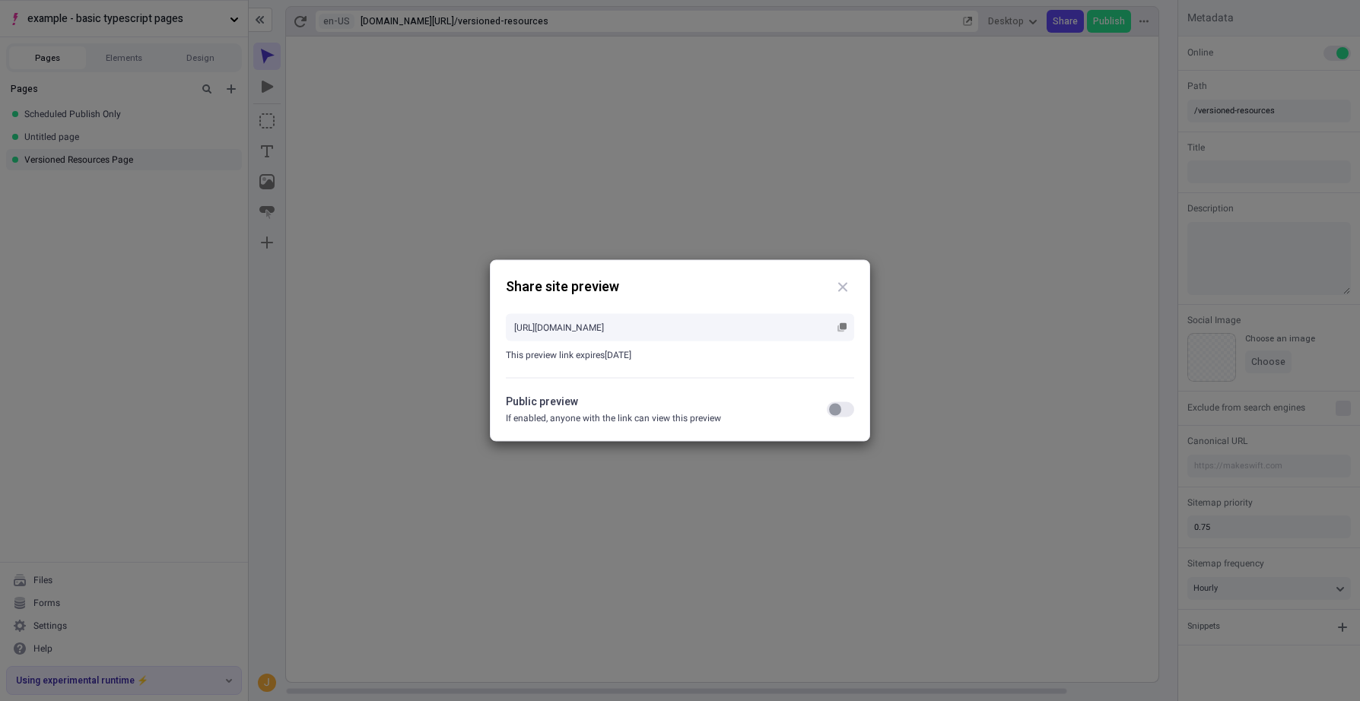
click at [843, 411] on button "button" at bounding box center [840, 409] width 27 height 15
click at [841, 326] on rect "button" at bounding box center [843, 326] width 7 height 7
drag, startPoint x: 1138, startPoint y: 335, endPoint x: 989, endPoint y: 310, distance: 150.3
click at [1138, 335] on div "Share site preview [URL][DOMAIN_NAME] This preview link expires [DATE] Public p…" at bounding box center [680, 350] width 1360 height 701
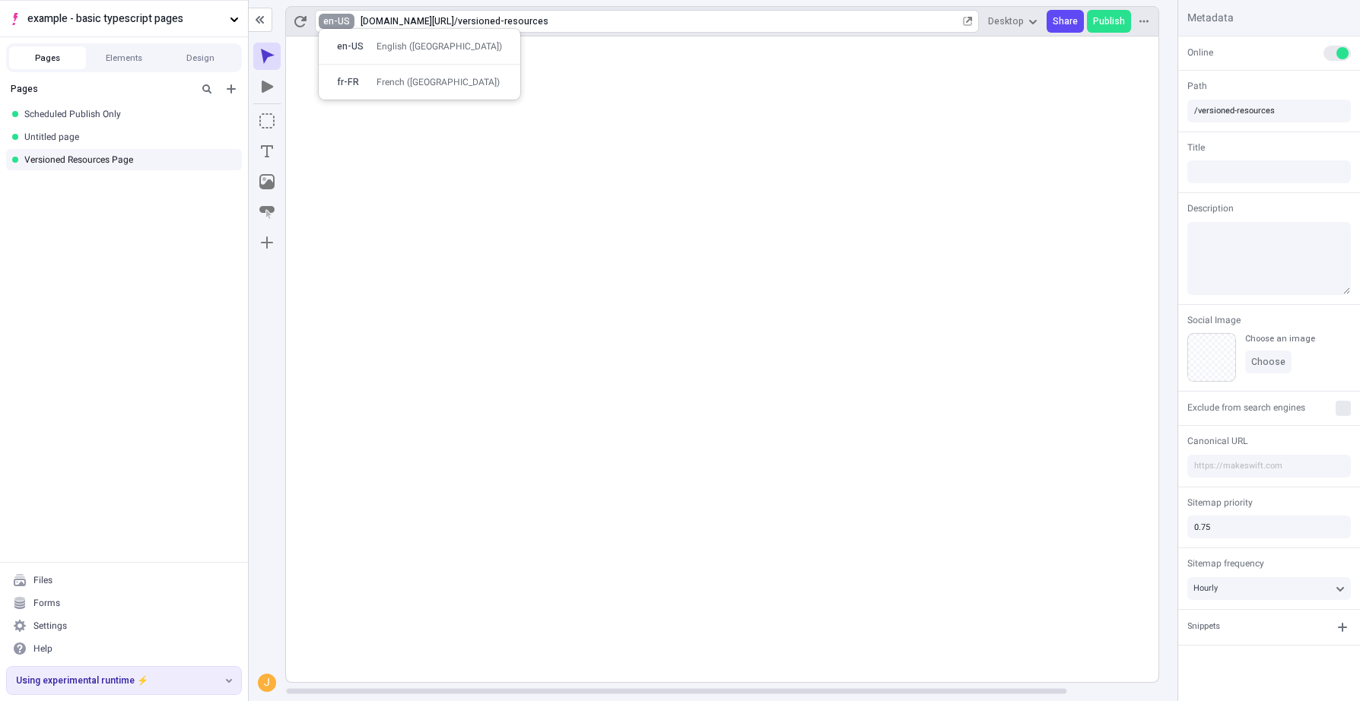
click at [336, 27] on html "example - basic typescript pages Pages Elements Design Pages Scheduled Publish …" at bounding box center [680, 350] width 1360 height 701
click at [383, 80] on div "French ([GEOGRAPHIC_DATA])" at bounding box center [437, 82] width 123 height 12
click at [1062, 22] on span "Share" at bounding box center [1065, 21] width 25 height 12
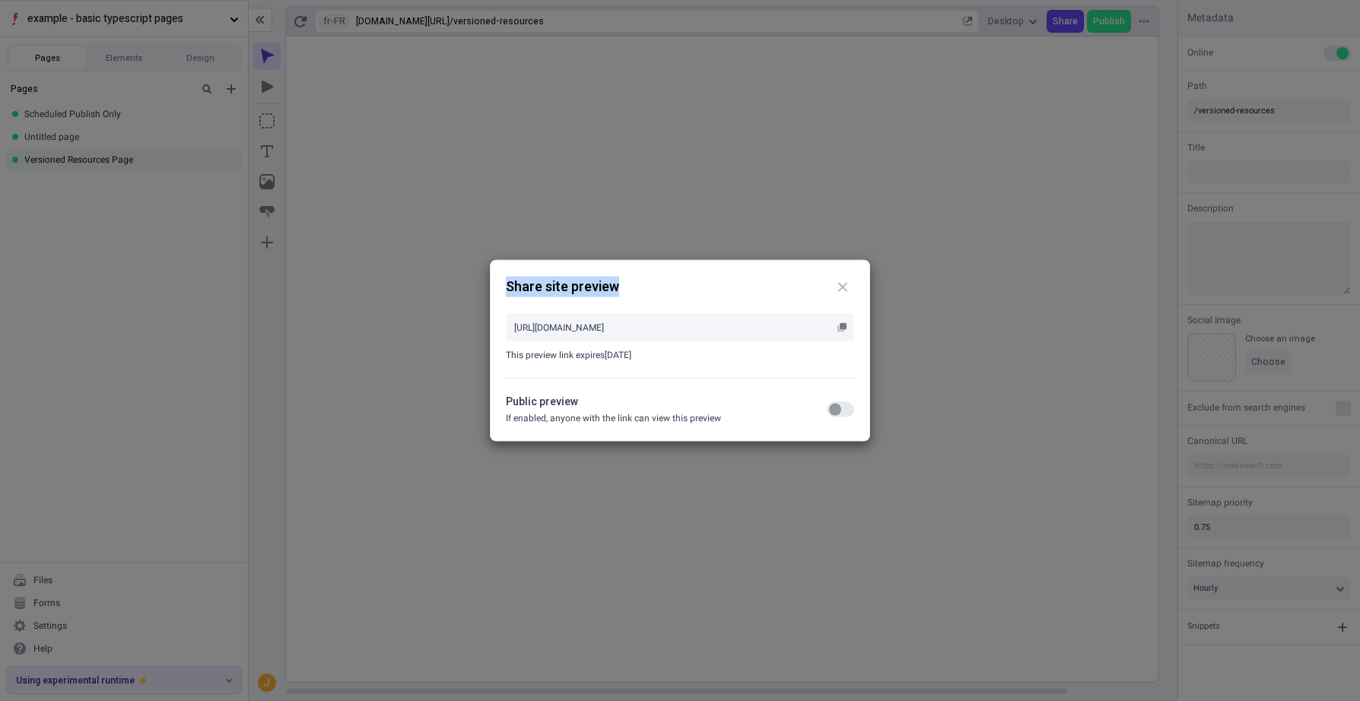
drag, startPoint x: 527, startPoint y: 290, endPoint x: 646, endPoint y: 291, distance: 118.6
click at [646, 291] on div "Share site preview" at bounding box center [680, 287] width 348 height 23
click at [846, 413] on button "button" at bounding box center [840, 409] width 27 height 15
click at [841, 332] on icon "button" at bounding box center [840, 329] width 7 height 7
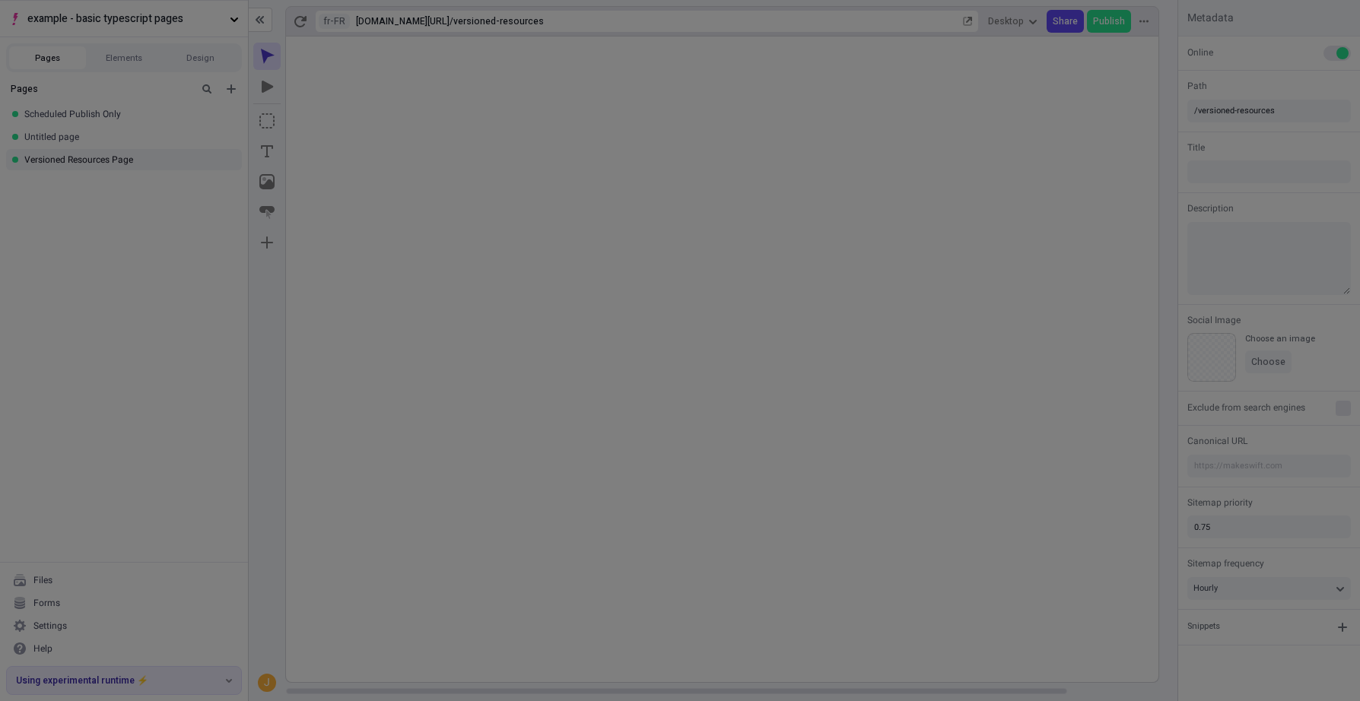
drag, startPoint x: 970, startPoint y: 192, endPoint x: 843, endPoint y: 161, distance: 129.9
click at [970, 192] on div "Share site preview [URL][DOMAIN_NAME] This preview link expires [DATE] Public p…" at bounding box center [680, 350] width 1360 height 701
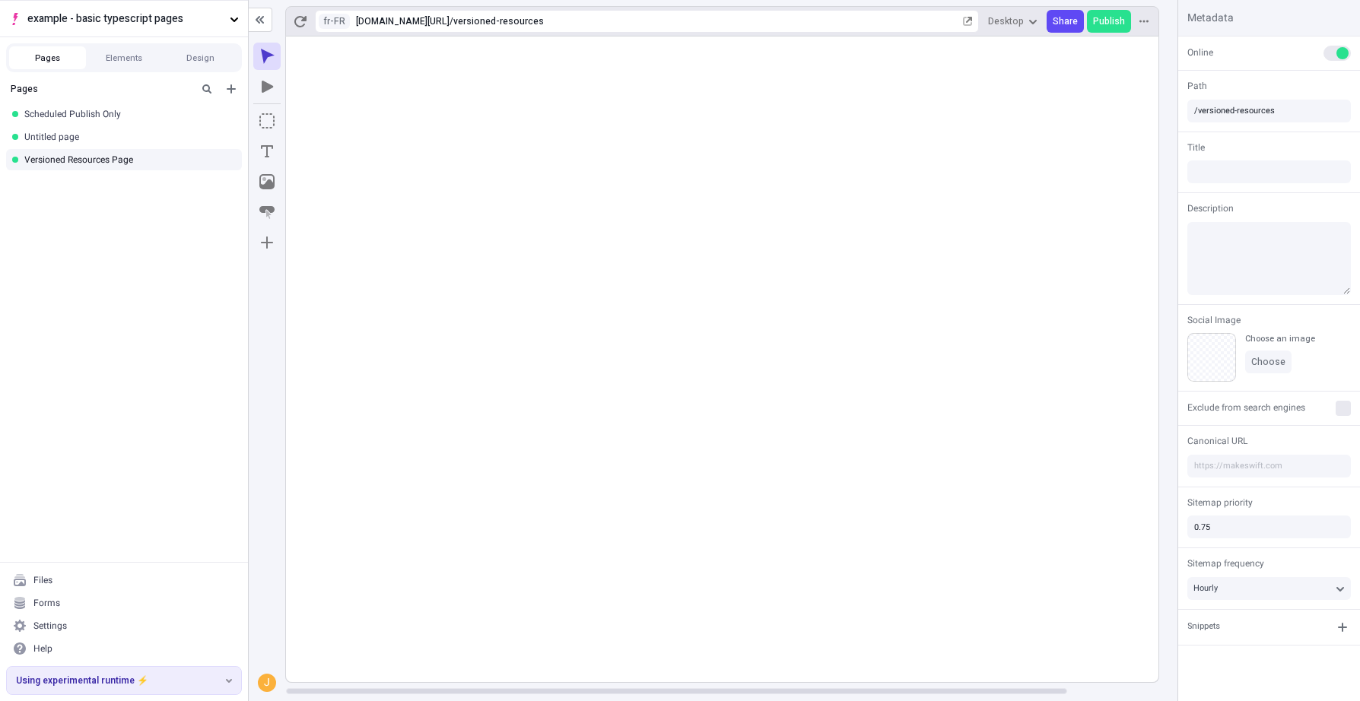
click at [399, 636] on rect at bounding box center [773, 360] width 974 height 646
click at [321, 18] on html "example - basic typescript pages Pages Elements Design Pages Scheduled Publish …" at bounding box center [680, 350] width 1360 height 701
click at [367, 49] on div "en-US" at bounding box center [352, 46] width 30 height 12
click at [708, 21] on div "versioned-resources" at bounding box center [709, 21] width 502 height 12
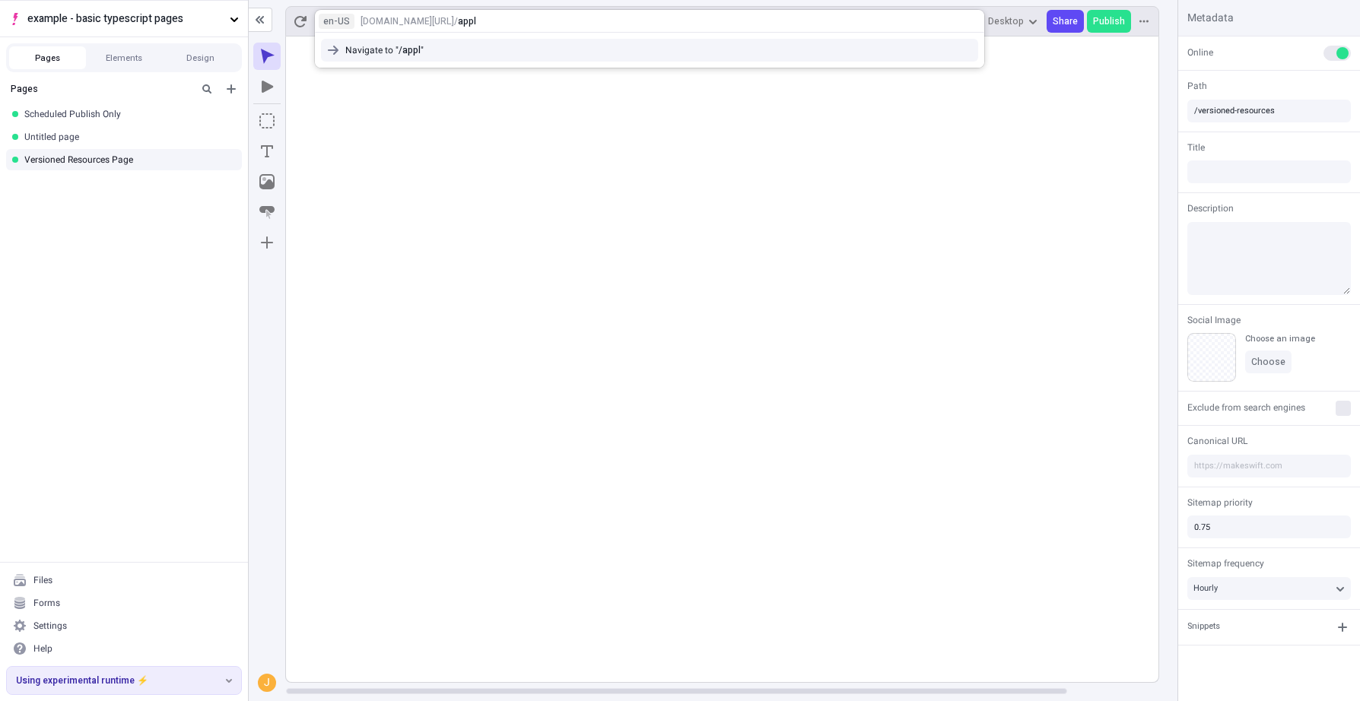
type input "apple"
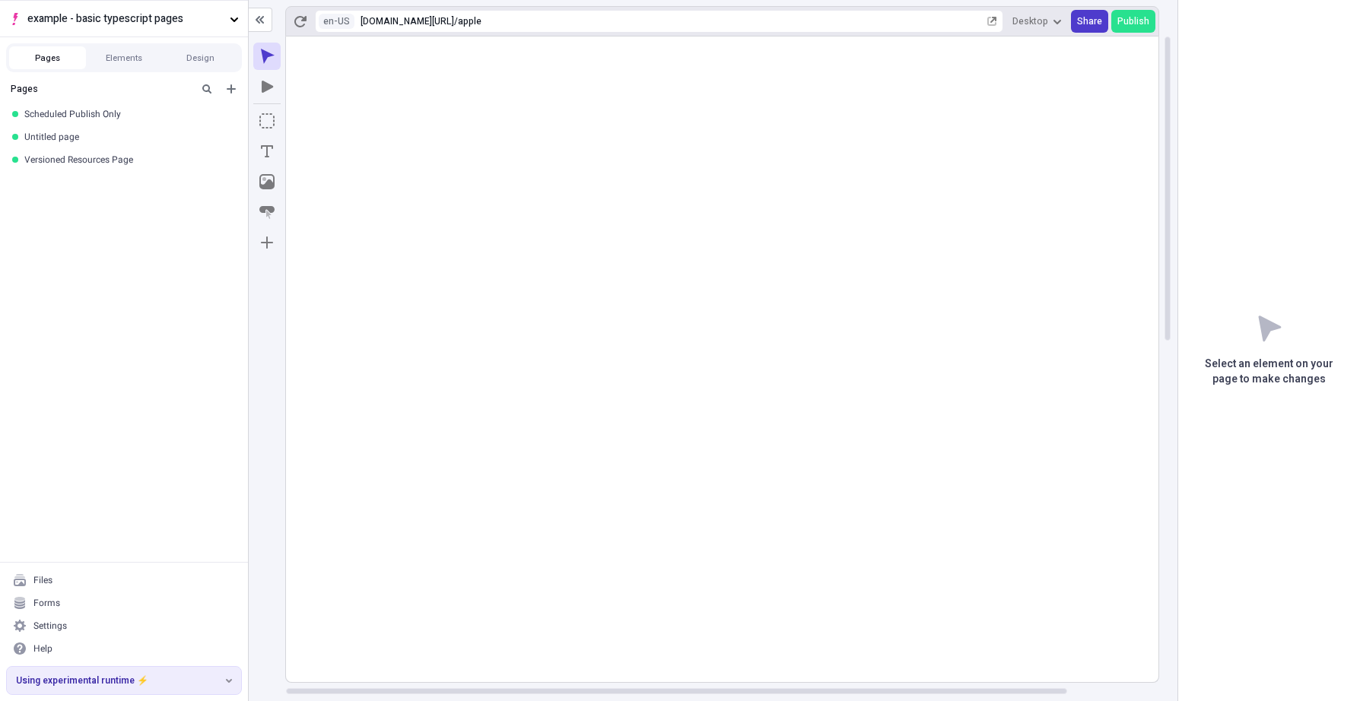
click at [1097, 22] on span "Share" at bounding box center [1089, 21] width 25 height 12
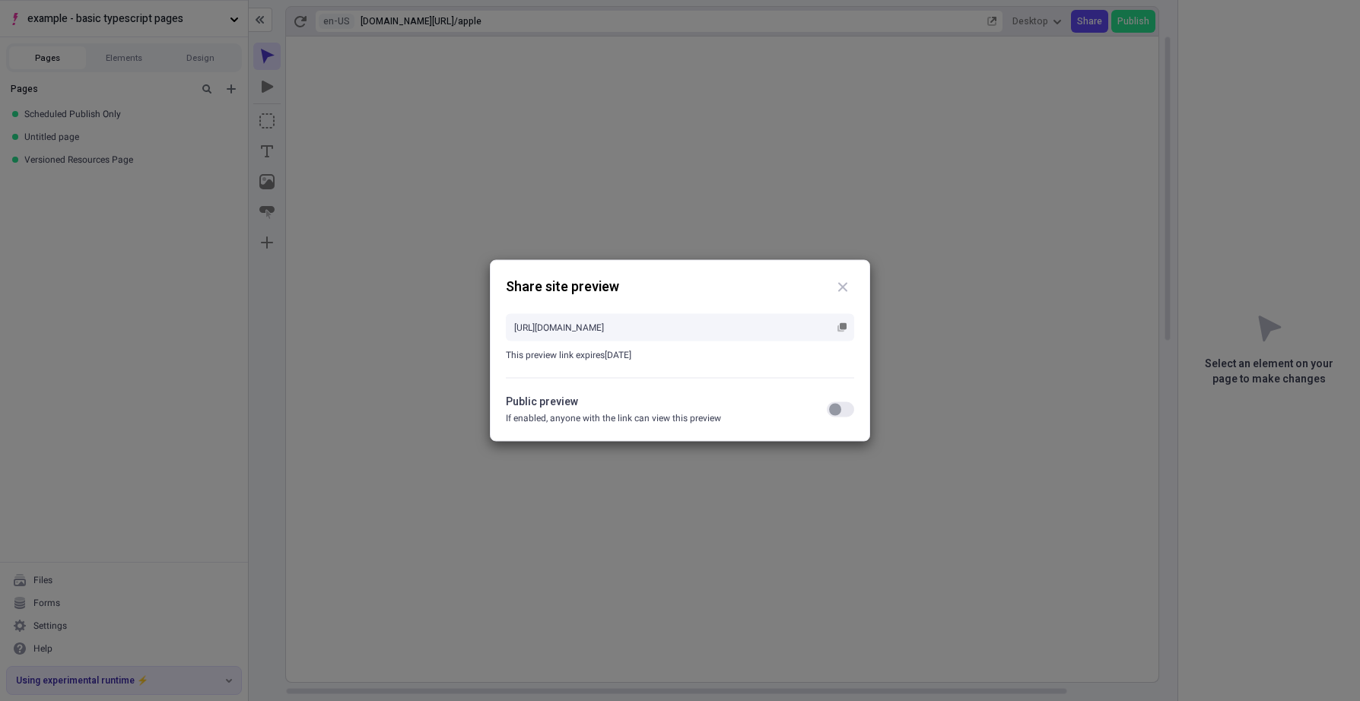
click at [838, 397] on div "Public preview If enabled, anyone with the link can view this preview" at bounding box center [680, 410] width 348 height 32
click at [839, 411] on div "button" at bounding box center [835, 410] width 12 height 12
click at [841, 316] on input "[URL][DOMAIN_NAME]" at bounding box center [680, 327] width 348 height 27
click at [841, 324] on rect "button" at bounding box center [843, 326] width 7 height 7
click at [659, 277] on div "Share site preview" at bounding box center [680, 287] width 348 height 23
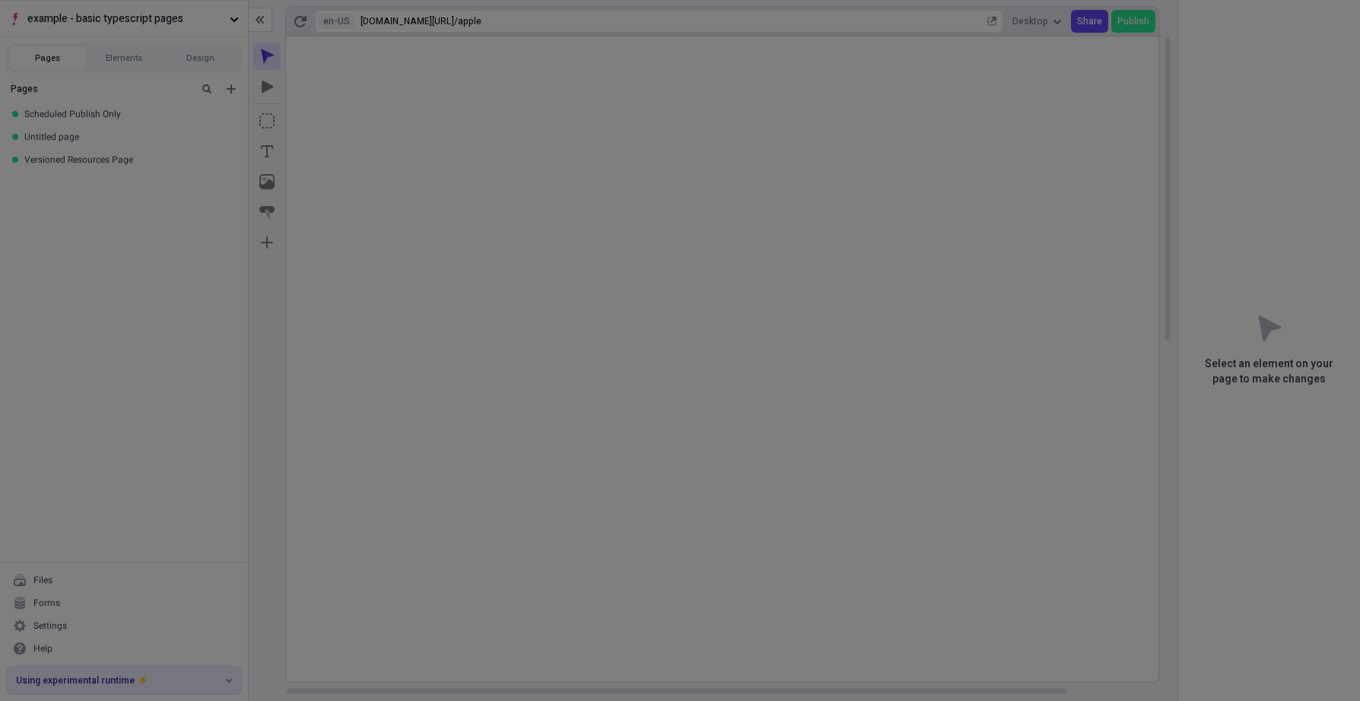
click at [659, 174] on div "Share site preview [URL][DOMAIN_NAME] This preview link expires [DATE] Public p…" at bounding box center [680, 350] width 1360 height 701
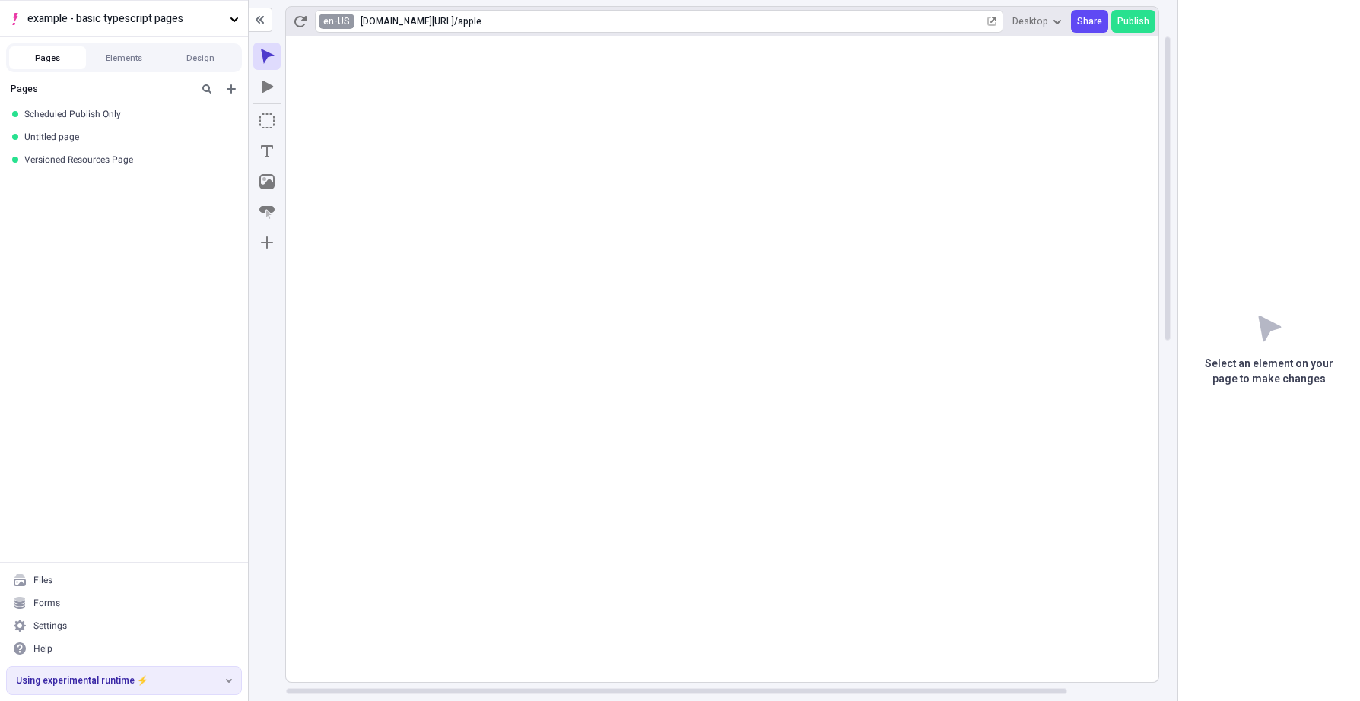
click at [331, 22] on html "example - basic typescript pages Pages Elements Design Pages Scheduled Publish …" at bounding box center [680, 350] width 1360 height 701
click at [364, 73] on div "fr-FR French ([GEOGRAPHIC_DATA])" at bounding box center [419, 82] width 189 height 23
click at [1095, 21] on span "Share" at bounding box center [1089, 21] width 25 height 12
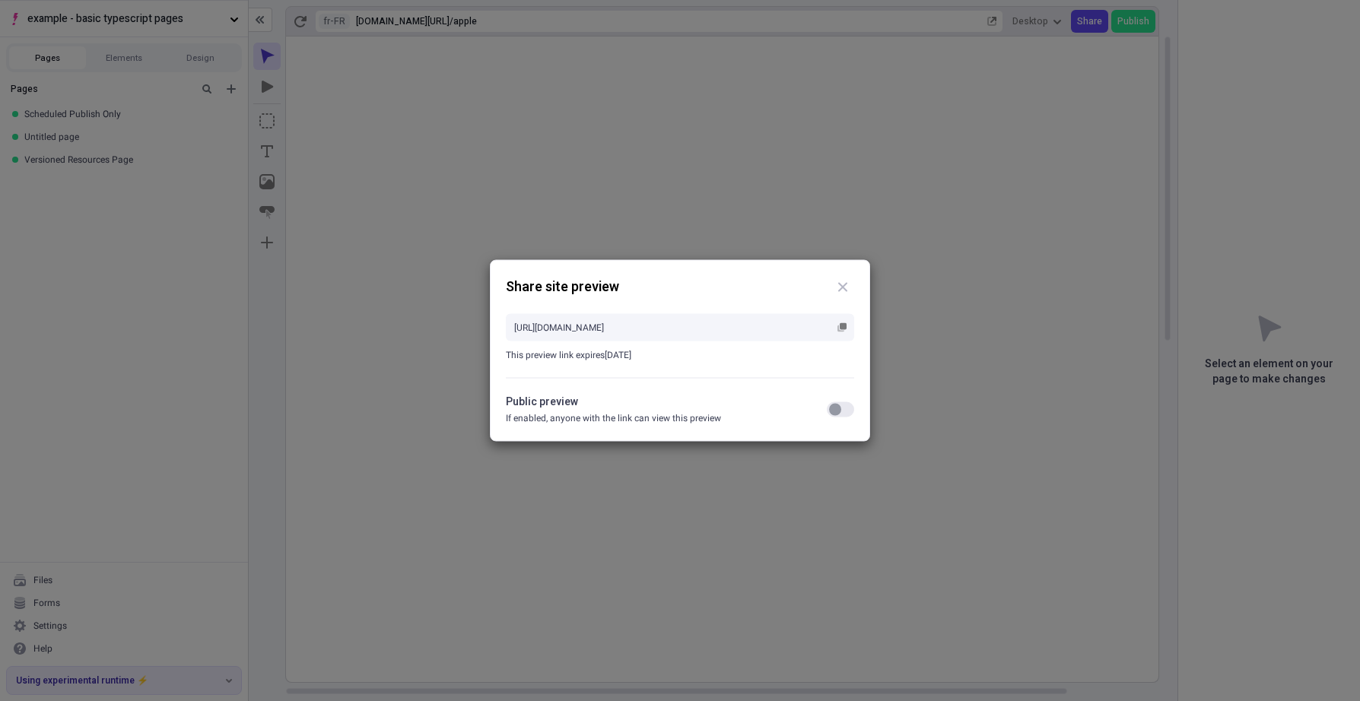
click at [837, 405] on div "button" at bounding box center [835, 410] width 12 height 12
click at [839, 330] on icon "button" at bounding box center [840, 329] width 7 height 7
click at [787, 86] on div "Share site preview [URL][DOMAIN_NAME] This preview link expires [DATE] Public p…" at bounding box center [680, 350] width 1360 height 701
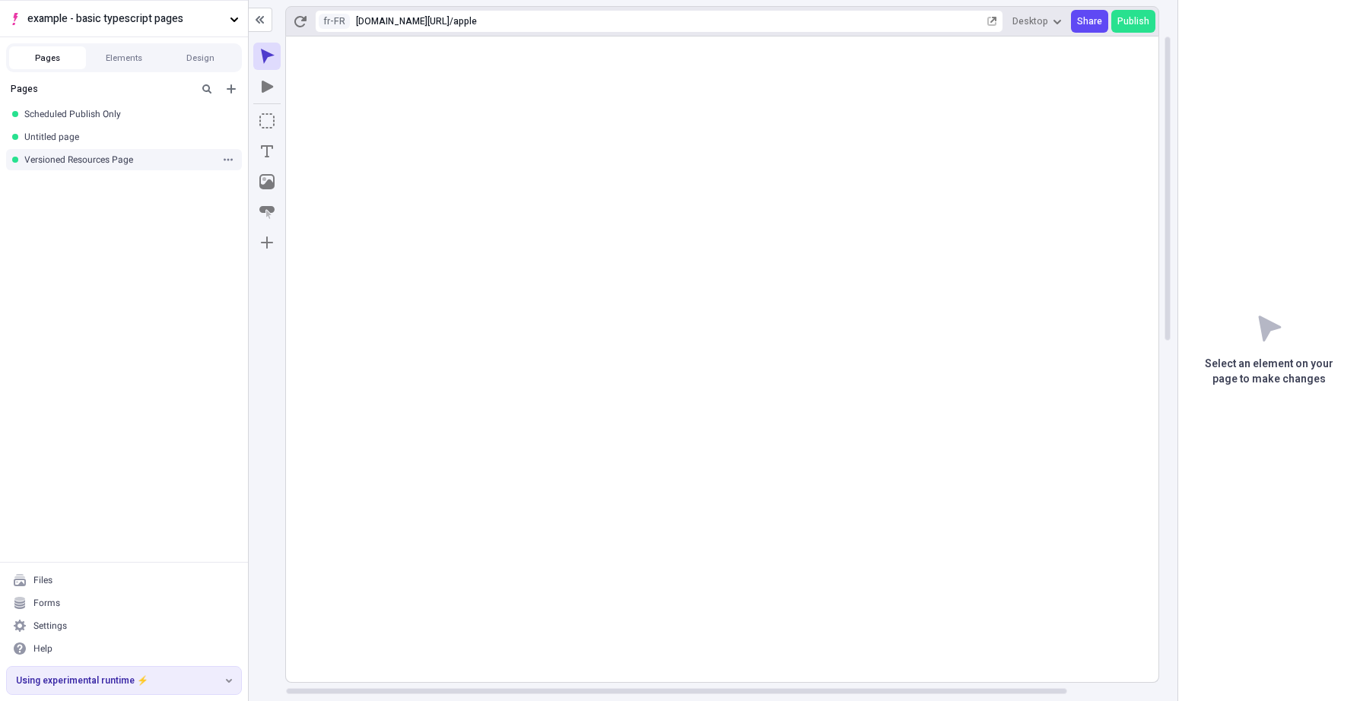
click at [109, 154] on div "Versioned Resources Page" at bounding box center [119, 160] width 190 height 12
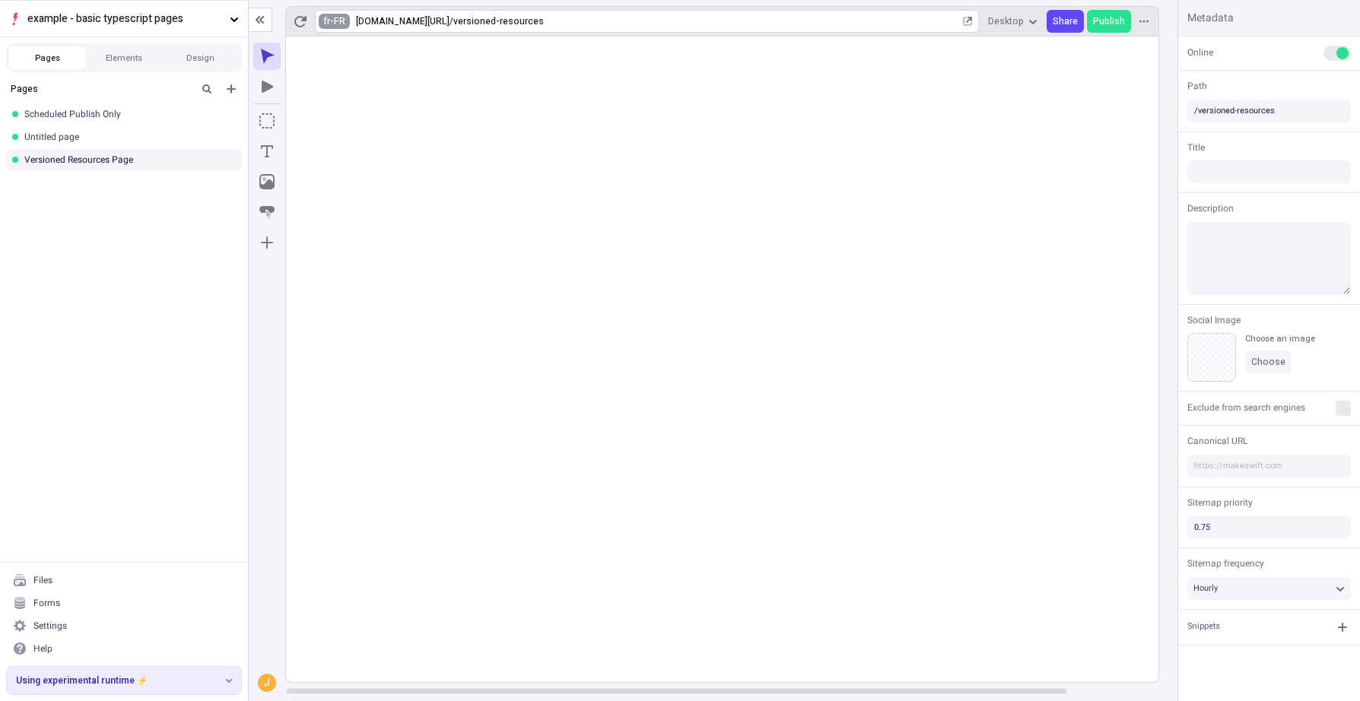
click at [322, 14] on html "example - basic typescript pages Pages Elements Design Pages Scheduled Publish …" at bounding box center [680, 350] width 1360 height 701
click at [339, 38] on div "en-US English ([GEOGRAPHIC_DATA])" at bounding box center [426, 46] width 202 height 23
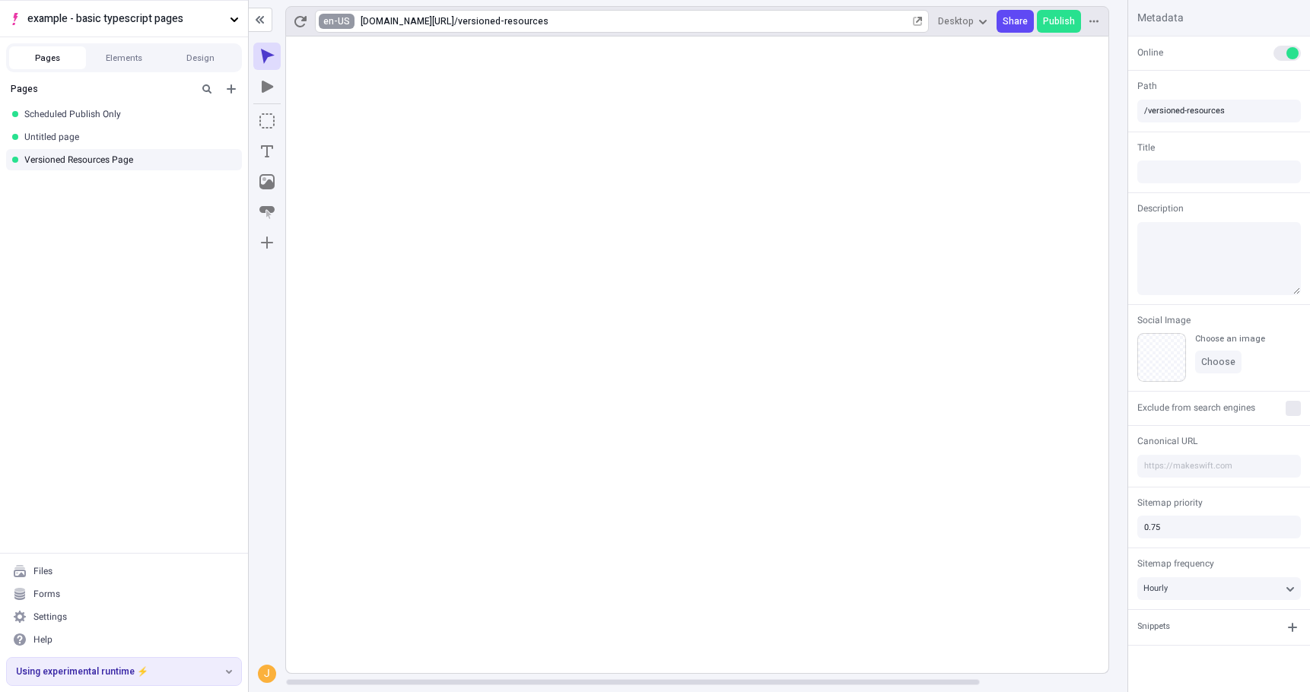
click at [338, 24] on html "example - basic typescript pages Pages Elements Design Pages Scheduled Publish …" at bounding box center [655, 346] width 1310 height 692
click at [341, 77] on div "fr-FR" at bounding box center [352, 82] width 30 height 12
click at [334, 17] on html "example - basic typescript pages Pages Elements Design Pages Scheduled Publish …" at bounding box center [655, 346] width 1310 height 692
click at [335, 43] on div "en-US English ([GEOGRAPHIC_DATA])" at bounding box center [426, 46] width 202 height 23
click at [922, 21] on icon "button" at bounding box center [917, 21] width 9 height 9
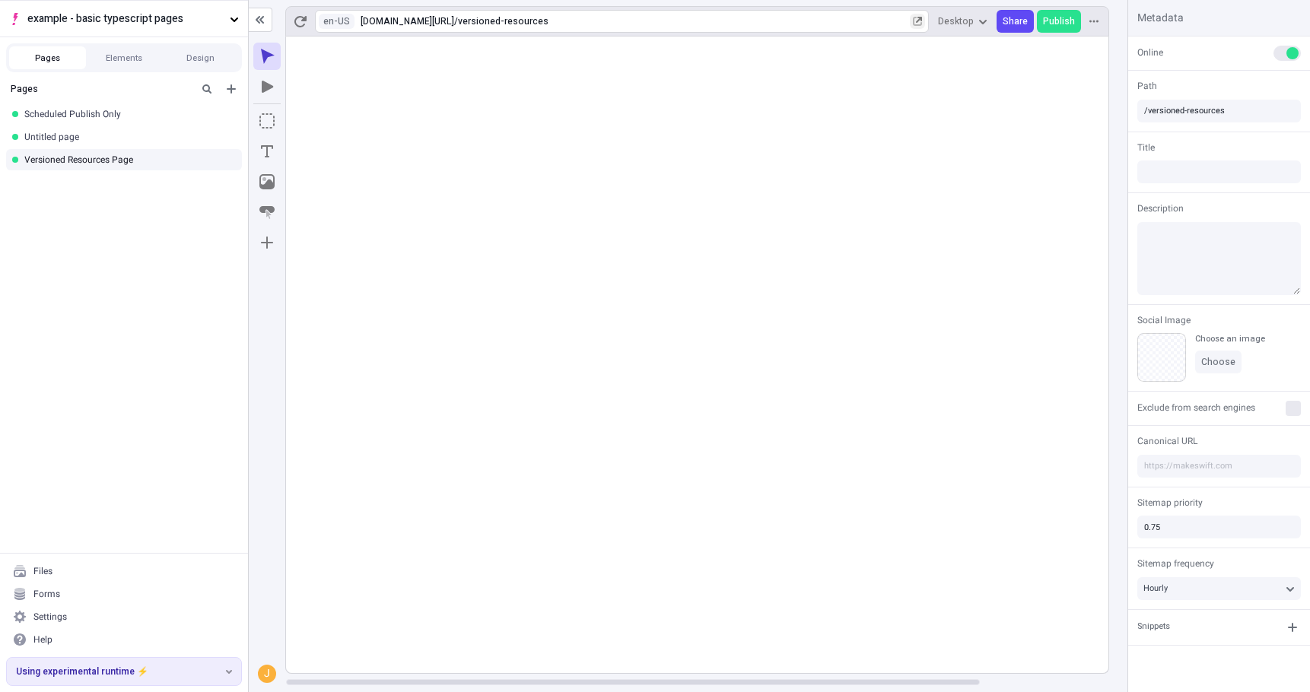
click at [924, 14] on button "button" at bounding box center [917, 21] width 15 height 15
click at [576, 568] on rect at bounding box center [773, 355] width 974 height 637
click at [922, 21] on icon "button" at bounding box center [917, 21] width 9 height 9
click at [192, 21] on span "example - basic typescript pages" at bounding box center [125, 19] width 196 height 17
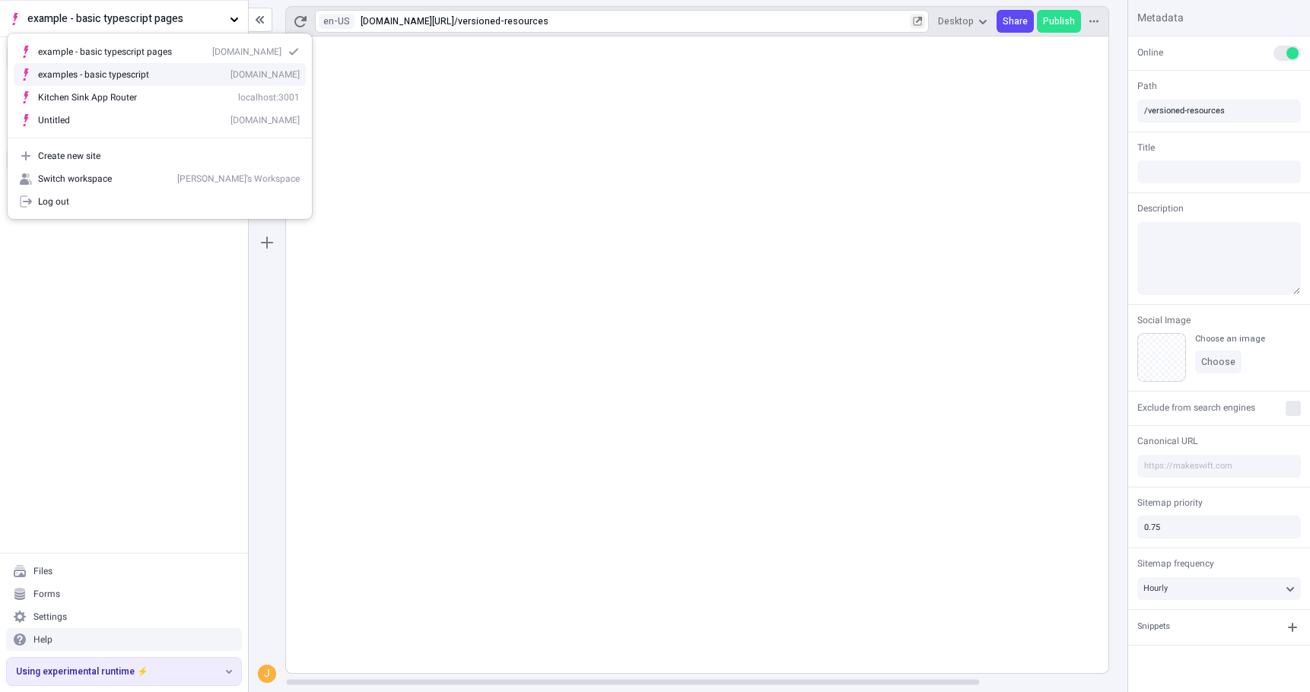
click at [230, 68] on div "[DOMAIN_NAME]" at bounding box center [264, 74] width 69 height 12
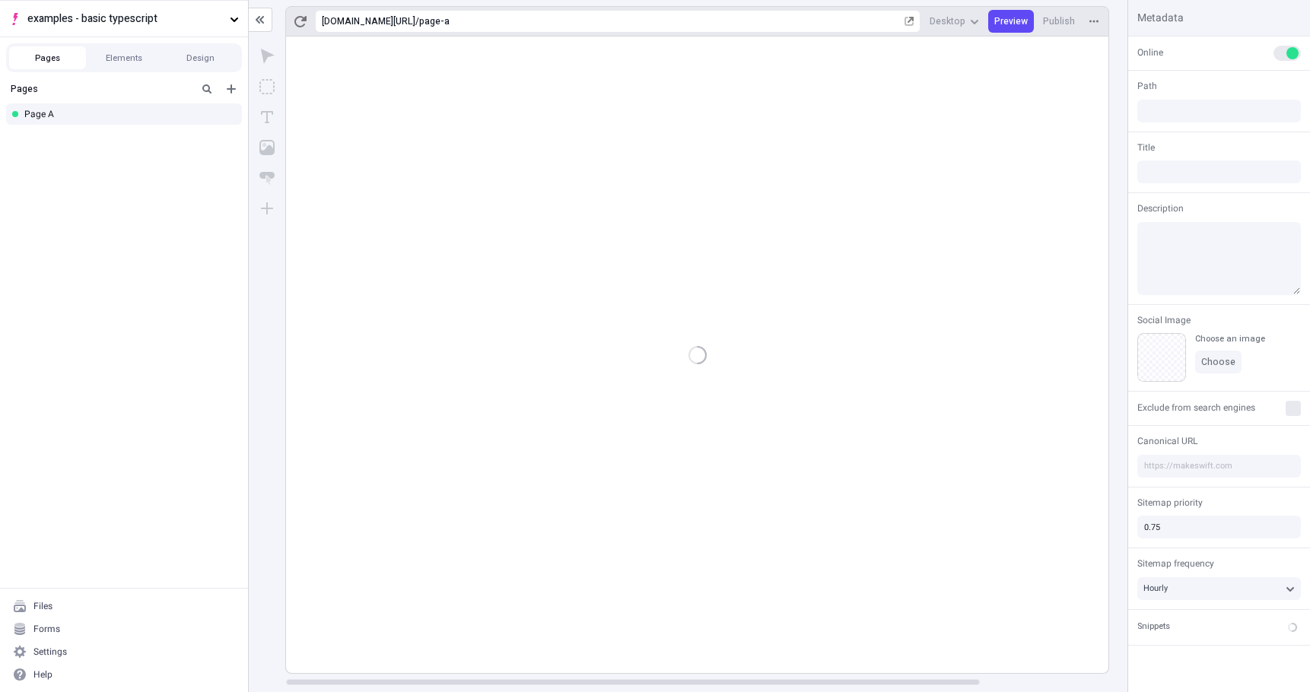
type input "/page-a"
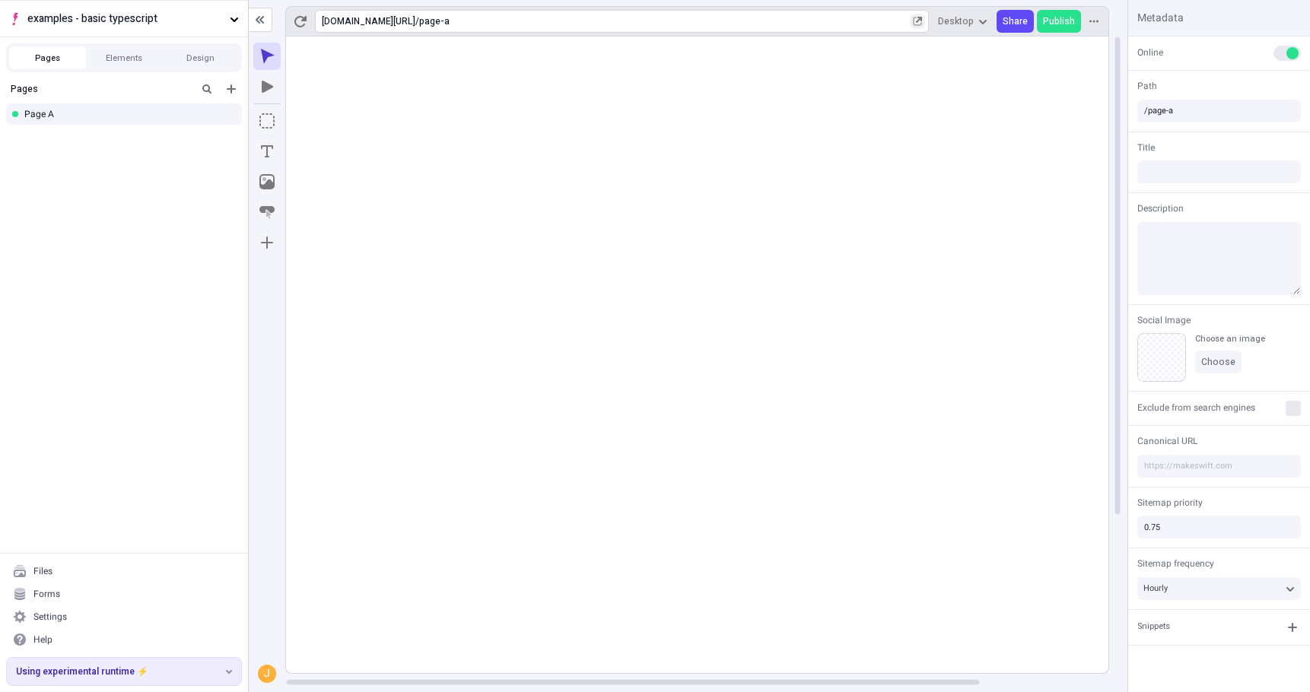
click at [918, 21] on icon "button" at bounding box center [917, 21] width 8 height 8
click at [116, 57] on button "Elements" at bounding box center [124, 57] width 77 height 23
click at [71, 59] on button "Pages" at bounding box center [47, 57] width 77 height 23
click at [233, 91] on icon "Add new" at bounding box center [231, 89] width 12 height 12
click at [206, 116] on div "Blank page" at bounding box center [161, 115] width 146 height 23
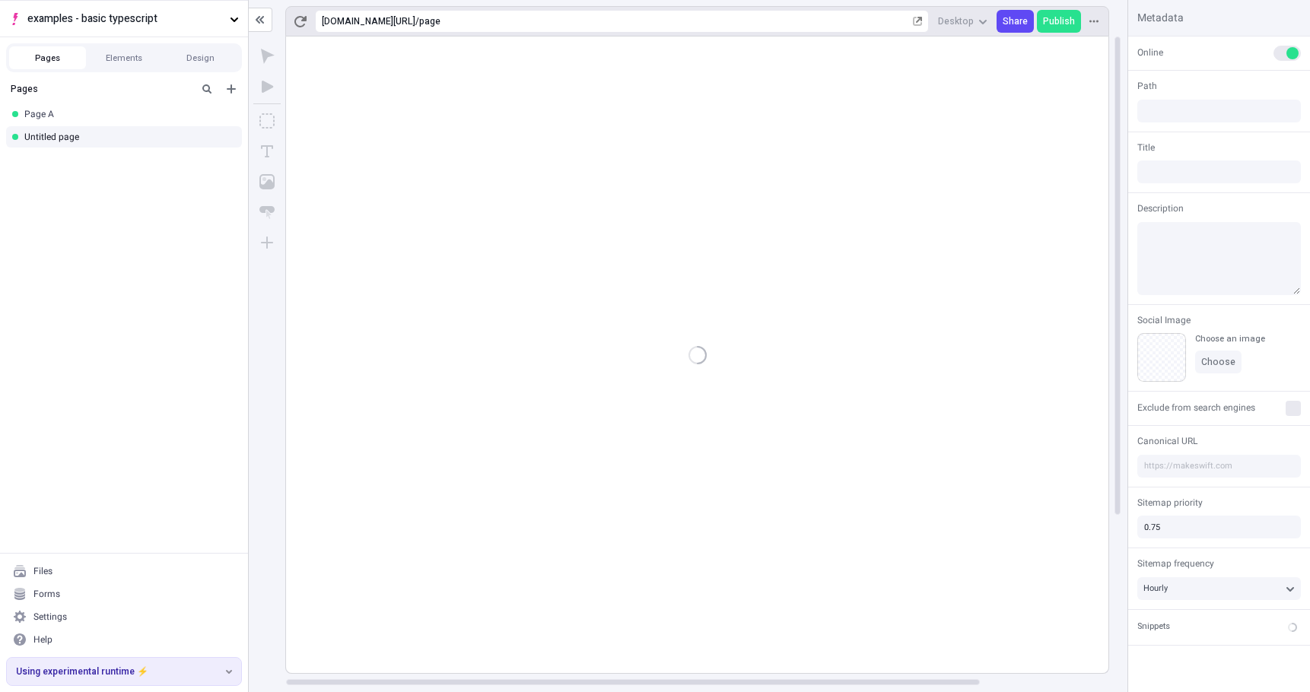
type input "/page"
click at [232, 133] on icon "button" at bounding box center [228, 136] width 9 height 9
click at [246, 149] on div "Rename" at bounding box center [315, 146] width 158 height 23
type input "Page B (draft only)"
click at [448, 259] on rect at bounding box center [773, 355] width 974 height 637
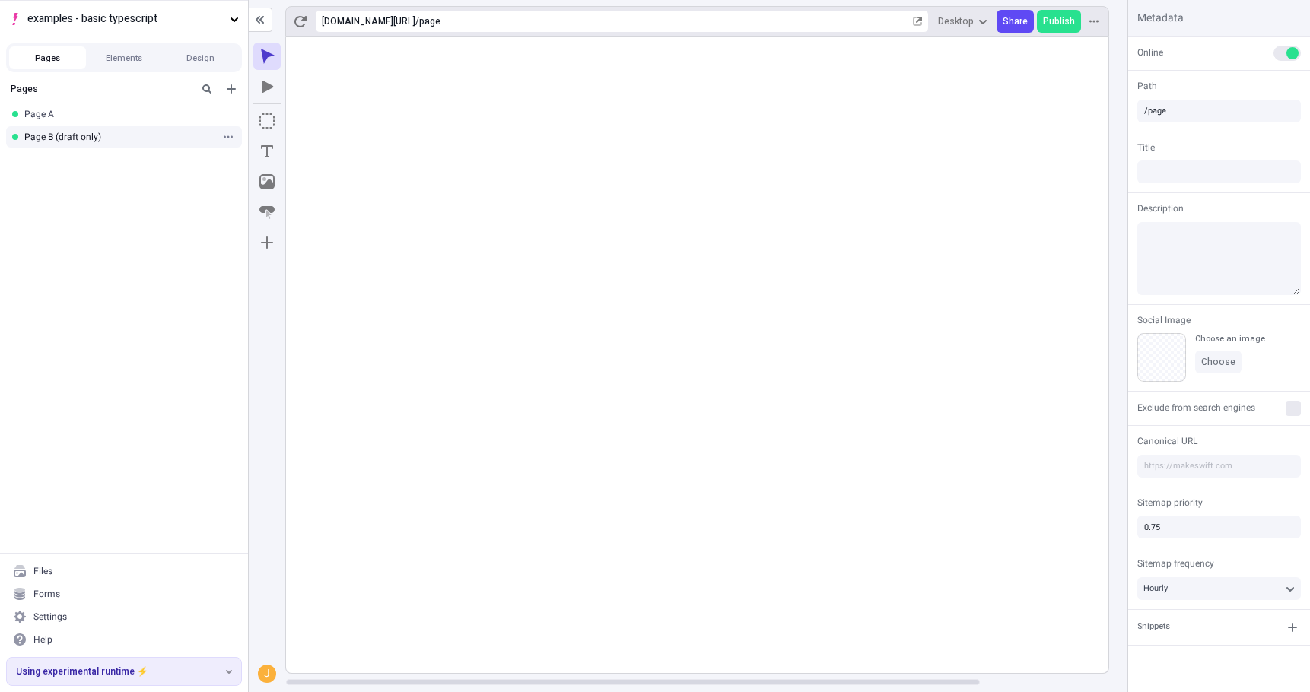
click at [448, 259] on rect at bounding box center [773, 355] width 974 height 637
click at [538, 249] on rect at bounding box center [773, 355] width 974 height 637
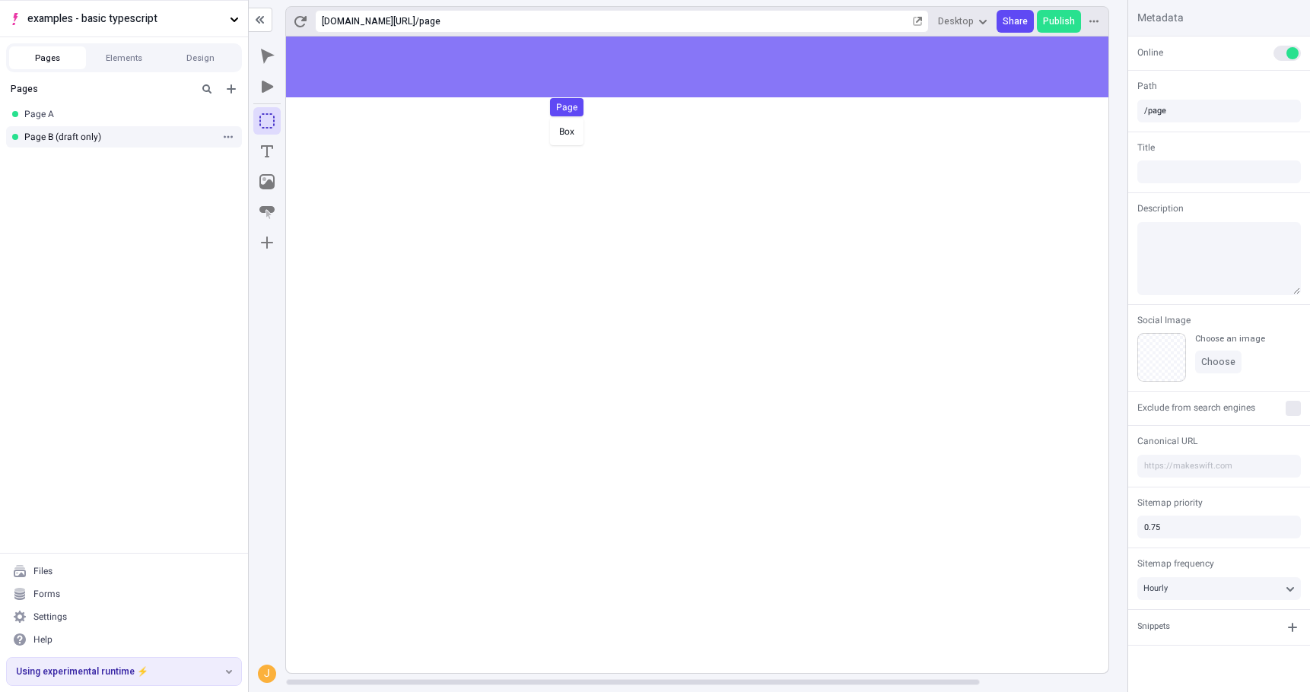
click at [554, 106] on body "examples - basic typescript Pages Elements Design Pages Page A Page B (draft on…" at bounding box center [655, 346] width 1310 height 692
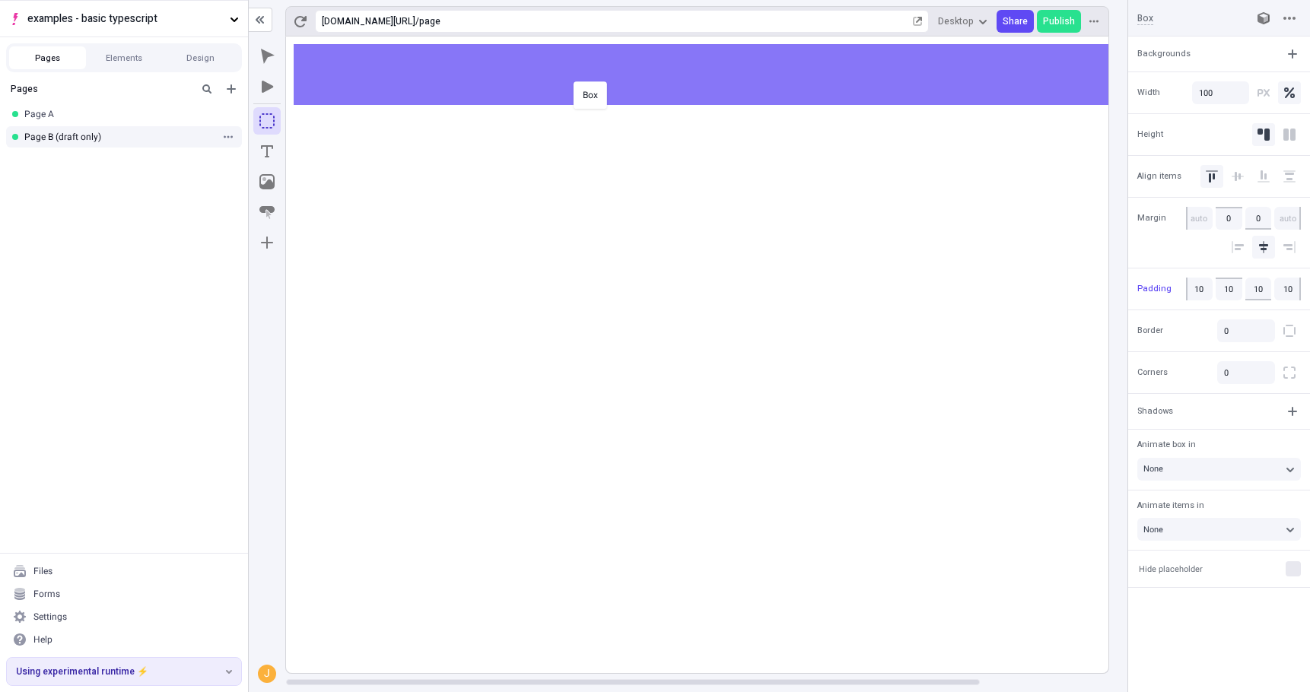
click at [569, 80] on body "examples - basic typescript Pages Elements Design Pages Page A Page B (draft on…" at bounding box center [655, 346] width 1310 height 692
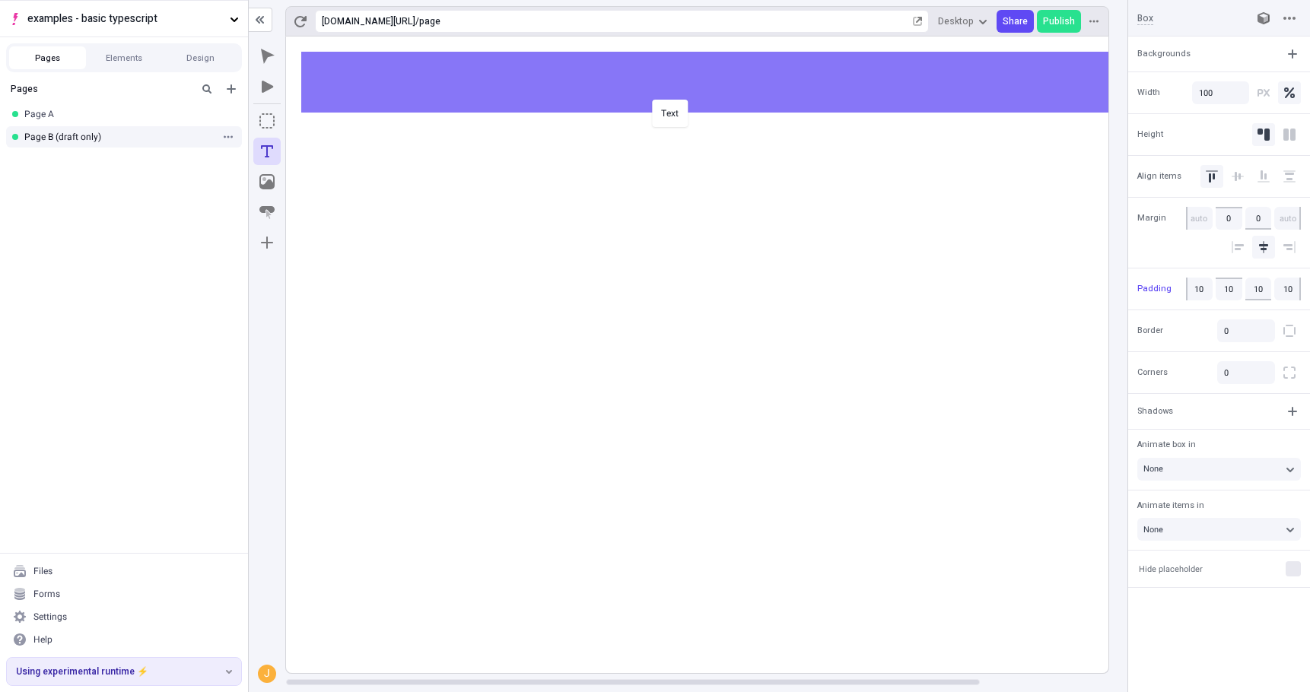
click at [650, 94] on body "examples - basic typescript Pages Elements Design Pages Page A Page B (draft on…" at bounding box center [655, 346] width 1310 height 692
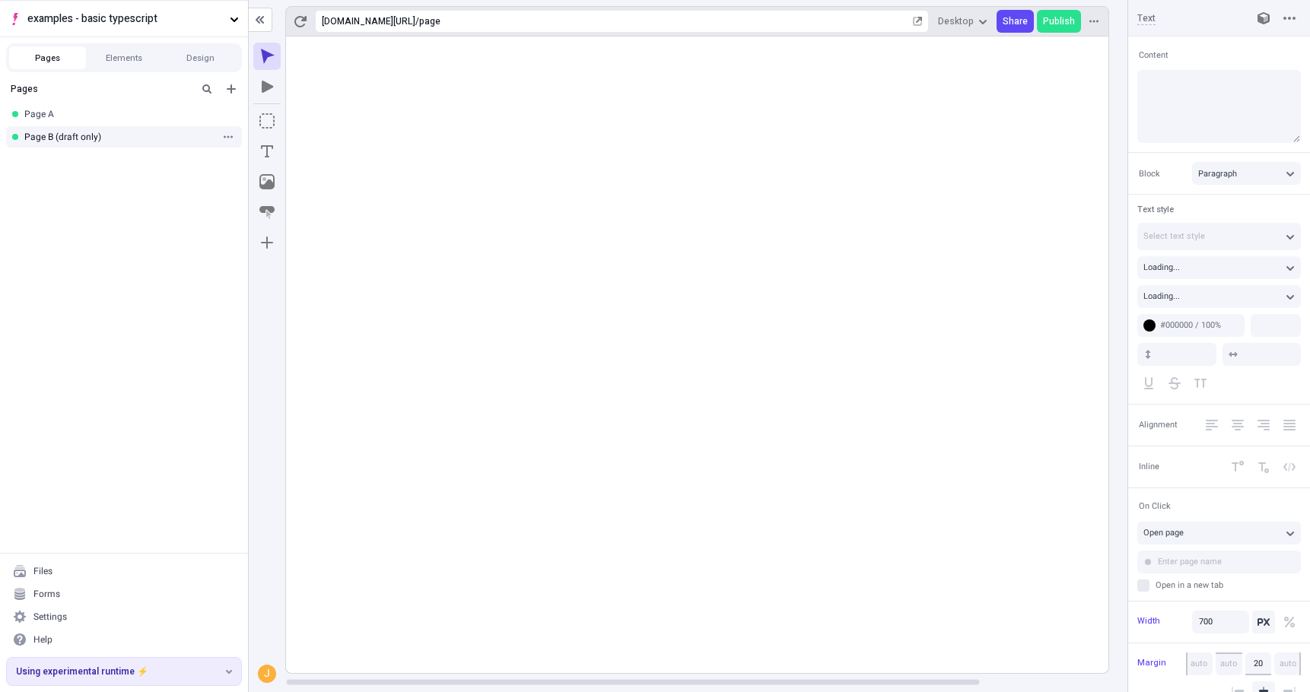
type input "18"
type input "1.5"
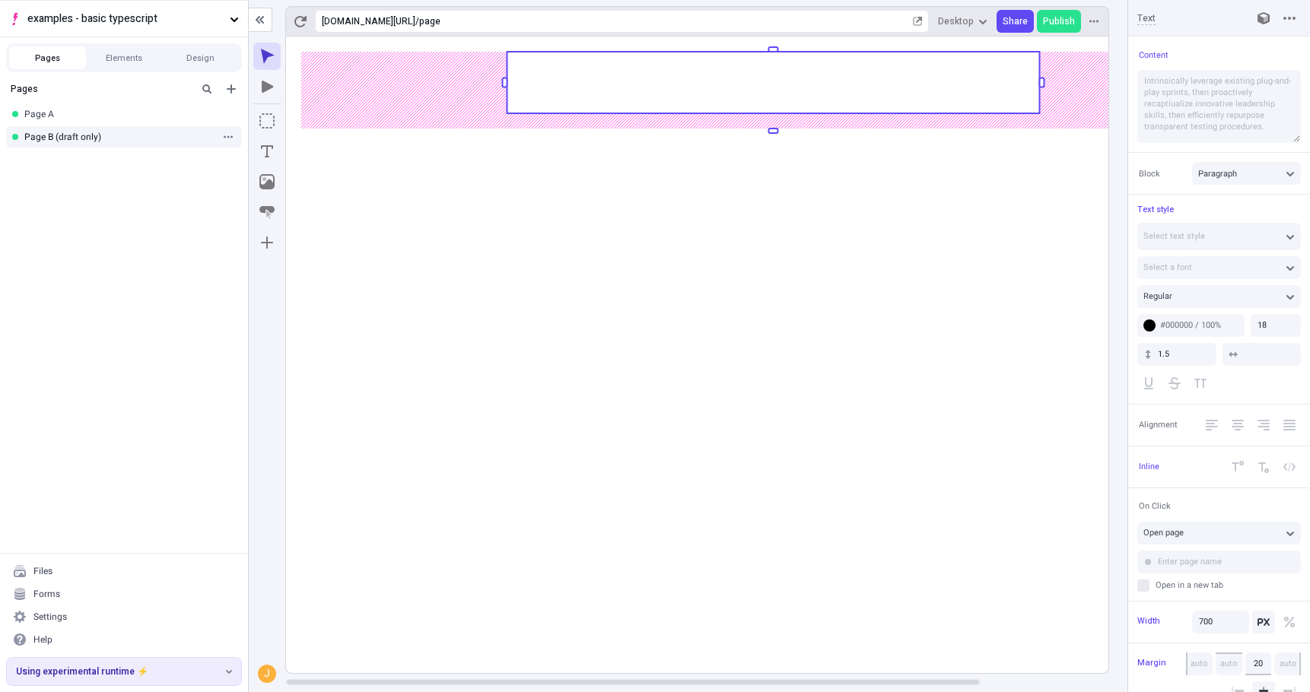
click at [696, 86] on rect at bounding box center [773, 83] width 532 height 62
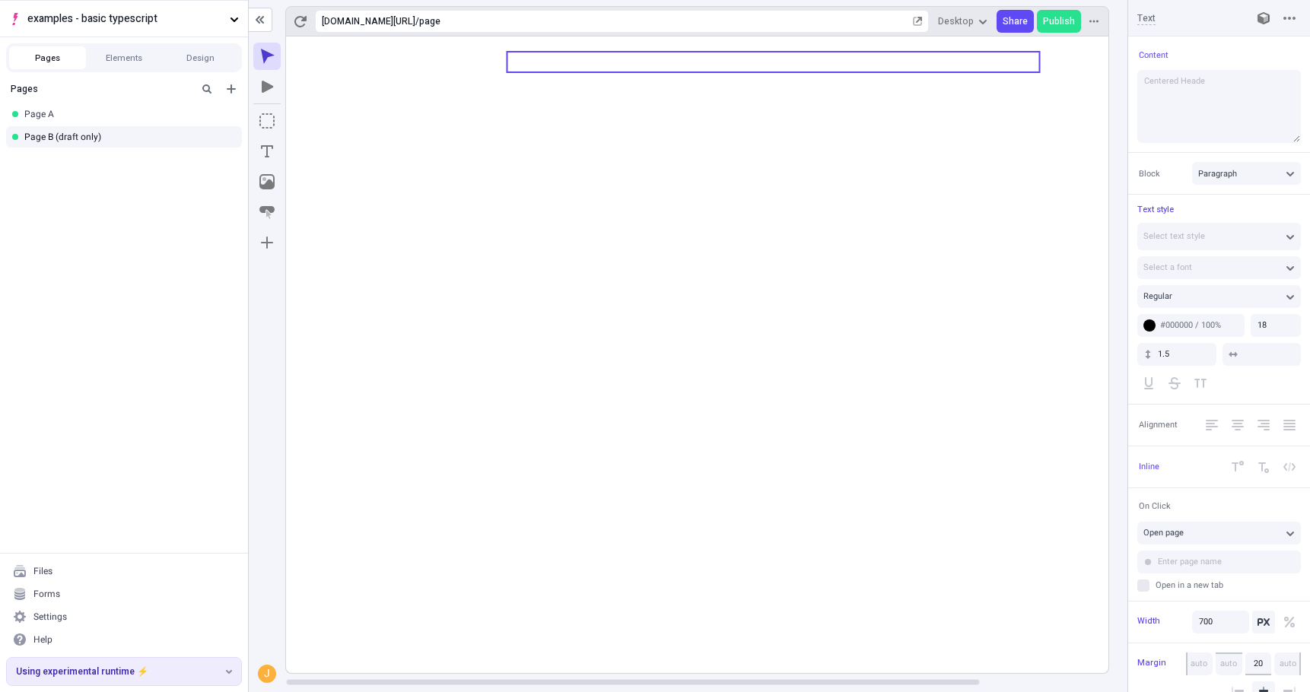
type textarea "Centered Header"
click at [819, 227] on icon at bounding box center [773, 355] width 974 height 637
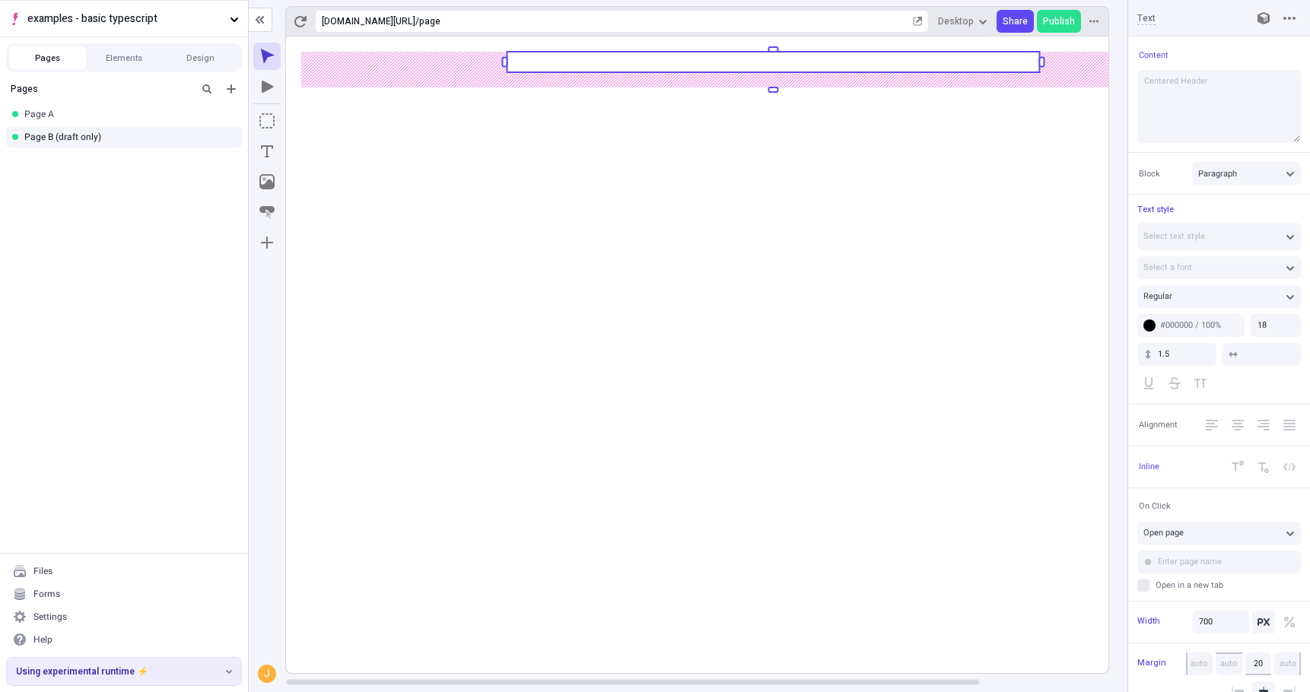
click at [819, 227] on rect at bounding box center [773, 355] width 974 height 637
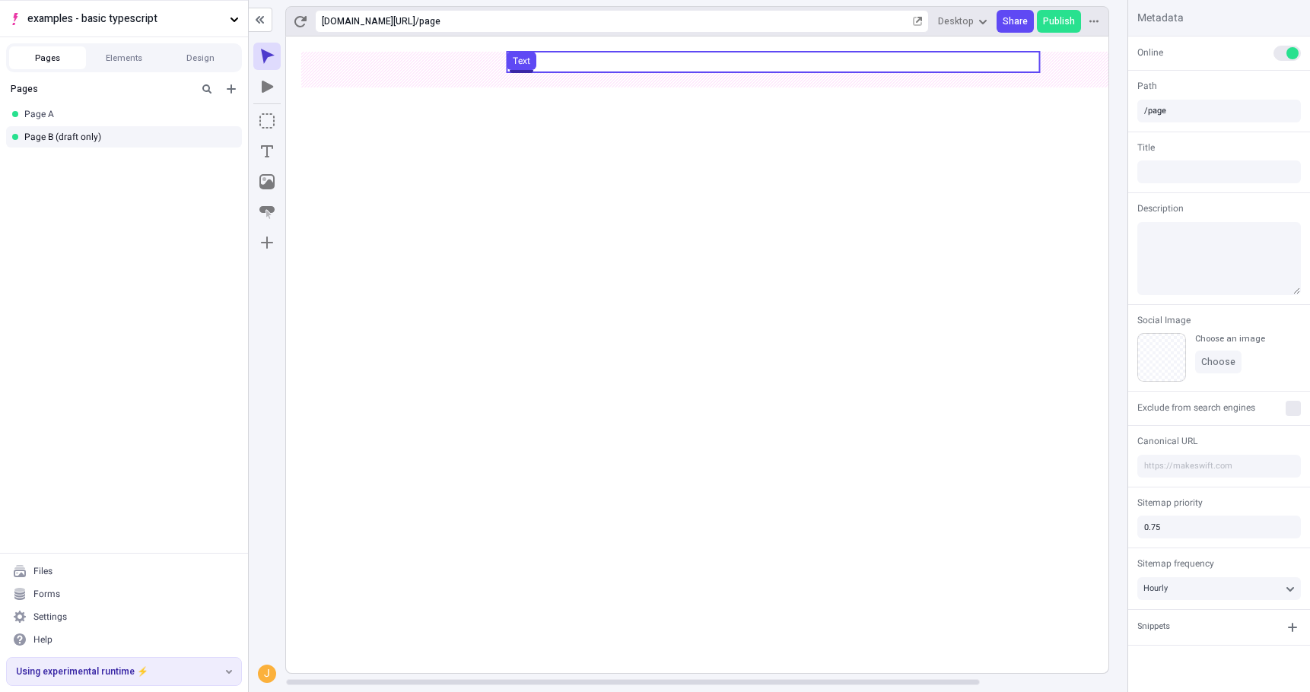
click at [582, 61] on use at bounding box center [773, 62] width 532 height 21
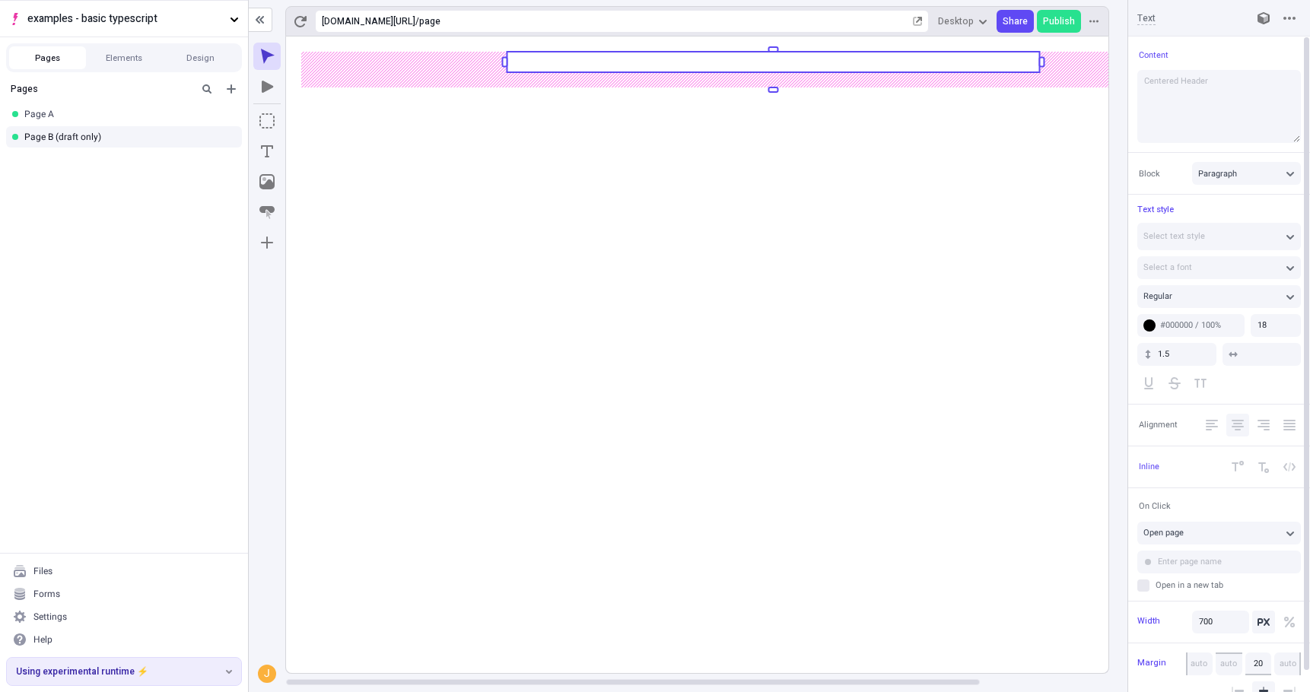
click at [1240, 420] on icon "Center Align" at bounding box center [1237, 425] width 12 height 11
click at [729, 278] on rect at bounding box center [773, 355] width 974 height 637
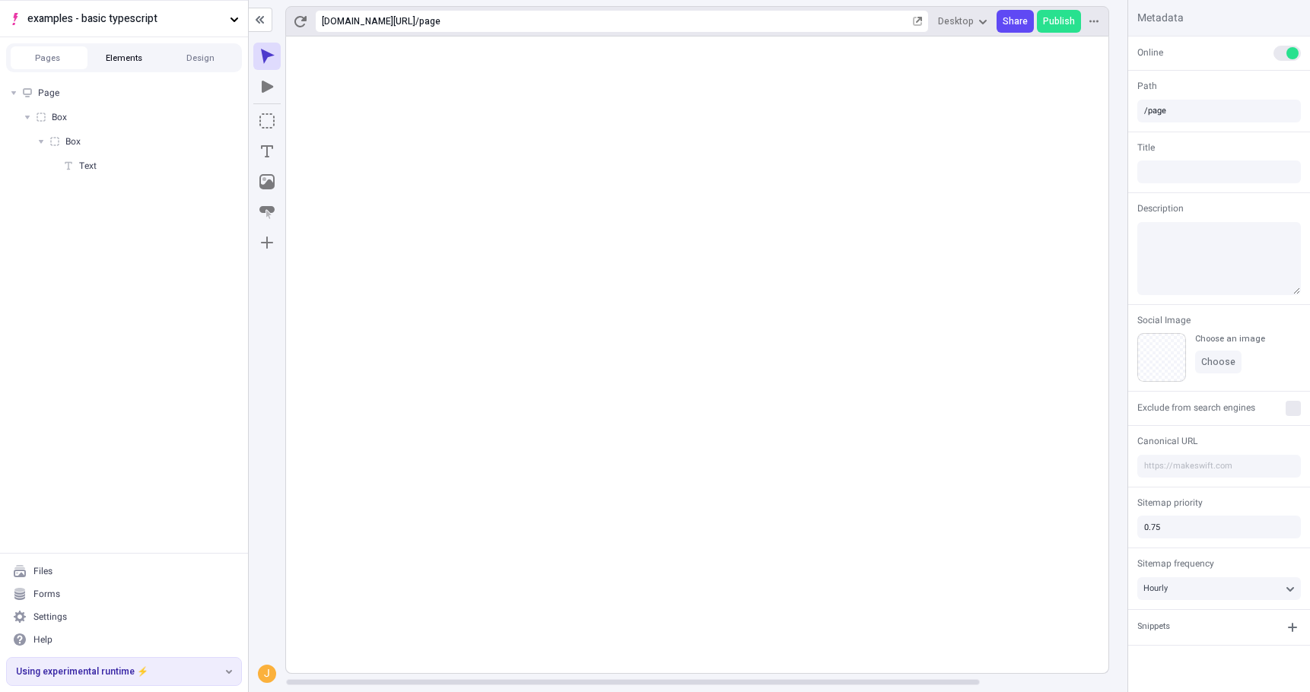
click at [113, 65] on button "Elements" at bounding box center [124, 57] width 77 height 23
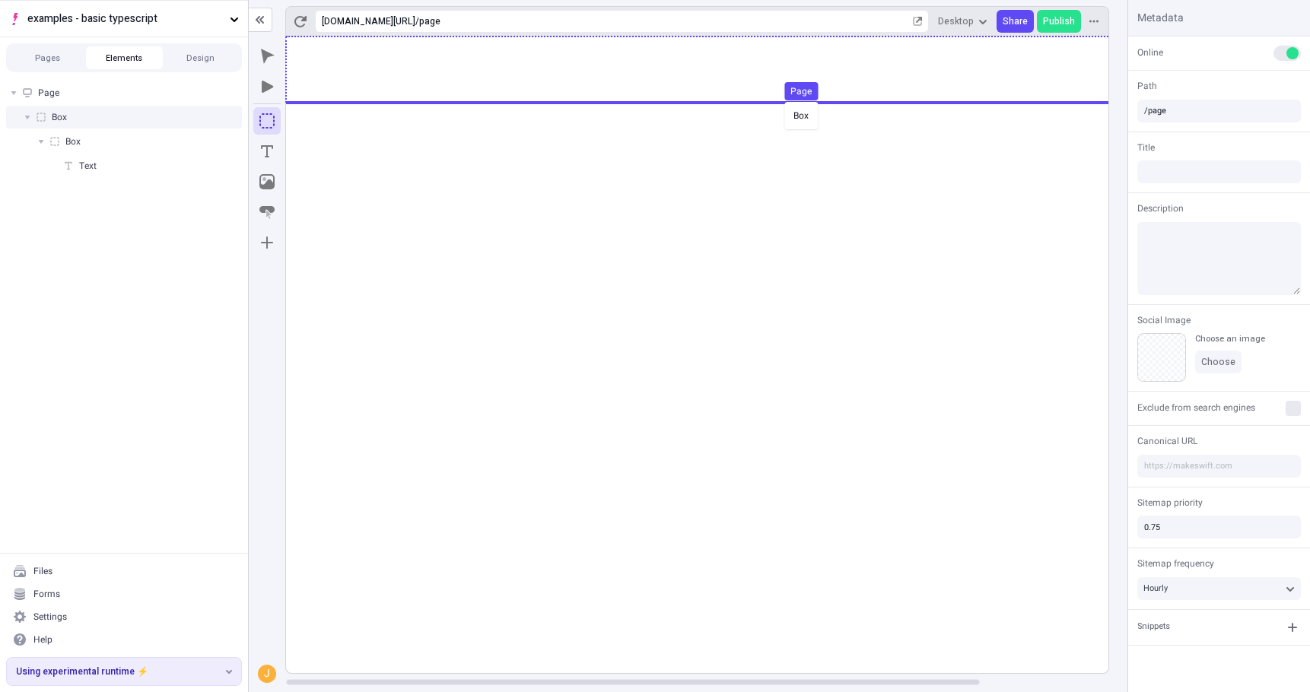
click at [781, 100] on body "examples - basic typescript Pages Elements Design Page Box Box Text Files Forms…" at bounding box center [655, 346] width 1310 height 692
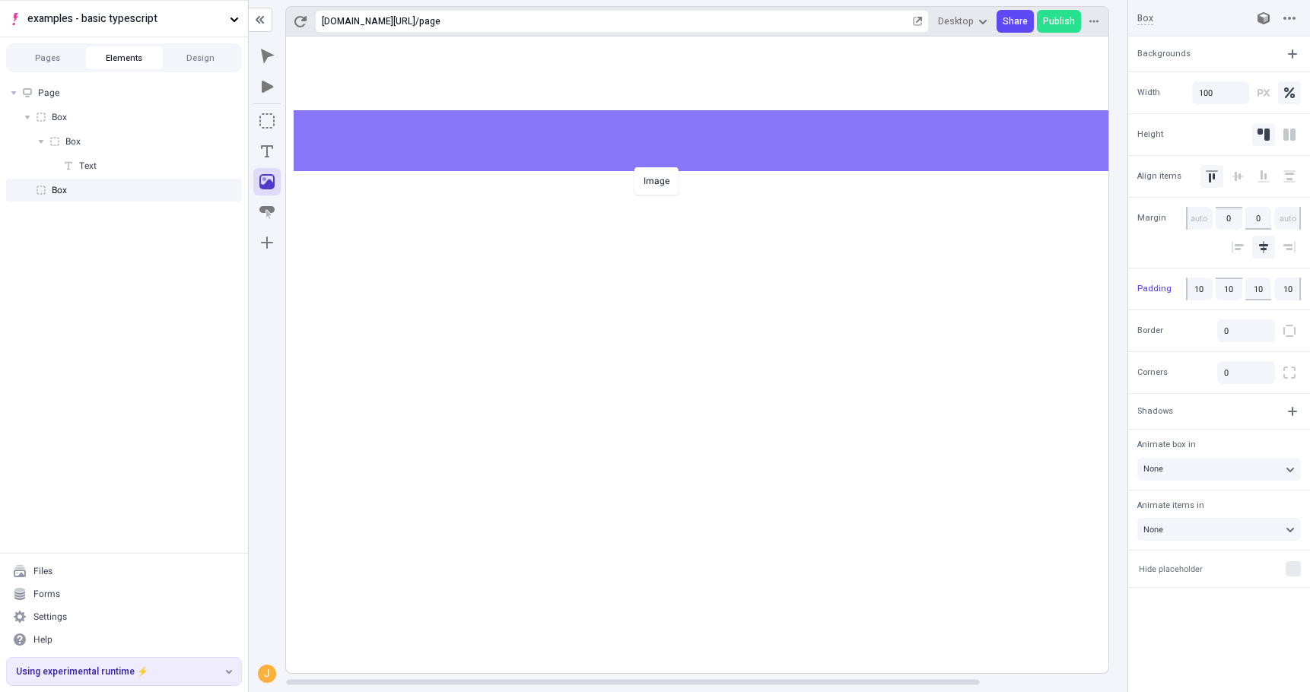
click at [630, 166] on body "examples - basic typescript Pages Elements Design Page Box Box Text Box Files F…" at bounding box center [655, 346] width 1310 height 692
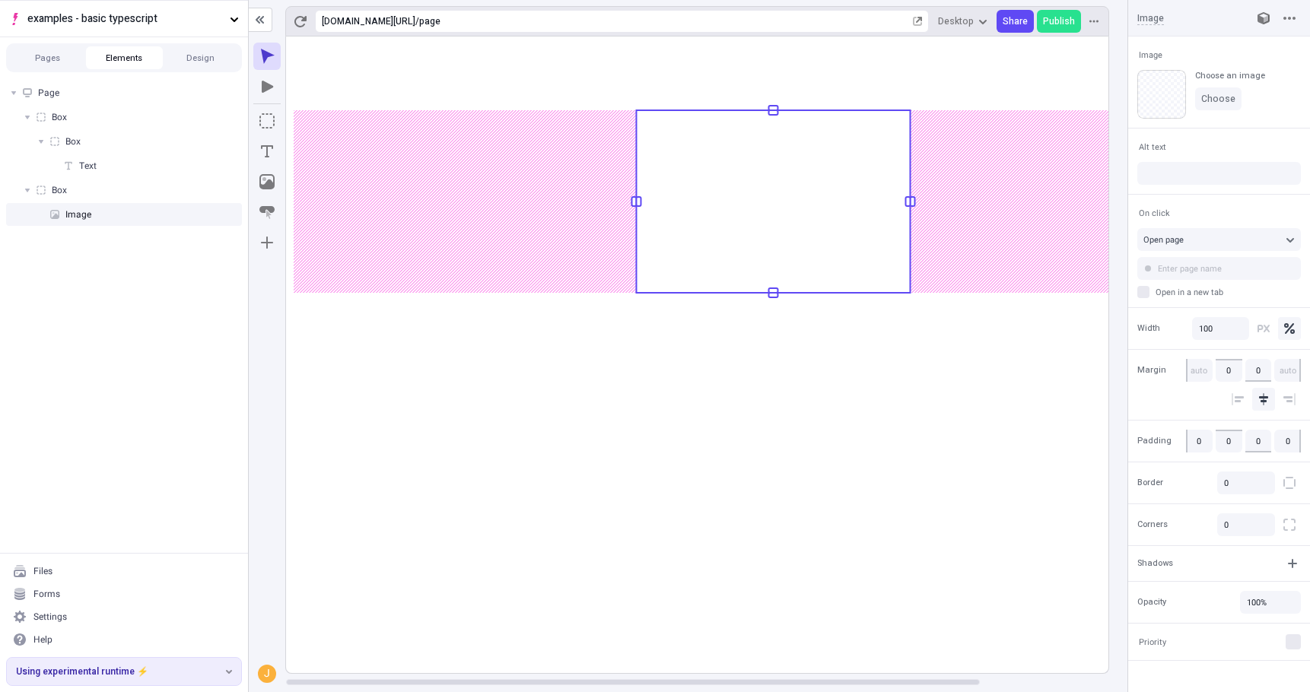
click at [1202, 86] on div "Choose an image Choose" at bounding box center [1230, 94] width 70 height 49
click at [1211, 94] on span "Choose" at bounding box center [1218, 99] width 34 height 12
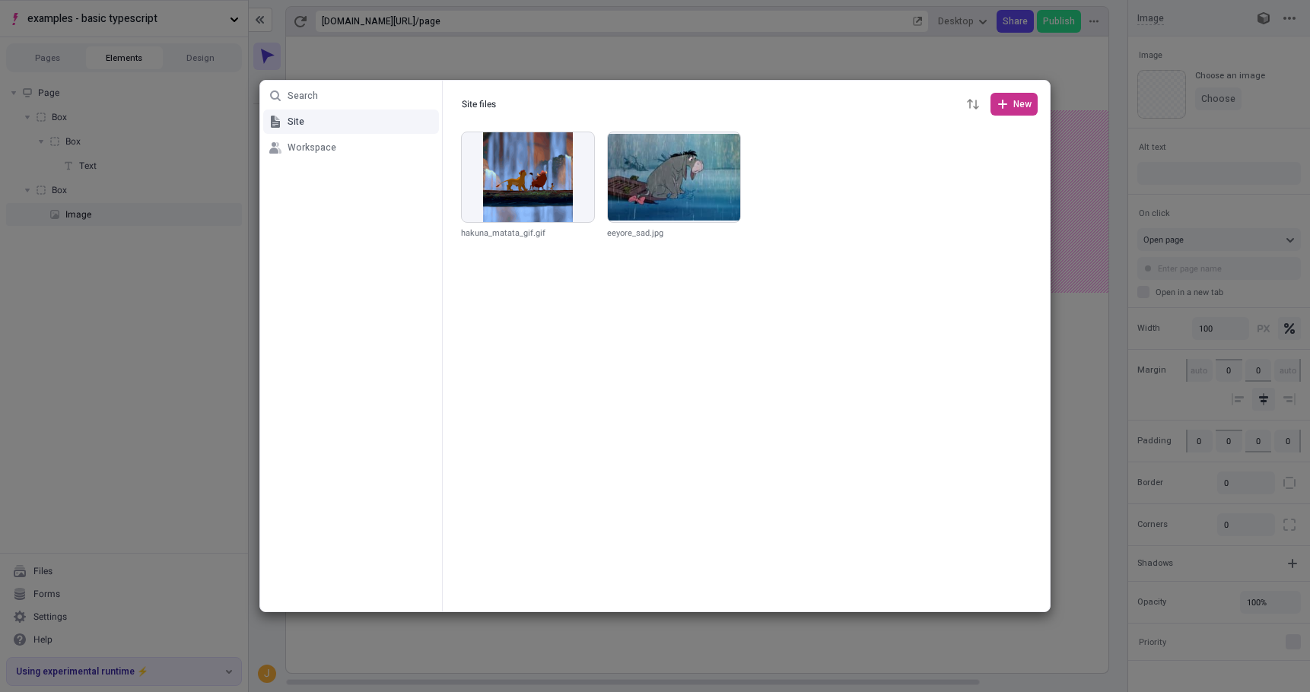
click at [1008, 108] on span "New" at bounding box center [1013, 104] width 35 height 12
click at [977, 138] on span "Files" at bounding box center [985, 136] width 79 height 12
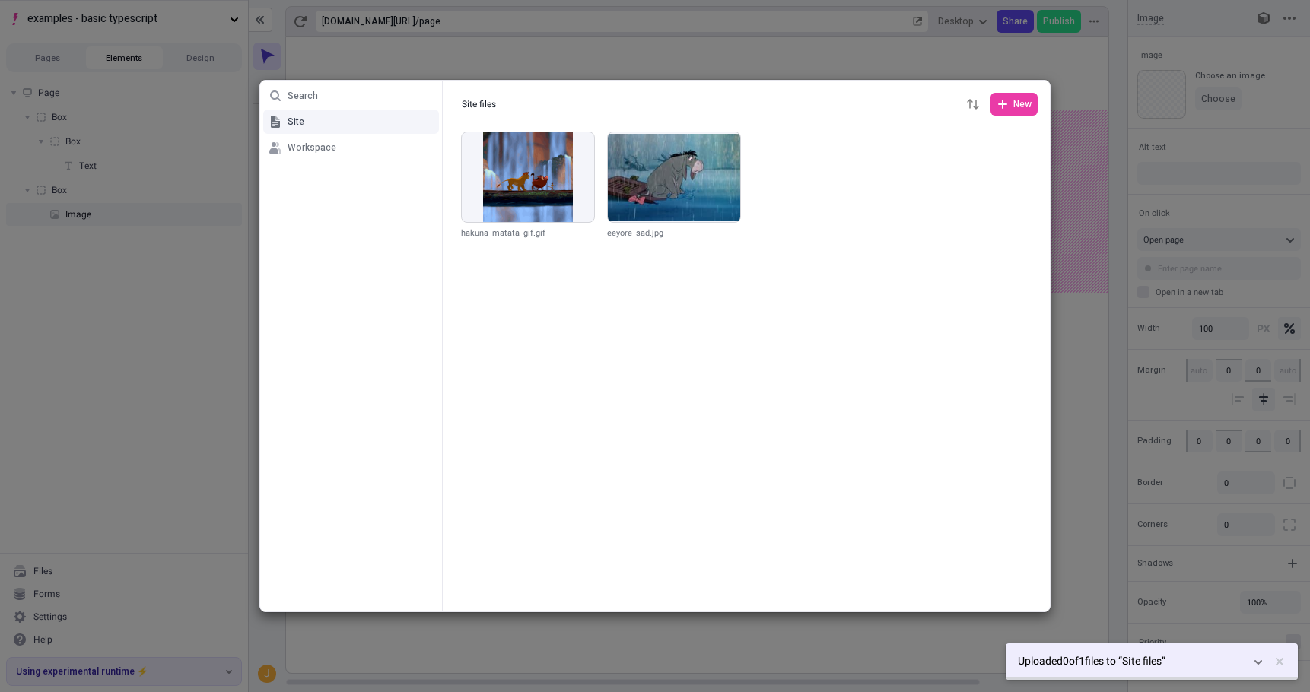
click at [819, 322] on div at bounding box center [746, 370] width 607 height 483
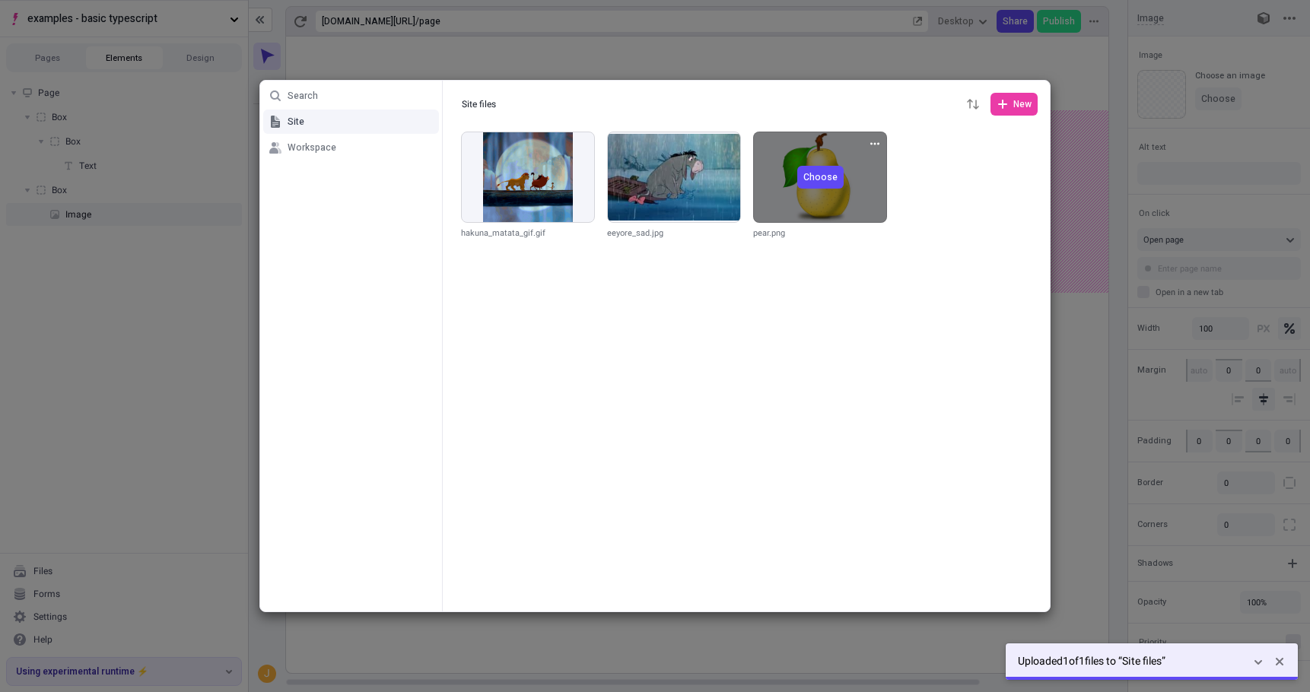
click at [828, 179] on span "Choose" at bounding box center [820, 177] width 34 height 12
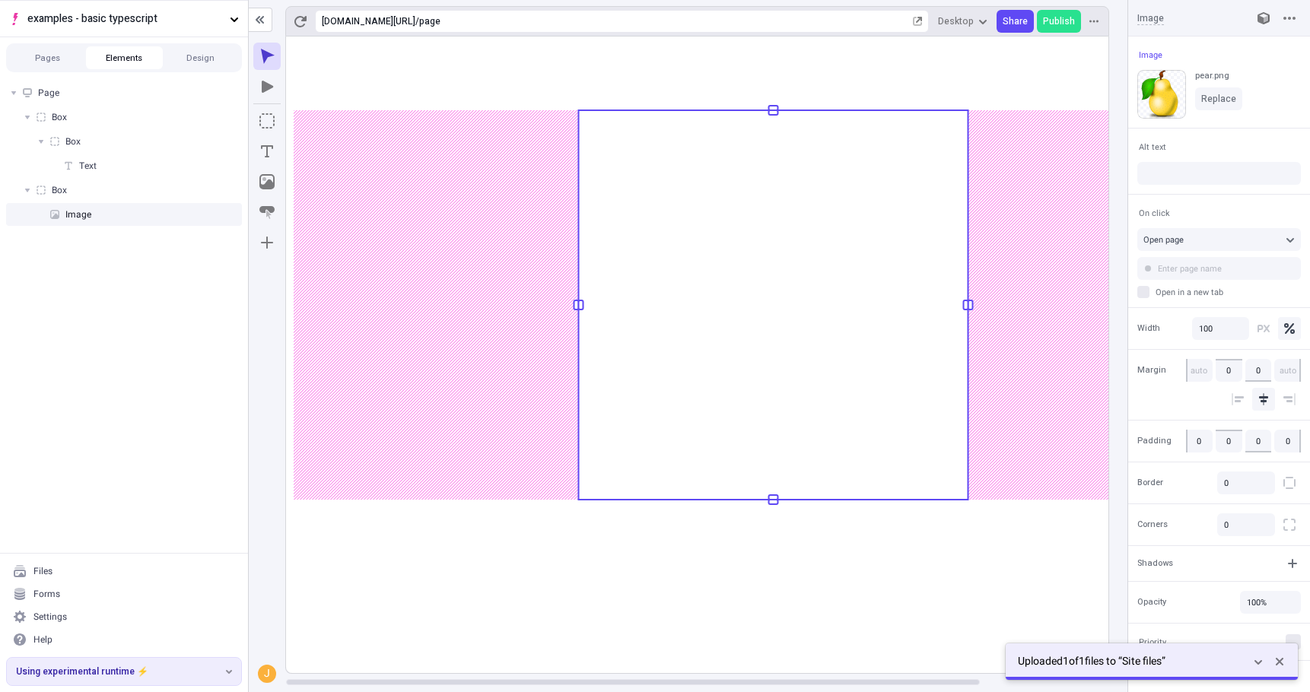
click at [797, 563] on rect at bounding box center [773, 355] width 974 height 637
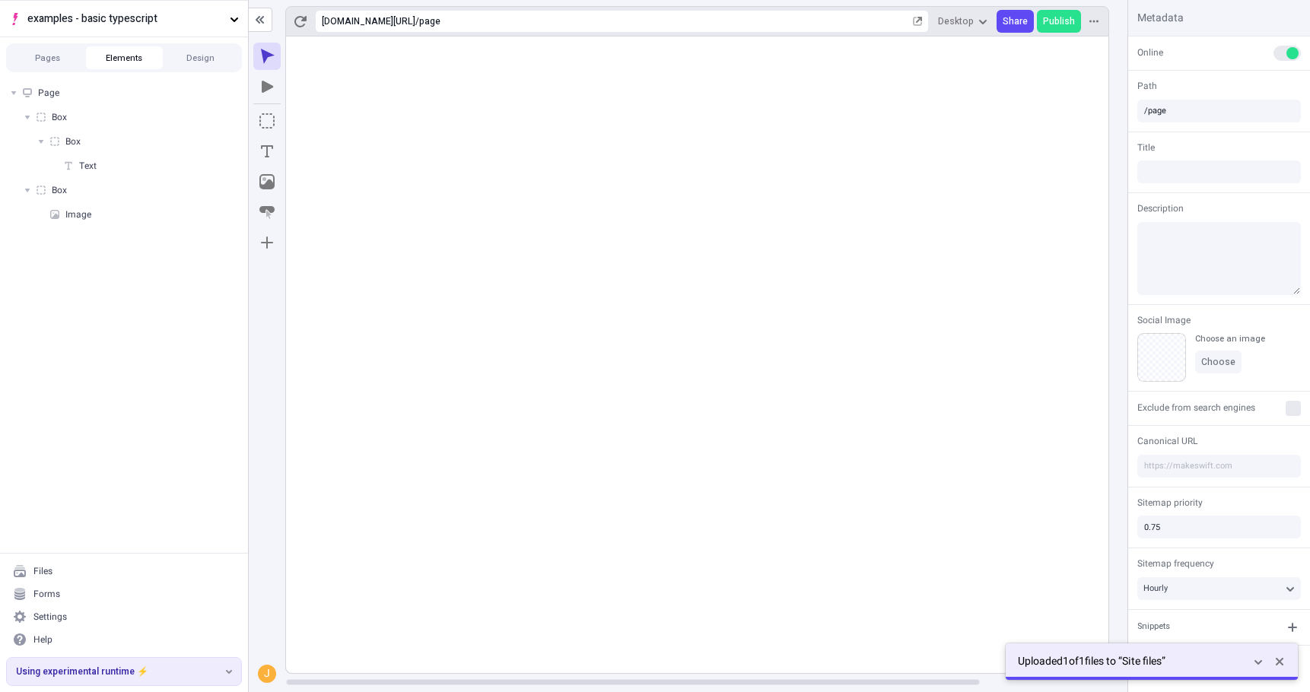
click at [797, 574] on rect at bounding box center [773, 355] width 974 height 637
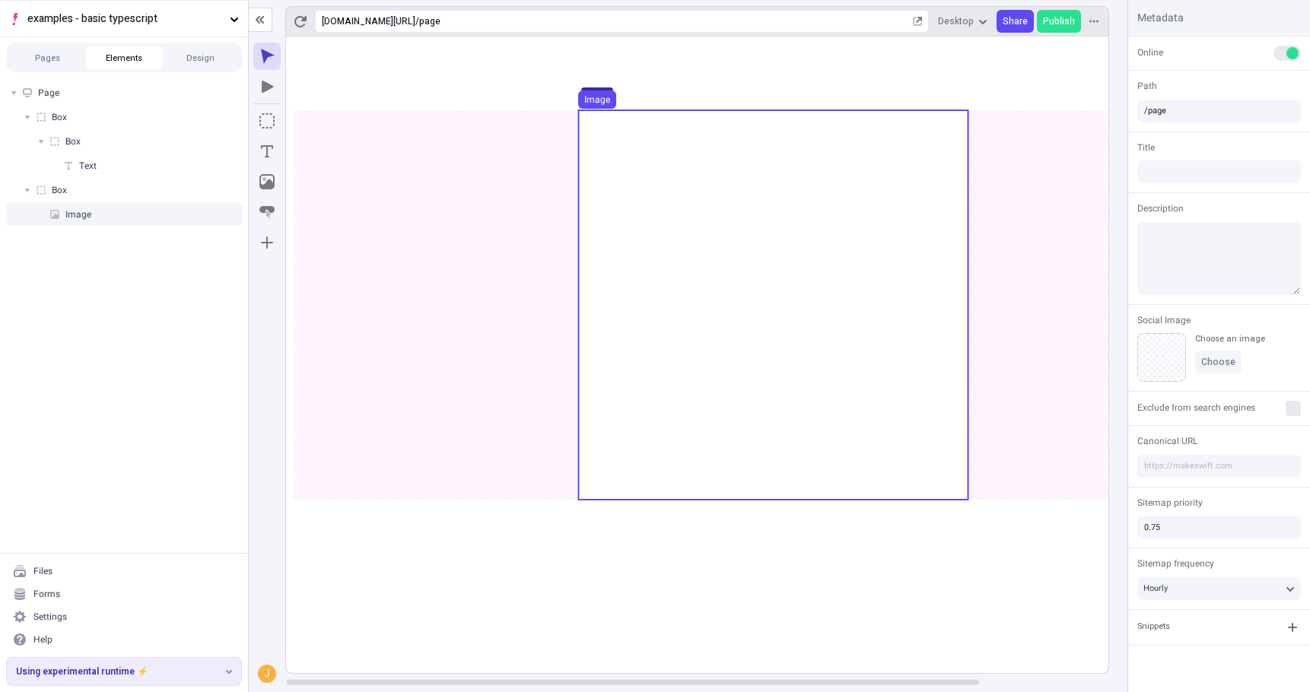
click at [849, 348] on use at bounding box center [772, 304] width 389 height 389
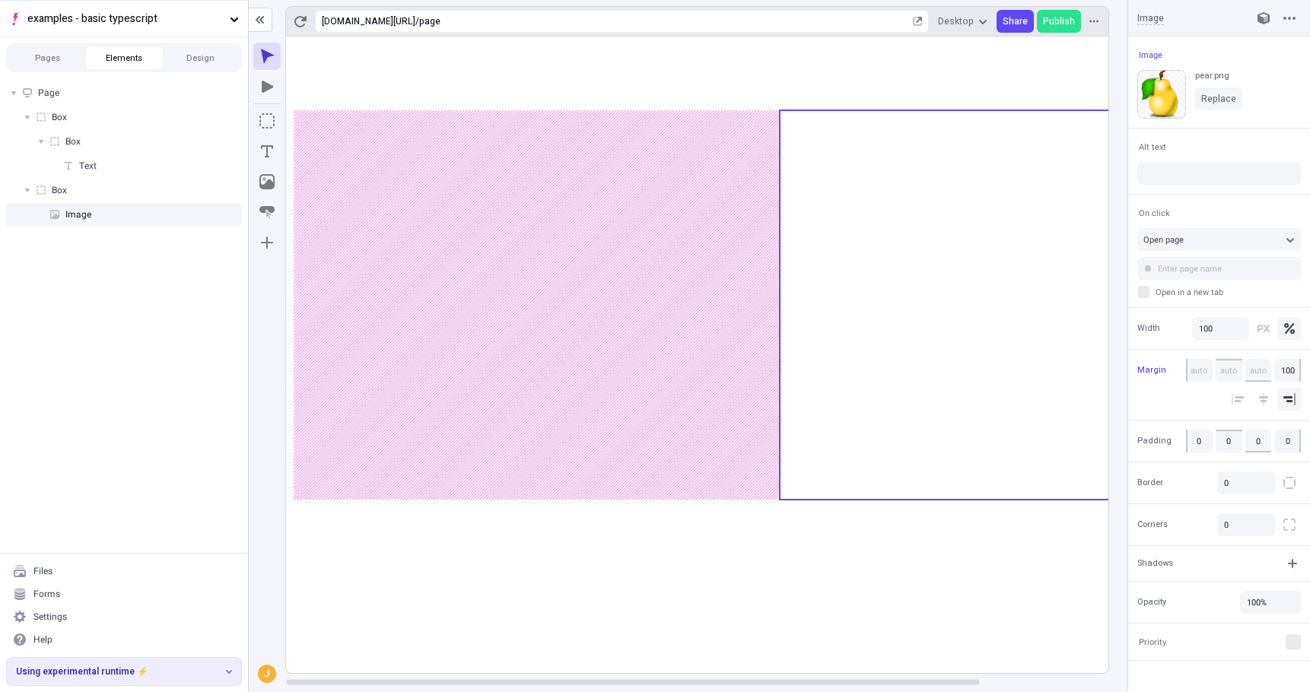
type input "95"
click at [1000, 344] on body "examples - basic typescript Pages Elements Design Page Box Box Text Box Image F…" at bounding box center [655, 346] width 1310 height 692
click at [843, 638] on rect at bounding box center [773, 355] width 974 height 637
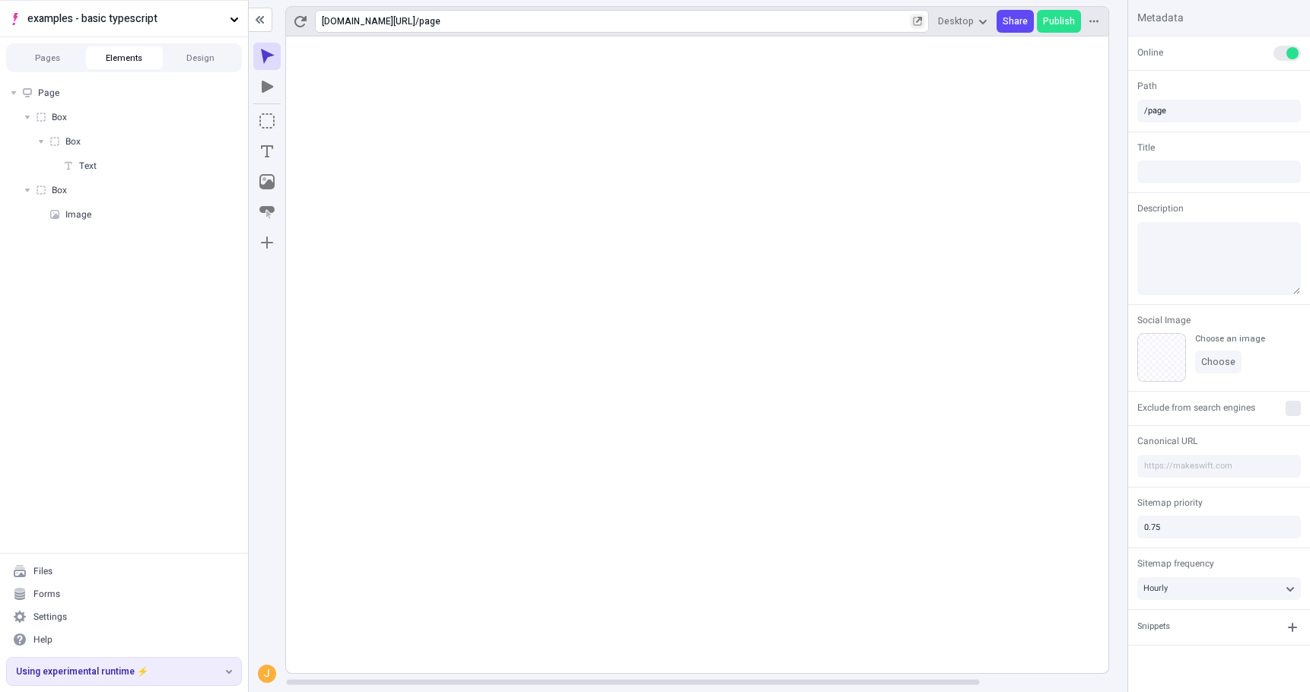
click at [922, 22] on icon "button" at bounding box center [919, 20] width 6 height 6
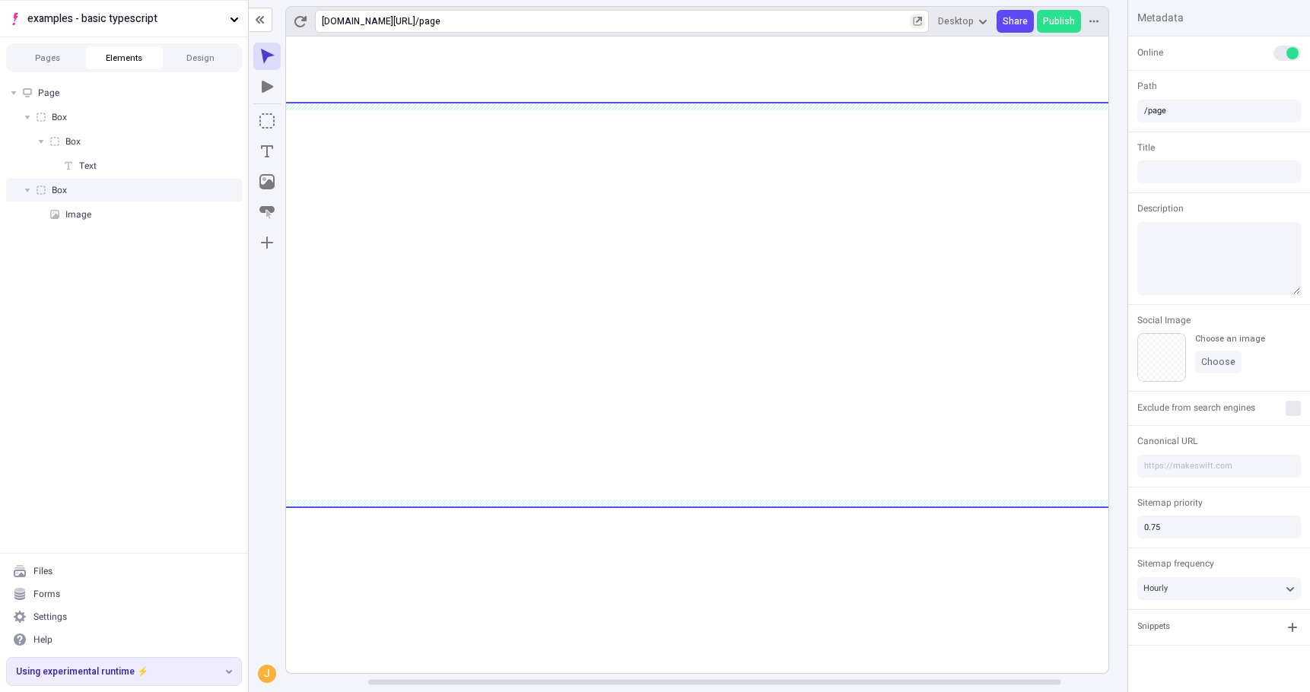
scroll to position [0, 152]
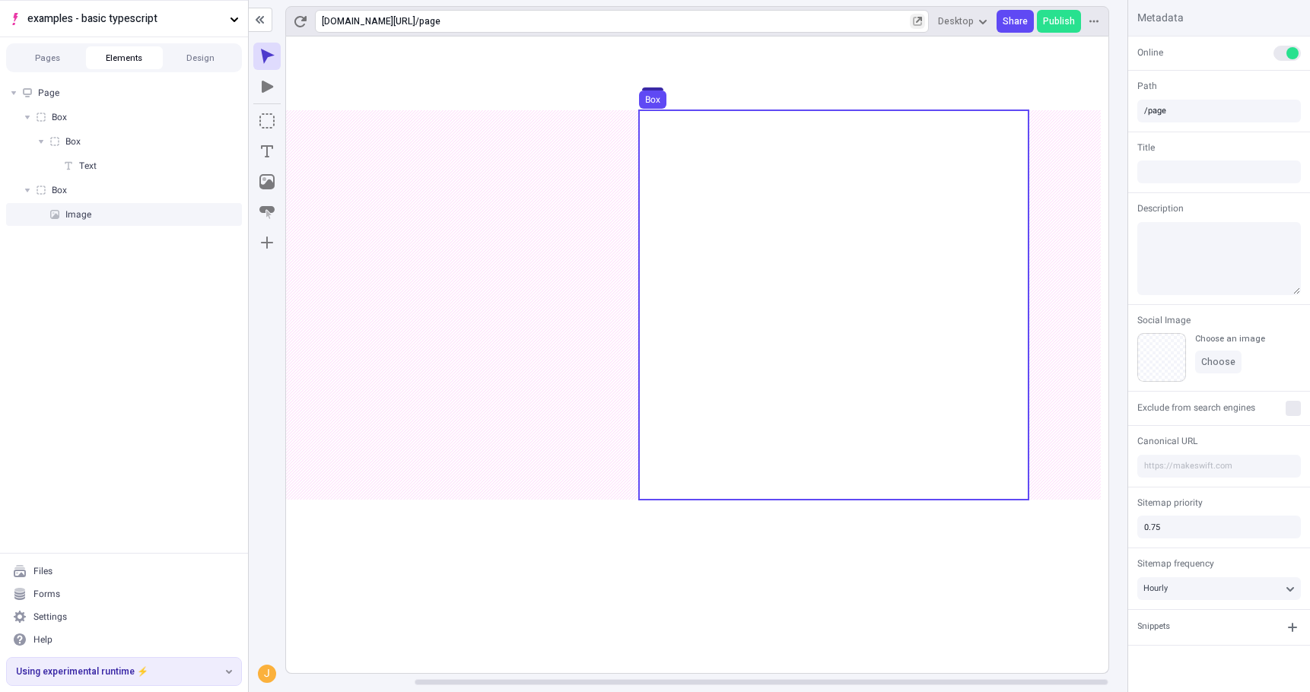
click at [875, 311] on use at bounding box center [833, 304] width 389 height 389
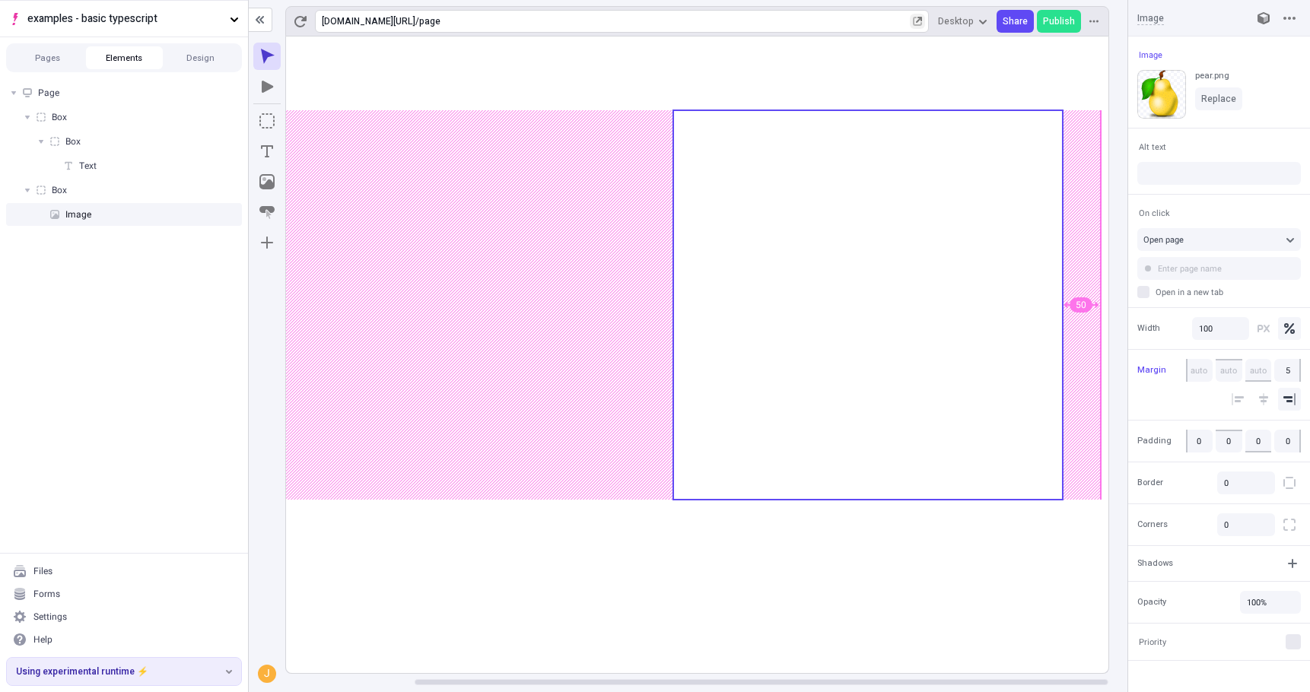
type input "0"
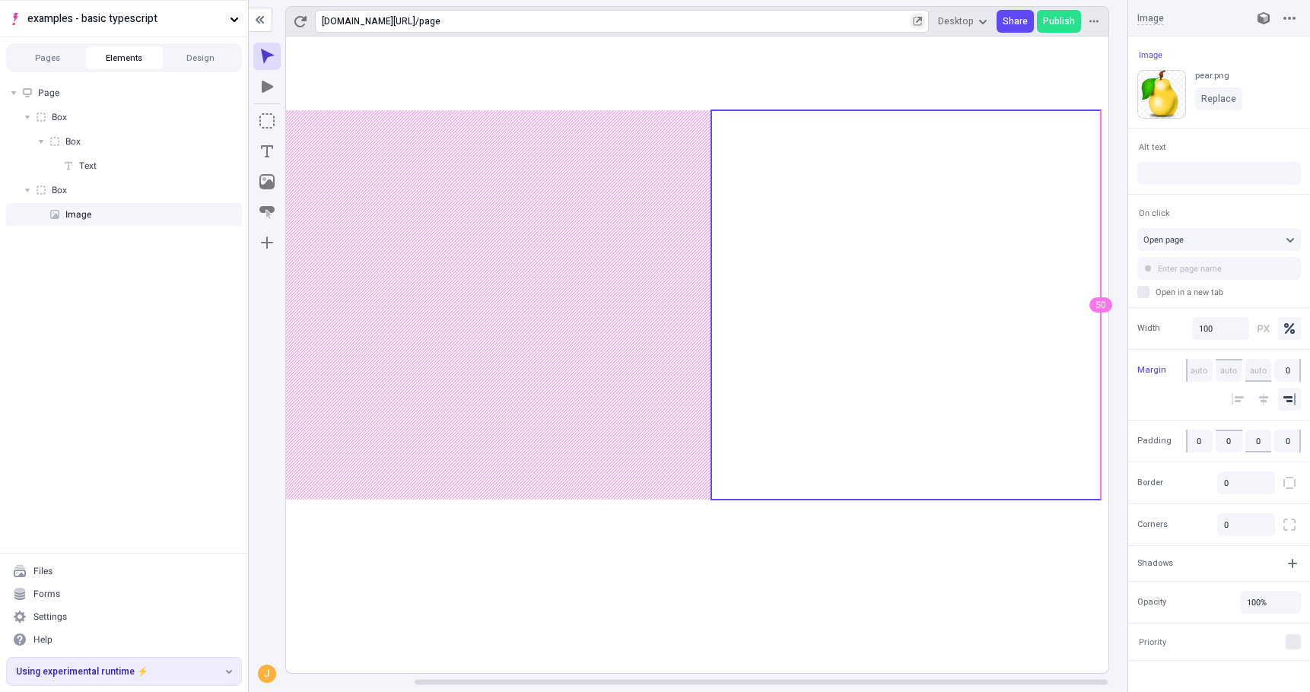
click at [911, 323] on body "examples - basic typescript Pages Elements Design Page Box Box Text Box Image F…" at bounding box center [655, 346] width 1310 height 692
click at [538, 557] on rect at bounding box center [621, 355] width 974 height 637
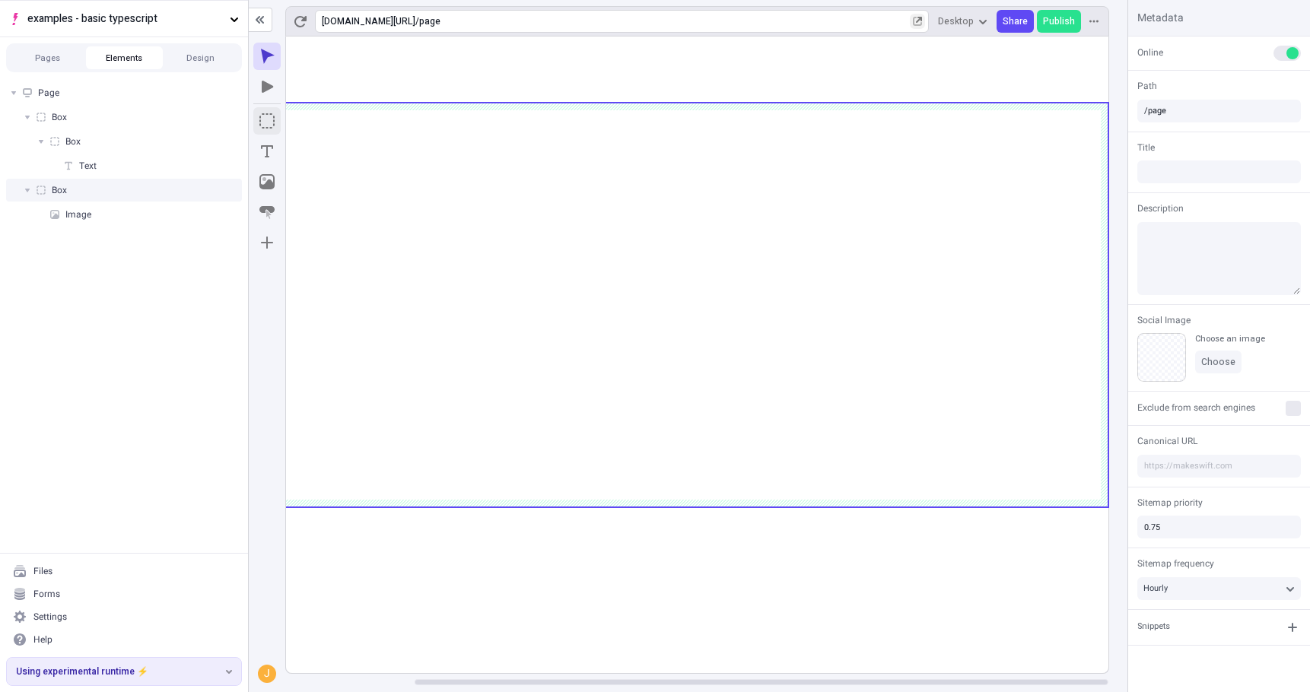
scroll to position [0, 82]
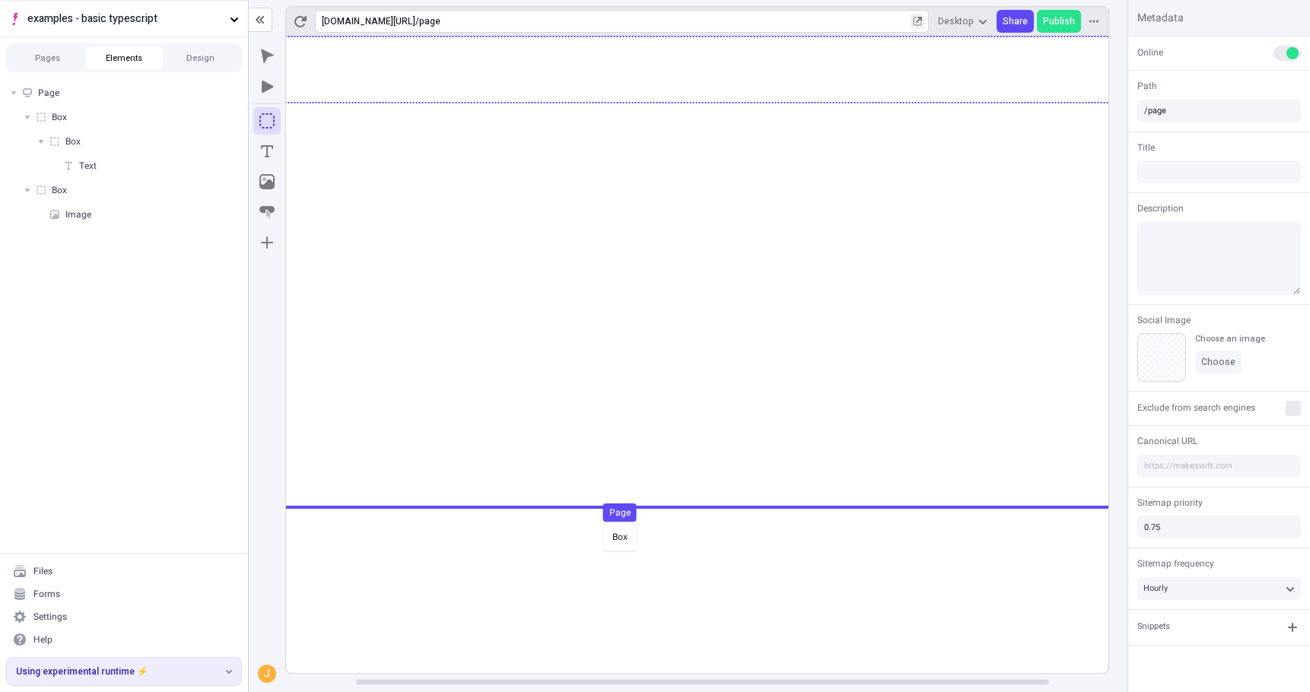
click at [599, 521] on body "examples - basic typescript Pages Elements Design Page Box Box Text Box Image F…" at bounding box center [655, 346] width 1310 height 692
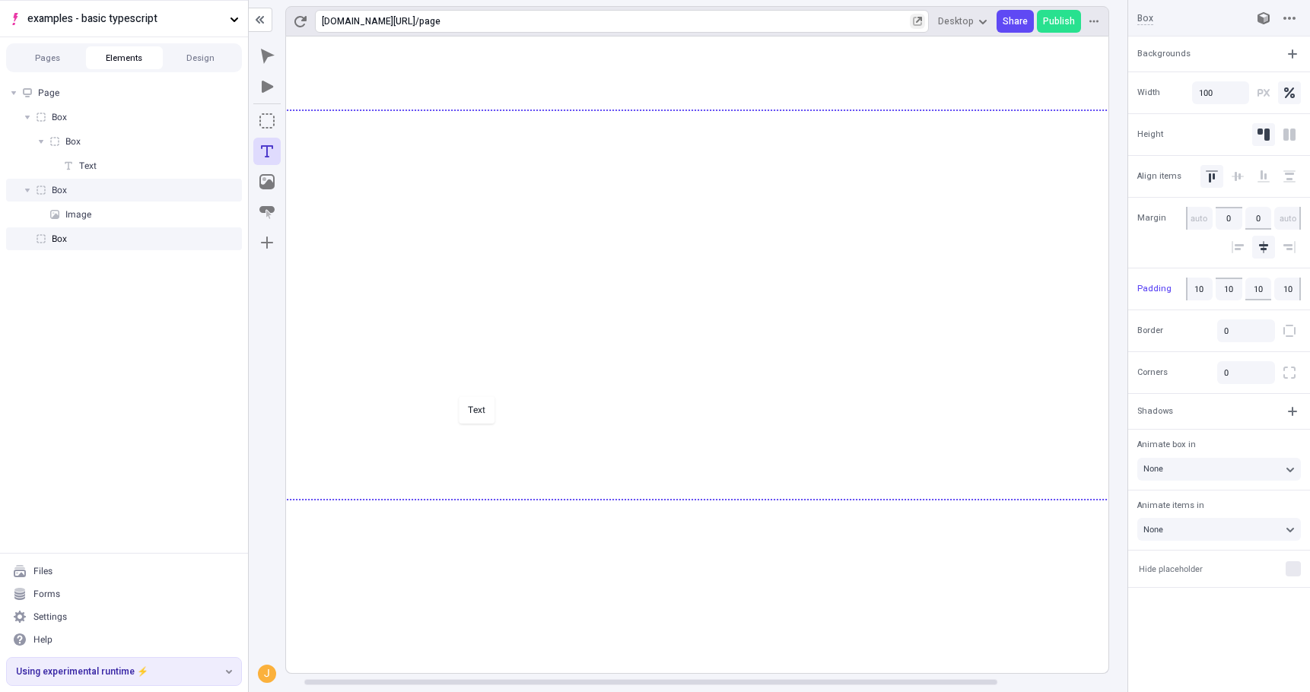
scroll to position [0, 21]
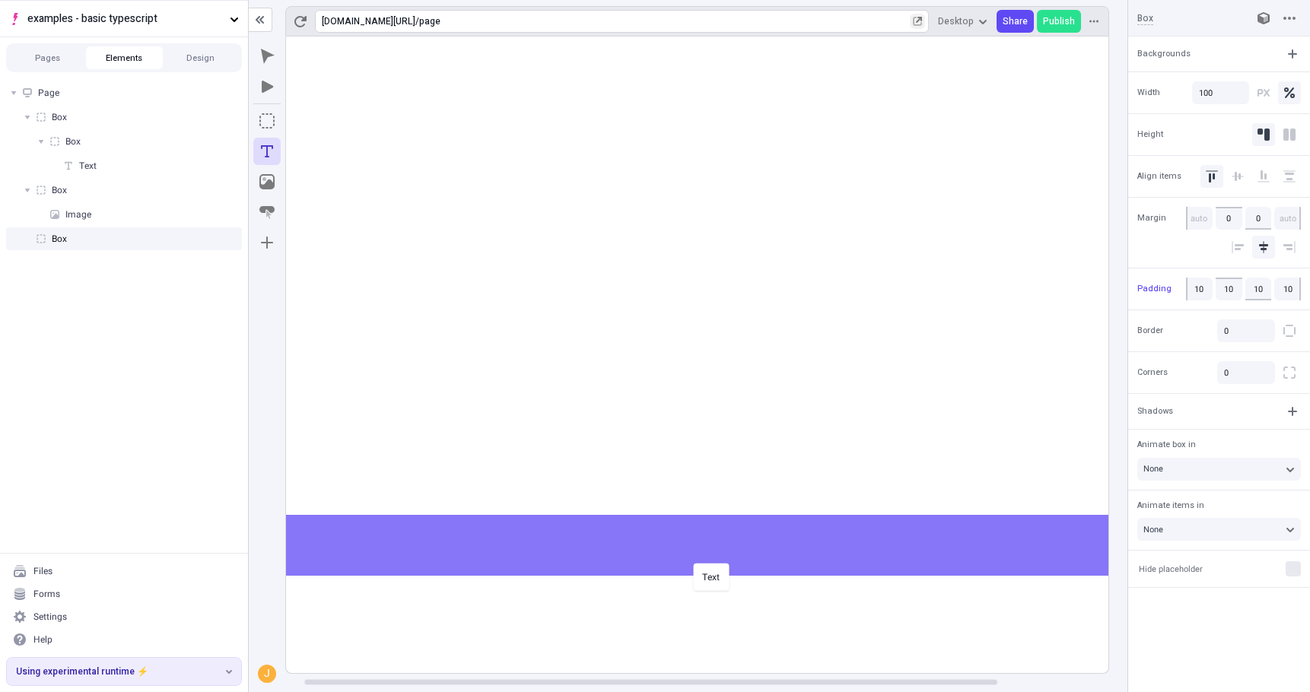
click at [690, 561] on body "examples - basic typescript Pages Elements Design Page Box Box Text Box Image B…" at bounding box center [655, 346] width 1310 height 692
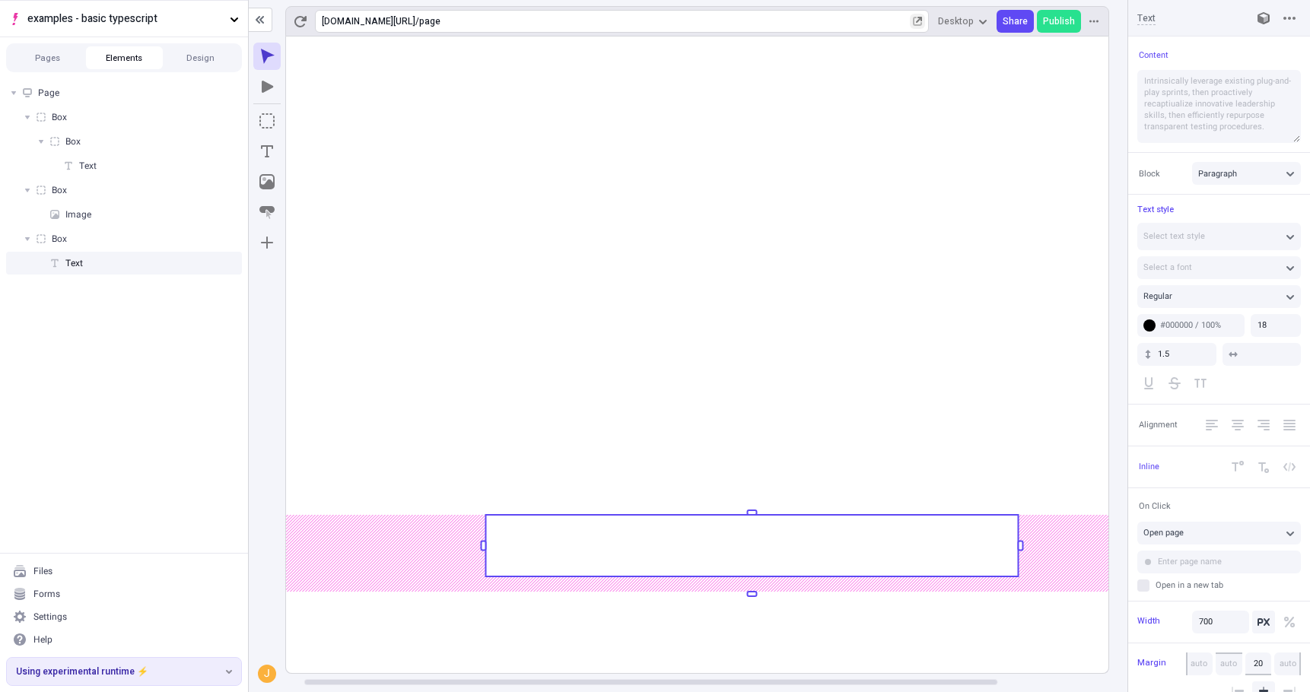
click at [694, 553] on rect at bounding box center [751, 546] width 532 height 62
click at [694, 552] on rect at bounding box center [751, 546] width 532 height 62
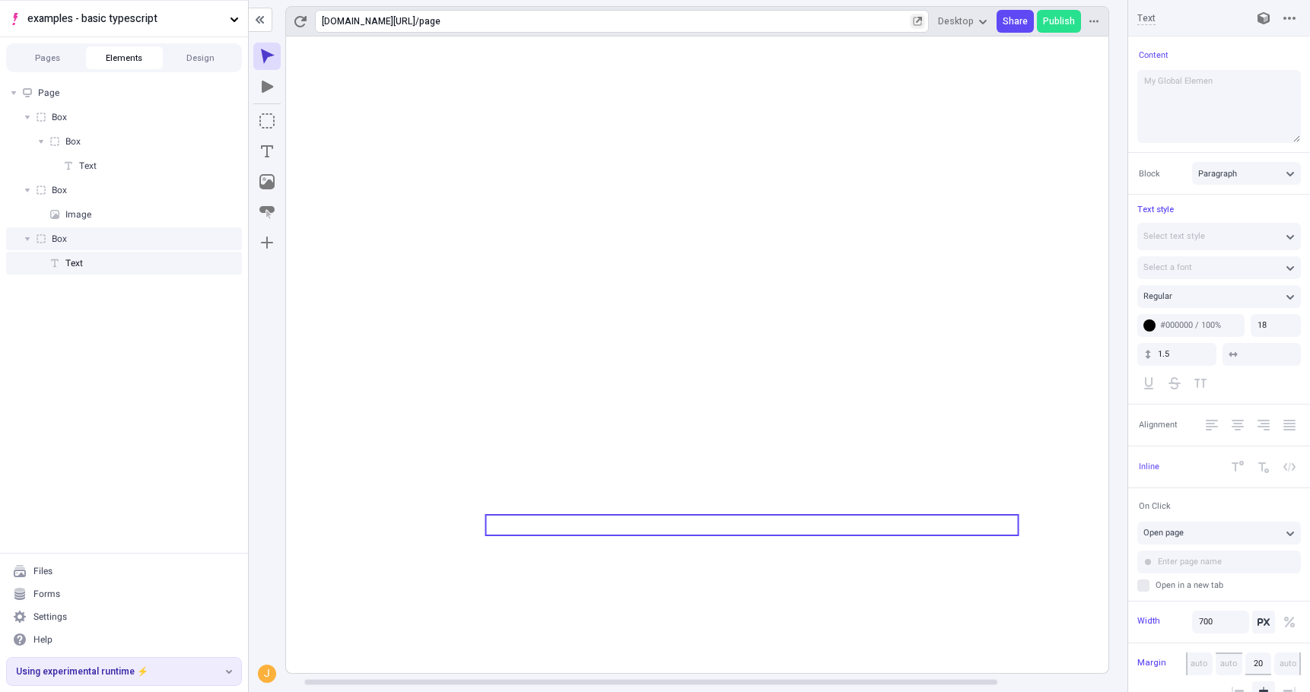
type textarea "My Global Element"
click at [695, 630] on icon at bounding box center [752, 355] width 974 height 637
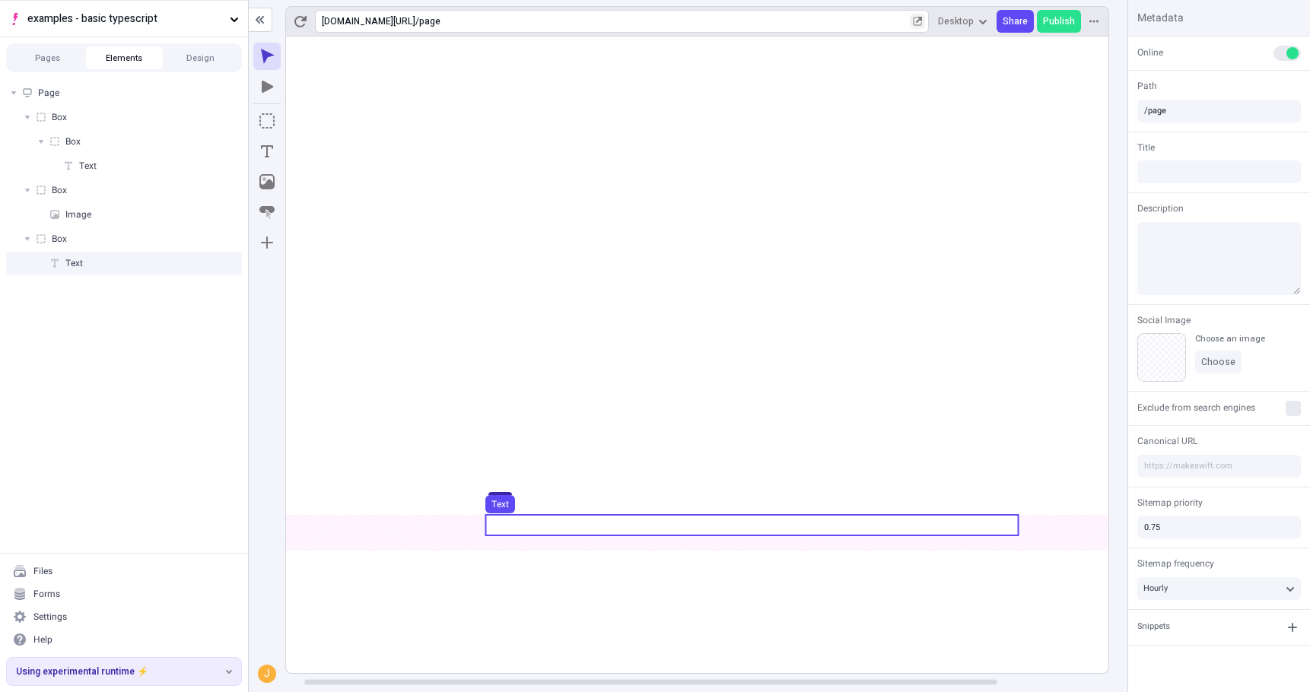
click at [586, 529] on use at bounding box center [751, 525] width 532 height 21
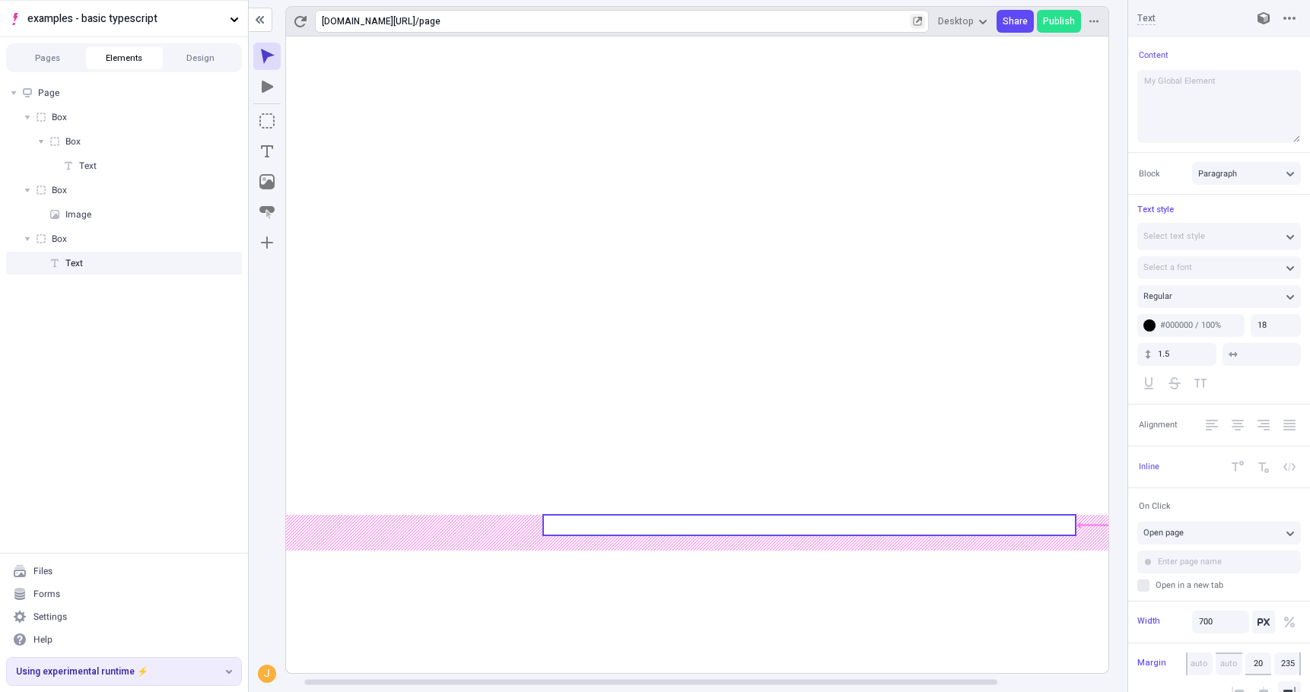
type input "250"
type input "165"
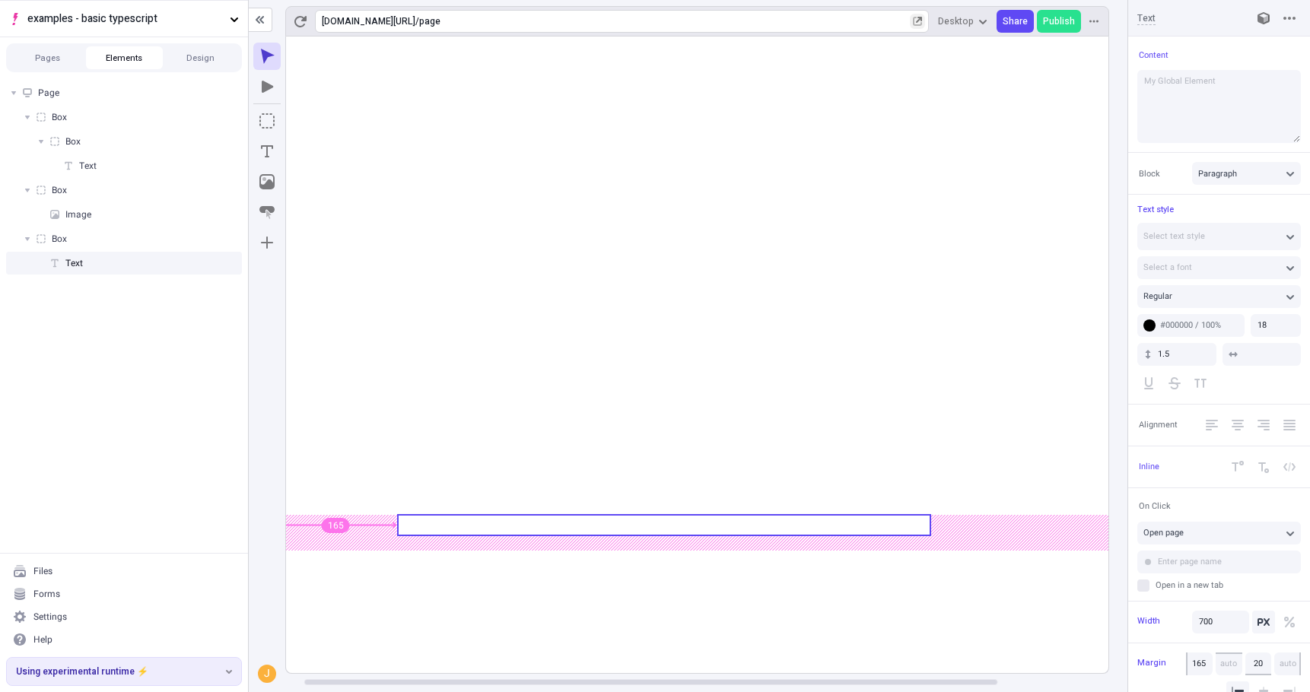
click at [483, 544] on body "examples - basic typescript Pages Elements Design Page Box Box Text Box Image B…" at bounding box center [655, 346] width 1310 height 692
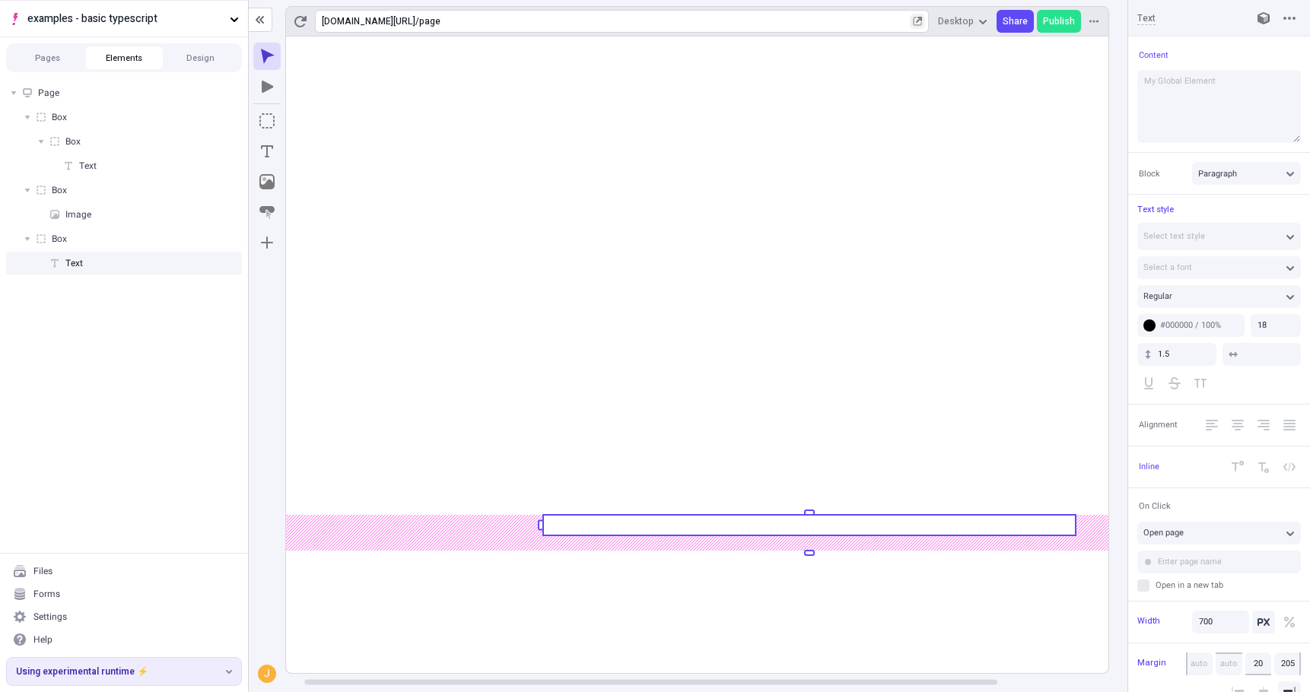
type input "30"
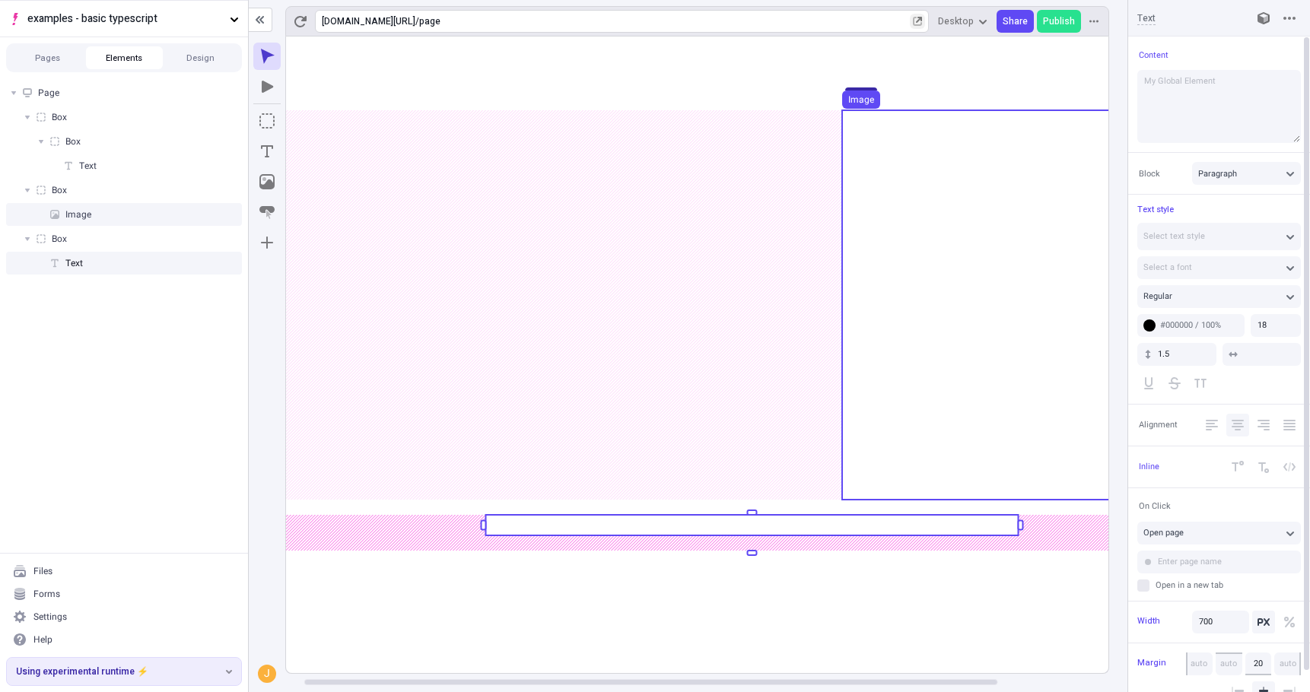
click at [1234, 434] on button "Center Align" at bounding box center [1237, 425] width 23 height 23
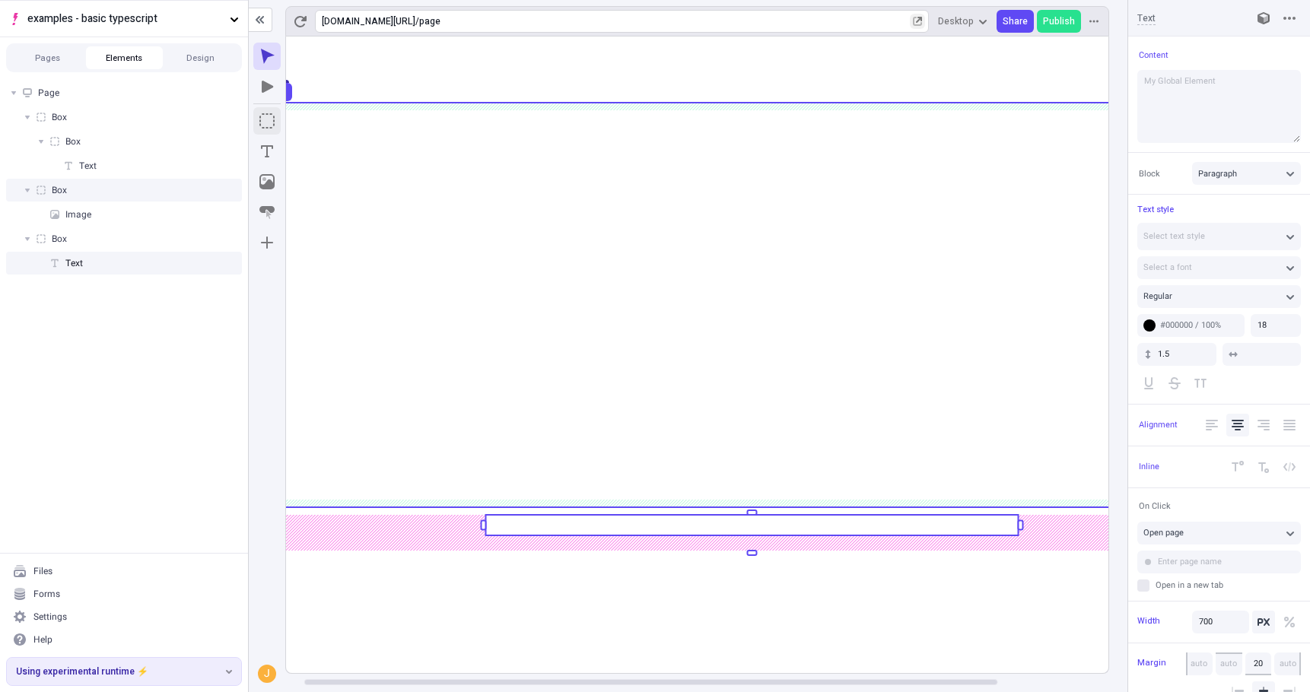
scroll to position [0, 0]
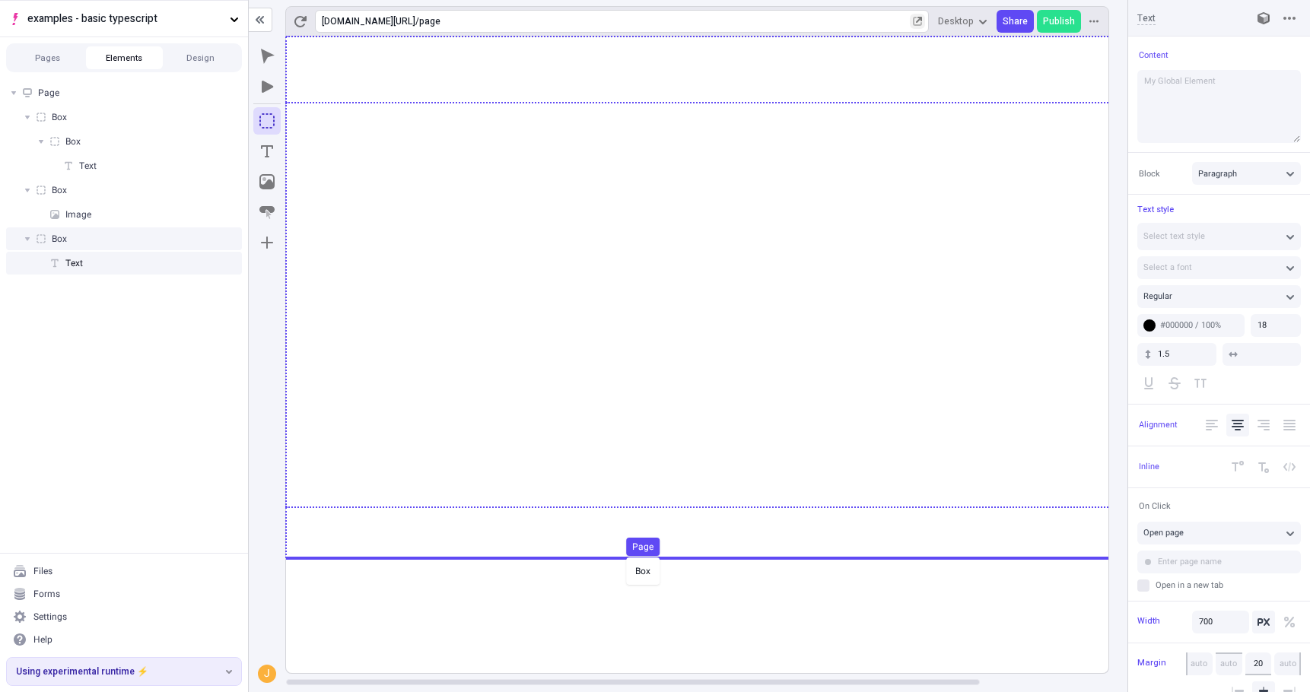
click at [623, 555] on body "examples - basic typescript Pages Elements Design Page Box Box Text Box Image B…" at bounding box center [655, 346] width 1310 height 692
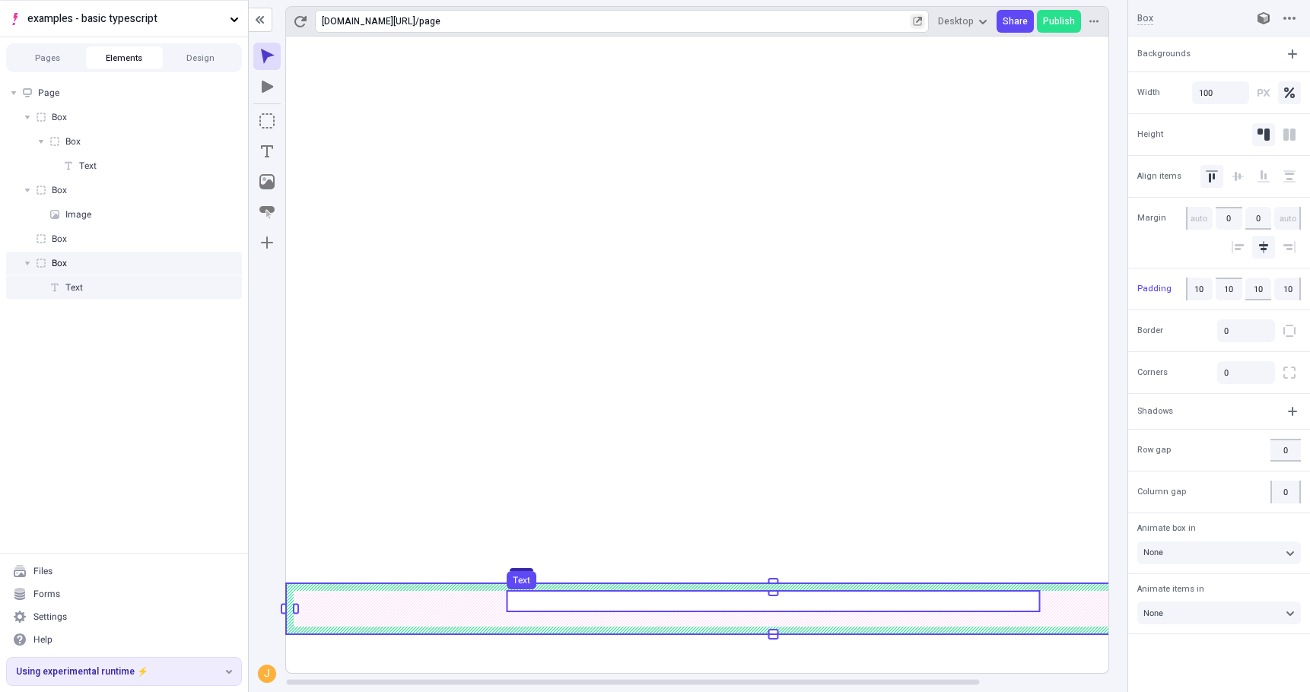
click at [106, 281] on div "Text" at bounding box center [124, 287] width 236 height 23
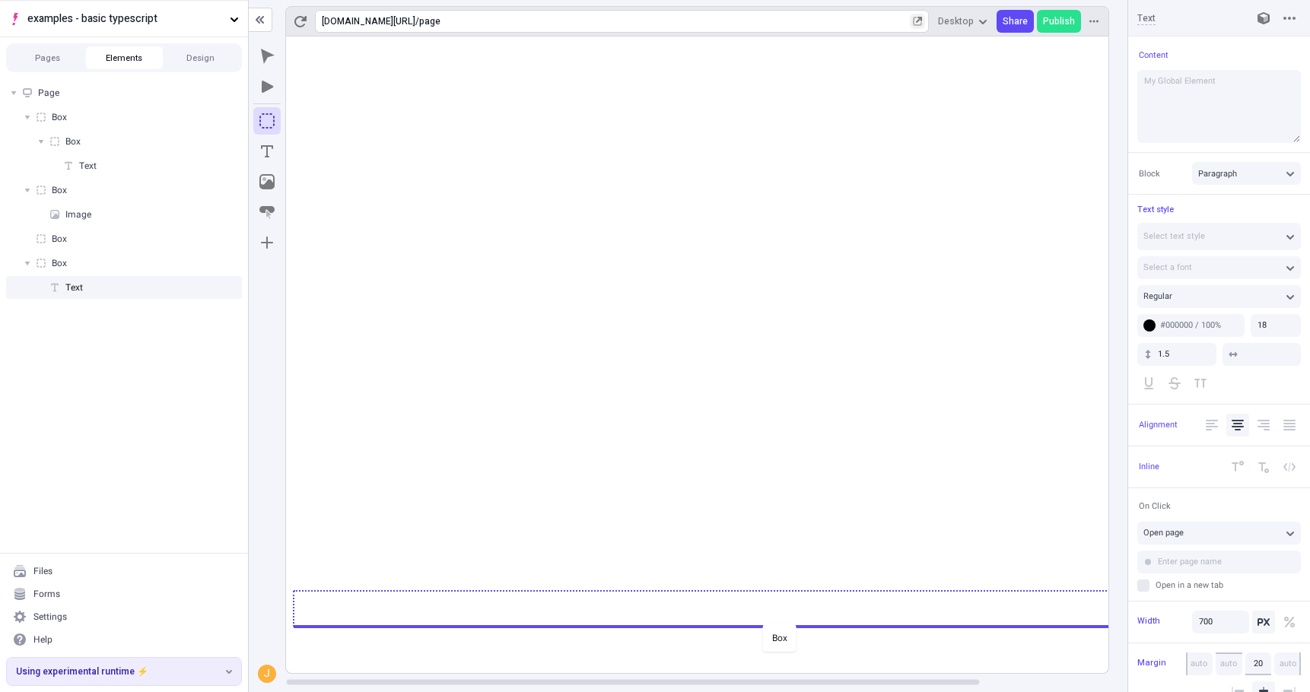
click at [759, 623] on body "examples - basic typescript Pages Elements Design Page Box Box Text Box Image B…" at bounding box center [655, 346] width 1310 height 692
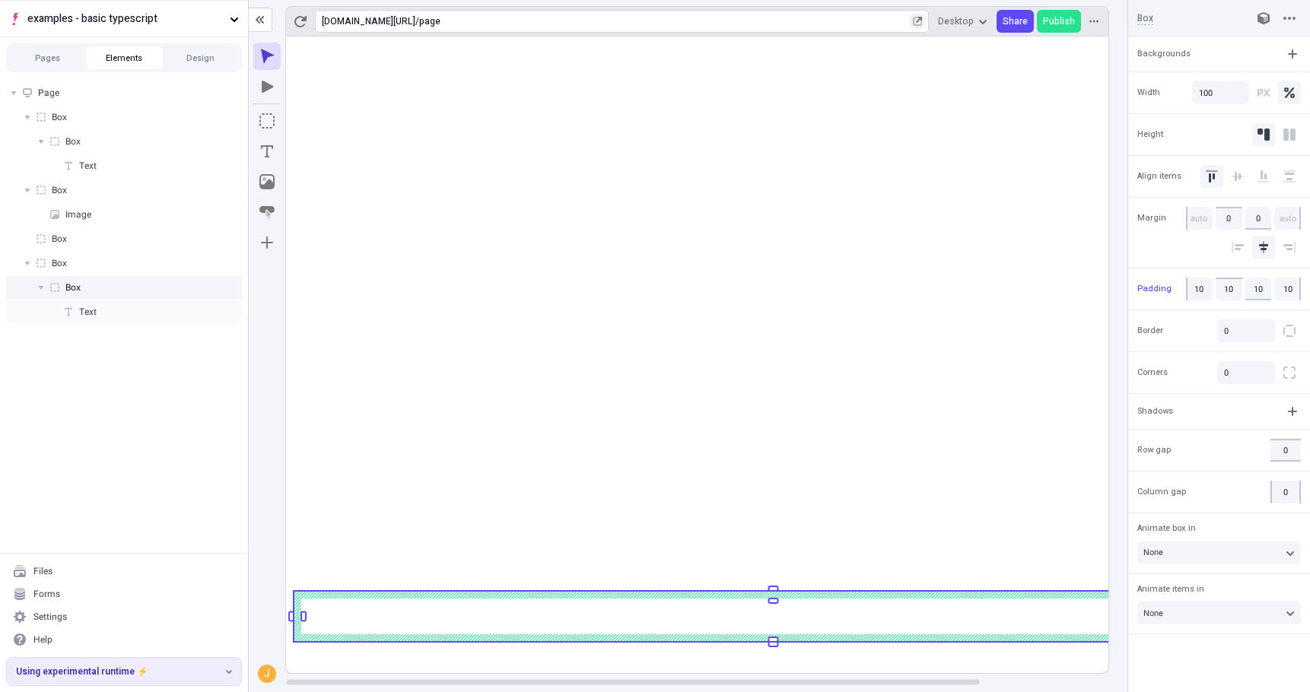
click at [92, 275] on li "Box Box Text" at bounding box center [124, 287] width 236 height 71
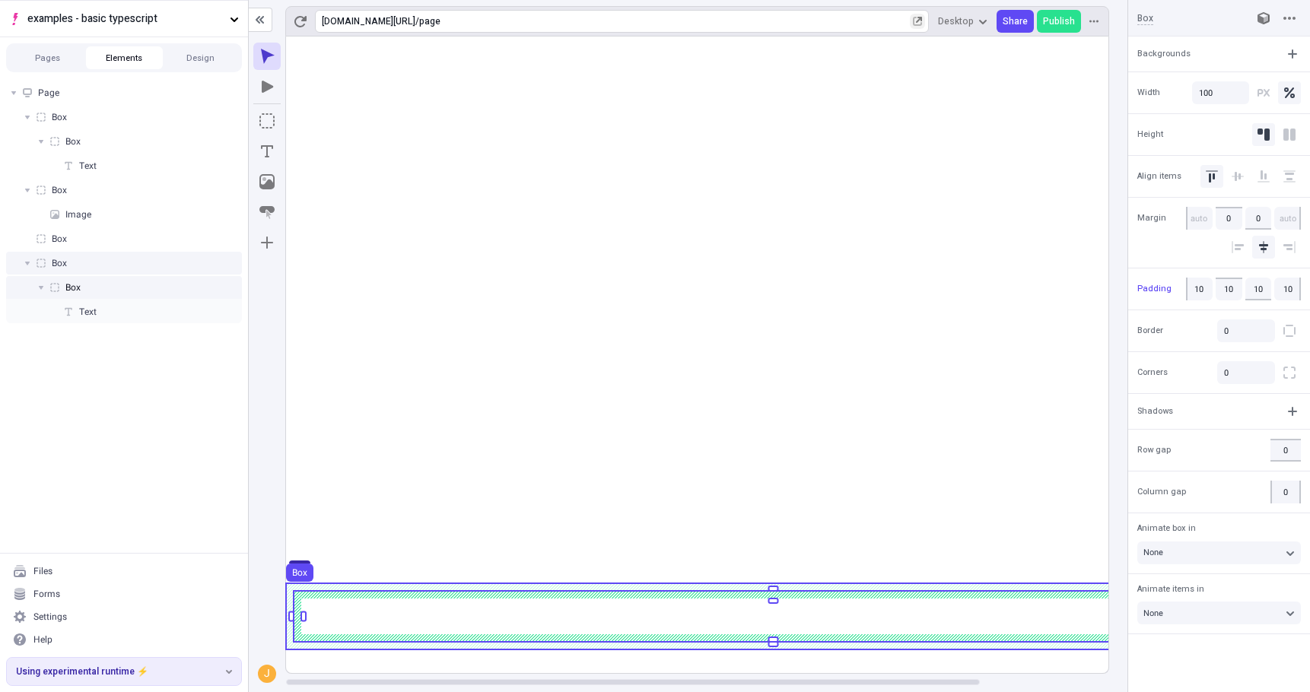
click at [115, 264] on div "Box" at bounding box center [124, 263] width 236 height 23
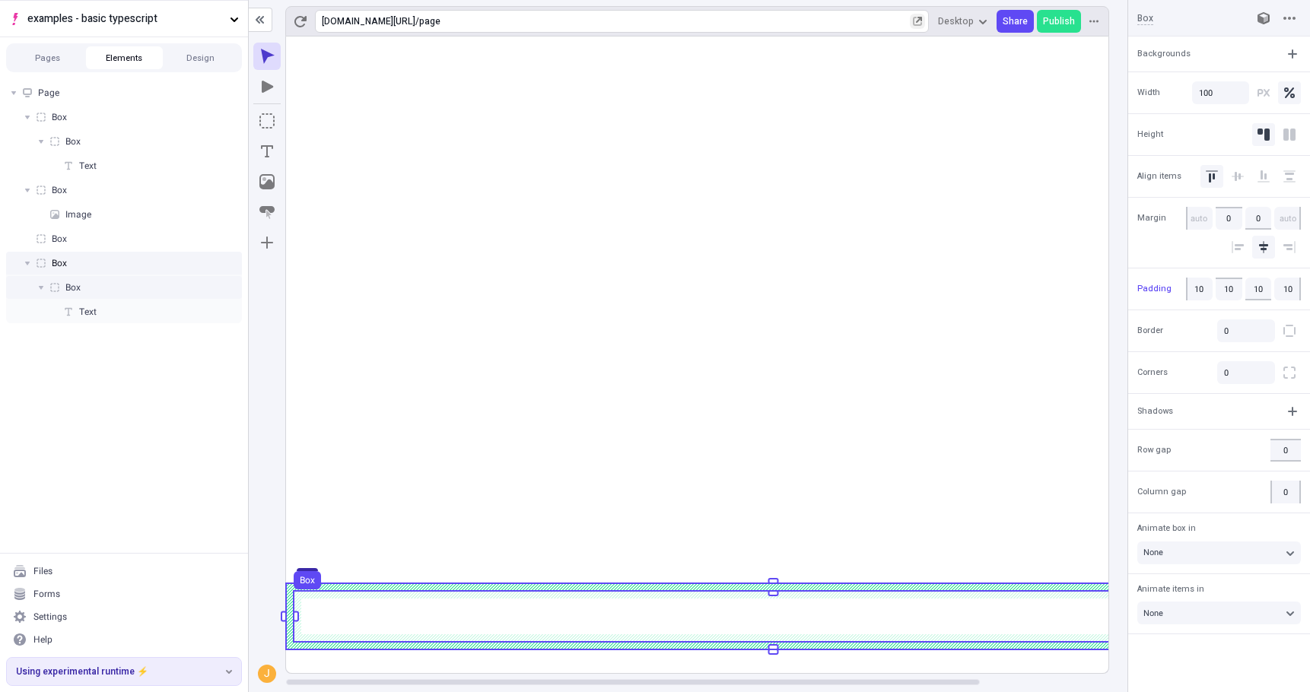
click at [116, 282] on div "Box" at bounding box center [124, 287] width 236 height 23
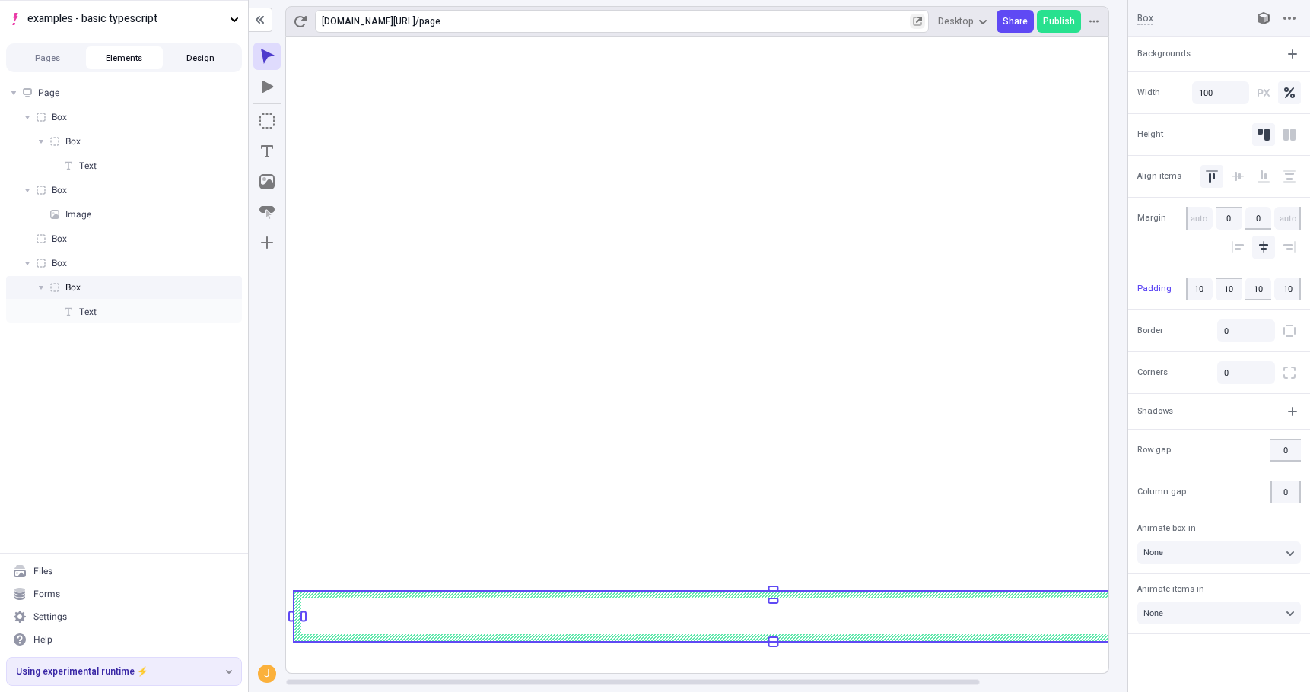
click at [214, 47] on button "Design" at bounding box center [200, 57] width 77 height 23
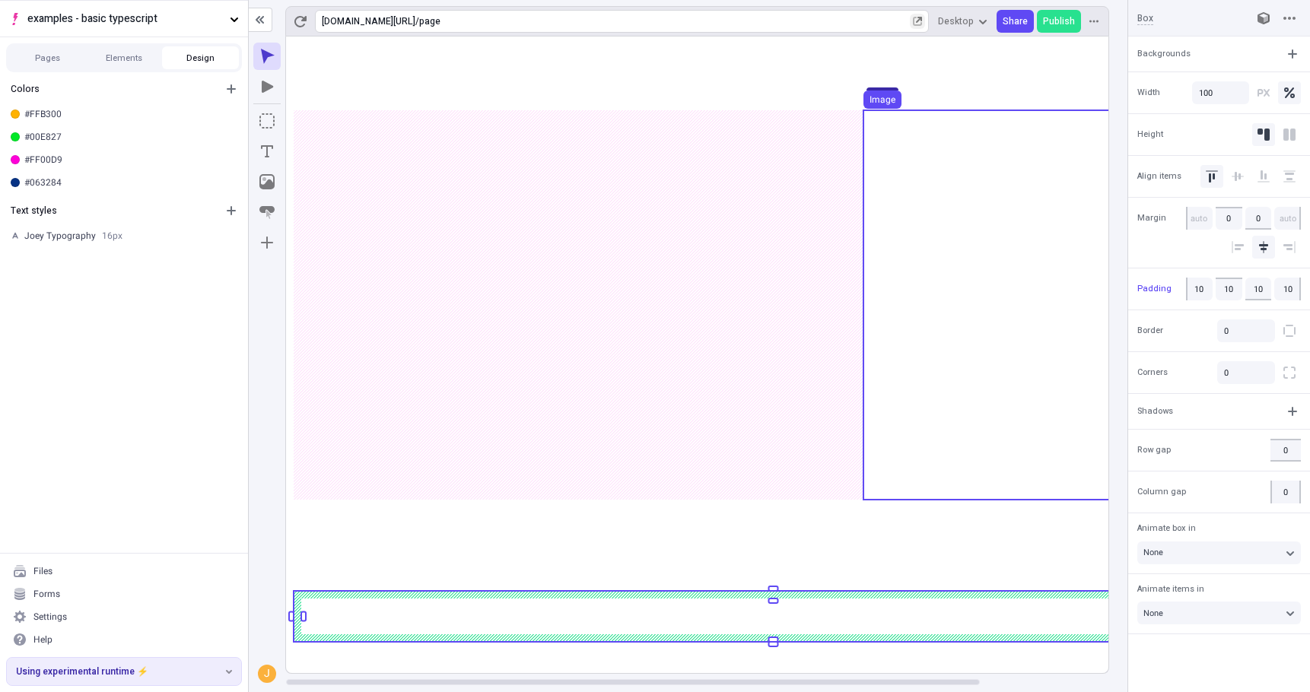
click at [1269, 54] on div "Backgrounds" at bounding box center [1219, 54] width 182 height 23
click at [1269, 52] on button "button" at bounding box center [1292, 54] width 23 height 23
click at [1265, 78] on div "Color" at bounding box center [1257, 86] width 79 height 23
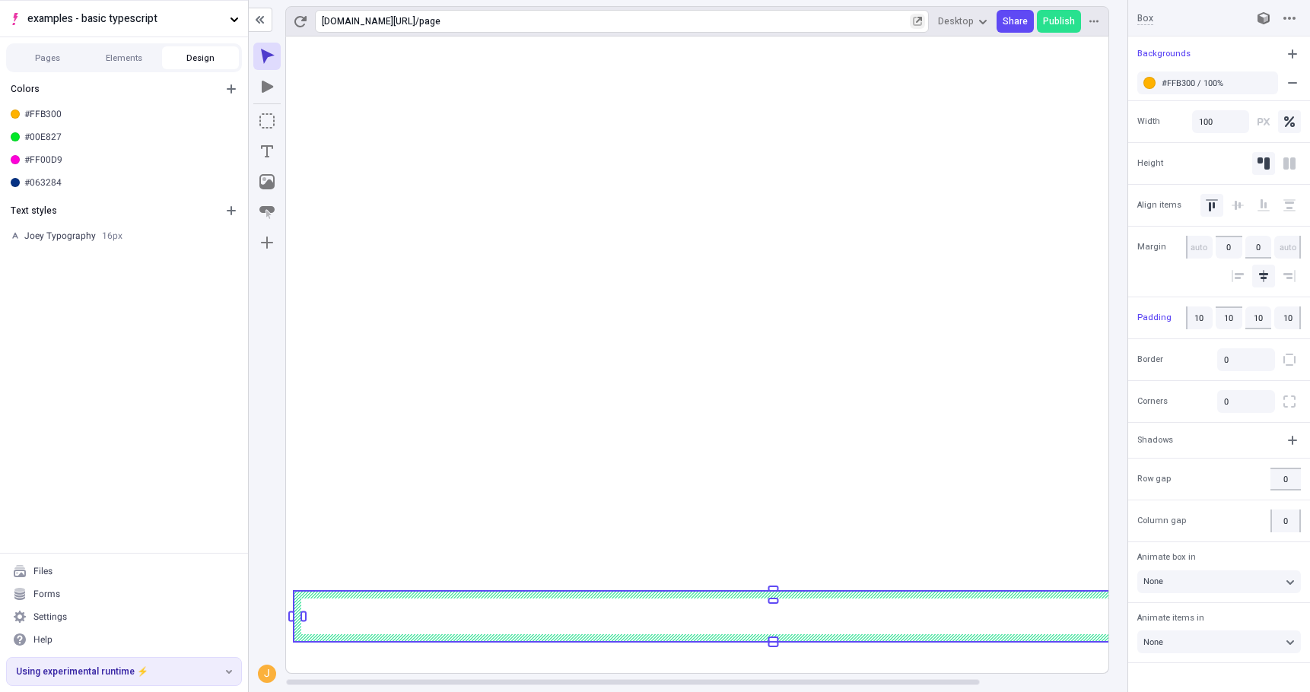
click at [893, 661] on rect at bounding box center [773, 355] width 974 height 637
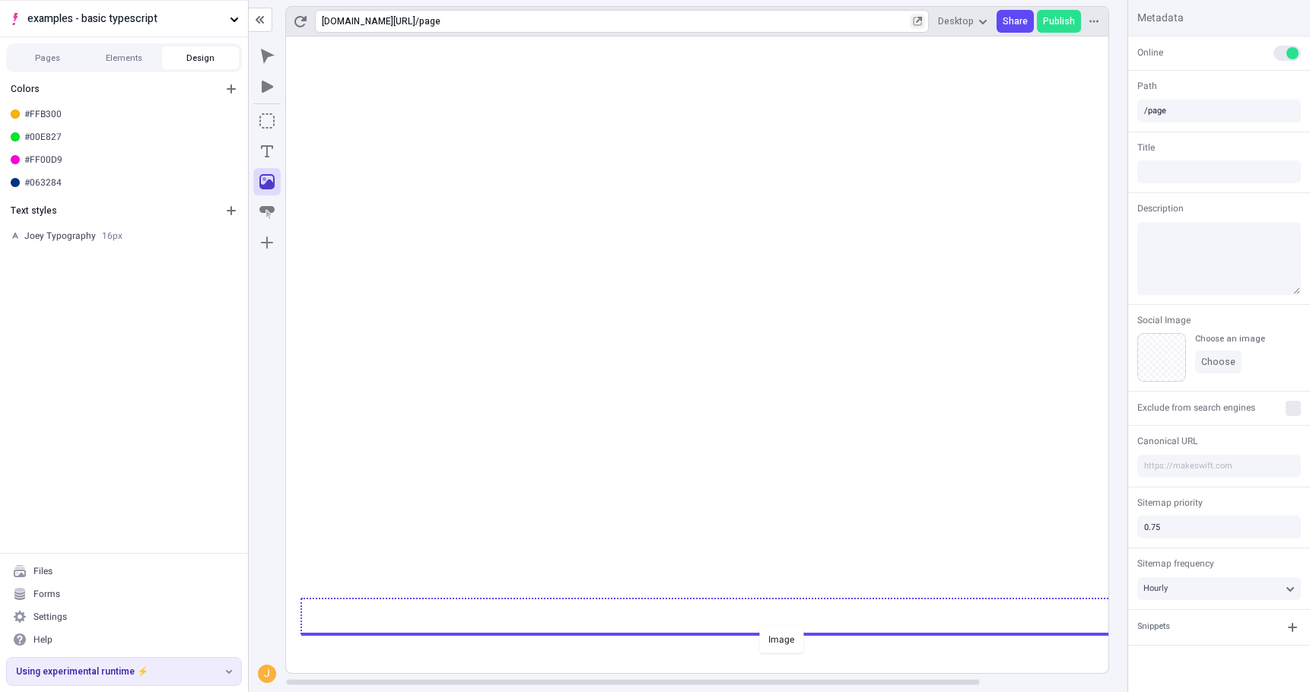
click at [756, 624] on body "examples - basic typescript Pages Elements Design Colors #FFB300 #00E827 #FF00D…" at bounding box center [655, 346] width 1310 height 692
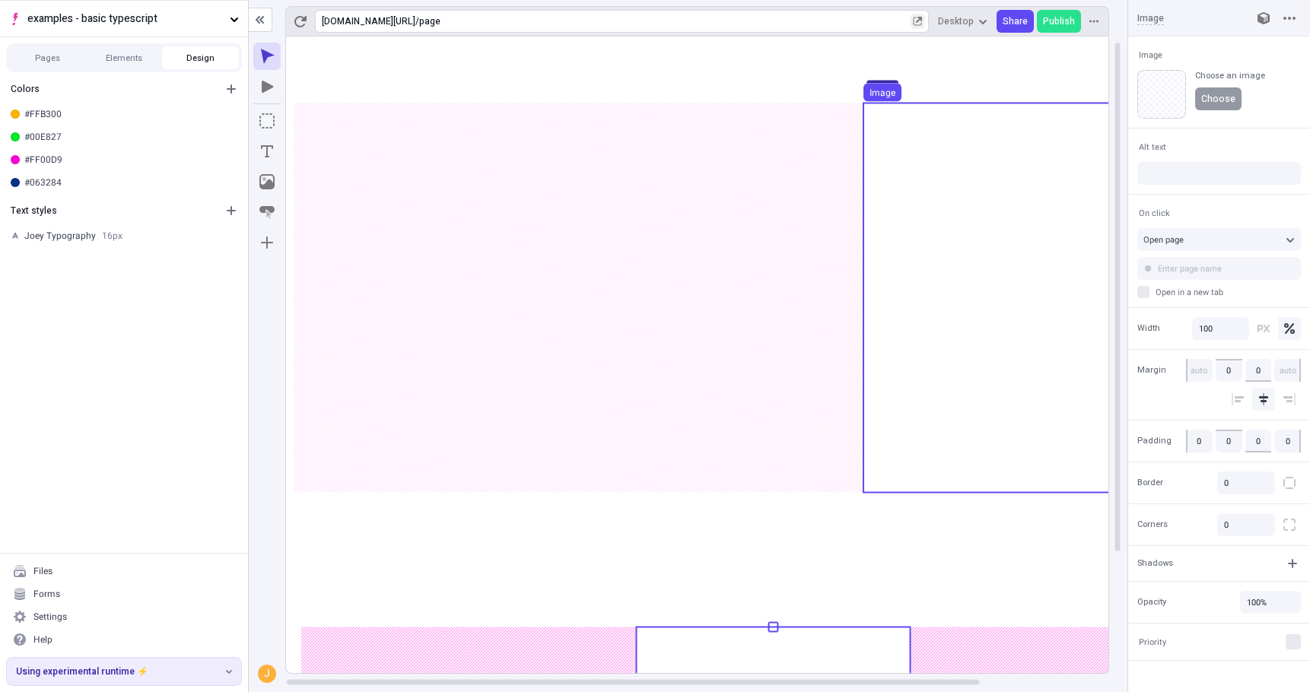
click at [1218, 103] on span "Choose" at bounding box center [1218, 99] width 34 height 12
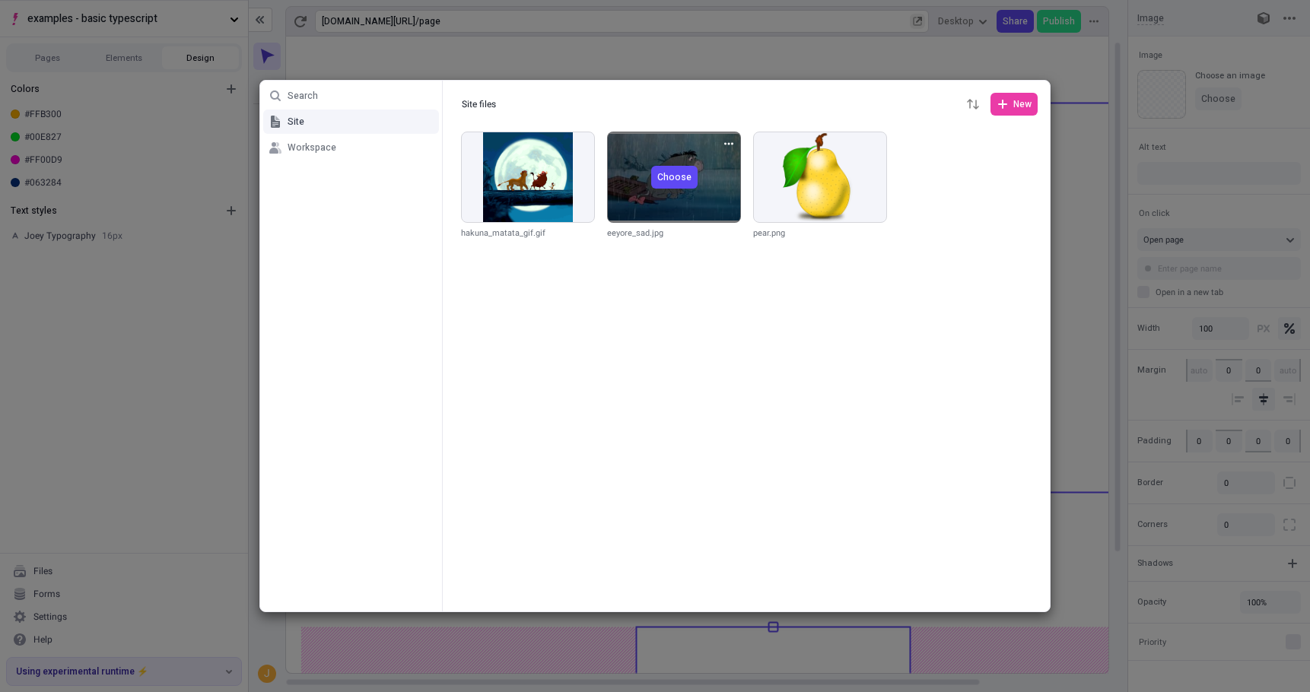
click at [681, 178] on span "Choose" at bounding box center [674, 177] width 34 height 12
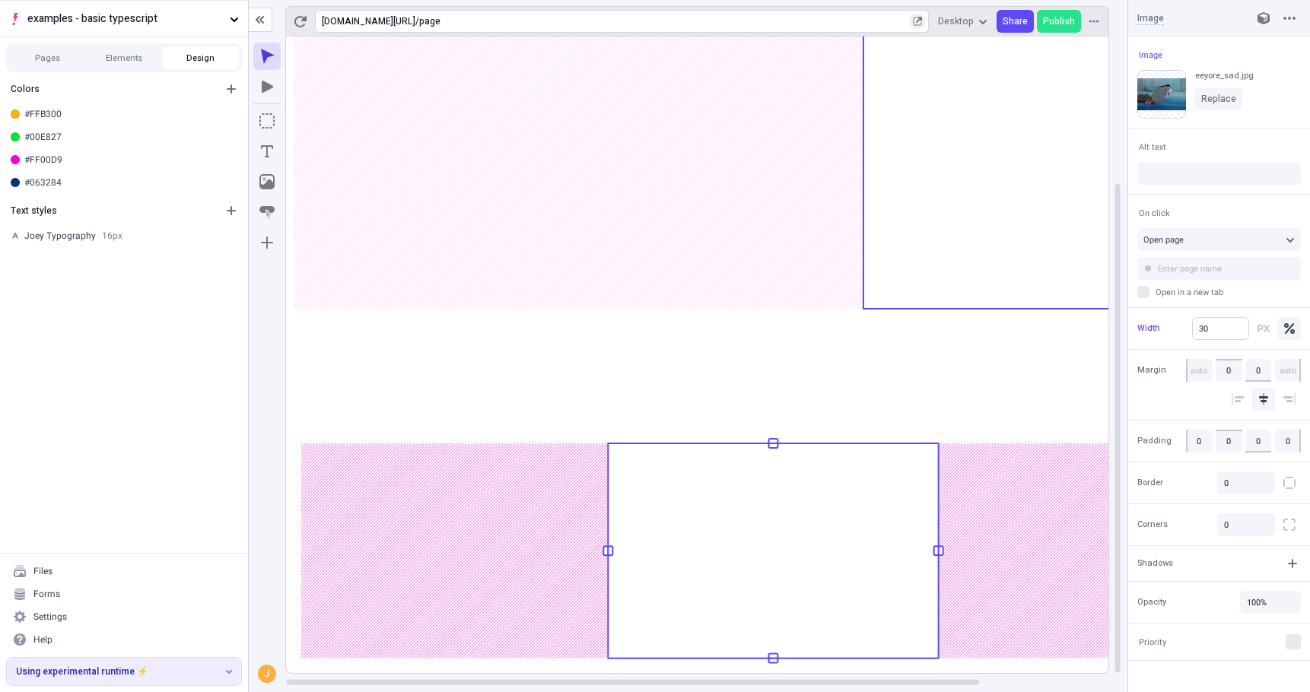
type input "25"
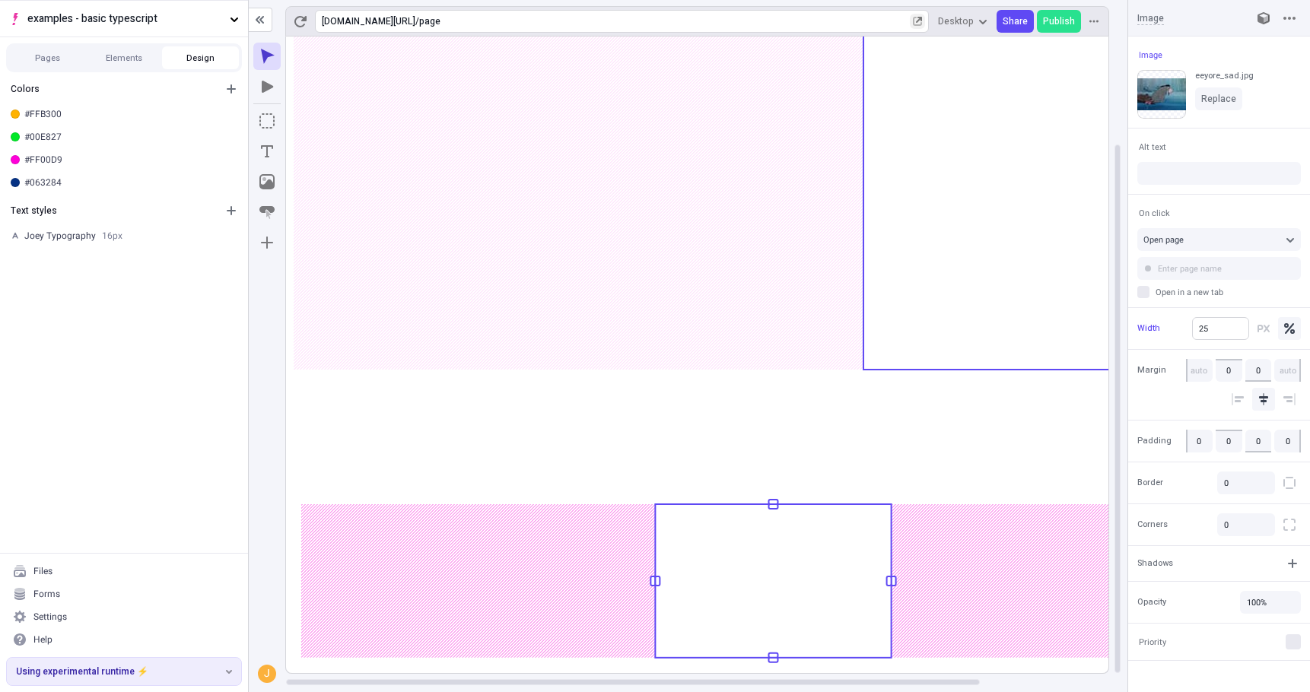
click at [1109, 343] on body "examples - basic typescript Pages Elements Design Colors #FFB300 #00E827 #FF00D…" at bounding box center [655, 346] width 1310 height 692
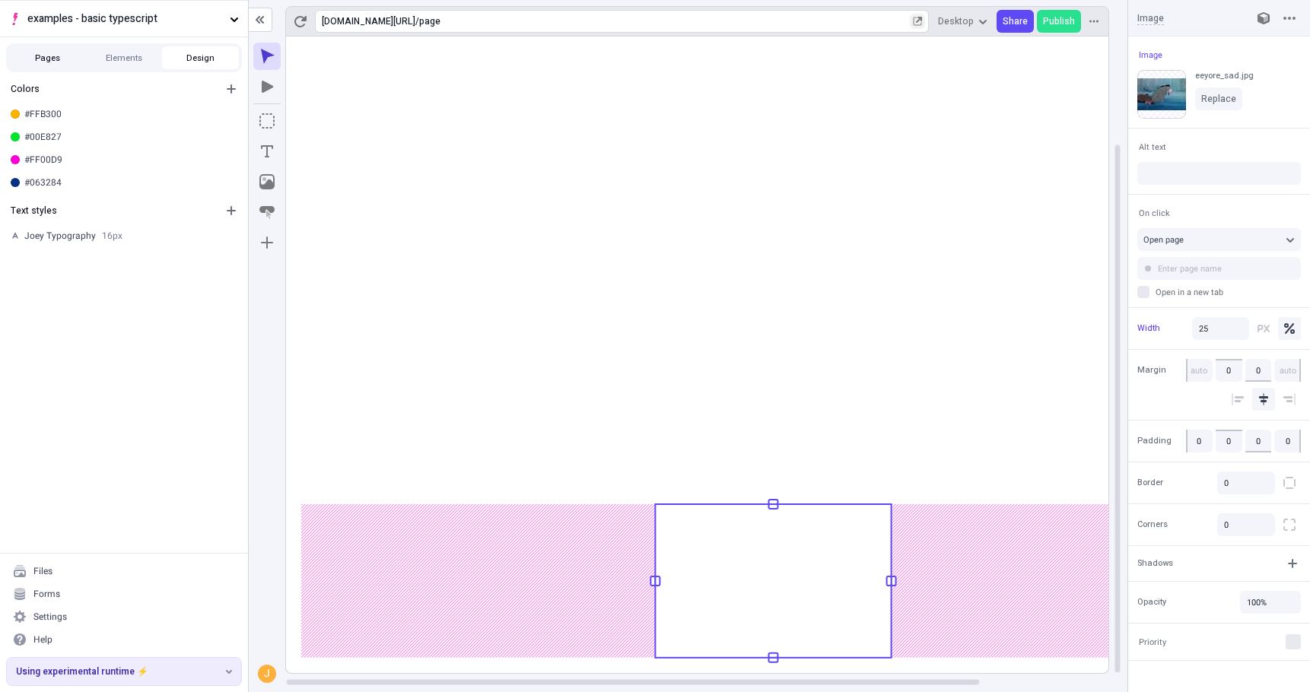
click at [56, 67] on button "Pages" at bounding box center [47, 57] width 77 height 23
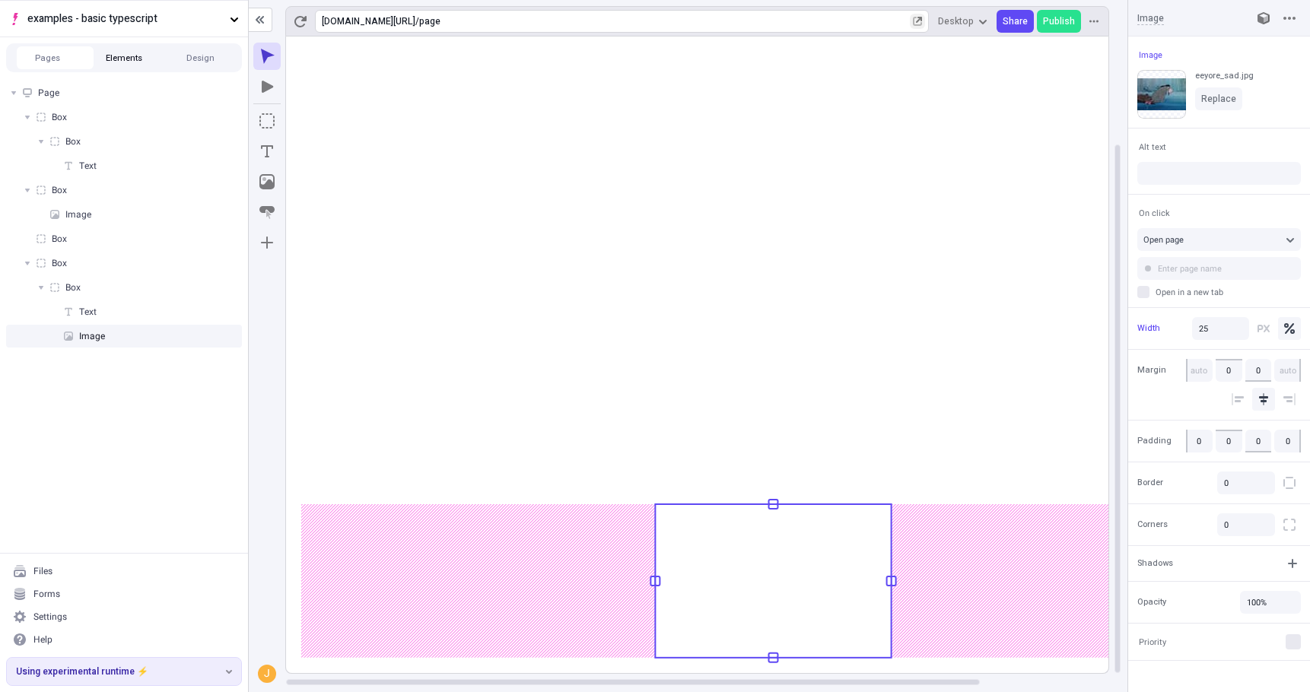
click at [103, 62] on button "Elements" at bounding box center [124, 57] width 77 height 23
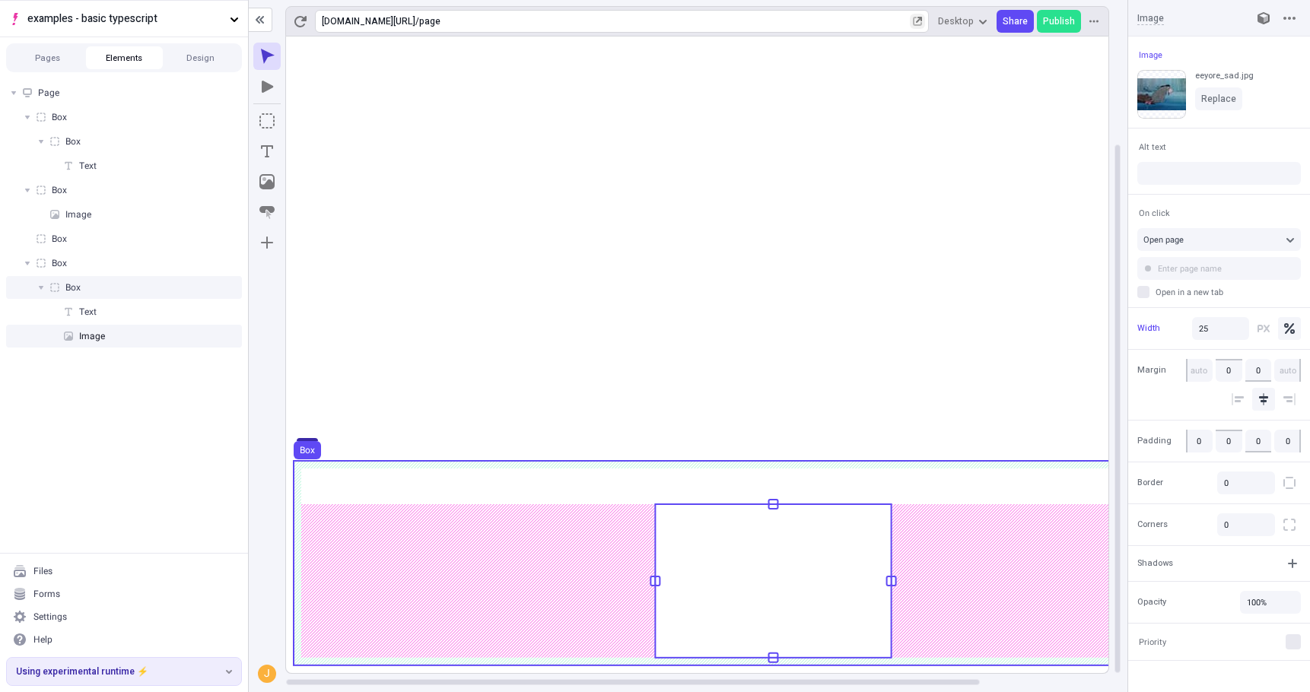
click at [129, 280] on div "Box" at bounding box center [124, 287] width 236 height 23
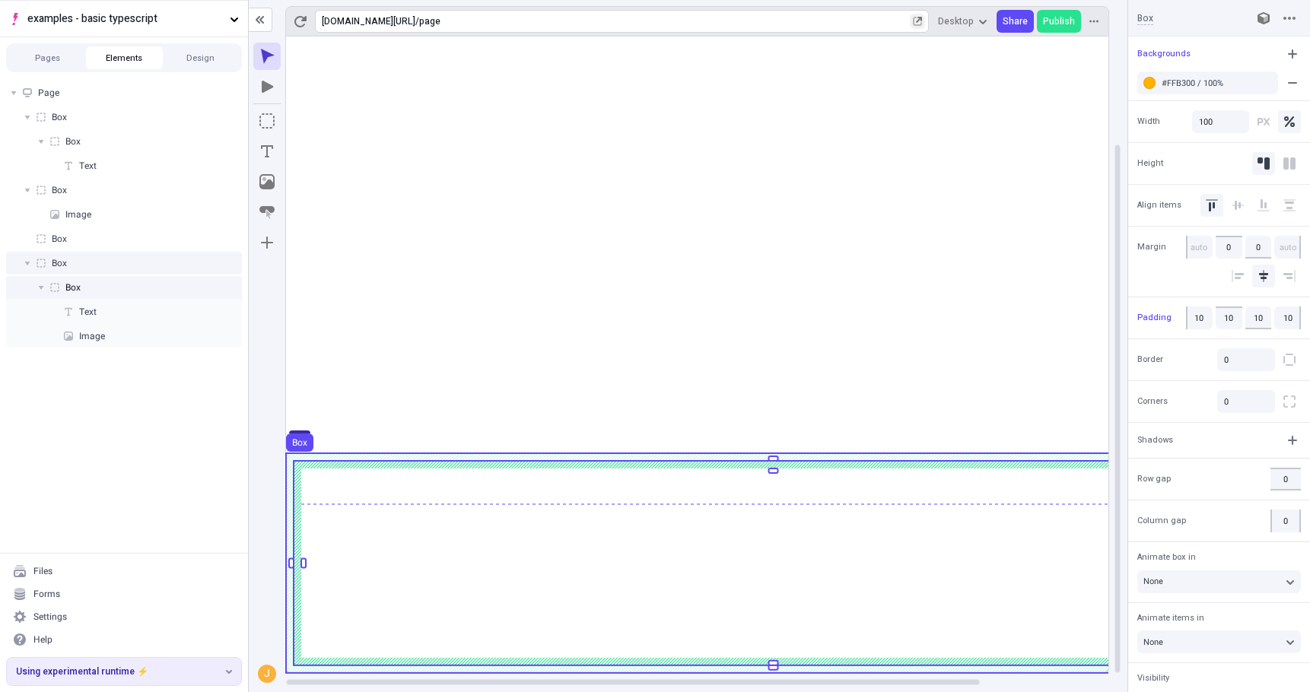
click at [127, 265] on div "Box" at bounding box center [124, 263] width 236 height 23
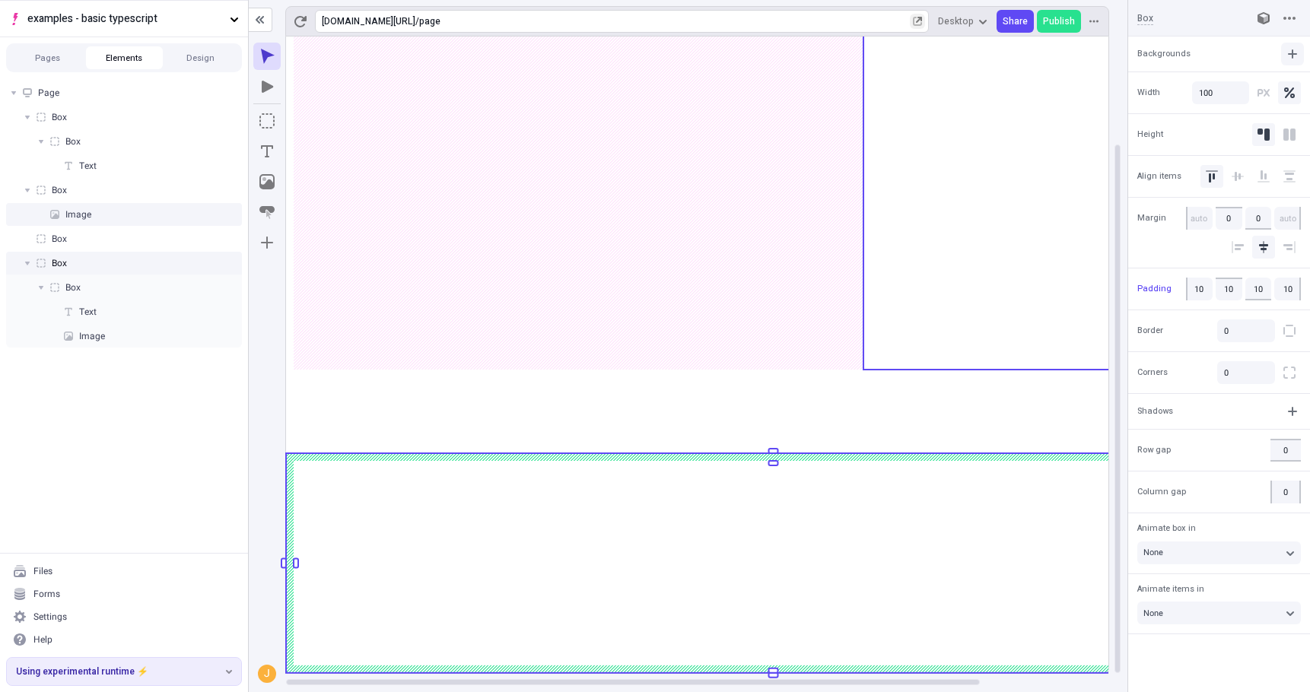
click at [1269, 47] on button "button" at bounding box center [1292, 54] width 23 height 23
click at [1258, 89] on div "Color" at bounding box center [1257, 86] width 22 height 12
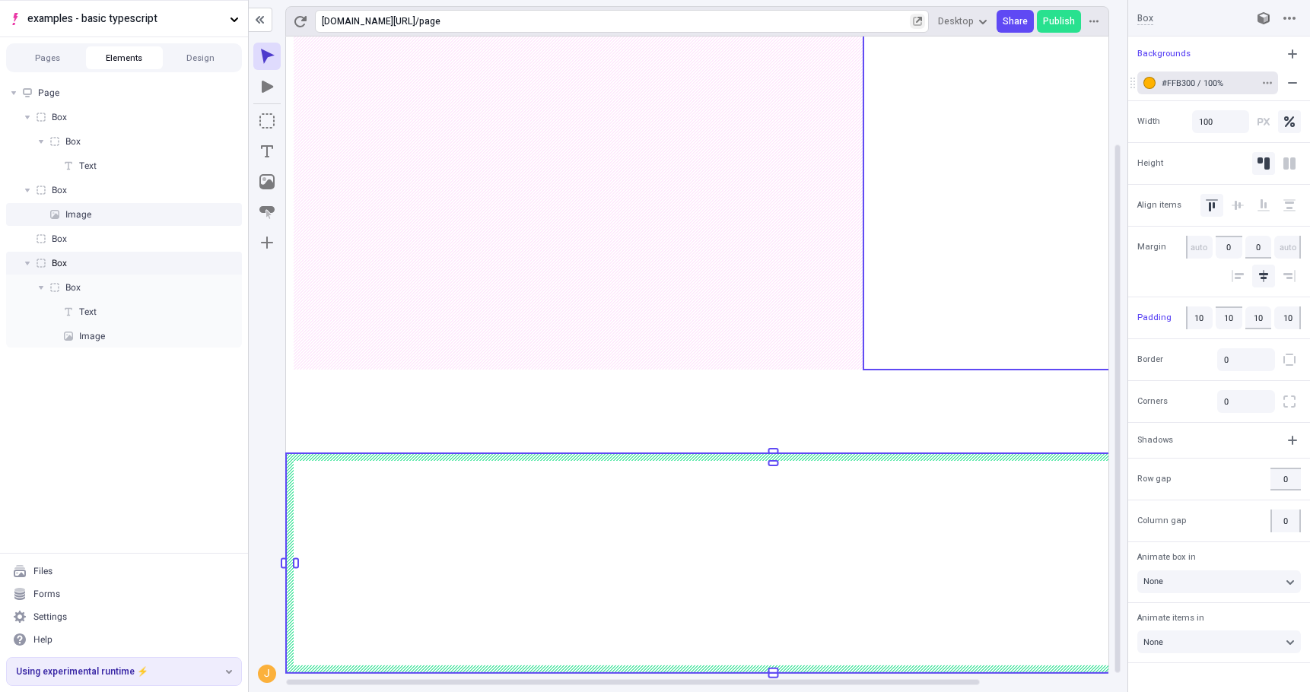
click at [1157, 79] on button "#FFB300 / 100%" at bounding box center [1207, 82] width 141 height 23
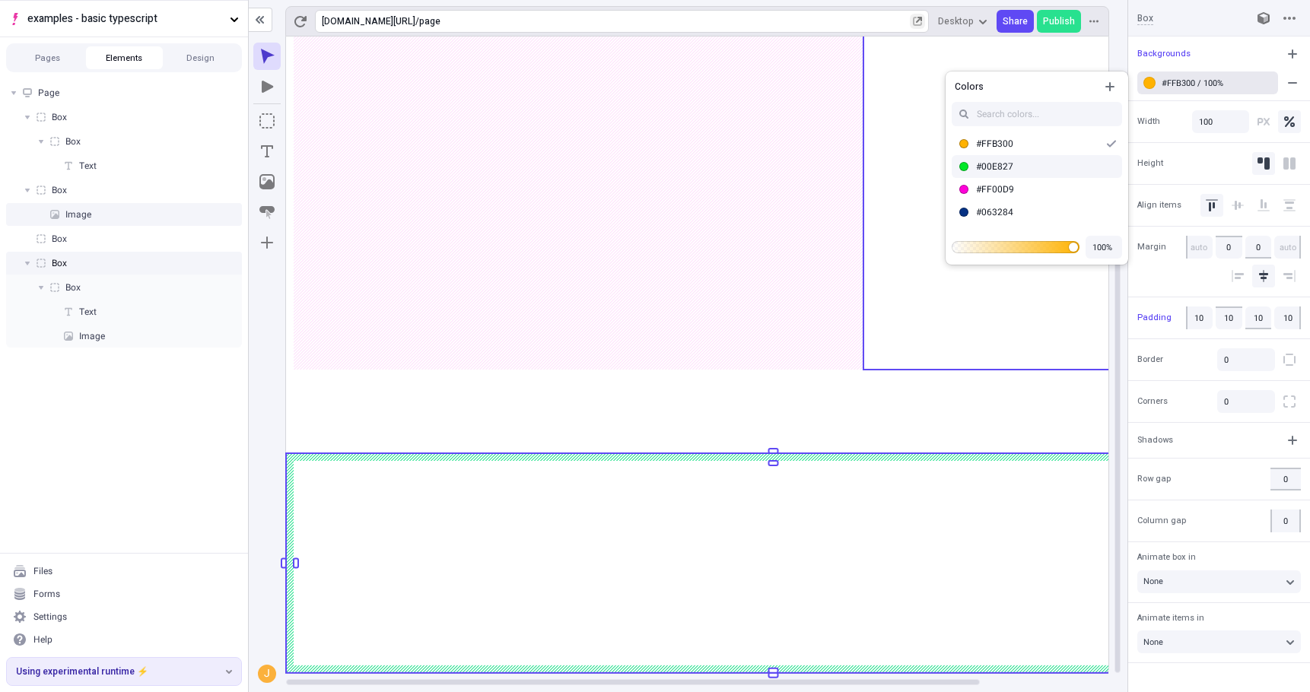
click at [1027, 156] on div "#00E827" at bounding box center [1036, 166] width 183 height 23
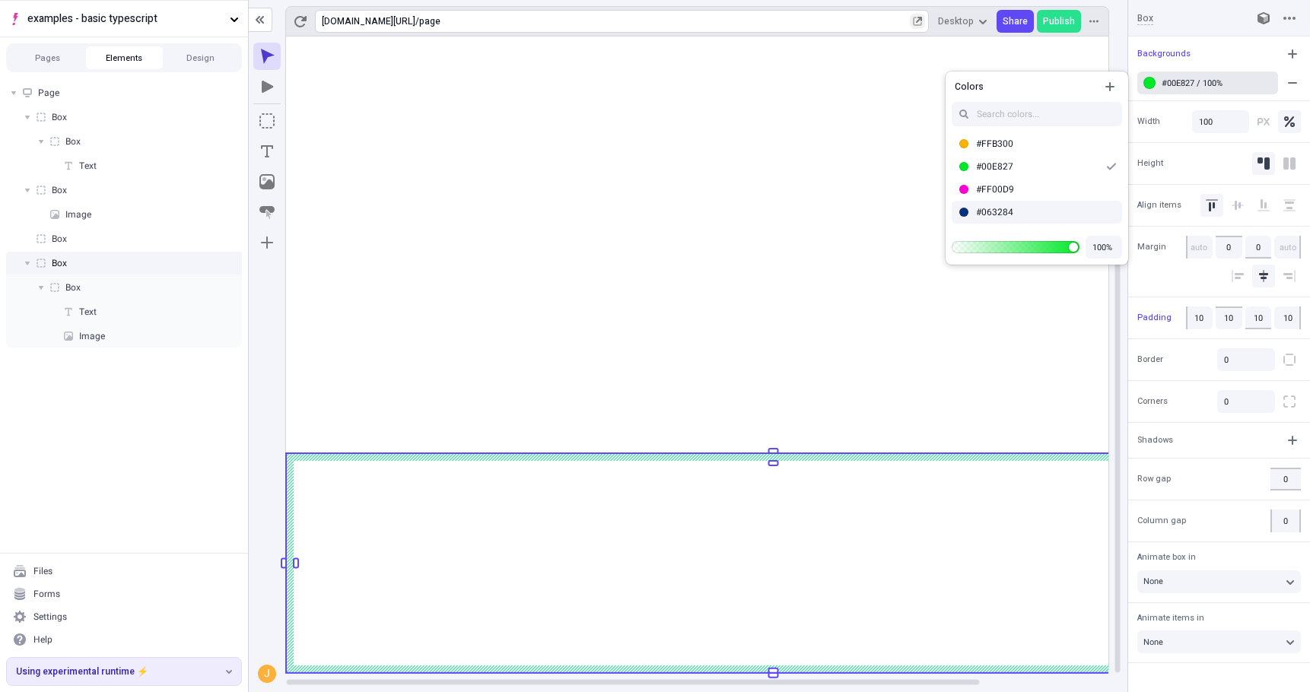
click at [261, 438] on div "J" at bounding box center [267, 365] width 37 height 656
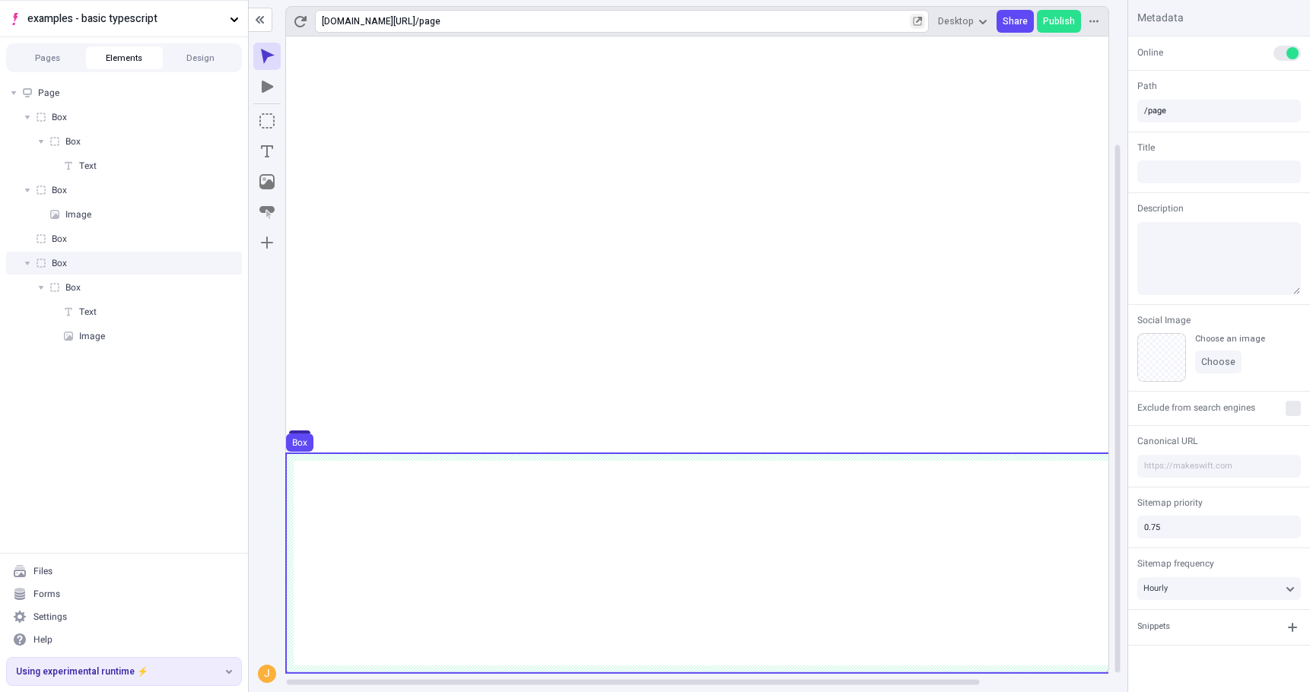
click at [97, 252] on div "Box" at bounding box center [124, 263] width 236 height 23
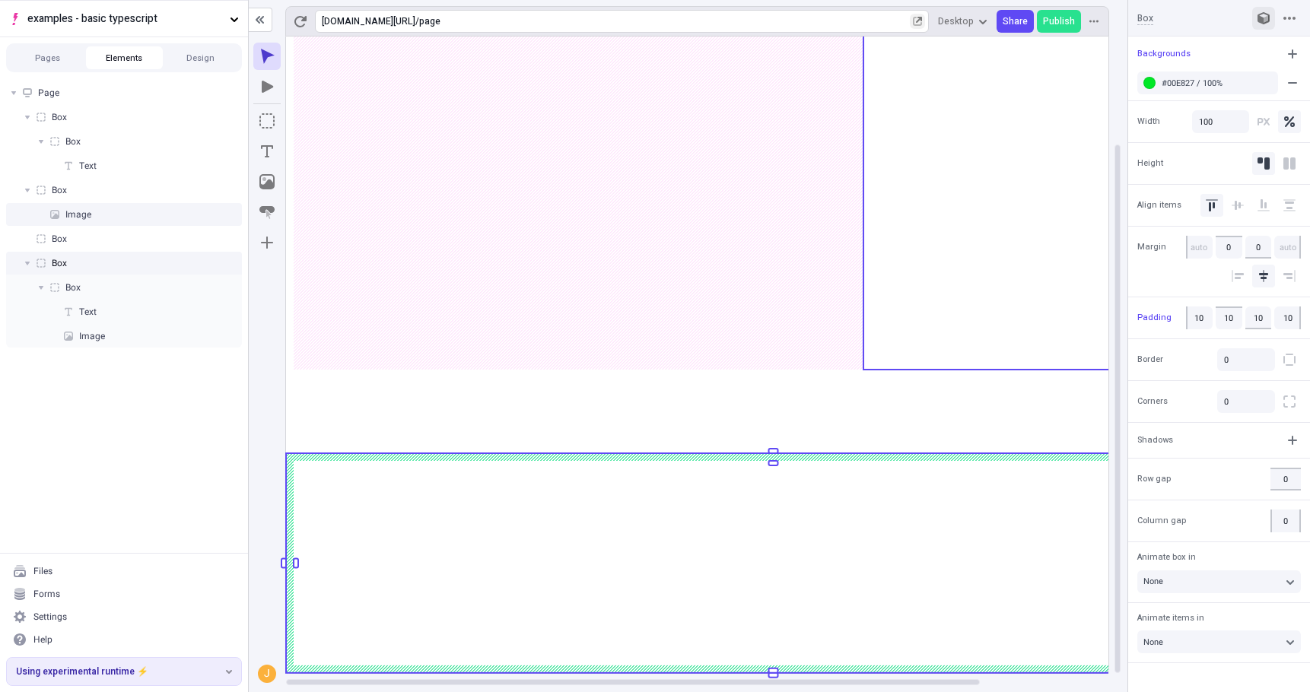
click at [1256, 19] on button "button" at bounding box center [1263, 18] width 23 height 23
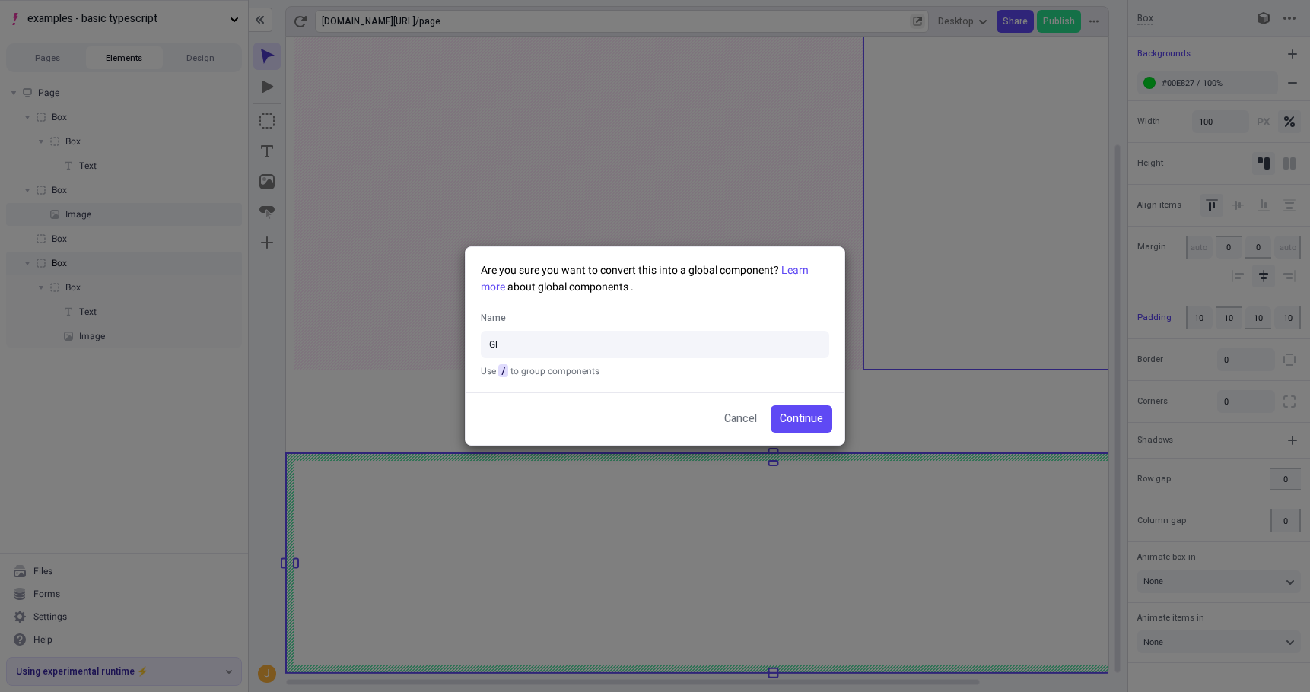
type input "G"
type input "Global Eeyore"
click at [812, 430] on button "Continue" at bounding box center [801, 418] width 62 height 27
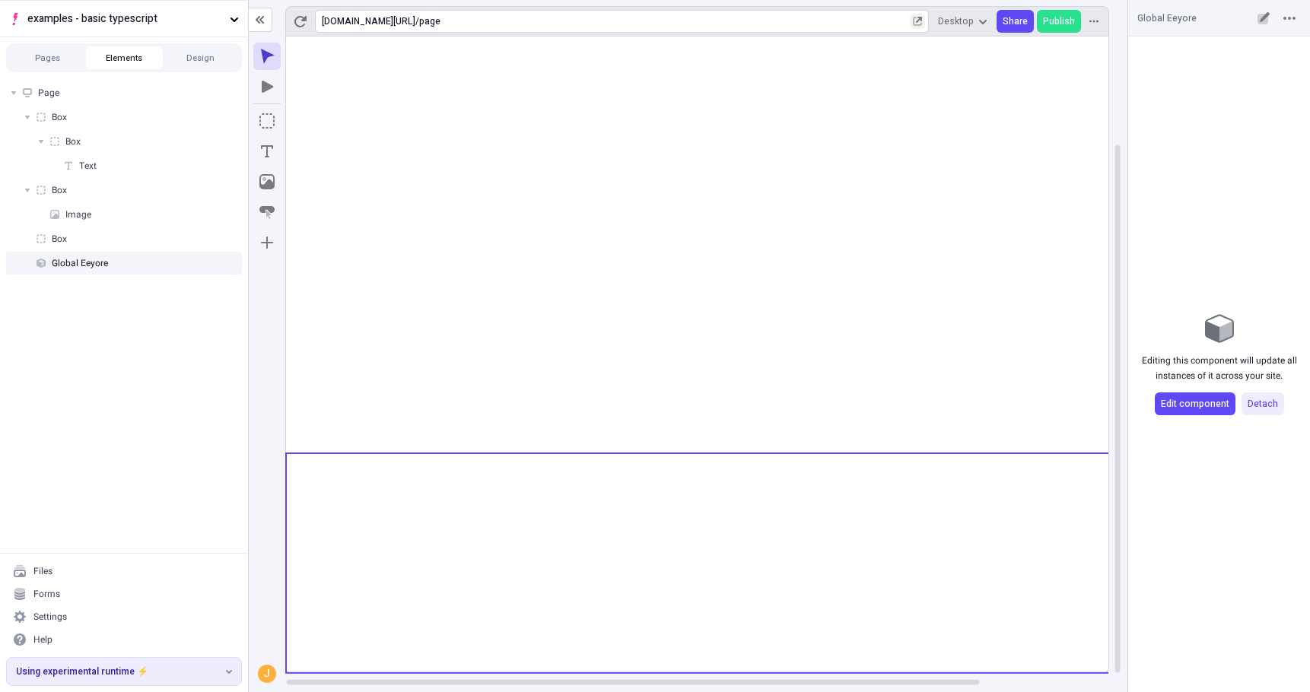
click at [925, 15] on button "button" at bounding box center [917, 21] width 15 height 15
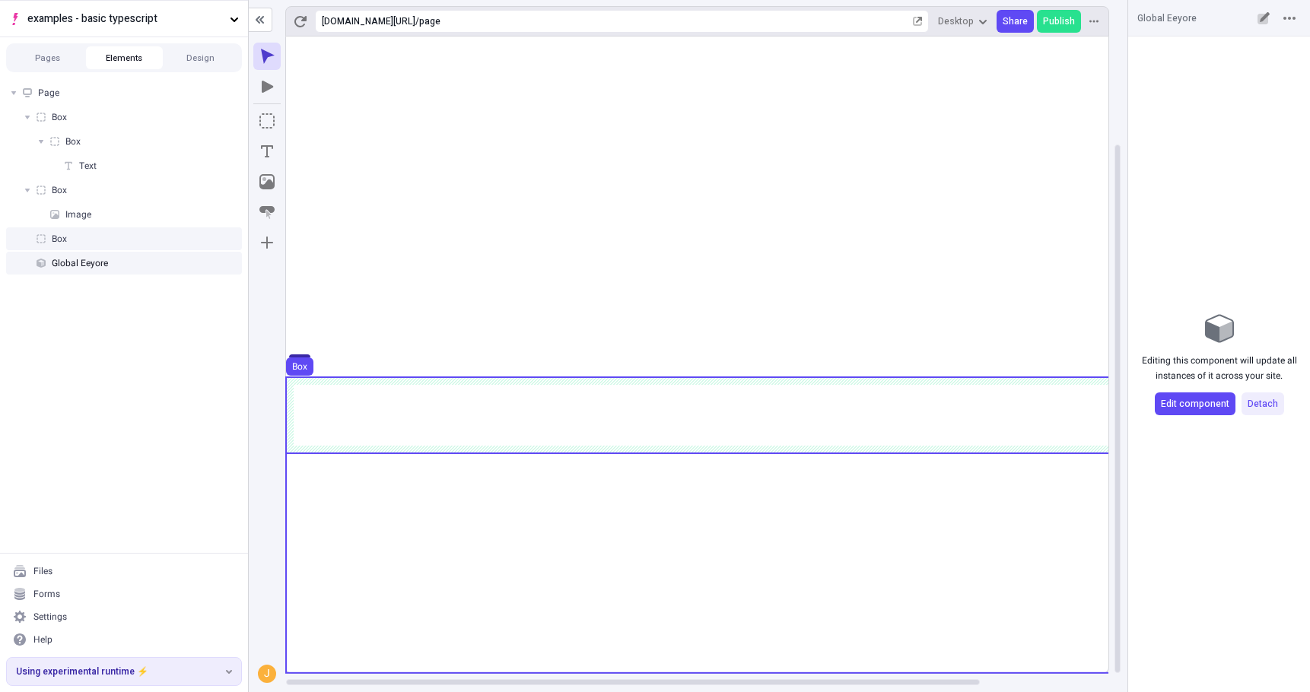
click at [276, 428] on div "J" at bounding box center [267, 365] width 37 height 656
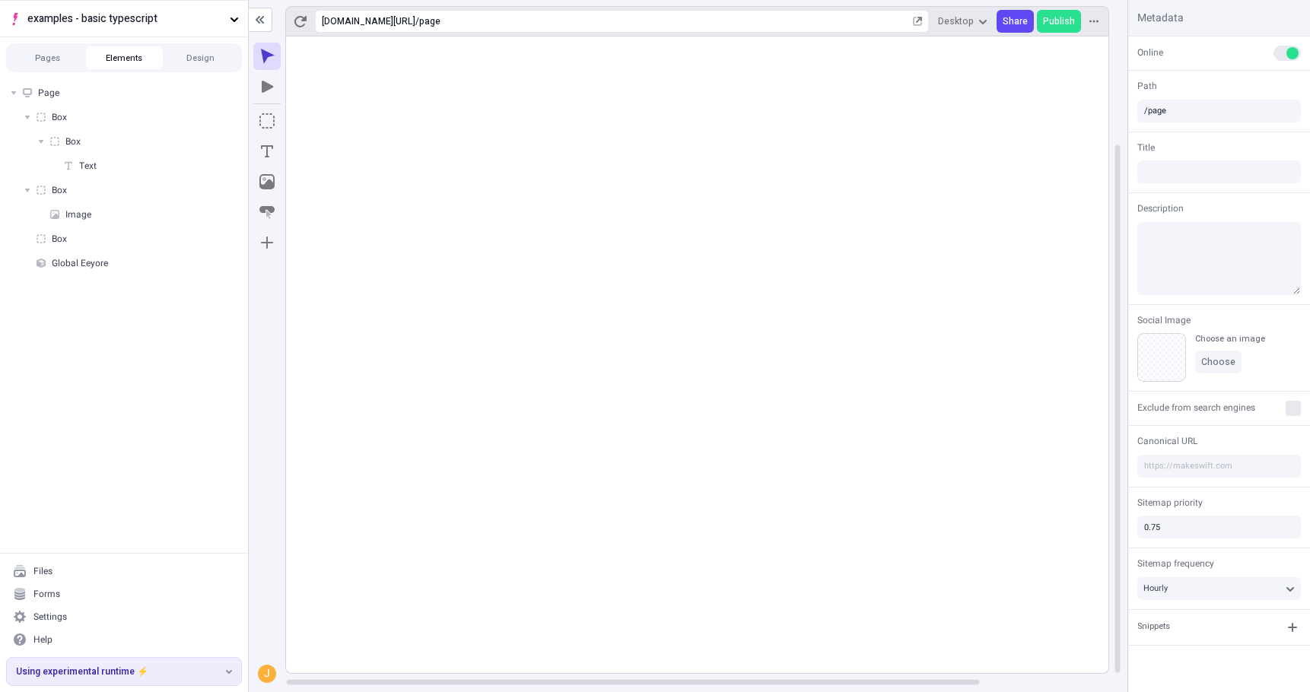
click at [260, 417] on div "J" at bounding box center [267, 365] width 37 height 656
click at [268, 424] on div "J" at bounding box center [267, 365] width 37 height 656
click at [106, 18] on span "examples - basic typescript" at bounding box center [125, 19] width 196 height 17
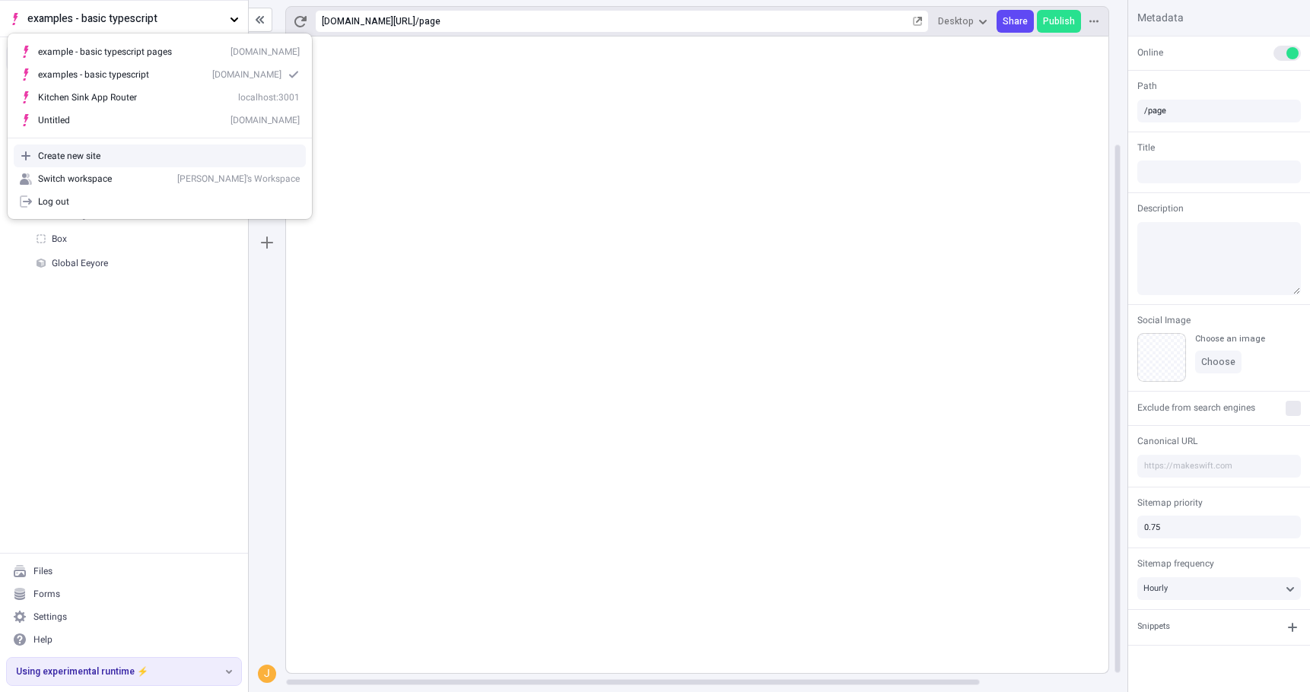
click at [230, 357] on div "Page Box Box Text Box Image Box Global Eeyore" at bounding box center [124, 314] width 248 height 478
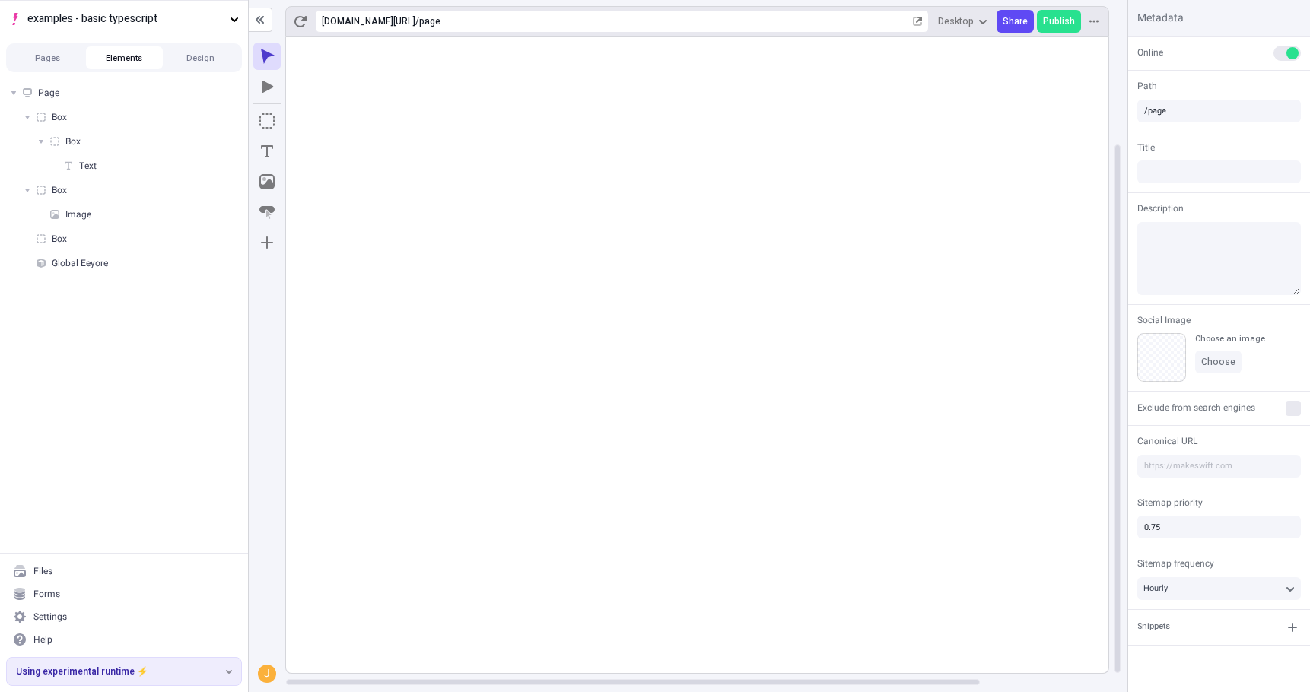
click at [272, 354] on div "J" at bounding box center [267, 365] width 37 height 656
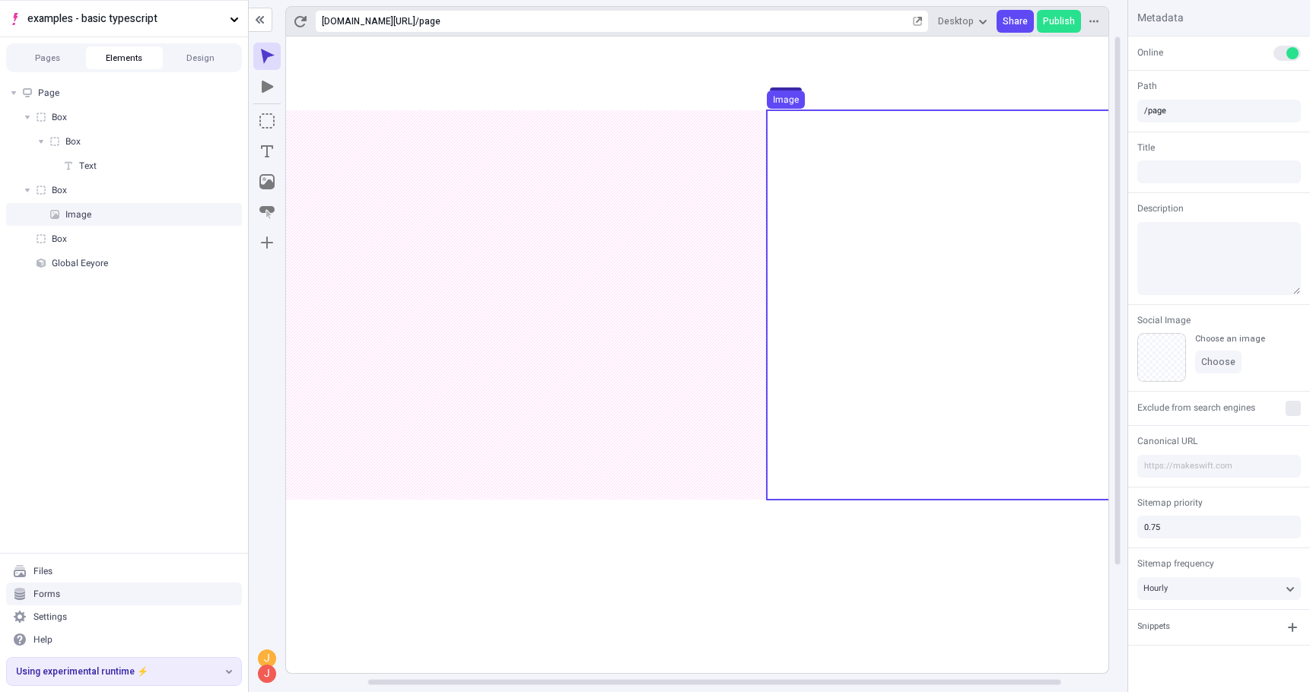
scroll to position [0, 152]
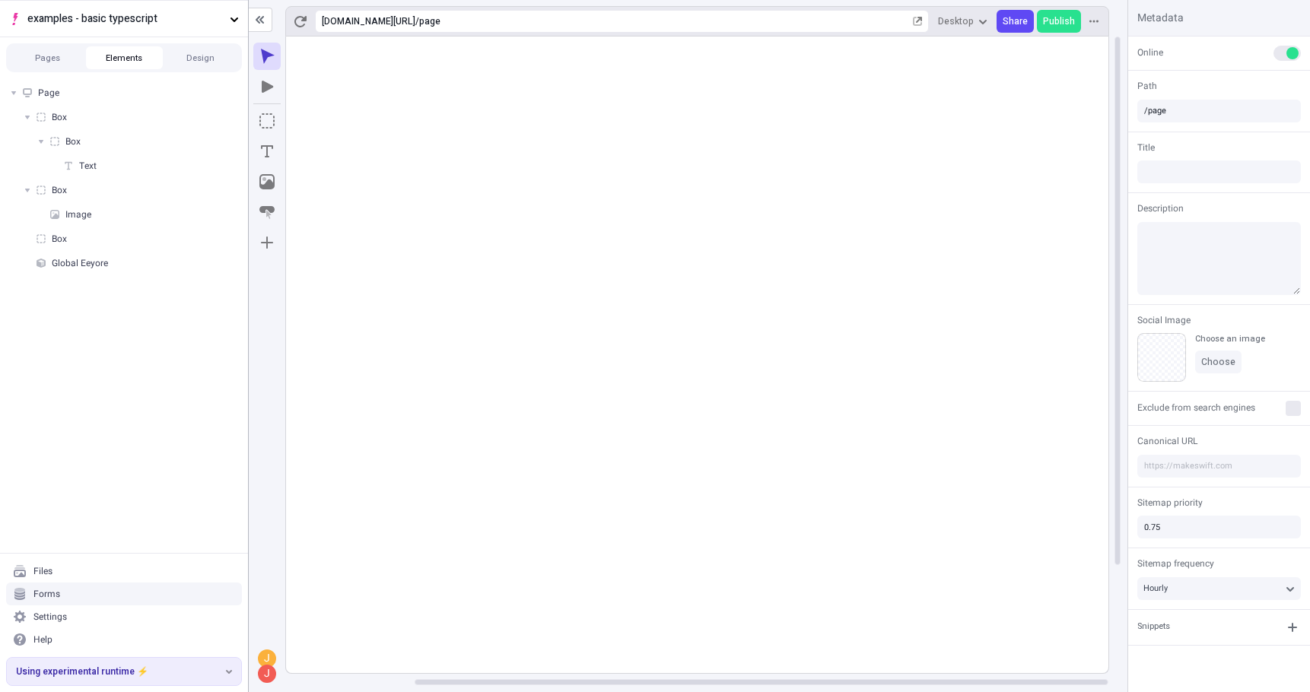
click at [316, 44] on div at bounding box center [247, 346] width 137 height 691
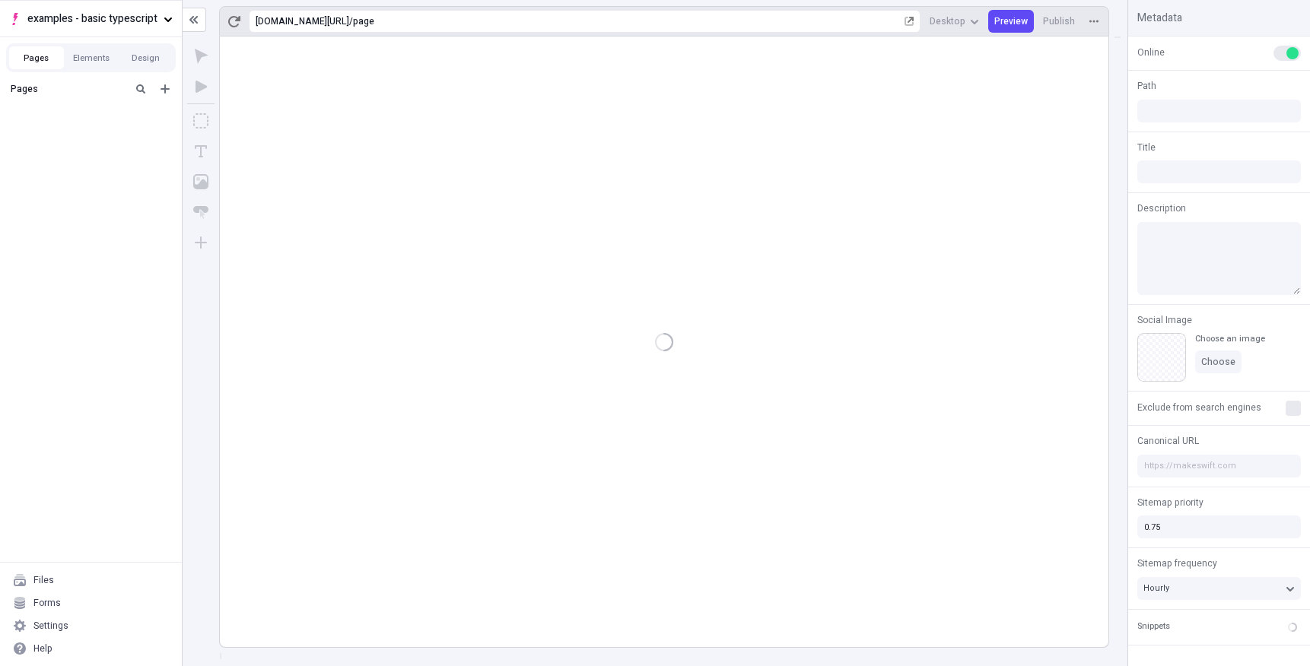
type input "/page"
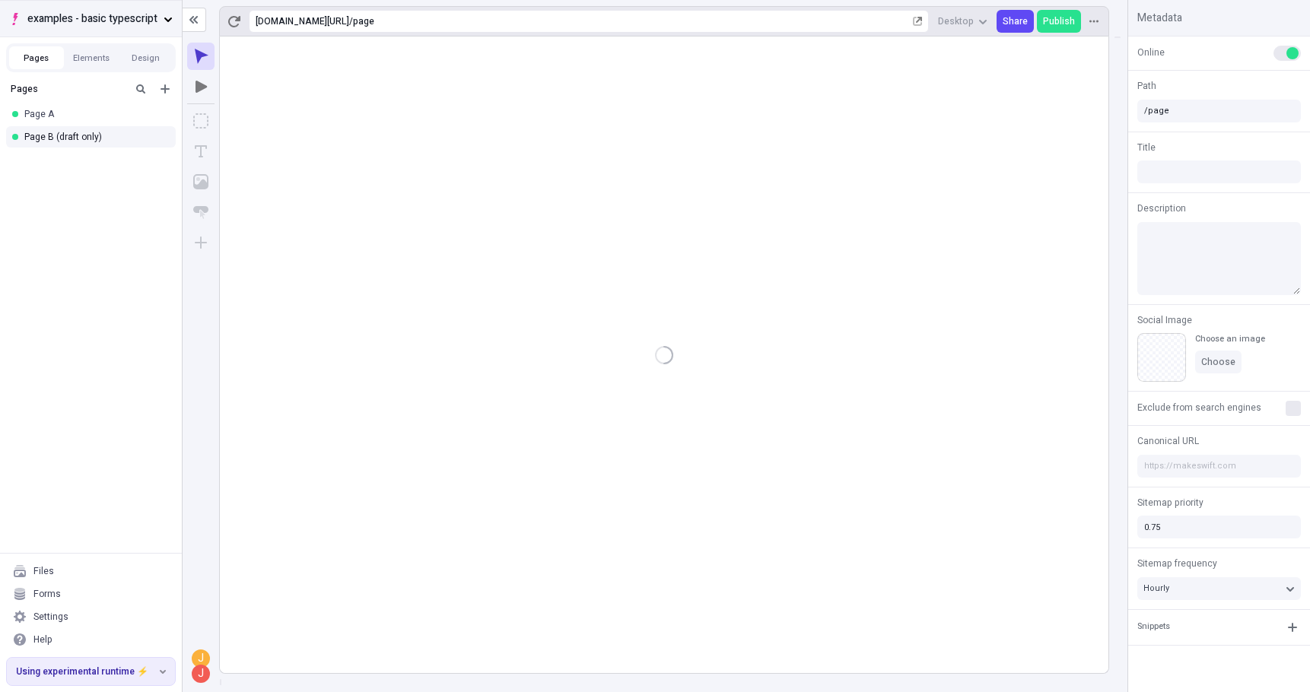
click at [160, 16] on button "examples - basic typescript" at bounding box center [91, 18] width 182 height 37
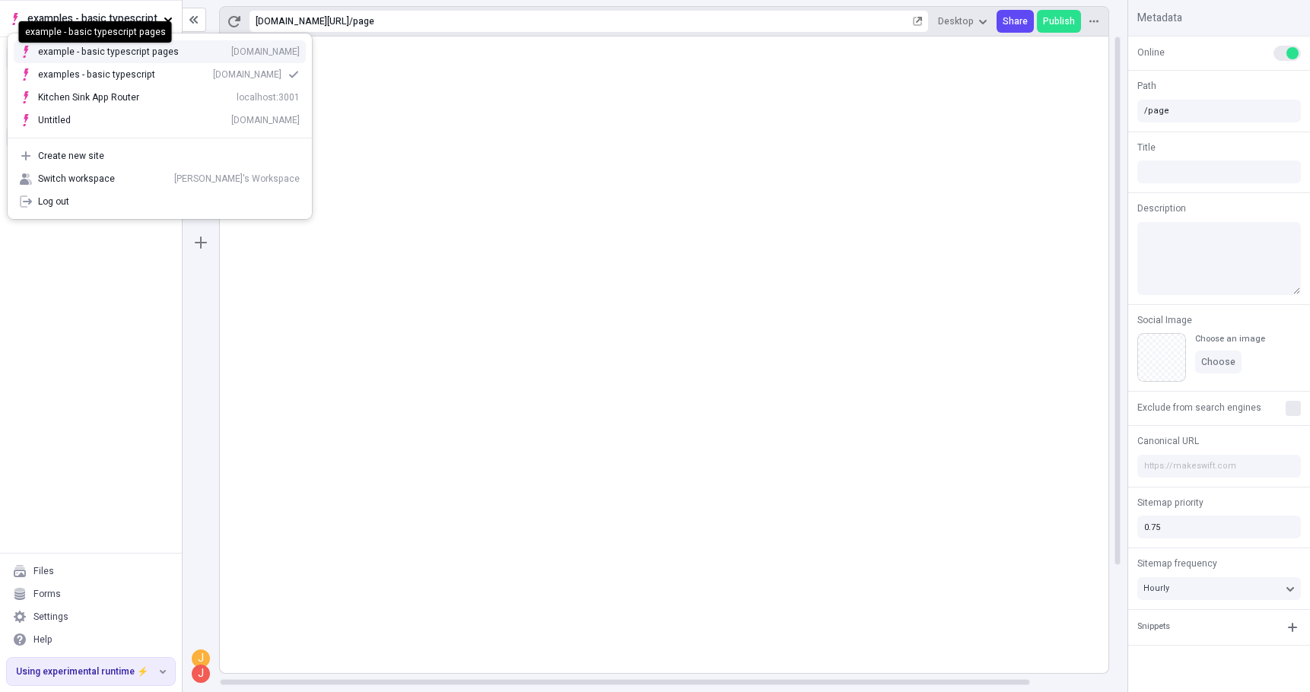
click at [103, 49] on div "example - basic typescript pages" at bounding box center [108, 52] width 141 height 12
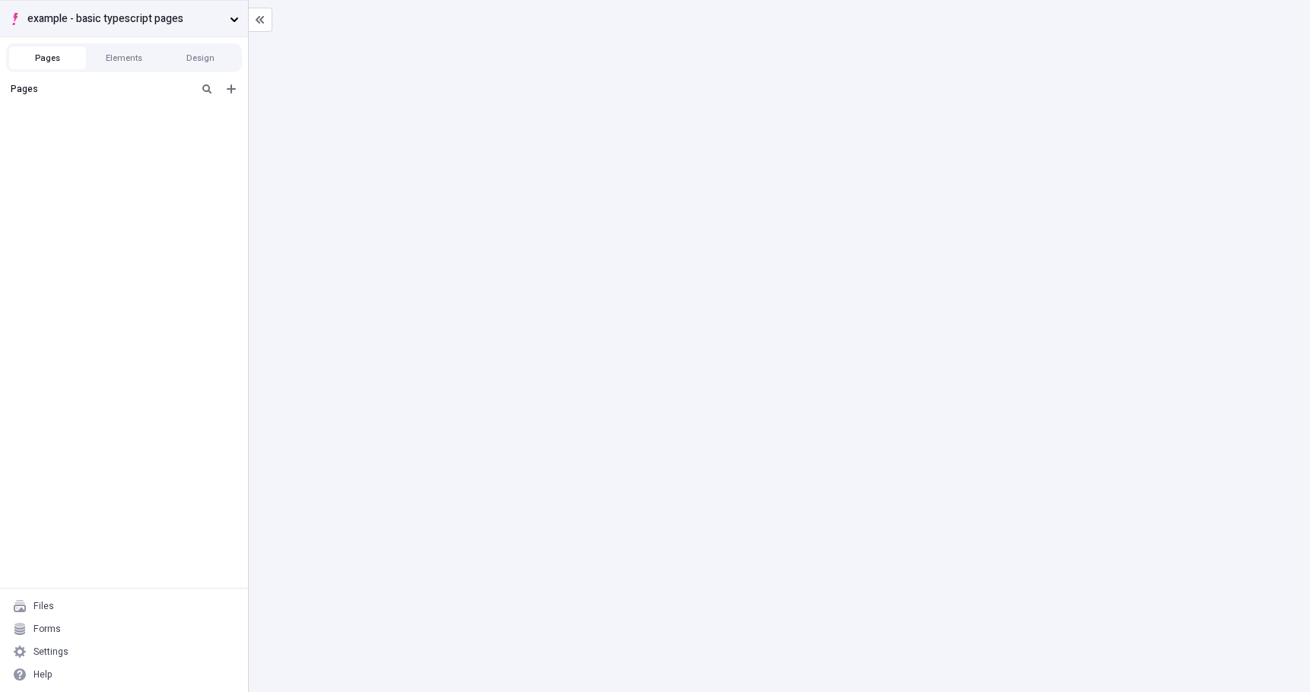
click at [229, 33] on div "example - basic typescript pages Pages Elements Design Pages Files Forms Settin…" at bounding box center [124, 346] width 249 height 692
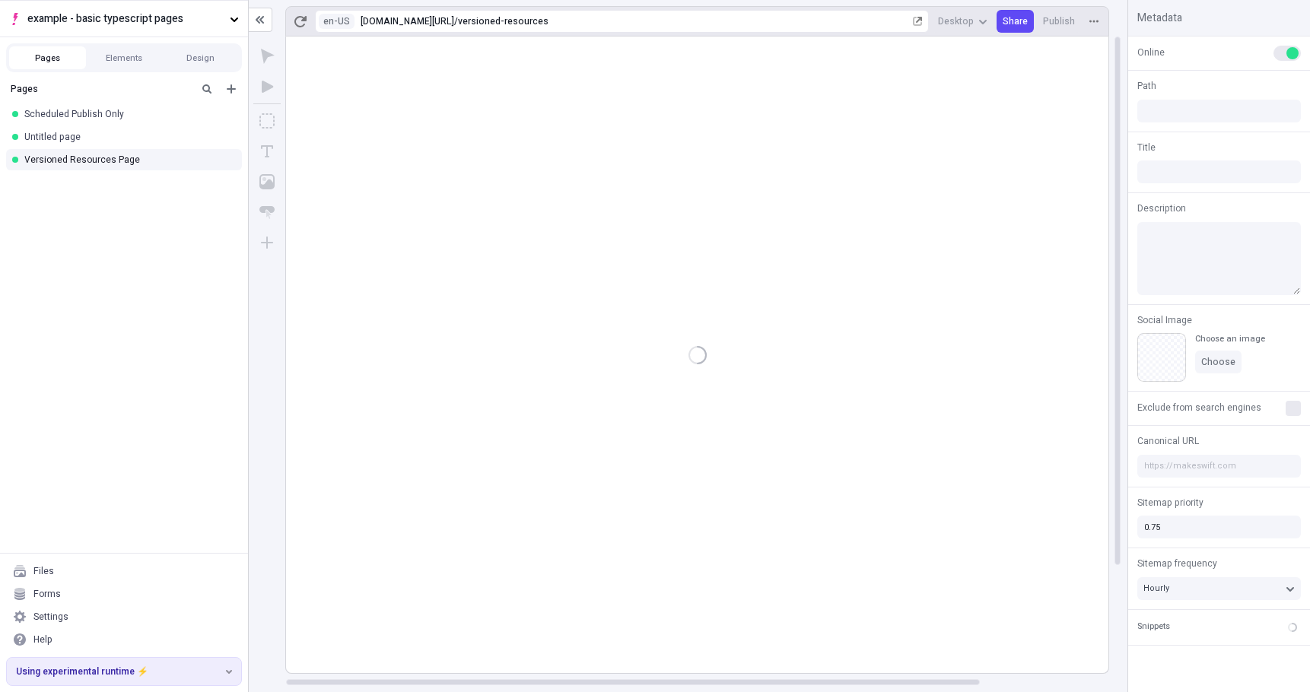
type input "/versioned-resources"
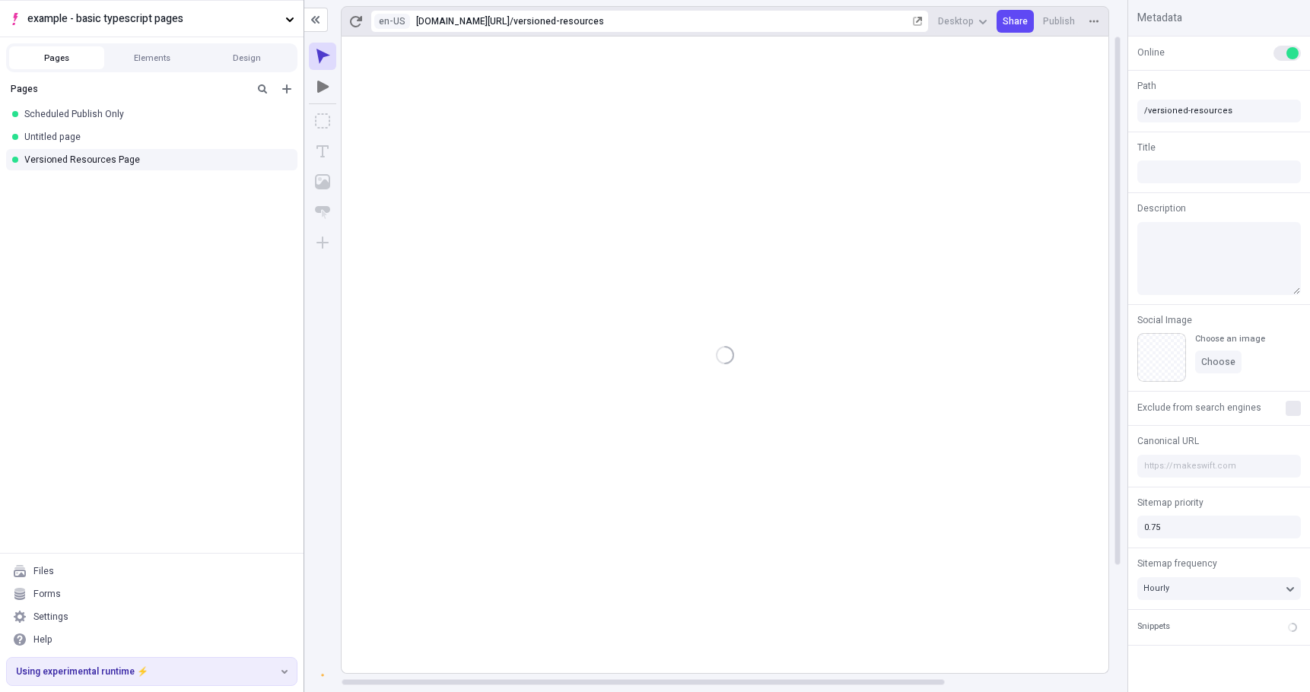
click at [367, 61] on div at bounding box center [303, 346] width 137 height 691
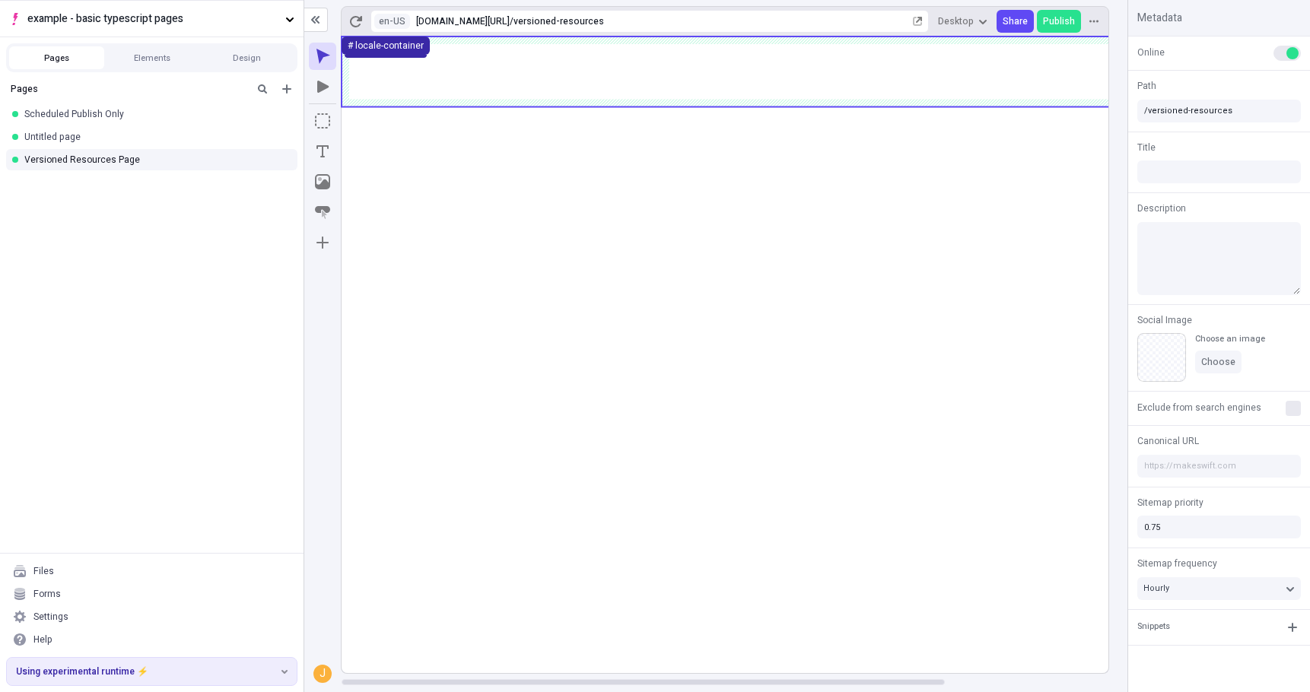
click at [355, 44] on div "# locale-container" at bounding box center [386, 46] width 76 height 12
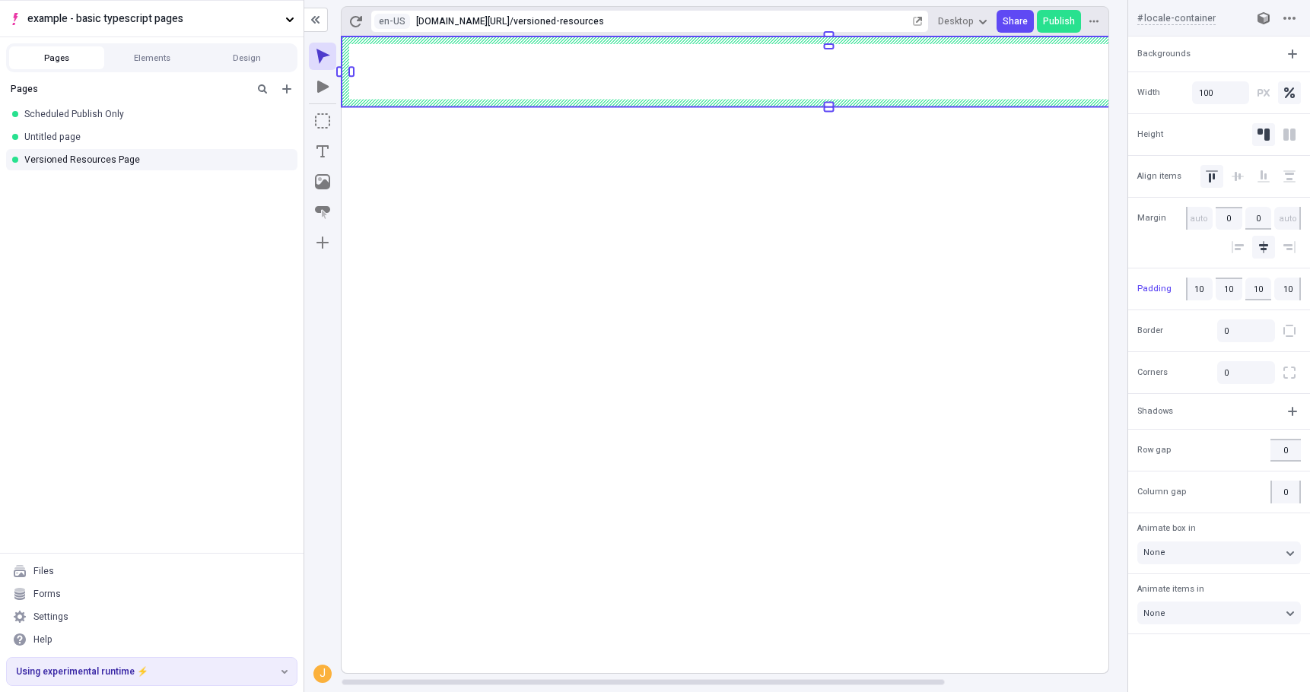
click at [856, 579] on rect at bounding box center [828, 355] width 974 height 637
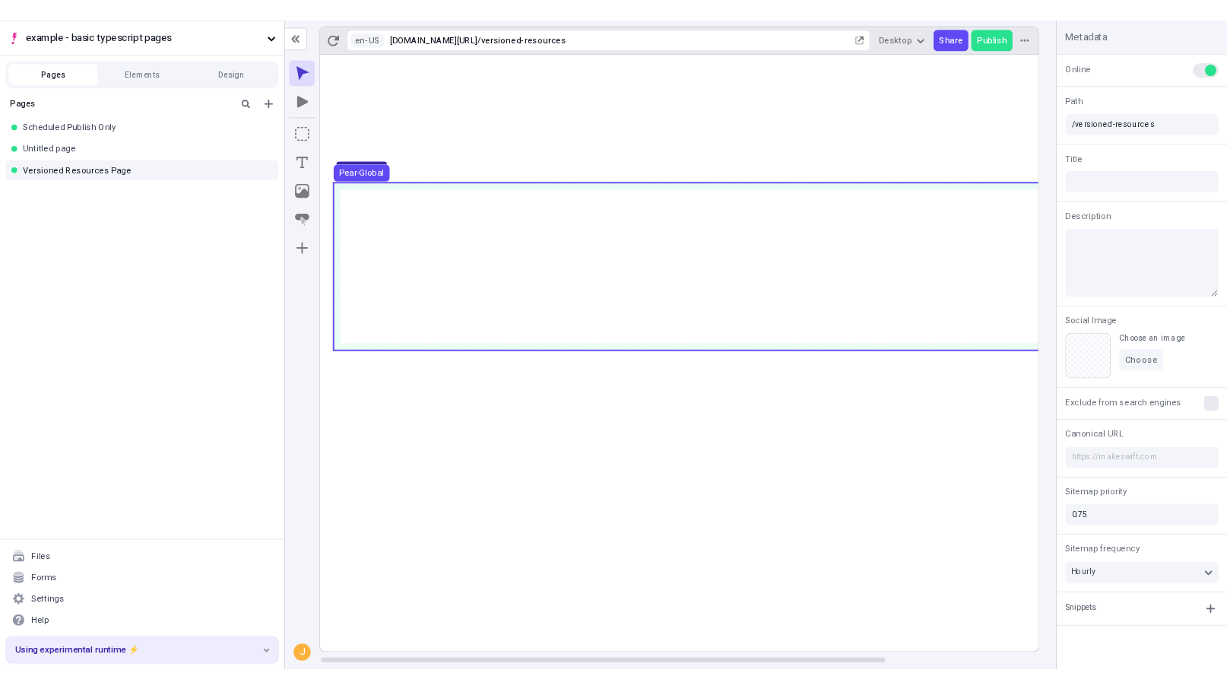
scroll to position [0, 1]
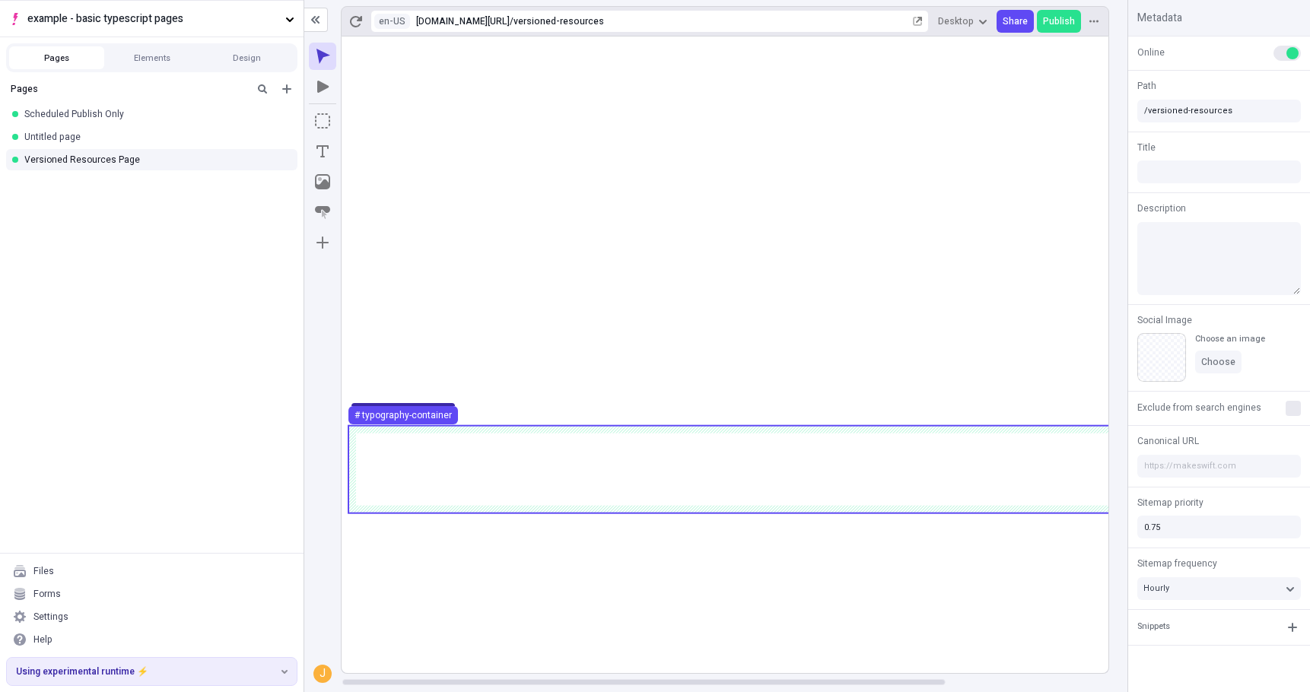
click at [774, 585] on rect at bounding box center [828, 355] width 974 height 637
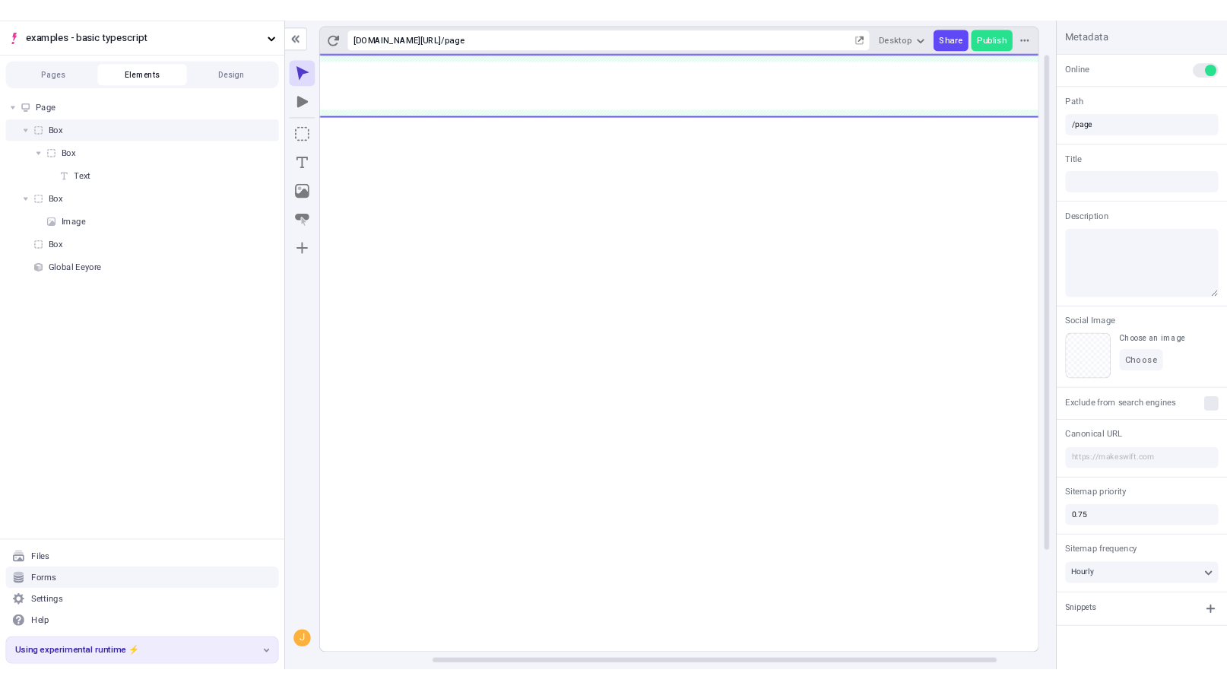
scroll to position [0, 152]
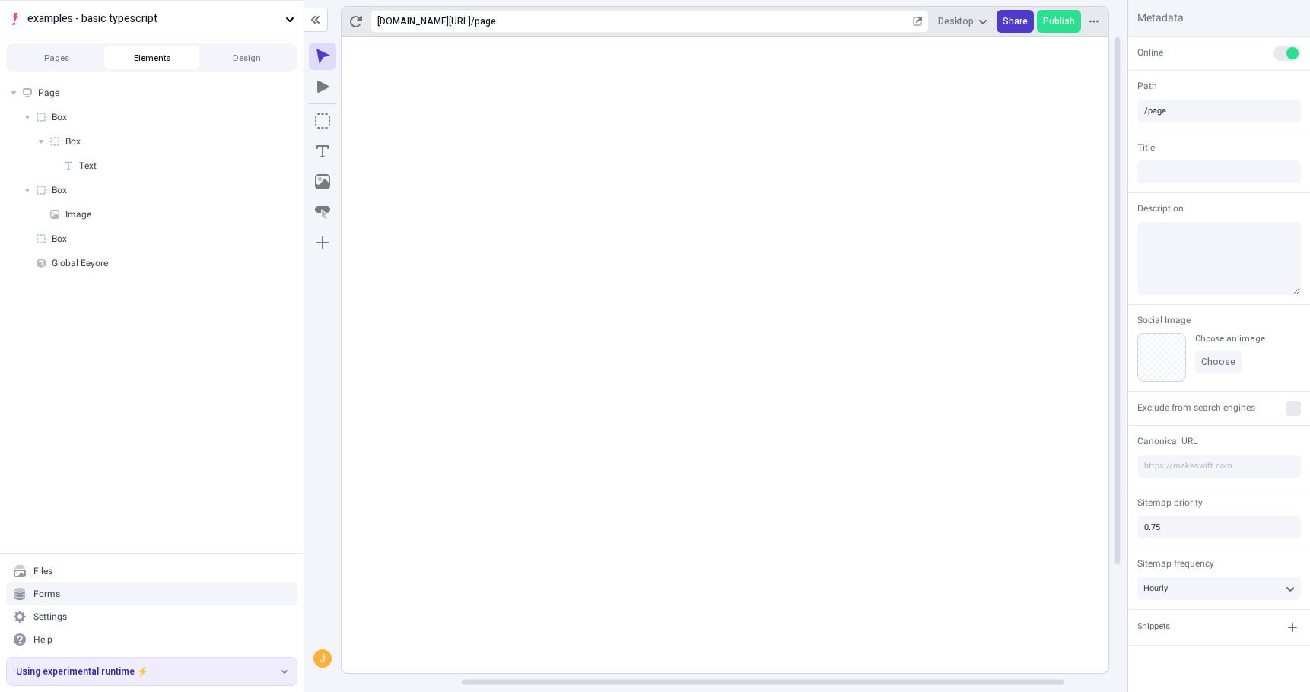
click at [1018, 24] on span "Share" at bounding box center [1014, 21] width 25 height 12
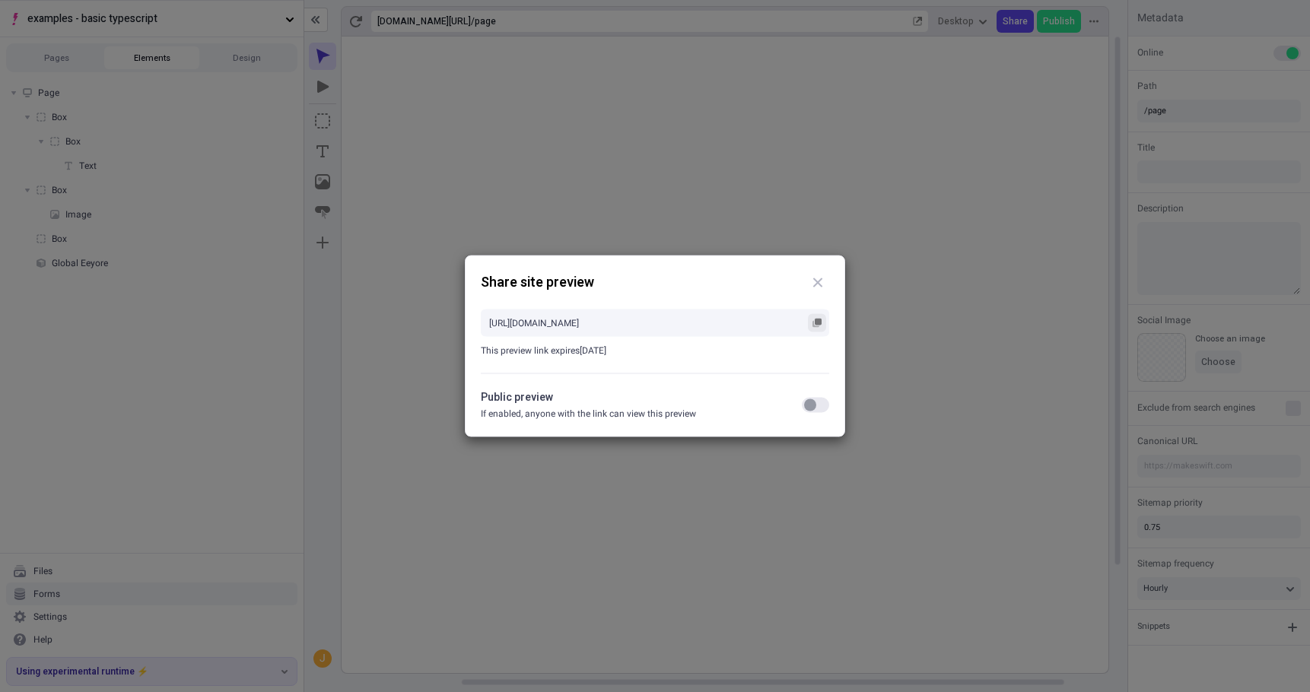
click at [818, 321] on rect "button" at bounding box center [818, 322] width 7 height 7
click at [820, 408] on button "button" at bounding box center [815, 405] width 27 height 15
click at [818, 359] on div "[URL][DOMAIN_NAME] This preview link expires [DATE]" at bounding box center [655, 333] width 348 height 79
click at [816, 325] on icon "button" at bounding box center [816, 323] width 9 height 9
